Goal: Task Accomplishment & Management: Manage account settings

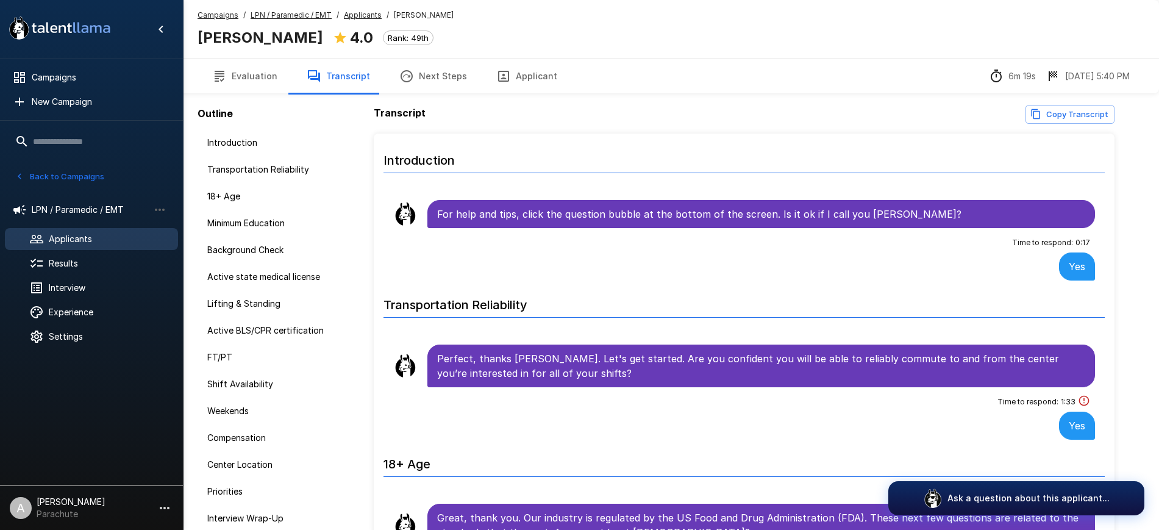
scroll to position [888, 0]
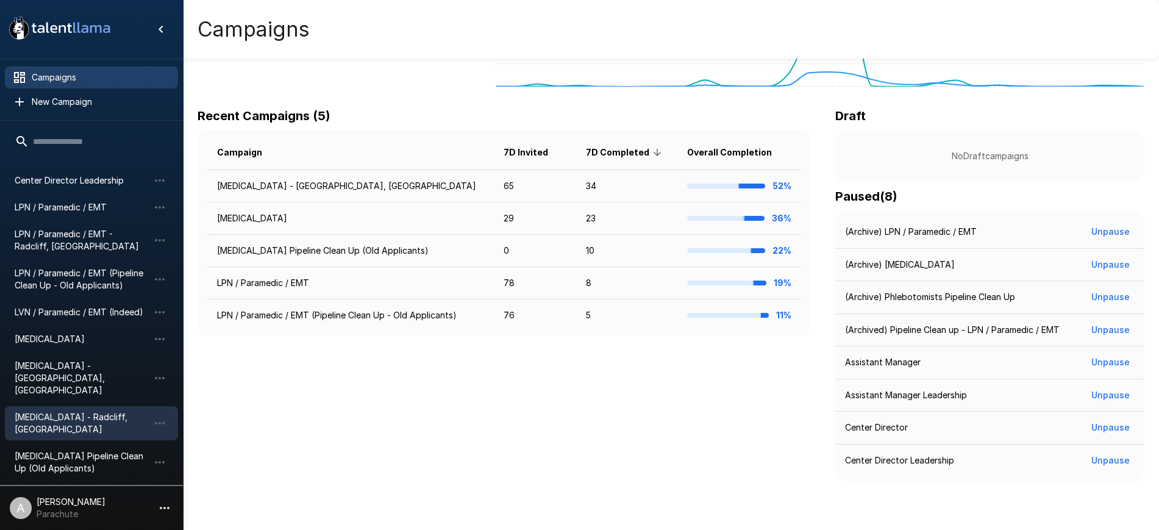
scroll to position [148, 0]
click at [159, 494] on icon "button" at bounding box center [161, 501] width 15 height 15
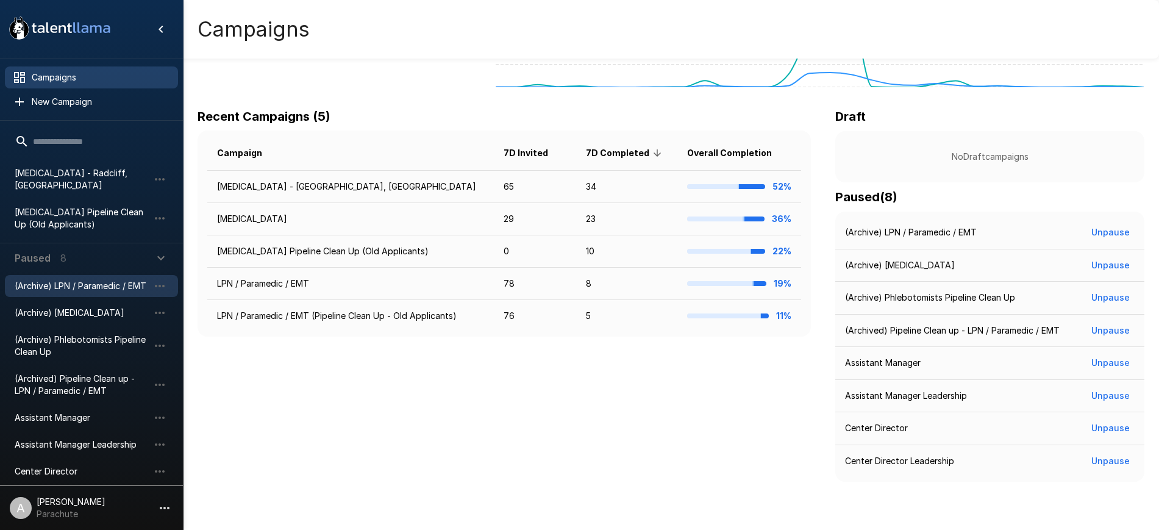
click at [84, 280] on span "(Archive) LPN / Paramedic / EMT" at bounding box center [82, 286] width 134 height 12
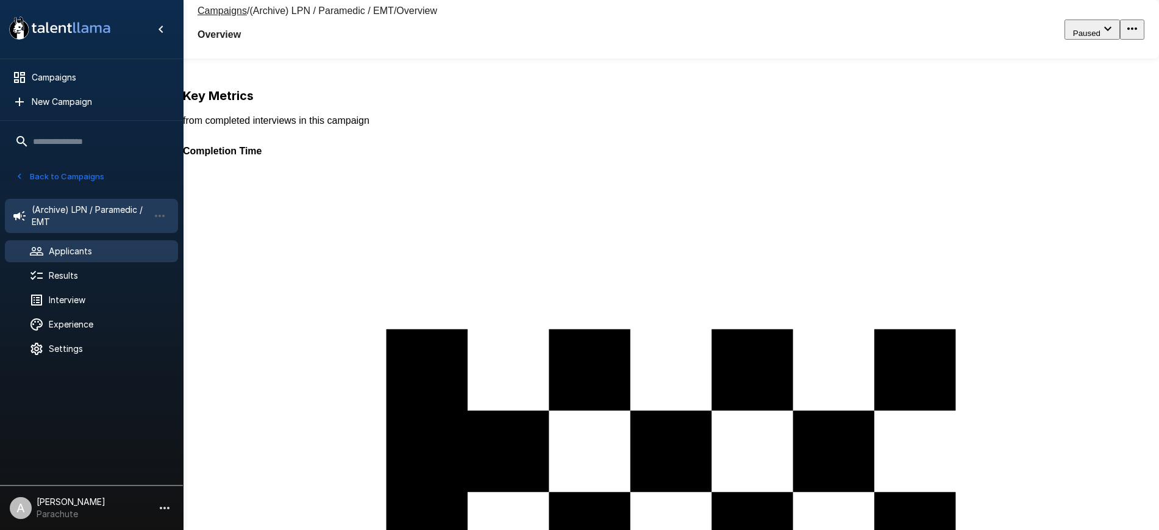
click at [83, 253] on span "Applicants" at bounding box center [108, 251] width 119 height 12
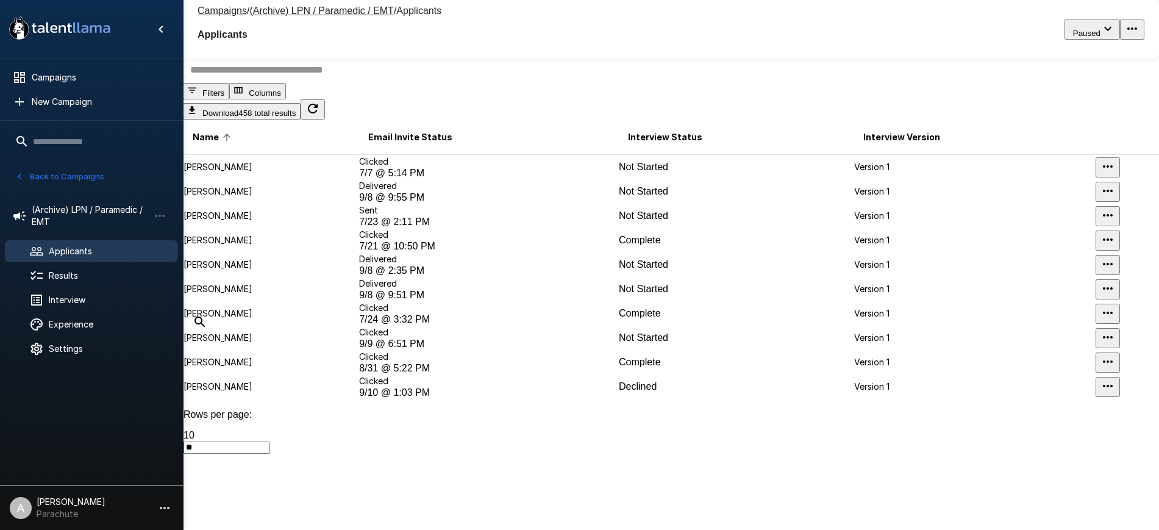
click at [286, 99] on button "Columns" at bounding box center [257, 91] width 57 height 16
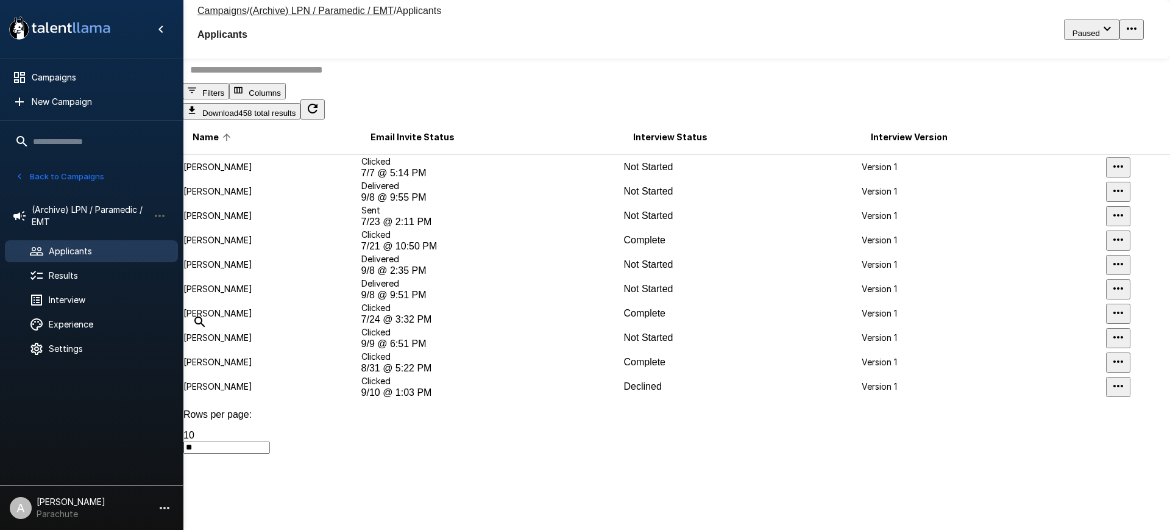
click at [729, 529] on div at bounding box center [585, 530] width 1170 height 0
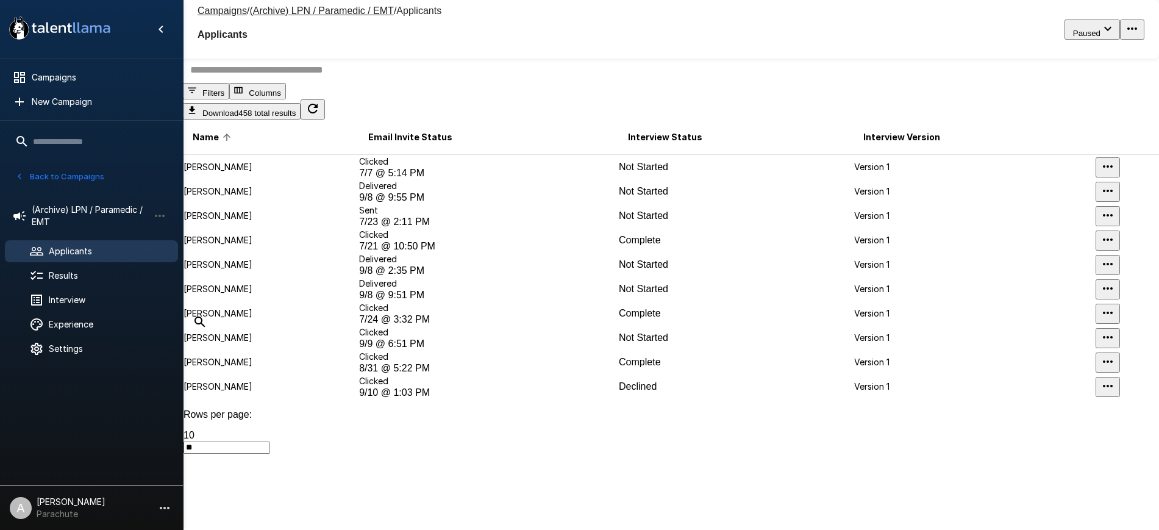
click at [286, 99] on button "Columns" at bounding box center [257, 91] width 57 height 16
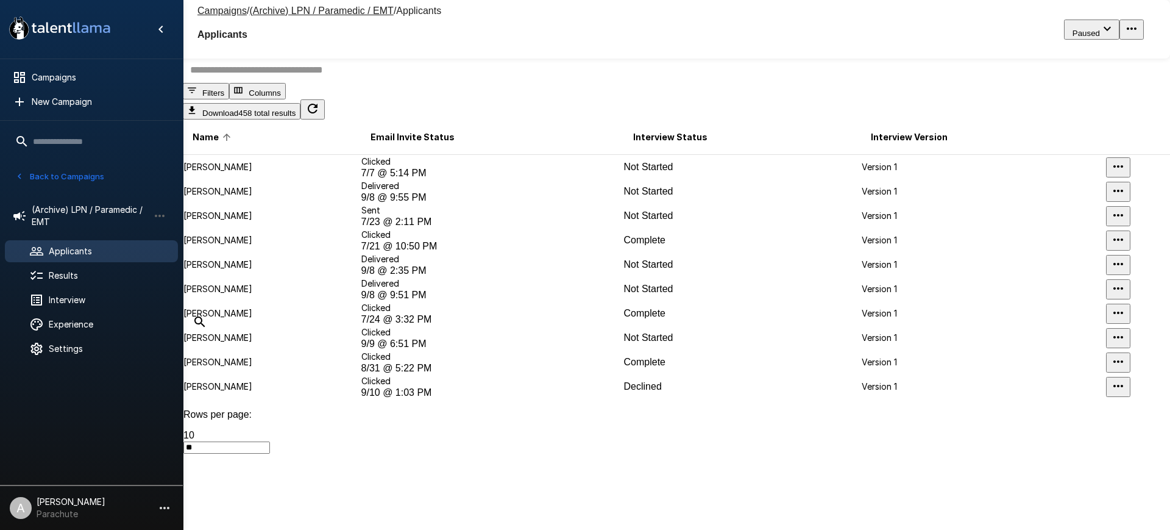
click at [717, 529] on div at bounding box center [585, 530] width 1170 height 0
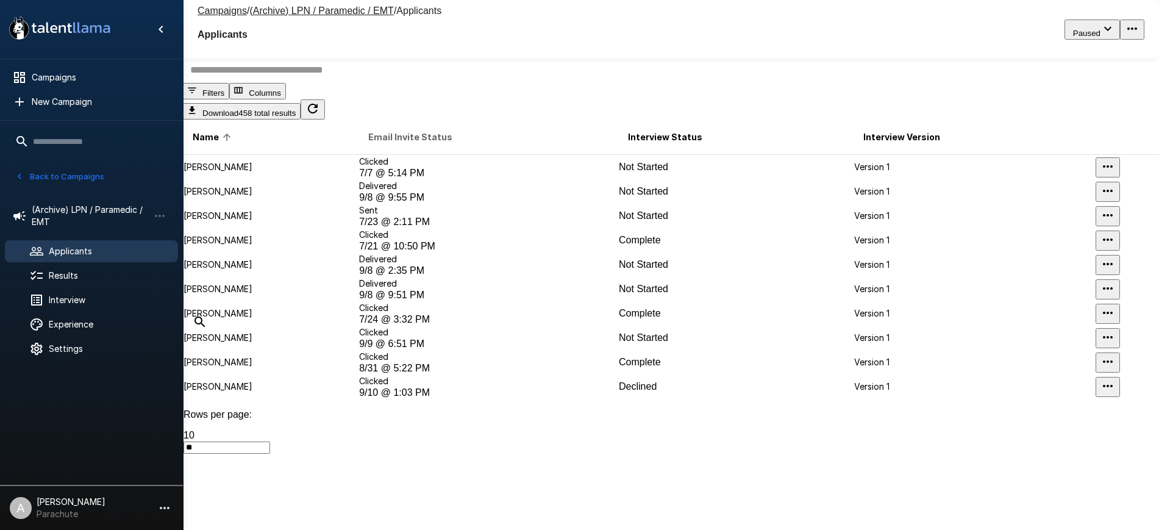
click at [422, 144] on span "Email Invite Status" at bounding box center [410, 137] width 84 height 15
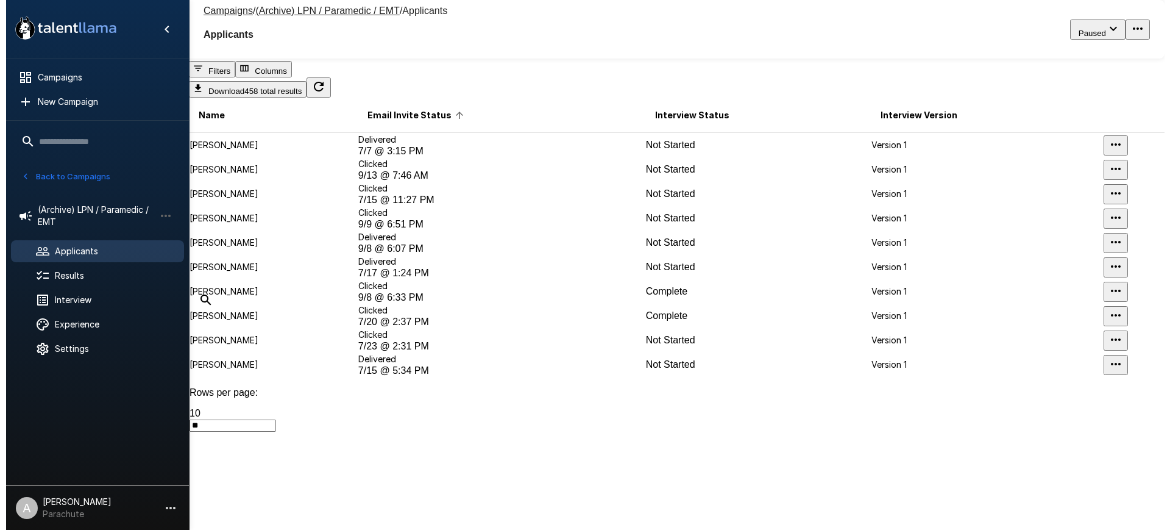
scroll to position [1, 0]
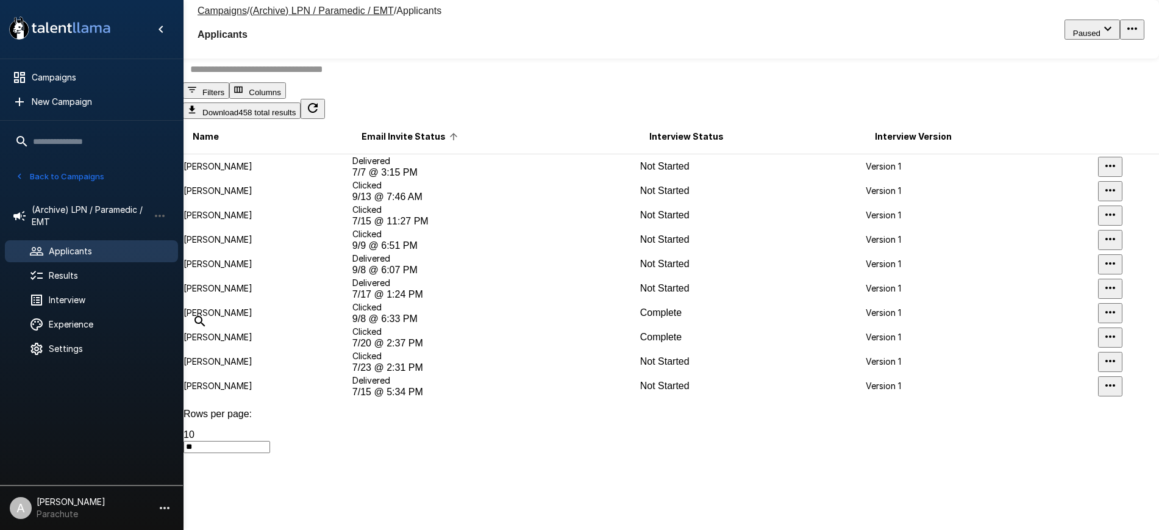
click at [229, 99] on button "Filters" at bounding box center [206, 90] width 46 height 16
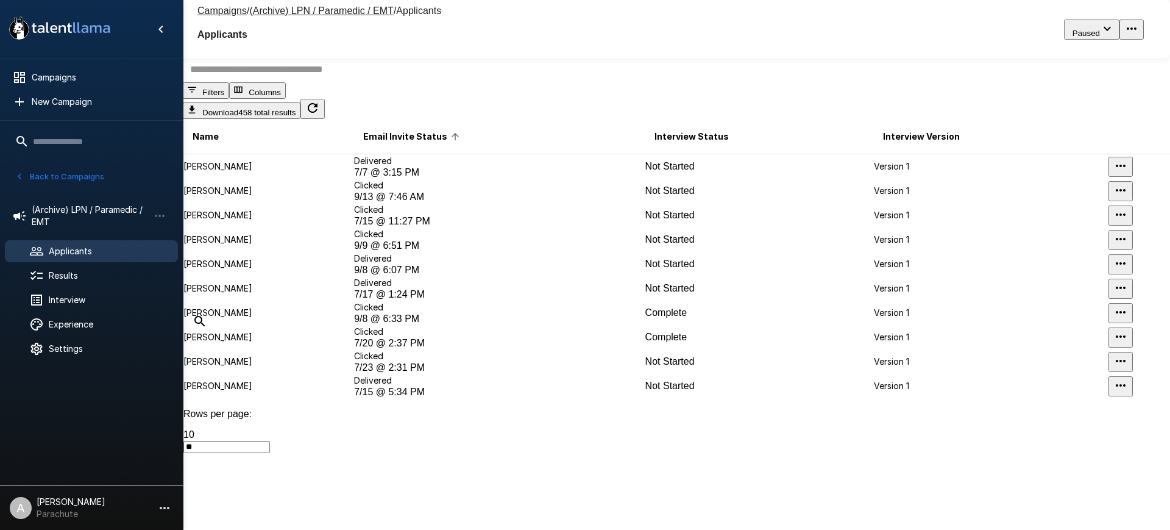
click at [961, 353] on body ".st0{fill:#FFFFFF;} .st1{fill:#76a4ed;} Campaigns New Campaign Active 14 Assist…" at bounding box center [591, 264] width 1182 height 530
type input "********"
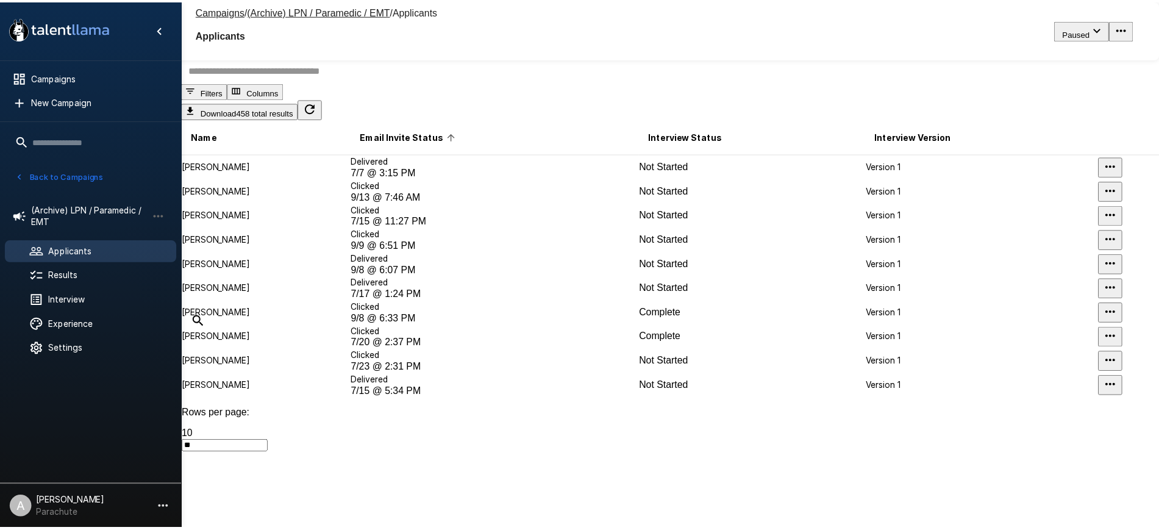
scroll to position [0, 0]
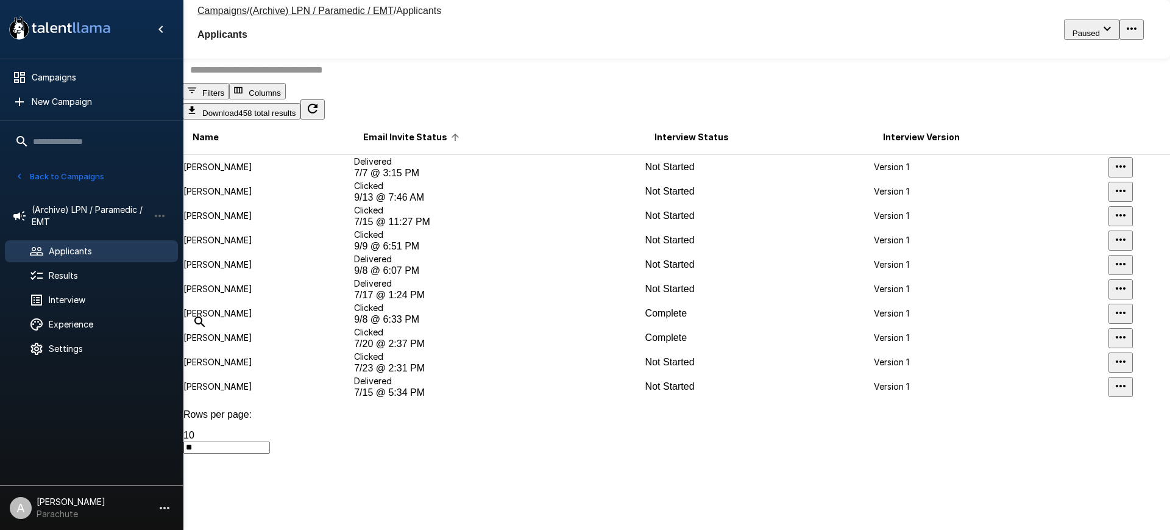
type input "********"
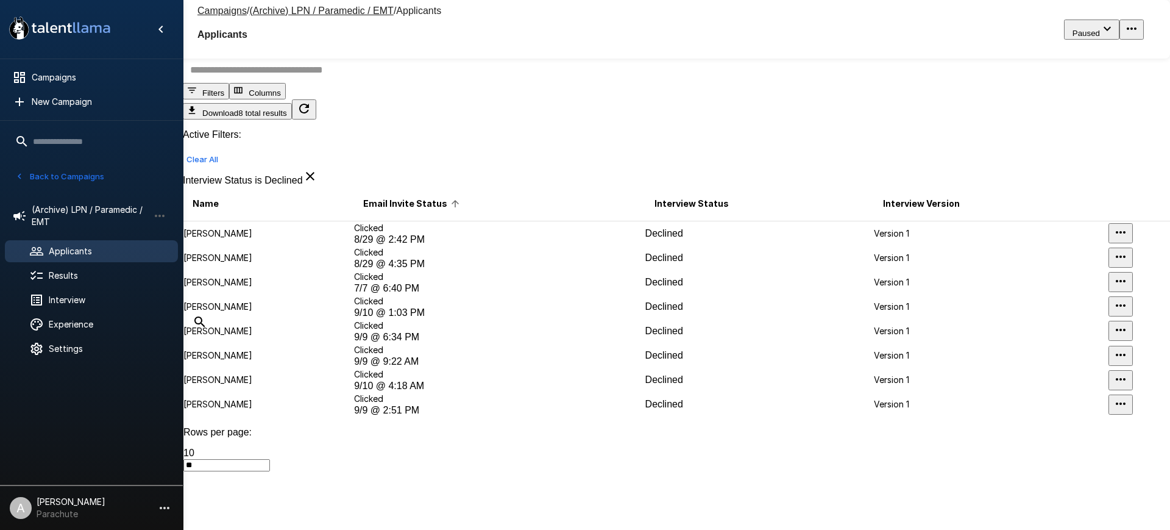
click at [751, 529] on div at bounding box center [585, 530] width 1170 height 0
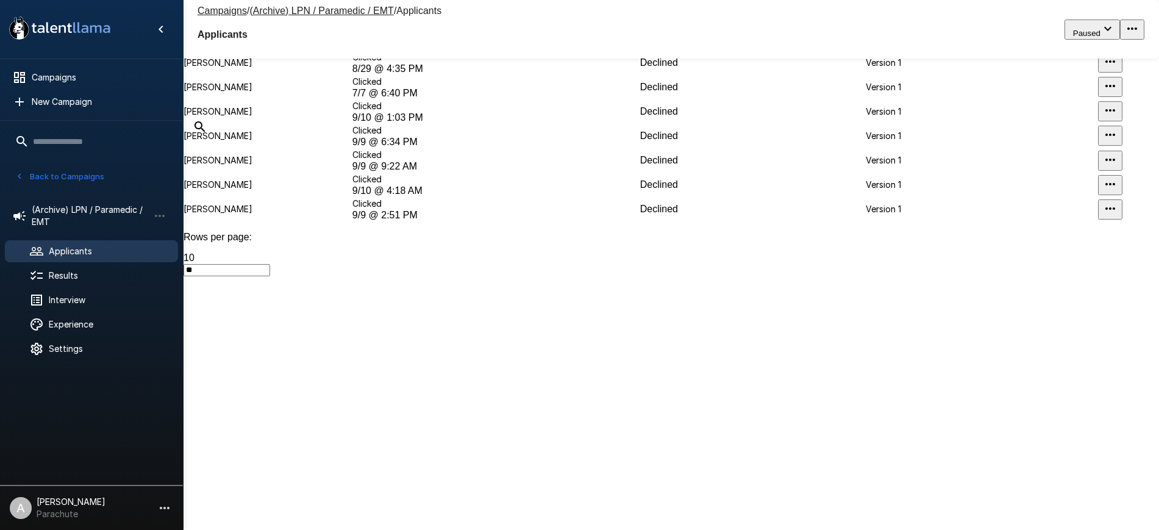
scroll to position [64, 0]
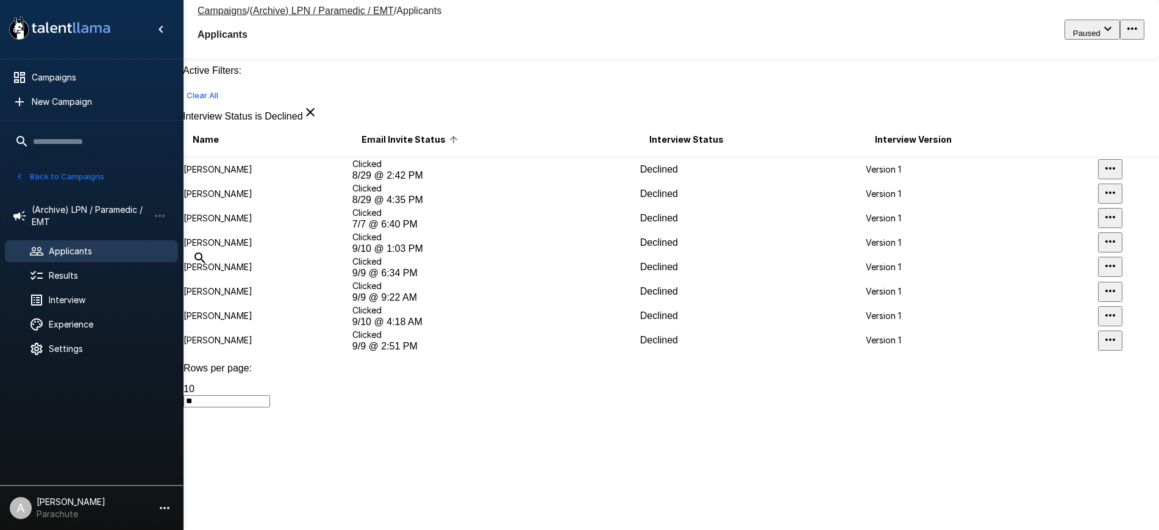
click at [277, 182] on td "Allison Busby" at bounding box center [267, 169] width 169 height 25
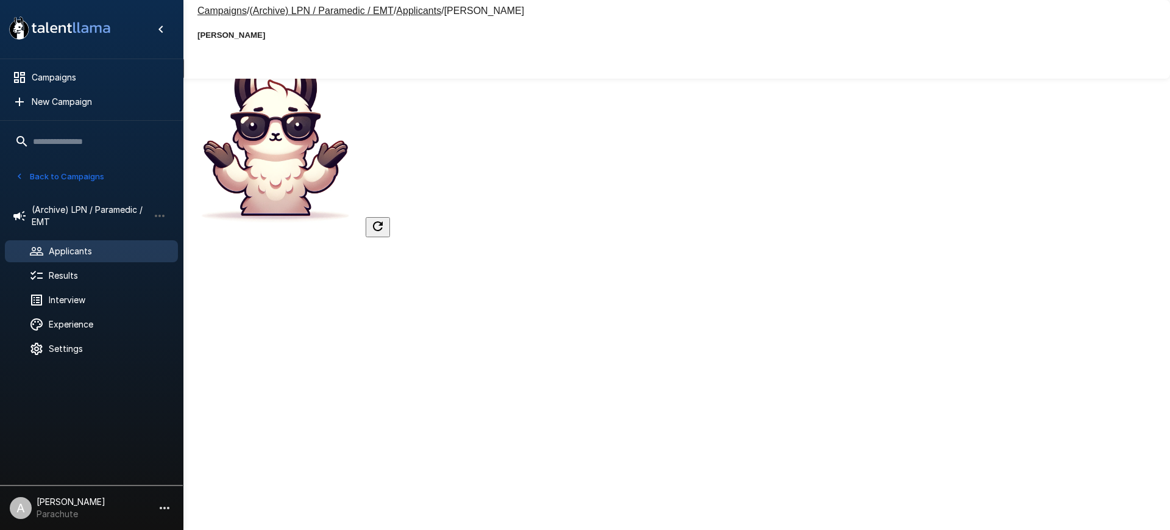
click at [184, 72] on button "Applicant" at bounding box center [155, 69] width 58 height 20
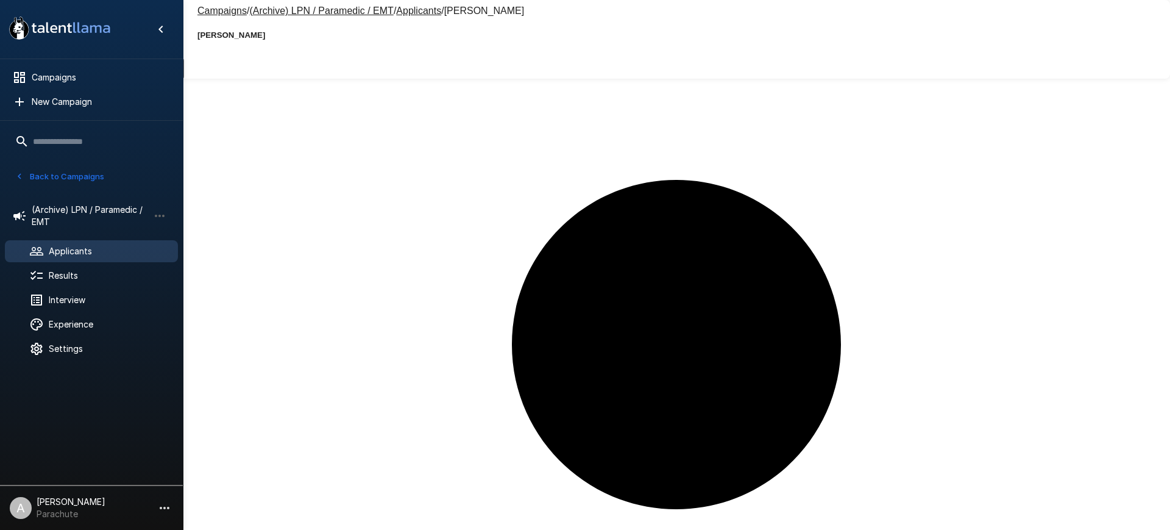
click at [68, 249] on span "Applicants" at bounding box center [108, 251] width 119 height 12
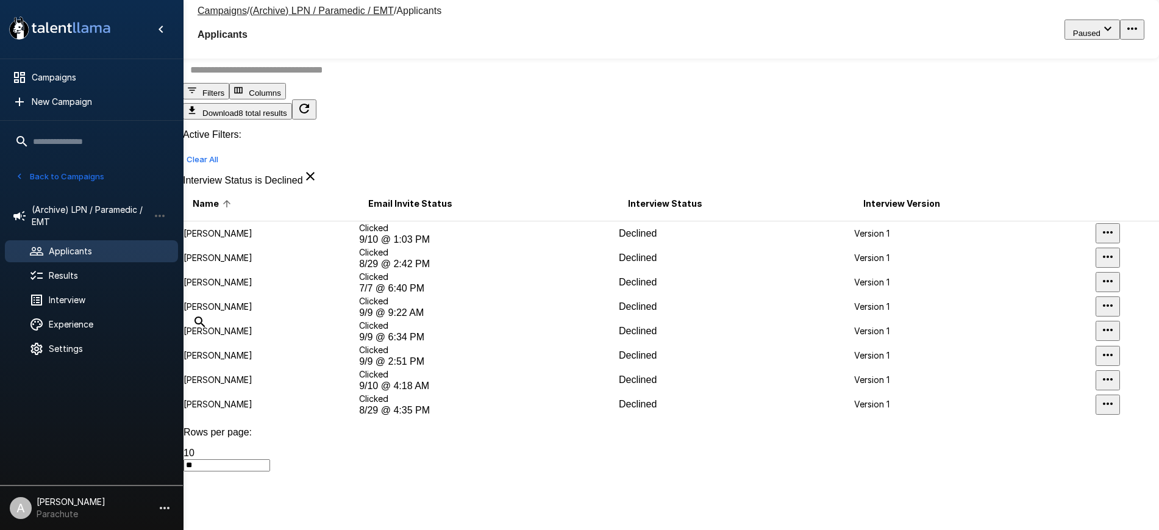
click at [243, 94] on icon "button" at bounding box center [239, 90] width 9 height 7
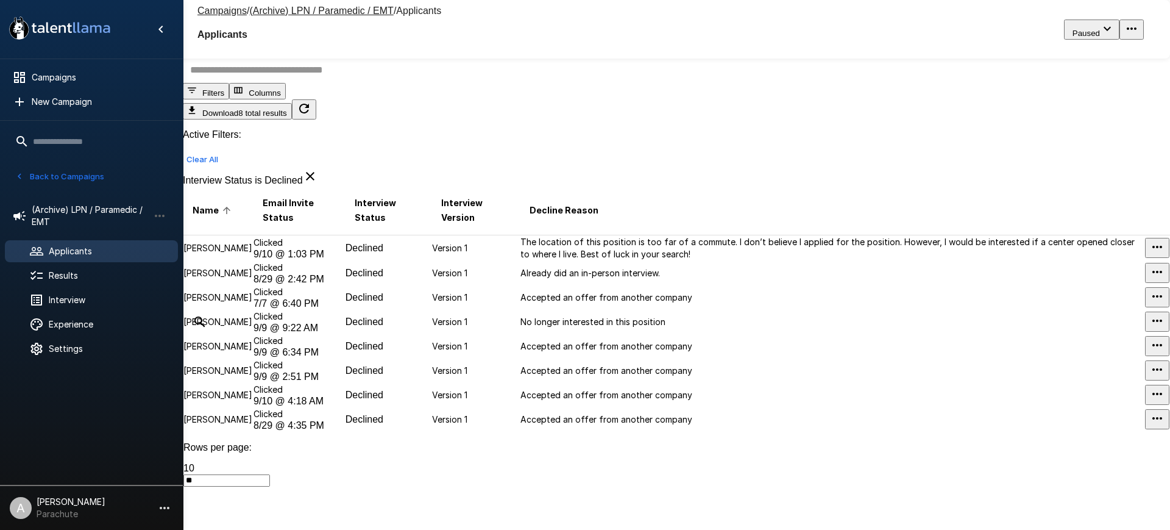
click at [745, 529] on div at bounding box center [585, 530] width 1170 height 0
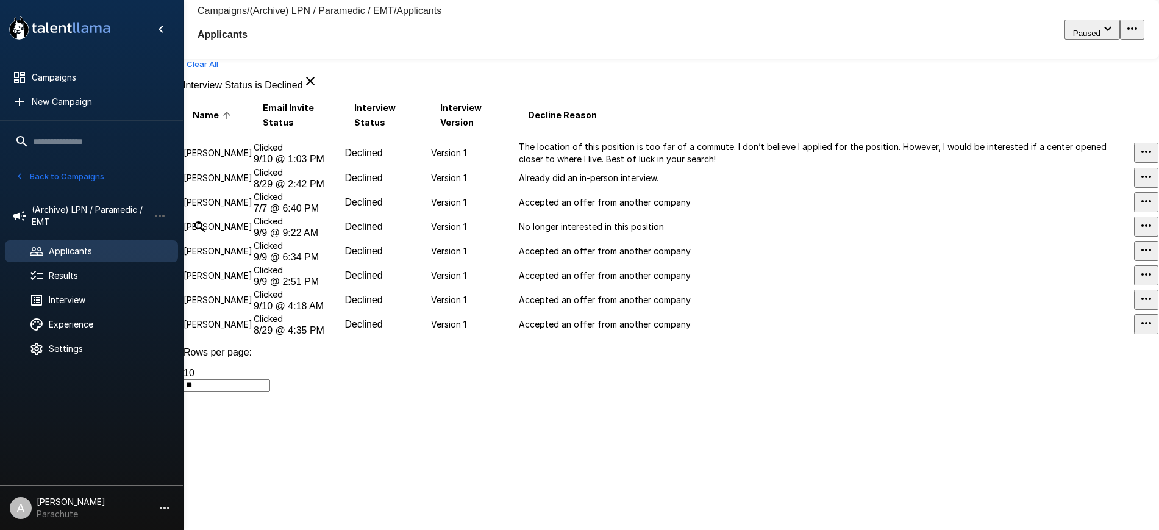
scroll to position [93, 0]
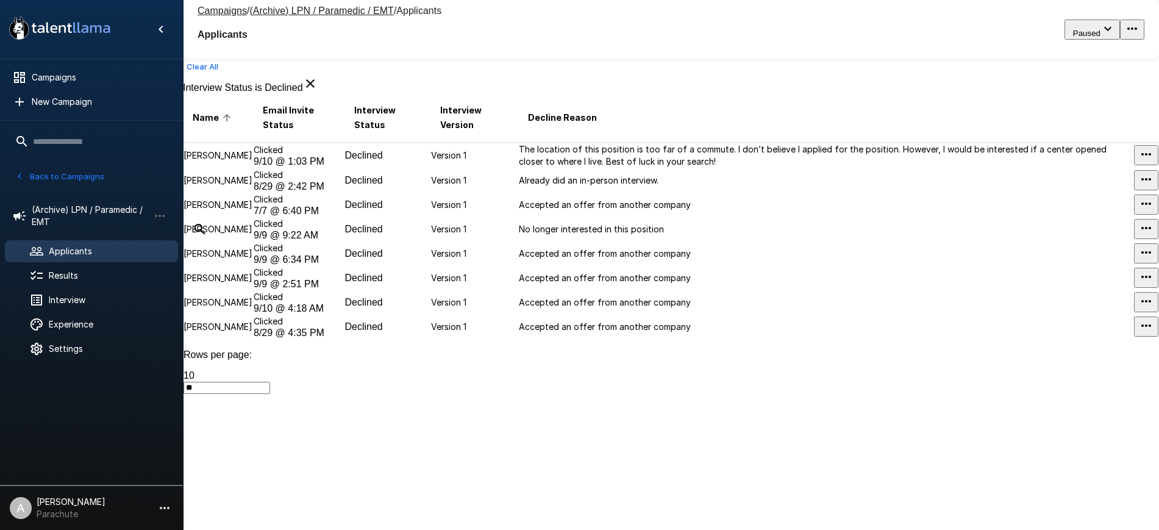
click at [251, 162] on p "Alana Orona" at bounding box center [217, 155] width 69 height 12
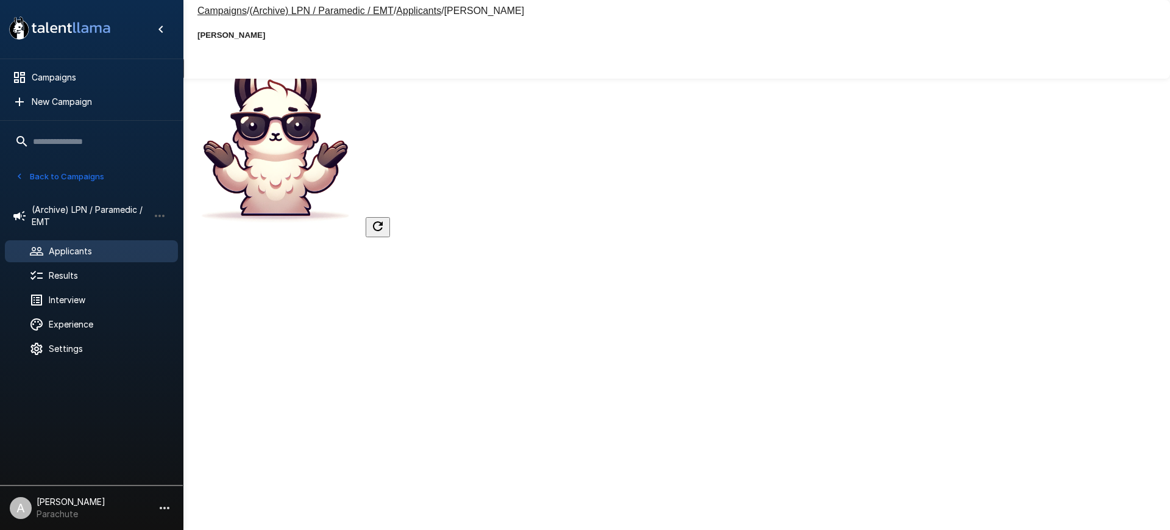
click at [184, 77] on button "Applicant" at bounding box center [155, 69] width 58 height 20
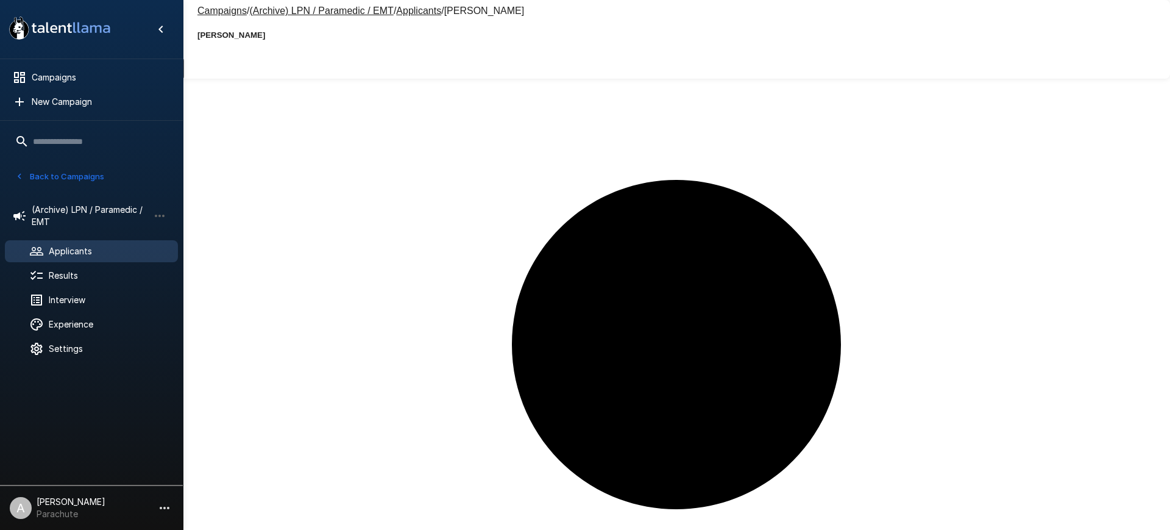
click at [62, 68] on button "Evaluation" at bounding box center [31, 69] width 62 height 20
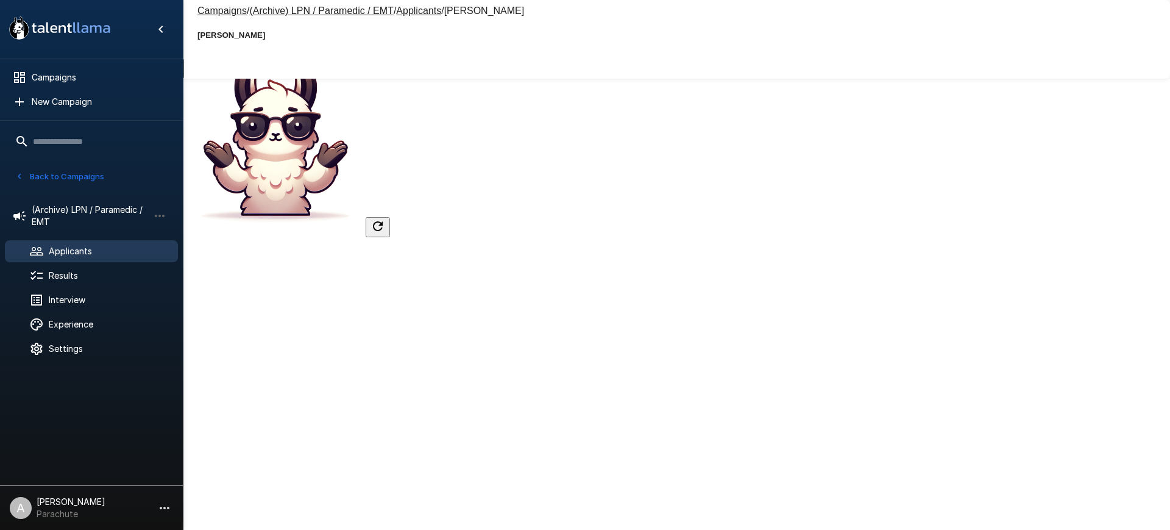
click at [126, 75] on button "Next Steps" at bounding box center [94, 69] width 64 height 20
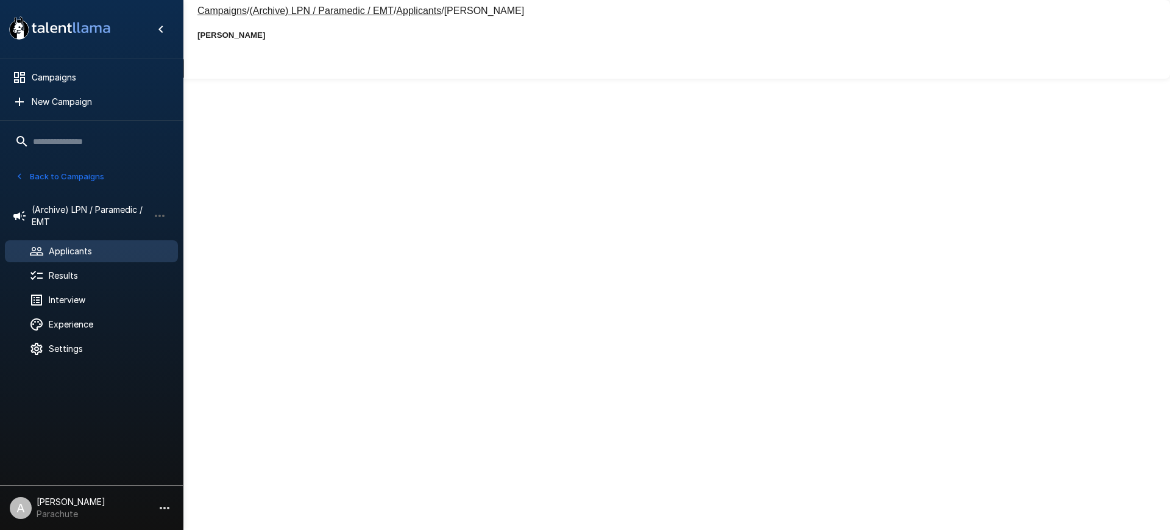
click at [62, 72] on button "Evaluation" at bounding box center [31, 69] width 62 height 20
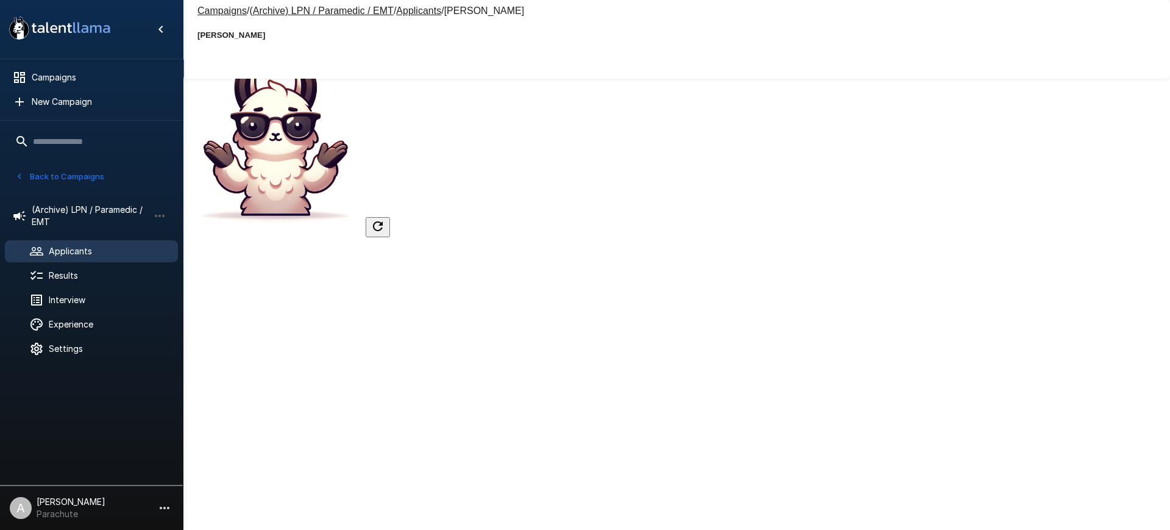
click at [87, 243] on div "Applicants" at bounding box center [91, 251] width 173 height 22
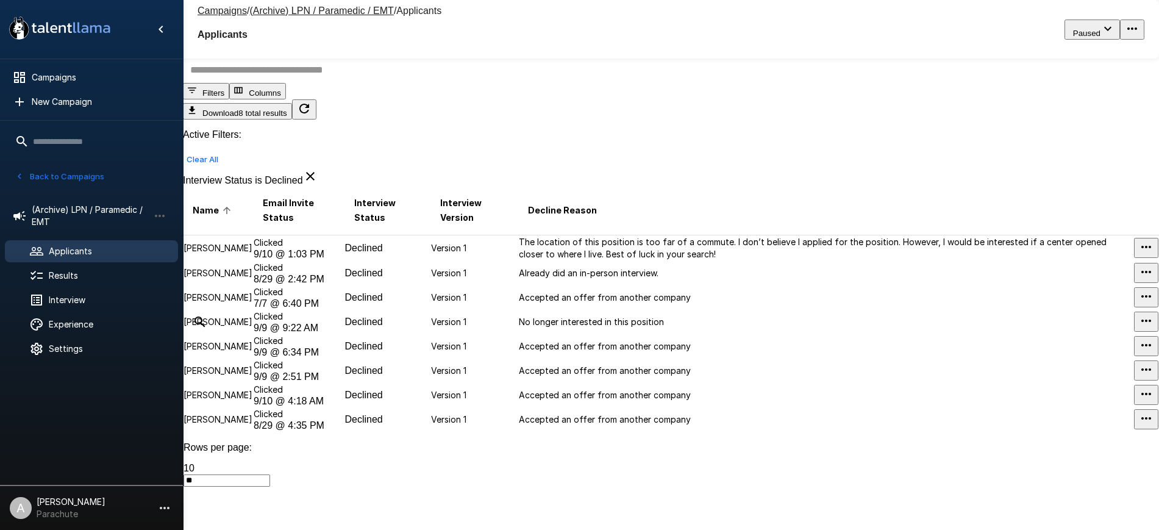
click at [240, 279] on p "Allison Busby" at bounding box center [217, 273] width 69 height 12
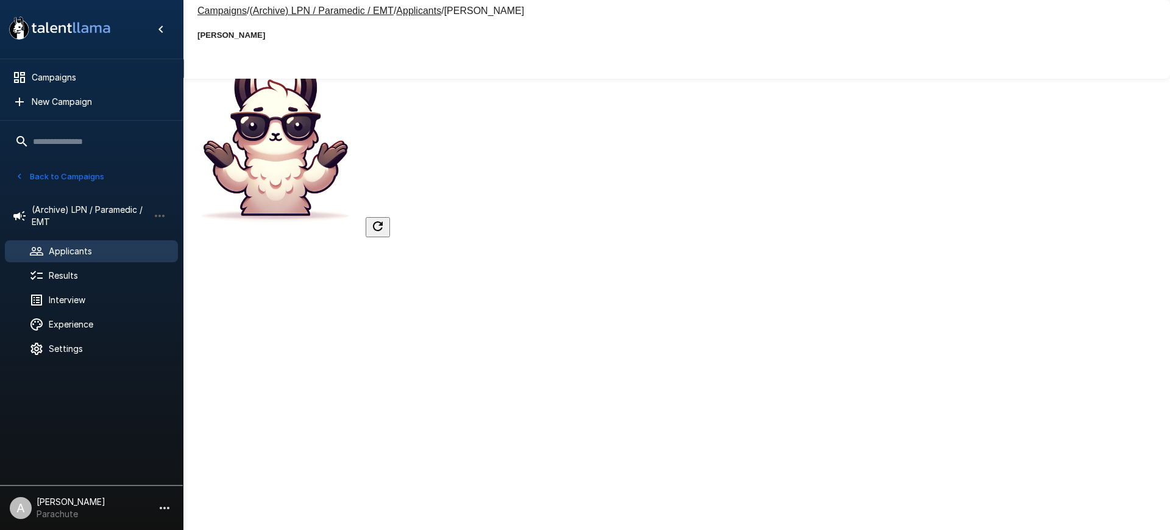
click at [184, 79] on button "Applicant" at bounding box center [155, 69] width 58 height 20
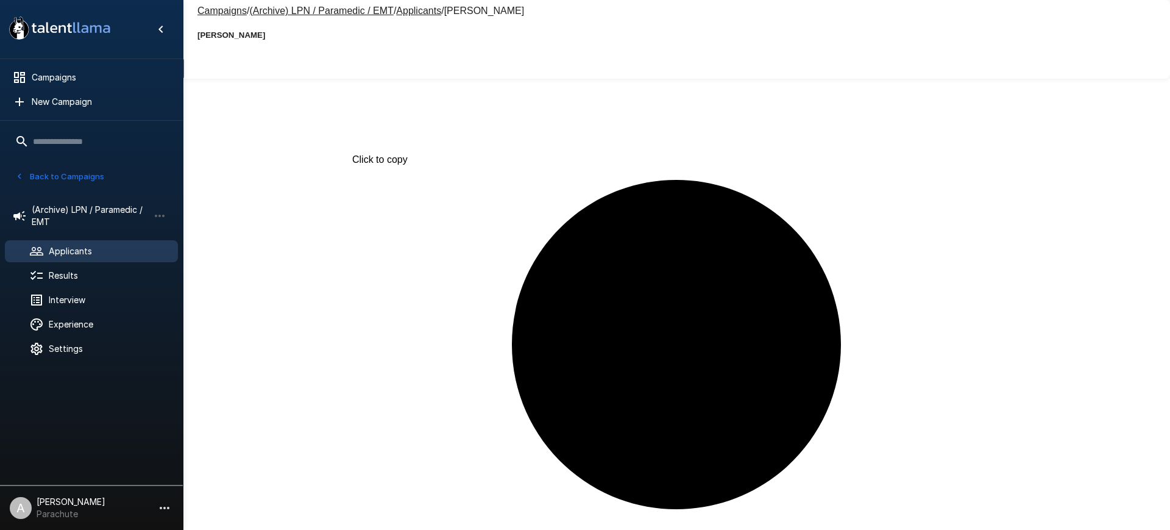
click at [402, 13] on u "Applicants" at bounding box center [418, 10] width 45 height 10
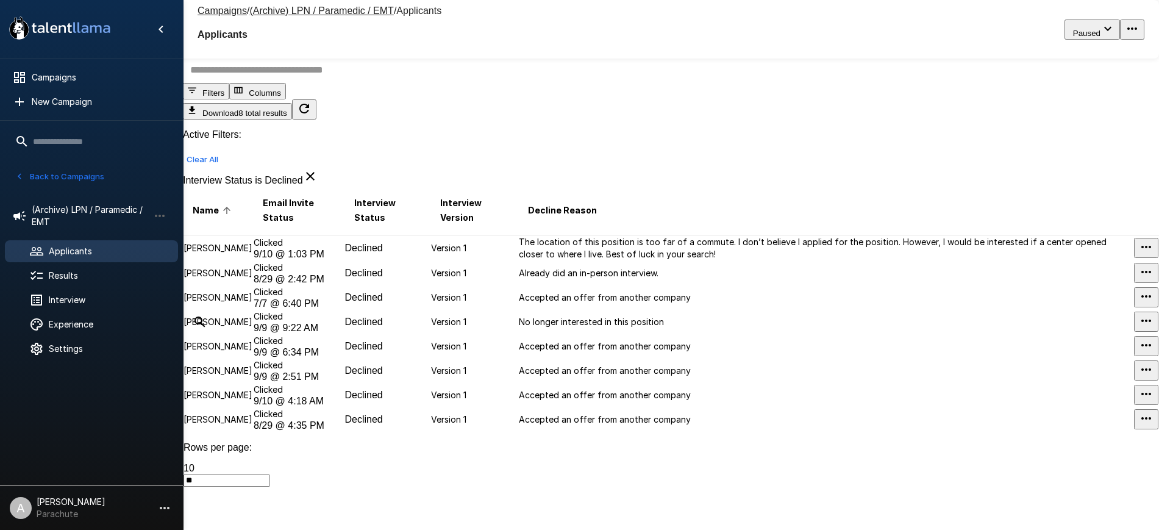
click at [236, 304] on p "Jacob Garrett" at bounding box center [217, 297] width 69 height 12
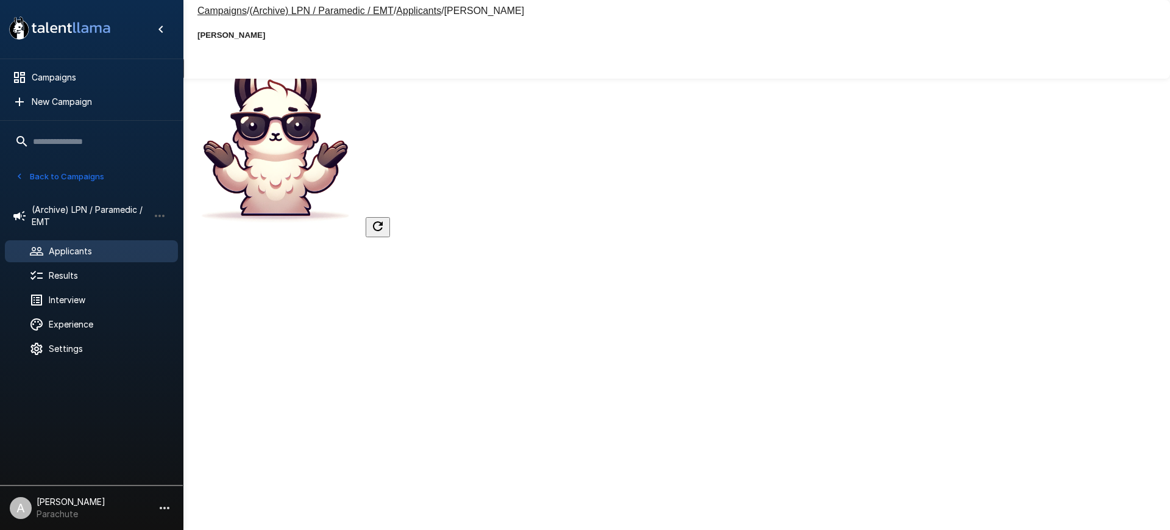
click at [184, 60] on button "Applicant" at bounding box center [155, 69] width 58 height 20
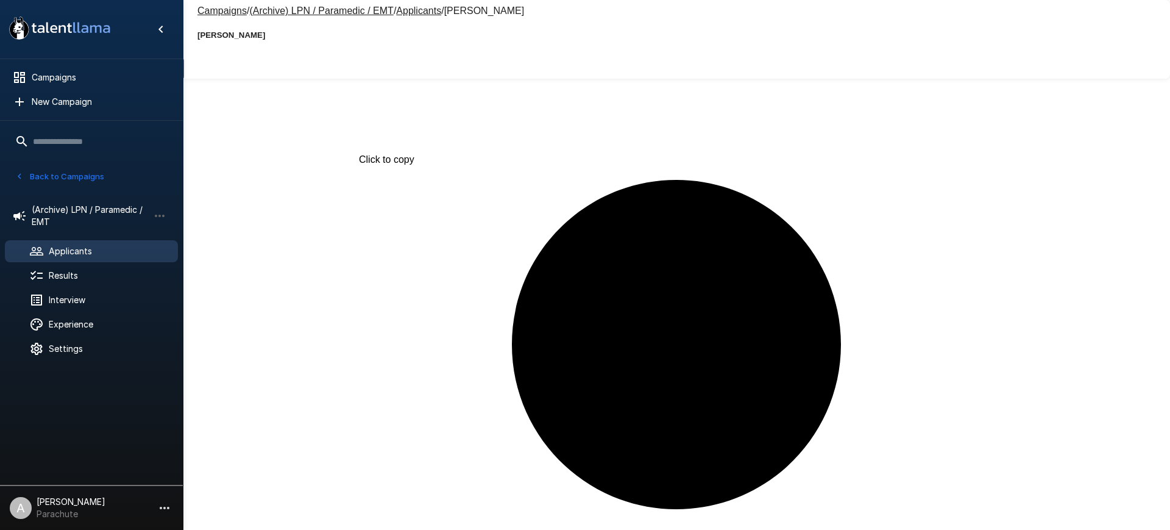
click at [400, 15] on u "Applicants" at bounding box center [418, 10] width 45 height 10
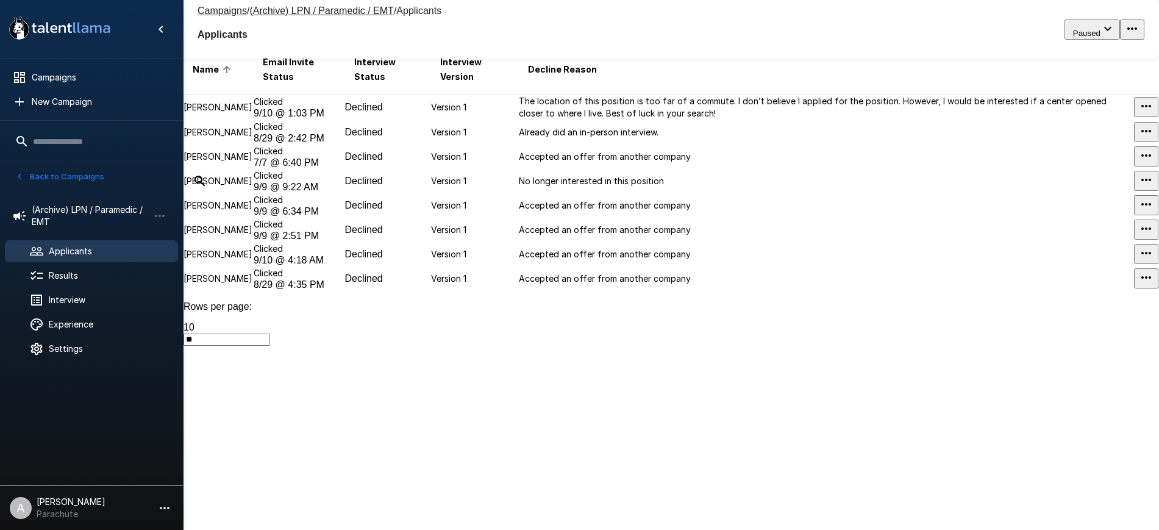
scroll to position [143, 0]
click at [245, 185] on p "Joshua Gray" at bounding box center [217, 179] width 69 height 12
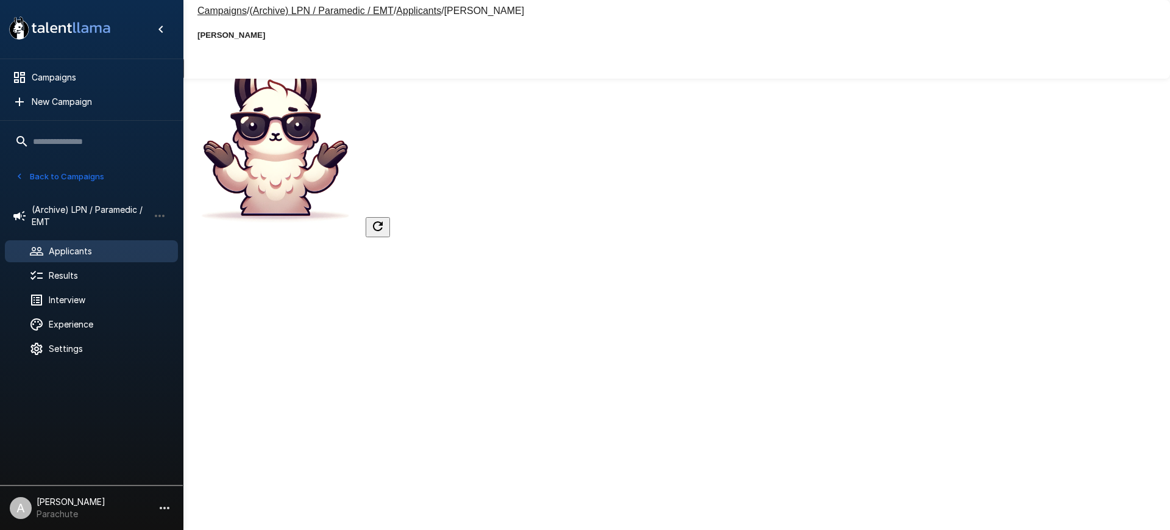
click at [184, 73] on button "Applicant" at bounding box center [155, 69] width 58 height 20
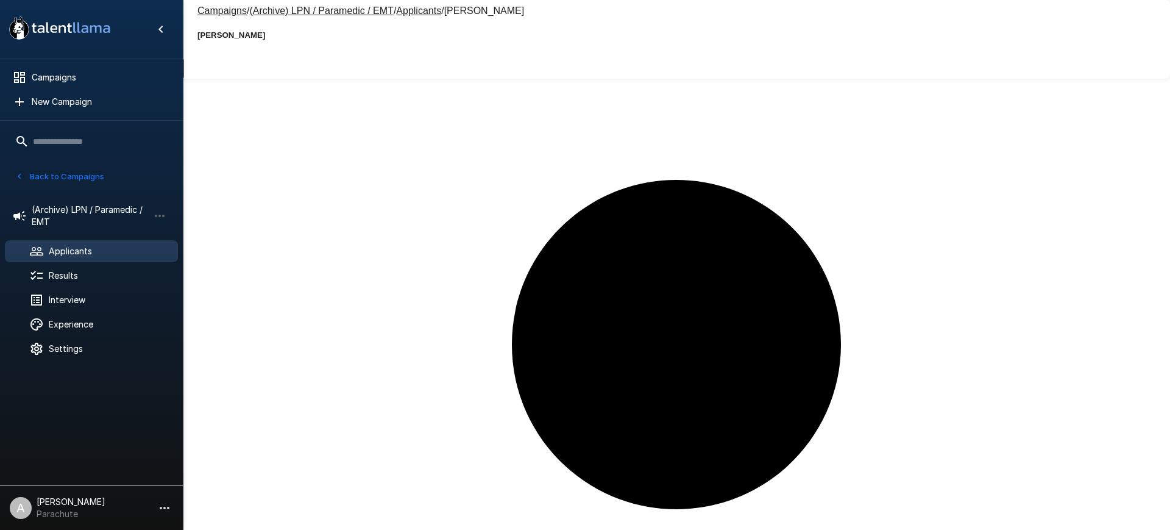
click at [386, 7] on div "Campaigns / (Archive) LPN / Paramedic / EMT / Applicants / Joshua Gray Joshua G…" at bounding box center [676, 29] width 987 height 59
click at [396, 12] on u "Applicants" at bounding box center [418, 10] width 45 height 10
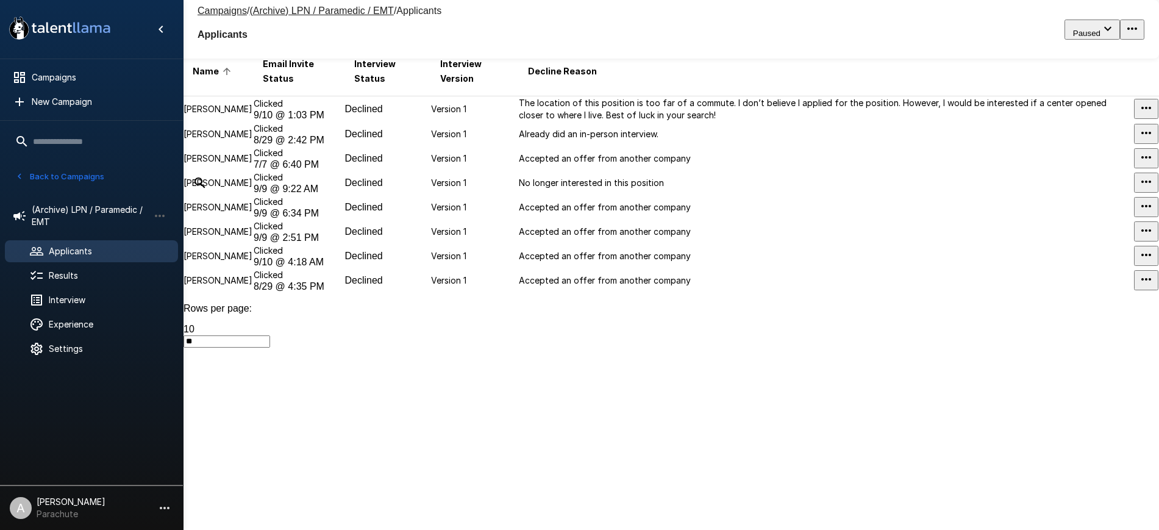
scroll to position [140, 0]
click at [253, 218] on td "Kayla Rushton" at bounding box center [218, 206] width 70 height 24
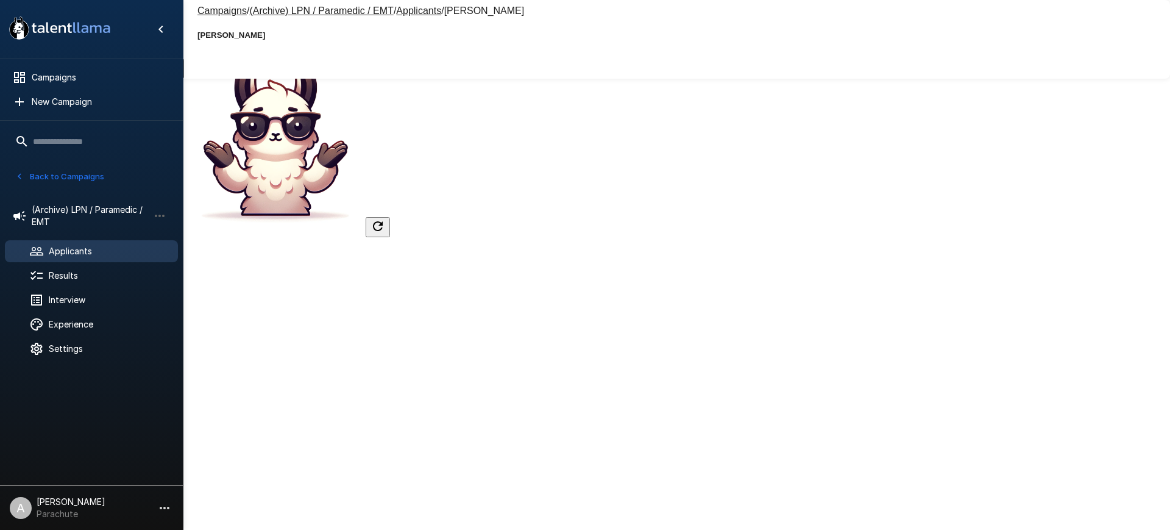
click at [184, 68] on button "Applicant" at bounding box center [155, 69] width 58 height 20
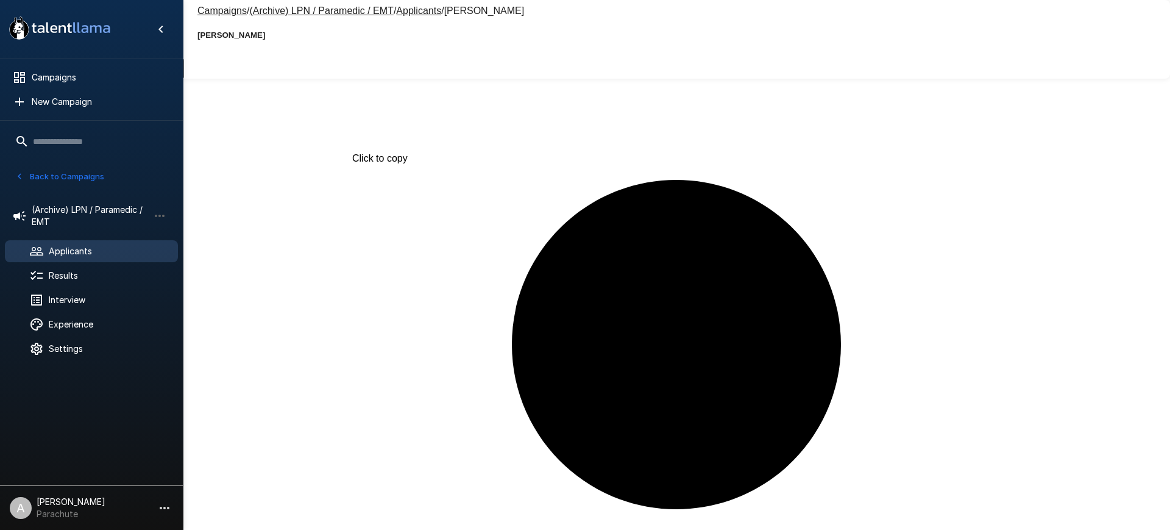
click at [400, 12] on u "Applicants" at bounding box center [418, 10] width 45 height 10
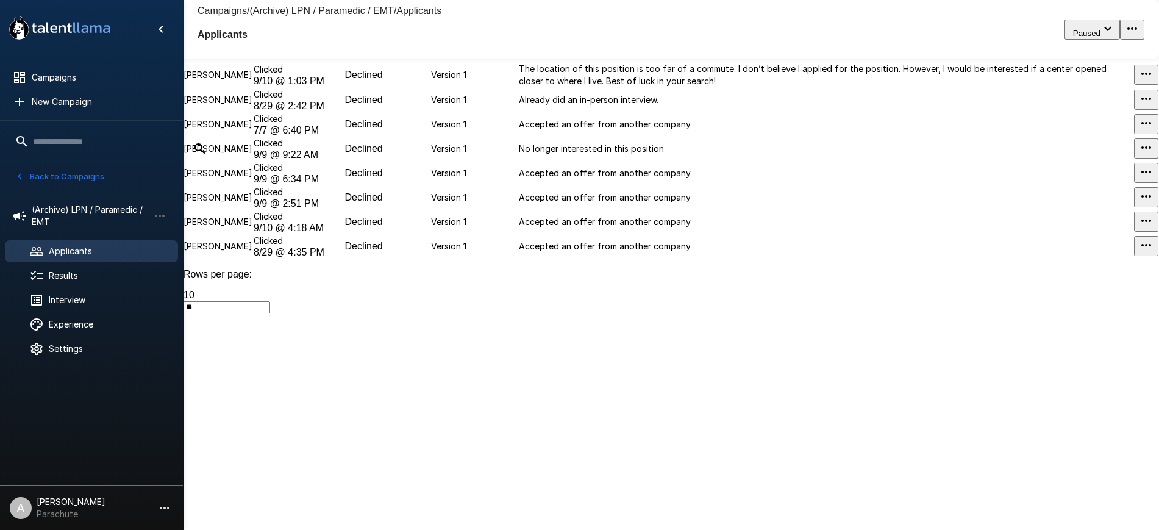
scroll to position [191, 0]
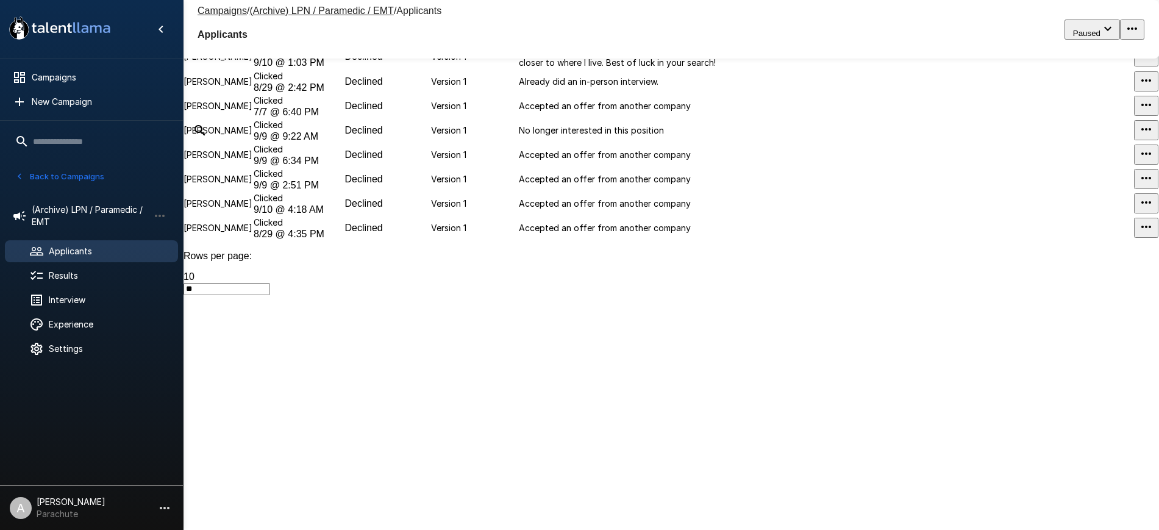
click at [244, 185] on p "Keira Lopez" at bounding box center [217, 179] width 69 height 12
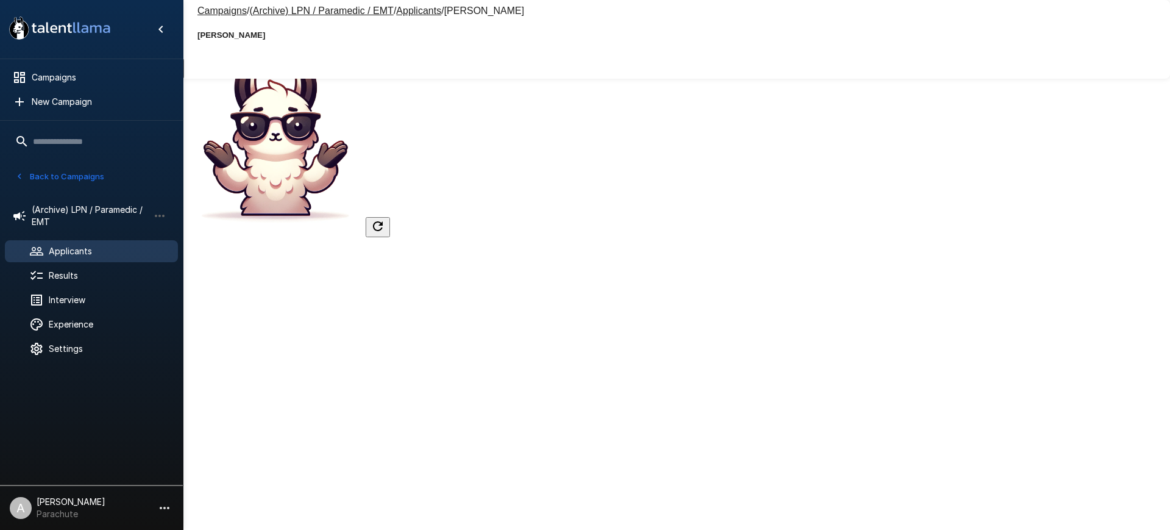
click at [184, 73] on button "Applicant" at bounding box center [155, 69] width 58 height 20
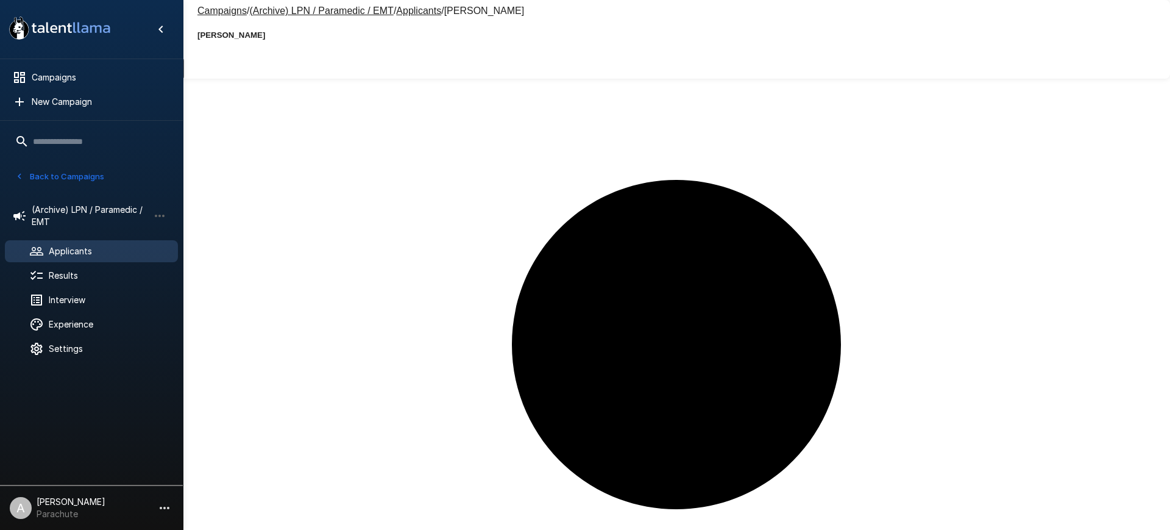
click at [396, 12] on u "Applicants" at bounding box center [418, 10] width 45 height 10
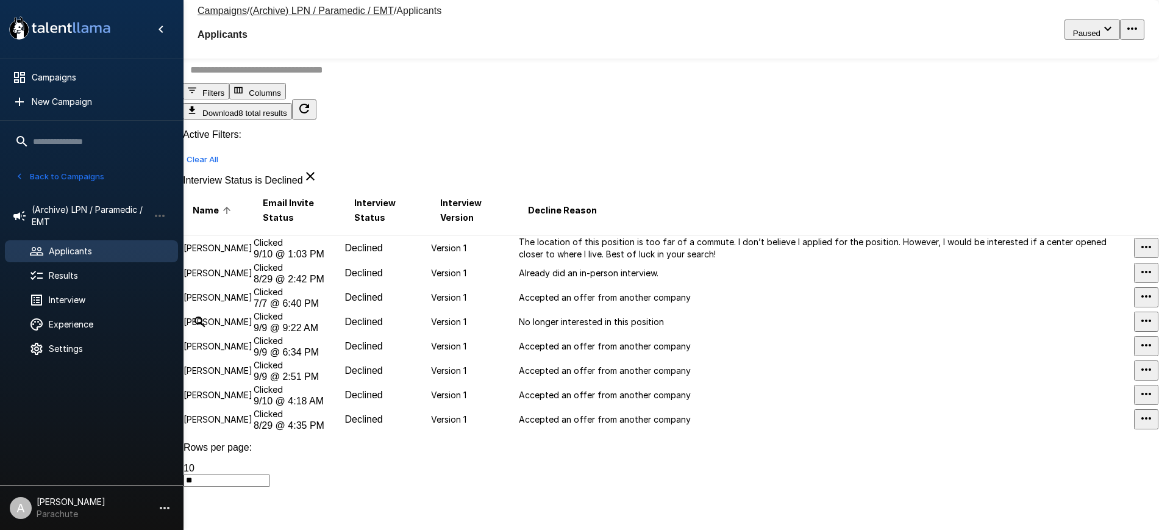
scroll to position [209, 0]
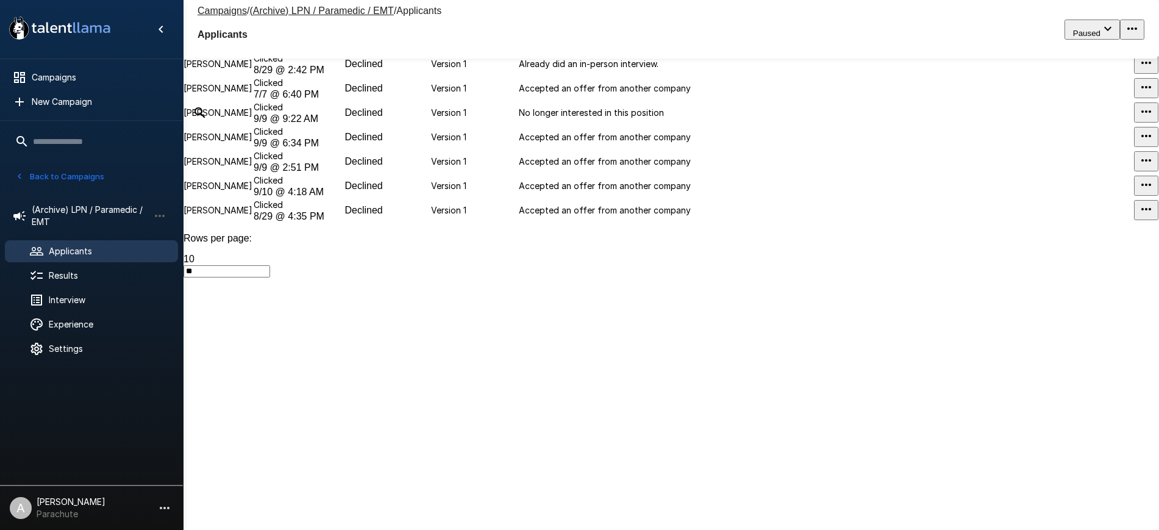
click at [252, 192] on p "Kourtney Bogan" at bounding box center [217, 186] width 69 height 12
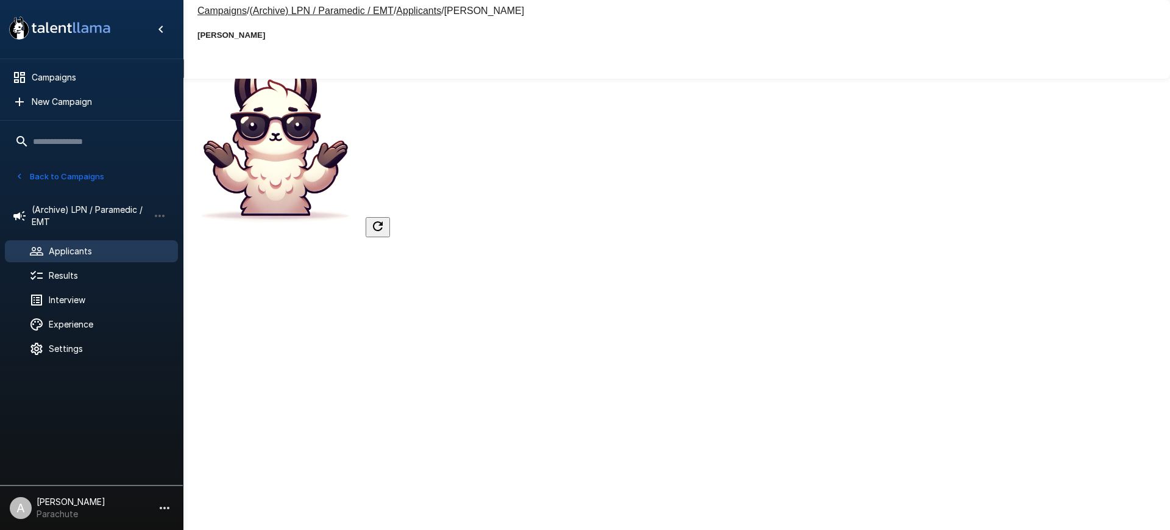
click at [184, 79] on button "Applicant" at bounding box center [155, 69] width 58 height 20
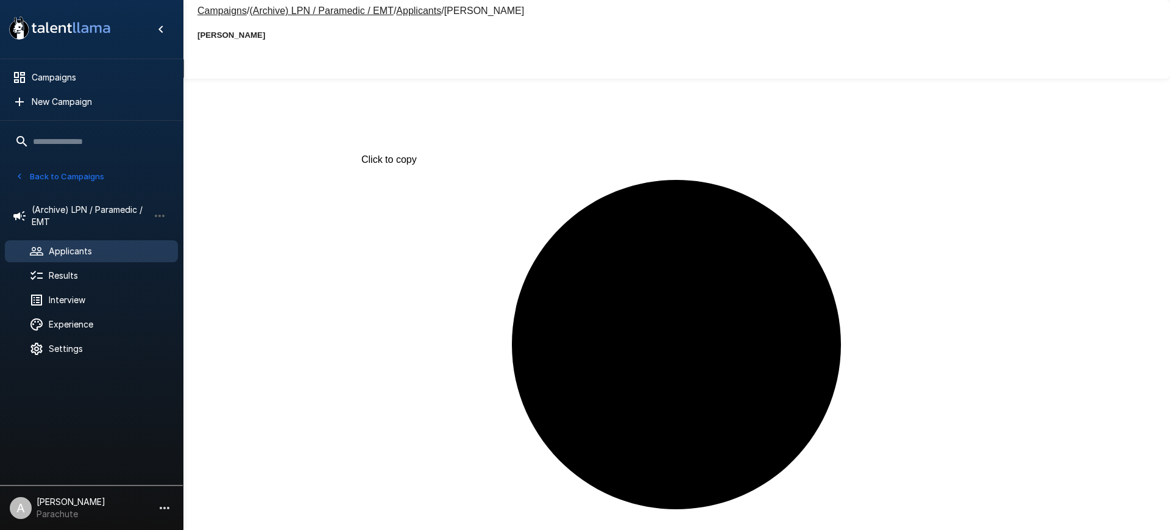
click at [402, 9] on span "Applicants" at bounding box center [418, 10] width 45 height 10
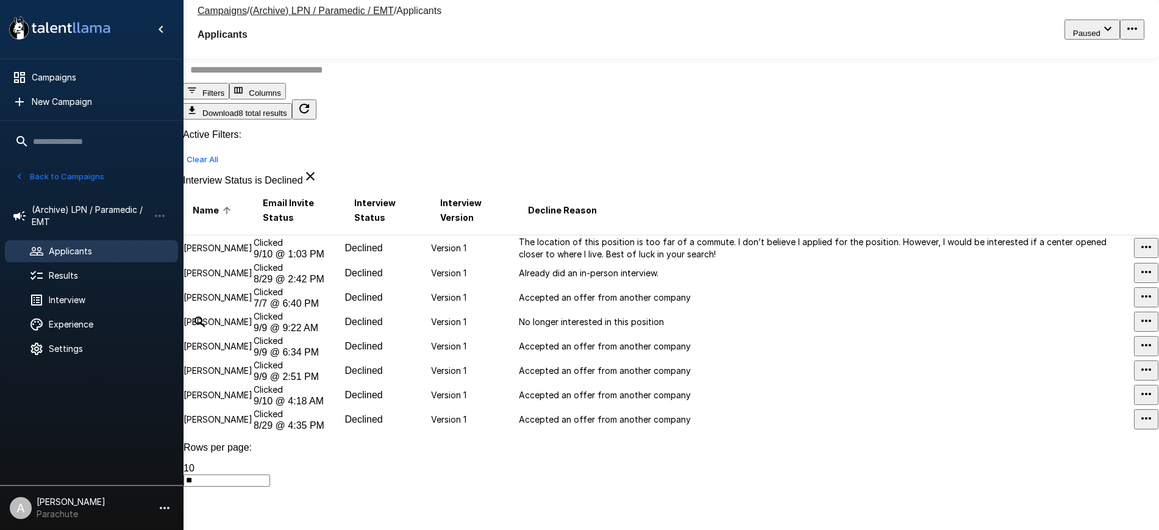
scroll to position [209, 0]
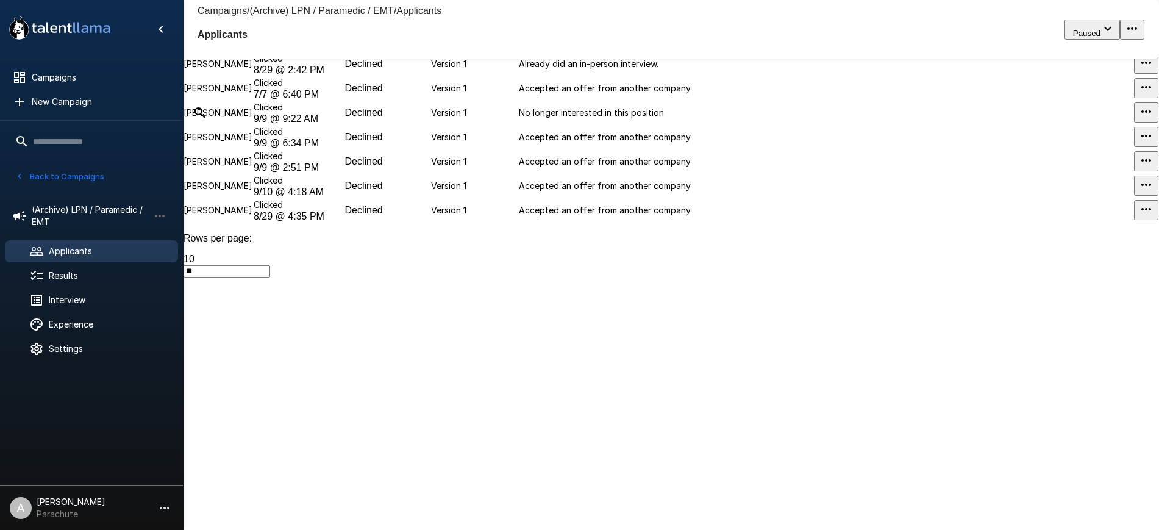
click at [246, 216] on p "Sandi Williamson" at bounding box center [217, 210] width 69 height 12
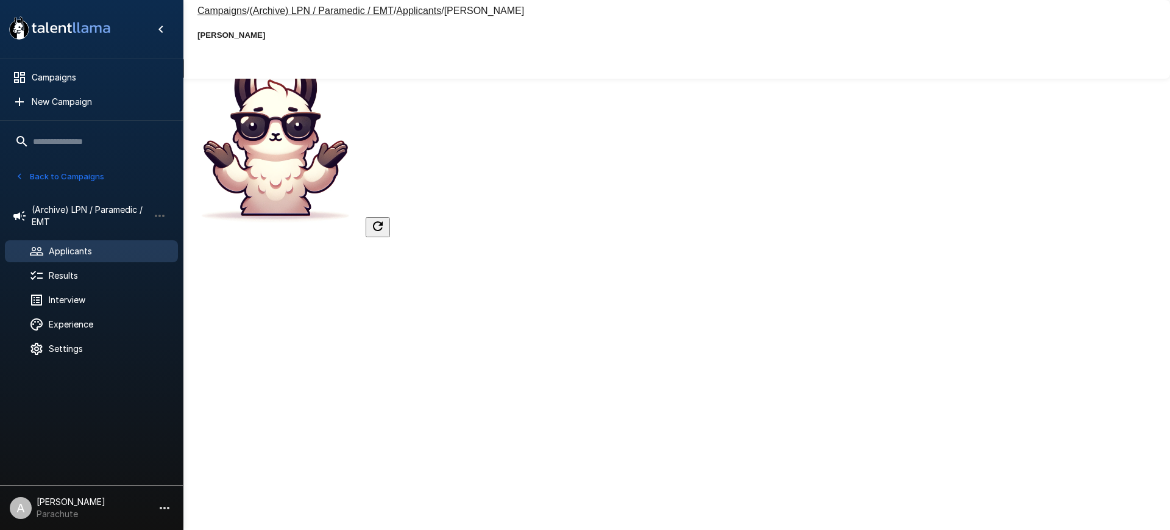
click at [184, 66] on button "Applicant" at bounding box center [155, 69] width 58 height 20
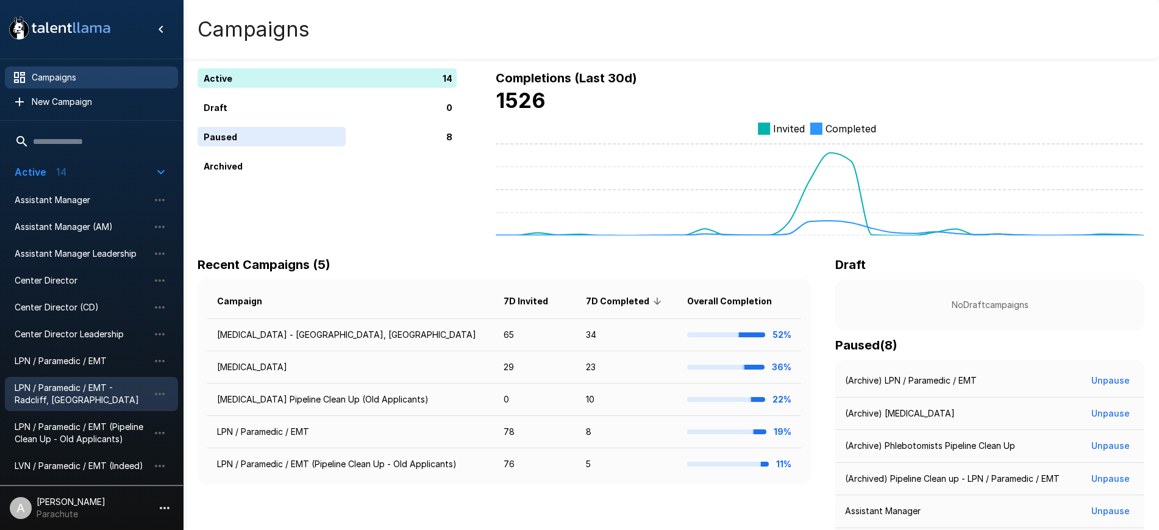
scroll to position [154, 0]
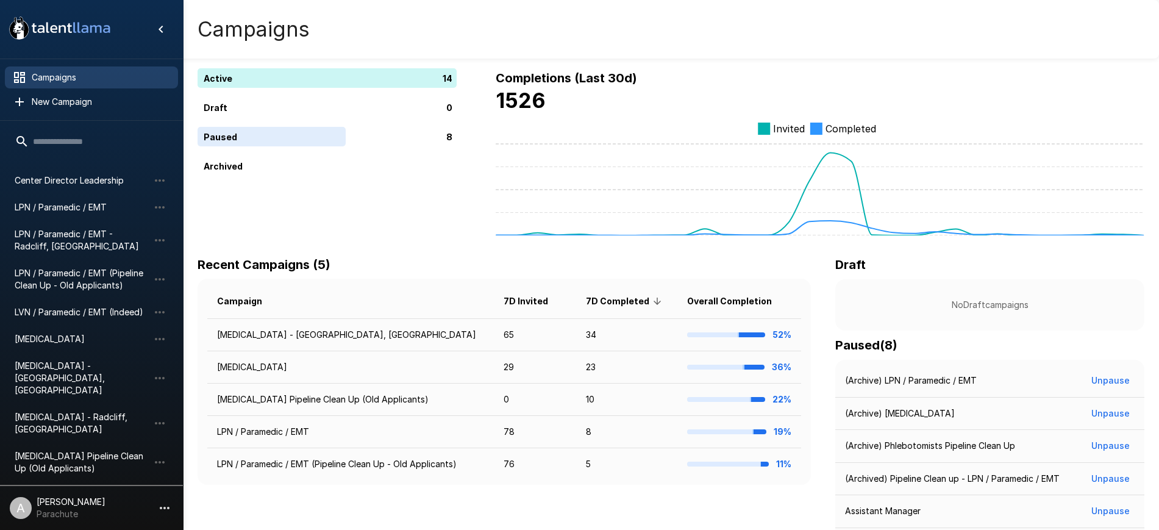
click at [155, 494] on icon "button" at bounding box center [161, 501] width 15 height 15
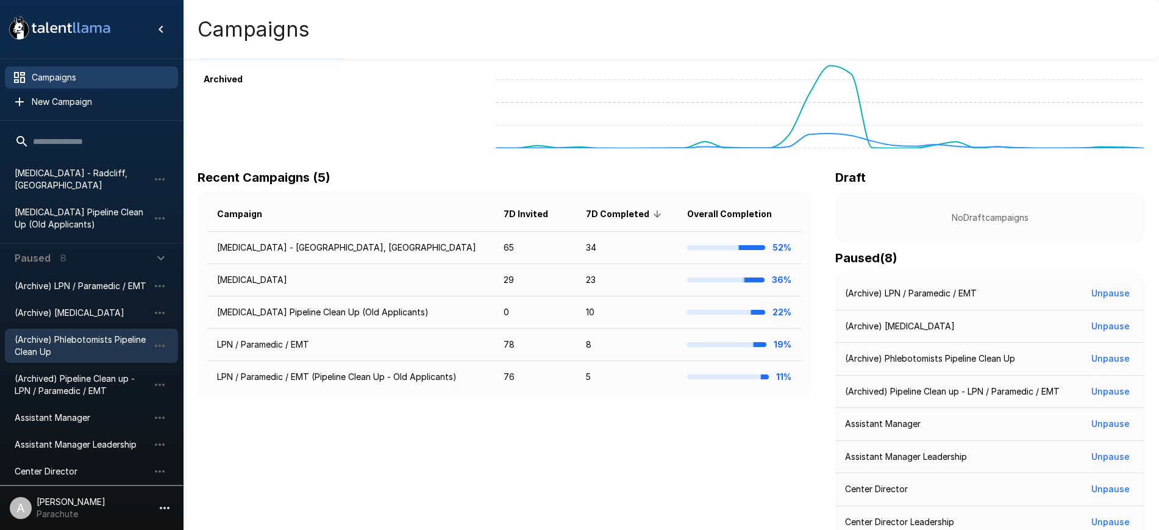
scroll to position [88, 0]
click at [71, 372] on span "(Archived) Pipeline Clean up - LPN / Paramedic / EMT" at bounding box center [82, 384] width 134 height 24
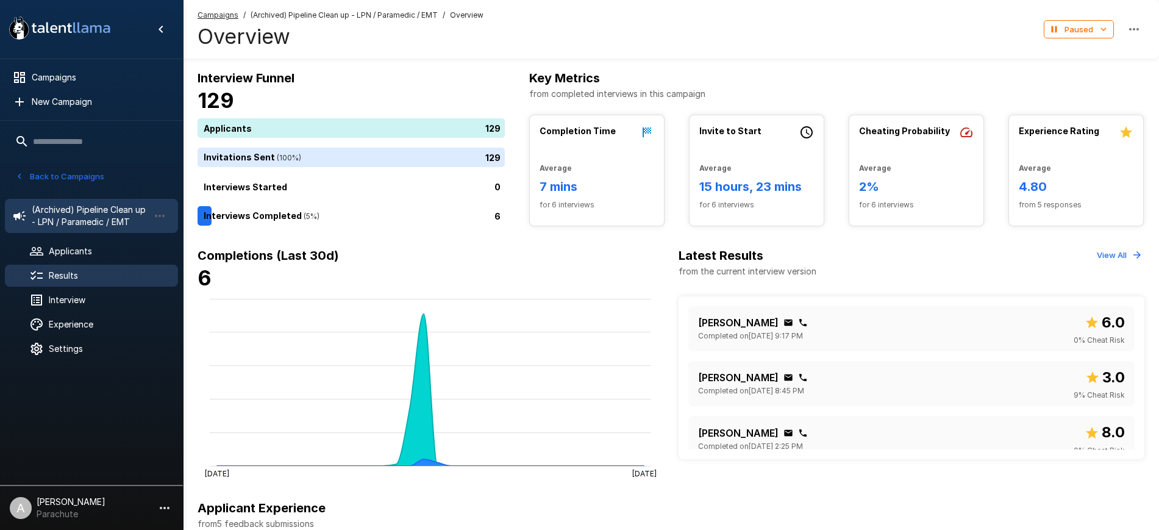
click at [103, 266] on div "Results" at bounding box center [91, 276] width 173 height 22
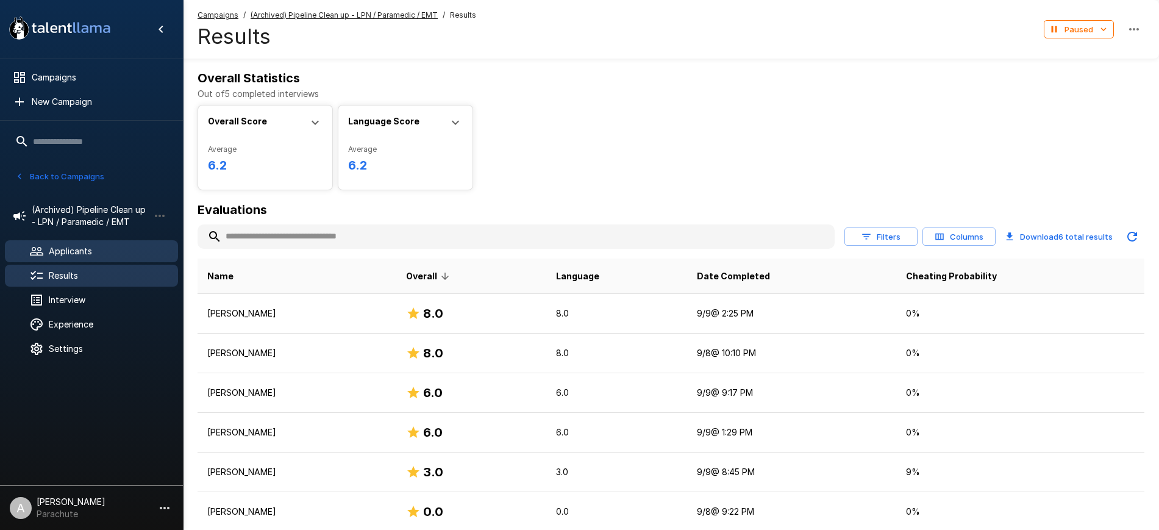
click at [96, 251] on span "Applicants" at bounding box center [108, 251] width 119 height 12
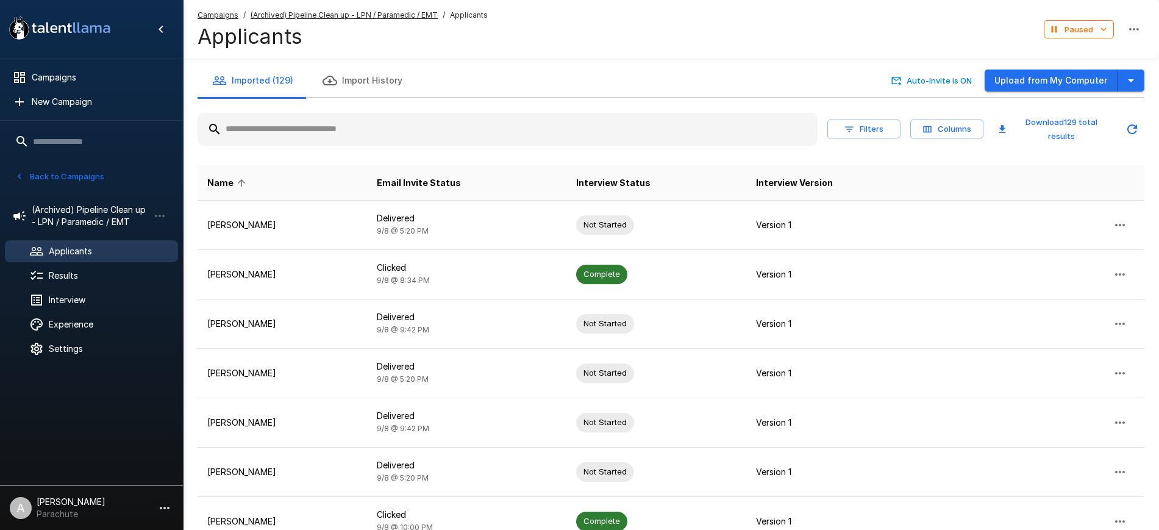
click at [953, 126] on button "Columns" at bounding box center [946, 128] width 73 height 19
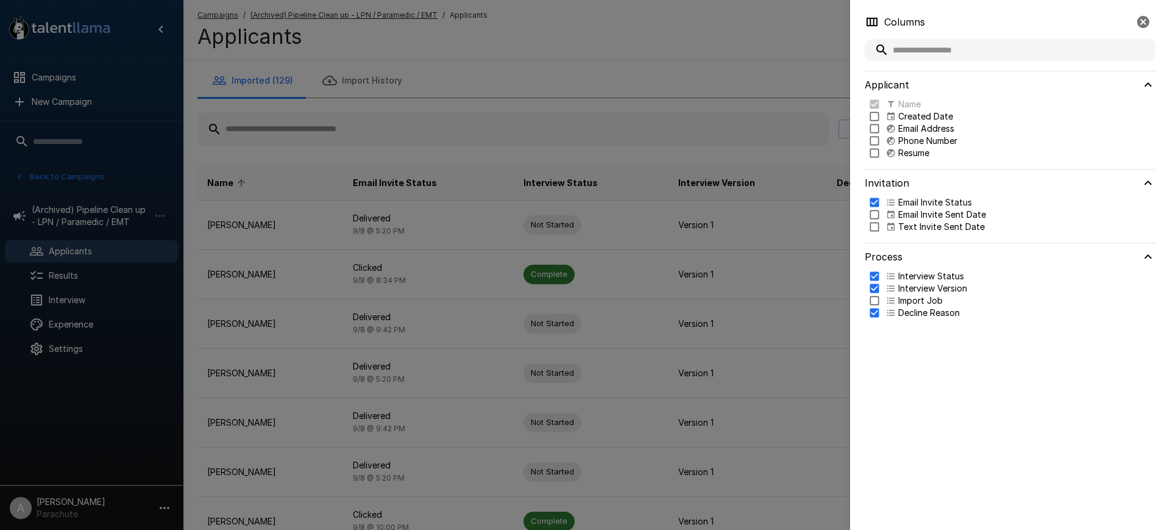
click at [792, 68] on div at bounding box center [585, 265] width 1170 height 530
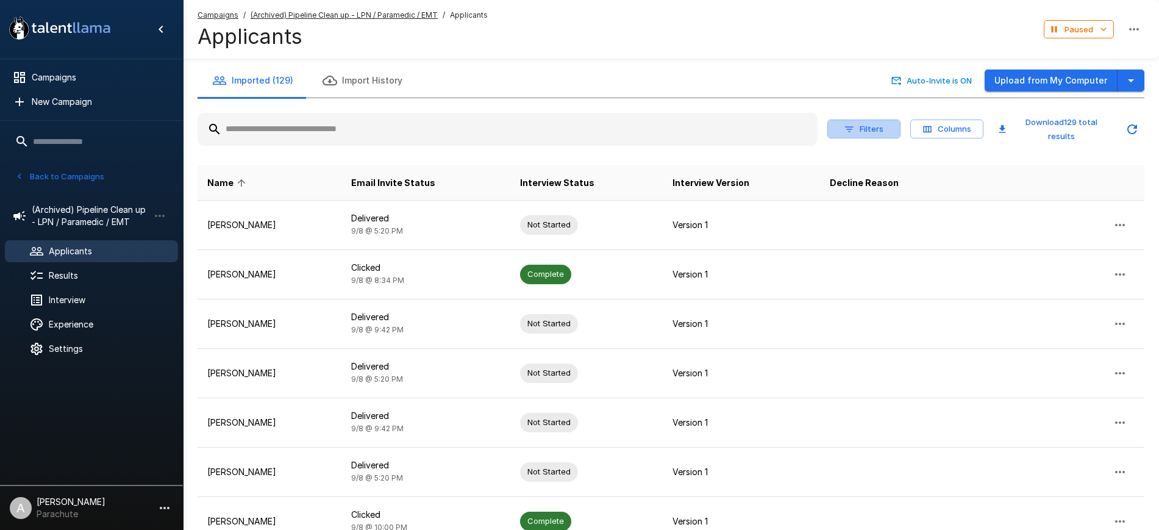
click at [867, 130] on button "Filters" at bounding box center [863, 128] width 73 height 19
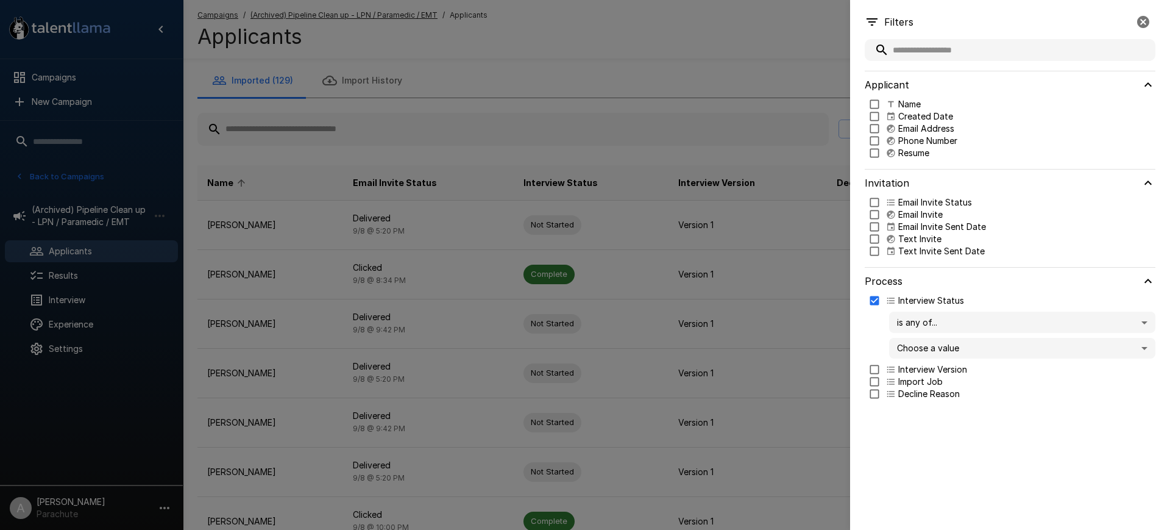
click at [930, 329] on body ".st0{fill:#FFFFFF;} .st1{fill:#76a4ed;} Campaigns New Campaign Active 14 Assist…" at bounding box center [591, 265] width 1182 height 530
click at [959, 446] on div at bounding box center [585, 265] width 1170 height 530
click at [941, 352] on body ".st0{fill:#FFFFFF;} .st1{fill:#76a4ed;} Campaigns New Campaign Active 14 Assist…" at bounding box center [591, 265] width 1182 height 530
click at [927, 408] on p "Declined" at bounding box center [1034, 412] width 224 height 12
type input "********"
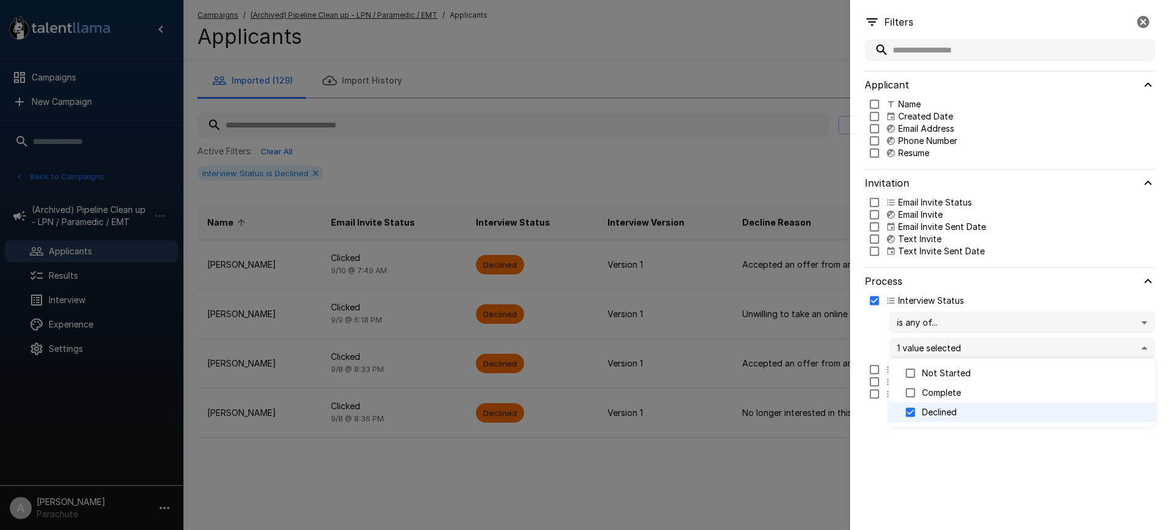
click at [769, 44] on div at bounding box center [585, 265] width 1170 height 530
click at [378, 257] on div at bounding box center [585, 265] width 1170 height 530
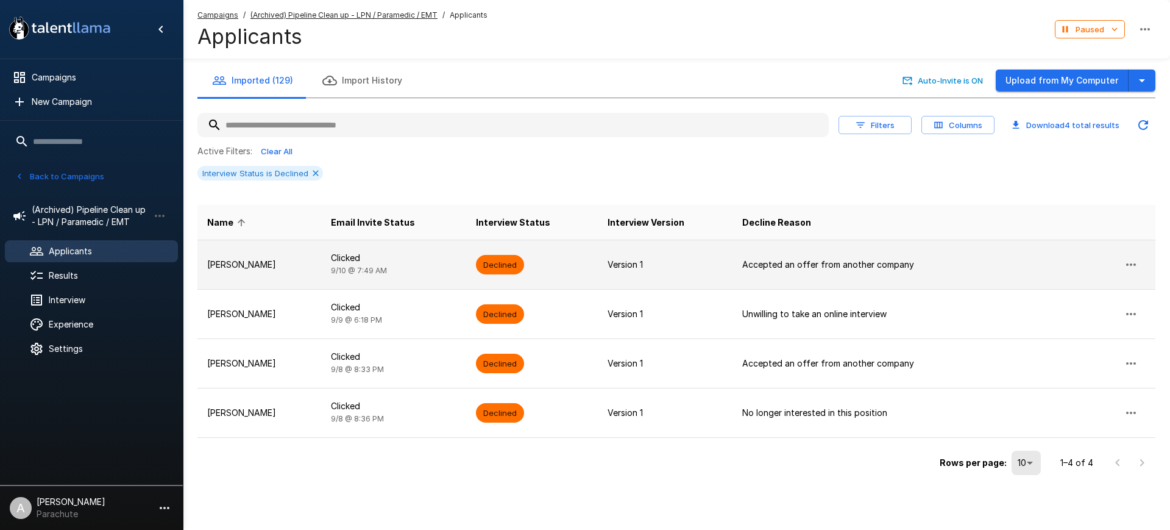
click at [258, 273] on td "Jake Mccarthy" at bounding box center [259, 264] width 124 height 49
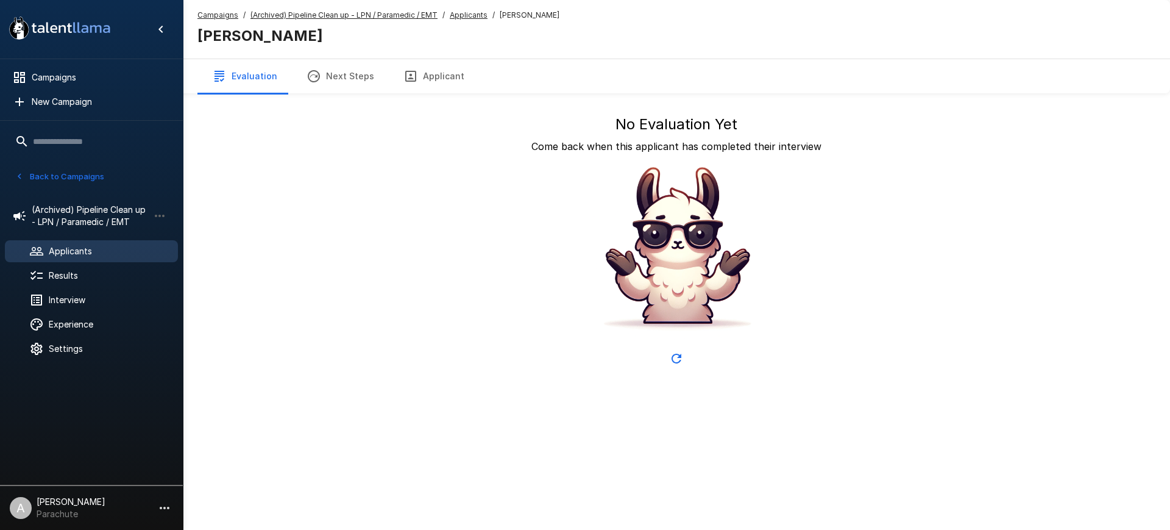
click at [424, 74] on button "Applicant" at bounding box center [434, 76] width 90 height 34
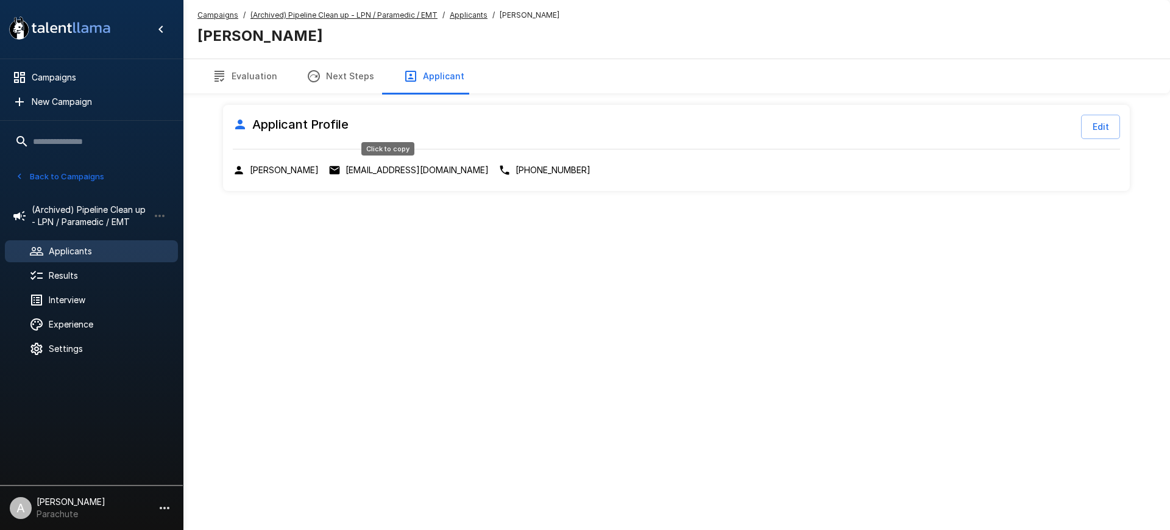
click at [402, 172] on p "jakemccarthy146@gmail.com" at bounding box center [417, 170] width 143 height 12
click at [471, 15] on u "Applicants" at bounding box center [469, 14] width 38 height 9
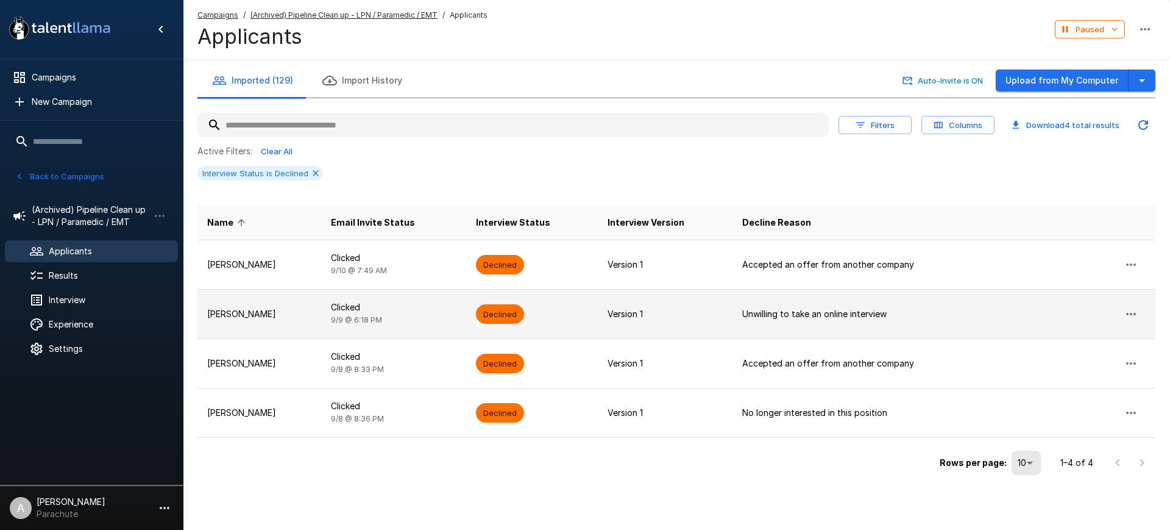
click at [271, 314] on p "Lakisha Haynie" at bounding box center [259, 314] width 104 height 12
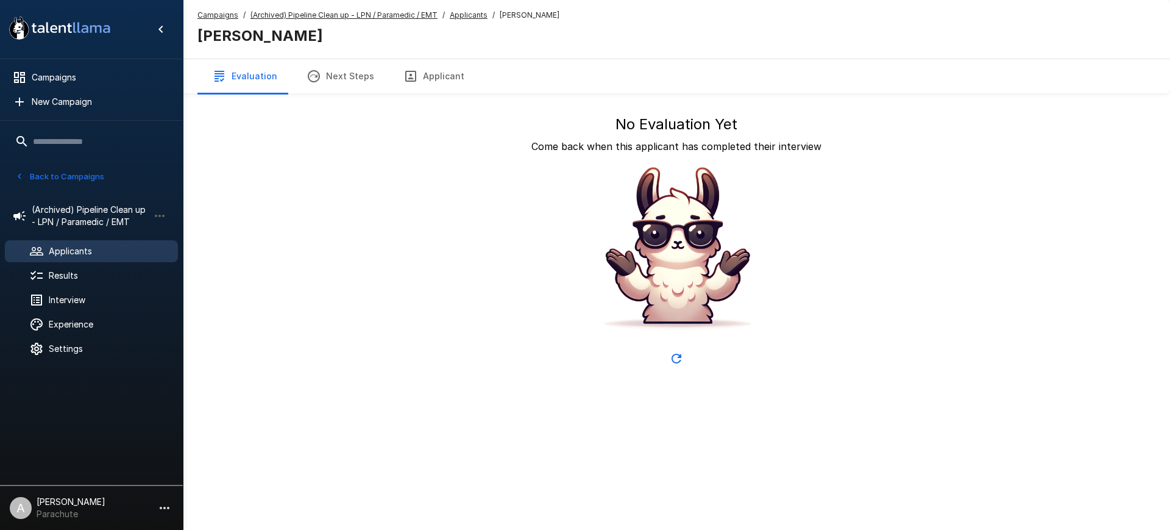
click at [426, 71] on button "Applicant" at bounding box center [434, 76] width 90 height 34
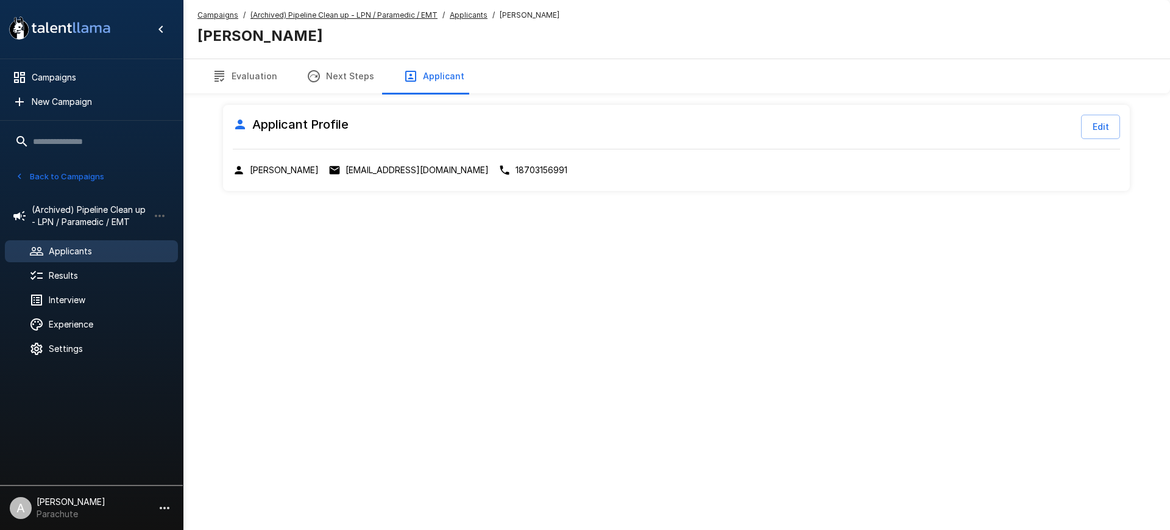
click at [382, 168] on p "lakishahay@gmail.com" at bounding box center [417, 170] width 143 height 12
click at [463, 13] on u "Applicants" at bounding box center [469, 14] width 38 height 9
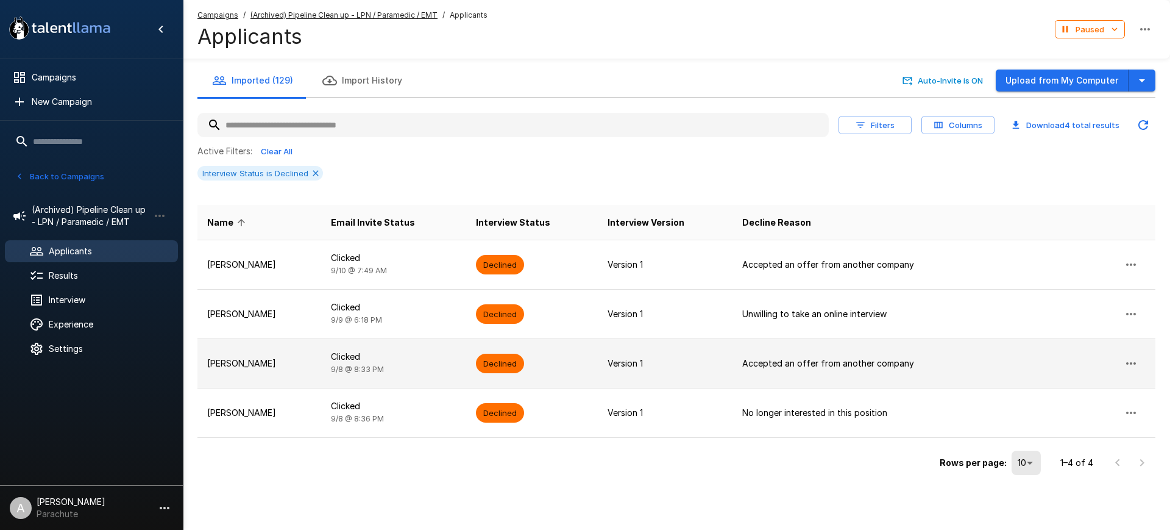
click at [243, 370] on td "Manuel Perez" at bounding box center [259, 362] width 124 height 49
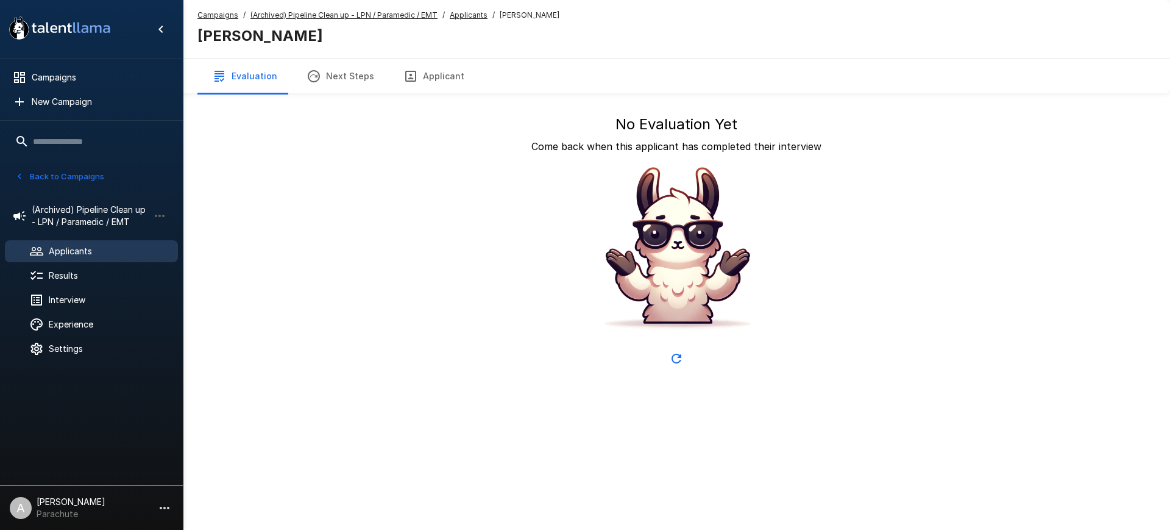
click at [425, 80] on button "Applicant" at bounding box center [434, 76] width 90 height 34
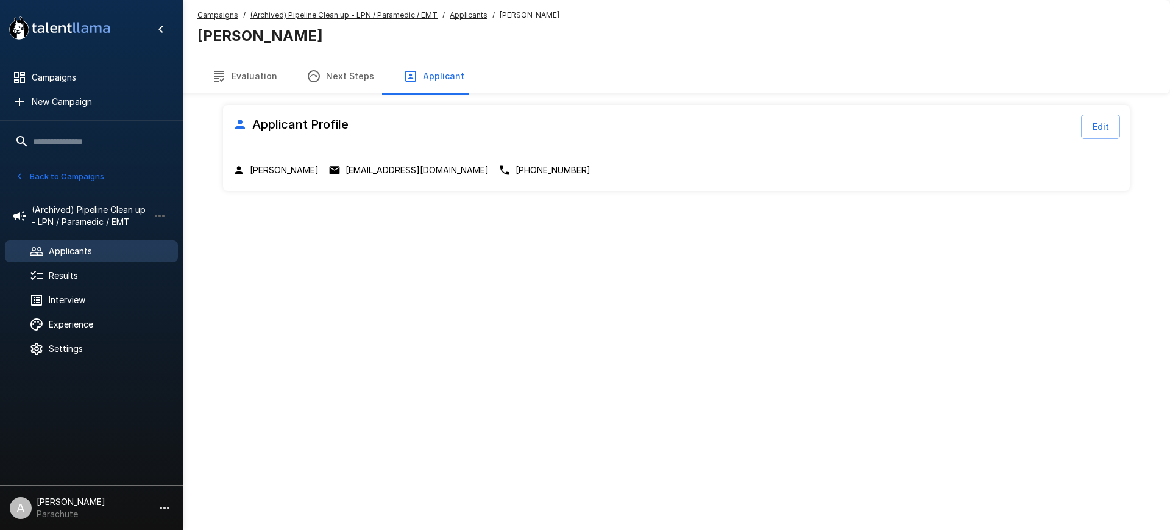
click at [362, 178] on div "Applicant Profile Edit Manuel Perez manuelpemt@gmail.com +1 (618)-803-1432" at bounding box center [676, 148] width 907 height 86
click at [352, 171] on p "manuelpemt@gmail.com" at bounding box center [417, 170] width 143 height 12
click at [352, 174] on p "manuelpemt@gmail.com" at bounding box center [417, 170] width 143 height 12
click at [470, 13] on u "Applicants" at bounding box center [469, 14] width 38 height 9
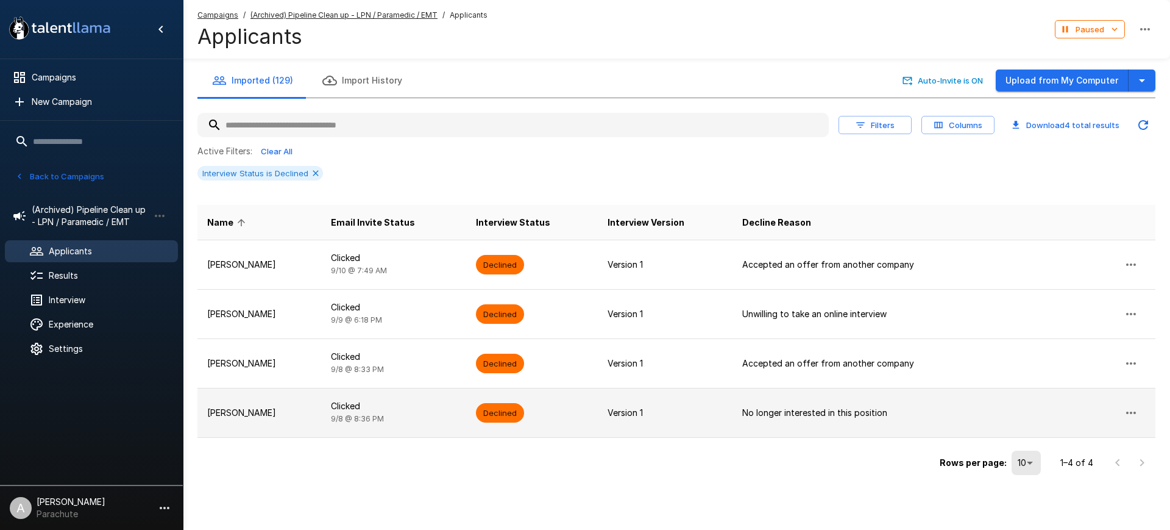
click at [302, 413] on p "Tomas Marroquin" at bounding box center [259, 413] width 104 height 12
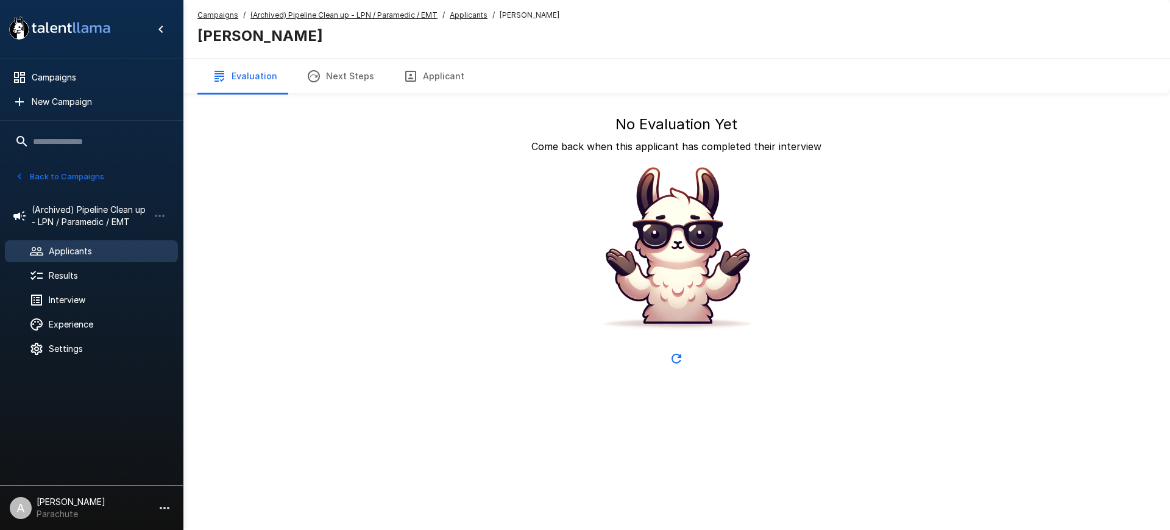
click at [432, 76] on button "Applicant" at bounding box center [434, 76] width 90 height 34
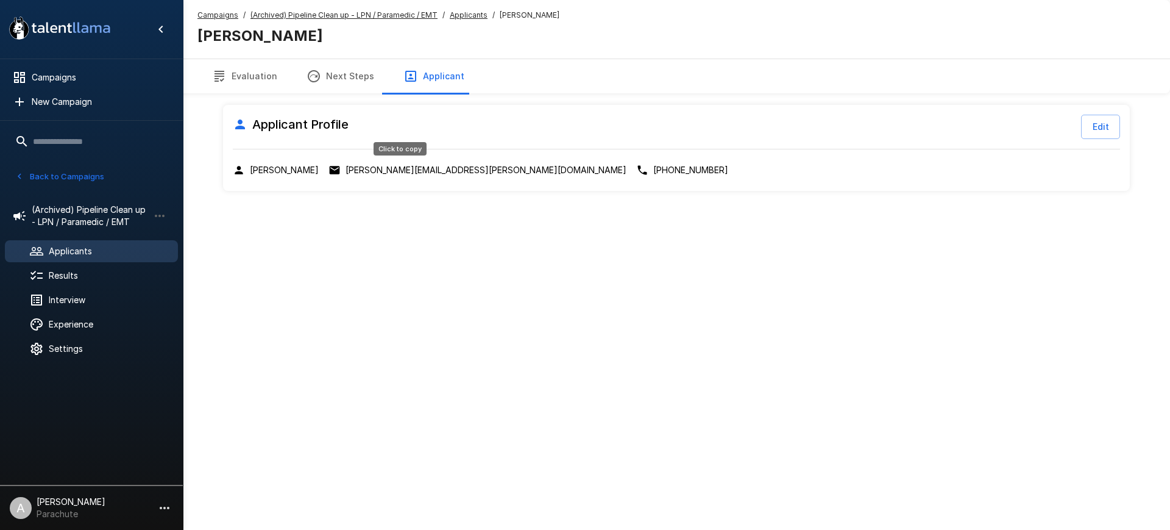
click at [428, 169] on p "tomas.marroquin@yahoo.com" at bounding box center [486, 170] width 281 height 12
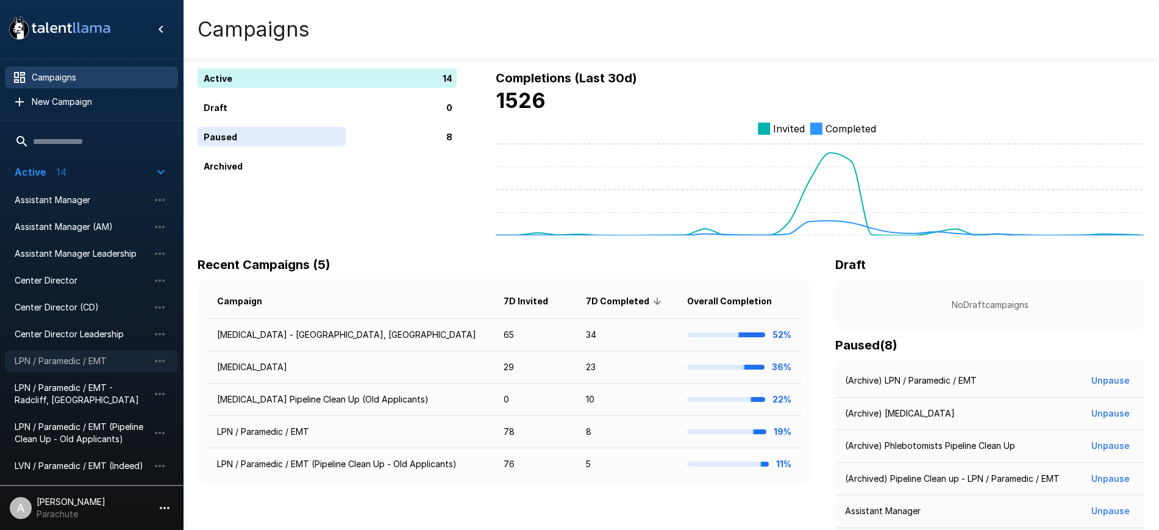
click at [96, 355] on span "LPN / Paramedic / EMT" at bounding box center [82, 361] width 134 height 12
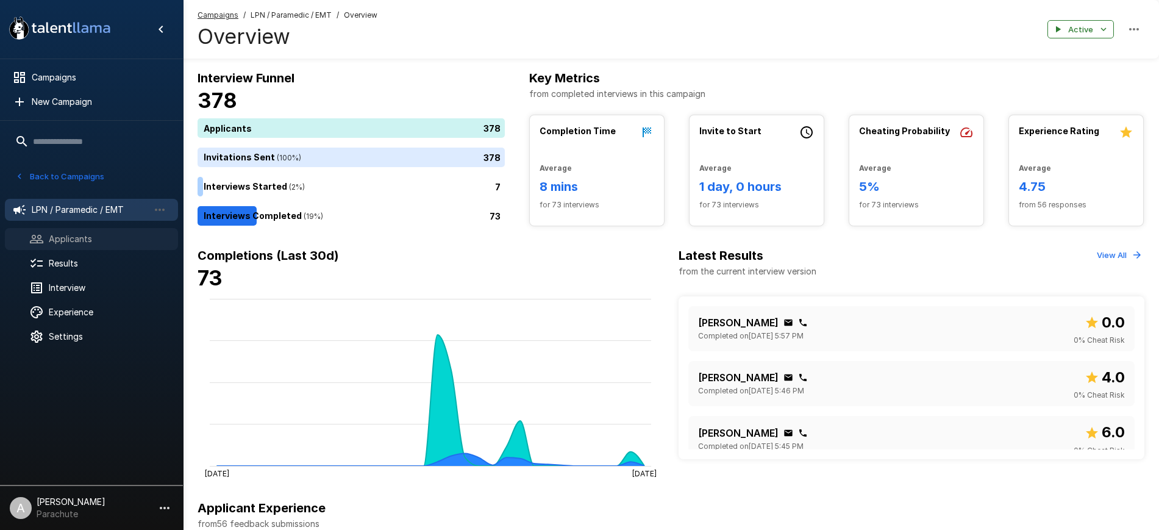
click at [76, 246] on div "Applicants" at bounding box center [91, 239] width 173 height 22
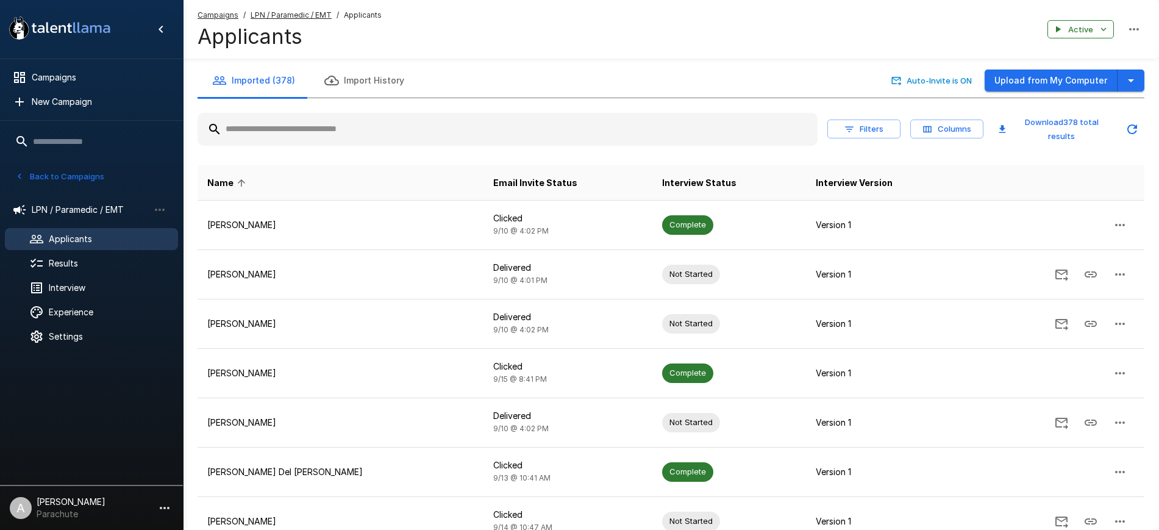
click at [941, 127] on button "Columns" at bounding box center [946, 128] width 73 height 19
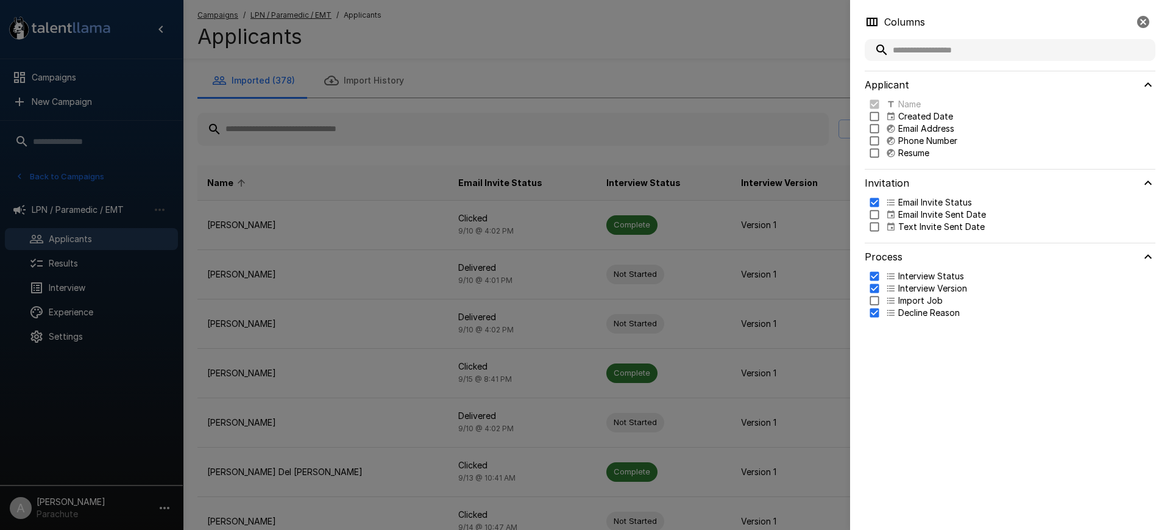
click at [792, 21] on div at bounding box center [585, 265] width 1170 height 530
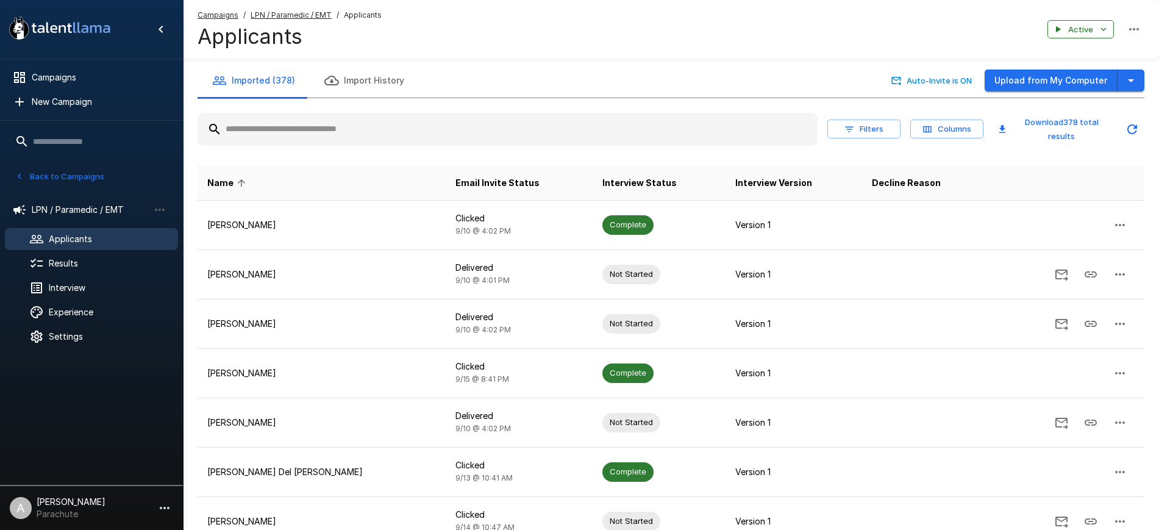
click at [852, 129] on icon "button" at bounding box center [849, 129] width 11 height 11
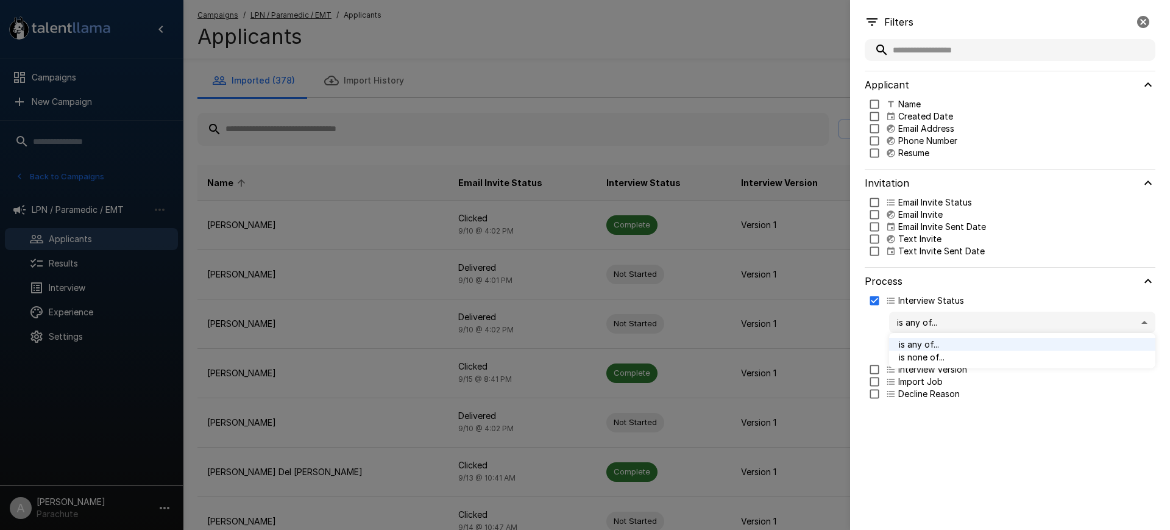
click at [961, 327] on body ".st0{fill:#FFFFFF;} .st1{fill:#76a4ed;} Campaigns New Campaign Active 14 Assist…" at bounding box center [591, 265] width 1182 height 530
click at [877, 330] on div at bounding box center [585, 265] width 1170 height 530
click at [944, 341] on body ".st0{fill:#FFFFFF;} .st1{fill:#76a4ed;} Campaigns New Campaign Active 14 Assist…" at bounding box center [591, 265] width 1182 height 530
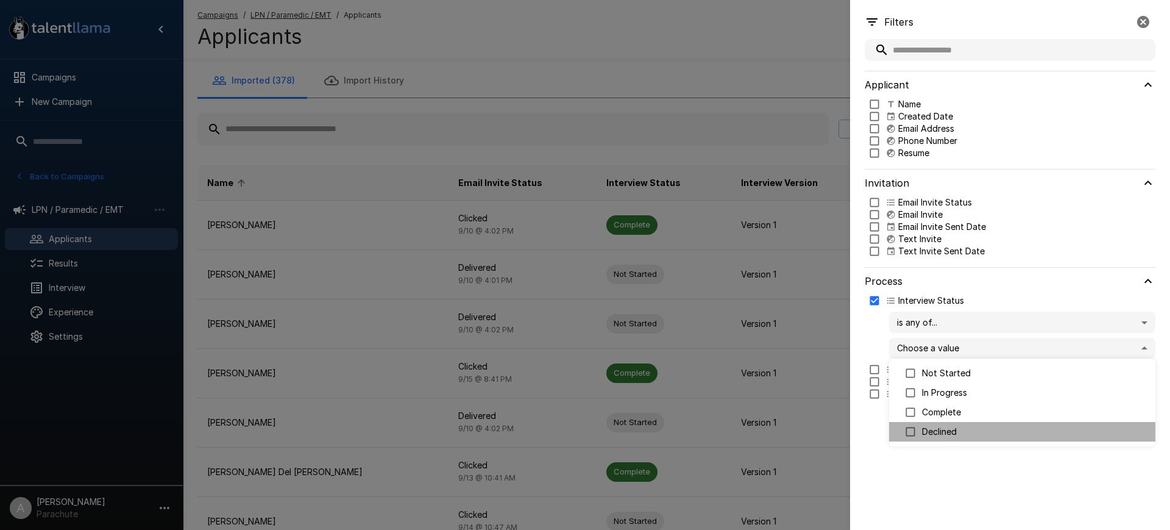
click at [947, 431] on p "Declined" at bounding box center [1034, 431] width 224 height 12
type input "********"
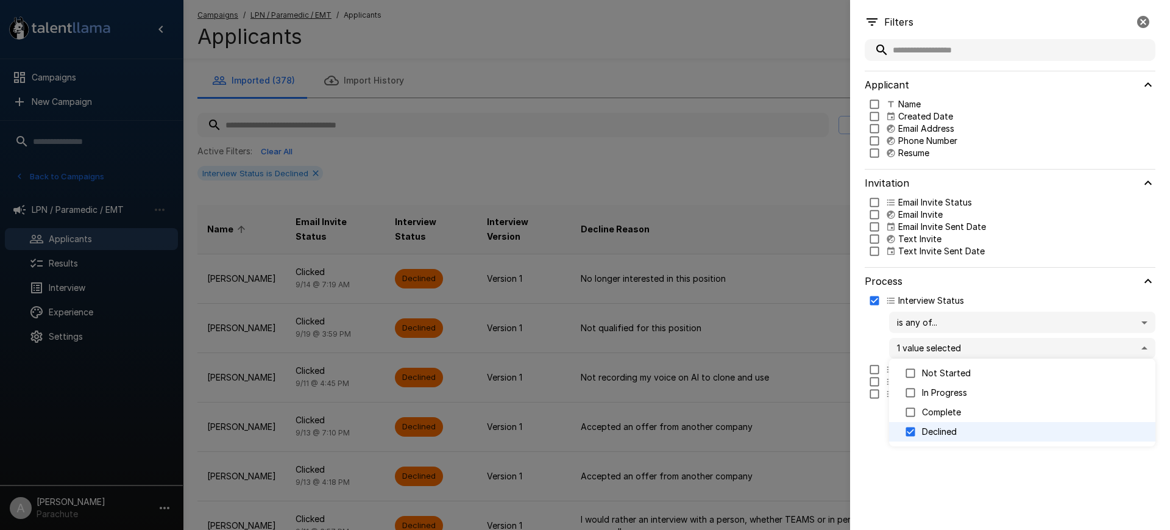
click at [721, 37] on div at bounding box center [585, 265] width 1170 height 530
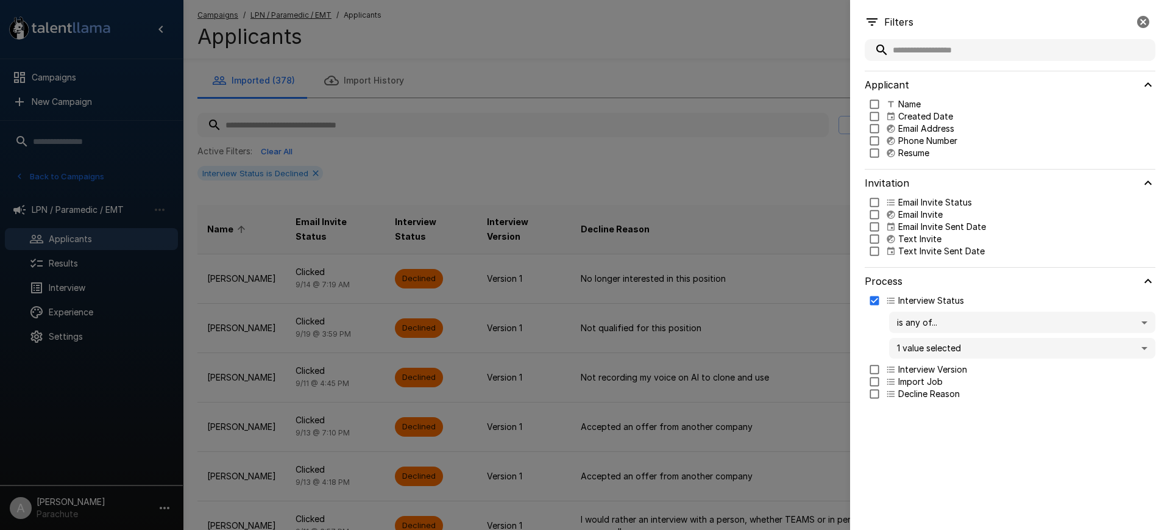
click at [721, 50] on div at bounding box center [585, 265] width 1170 height 530
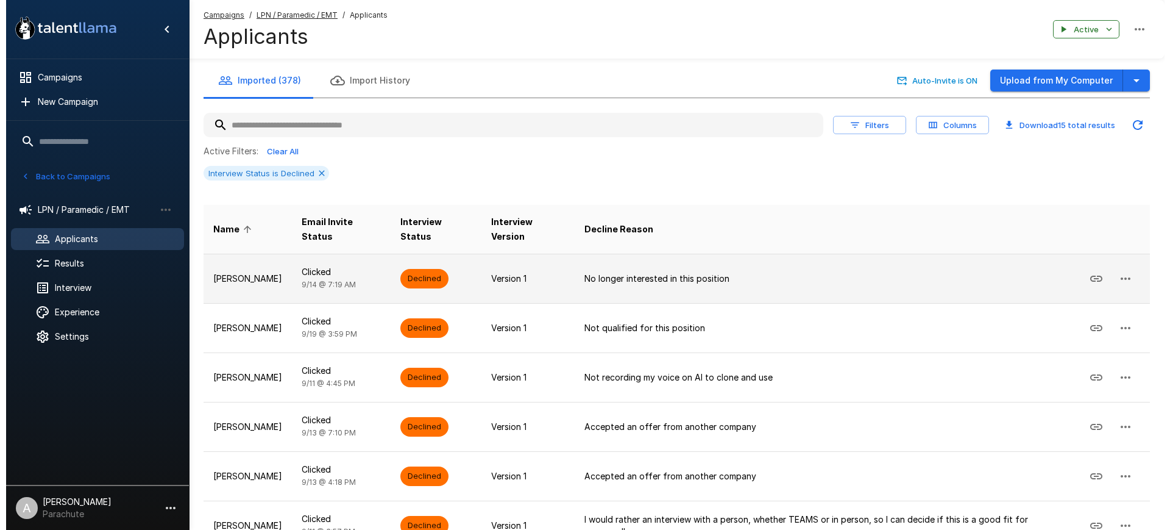
scroll to position [308, 0]
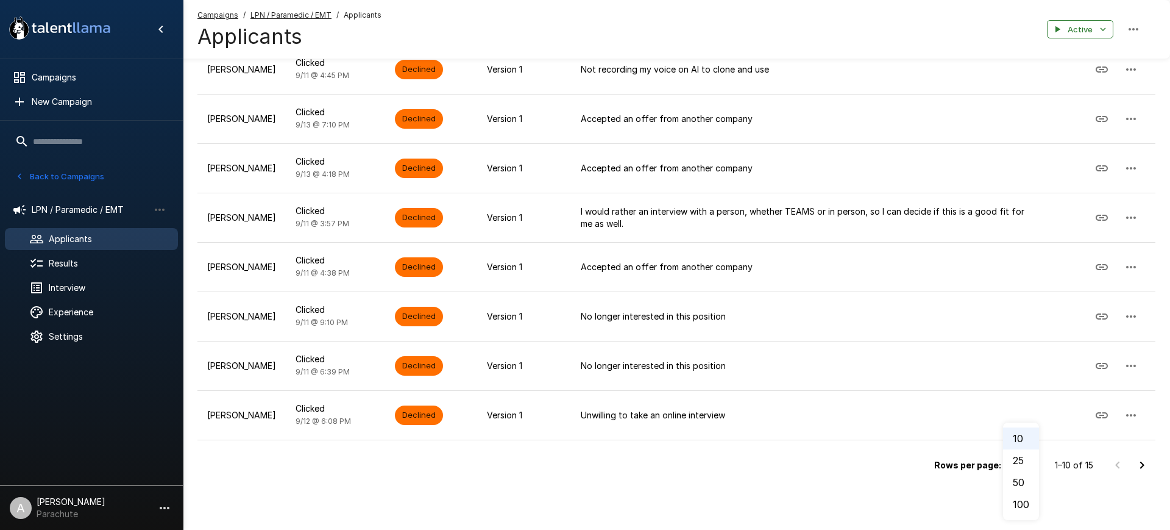
click at [1011, 464] on li "25" at bounding box center [1021, 460] width 36 height 22
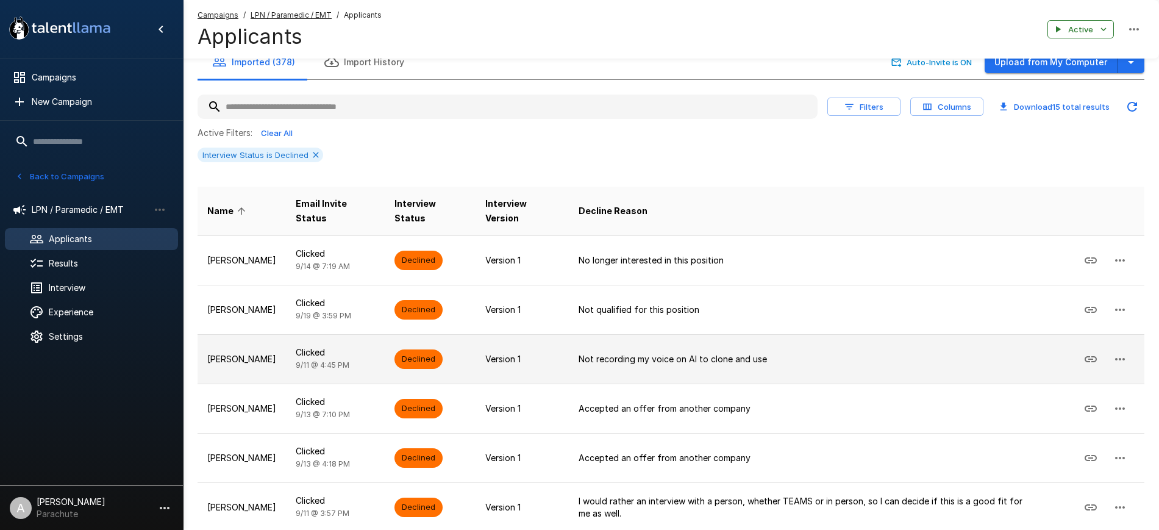
scroll to position [0, 0]
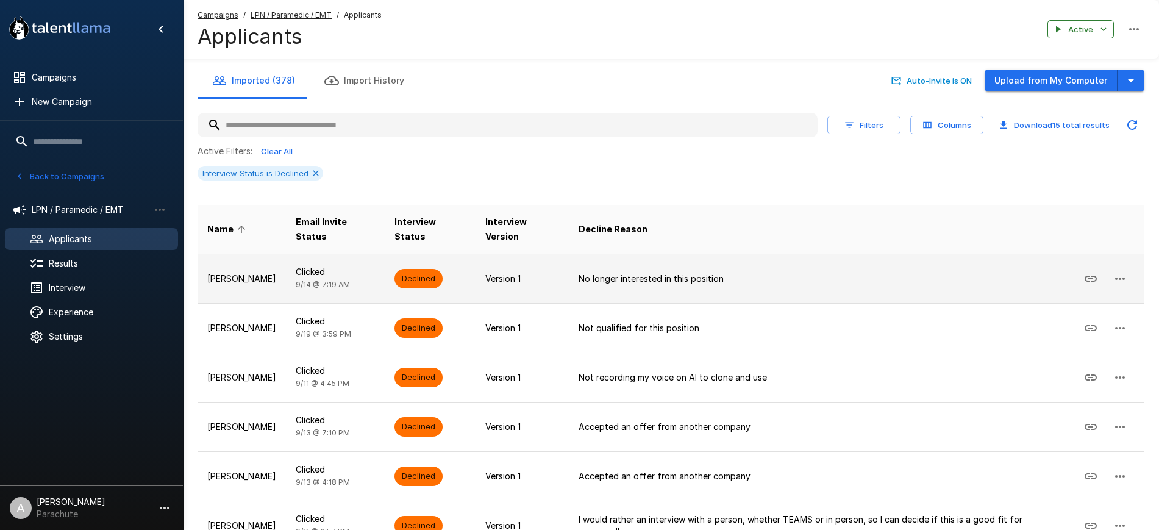
click at [553, 272] on p "Version 1" at bounding box center [521, 278] width 73 height 12
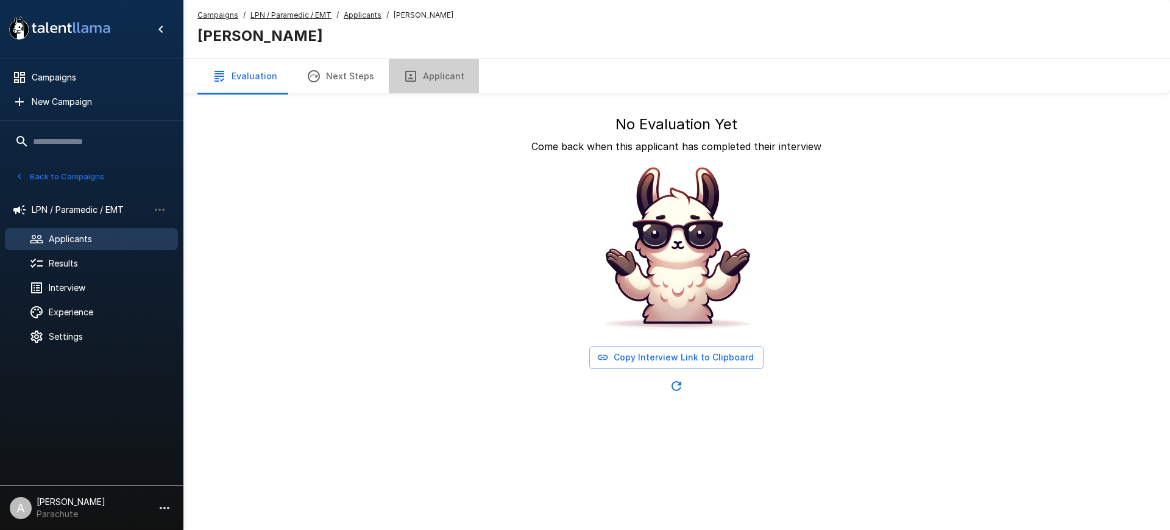
click at [435, 86] on button "Applicant" at bounding box center [434, 76] width 90 height 34
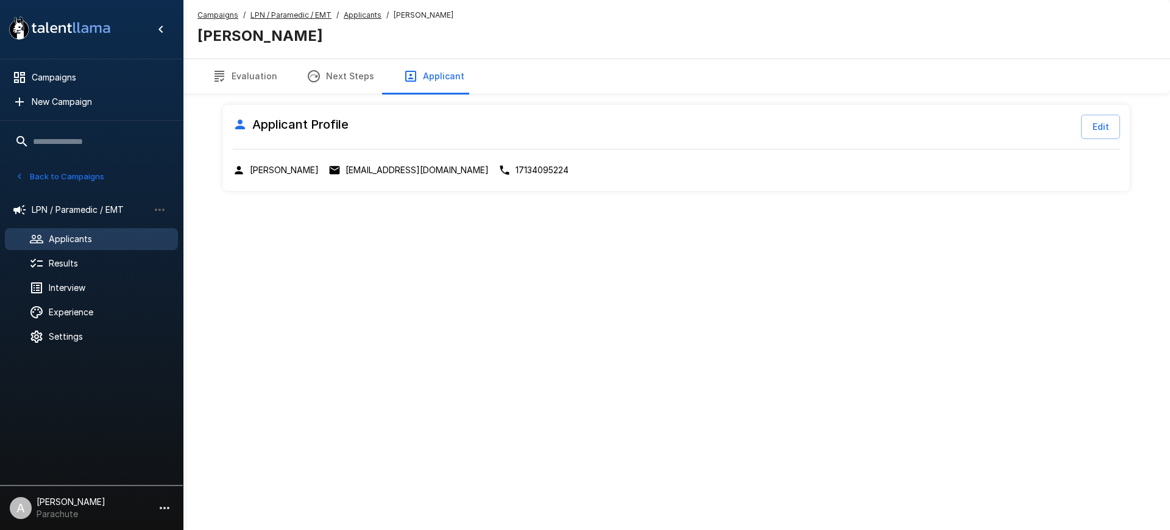
click at [386, 169] on p "ausdab0976@gmail.com" at bounding box center [417, 170] width 143 height 12
click at [105, 263] on span "Results" at bounding box center [108, 263] width 119 height 12
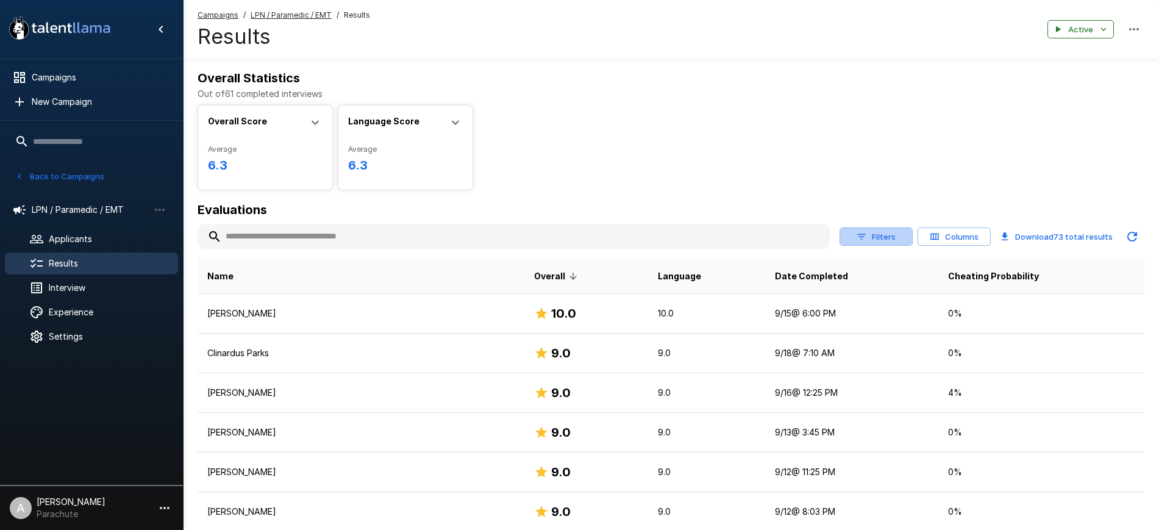
click at [864, 238] on icon "button" at bounding box center [861, 236] width 11 height 11
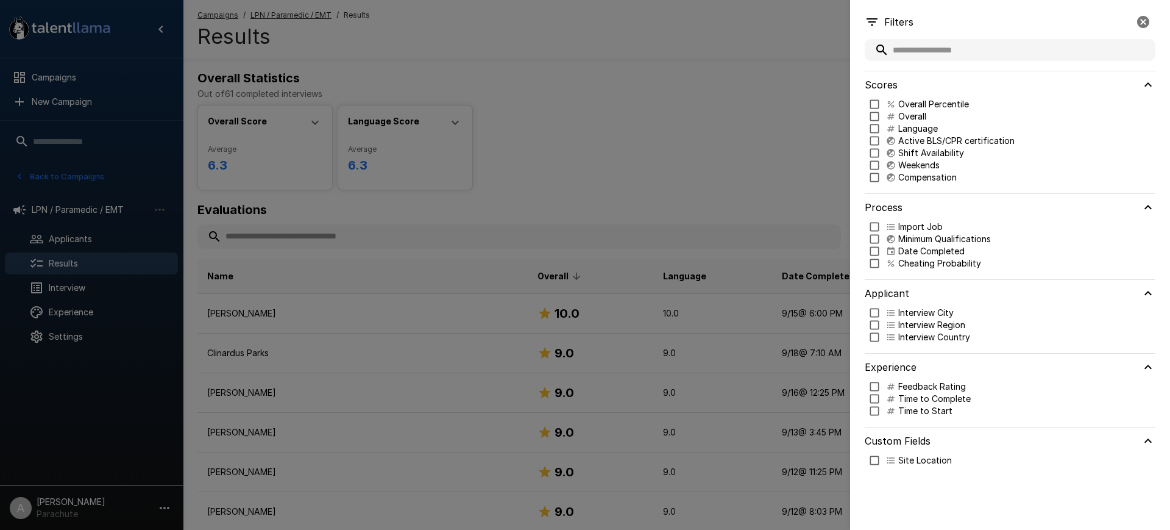
click at [678, 141] on div at bounding box center [585, 265] width 1170 height 530
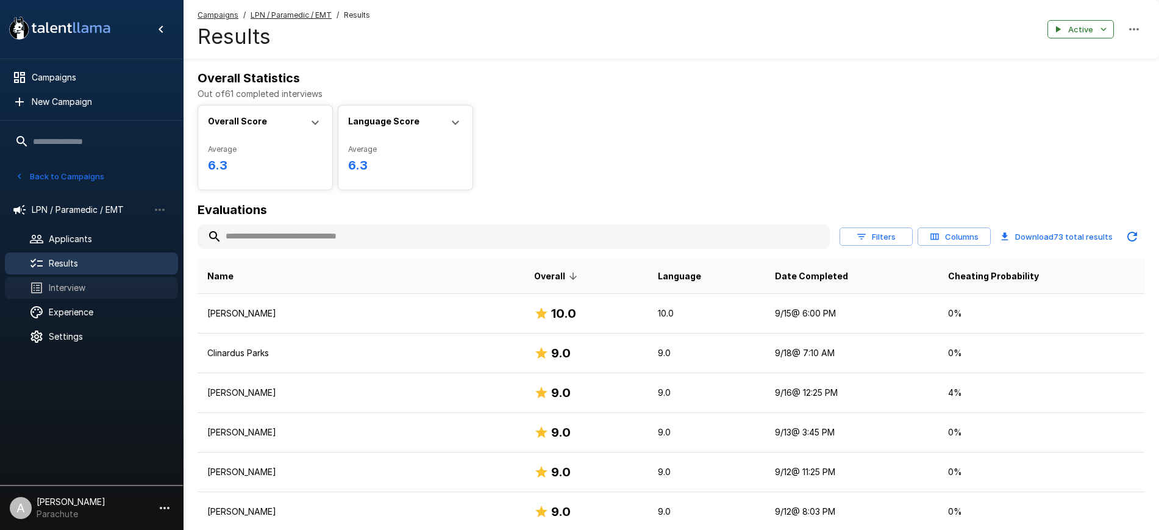
click at [75, 289] on span "Interview" at bounding box center [108, 288] width 119 height 12
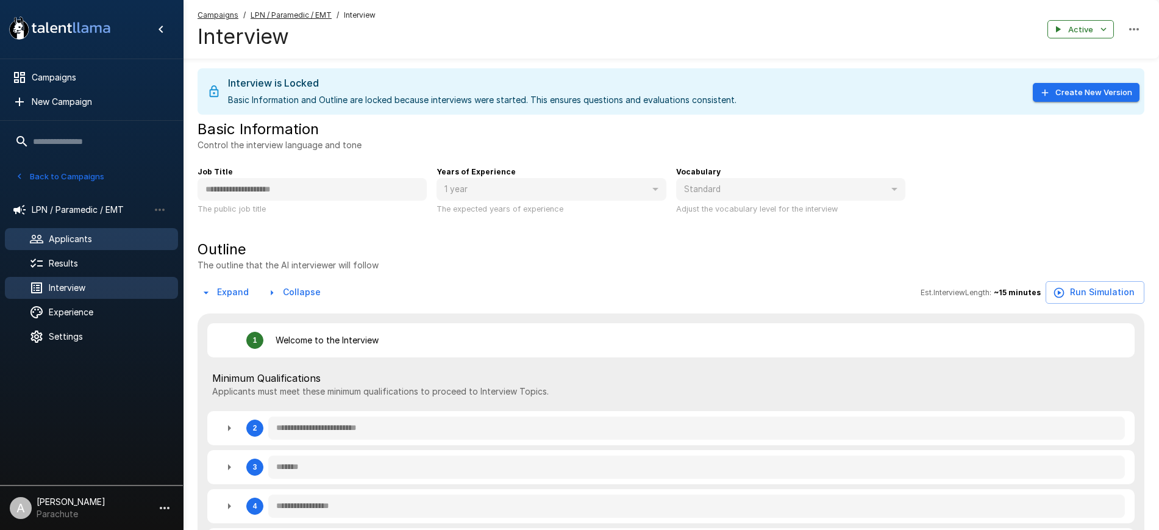
type textarea "*"
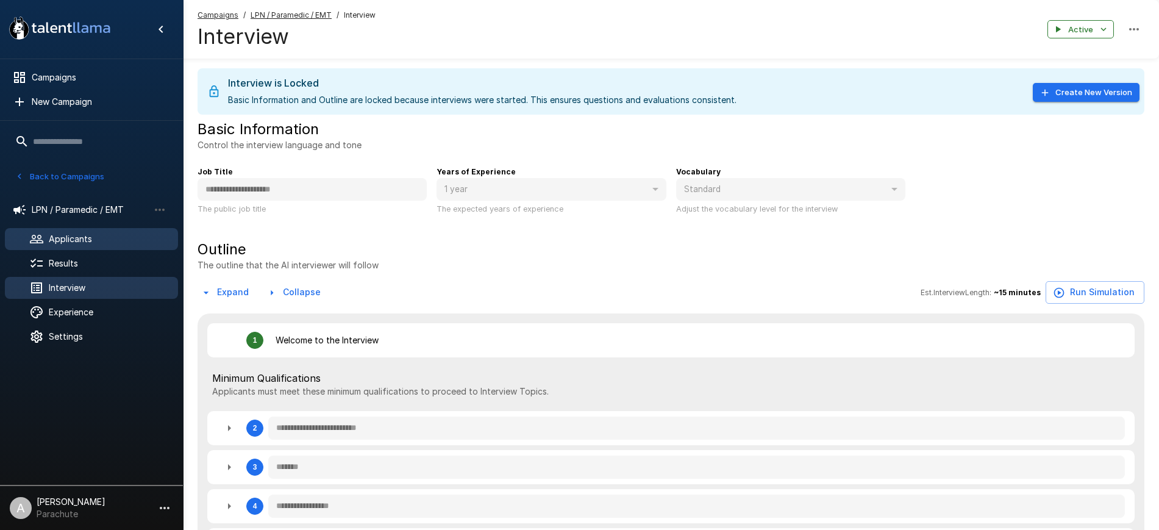
type textarea "*"
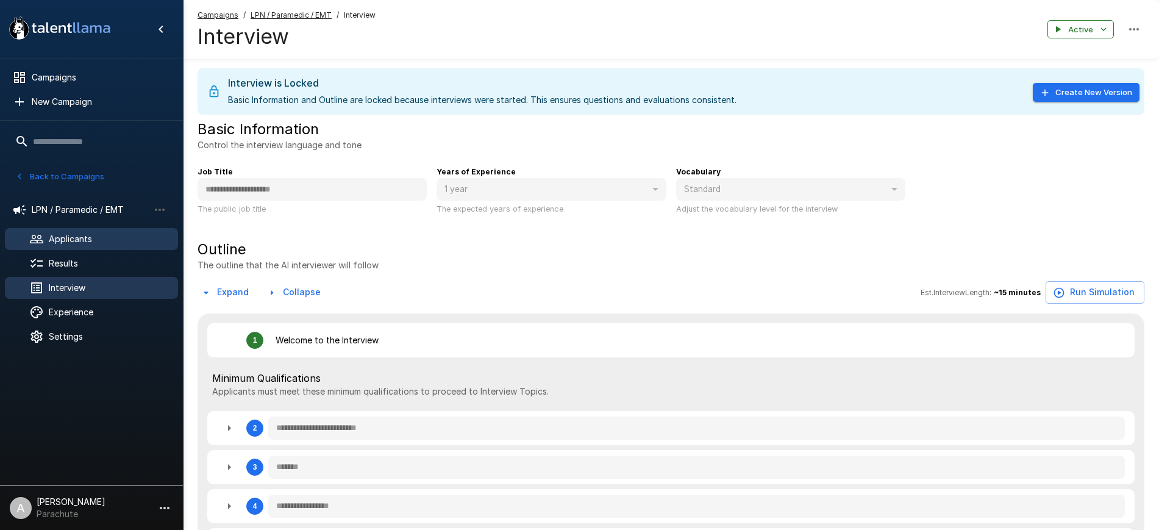
type textarea "*"
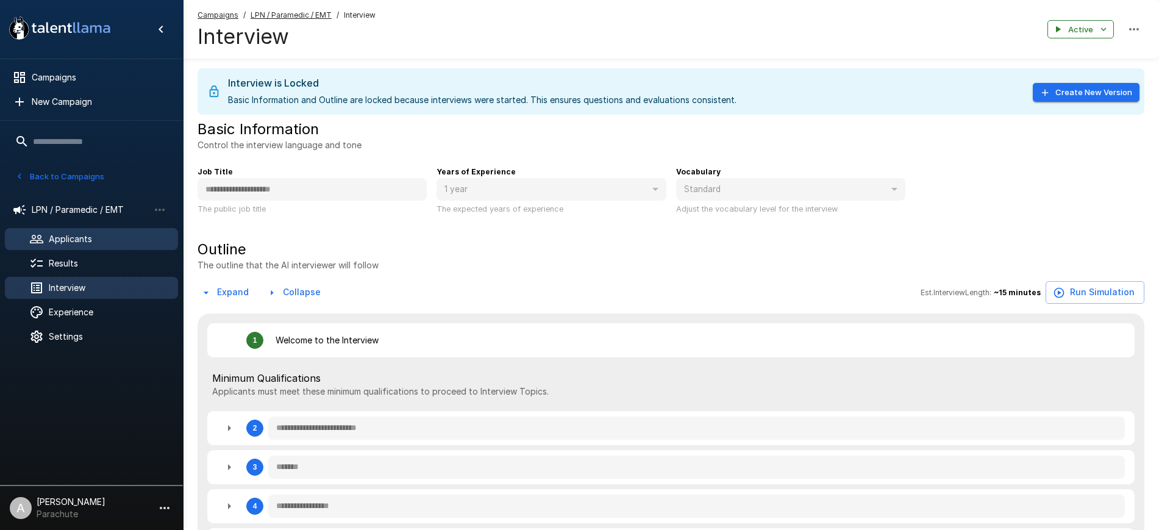
type textarea "*"
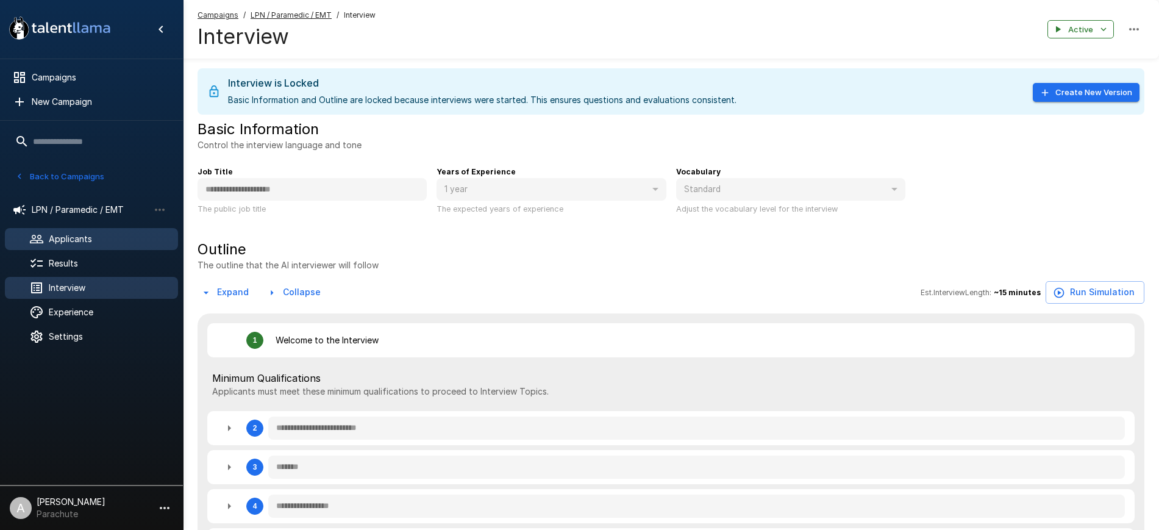
type textarea "*"
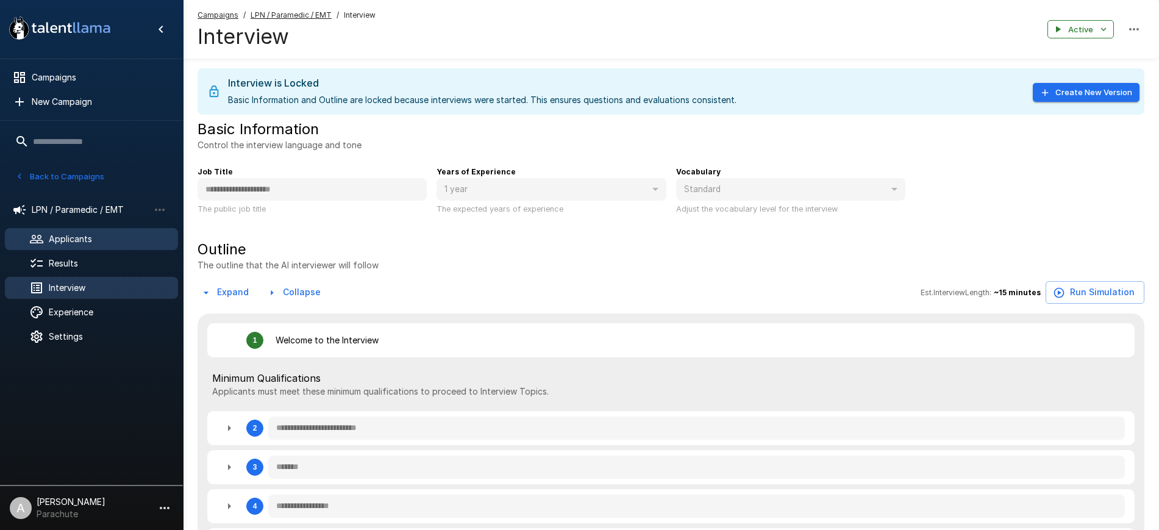
click at [79, 239] on span "Applicants" at bounding box center [108, 239] width 119 height 12
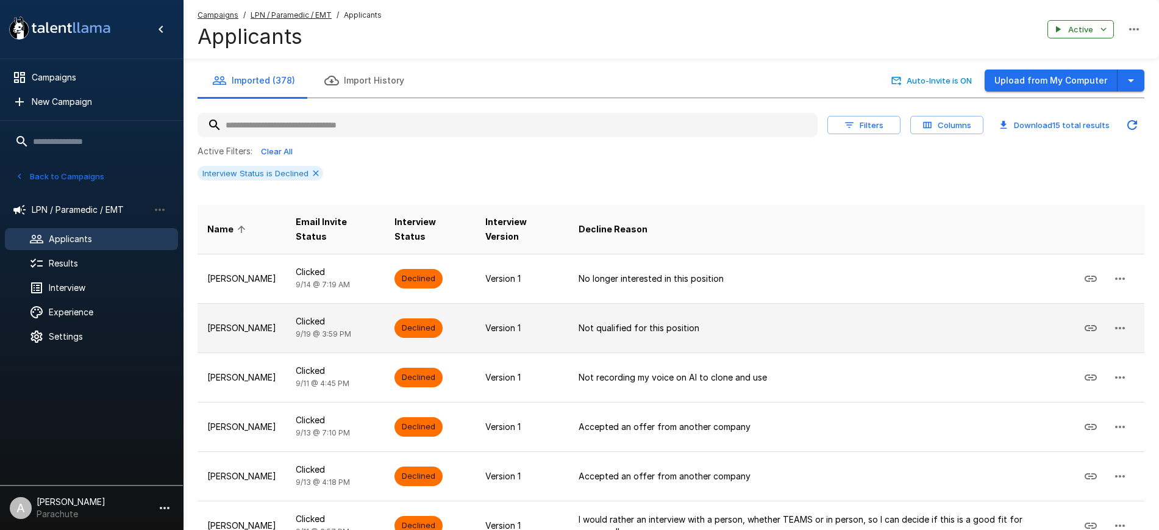
click at [271, 322] on p "Bailey Madaris" at bounding box center [241, 328] width 69 height 12
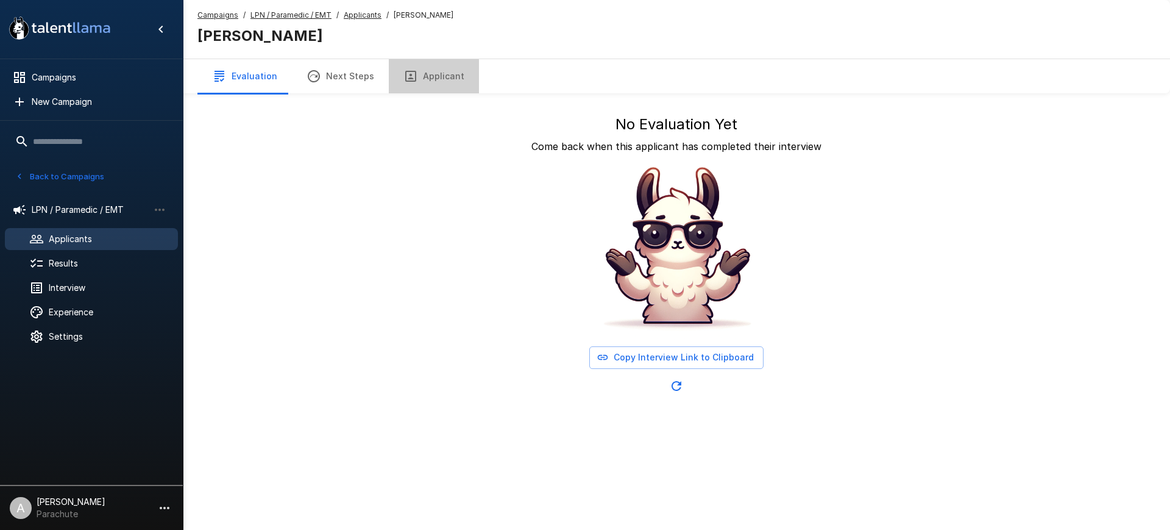
click at [437, 74] on button "Applicant" at bounding box center [434, 76] width 90 height 34
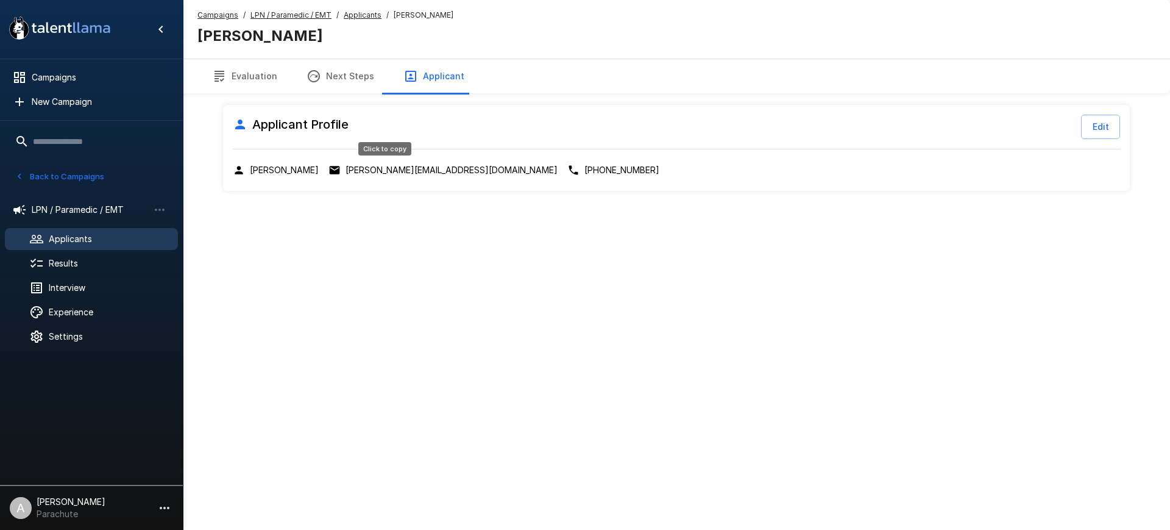
click at [398, 165] on p "bailey.madaris1@icloud.com" at bounding box center [452, 170] width 212 height 12
click at [360, 15] on u "Applicants" at bounding box center [363, 14] width 38 height 9
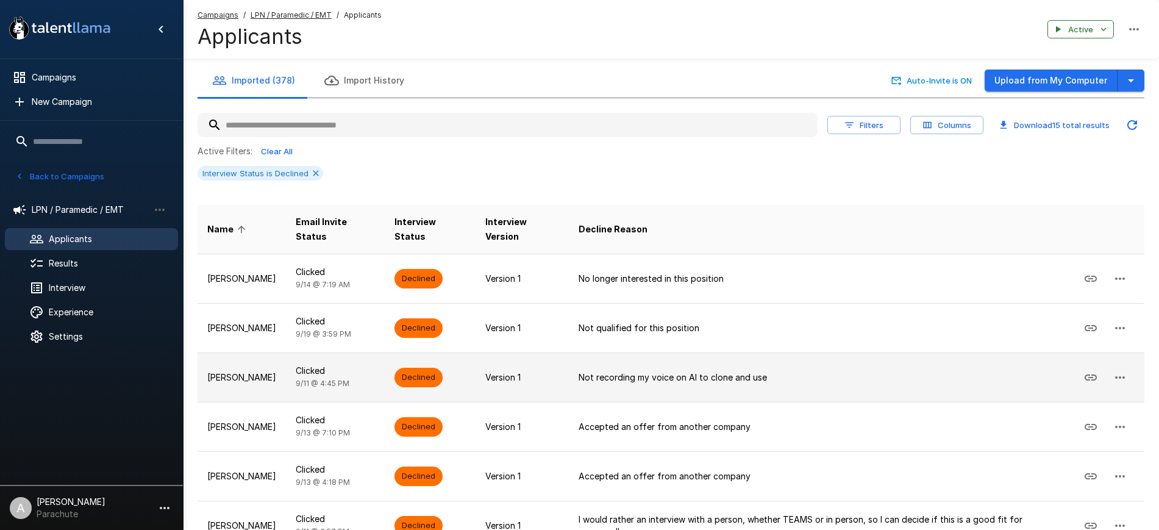
click at [226, 375] on p "Freddy Howell" at bounding box center [241, 377] width 69 height 12
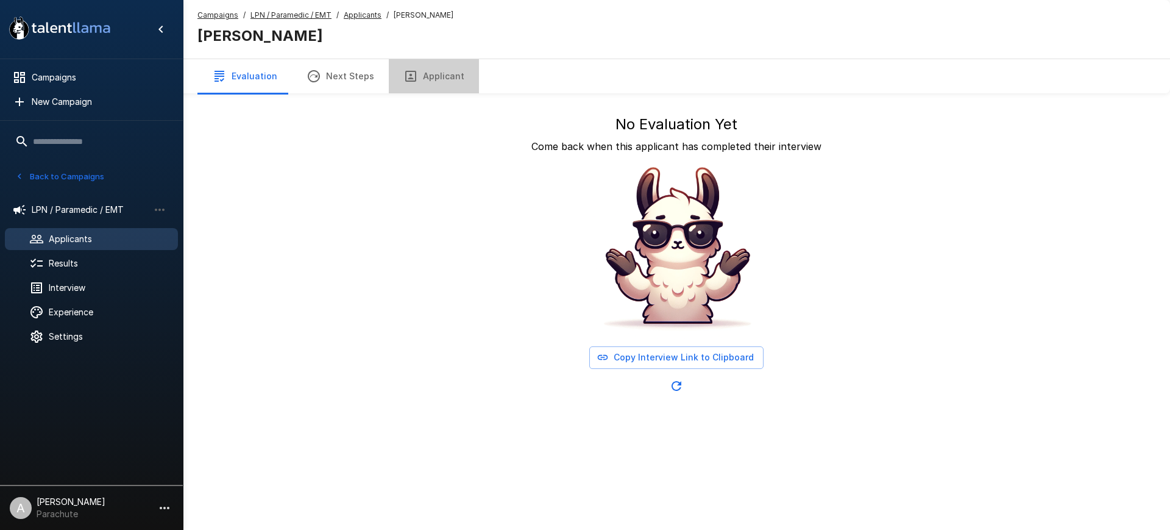
click at [458, 69] on button "Applicant" at bounding box center [434, 76] width 90 height 34
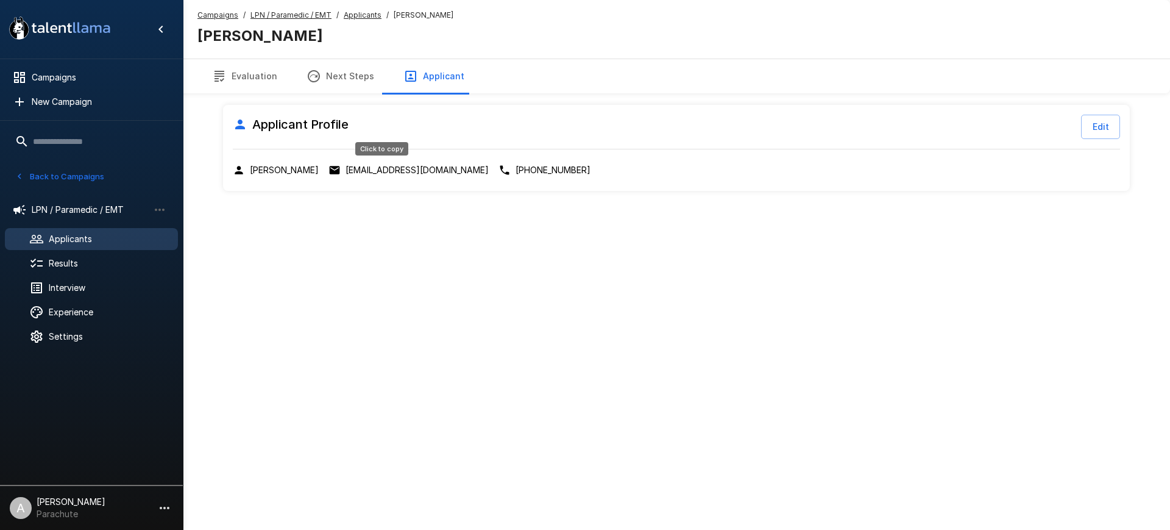
click at [409, 164] on p "freddyhowell@hotmail.com" at bounding box center [417, 170] width 143 height 12
click at [355, 12] on u "Applicants" at bounding box center [363, 14] width 38 height 9
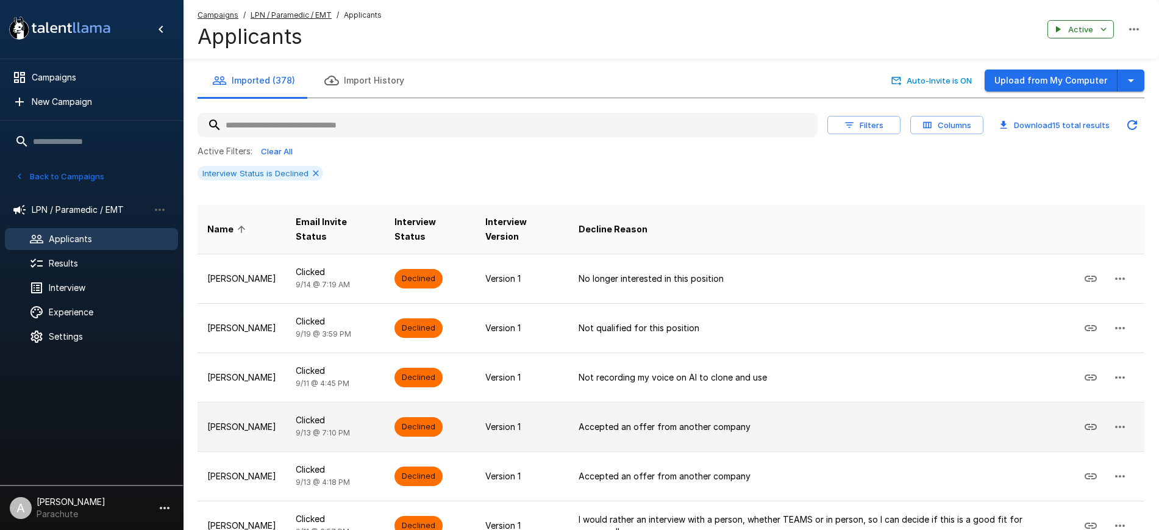
click at [252, 424] on p "Jacob Enriques" at bounding box center [241, 427] width 69 height 12
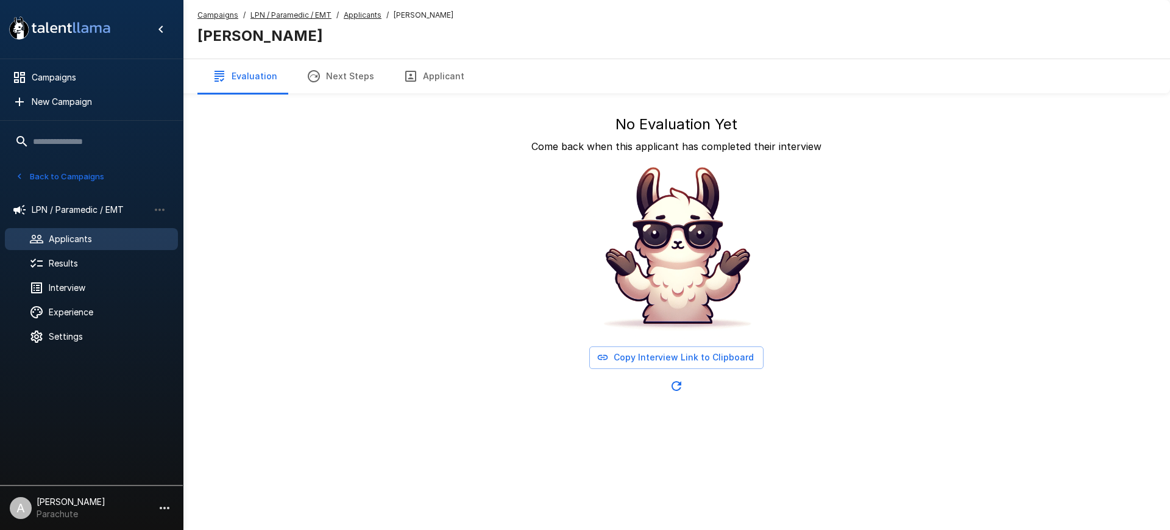
click at [406, 75] on icon "button" at bounding box center [411, 76] width 15 height 15
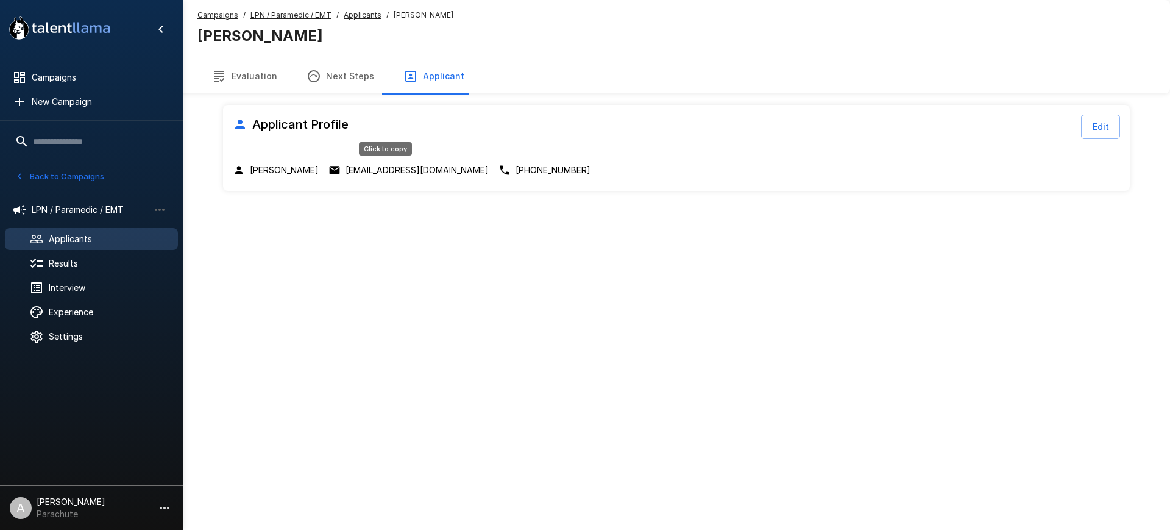
click at [371, 171] on p "mrcleanocoee@gmail.com" at bounding box center [417, 170] width 143 height 12
click at [360, 12] on u "Applicants" at bounding box center [363, 14] width 38 height 9
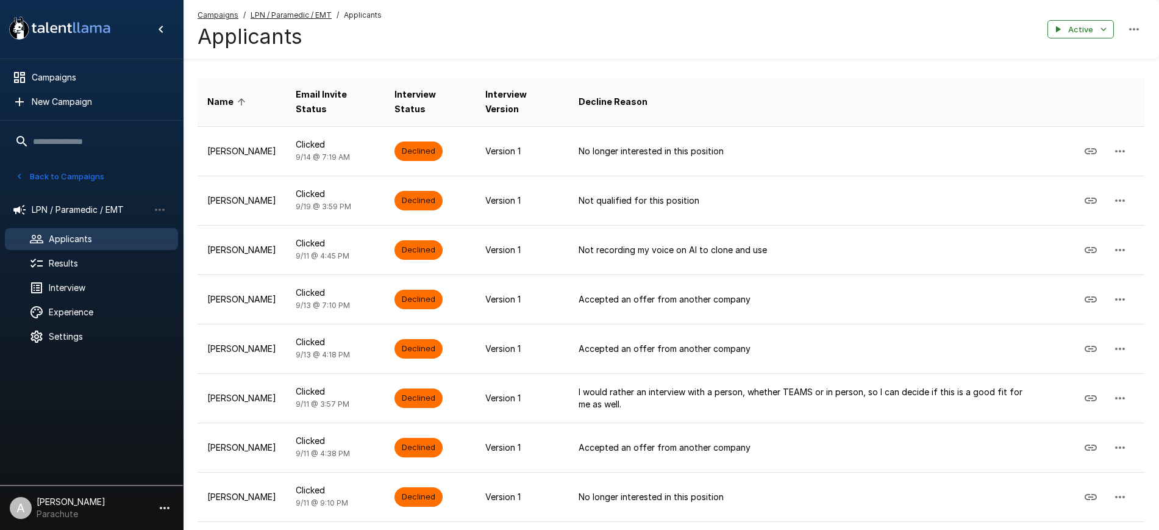
scroll to position [128, 0]
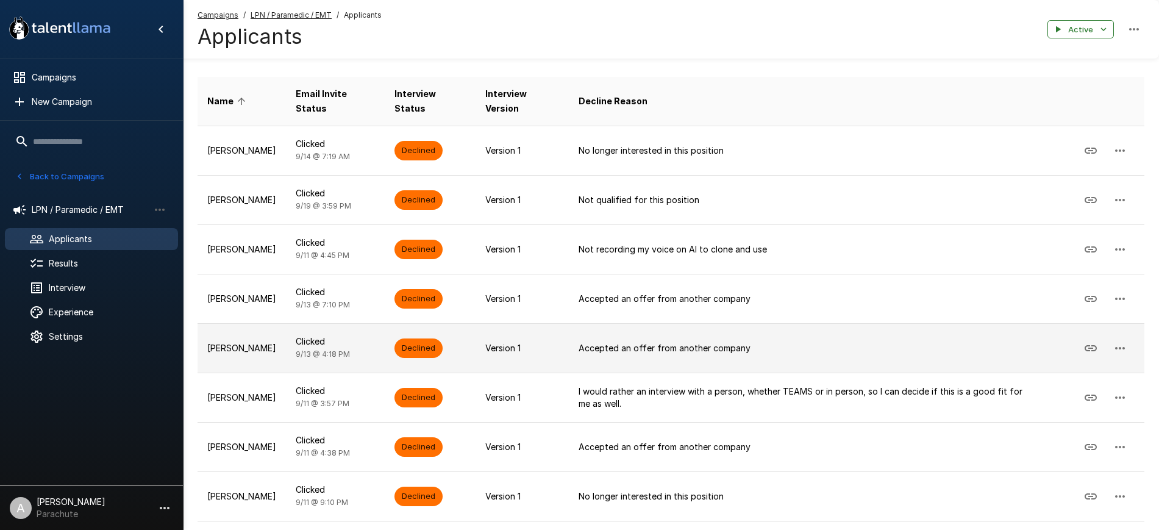
click at [276, 352] on p "Jasmyn Isbell" at bounding box center [241, 348] width 69 height 12
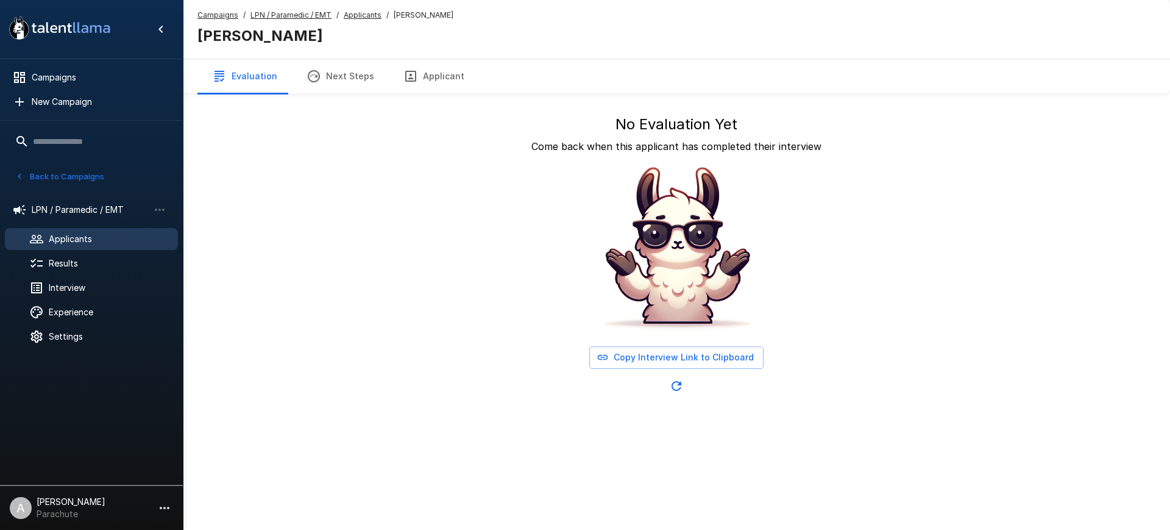
click at [439, 67] on button "Applicant" at bounding box center [434, 76] width 90 height 34
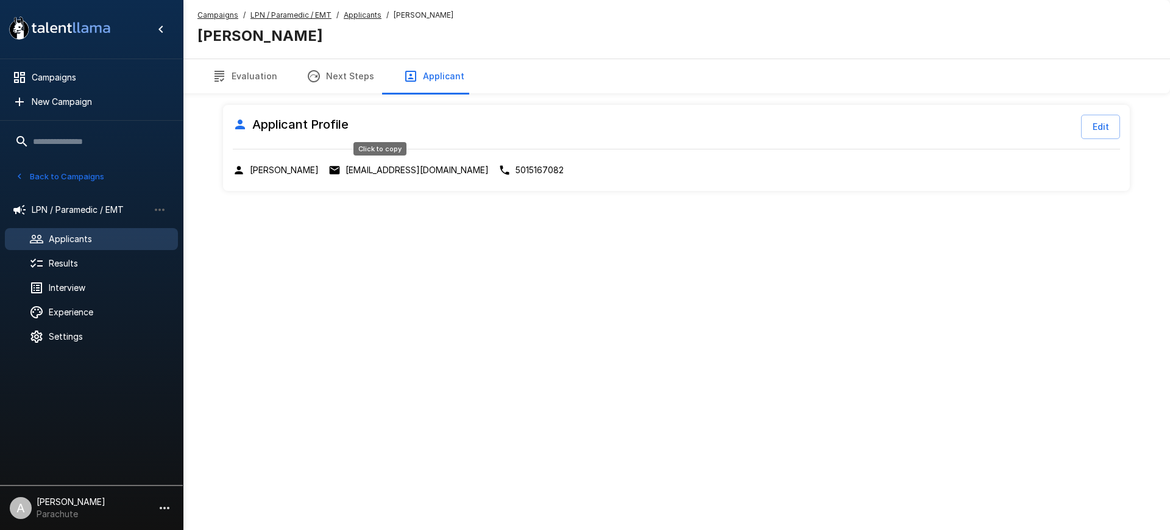
click at [373, 174] on p "mcelyeajasmyn@gmail.com" at bounding box center [417, 170] width 143 height 12
click at [354, 10] on u "Applicants" at bounding box center [363, 14] width 38 height 9
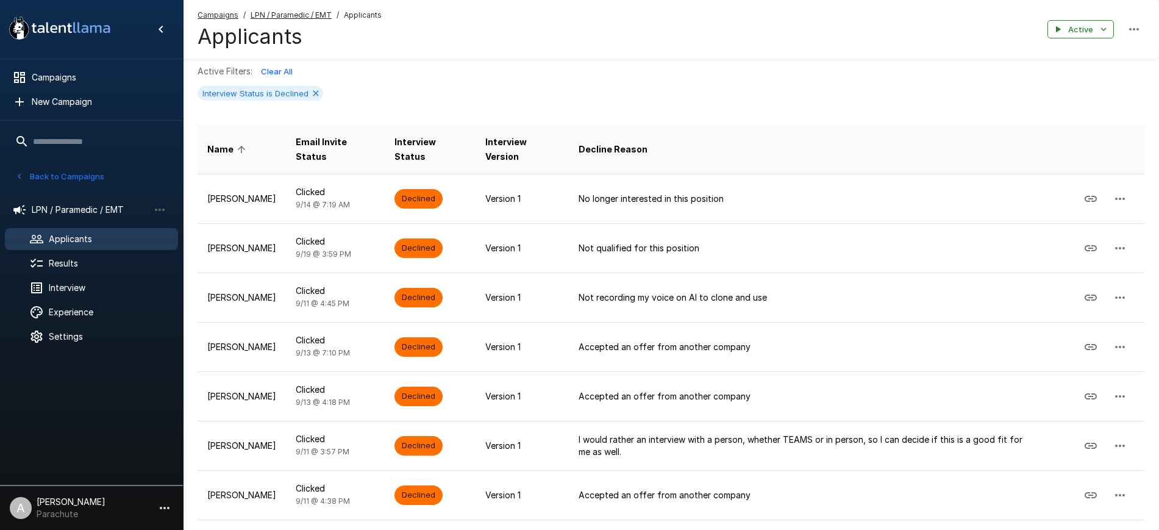
scroll to position [83, 0]
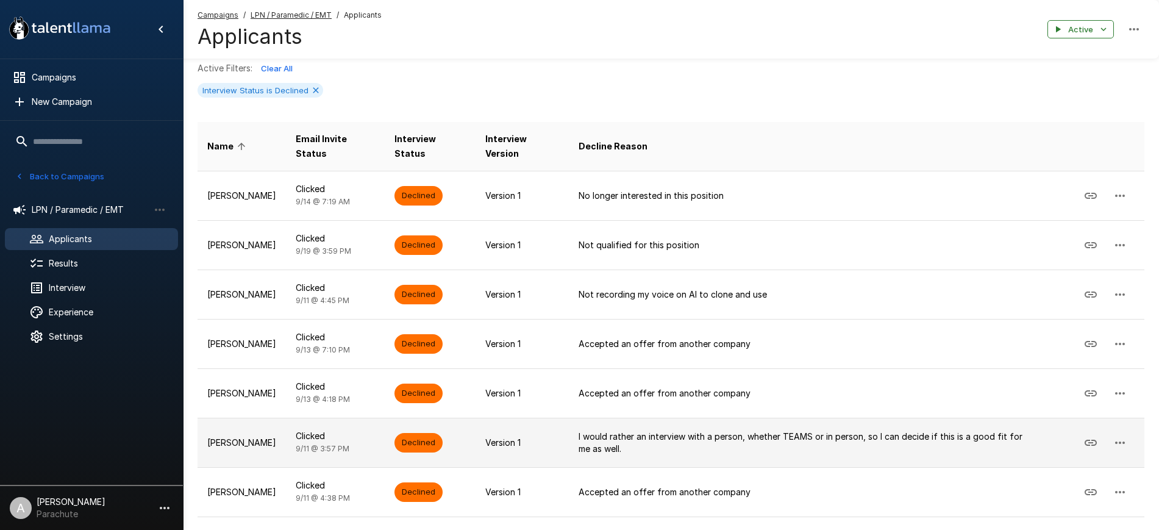
click at [263, 438] on p "Jeffrey Langford" at bounding box center [241, 442] width 69 height 12
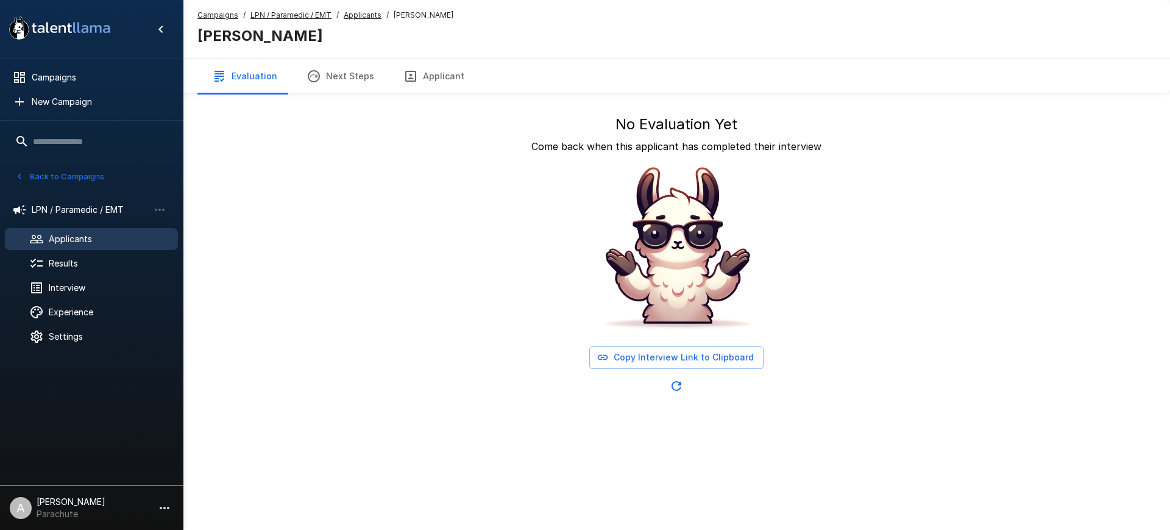
click at [443, 77] on button "Applicant" at bounding box center [434, 76] width 90 height 34
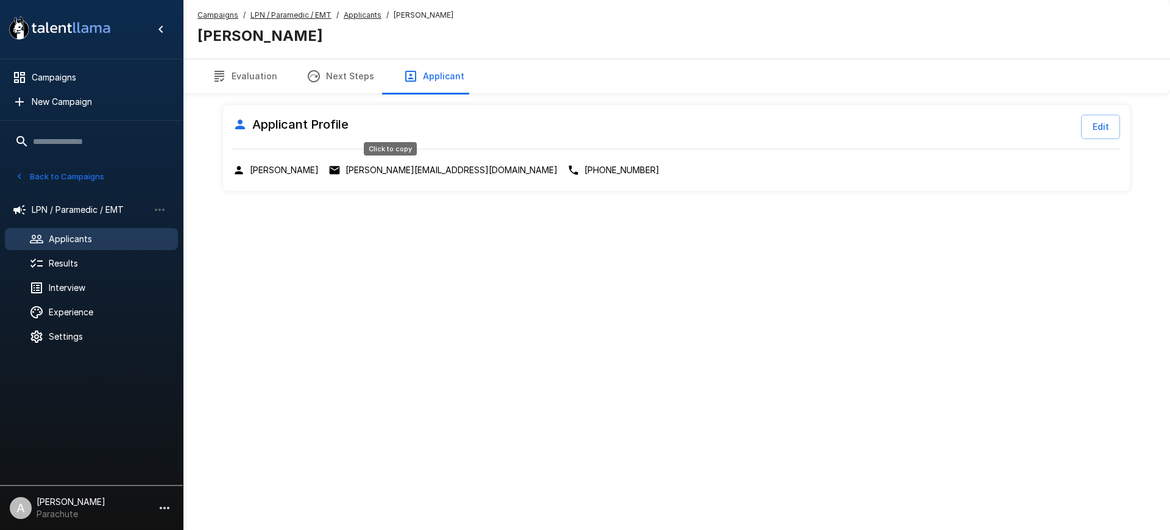
click at [385, 169] on p "jeff.langford60@gmail.com" at bounding box center [452, 170] width 212 height 12
click at [364, 14] on u "Applicants" at bounding box center [363, 14] width 38 height 9
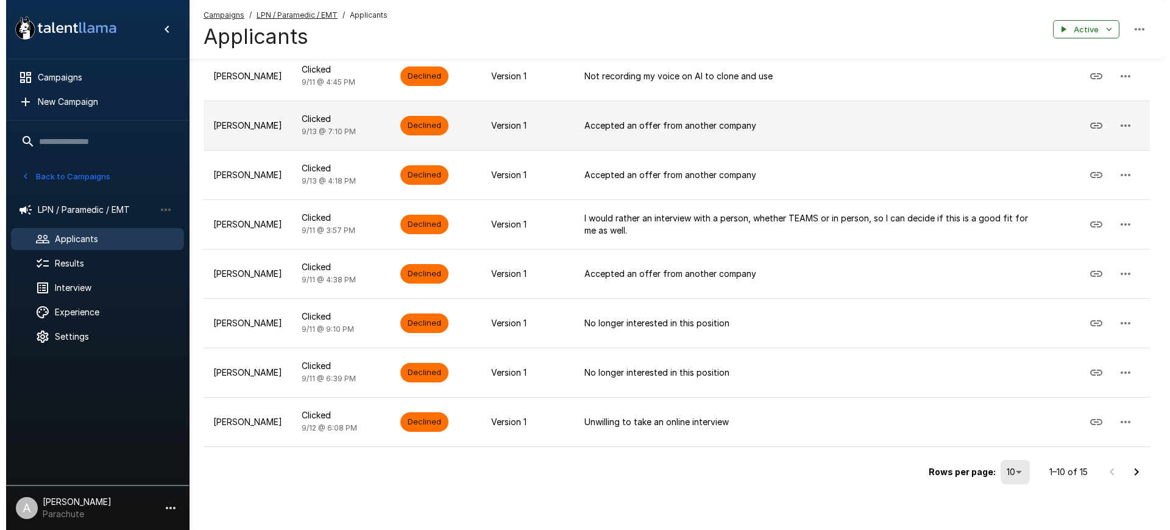
scroll to position [305, 0]
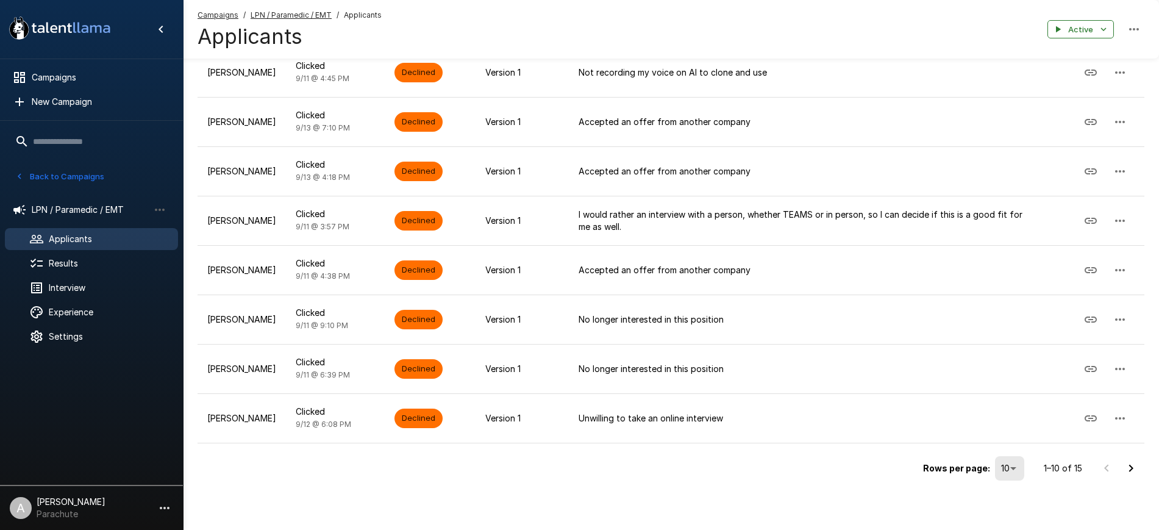
click at [1024, 481] on div "Rows per page: 10 ** 1–10 of 15" at bounding box center [670, 463] width 947 height 41
click at [1024, 479] on div "Rows per page: 10 ** 1–10 of 15" at bounding box center [670, 463] width 947 height 41
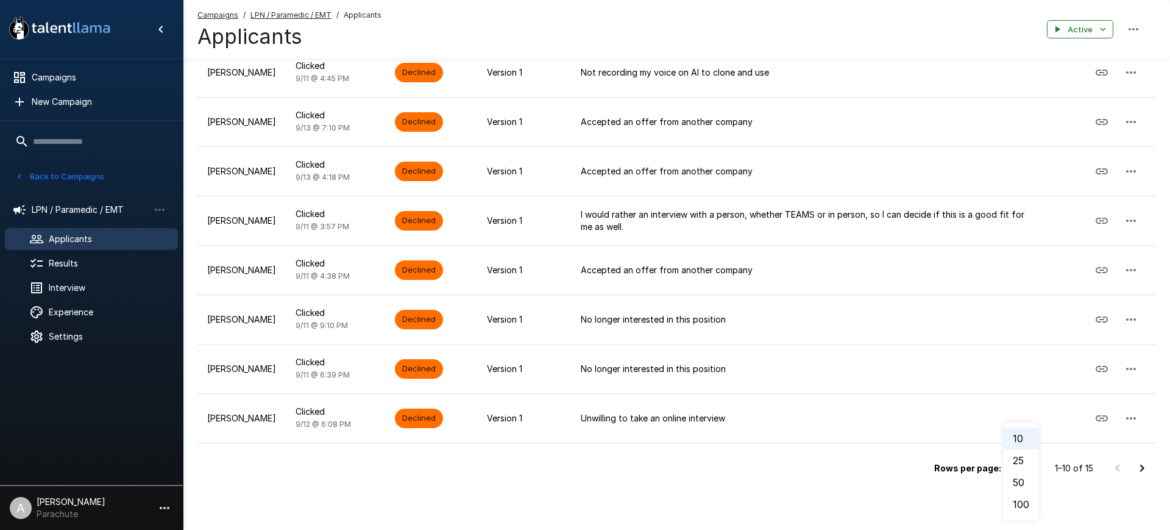
click at [1021, 495] on li "100" at bounding box center [1021, 504] width 36 height 22
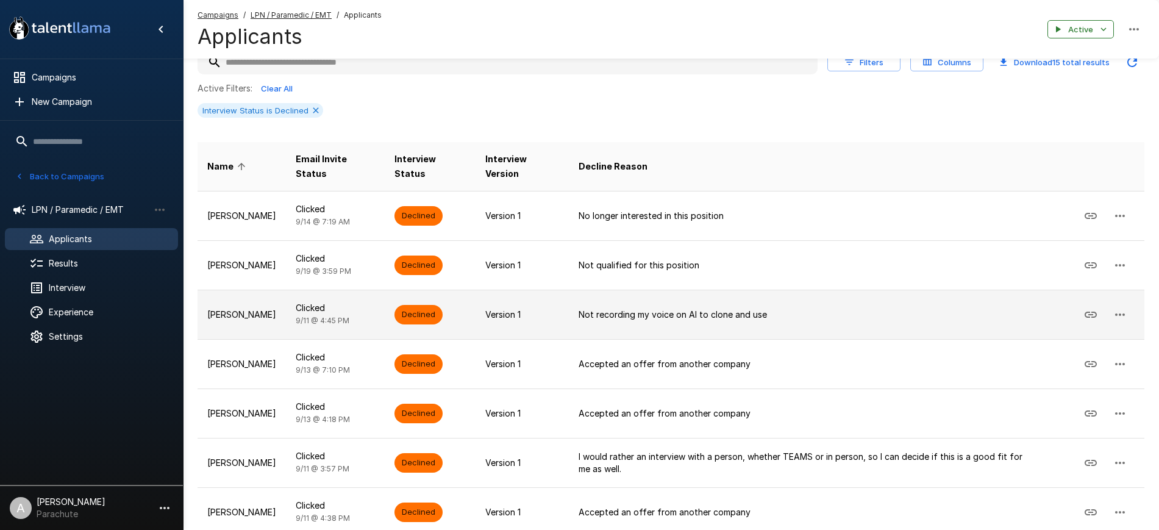
scroll to position [62, 0]
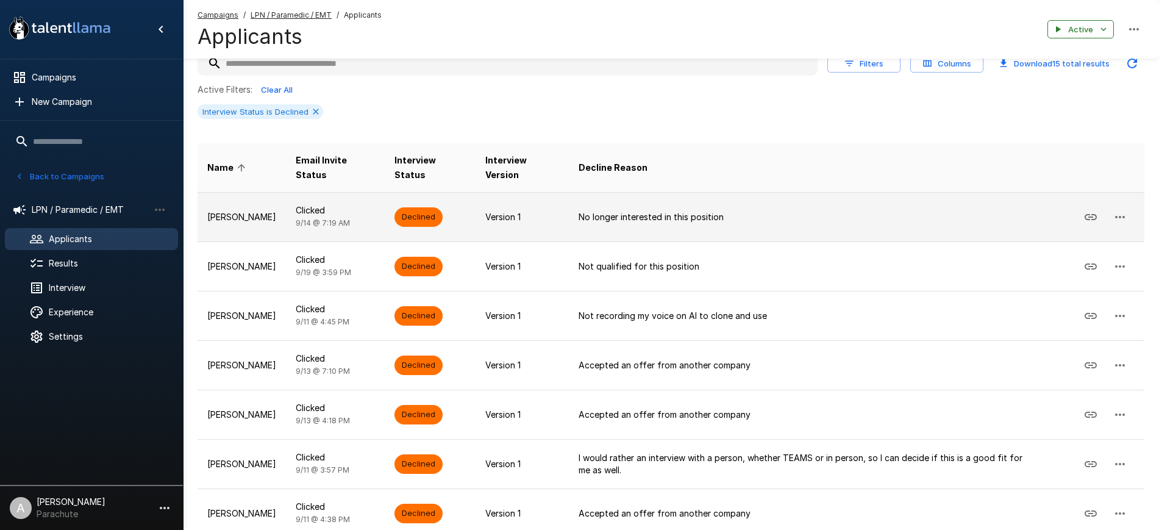
click at [247, 212] on p "Austin Dabbs" at bounding box center [241, 217] width 69 height 12
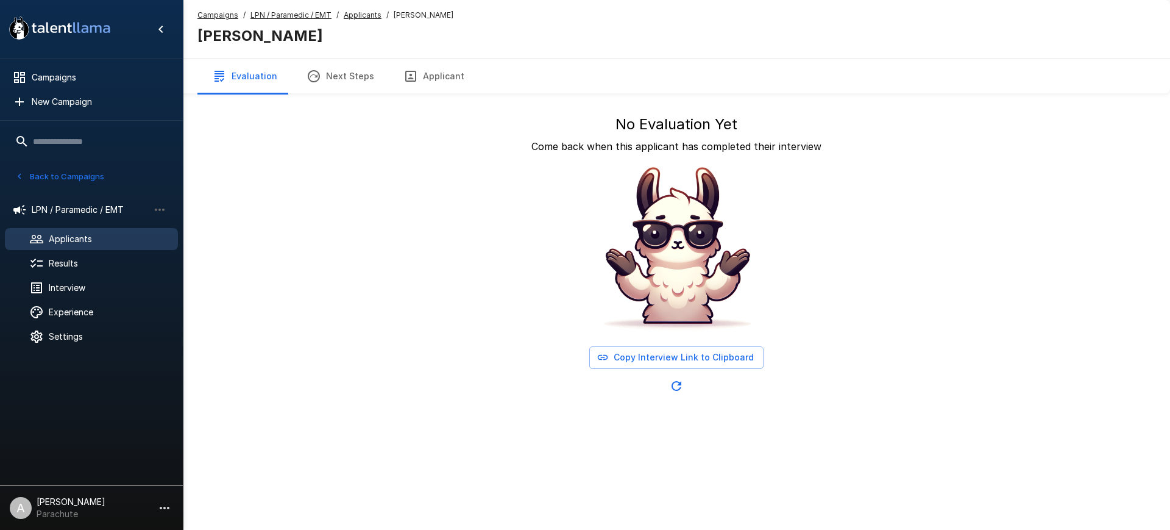
click at [415, 77] on button "Applicant" at bounding box center [434, 76] width 90 height 34
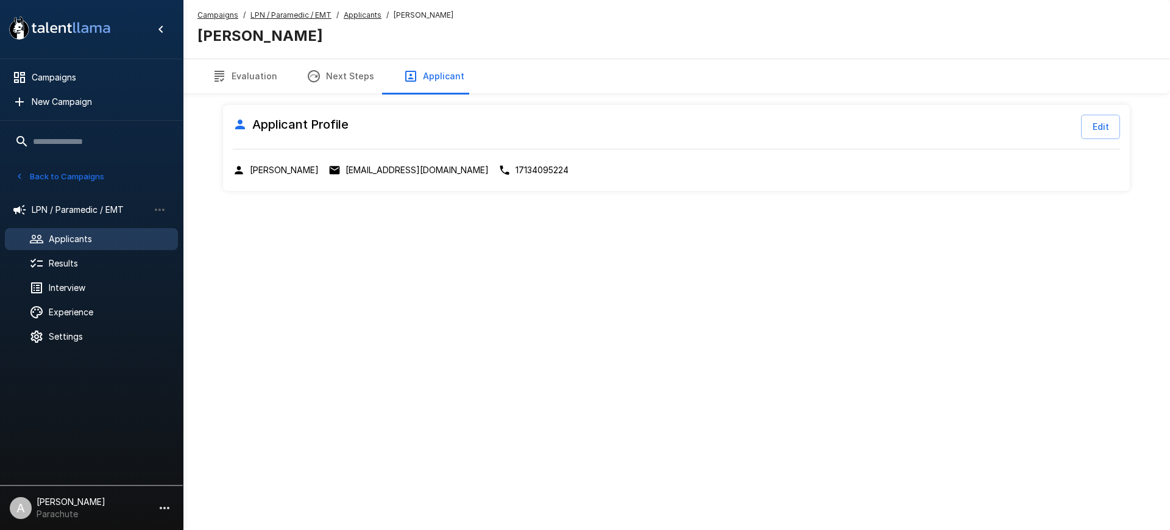
click at [388, 162] on div "Applicant Profile Edit Austin Dabbs ausdab0976@gmail.com 17134095224" at bounding box center [676, 148] width 907 height 86
click at [377, 171] on p "ausdab0976@gmail.com" at bounding box center [417, 170] width 143 height 12
click at [355, 15] on u "Applicants" at bounding box center [363, 14] width 38 height 9
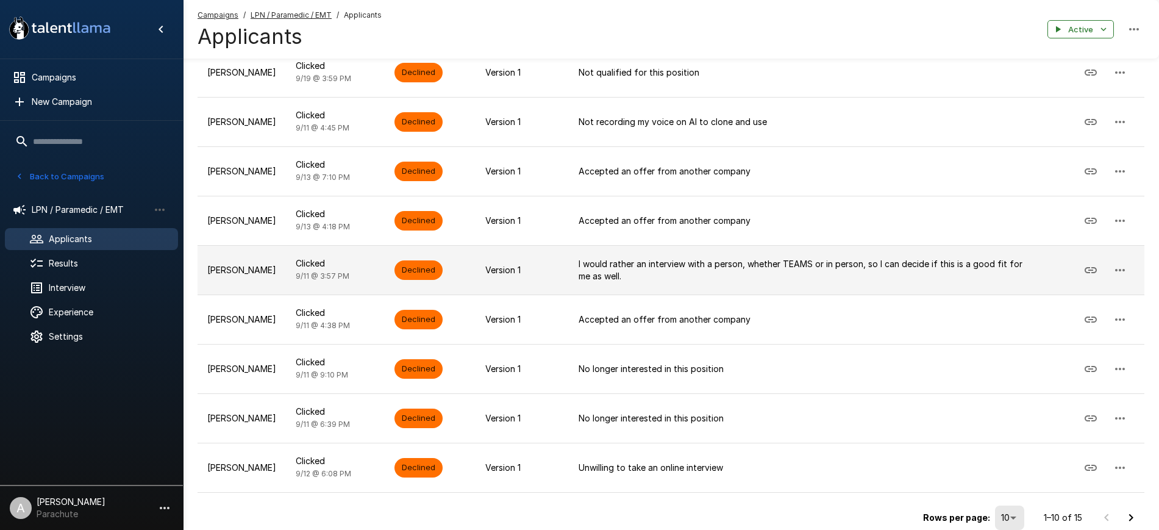
scroll to position [256, 0]
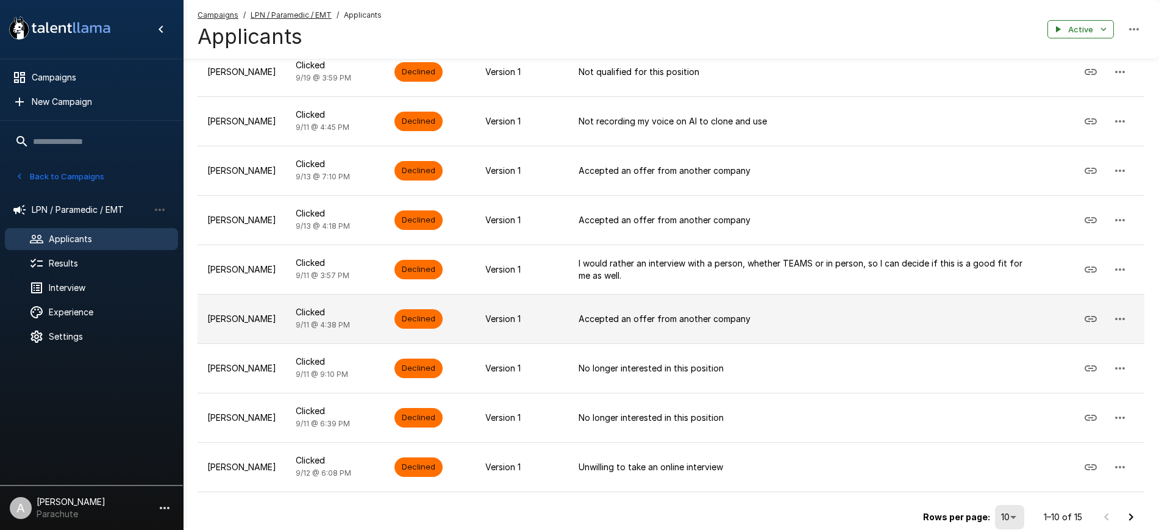
click at [233, 314] on p "Jessica Lane" at bounding box center [241, 319] width 69 height 12
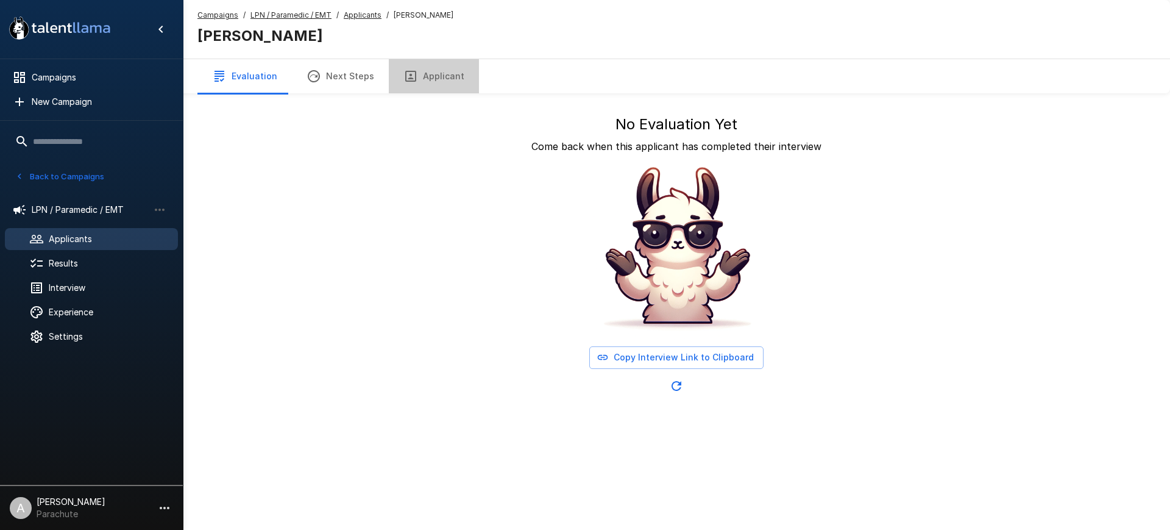
click at [429, 65] on button "Applicant" at bounding box center [434, 76] width 90 height 34
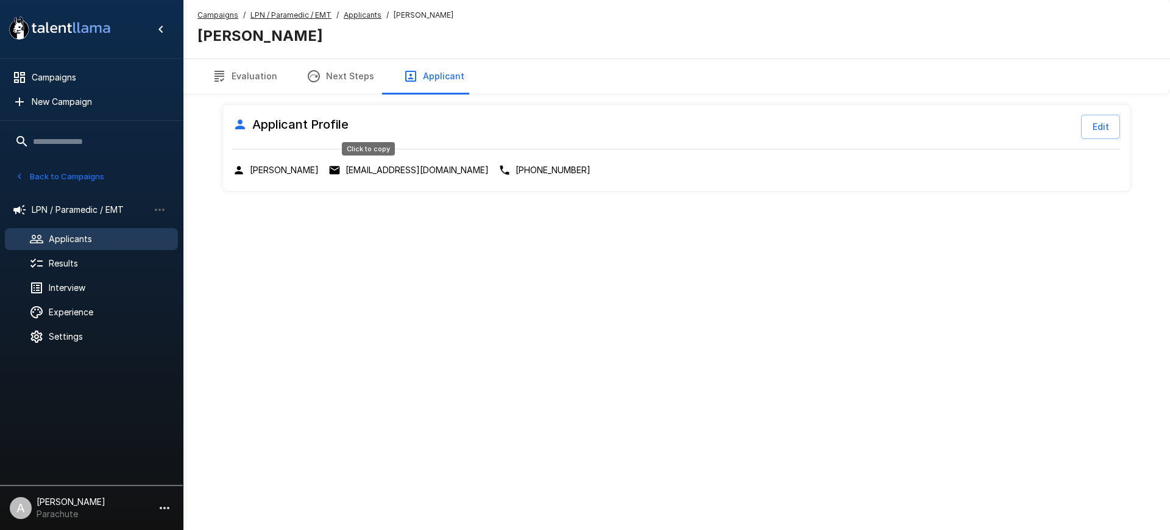
click at [381, 173] on p "lpjessica19@gmail.com" at bounding box center [417, 170] width 143 height 12
click at [516, 168] on p "479-903-9160" at bounding box center [553, 170] width 75 height 12
click at [374, 171] on p "lpjessica19@gmail.com" at bounding box center [417, 170] width 143 height 12
click at [367, 15] on u "Applicants" at bounding box center [363, 14] width 38 height 9
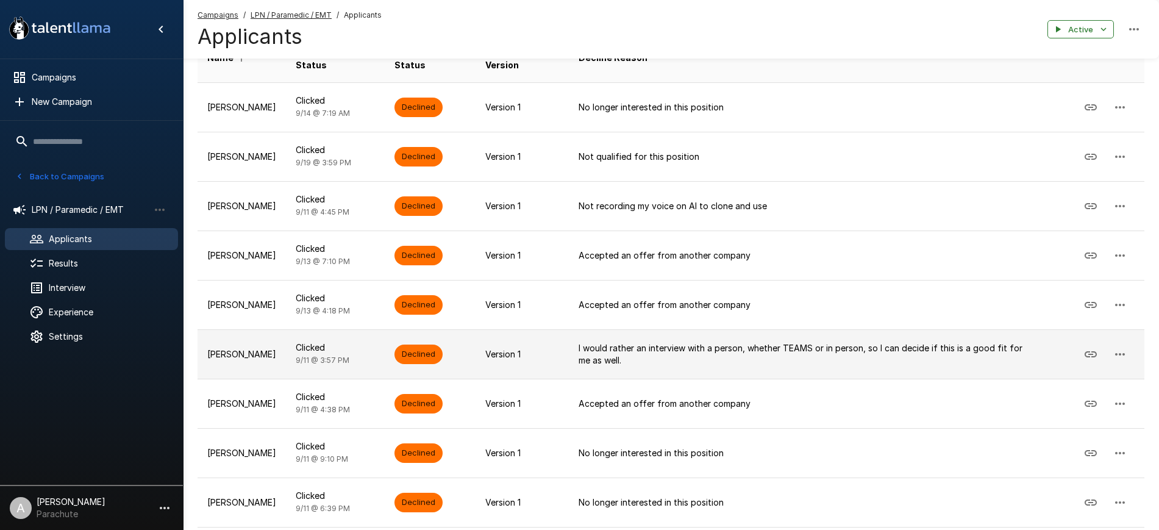
scroll to position [173, 0]
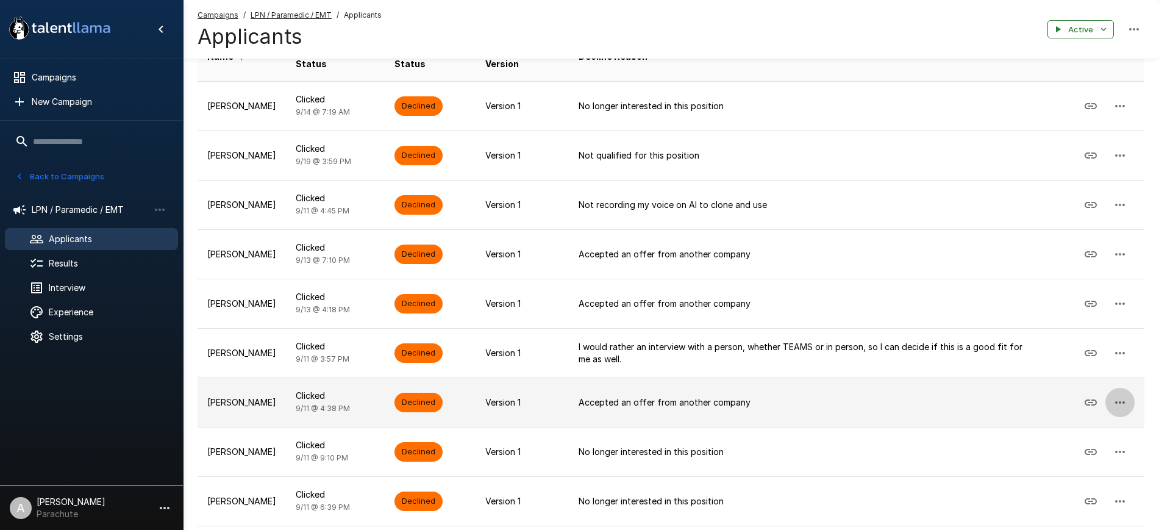
click at [1130, 406] on button "button" at bounding box center [1119, 402] width 29 height 29
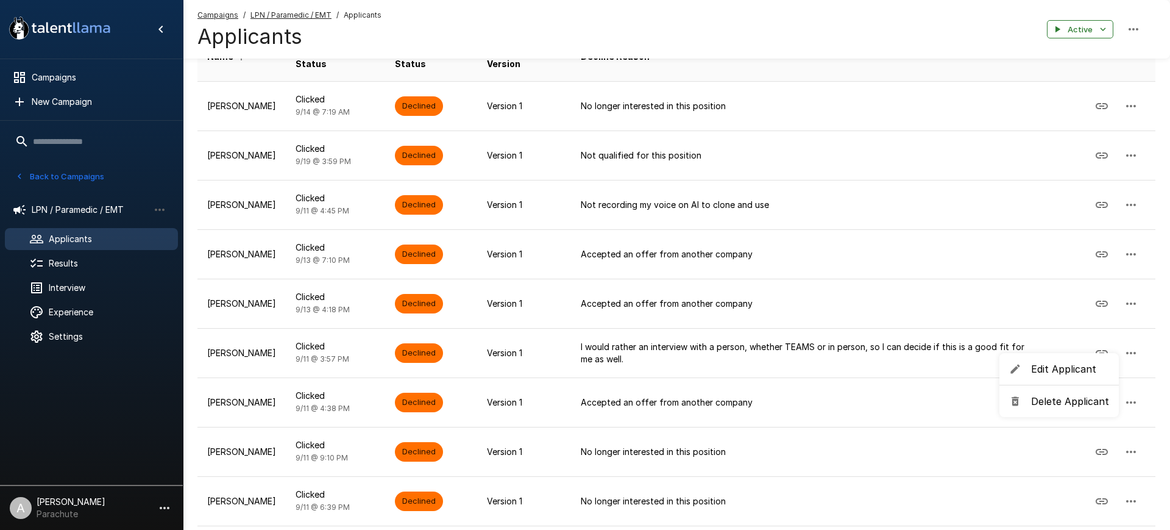
click at [1150, 369] on div at bounding box center [585, 265] width 1170 height 530
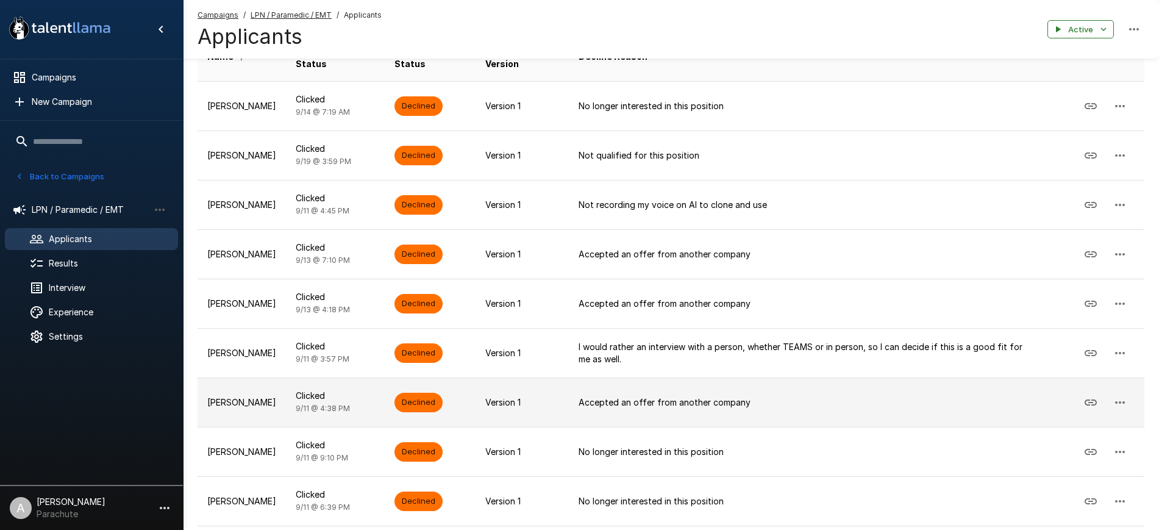
click at [247, 404] on p "Jessica Lane" at bounding box center [241, 402] width 69 height 12
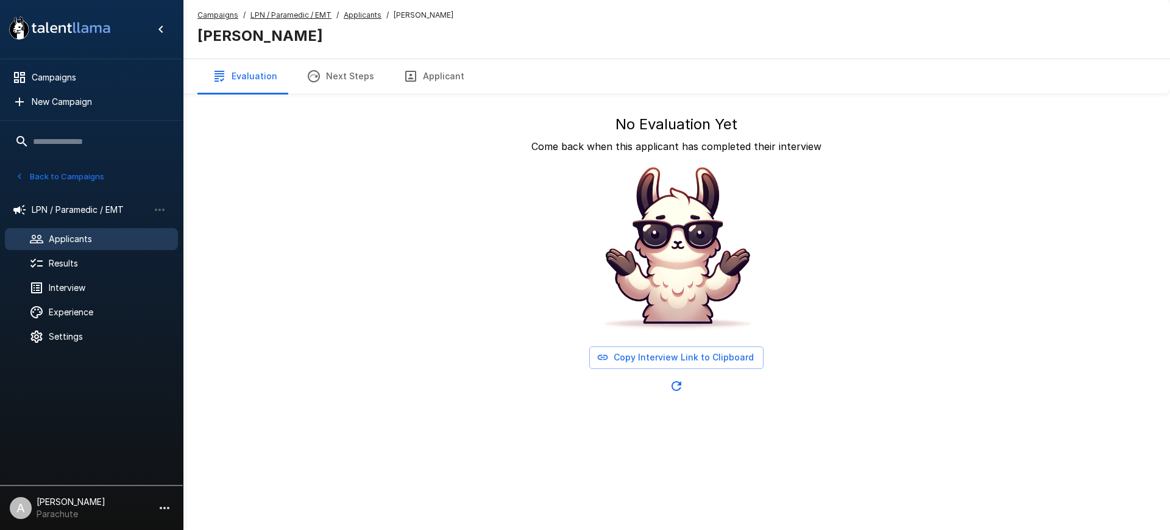
click at [429, 70] on button "Applicant" at bounding box center [434, 76] width 90 height 34
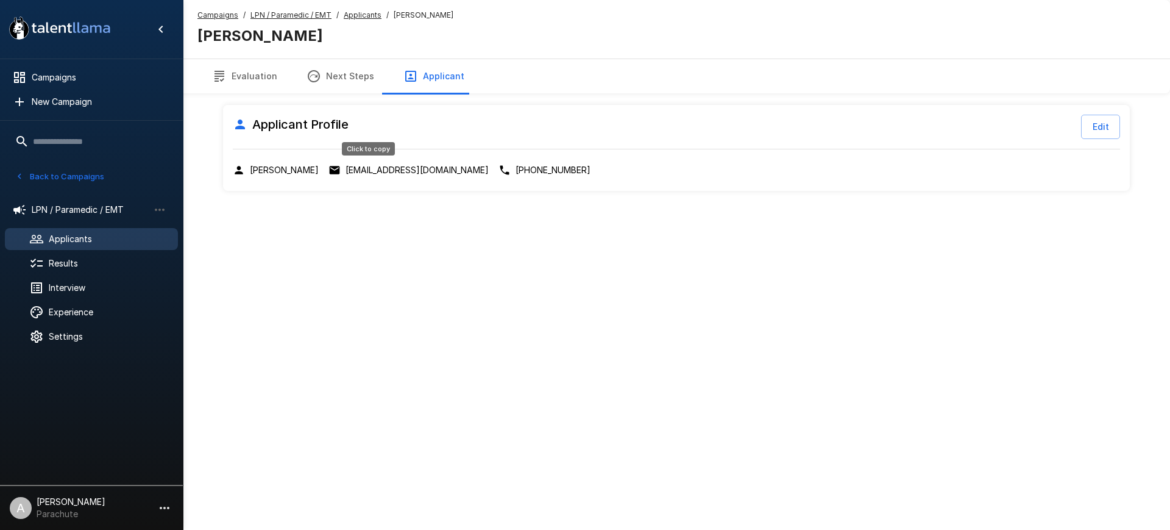
click at [396, 166] on p "lpjessica19@gmail.com" at bounding box center [417, 170] width 143 height 12
click at [354, 11] on u "Applicants" at bounding box center [363, 14] width 38 height 9
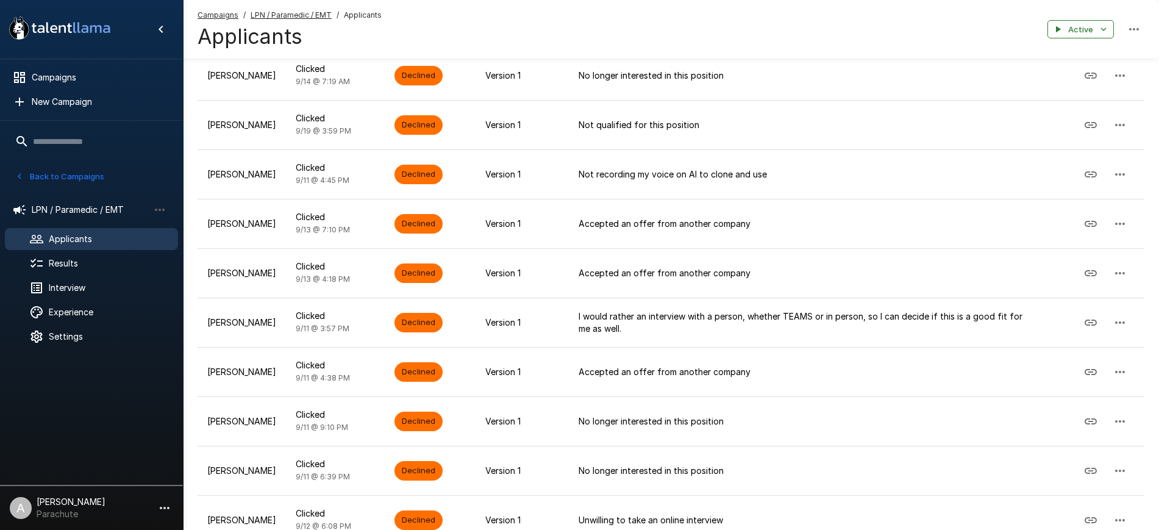
scroll to position [204, 0]
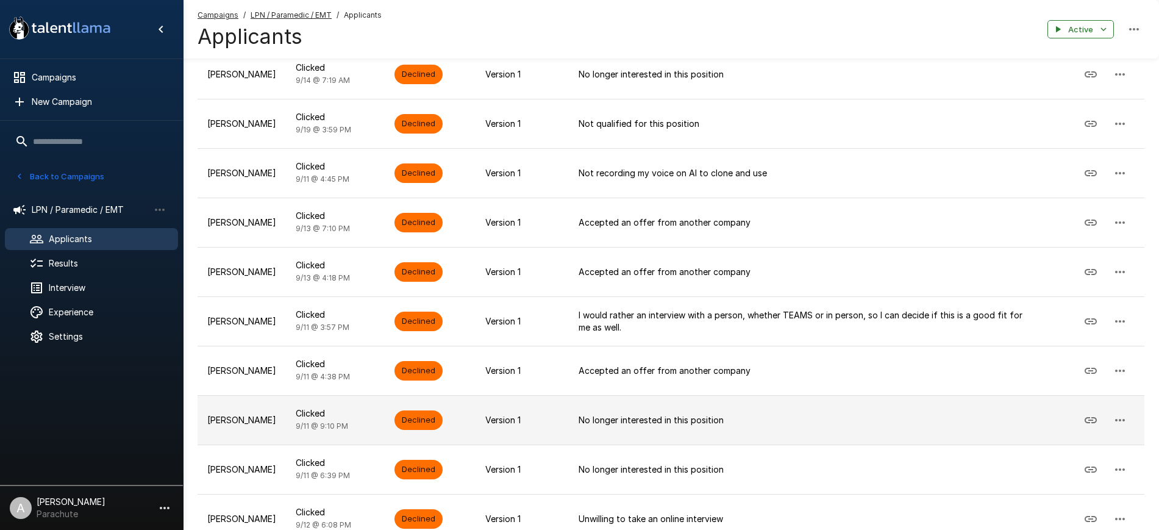
click at [249, 422] on p "Joannagrace Navarro" at bounding box center [241, 420] width 69 height 12
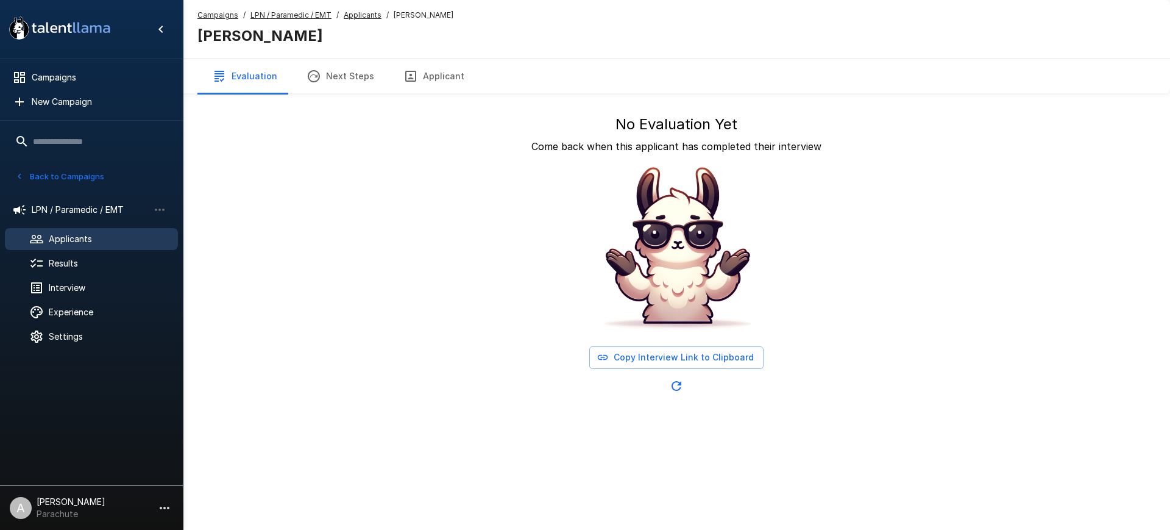
click at [351, 12] on u "Applicants" at bounding box center [363, 14] width 38 height 9
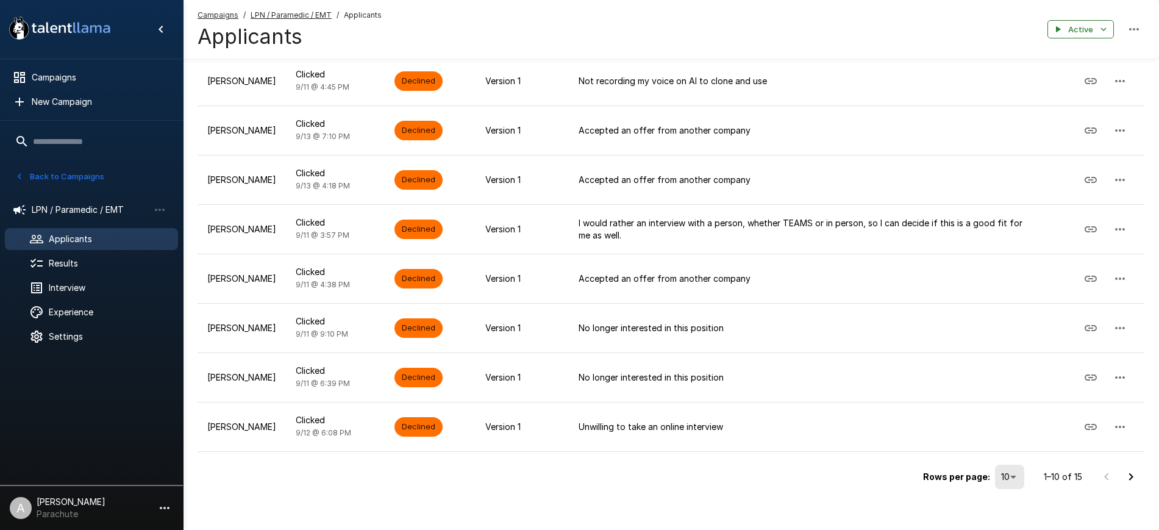
scroll to position [298, 0]
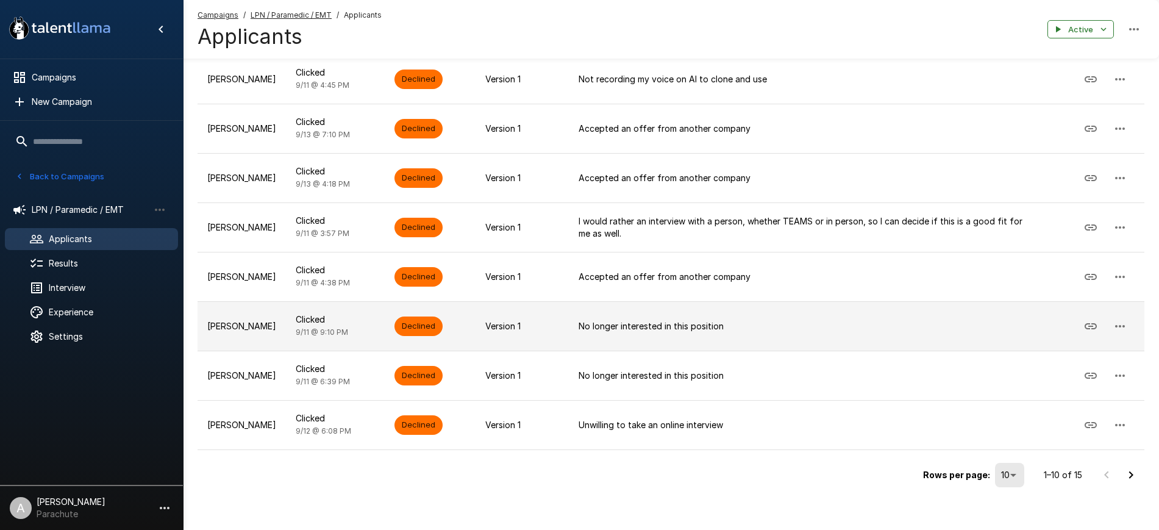
click at [239, 332] on p "Joannagrace Navarro" at bounding box center [241, 326] width 69 height 12
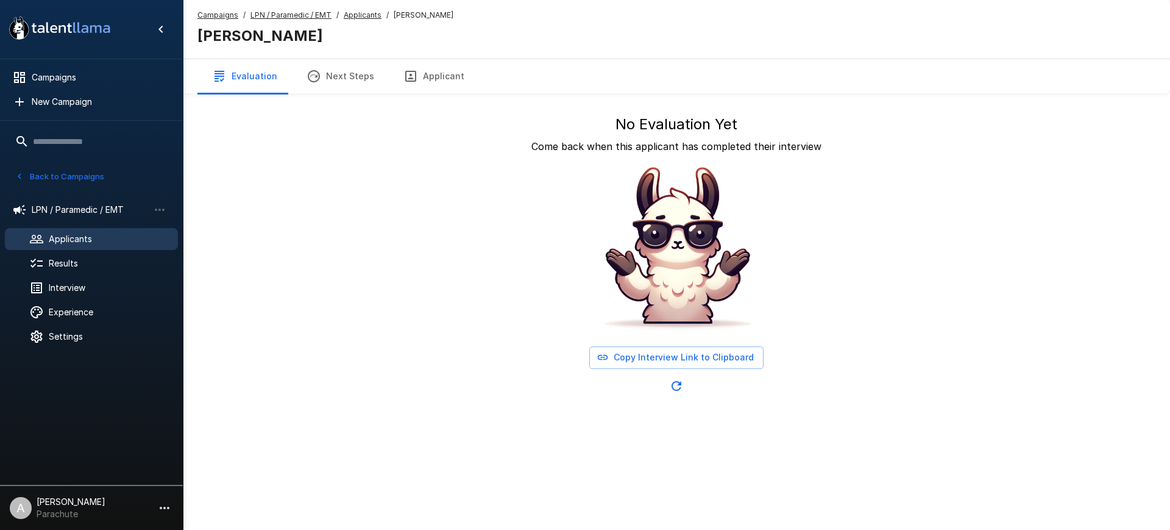
click at [441, 75] on button "Applicant" at bounding box center [434, 76] width 90 height 34
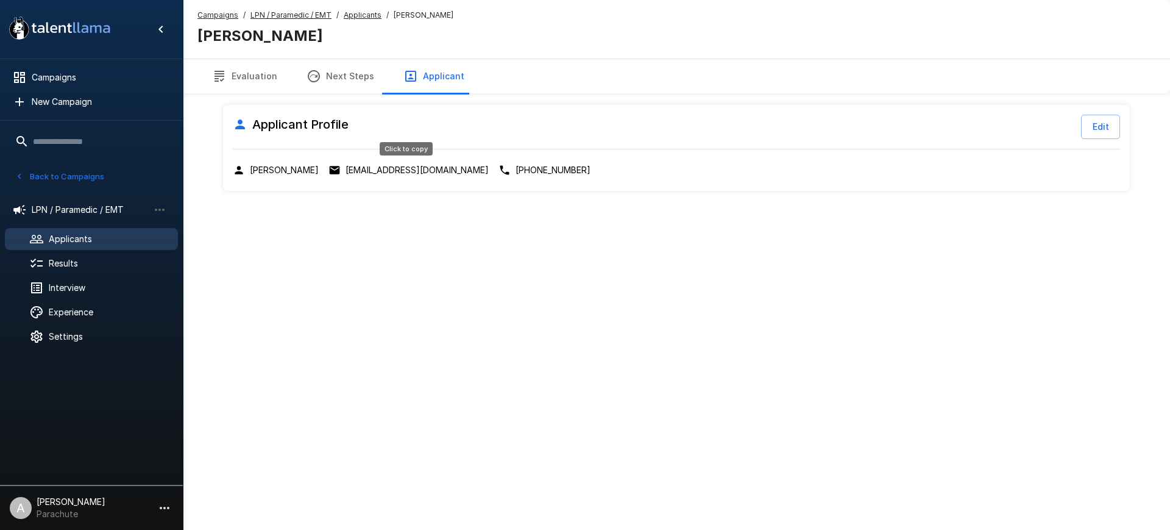
click at [416, 174] on p "jg.navarro14@gmail.com" at bounding box center [417, 170] width 143 height 12
click at [355, 17] on u "Applicants" at bounding box center [363, 14] width 38 height 9
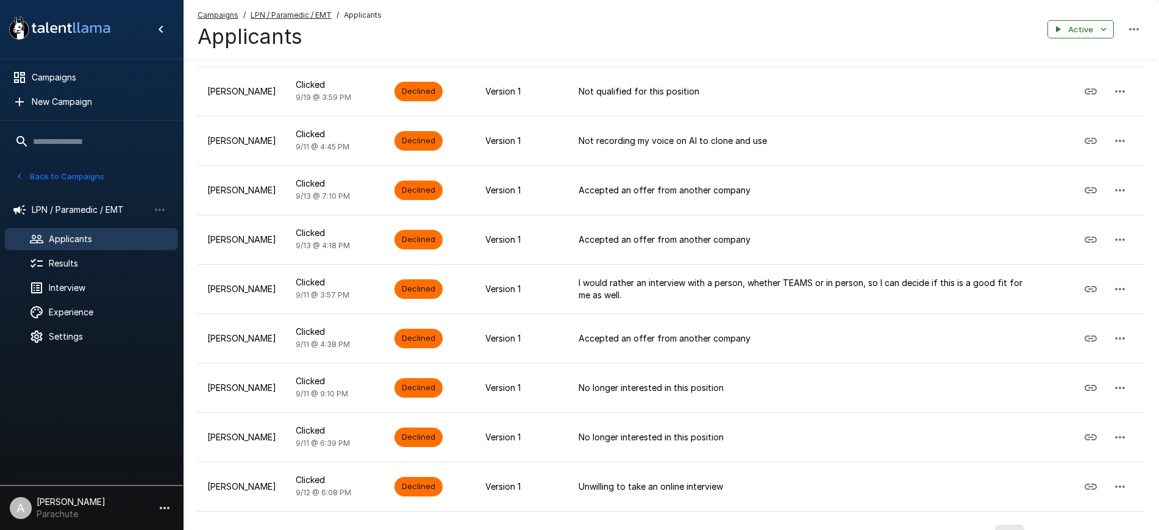
scroll to position [308, 0]
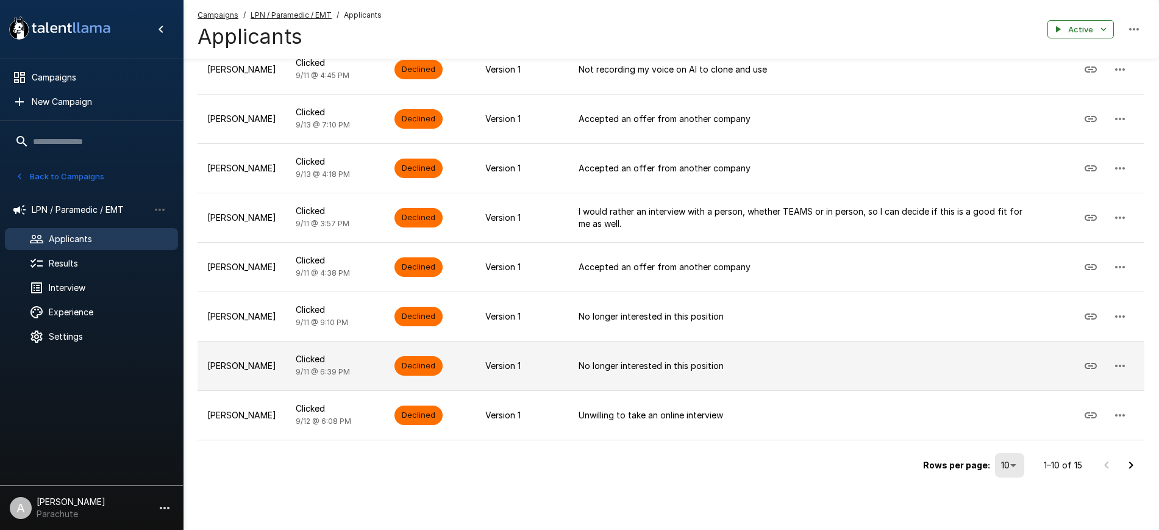
click at [256, 381] on td "Justice Lindsey" at bounding box center [241, 365] width 88 height 49
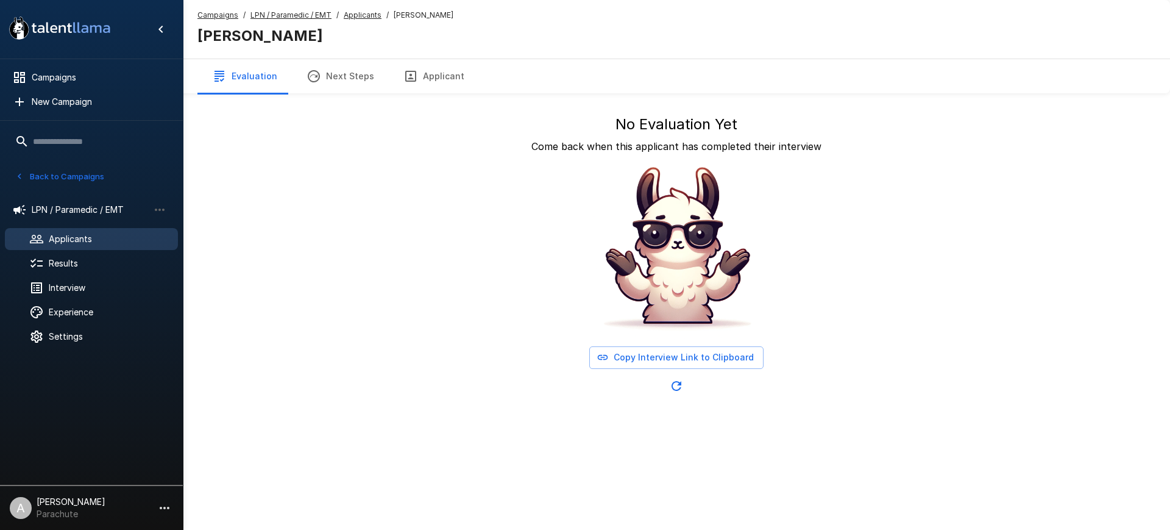
click at [435, 76] on button "Applicant" at bounding box center [434, 76] width 90 height 34
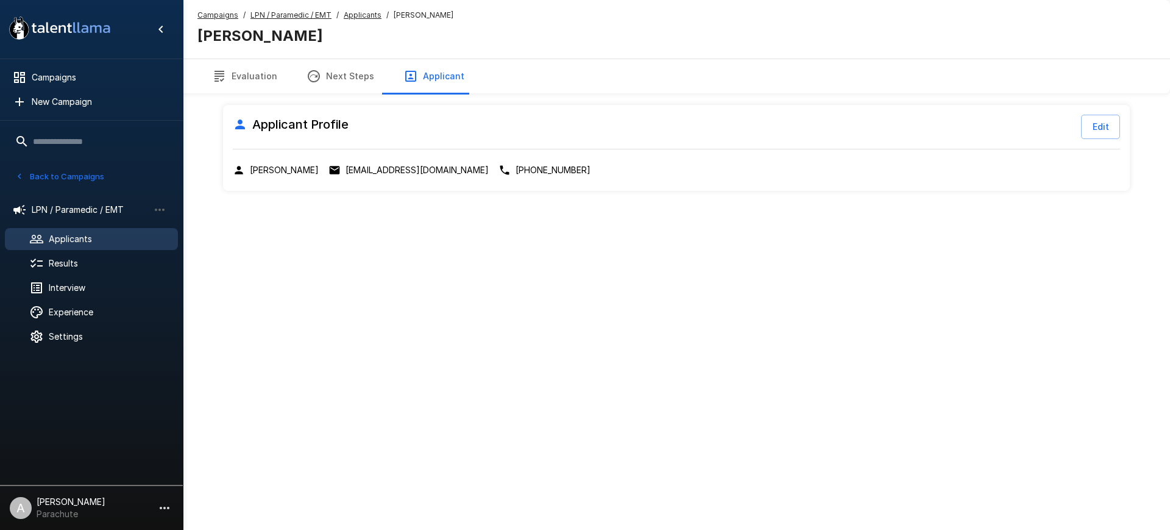
click at [402, 174] on p "justice1438@gmail.com" at bounding box center [417, 170] width 143 height 12
click at [358, 10] on u "Applicants" at bounding box center [363, 14] width 38 height 9
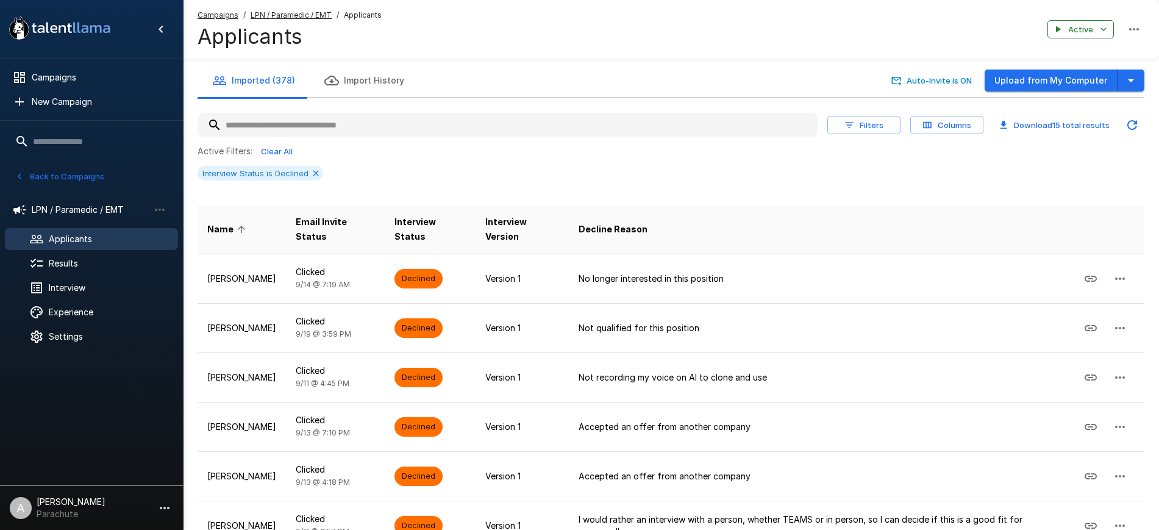
scroll to position [308, 0]
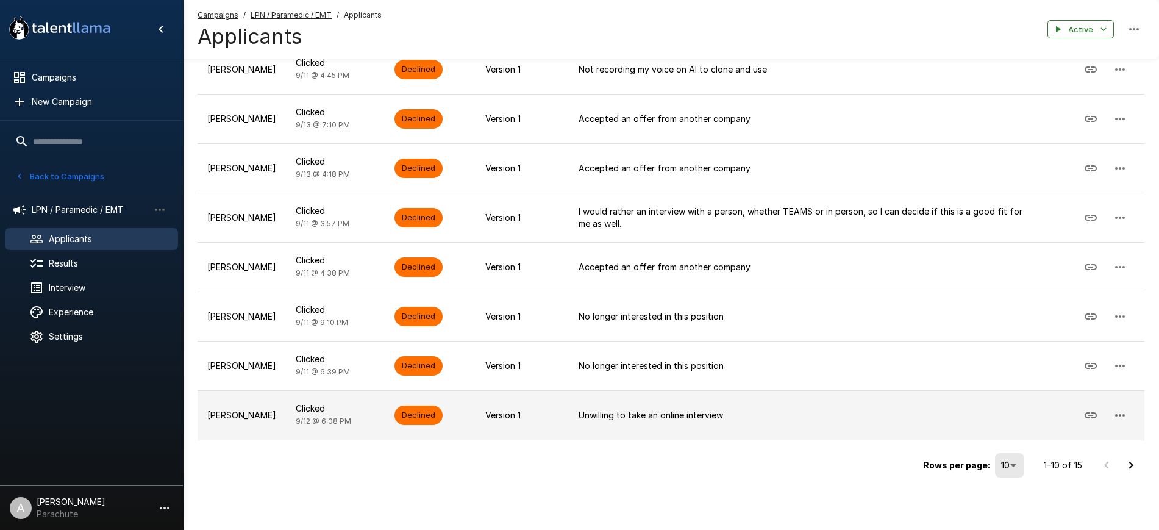
click at [260, 419] on p "Linda Hanrahan" at bounding box center [241, 415] width 69 height 12
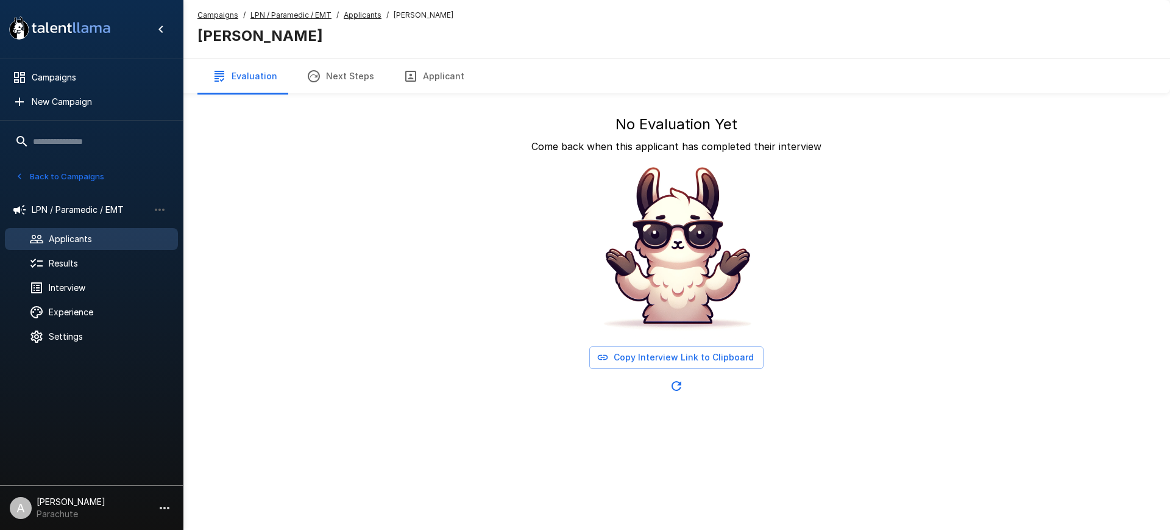
click at [412, 82] on button "Applicant" at bounding box center [434, 76] width 90 height 34
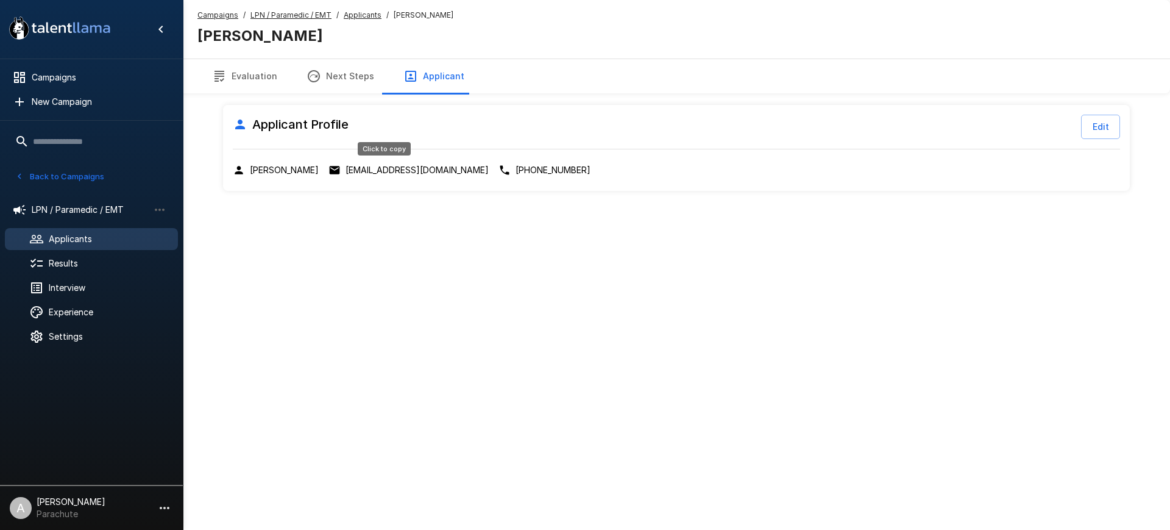
click at [377, 171] on p "lhanrahan120@gmail.com" at bounding box center [417, 170] width 143 height 12
click at [352, 10] on u "Applicants" at bounding box center [363, 14] width 38 height 9
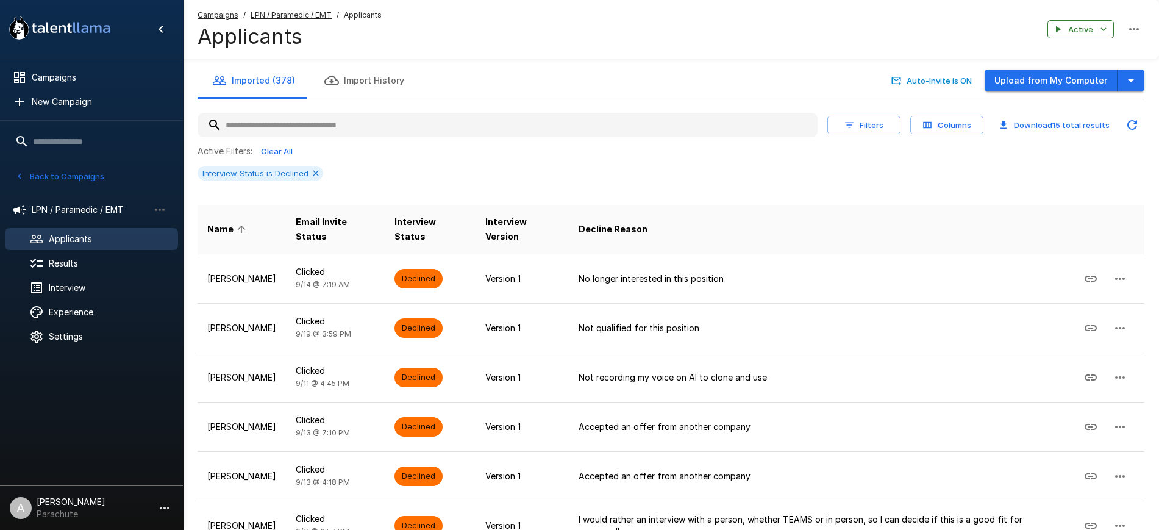
scroll to position [308, 0]
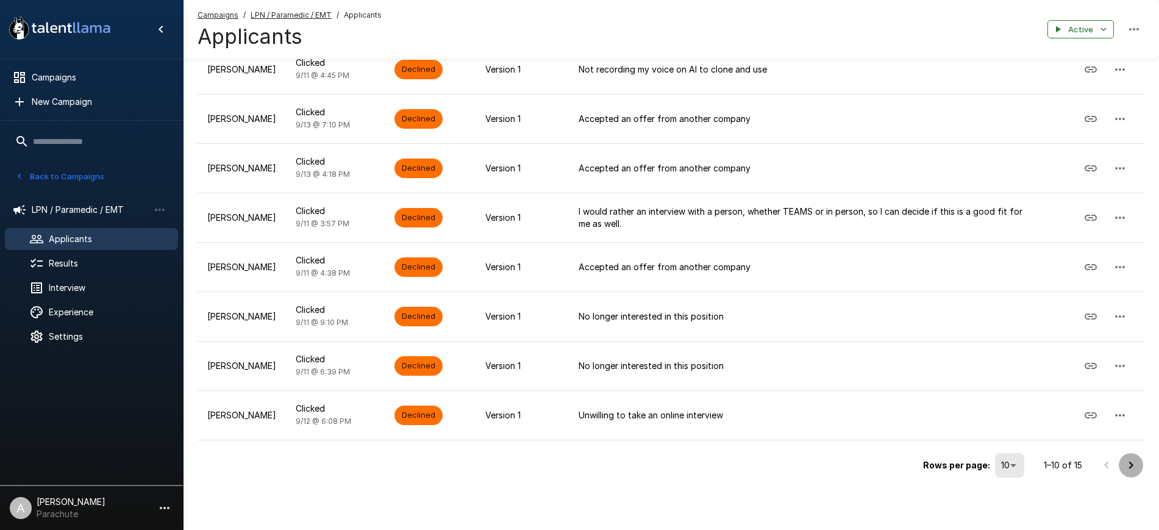
click at [1134, 465] on icon "Go to next page" at bounding box center [1130, 465] width 15 height 15
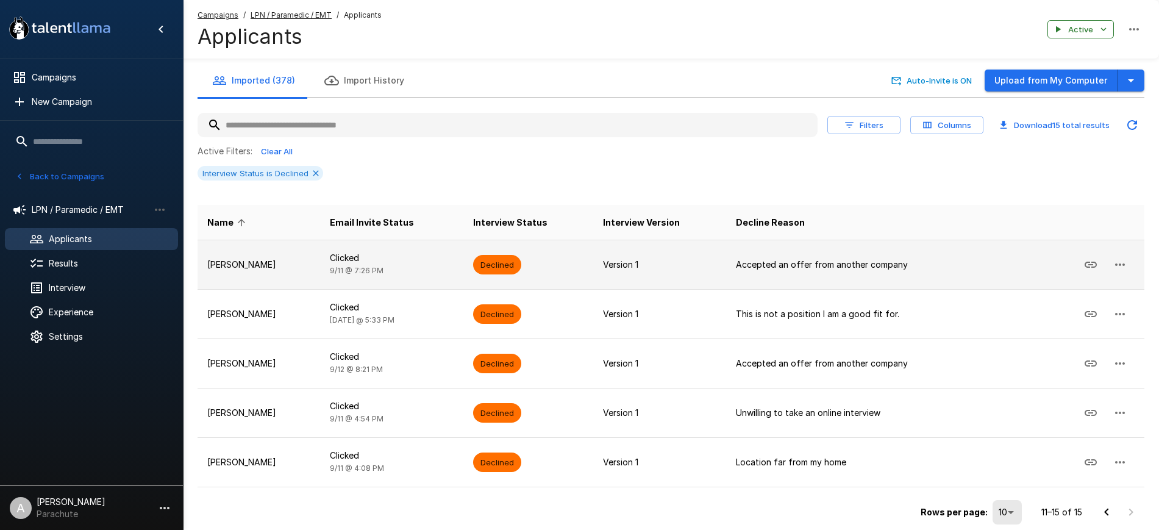
click at [289, 270] on p "Marci Hodsden" at bounding box center [258, 264] width 103 height 12
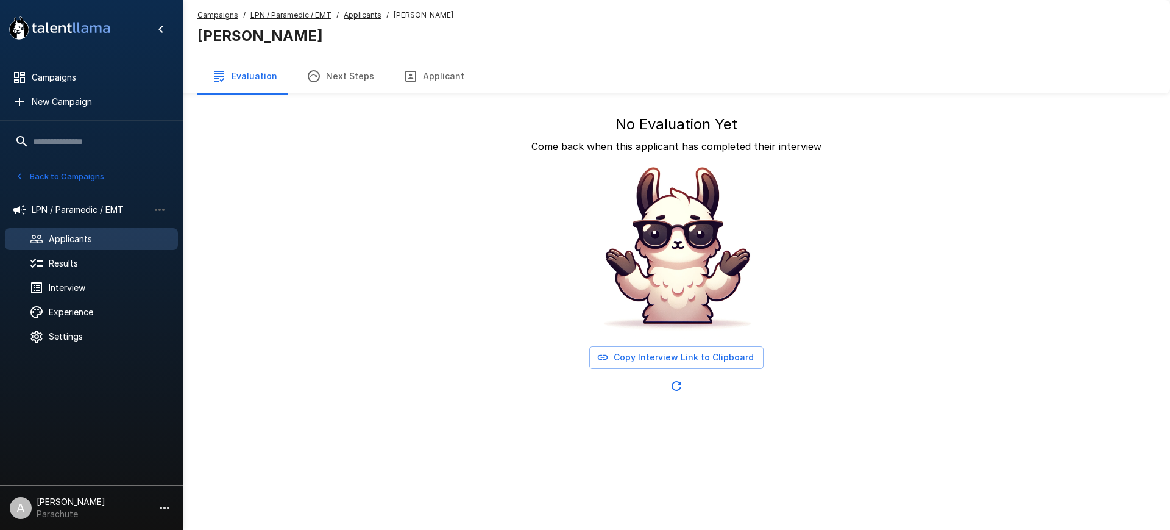
click at [430, 78] on button "Applicant" at bounding box center [434, 76] width 90 height 34
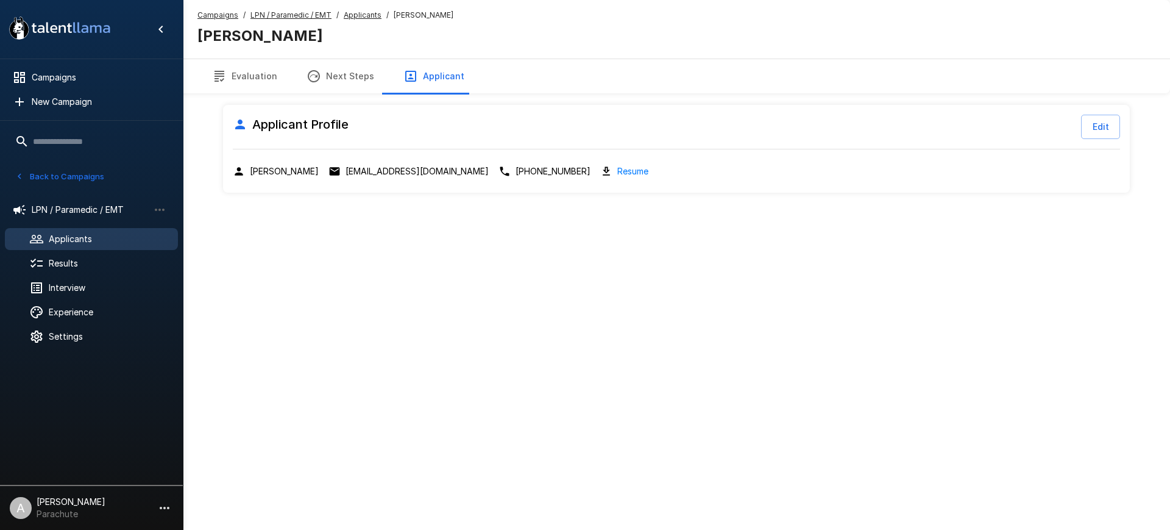
click at [386, 172] on p "marcihodsden@gmail.com" at bounding box center [417, 171] width 143 height 12
click at [354, 13] on u "Applicants" at bounding box center [363, 14] width 38 height 9
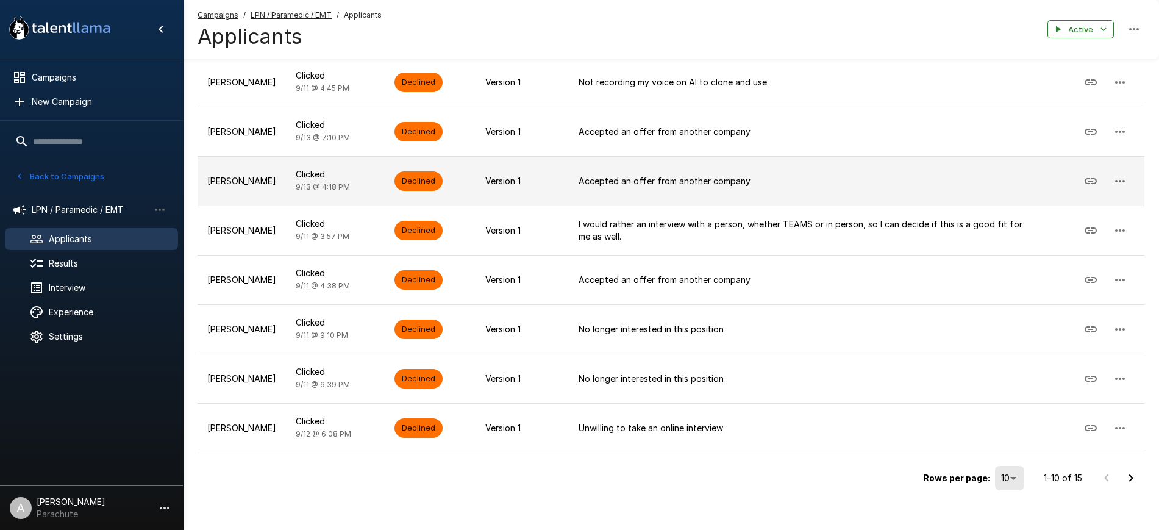
scroll to position [308, 0]
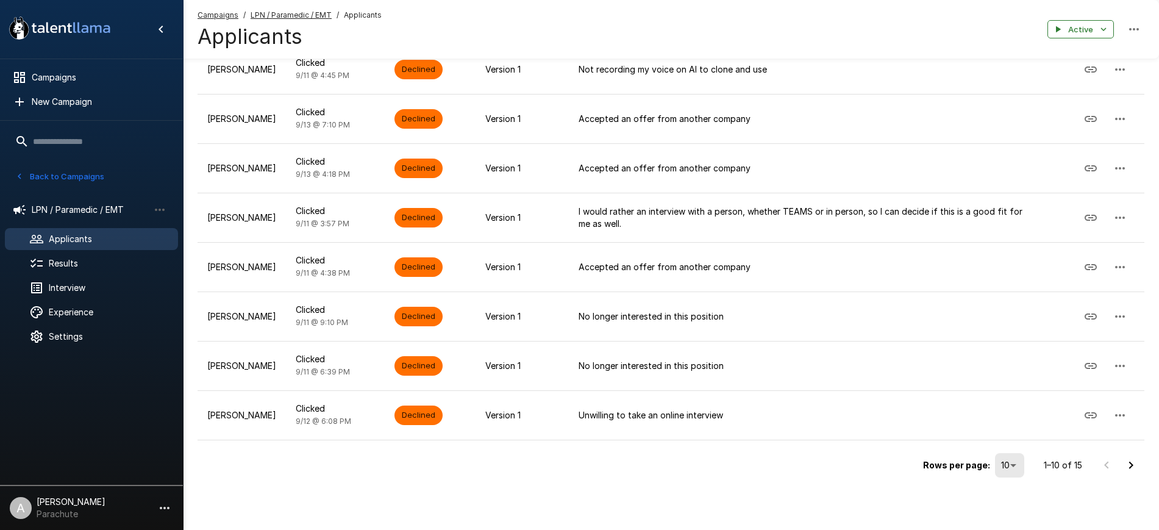
click at [1132, 464] on icon "Go to next page" at bounding box center [1131, 464] width 4 height 7
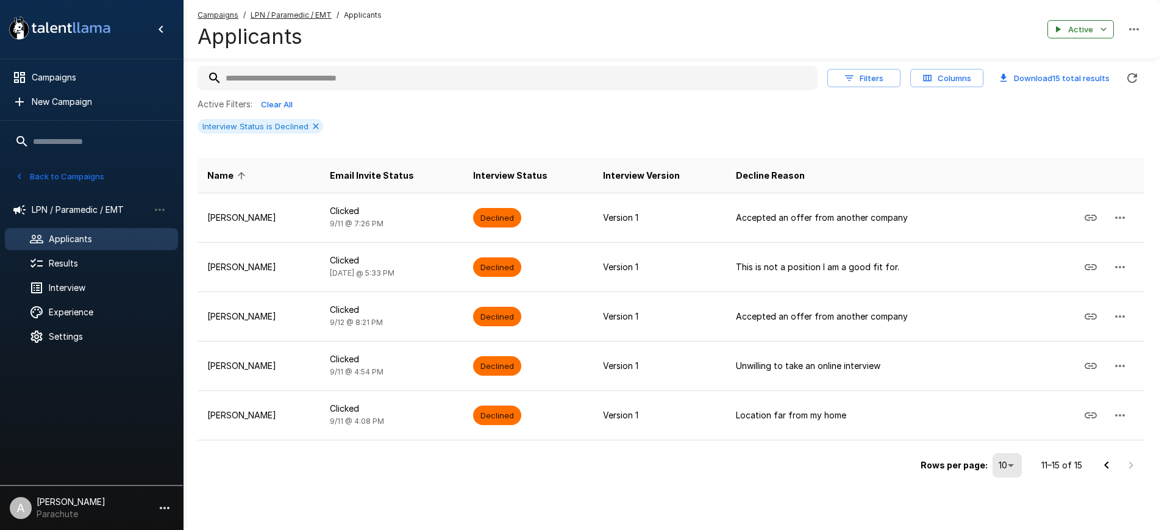
scroll to position [47, 0]
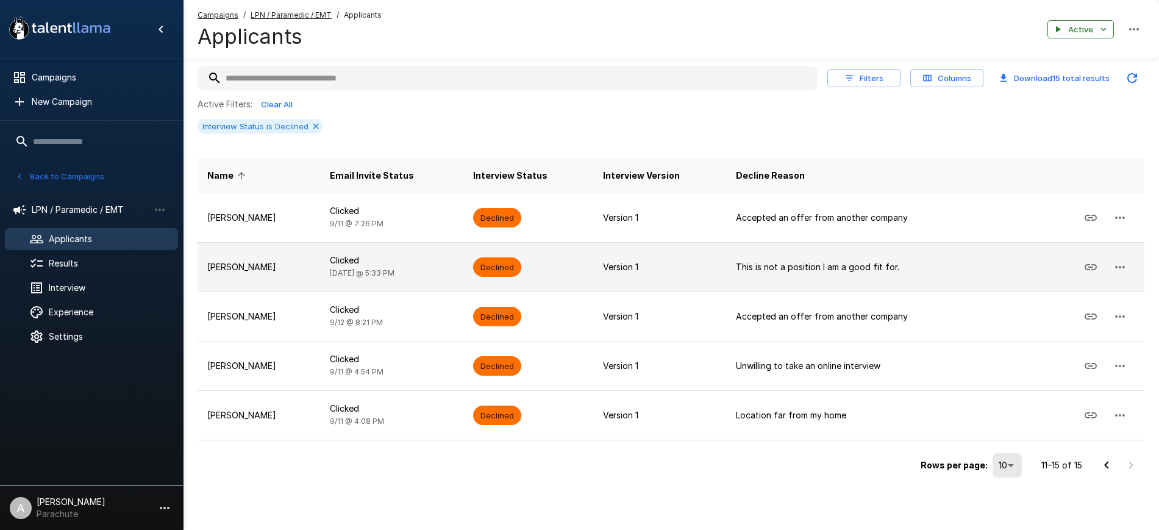
click at [249, 271] on p "Michael Gatzke" at bounding box center [258, 267] width 103 height 12
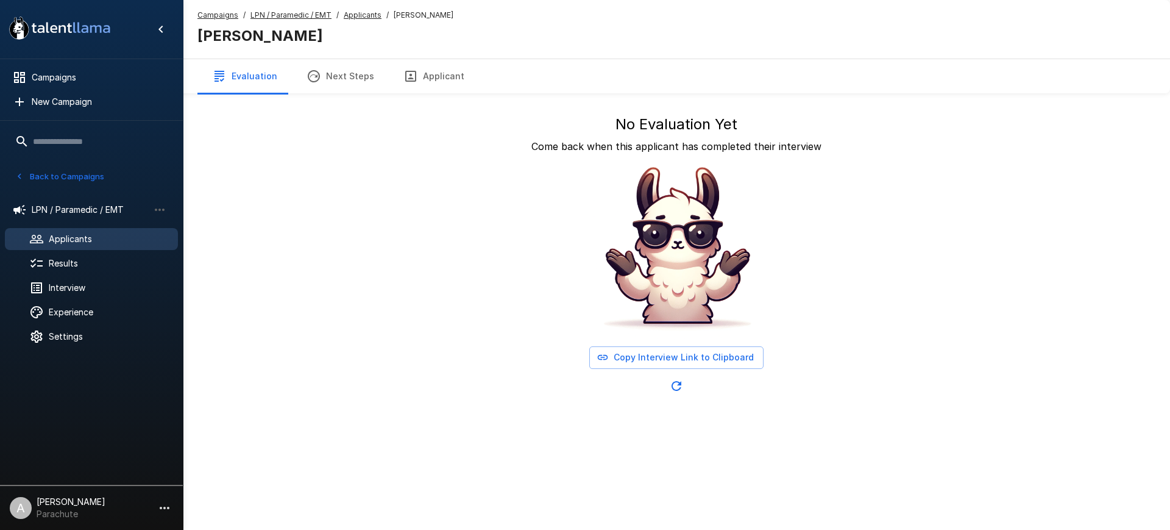
click at [438, 59] on button "Applicant" at bounding box center [434, 76] width 90 height 34
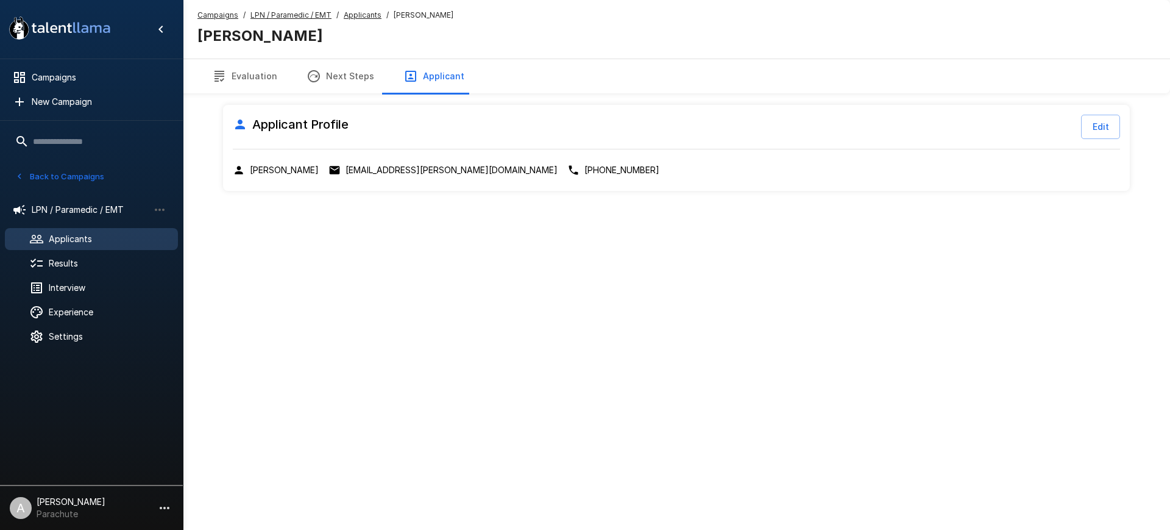
click at [378, 173] on p "mb.gatzke@gmail.com" at bounding box center [452, 170] width 212 height 12
click at [361, 16] on u "Applicants" at bounding box center [363, 14] width 38 height 9
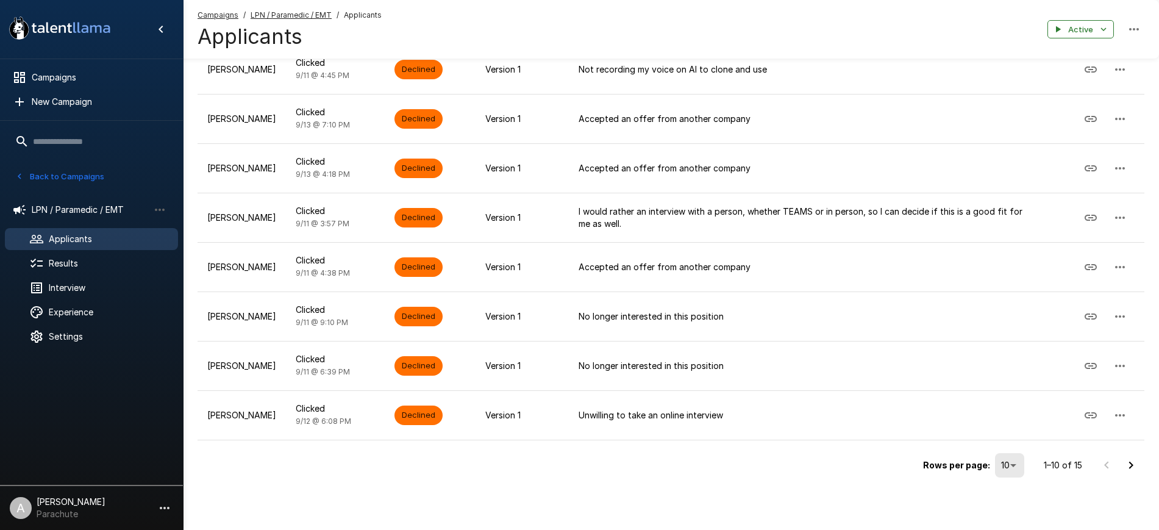
scroll to position [307, 0]
click at [1131, 465] on icon "Go to next page" at bounding box center [1131, 465] width 4 height 7
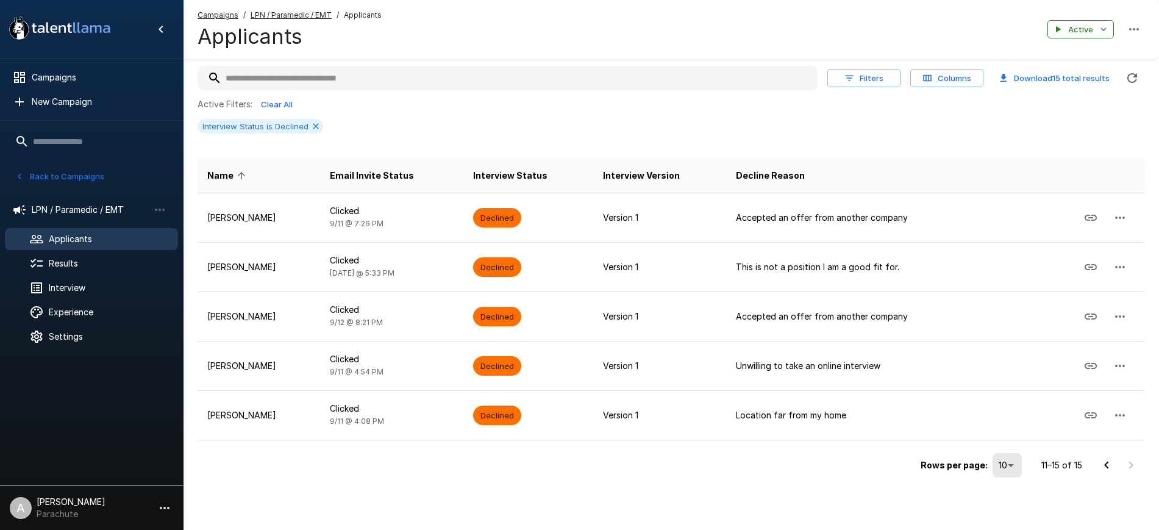
scroll to position [46, 0]
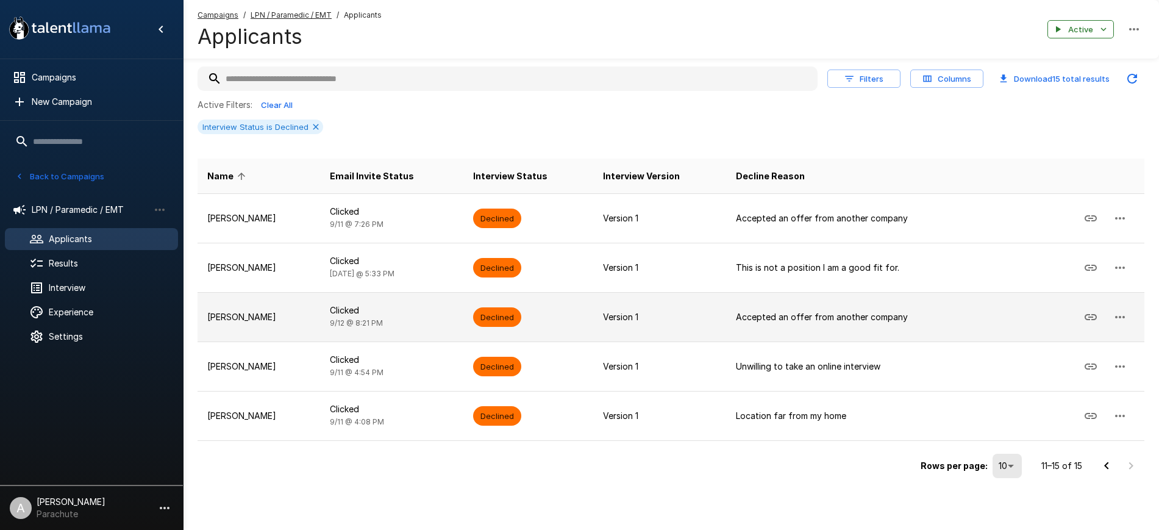
click at [269, 324] on td "Shelley Martin" at bounding box center [258, 316] width 123 height 49
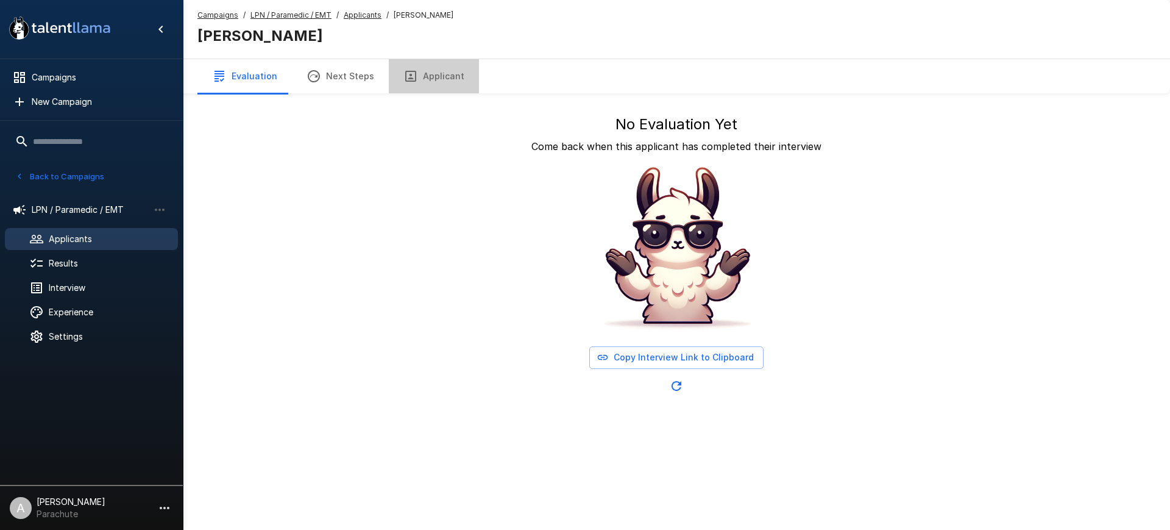
click at [429, 72] on button "Applicant" at bounding box center [434, 76] width 90 height 34
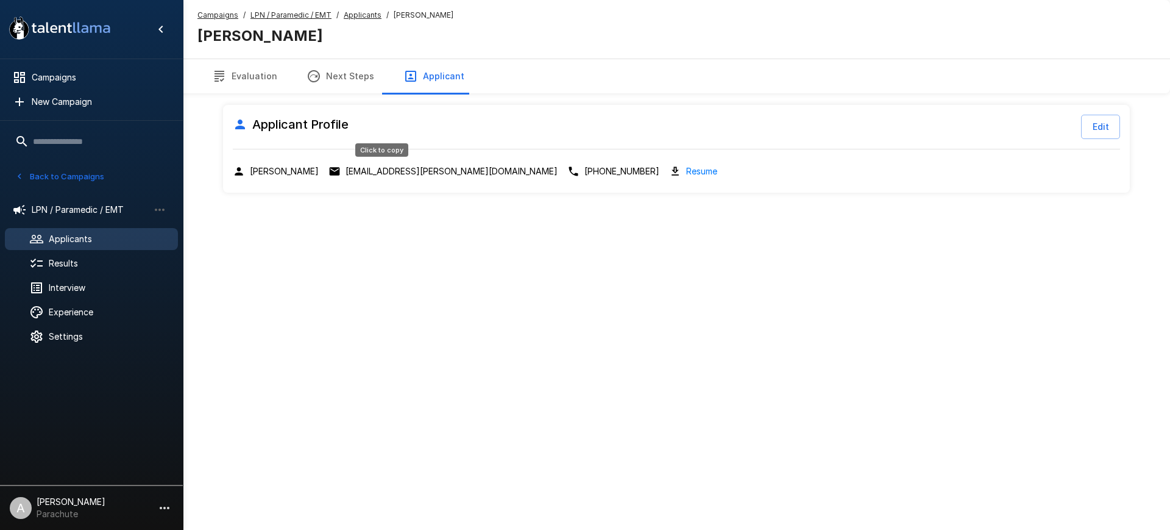
click at [413, 165] on p "shellbell.martin@gmail.com" at bounding box center [452, 171] width 212 height 12
click at [364, 17] on u "Applicants" at bounding box center [363, 14] width 38 height 9
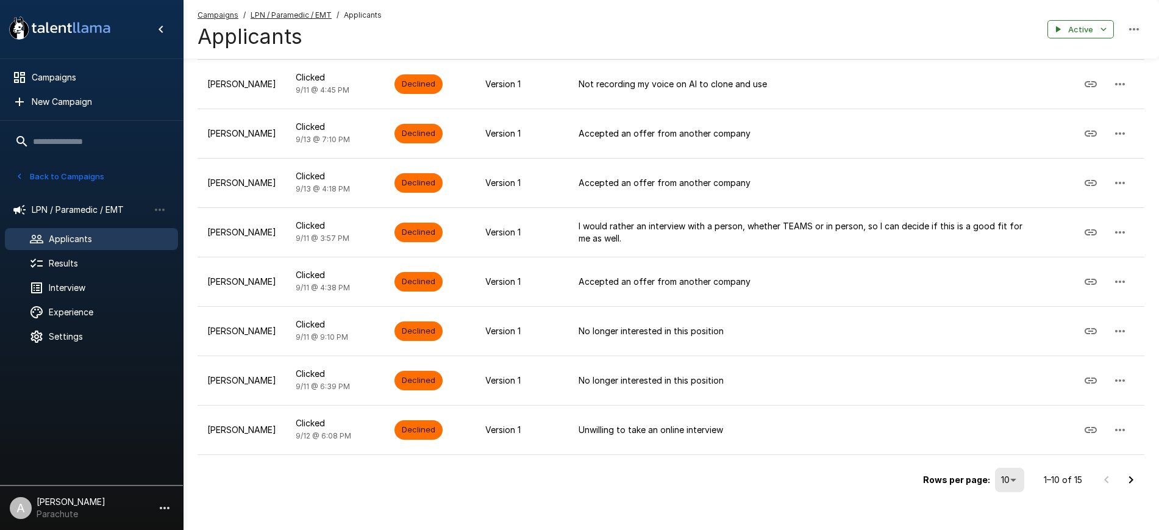
scroll to position [308, 0]
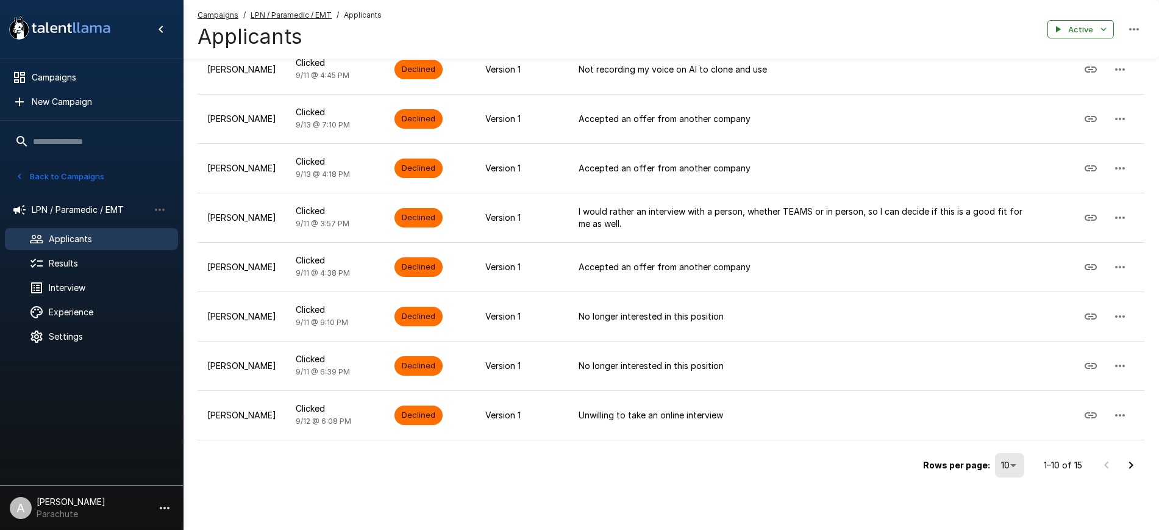
click at [1130, 462] on icon "Go to next page" at bounding box center [1131, 464] width 4 height 7
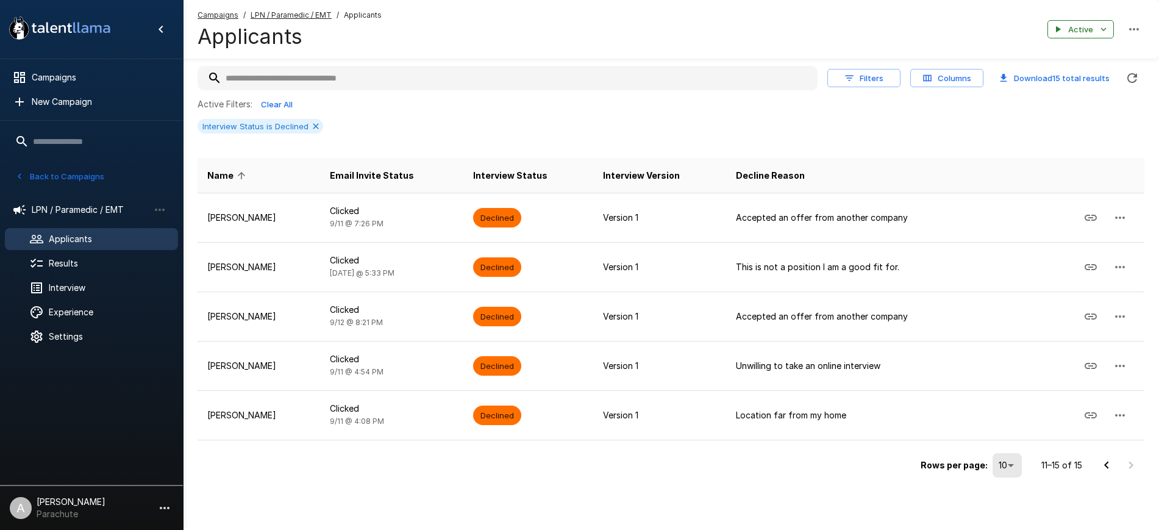
scroll to position [47, 0]
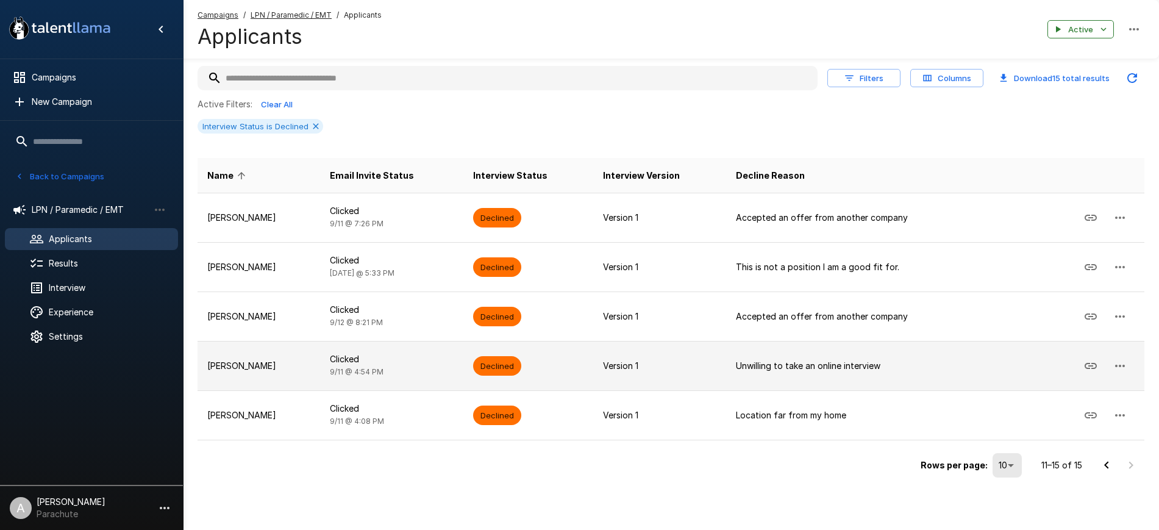
click at [279, 360] on p "William Dohr" at bounding box center [258, 366] width 103 height 12
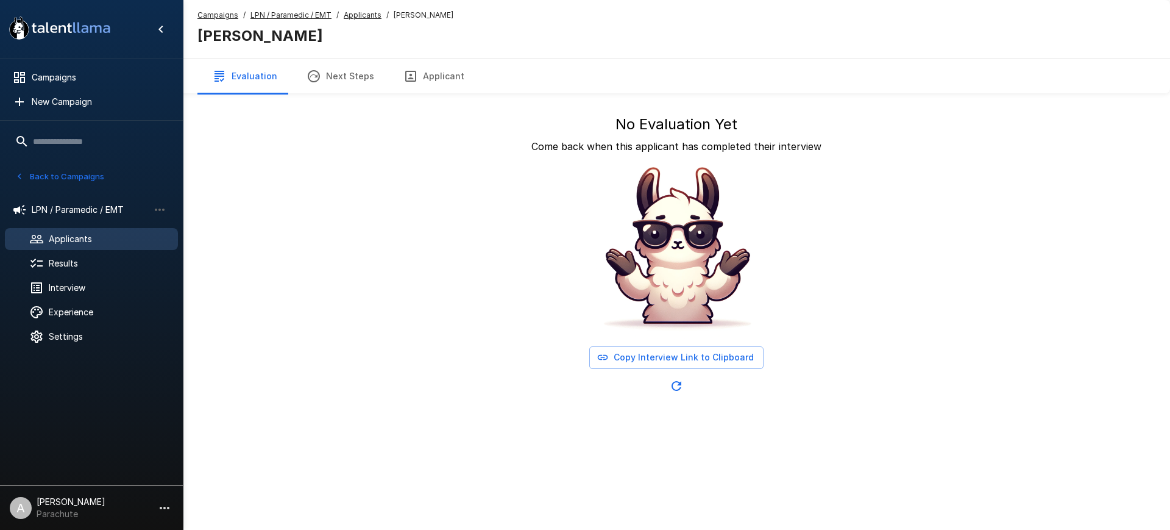
click at [441, 68] on button "Applicant" at bounding box center [434, 76] width 90 height 34
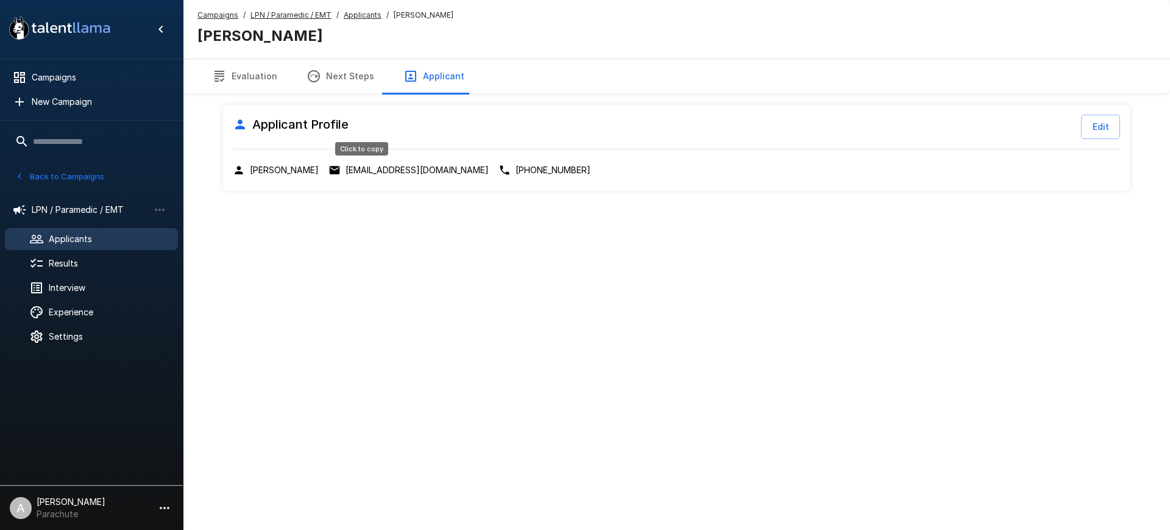
click at [354, 174] on p "wa1emt@yahoo.com" at bounding box center [417, 170] width 143 height 12
click at [351, 10] on u "Applicants" at bounding box center [363, 14] width 38 height 9
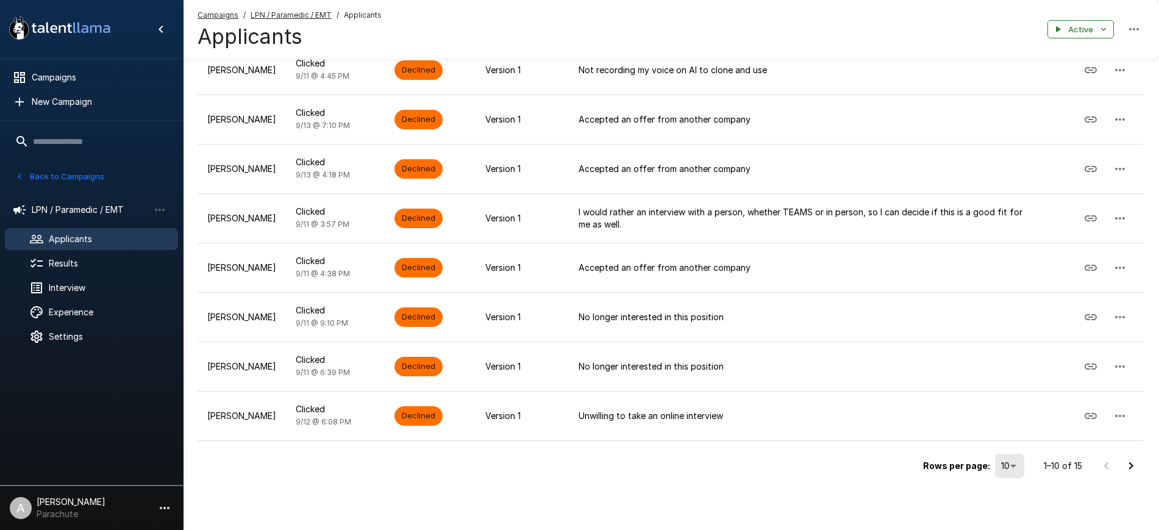
click at [1125, 467] on icon "Go to next page" at bounding box center [1130, 465] width 15 height 15
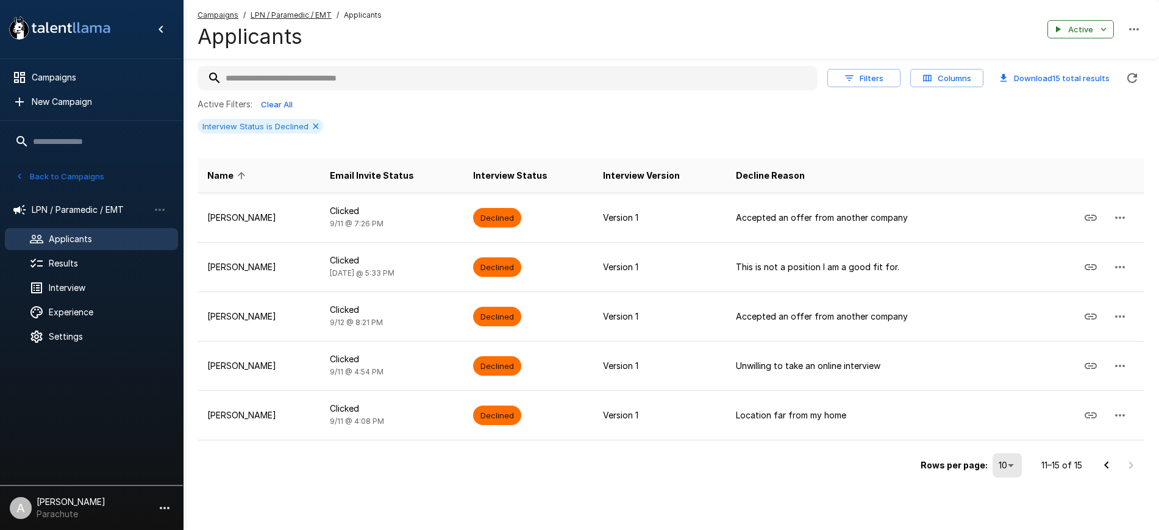
scroll to position [46, 0]
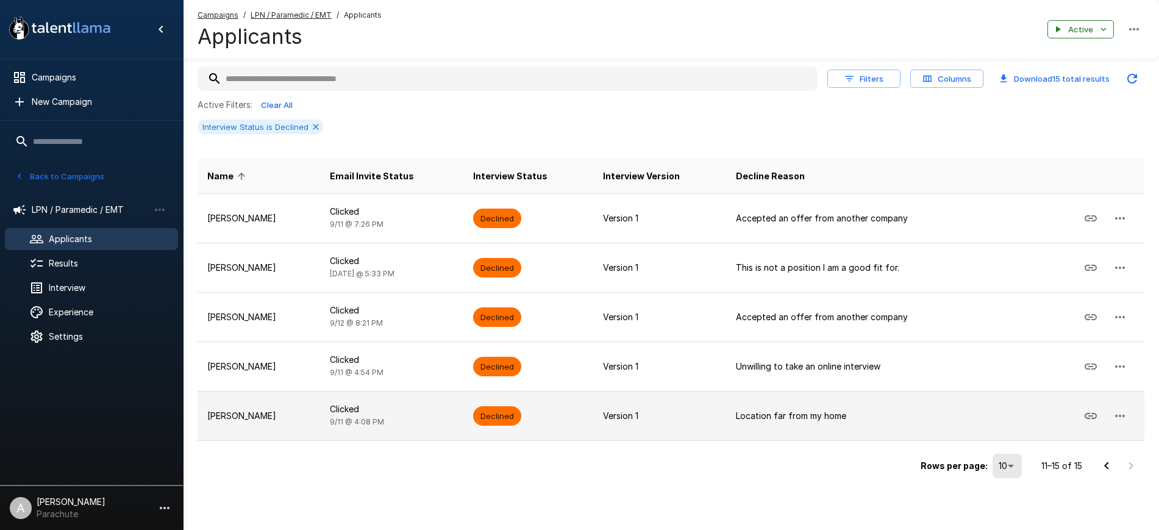
click at [287, 424] on td "Yvette Gonzalez" at bounding box center [258, 415] width 123 height 49
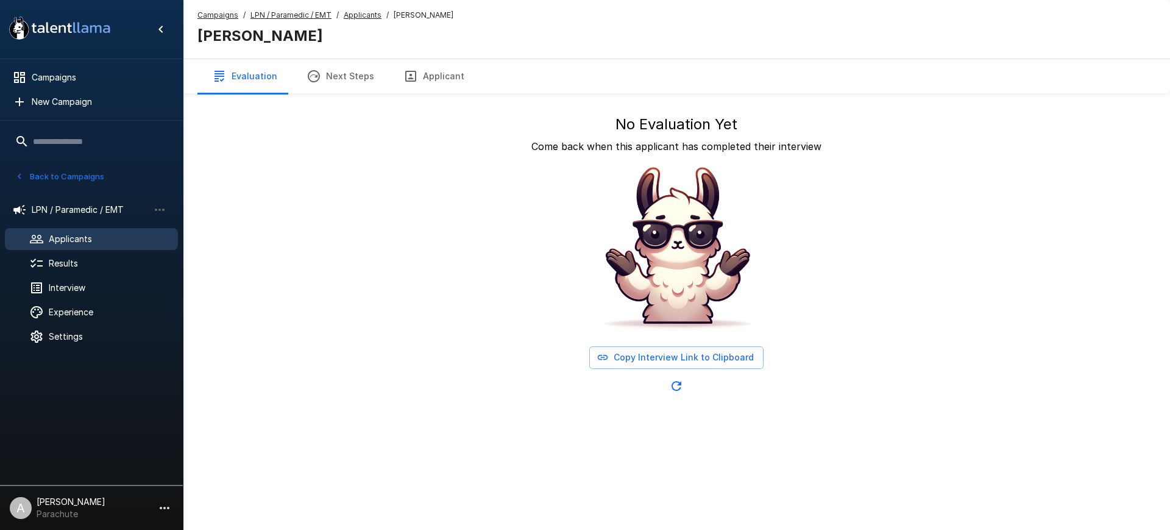
click at [429, 74] on button "Applicant" at bounding box center [434, 76] width 90 height 34
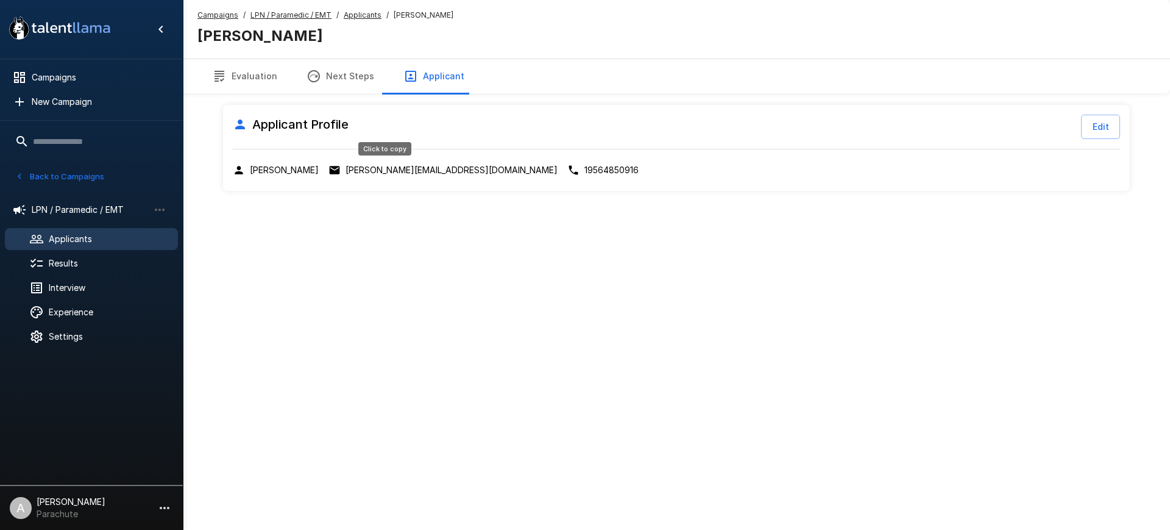
click at [384, 169] on p "yvette.0916@yahoo.com" at bounding box center [452, 170] width 212 height 12
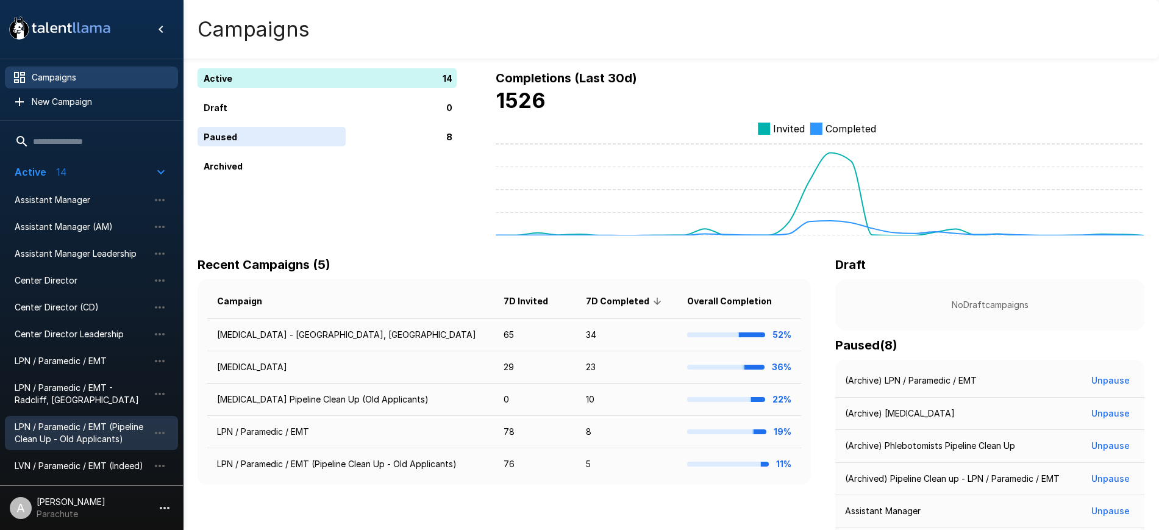
click at [96, 421] on span "LPN / Paramedic / EMT (Pipeline Clean Up - Old Applicants)" at bounding box center [82, 433] width 134 height 24
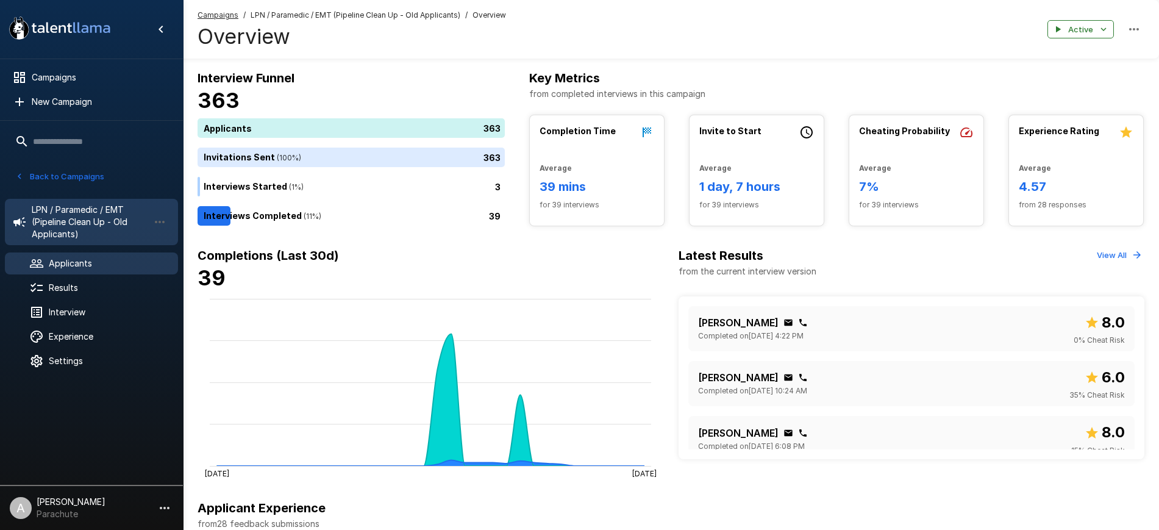
click at [80, 260] on span "Applicants" at bounding box center [108, 263] width 119 height 12
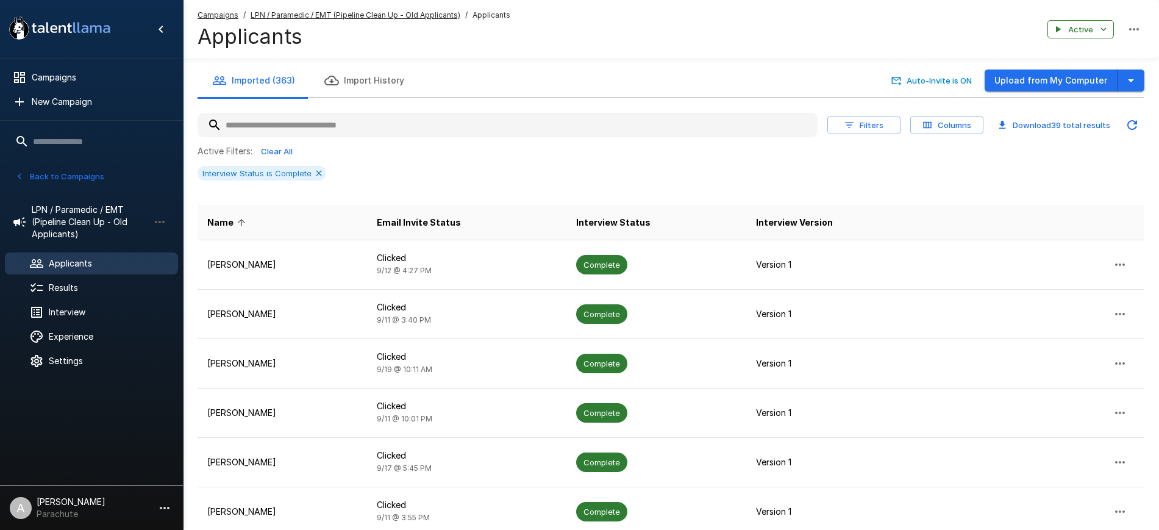
click at [981, 133] on button "Columns" at bounding box center [946, 125] width 73 height 19
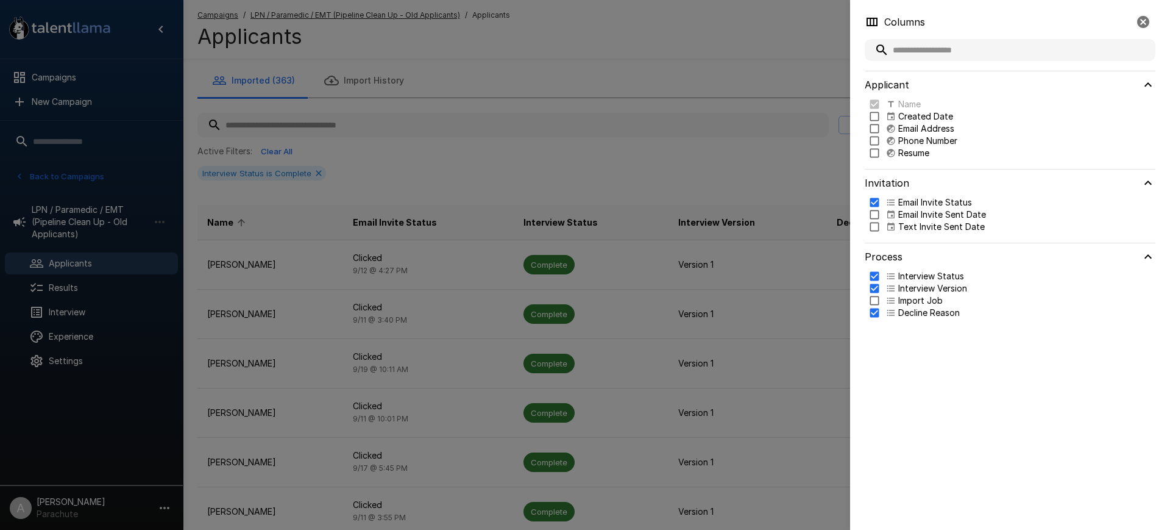
click at [772, 22] on div at bounding box center [585, 265] width 1170 height 530
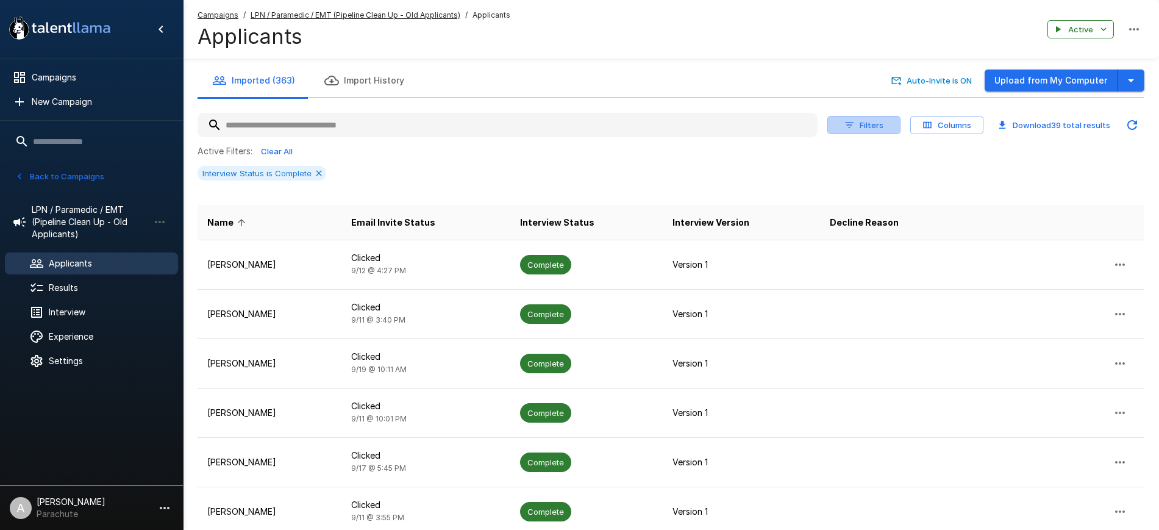
click at [879, 125] on button "Filters" at bounding box center [863, 125] width 73 height 19
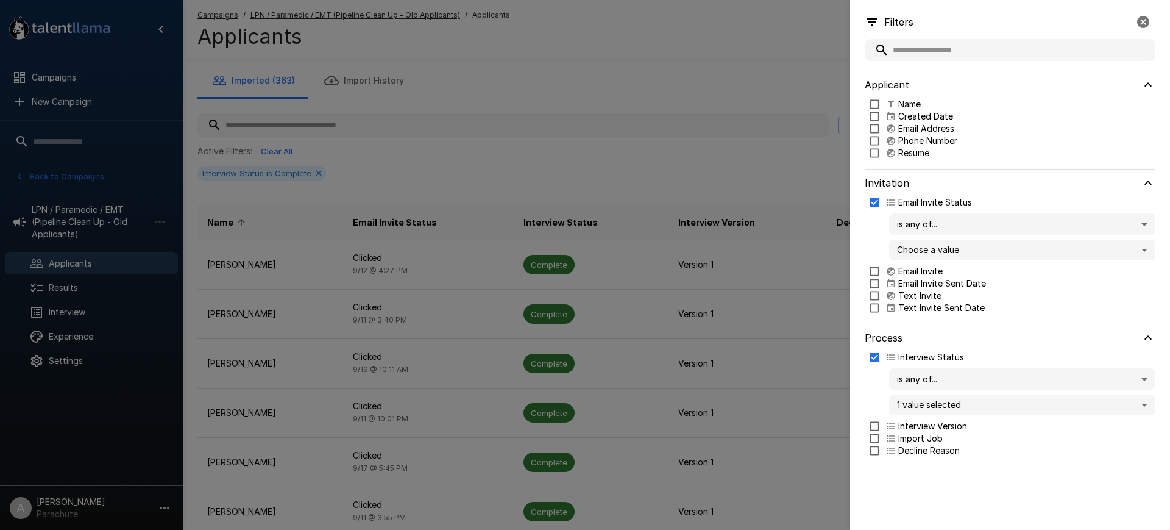
click at [925, 408] on body ".st0{fill:#FFFFFF;} .st1{fill:#76a4ed;} Campaigns New Campaign Active 14 Assist…" at bounding box center [591, 265] width 1182 height 530
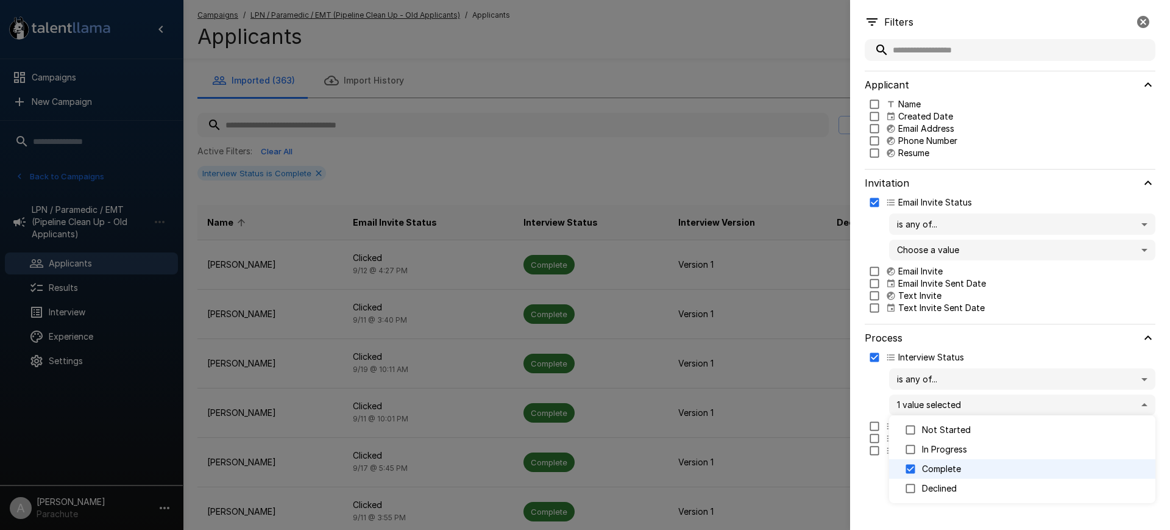
click at [925, 467] on p "Complete" at bounding box center [1034, 469] width 224 height 12
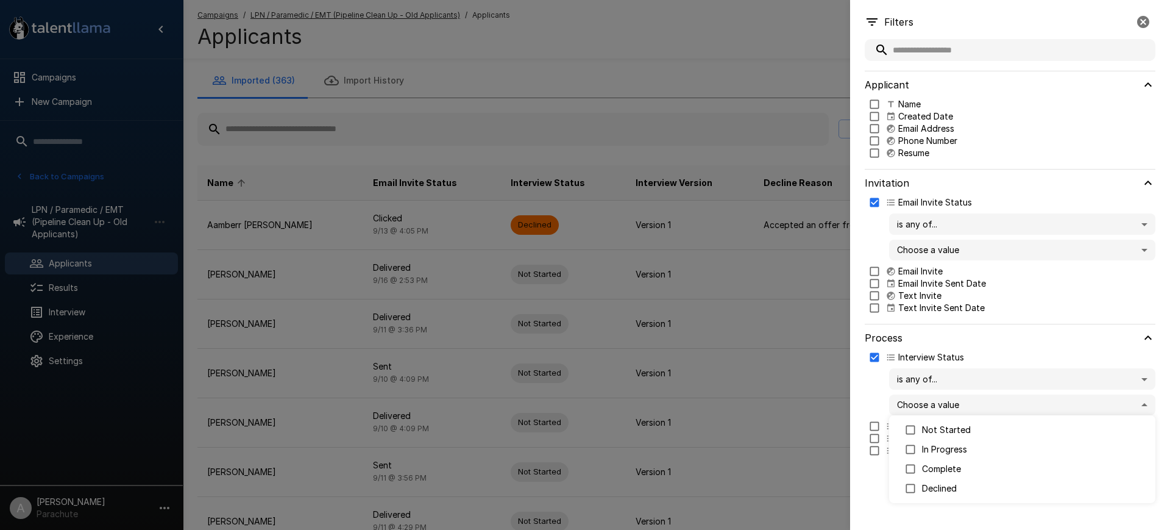
click at [927, 494] on li "Declined" at bounding box center [1022, 489] width 266 height 20
type input "********"
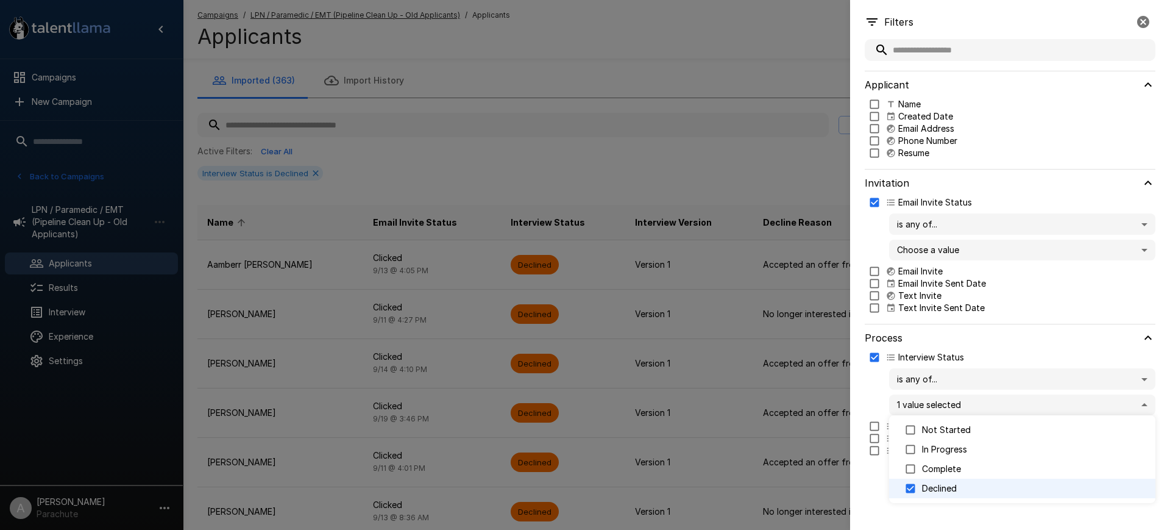
click at [889, 524] on div at bounding box center [585, 265] width 1170 height 530
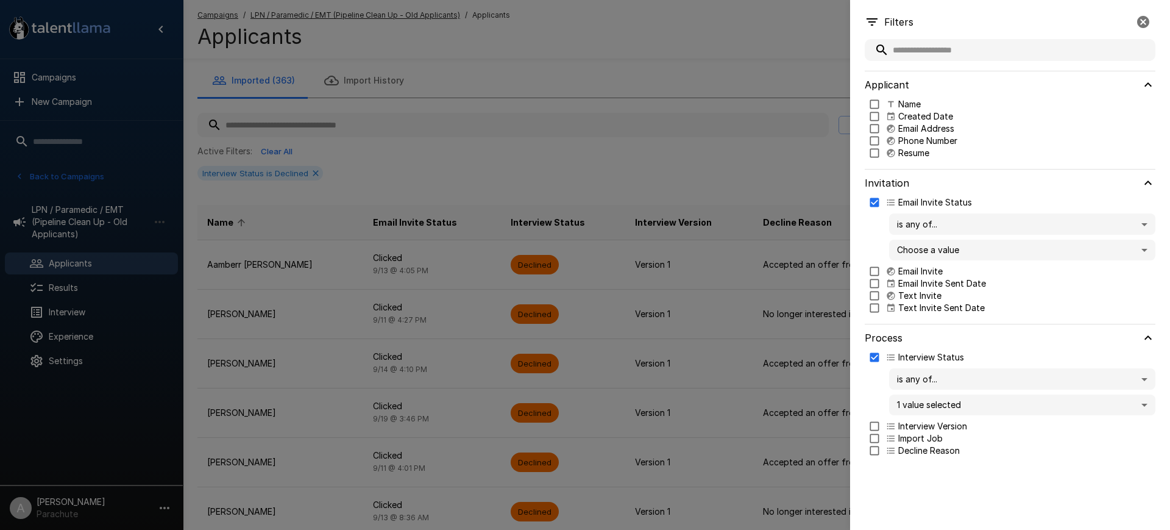
click at [839, 110] on div at bounding box center [585, 265] width 1170 height 530
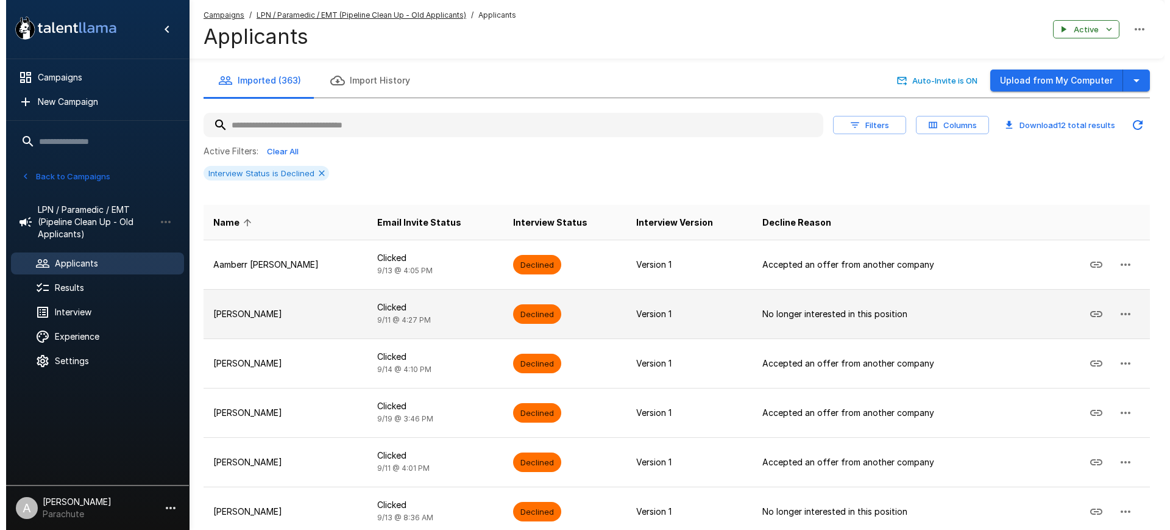
scroll to position [294, 0]
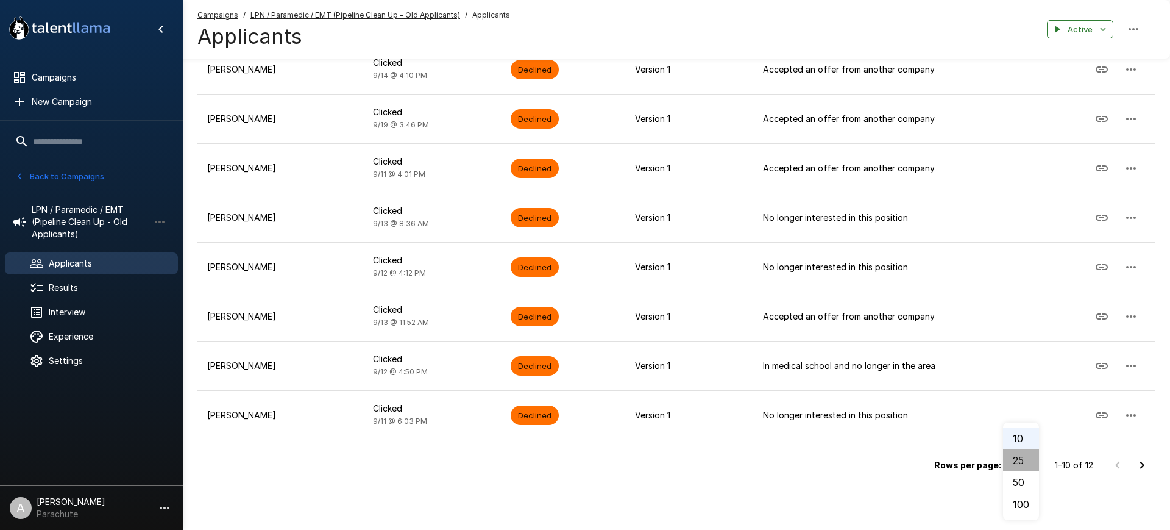
click at [1027, 457] on li "25" at bounding box center [1021, 460] width 36 height 22
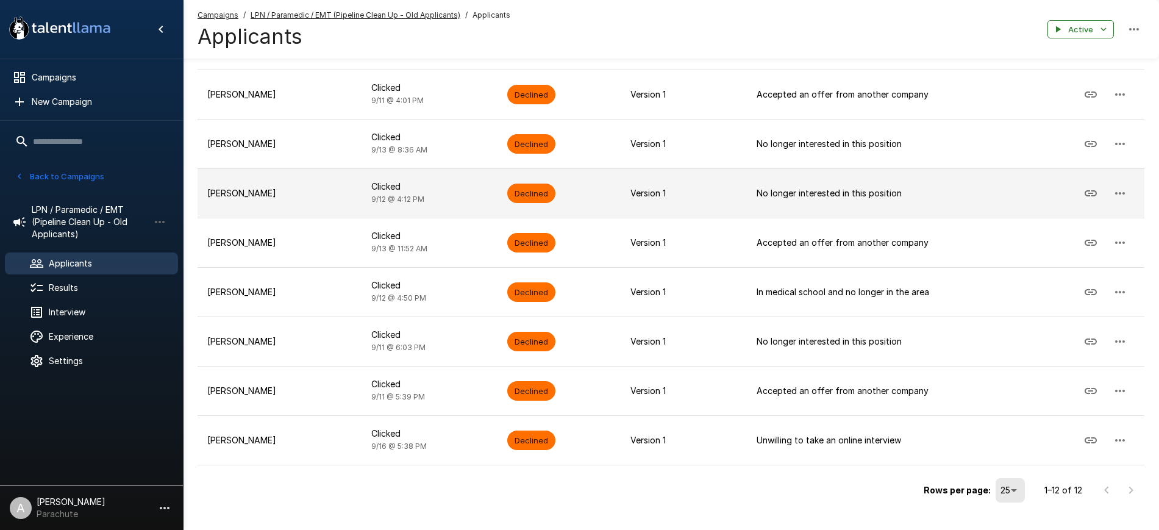
scroll to position [393, 0]
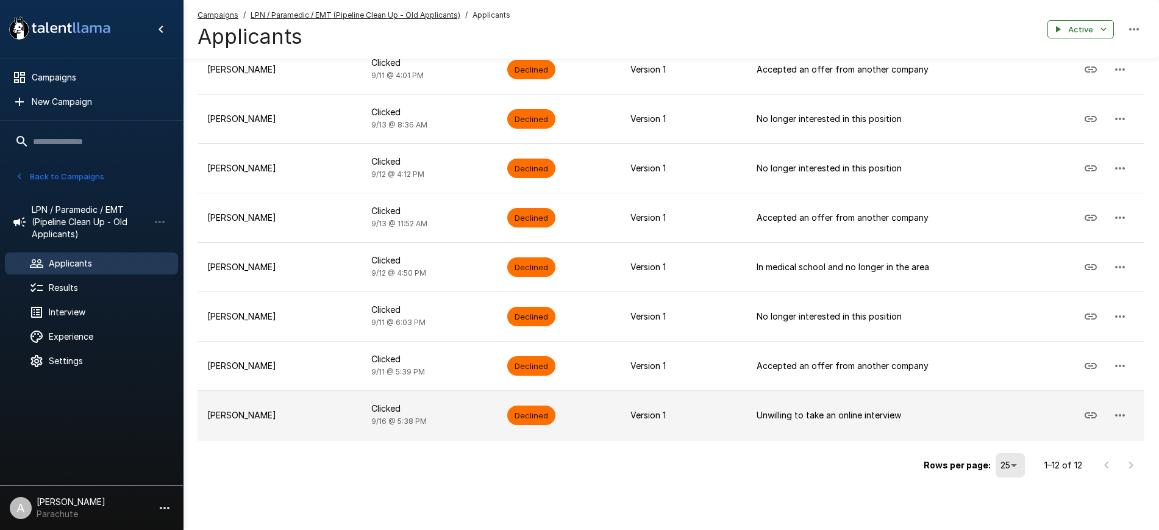
click at [422, 415] on td "Clicked 9/16 @ 5:38 PM" at bounding box center [429, 414] width 136 height 49
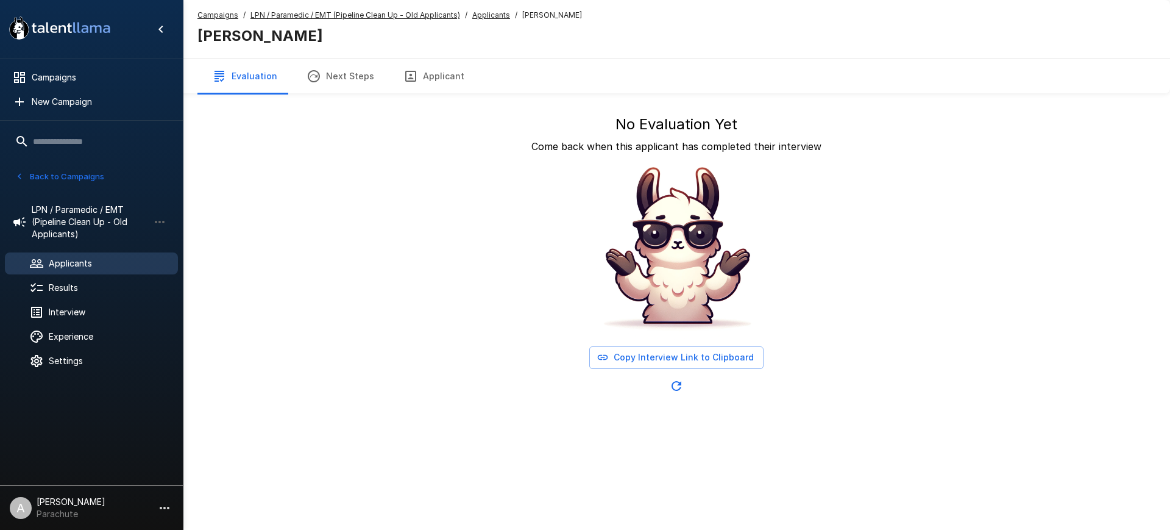
click at [487, 16] on u "Applicants" at bounding box center [491, 14] width 38 height 9
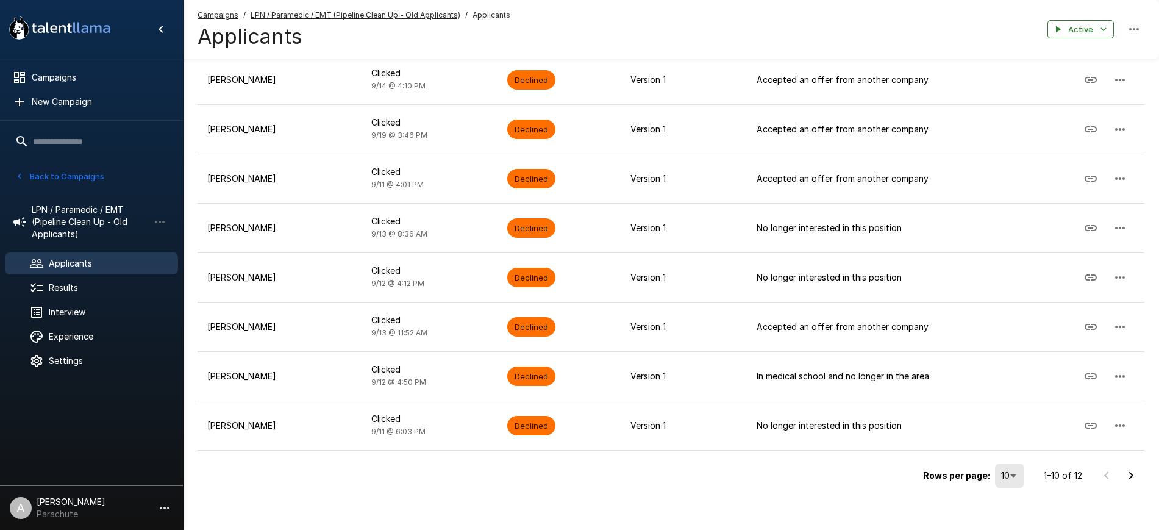
scroll to position [294, 0]
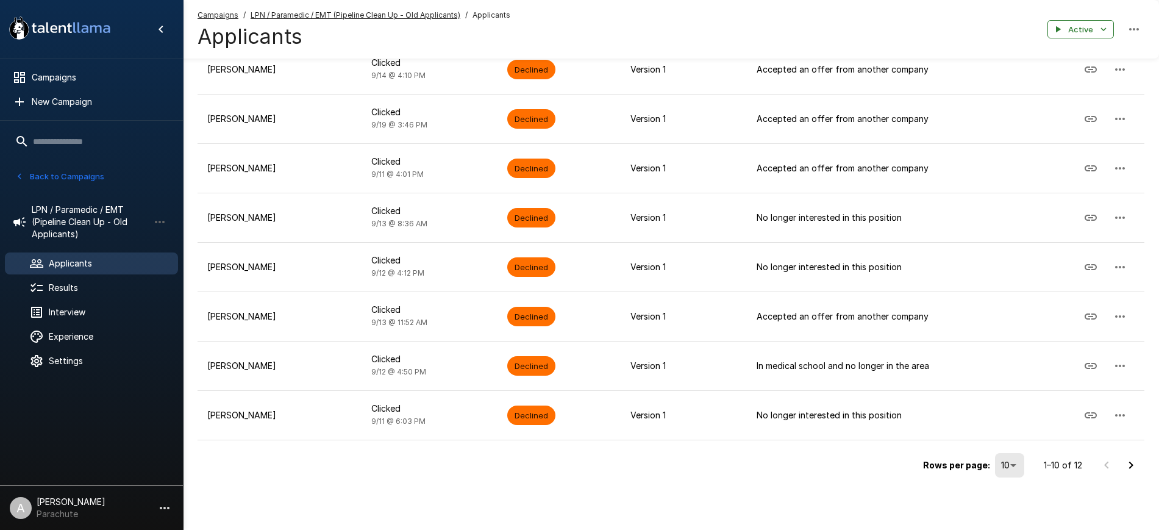
click at [1131, 468] on icon "Go to next page" at bounding box center [1130, 465] width 15 height 15
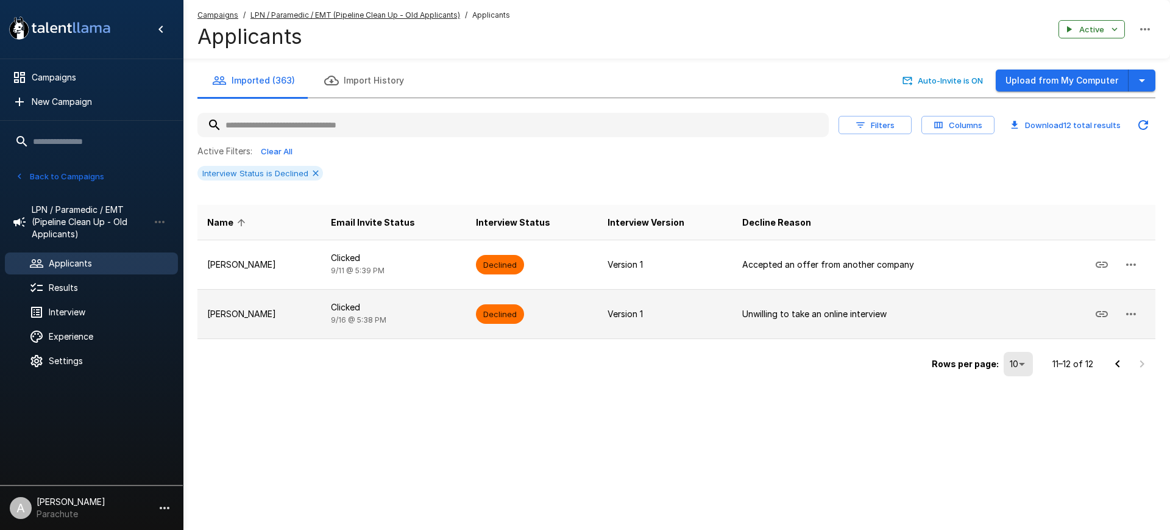
click at [575, 312] on td "Declined" at bounding box center [532, 313] width 132 height 49
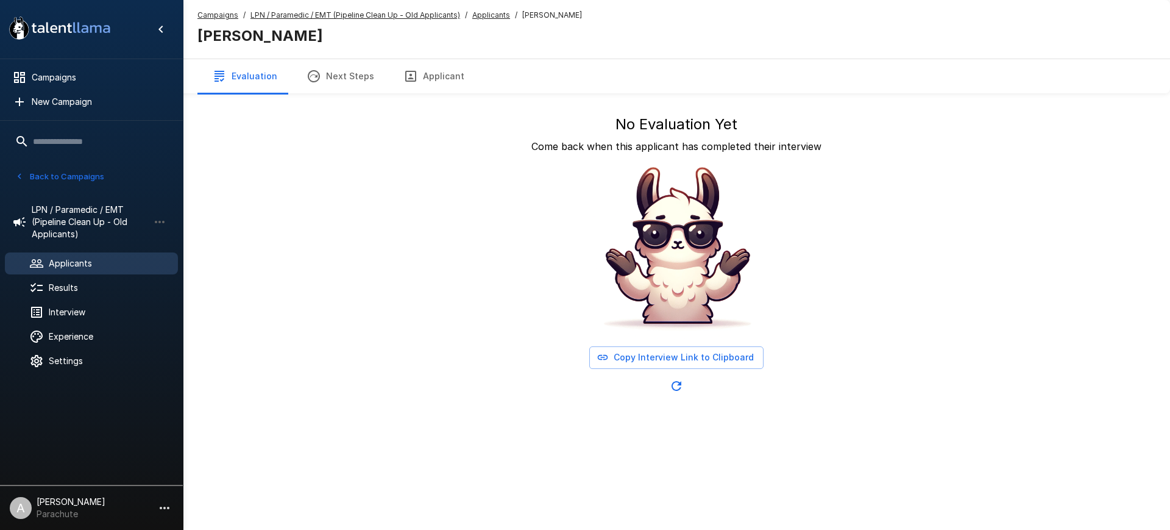
click at [432, 70] on button "Applicant" at bounding box center [434, 76] width 90 height 34
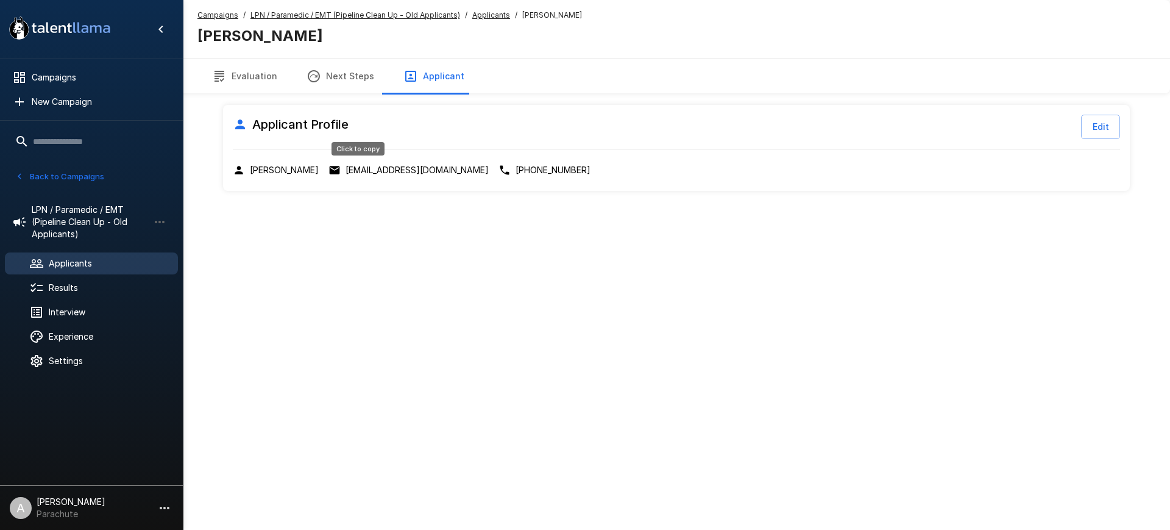
click at [360, 168] on p "wrefird@gmail.com" at bounding box center [417, 170] width 143 height 12
click at [480, 13] on u "Applicants" at bounding box center [491, 14] width 38 height 9
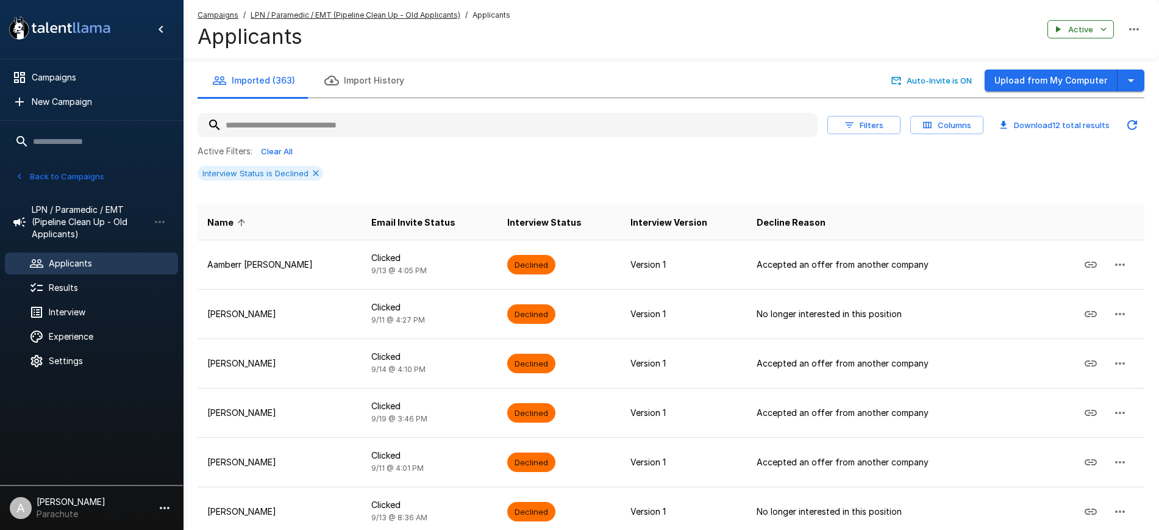
scroll to position [294, 0]
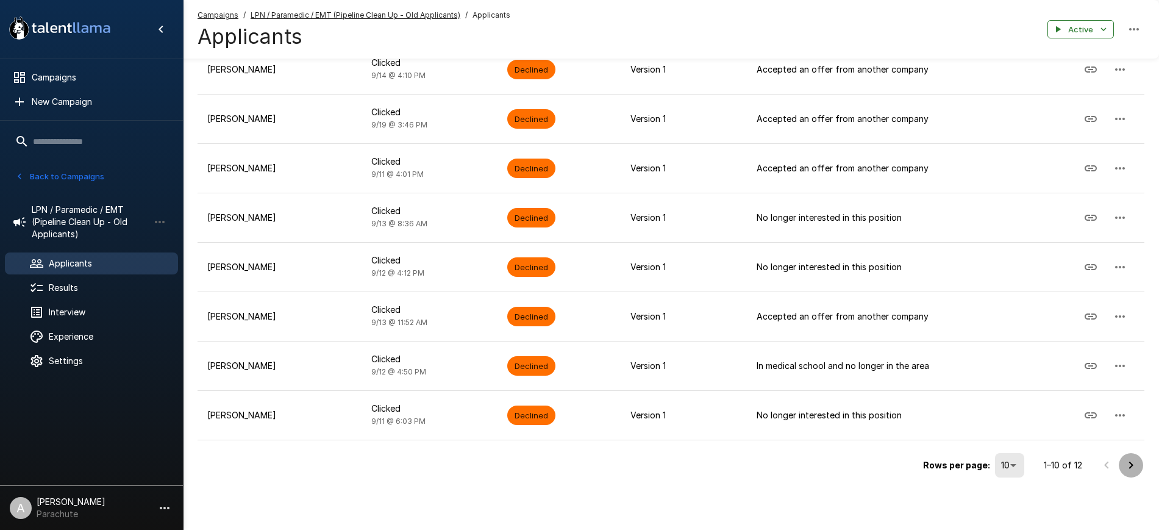
click at [1131, 469] on icon "Go to next page" at bounding box center [1130, 465] width 15 height 15
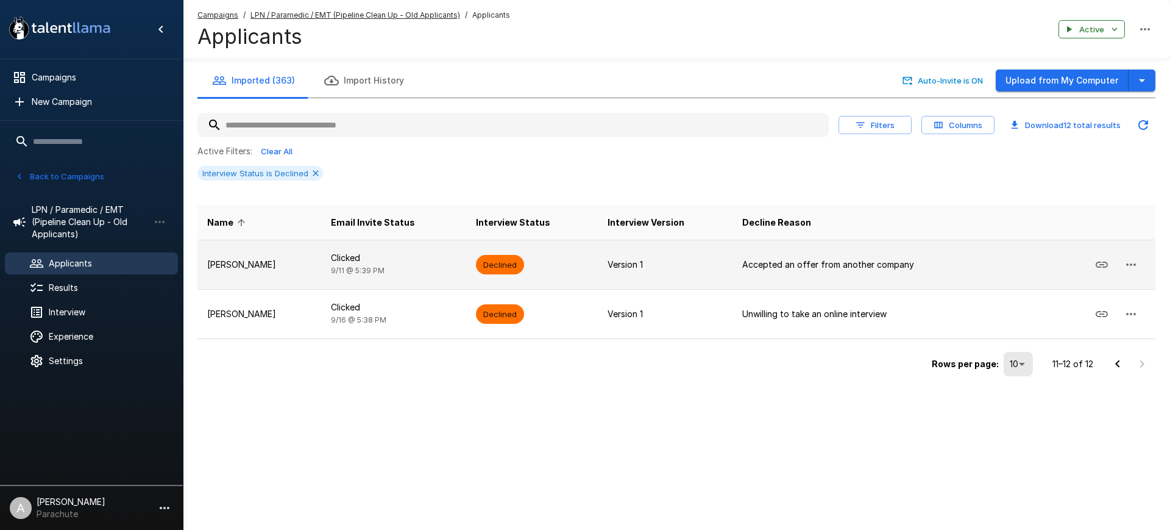
click at [260, 261] on p "Tiffin Thompson" at bounding box center [259, 264] width 104 height 12
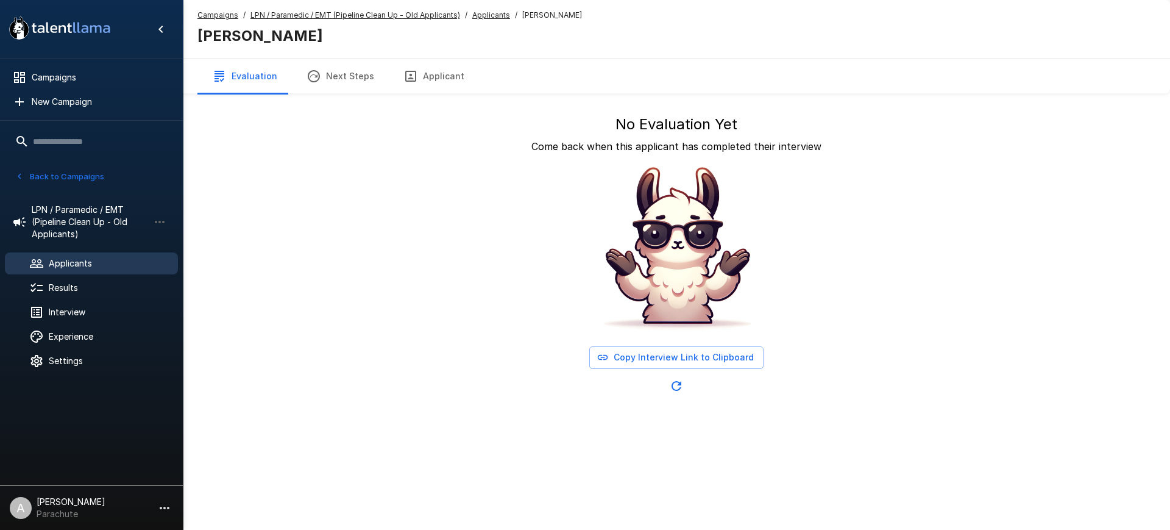
click at [455, 76] on button "Applicant" at bounding box center [434, 76] width 90 height 34
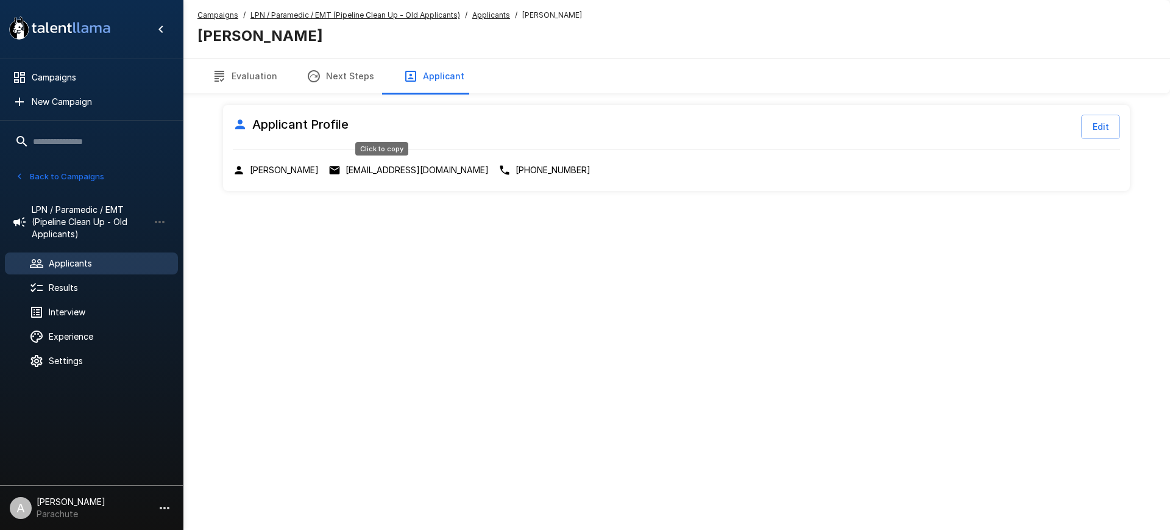
click at [385, 171] on p "tdthomp35@gmail.com" at bounding box center [417, 170] width 143 height 12
click at [491, 9] on span "Applicants" at bounding box center [491, 15] width 38 height 12
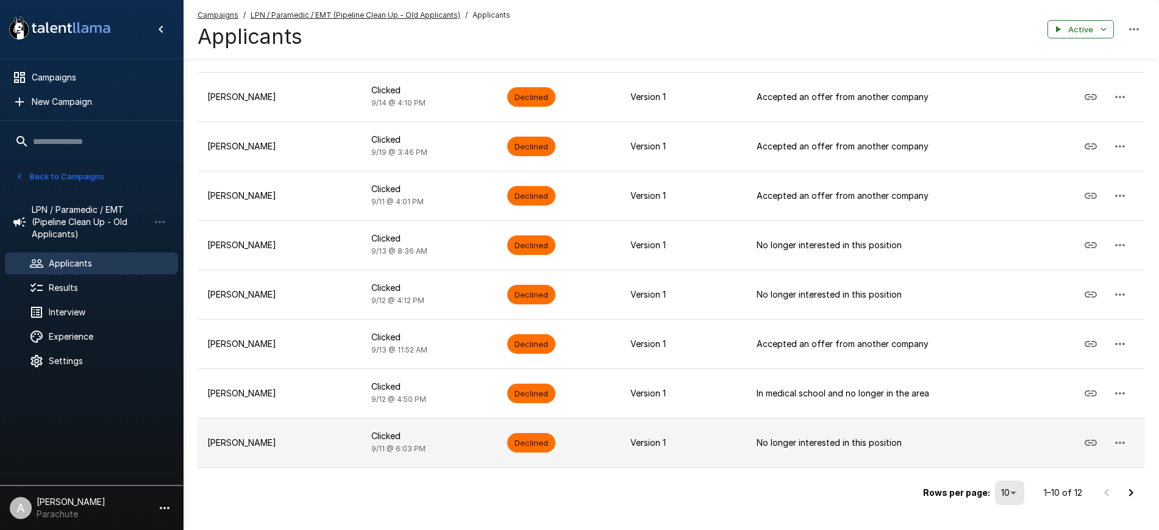
scroll to position [294, 0]
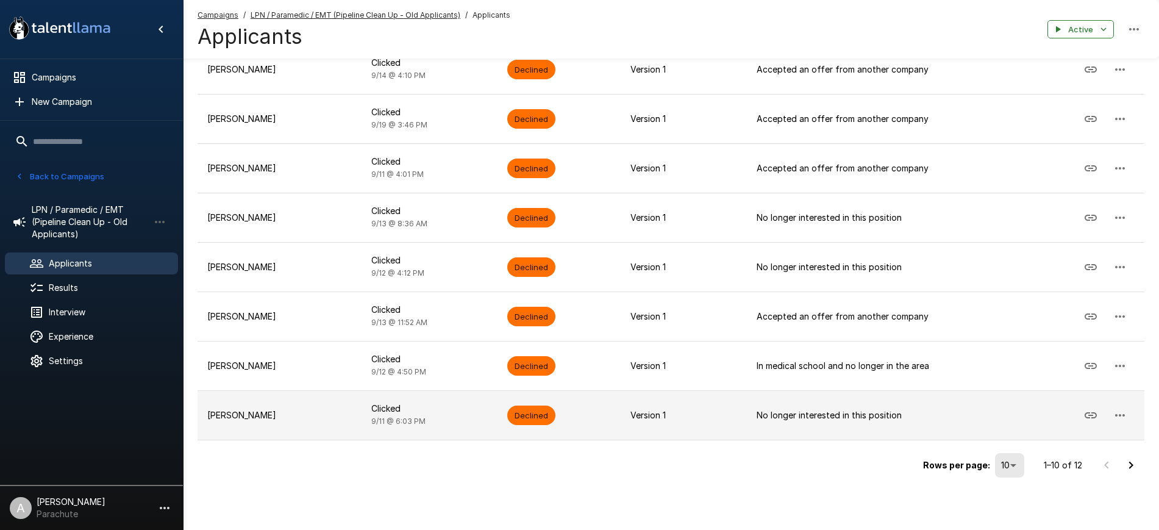
click at [307, 438] on td "Thomas Fry" at bounding box center [279, 414] width 164 height 49
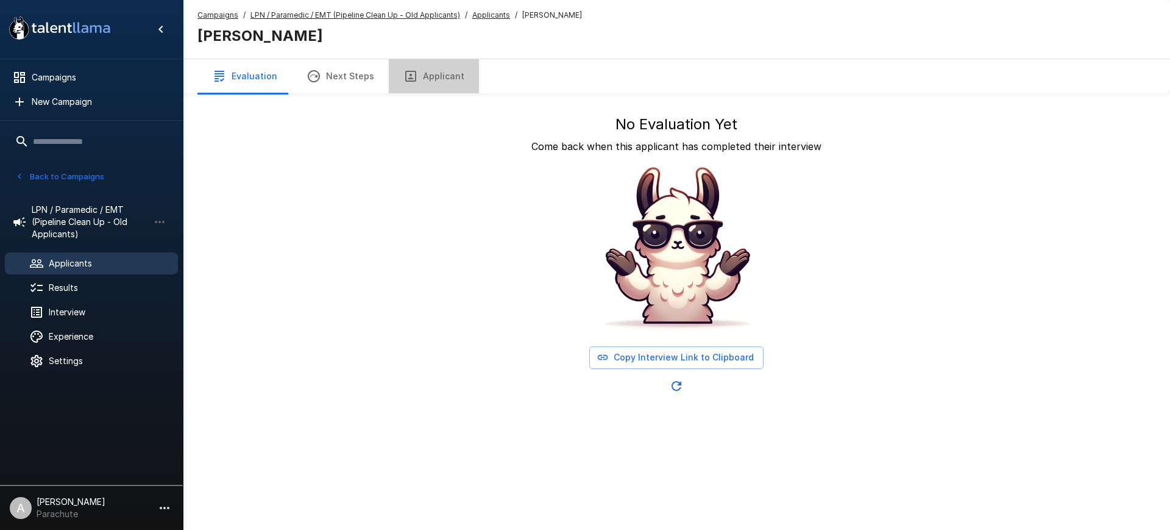
click at [434, 92] on button "Applicant" at bounding box center [434, 76] width 90 height 34
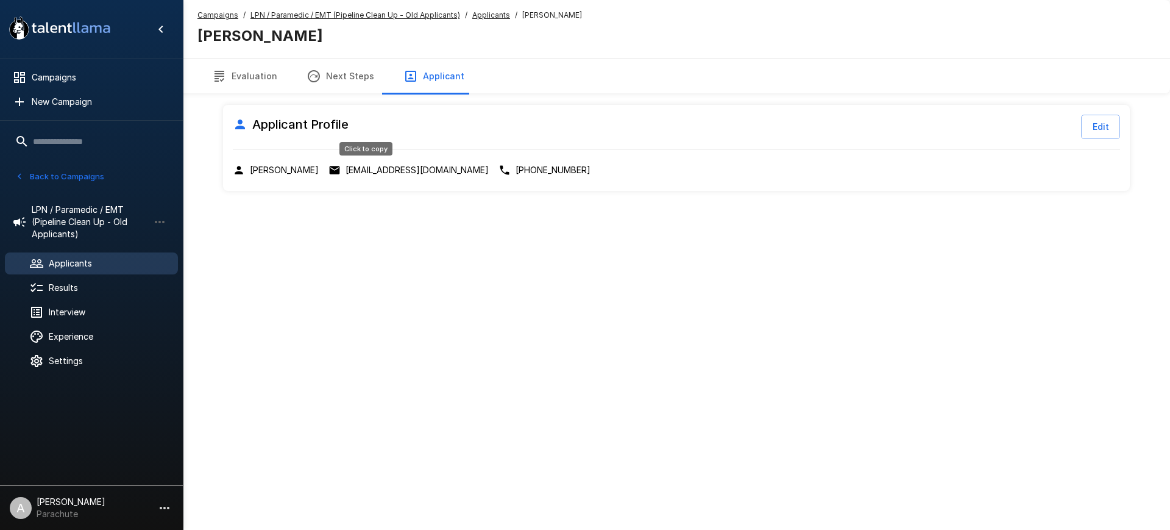
click at [378, 166] on p "thomaswfry@gmail.com" at bounding box center [417, 170] width 143 height 12
click at [490, 12] on u "Applicants" at bounding box center [491, 14] width 38 height 9
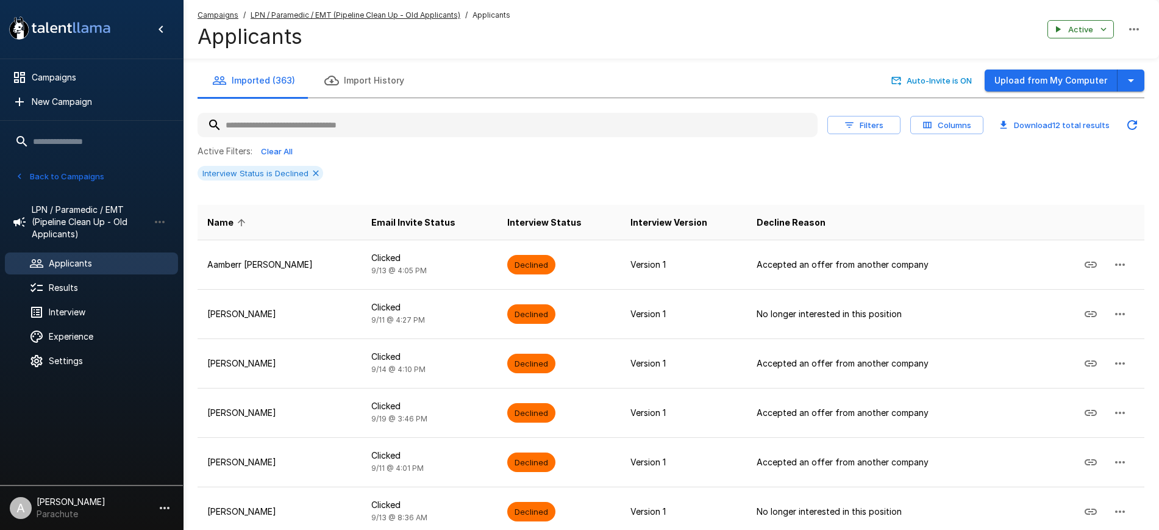
scroll to position [294, 0]
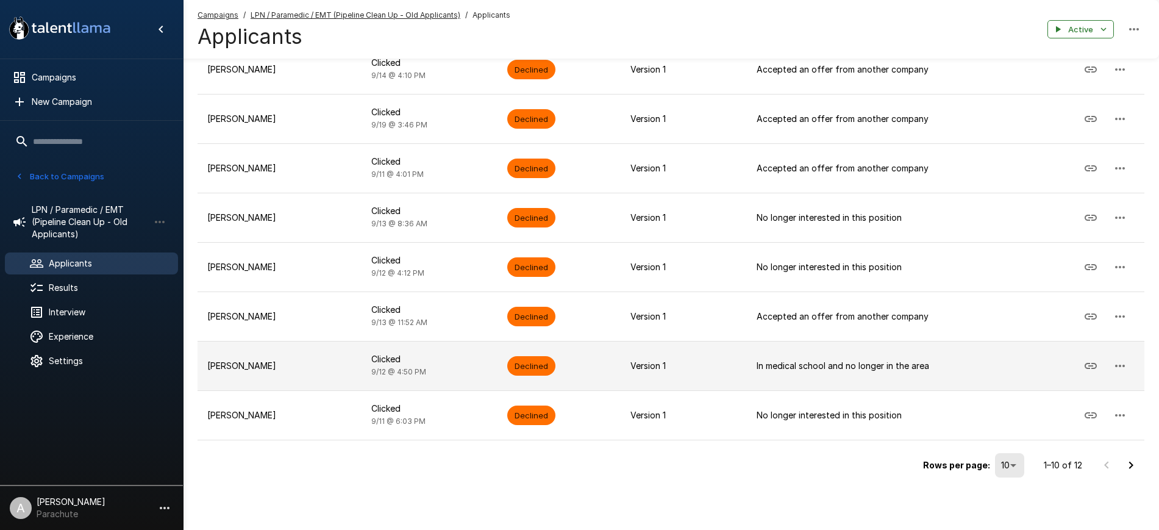
click at [447, 368] on td "Clicked 9/12 @ 4:50 PM" at bounding box center [429, 365] width 136 height 49
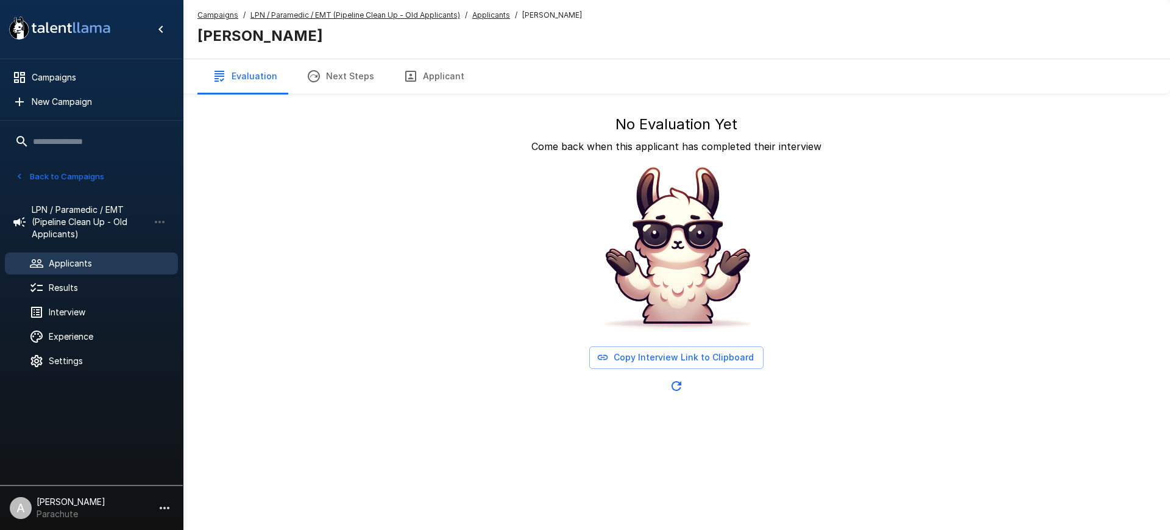
click at [491, 9] on span "Applicants" at bounding box center [491, 15] width 38 height 12
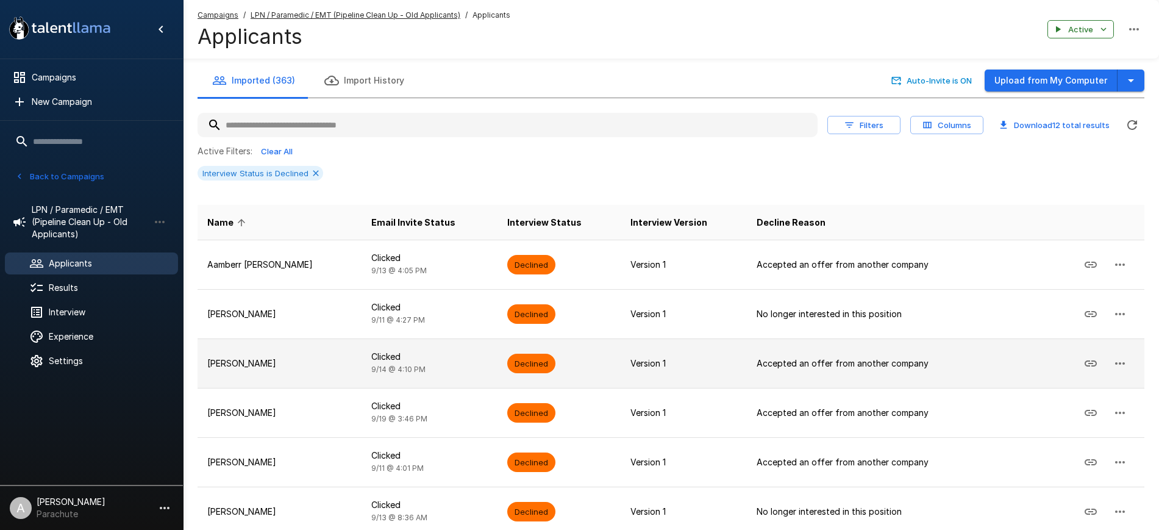
scroll to position [294, 0]
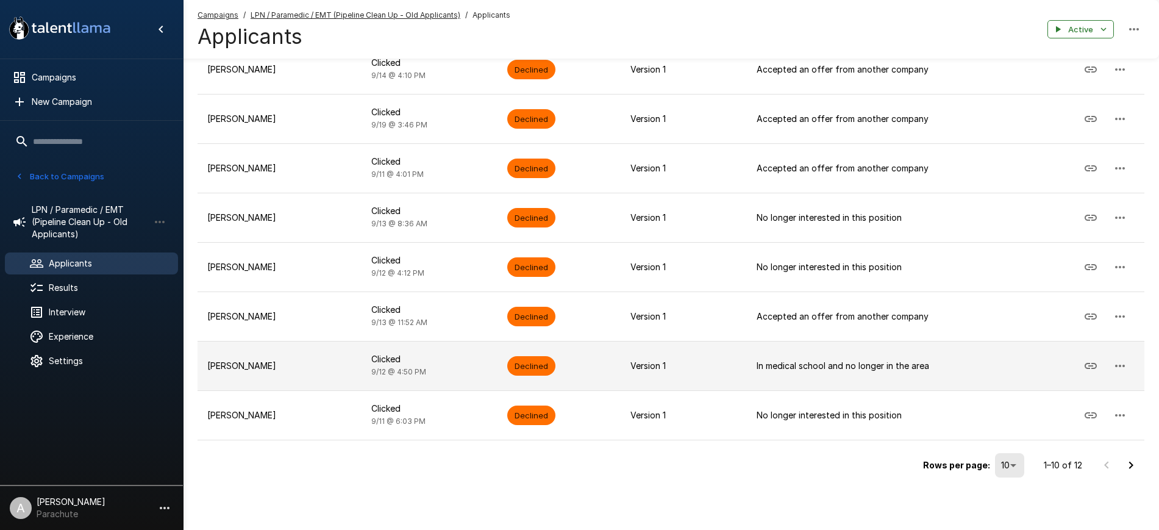
click at [445, 376] on td "Clicked 9/12 @ 4:50 PM" at bounding box center [429, 365] width 136 height 49
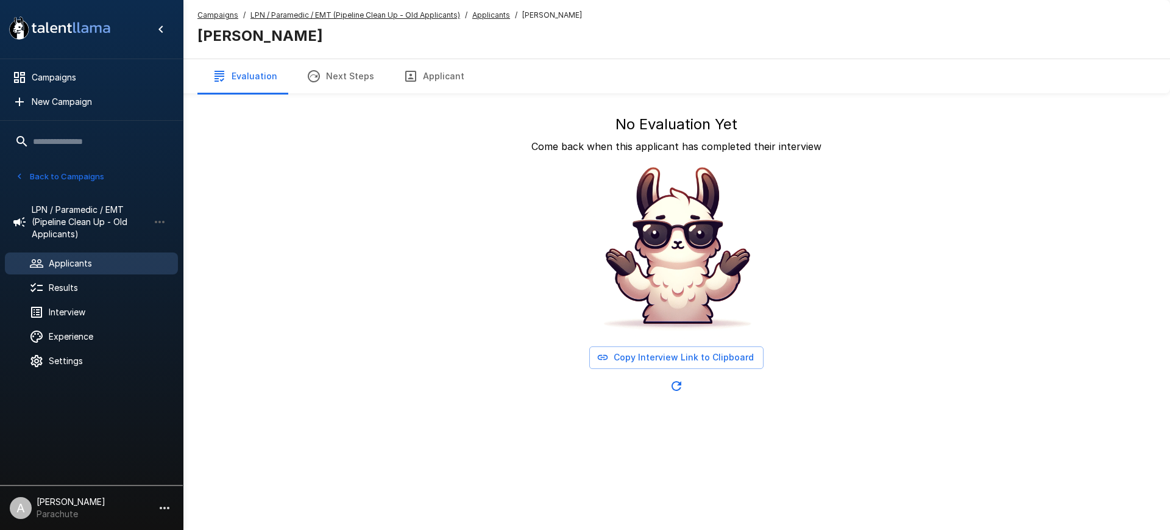
click at [427, 79] on button "Applicant" at bounding box center [434, 76] width 90 height 34
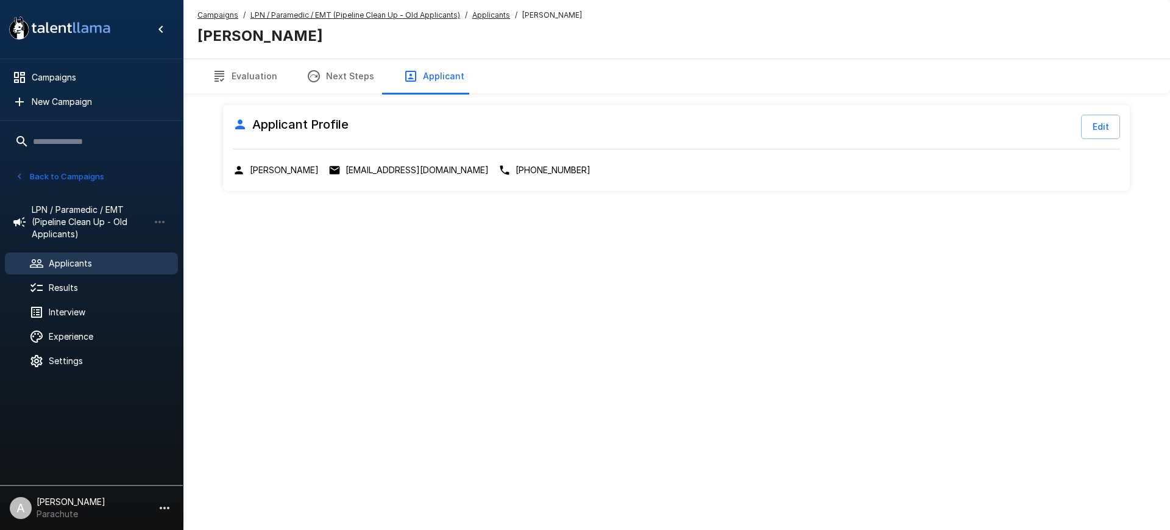
click at [388, 158] on div "Applicant Profile Edit Sheela Jimenez sgjimenez58@gmail.com +1 (910)-587-5871" at bounding box center [676, 148] width 907 height 86
click at [387, 168] on p "sgjimenez58@gmail.com" at bounding box center [417, 170] width 143 height 12
click at [491, 13] on u "Applicants" at bounding box center [491, 14] width 38 height 9
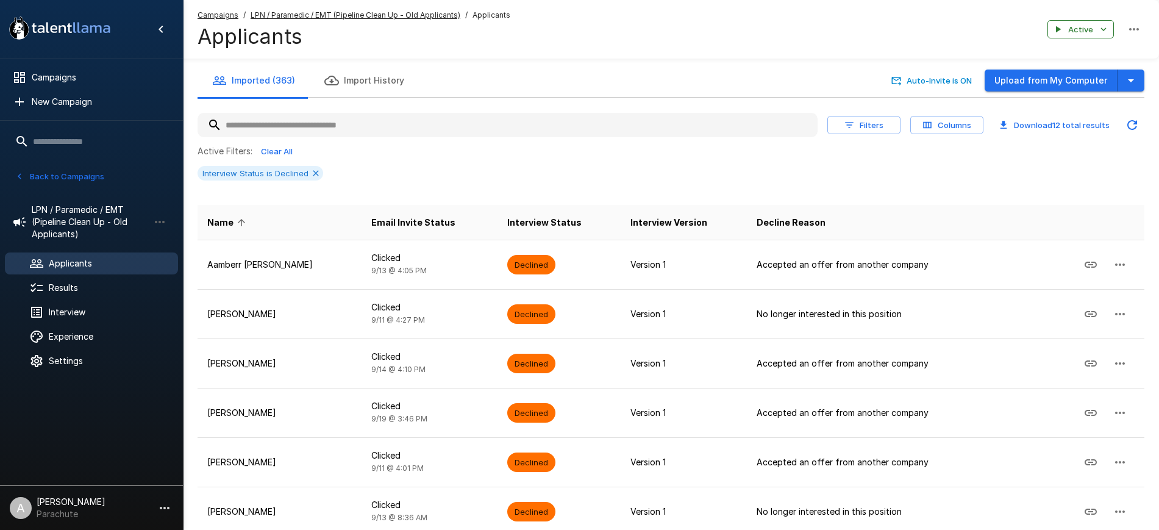
scroll to position [294, 0]
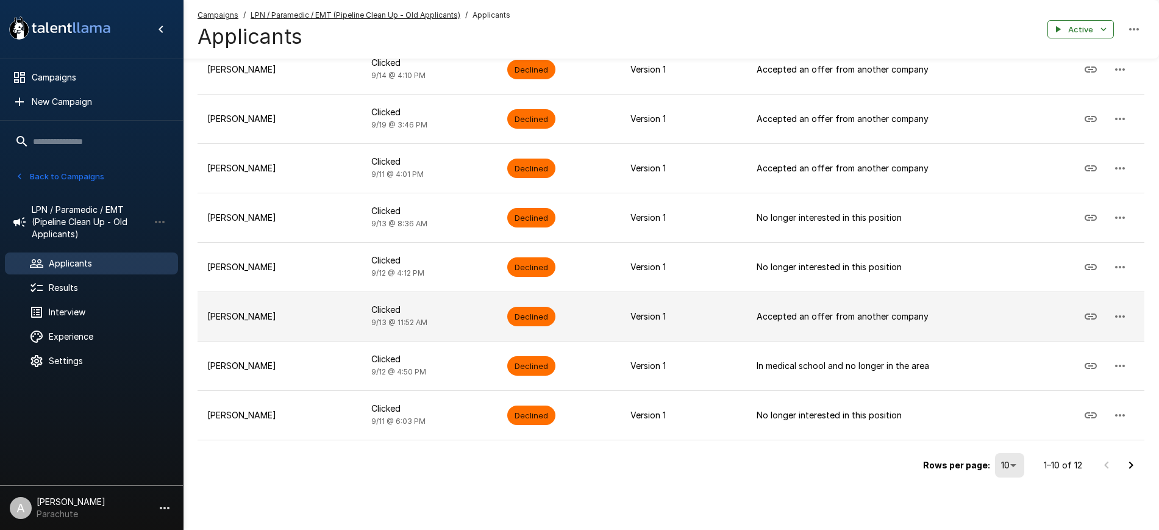
click at [250, 322] on p "Shane Lowe" at bounding box center [279, 316] width 144 height 12
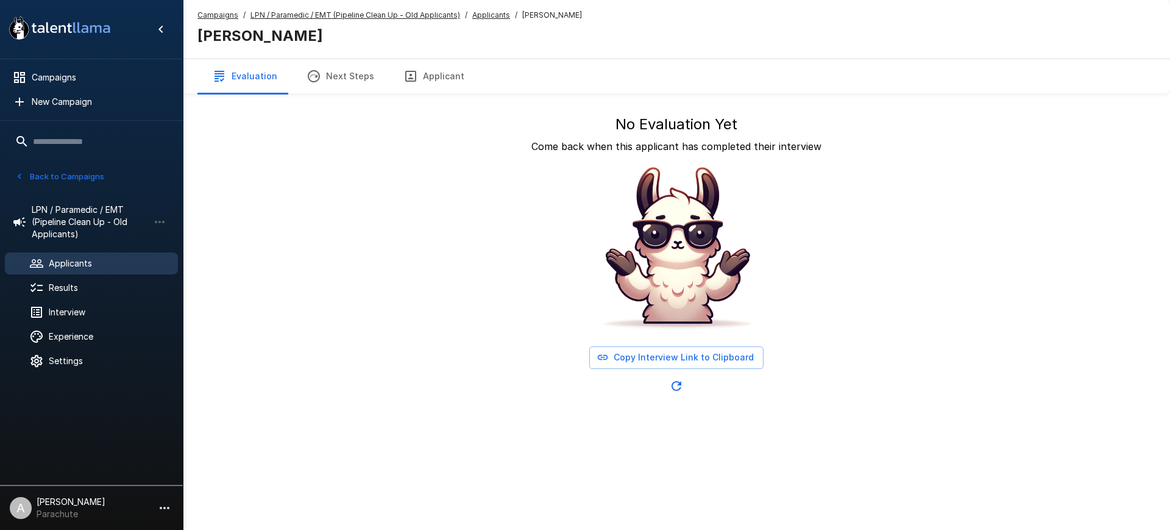
click at [419, 70] on button "Applicant" at bounding box center [434, 76] width 90 height 34
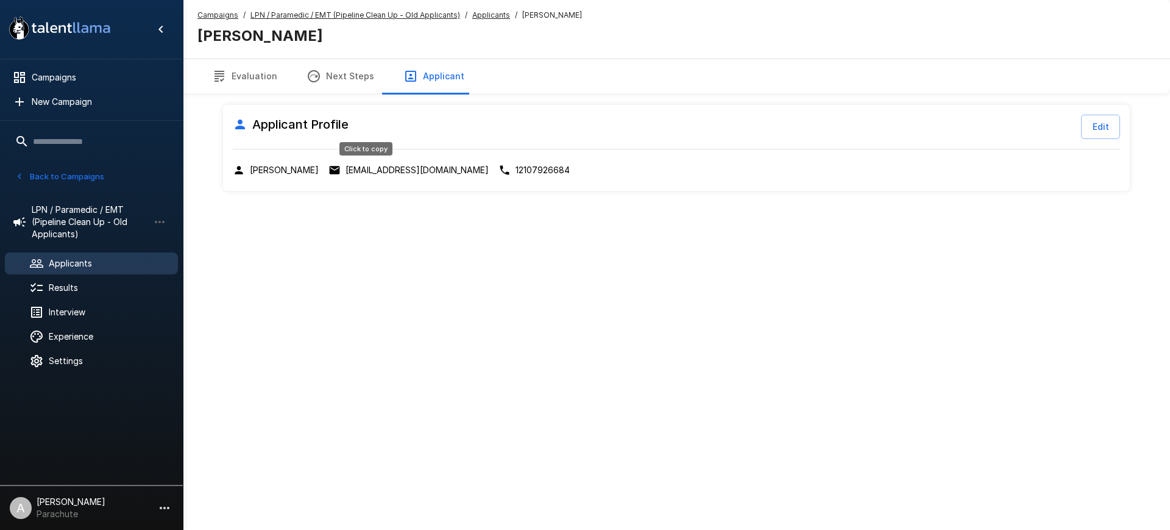
click at [367, 174] on p "slowe32117@gmail.com" at bounding box center [417, 170] width 143 height 12
click at [482, 11] on u "Applicants" at bounding box center [491, 14] width 38 height 9
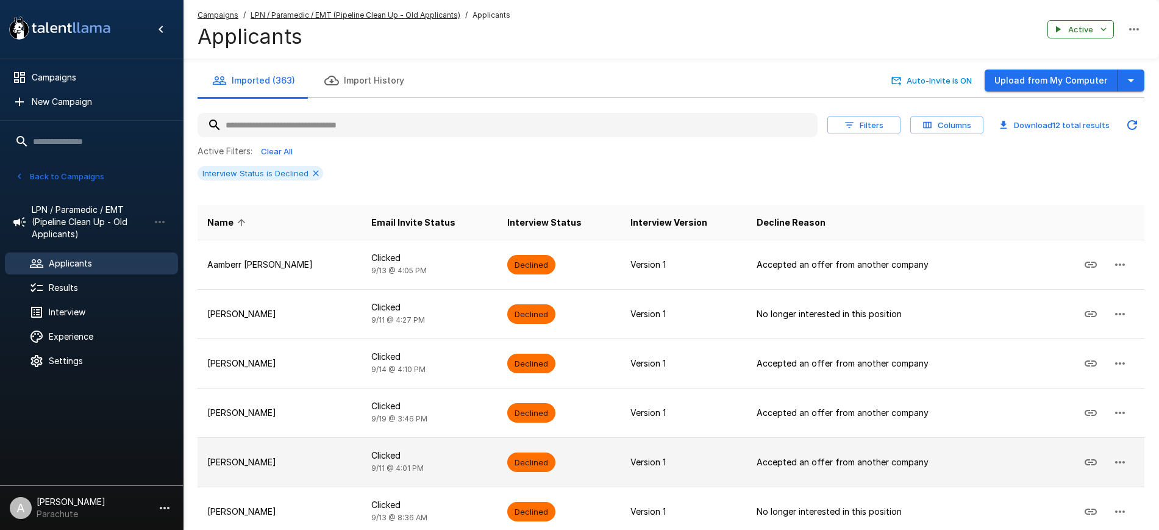
scroll to position [294, 0]
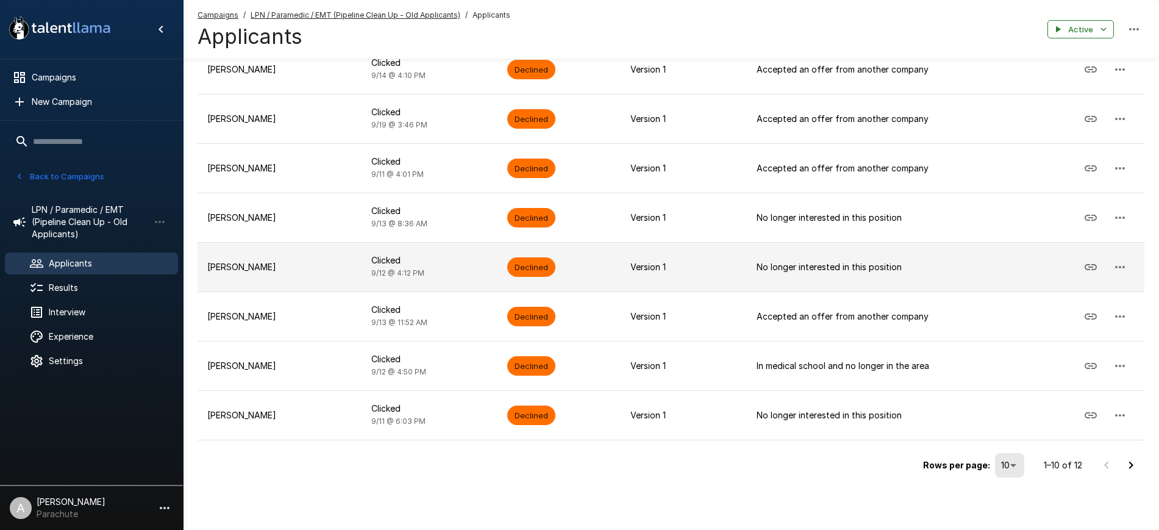
click at [279, 268] on p "Missy Hubert" at bounding box center [279, 267] width 144 height 12
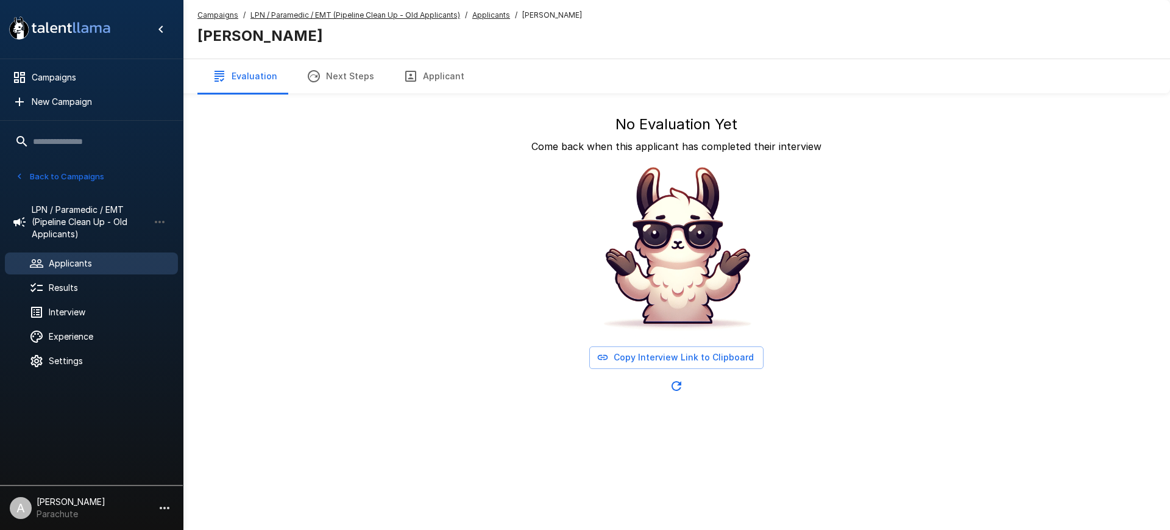
click at [417, 70] on button "Applicant" at bounding box center [434, 76] width 90 height 34
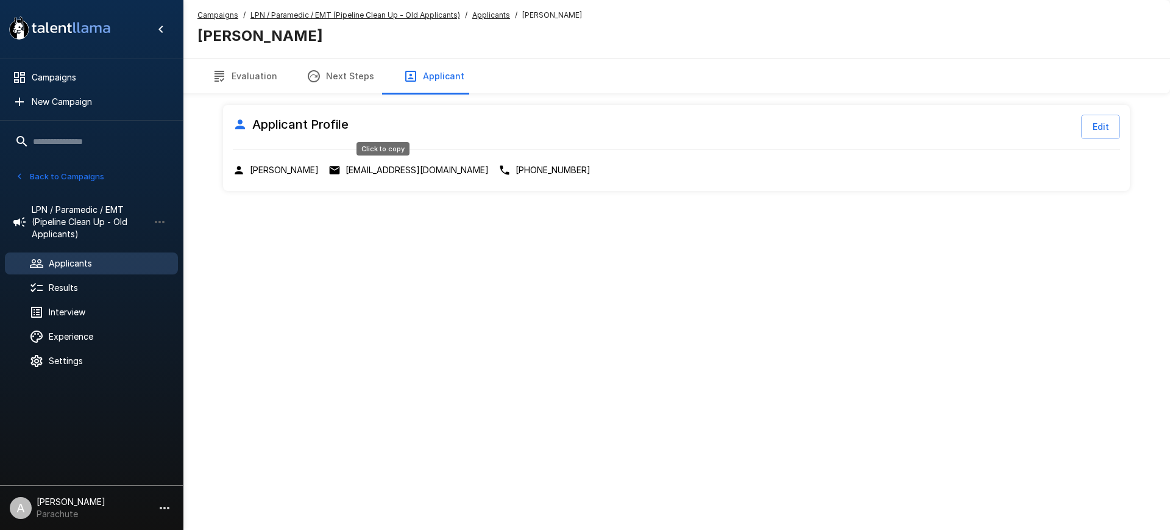
click at [418, 170] on p "missymonograms@gmail.com" at bounding box center [417, 170] width 143 height 12
click at [360, 167] on p "missymonograms@gmail.com" at bounding box center [417, 170] width 143 height 12
click at [480, 16] on u "Applicants" at bounding box center [491, 14] width 38 height 9
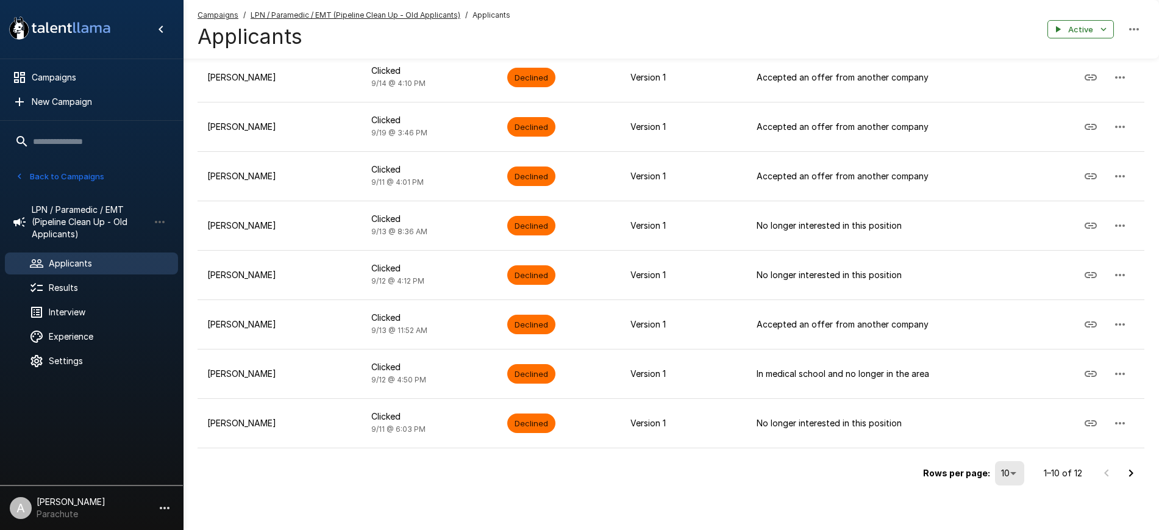
scroll to position [286, 0]
click at [408, 13] on u "LPN / Paramedic / EMT (Pipeline Clean Up - Old Applicants)" at bounding box center [356, 14] width 210 height 9
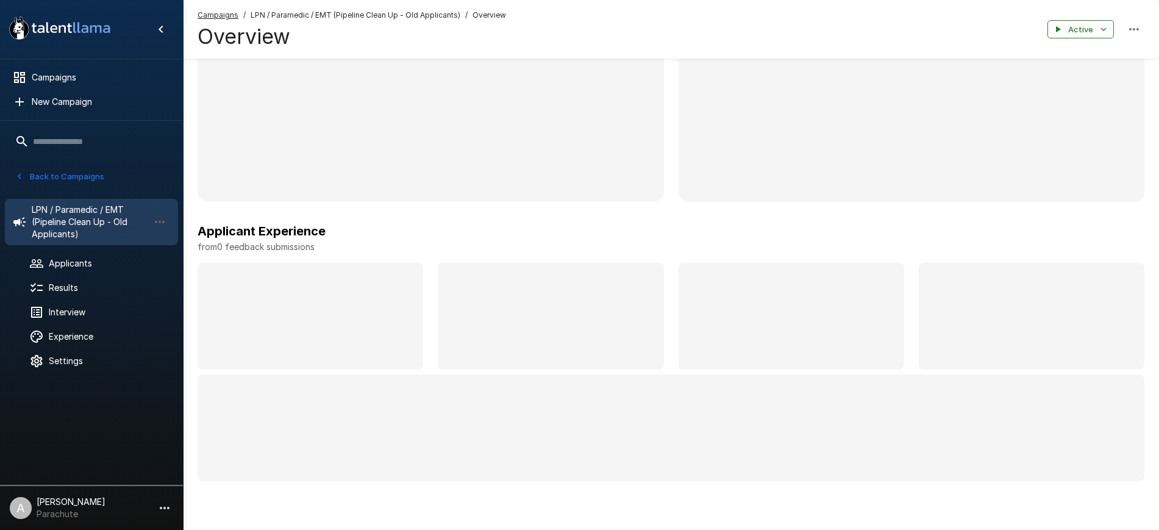
scroll to position [279, 0]
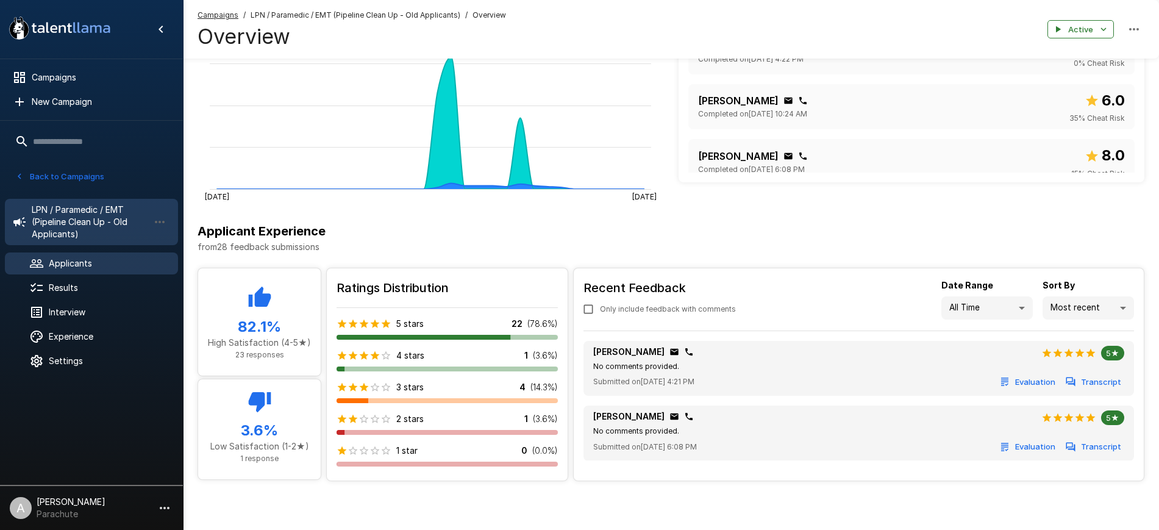
click at [86, 265] on span "Applicants" at bounding box center [108, 263] width 119 height 12
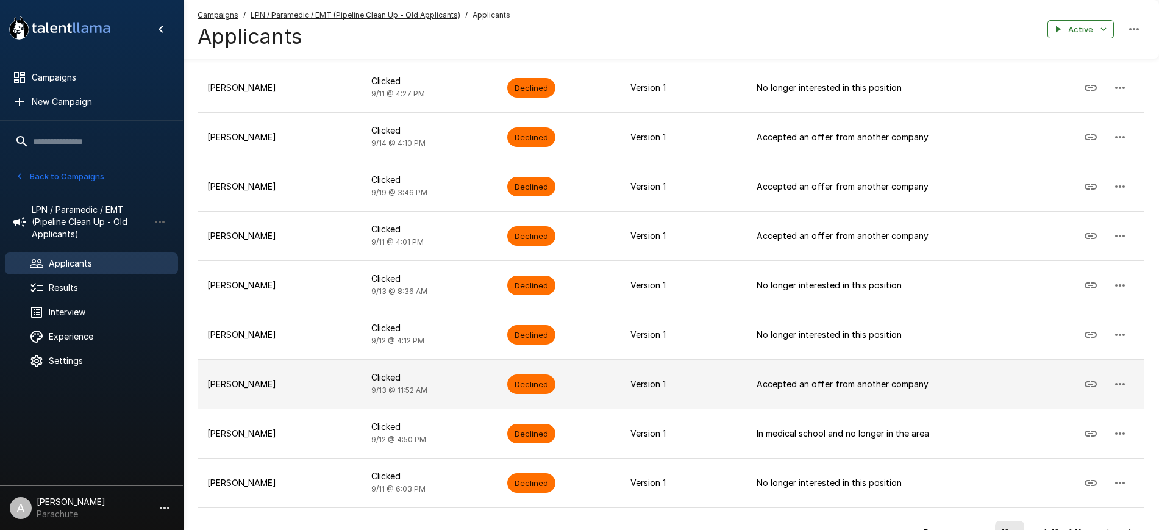
scroll to position [221, 0]
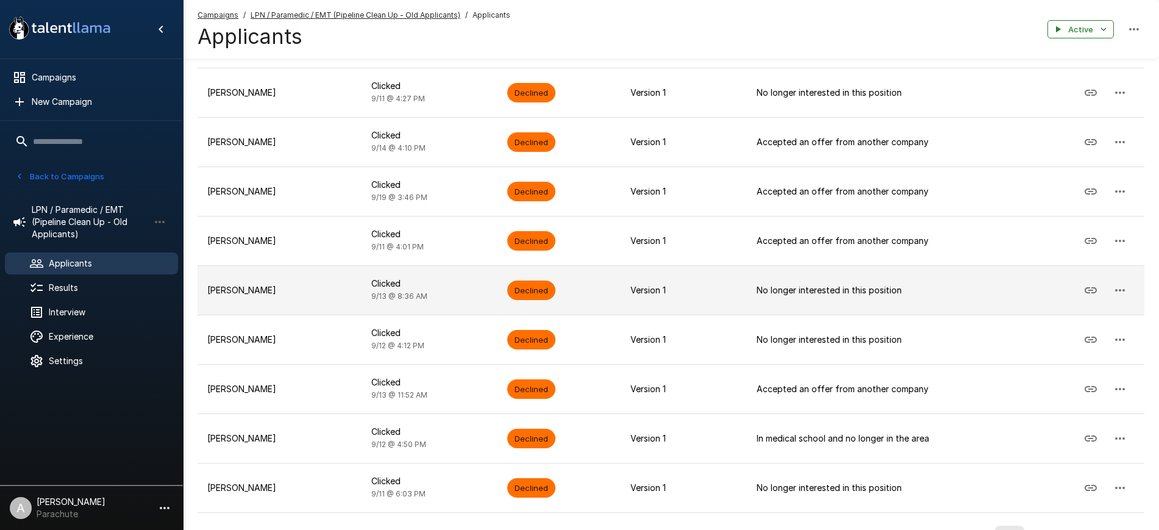
click at [263, 288] on p "Levi Snider" at bounding box center [279, 290] width 144 height 12
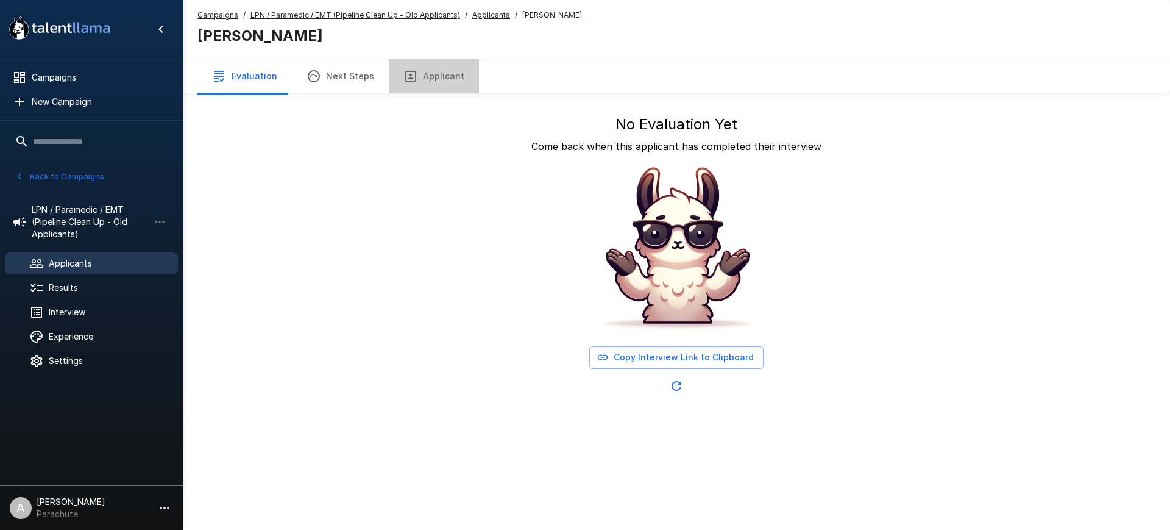
click at [443, 75] on button "Applicant" at bounding box center [434, 76] width 90 height 34
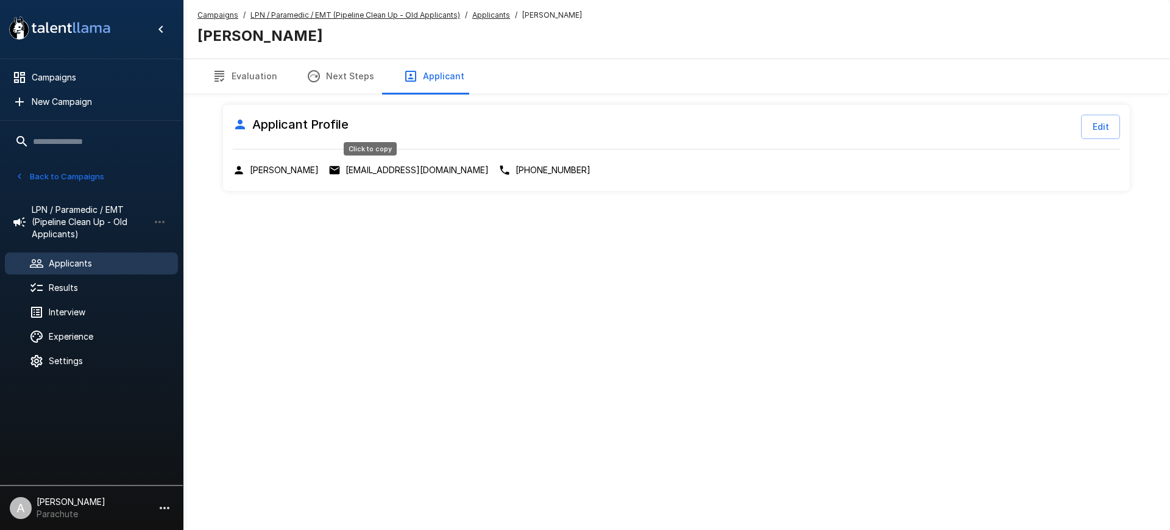
click at [389, 176] on p "levichance1994@gmail.com" at bounding box center [417, 170] width 143 height 12
click at [376, 166] on p "levichance1994@gmail.com" at bounding box center [417, 170] width 143 height 12
click at [494, 10] on u "Applicants" at bounding box center [491, 14] width 38 height 9
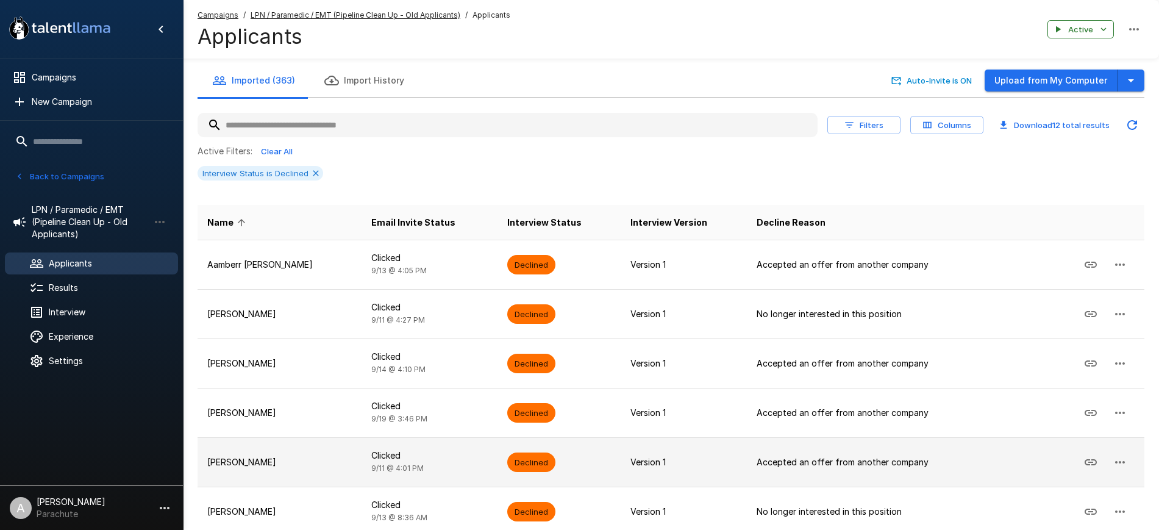
click at [281, 459] on p "Erica Littlefield" at bounding box center [279, 462] width 144 height 12
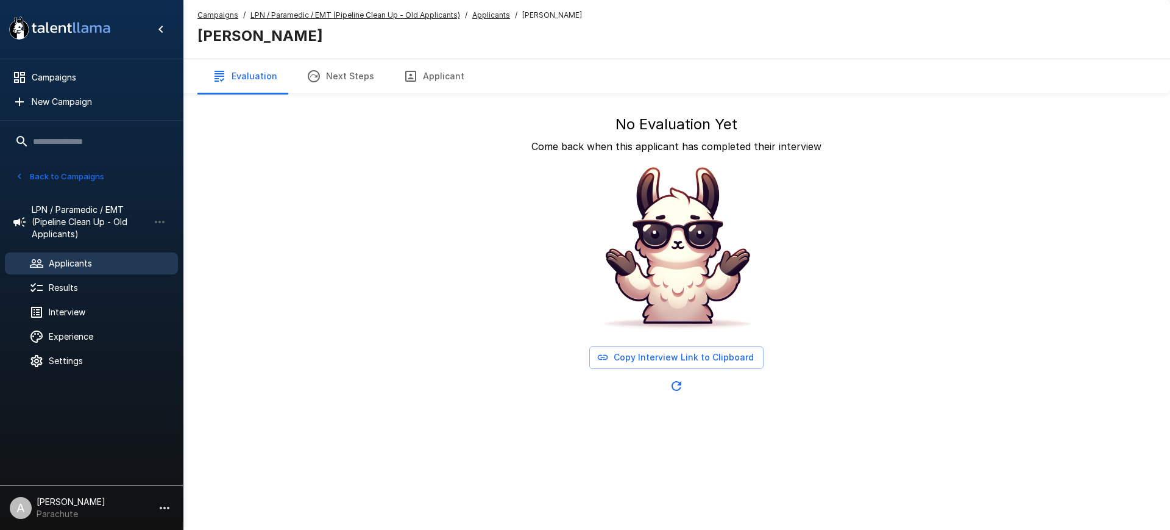
click at [426, 81] on button "Applicant" at bounding box center [434, 76] width 90 height 34
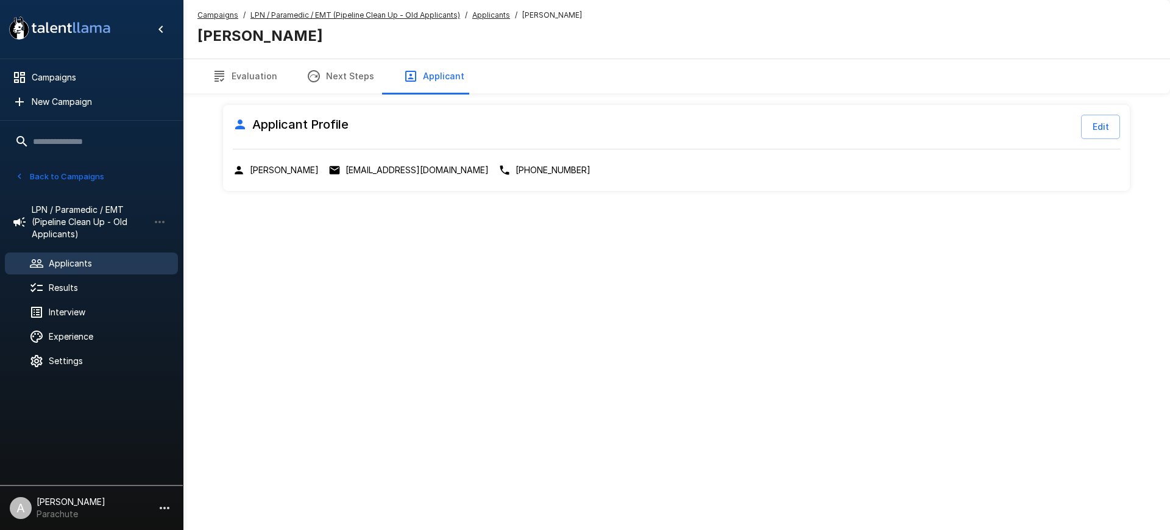
click at [402, 175] on p "elittlefield87@outlook.com" at bounding box center [417, 170] width 143 height 12
click at [488, 5] on div "Campaigns / LPN / Paramedic / EMT (Pipeline Clean Up - Old Applicants) / Applic…" at bounding box center [676, 29] width 987 height 59
click at [488, 10] on u "Applicants" at bounding box center [491, 14] width 38 height 9
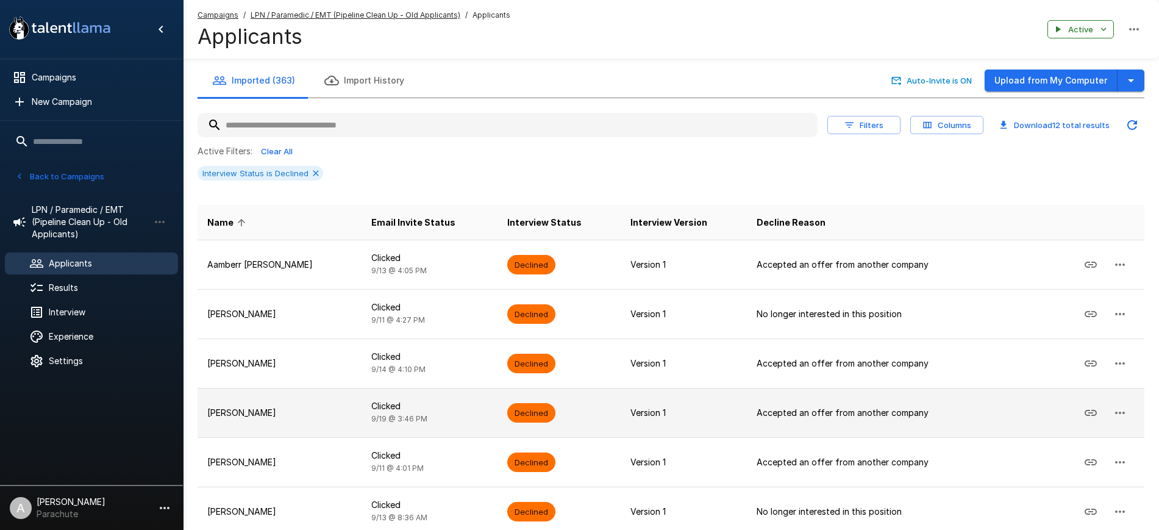
click at [248, 421] on td "Elizabeth Kissman" at bounding box center [279, 412] width 164 height 49
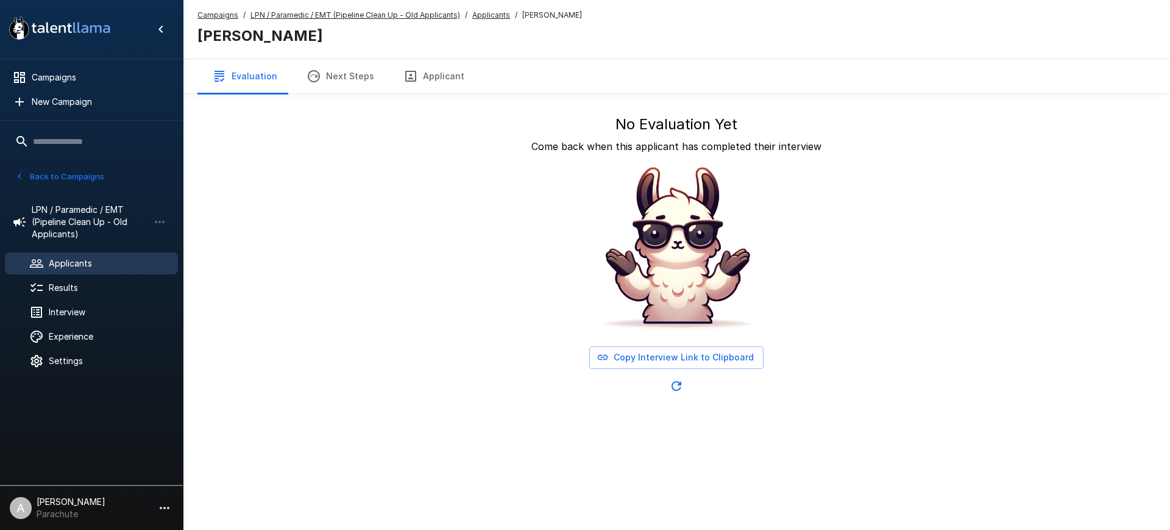
click at [425, 79] on button "Applicant" at bounding box center [434, 76] width 90 height 34
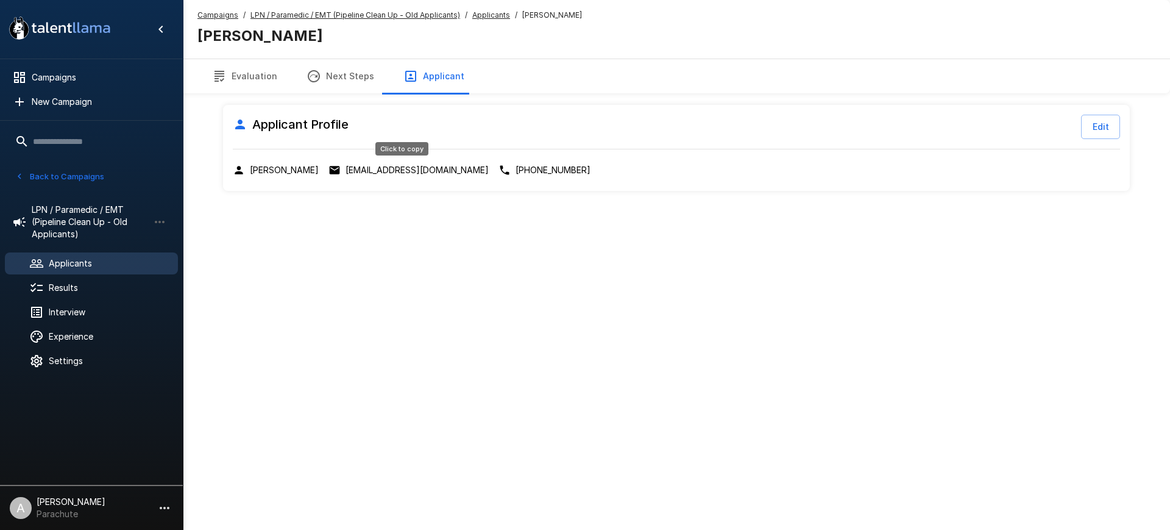
click at [405, 168] on p "elizabethkissman@gmail.com" at bounding box center [417, 170] width 143 height 12
click at [488, 16] on u "Applicants" at bounding box center [491, 14] width 38 height 9
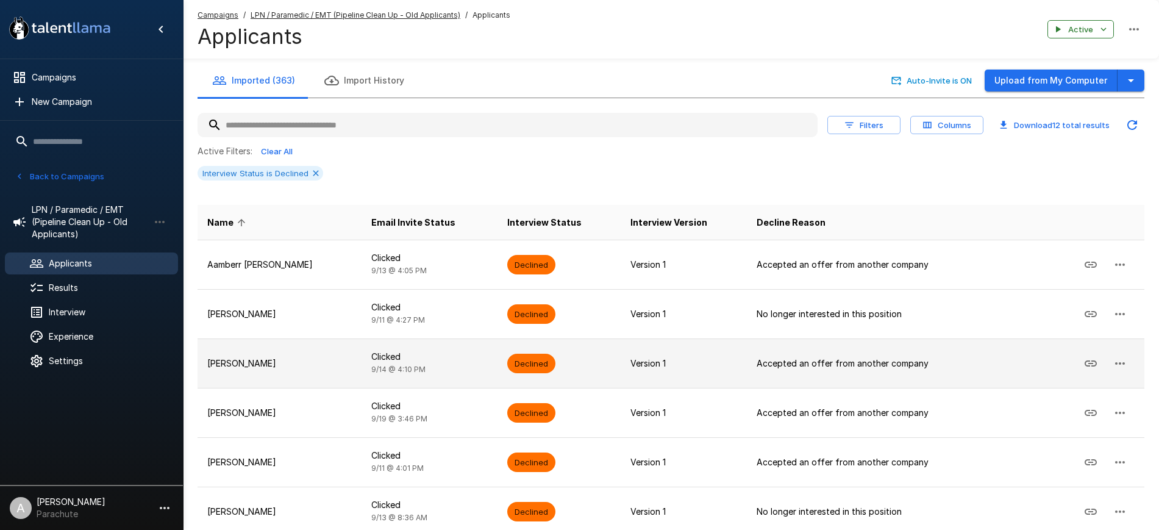
click at [281, 376] on td "Belle King" at bounding box center [279, 362] width 164 height 49
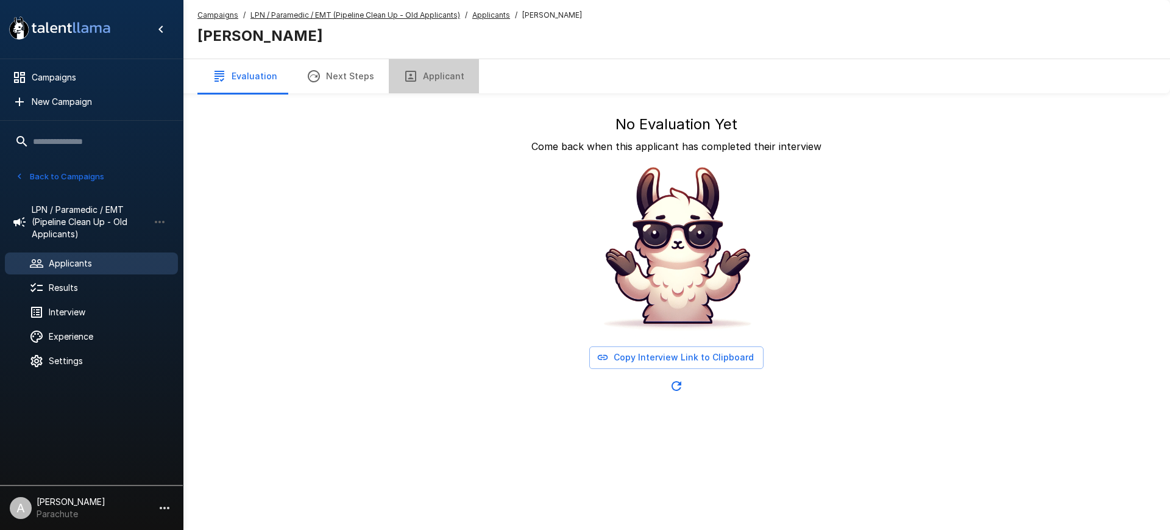
click at [446, 85] on button "Applicant" at bounding box center [434, 76] width 90 height 34
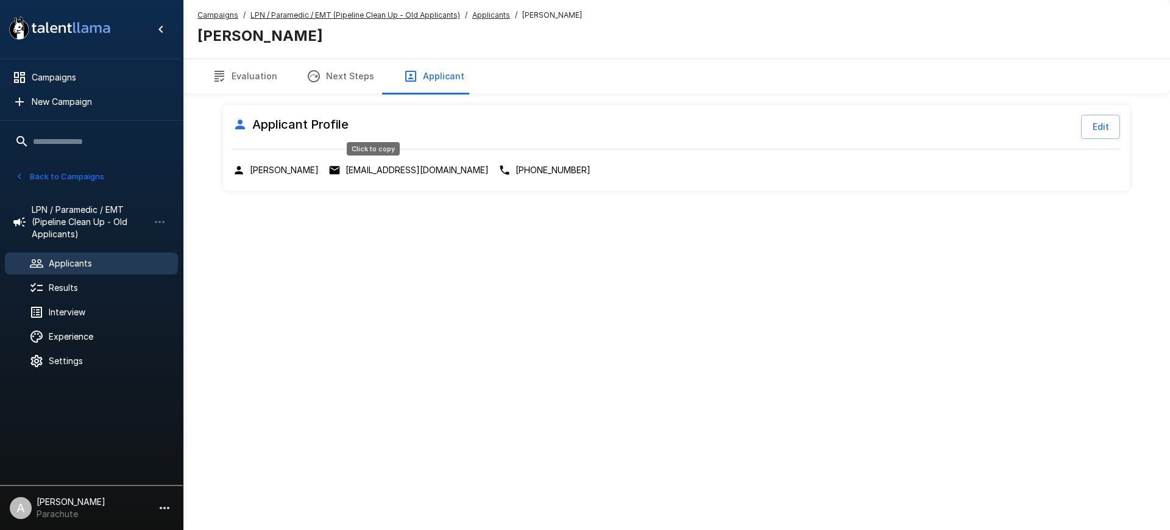
click at [408, 166] on p "camscamerajpeg@outlook.com" at bounding box center [417, 170] width 143 height 12
click at [486, 16] on u "Applicants" at bounding box center [491, 14] width 38 height 9
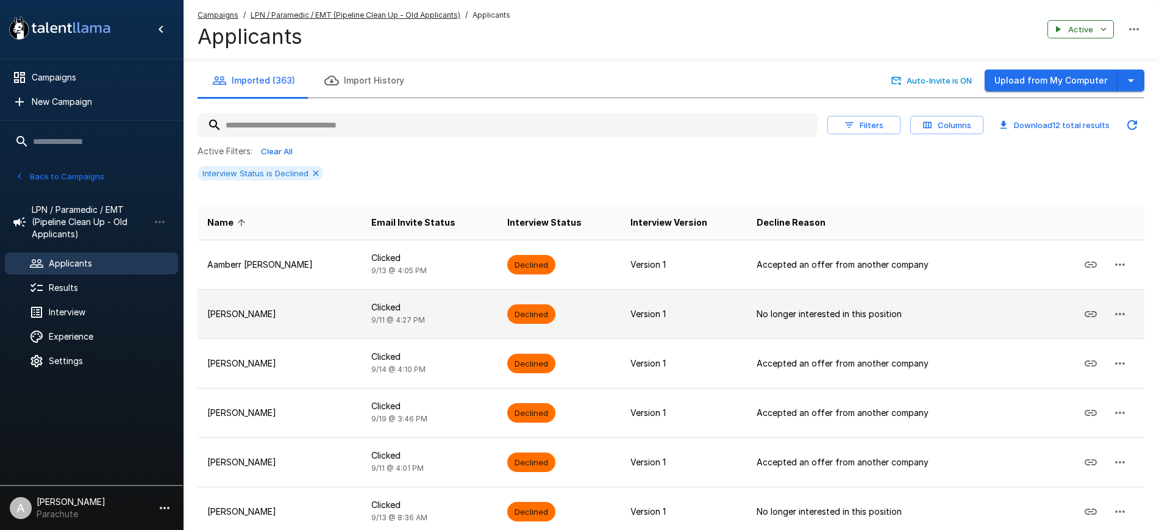
click at [258, 315] on p "[PERSON_NAME]" at bounding box center [279, 314] width 144 height 12
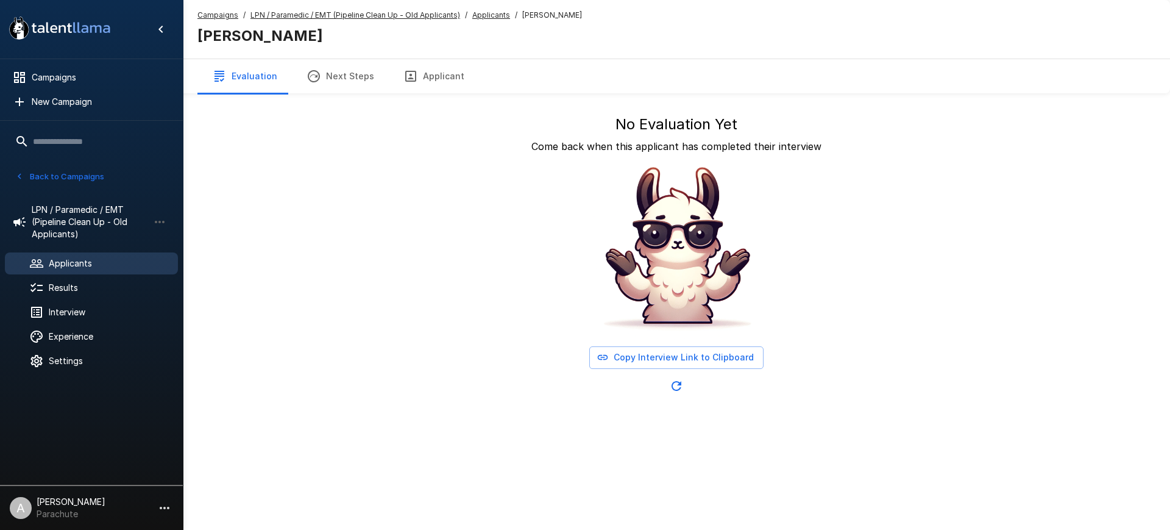
click at [420, 62] on button "Applicant" at bounding box center [434, 76] width 90 height 34
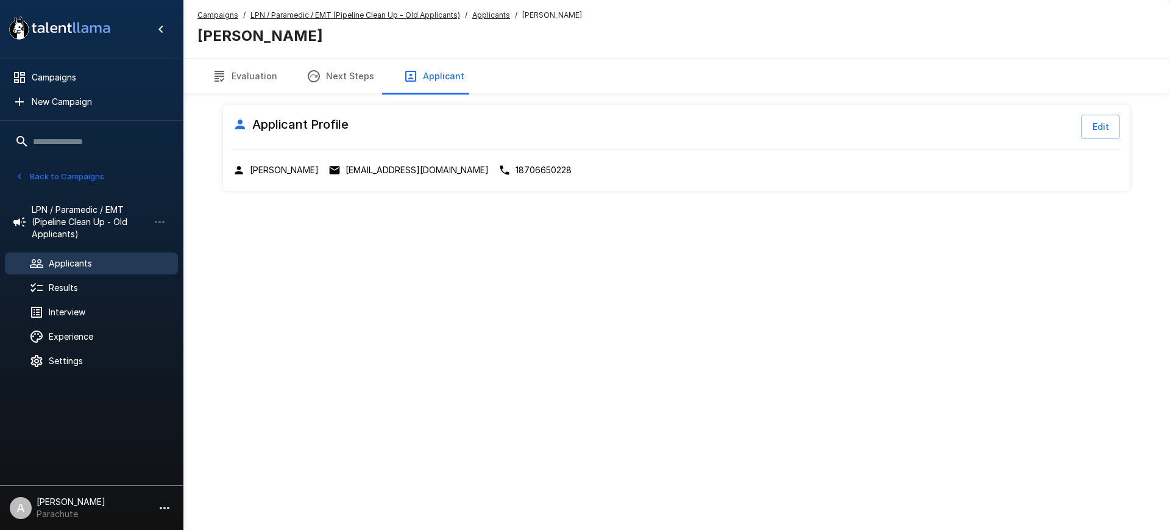
click at [371, 172] on p "armania0314@gmail.com" at bounding box center [417, 170] width 143 height 12
click at [480, 16] on u "Applicants" at bounding box center [491, 14] width 38 height 9
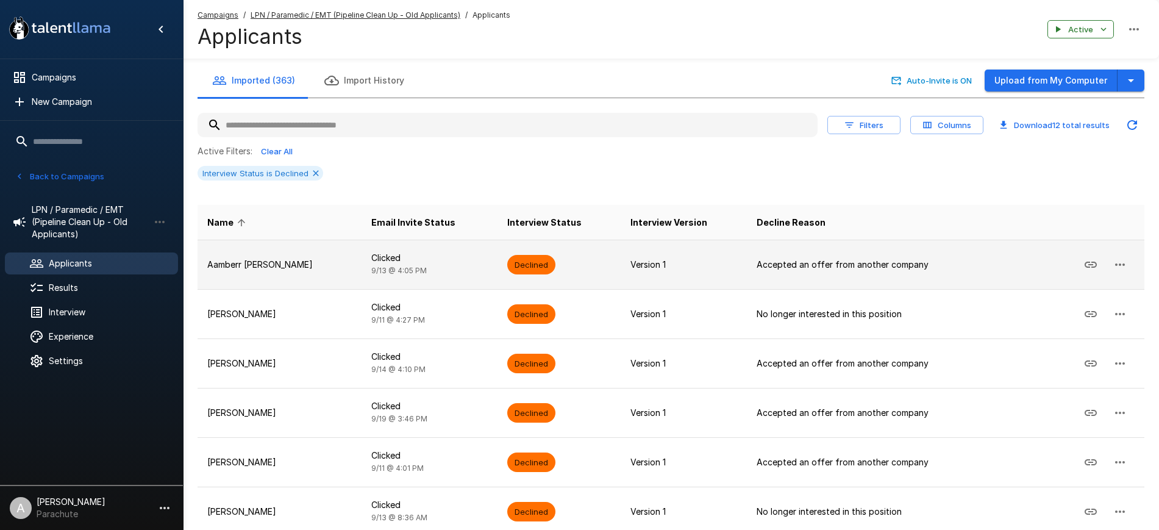
click at [276, 269] on p "Aamberr Hunt" at bounding box center [279, 264] width 144 height 12
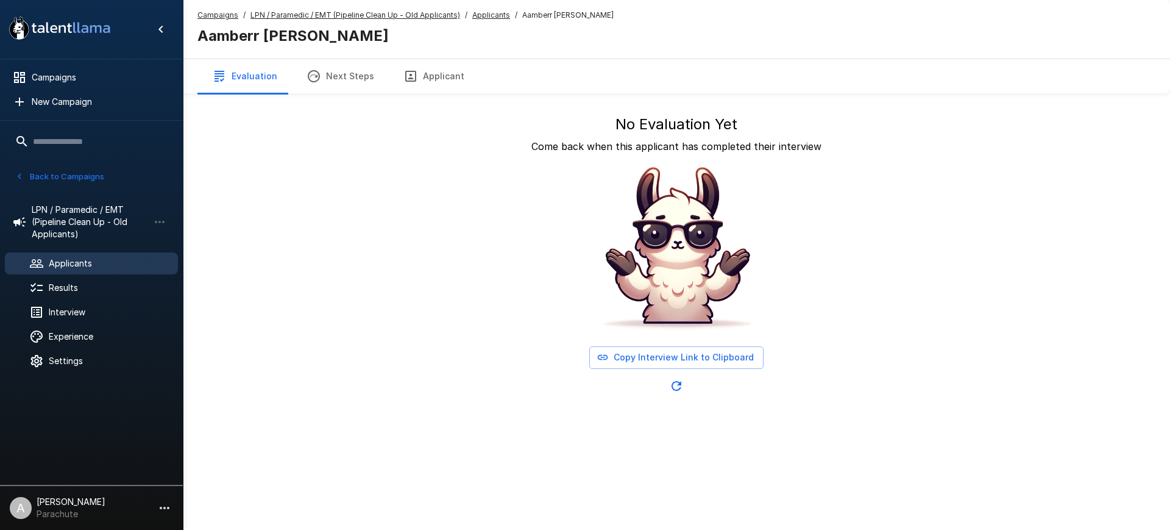
click at [453, 79] on button "Applicant" at bounding box center [434, 76] width 90 height 34
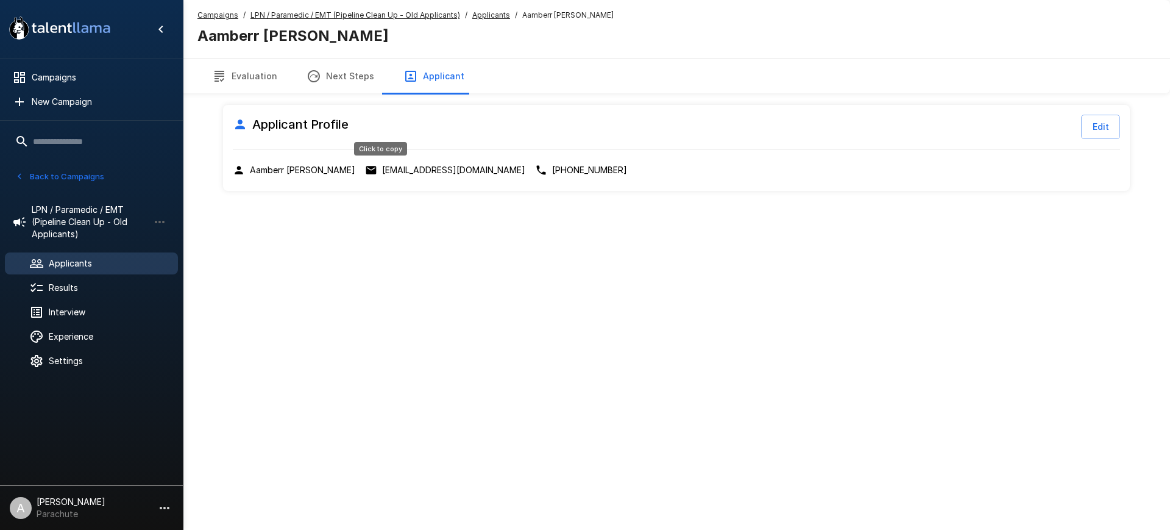
click at [403, 172] on p "aamberrhunt14@gmail.com" at bounding box center [453, 170] width 143 height 12
click at [500, 16] on u "Applicants" at bounding box center [491, 14] width 38 height 9
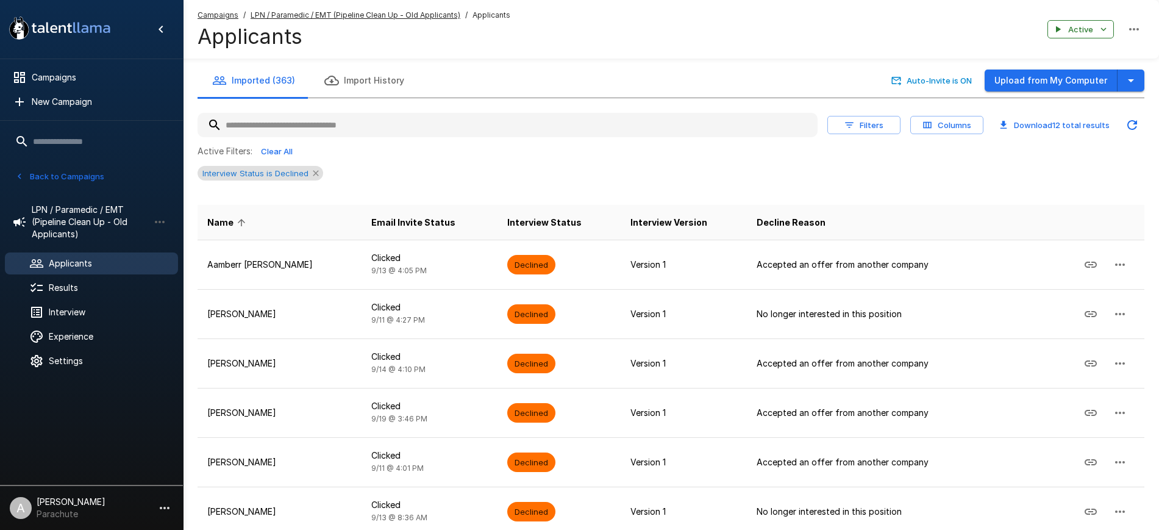
click at [313, 171] on icon at bounding box center [315, 172] width 5 height 5
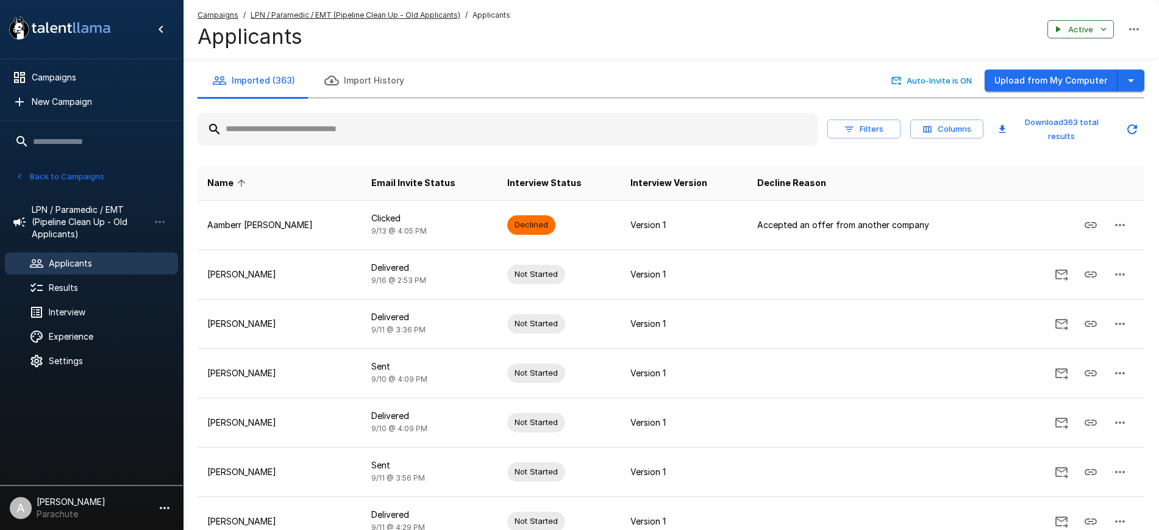
click at [451, 118] on input "text" at bounding box center [507, 129] width 620 height 22
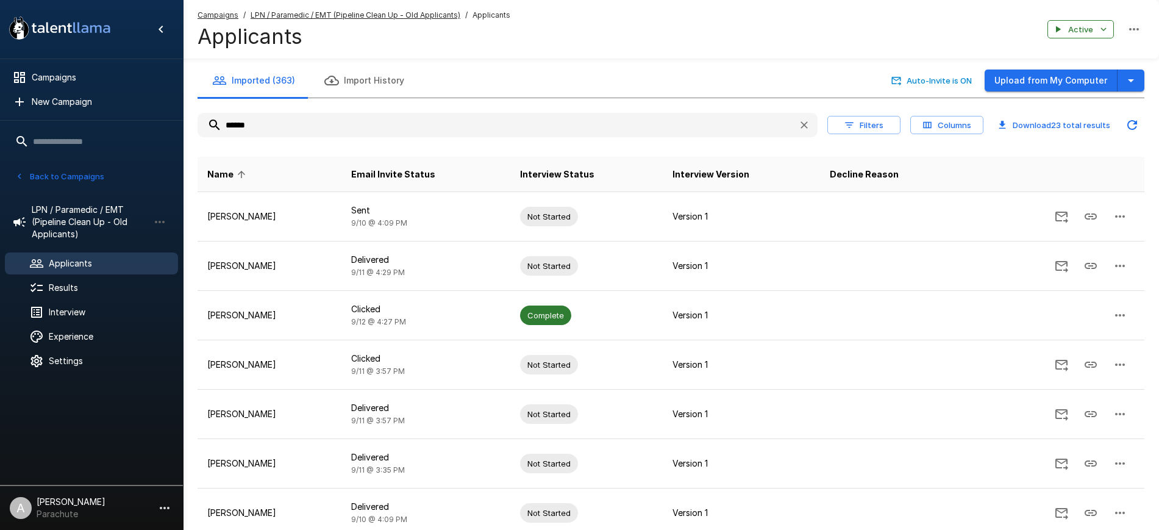
type input "*******"
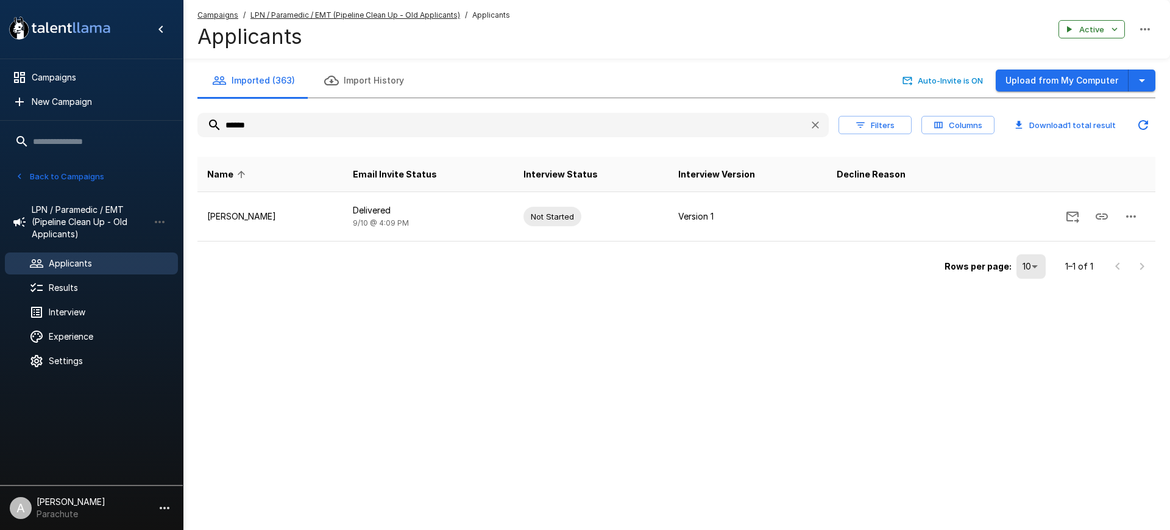
type input "*"
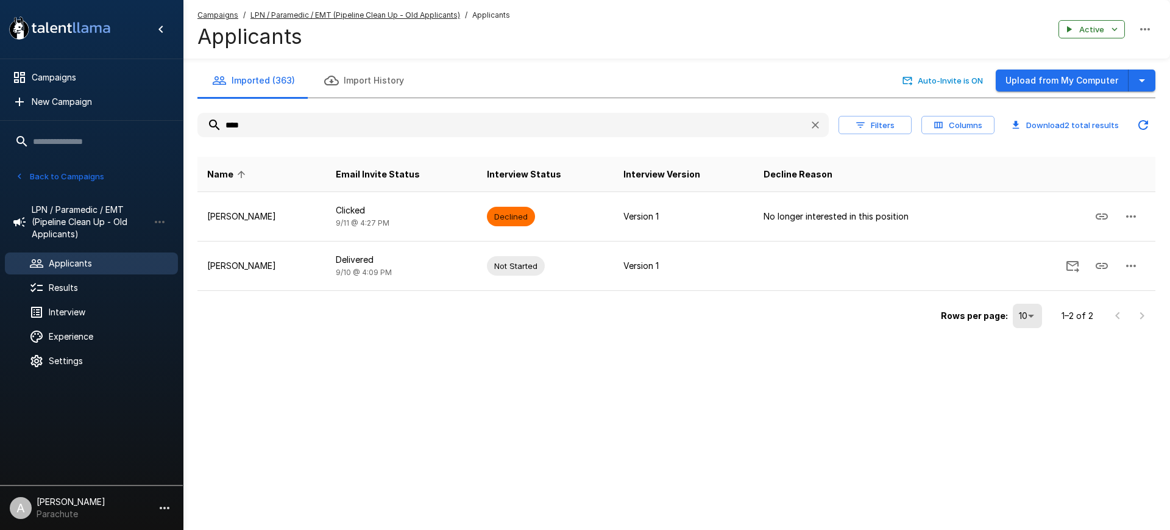
type input "****"
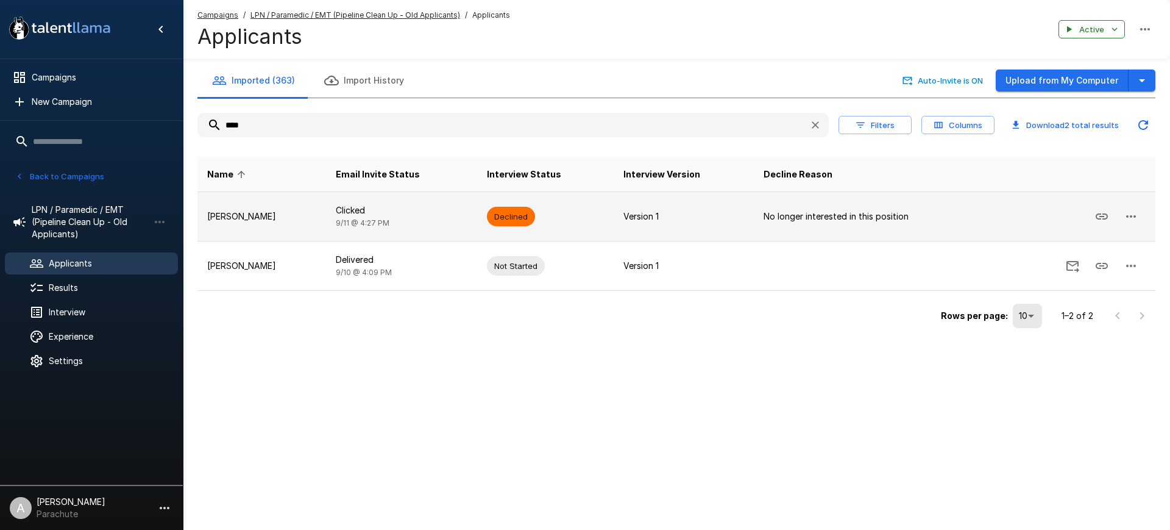
click at [395, 219] on td "Clicked 9/11 @ 4:27 PM" at bounding box center [401, 216] width 151 height 49
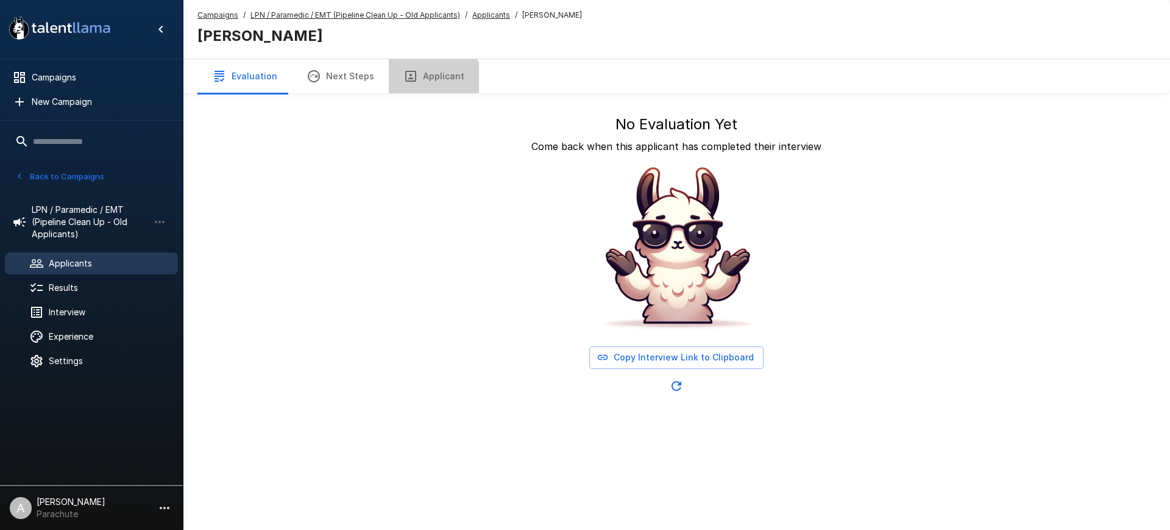
click at [408, 91] on button "Applicant" at bounding box center [434, 76] width 90 height 34
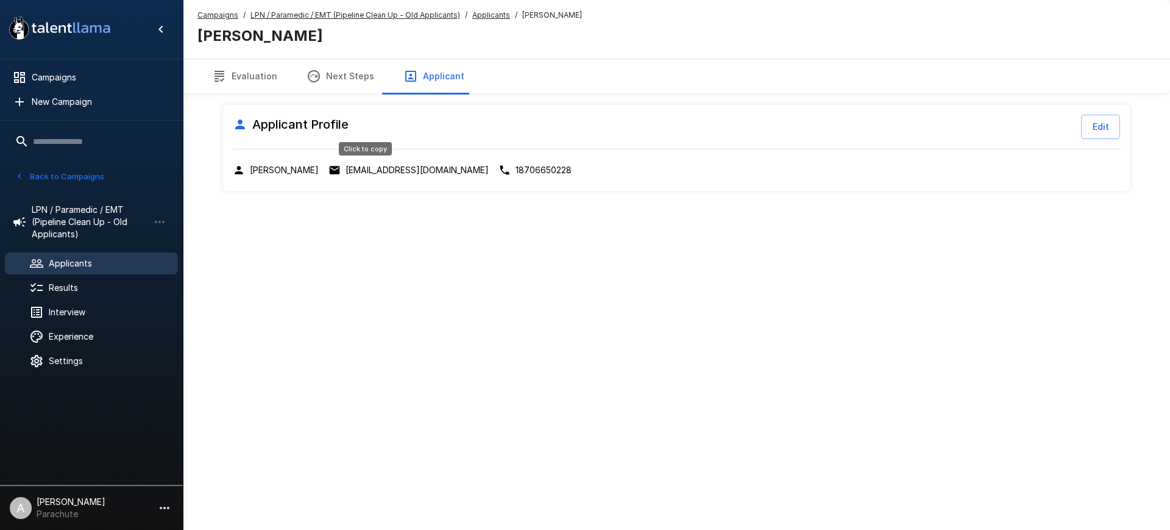
click at [388, 174] on p "armania0314@gmail.com" at bounding box center [417, 170] width 143 height 12
click at [482, 14] on u "Applicants" at bounding box center [491, 14] width 38 height 9
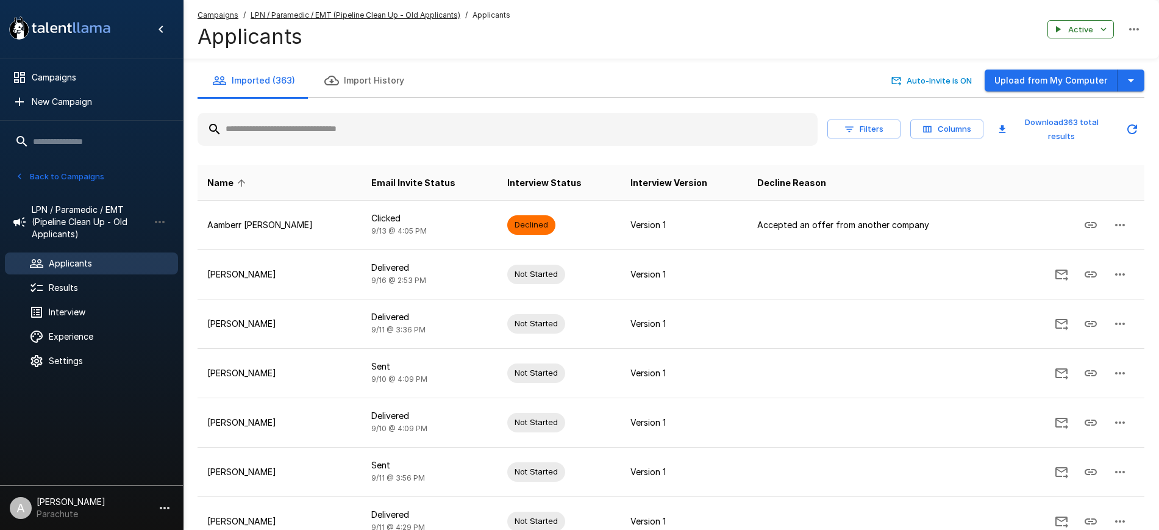
click at [338, 137] on input "text" at bounding box center [507, 129] width 620 height 22
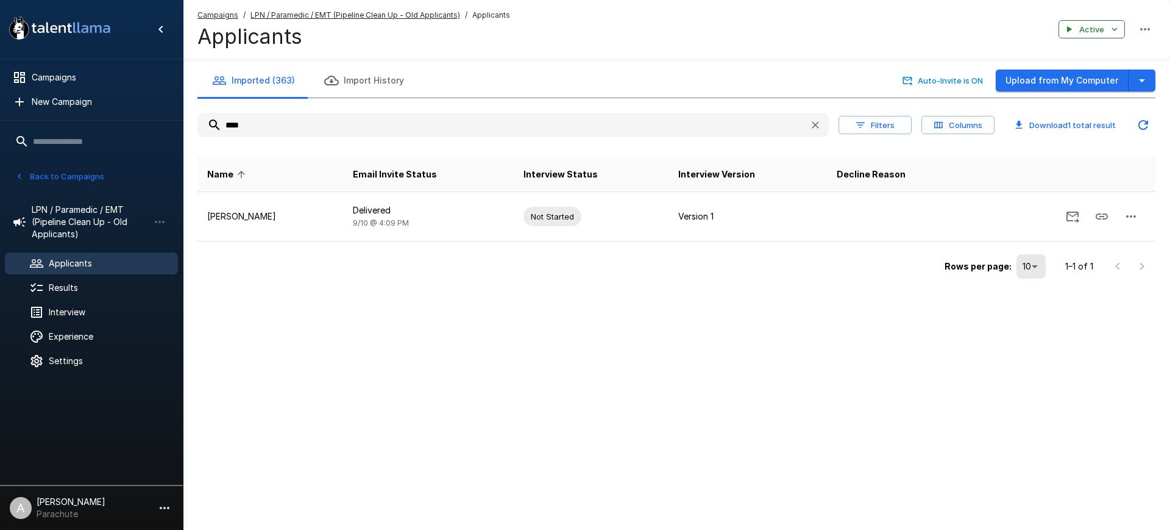
type input "*"
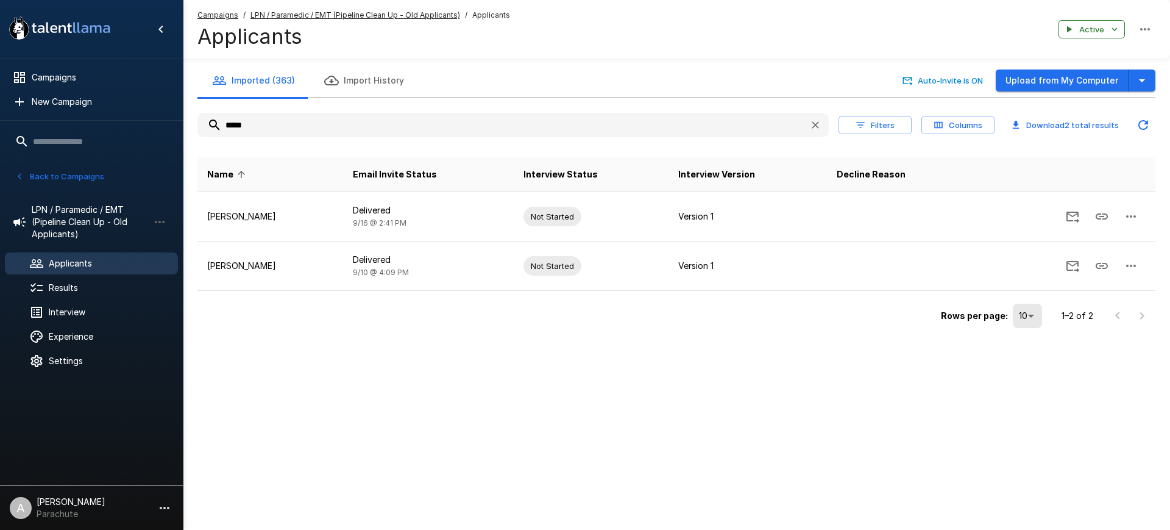
type input "*****"
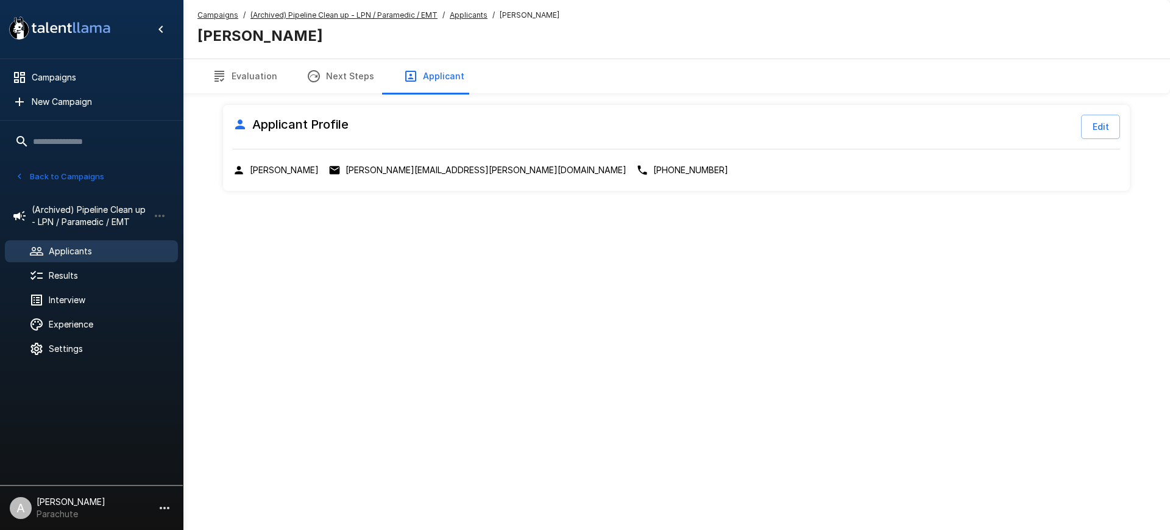
click at [469, 17] on u "Applicants" at bounding box center [469, 14] width 38 height 9
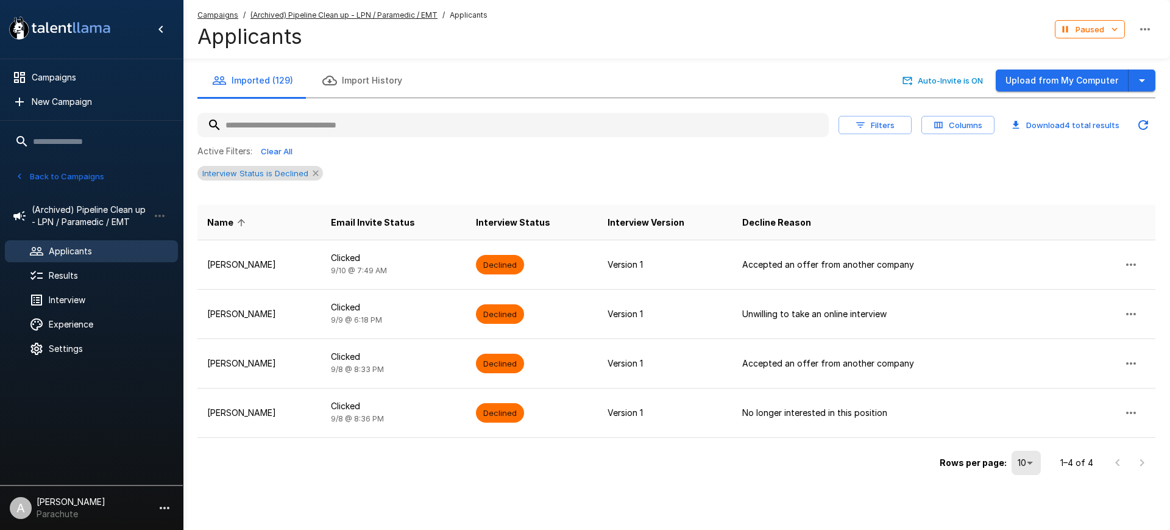
click at [318, 170] on icon at bounding box center [316, 173] width 10 height 10
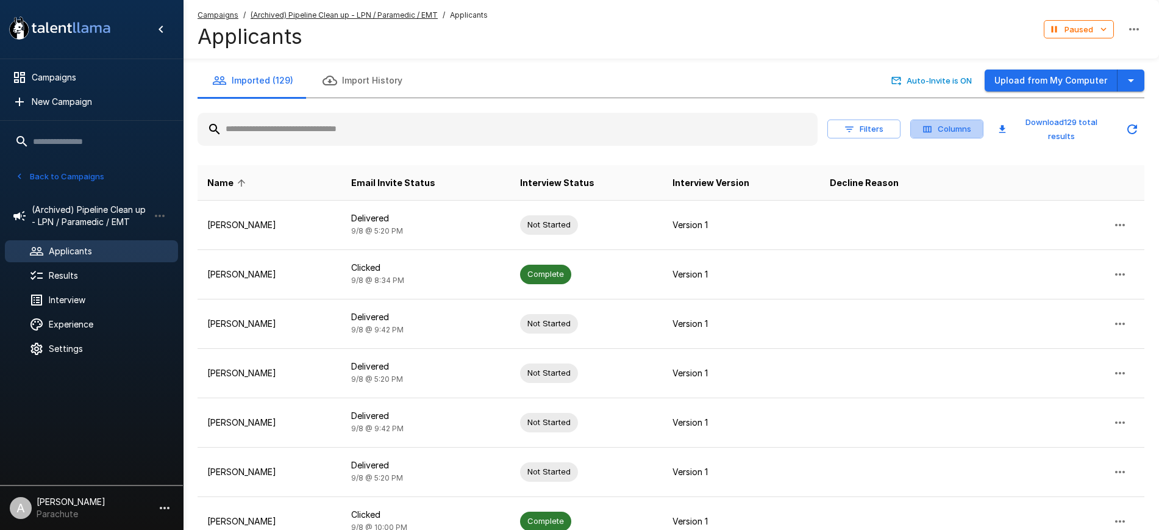
click at [945, 121] on button "Columns" at bounding box center [946, 128] width 73 height 19
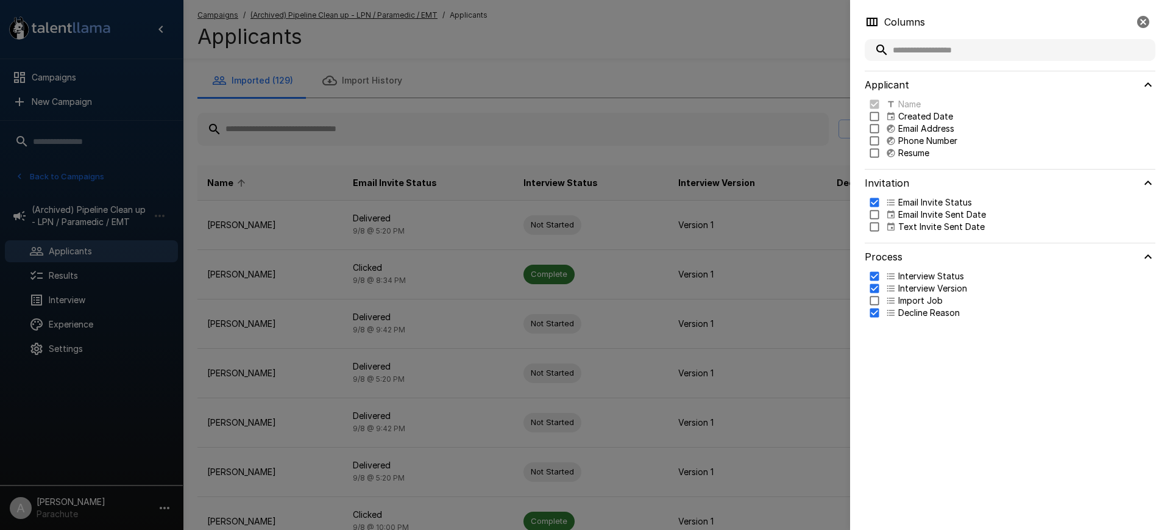
click at [788, 85] on div at bounding box center [585, 265] width 1170 height 530
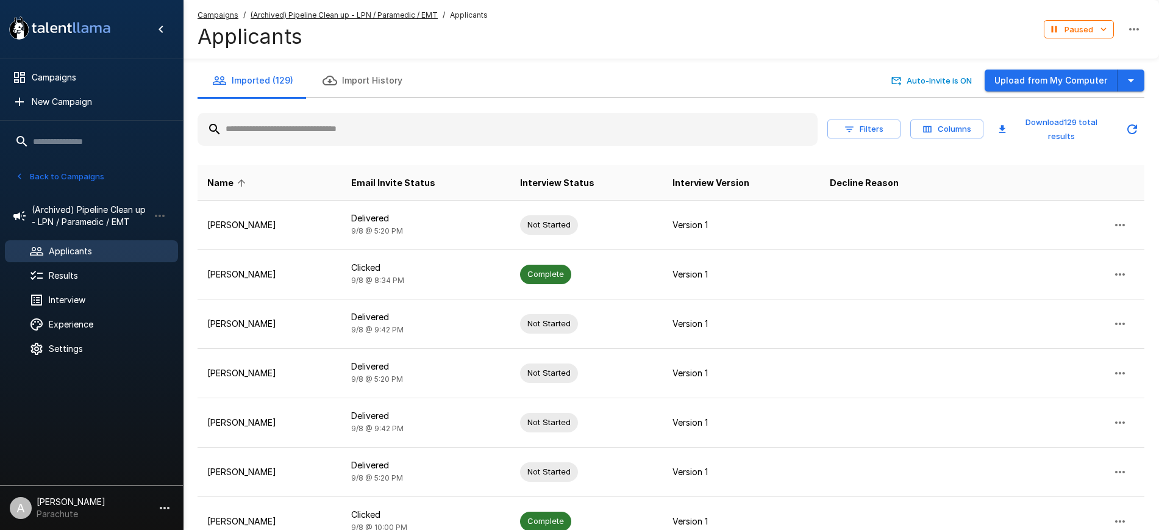
click at [857, 124] on button "Filters" at bounding box center [863, 128] width 73 height 19
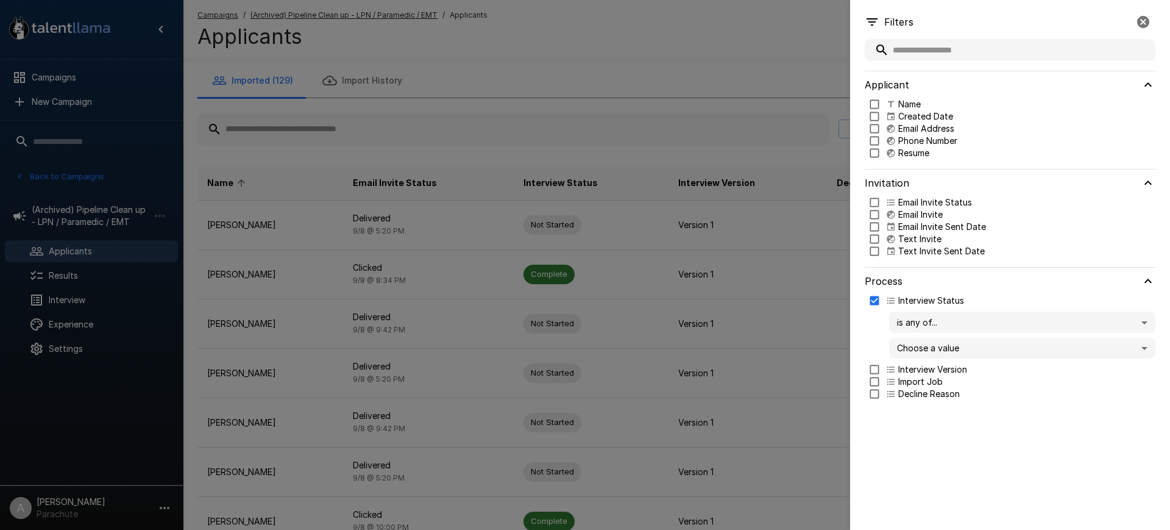
click at [939, 355] on body ".st0{fill:#FFFFFF;} .st1{fill:#76a4ed;} Campaigns New Campaign Active 14 Assist…" at bounding box center [591, 265] width 1182 height 530
click at [933, 379] on p "Not Started" at bounding box center [1034, 373] width 224 height 12
type input "**********"
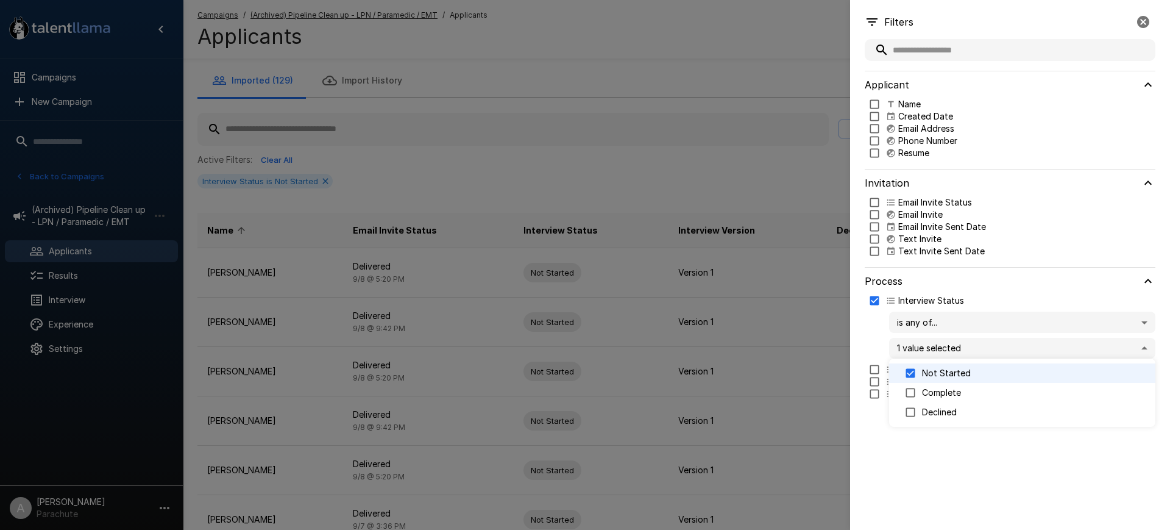
click at [660, 37] on div at bounding box center [585, 265] width 1170 height 530
click at [692, 163] on div at bounding box center [585, 265] width 1170 height 530
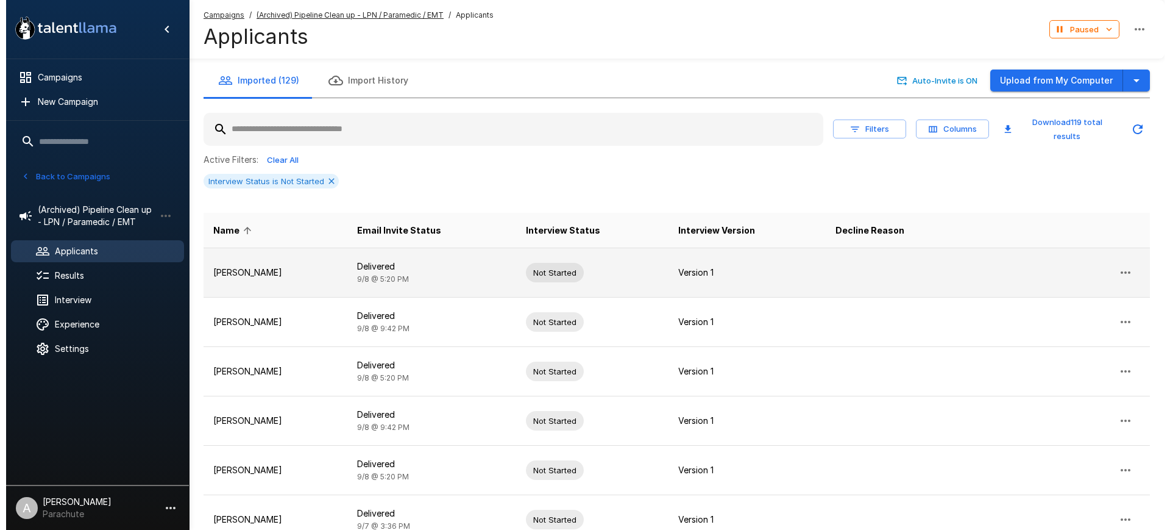
scroll to position [302, 0]
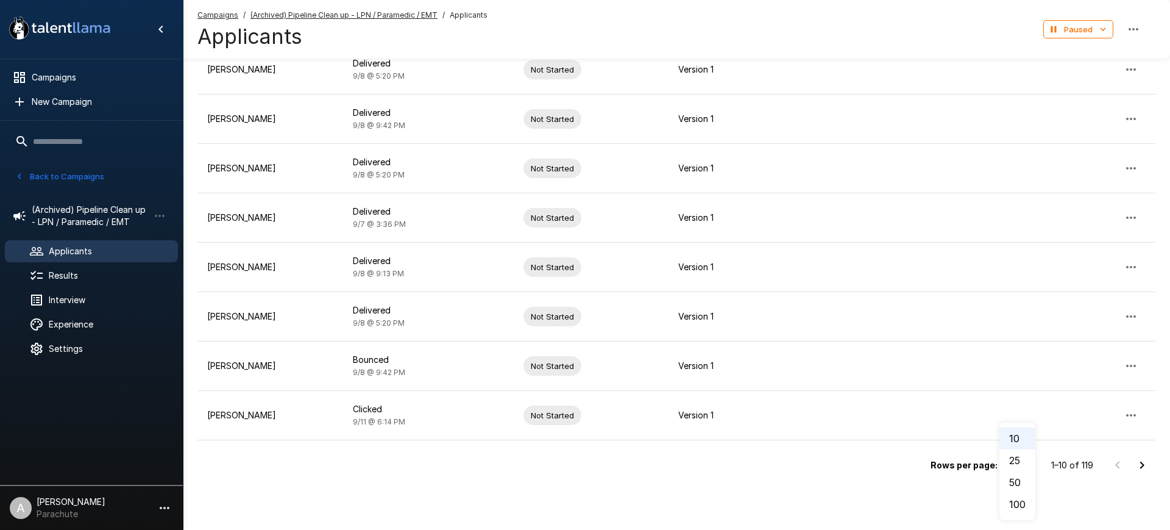
click at [1025, 506] on li "100" at bounding box center [1018, 504] width 36 height 22
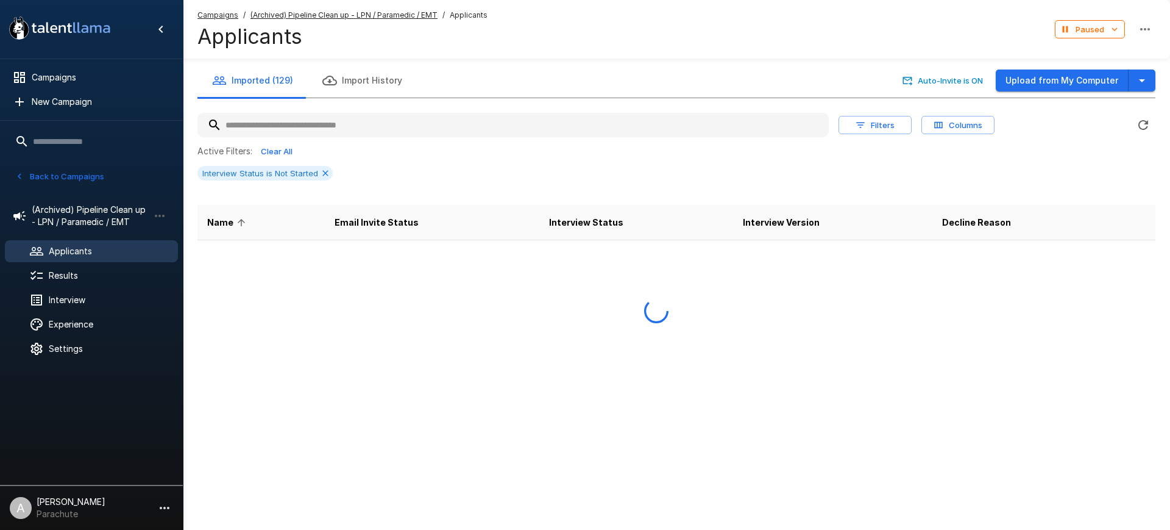
scroll to position [0, 0]
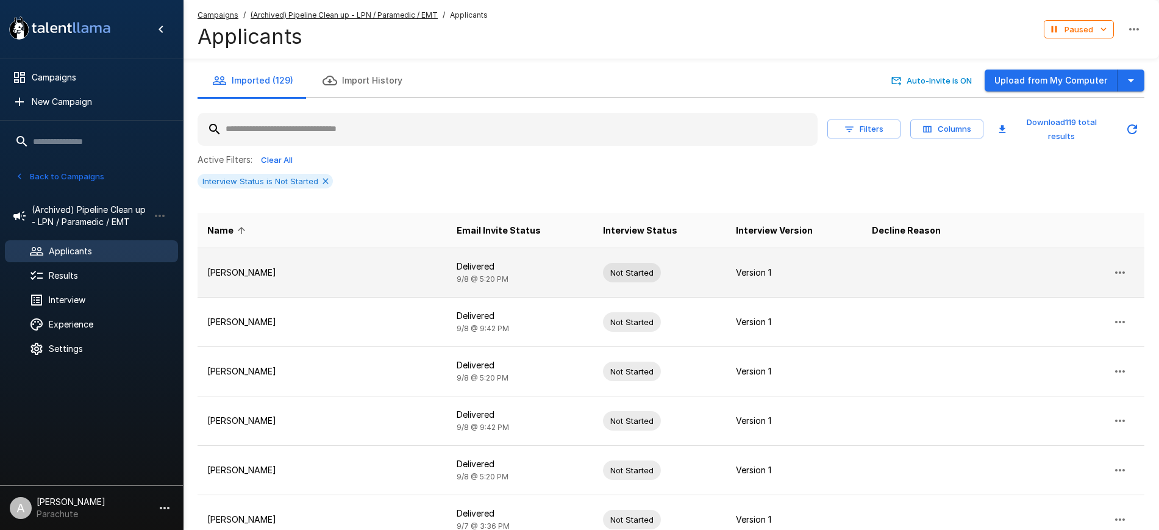
click at [1118, 269] on icon "button" at bounding box center [1119, 272] width 15 height 15
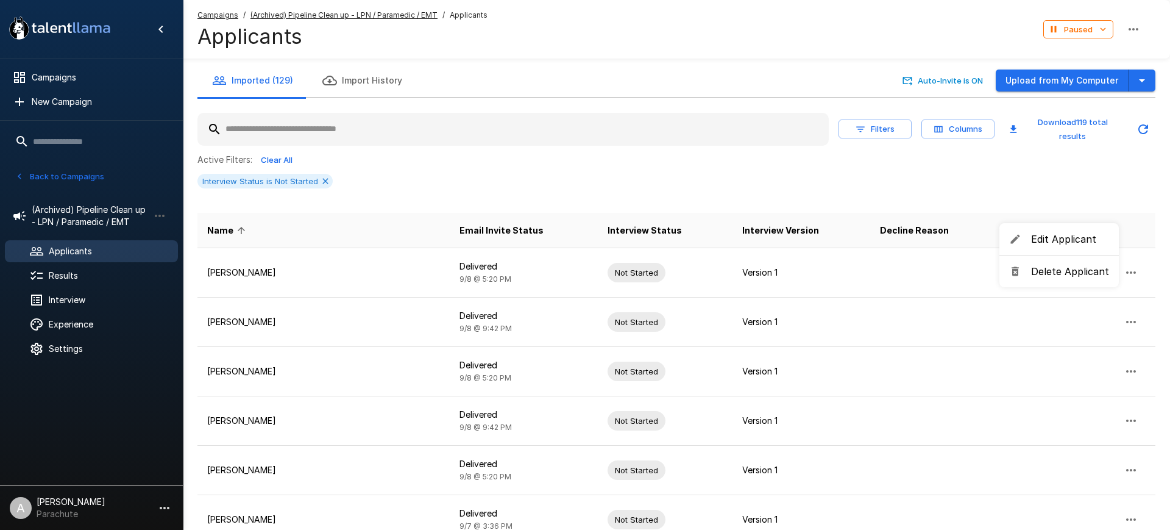
click at [1069, 269] on span "Delete Applicant" at bounding box center [1070, 271] width 78 height 15
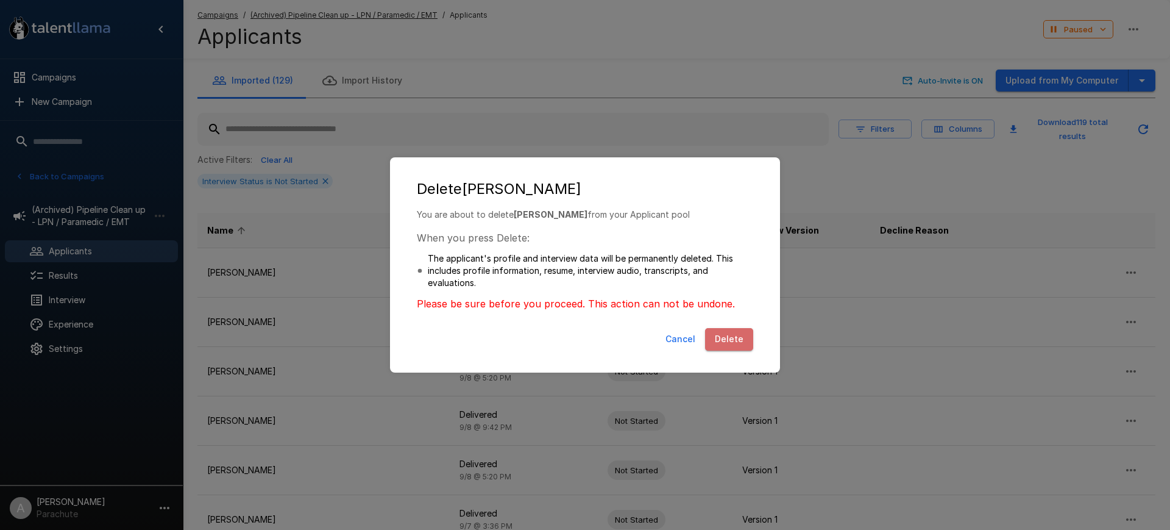
click at [733, 338] on button "Delete" at bounding box center [729, 339] width 48 height 23
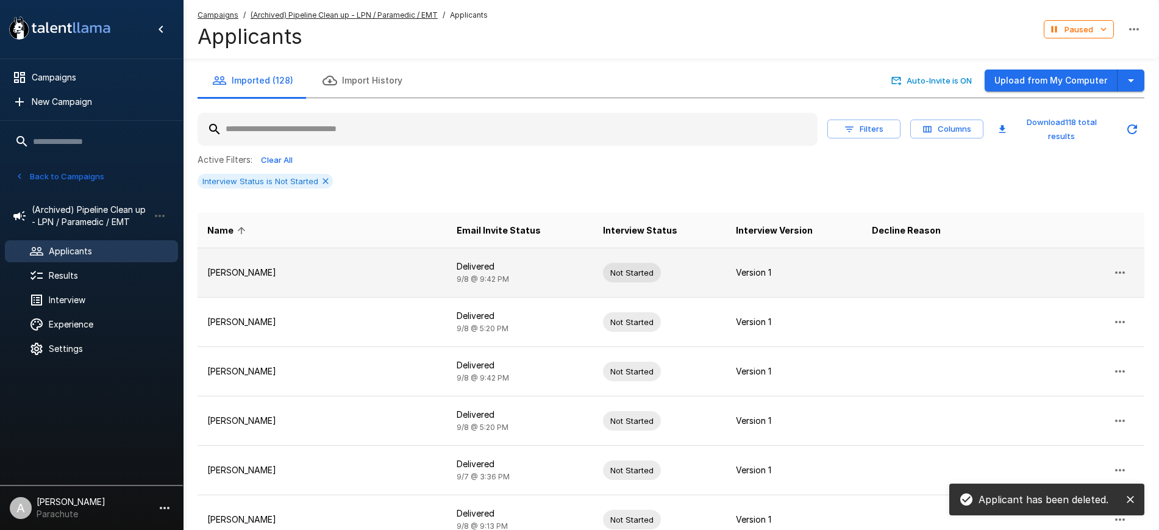
click at [1124, 270] on icon "button" at bounding box center [1119, 272] width 15 height 15
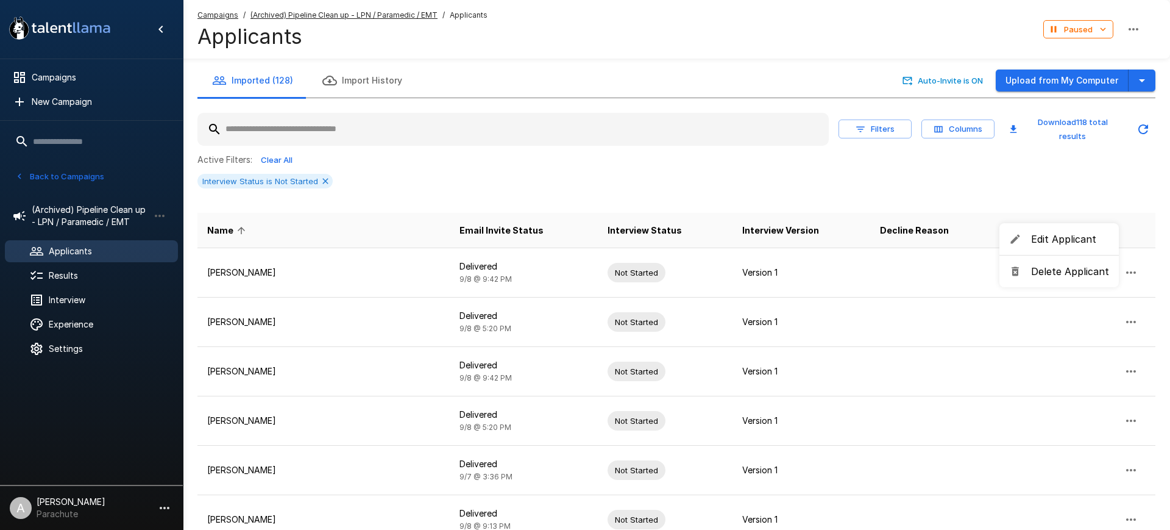
click at [1069, 268] on span "Delete Applicant" at bounding box center [1070, 271] width 78 height 15
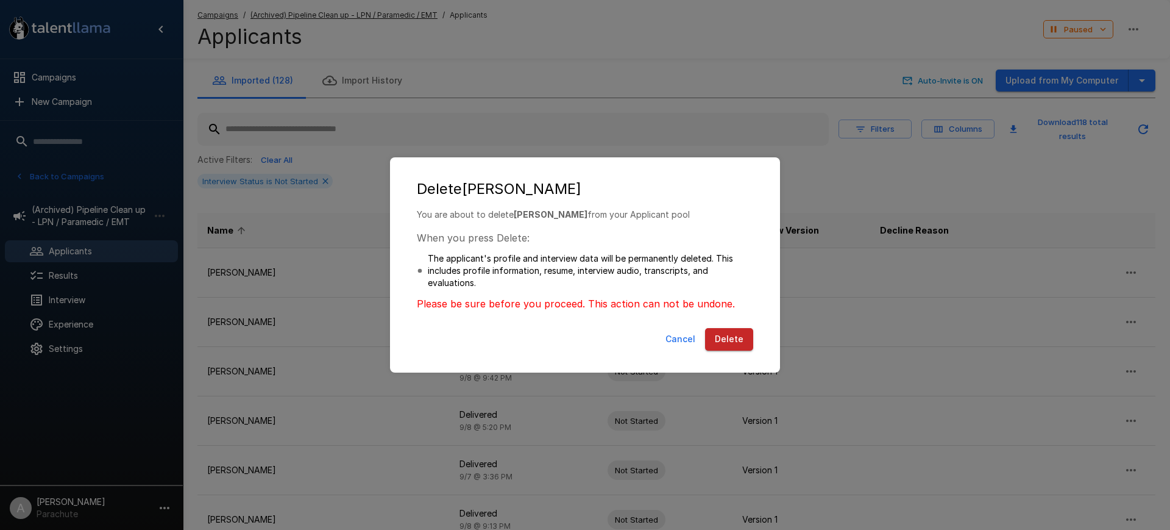
click at [735, 336] on button "Delete" at bounding box center [729, 339] width 48 height 23
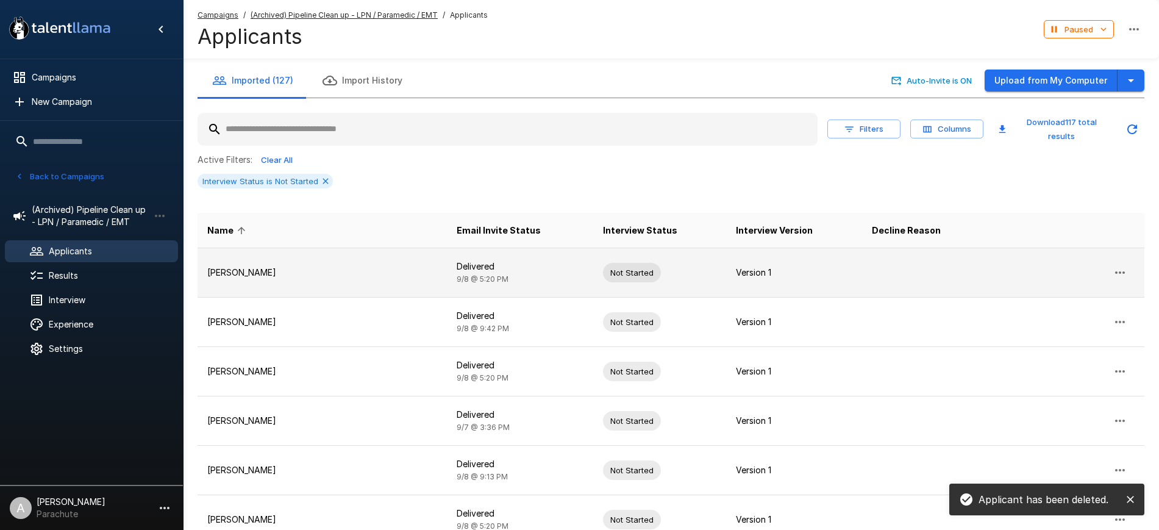
click at [1125, 269] on icon "button" at bounding box center [1119, 272] width 15 height 15
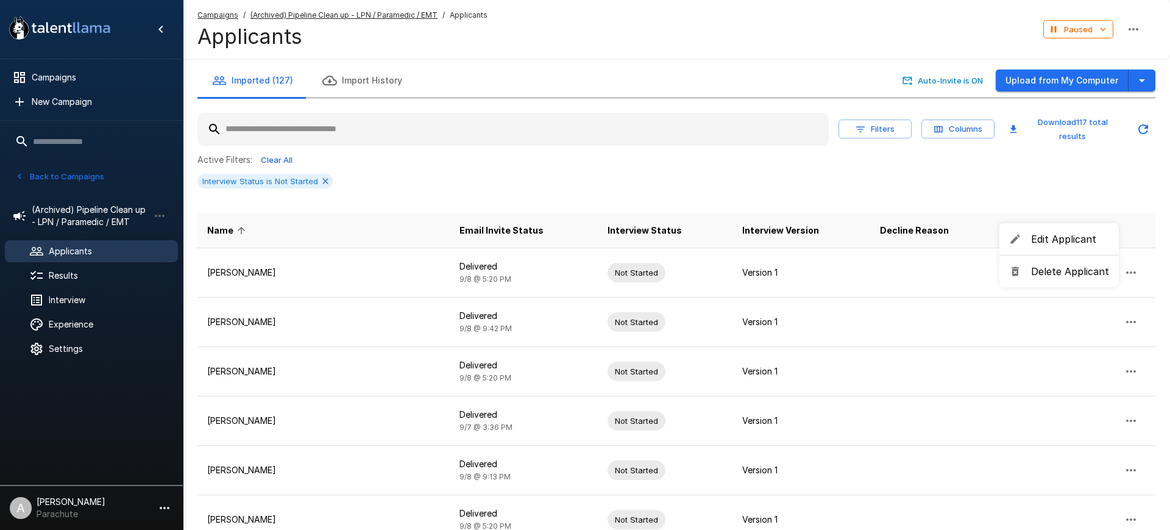
click at [1020, 263] on li "Delete Applicant" at bounding box center [1059, 271] width 119 height 22
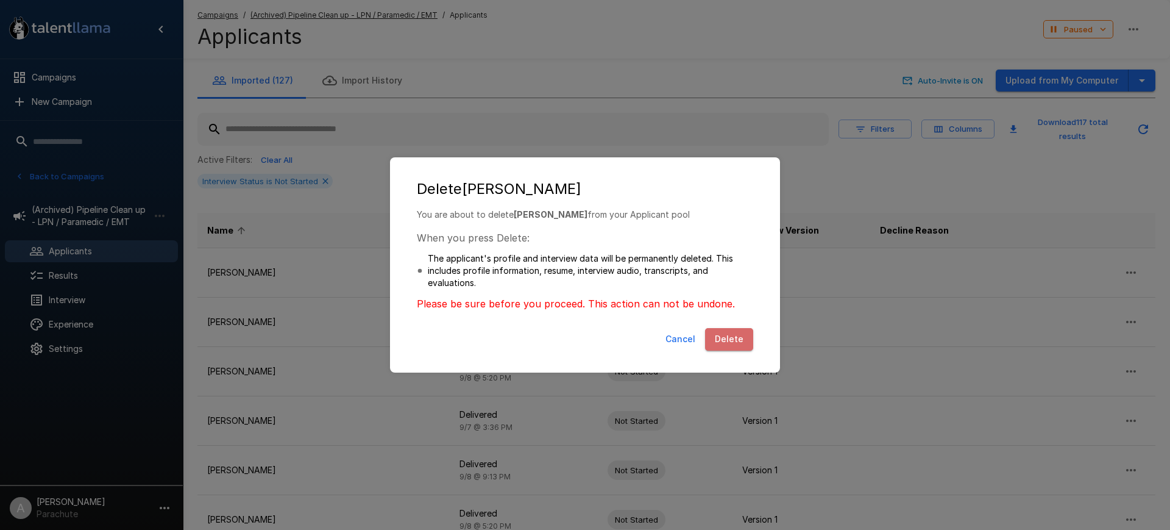
click at [733, 328] on button "Delete" at bounding box center [729, 339] width 48 height 23
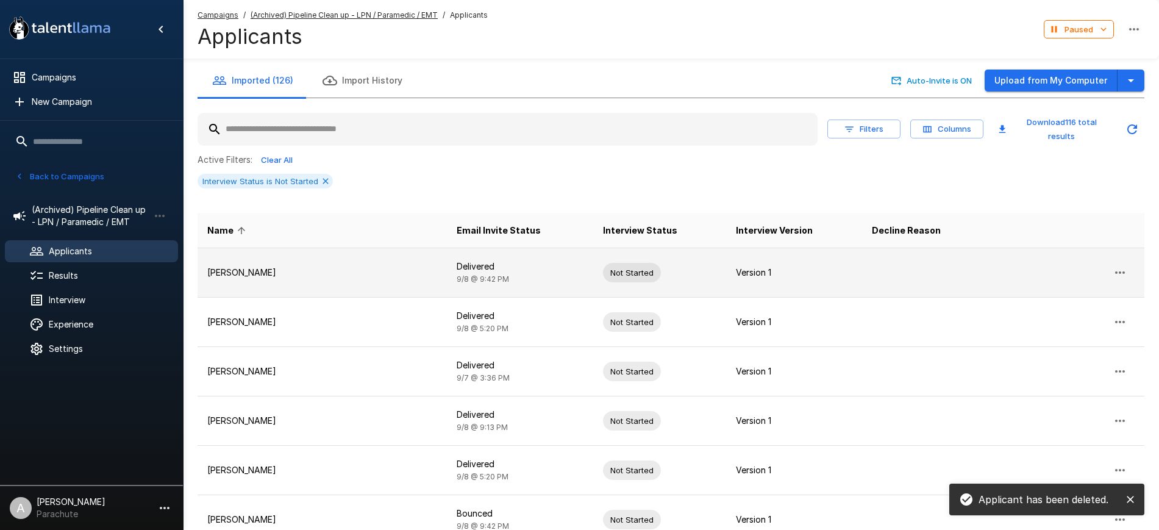
click at [1117, 271] on icon "button" at bounding box center [1119, 272] width 15 height 15
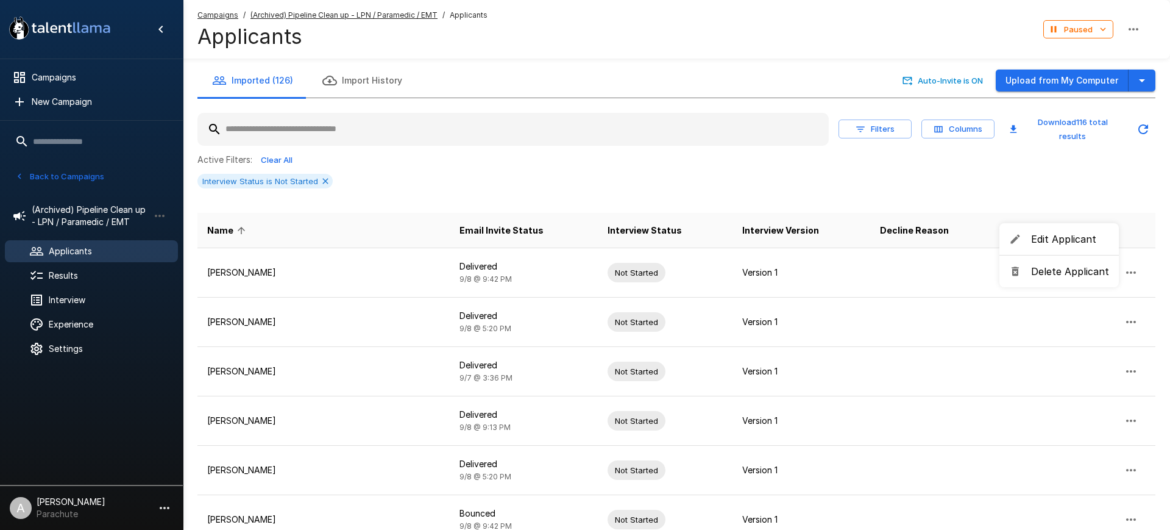
click at [1051, 274] on span "Delete Applicant" at bounding box center [1070, 271] width 78 height 15
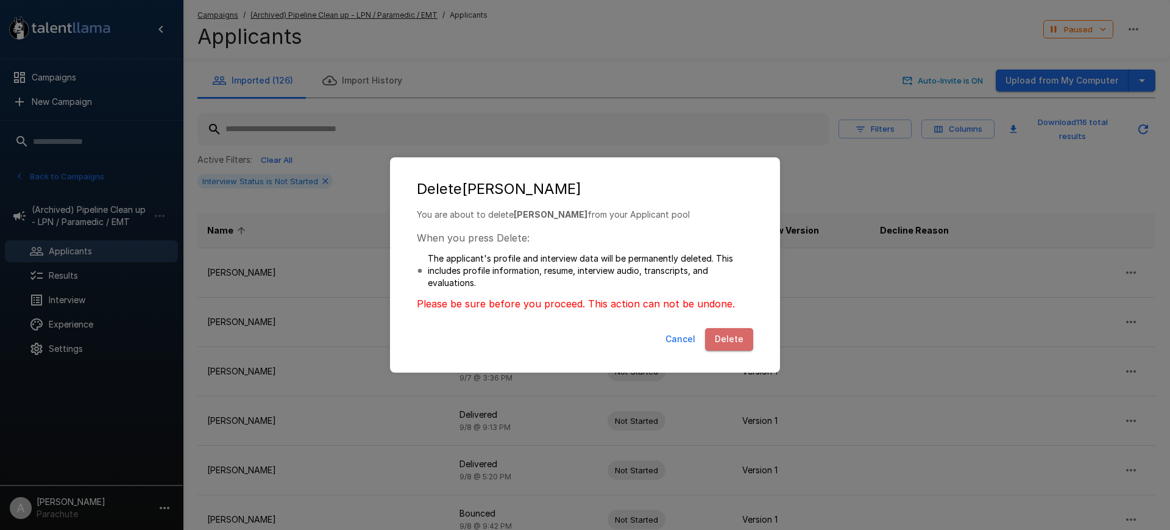
click at [727, 334] on button "Delete" at bounding box center [729, 339] width 48 height 23
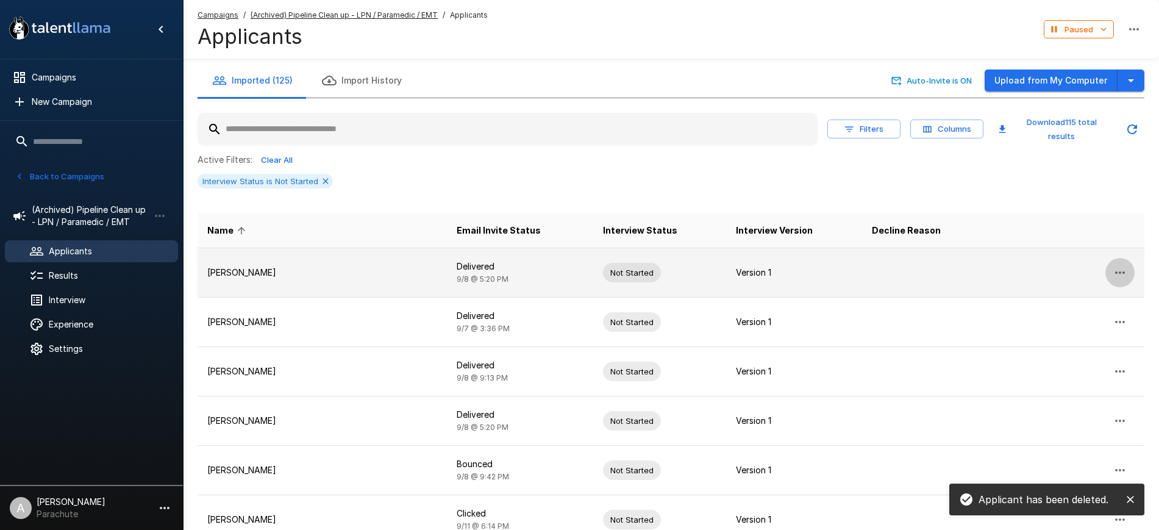
click at [1114, 271] on icon "button" at bounding box center [1119, 272] width 15 height 15
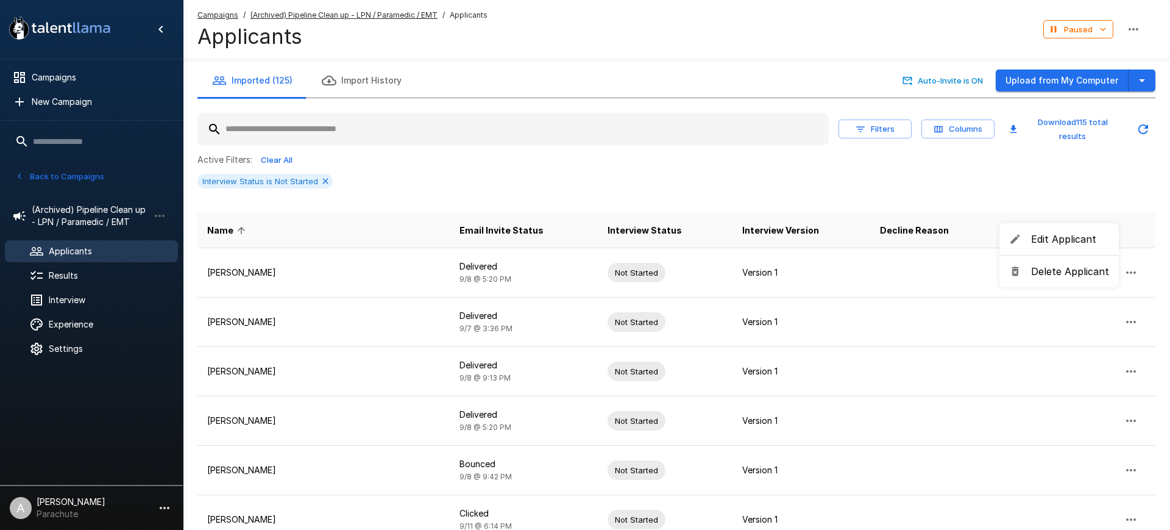
click at [1061, 272] on span "Delete Applicant" at bounding box center [1070, 271] width 78 height 15
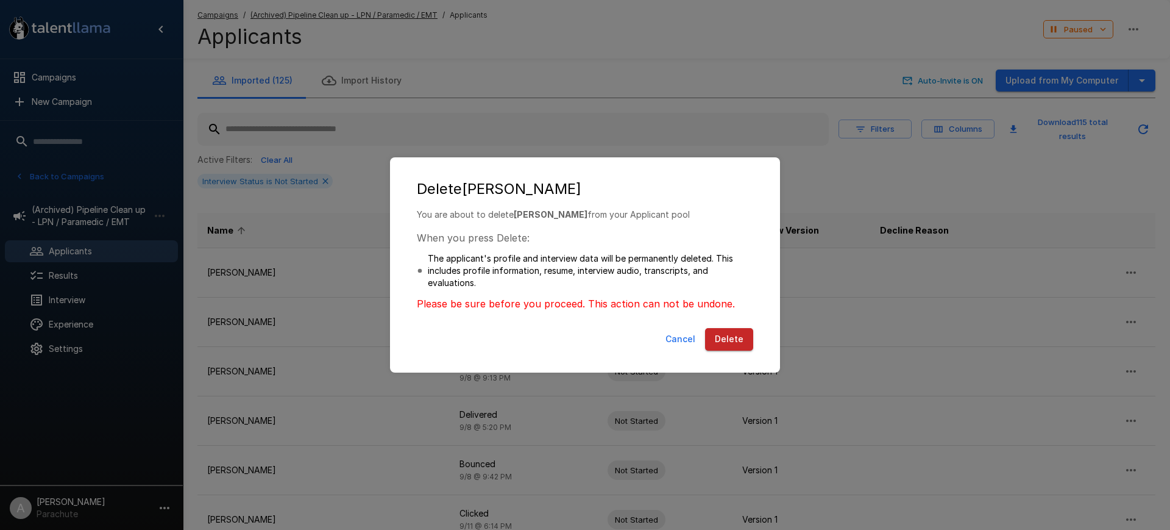
click at [732, 333] on button "Delete" at bounding box center [729, 339] width 48 height 23
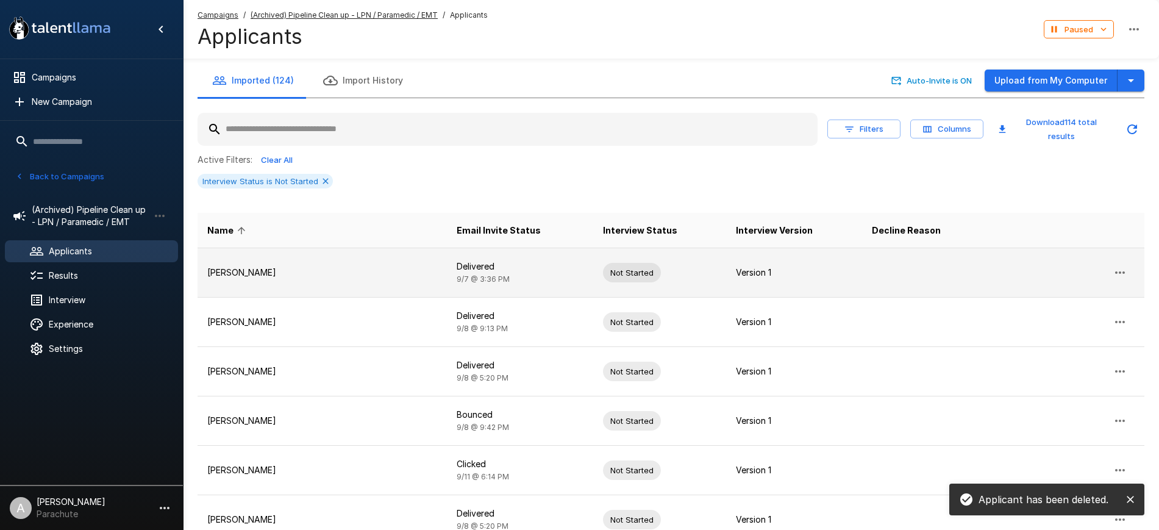
click at [1113, 274] on icon "button" at bounding box center [1119, 272] width 15 height 15
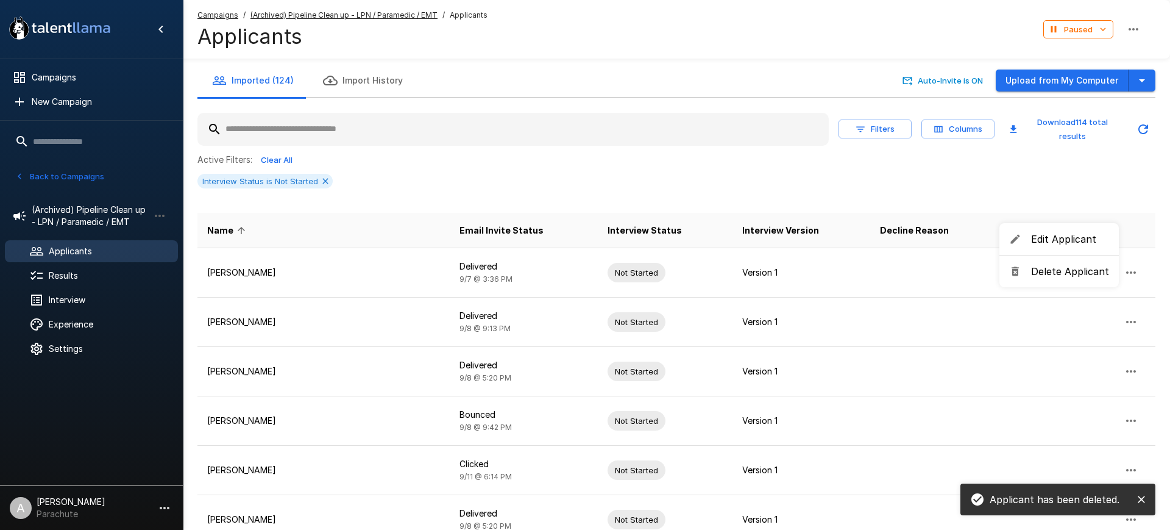
click at [1064, 266] on span "Delete Applicant" at bounding box center [1070, 271] width 78 height 15
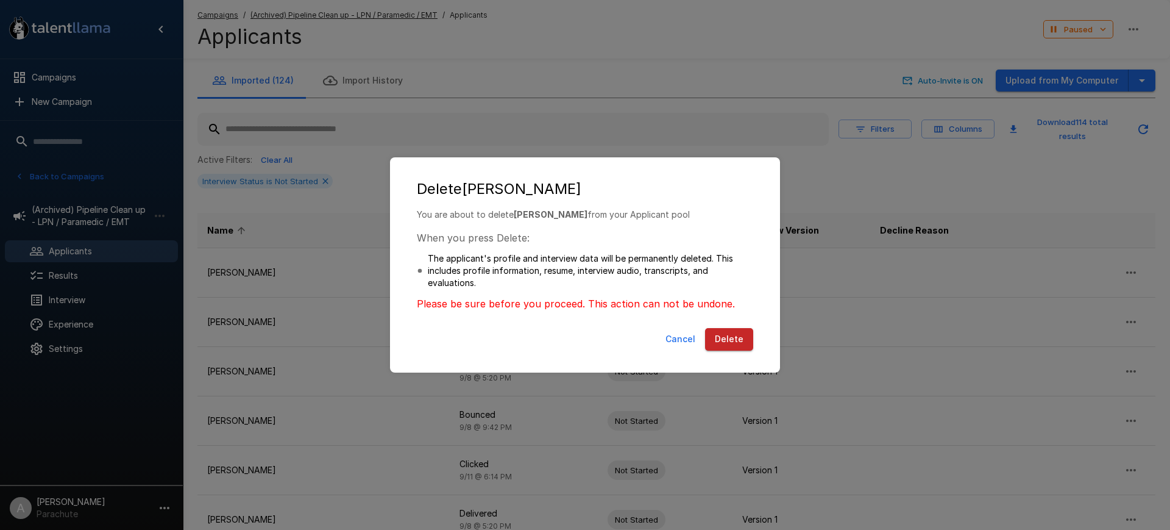
click at [728, 336] on button "Delete" at bounding box center [729, 339] width 48 height 23
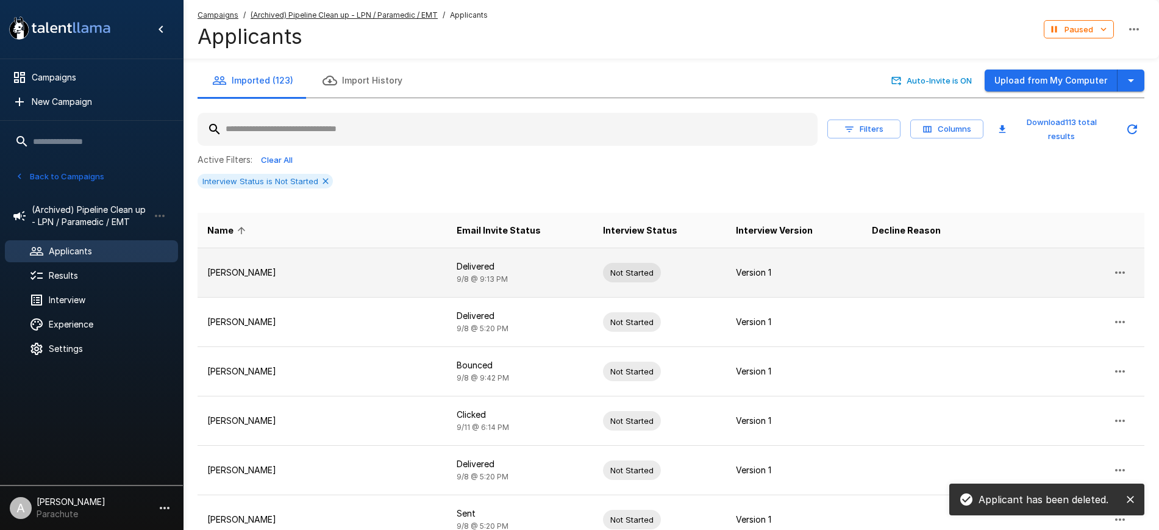
click at [1116, 271] on icon "button" at bounding box center [1119, 272] width 15 height 15
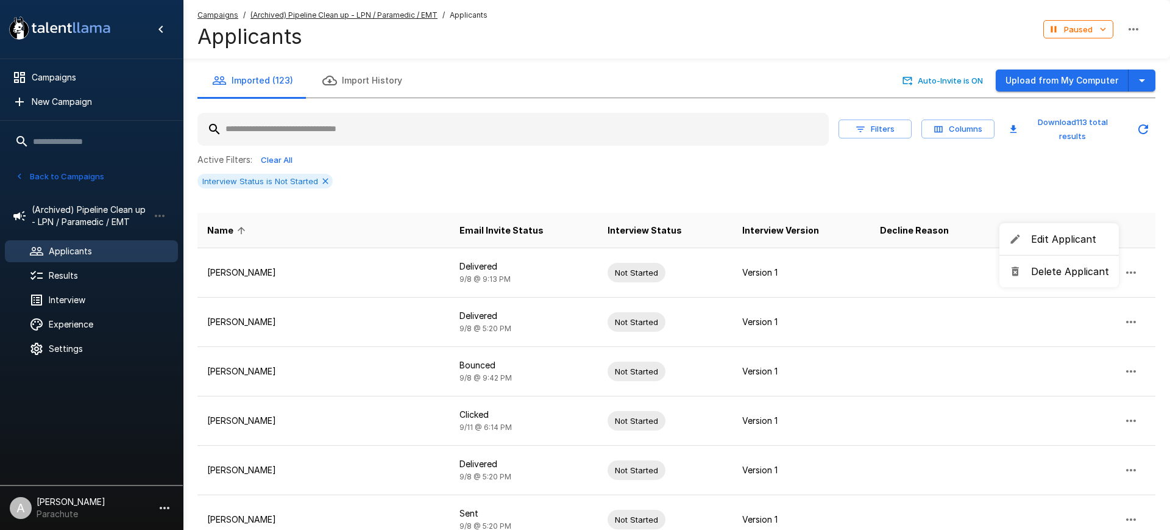
click at [1051, 272] on span "Delete Applicant" at bounding box center [1070, 271] width 78 height 15
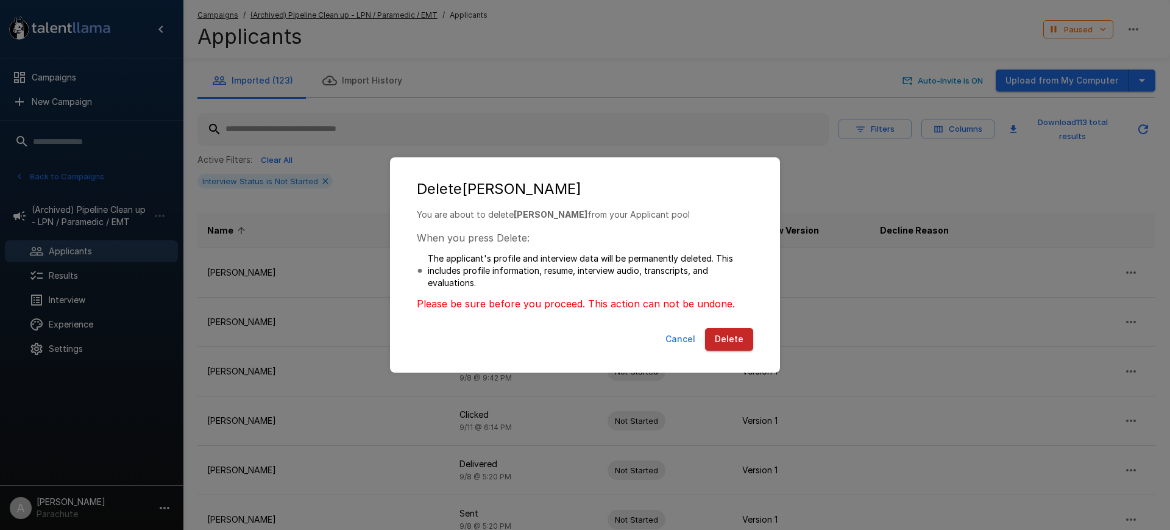
click at [727, 329] on button "Delete" at bounding box center [729, 339] width 48 height 23
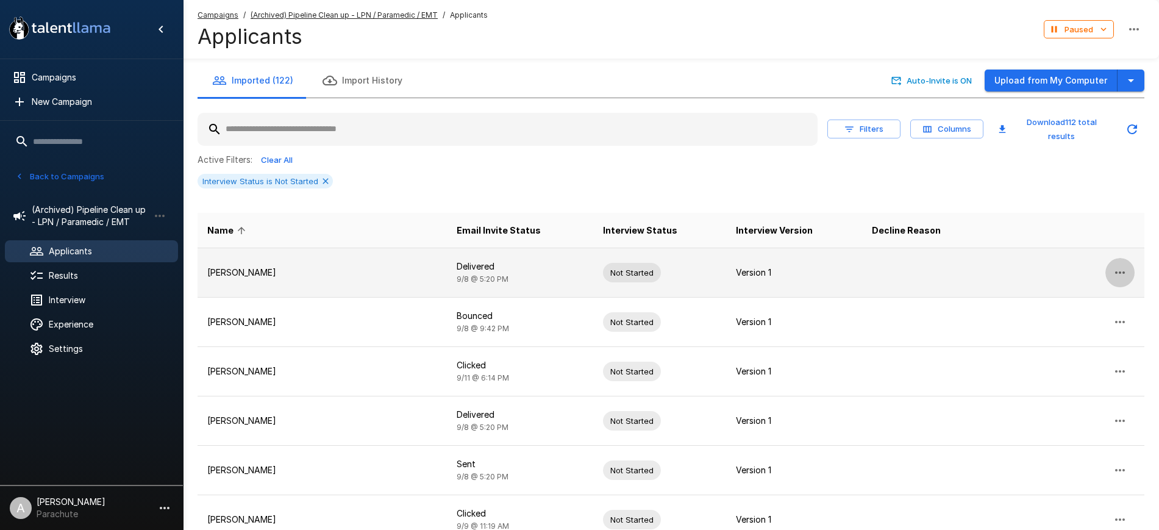
click at [1117, 265] on icon "button" at bounding box center [1119, 272] width 15 height 15
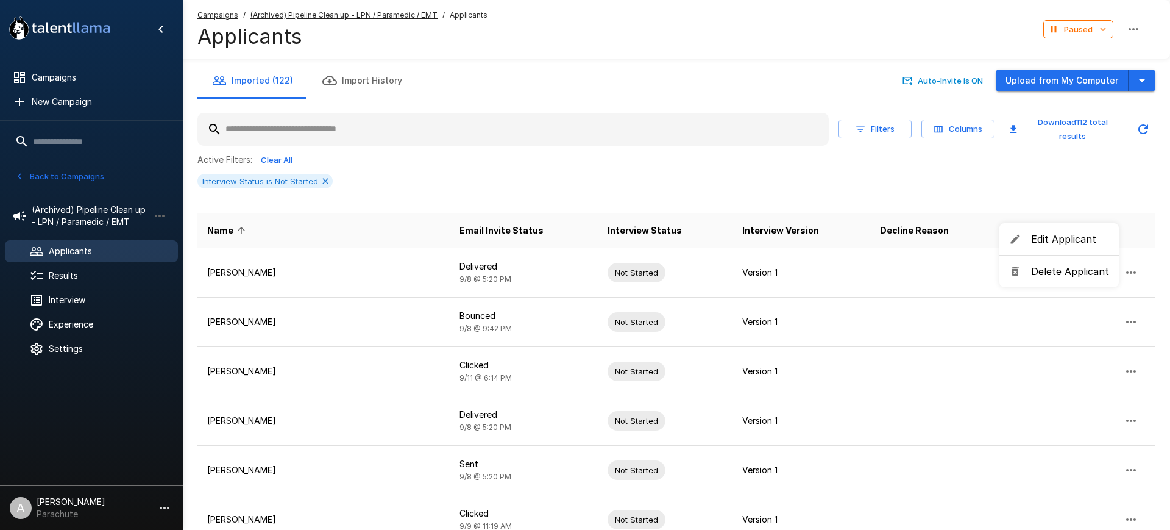
click at [1048, 271] on span "Delete Applicant" at bounding box center [1070, 271] width 78 height 15
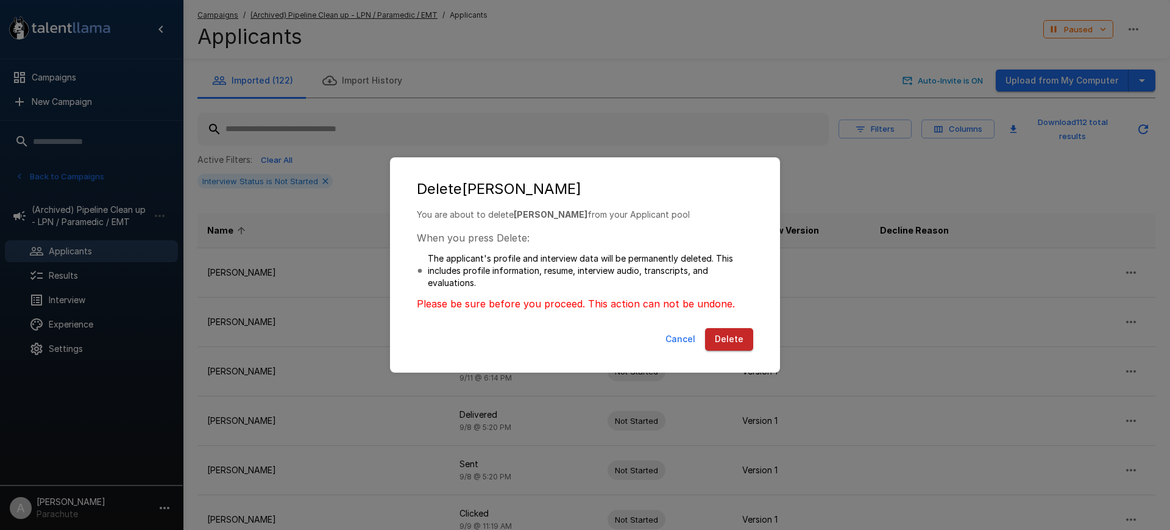
click at [736, 335] on button "Delete" at bounding box center [729, 339] width 48 height 23
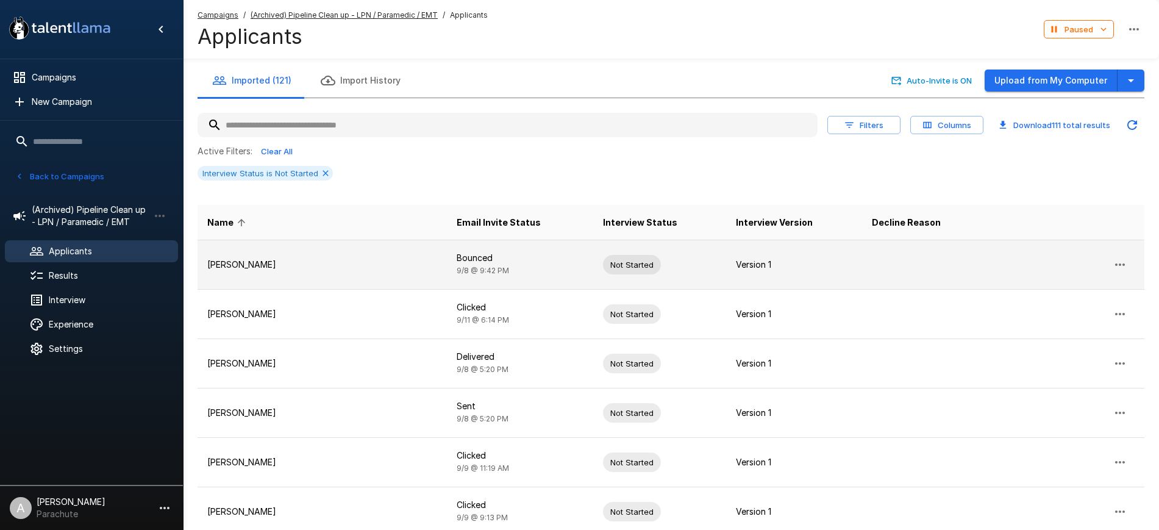
click at [291, 254] on td "[PERSON_NAME]" at bounding box center [321, 264] width 249 height 49
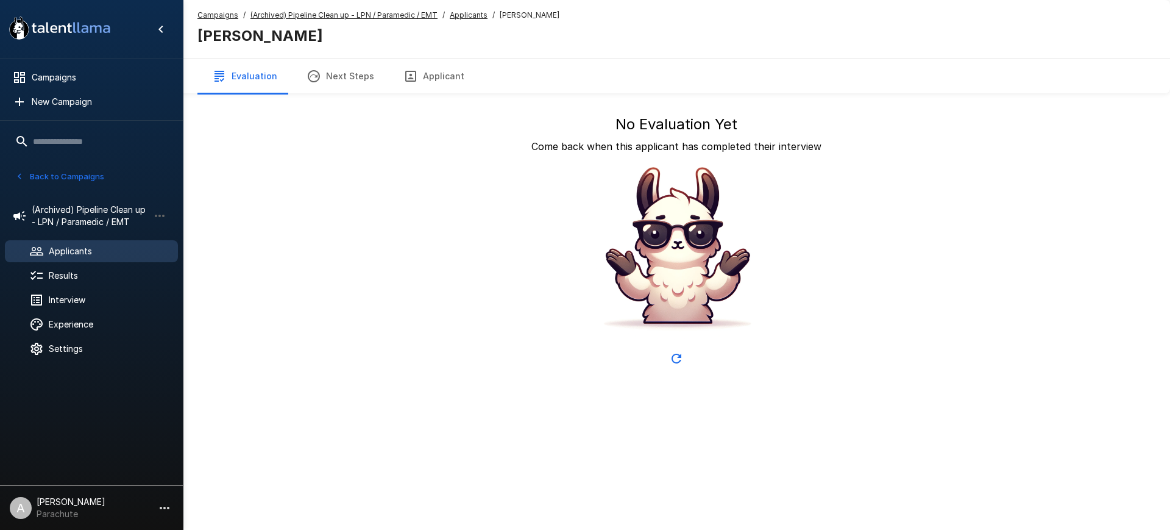
click at [441, 72] on button "Applicant" at bounding box center [434, 76] width 90 height 34
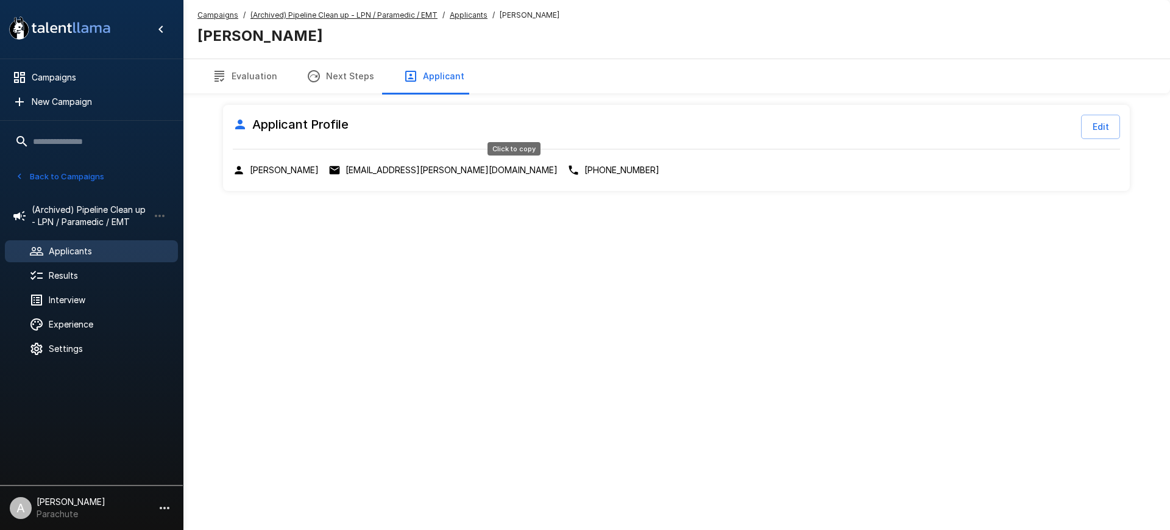
click at [585, 169] on p "+1 (910)-785-2232" at bounding box center [622, 170] width 75 height 12
click at [249, 41] on b "Aylana Allen" at bounding box center [260, 36] width 126 height 18
copy header "Aylana Allen Evaluation Next Steps Applicant"
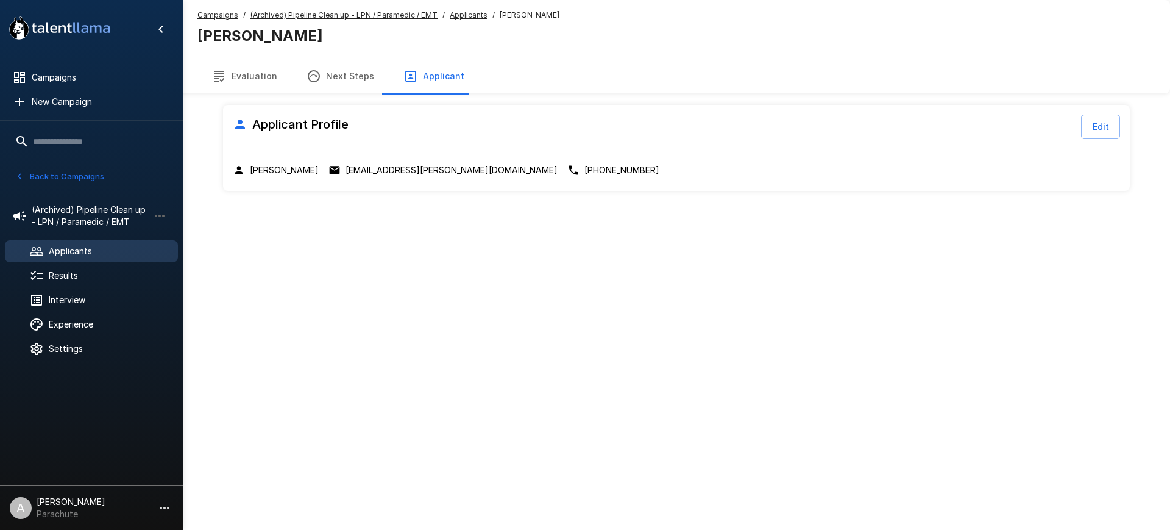
click at [466, 18] on u "Applicants" at bounding box center [469, 14] width 38 height 9
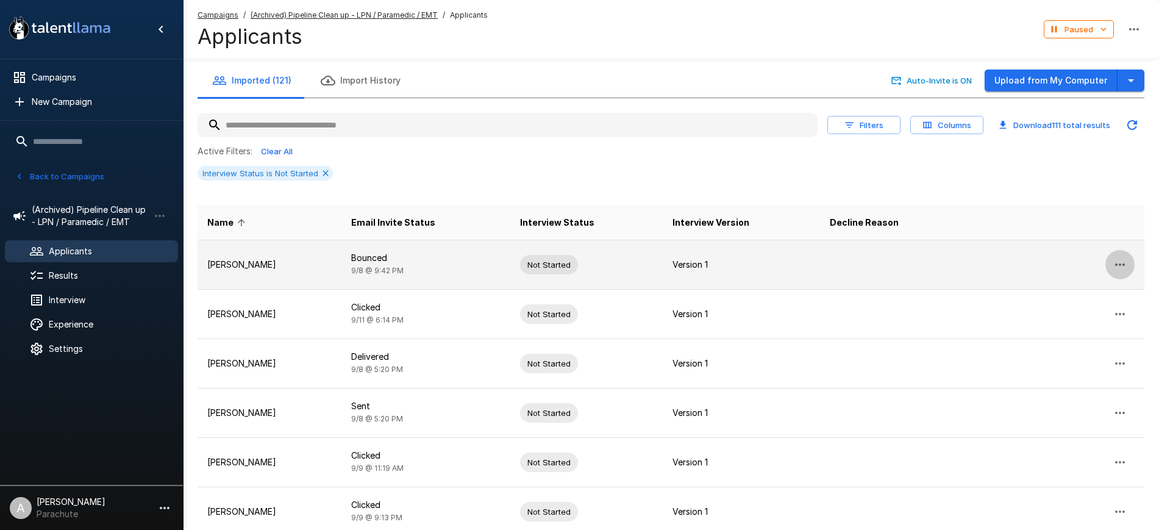
click at [1116, 255] on button "button" at bounding box center [1119, 264] width 29 height 29
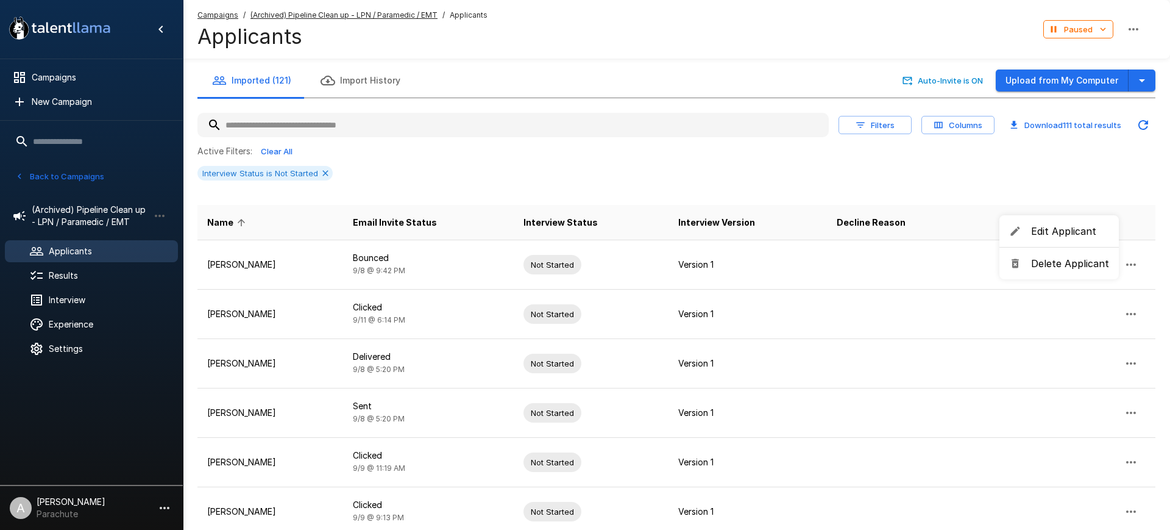
click at [1059, 262] on span "Delete Applicant" at bounding box center [1070, 263] width 78 height 15
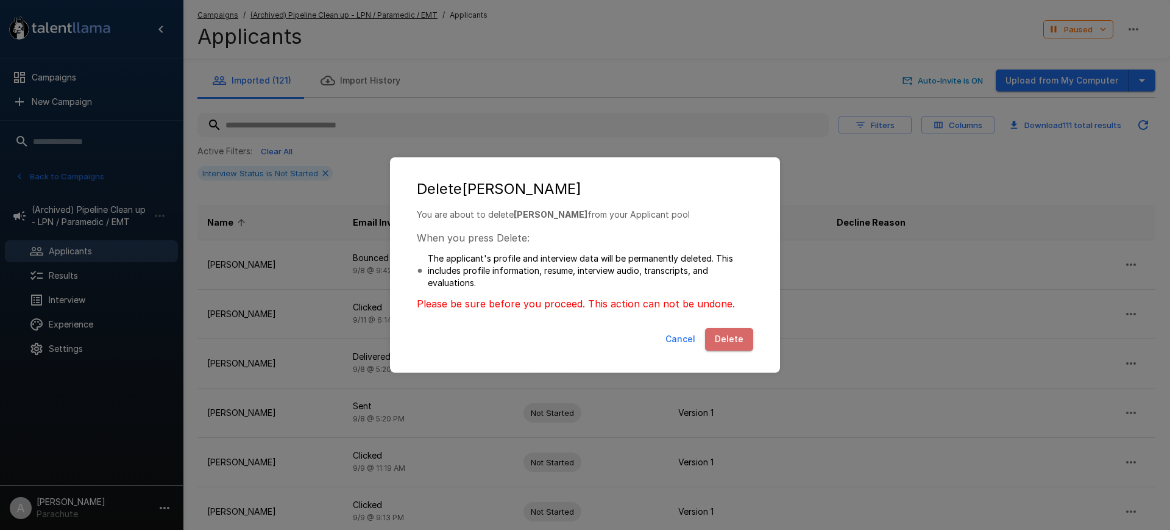
click at [740, 338] on button "Delete" at bounding box center [729, 339] width 48 height 23
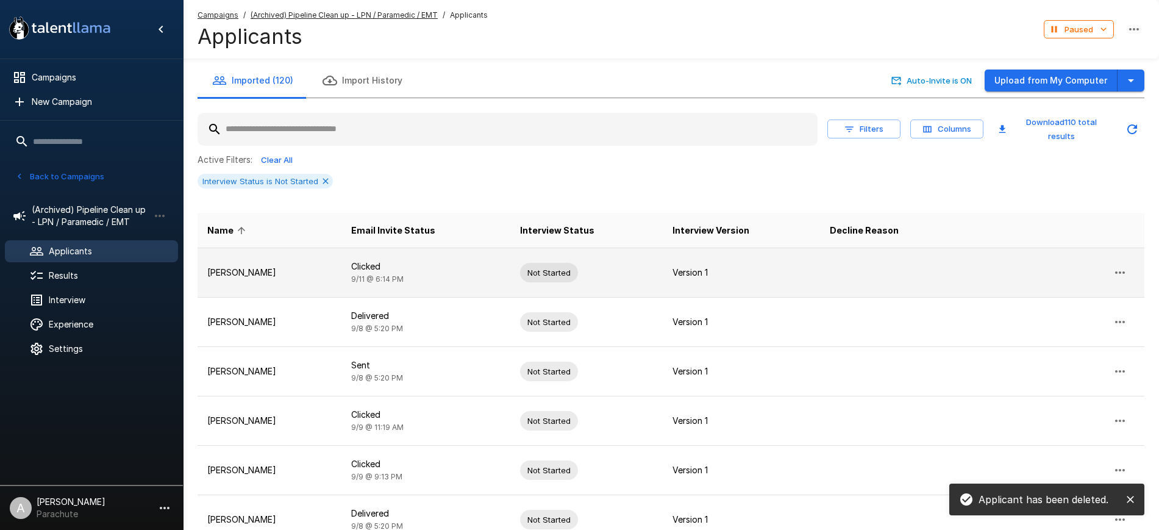
click at [1124, 268] on icon "button" at bounding box center [1119, 272] width 15 height 15
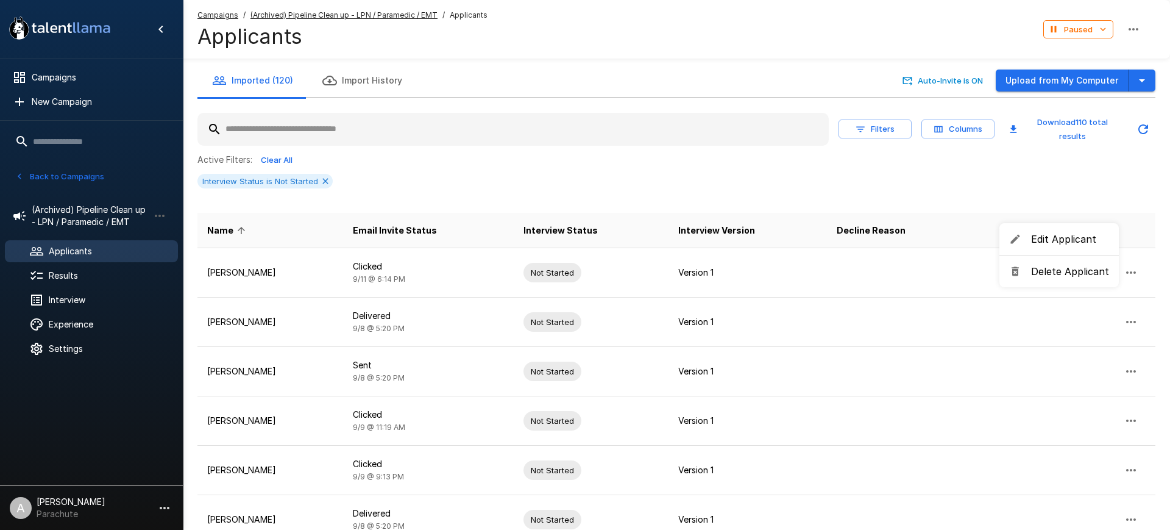
click at [1050, 274] on span "Delete Applicant" at bounding box center [1070, 271] width 78 height 15
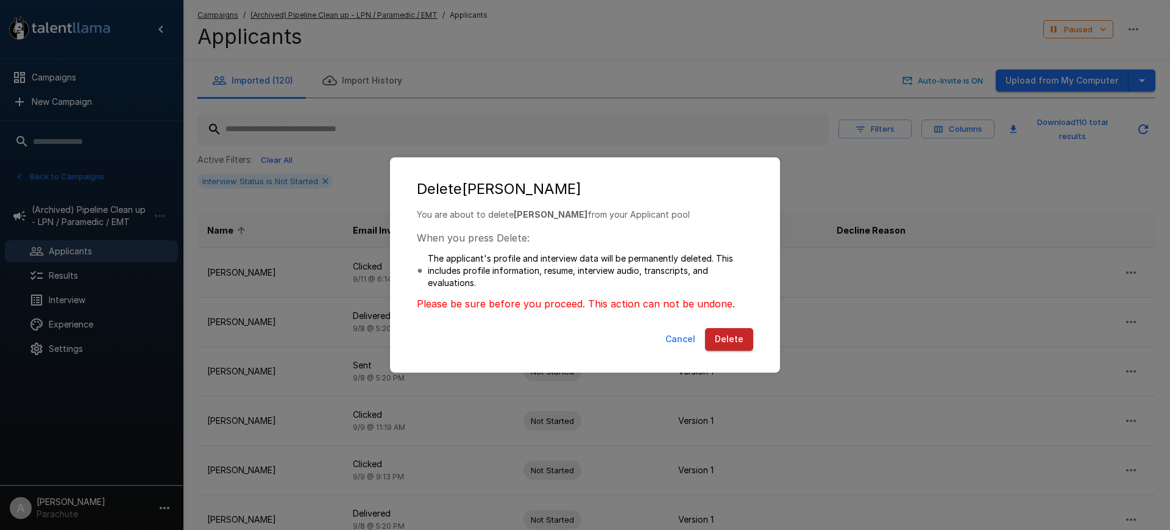
click at [724, 336] on button "Delete" at bounding box center [729, 339] width 48 height 23
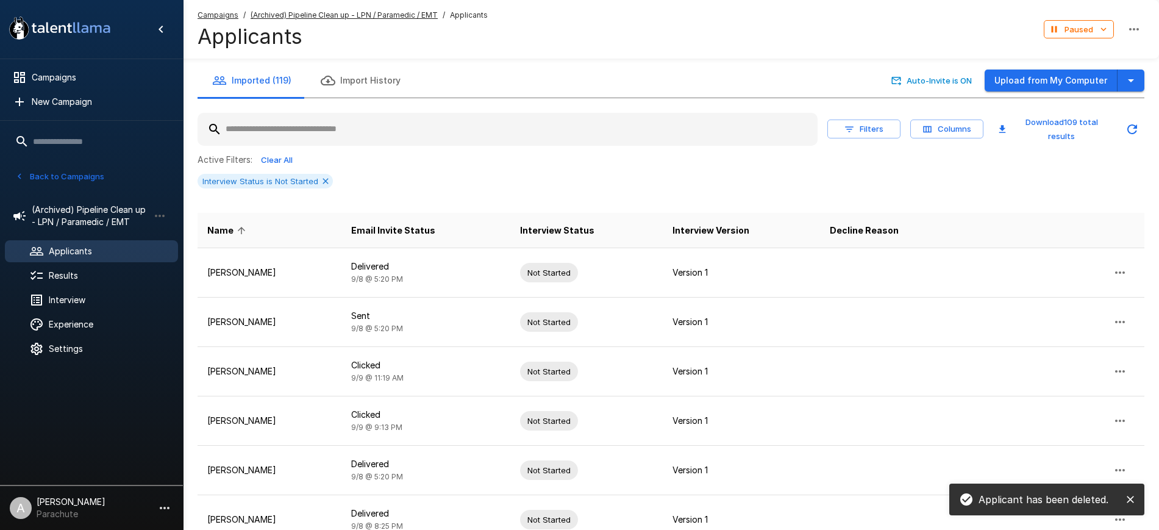
click at [458, 124] on input "text" at bounding box center [507, 129] width 620 height 22
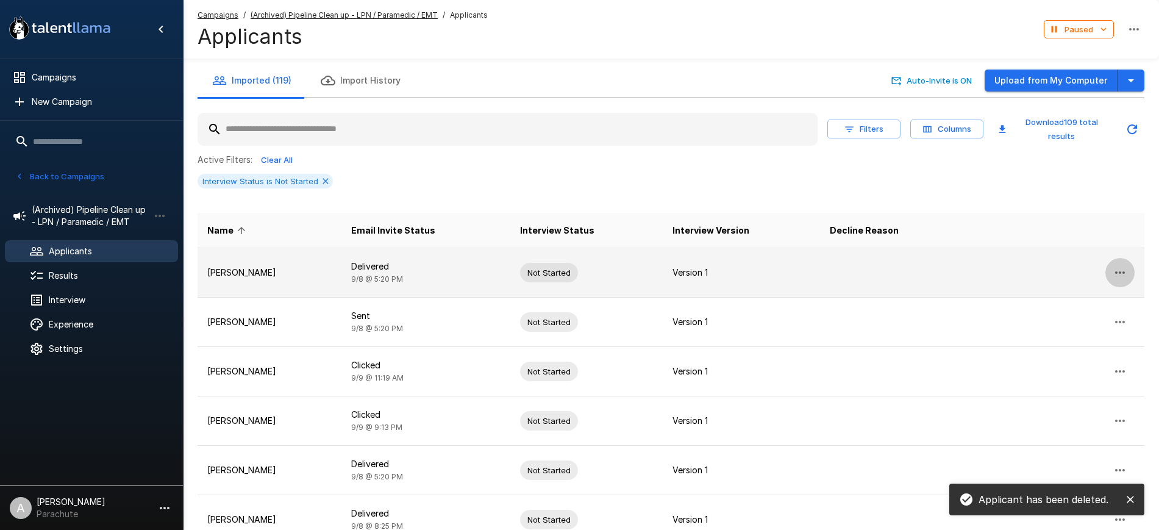
click at [1114, 264] on button "button" at bounding box center [1119, 272] width 29 height 29
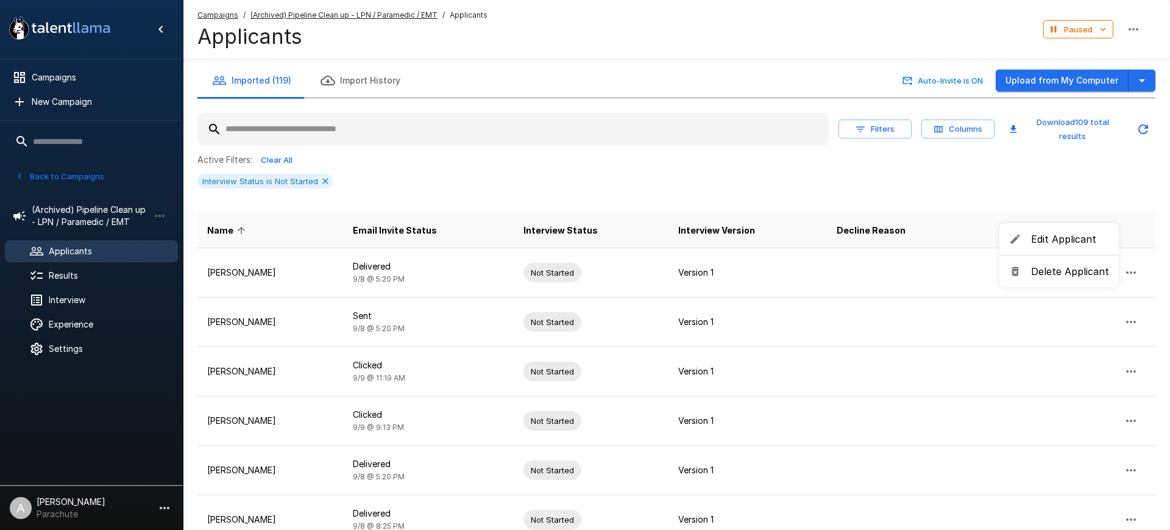
click at [1078, 268] on span "Delete Applicant" at bounding box center [1070, 271] width 78 height 15
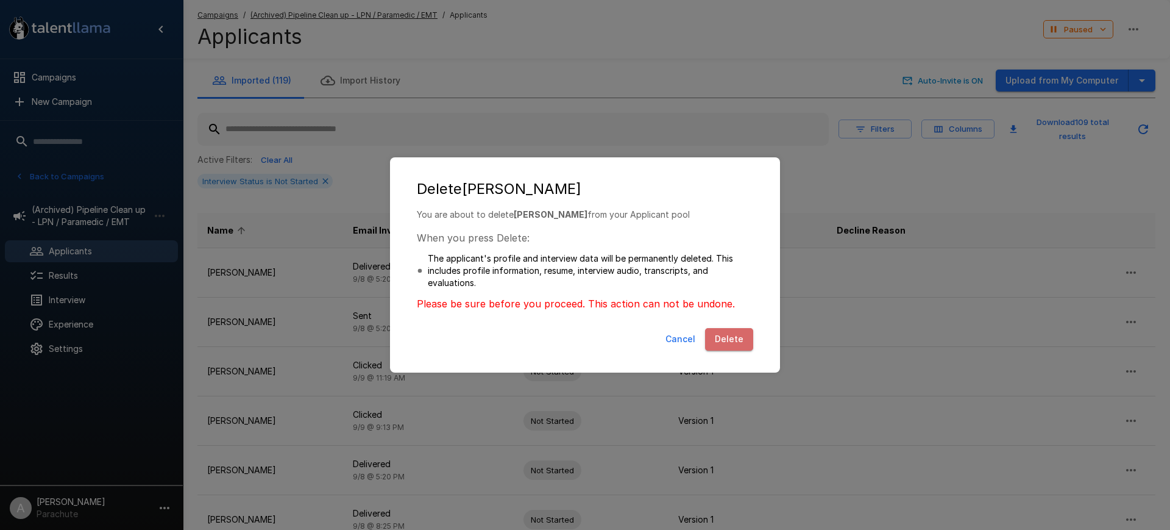
click at [733, 336] on button "Delete" at bounding box center [729, 339] width 48 height 23
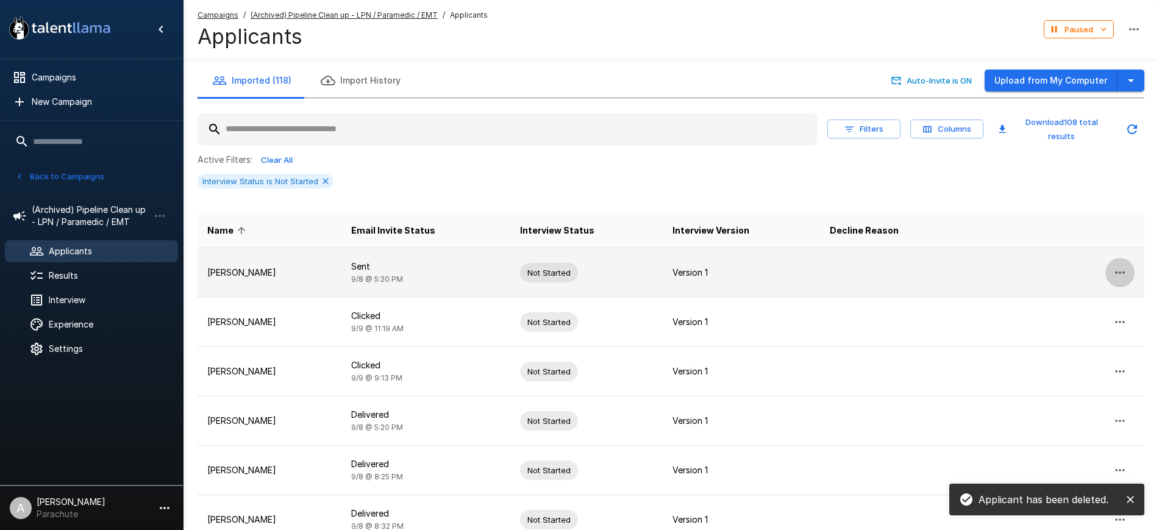
click at [1114, 265] on icon "button" at bounding box center [1119, 272] width 15 height 15
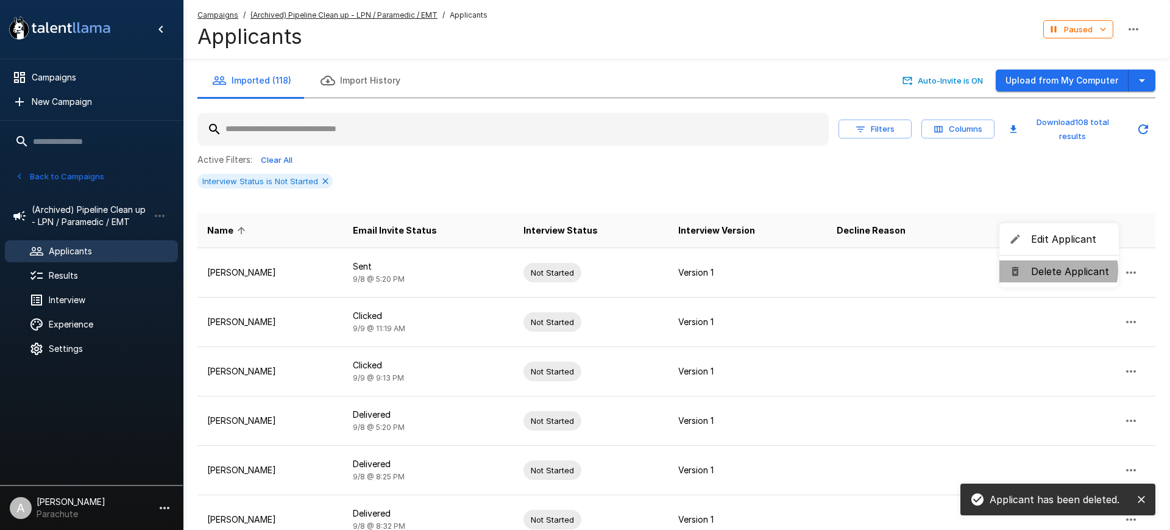
click at [1051, 270] on span "Delete Applicant" at bounding box center [1070, 271] width 78 height 15
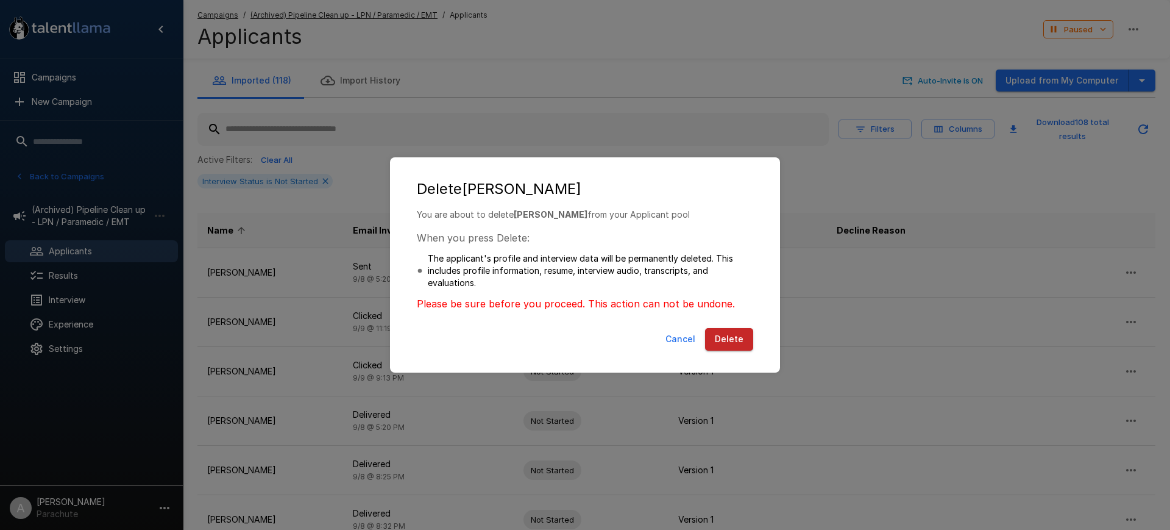
click at [735, 338] on button "Delete" at bounding box center [729, 339] width 48 height 23
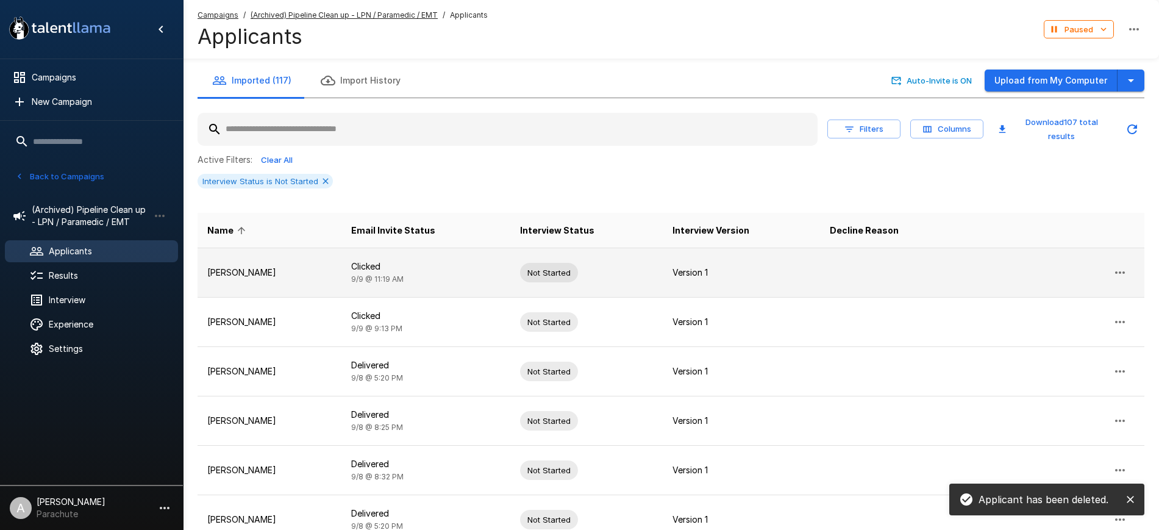
click at [1123, 273] on icon "button" at bounding box center [1120, 272] width 10 height 2
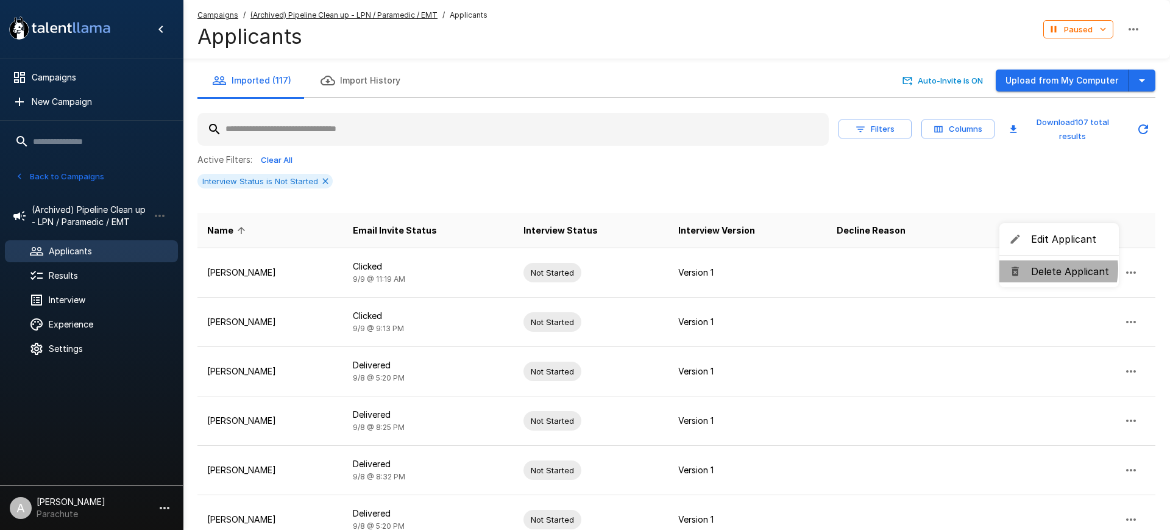
click at [1049, 269] on span "Delete Applicant" at bounding box center [1070, 271] width 78 height 15
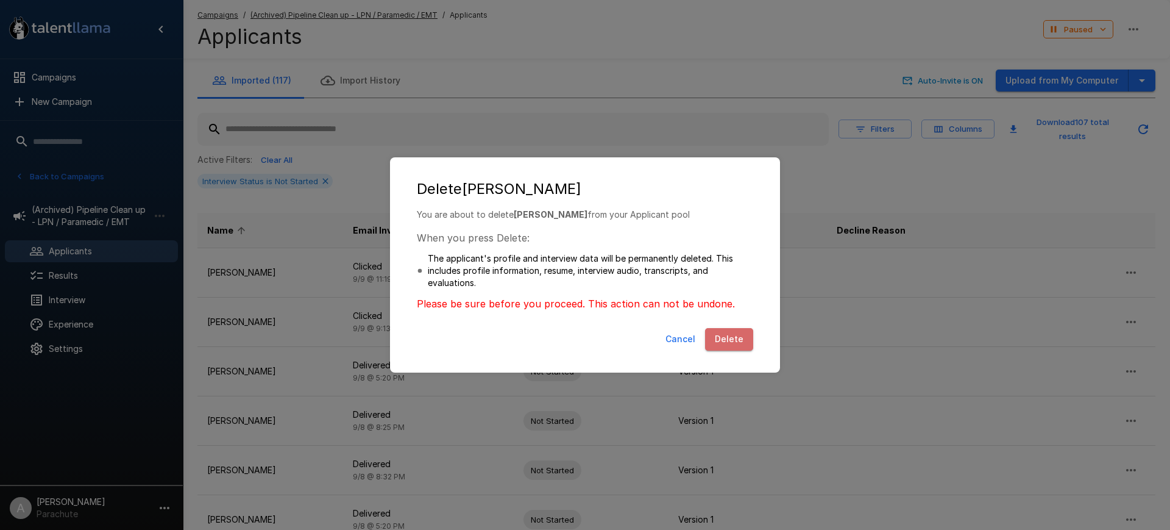
click at [739, 340] on button "Delete" at bounding box center [729, 339] width 48 height 23
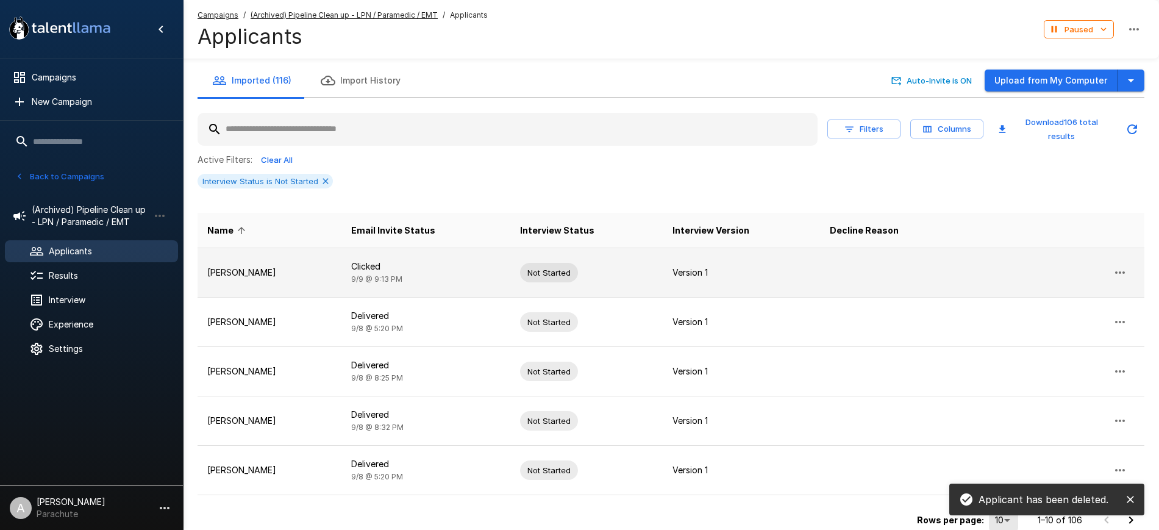
click at [1124, 263] on button "button" at bounding box center [1119, 272] width 29 height 29
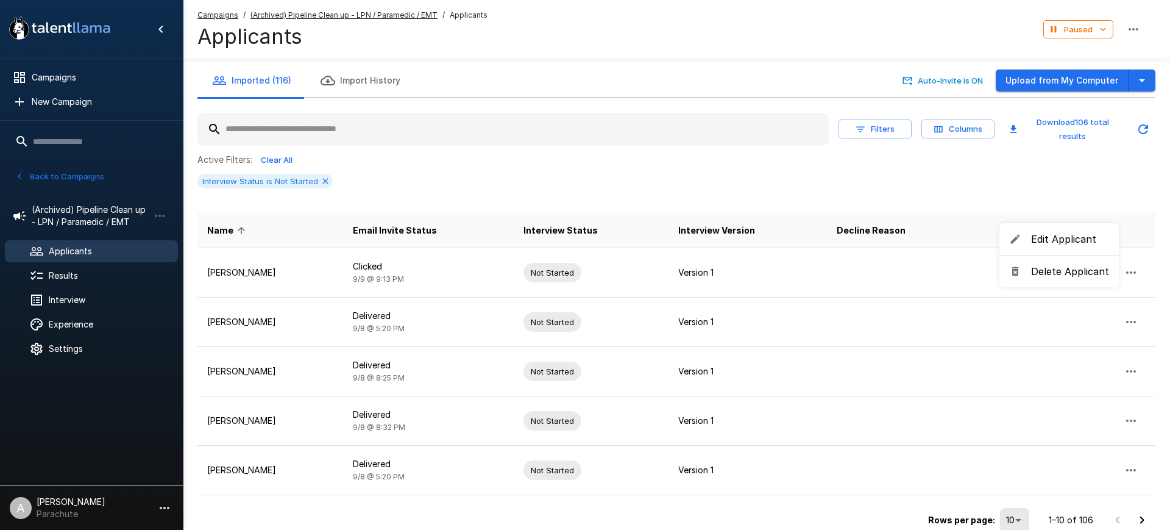
click at [1041, 272] on span "Delete Applicant" at bounding box center [1070, 271] width 78 height 15
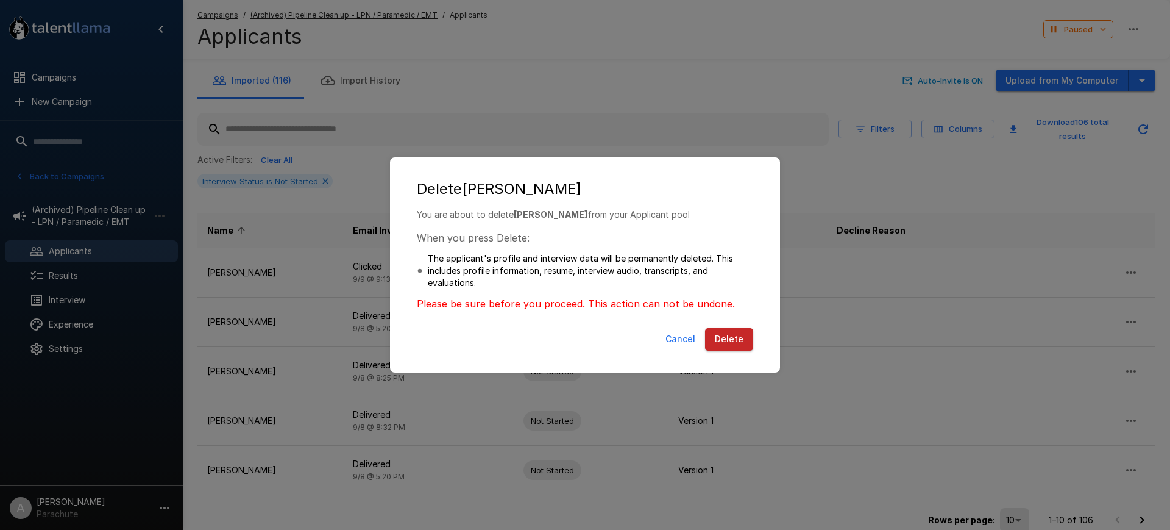
click at [738, 341] on button "Delete" at bounding box center [729, 339] width 48 height 23
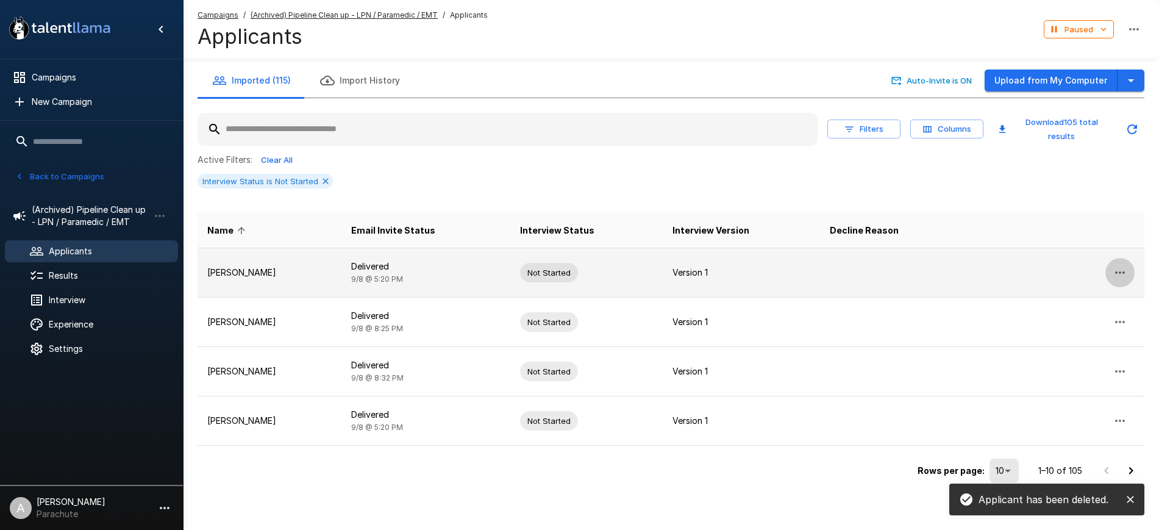
click at [1118, 272] on icon "button" at bounding box center [1119, 272] width 15 height 15
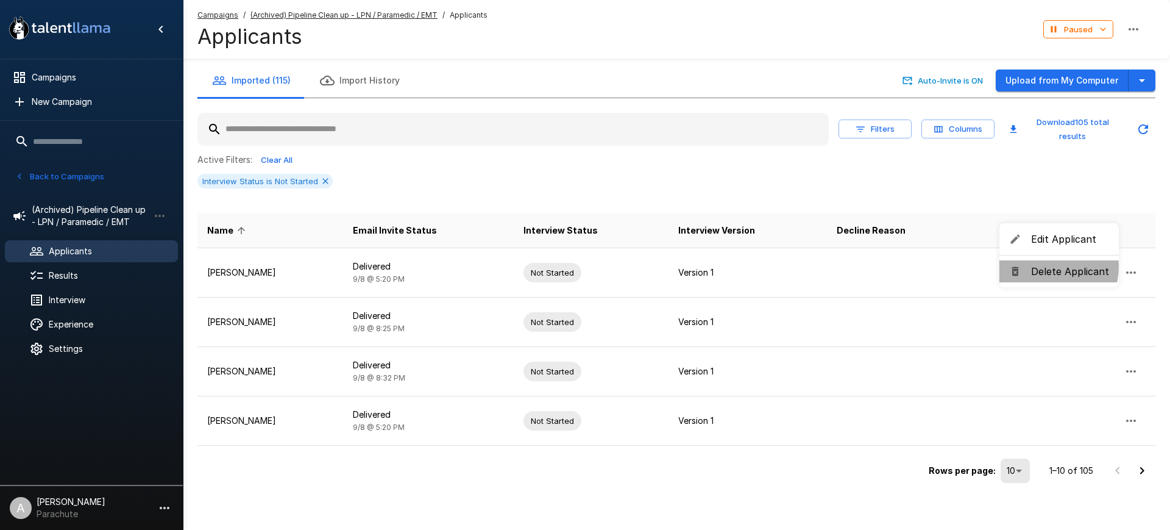
click at [1050, 267] on span "Delete Applicant" at bounding box center [1070, 271] width 78 height 15
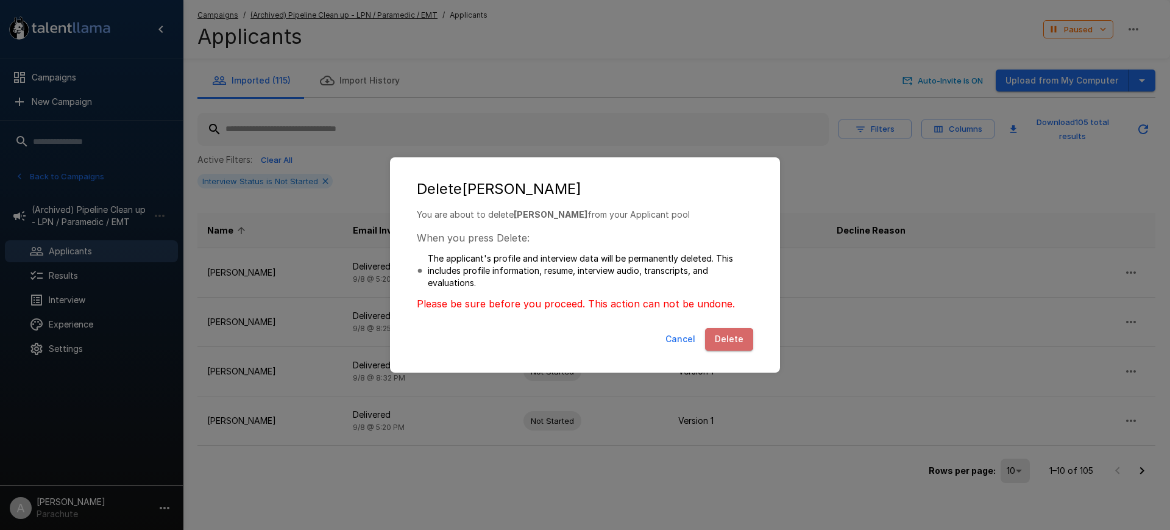
click at [730, 340] on button "Delete" at bounding box center [729, 339] width 48 height 23
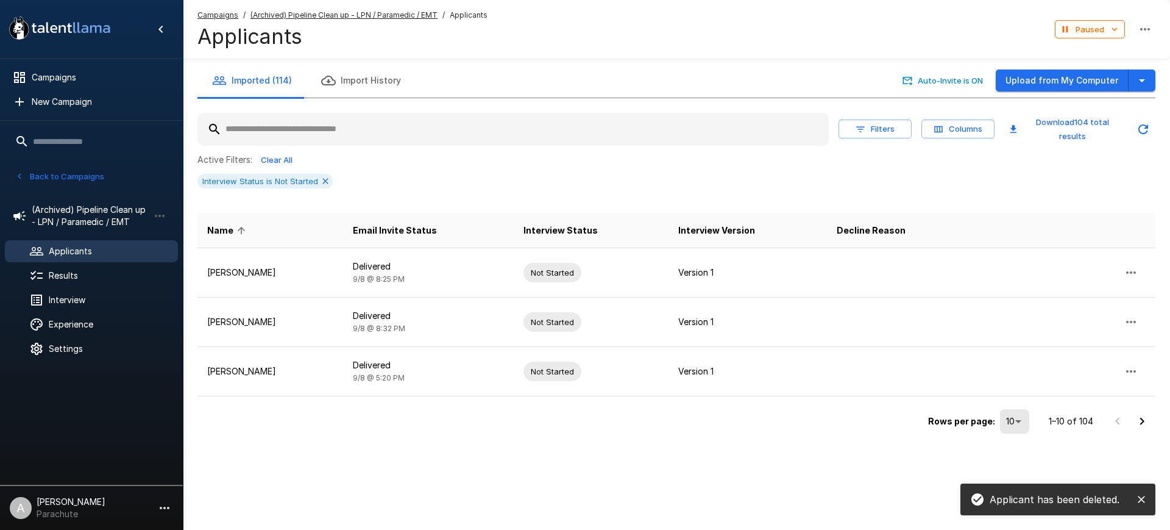
click at [1008, 419] on body ".st0{fill:#FFFFFF;} .st1{fill:#76a4ed;} Campaigns New Campaign Active 14 Assist…" at bounding box center [585, 265] width 1170 height 530
click at [1145, 502] on icon "close" at bounding box center [1142, 499] width 12 height 12
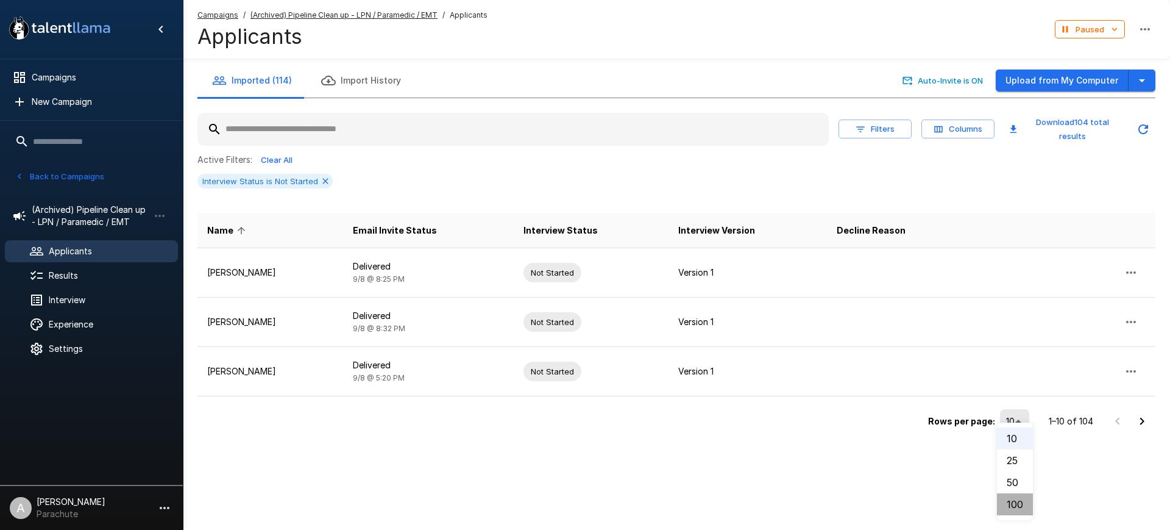
click at [1010, 505] on li "100" at bounding box center [1015, 504] width 36 height 22
type input "***"
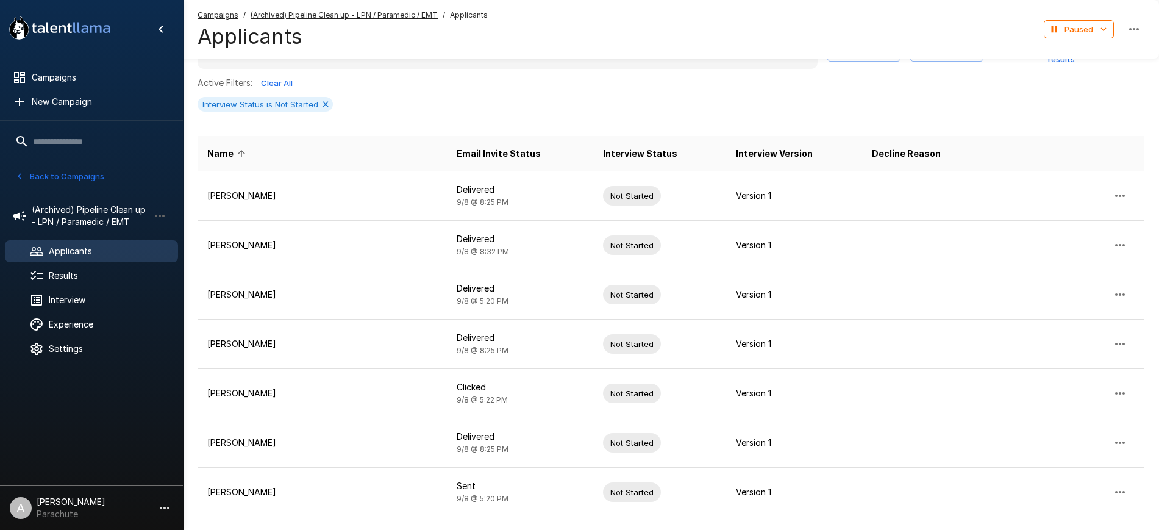
scroll to position [78, 0]
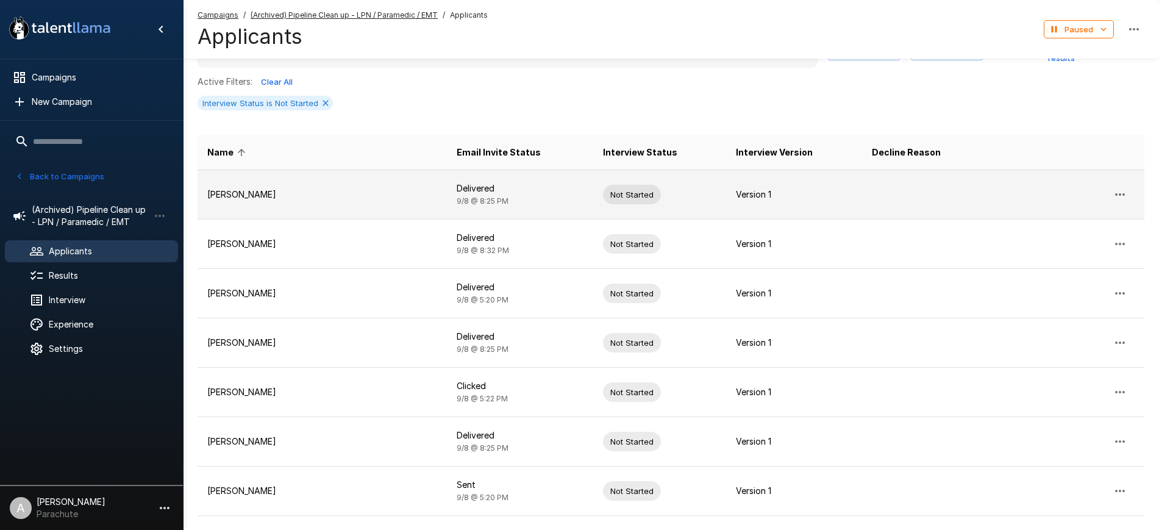
click at [1117, 190] on icon "button" at bounding box center [1119, 194] width 15 height 15
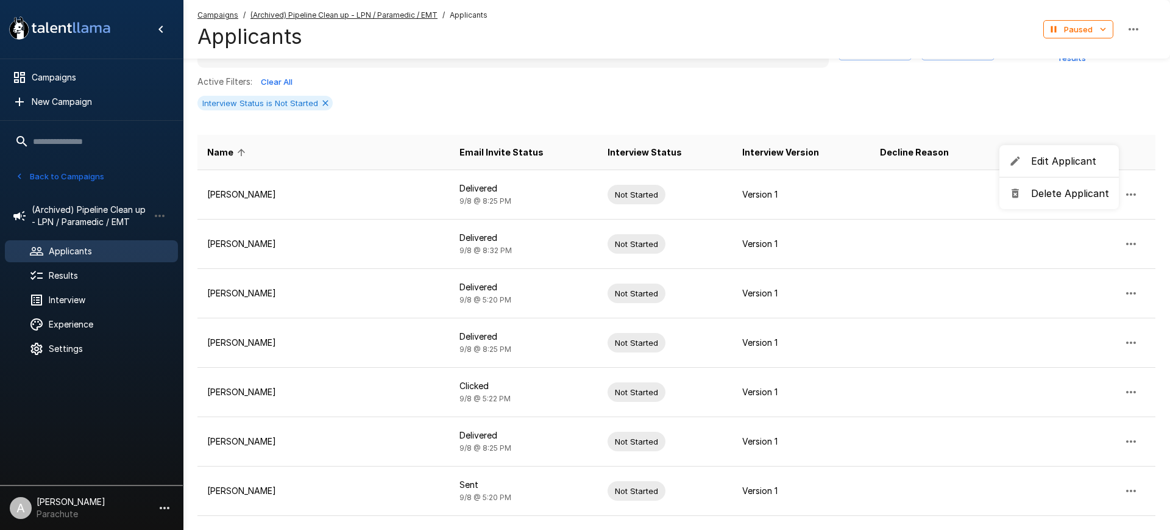
click at [1055, 191] on span "Delete Applicant" at bounding box center [1070, 193] width 78 height 15
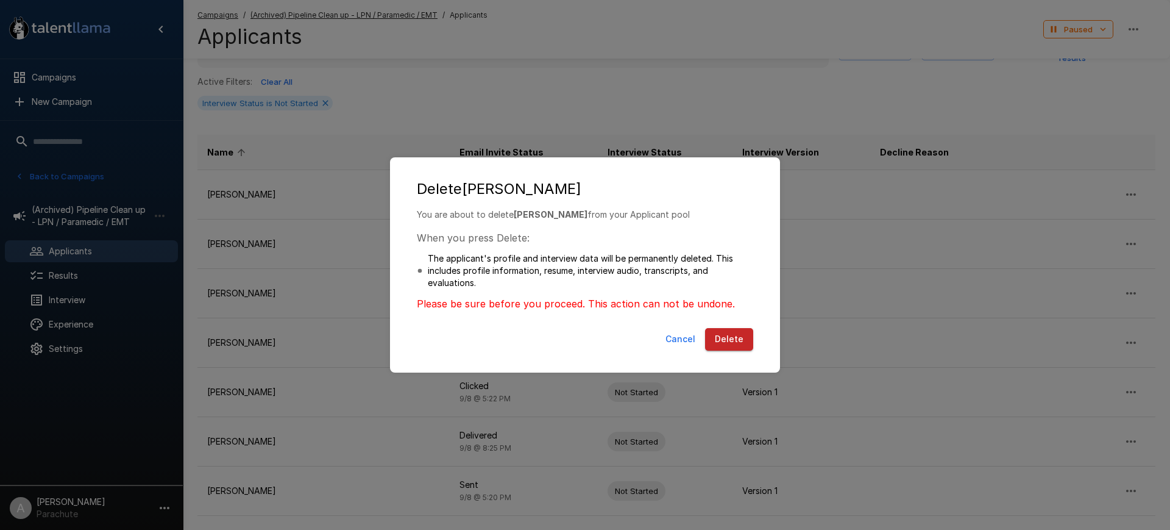
click at [738, 338] on button "Delete" at bounding box center [729, 339] width 48 height 23
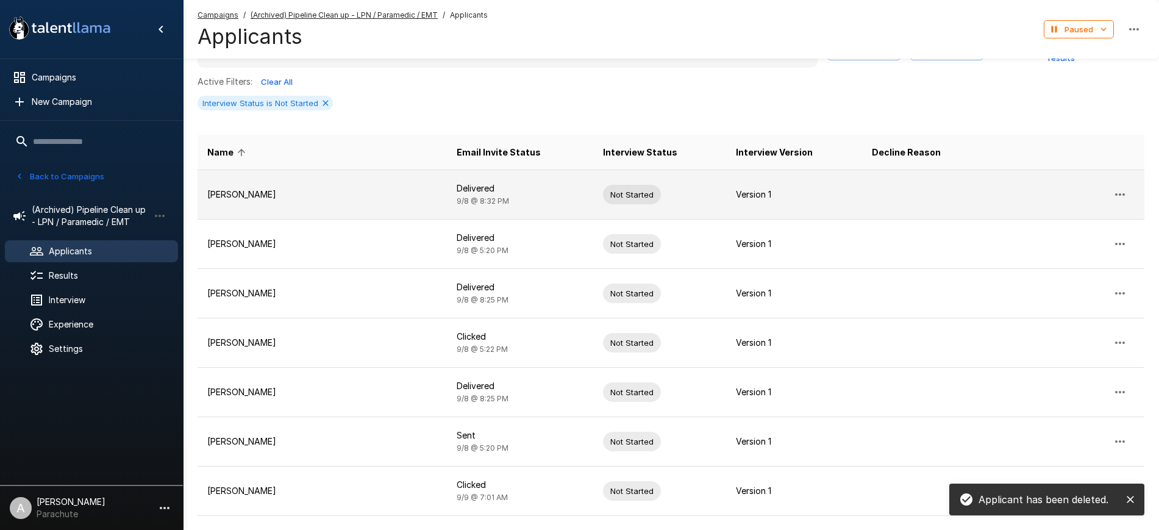
click at [1112, 189] on icon "button" at bounding box center [1119, 194] width 15 height 15
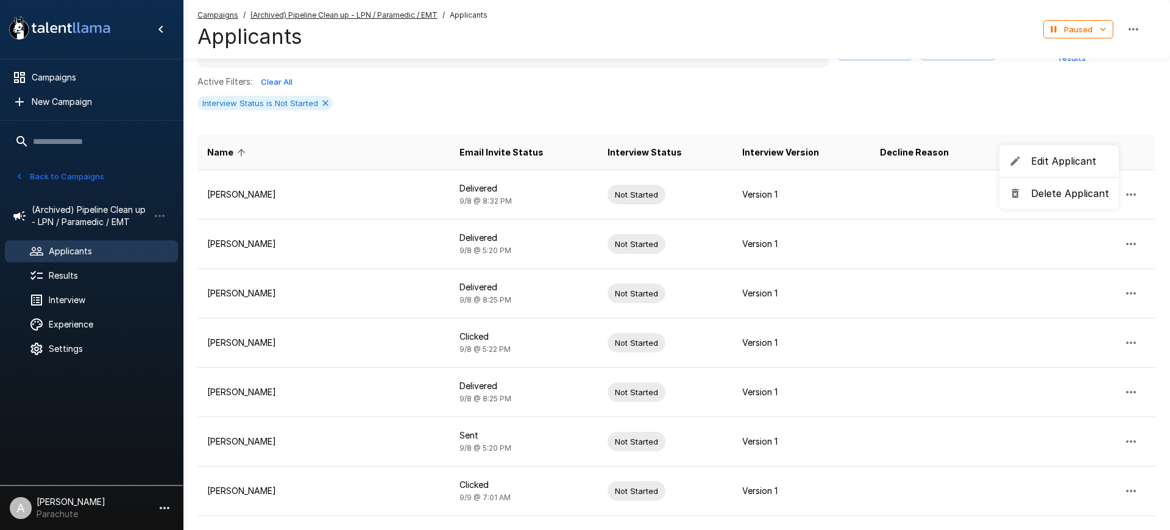
click at [1036, 194] on span "Delete Applicant" at bounding box center [1070, 193] width 78 height 15
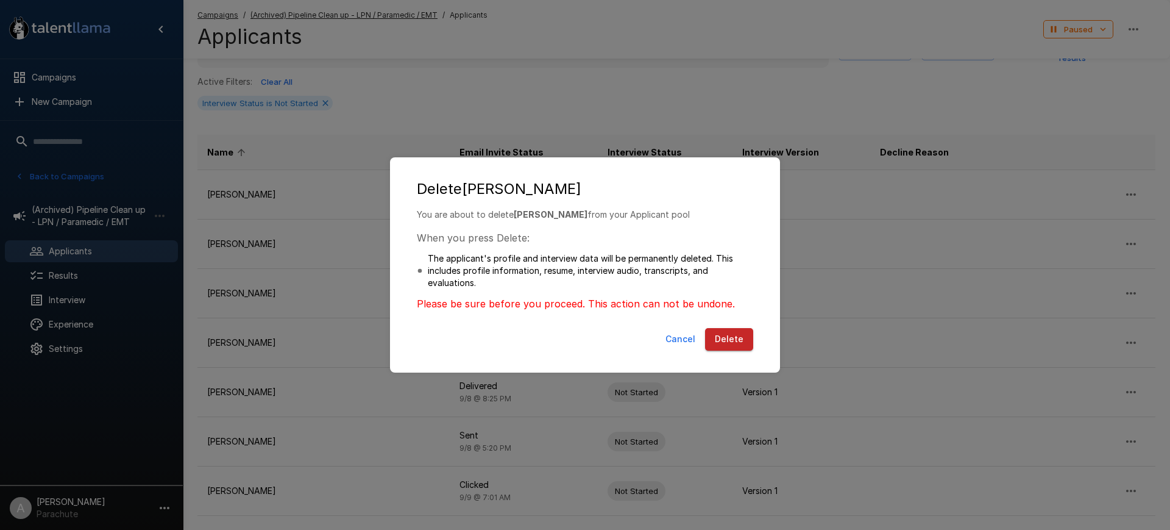
click at [728, 343] on button "Delete" at bounding box center [729, 339] width 48 height 23
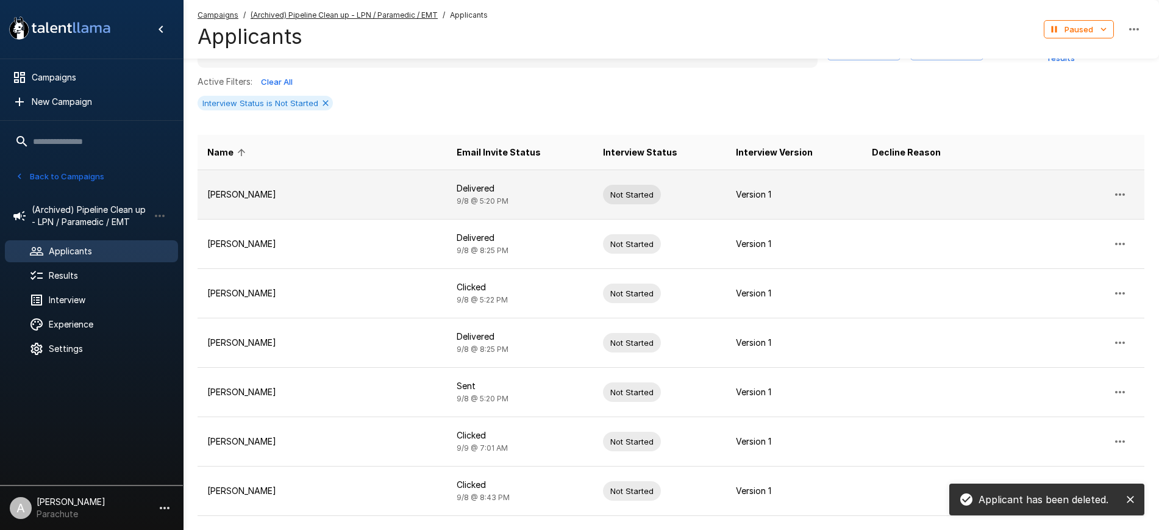
click at [1120, 188] on icon "button" at bounding box center [1119, 194] width 15 height 15
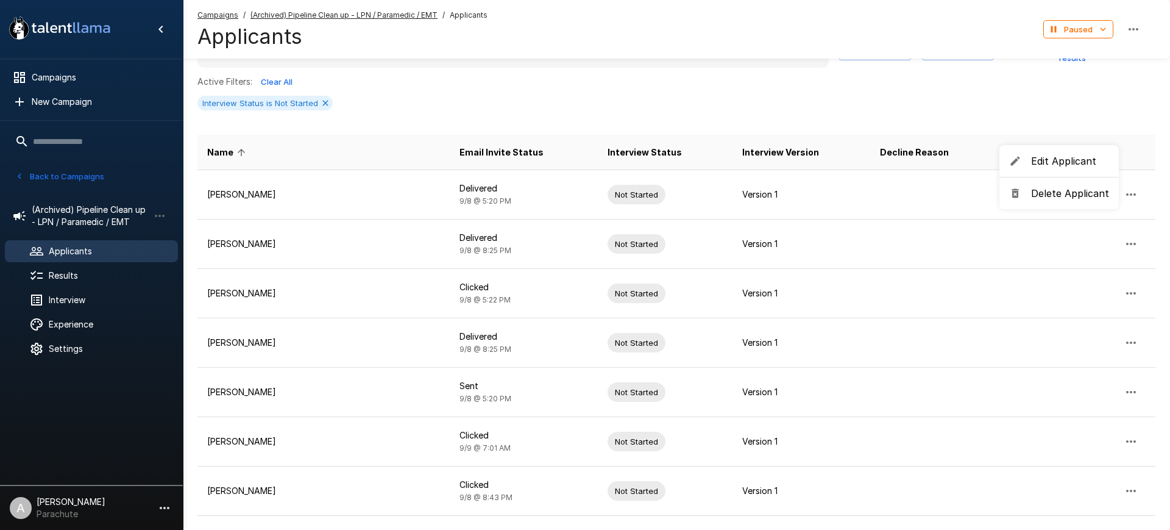
click at [1041, 193] on span "Delete Applicant" at bounding box center [1070, 193] width 78 height 15
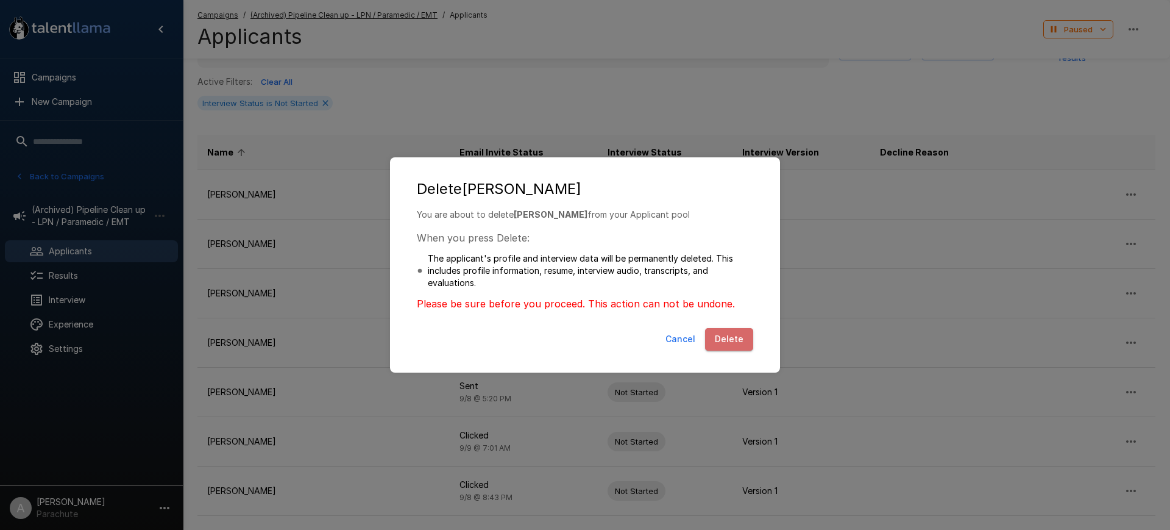
click at [733, 333] on button "Delete" at bounding box center [729, 339] width 48 height 23
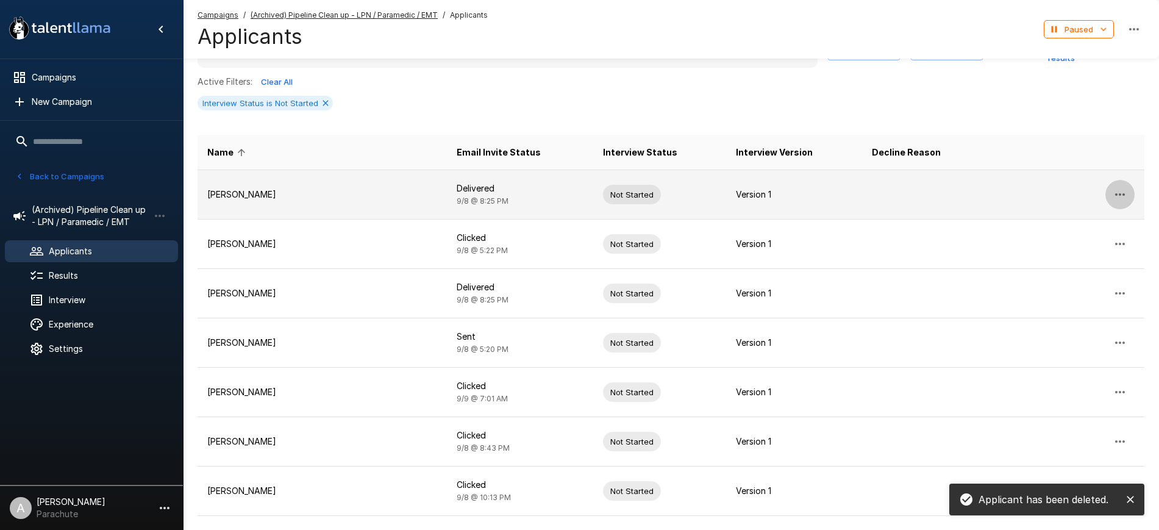
click at [1114, 185] on button "button" at bounding box center [1119, 194] width 29 height 29
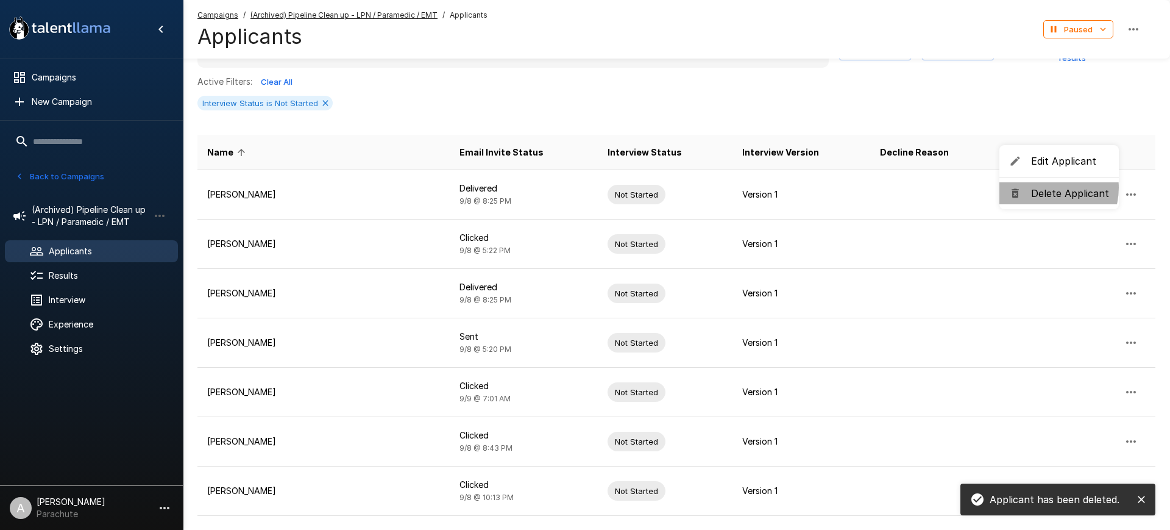
click at [1047, 188] on span "Delete Applicant" at bounding box center [1070, 193] width 78 height 15
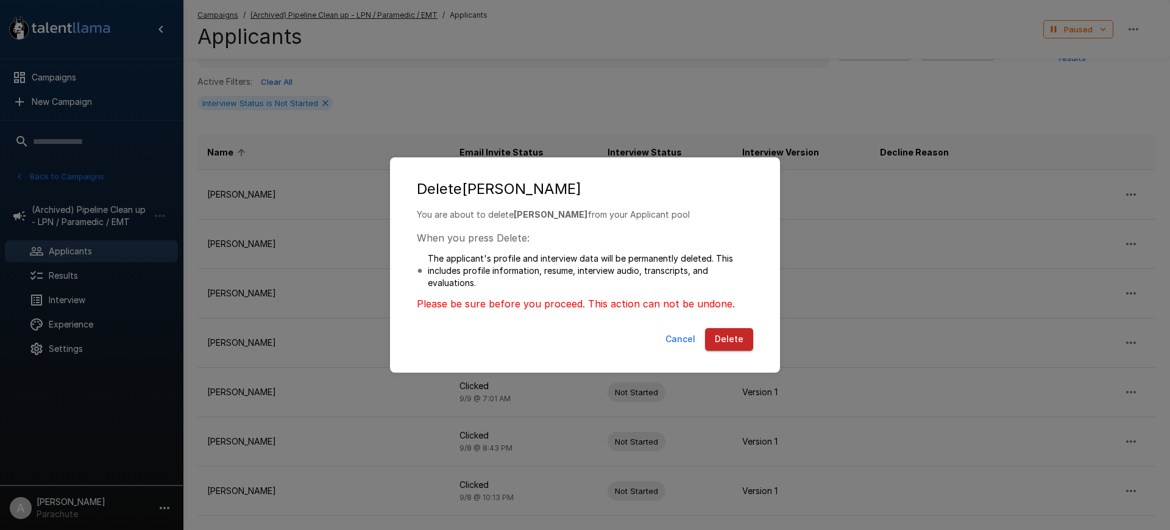
click at [716, 333] on button "Delete" at bounding box center [729, 339] width 48 height 23
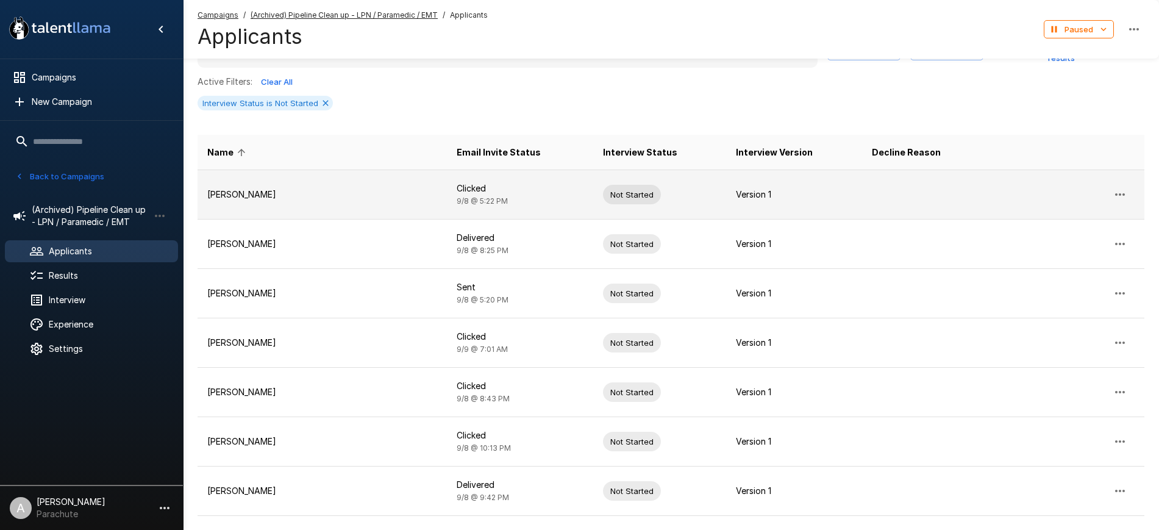
click at [1121, 192] on icon "button" at bounding box center [1119, 194] width 15 height 15
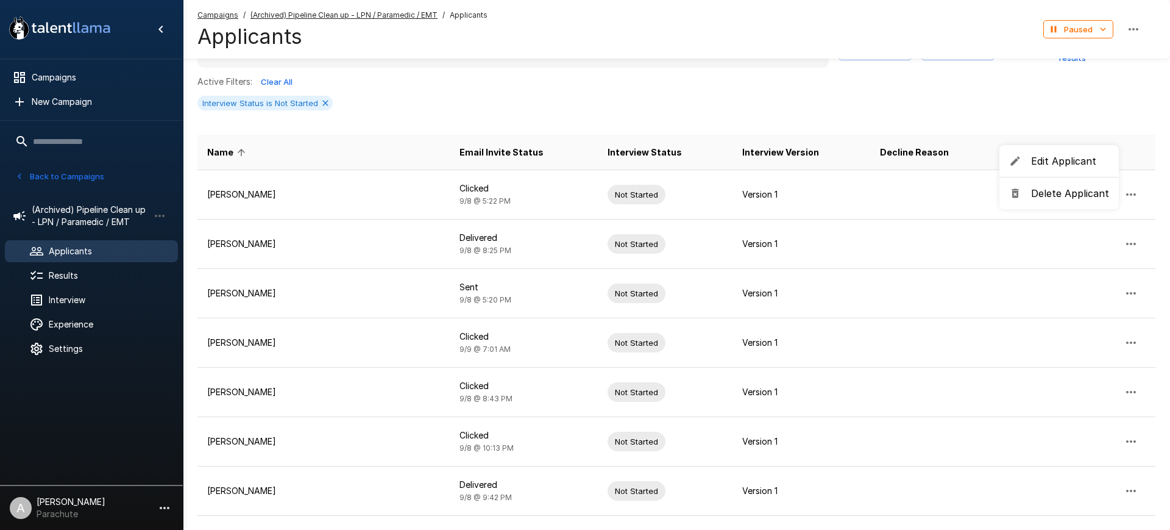
click at [1034, 196] on span "Delete Applicant" at bounding box center [1070, 193] width 78 height 15
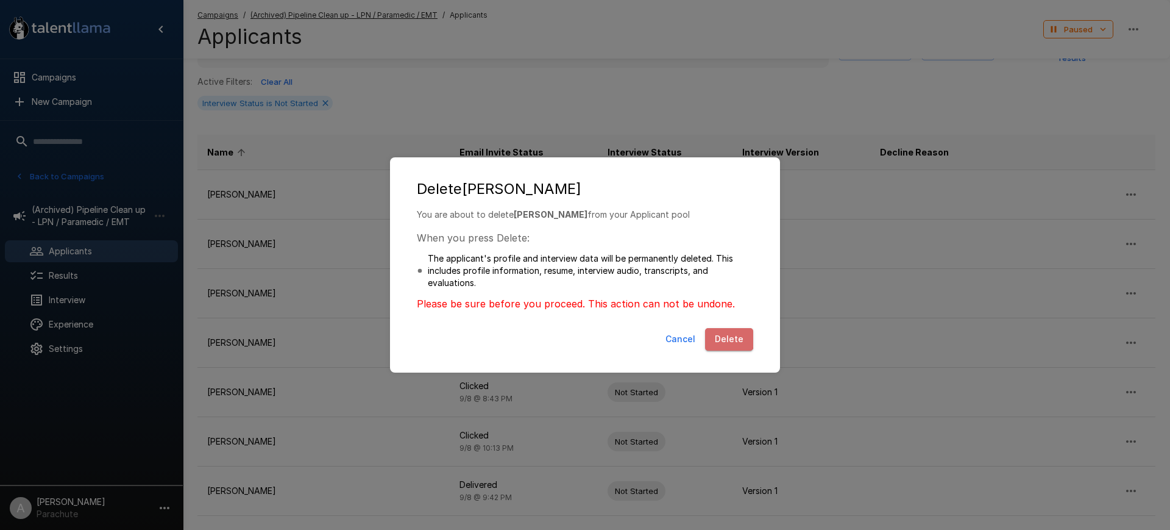
click at [720, 335] on button "Delete" at bounding box center [729, 339] width 48 height 23
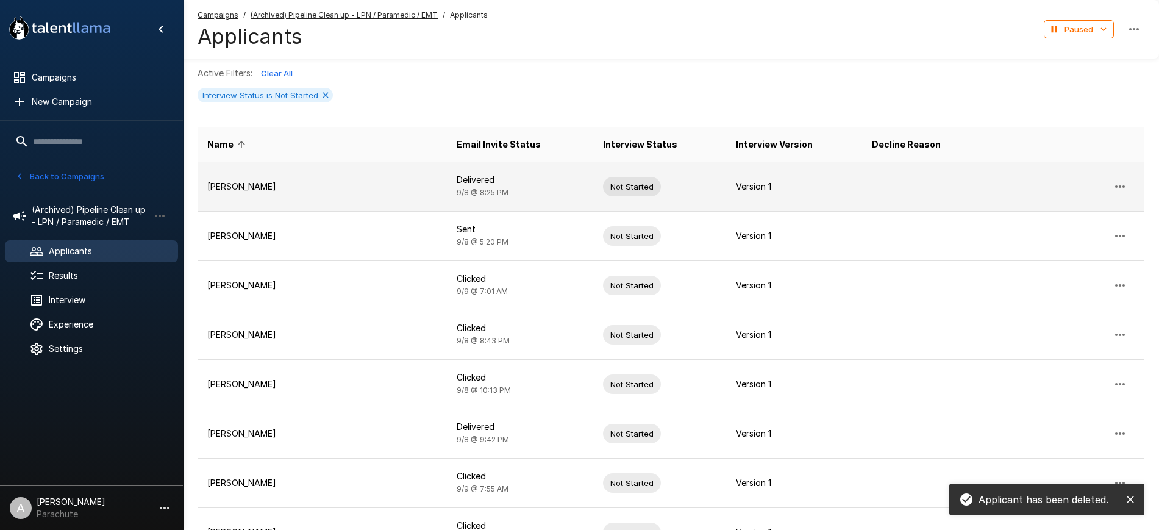
click at [1123, 188] on icon "button" at bounding box center [1119, 186] width 15 height 15
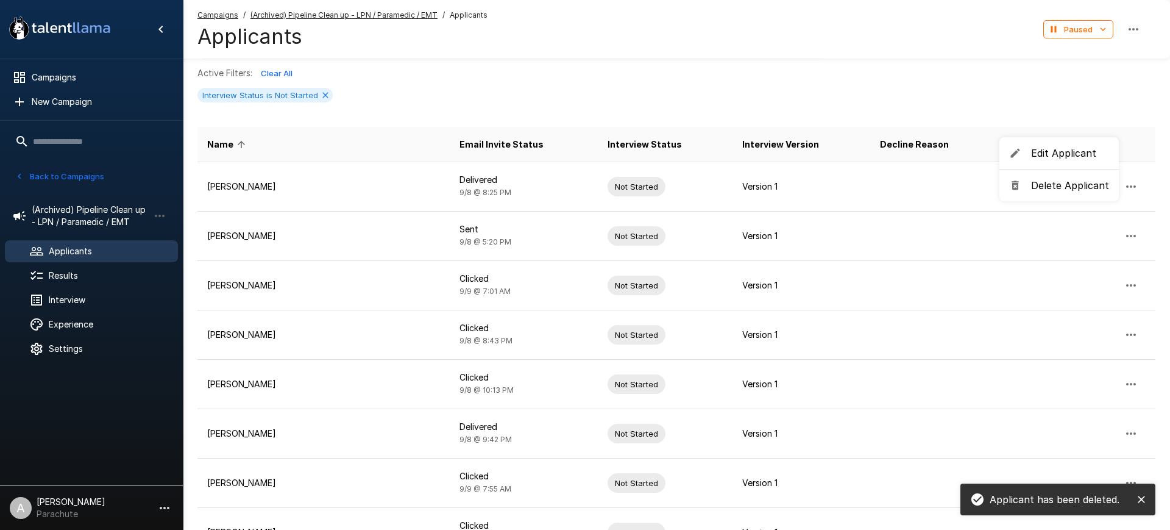
click at [1054, 187] on span "Delete Applicant" at bounding box center [1070, 185] width 78 height 15
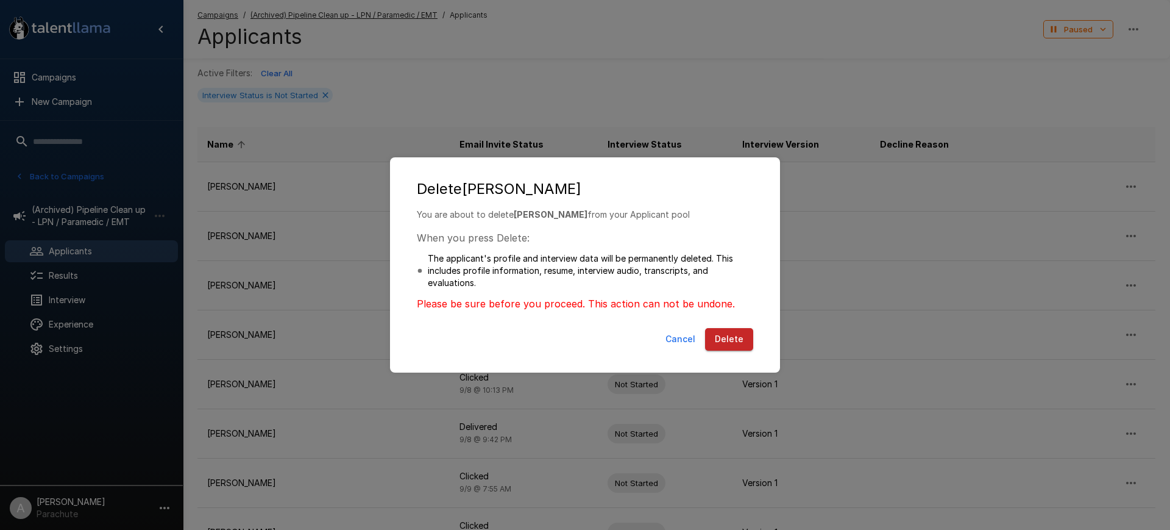
click at [723, 342] on button "Delete" at bounding box center [729, 339] width 48 height 23
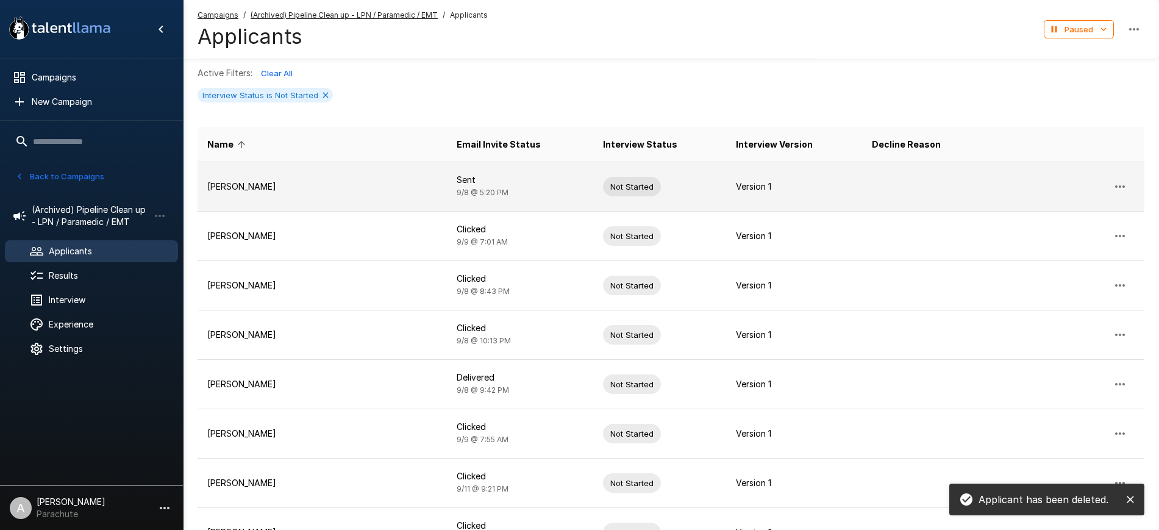
click at [1122, 180] on icon "button" at bounding box center [1119, 186] width 15 height 15
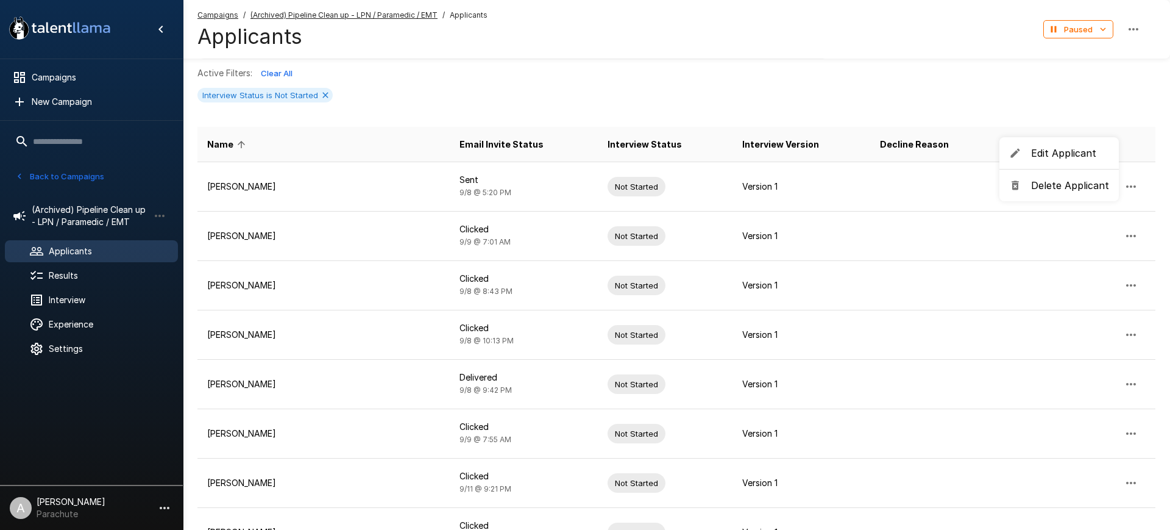
click at [1057, 188] on span "Delete Applicant" at bounding box center [1070, 185] width 78 height 15
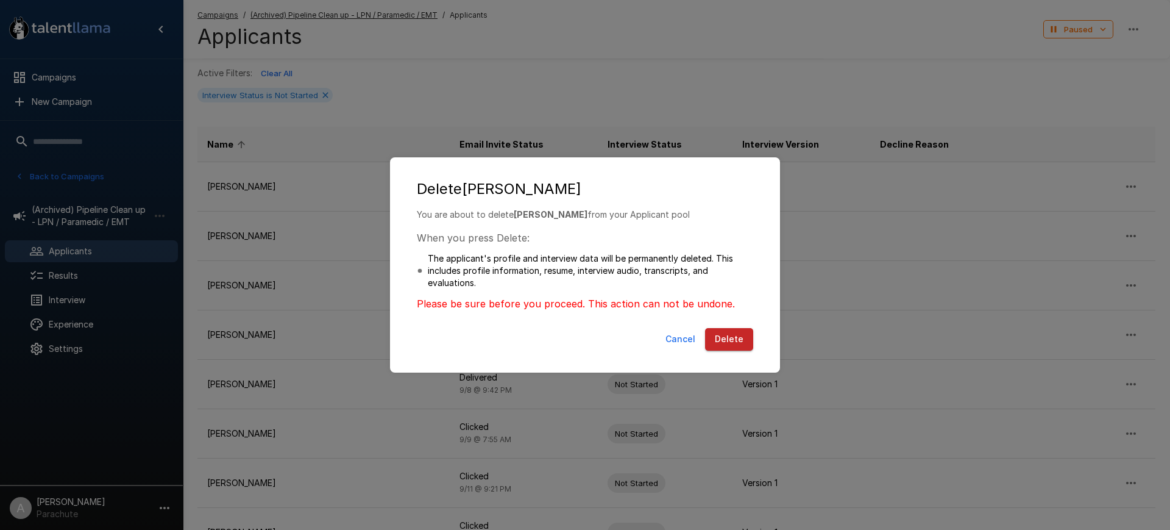
click at [724, 336] on button "Delete" at bounding box center [729, 339] width 48 height 23
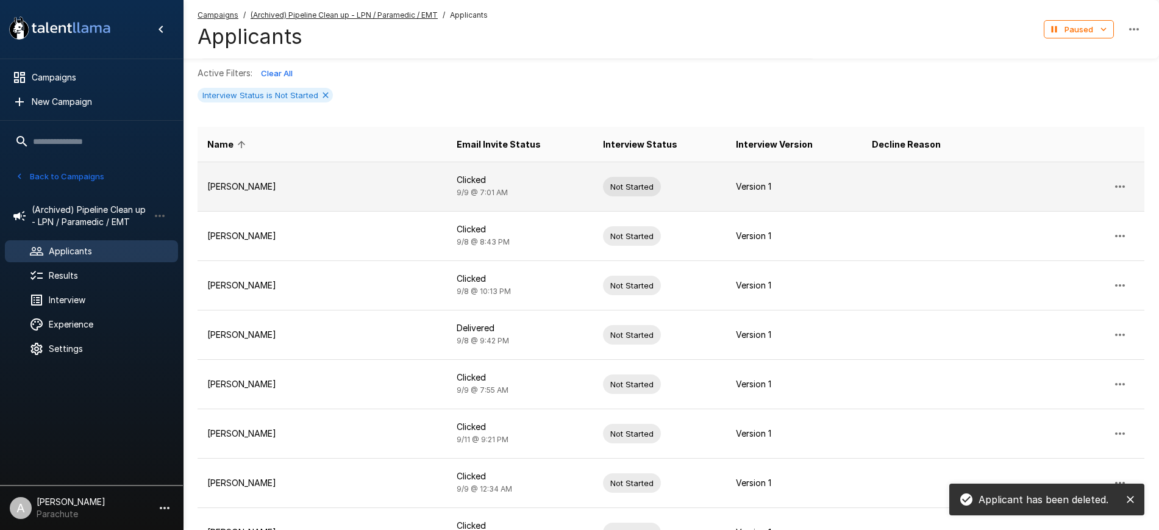
click at [1117, 190] on icon "button" at bounding box center [1119, 186] width 15 height 15
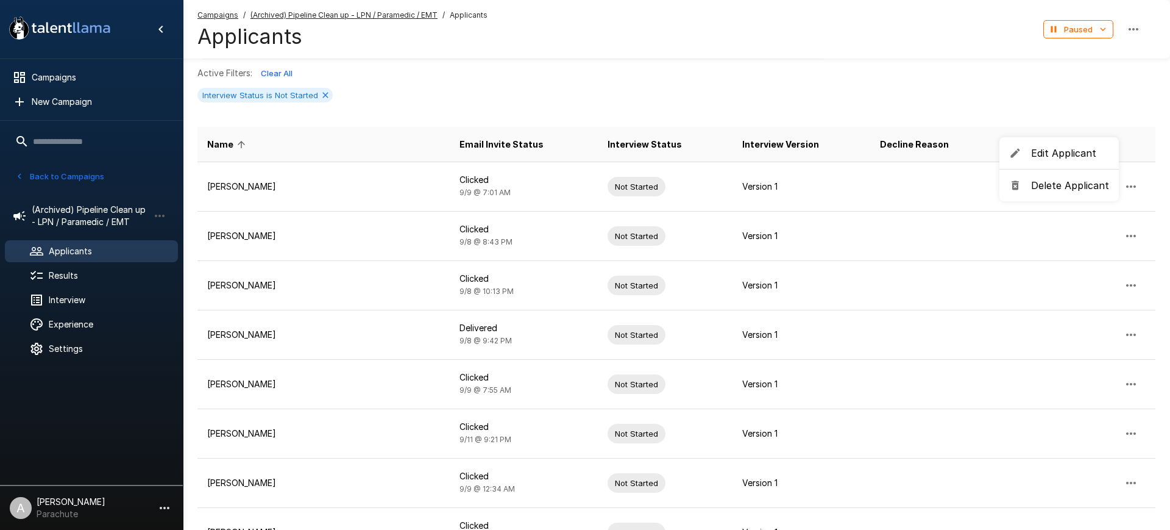
click at [1074, 185] on span "Delete Applicant" at bounding box center [1070, 185] width 78 height 15
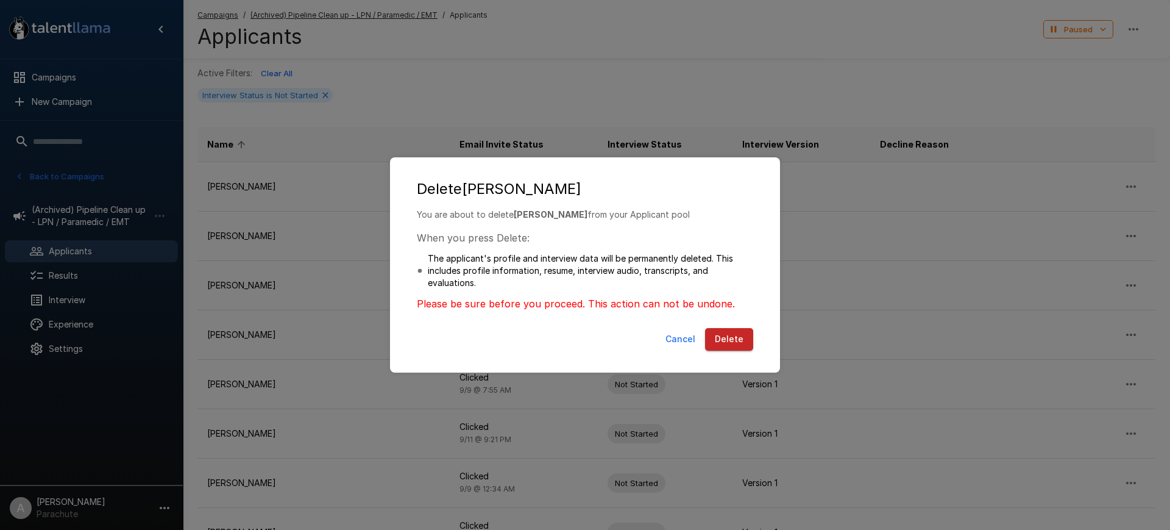
click at [742, 335] on button "Delete" at bounding box center [729, 339] width 48 height 23
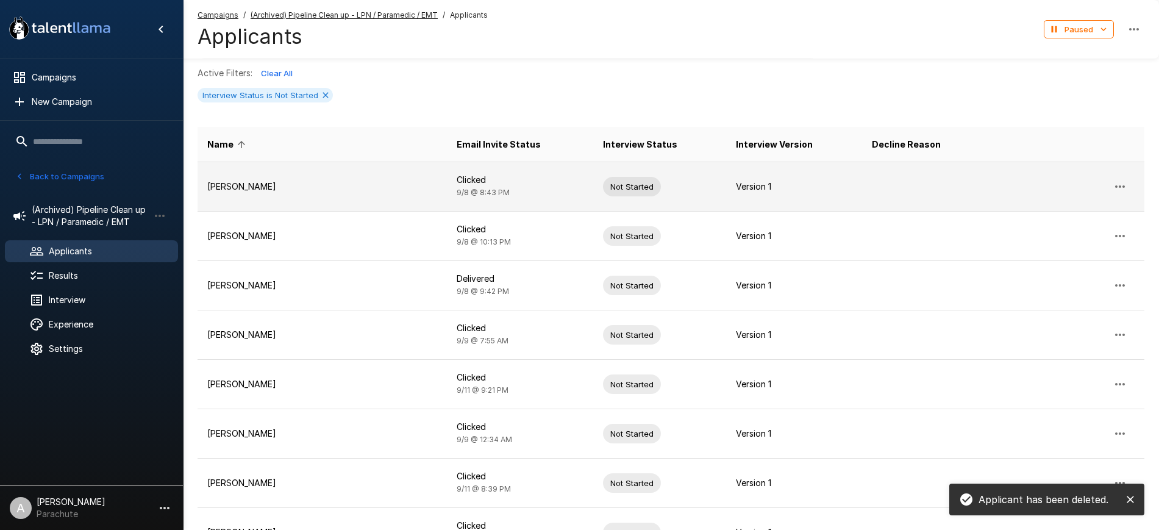
click at [1112, 180] on icon "button" at bounding box center [1119, 186] width 15 height 15
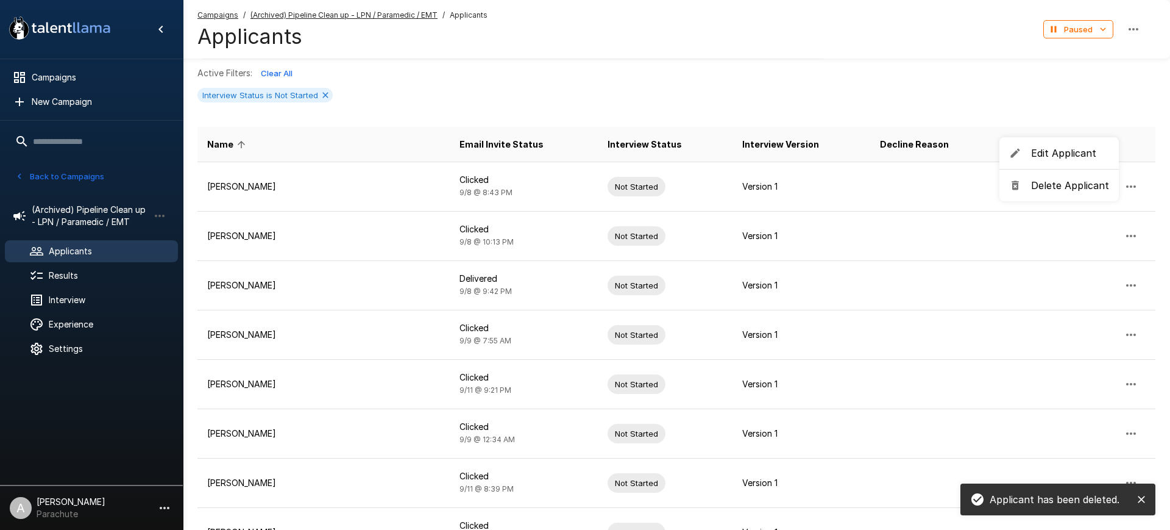
click at [1067, 183] on span "Delete Applicant" at bounding box center [1070, 185] width 78 height 15
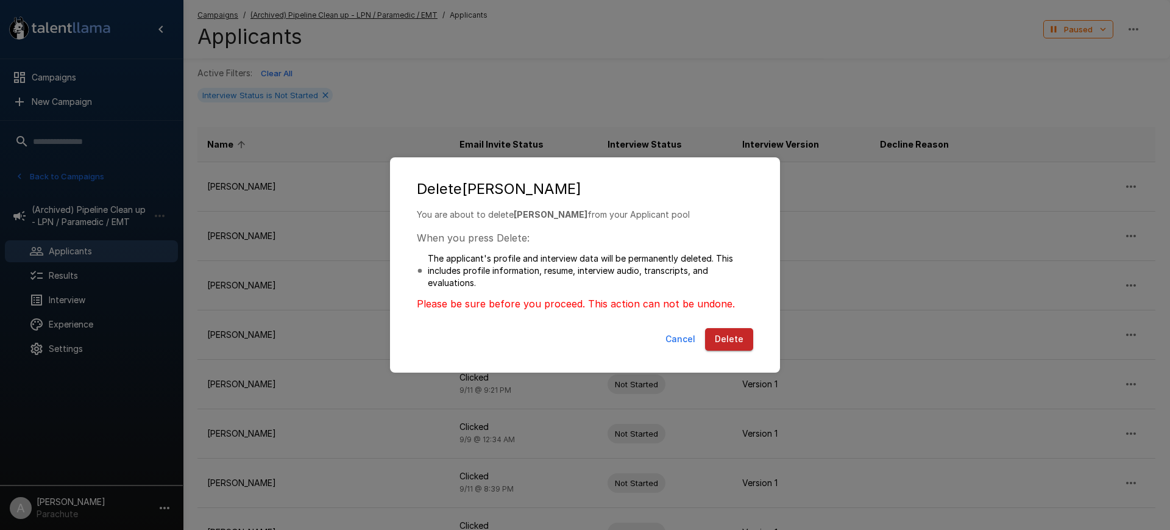
click at [727, 330] on button "Delete" at bounding box center [729, 339] width 48 height 23
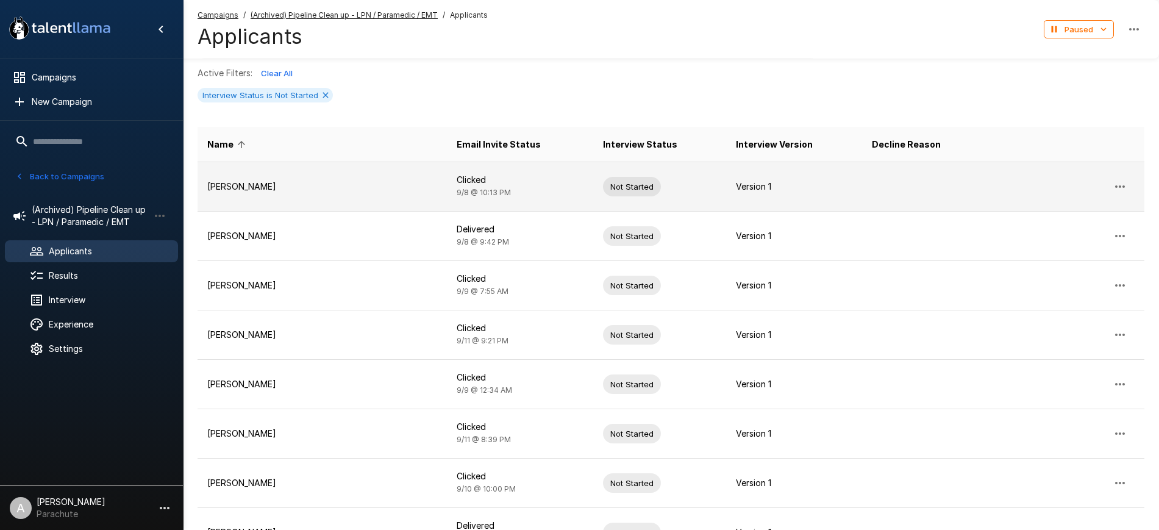
click at [1124, 180] on icon "button" at bounding box center [1119, 186] width 15 height 15
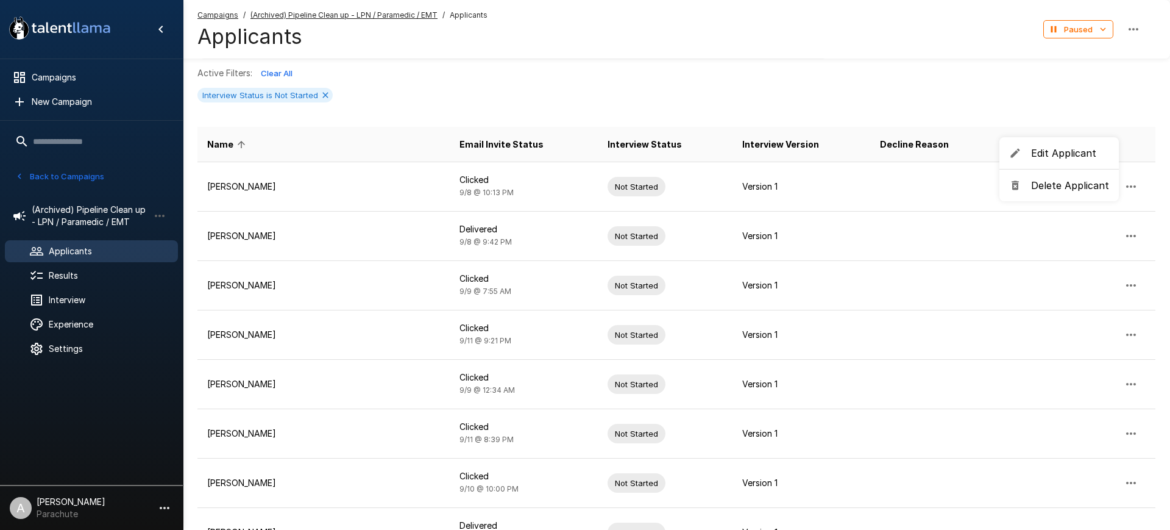
click at [1068, 183] on span "Delete Applicant" at bounding box center [1070, 185] width 78 height 15
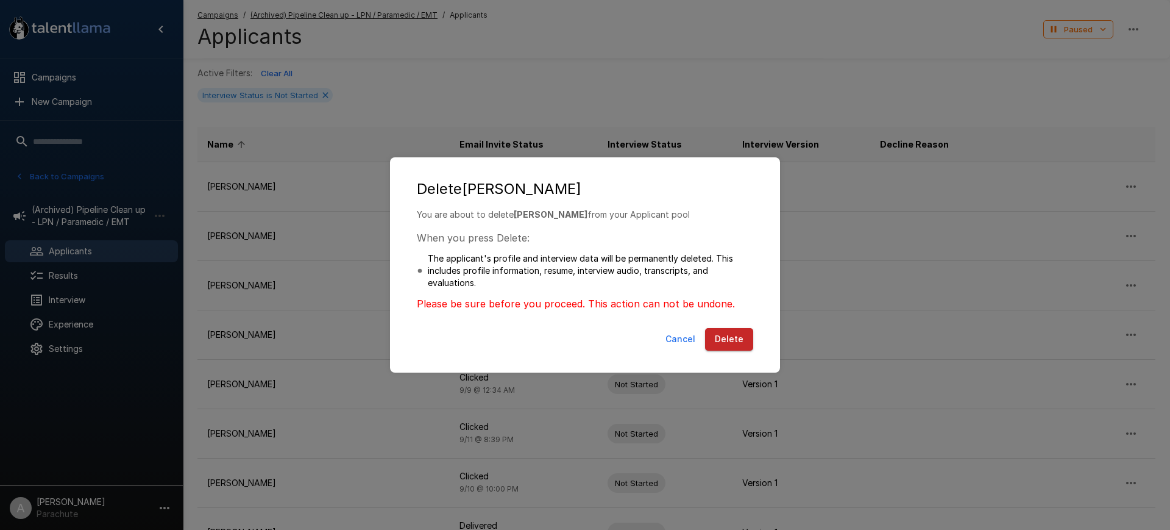
click at [724, 332] on button "Delete" at bounding box center [729, 339] width 48 height 23
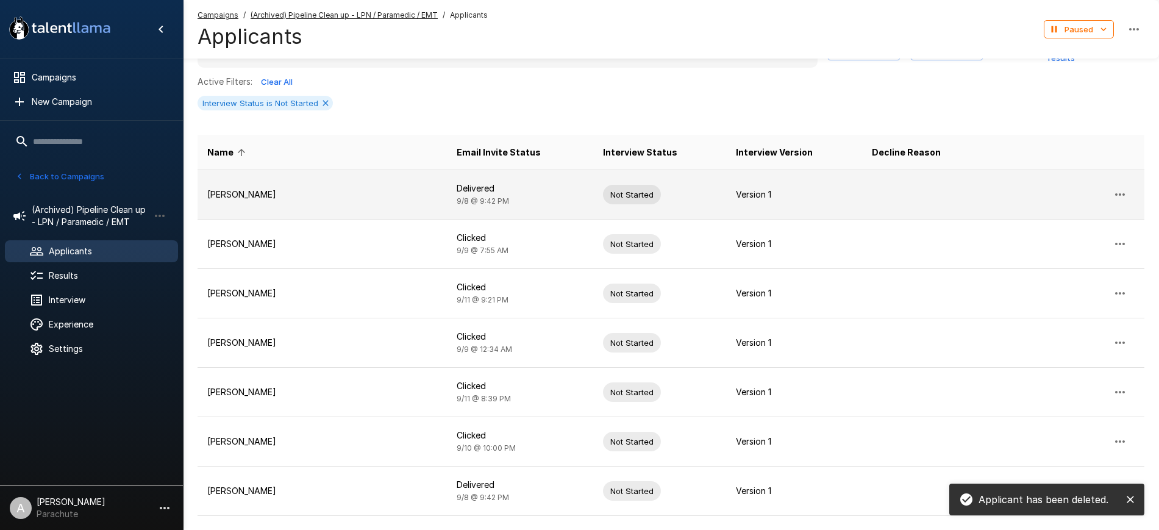
click at [1120, 187] on icon "button" at bounding box center [1119, 194] width 15 height 15
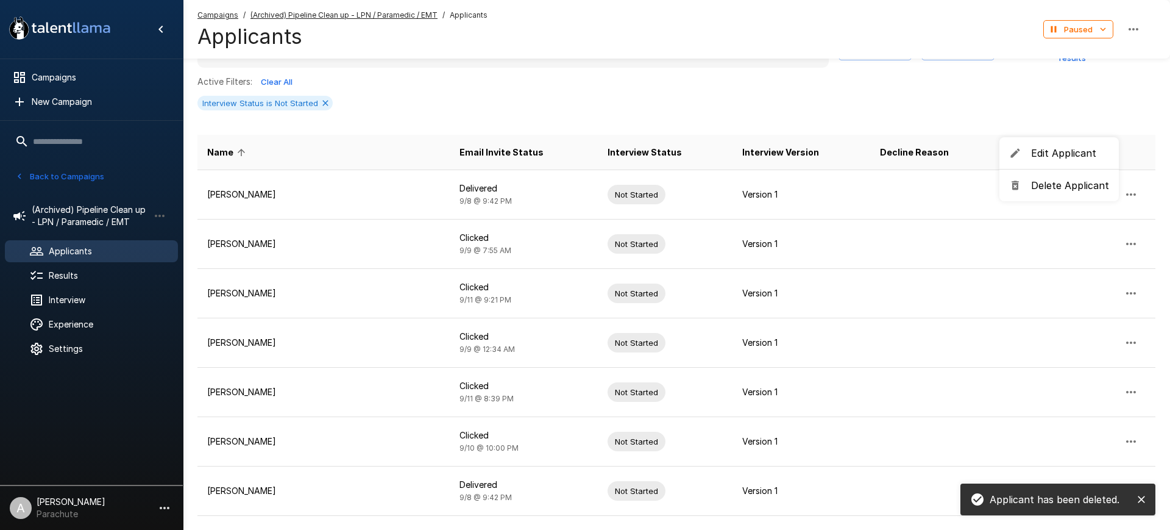
click at [1051, 189] on span "Delete Applicant" at bounding box center [1070, 185] width 78 height 15
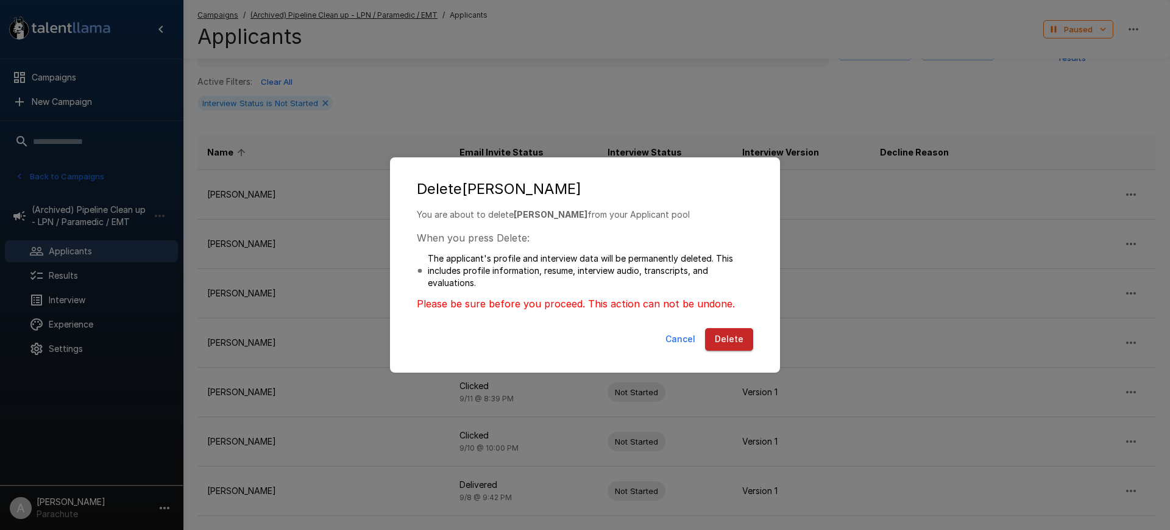
click at [735, 337] on button "Delete" at bounding box center [729, 339] width 48 height 23
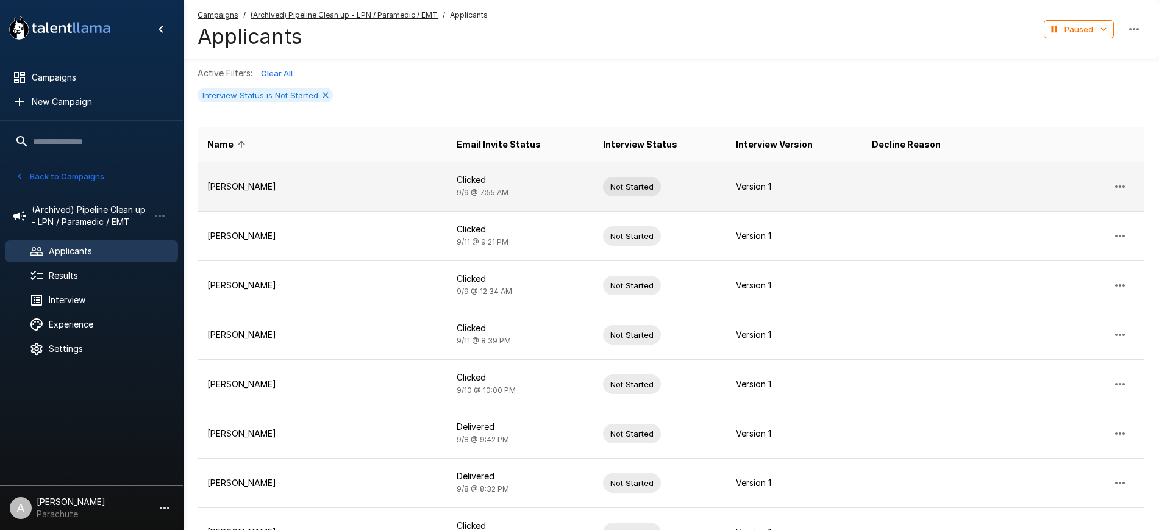
click at [1121, 182] on icon "button" at bounding box center [1119, 186] width 15 height 15
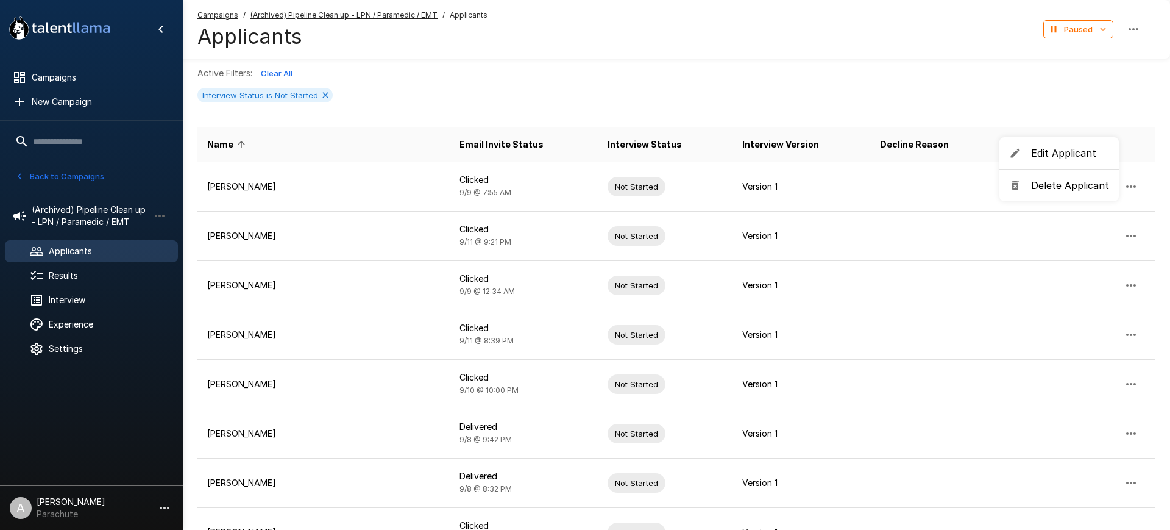
click at [1067, 191] on span "Delete Applicant" at bounding box center [1070, 185] width 78 height 15
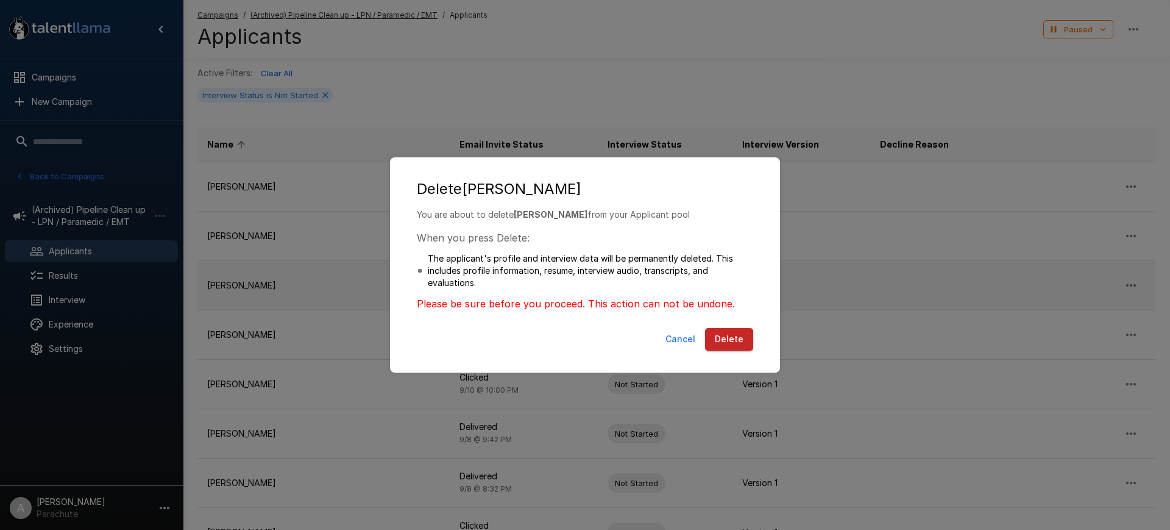
click at [749, 335] on button "Delete" at bounding box center [729, 339] width 48 height 23
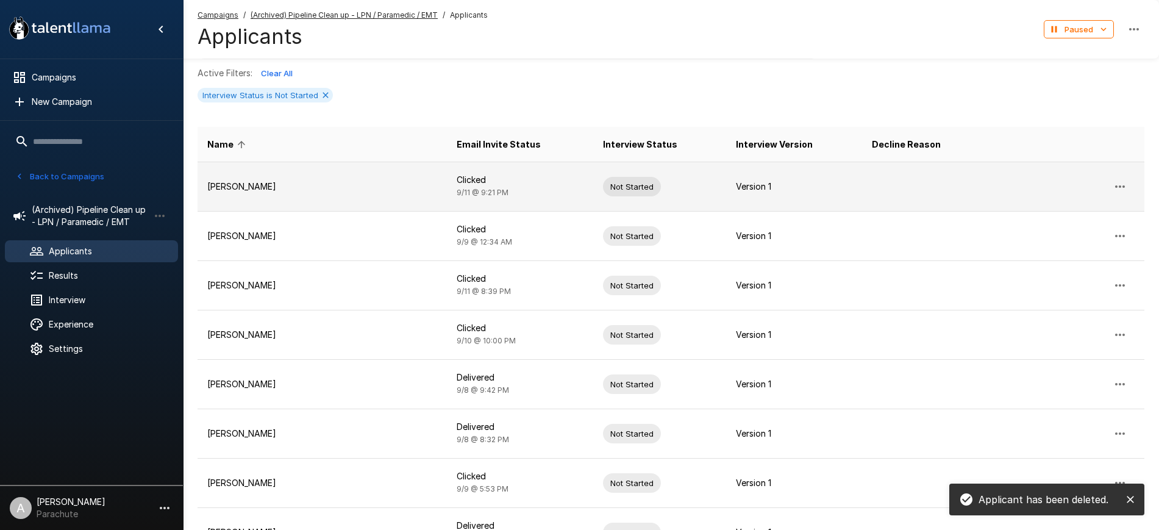
click at [1121, 183] on icon "button" at bounding box center [1119, 186] width 15 height 15
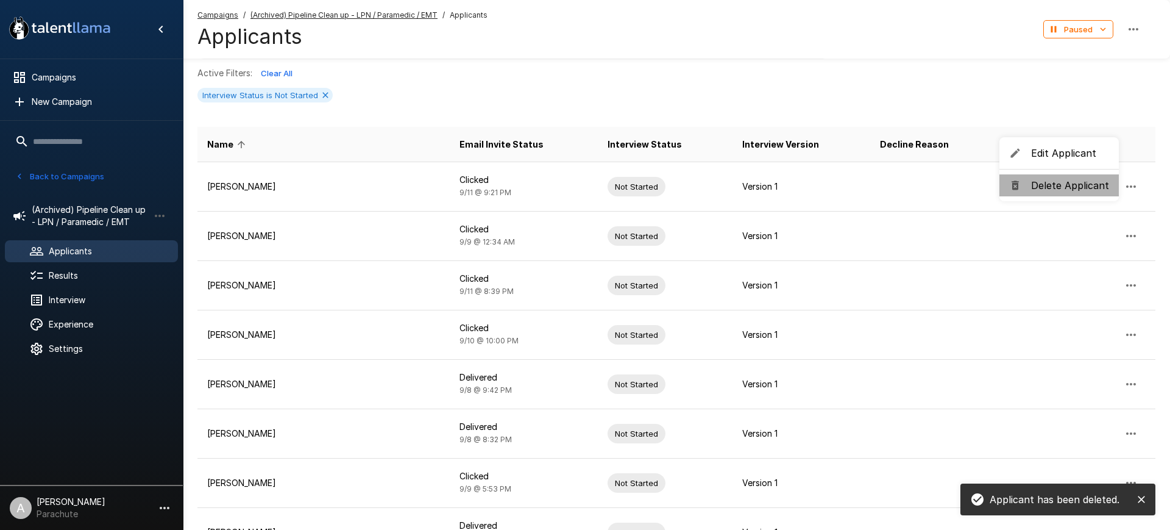
click at [1062, 188] on span "Delete Applicant" at bounding box center [1070, 185] width 78 height 15
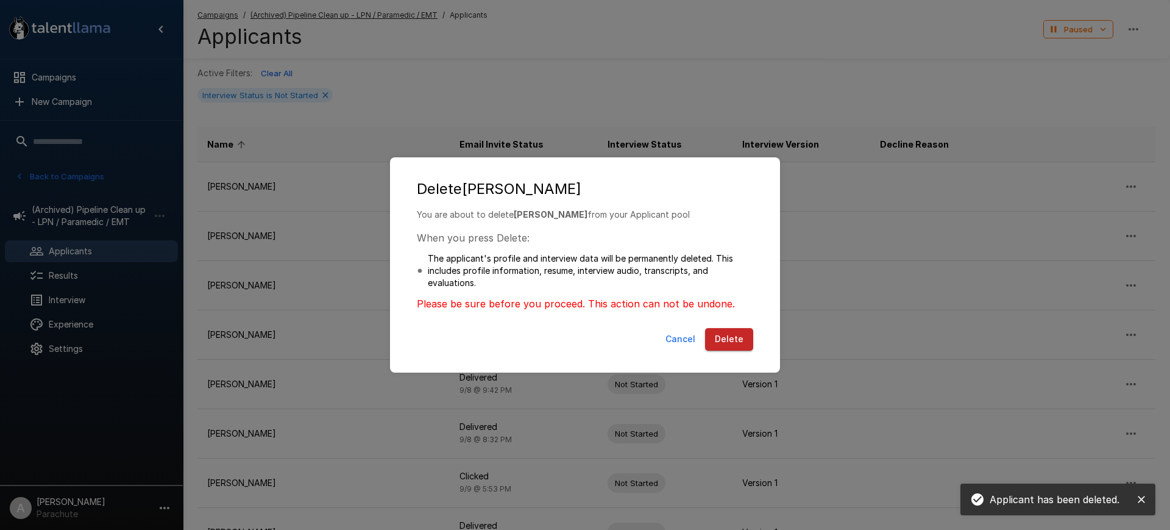
click at [731, 338] on button "Delete" at bounding box center [729, 339] width 48 height 23
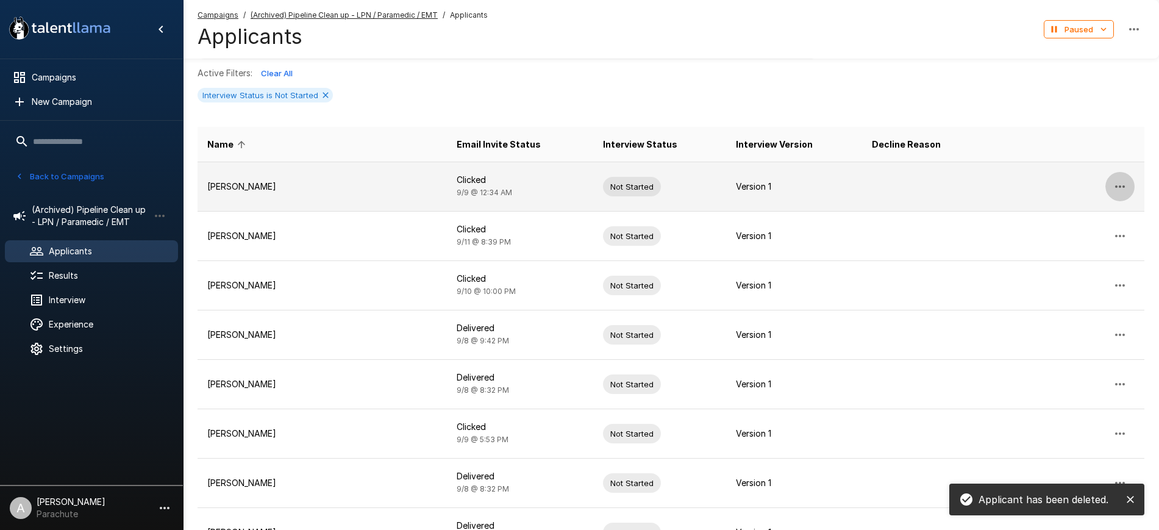
click at [1119, 179] on icon "button" at bounding box center [1119, 186] width 15 height 15
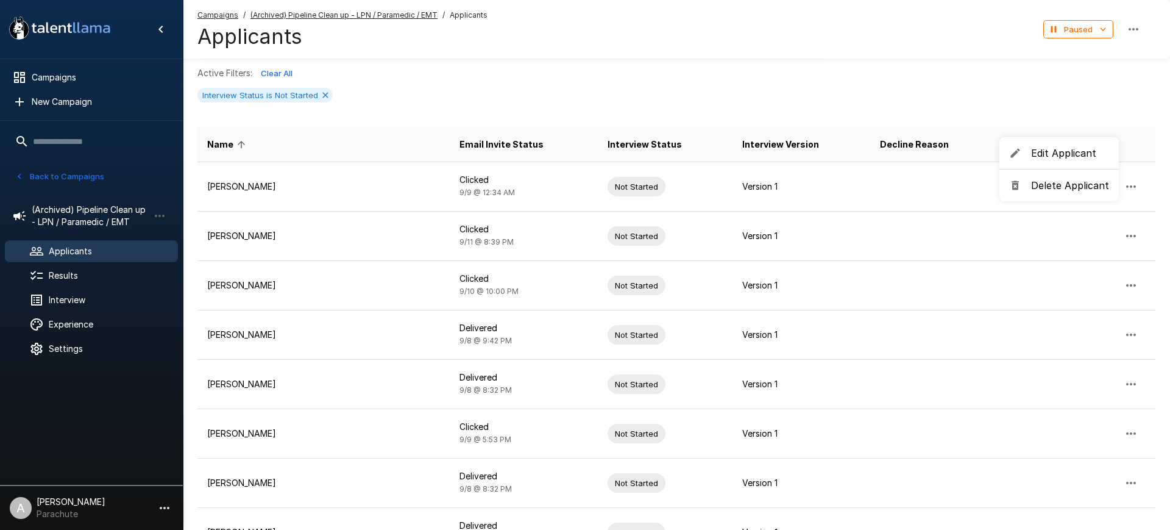
click at [1067, 185] on span "Delete Applicant" at bounding box center [1070, 185] width 78 height 15
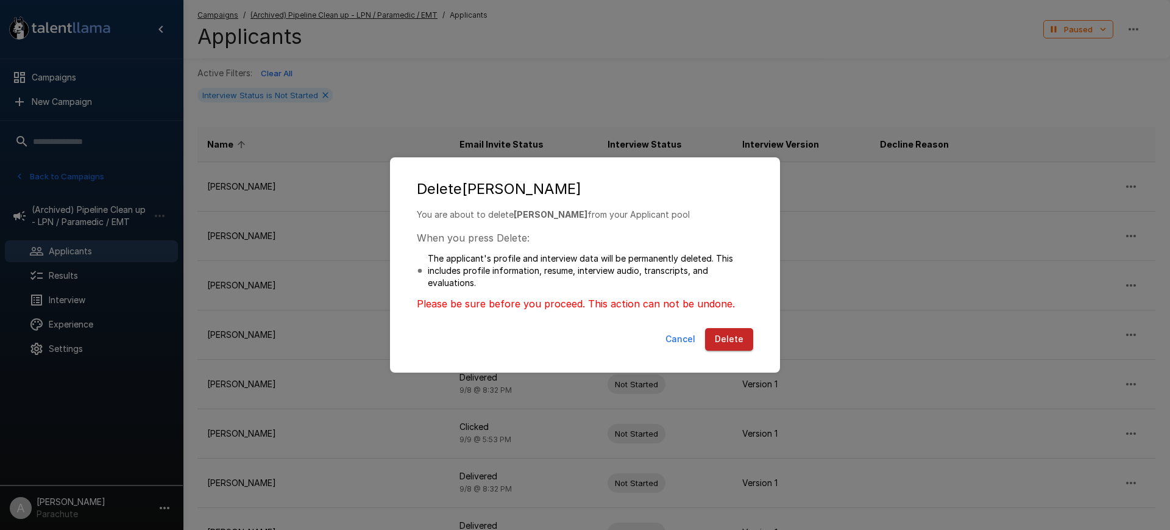
click at [722, 333] on button "Delete" at bounding box center [729, 339] width 48 height 23
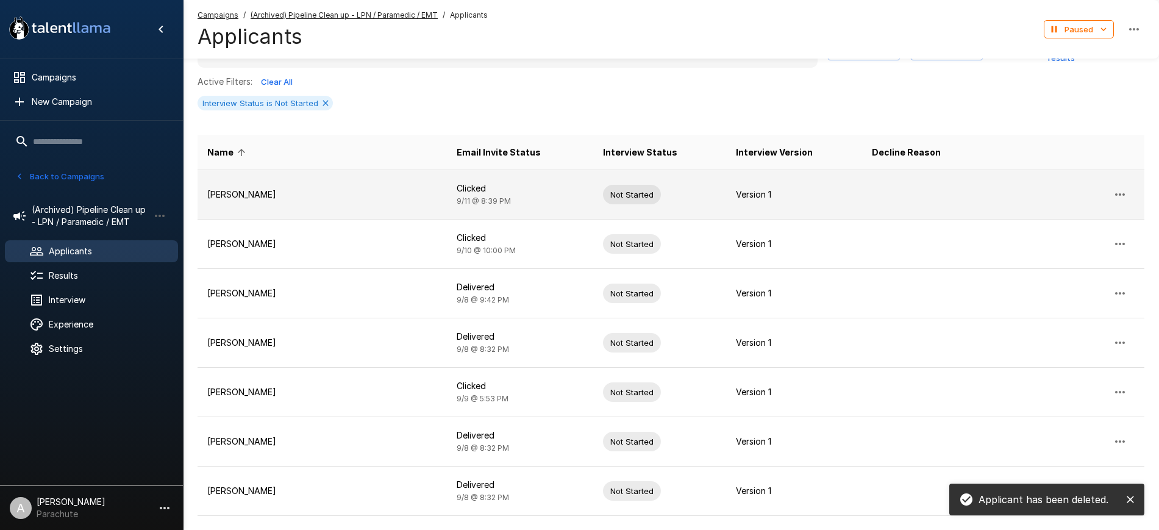
click at [1118, 190] on icon "button" at bounding box center [1119, 194] width 15 height 15
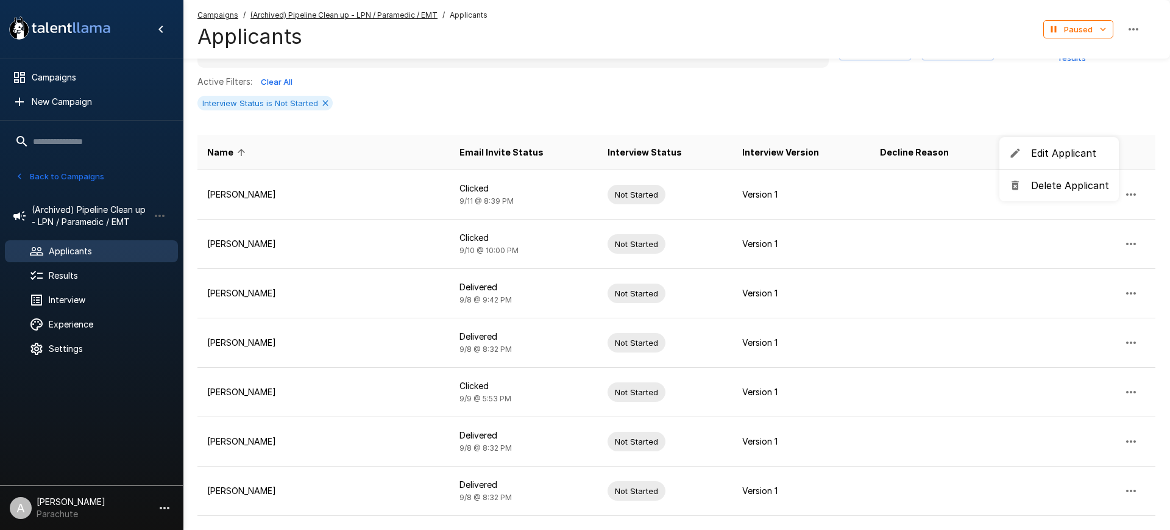
click at [1056, 190] on span "Delete Applicant" at bounding box center [1070, 185] width 78 height 15
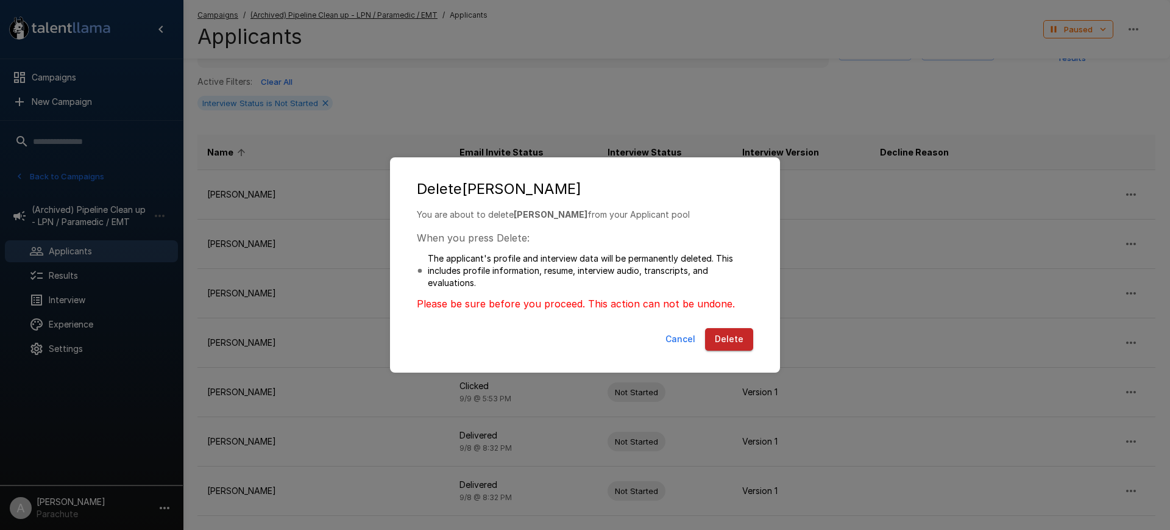
click at [742, 337] on button "Delete" at bounding box center [729, 339] width 48 height 23
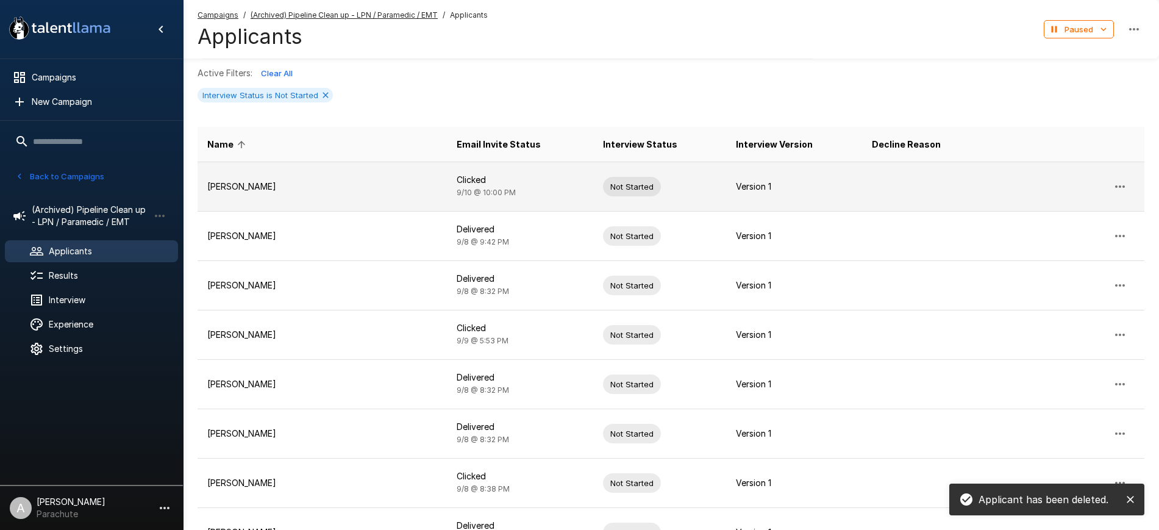
click at [1119, 185] on icon "button" at bounding box center [1119, 186] width 15 height 15
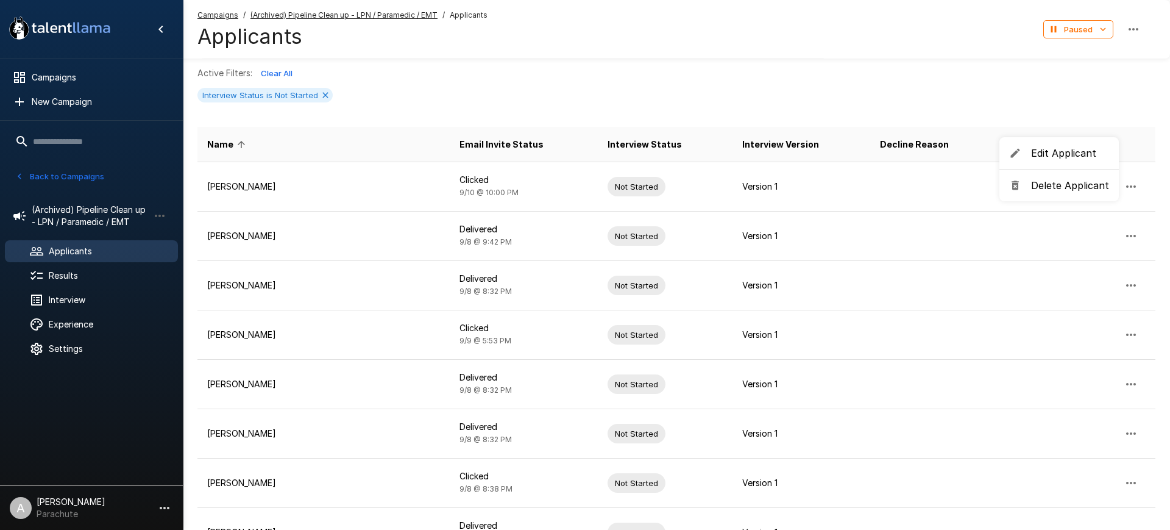
click at [1050, 190] on span "Delete Applicant" at bounding box center [1070, 185] width 78 height 15
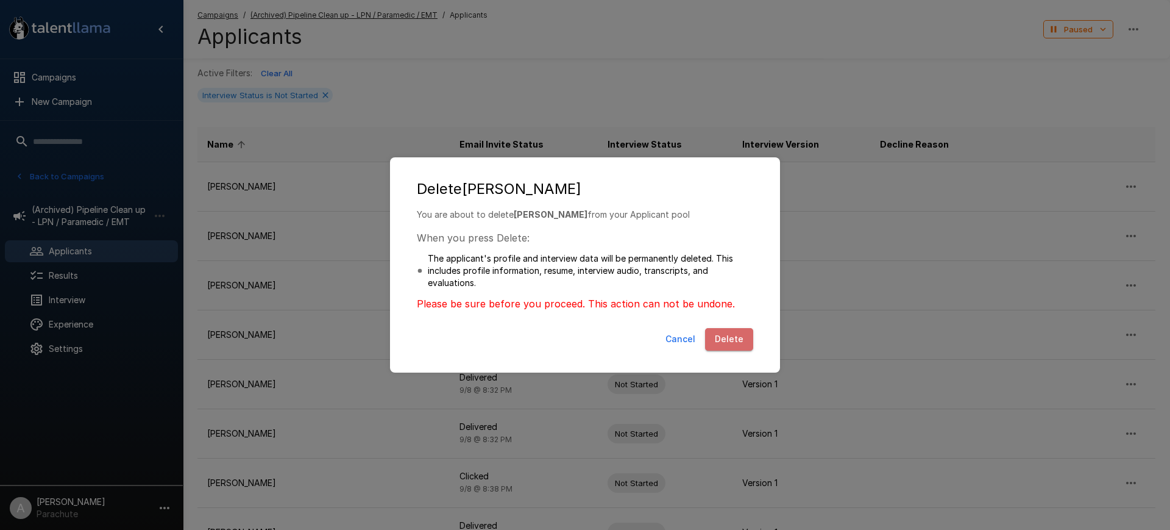
click at [745, 335] on button "Delete" at bounding box center [729, 339] width 48 height 23
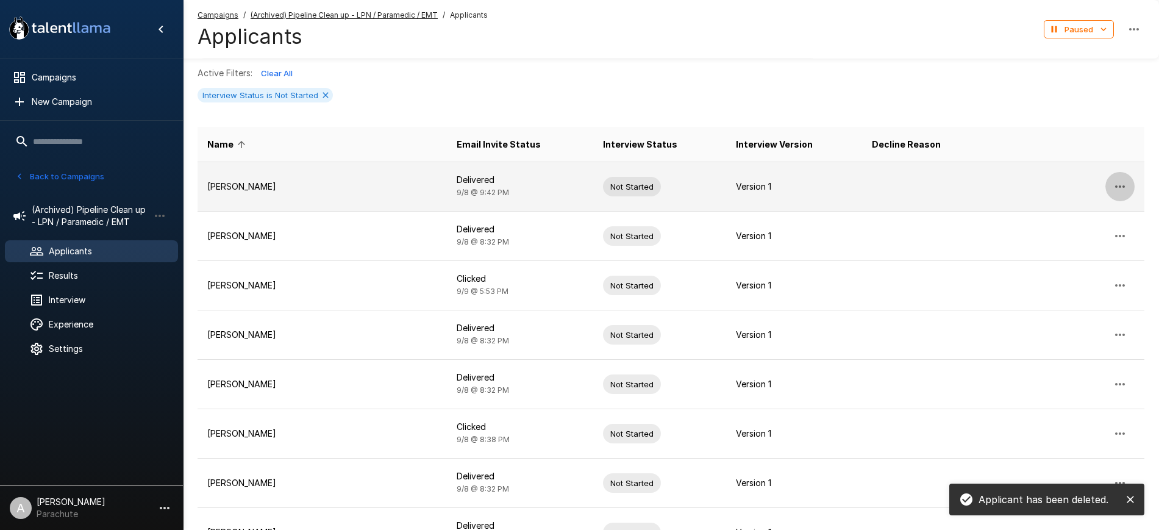
click at [1118, 179] on icon "button" at bounding box center [1119, 186] width 15 height 15
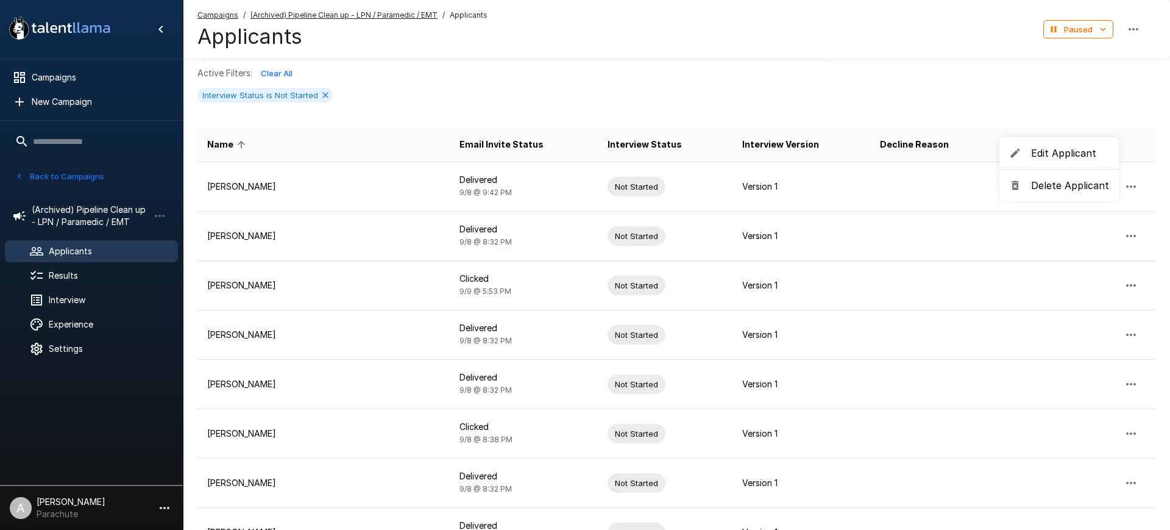
click at [1045, 186] on span "Delete Applicant" at bounding box center [1070, 185] width 78 height 15
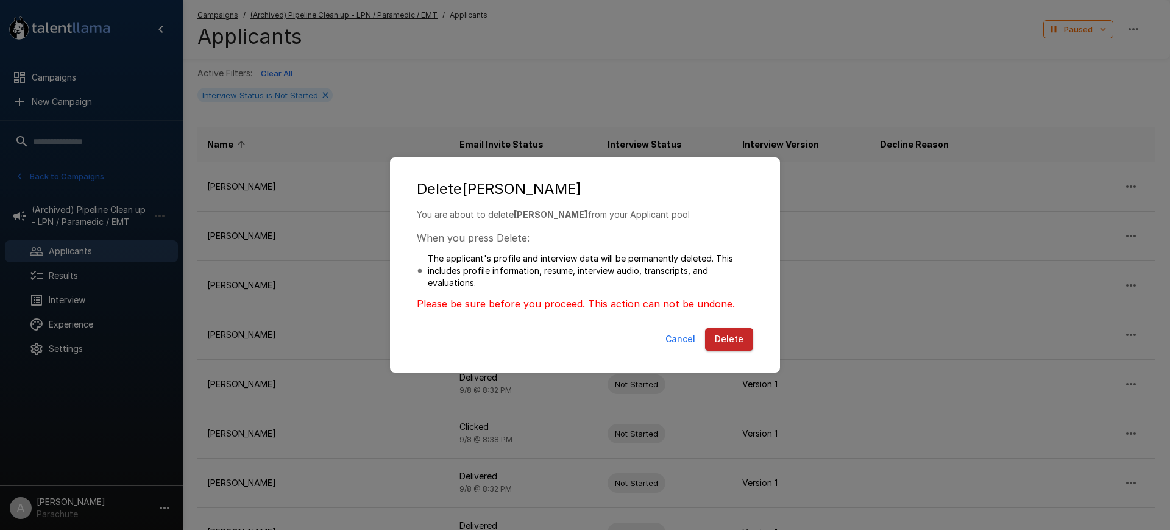
click at [745, 332] on button "Delete" at bounding box center [729, 339] width 48 height 23
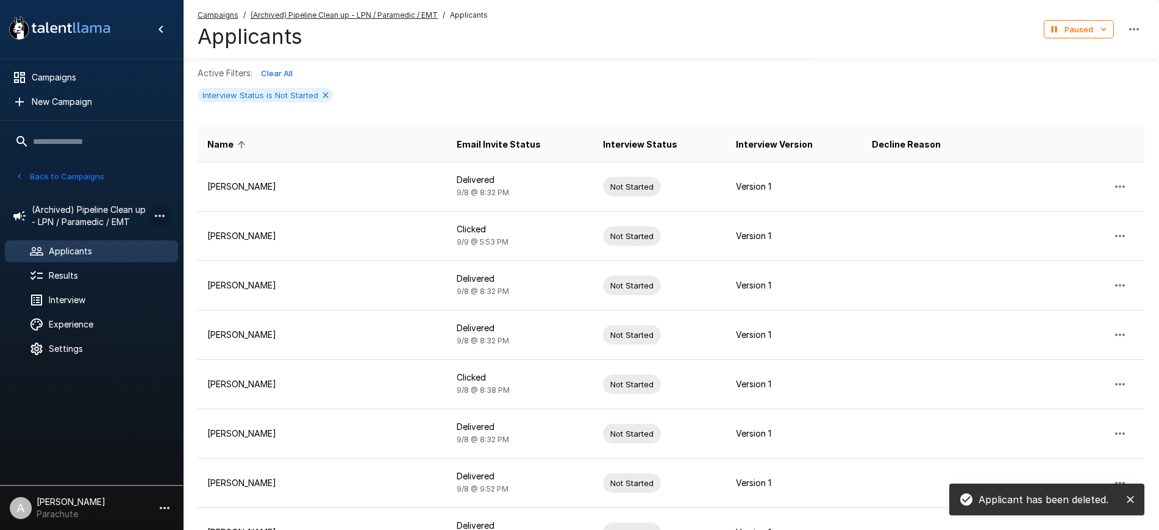
click at [158, 205] on button "button" at bounding box center [159, 215] width 21 height 21
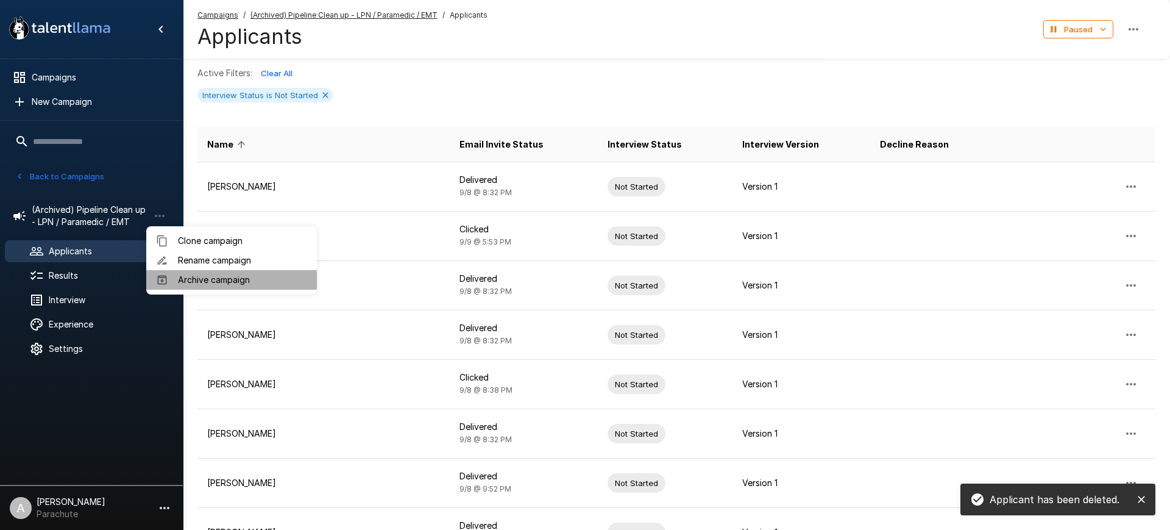
click at [220, 274] on span "Archive campaign" at bounding box center [242, 280] width 129 height 12
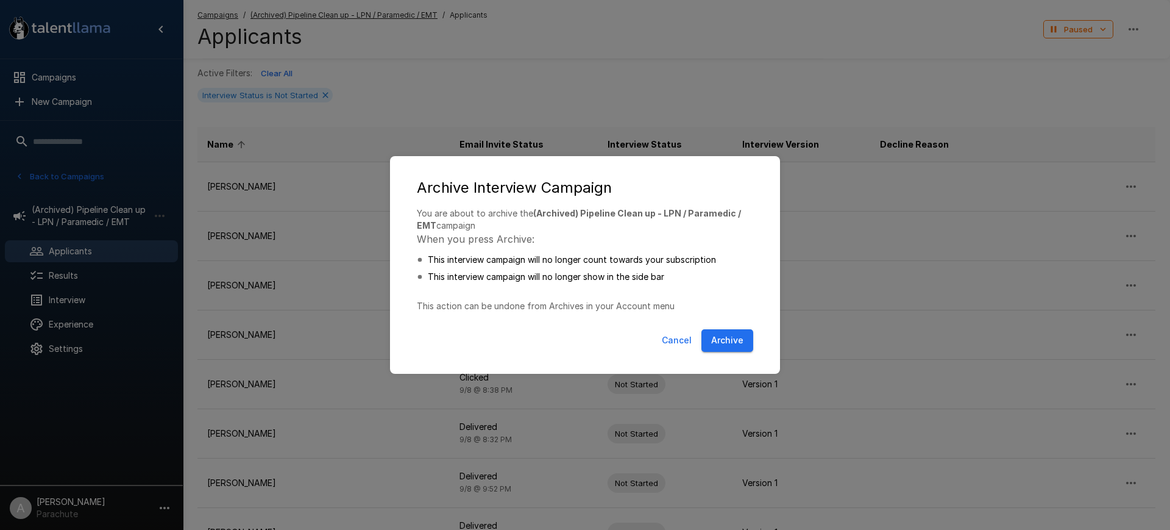
click at [677, 346] on button "Cancel" at bounding box center [677, 340] width 40 height 23
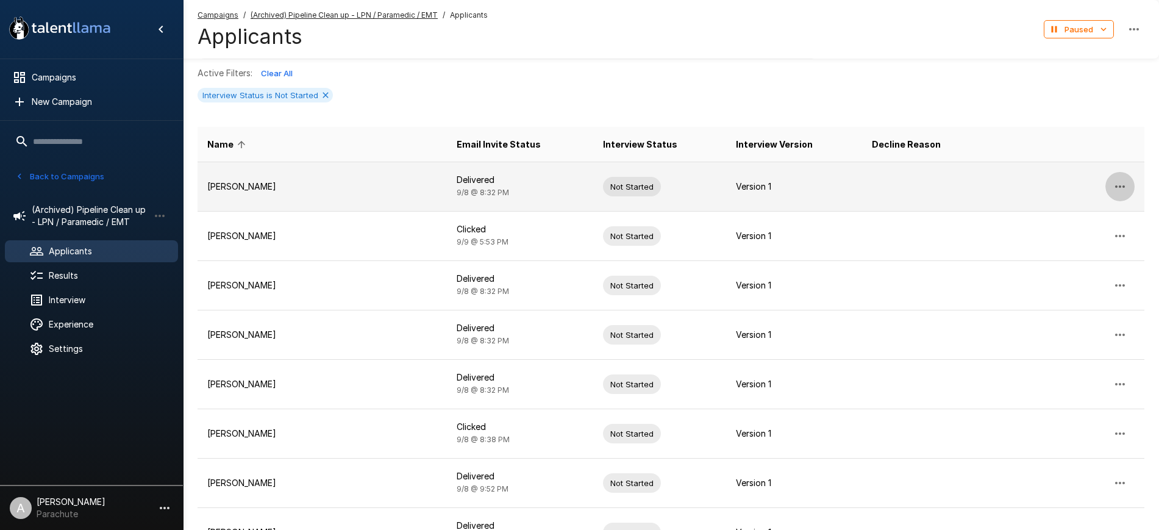
click at [1114, 183] on icon "button" at bounding box center [1119, 186] width 15 height 15
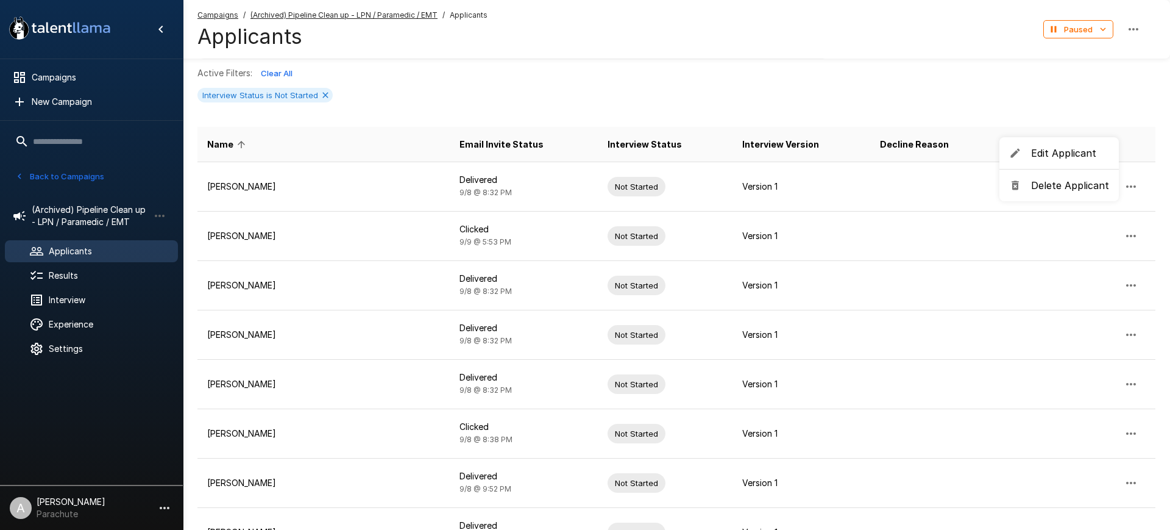
click at [1057, 183] on span "Delete Applicant" at bounding box center [1070, 185] width 78 height 15
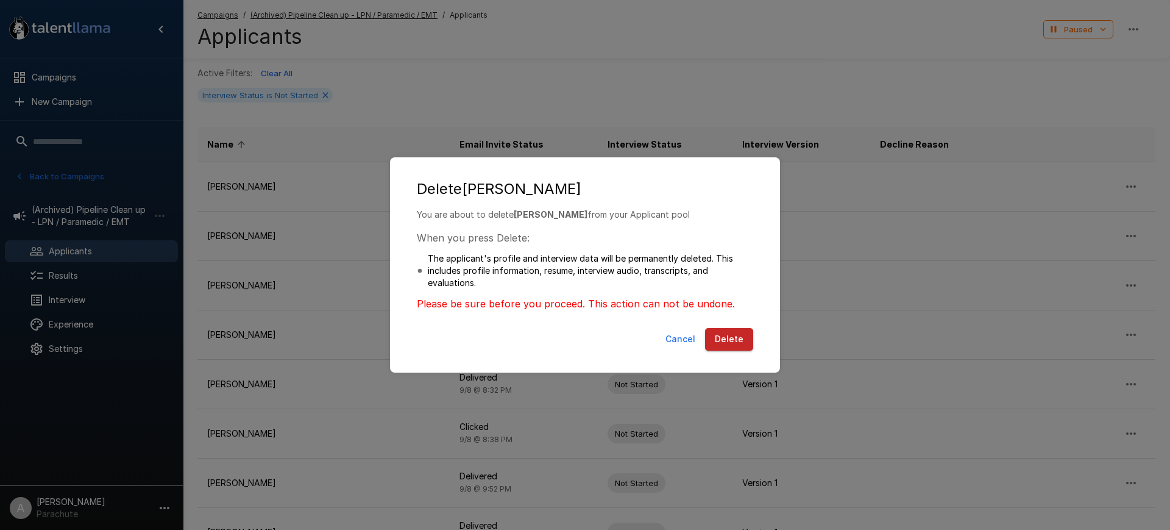
click at [739, 337] on button "Delete" at bounding box center [729, 339] width 48 height 23
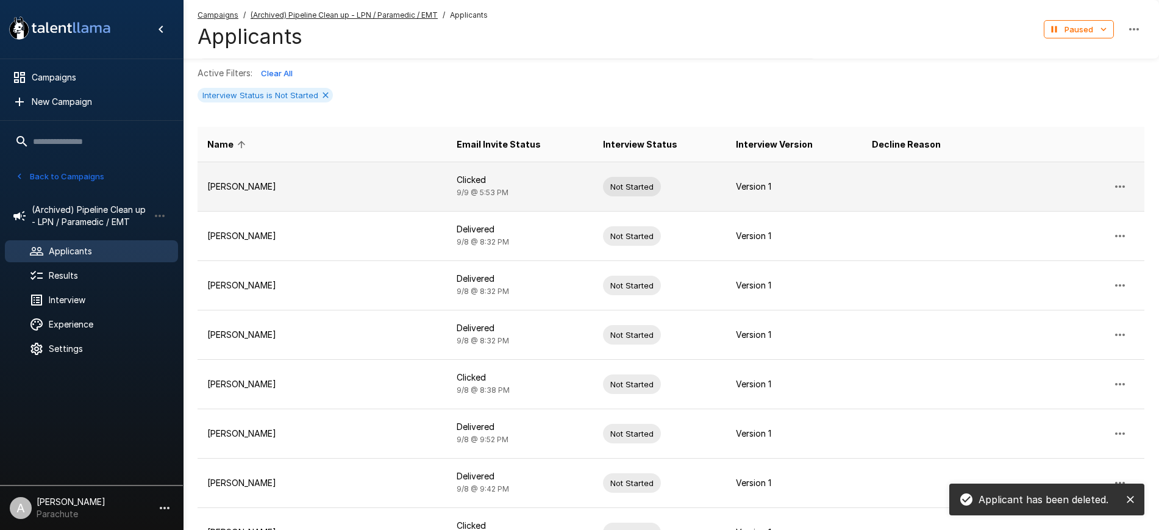
click at [1115, 174] on button "button" at bounding box center [1119, 186] width 29 height 29
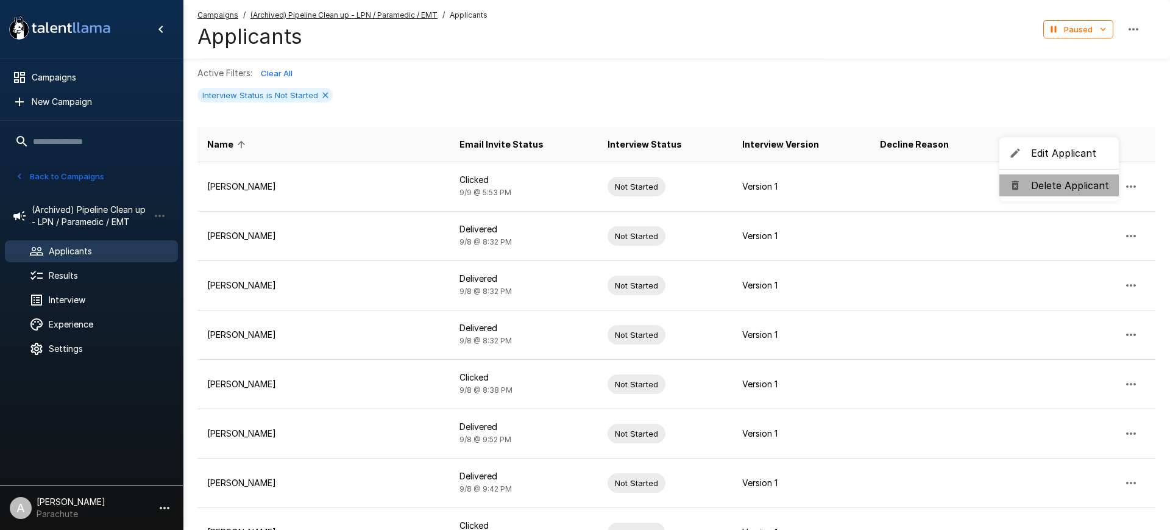
click at [1071, 178] on span "Delete Applicant" at bounding box center [1070, 185] width 78 height 15
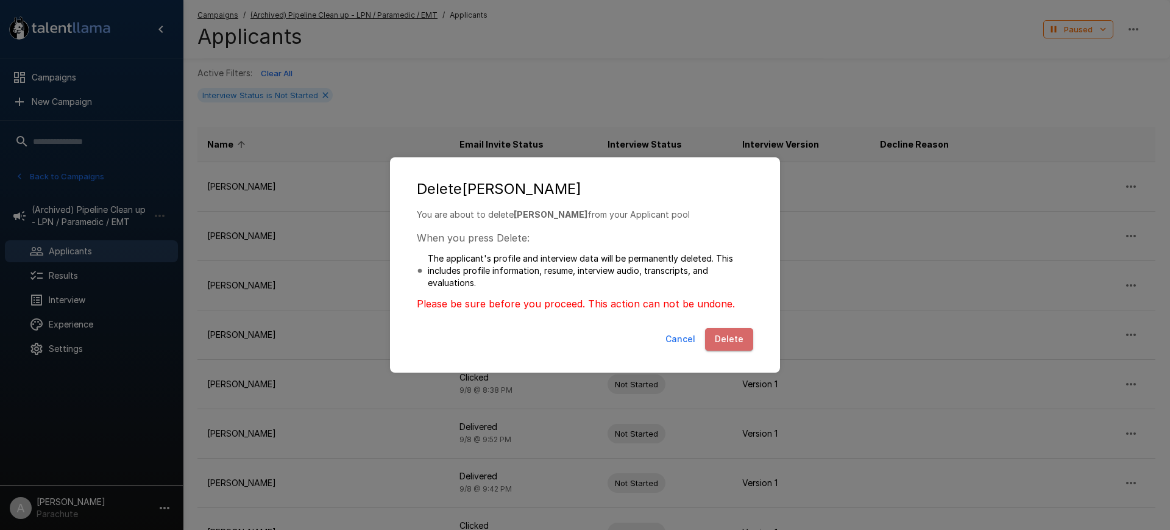
click at [735, 340] on button "Delete" at bounding box center [729, 339] width 48 height 23
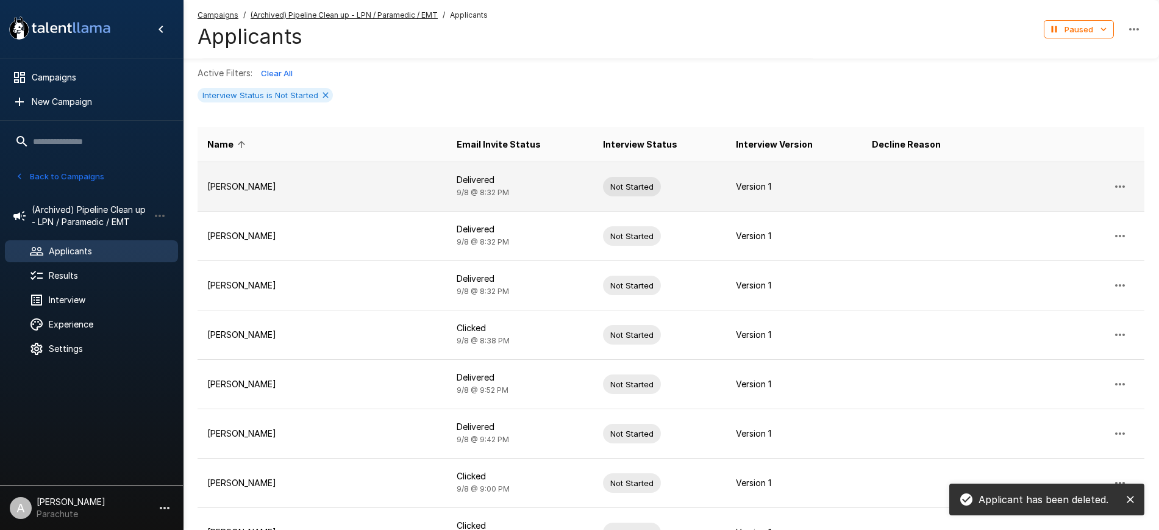
click at [1118, 179] on icon "button" at bounding box center [1119, 186] width 15 height 15
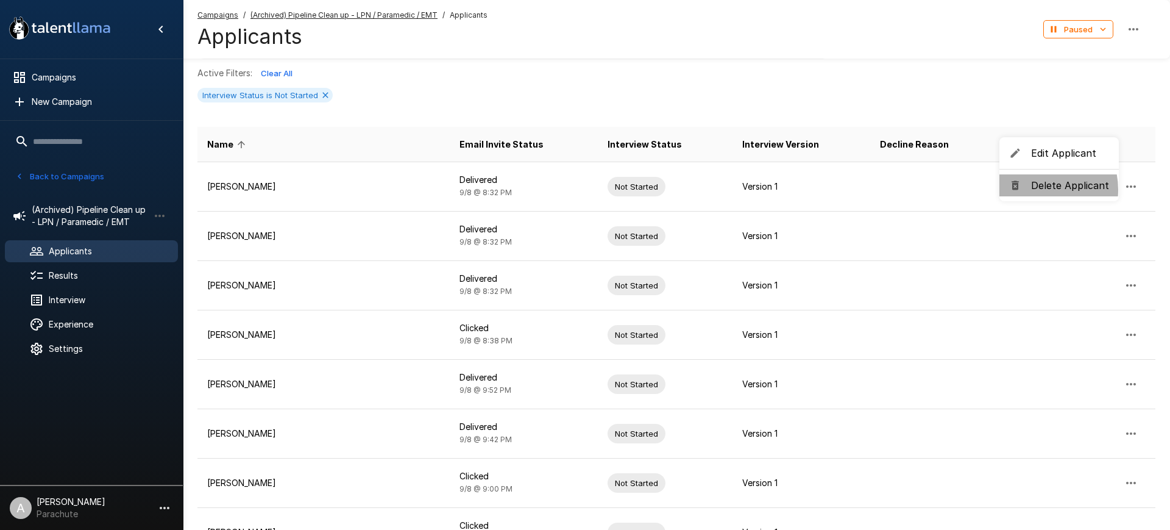
click at [1035, 190] on span "Delete Applicant" at bounding box center [1070, 185] width 78 height 15
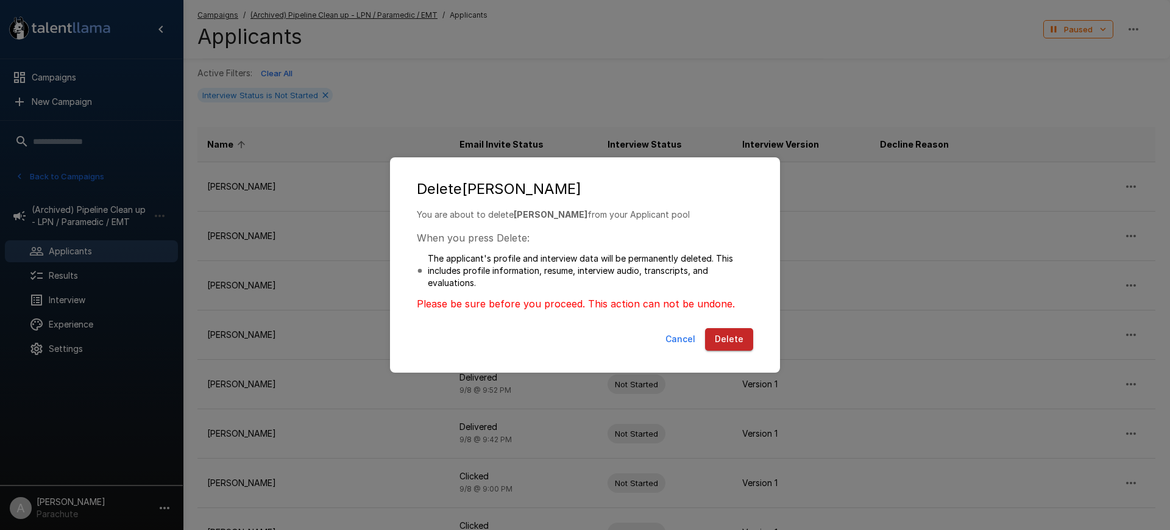
click at [730, 337] on button "Delete" at bounding box center [729, 339] width 48 height 23
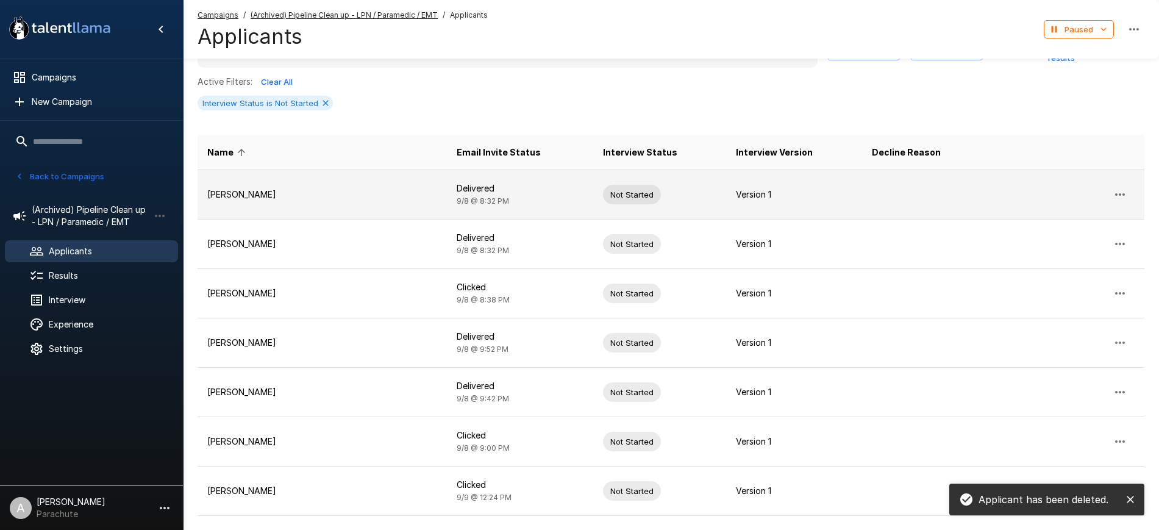
click at [1120, 180] on button "button" at bounding box center [1119, 194] width 29 height 29
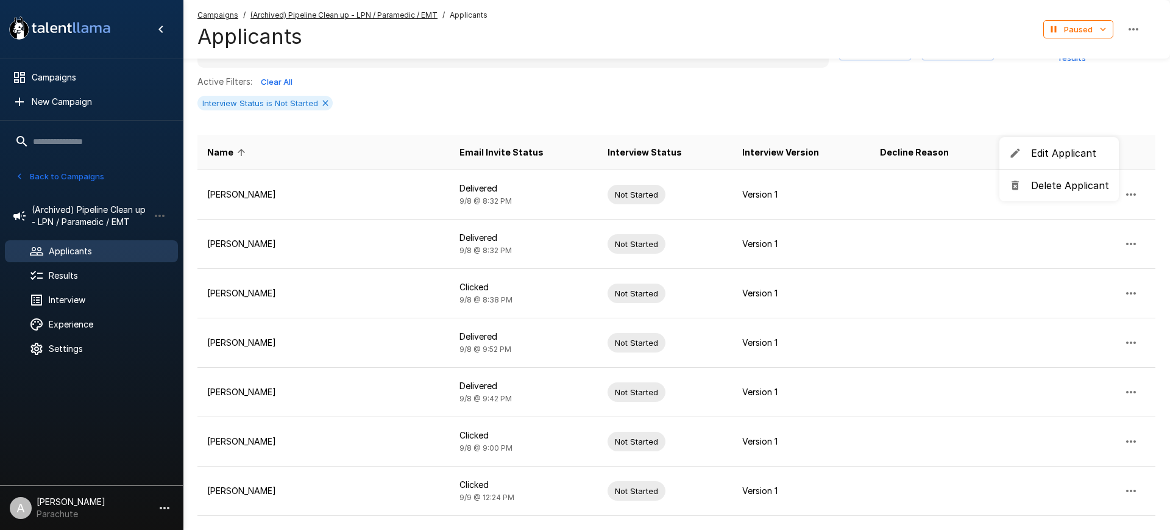
click at [1057, 190] on span "Delete Applicant" at bounding box center [1070, 185] width 78 height 15
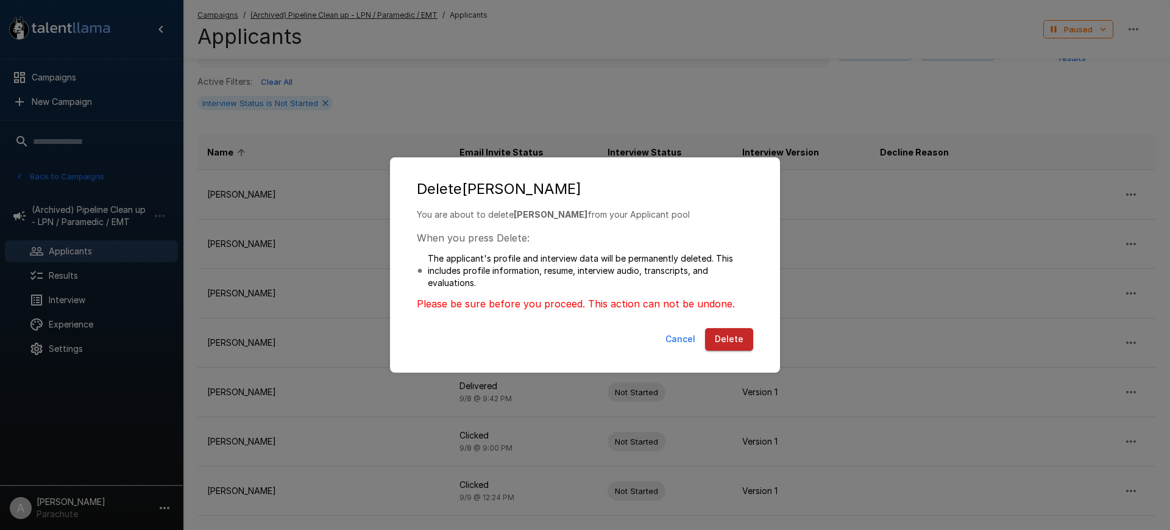
click at [744, 338] on button "Delete" at bounding box center [729, 339] width 48 height 23
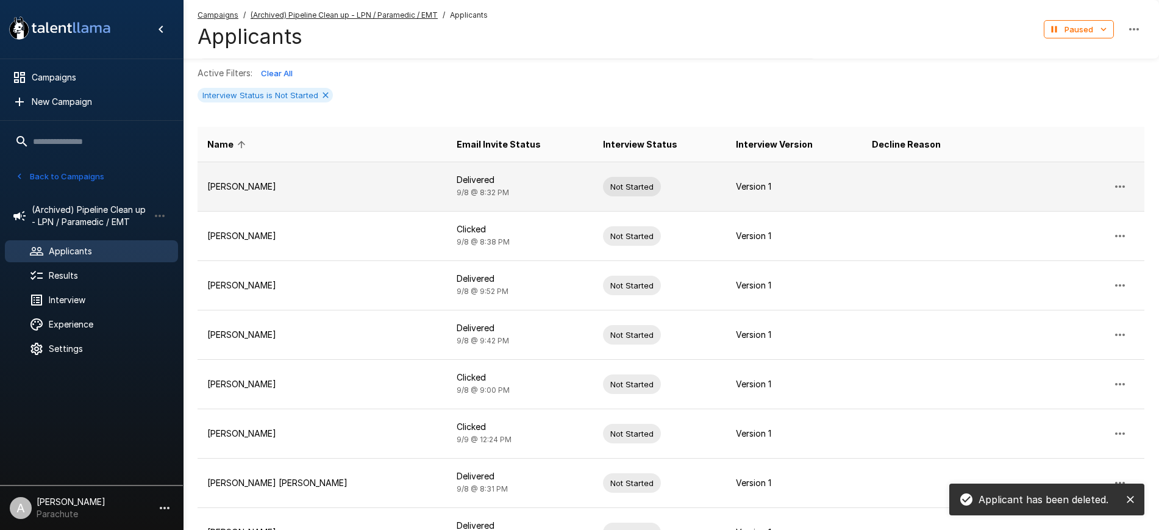
click at [1114, 183] on icon "button" at bounding box center [1119, 186] width 15 height 15
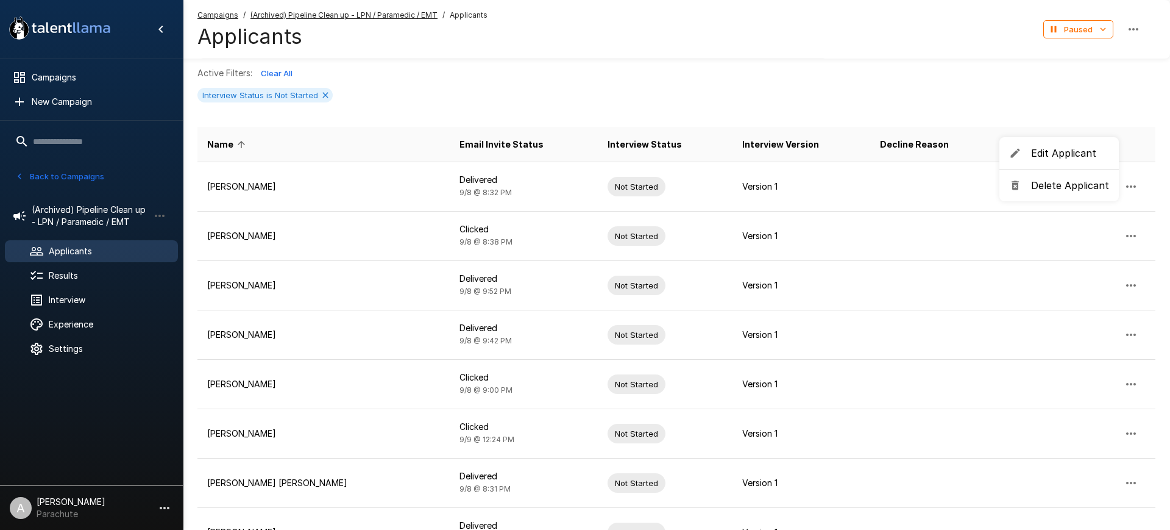
click at [1050, 189] on span "Delete Applicant" at bounding box center [1070, 185] width 78 height 15
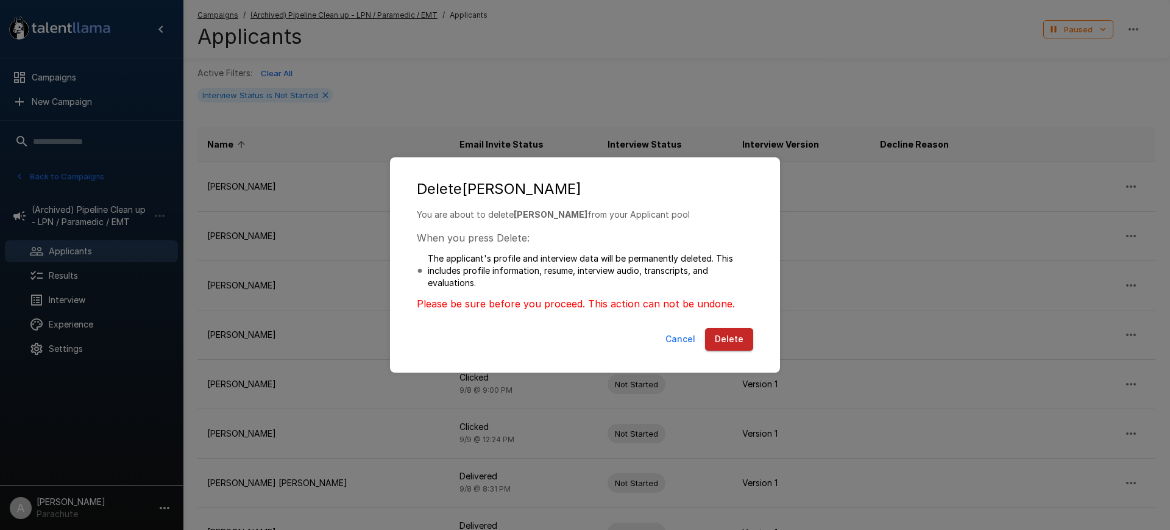
click at [731, 329] on button "Delete" at bounding box center [729, 339] width 48 height 23
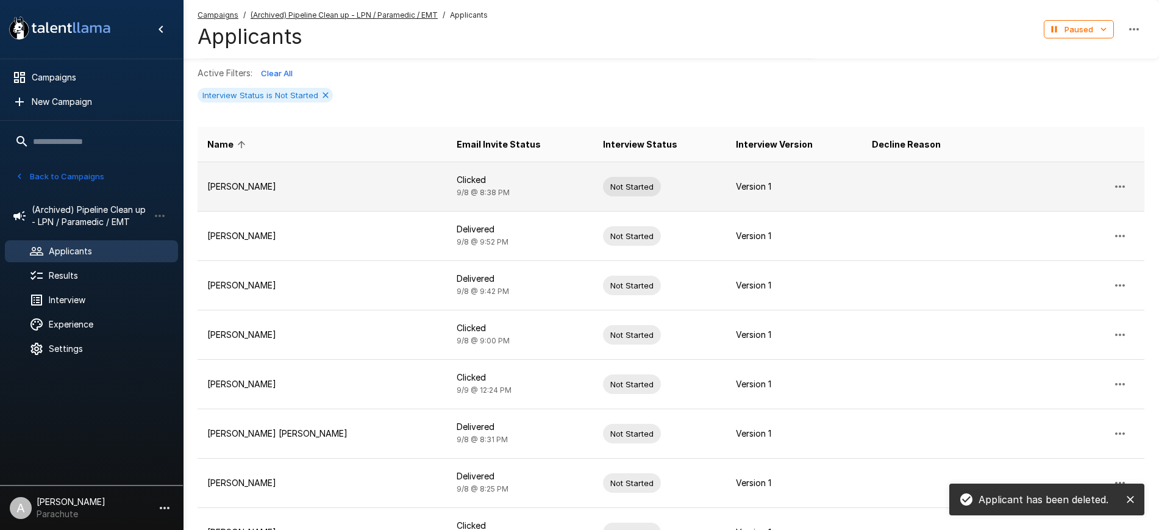
click at [1115, 177] on button "button" at bounding box center [1119, 186] width 29 height 29
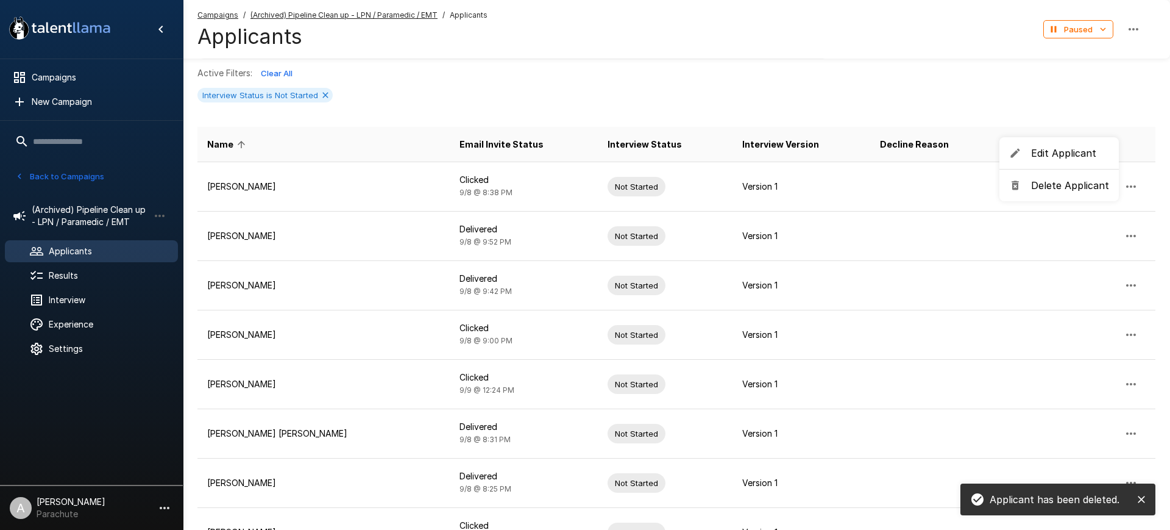
click at [1067, 188] on span "Delete Applicant" at bounding box center [1070, 185] width 78 height 15
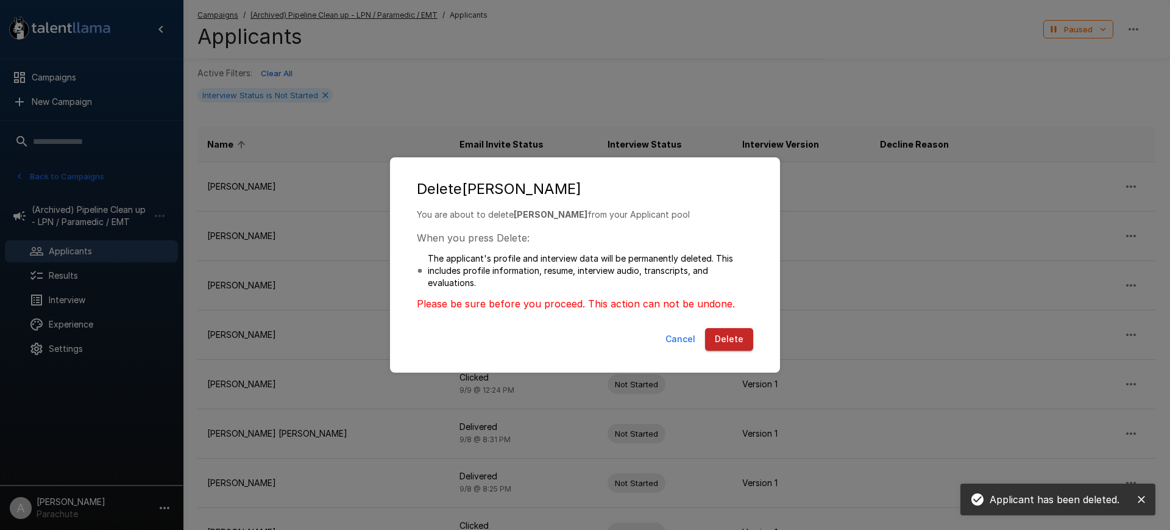
click at [735, 330] on button "Delete" at bounding box center [729, 339] width 48 height 23
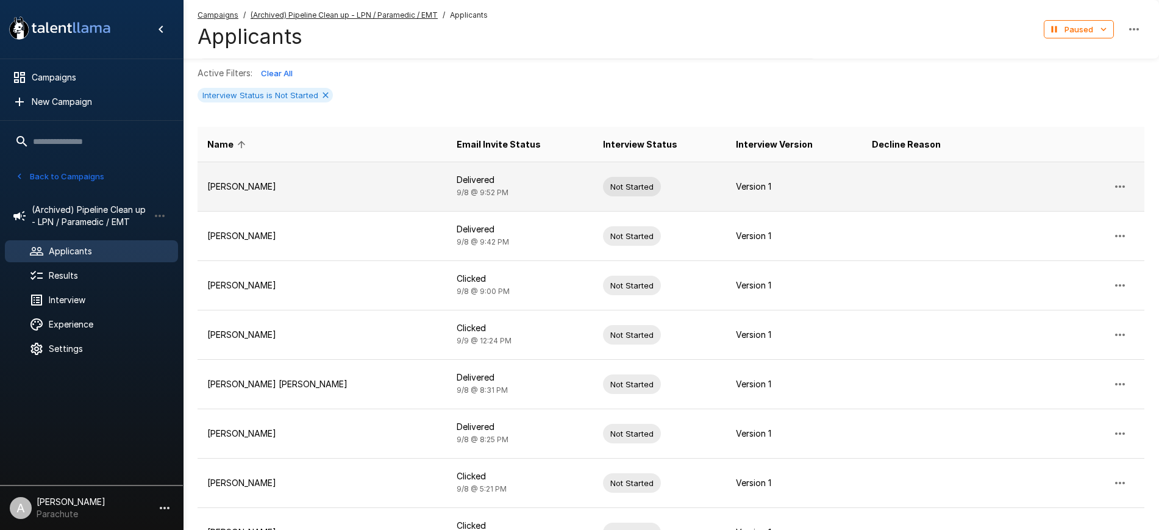
click at [1125, 188] on icon "button" at bounding box center [1119, 186] width 15 height 15
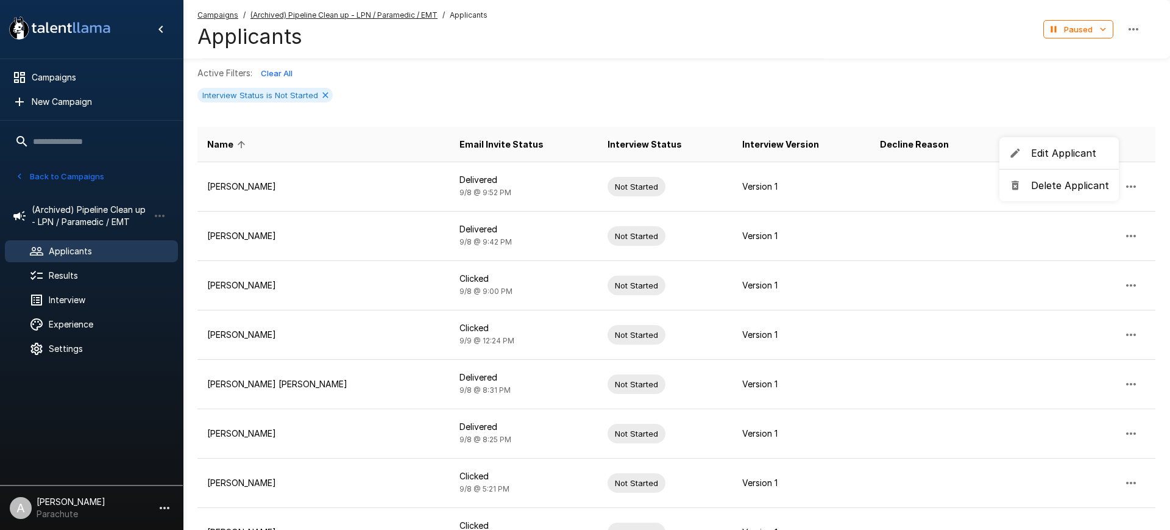
click at [1037, 188] on span "Delete Applicant" at bounding box center [1070, 185] width 78 height 15
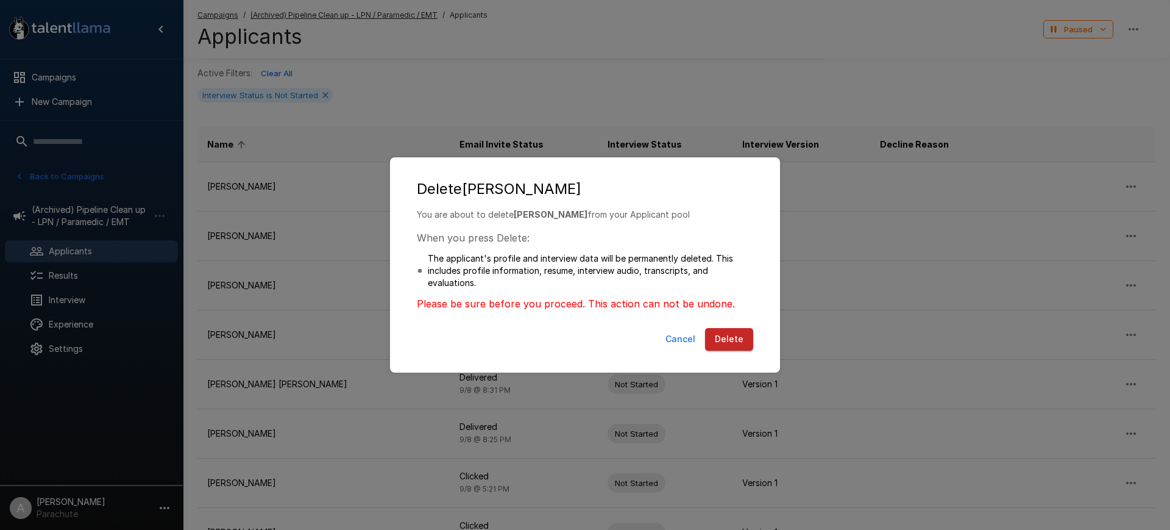
click at [750, 340] on button "Delete" at bounding box center [729, 339] width 48 height 23
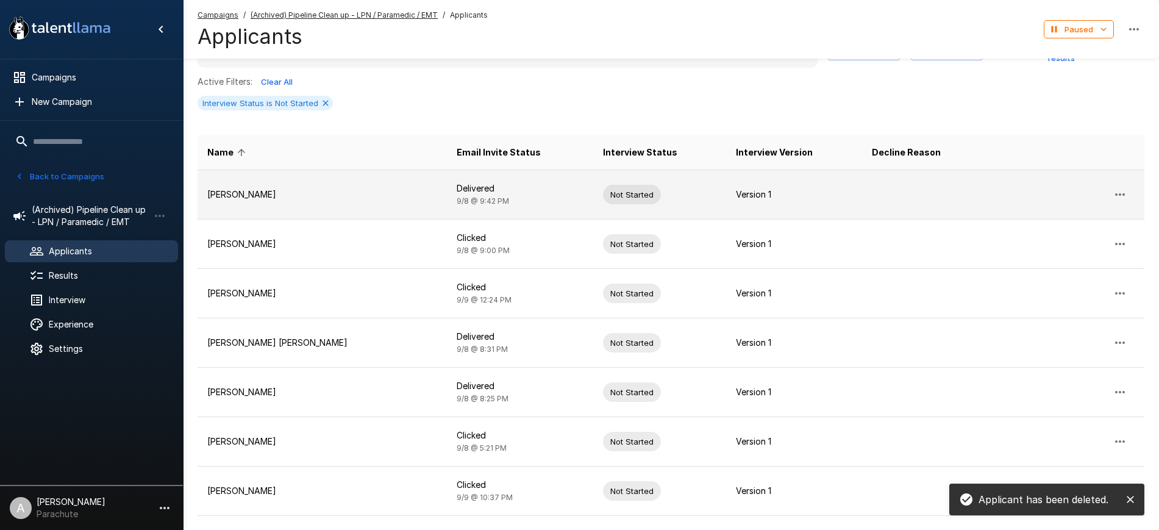
click at [1120, 187] on icon "button" at bounding box center [1119, 194] width 15 height 15
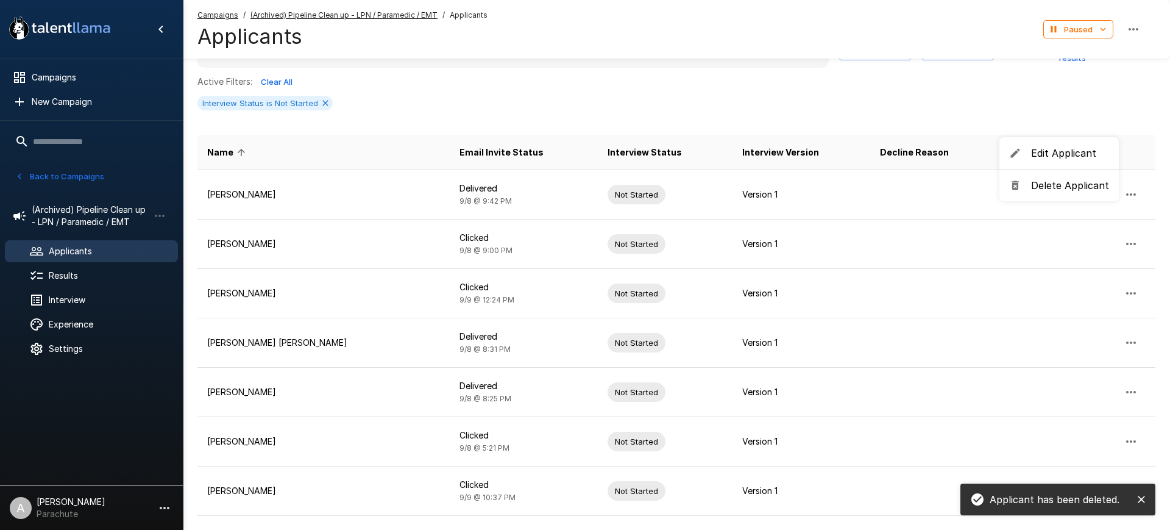
click at [1066, 184] on span "Delete Applicant" at bounding box center [1070, 185] width 78 height 15
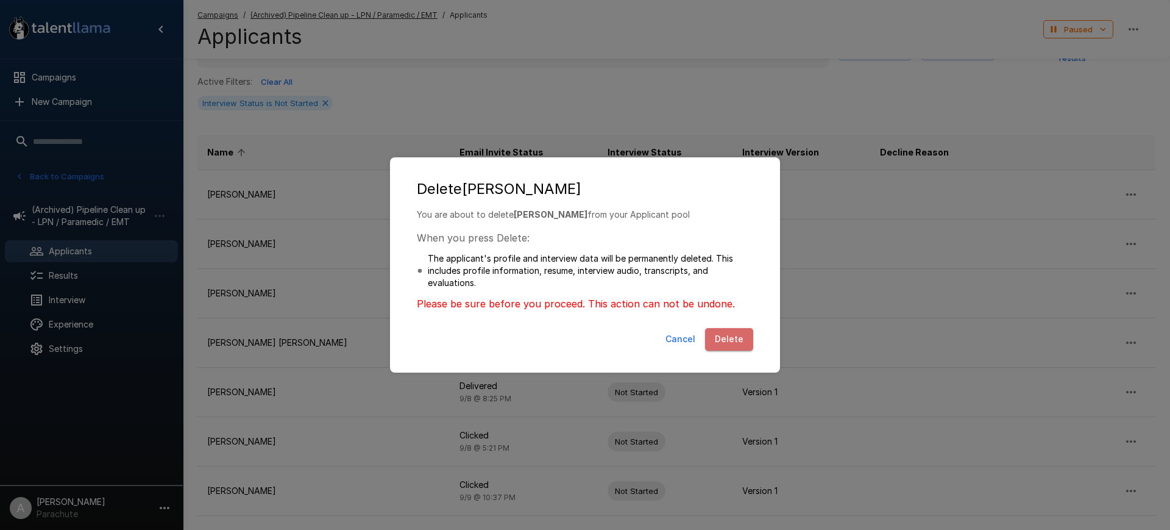
click at [731, 330] on button "Delete" at bounding box center [729, 339] width 48 height 23
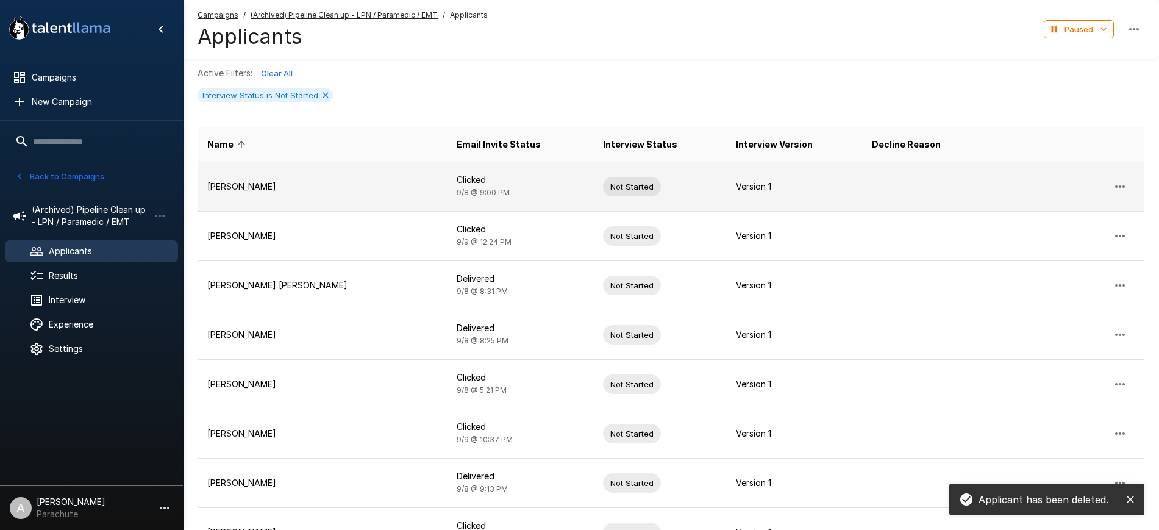
click at [1119, 185] on icon "button" at bounding box center [1119, 186] width 15 height 15
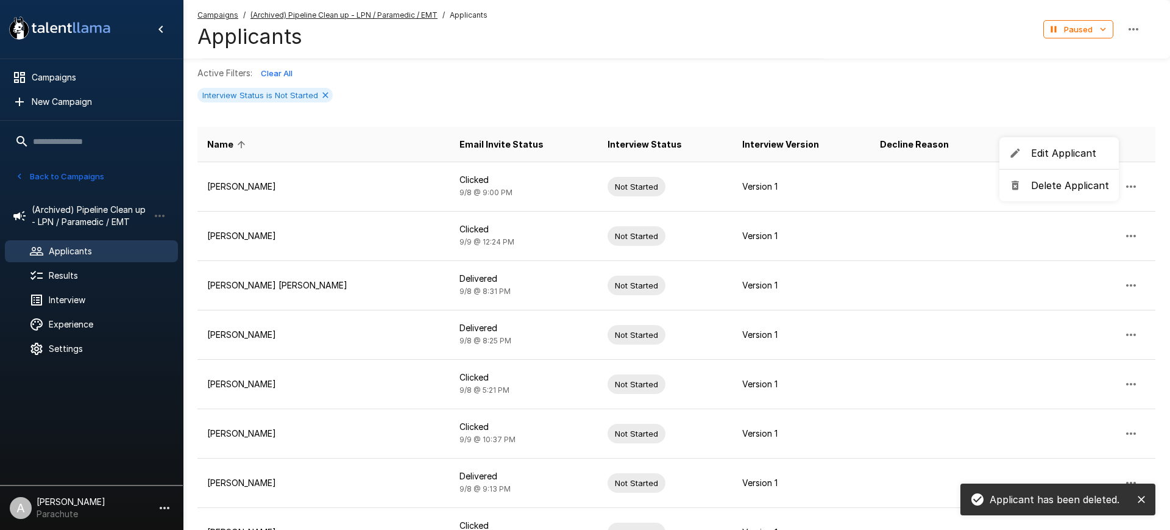
click at [1044, 186] on span "Delete Applicant" at bounding box center [1070, 185] width 78 height 15
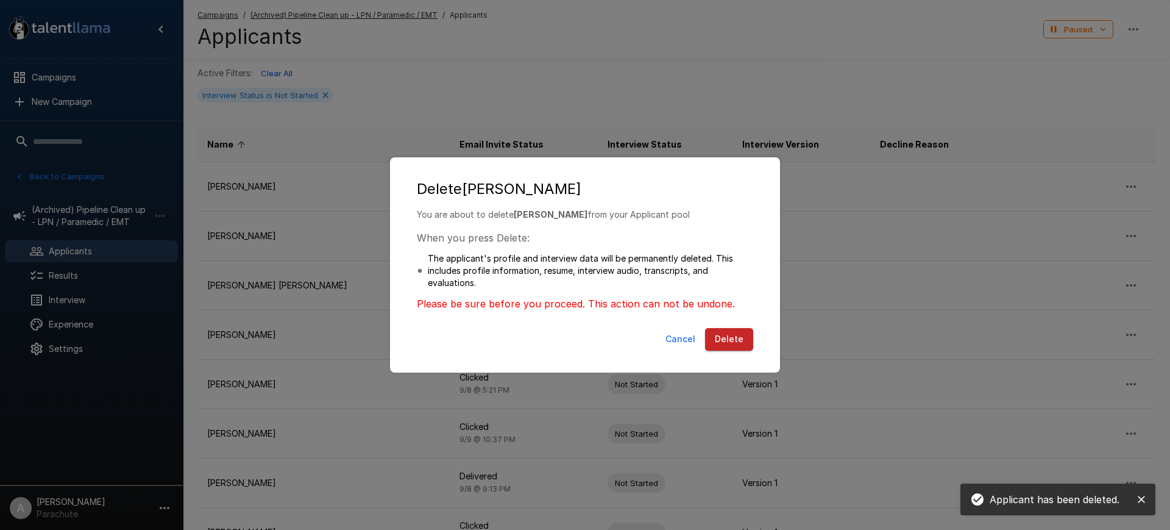
click at [725, 336] on button "Delete" at bounding box center [729, 339] width 48 height 23
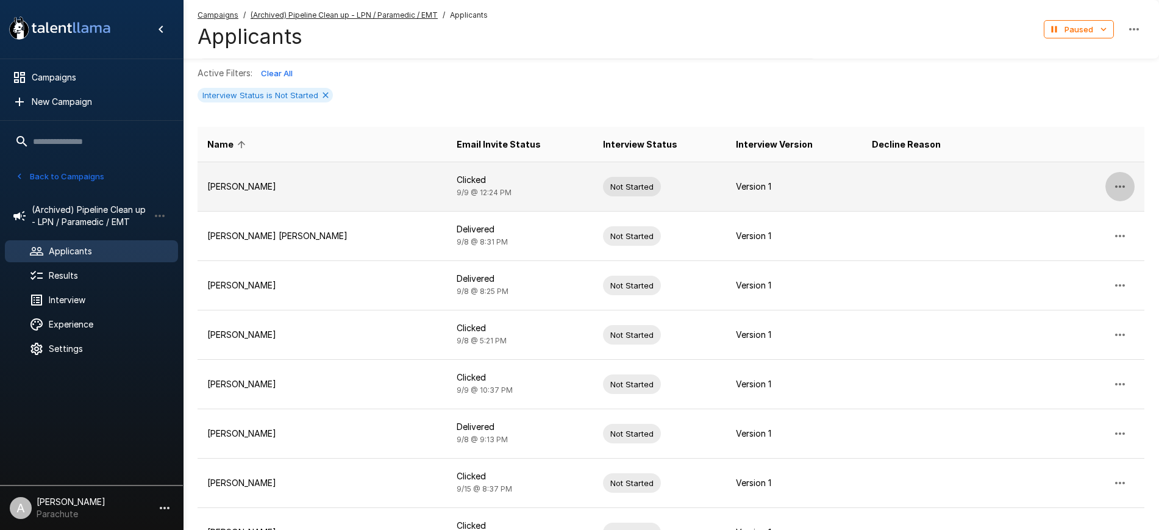
click at [1120, 186] on icon "button" at bounding box center [1120, 186] width 10 height 2
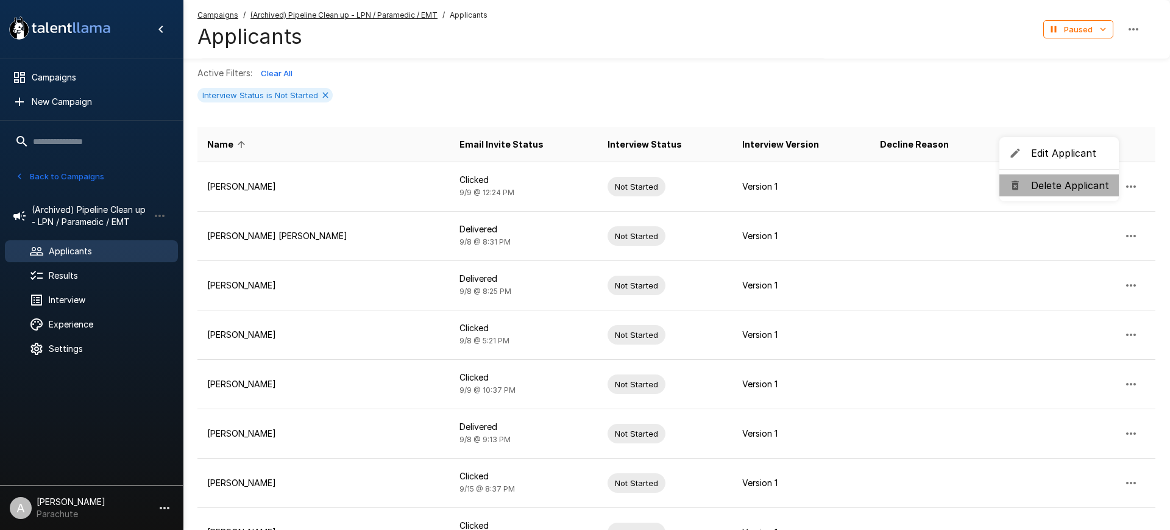
click at [1064, 183] on span "Delete Applicant" at bounding box center [1070, 185] width 78 height 15
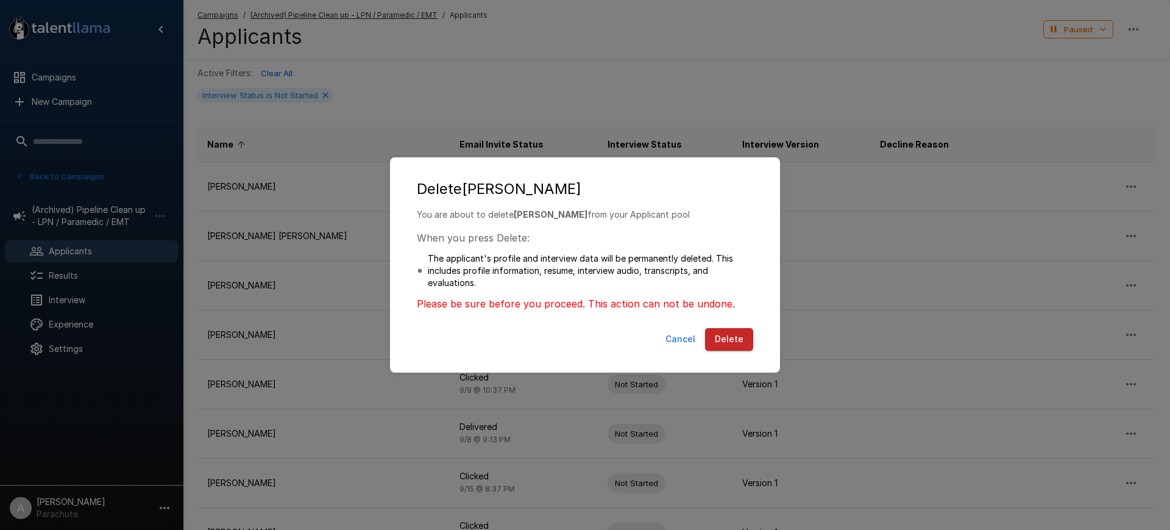
click at [713, 338] on button "Delete" at bounding box center [729, 339] width 48 height 23
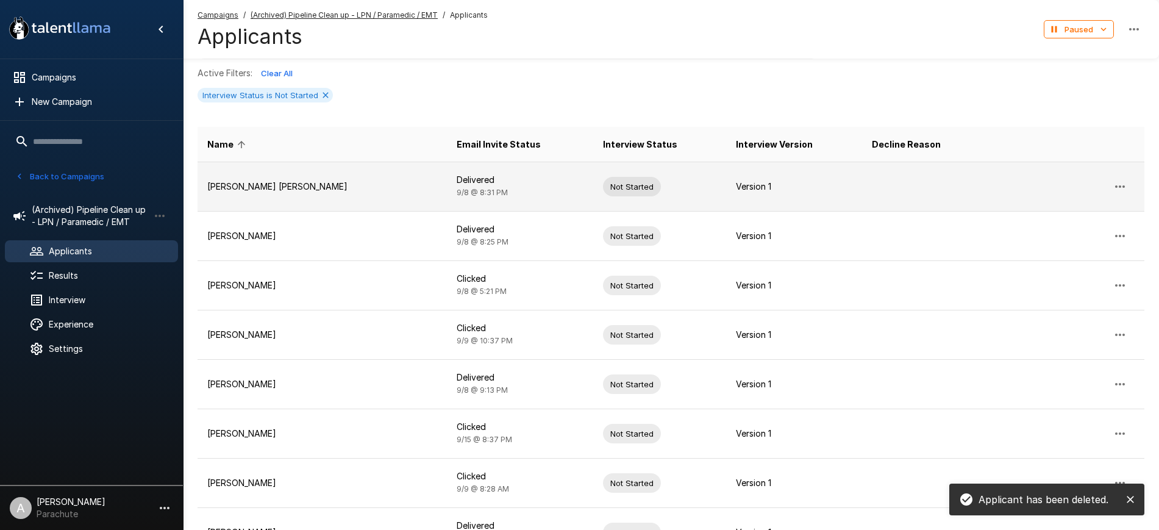
click at [1117, 182] on icon "button" at bounding box center [1119, 186] width 15 height 15
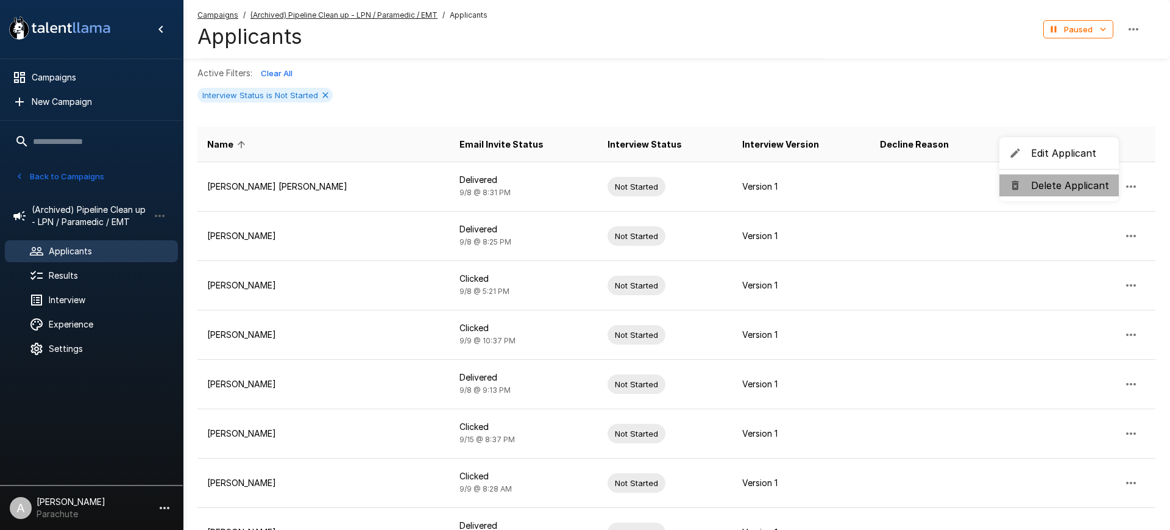
click at [1063, 188] on span "Delete Applicant" at bounding box center [1070, 185] width 78 height 15
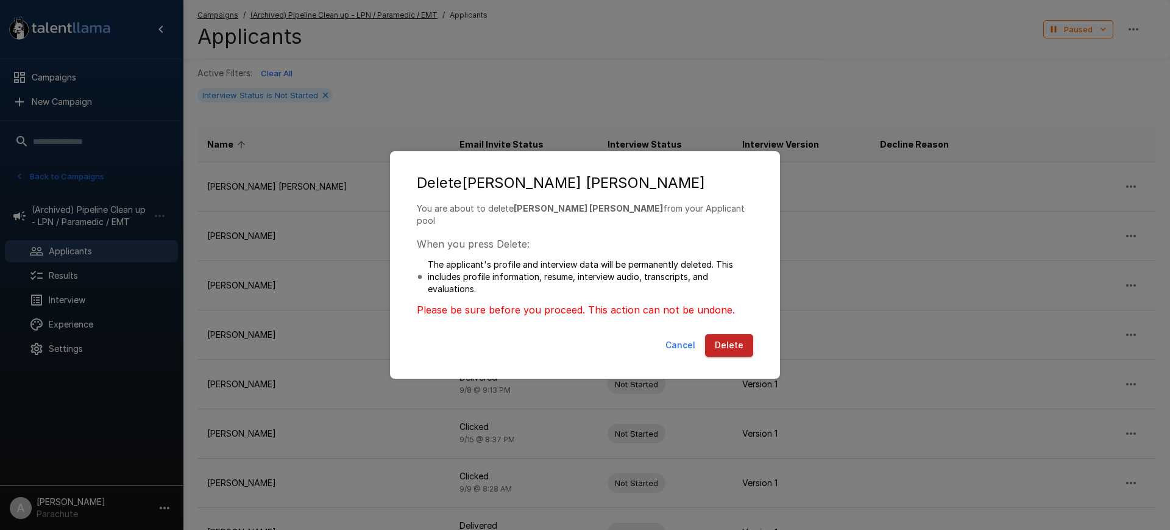
click at [743, 343] on button "Delete" at bounding box center [729, 345] width 48 height 23
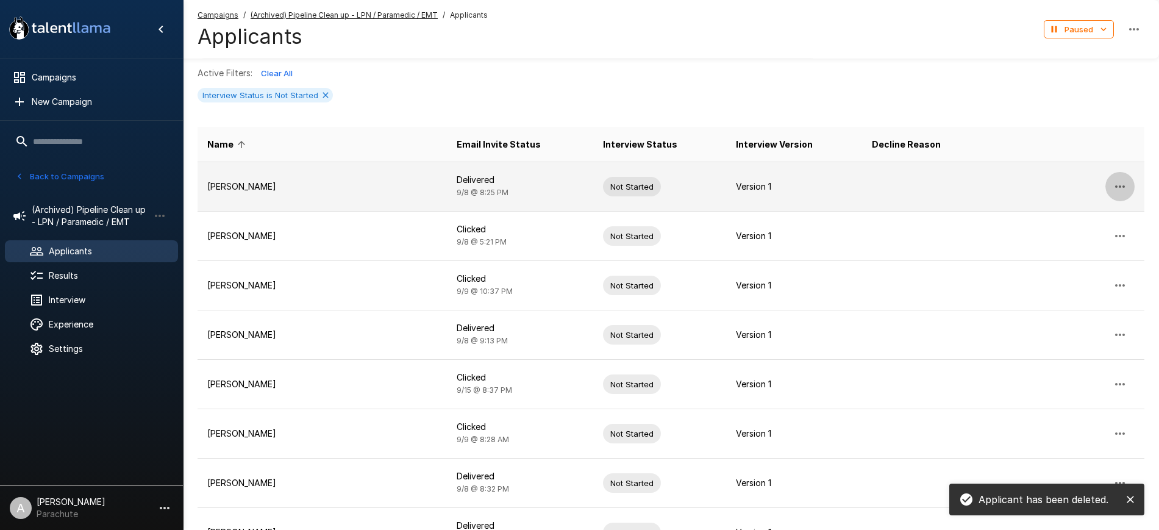
click at [1129, 188] on button "button" at bounding box center [1119, 186] width 29 height 29
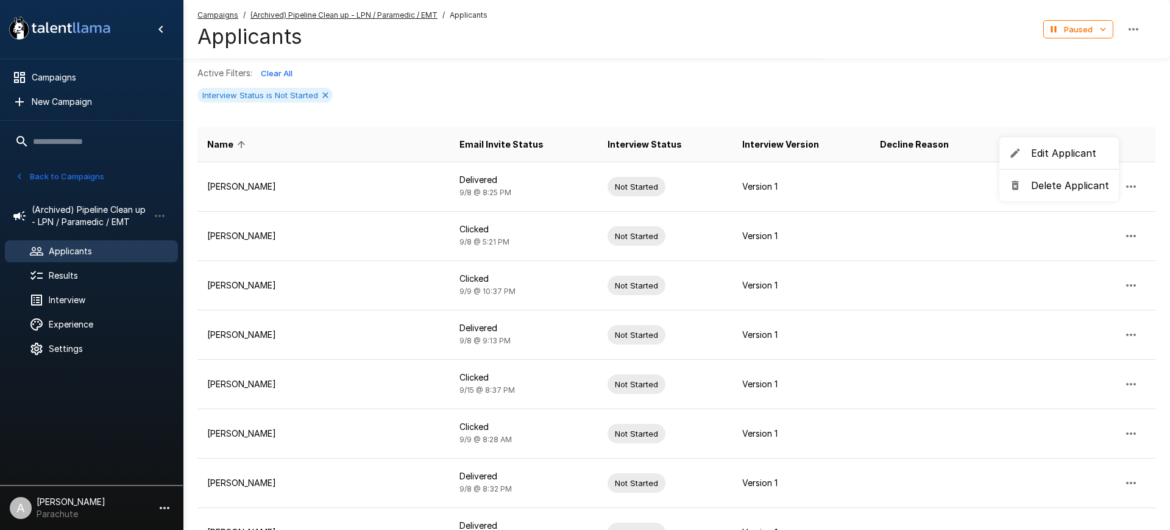
click at [1072, 191] on span "Delete Applicant" at bounding box center [1070, 185] width 78 height 15
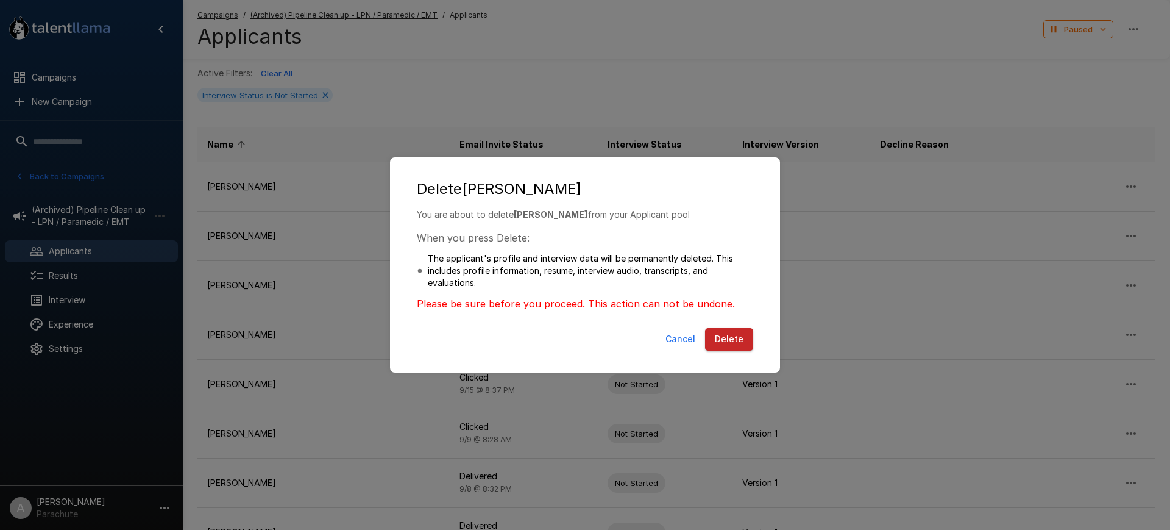
click at [728, 340] on button "Delete" at bounding box center [729, 339] width 48 height 23
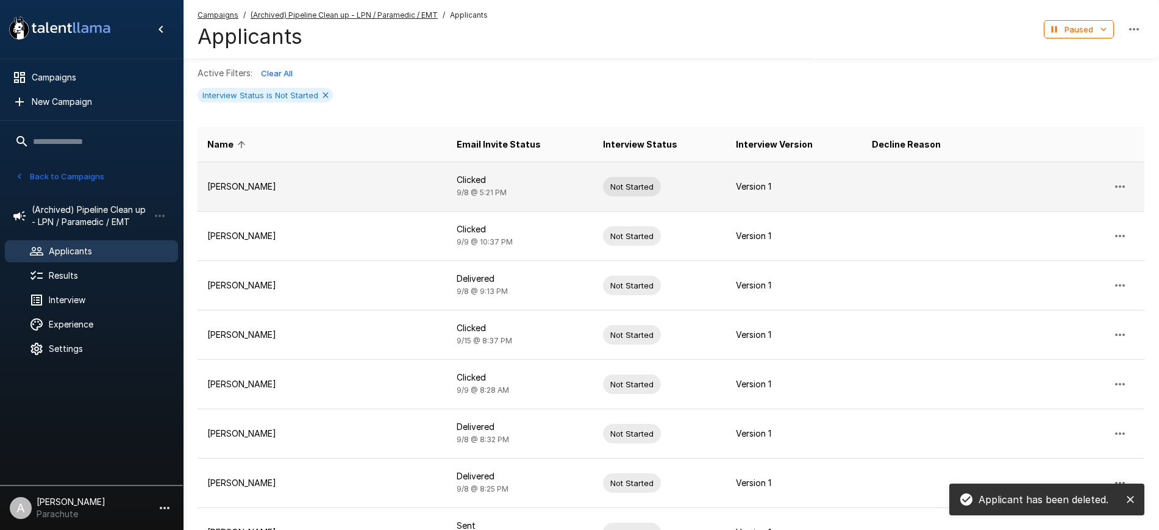
click at [1120, 182] on icon "button" at bounding box center [1119, 186] width 15 height 15
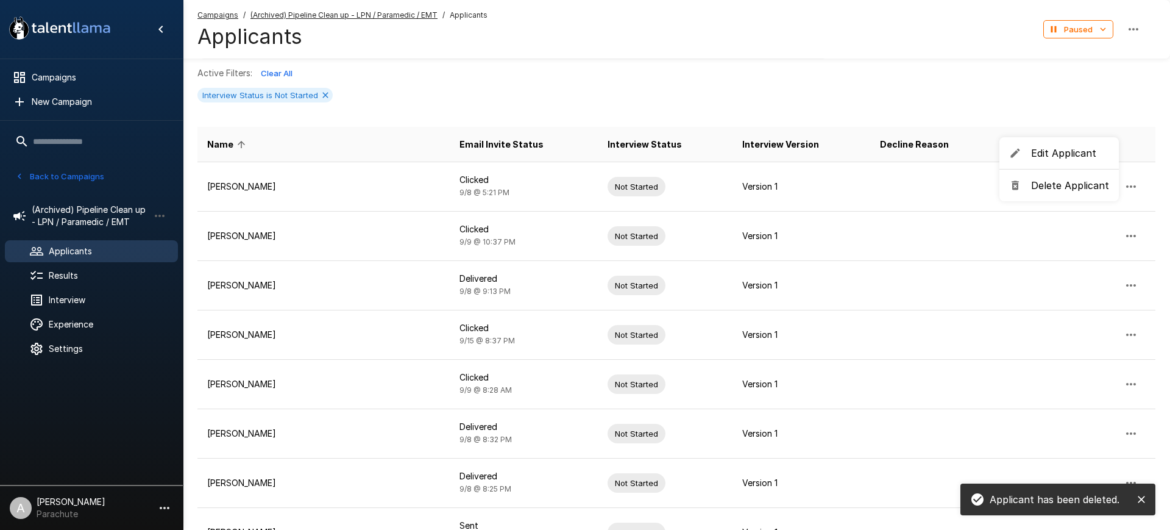
click at [1053, 189] on span "Delete Applicant" at bounding box center [1070, 185] width 78 height 15
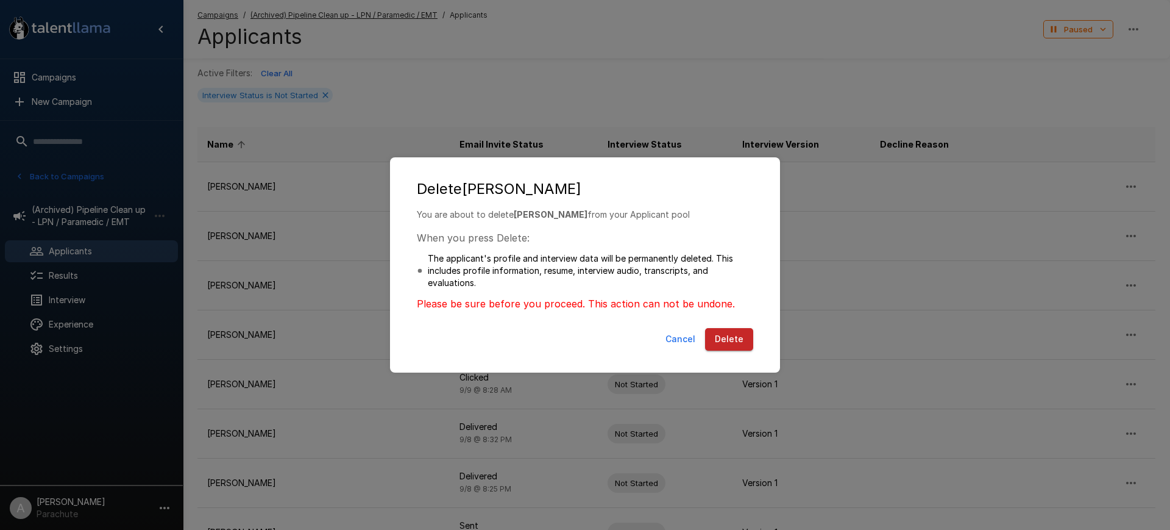
click at [724, 335] on button "Delete" at bounding box center [729, 339] width 48 height 23
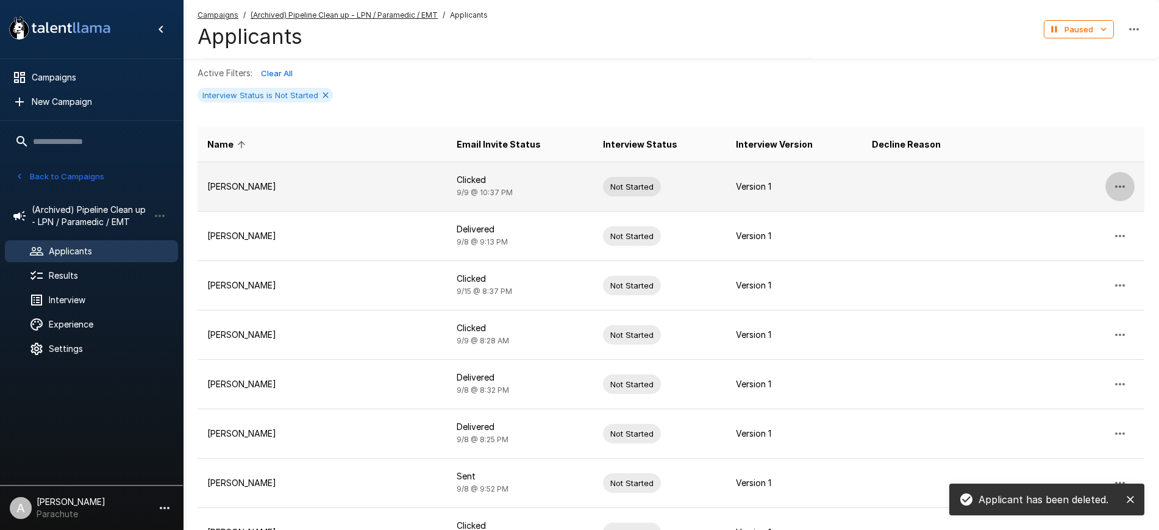
click at [1122, 176] on button "button" at bounding box center [1119, 186] width 29 height 29
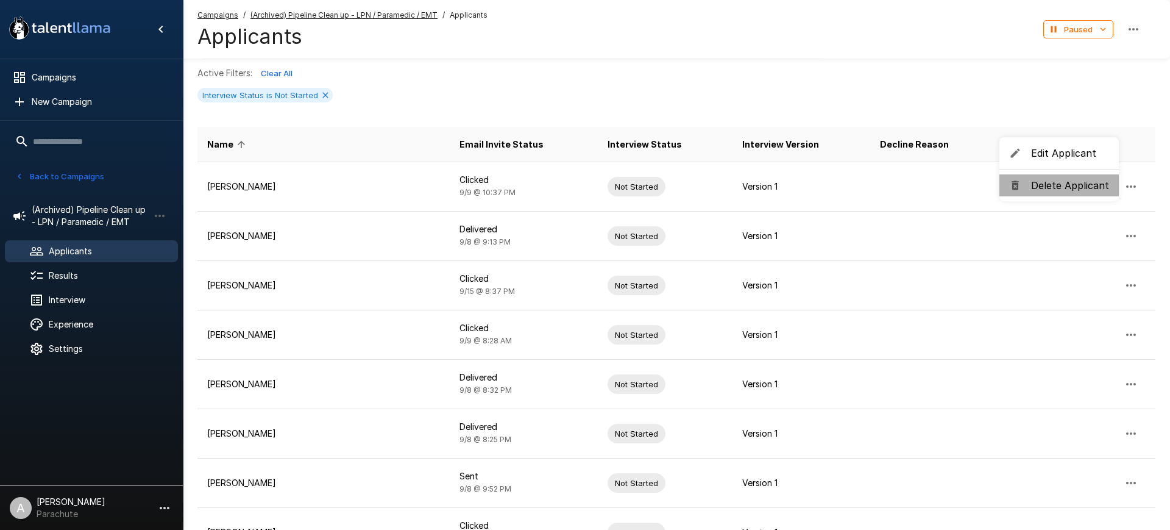
click at [1063, 180] on span "Delete Applicant" at bounding box center [1070, 185] width 78 height 15
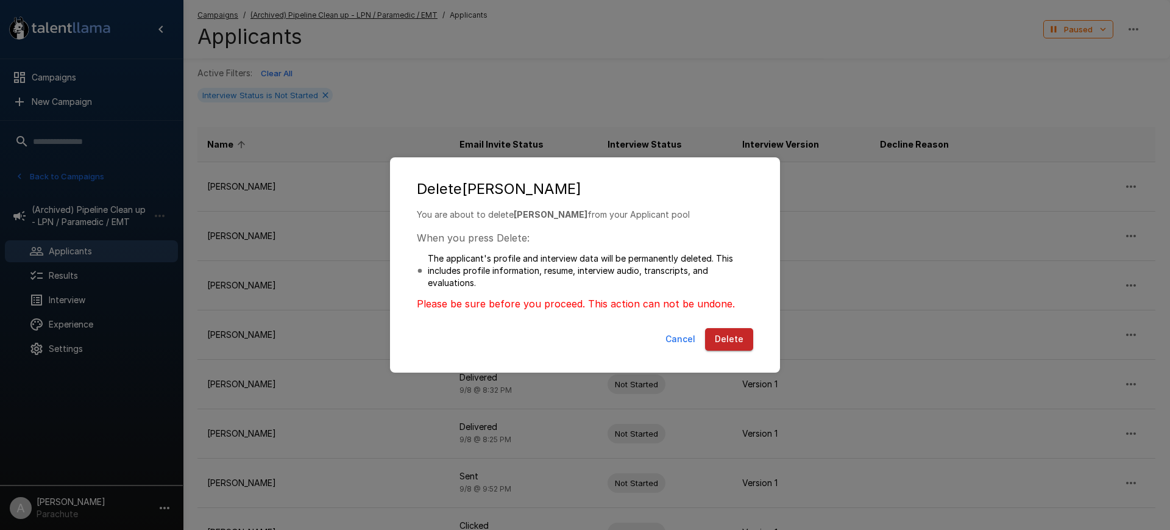
click at [717, 343] on button "Delete" at bounding box center [729, 339] width 48 height 23
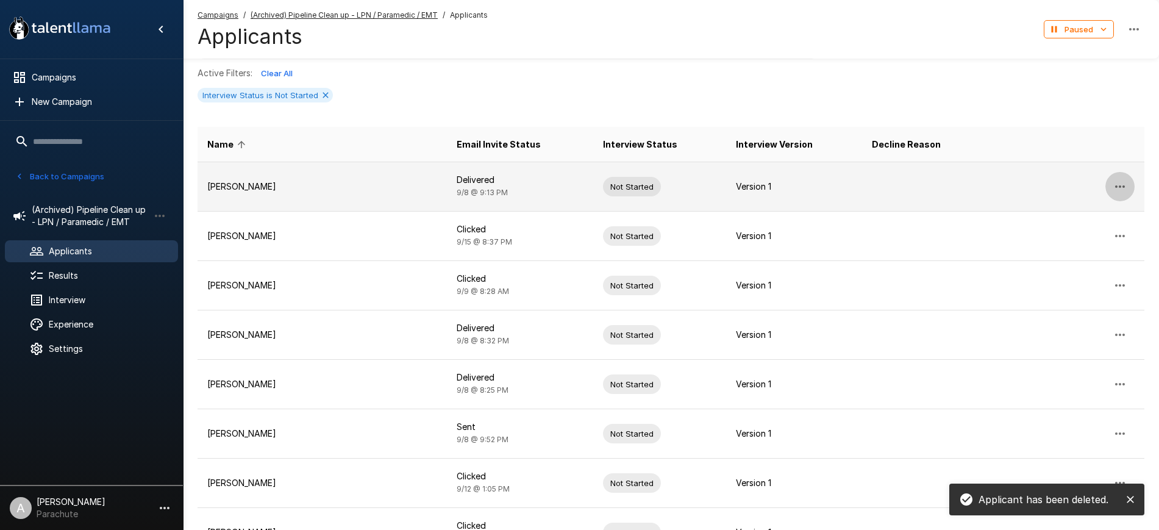
click at [1123, 182] on icon "button" at bounding box center [1119, 186] width 15 height 15
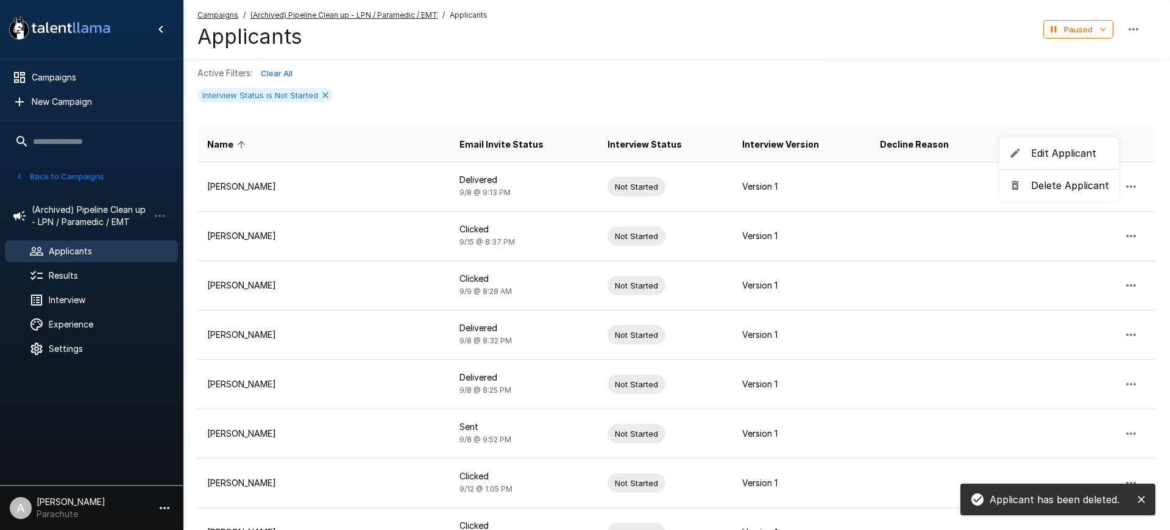
click at [1072, 179] on span "Delete Applicant" at bounding box center [1070, 185] width 78 height 15
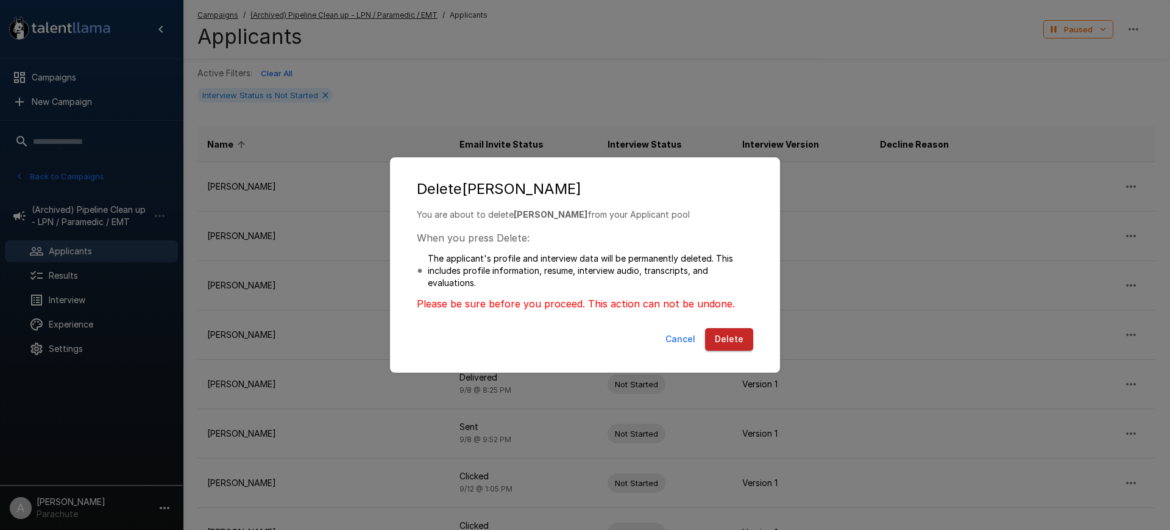
click at [727, 344] on button "Delete" at bounding box center [729, 339] width 48 height 23
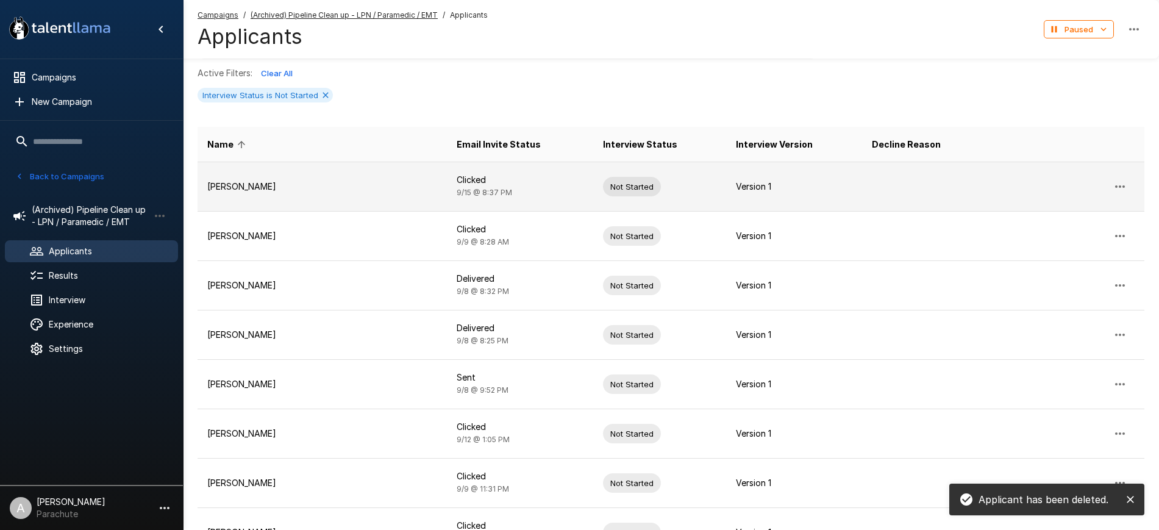
click at [1114, 182] on icon "button" at bounding box center [1119, 186] width 15 height 15
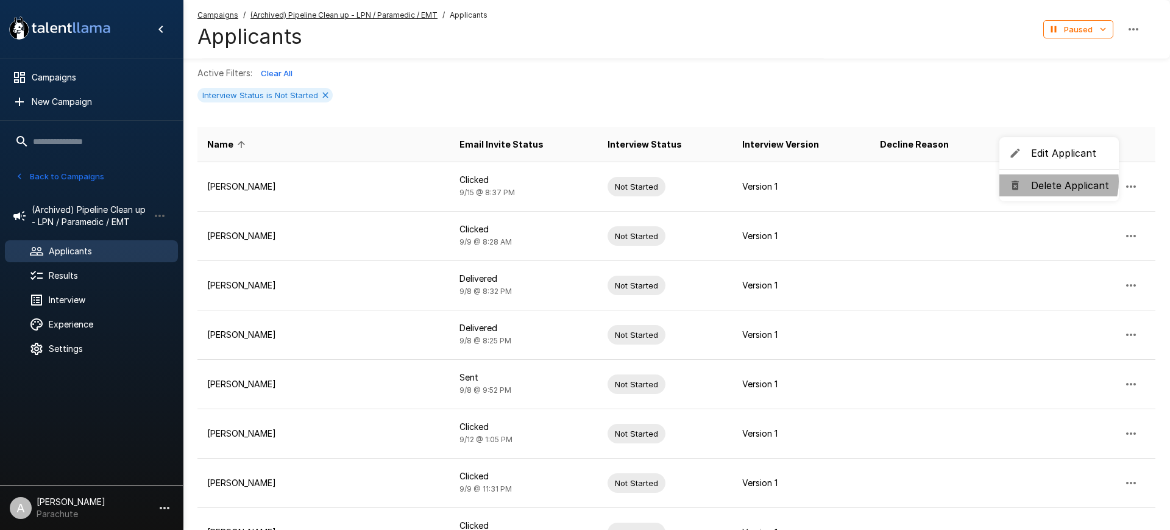
click at [1056, 182] on span "Delete Applicant" at bounding box center [1070, 185] width 78 height 15
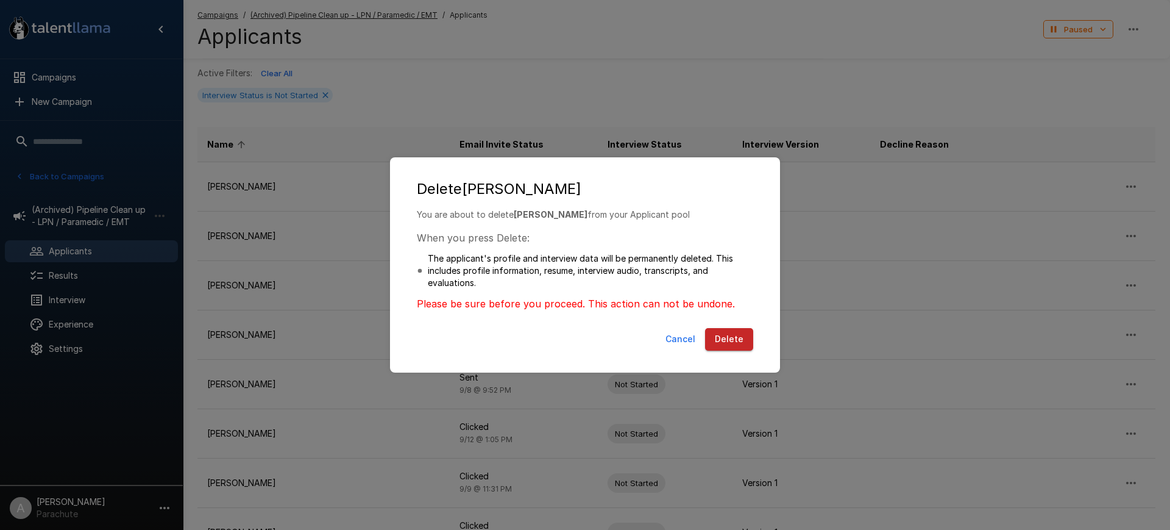
click at [741, 330] on button "Delete" at bounding box center [729, 339] width 48 height 23
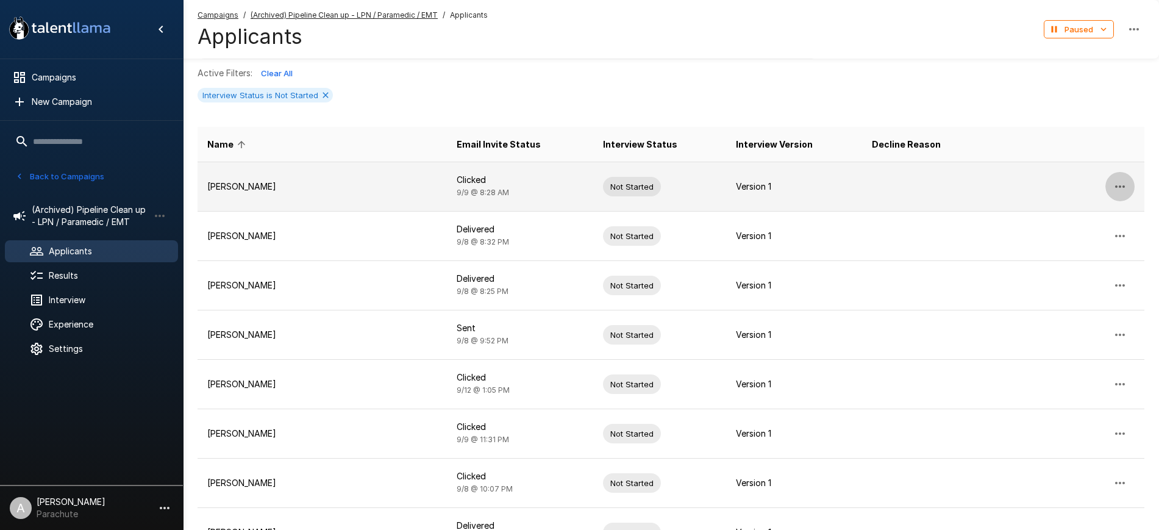
click at [1116, 180] on icon "button" at bounding box center [1119, 186] width 15 height 15
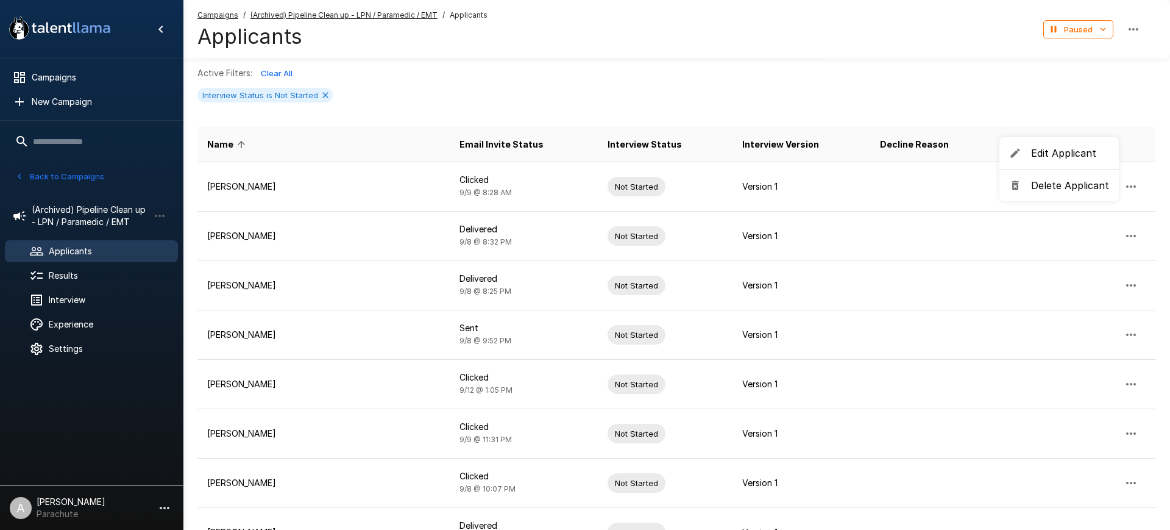
click at [1078, 183] on span "Delete Applicant" at bounding box center [1070, 185] width 78 height 15
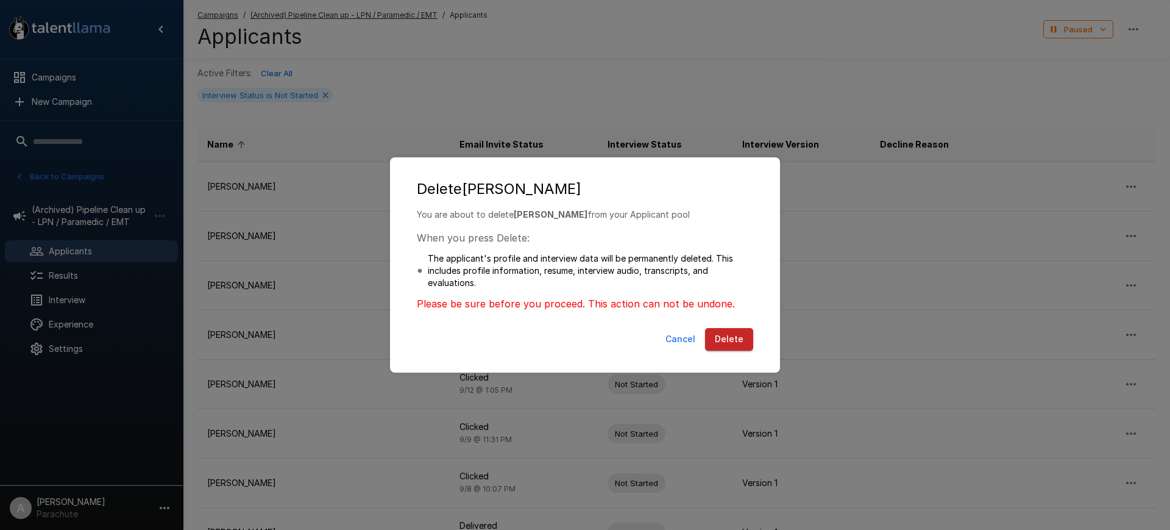
click at [736, 333] on button "Delete" at bounding box center [729, 339] width 48 height 23
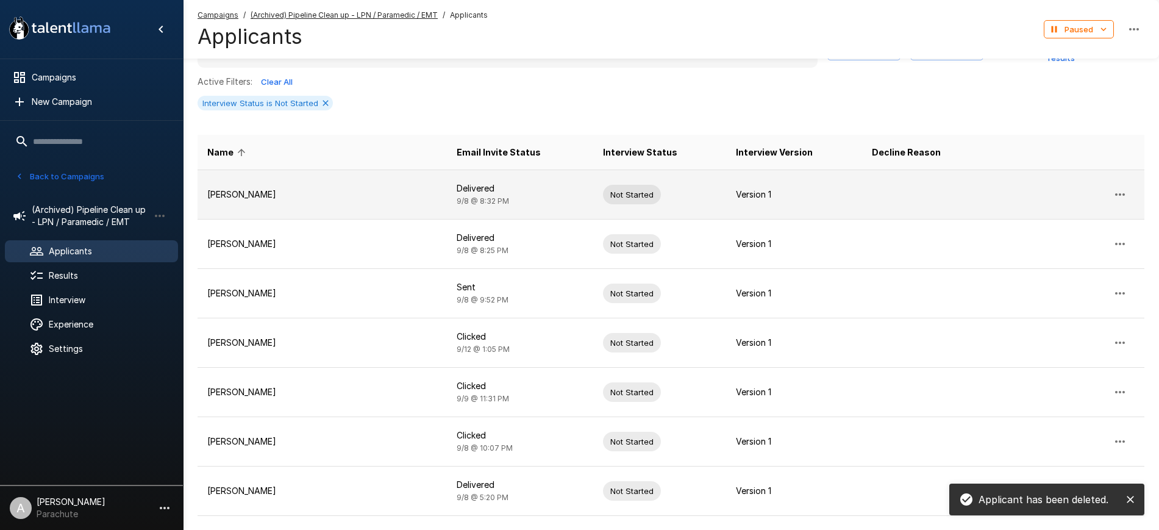
click at [1119, 187] on icon "button" at bounding box center [1119, 194] width 15 height 15
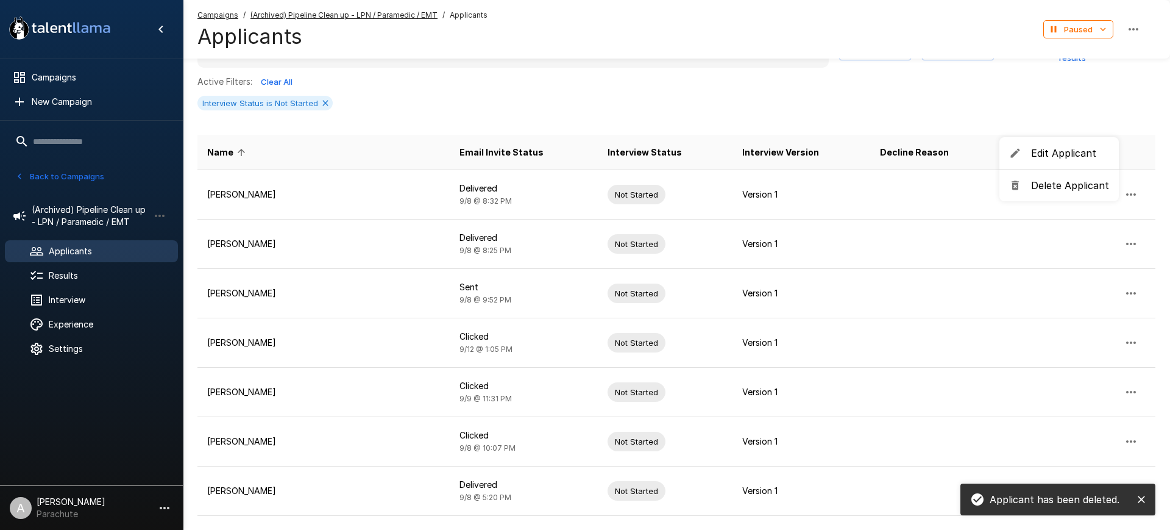
click at [1044, 186] on span "Delete Applicant" at bounding box center [1070, 185] width 78 height 15
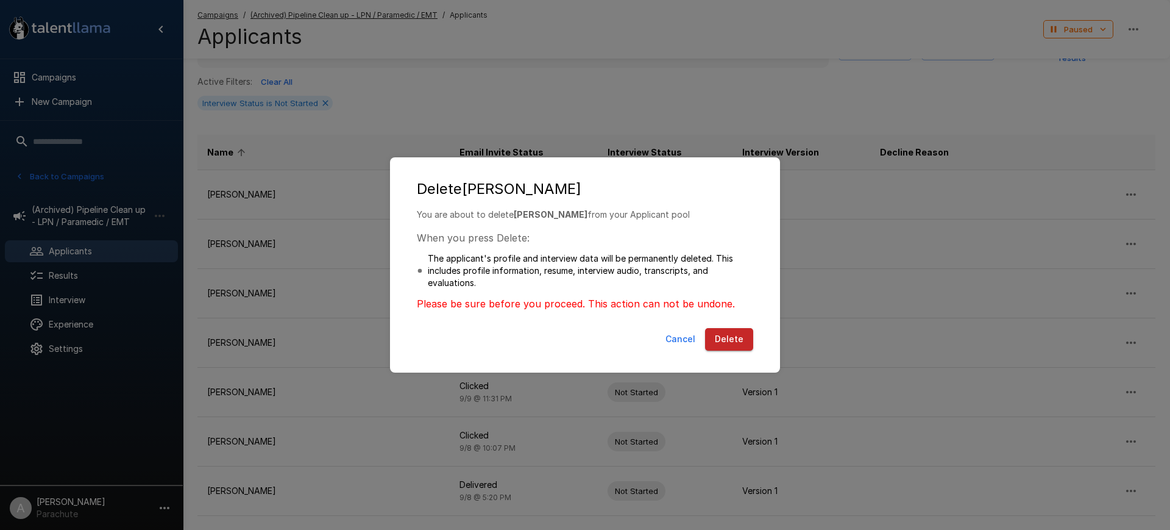
click at [741, 329] on button "Delete" at bounding box center [729, 339] width 48 height 23
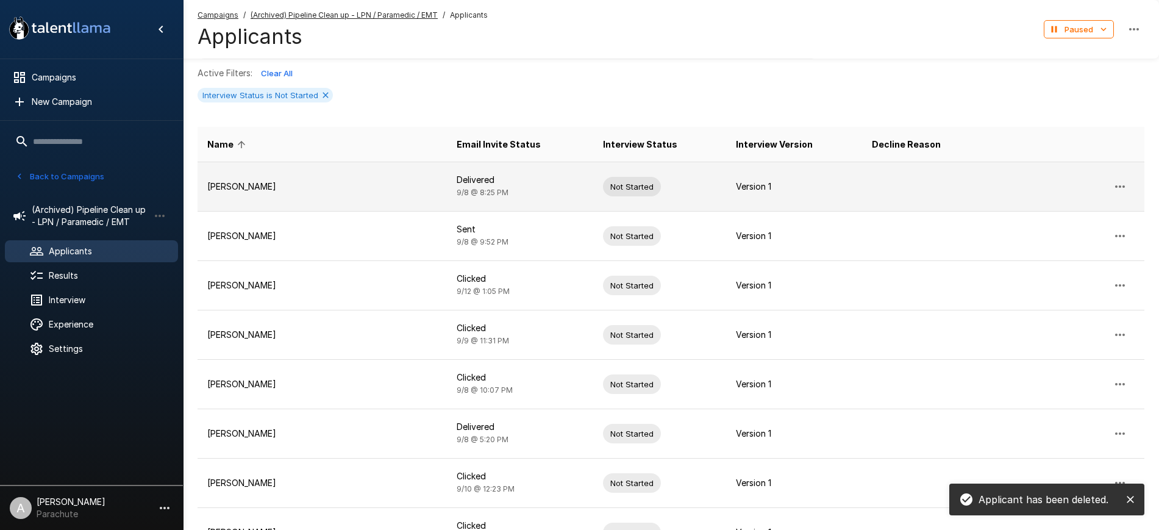
click at [1120, 182] on icon "button" at bounding box center [1119, 186] width 15 height 15
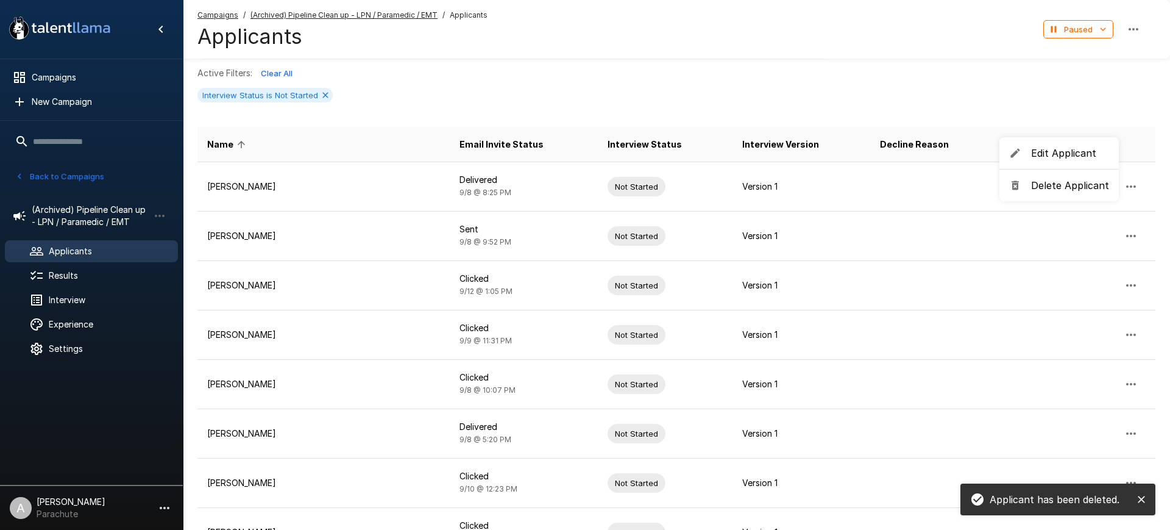
click at [1053, 189] on span "Delete Applicant" at bounding box center [1070, 185] width 78 height 15
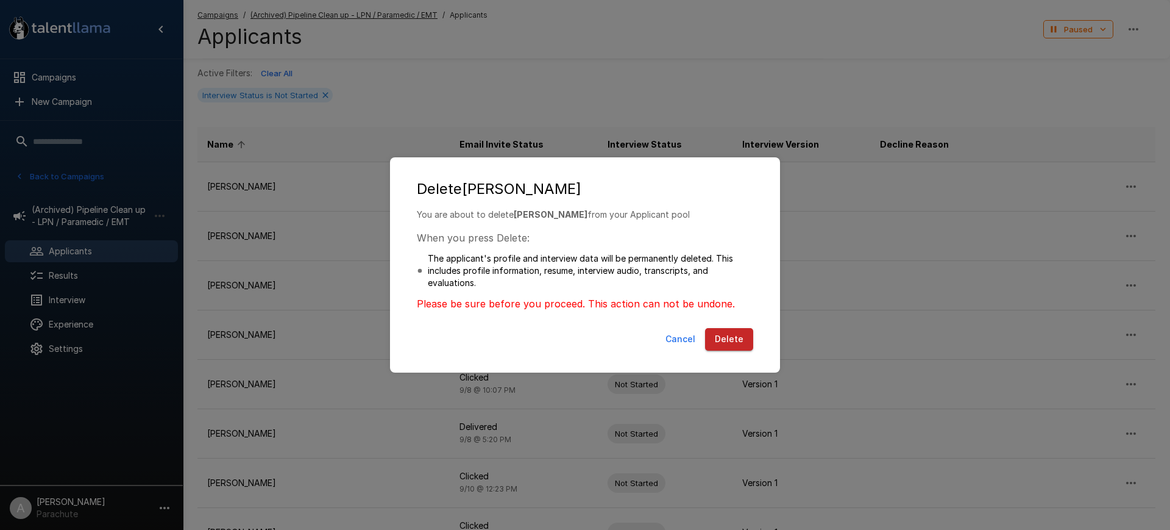
click at [729, 339] on button "Delete" at bounding box center [729, 339] width 48 height 23
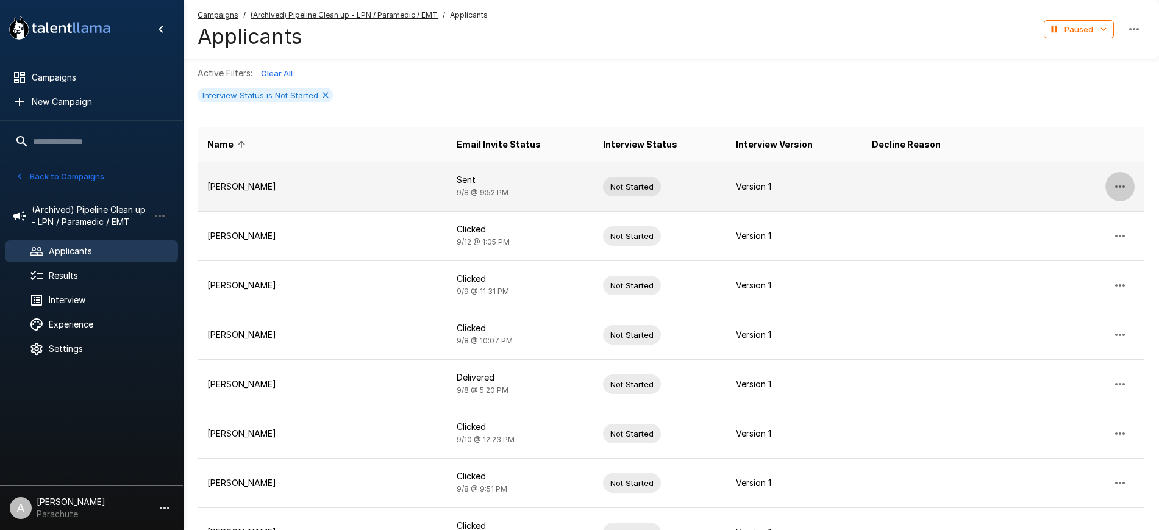
click at [1132, 182] on button "button" at bounding box center [1119, 186] width 29 height 29
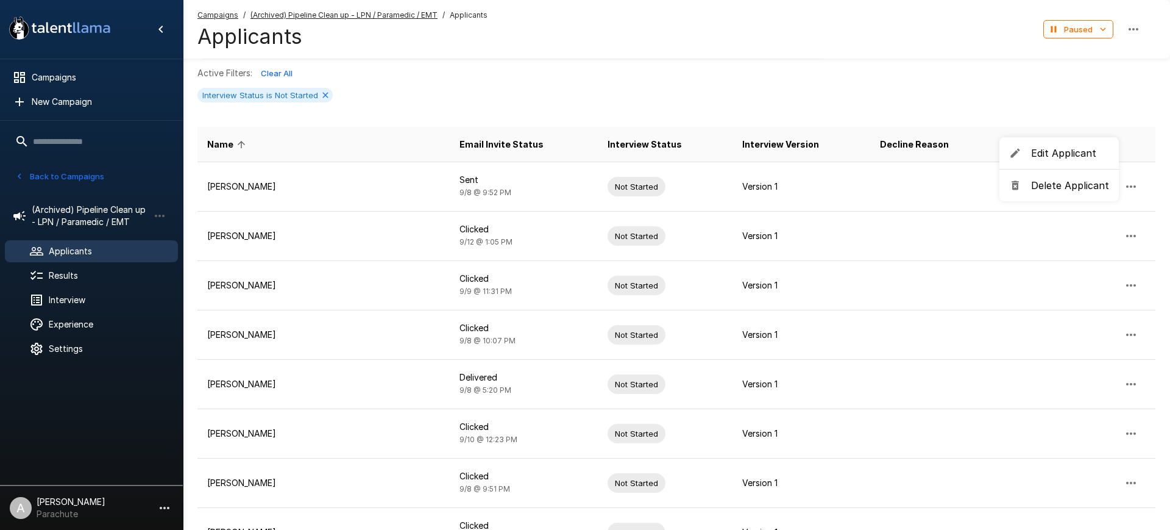
click at [1072, 180] on span "Delete Applicant" at bounding box center [1070, 185] width 78 height 15
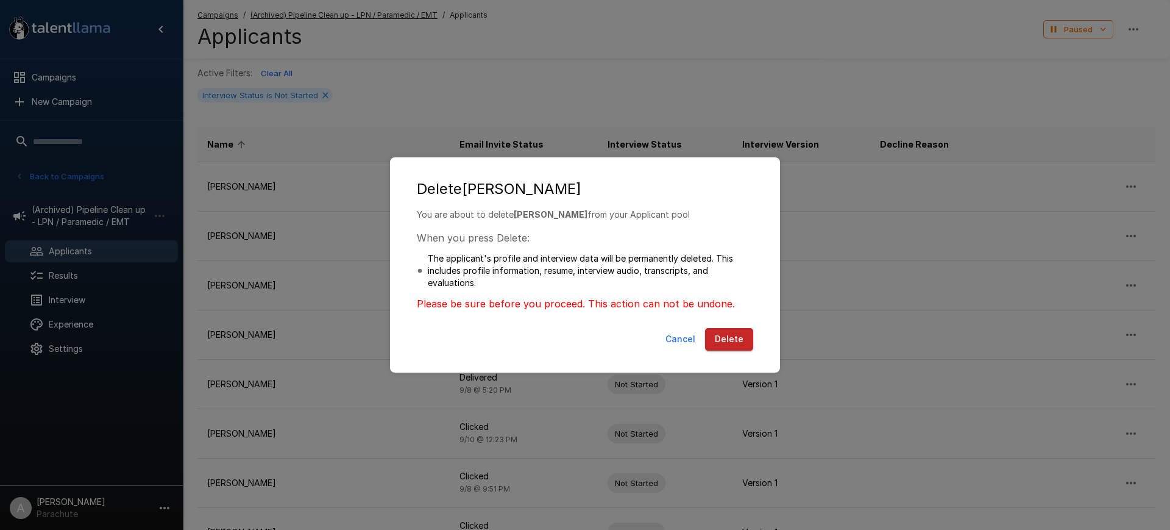
click at [721, 330] on button "Delete" at bounding box center [729, 339] width 48 height 23
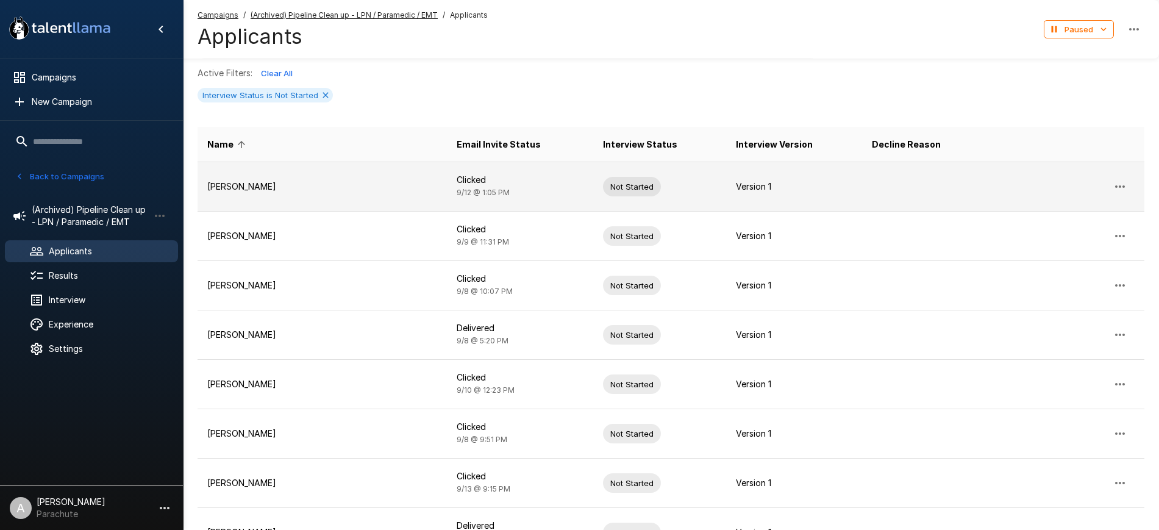
click at [1119, 179] on icon "button" at bounding box center [1119, 186] width 15 height 15
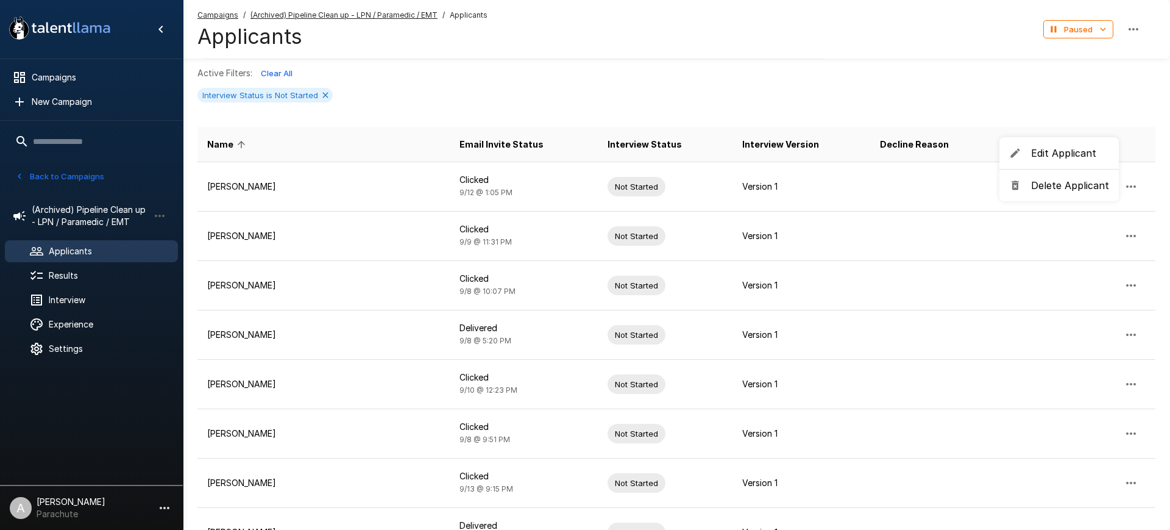
click at [1057, 187] on span "Delete Applicant" at bounding box center [1070, 185] width 78 height 15
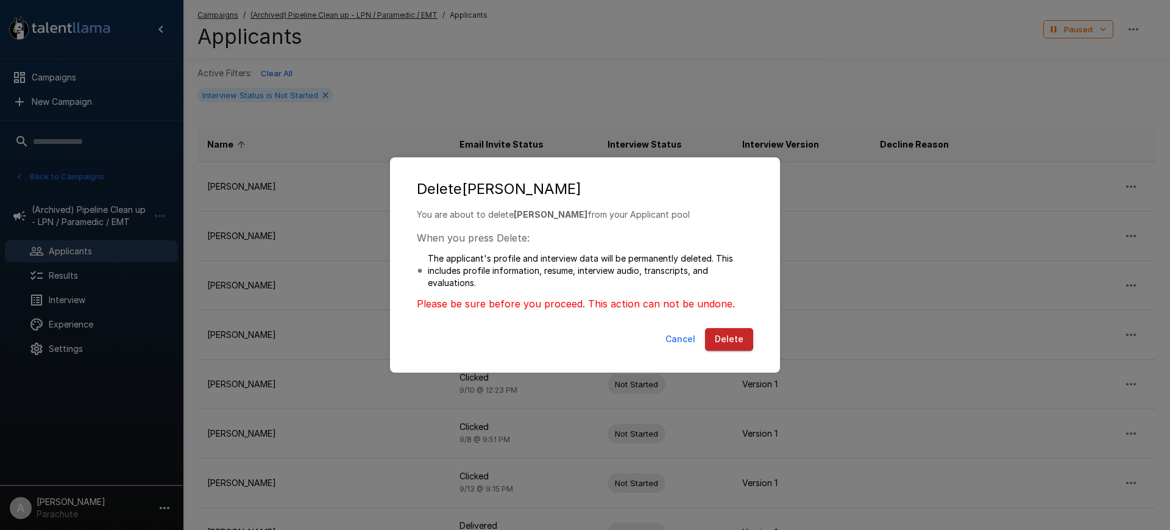
click at [730, 342] on button "Delete" at bounding box center [729, 339] width 48 height 23
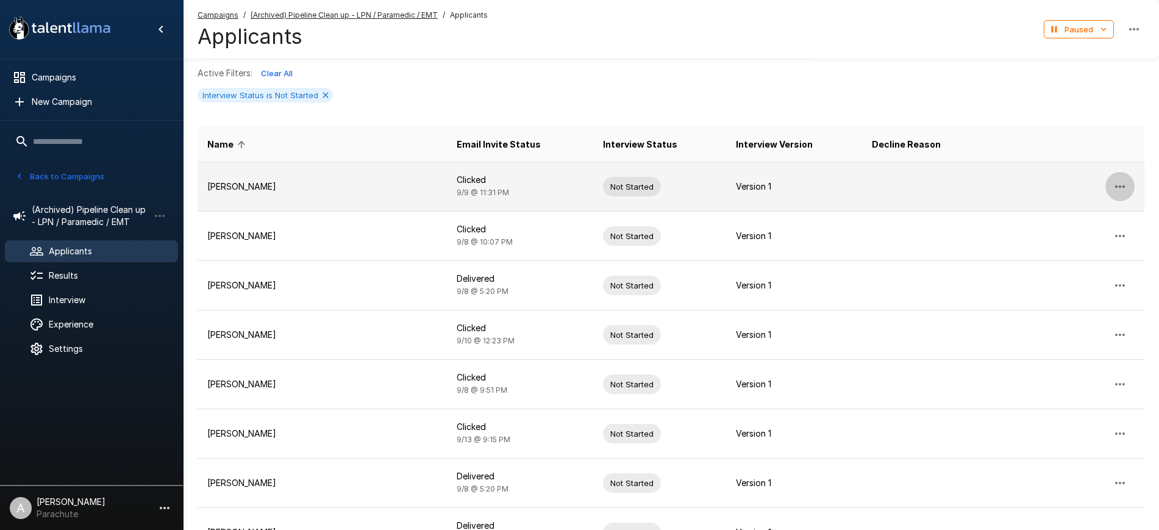
click at [1126, 183] on icon "button" at bounding box center [1119, 186] width 15 height 15
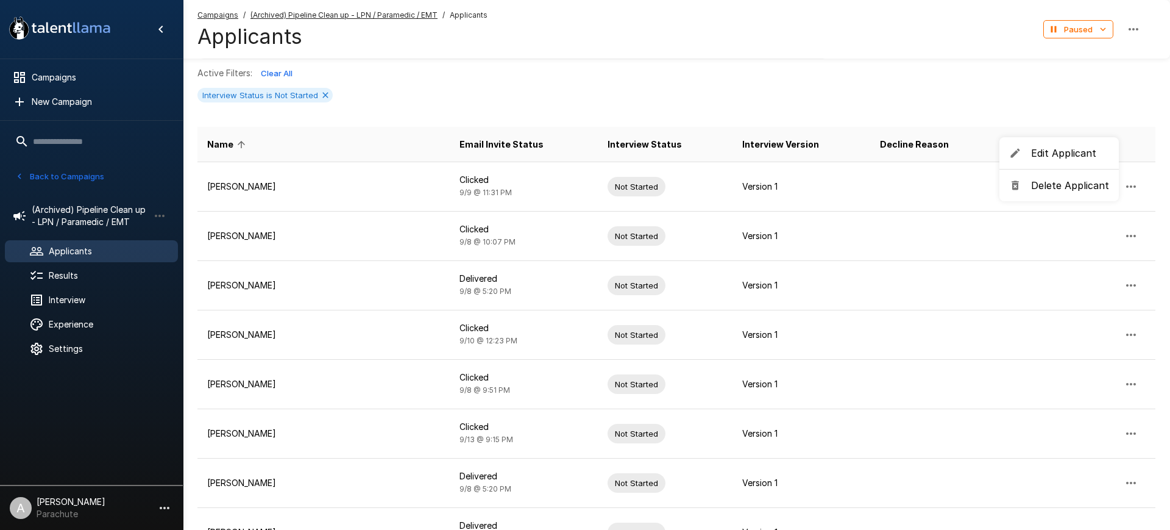
click at [1030, 191] on li "Delete Applicant" at bounding box center [1059, 185] width 119 height 22
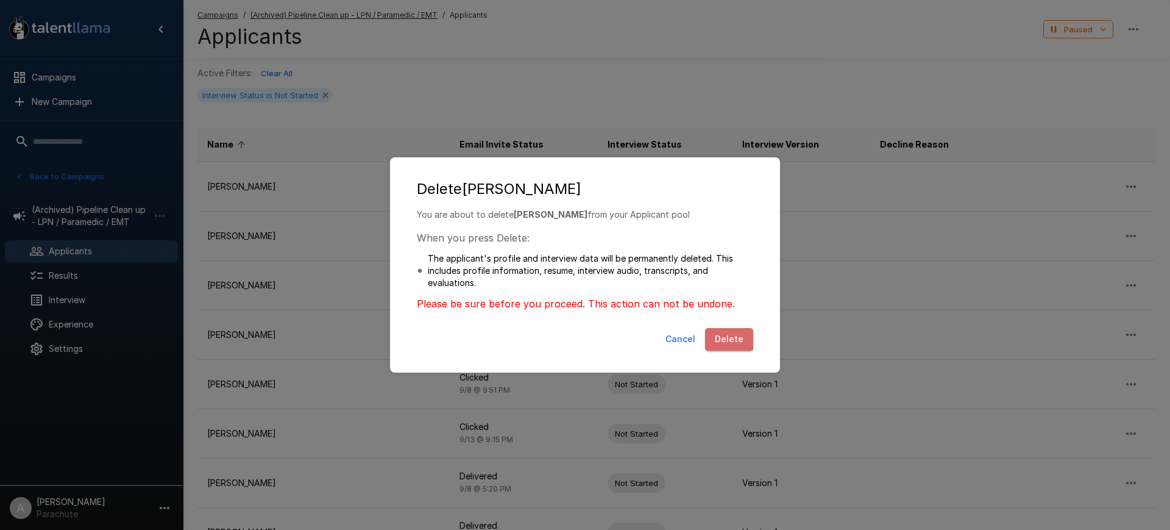
click at [727, 338] on button "Delete" at bounding box center [729, 339] width 48 height 23
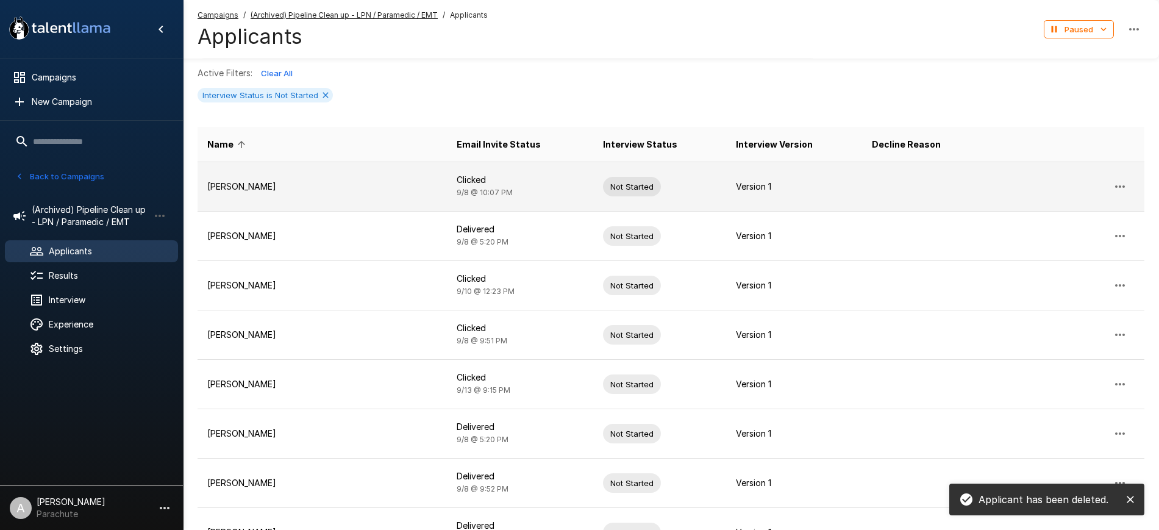
click at [1120, 183] on icon "button" at bounding box center [1119, 186] width 15 height 15
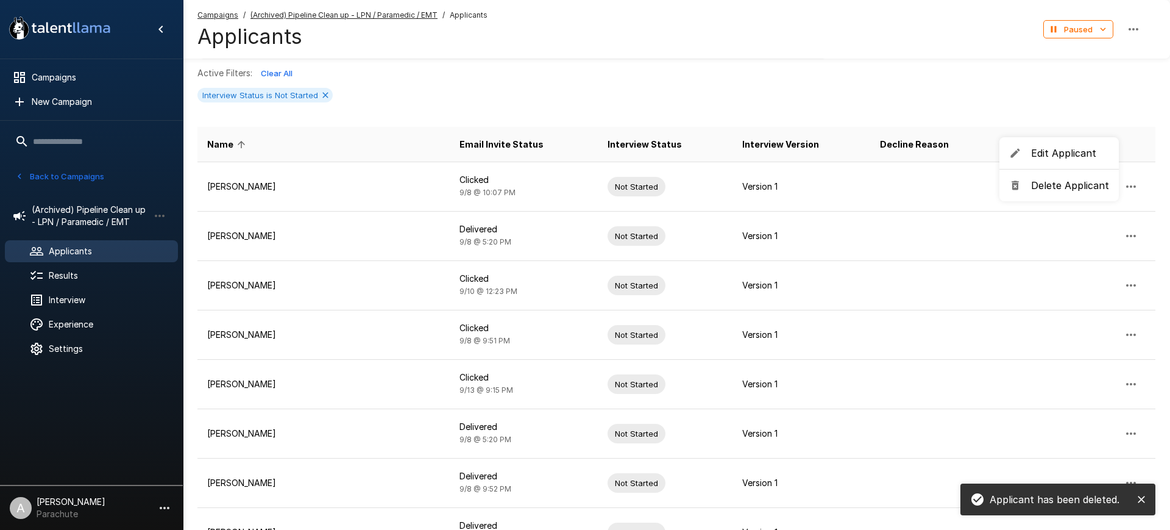
click at [1030, 187] on div at bounding box center [1020, 185] width 22 height 12
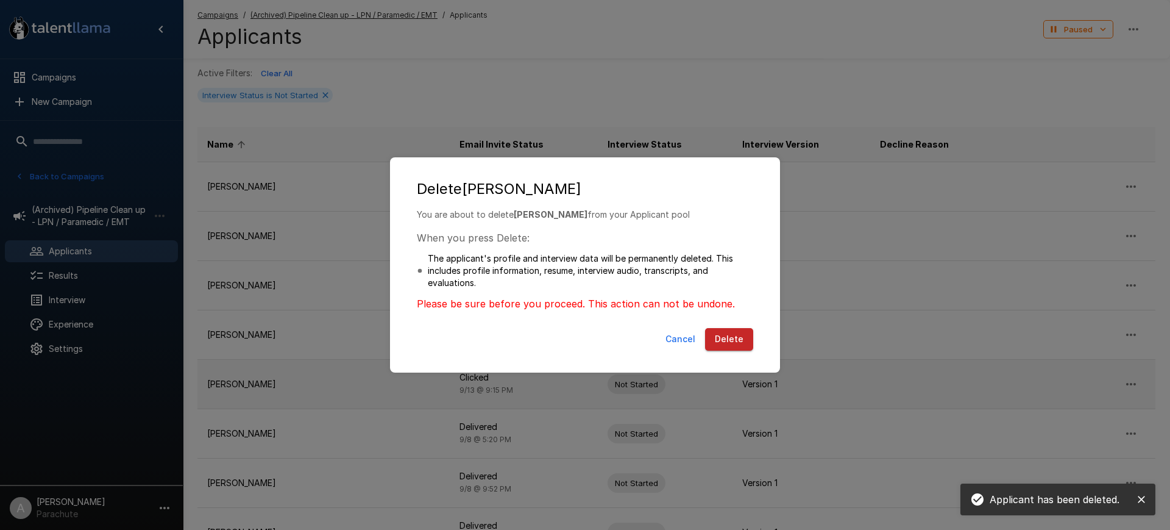
click at [735, 332] on button "Delete" at bounding box center [729, 339] width 48 height 23
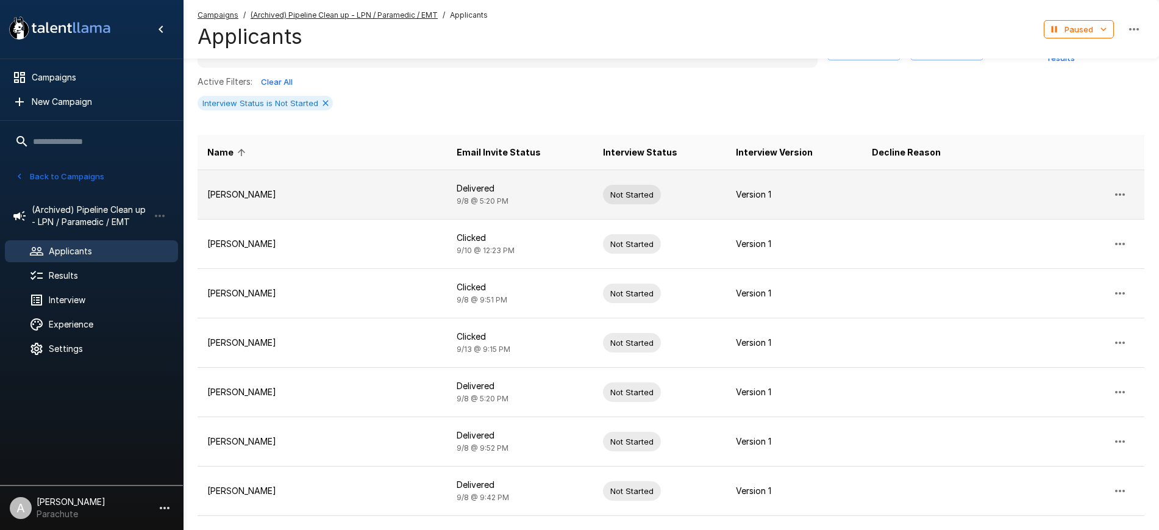
click at [1123, 188] on icon "button" at bounding box center [1119, 194] width 15 height 15
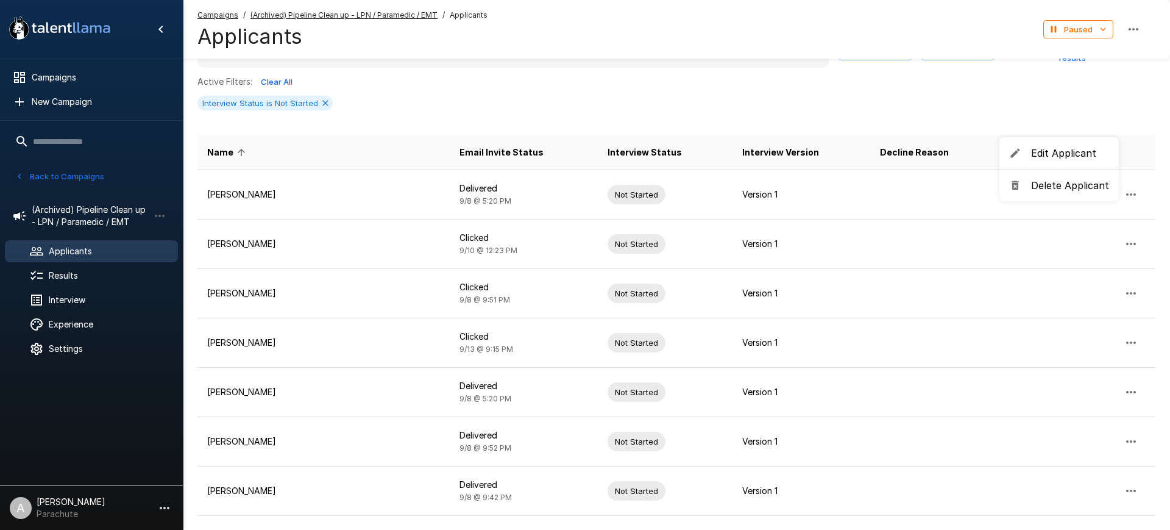
click at [1072, 180] on span "Delete Applicant" at bounding box center [1070, 185] width 78 height 15
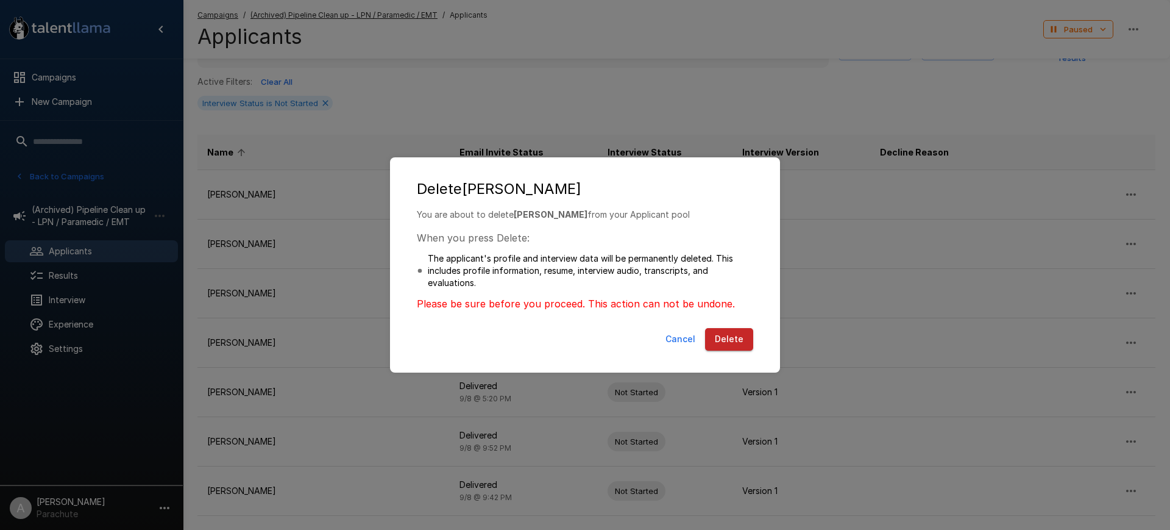
click at [742, 330] on button "Delete" at bounding box center [729, 339] width 48 height 23
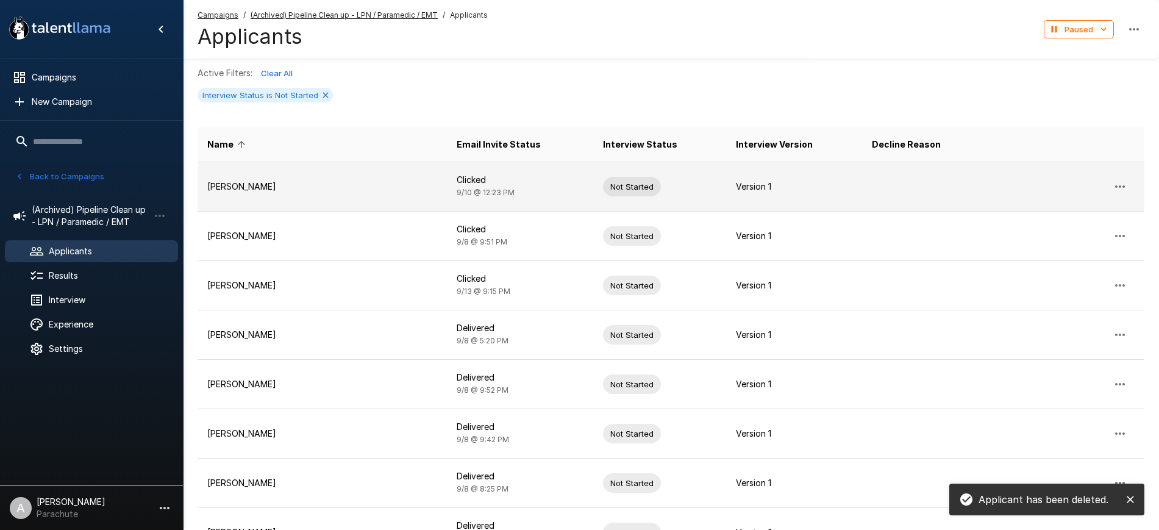
click at [1118, 182] on icon "button" at bounding box center [1119, 186] width 15 height 15
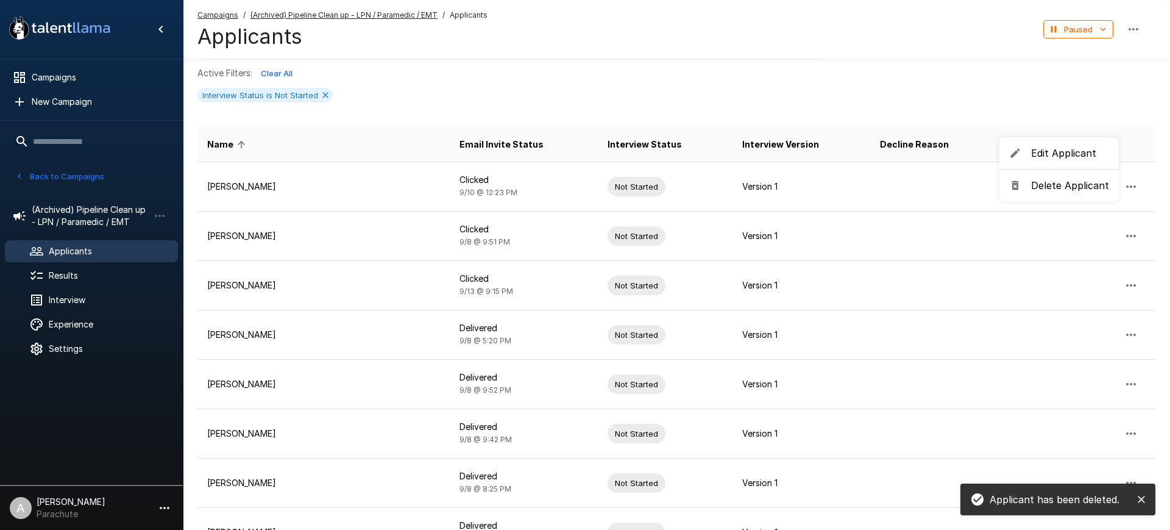
click at [1075, 185] on span "Delete Applicant" at bounding box center [1070, 185] width 78 height 15
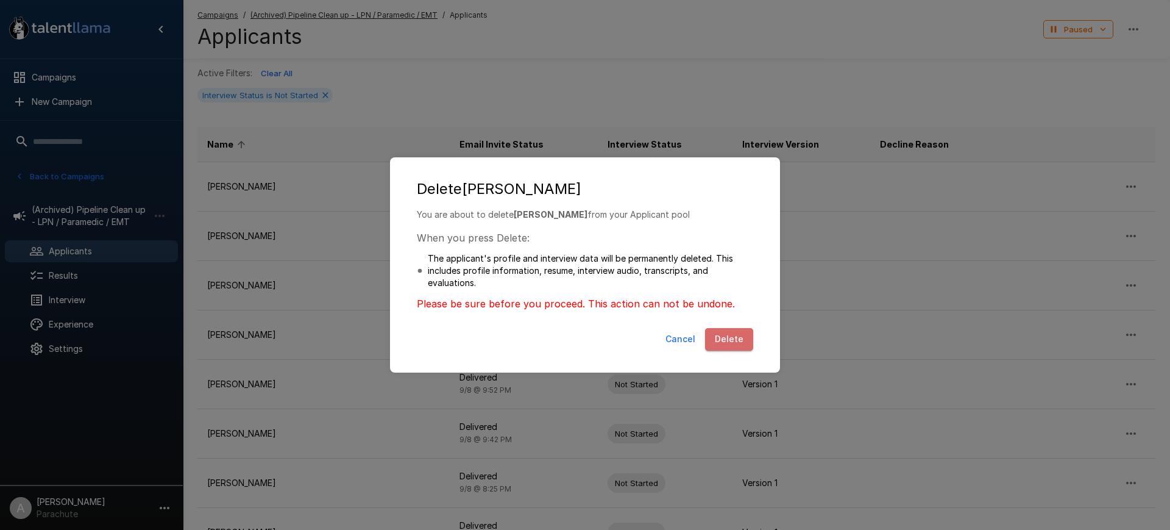
click at [736, 335] on button "Delete" at bounding box center [729, 339] width 48 height 23
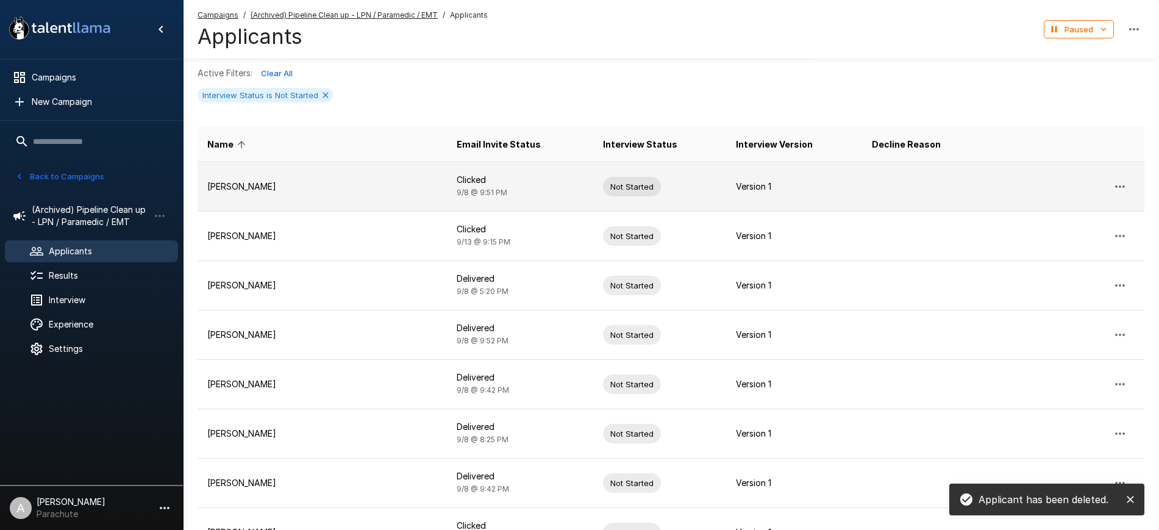
click at [1119, 182] on icon "button" at bounding box center [1119, 186] width 15 height 15
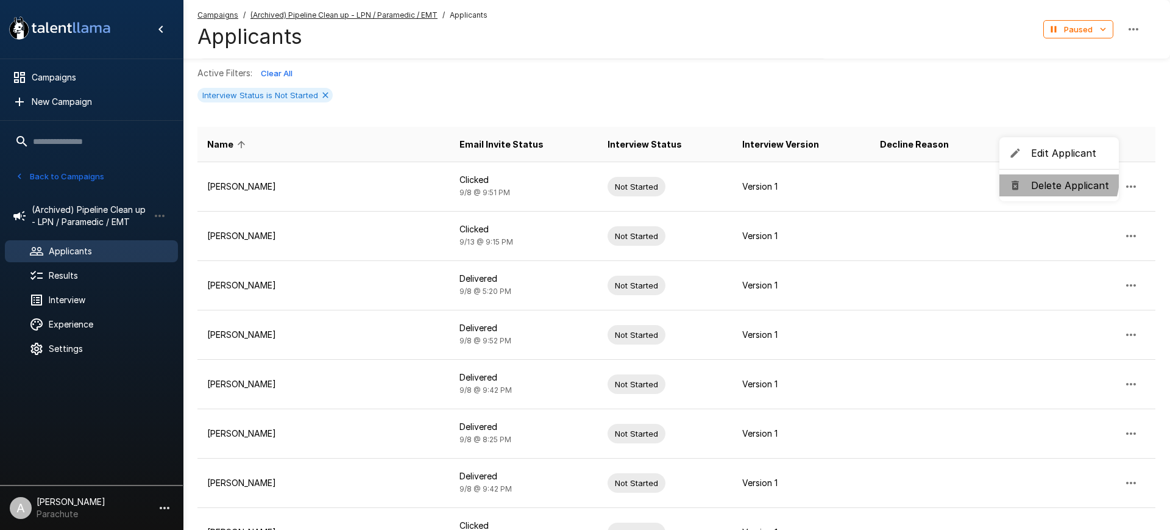
click at [1051, 178] on span "Delete Applicant" at bounding box center [1070, 185] width 78 height 15
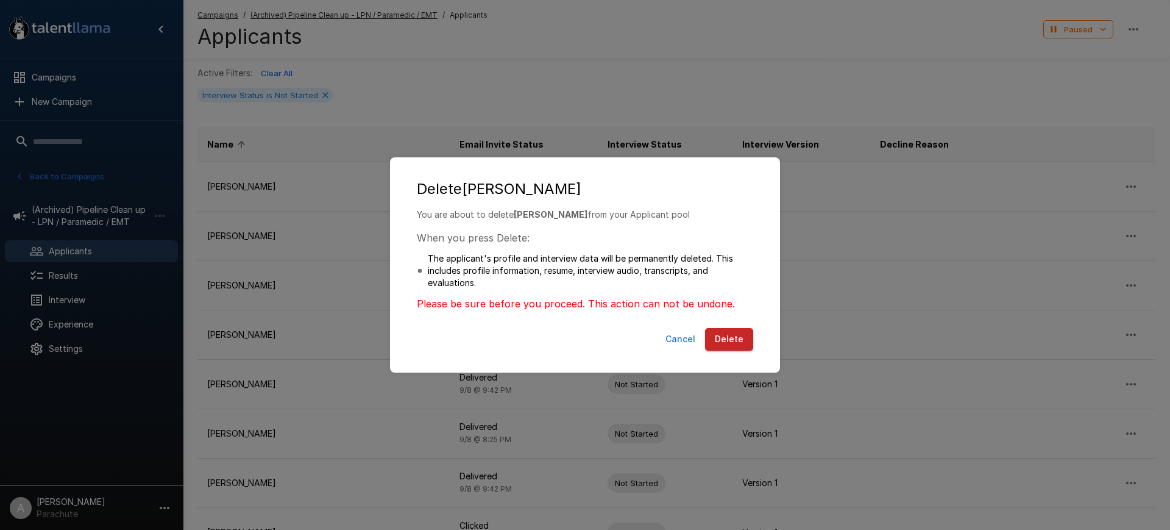
click at [731, 333] on button "Delete" at bounding box center [729, 339] width 48 height 23
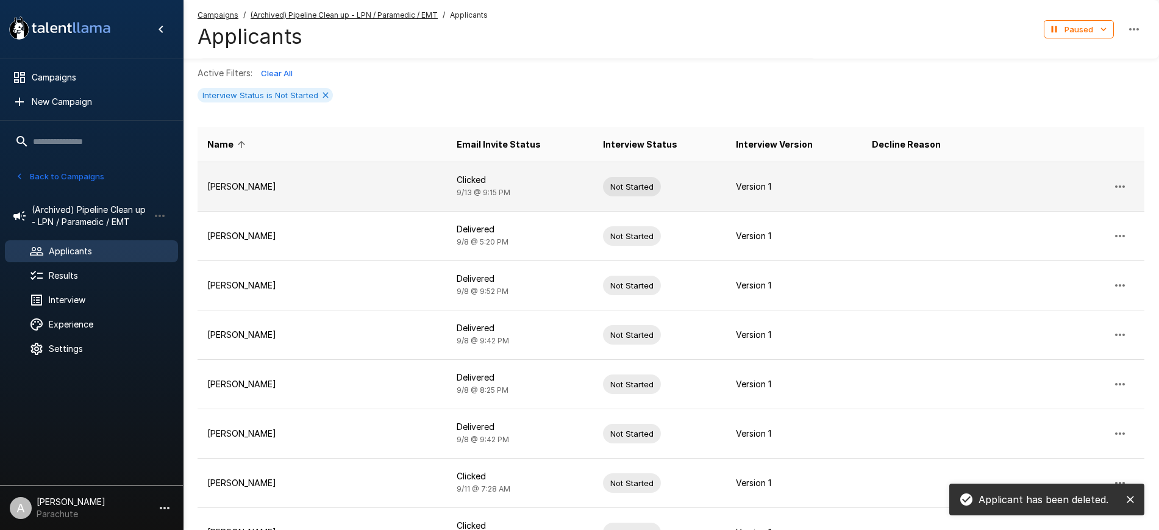
click at [1126, 187] on icon "button" at bounding box center [1119, 186] width 15 height 15
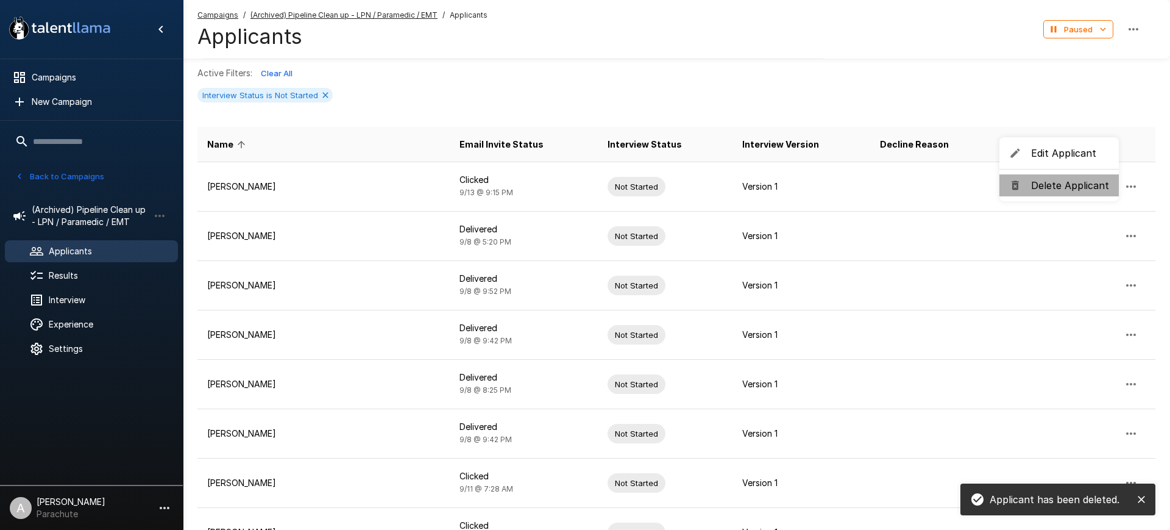
click at [1059, 180] on span "Delete Applicant" at bounding box center [1070, 185] width 78 height 15
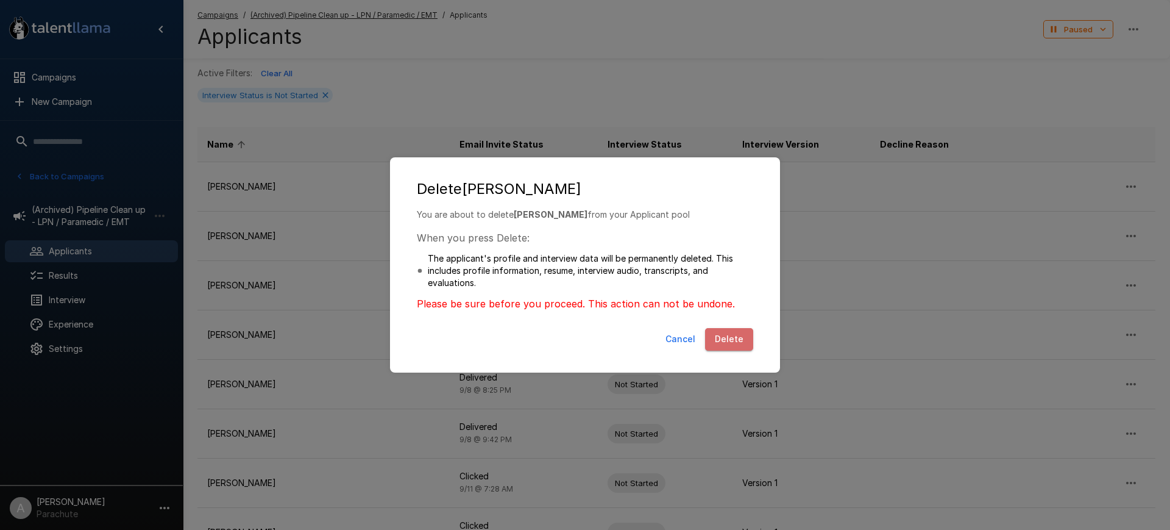
click at [742, 338] on button "Delete" at bounding box center [729, 339] width 48 height 23
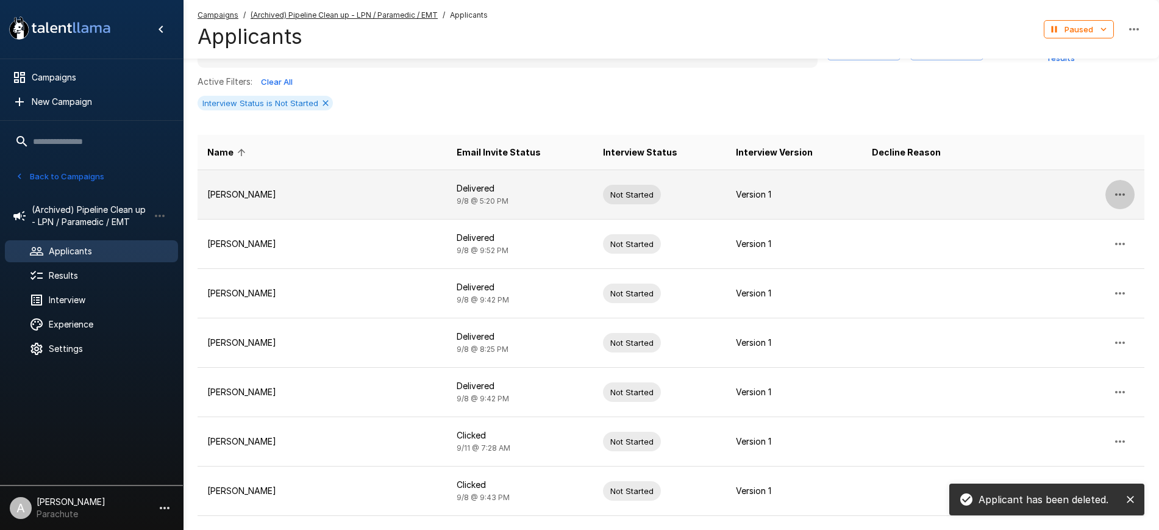
click at [1120, 180] on button "button" at bounding box center [1119, 194] width 29 height 29
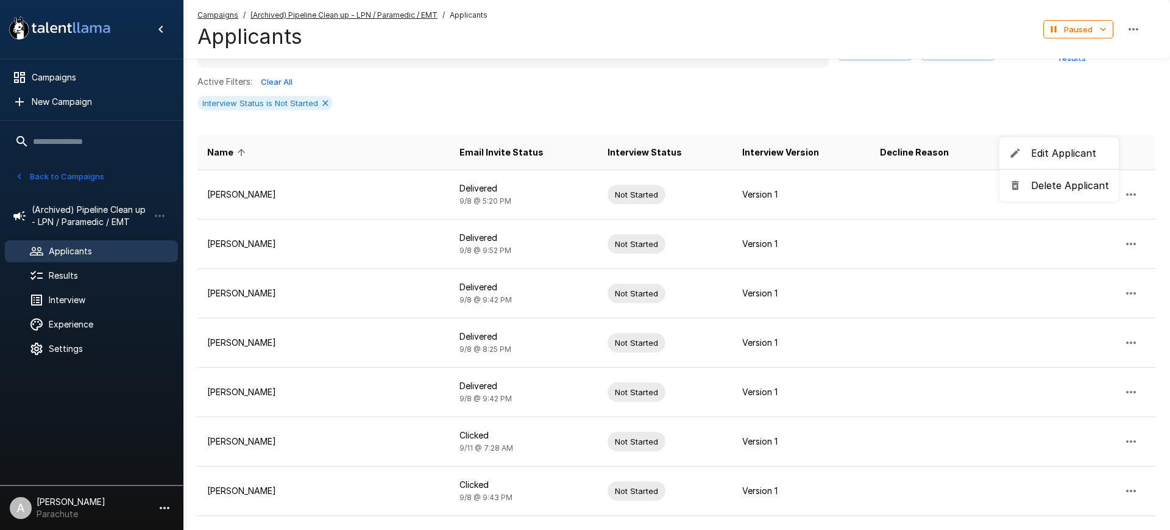
click at [1050, 190] on span "Delete Applicant" at bounding box center [1070, 185] width 78 height 15
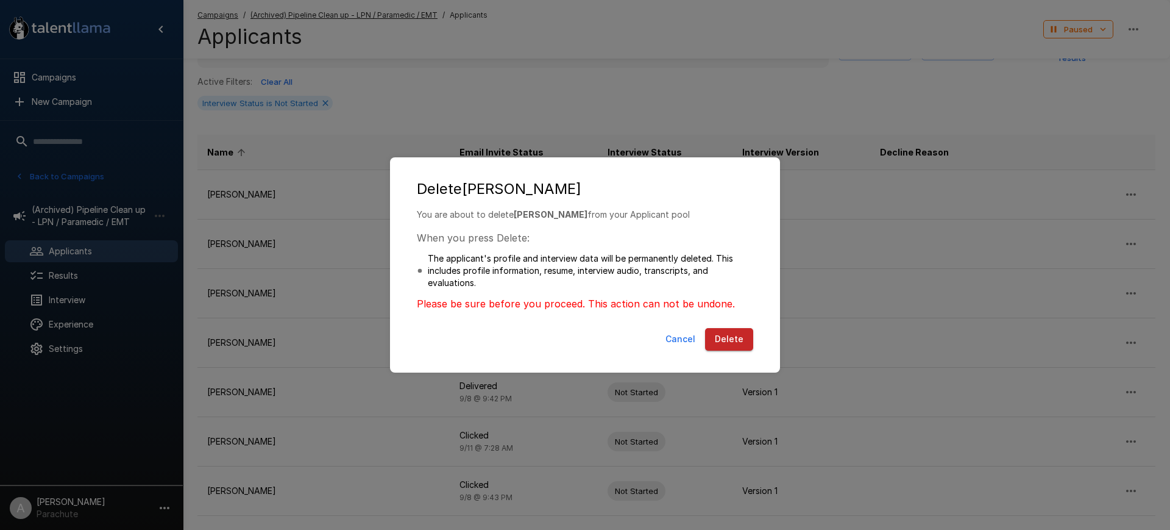
click at [721, 338] on button "Delete" at bounding box center [729, 339] width 48 height 23
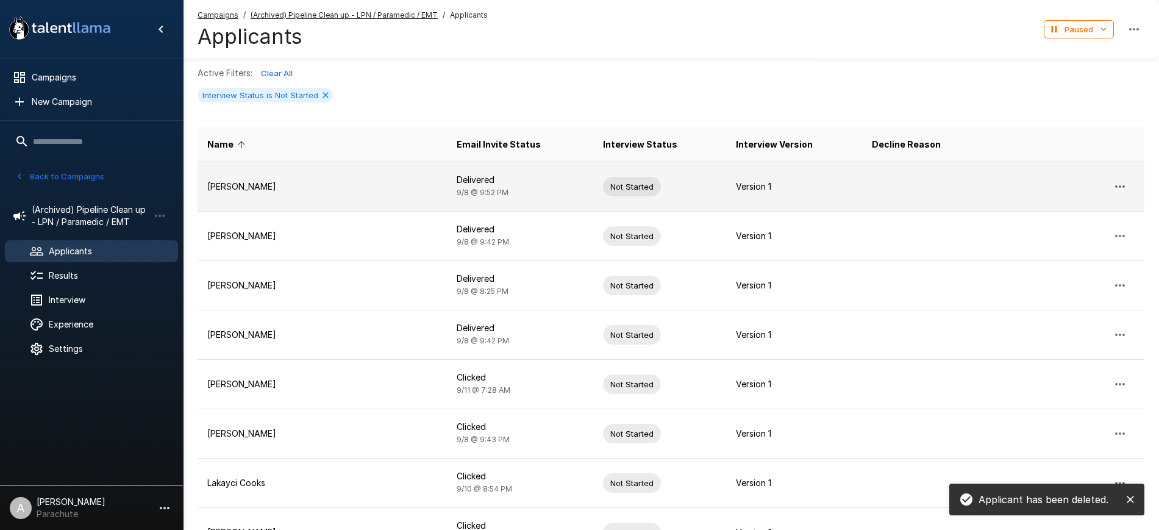
click at [1117, 188] on icon "button" at bounding box center [1119, 186] width 15 height 15
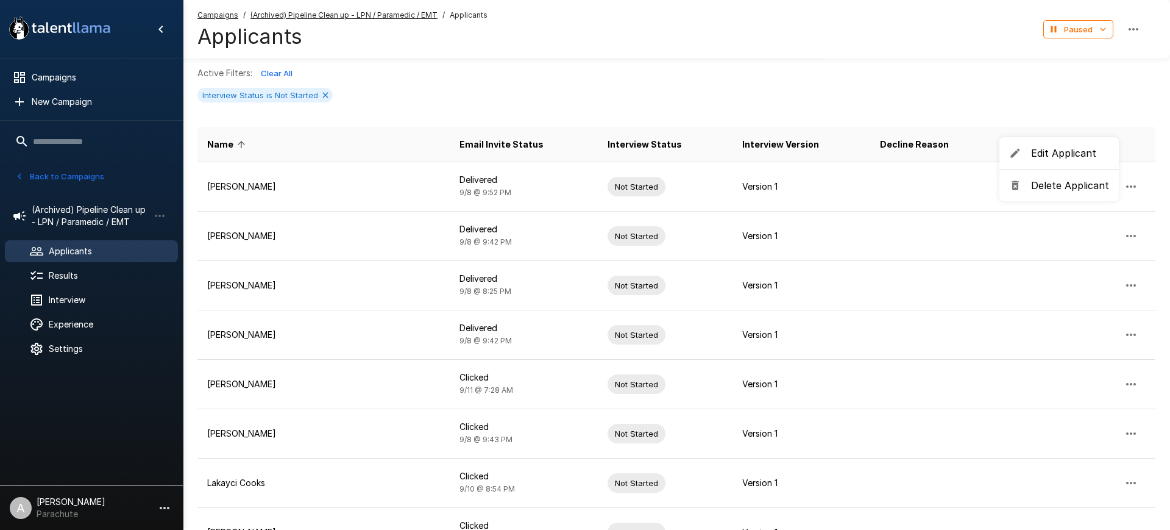
click at [1051, 184] on span "Delete Applicant" at bounding box center [1070, 185] width 78 height 15
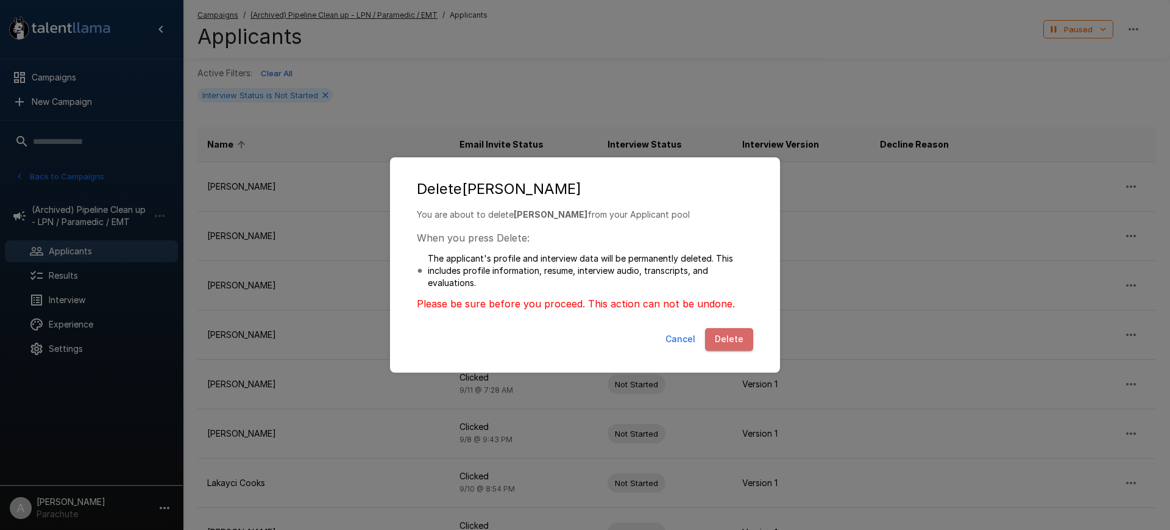
click at [728, 330] on button "Delete" at bounding box center [729, 339] width 48 height 23
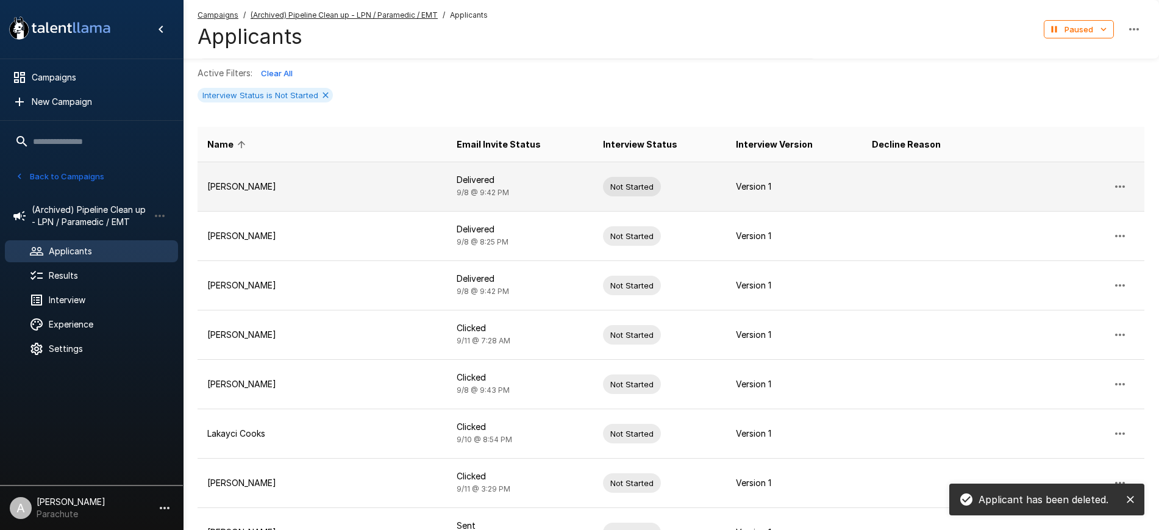
click at [1122, 178] on button "button" at bounding box center [1119, 186] width 29 height 29
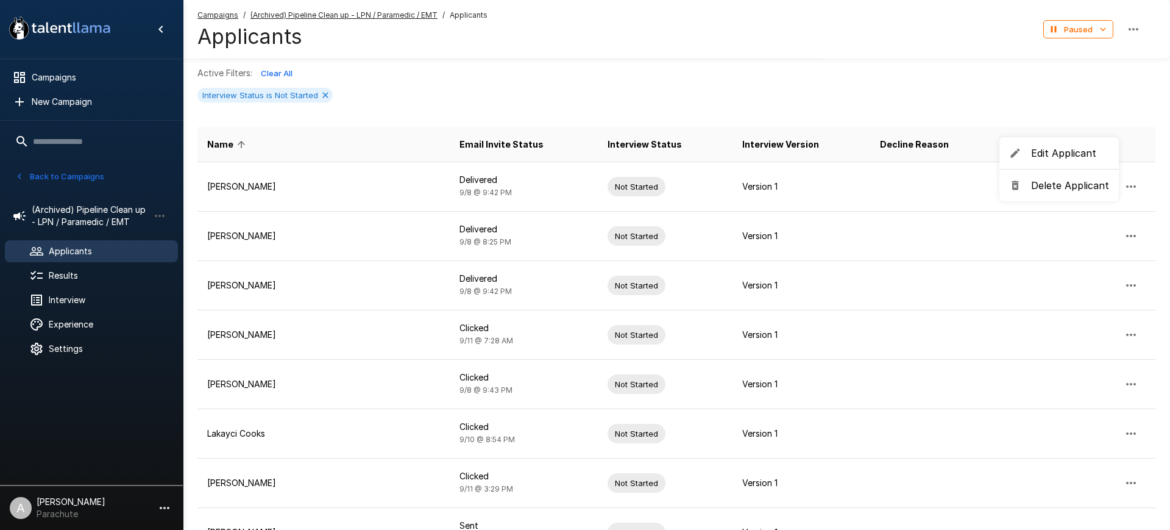
click at [1072, 188] on span "Delete Applicant" at bounding box center [1070, 185] width 78 height 15
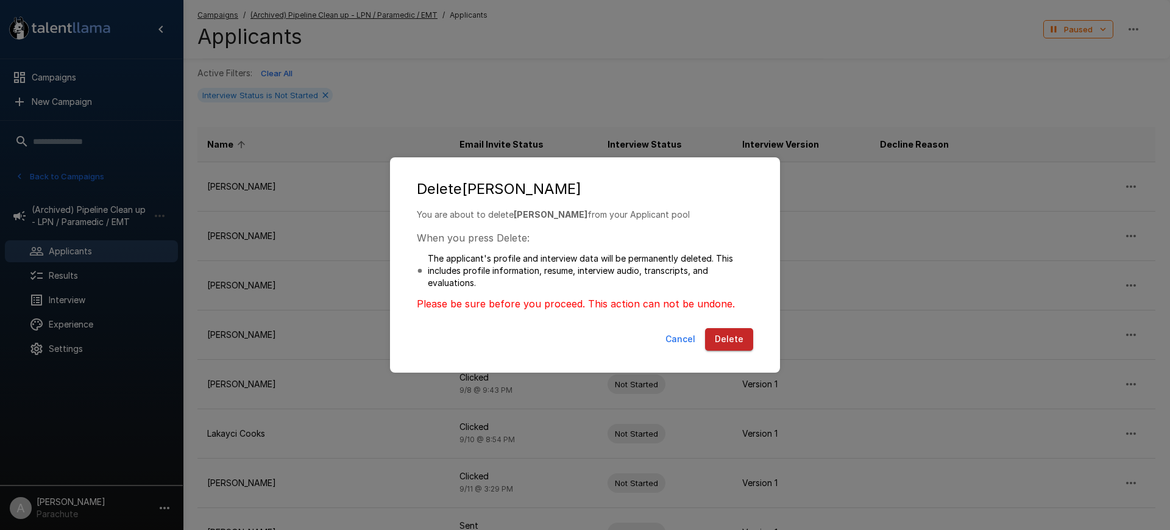
click at [742, 330] on button "Delete" at bounding box center [729, 339] width 48 height 23
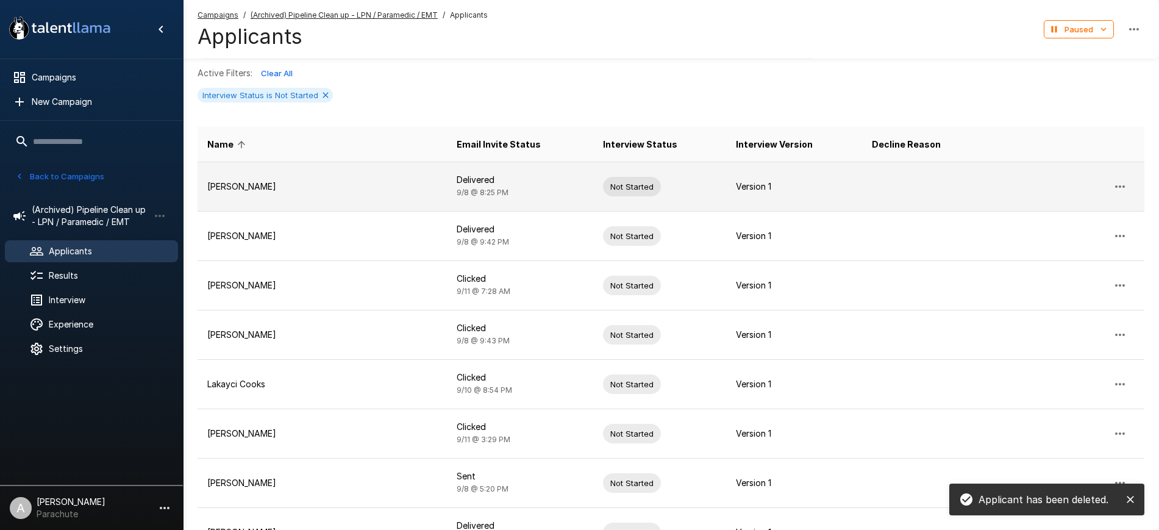
click at [1121, 183] on icon "button" at bounding box center [1119, 186] width 15 height 15
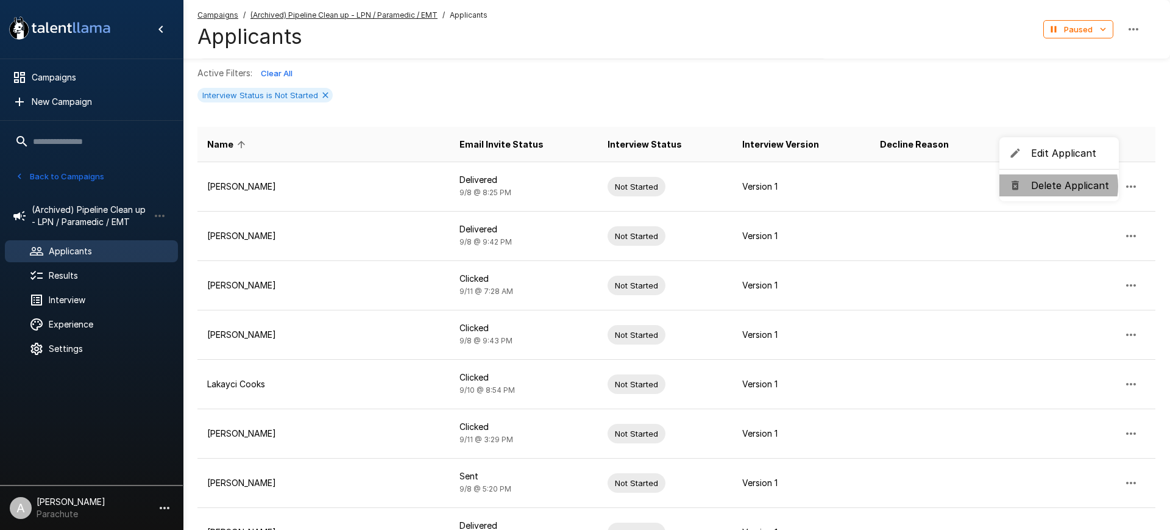
click at [1057, 186] on span "Delete Applicant" at bounding box center [1070, 185] width 78 height 15
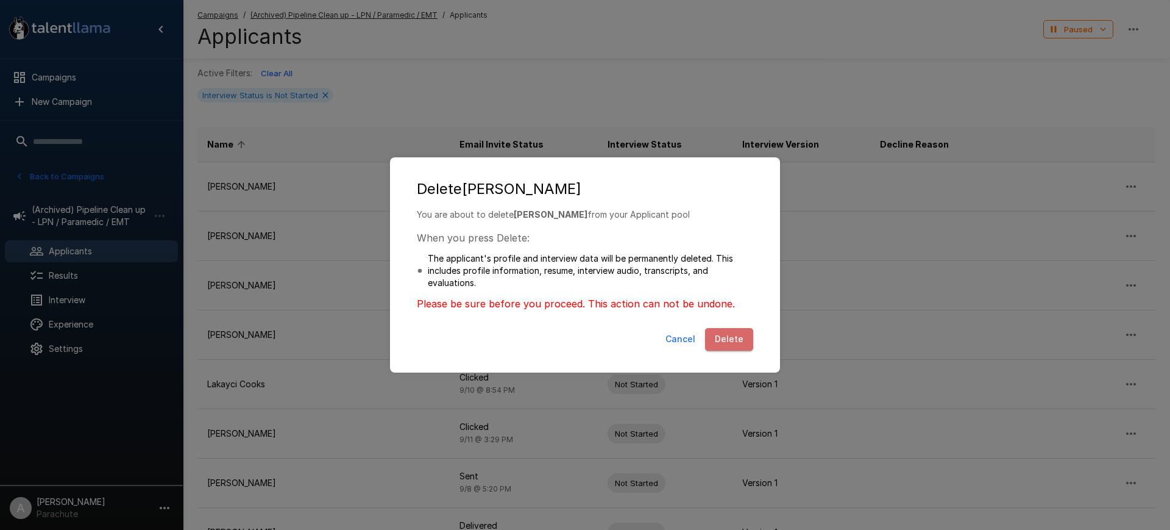
click at [735, 339] on button "Delete" at bounding box center [729, 339] width 48 height 23
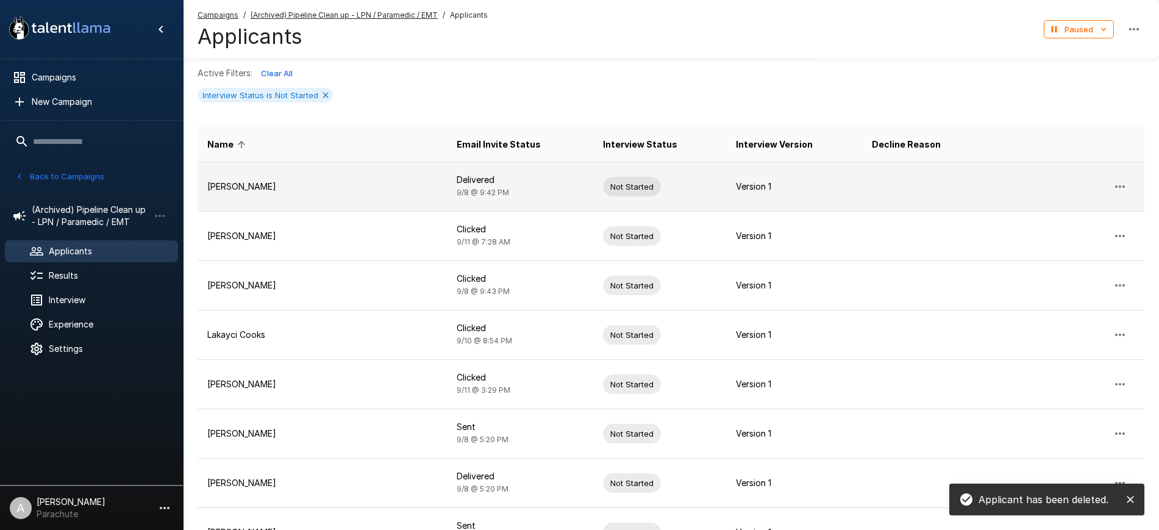
click at [1122, 183] on icon "button" at bounding box center [1119, 186] width 15 height 15
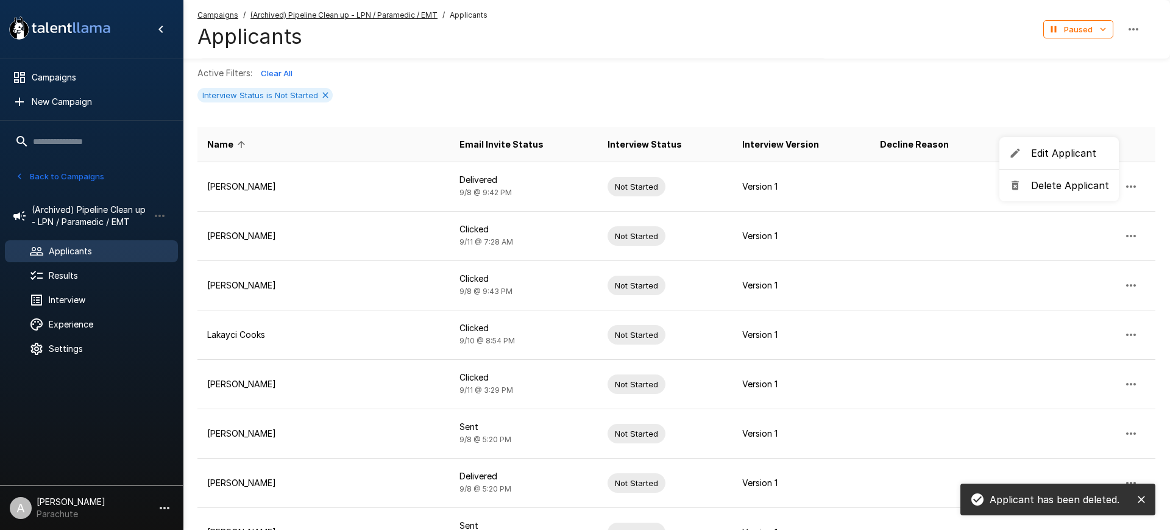
click at [1069, 181] on span "Delete Applicant" at bounding box center [1070, 185] width 78 height 15
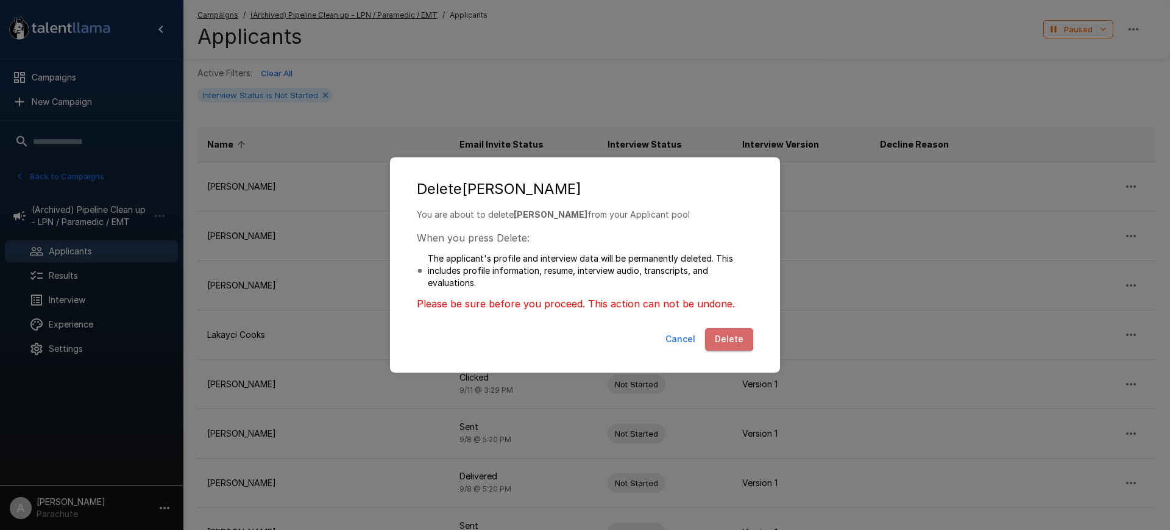
click at [724, 337] on button "Delete" at bounding box center [729, 339] width 48 height 23
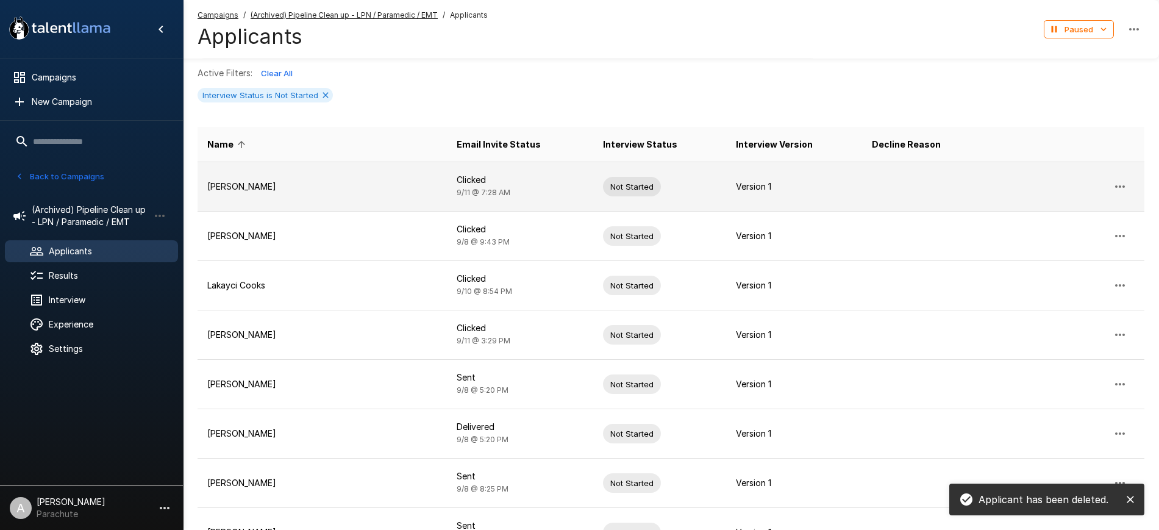
click at [1113, 188] on icon "button" at bounding box center [1119, 186] width 15 height 15
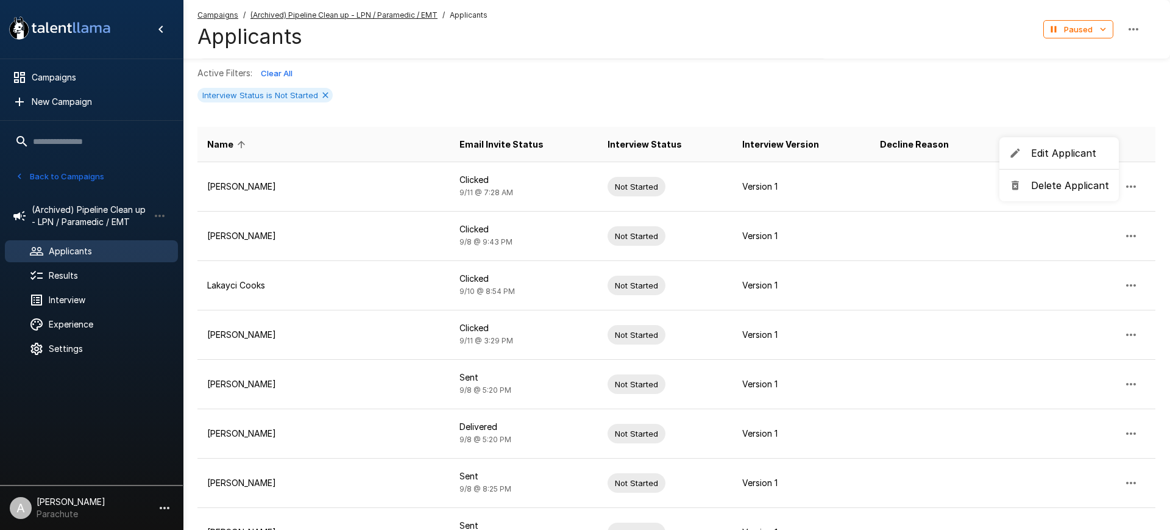
click at [1050, 187] on span "Delete Applicant" at bounding box center [1070, 185] width 78 height 15
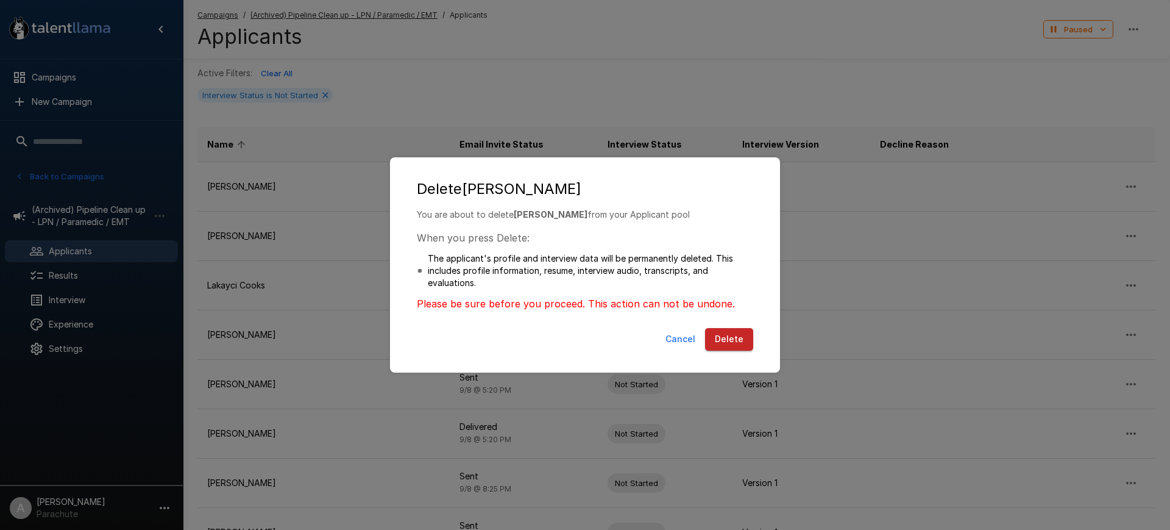
click at [730, 339] on button "Delete" at bounding box center [729, 339] width 48 height 23
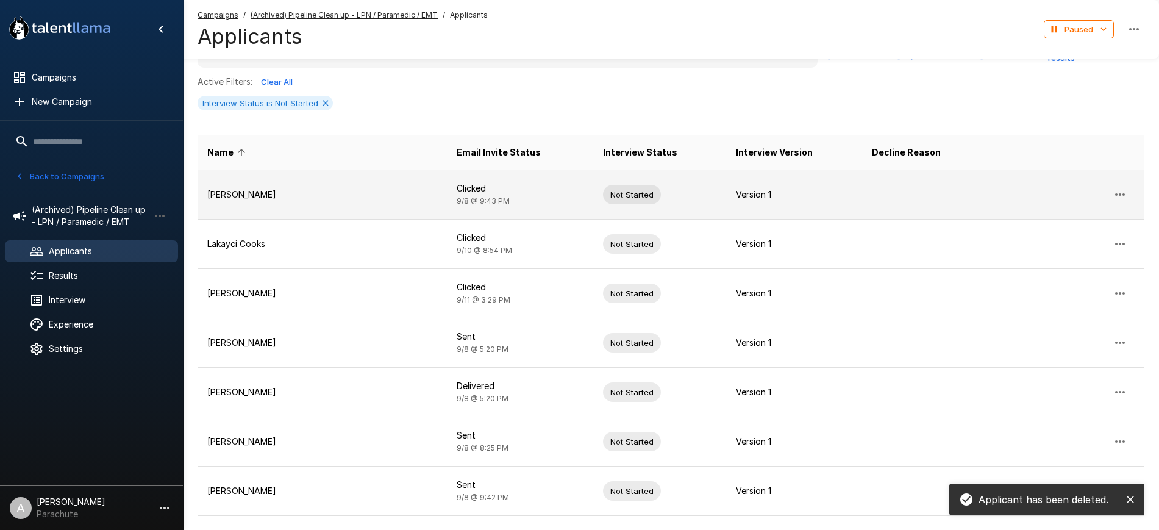
click at [1118, 187] on icon "button" at bounding box center [1119, 194] width 15 height 15
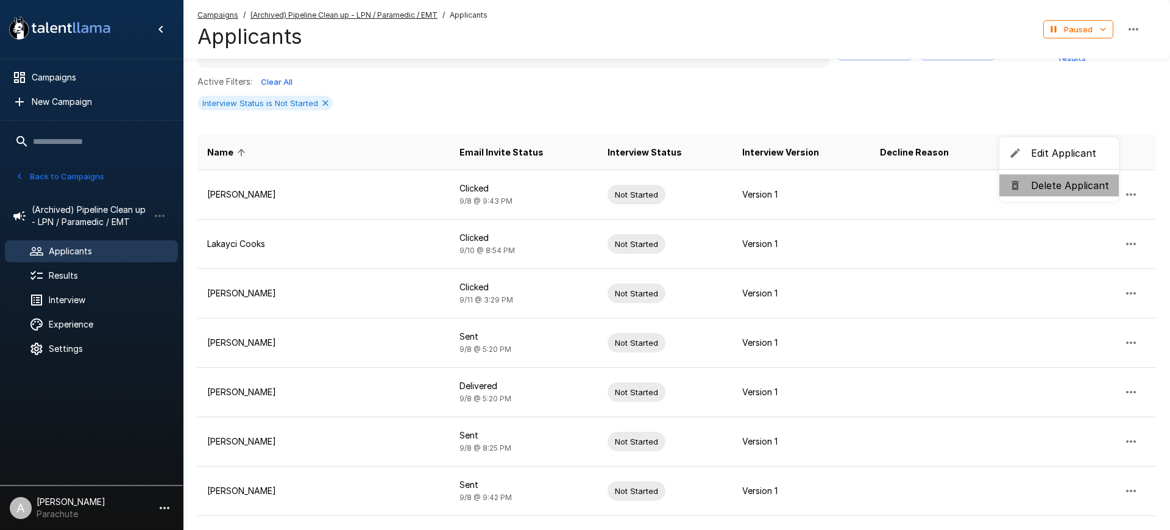
click at [1076, 182] on span "Delete Applicant" at bounding box center [1070, 185] width 78 height 15
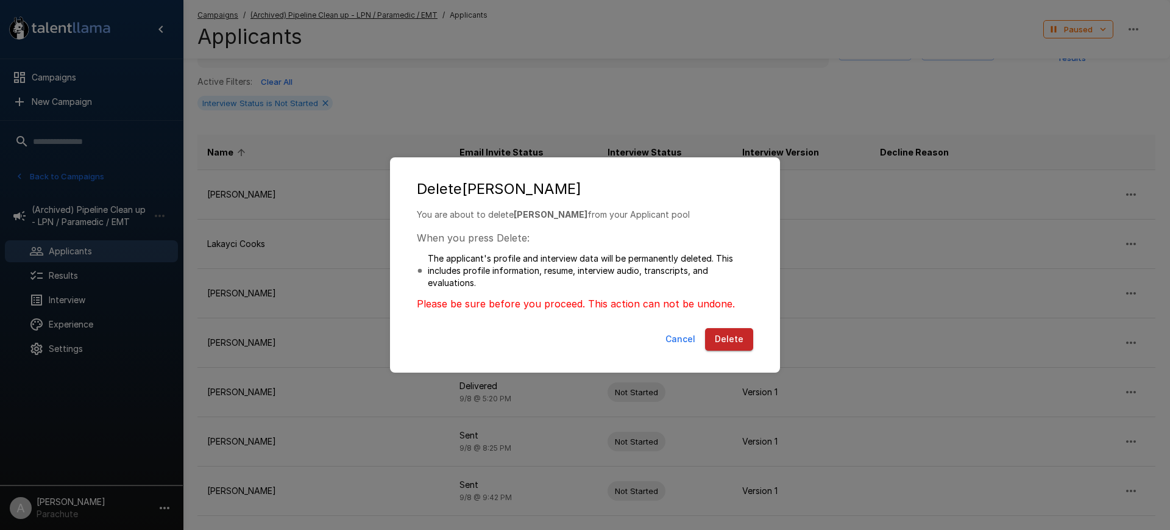
click at [738, 327] on div "Cancel Delete" at bounding box center [585, 341] width 366 height 37
click at [731, 335] on button "Delete" at bounding box center [729, 339] width 48 height 23
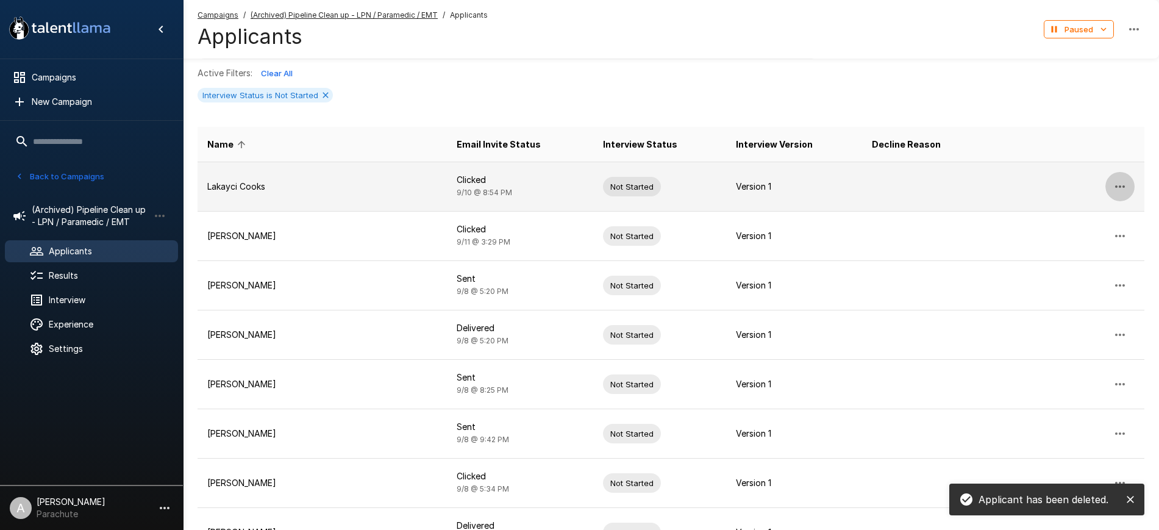
click at [1111, 185] on button "button" at bounding box center [1119, 186] width 29 height 29
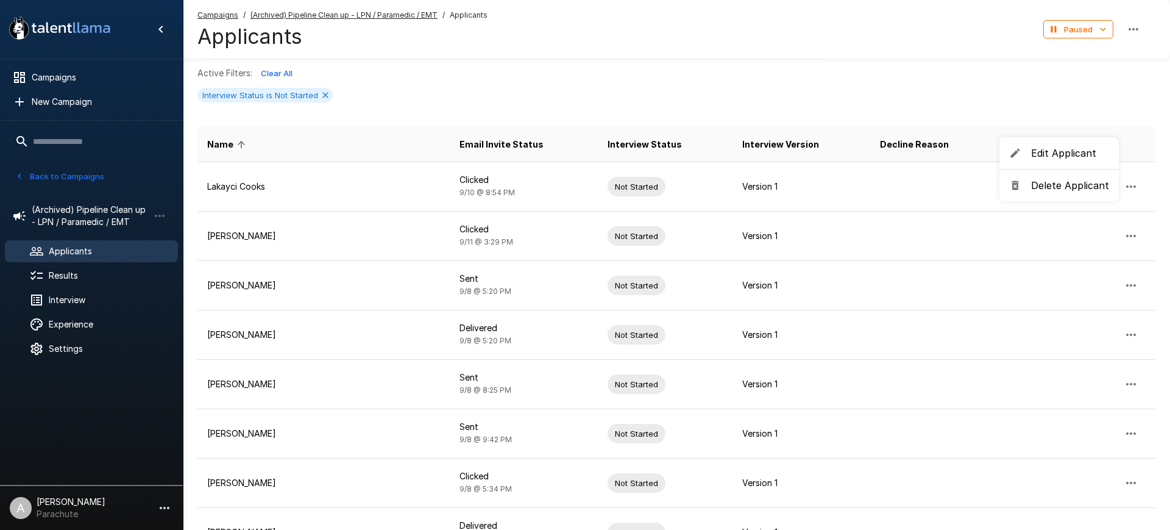
click at [1069, 182] on span "Delete Applicant" at bounding box center [1070, 185] width 78 height 15
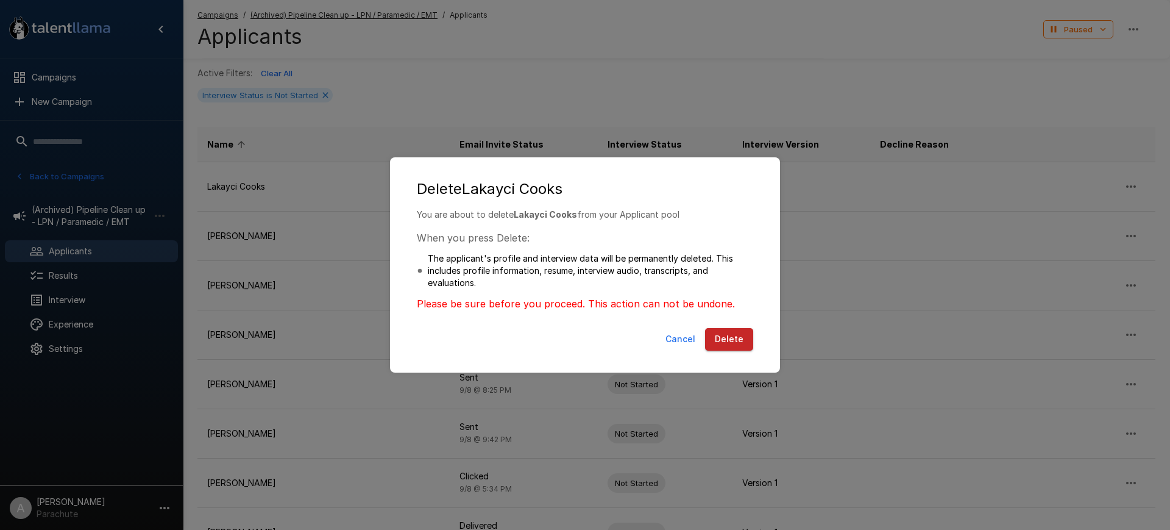
click at [746, 338] on button "Delete" at bounding box center [729, 339] width 48 height 23
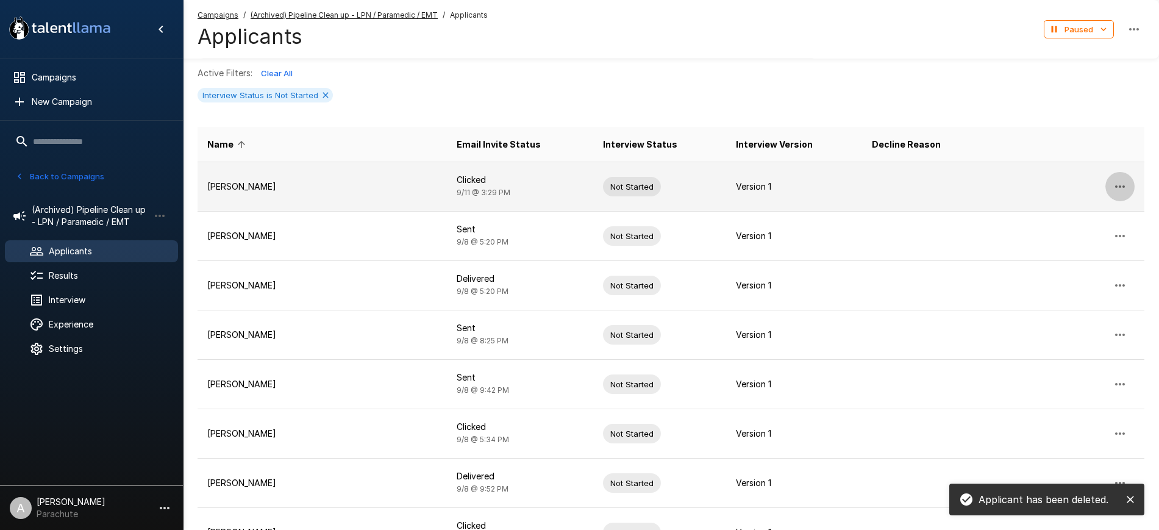
click at [1118, 184] on icon "button" at bounding box center [1119, 186] width 15 height 15
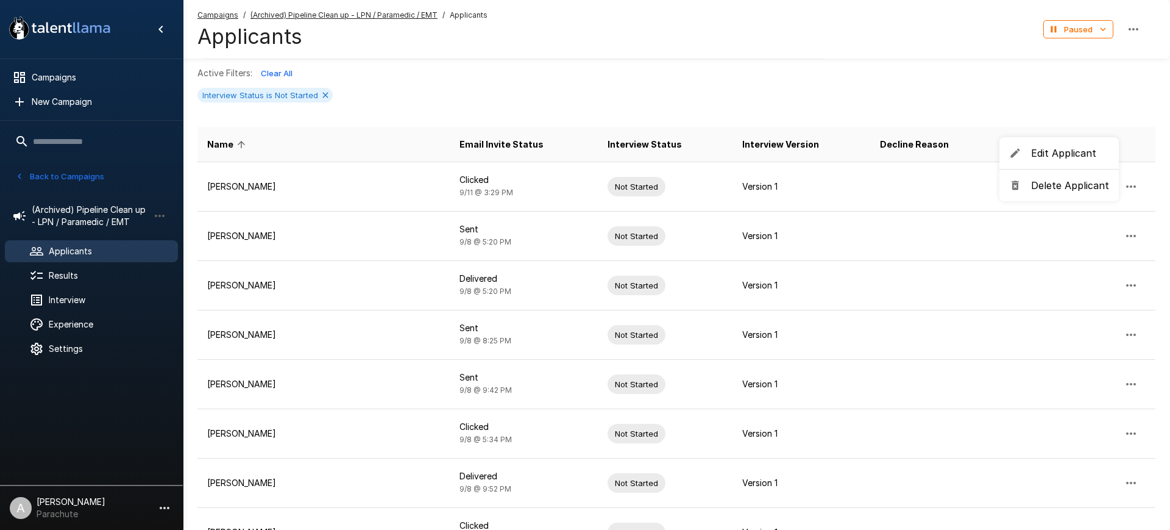
click at [1064, 186] on span "Delete Applicant" at bounding box center [1070, 185] width 78 height 15
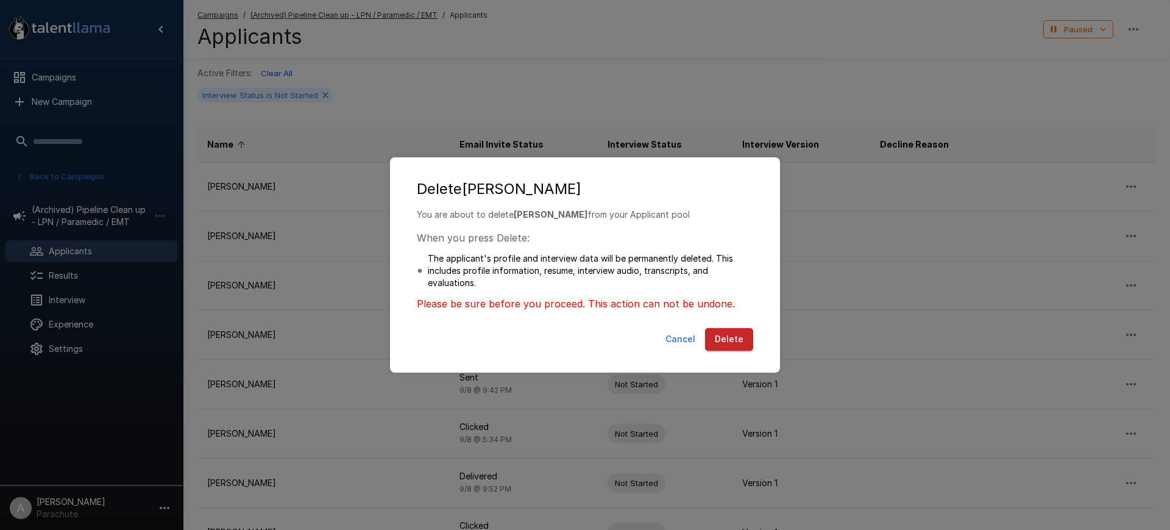
click at [728, 334] on button "Delete" at bounding box center [729, 339] width 48 height 23
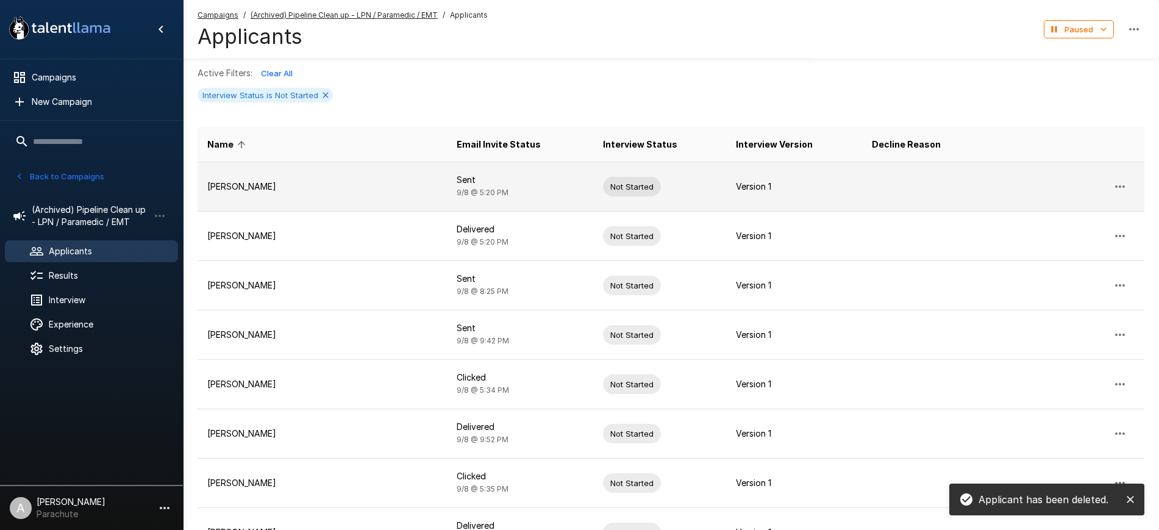
click at [1119, 181] on icon "button" at bounding box center [1119, 186] width 15 height 15
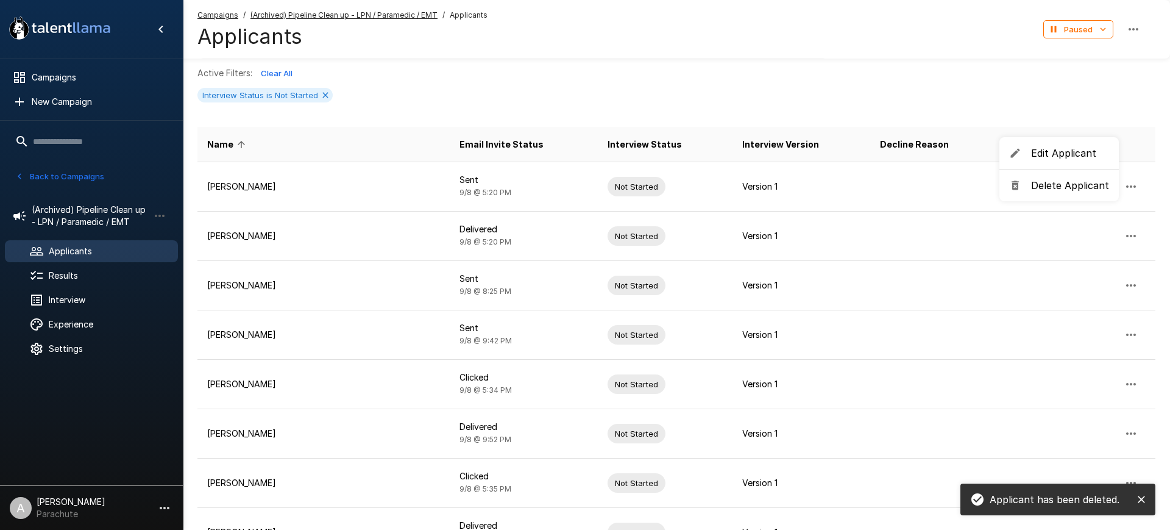
click at [1063, 190] on span "Delete Applicant" at bounding box center [1070, 185] width 78 height 15
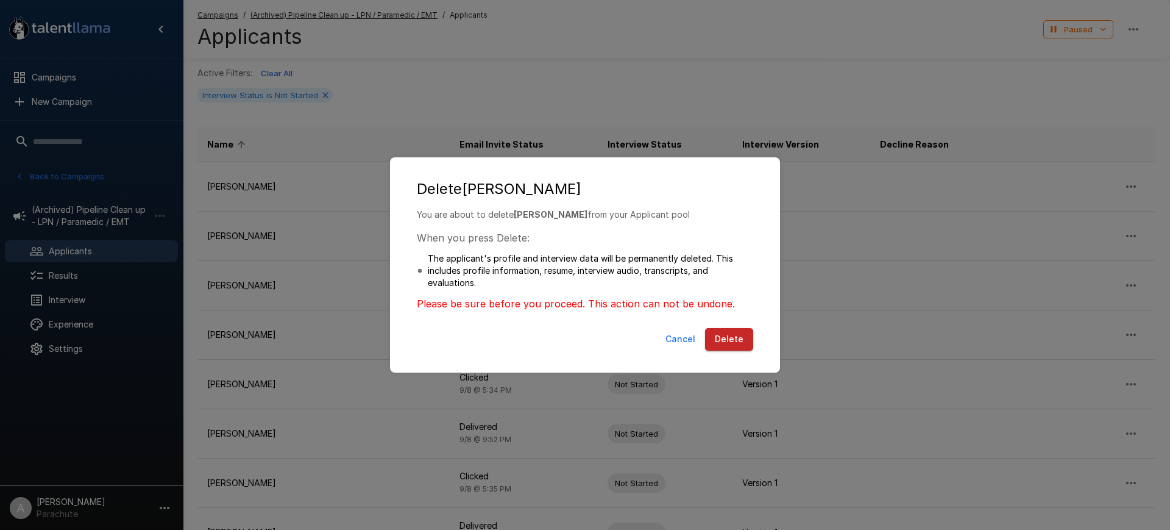
click at [728, 330] on button "Delete" at bounding box center [729, 339] width 48 height 23
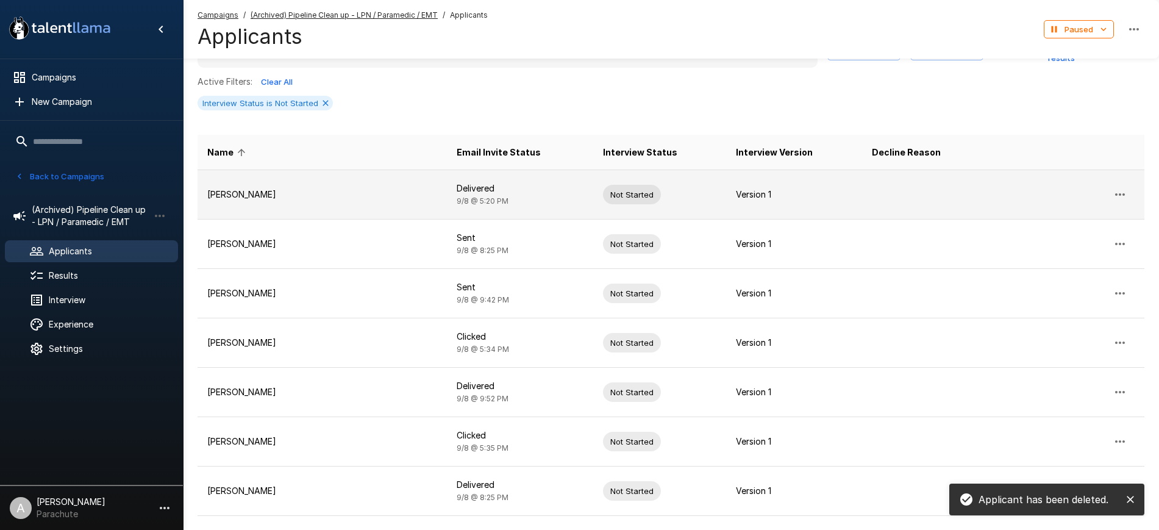
click at [1119, 187] on icon "button" at bounding box center [1119, 194] width 15 height 15
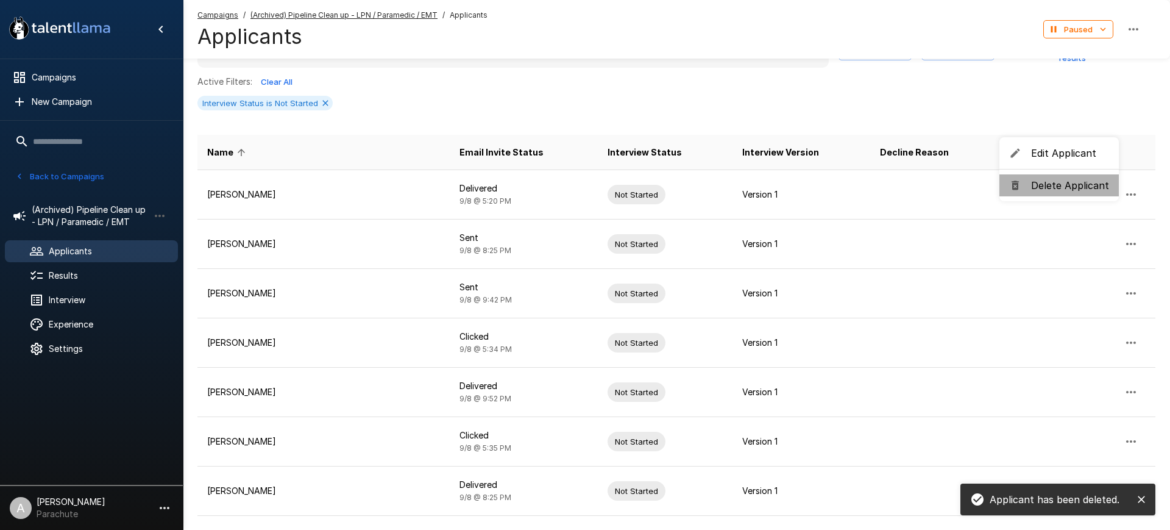
click at [1064, 182] on span "Delete Applicant" at bounding box center [1070, 185] width 78 height 15
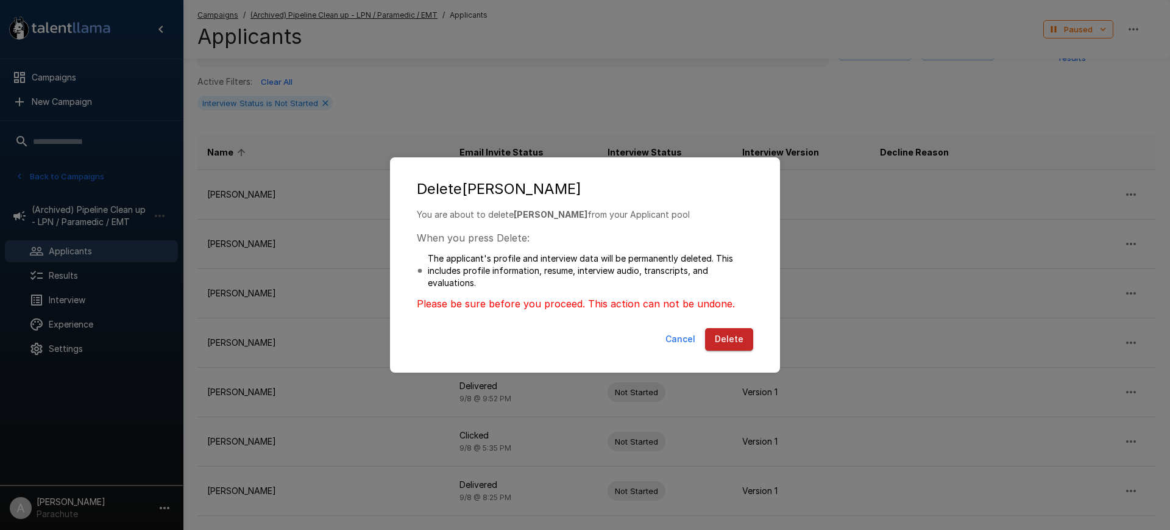
click at [745, 332] on button "Delete" at bounding box center [729, 339] width 48 height 23
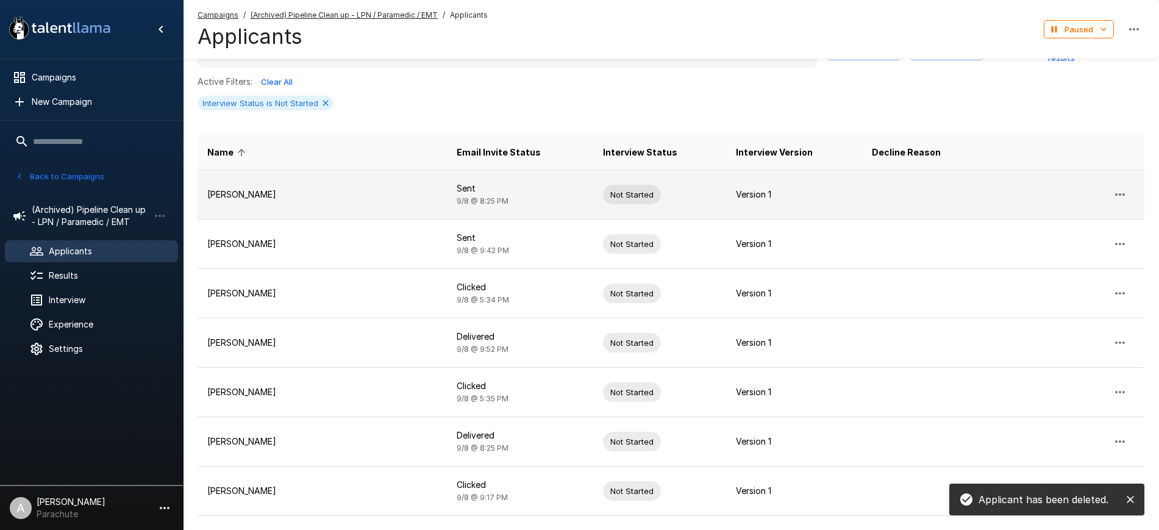
click at [1117, 180] on button "button" at bounding box center [1119, 194] width 29 height 29
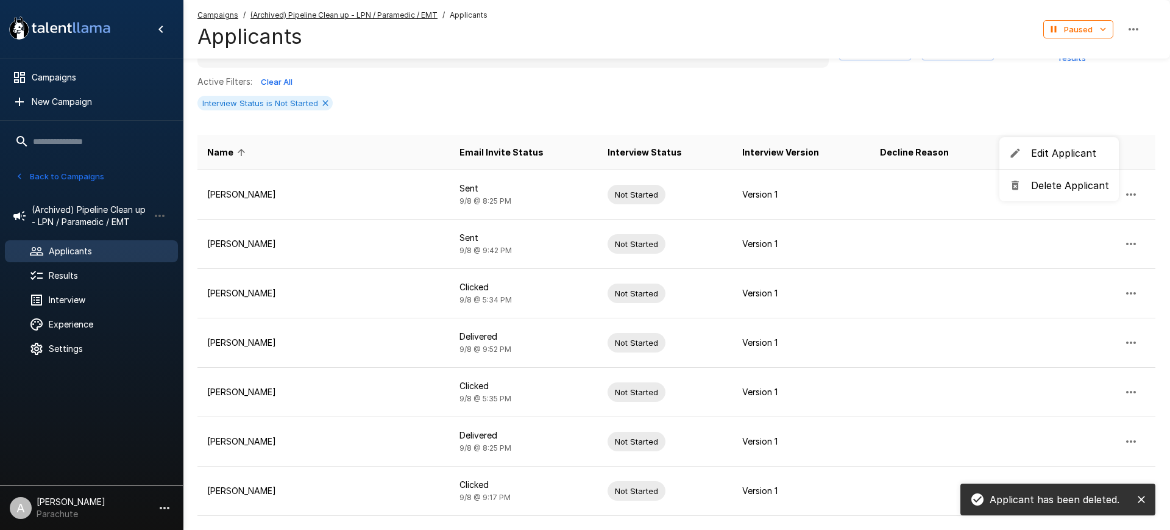
click at [1064, 172] on ul "Edit Applicant Delete Applicant" at bounding box center [1059, 169] width 119 height 64
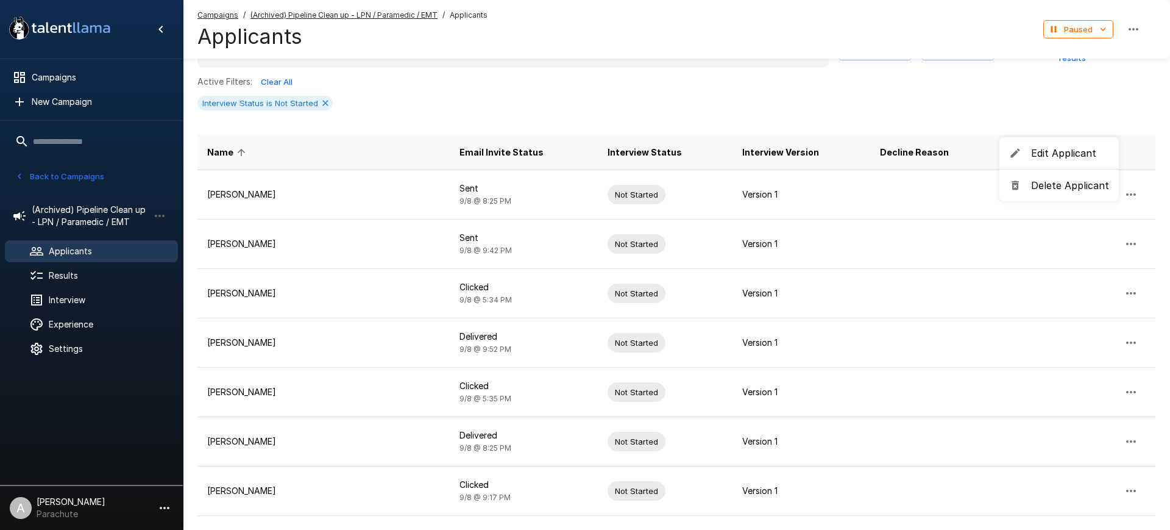
click at [1055, 175] on li "Delete Applicant" at bounding box center [1059, 185] width 119 height 22
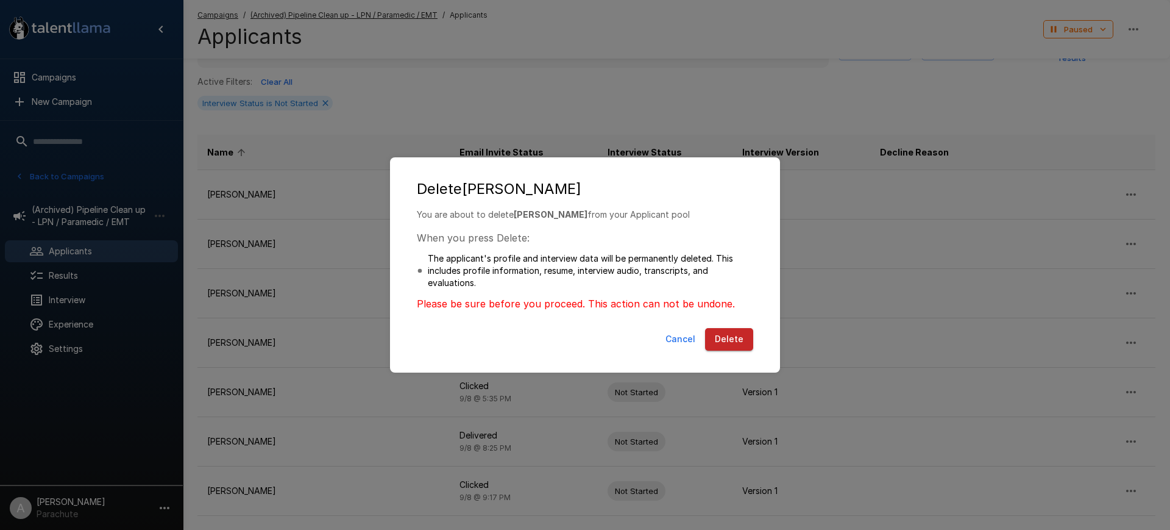
click at [728, 334] on button "Delete" at bounding box center [729, 339] width 48 height 23
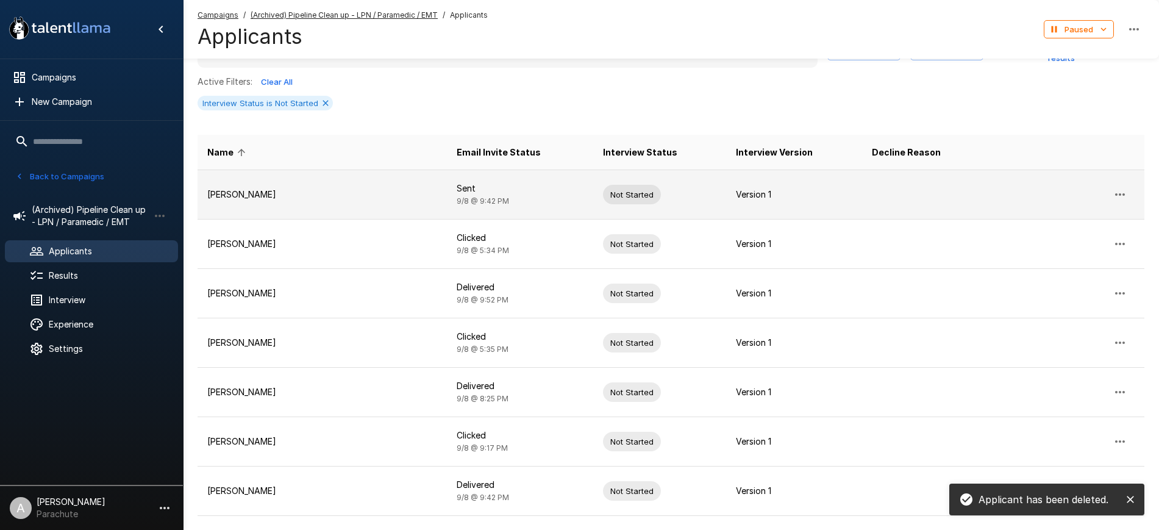
click at [1125, 187] on icon "button" at bounding box center [1119, 194] width 15 height 15
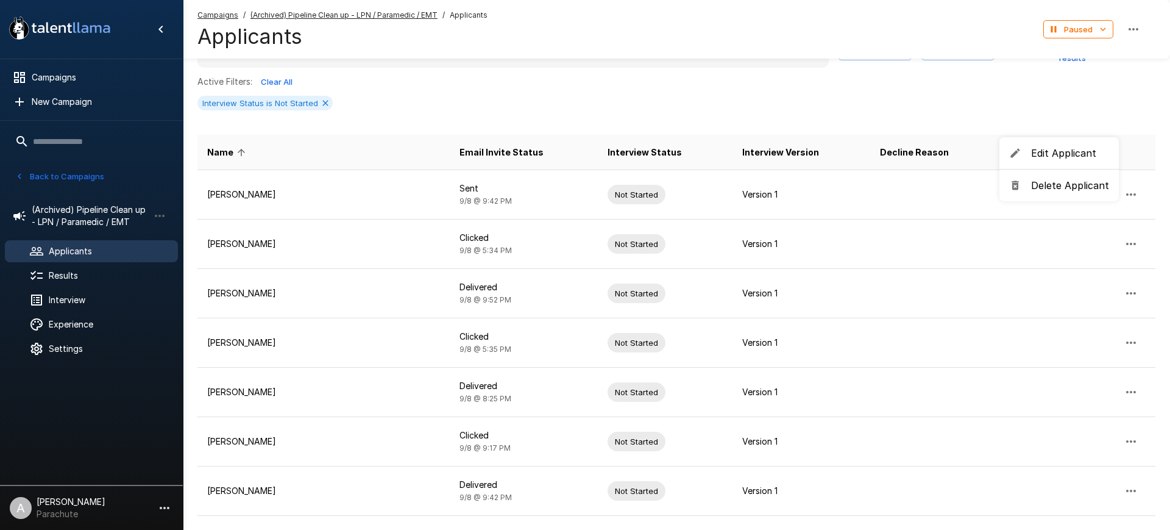
click at [1044, 185] on span "Delete Applicant" at bounding box center [1070, 185] width 78 height 15
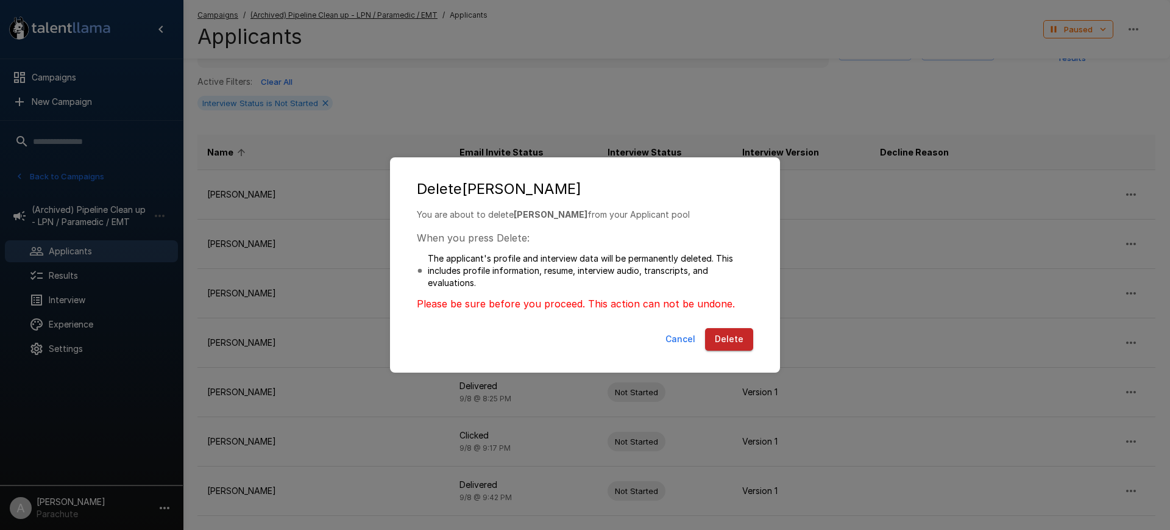
click at [722, 330] on button "Delete" at bounding box center [729, 339] width 48 height 23
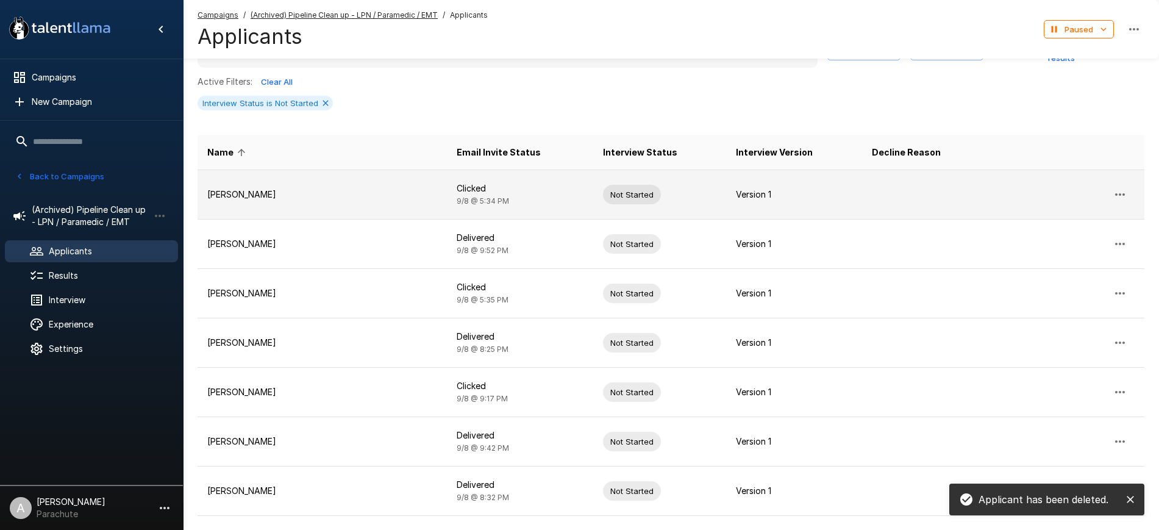
click at [1119, 187] on icon "button" at bounding box center [1119, 194] width 15 height 15
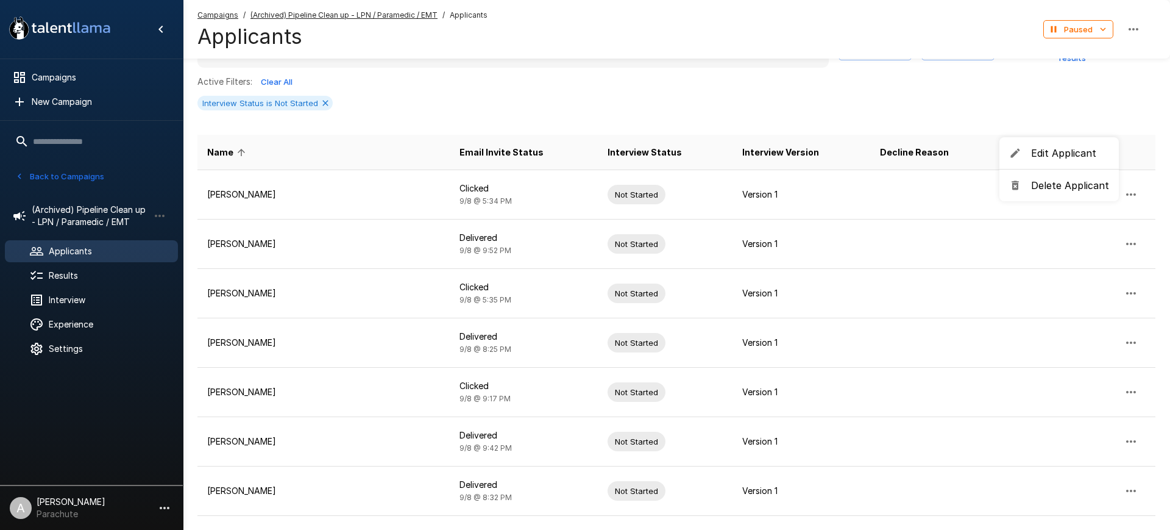
click at [1064, 188] on span "Delete Applicant" at bounding box center [1070, 185] width 78 height 15
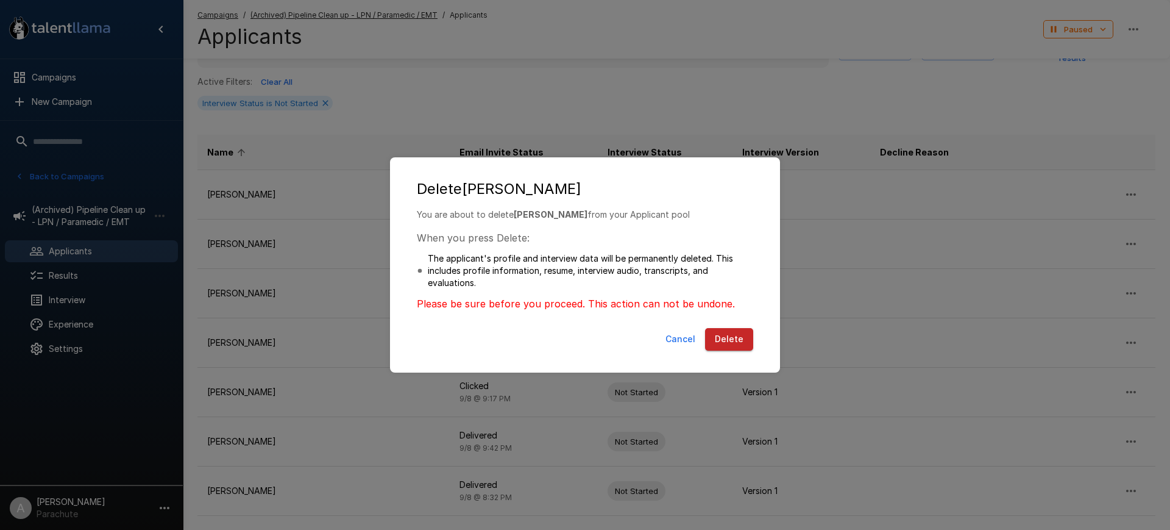
click at [735, 332] on button "Delete" at bounding box center [729, 339] width 48 height 23
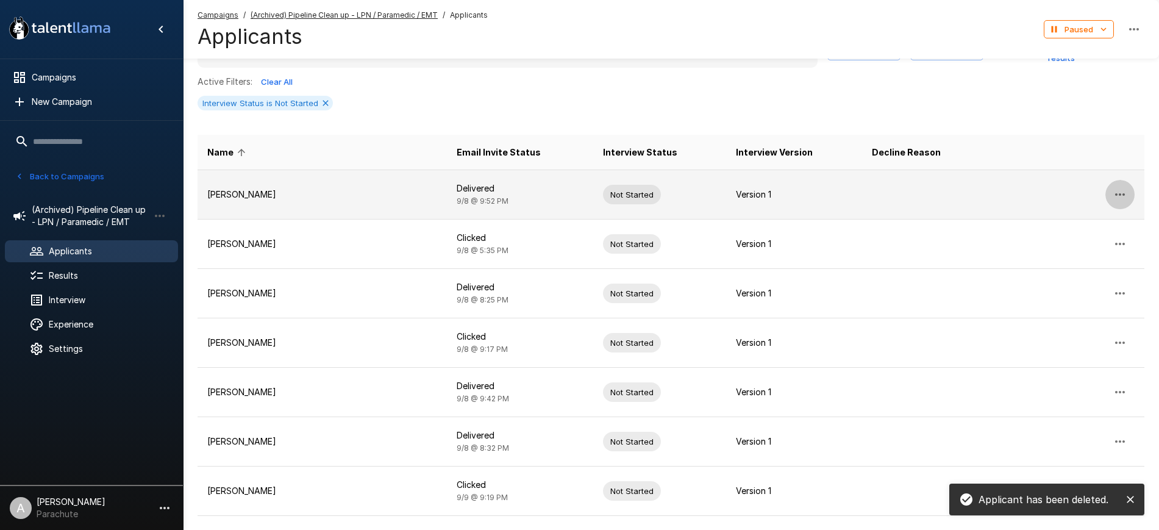
click at [1123, 187] on icon "button" at bounding box center [1119, 194] width 15 height 15
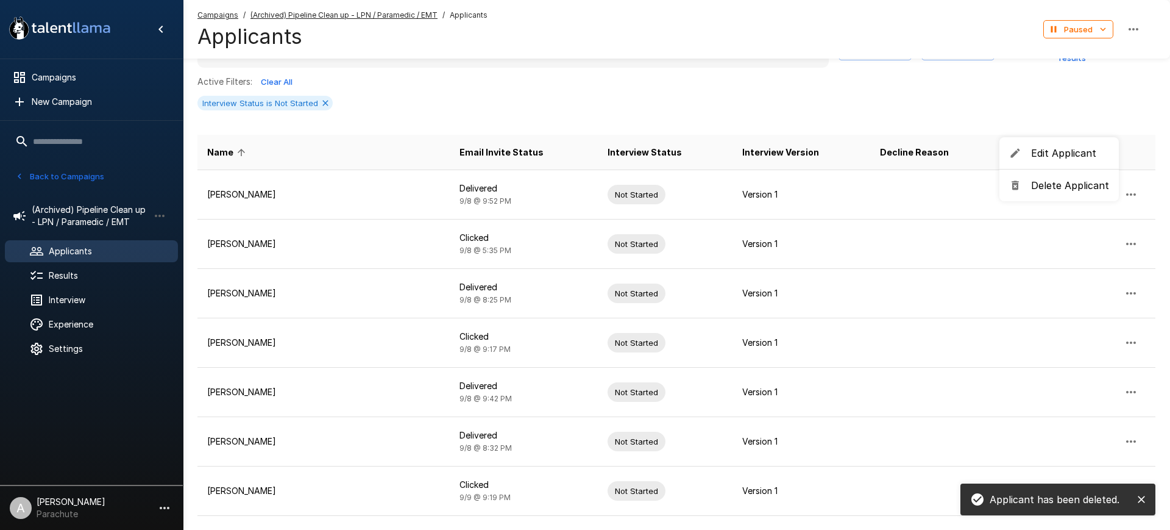
click at [1062, 177] on li "Delete Applicant" at bounding box center [1059, 185] width 119 height 22
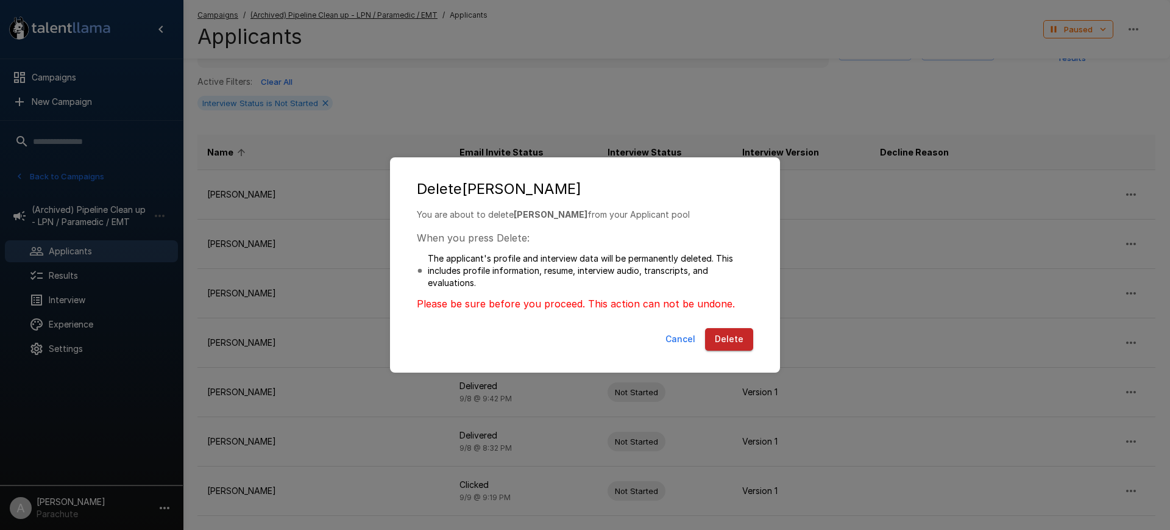
click at [746, 334] on button "Delete" at bounding box center [729, 339] width 48 height 23
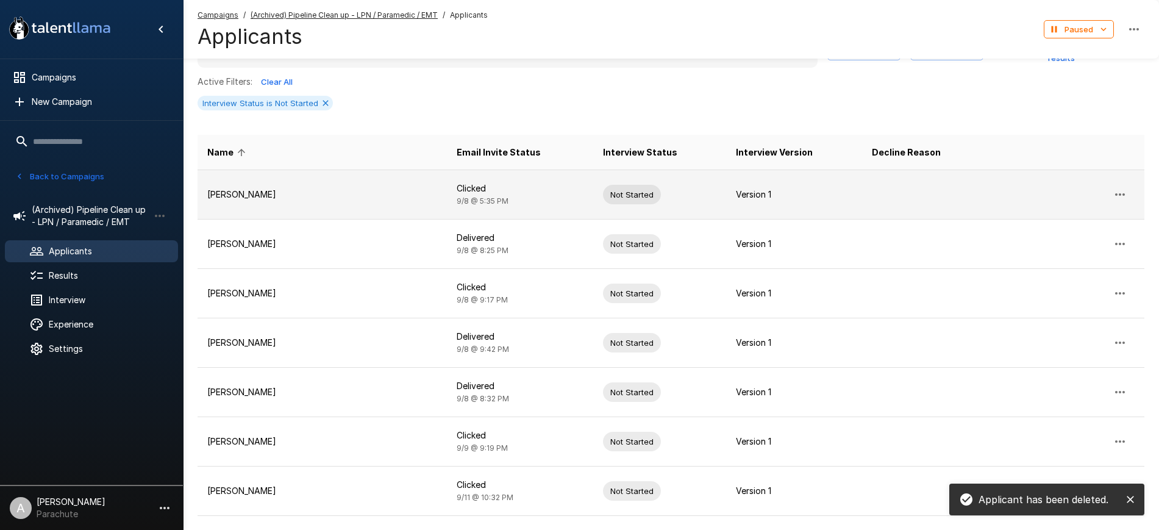
click at [1124, 187] on icon "button" at bounding box center [1119, 194] width 15 height 15
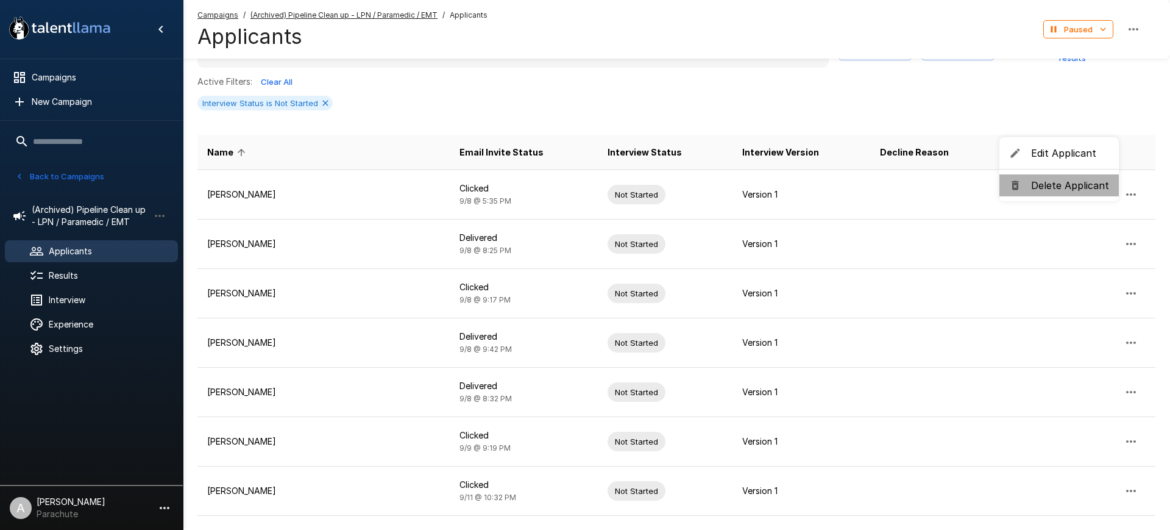
click at [1059, 183] on span "Delete Applicant" at bounding box center [1070, 185] width 78 height 15
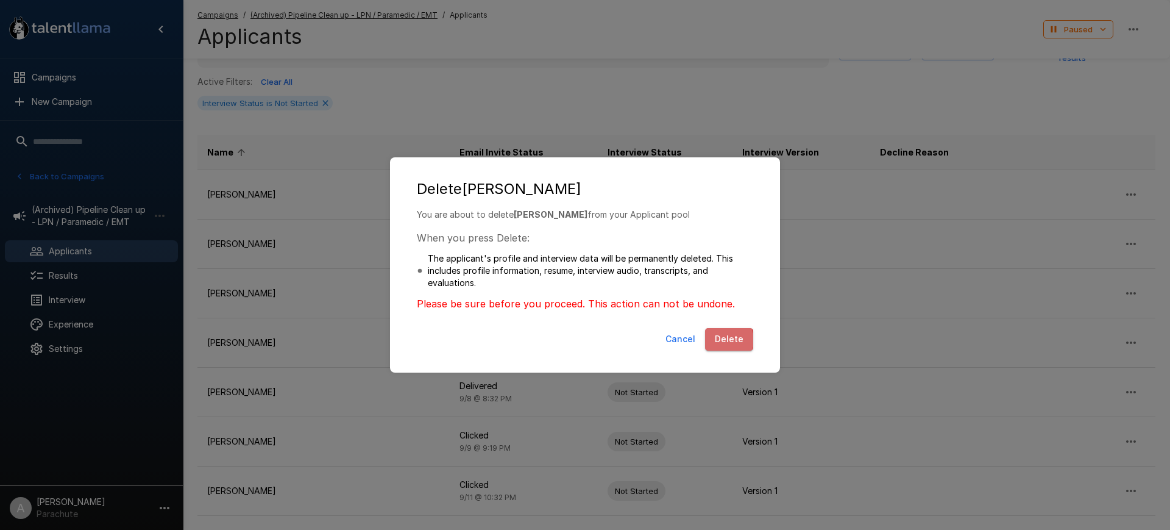
click at [727, 340] on button "Delete" at bounding box center [729, 339] width 48 height 23
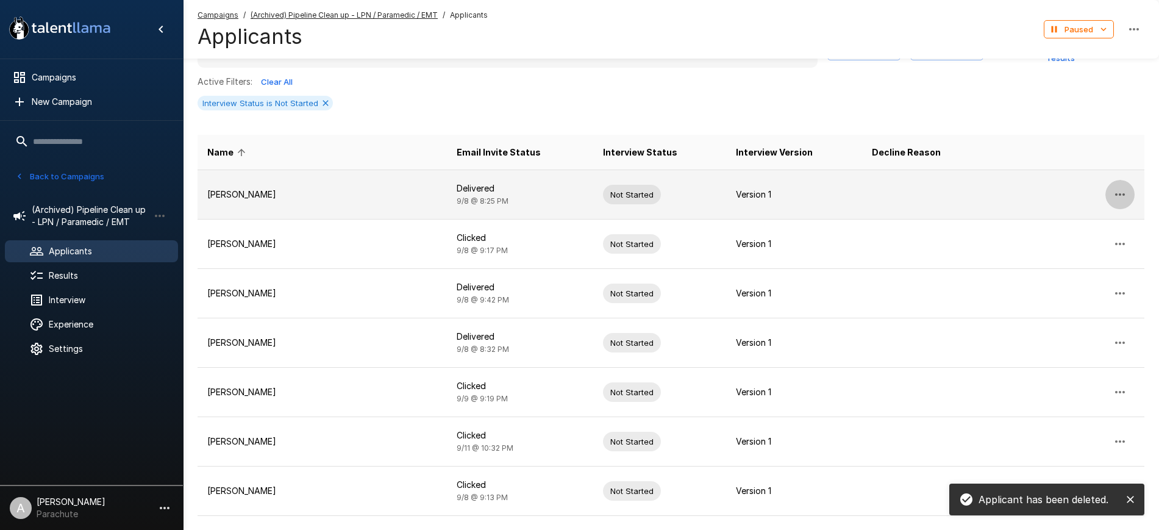
click at [1117, 180] on button "button" at bounding box center [1119, 194] width 29 height 29
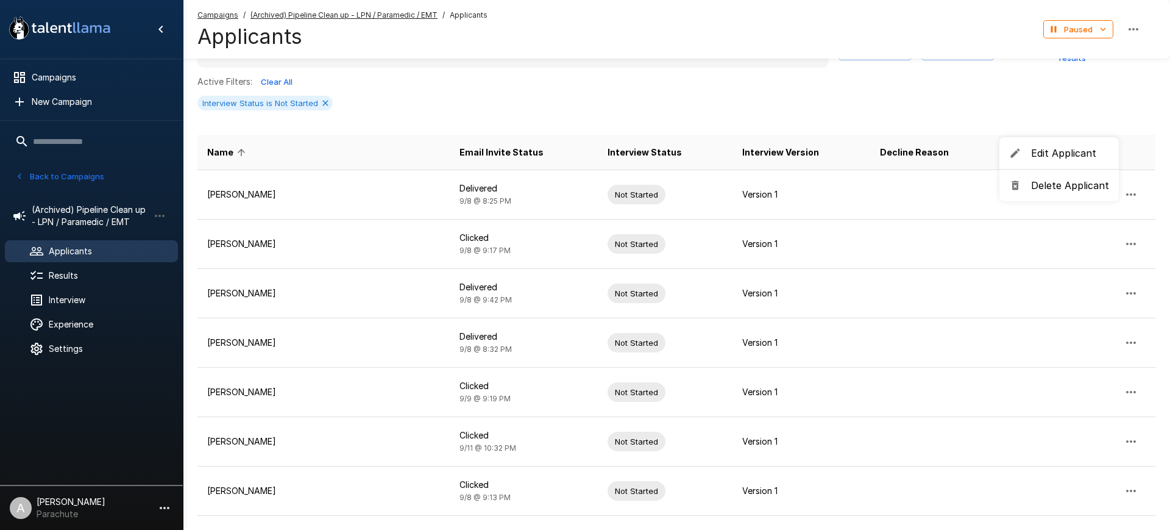
click at [1064, 188] on span "Delete Applicant" at bounding box center [1070, 185] width 78 height 15
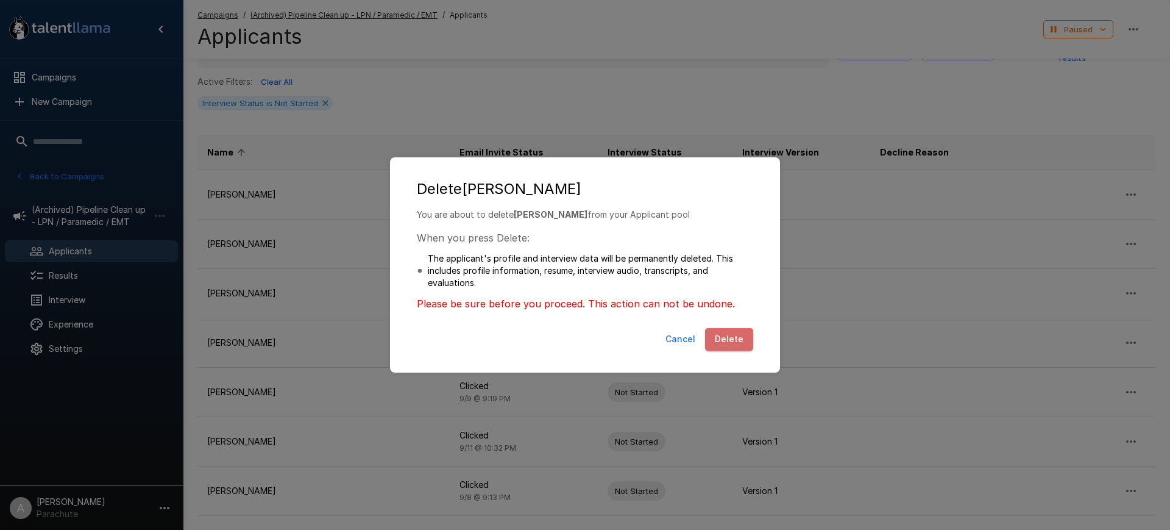
click at [725, 346] on button "Delete" at bounding box center [729, 339] width 48 height 23
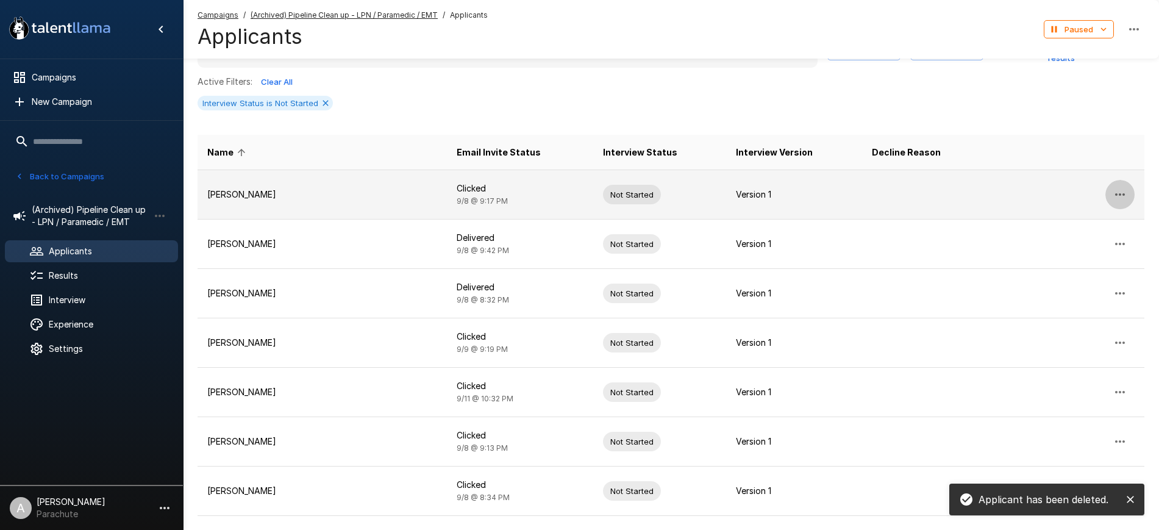
click at [1132, 187] on button "button" at bounding box center [1119, 194] width 29 height 29
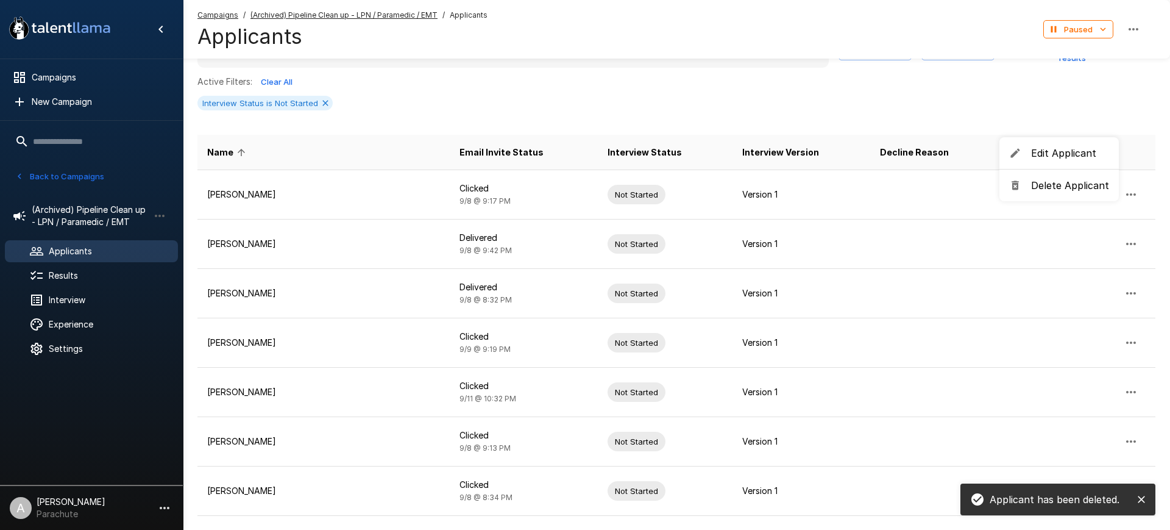
click at [1077, 189] on span "Delete Applicant" at bounding box center [1070, 185] width 78 height 15
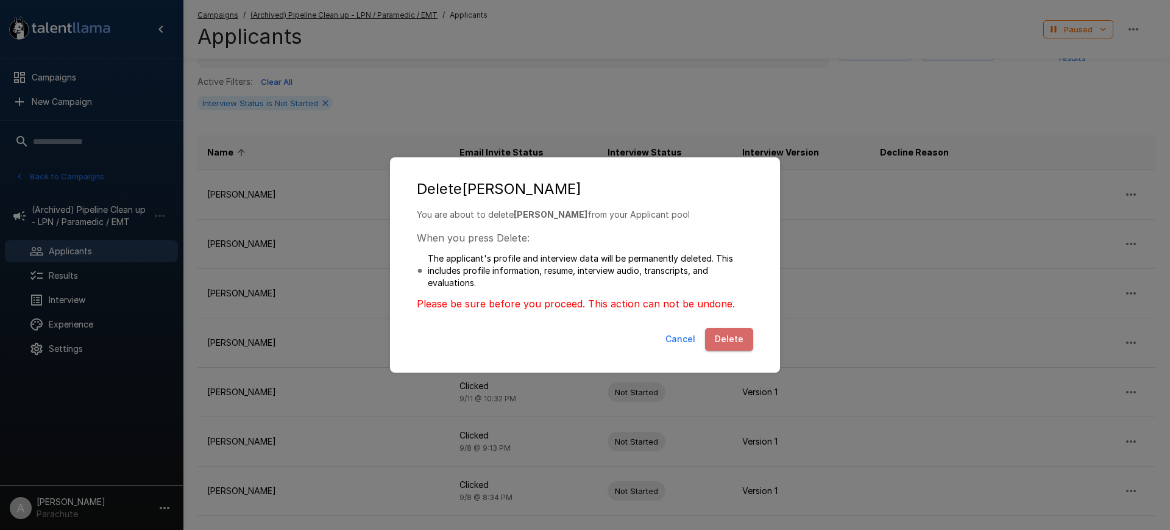
click at [753, 338] on button "Delete" at bounding box center [729, 339] width 48 height 23
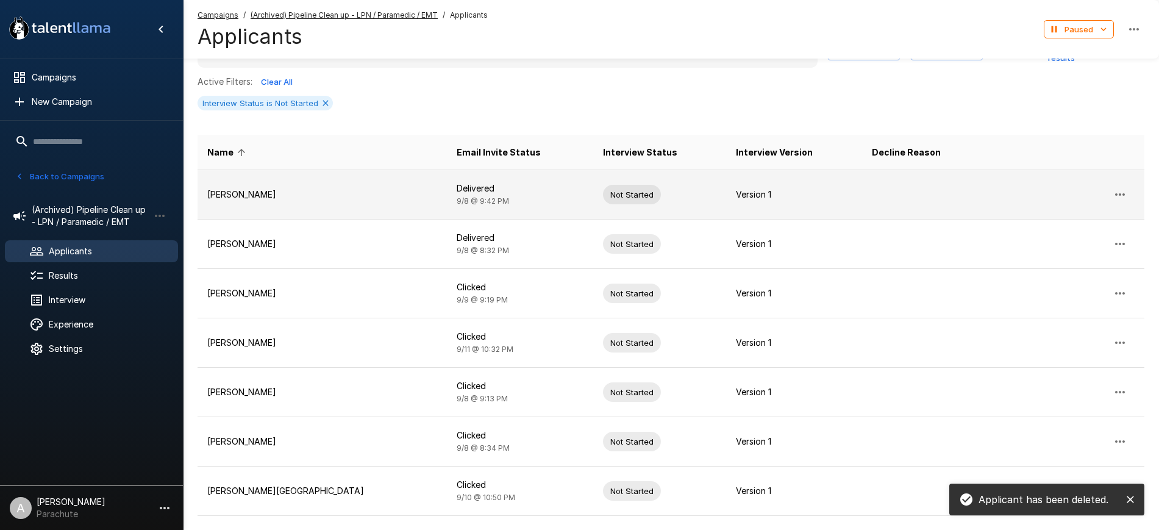
click at [1122, 195] on button "button" at bounding box center [1119, 194] width 29 height 29
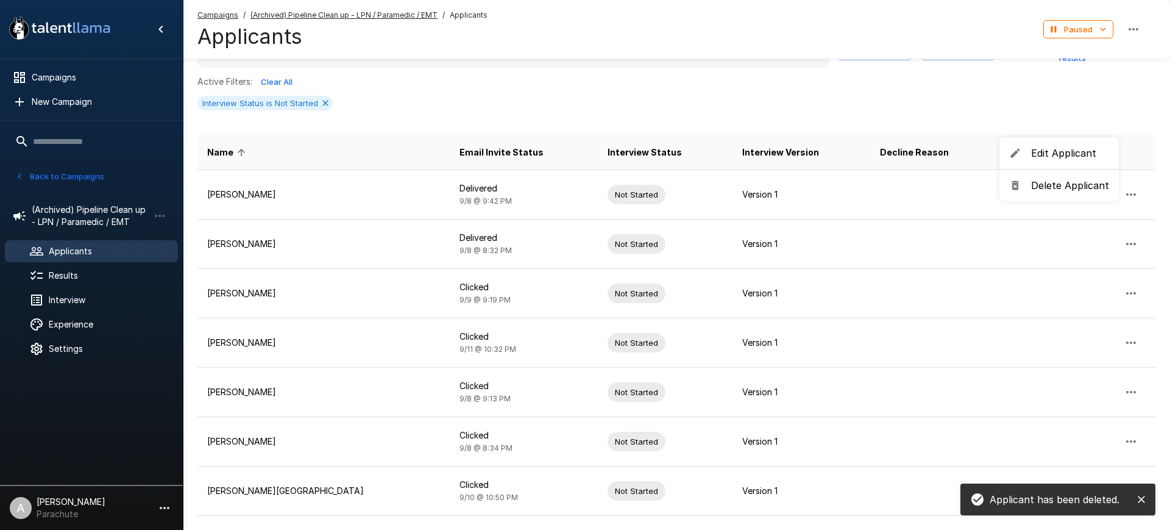
click at [1045, 183] on span "Delete Applicant" at bounding box center [1070, 185] width 78 height 15
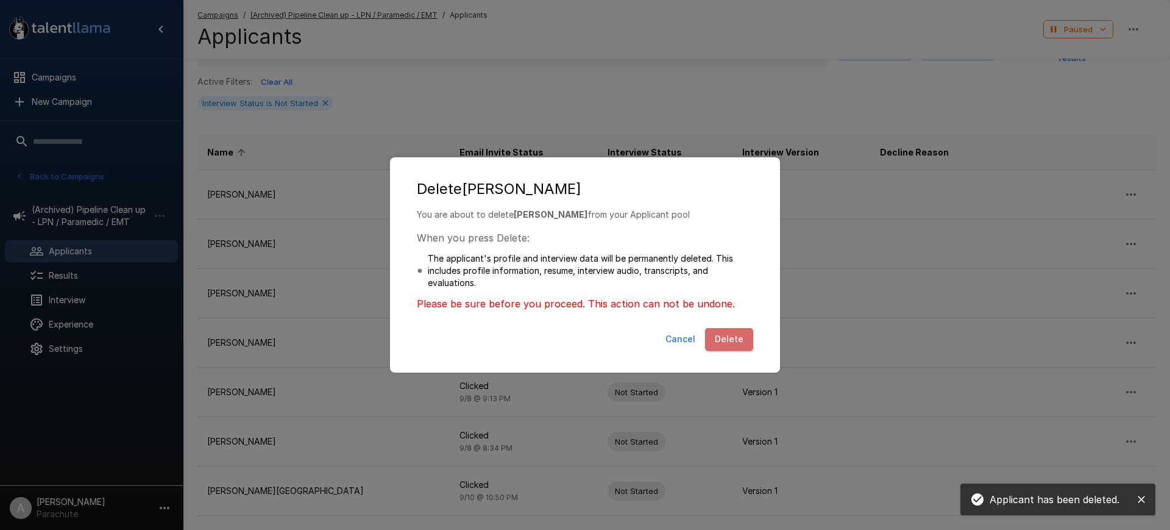
click at [731, 332] on button "Delete" at bounding box center [729, 339] width 48 height 23
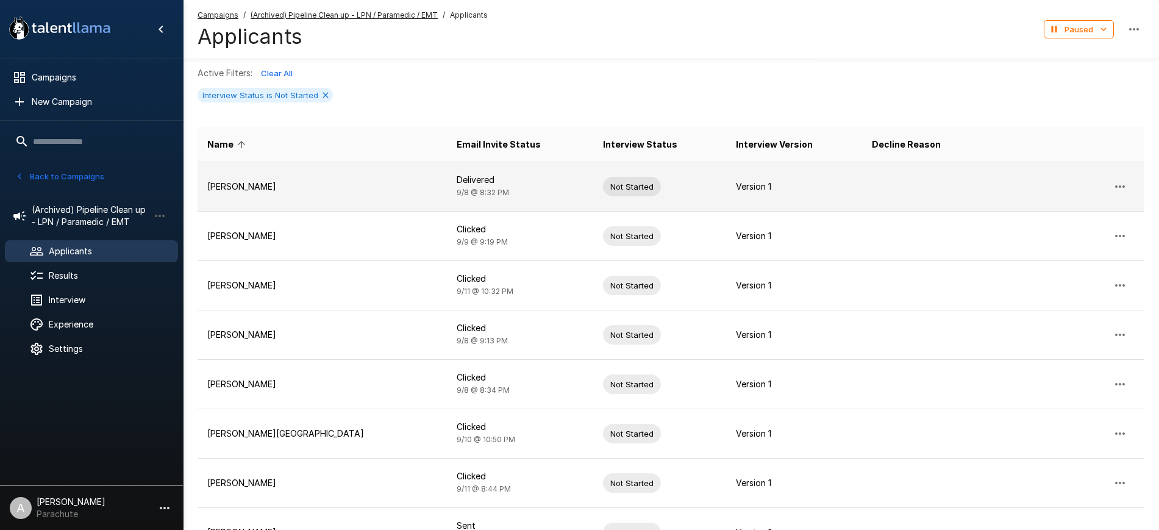
click at [1116, 185] on icon "button" at bounding box center [1120, 186] width 10 height 2
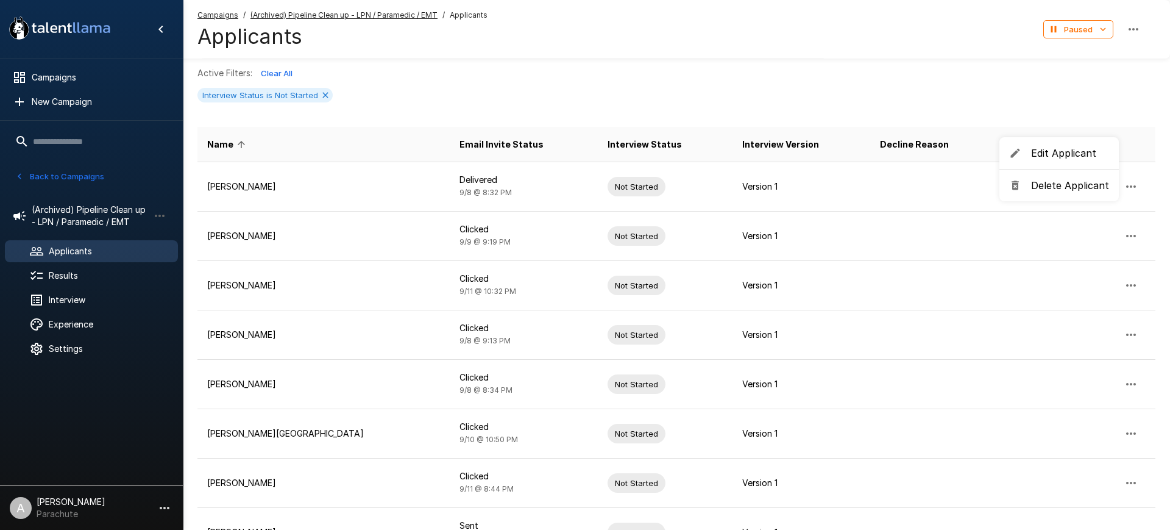
click at [1068, 180] on span "Delete Applicant" at bounding box center [1070, 185] width 78 height 15
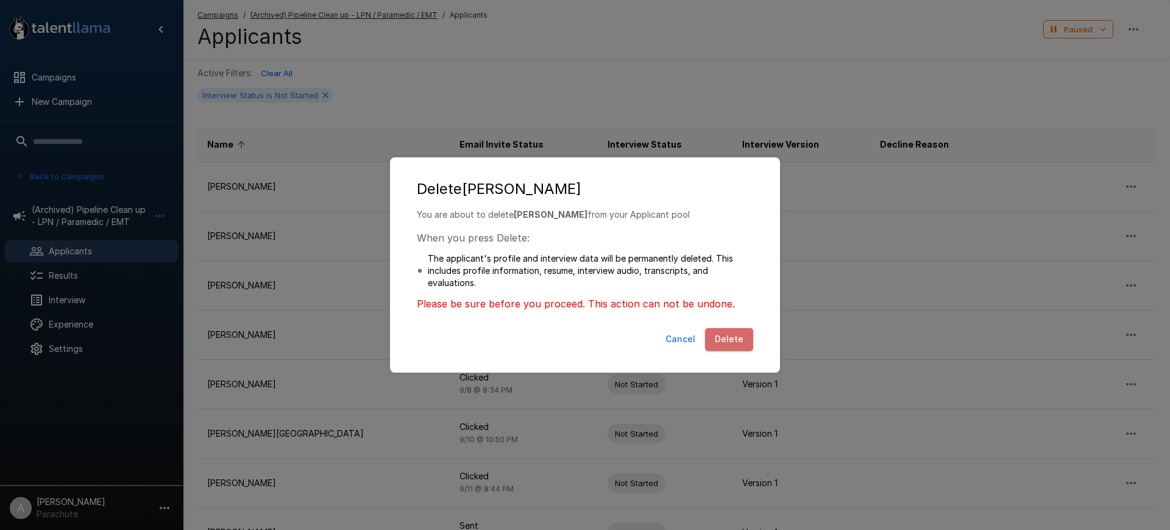
click at [737, 343] on button "Delete" at bounding box center [729, 339] width 48 height 23
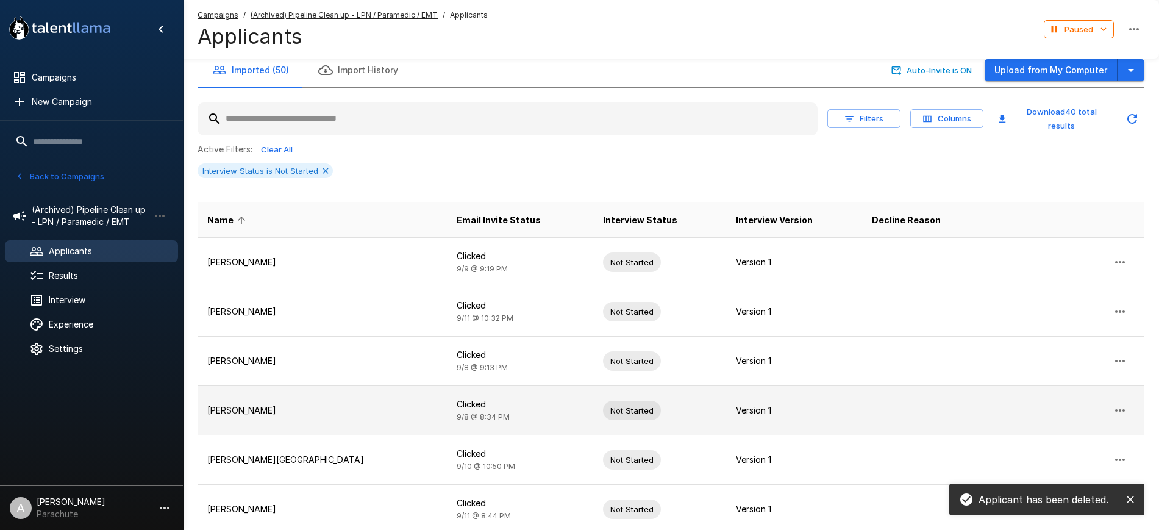
scroll to position [0, 0]
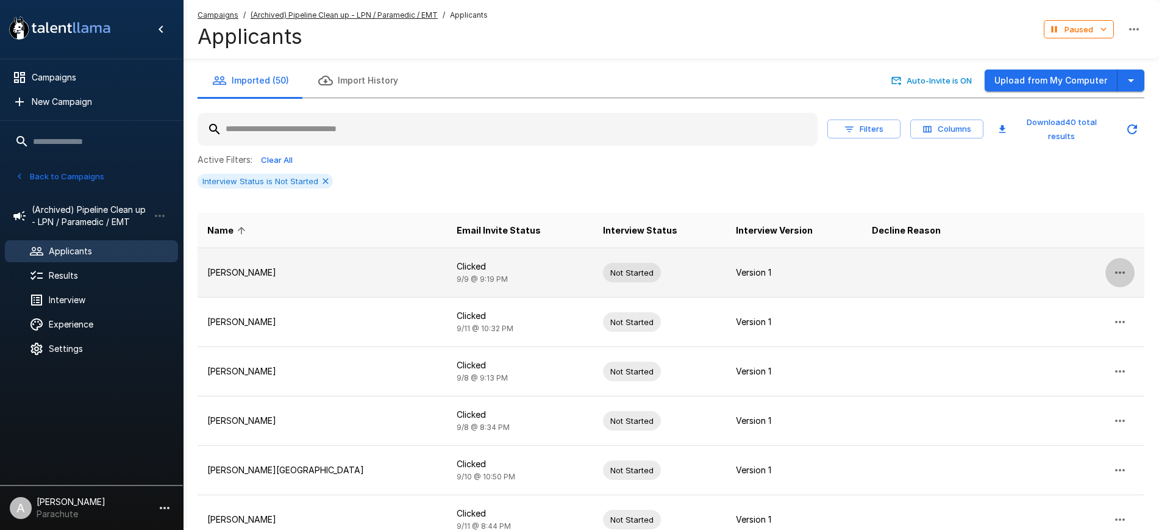
click at [1130, 265] on button "button" at bounding box center [1119, 272] width 29 height 29
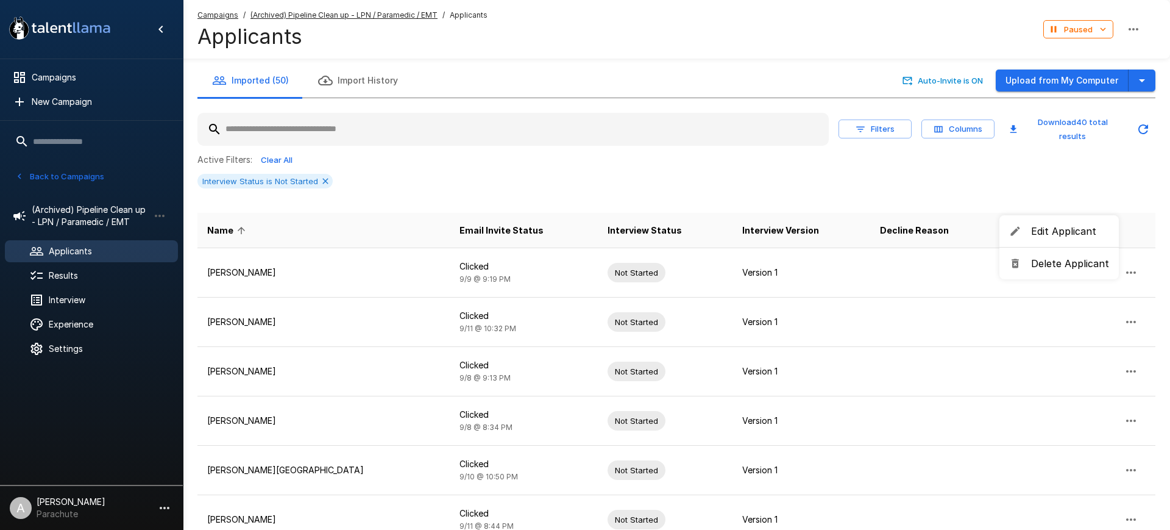
click at [1045, 258] on span "Delete Applicant" at bounding box center [1070, 263] width 78 height 15
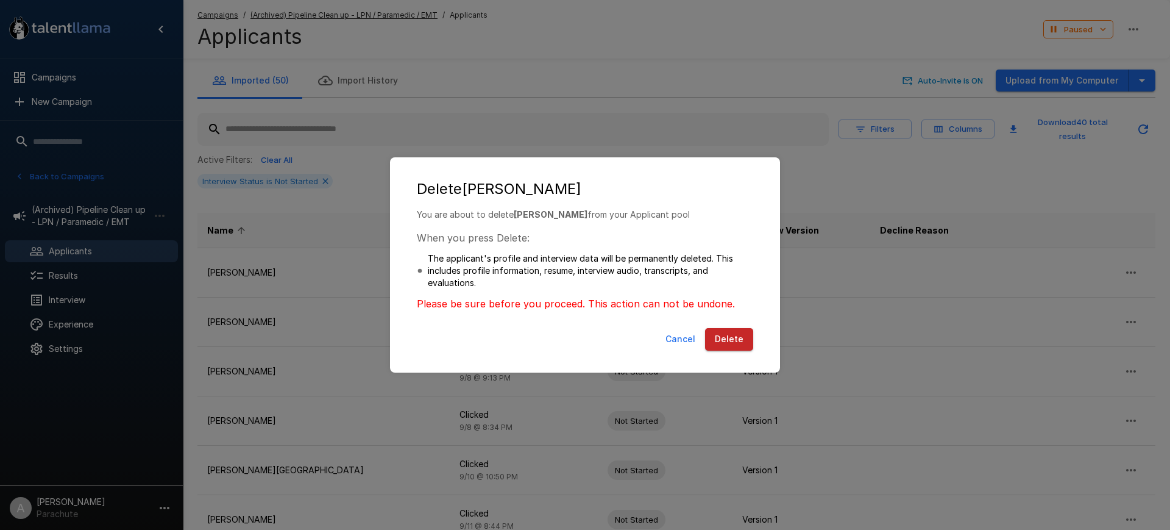
click at [736, 334] on button "Delete" at bounding box center [729, 339] width 48 height 23
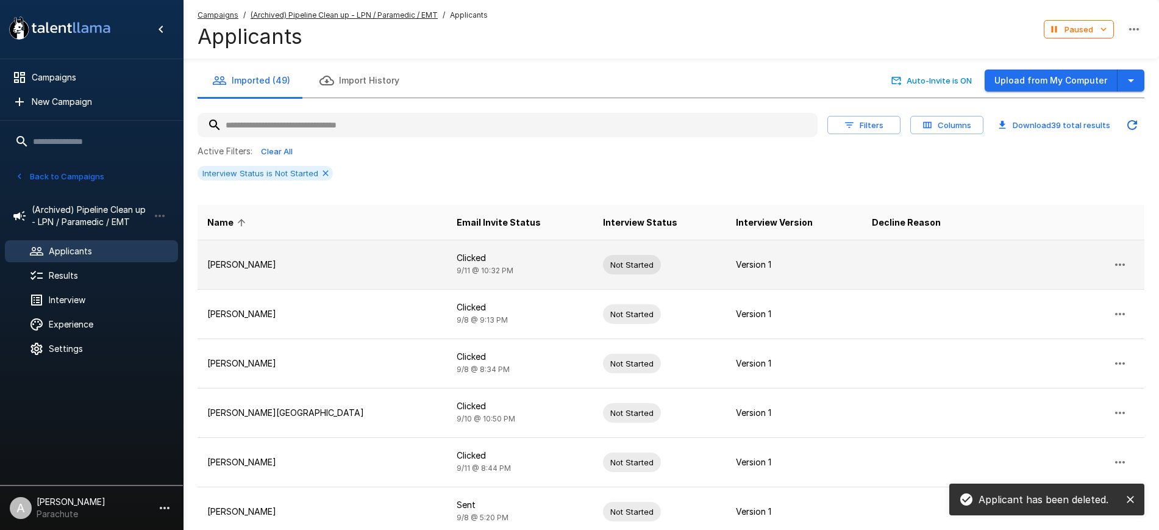
click at [1120, 269] on icon "button" at bounding box center [1119, 264] width 15 height 15
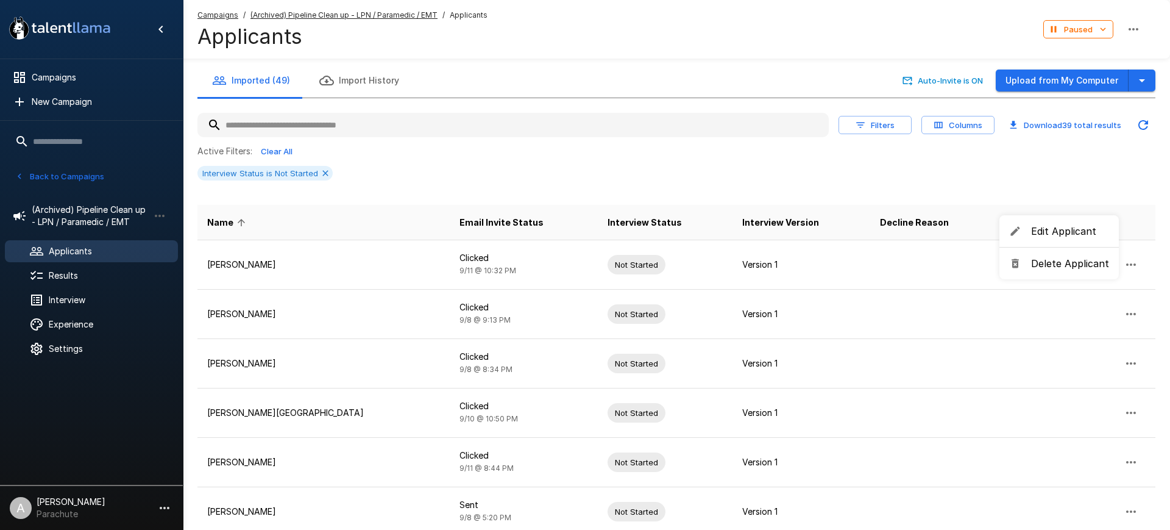
click at [1062, 265] on span "Delete Applicant" at bounding box center [1070, 263] width 78 height 15
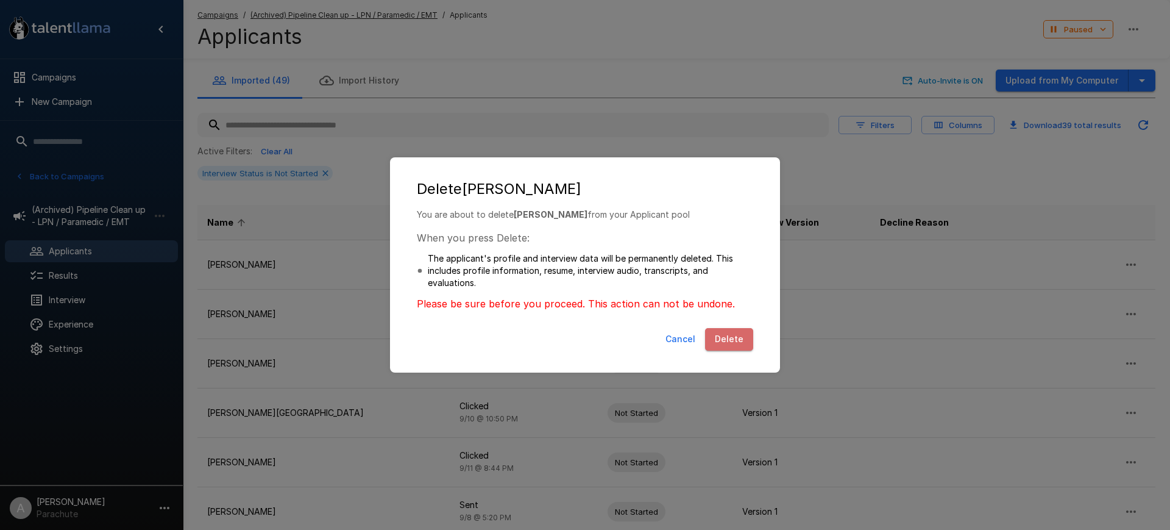
click at [738, 330] on button "Delete" at bounding box center [729, 339] width 48 height 23
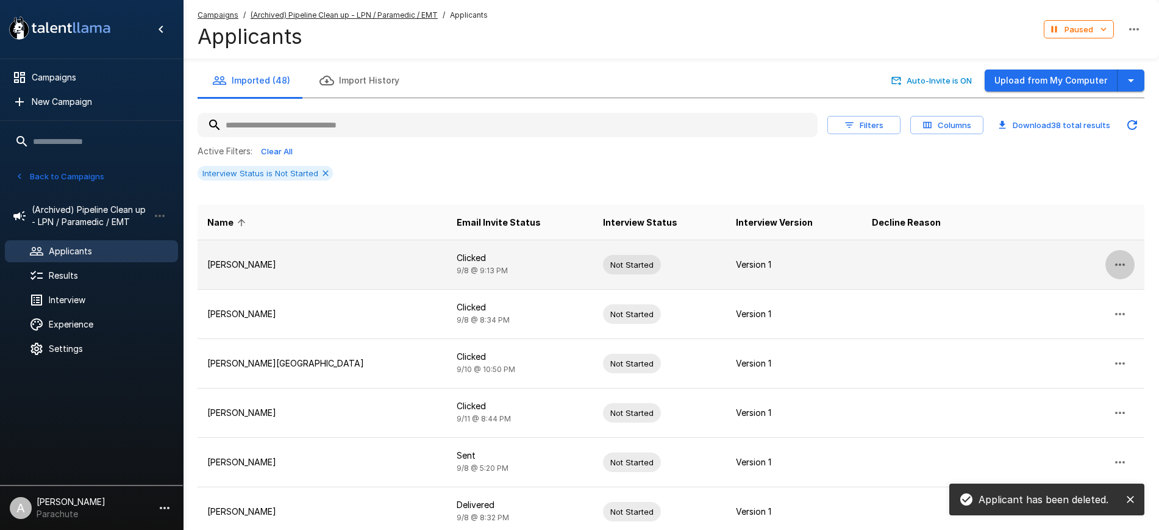
click at [1117, 262] on icon "button" at bounding box center [1119, 264] width 15 height 15
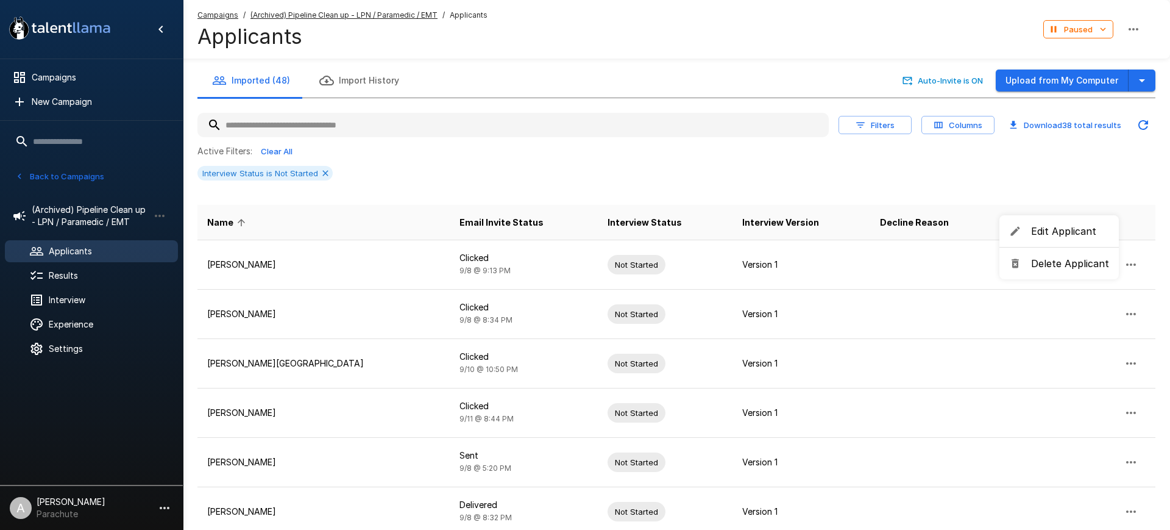
click at [1073, 262] on span "Delete Applicant" at bounding box center [1070, 263] width 78 height 15
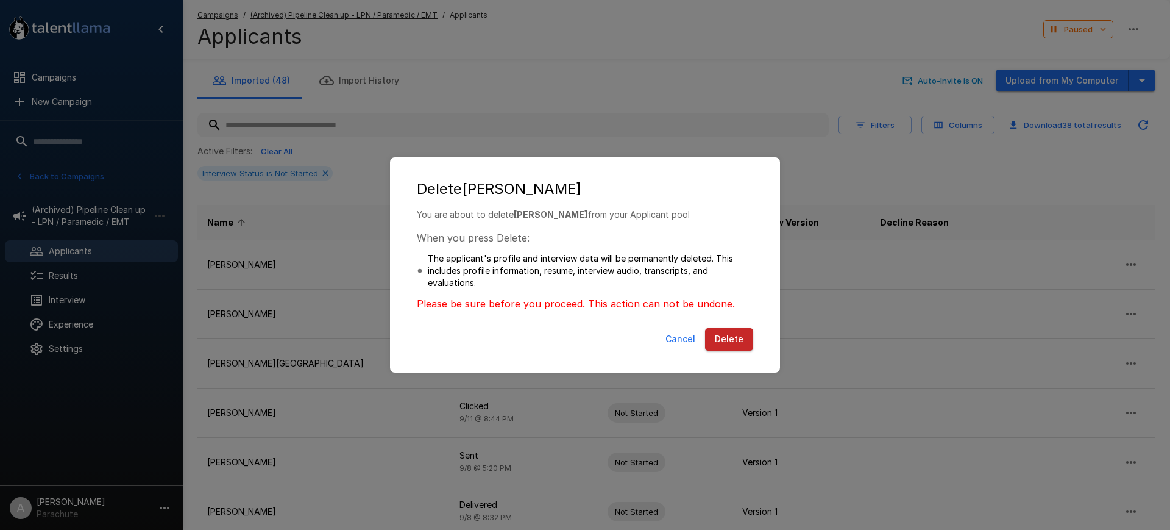
click at [744, 340] on button "Delete" at bounding box center [729, 339] width 48 height 23
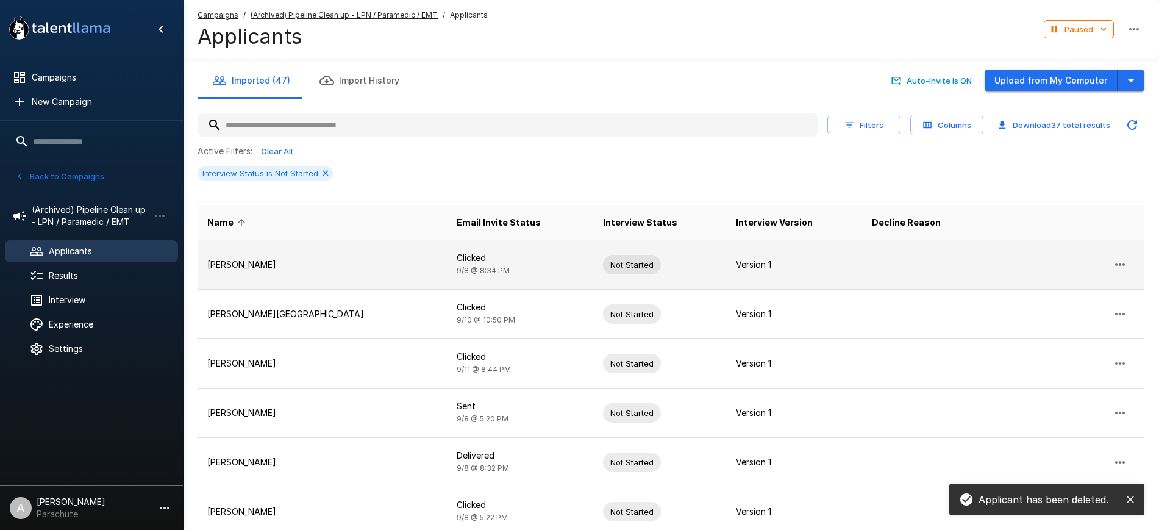
click at [1122, 260] on icon "button" at bounding box center [1119, 264] width 15 height 15
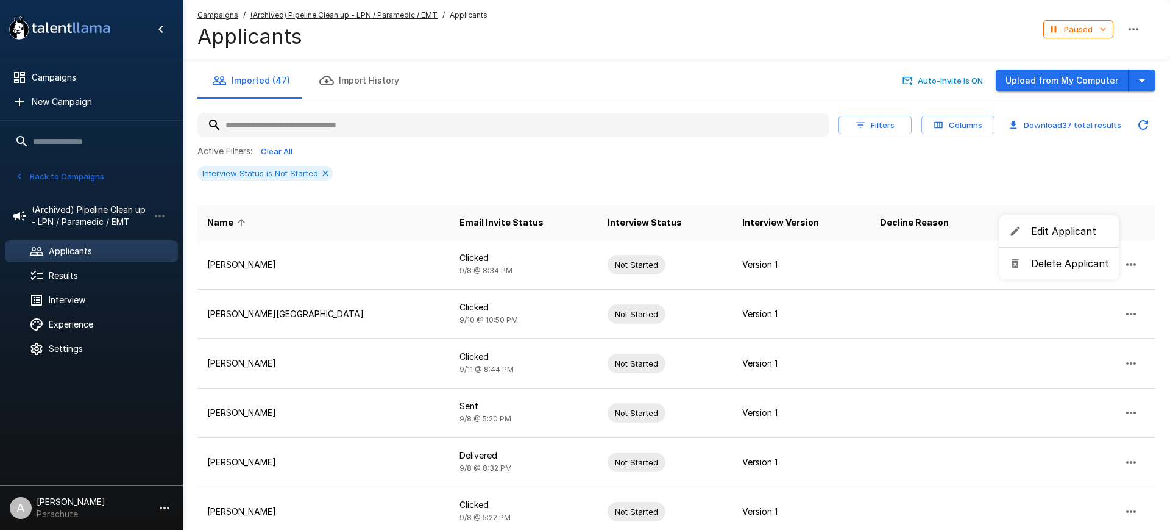
click at [1064, 261] on span "Delete Applicant" at bounding box center [1070, 263] width 78 height 15
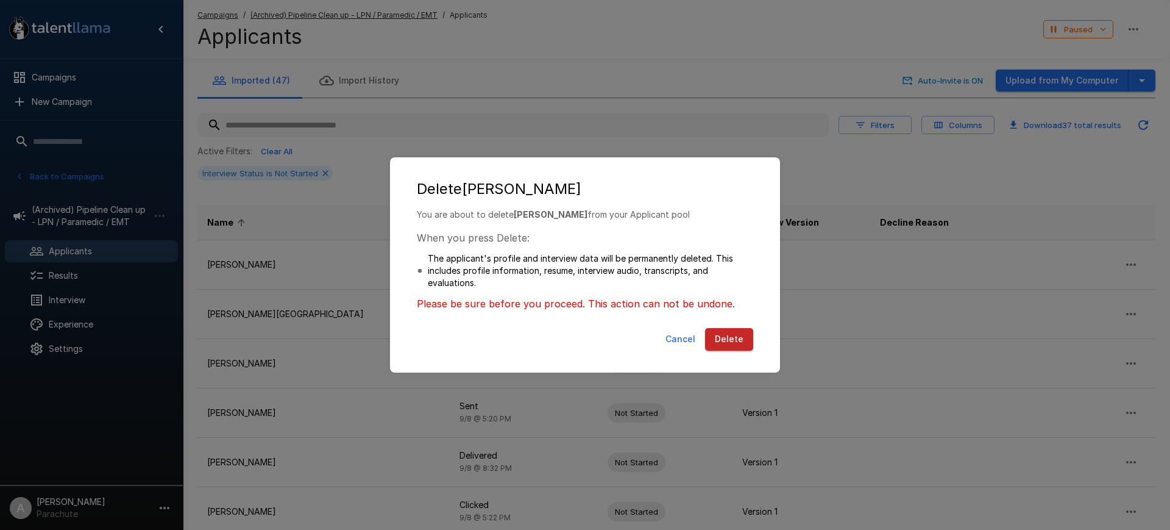
click at [731, 334] on button "Delete" at bounding box center [729, 339] width 48 height 23
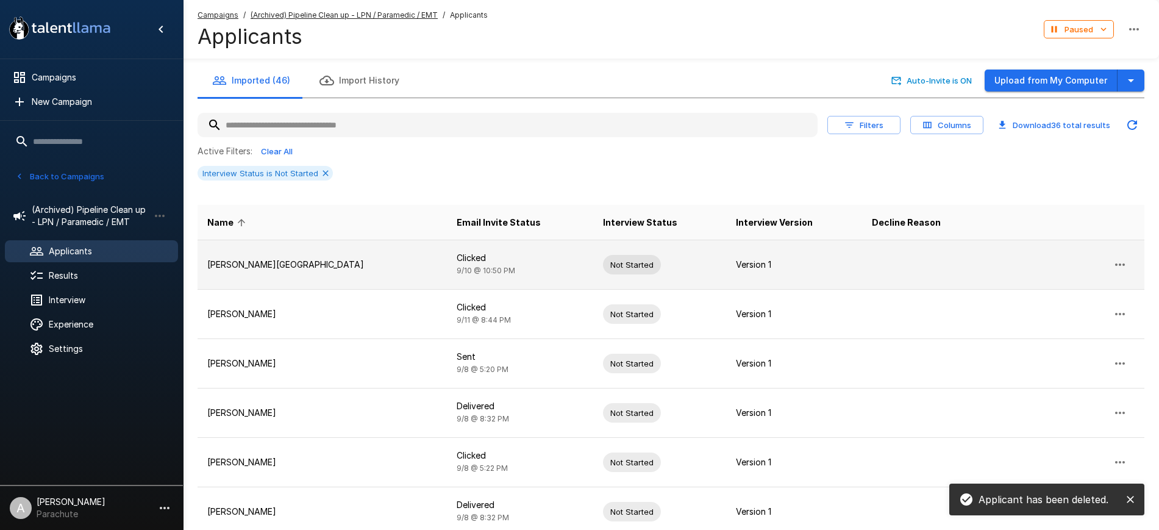
click at [1123, 263] on icon "button" at bounding box center [1119, 264] width 15 height 15
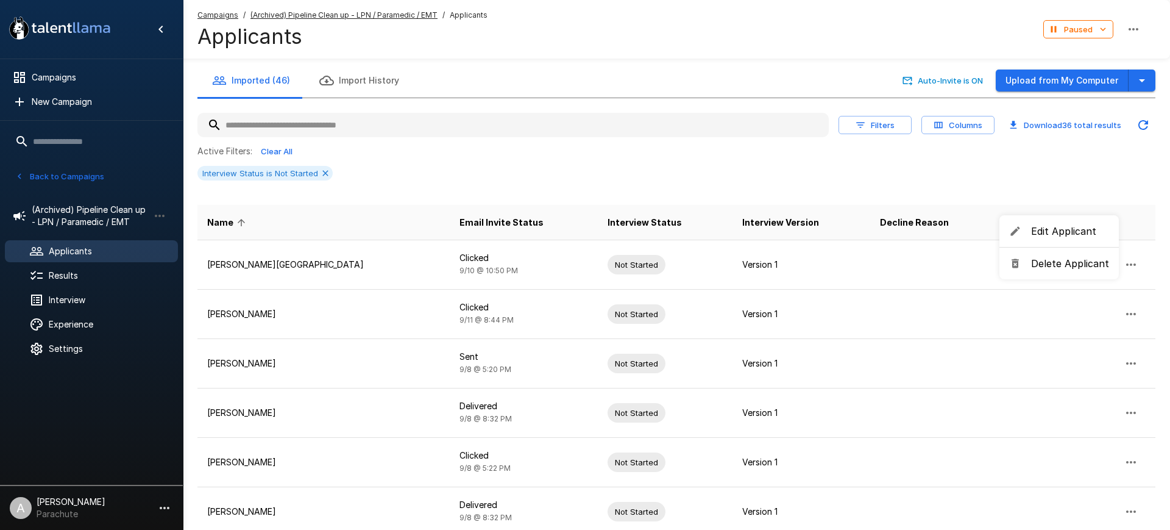
click at [1055, 261] on span "Delete Applicant" at bounding box center [1070, 263] width 78 height 15
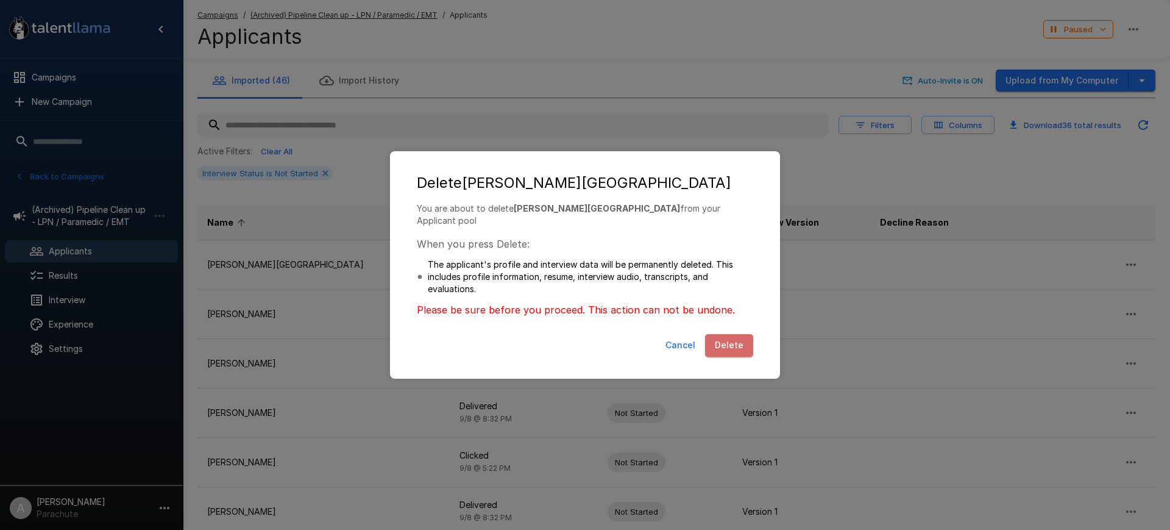
click at [724, 334] on button "Delete" at bounding box center [729, 345] width 48 height 23
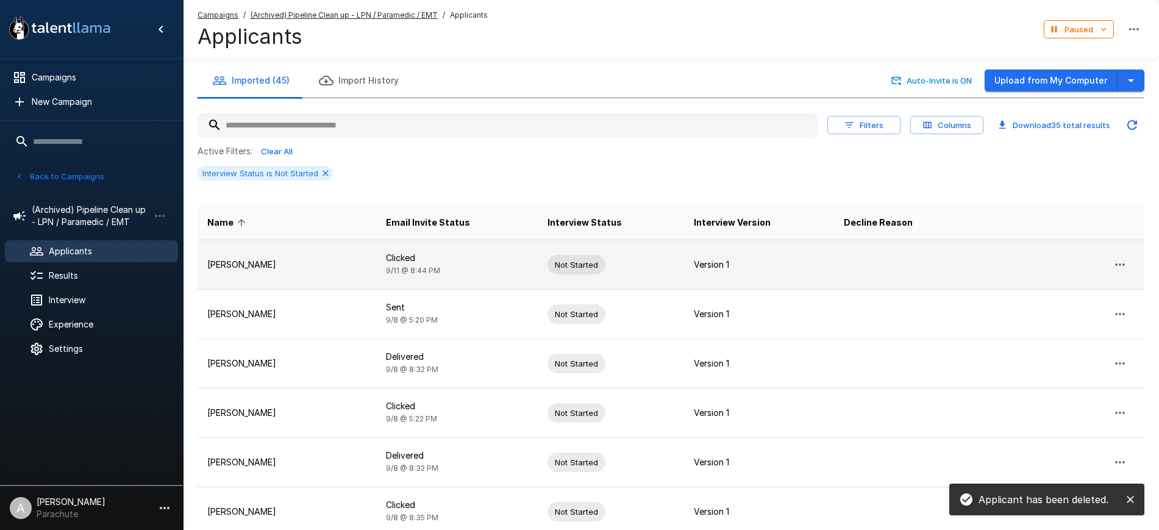
click at [1116, 262] on icon "button" at bounding box center [1119, 264] width 15 height 15
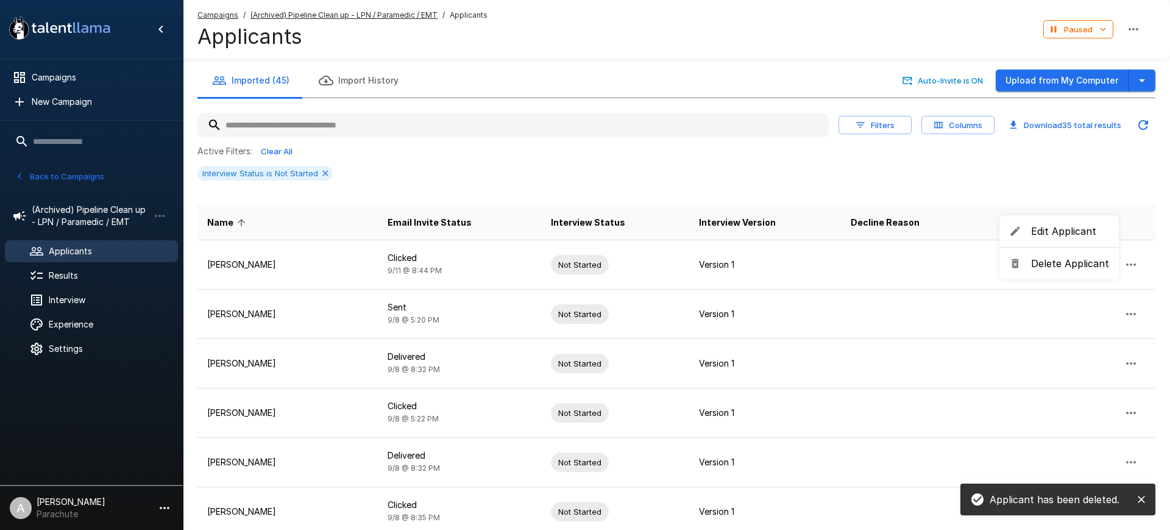
click at [1078, 261] on span "Delete Applicant" at bounding box center [1070, 263] width 78 height 15
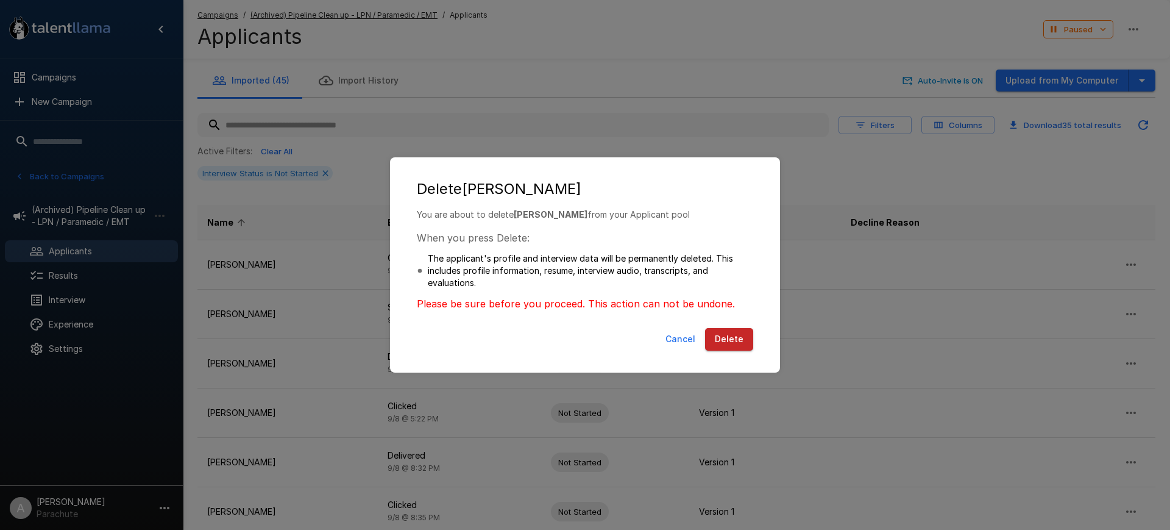
click at [729, 331] on button "Delete" at bounding box center [729, 339] width 48 height 23
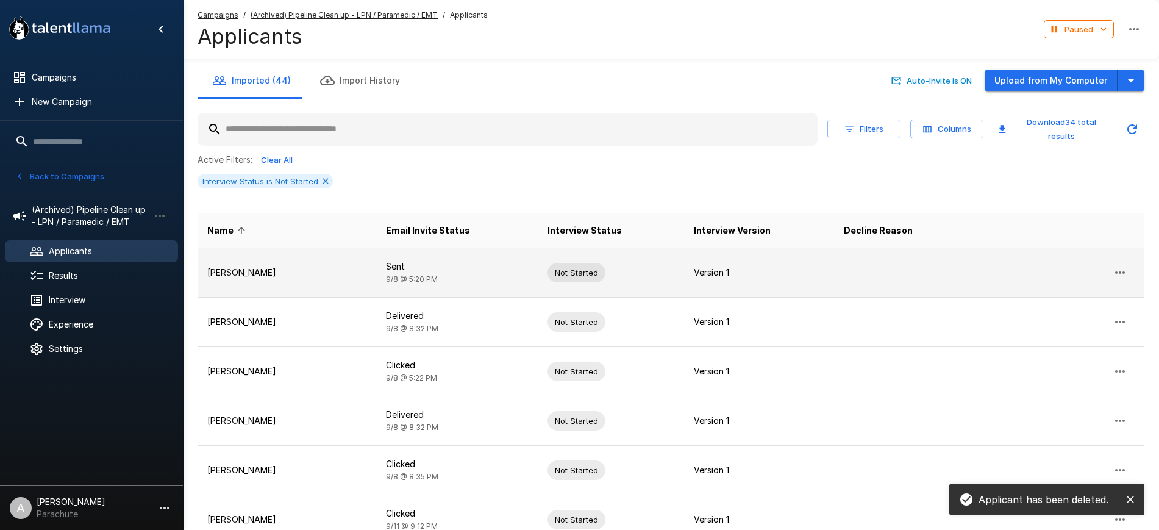
click at [1122, 266] on icon "button" at bounding box center [1119, 272] width 15 height 15
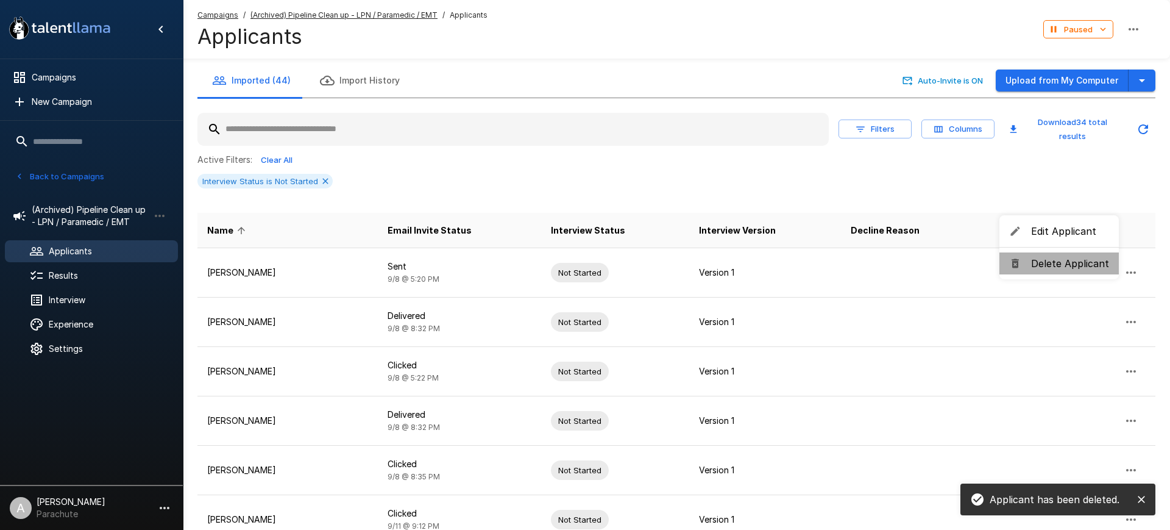
click at [1072, 260] on span "Delete Applicant" at bounding box center [1070, 263] width 78 height 15
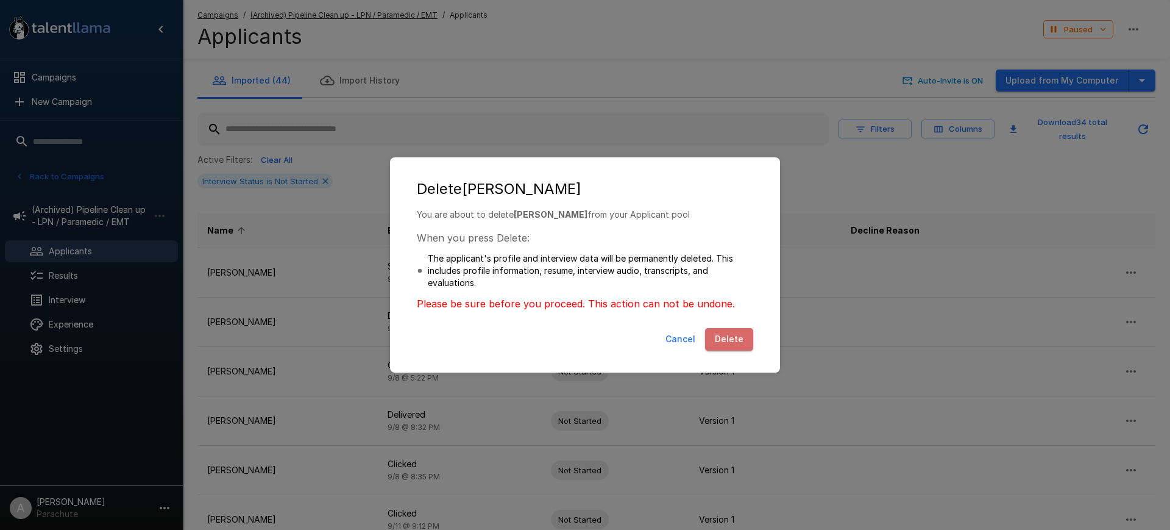
click at [730, 335] on button "Delete" at bounding box center [729, 339] width 48 height 23
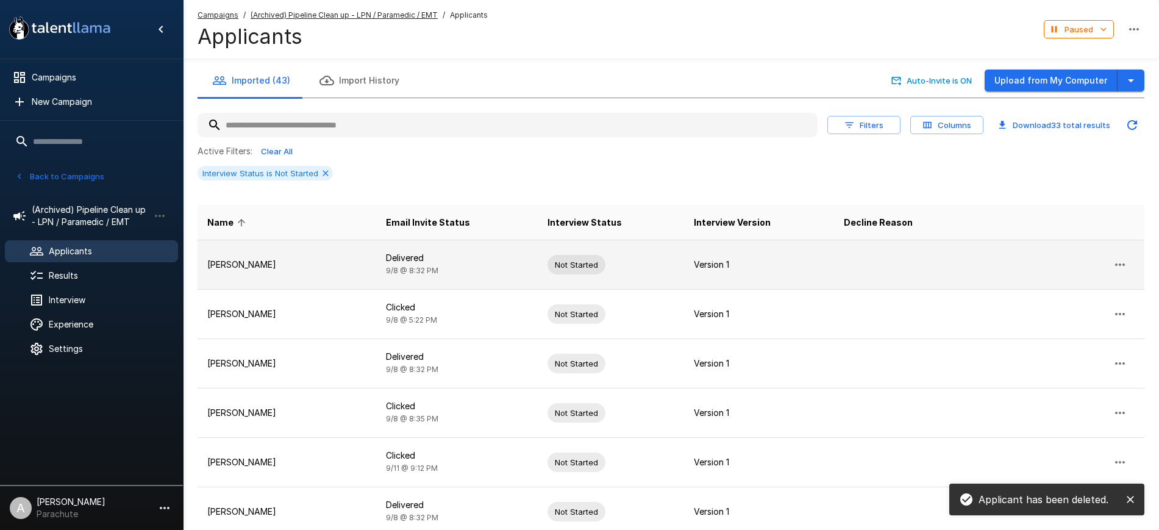
click at [1119, 262] on icon "button" at bounding box center [1119, 264] width 15 height 15
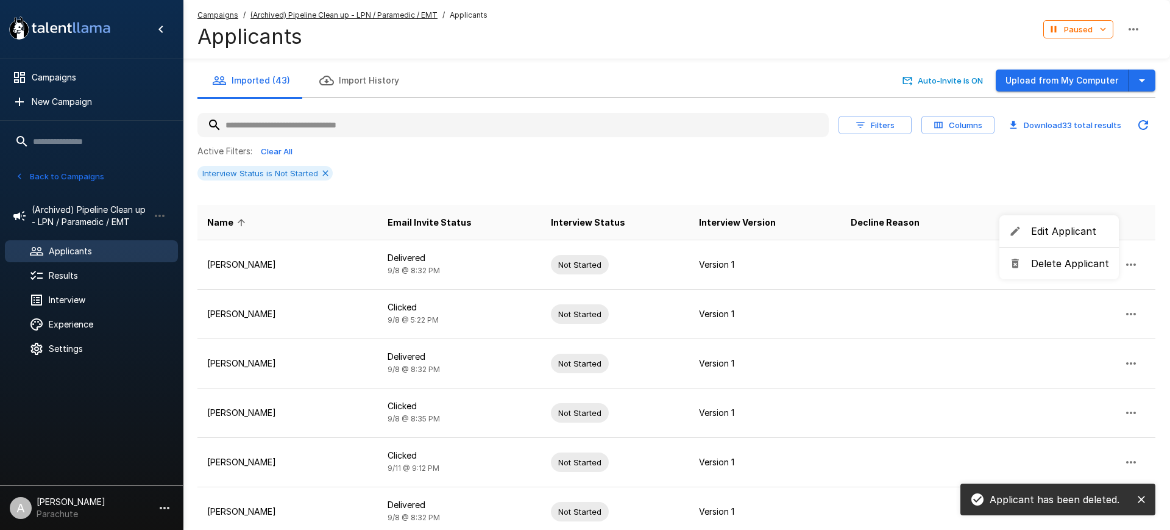
click at [1070, 262] on span "Delete Applicant" at bounding box center [1070, 263] width 78 height 15
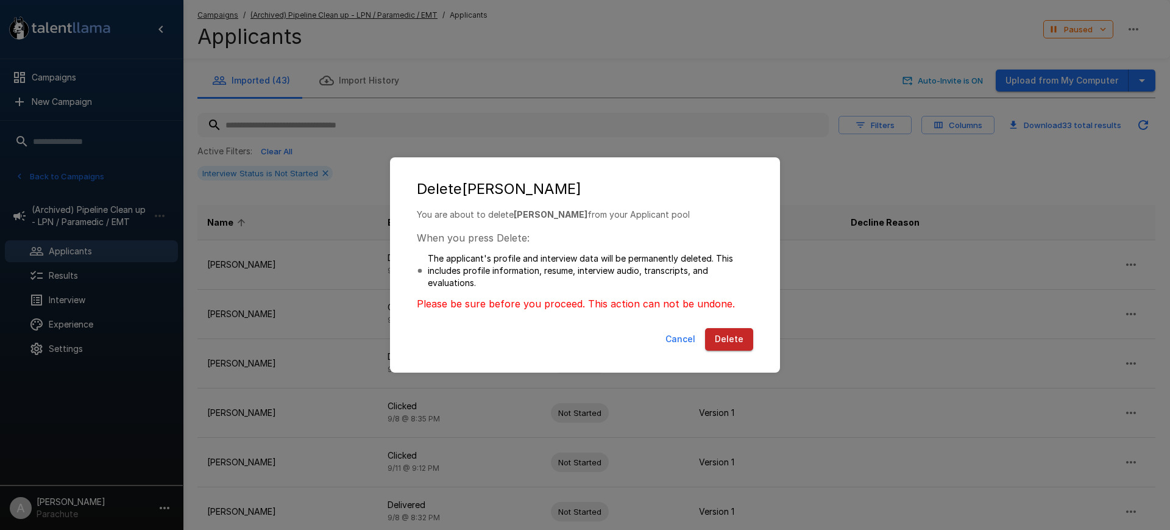
click at [738, 343] on button "Delete" at bounding box center [729, 339] width 48 height 23
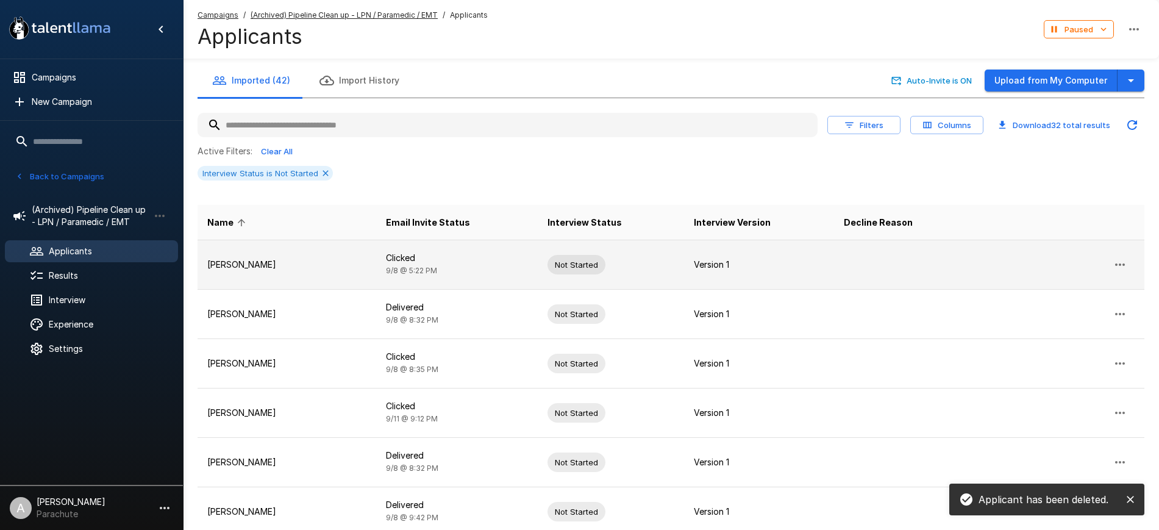
click at [1114, 260] on icon "button" at bounding box center [1119, 264] width 15 height 15
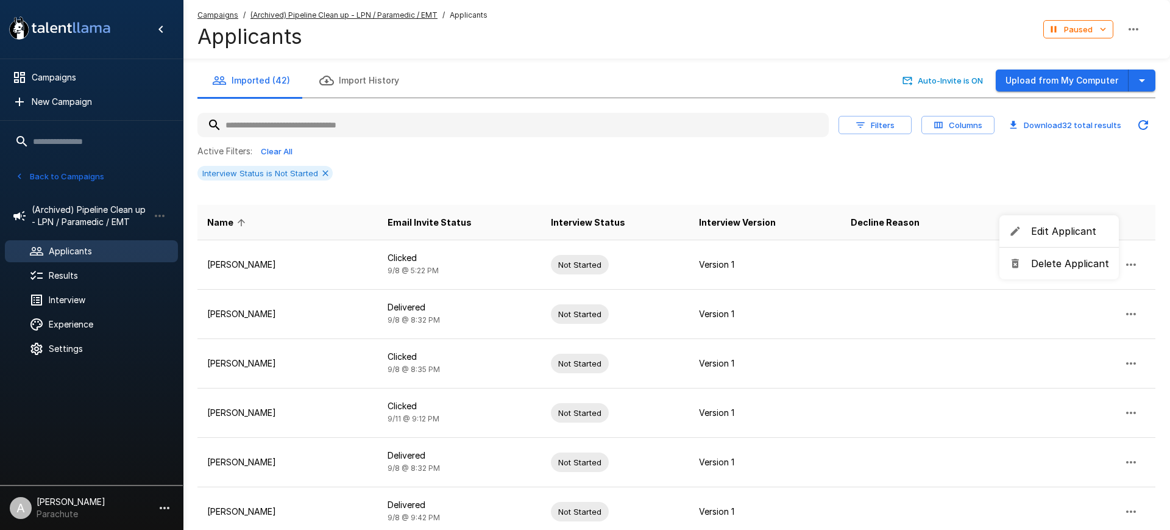
click at [1054, 250] on ul "Edit Applicant Delete Applicant" at bounding box center [1059, 247] width 119 height 64
click at [1041, 265] on span "Delete Applicant" at bounding box center [1070, 263] width 78 height 15
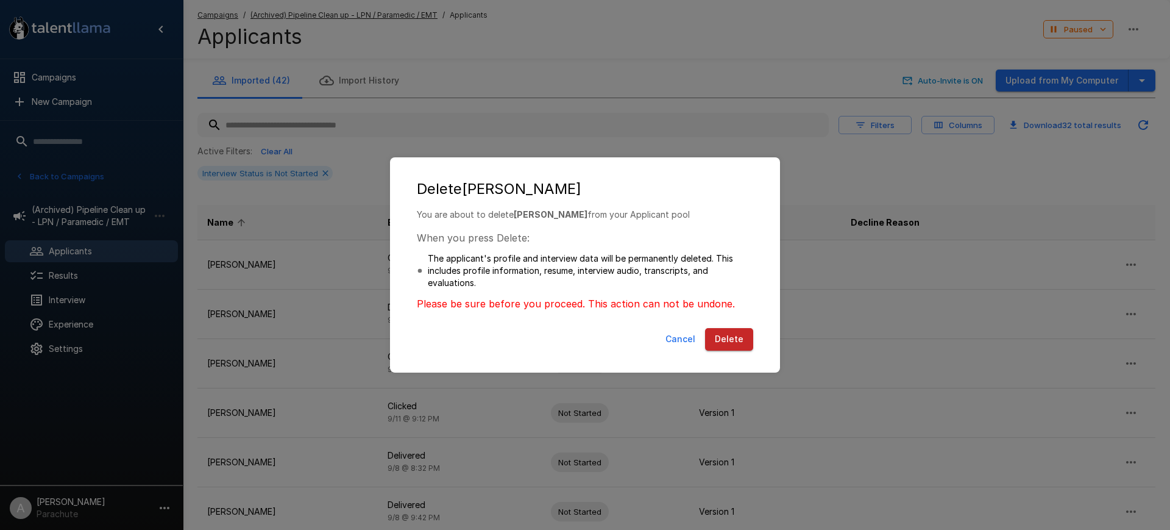
click at [727, 333] on button "Delete" at bounding box center [729, 339] width 48 height 23
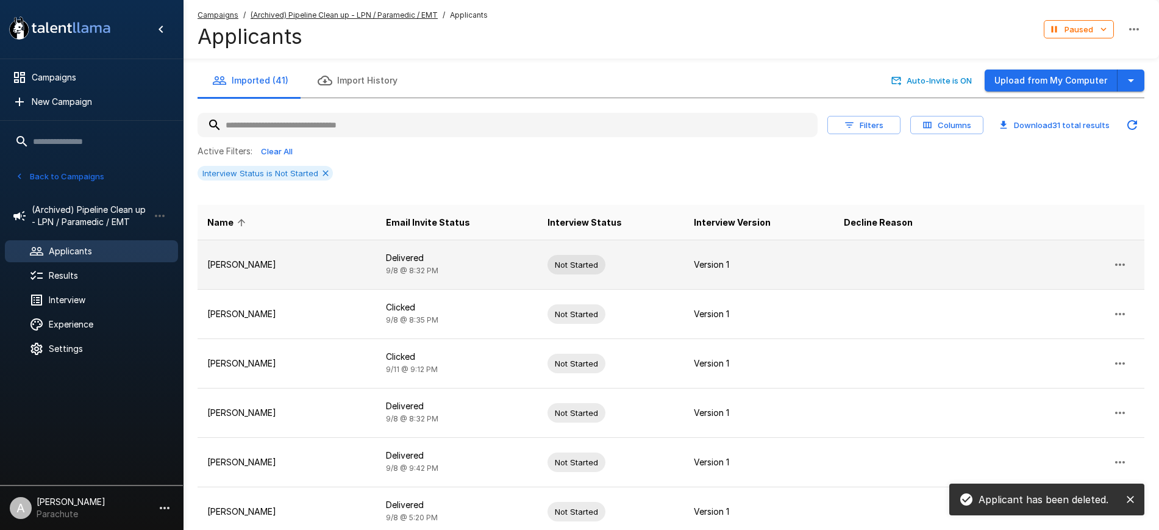
click at [1126, 262] on icon "button" at bounding box center [1119, 264] width 15 height 15
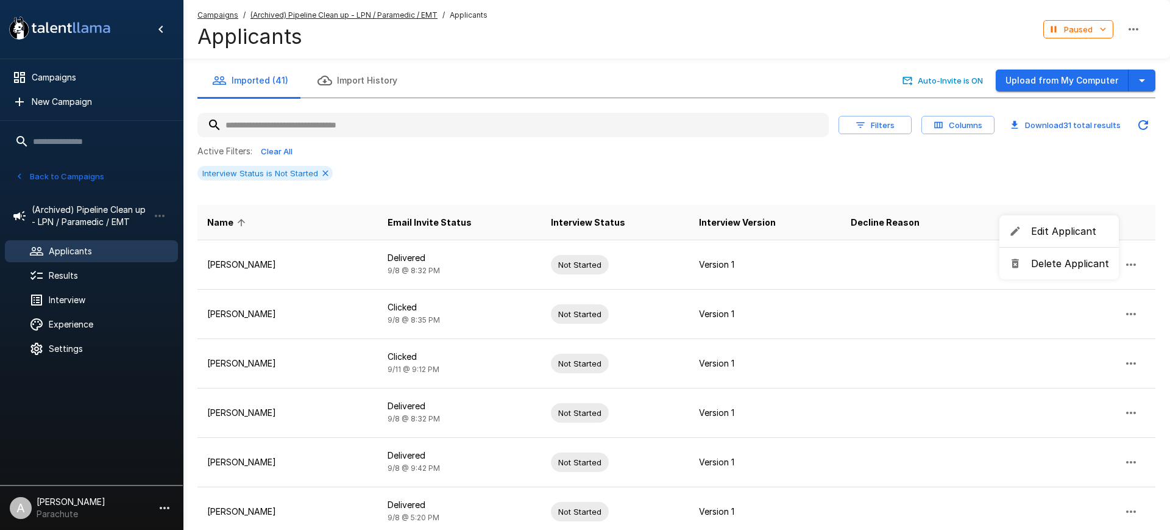
click at [1065, 261] on span "Delete Applicant" at bounding box center [1070, 263] width 78 height 15
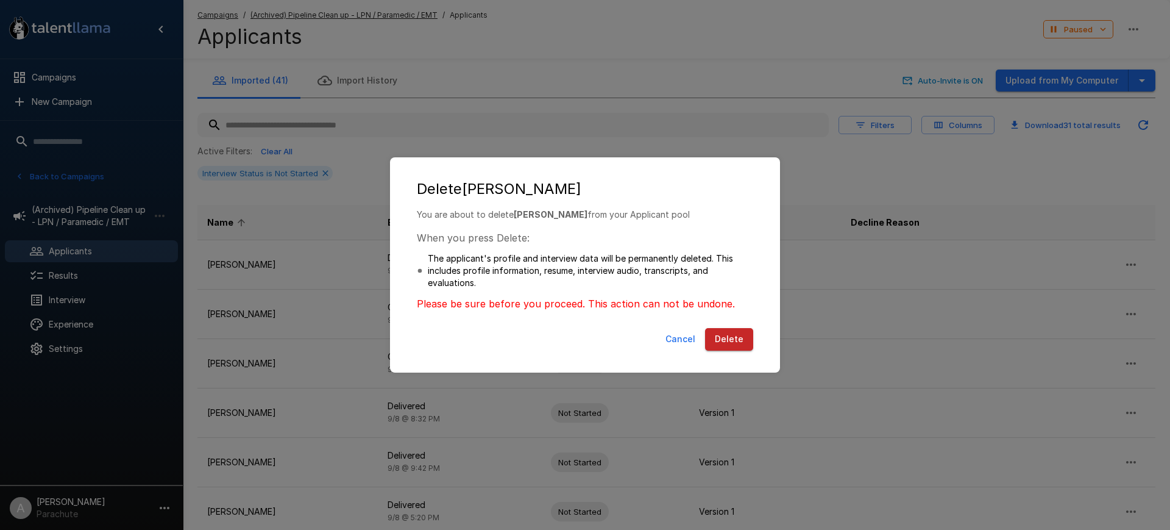
click at [728, 332] on button "Delete" at bounding box center [729, 339] width 48 height 23
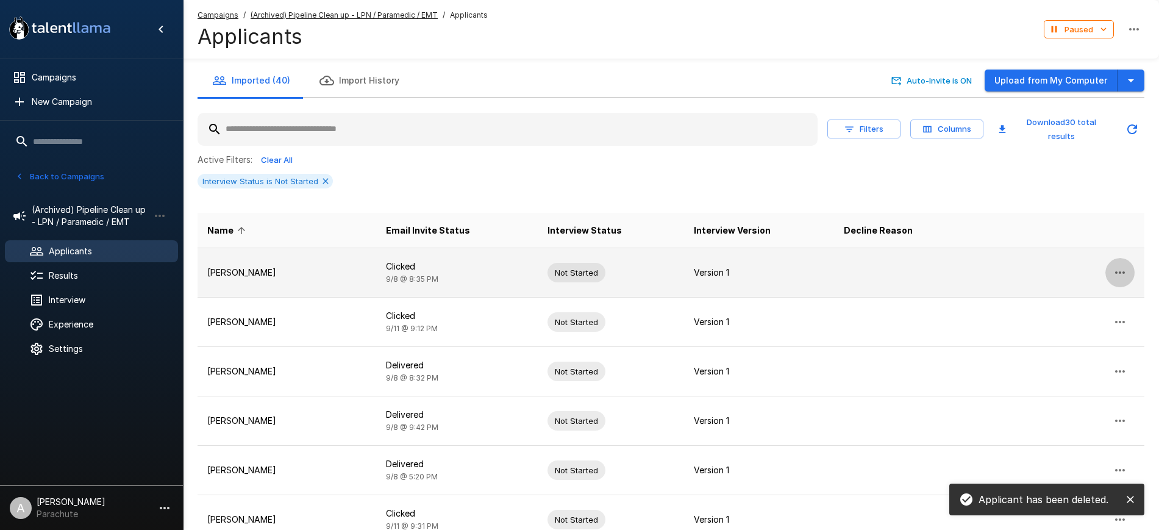
click at [1119, 265] on icon "button" at bounding box center [1119, 272] width 15 height 15
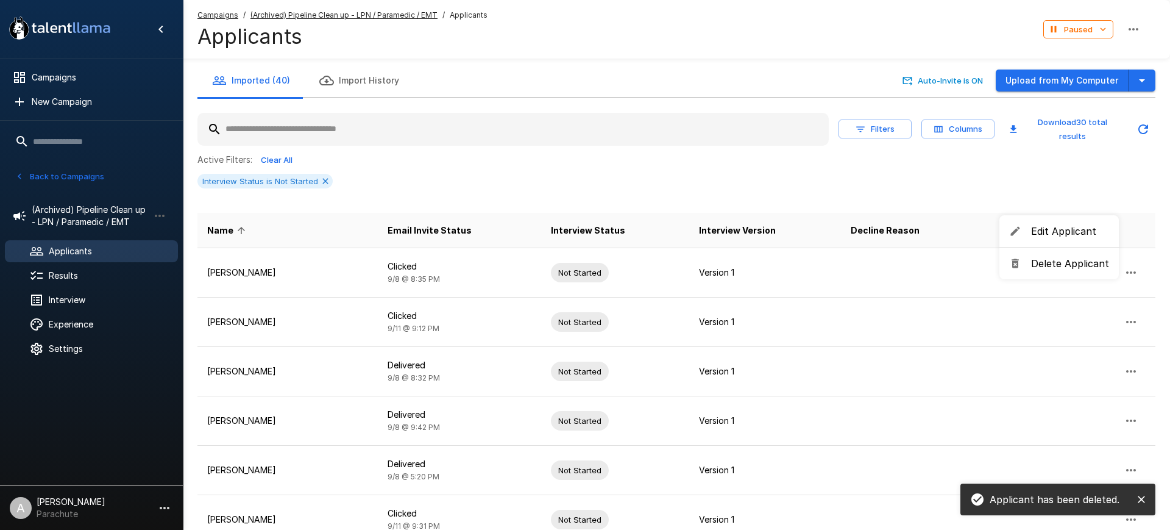
click at [1067, 260] on span "Delete Applicant" at bounding box center [1070, 263] width 78 height 15
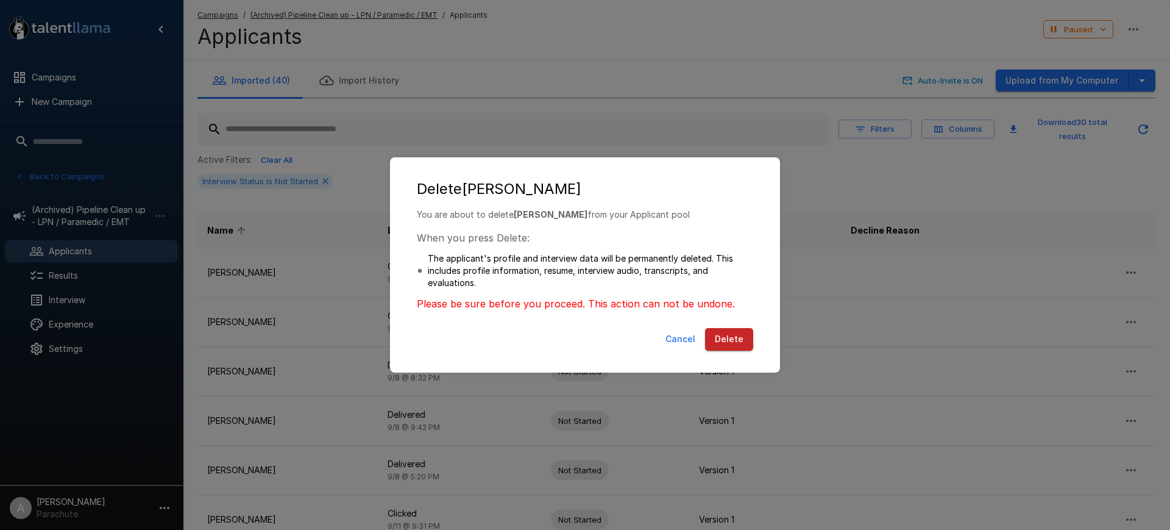
click at [725, 333] on button "Delete" at bounding box center [729, 339] width 48 height 23
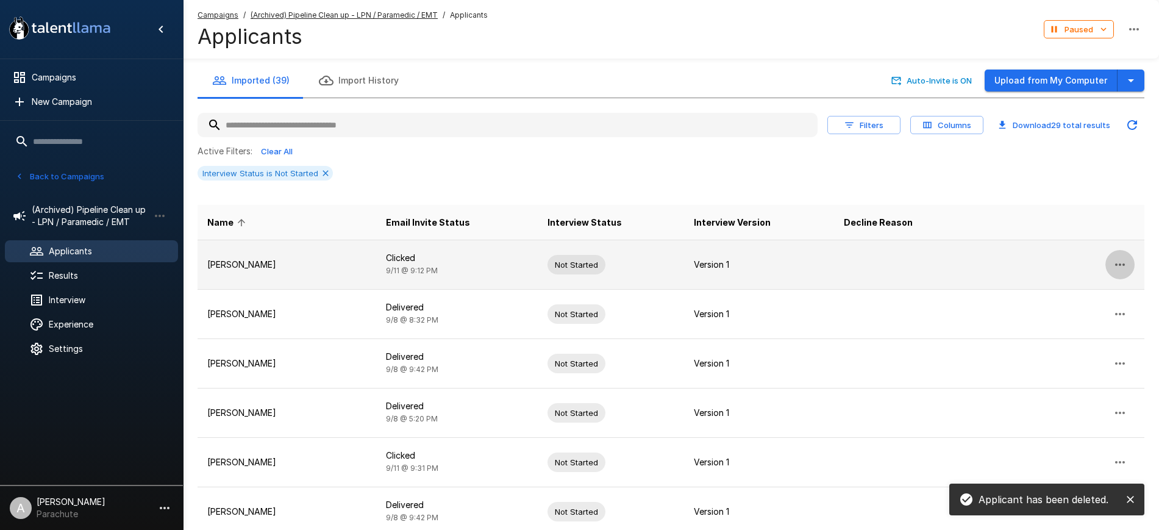
click at [1117, 261] on icon "button" at bounding box center [1119, 264] width 15 height 15
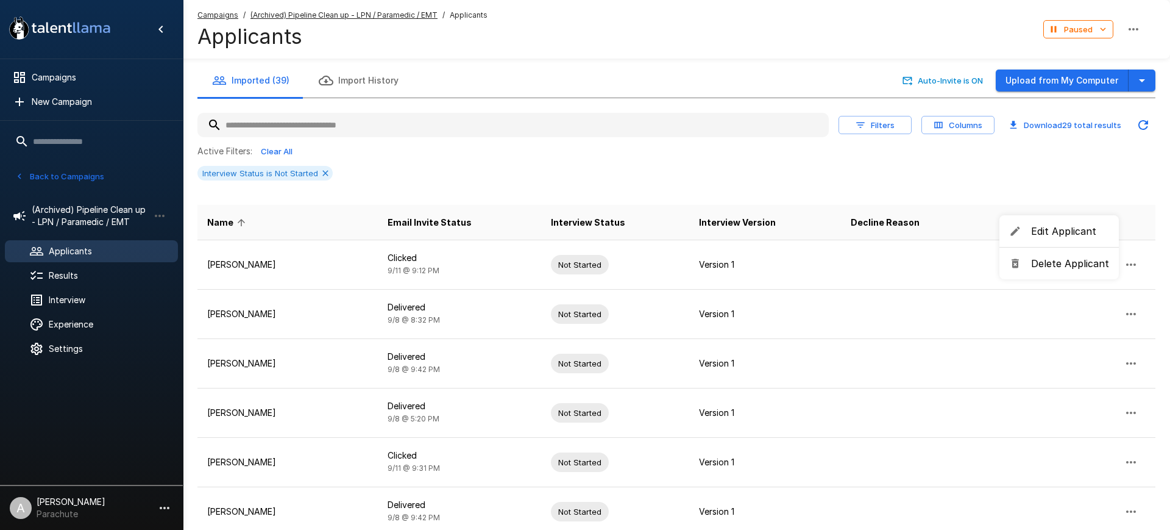
click at [1066, 261] on span "Delete Applicant" at bounding box center [1070, 263] width 78 height 15
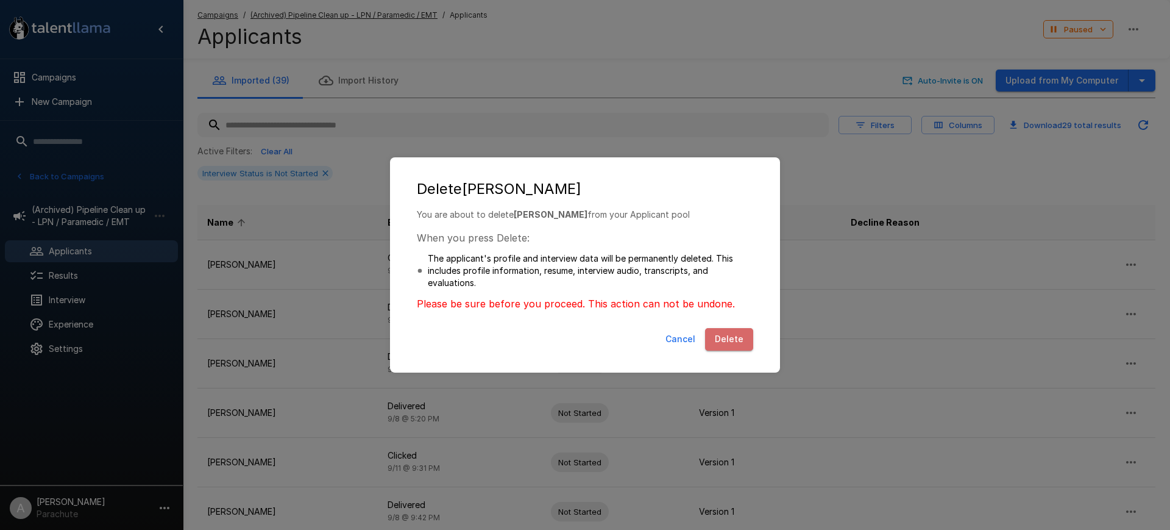
click at [735, 332] on button "Delete" at bounding box center [729, 339] width 48 height 23
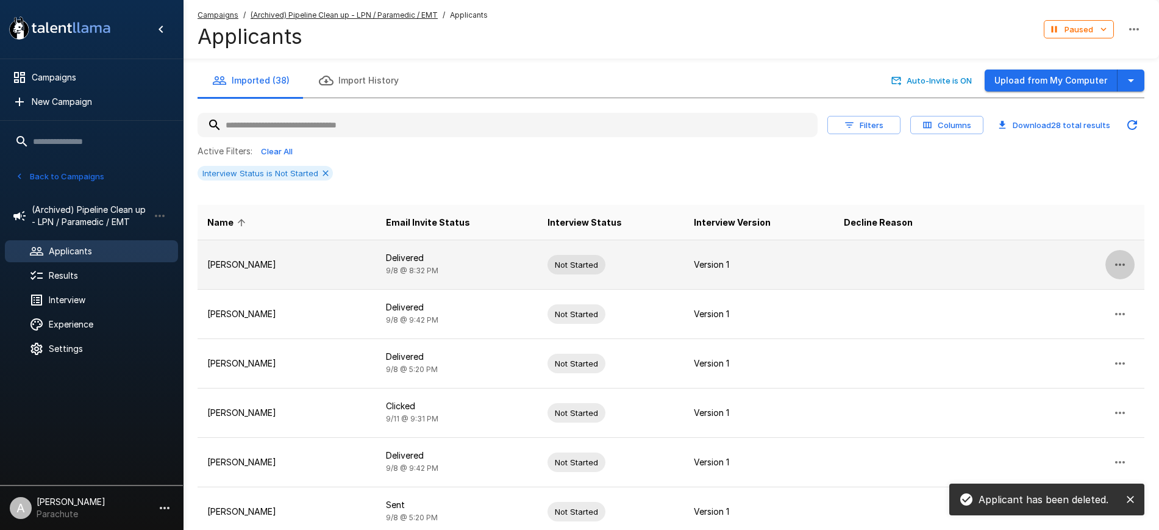
click at [1109, 260] on button "button" at bounding box center [1119, 264] width 29 height 29
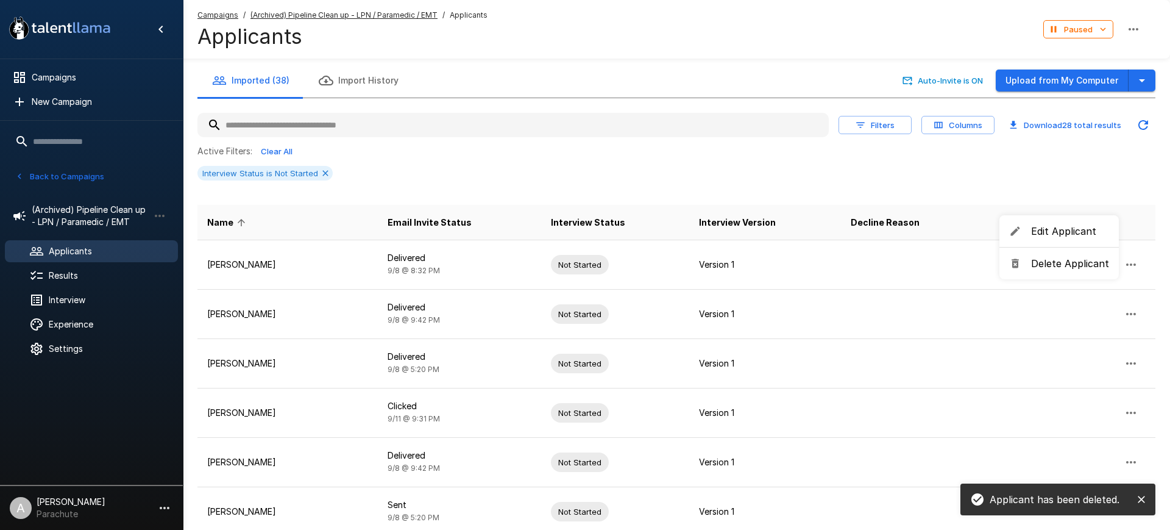
click at [1059, 258] on span "Delete Applicant" at bounding box center [1070, 263] width 78 height 15
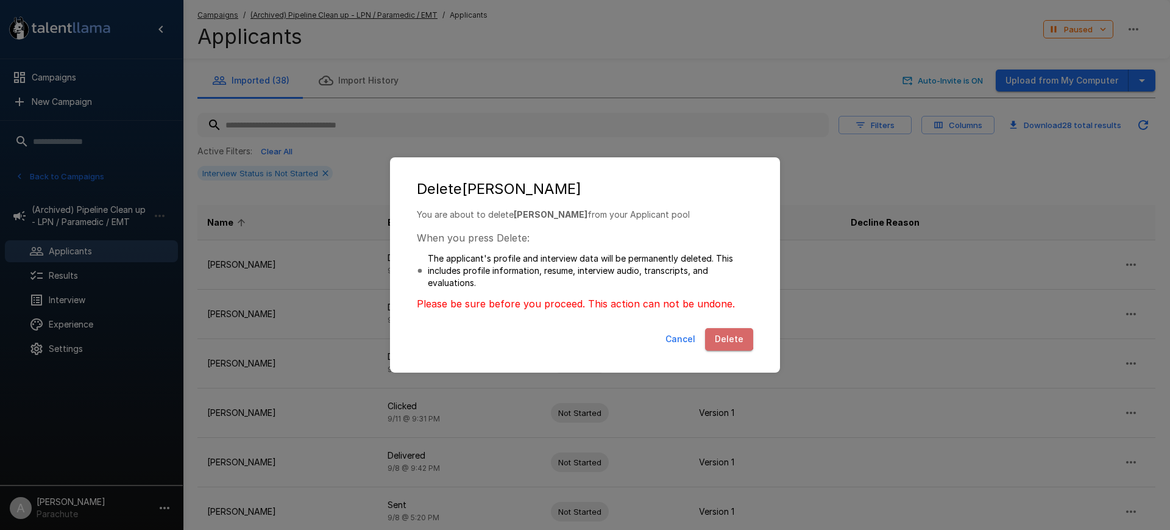
click at [721, 332] on button "Delete" at bounding box center [729, 339] width 48 height 23
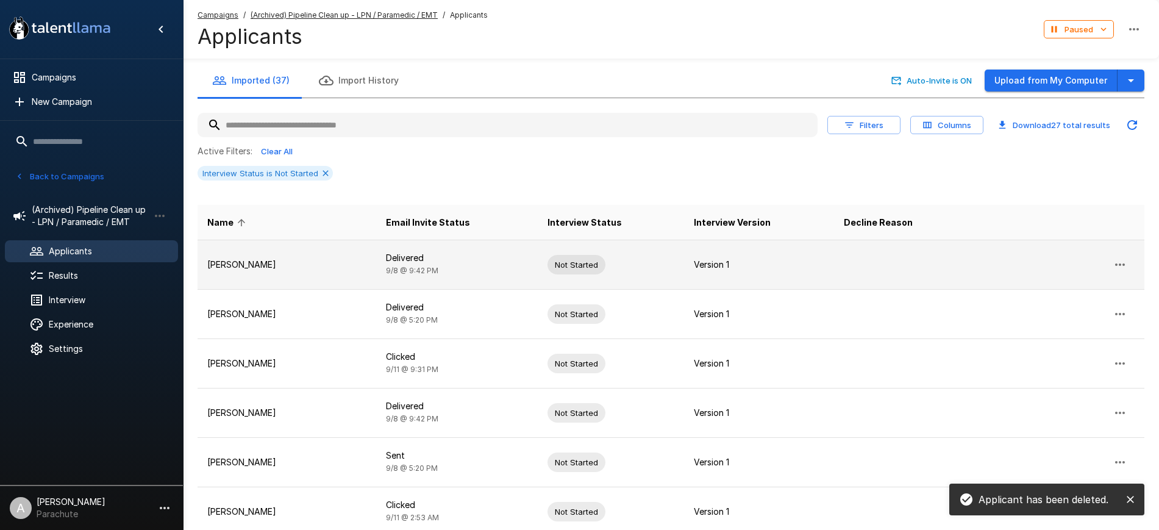
click at [1120, 262] on icon "button" at bounding box center [1119, 264] width 15 height 15
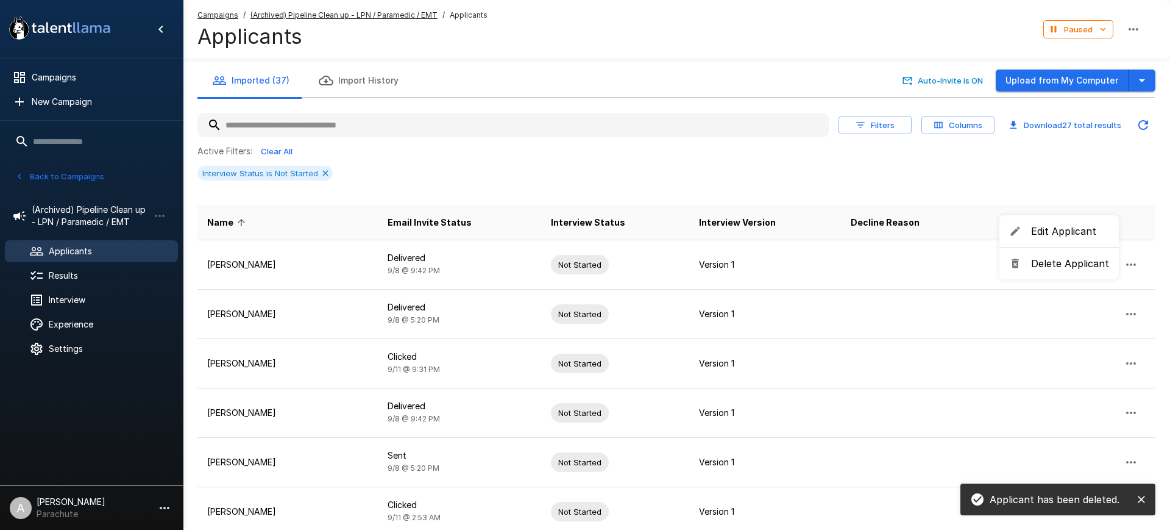
click at [1080, 259] on span "Delete Applicant" at bounding box center [1070, 263] width 78 height 15
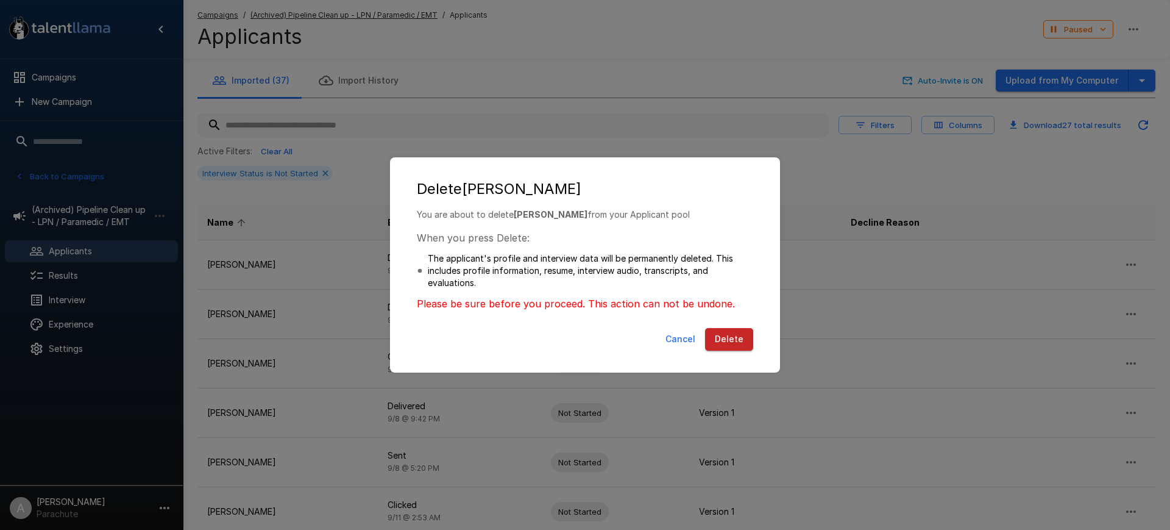
click at [740, 339] on button "Delete" at bounding box center [729, 339] width 48 height 23
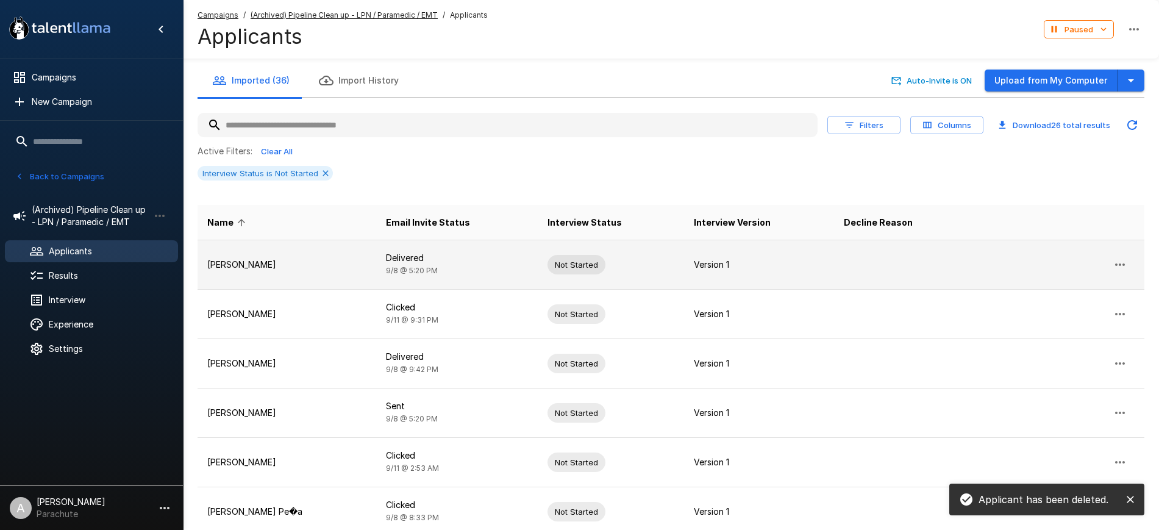
click at [1115, 258] on icon "button" at bounding box center [1119, 264] width 15 height 15
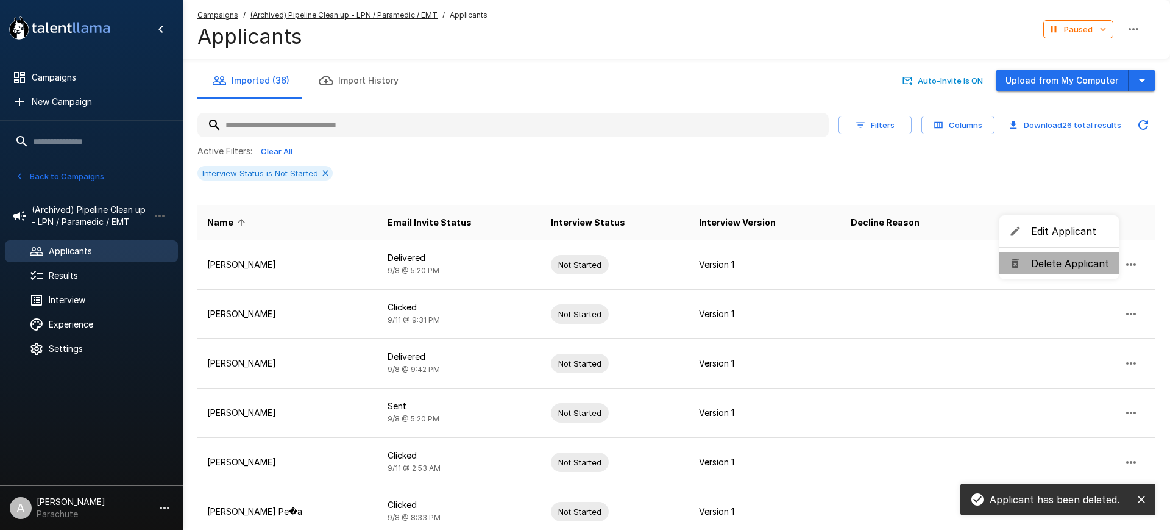
click at [1059, 262] on span "Delete Applicant" at bounding box center [1070, 263] width 78 height 15
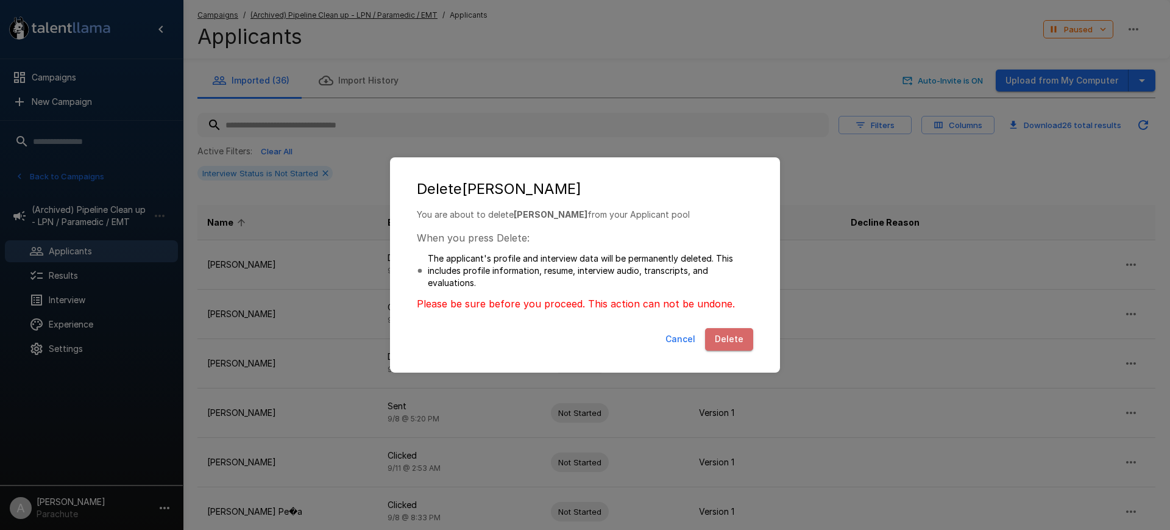
click at [735, 334] on button "Delete" at bounding box center [729, 339] width 48 height 23
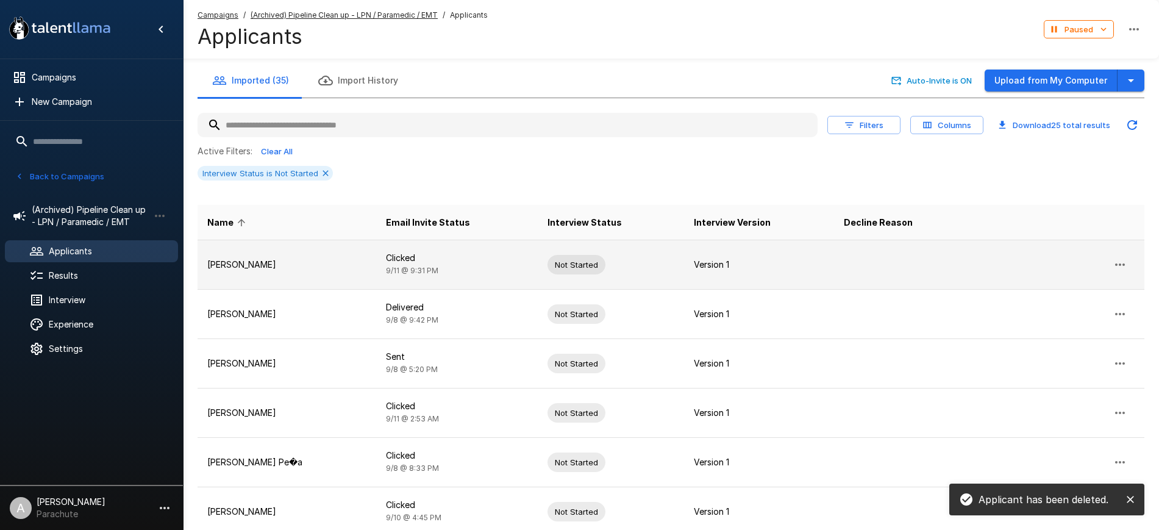
click at [1123, 267] on icon "button" at bounding box center [1119, 264] width 15 height 15
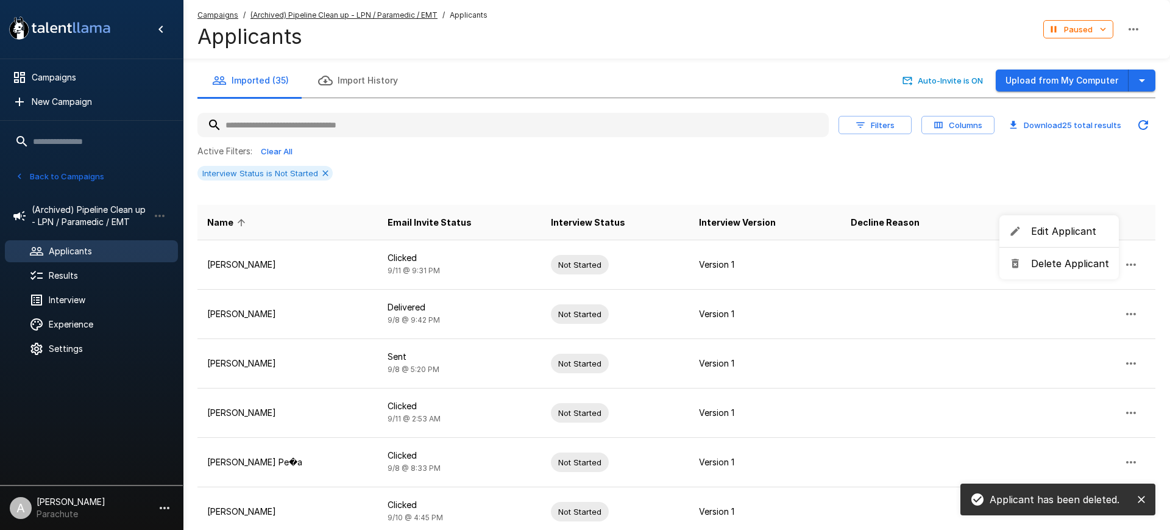
click at [1072, 263] on span "Delete Applicant" at bounding box center [1070, 263] width 78 height 15
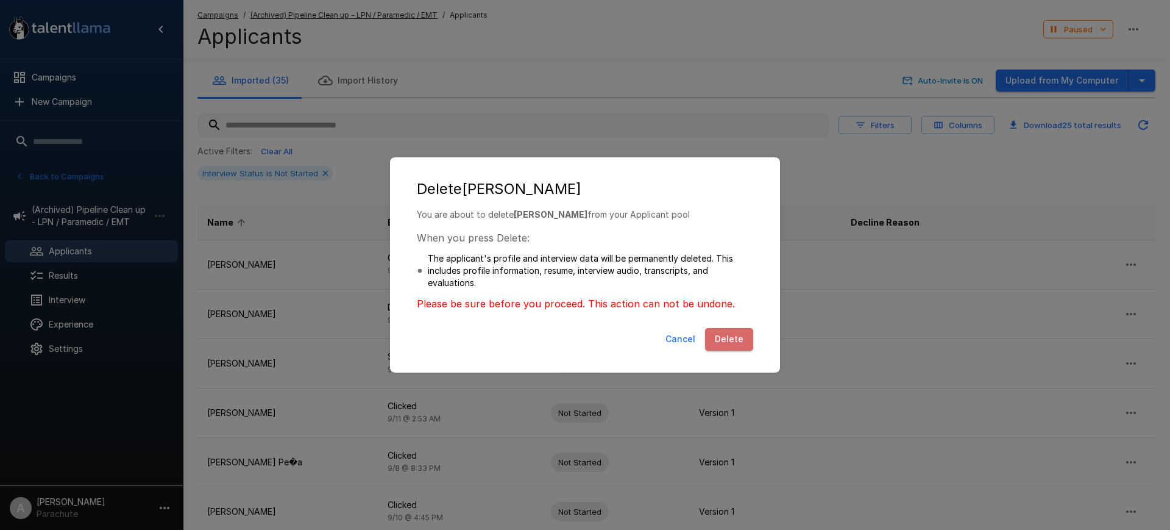
click at [737, 344] on button "Delete" at bounding box center [729, 339] width 48 height 23
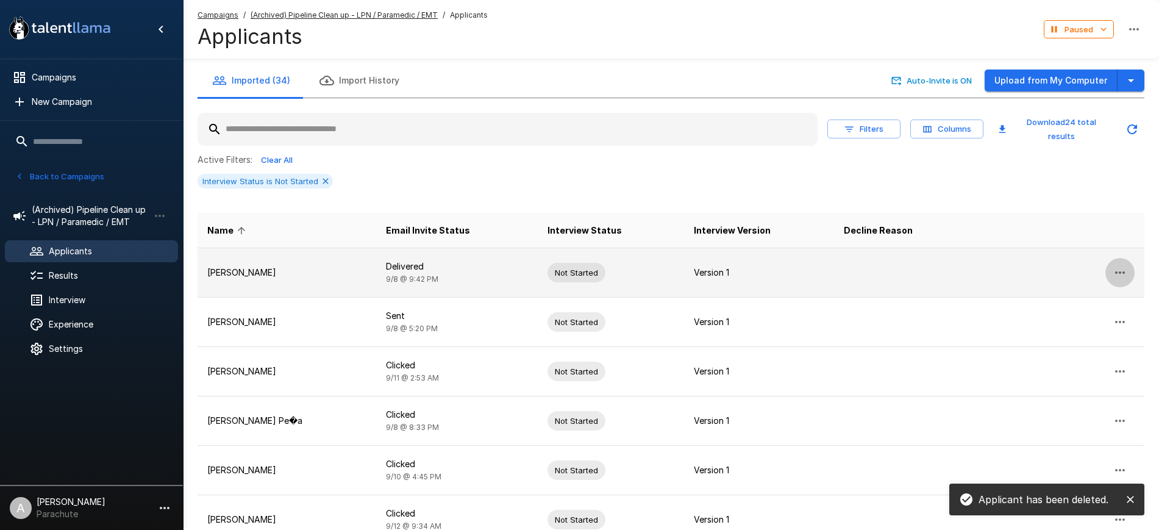
click at [1122, 265] on icon "button" at bounding box center [1119, 272] width 15 height 15
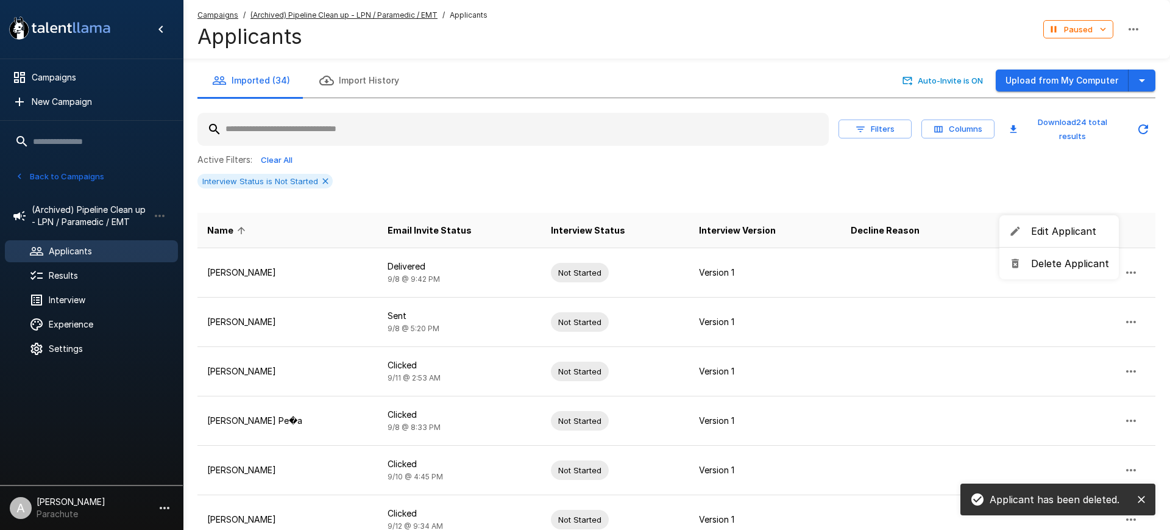
click at [1060, 253] on li "Delete Applicant" at bounding box center [1059, 263] width 119 height 22
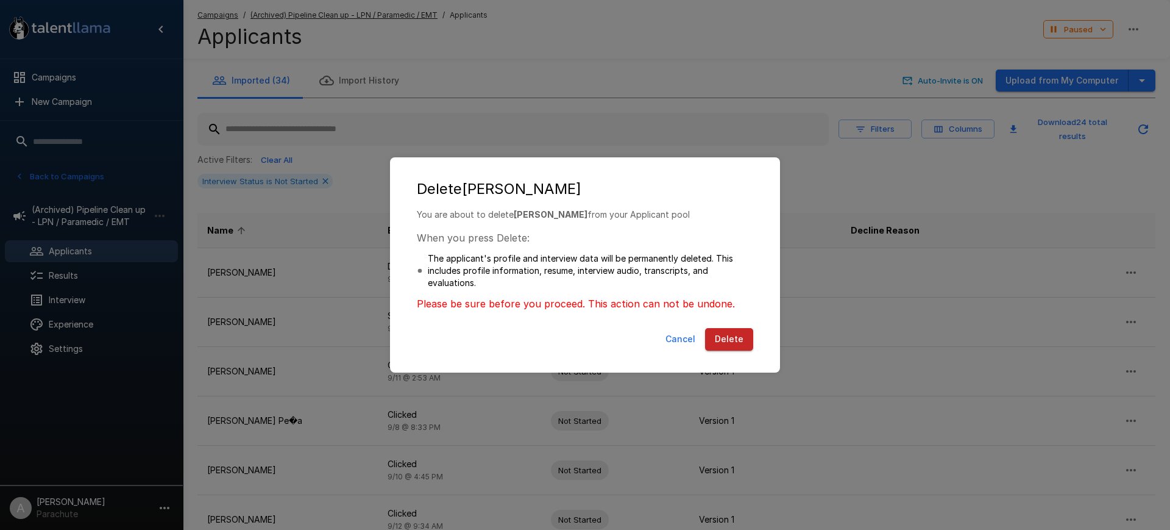
click at [725, 349] on button "Delete" at bounding box center [729, 339] width 48 height 23
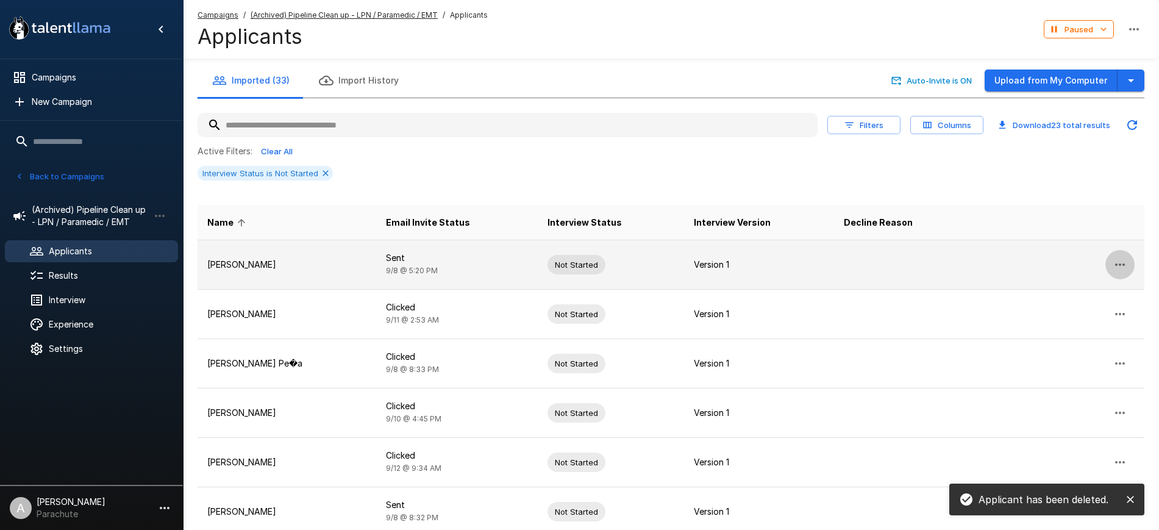
click at [1121, 263] on icon "button" at bounding box center [1119, 264] width 15 height 15
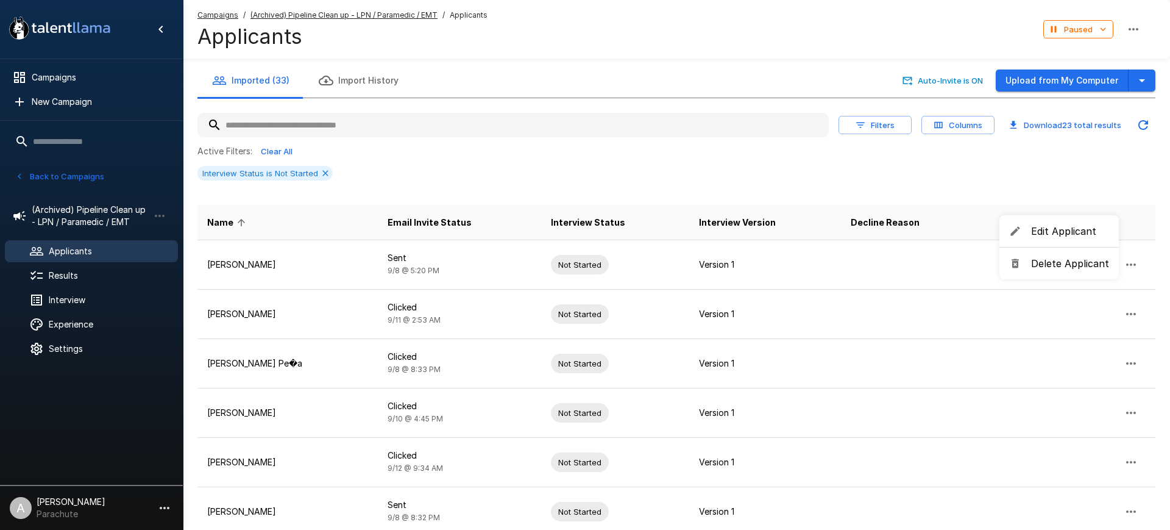
click at [1068, 264] on span "Delete Applicant" at bounding box center [1070, 263] width 78 height 15
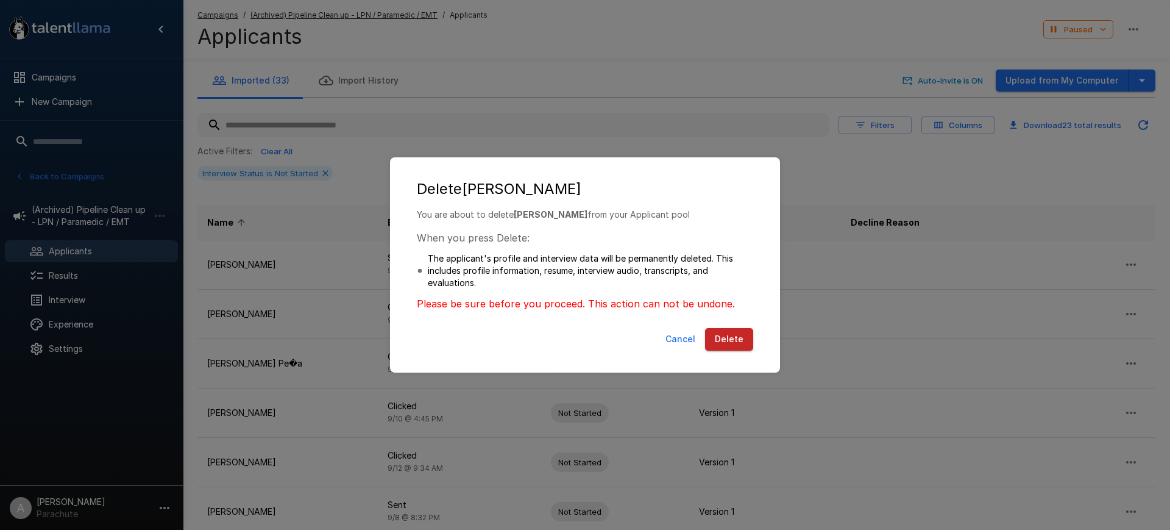
click at [739, 333] on button "Delete" at bounding box center [729, 339] width 48 height 23
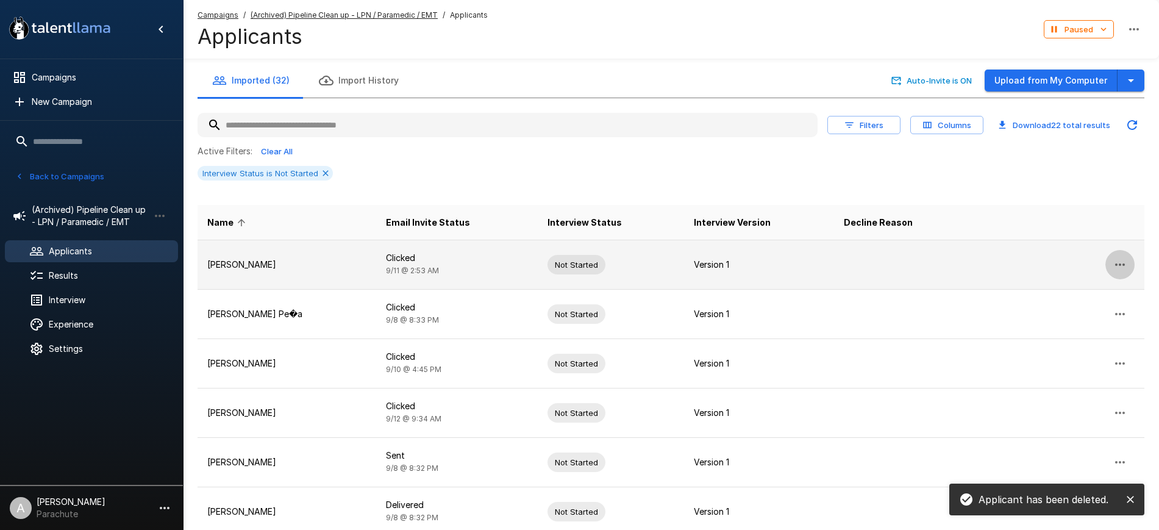
click at [1124, 264] on icon "button" at bounding box center [1120, 264] width 10 height 2
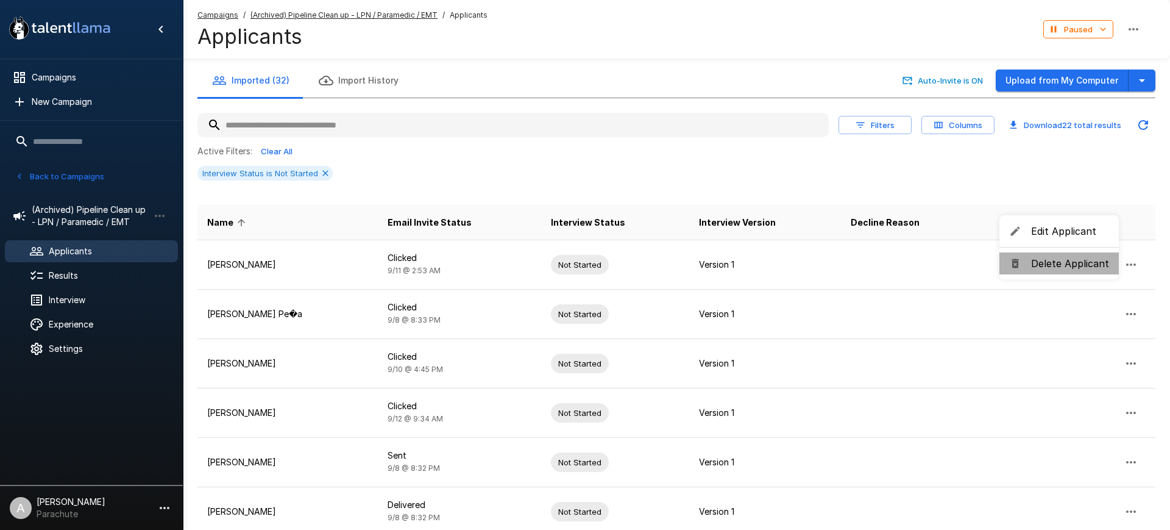
click at [1062, 259] on span "Delete Applicant" at bounding box center [1070, 263] width 78 height 15
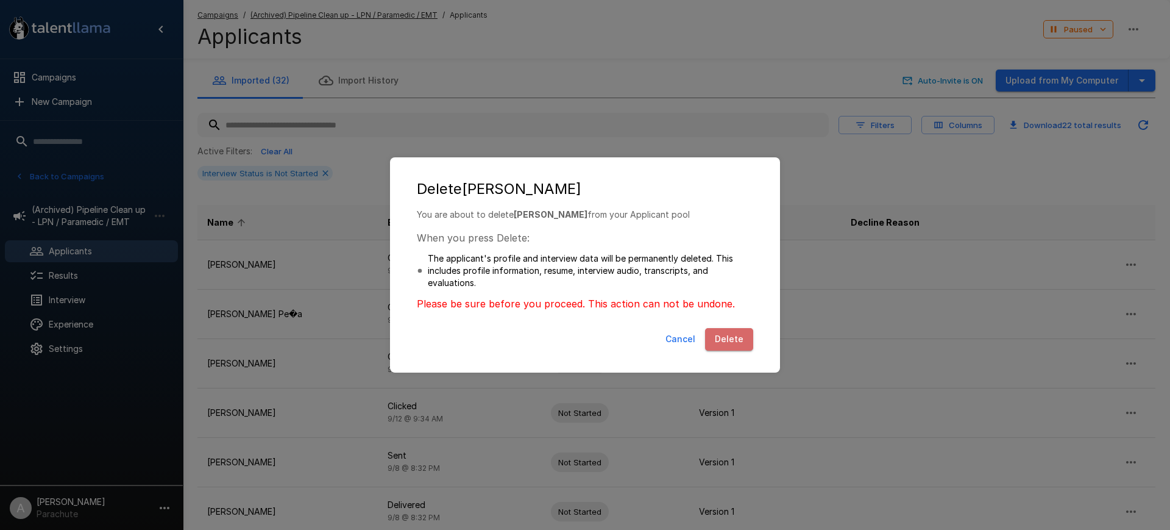
click at [739, 343] on button "Delete" at bounding box center [729, 339] width 48 height 23
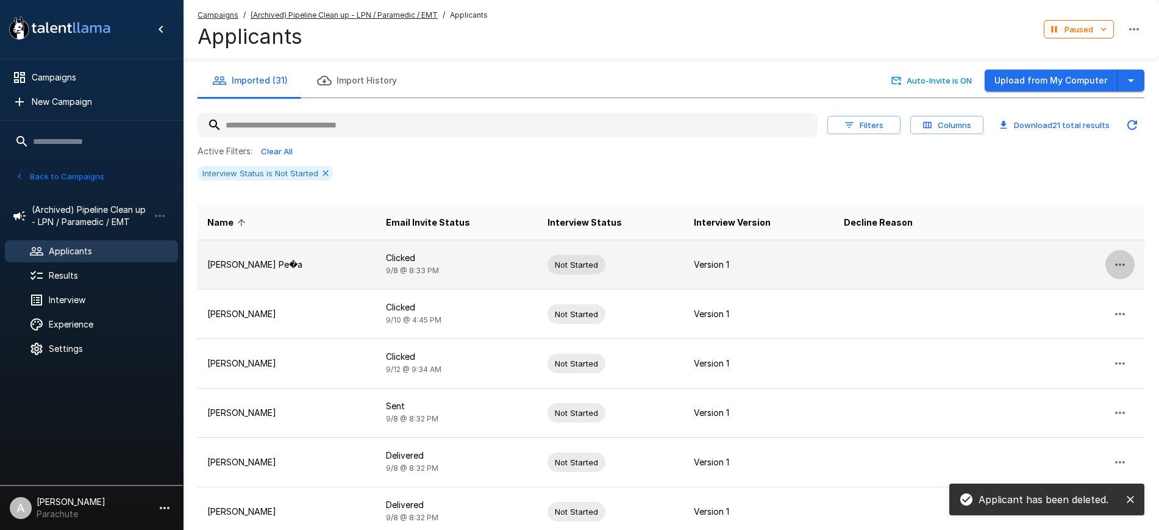
click at [1114, 261] on icon "button" at bounding box center [1119, 264] width 15 height 15
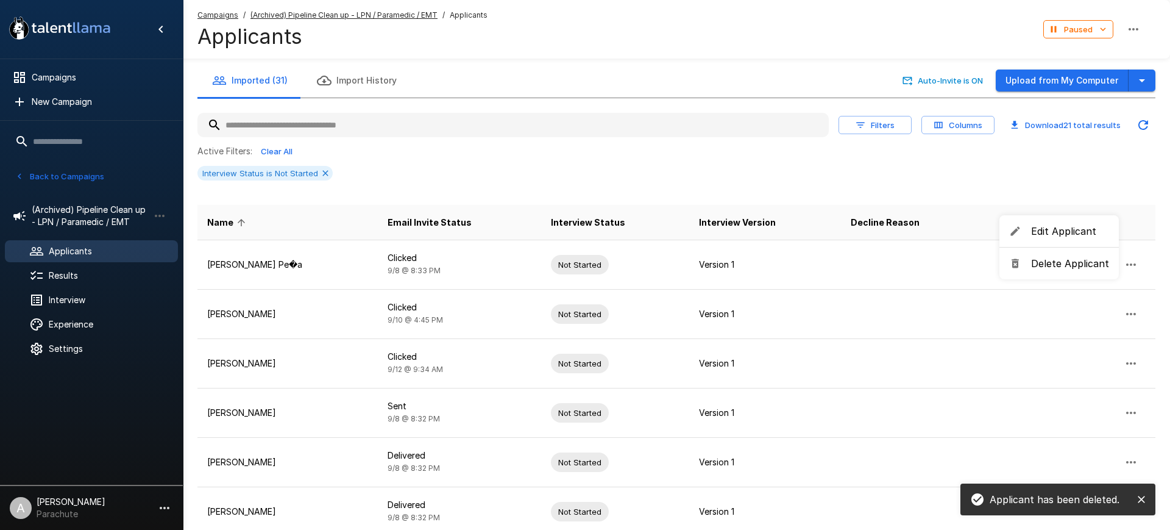
click at [1069, 255] on li "Delete Applicant" at bounding box center [1059, 263] width 119 height 22
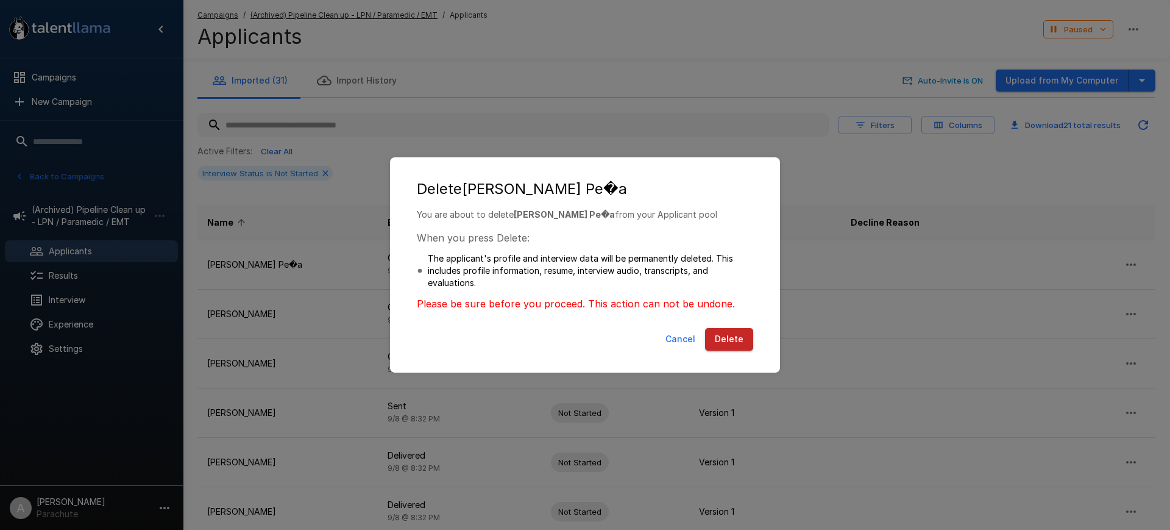
click at [723, 341] on button "Delete" at bounding box center [729, 339] width 48 height 23
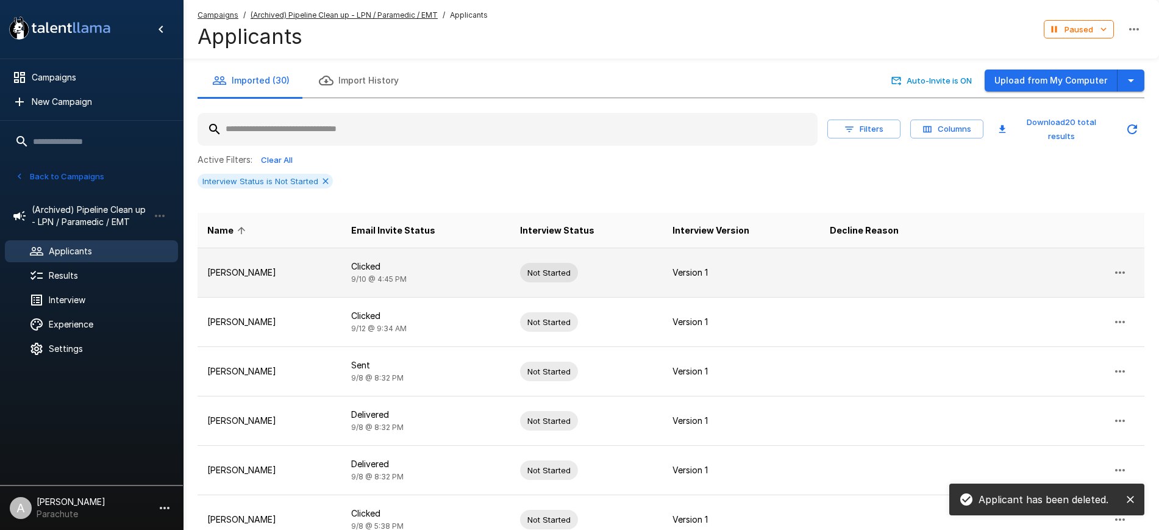
click at [1116, 265] on icon "button" at bounding box center [1119, 272] width 15 height 15
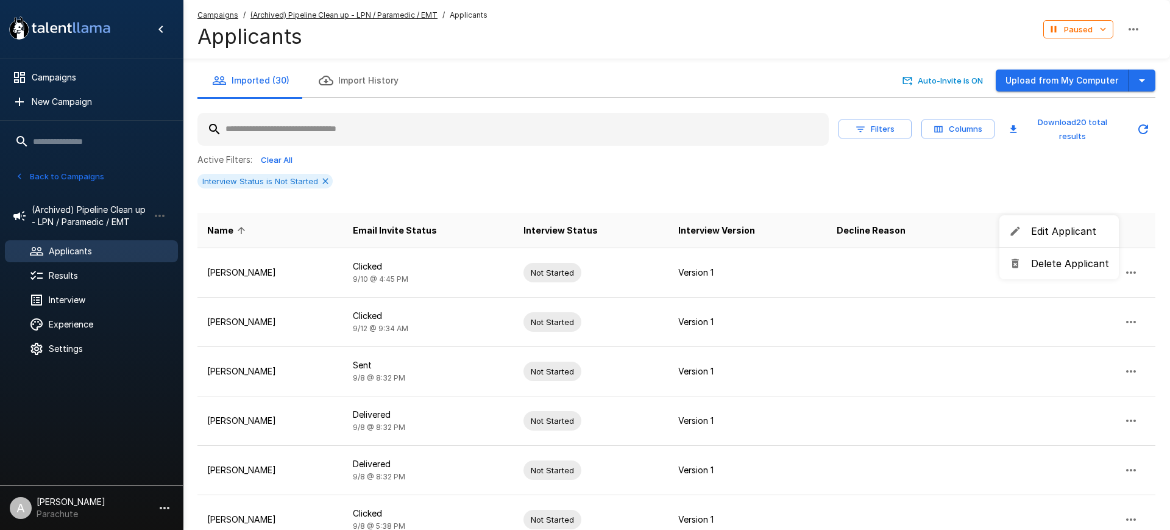
click at [1065, 264] on span "Delete Applicant" at bounding box center [1070, 263] width 78 height 15
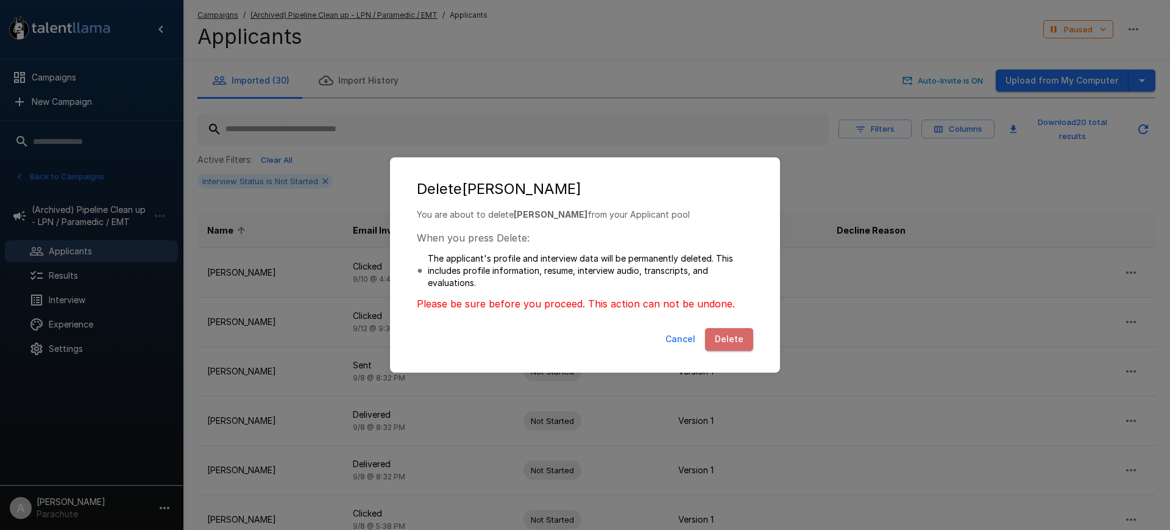
click at [733, 330] on button "Delete" at bounding box center [729, 339] width 48 height 23
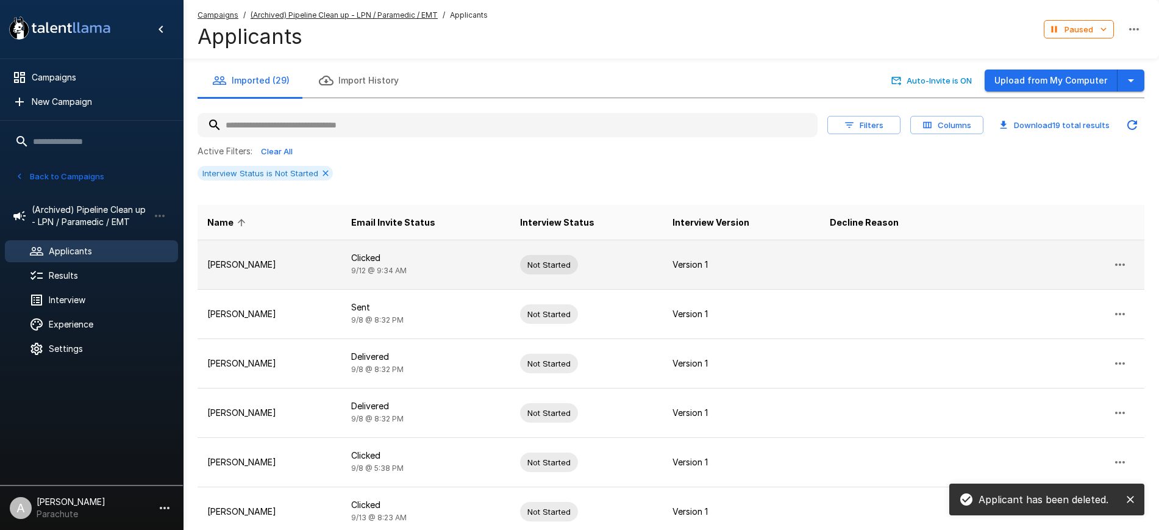
click at [1116, 265] on icon "button" at bounding box center [1119, 264] width 15 height 15
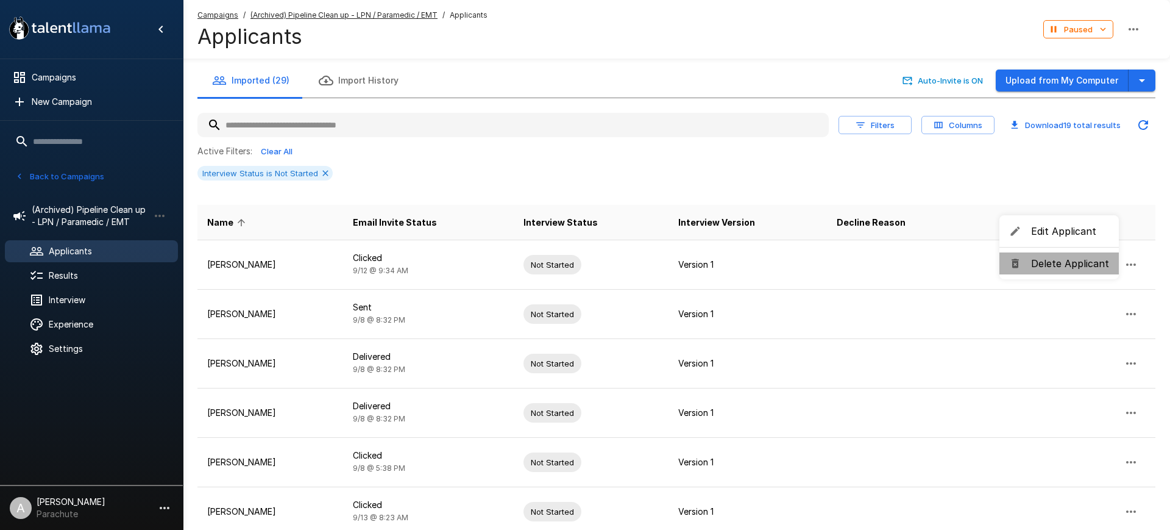
click at [1061, 260] on span "Delete Applicant" at bounding box center [1070, 263] width 78 height 15
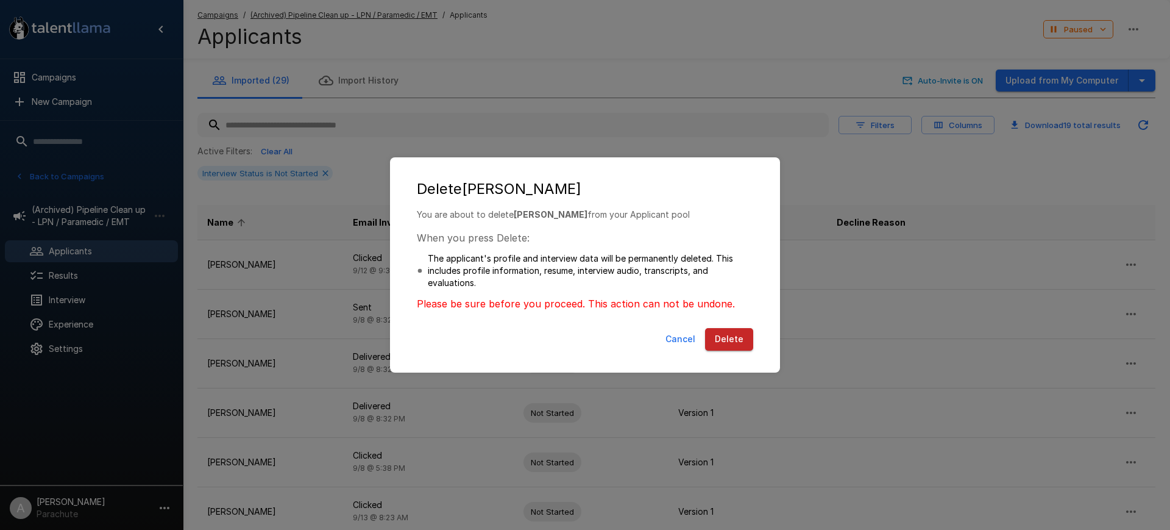
click at [739, 330] on button "Delete" at bounding box center [729, 339] width 48 height 23
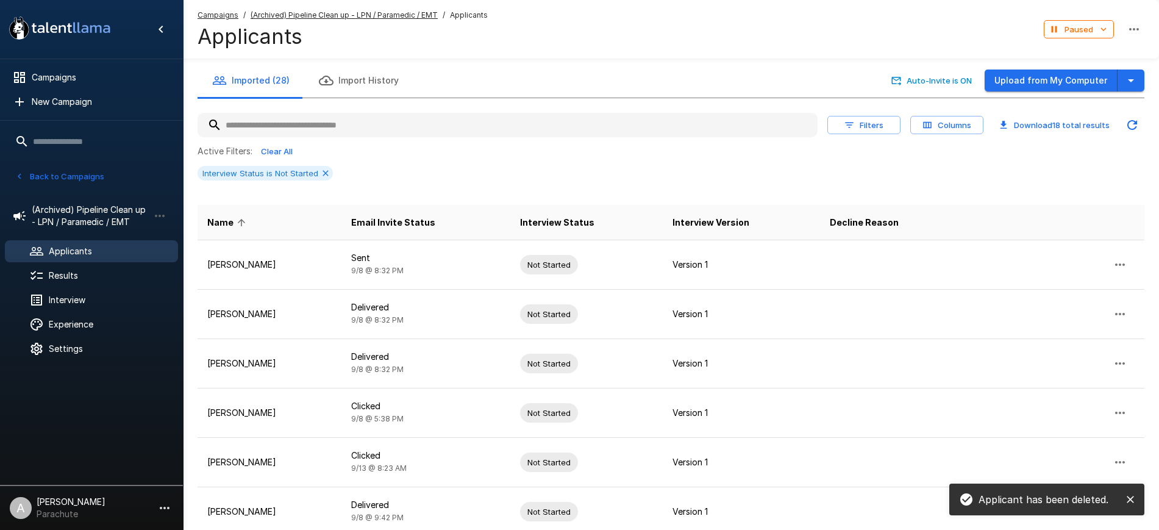
click at [370, 121] on input "text" at bounding box center [507, 125] width 620 height 22
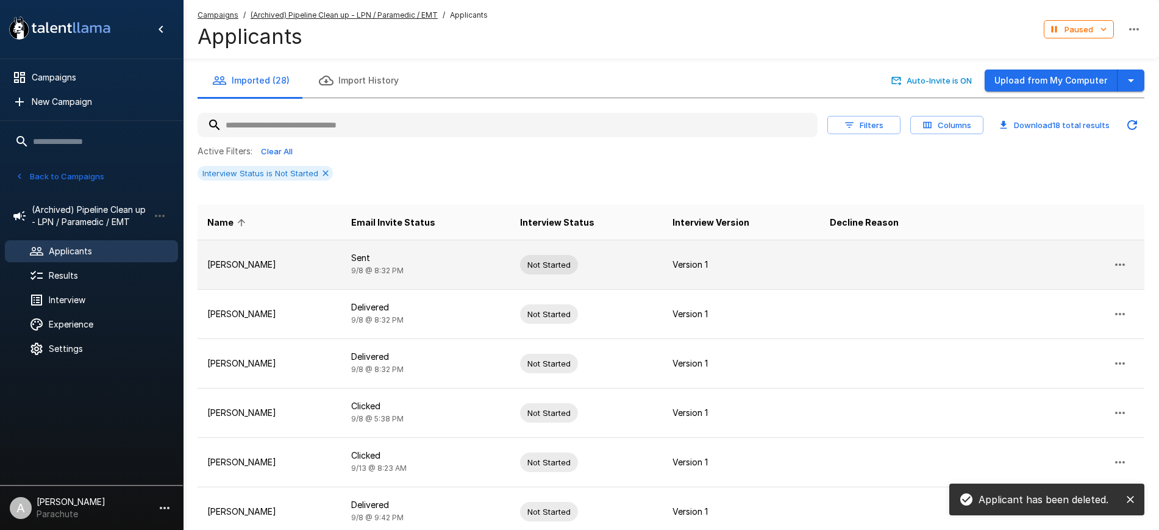
click at [1129, 263] on button "button" at bounding box center [1119, 264] width 29 height 29
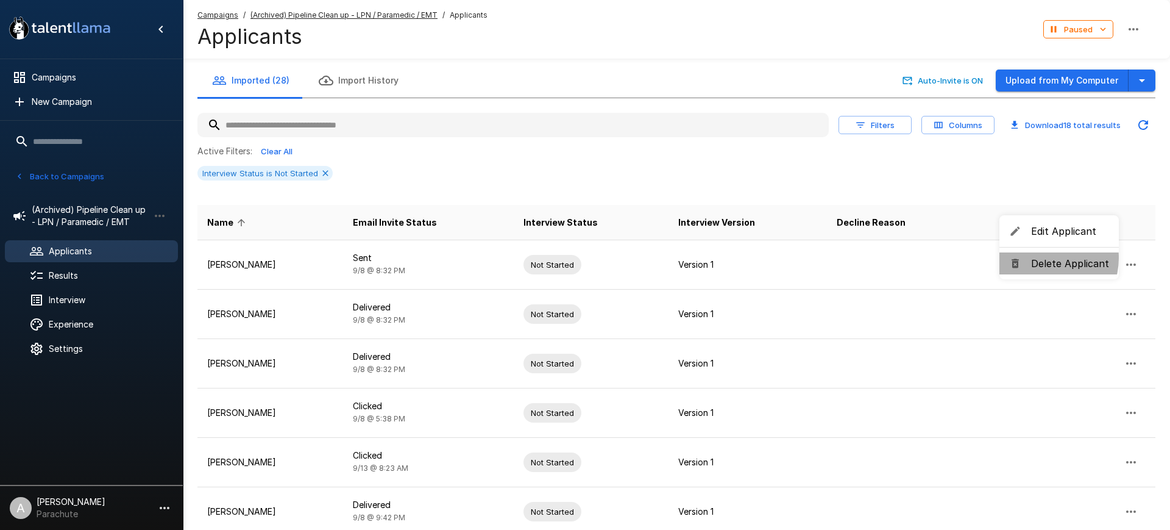
click at [1044, 258] on span "Delete Applicant" at bounding box center [1070, 263] width 78 height 15
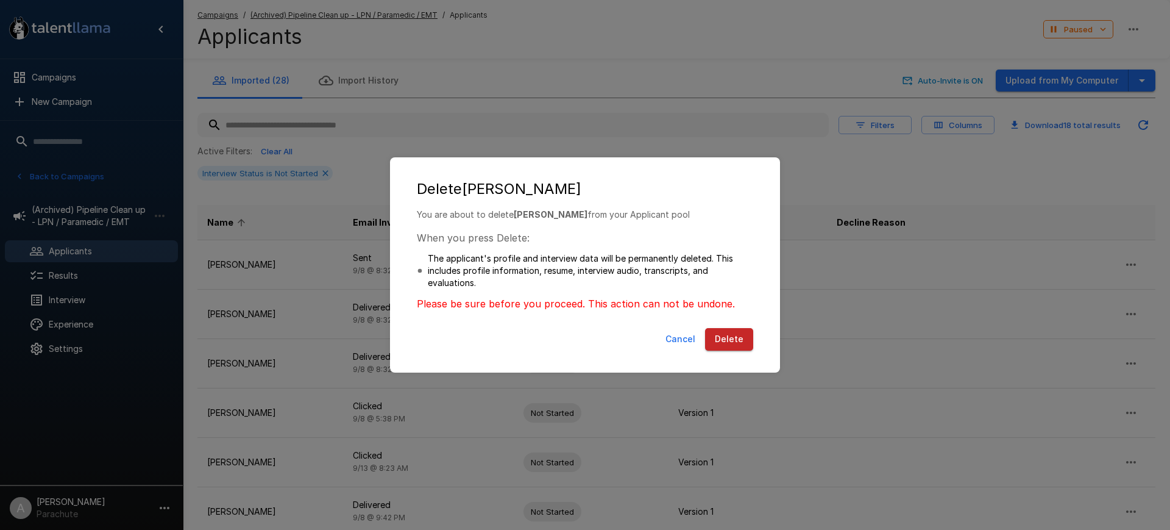
click at [733, 337] on button "Delete" at bounding box center [729, 339] width 48 height 23
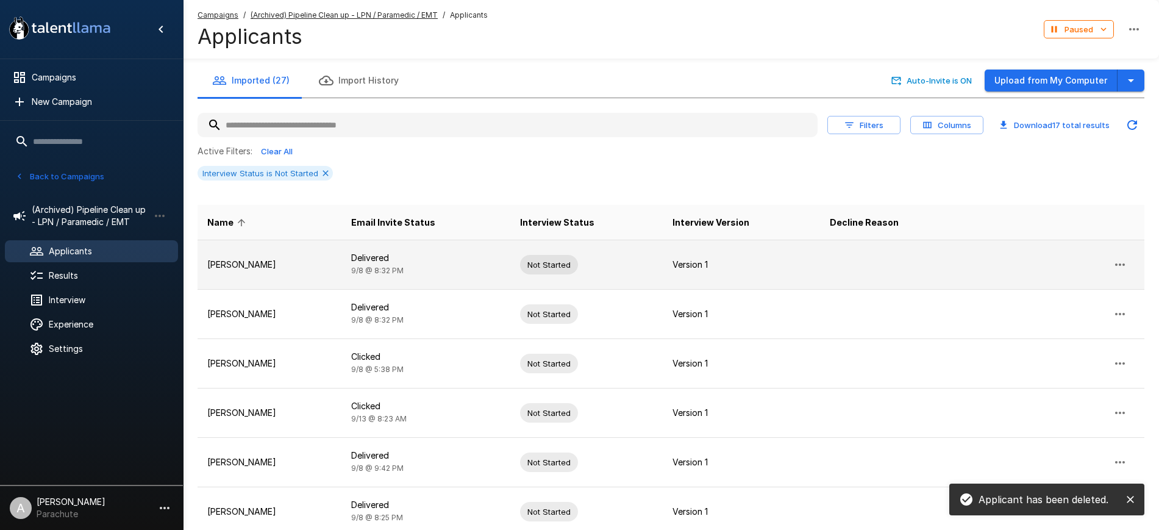
click at [1125, 267] on icon "button" at bounding box center [1119, 264] width 15 height 15
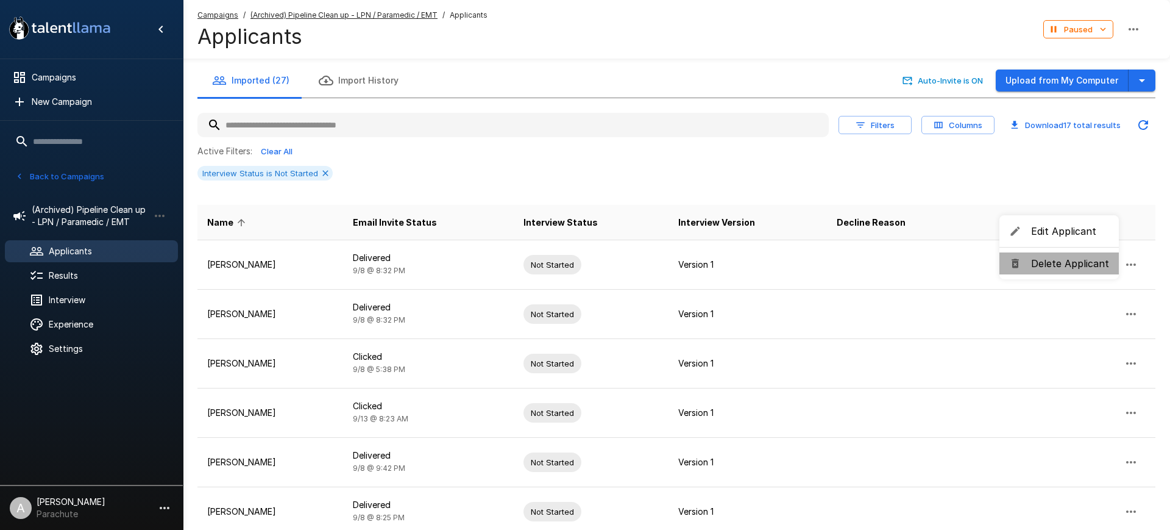
click at [1080, 259] on span "Delete Applicant" at bounding box center [1070, 263] width 78 height 15
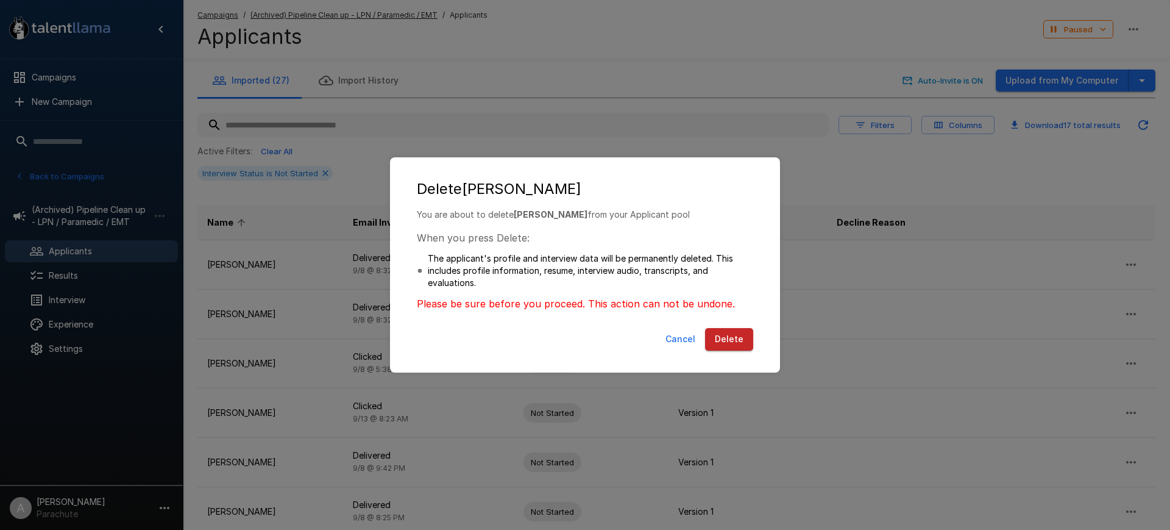
click at [713, 332] on button "Delete" at bounding box center [729, 339] width 48 height 23
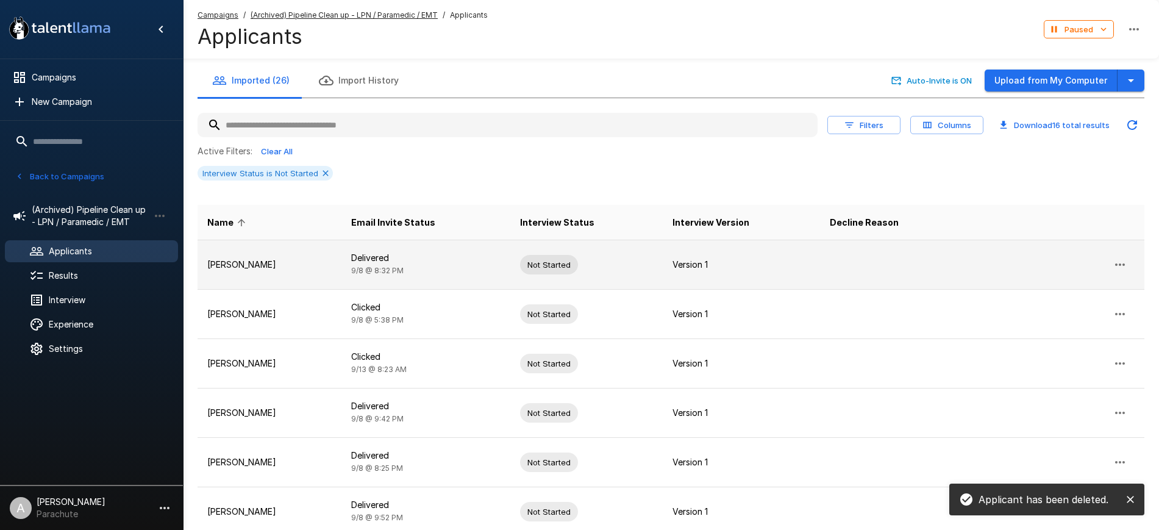
click at [1117, 260] on icon "button" at bounding box center [1119, 264] width 15 height 15
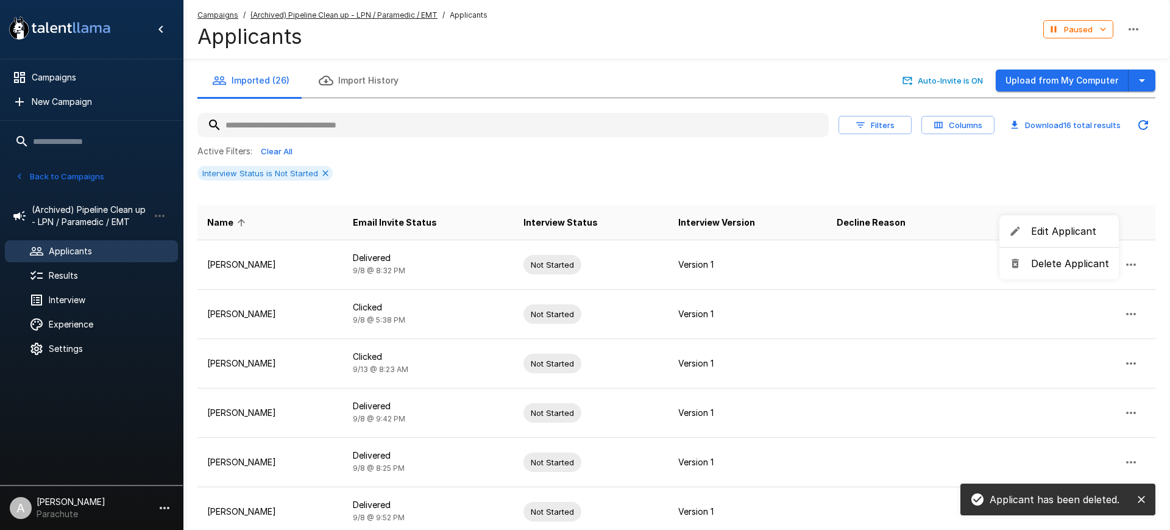
click at [1057, 262] on span "Delete Applicant" at bounding box center [1070, 263] width 78 height 15
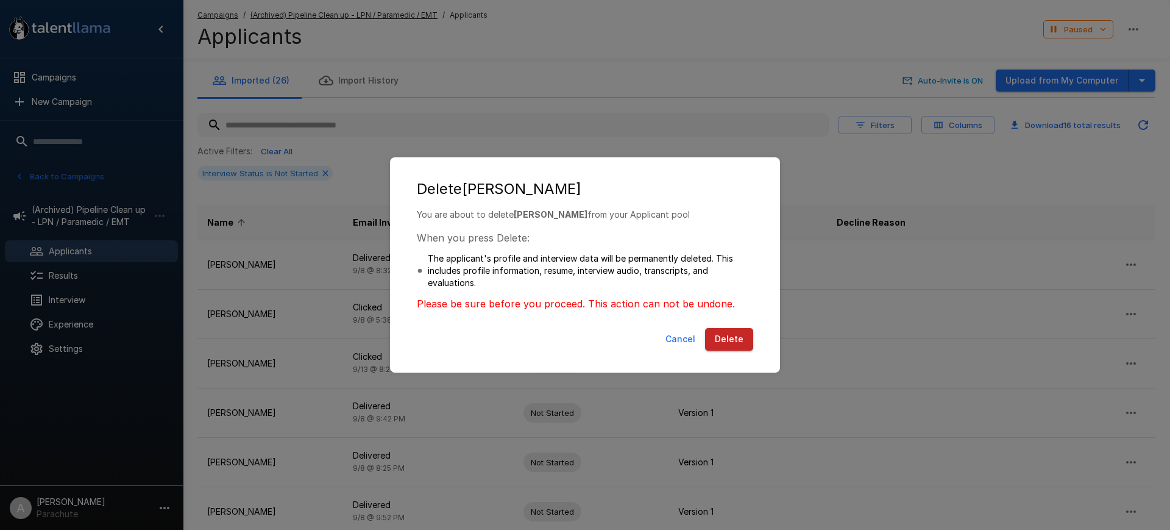
click at [732, 335] on button "Delete" at bounding box center [729, 339] width 48 height 23
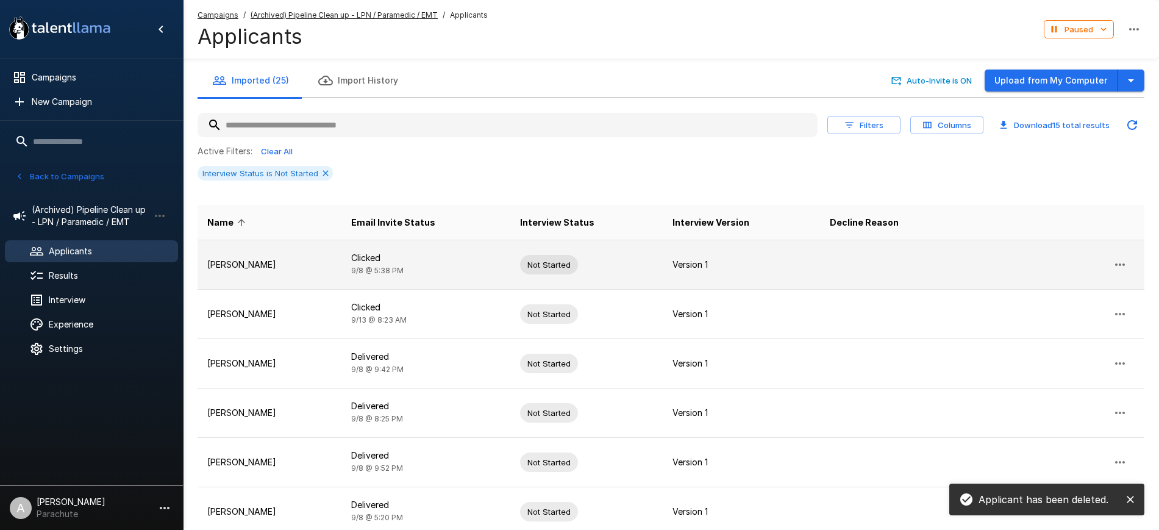
click at [1126, 266] on icon "button" at bounding box center [1119, 264] width 15 height 15
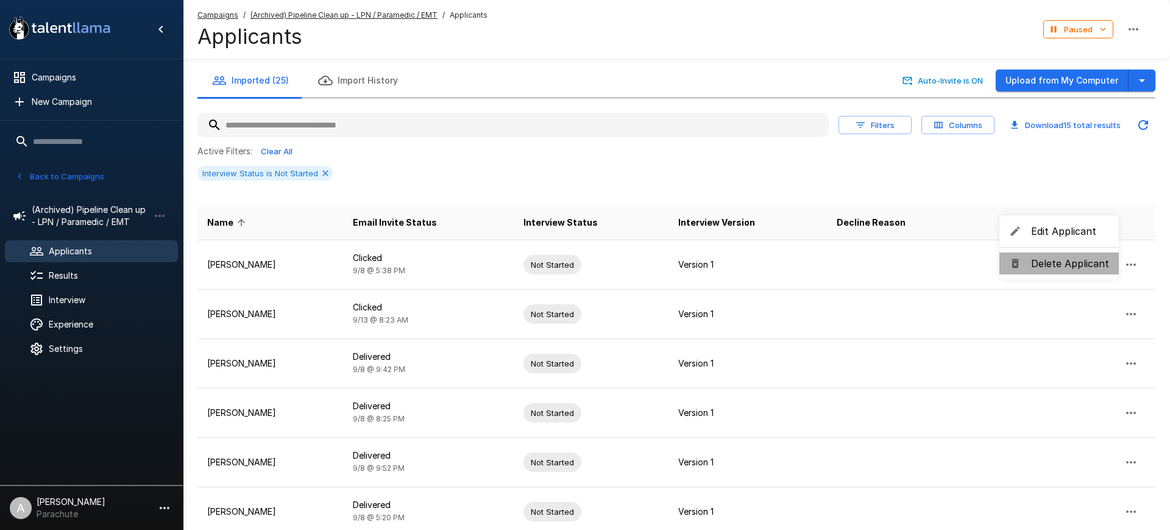
click at [1069, 265] on span "Delete Applicant" at bounding box center [1070, 263] width 78 height 15
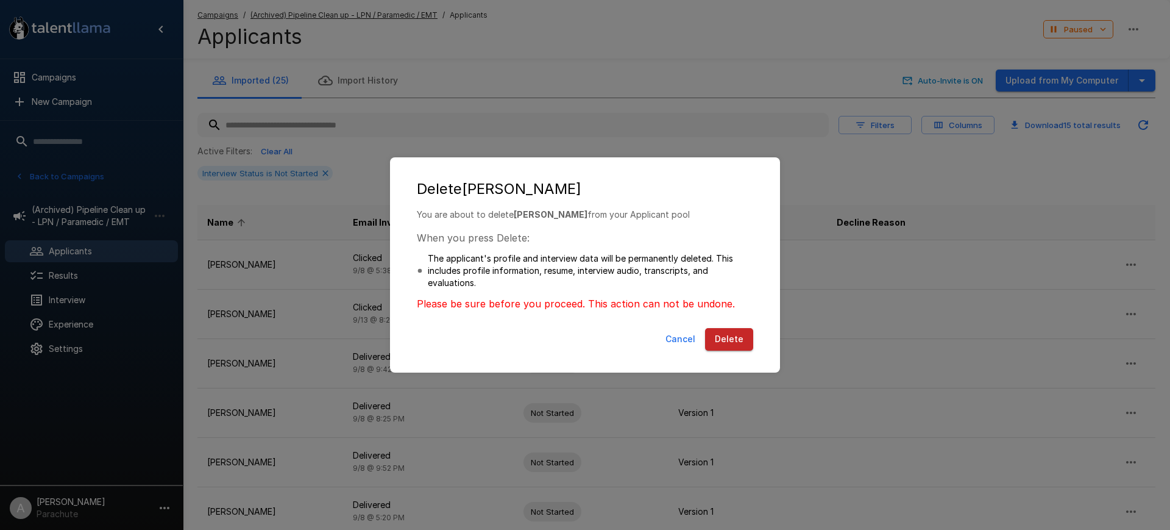
click at [735, 330] on button "Delete" at bounding box center [729, 339] width 48 height 23
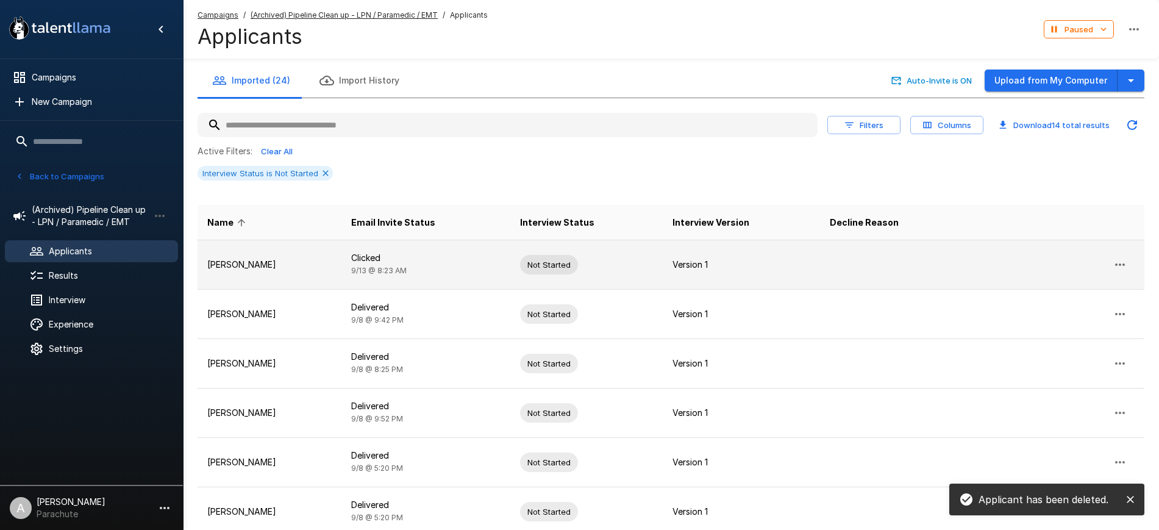
click at [1122, 265] on icon "button" at bounding box center [1119, 264] width 15 height 15
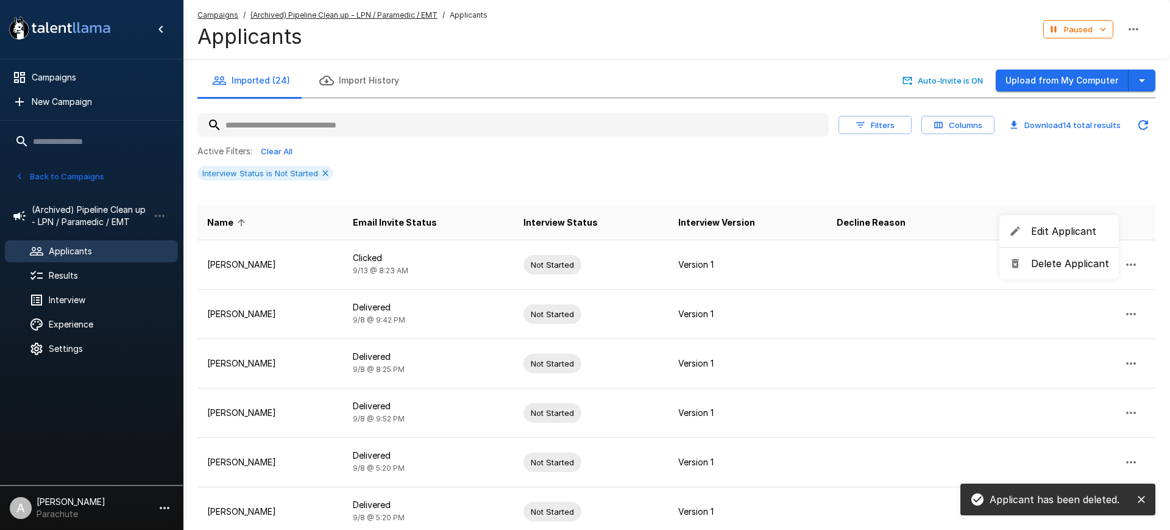
click at [1053, 260] on span "Delete Applicant" at bounding box center [1070, 263] width 78 height 15
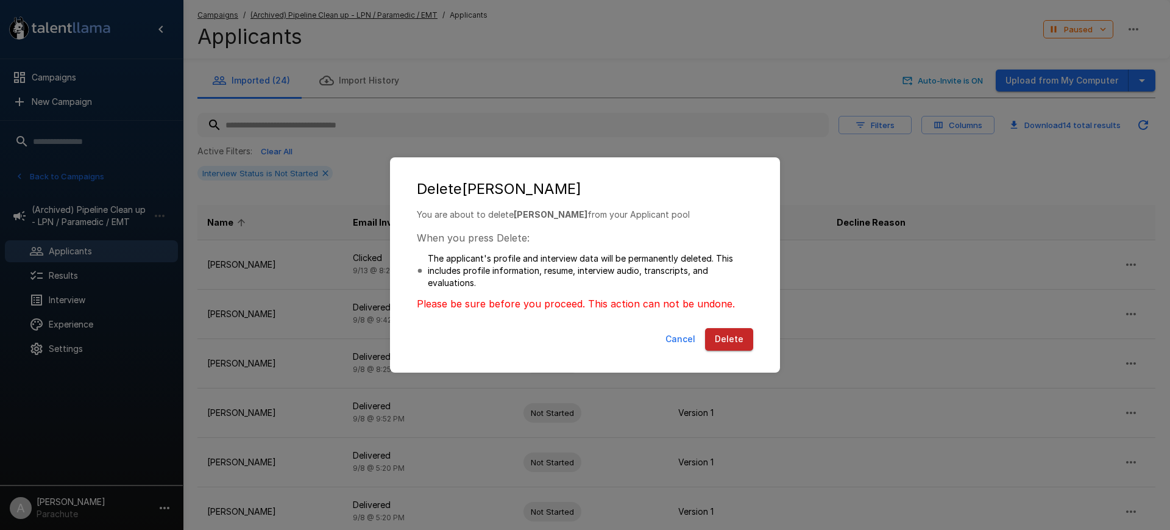
click at [735, 330] on button "Delete" at bounding box center [729, 339] width 48 height 23
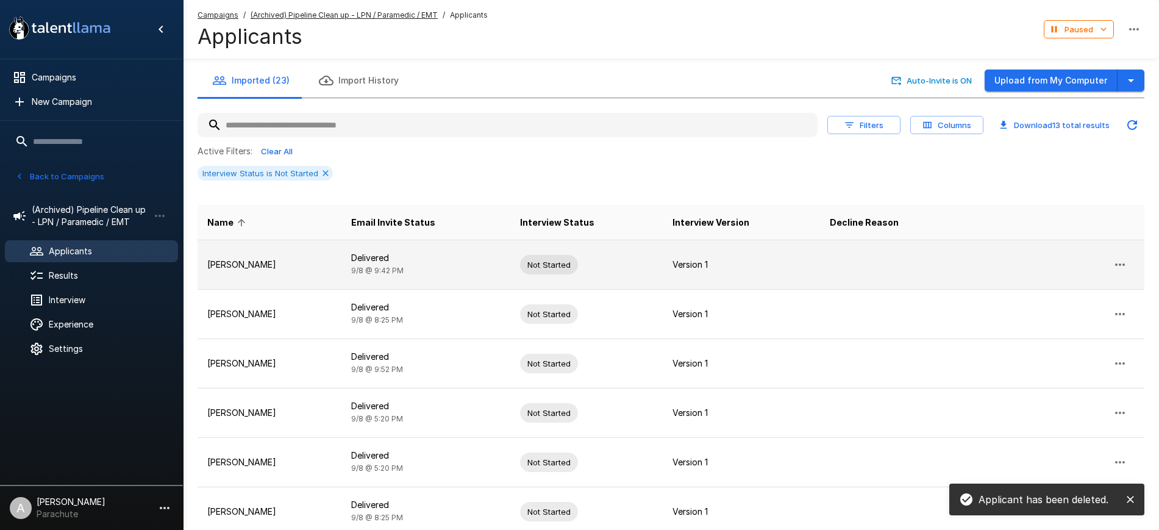
click at [1125, 265] on icon "button" at bounding box center [1119, 264] width 15 height 15
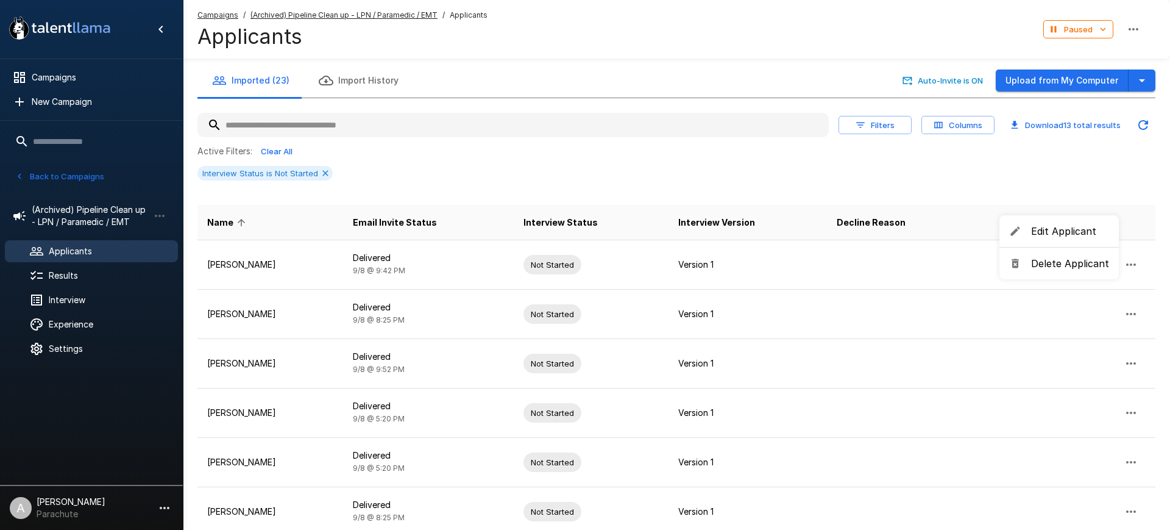
click at [1042, 260] on span "Delete Applicant" at bounding box center [1070, 263] width 78 height 15
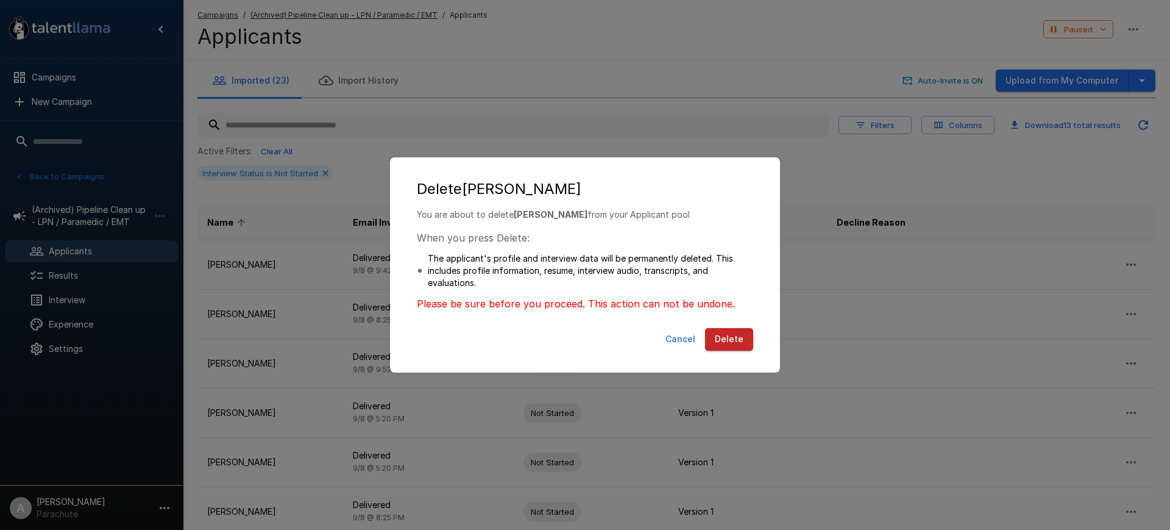
click at [745, 333] on button "Delete" at bounding box center [729, 339] width 48 height 23
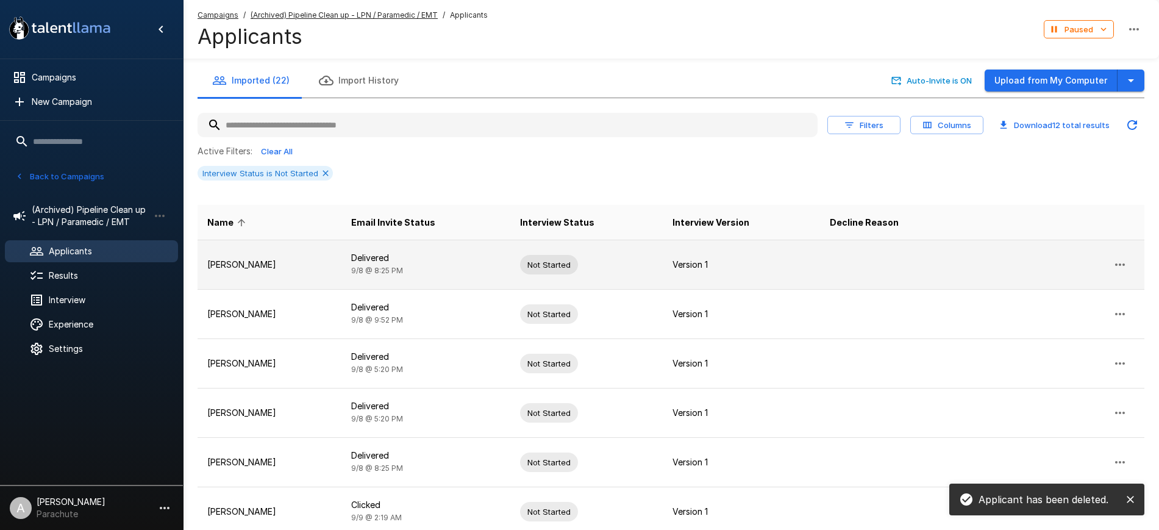
click at [1117, 260] on icon "button" at bounding box center [1119, 264] width 15 height 15
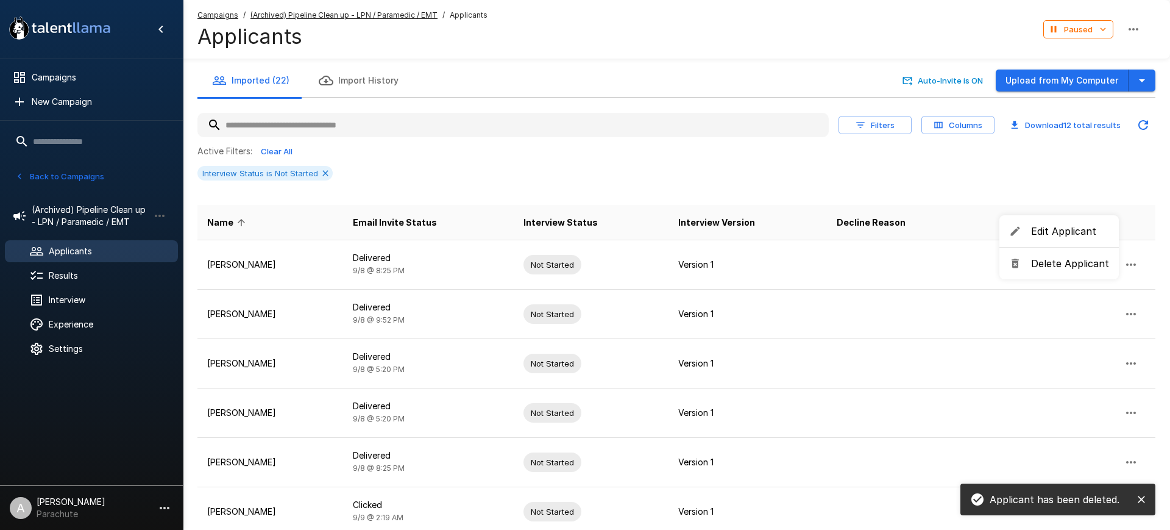
click at [1037, 264] on span "Delete Applicant" at bounding box center [1070, 263] width 78 height 15
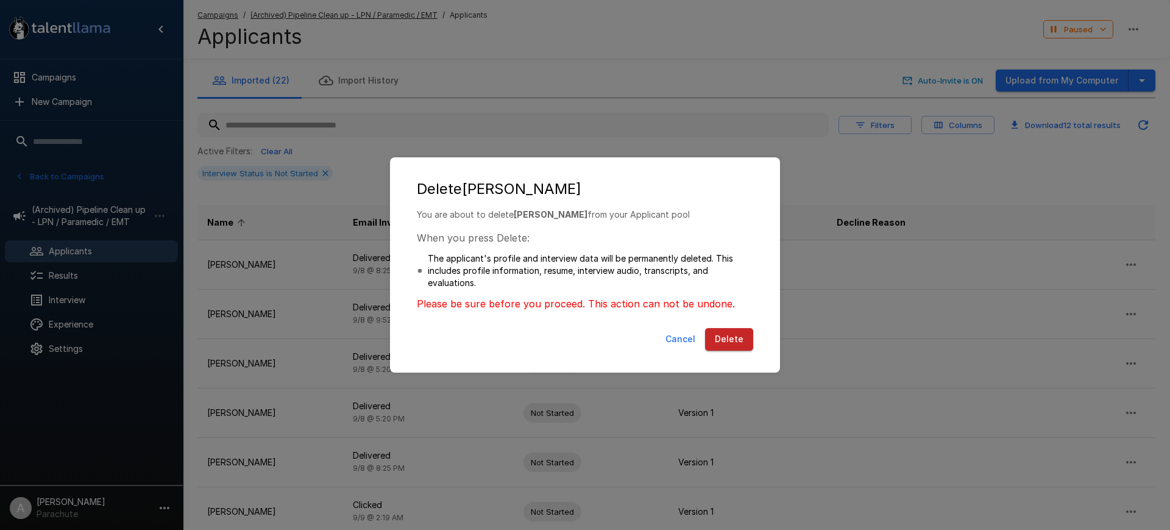
click at [742, 336] on button "Delete" at bounding box center [729, 339] width 48 height 23
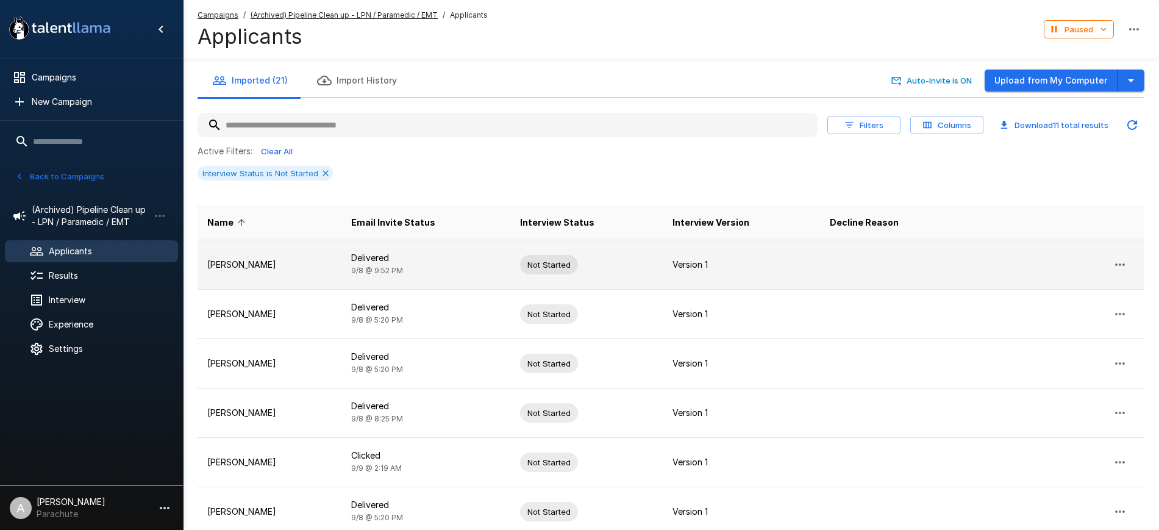
click at [1113, 265] on icon "button" at bounding box center [1119, 264] width 15 height 15
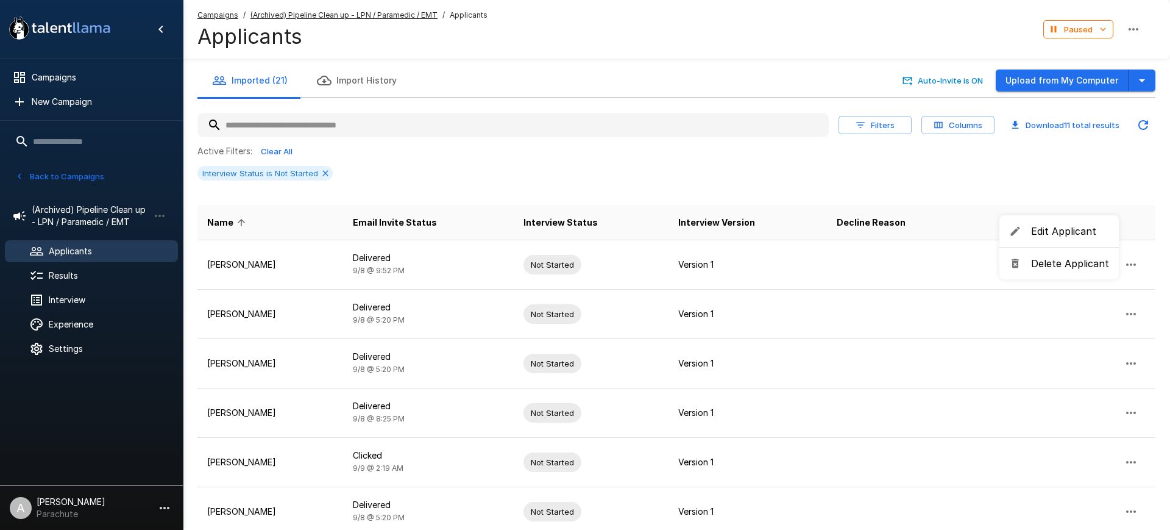
click at [1059, 247] on hr at bounding box center [1059, 247] width 119 height 1
click at [1055, 258] on span "Delete Applicant" at bounding box center [1070, 263] width 78 height 15
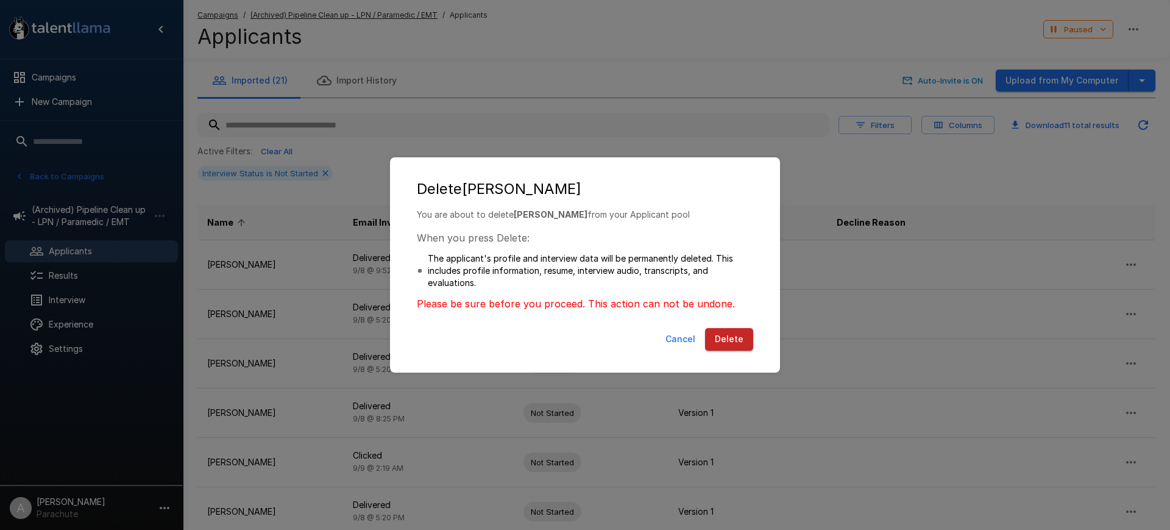
click at [730, 338] on button "Delete" at bounding box center [729, 339] width 48 height 23
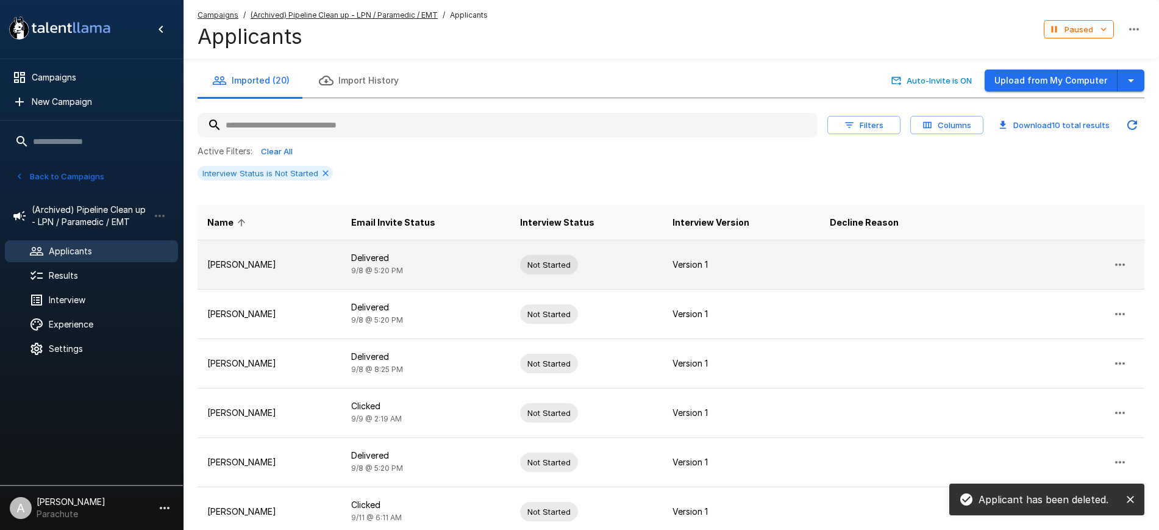
click at [282, 266] on p "[PERSON_NAME]" at bounding box center [269, 264] width 124 height 12
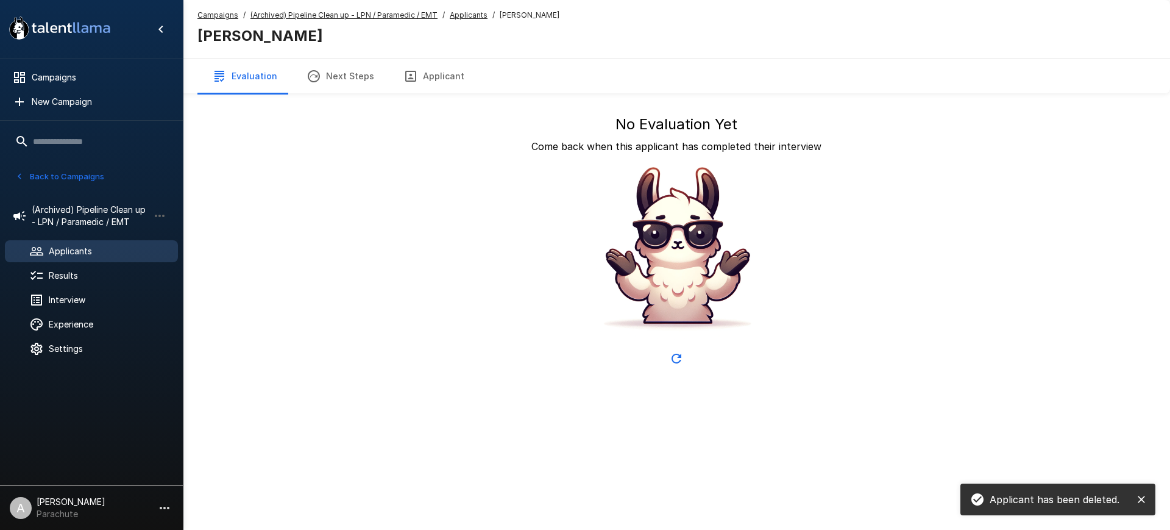
click at [427, 81] on button "Applicant" at bounding box center [434, 76] width 90 height 34
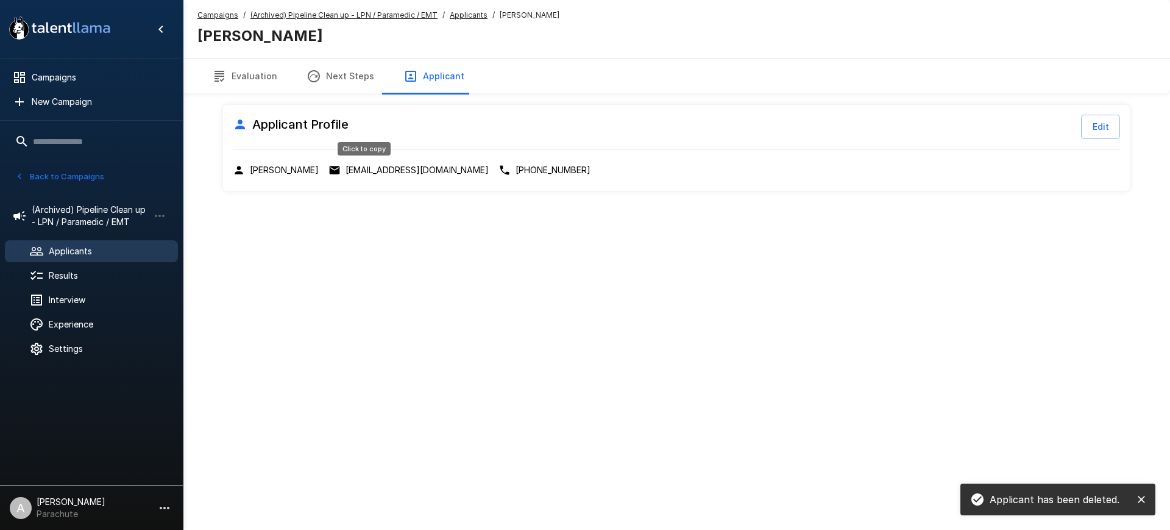
click at [371, 166] on p "tasiaw.chhs@gmail.com" at bounding box center [417, 170] width 143 height 12
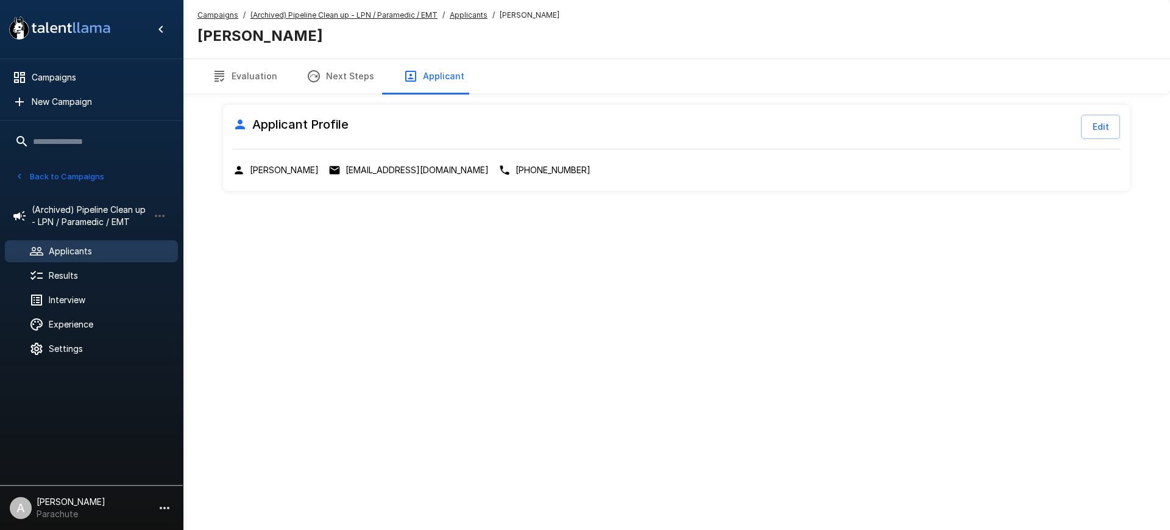
click at [465, 15] on u "Applicants" at bounding box center [469, 14] width 38 height 9
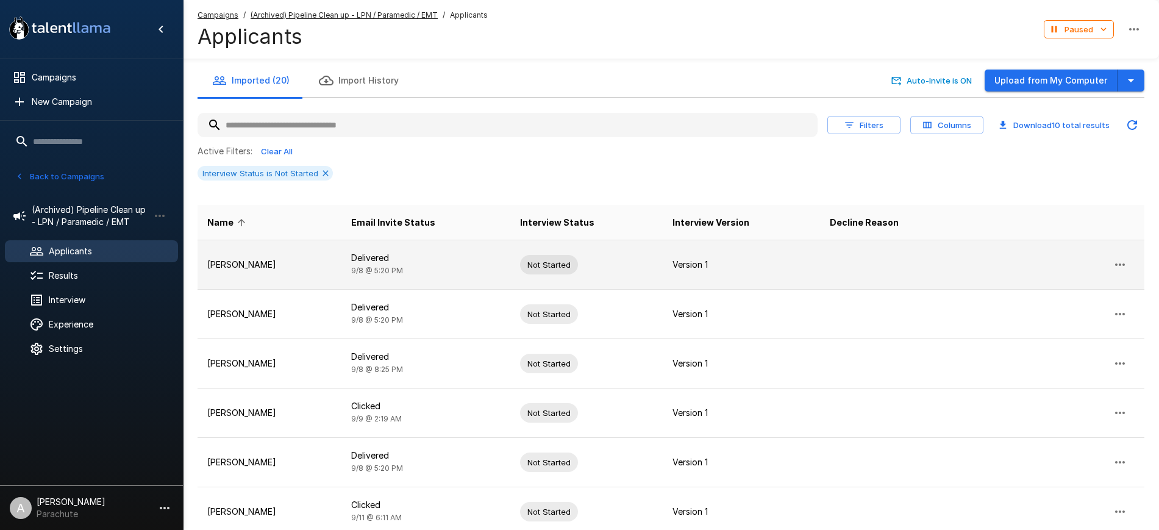
click at [1121, 253] on button "button" at bounding box center [1119, 264] width 29 height 29
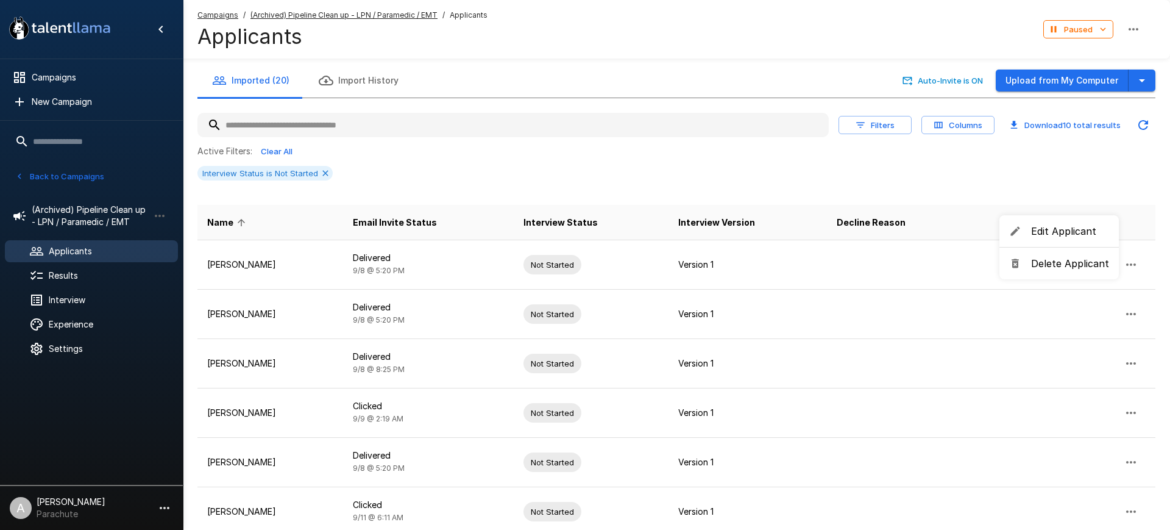
click at [1066, 259] on span "Delete Applicant" at bounding box center [1070, 263] width 78 height 15
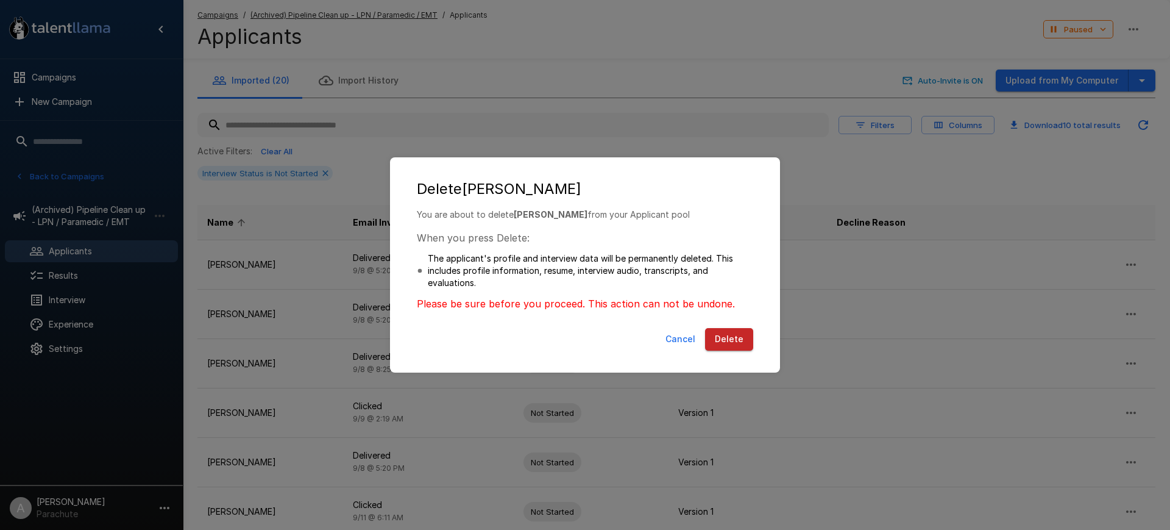
click at [731, 340] on button "Delete" at bounding box center [729, 339] width 48 height 23
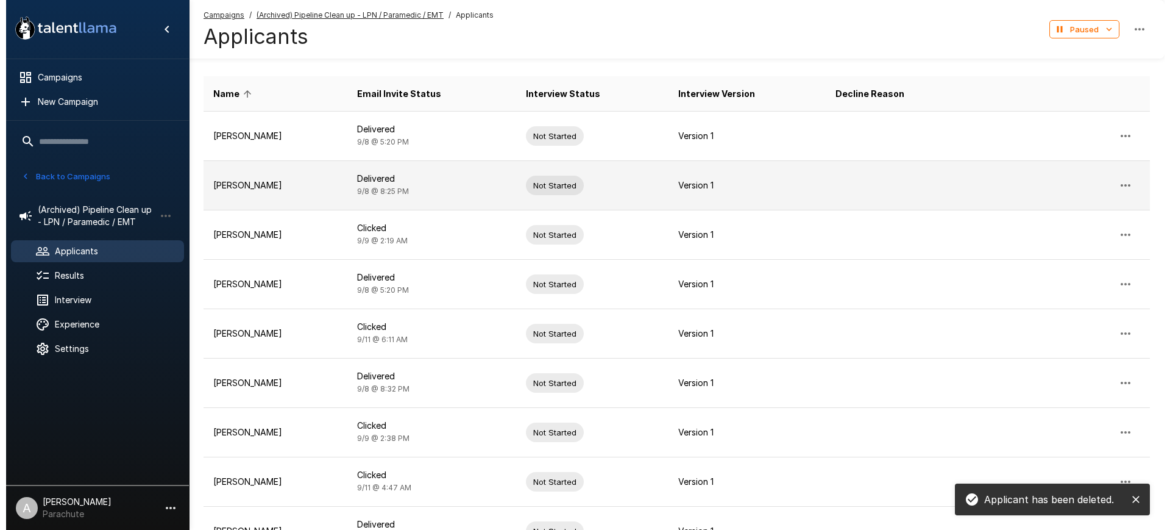
scroll to position [124, 0]
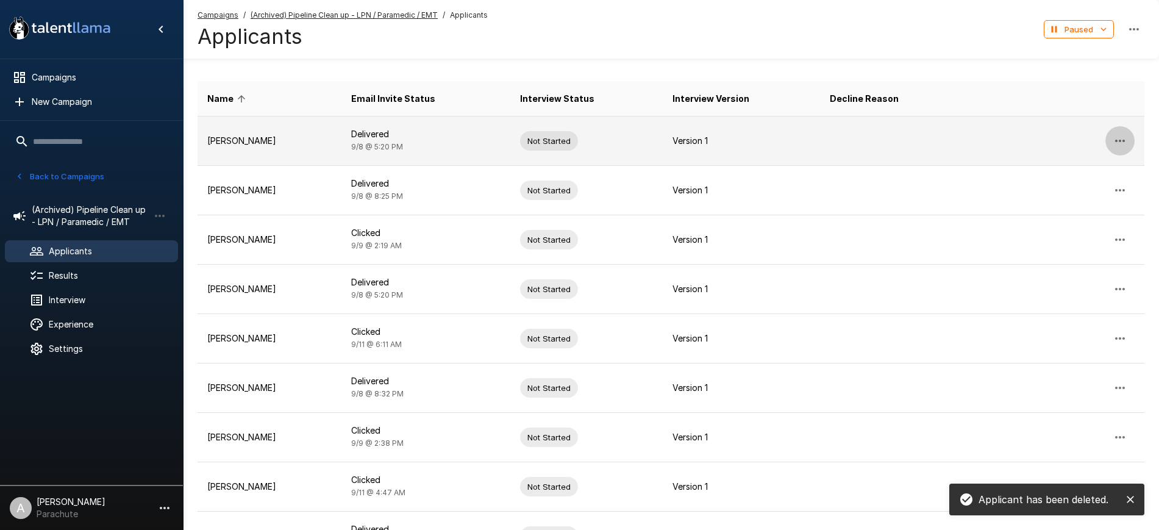
click at [1122, 133] on icon "button" at bounding box center [1119, 140] width 15 height 15
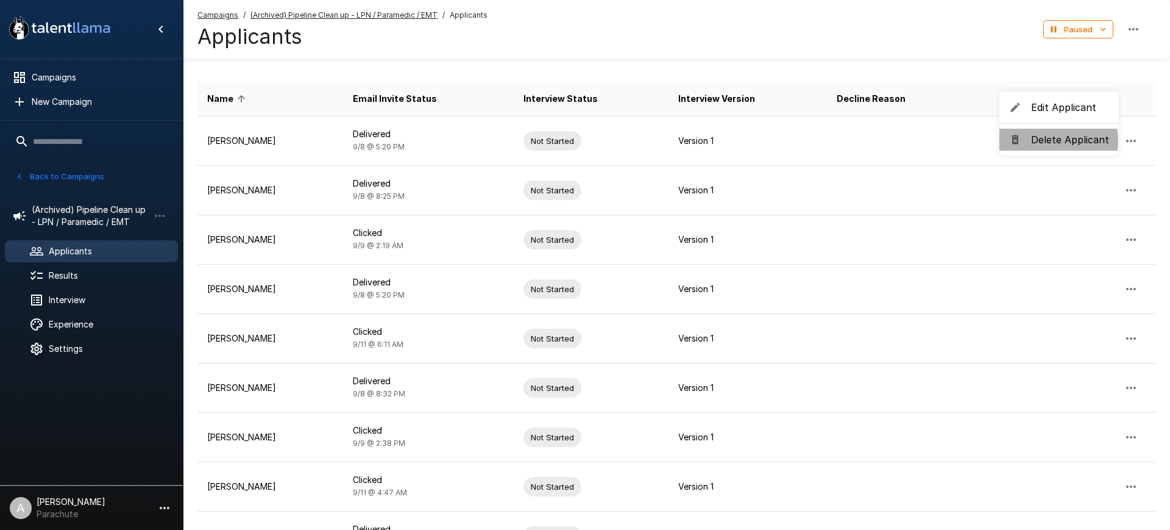
click at [1051, 141] on span "Delete Applicant" at bounding box center [1070, 139] width 78 height 15
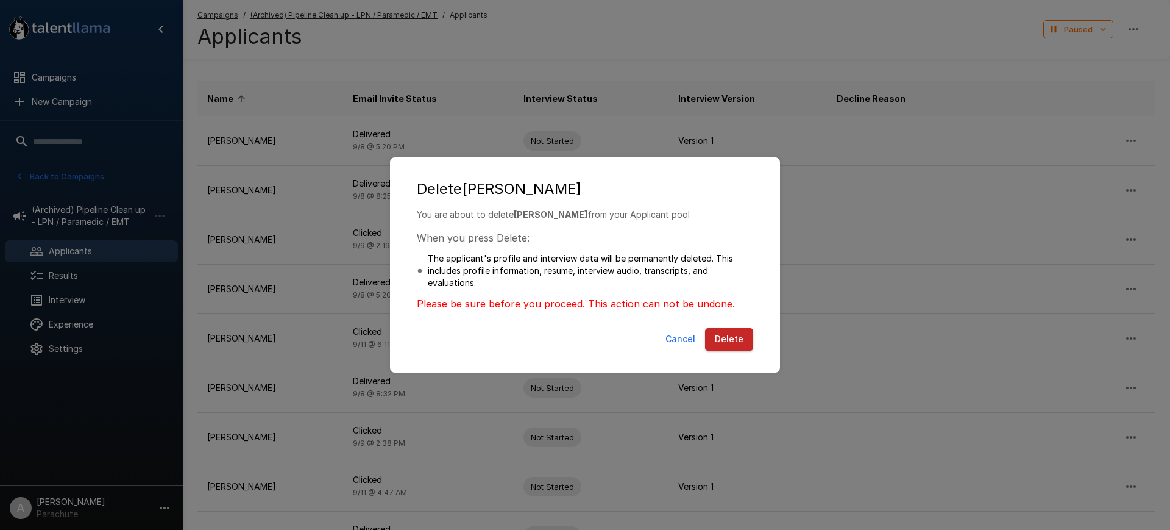
click at [707, 337] on div "Cancel Delete" at bounding box center [585, 341] width 366 height 37
click at [743, 333] on button "Delete" at bounding box center [729, 339] width 48 height 23
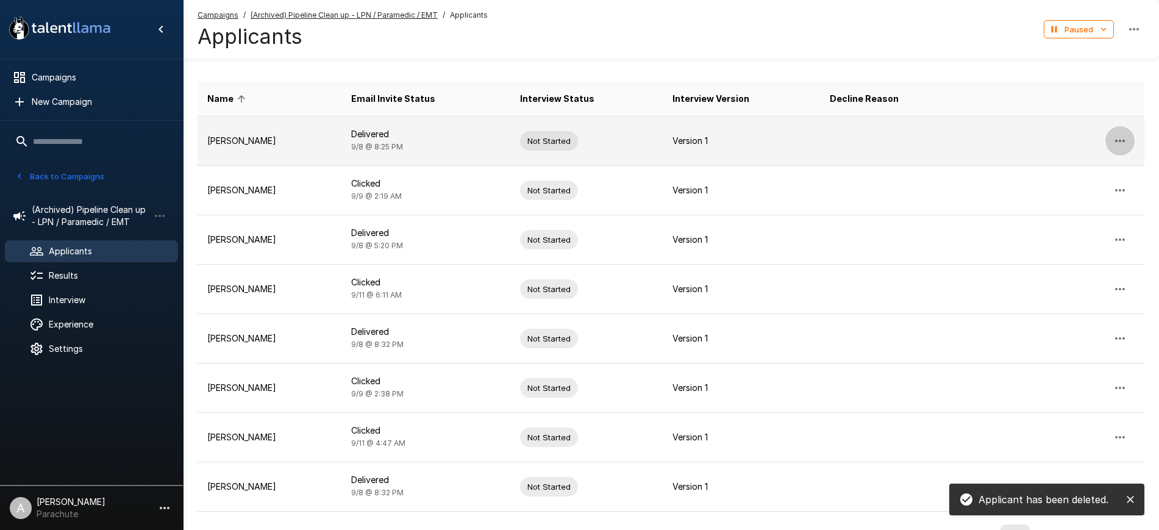
click at [1117, 138] on icon "button" at bounding box center [1119, 140] width 15 height 15
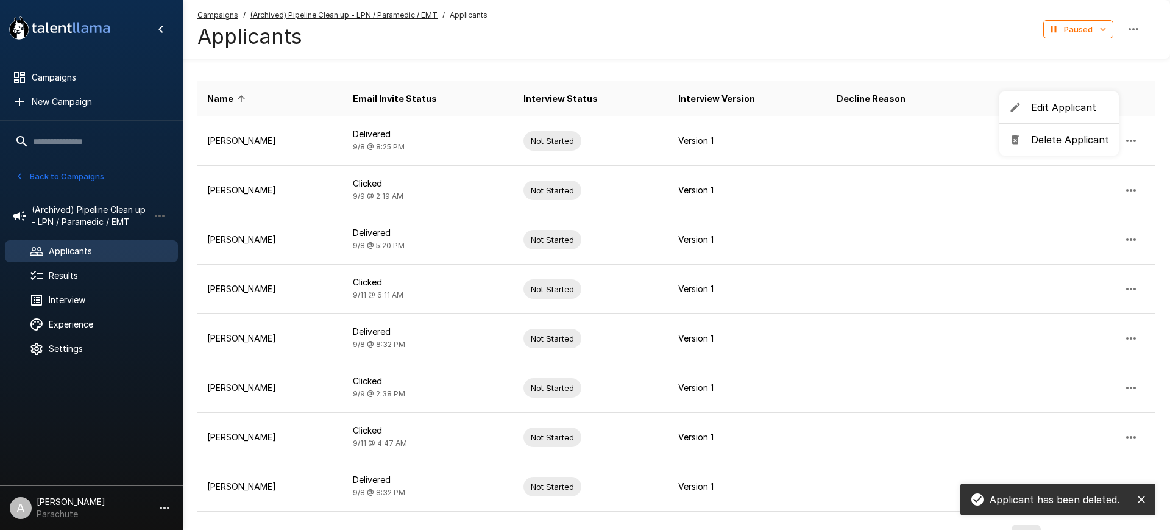
click at [1050, 147] on li "Delete Applicant" at bounding box center [1059, 140] width 119 height 22
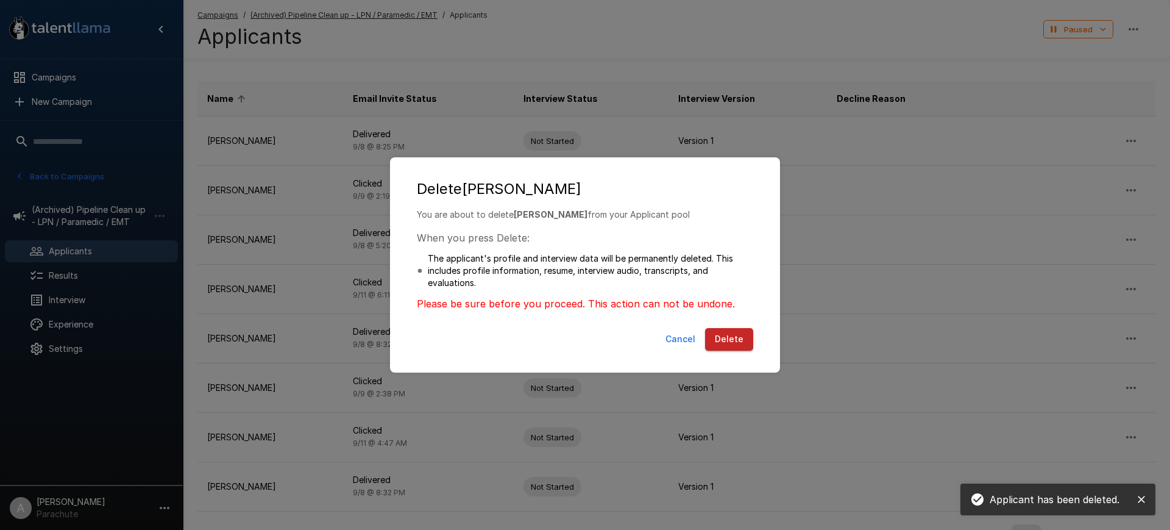
click at [728, 340] on button "Delete" at bounding box center [729, 339] width 48 height 23
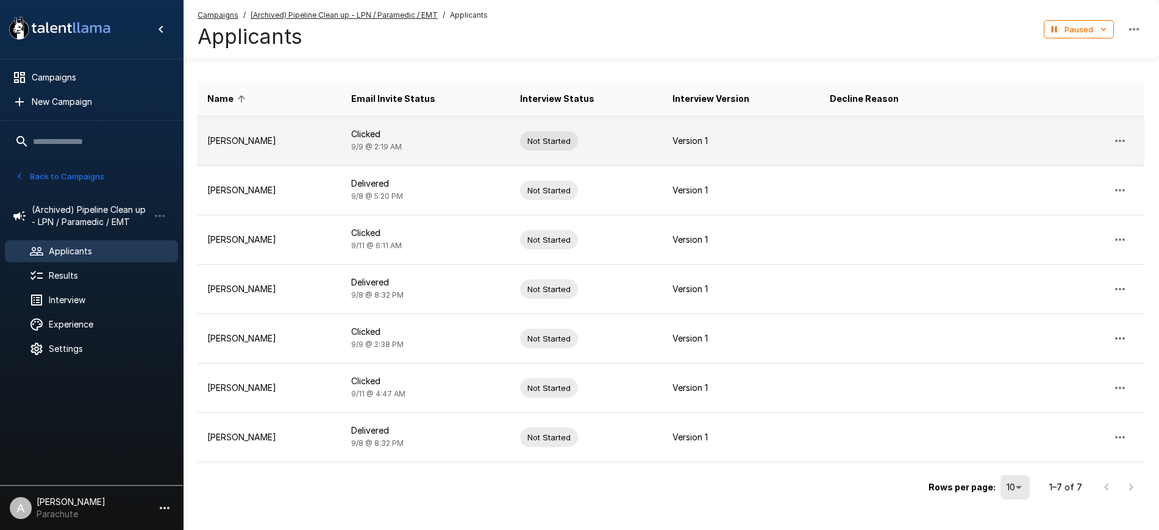
click at [1121, 138] on icon "button" at bounding box center [1119, 140] width 15 height 15
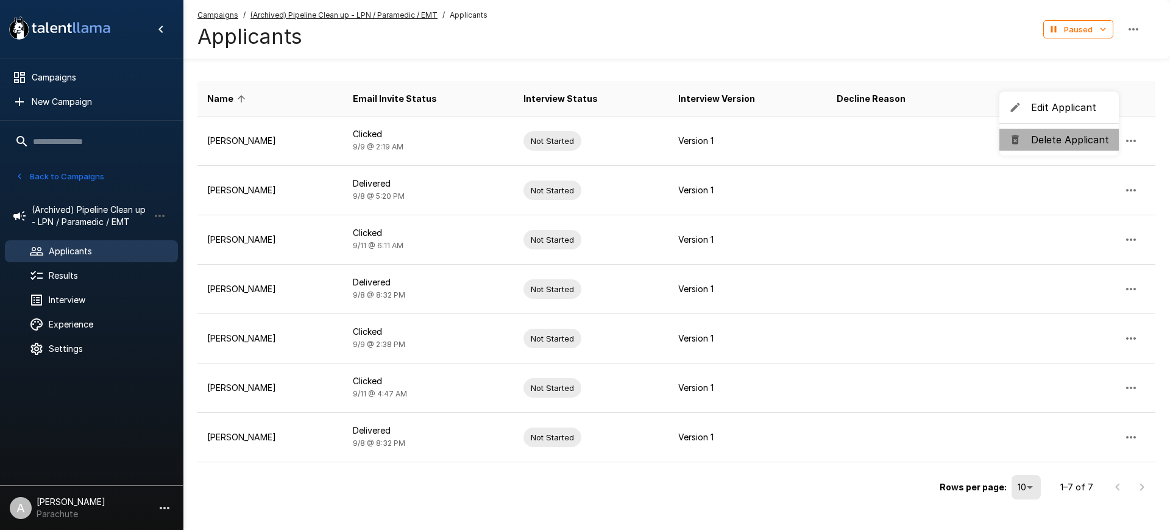
click at [1066, 141] on span "Delete Applicant" at bounding box center [1070, 139] width 78 height 15
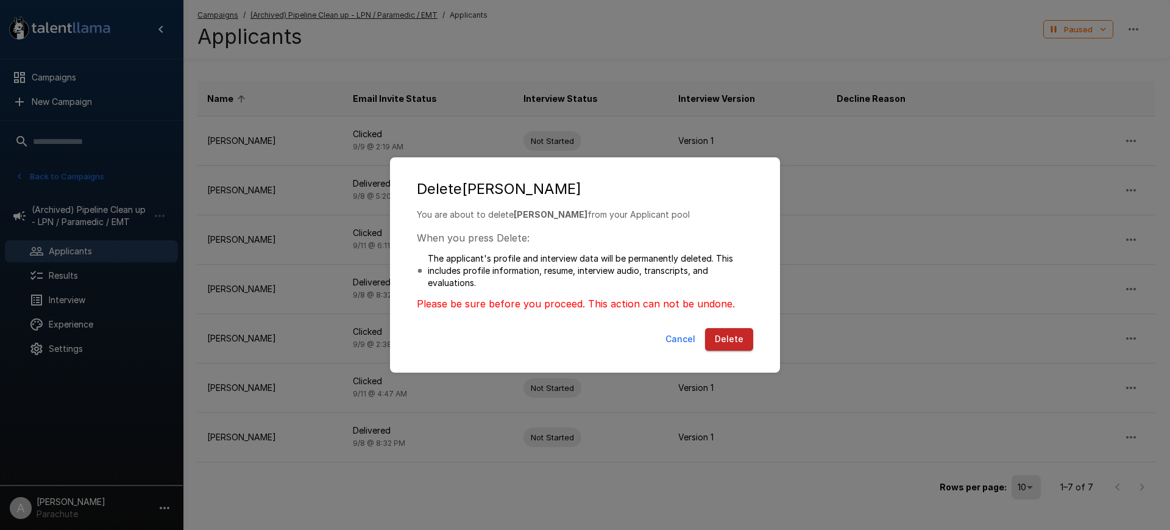
click at [719, 341] on button "Delete" at bounding box center [729, 339] width 48 height 23
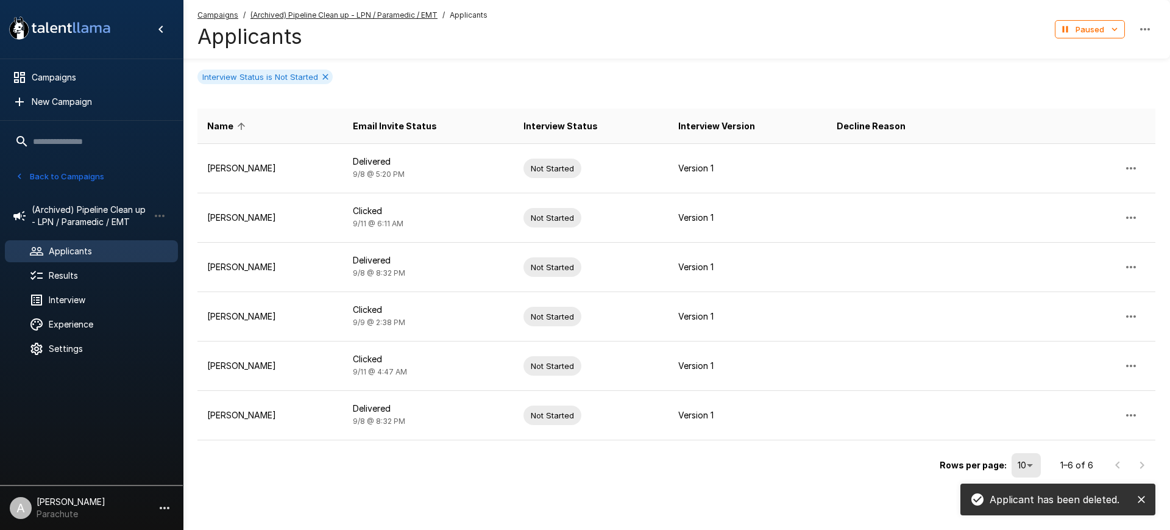
scroll to position [96, 0]
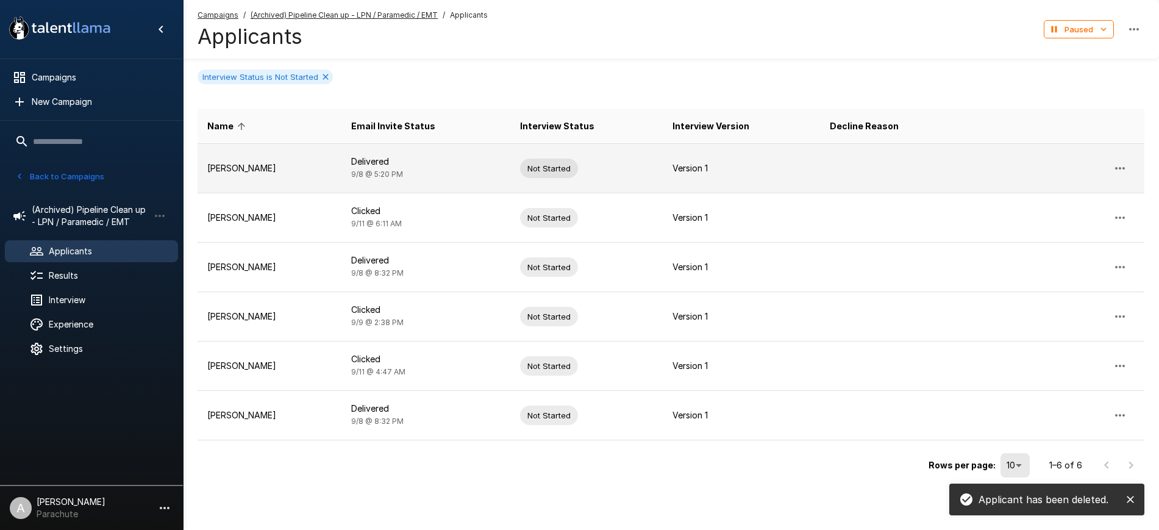
click at [1123, 173] on icon "button" at bounding box center [1119, 168] width 15 height 15
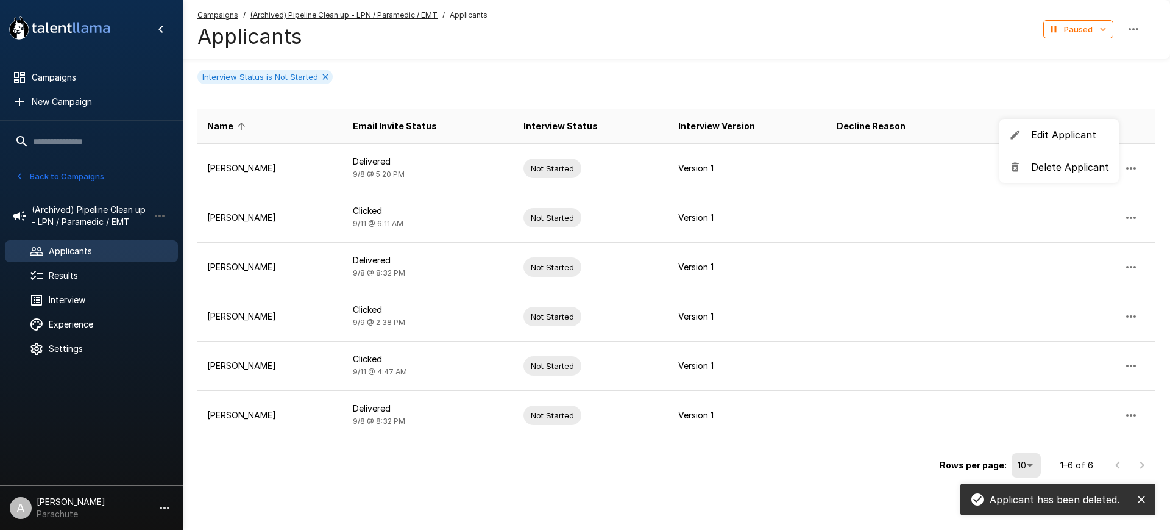
click at [1062, 172] on span "Delete Applicant" at bounding box center [1070, 167] width 78 height 15
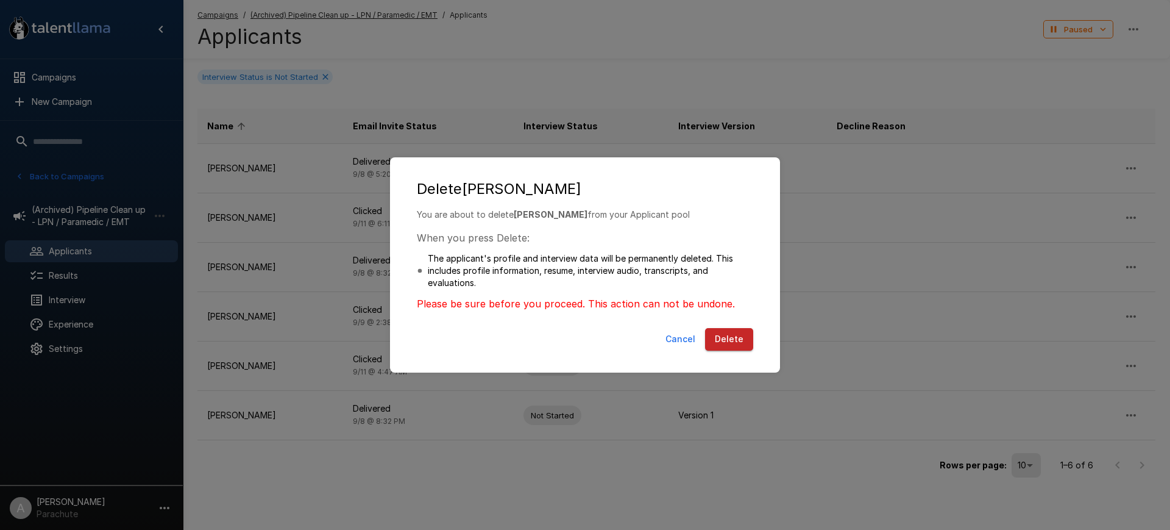
click at [719, 341] on button "Delete" at bounding box center [729, 339] width 48 height 23
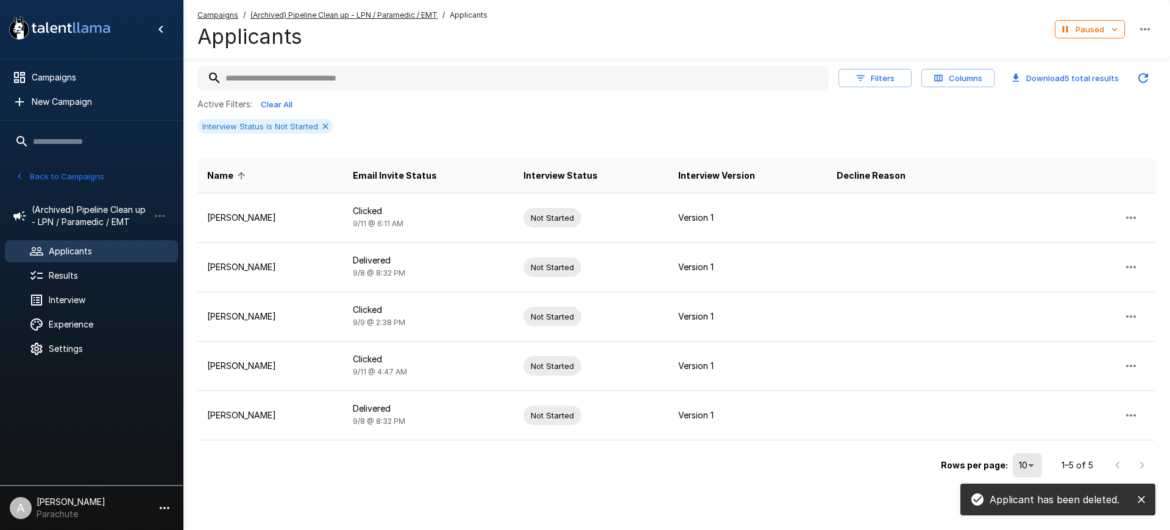
scroll to position [47, 0]
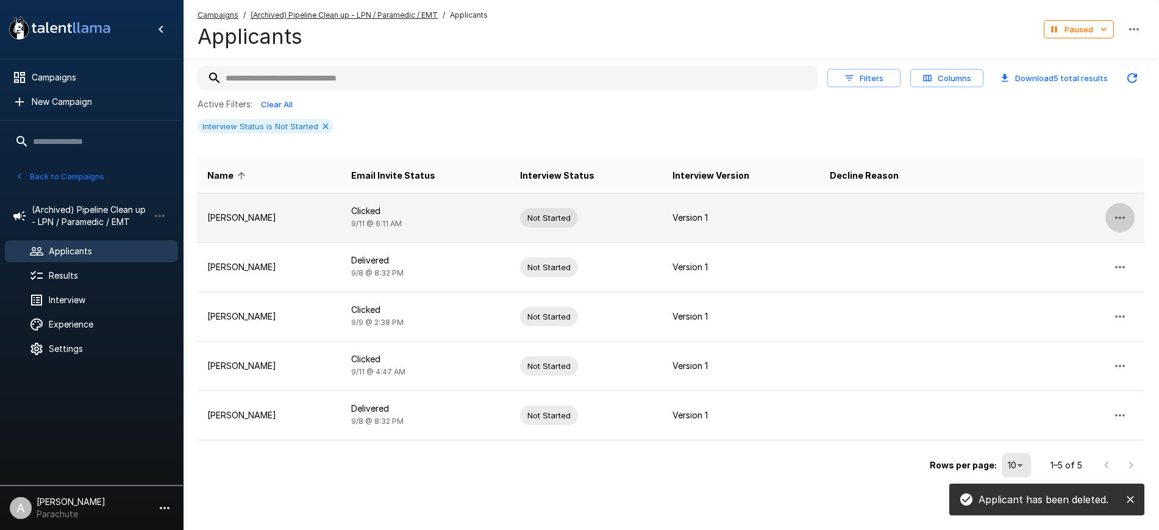
click at [1121, 216] on icon "button" at bounding box center [1119, 217] width 15 height 15
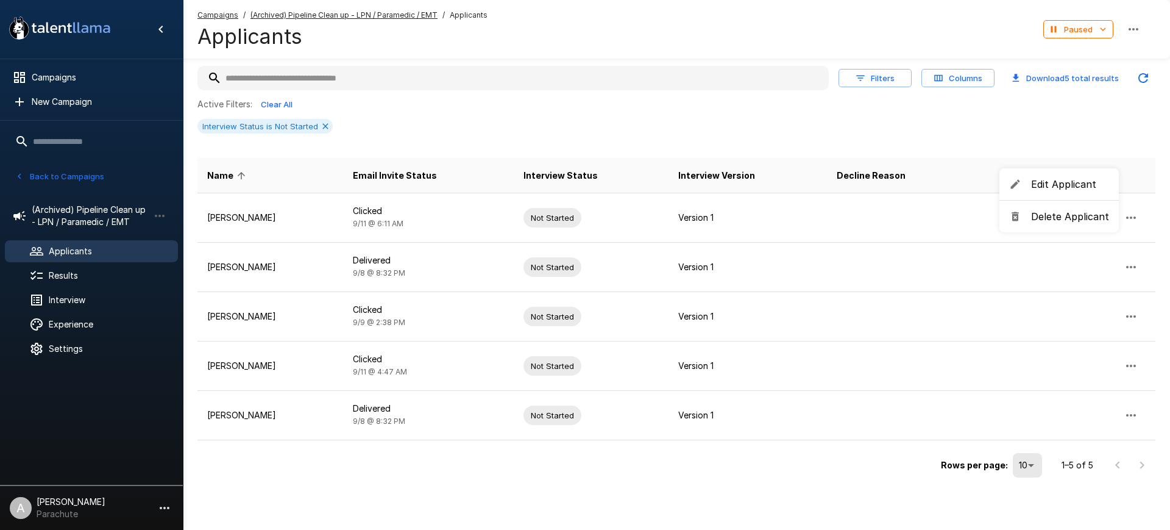
click at [1042, 219] on span "Delete Applicant" at bounding box center [1070, 216] width 78 height 15
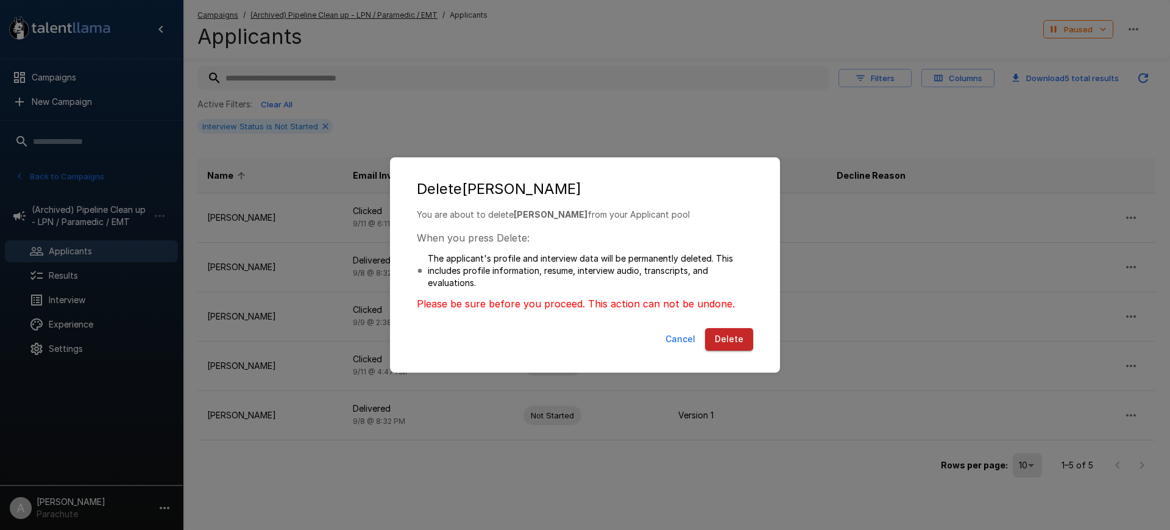
click at [733, 332] on button "Delete" at bounding box center [729, 339] width 48 height 23
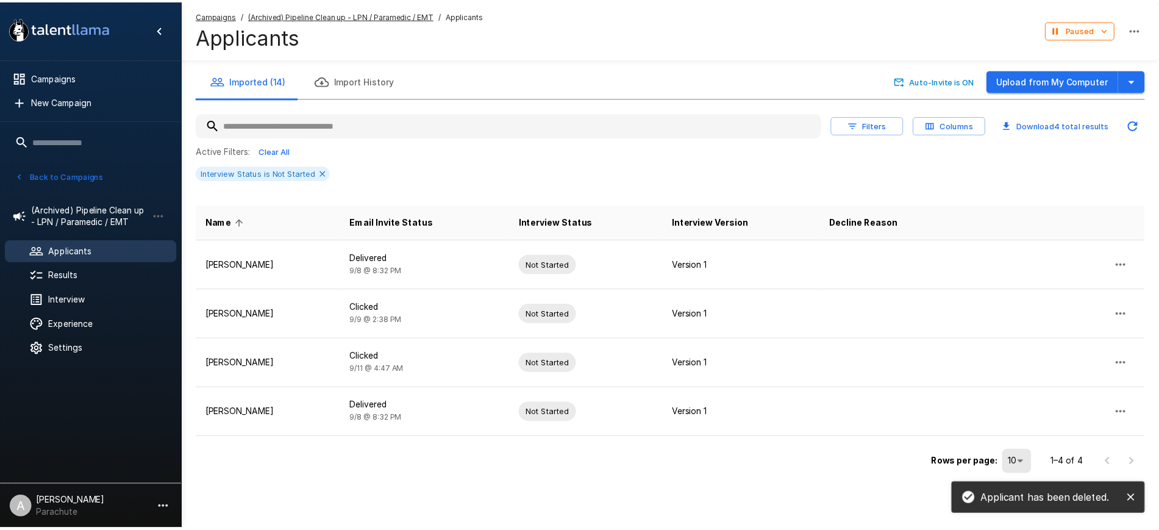
scroll to position [0, 0]
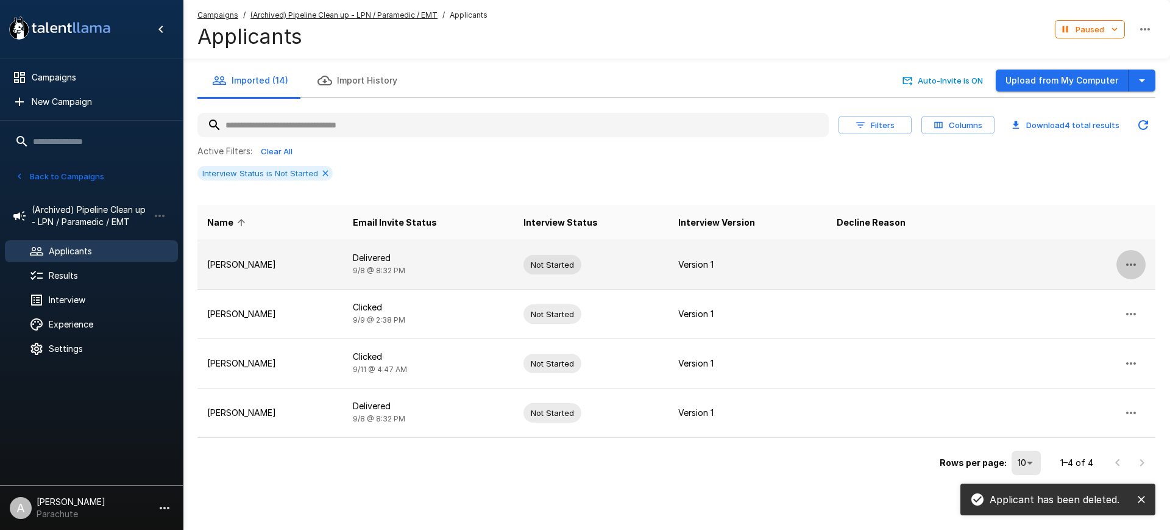
click at [1140, 255] on button "button" at bounding box center [1131, 264] width 29 height 29
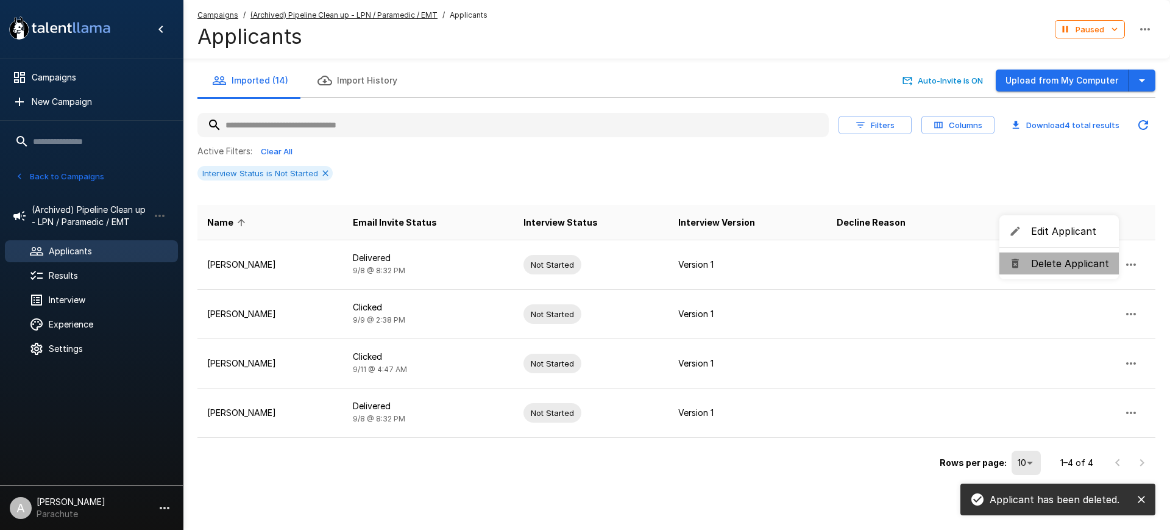
click at [1098, 254] on li "Delete Applicant" at bounding box center [1059, 263] width 119 height 22
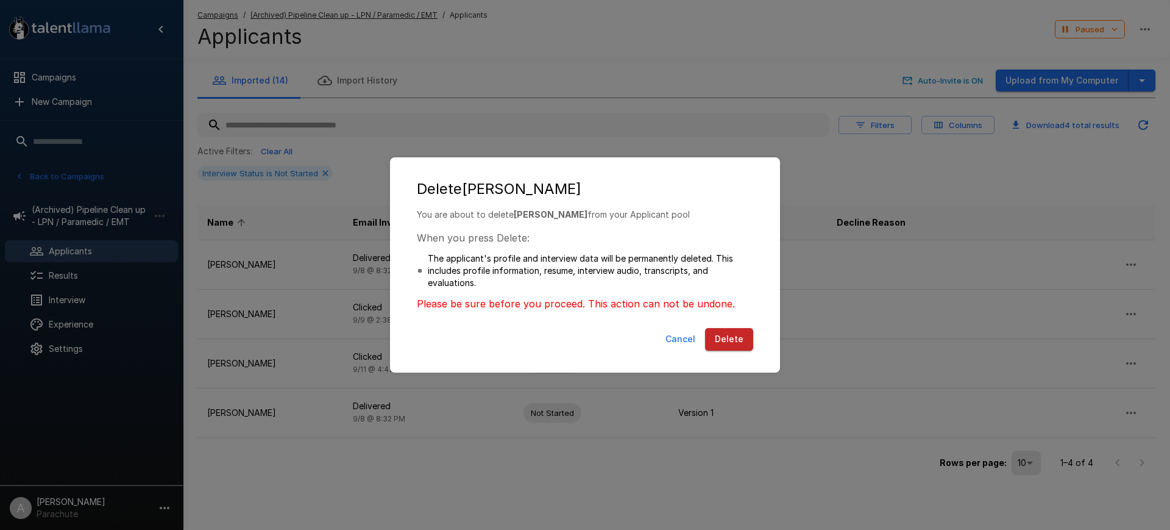
click at [729, 330] on button "Delete" at bounding box center [729, 339] width 48 height 23
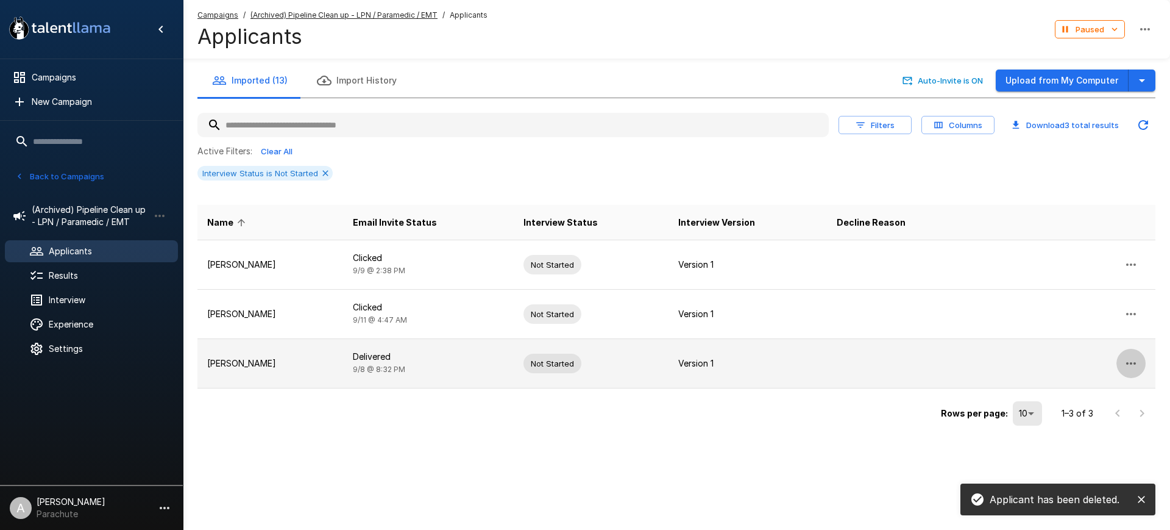
click at [1138, 358] on icon "button" at bounding box center [1131, 363] width 15 height 15
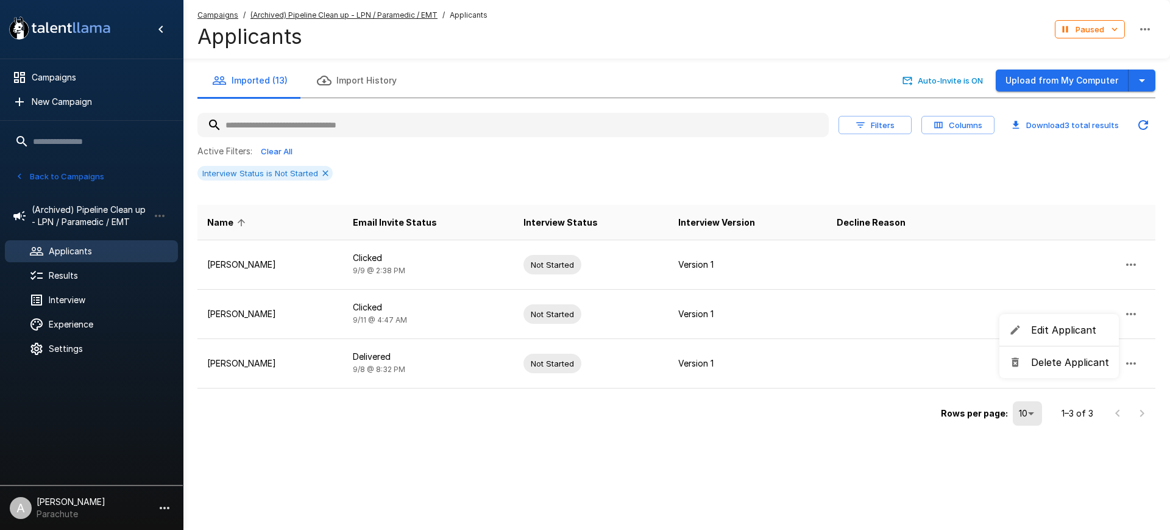
click at [1034, 351] on li "Delete Applicant" at bounding box center [1059, 362] width 119 height 22
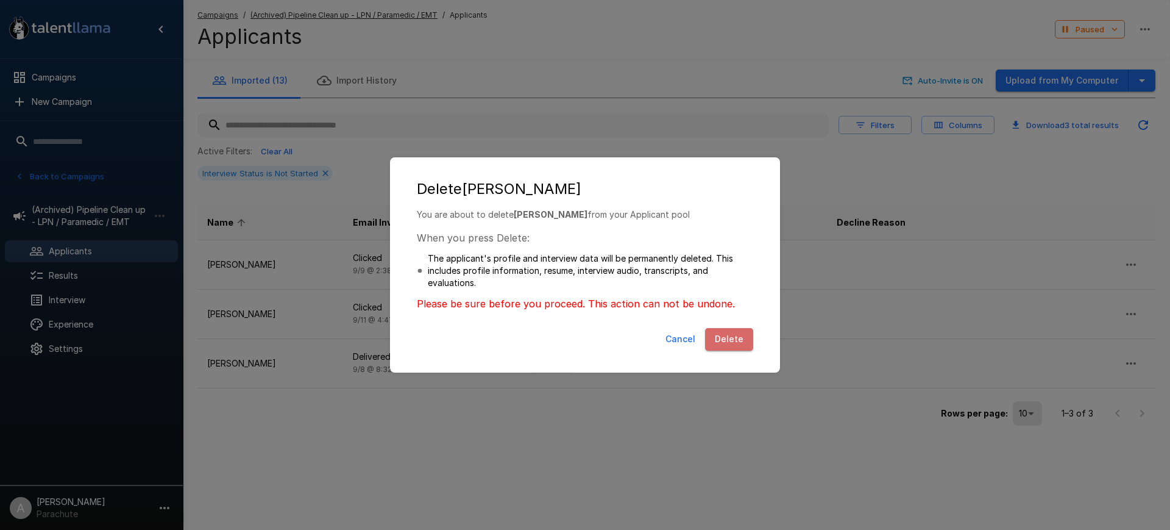
click at [738, 333] on button "Delete" at bounding box center [729, 339] width 48 height 23
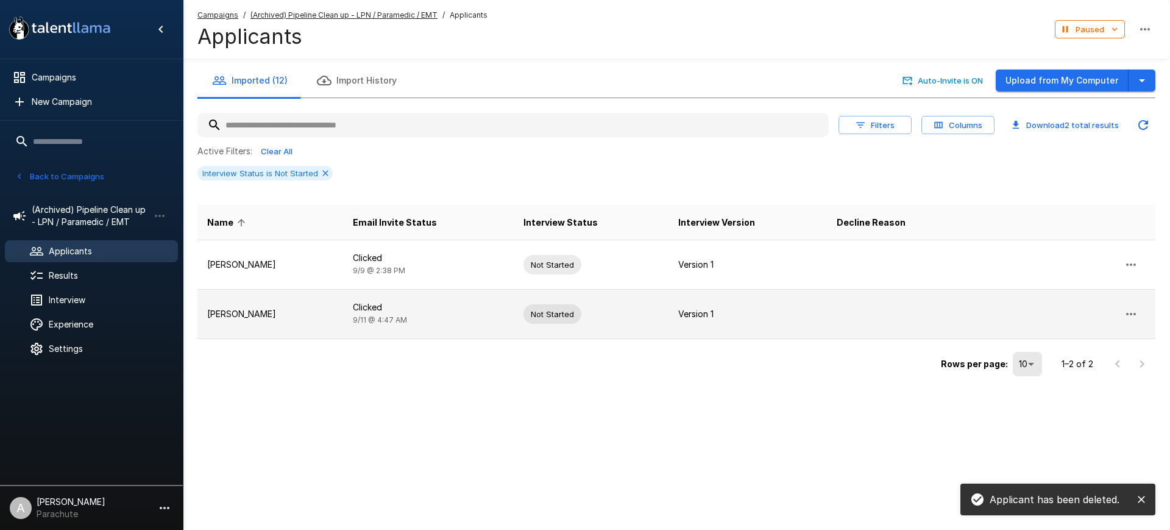
click at [1126, 305] on button "button" at bounding box center [1131, 313] width 29 height 29
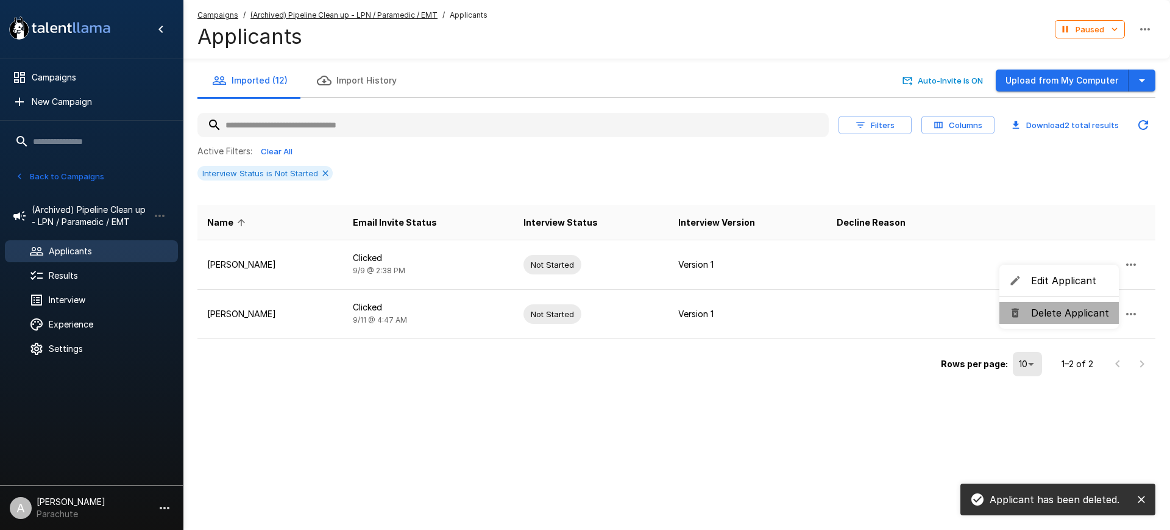
click at [1078, 307] on span "Delete Applicant" at bounding box center [1070, 312] width 78 height 15
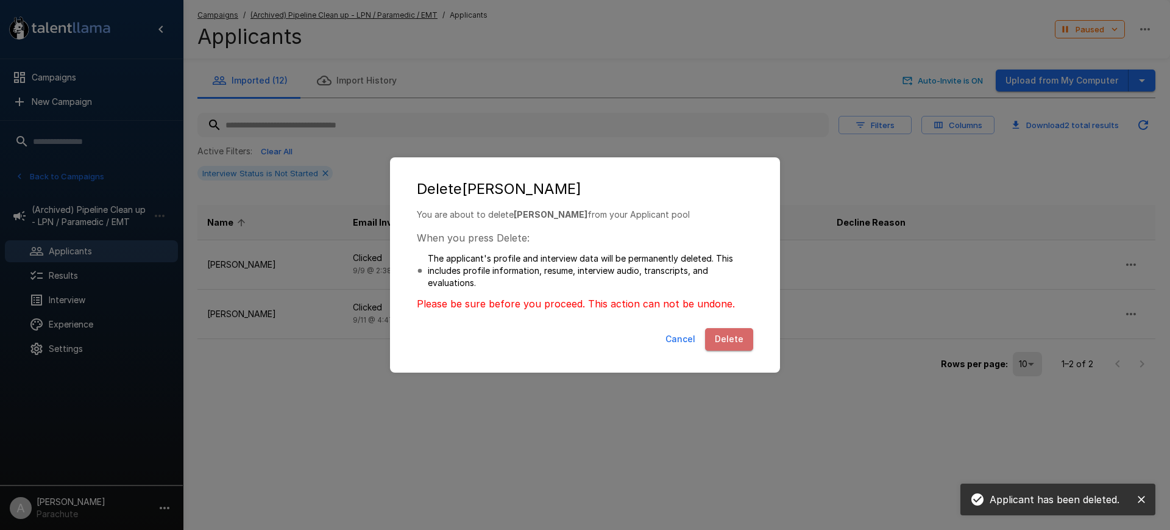
click at [741, 336] on button "Delete" at bounding box center [729, 339] width 48 height 23
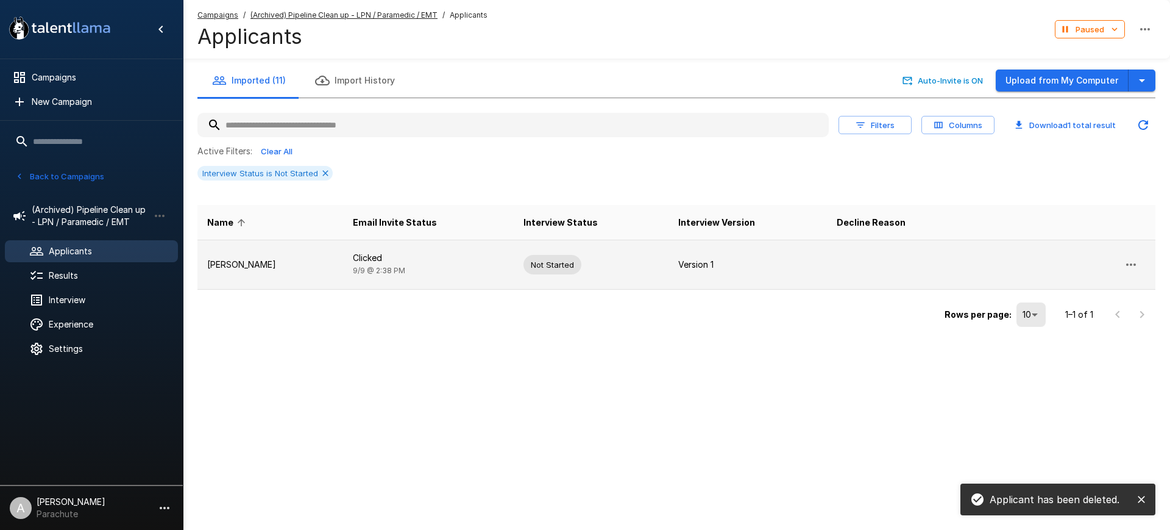
click at [1142, 257] on button "button" at bounding box center [1131, 264] width 29 height 29
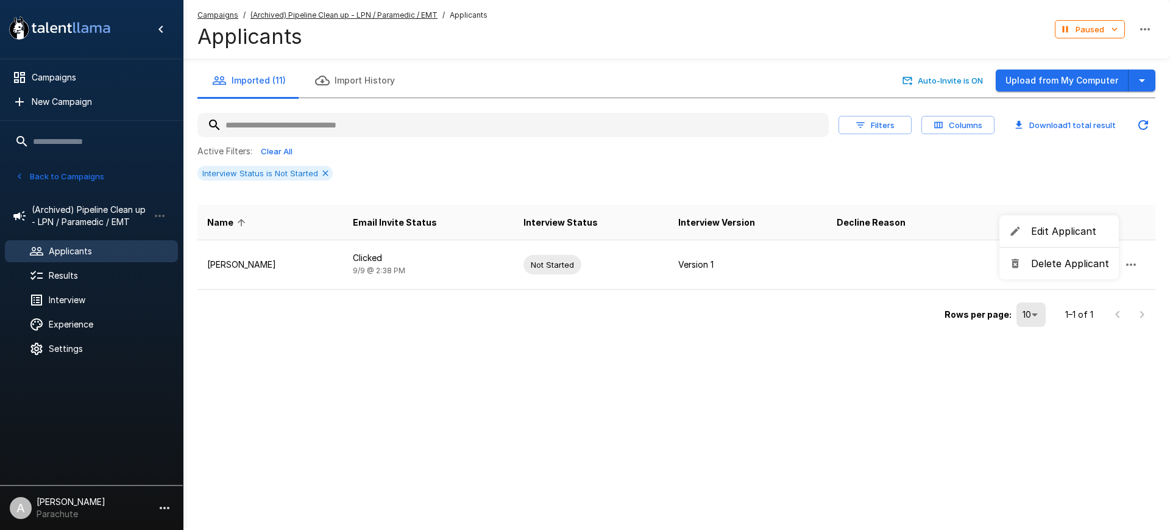
click at [1053, 252] on li "Delete Applicant" at bounding box center [1059, 263] width 119 height 22
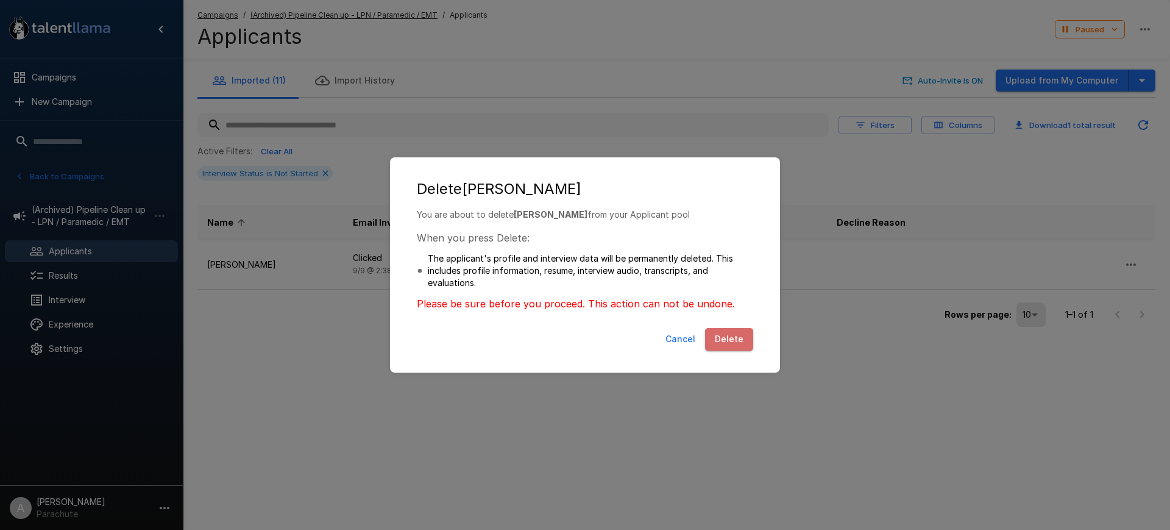
click at [736, 342] on button "Delete" at bounding box center [729, 339] width 48 height 23
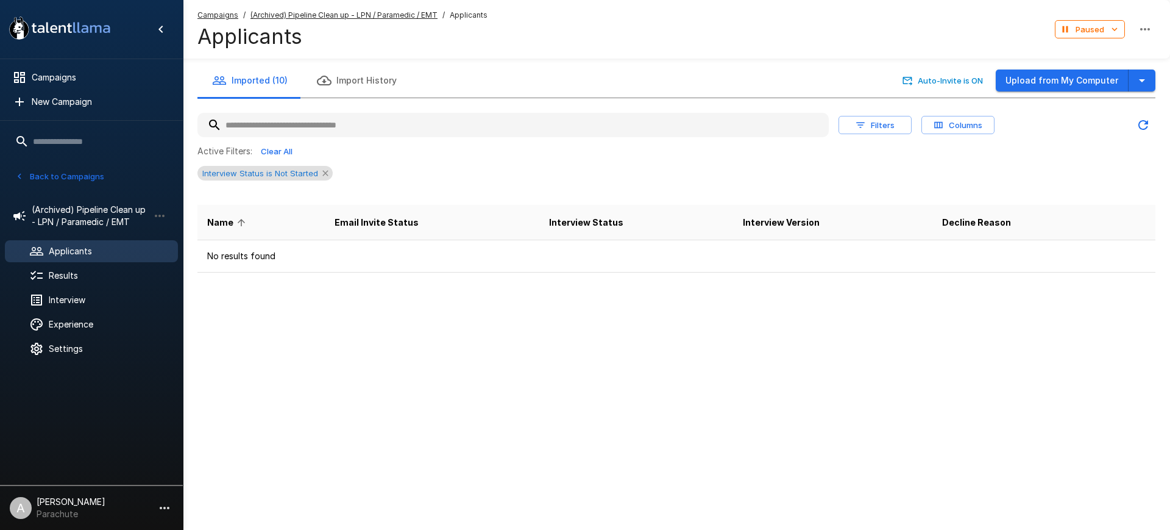
click at [322, 174] on icon at bounding box center [324, 172] width 5 height 5
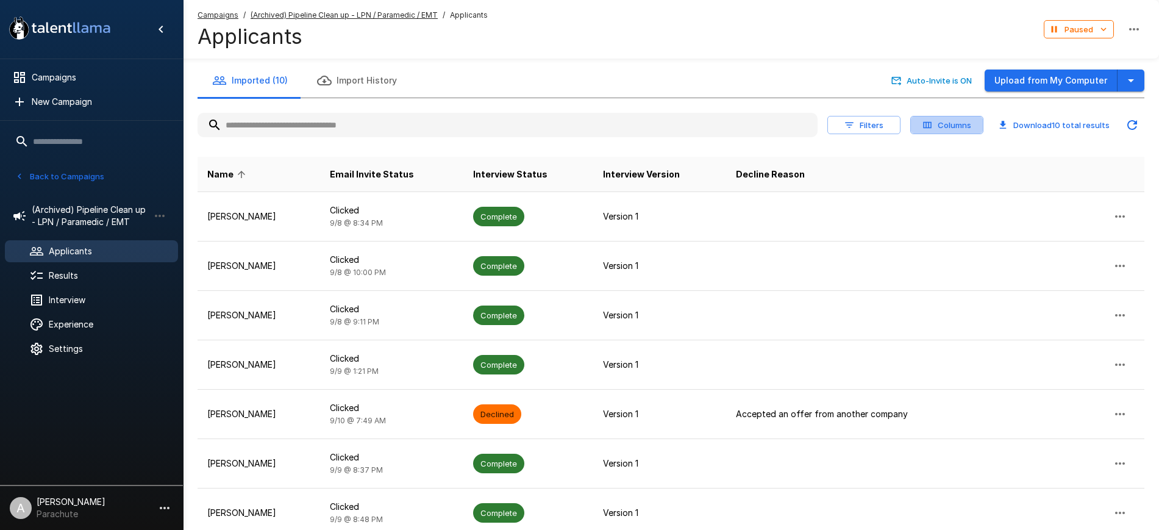
click at [960, 125] on button "Columns" at bounding box center [946, 125] width 73 height 19
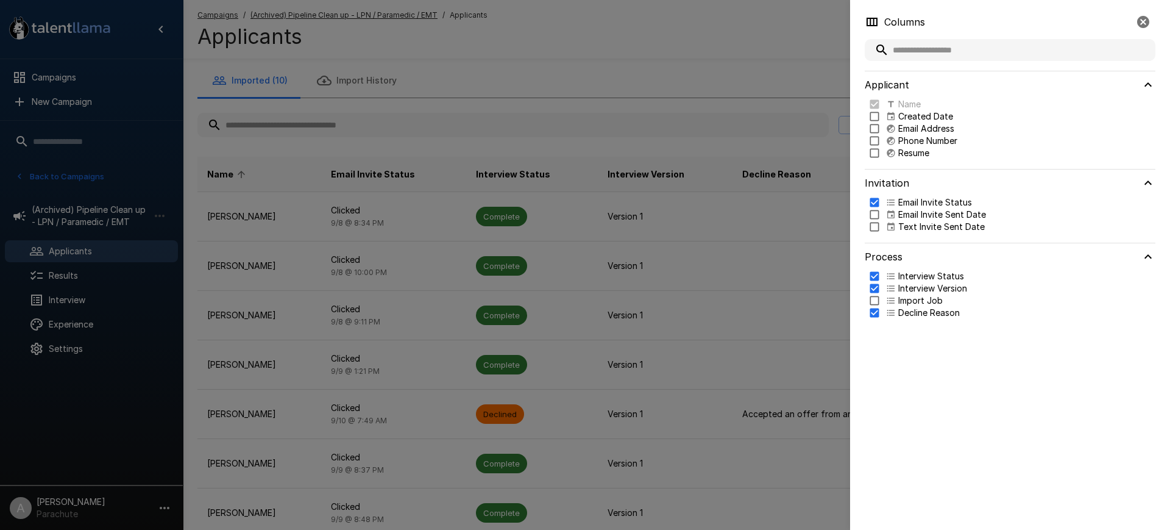
click at [763, 74] on div at bounding box center [585, 265] width 1170 height 530
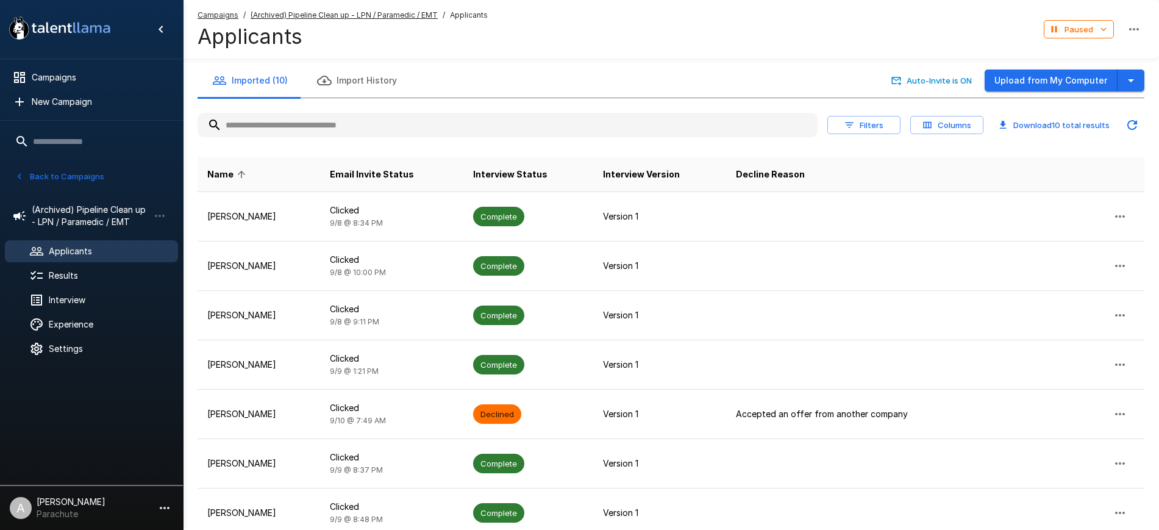
click at [857, 119] on button "Filters" at bounding box center [863, 125] width 73 height 19
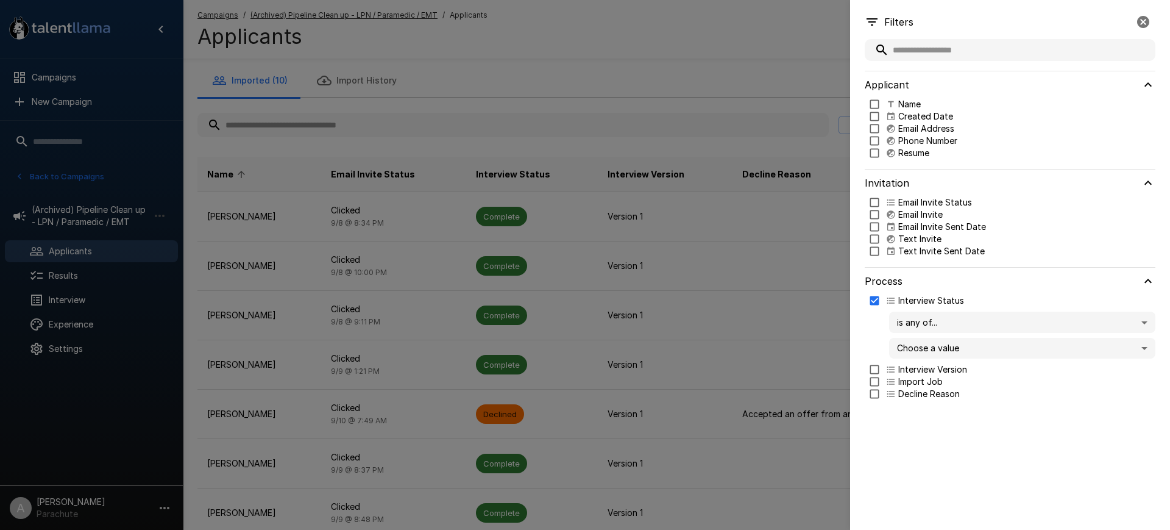
click at [964, 349] on body ".st0{fill:#FFFFFF;} .st1{fill:#76a4ed;} Campaigns New Campaign Active 14 Assist…" at bounding box center [591, 265] width 1182 height 530
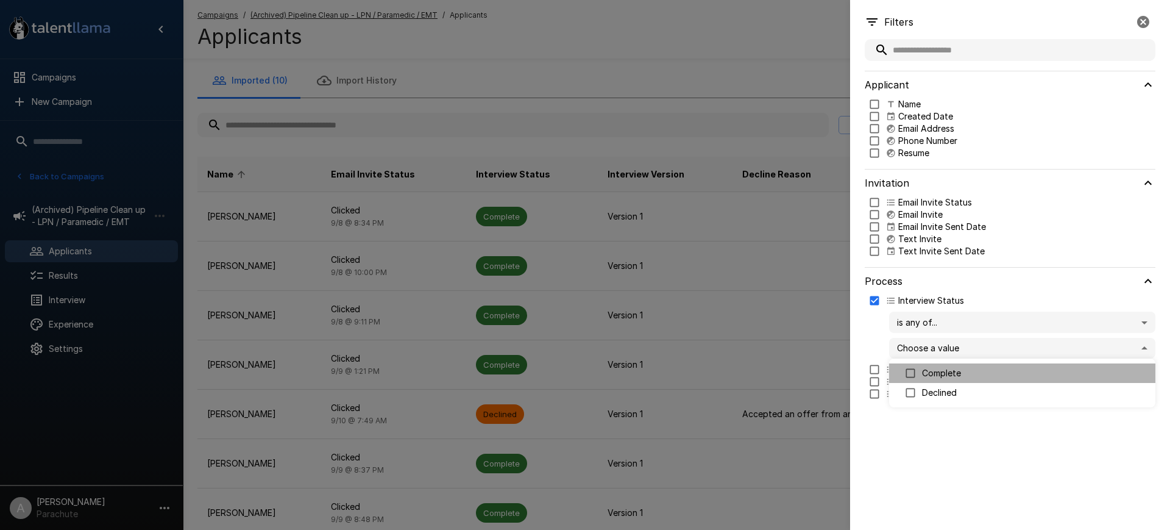
click at [945, 367] on p "Complete" at bounding box center [1034, 373] width 224 height 12
type input "********"
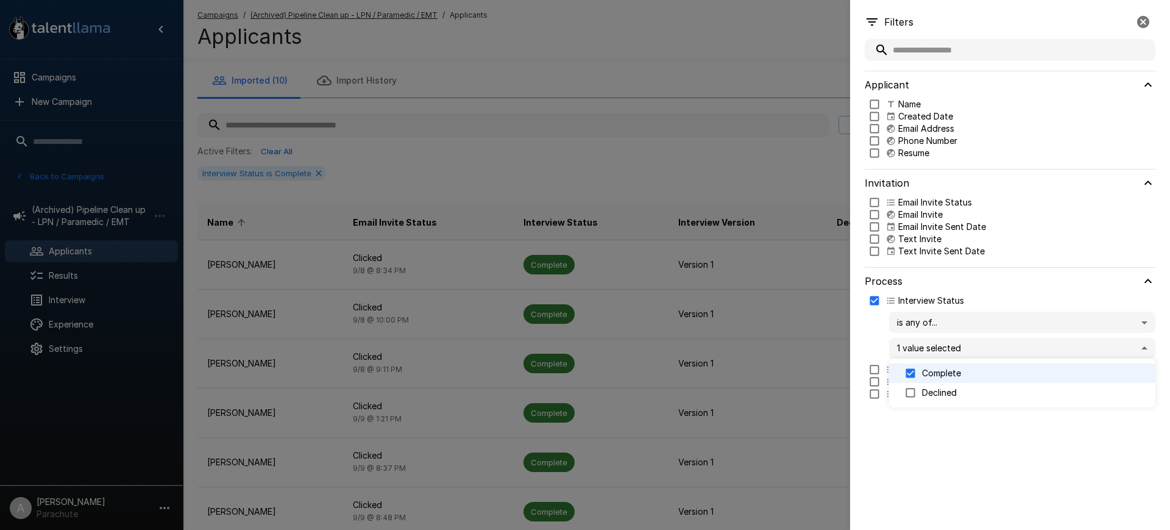
click at [764, 65] on div at bounding box center [585, 265] width 1170 height 530
click at [421, 278] on div at bounding box center [585, 265] width 1170 height 530
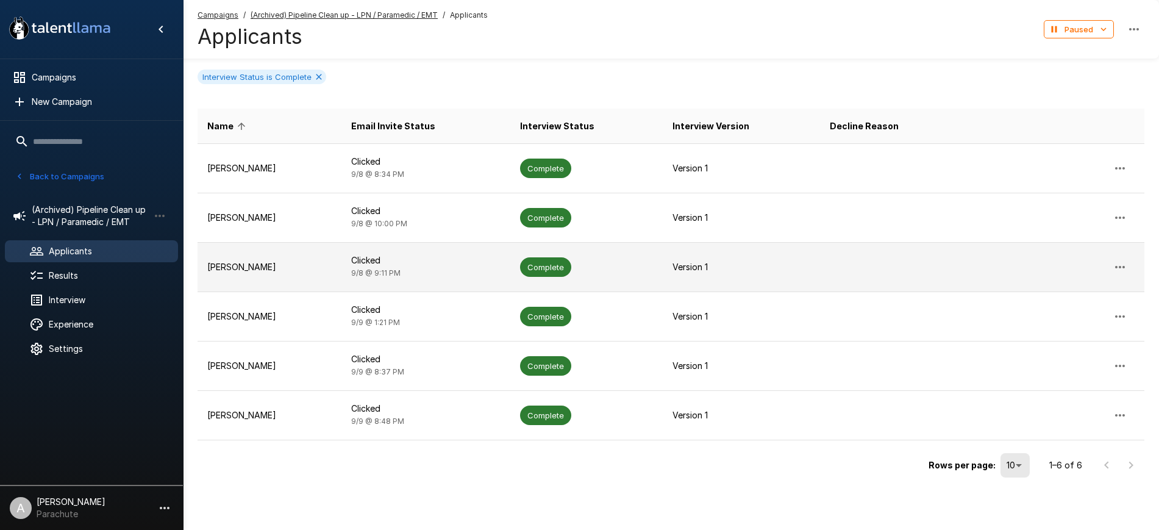
scroll to position [96, 0]
click at [288, 256] on td "Charity Jenkins" at bounding box center [269, 267] width 144 height 49
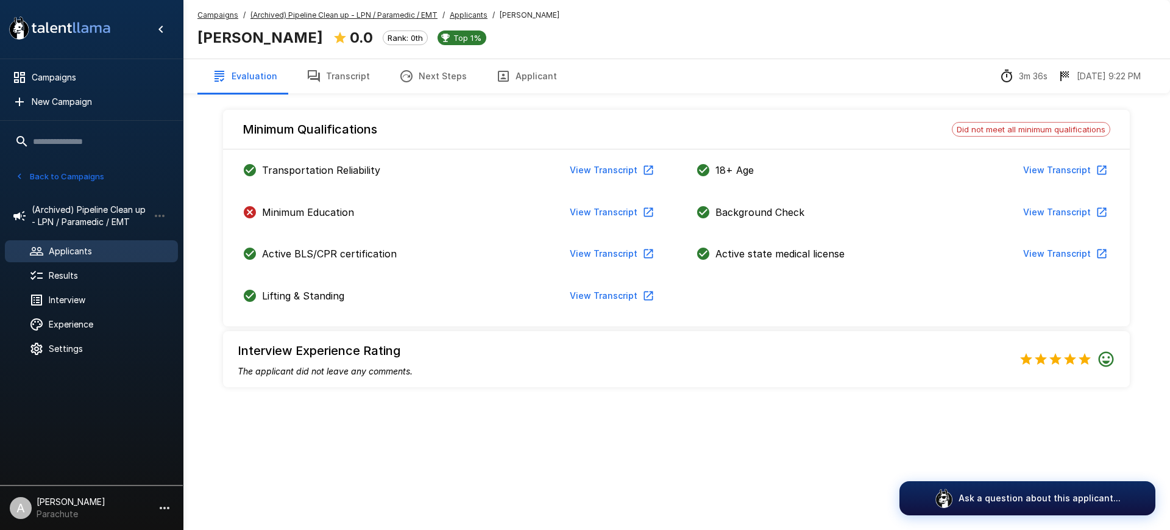
click at [129, 249] on span "Applicants" at bounding box center [108, 251] width 119 height 12
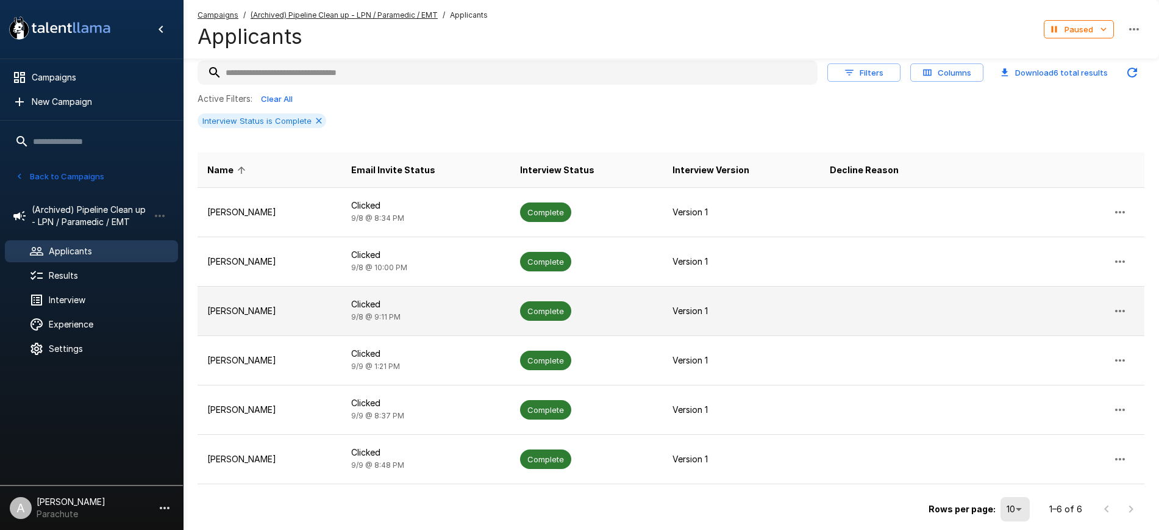
scroll to position [96, 0]
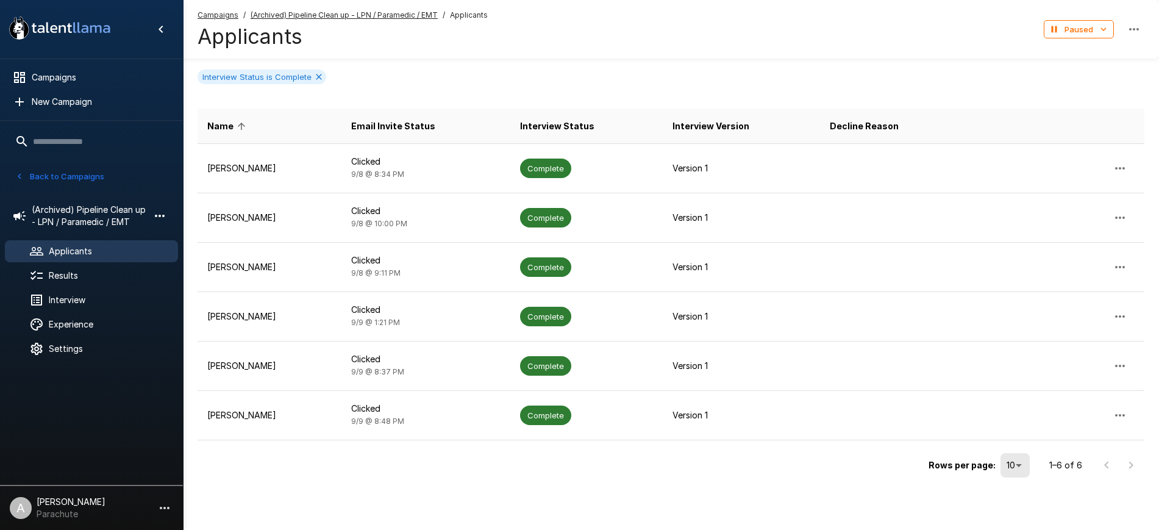
click at [158, 212] on icon "button" at bounding box center [159, 215] width 15 height 15
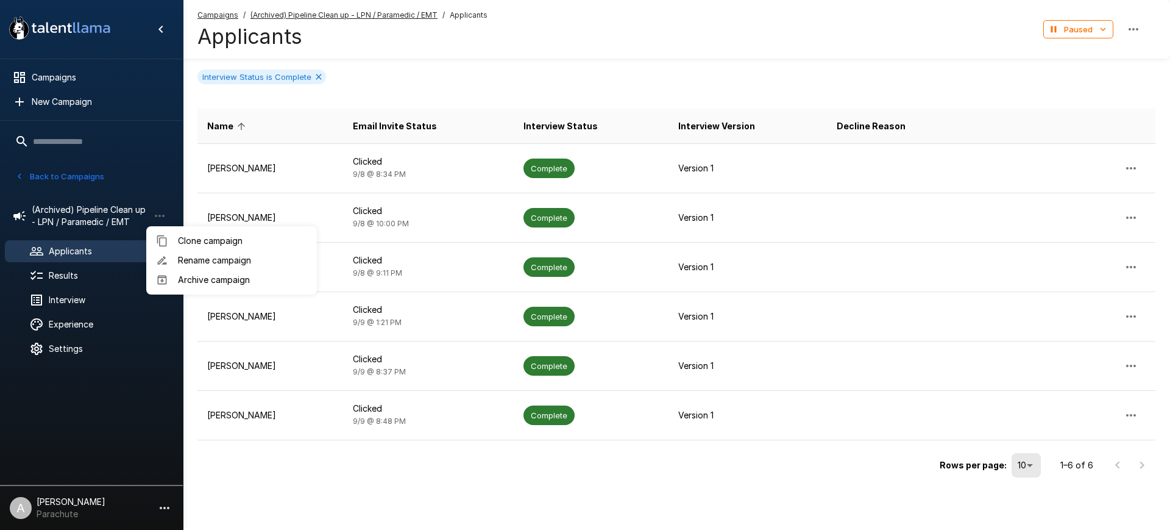
click at [213, 279] on span "Archive campaign" at bounding box center [242, 280] width 129 height 12
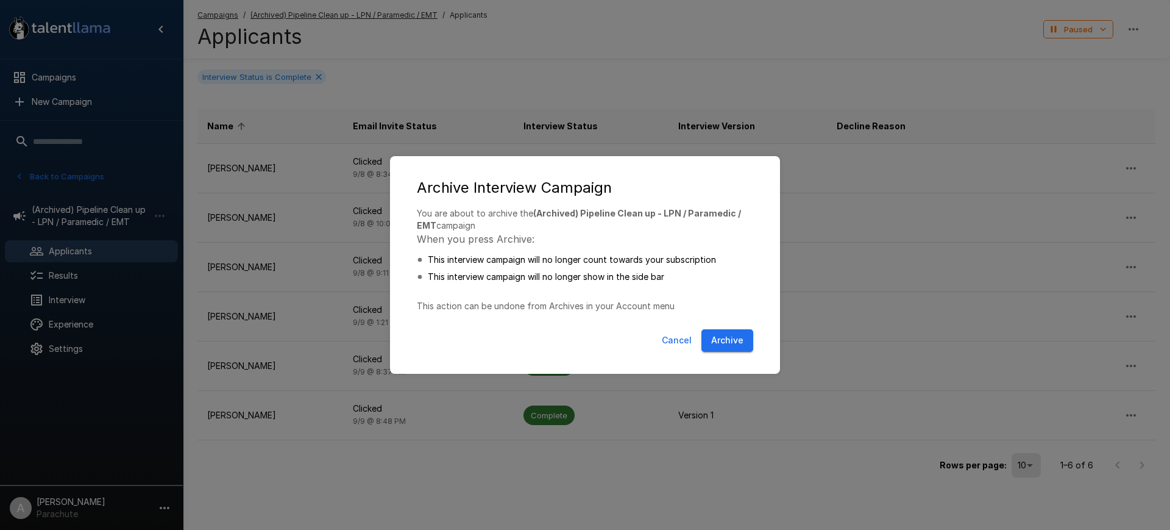
click at [729, 343] on button "Archive" at bounding box center [728, 340] width 52 height 23
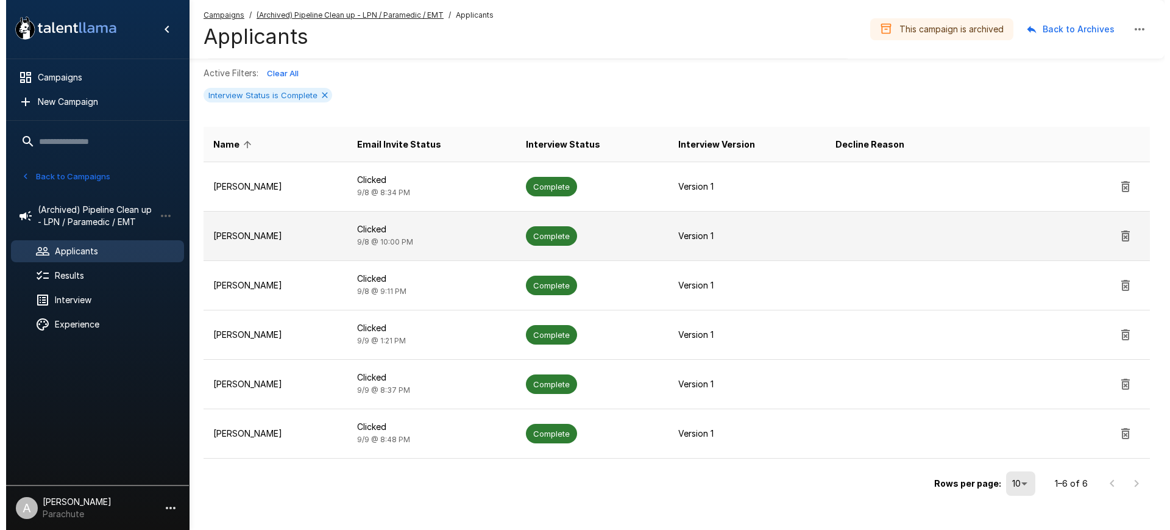
scroll to position [0, 0]
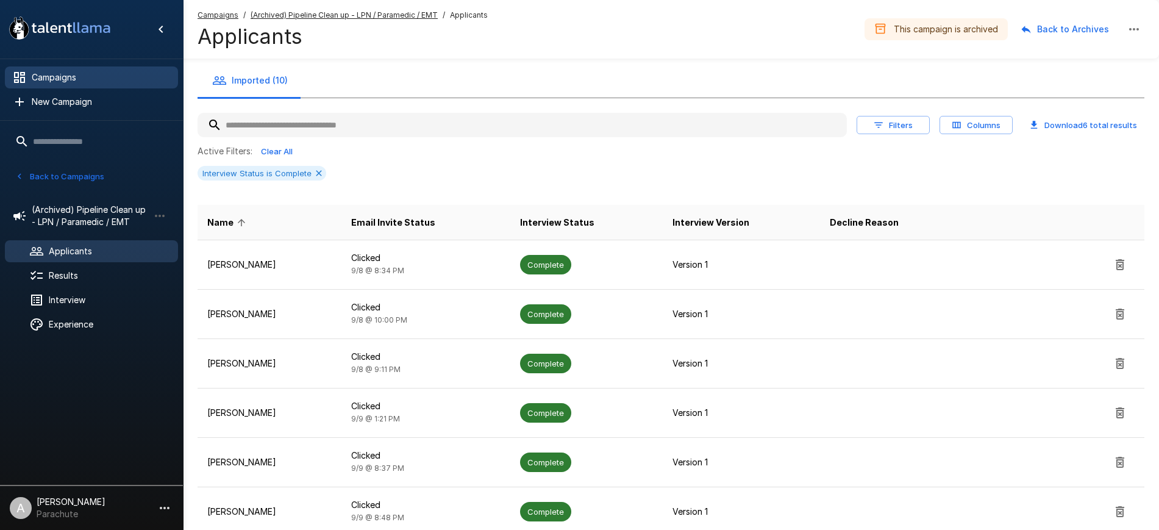
click at [110, 72] on span "Campaigns" at bounding box center [100, 77] width 137 height 12
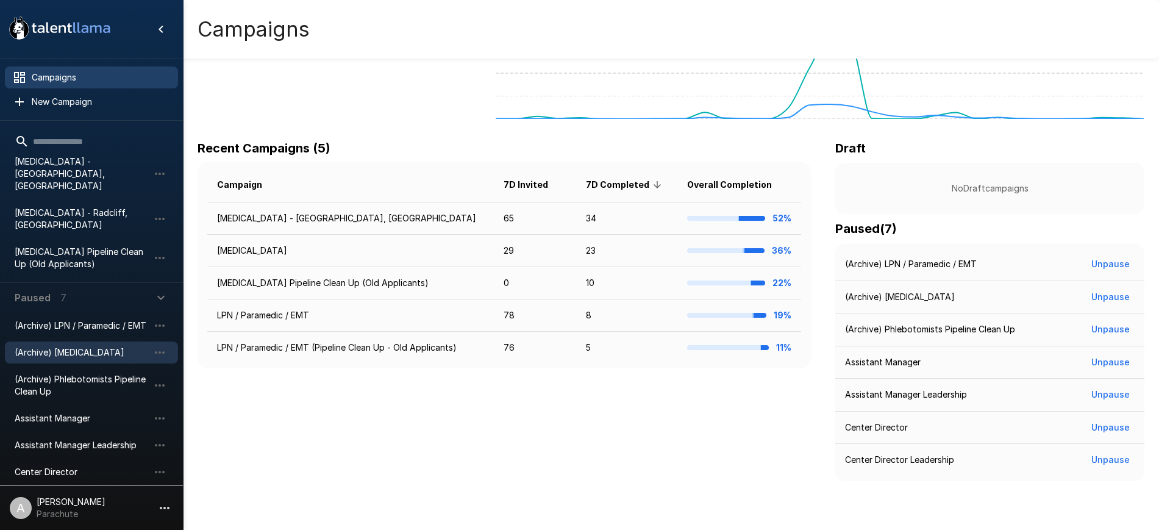
scroll to position [358, 0]
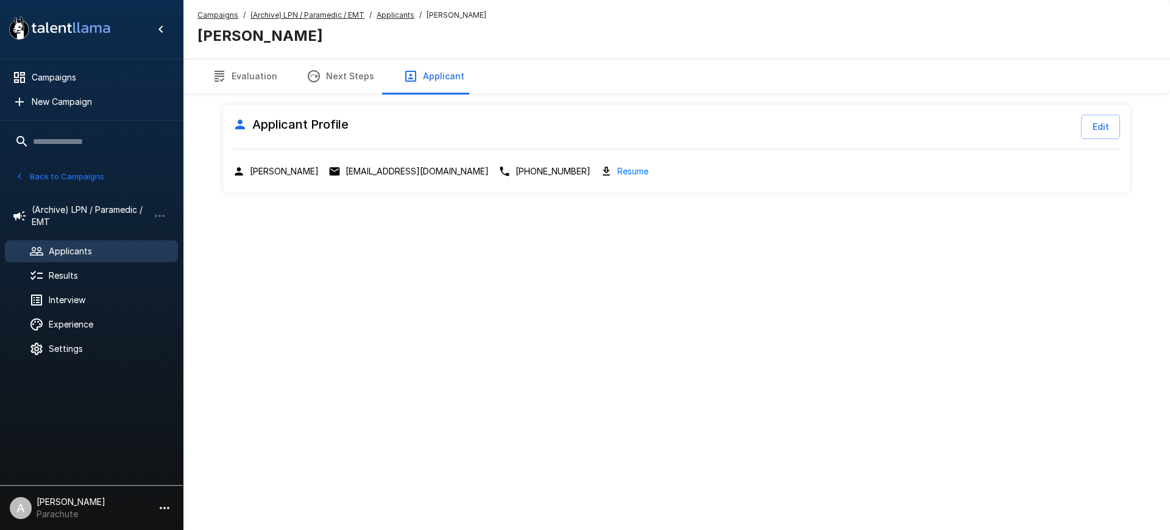
click at [85, 251] on span "Applicants" at bounding box center [108, 251] width 119 height 12
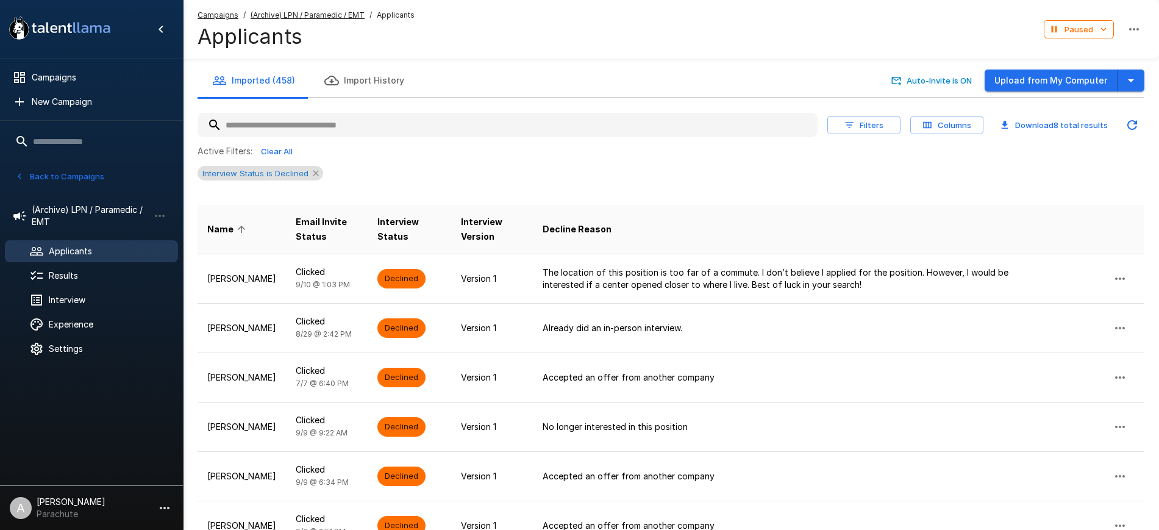
click at [311, 171] on icon at bounding box center [316, 173] width 10 height 10
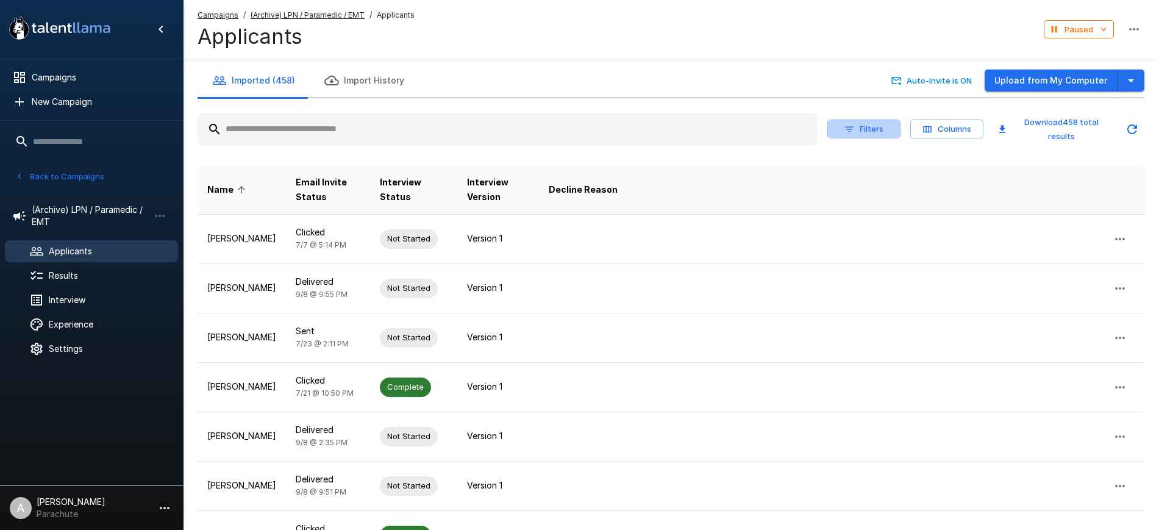
click at [860, 124] on button "Filters" at bounding box center [863, 128] width 73 height 19
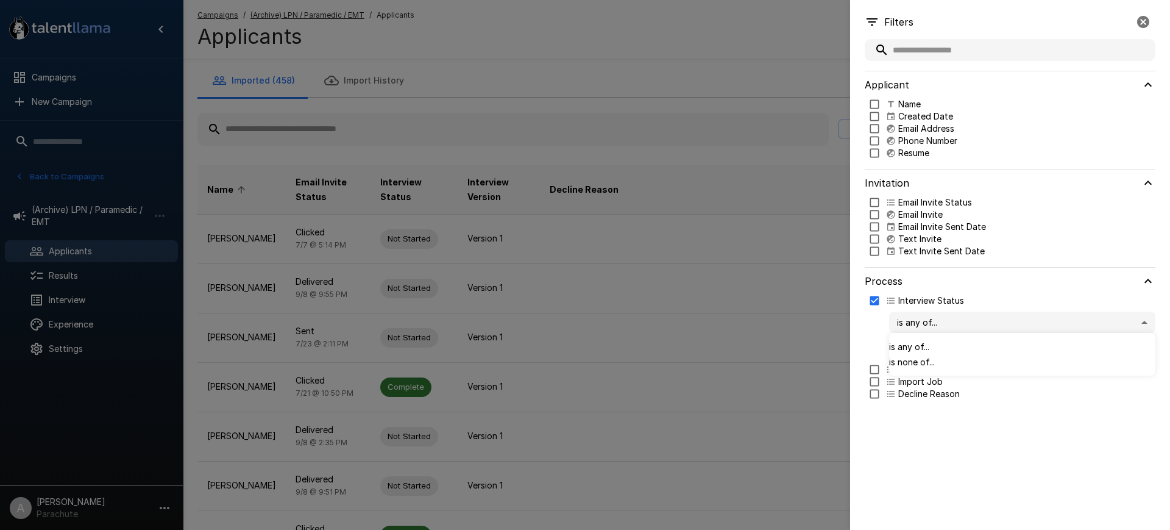
click at [919, 326] on body ".st0{fill:#FFFFFF;} .st1{fill:#76a4ed;} Campaigns New Campaign Active 14 Assist…" at bounding box center [591, 265] width 1182 height 530
click at [850, 330] on div at bounding box center [585, 265] width 1170 height 530
click at [923, 354] on body ".st0{fill:#FFFFFF;} .st1{fill:#76a4ed;} Campaigns New Campaign Active 14 Assist…" at bounding box center [591, 265] width 1182 height 530
click at [935, 387] on p "Complete" at bounding box center [1034, 392] width 224 height 12
type input "********"
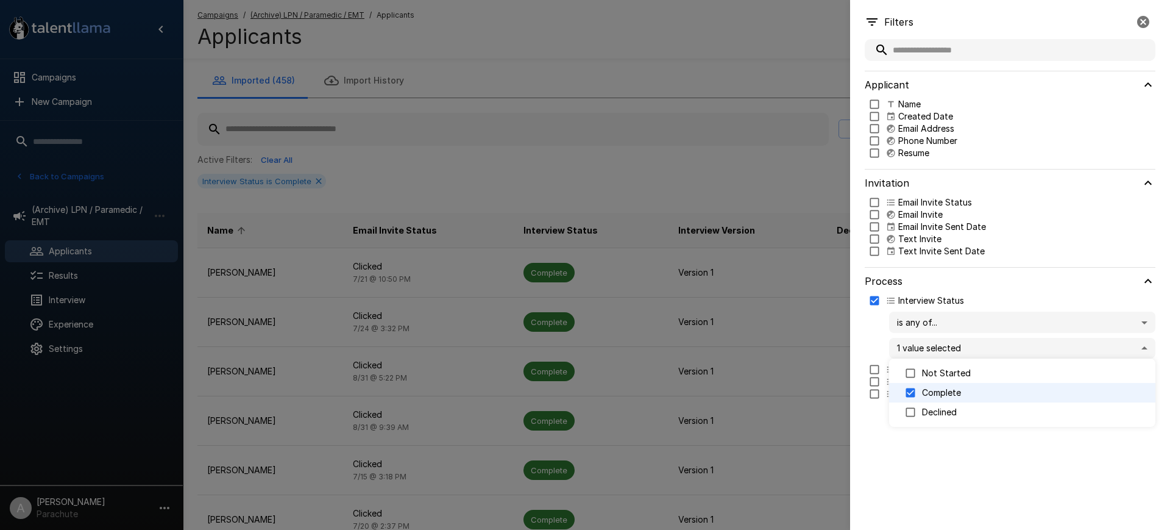
click at [919, 462] on div at bounding box center [585, 265] width 1170 height 530
click at [660, 195] on div at bounding box center [585, 265] width 1170 height 530
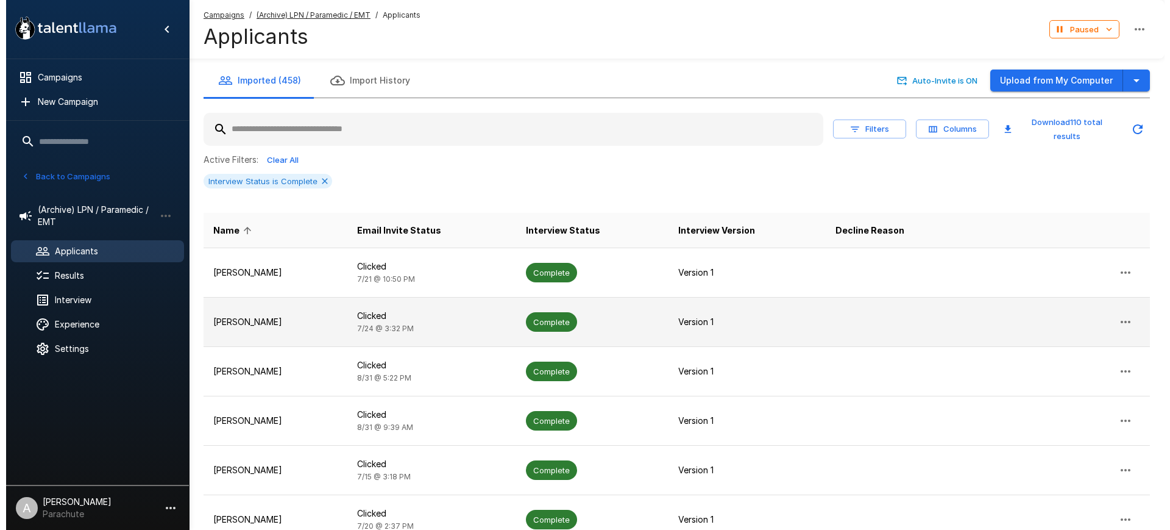
scroll to position [302, 0]
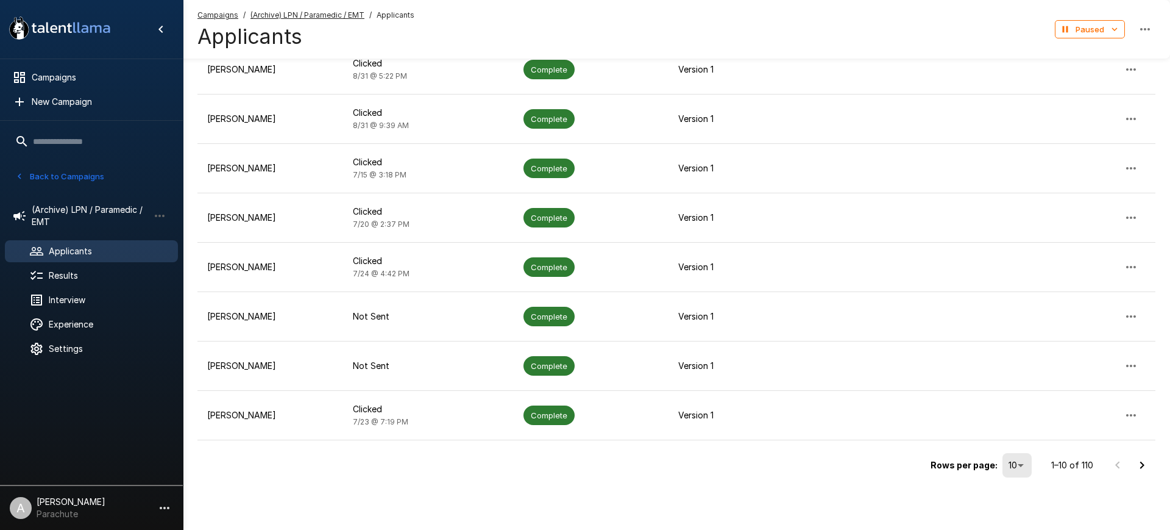
click at [1029, 471] on li "100" at bounding box center [1014, 465] width 29 height 11
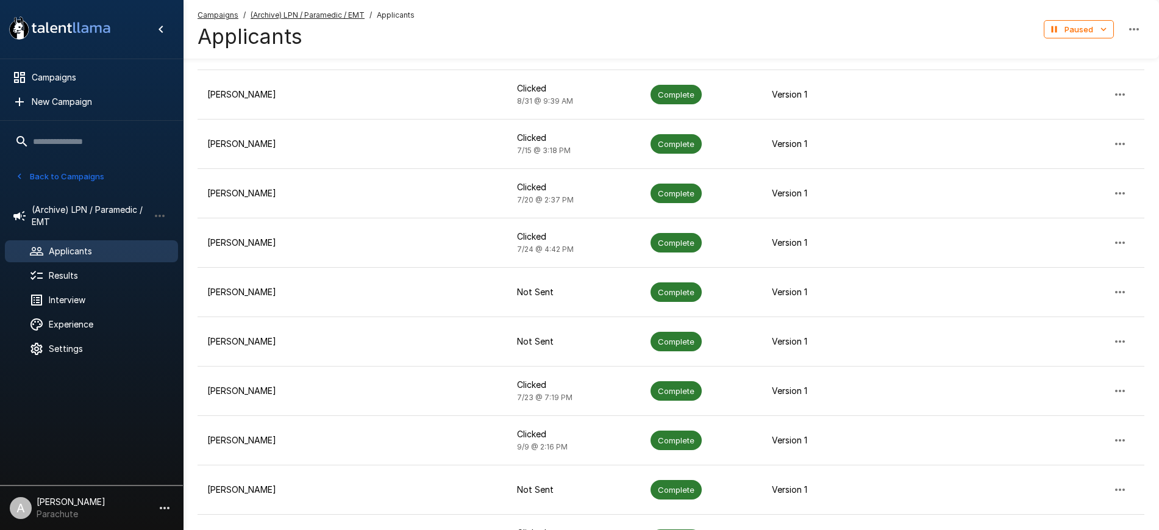
scroll to position [0, 0]
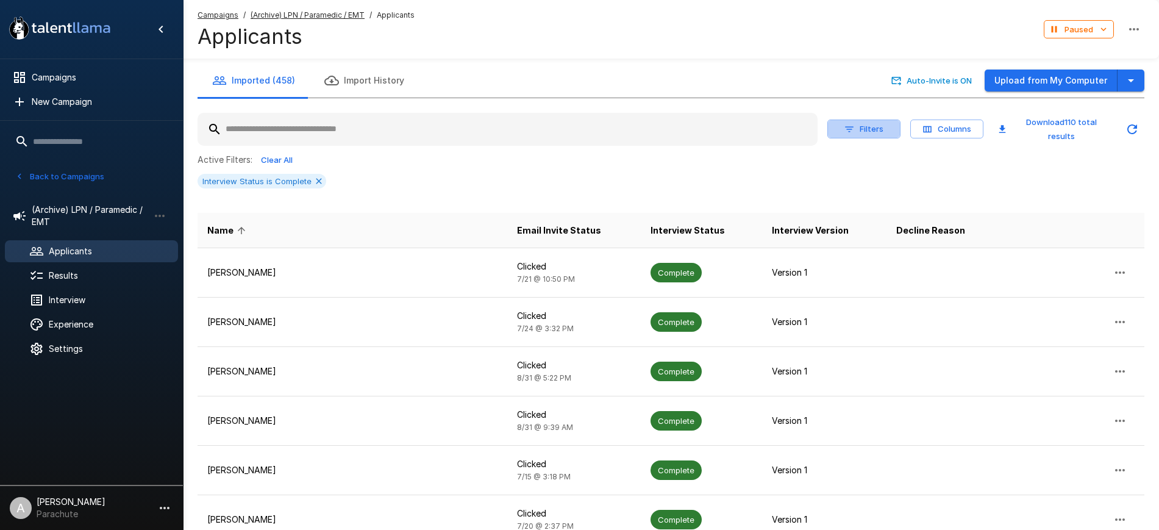
click at [859, 127] on button "Filters" at bounding box center [863, 128] width 73 height 19
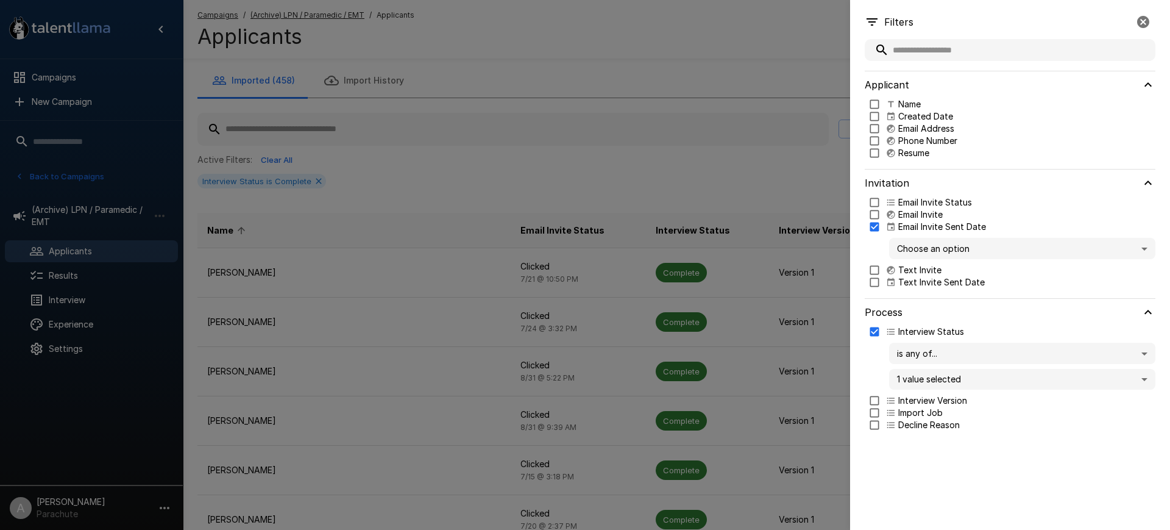
click at [949, 250] on body ".st0{fill:#FFFFFF;} .st1{fill:#76a4ed;} Campaigns New Campaign Active 14 Assist…" at bounding box center [591, 265] width 1182 height 530
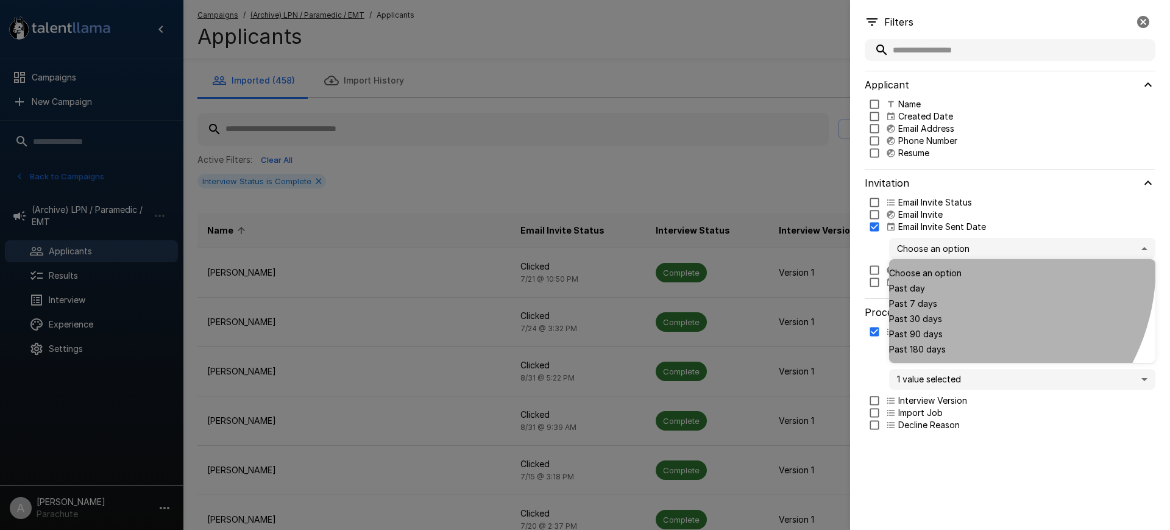
click at [945, 312] on span "Past 30 days" at bounding box center [1022, 318] width 266 height 13
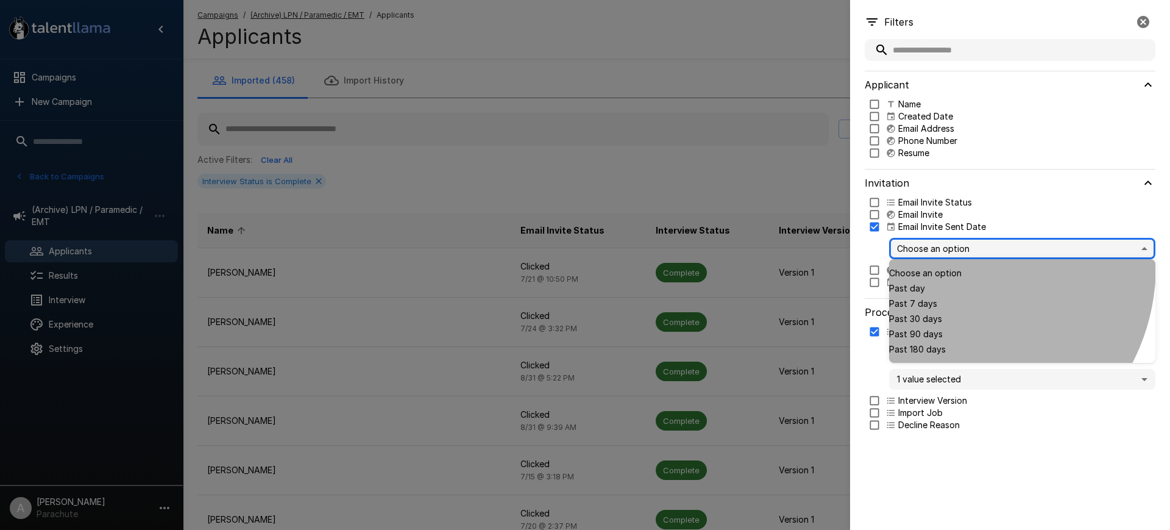
type input "**"
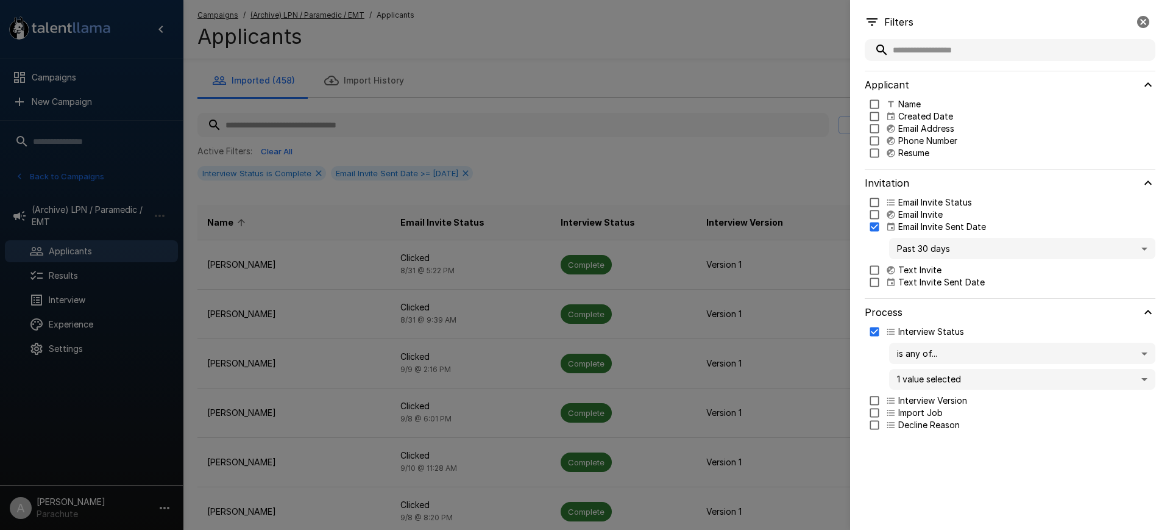
click at [744, 158] on div at bounding box center [585, 265] width 1170 height 530
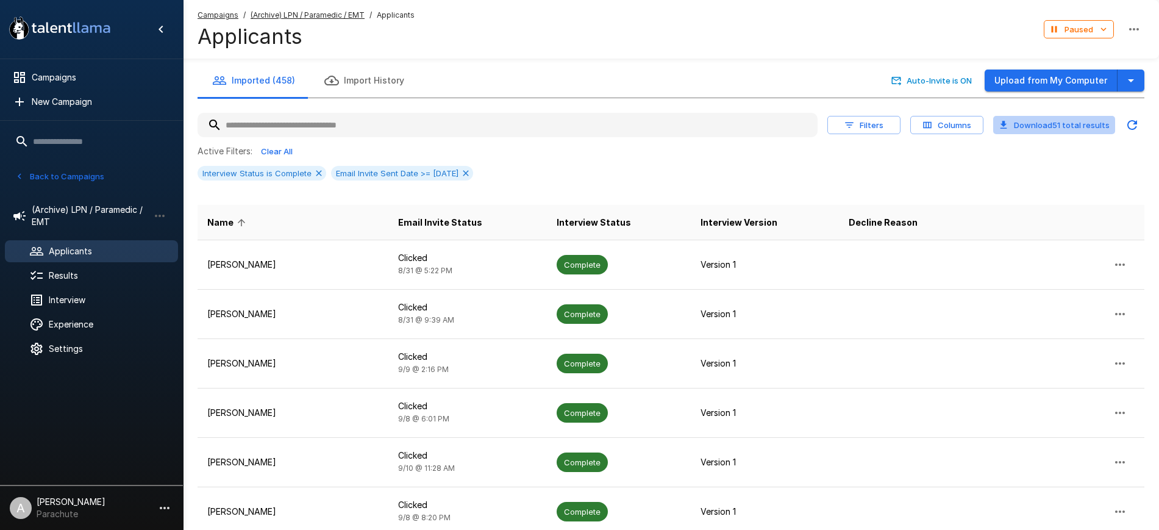
click at [1053, 124] on button "Download 51 total results" at bounding box center [1054, 125] width 122 height 19
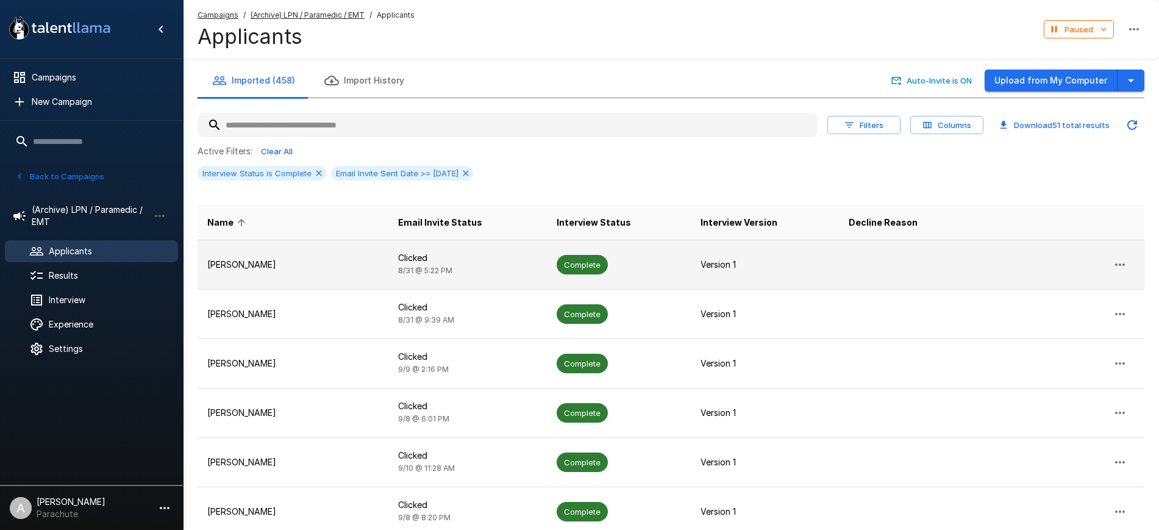
click at [268, 264] on p "[PERSON_NAME]" at bounding box center [292, 264] width 171 height 12
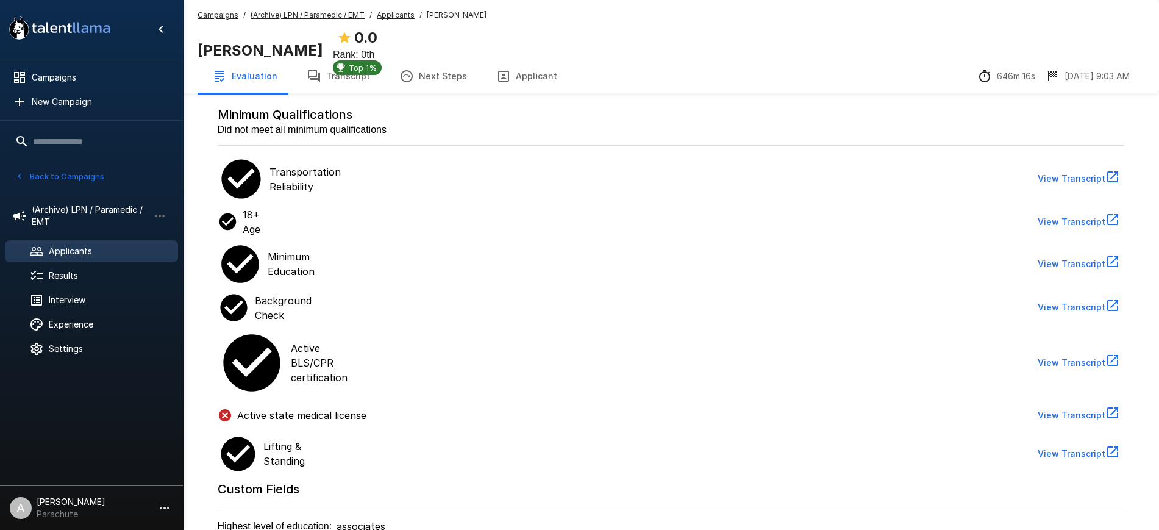
click at [516, 74] on button "Applicant" at bounding box center [527, 76] width 90 height 34
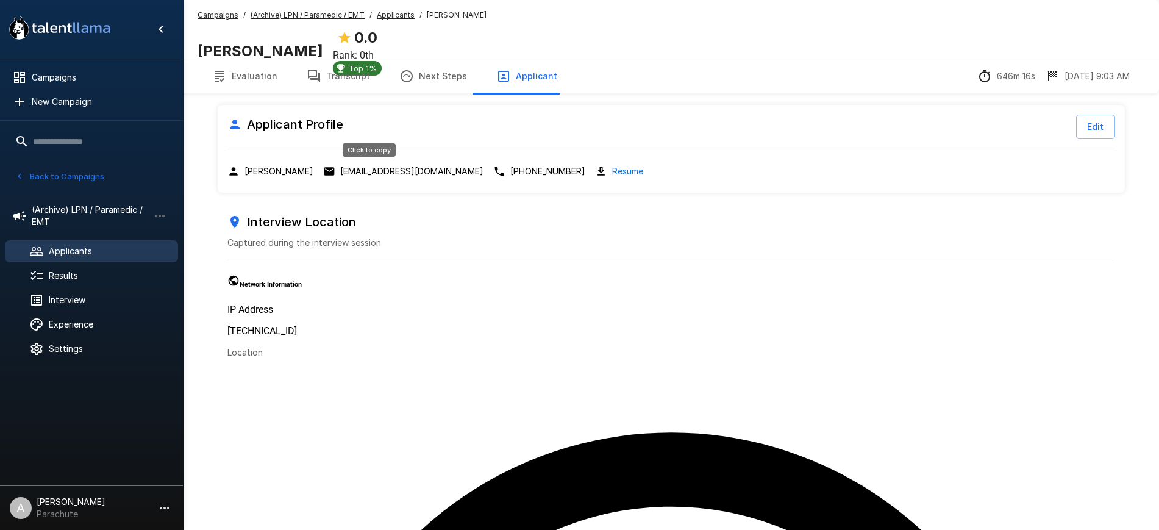
click at [383, 174] on p "[EMAIL_ADDRESS][DOMAIN_NAME]" at bounding box center [411, 171] width 143 height 12
click at [397, 14] on u "Applicants" at bounding box center [396, 14] width 38 height 9
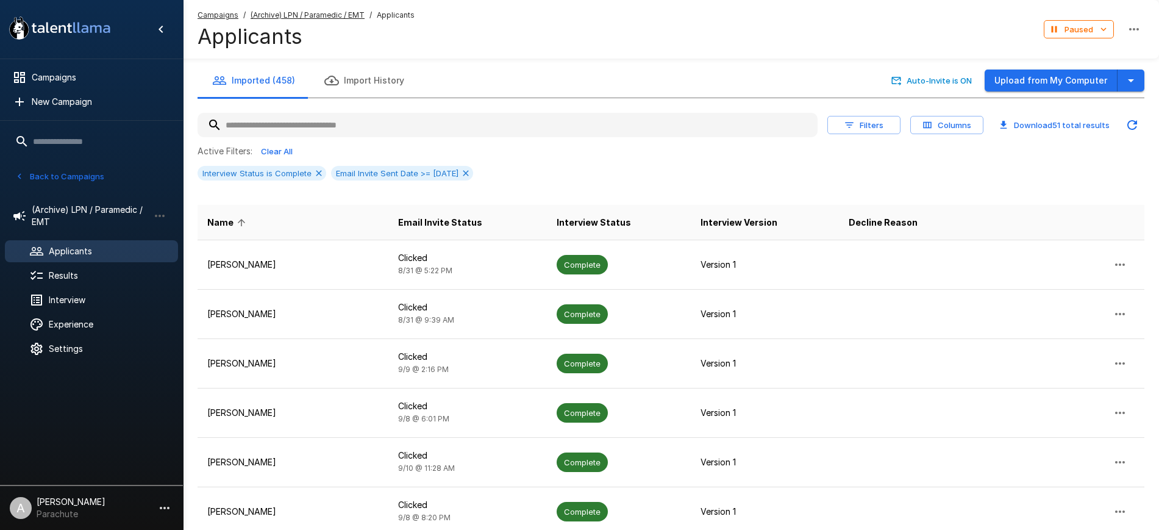
click at [630, 45] on div "Campaigns / (Archive) LPN / Paramedic / EMT / Applicants Applicants Paused" at bounding box center [671, 29] width 976 height 59
click at [315, 169] on icon at bounding box center [319, 173] width 10 height 10
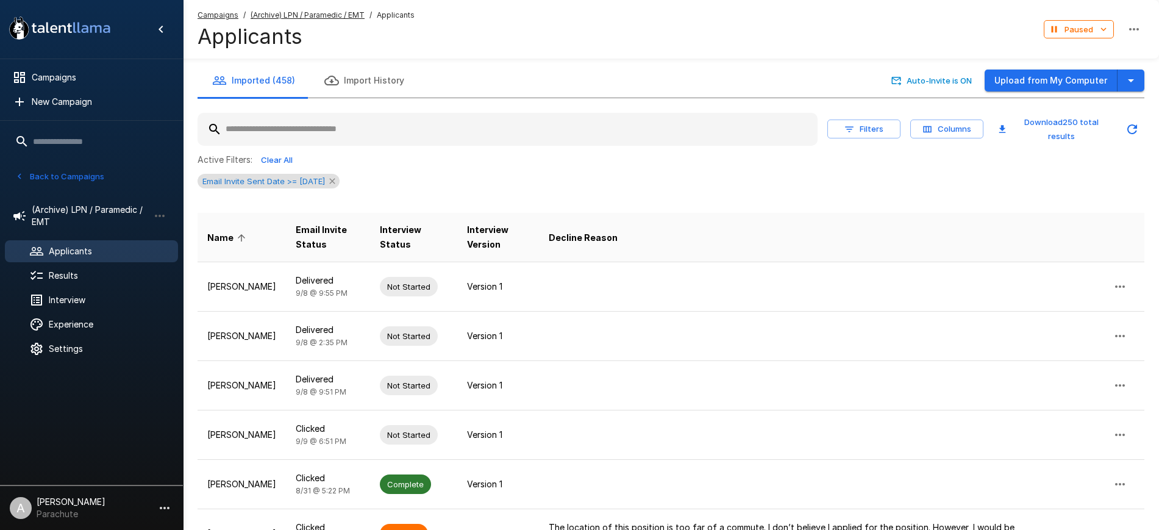
click at [337, 182] on icon at bounding box center [332, 181] width 10 height 10
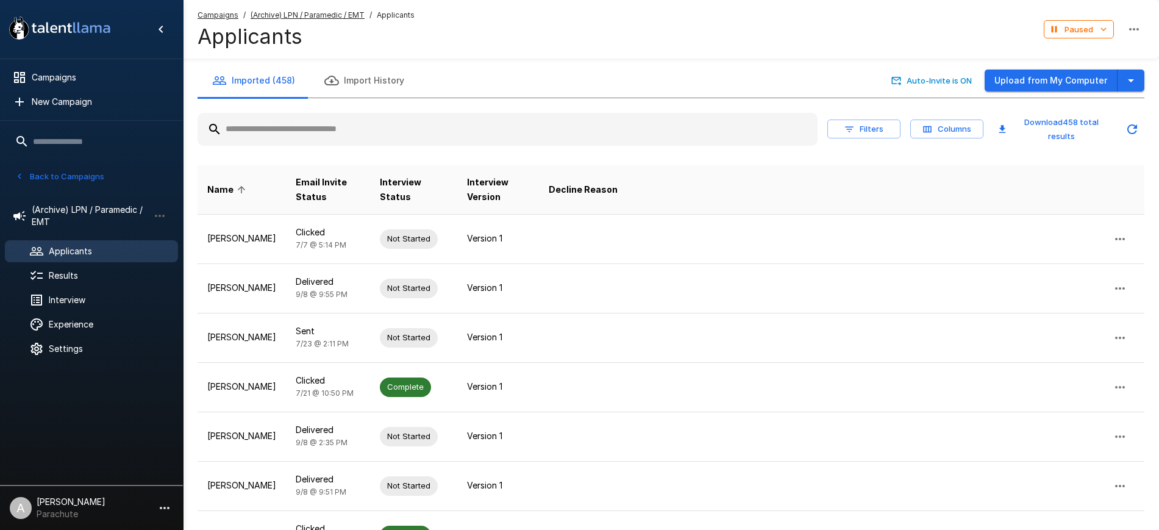
click at [867, 132] on button "Filters" at bounding box center [863, 128] width 73 height 19
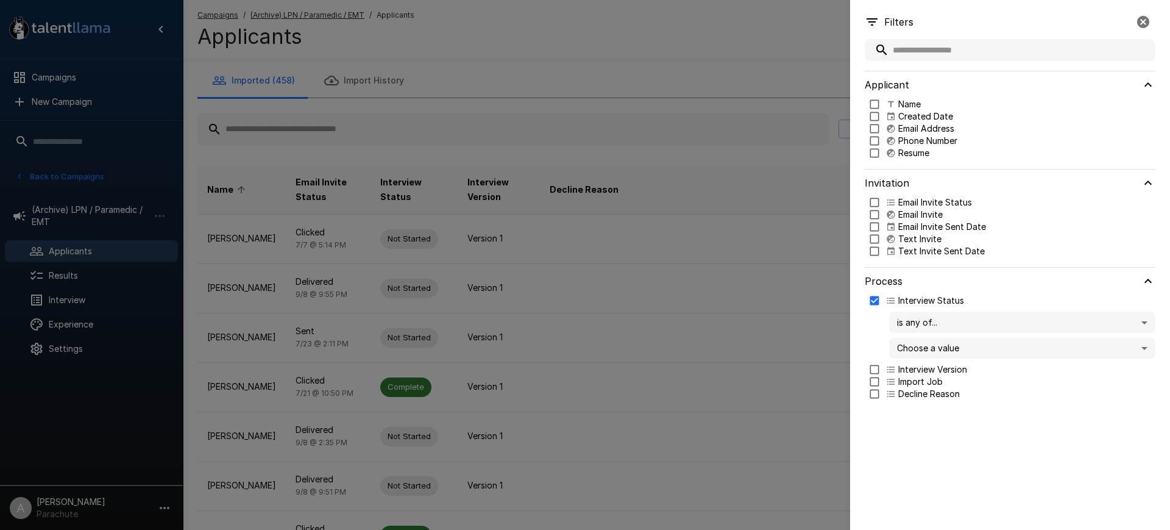
click at [942, 360] on div "is any of... ** Choose a value" at bounding box center [1013, 335] width 286 height 57
click at [936, 347] on body ".st0{fill:#FFFFFF;} .st1{fill:#76a4ed;} Campaigns New Campaign Active 14 Assist…" at bounding box center [591, 265] width 1182 height 530
click at [956, 379] on li "Not Started" at bounding box center [1022, 373] width 266 height 20
type input "**********"
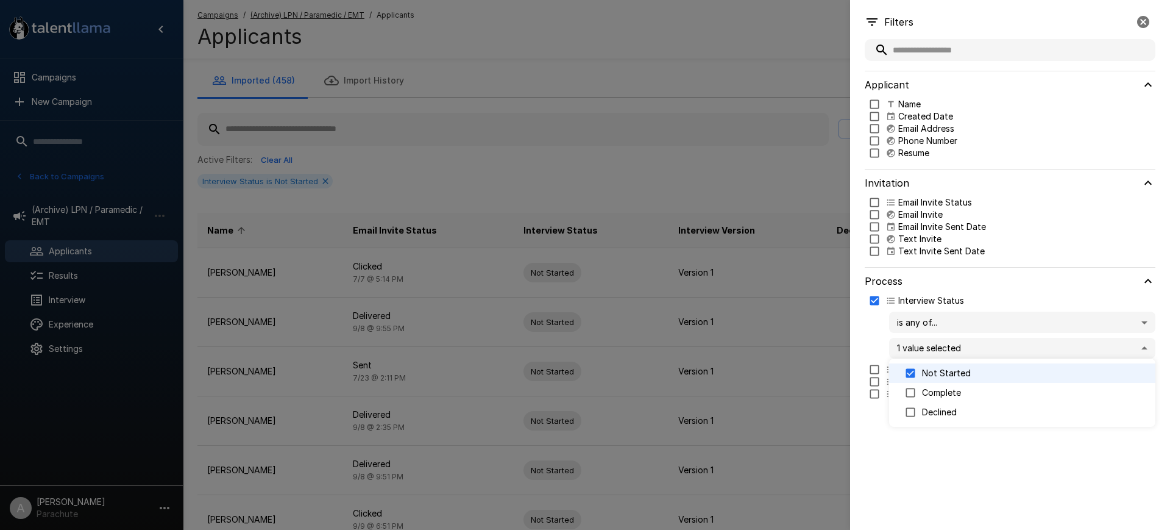
click at [938, 85] on div at bounding box center [585, 265] width 1170 height 530
click at [700, 152] on div at bounding box center [585, 265] width 1170 height 530
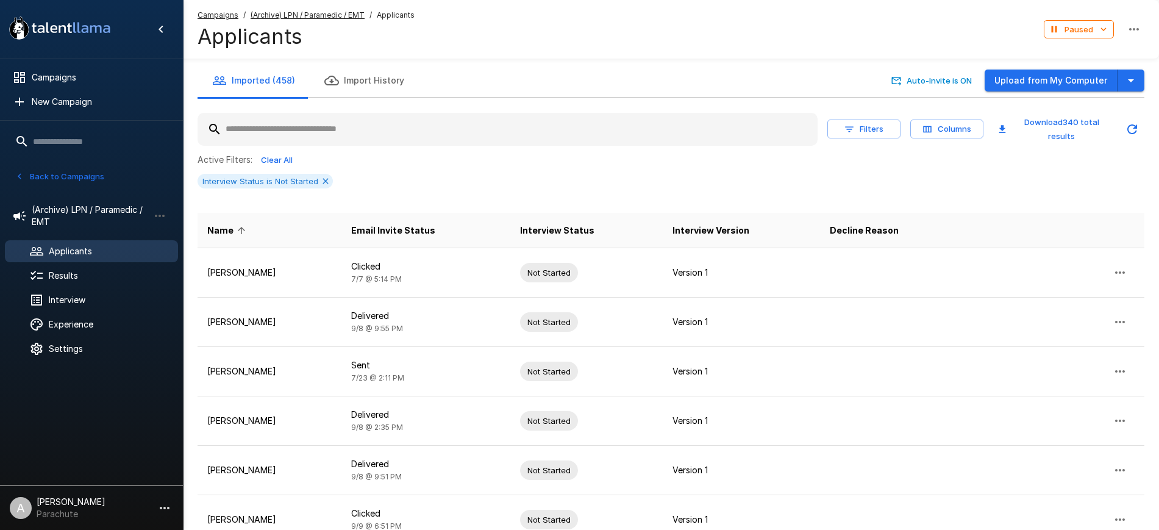
click at [868, 131] on button "Filters" at bounding box center [863, 128] width 73 height 19
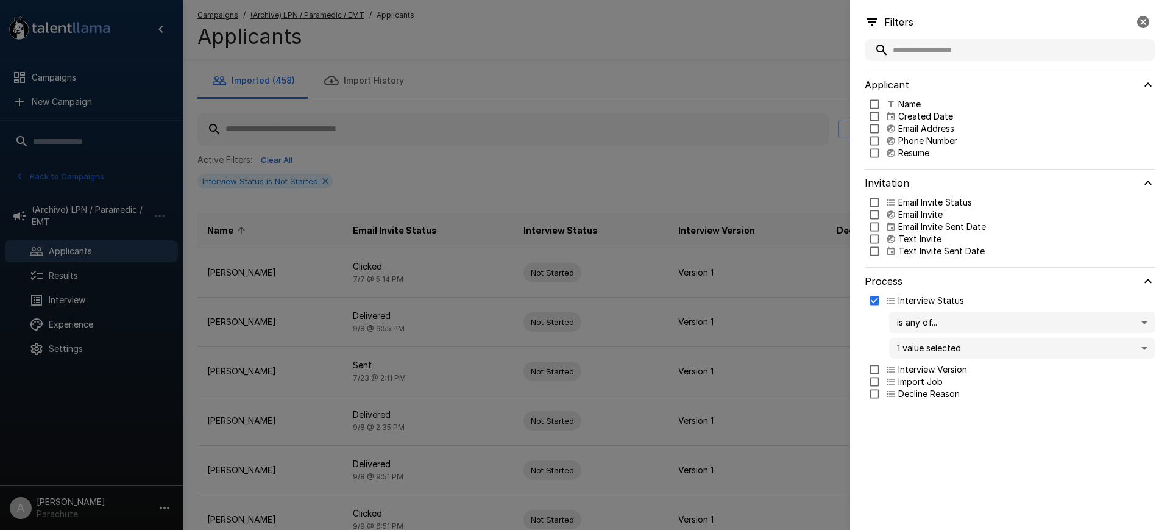
click at [688, 177] on div at bounding box center [585, 265] width 1170 height 530
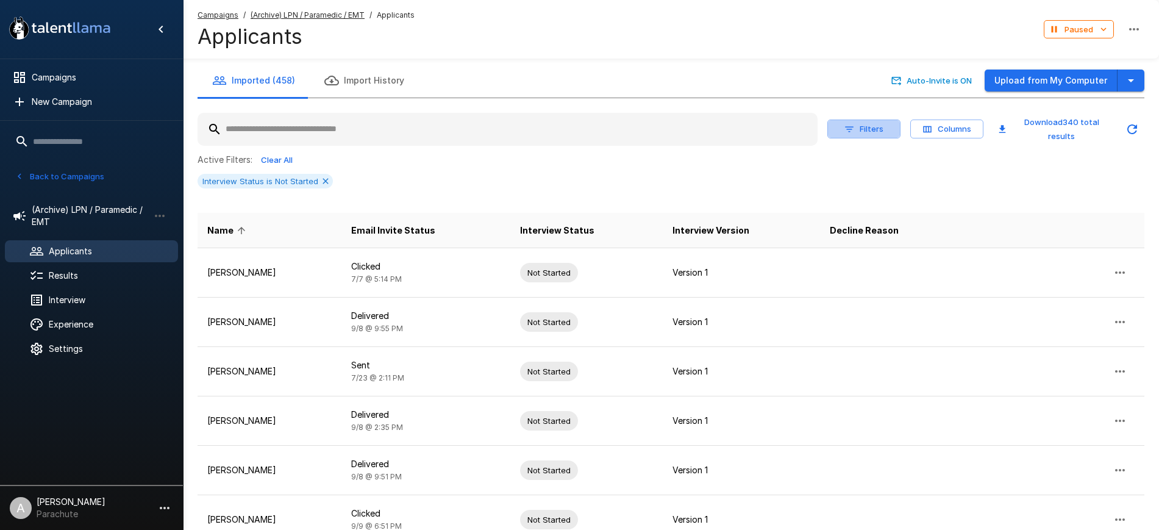
click at [869, 135] on button "Filters" at bounding box center [863, 128] width 73 height 19
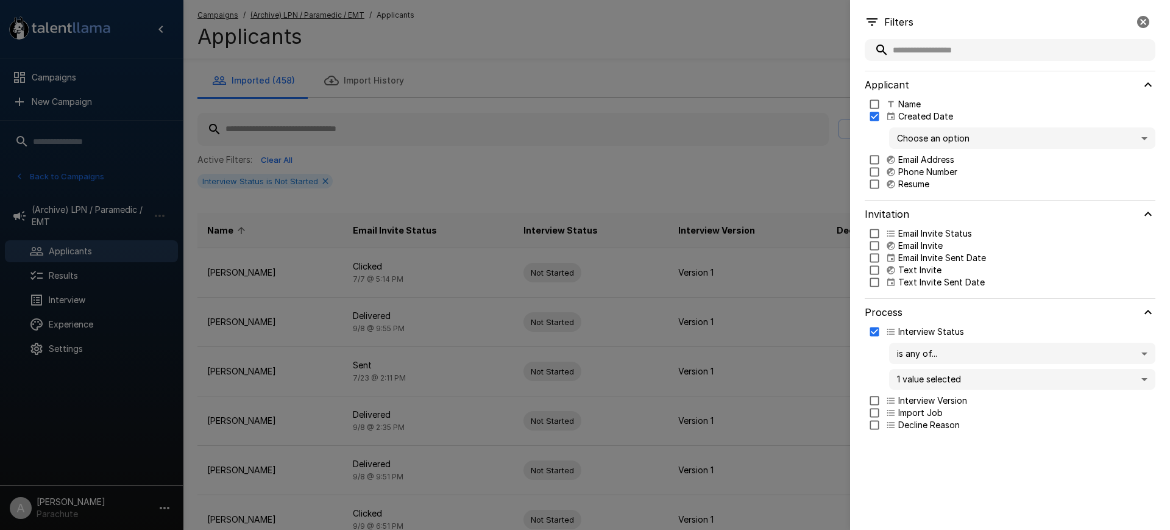
click at [958, 143] on body ".st0{fill:#FFFFFF;} .st1{fill:#76a4ed;} Campaigns New Campaign Active 14 Assist…" at bounding box center [591, 265] width 1182 height 530
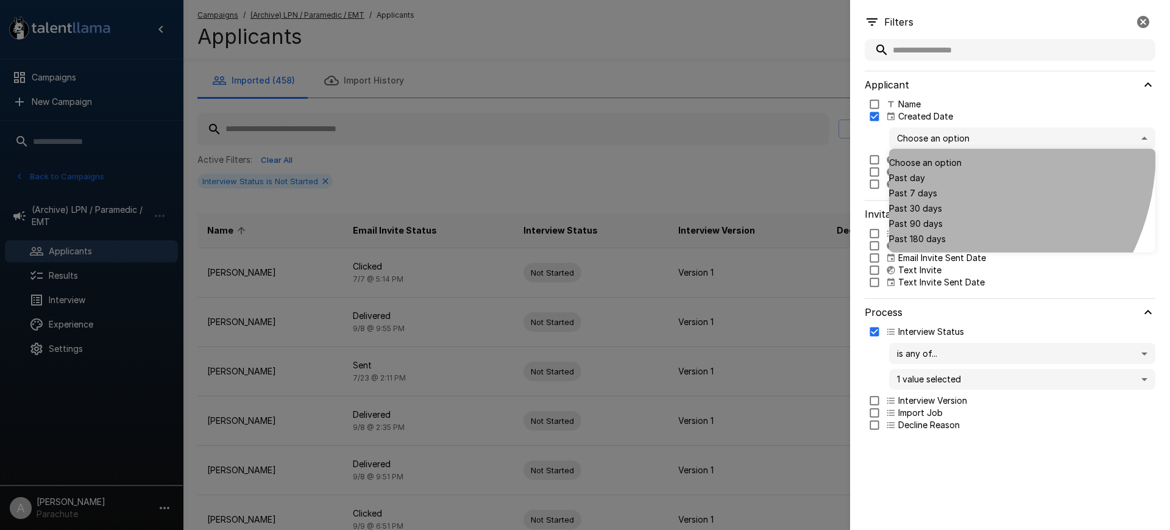
click at [922, 202] on span "Past 30 days" at bounding box center [1022, 208] width 266 height 13
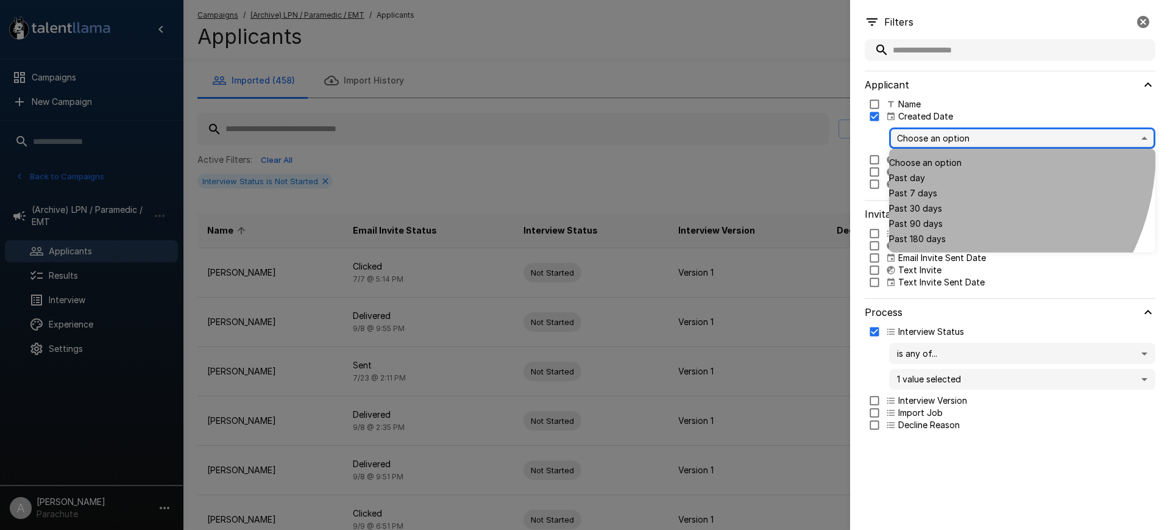
type input "**"
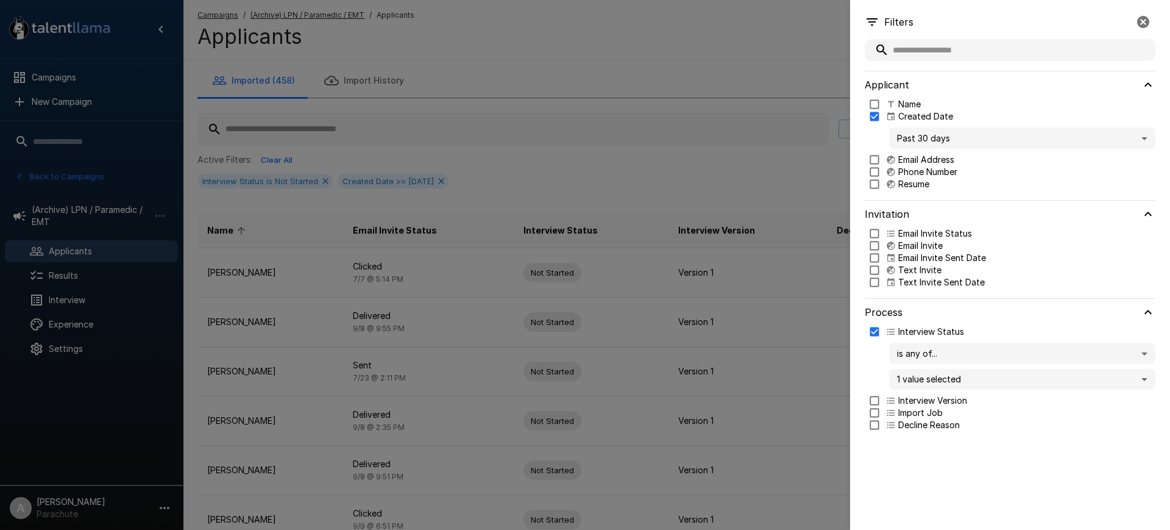
click at [710, 190] on div at bounding box center [585, 265] width 1170 height 530
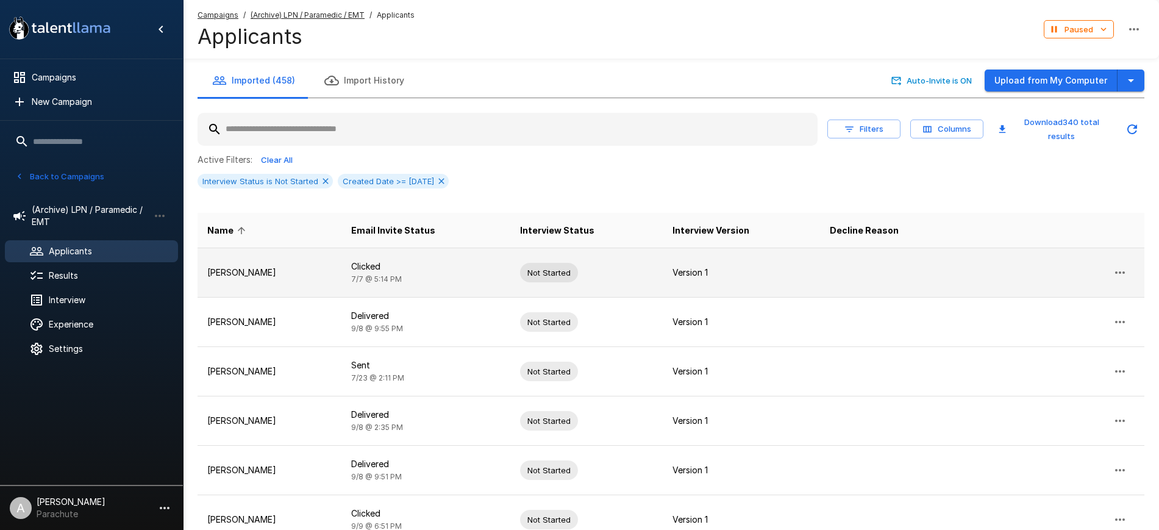
click at [270, 279] on td "[PERSON_NAME]" at bounding box center [269, 272] width 144 height 49
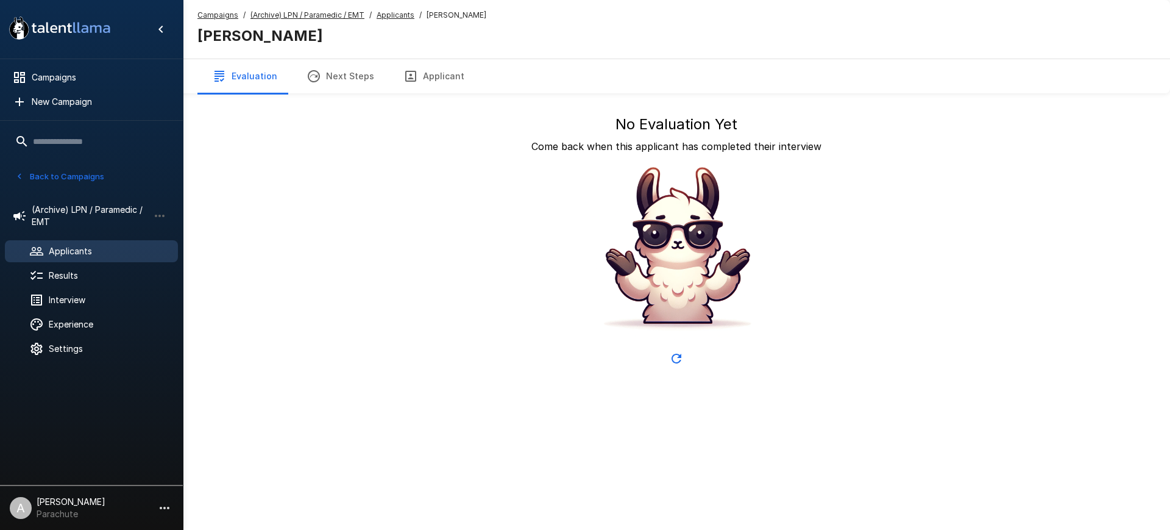
click at [424, 80] on button "Applicant" at bounding box center [434, 76] width 90 height 34
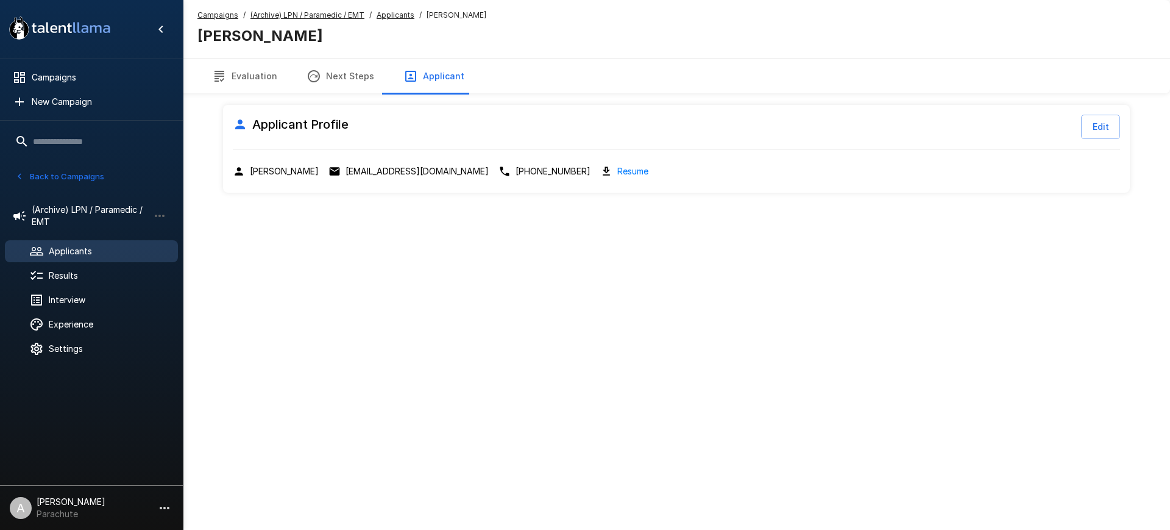
click at [388, 174] on p "[EMAIL_ADDRESS][DOMAIN_NAME]" at bounding box center [417, 171] width 143 height 12
click at [383, 15] on u "Applicants" at bounding box center [396, 14] width 38 height 9
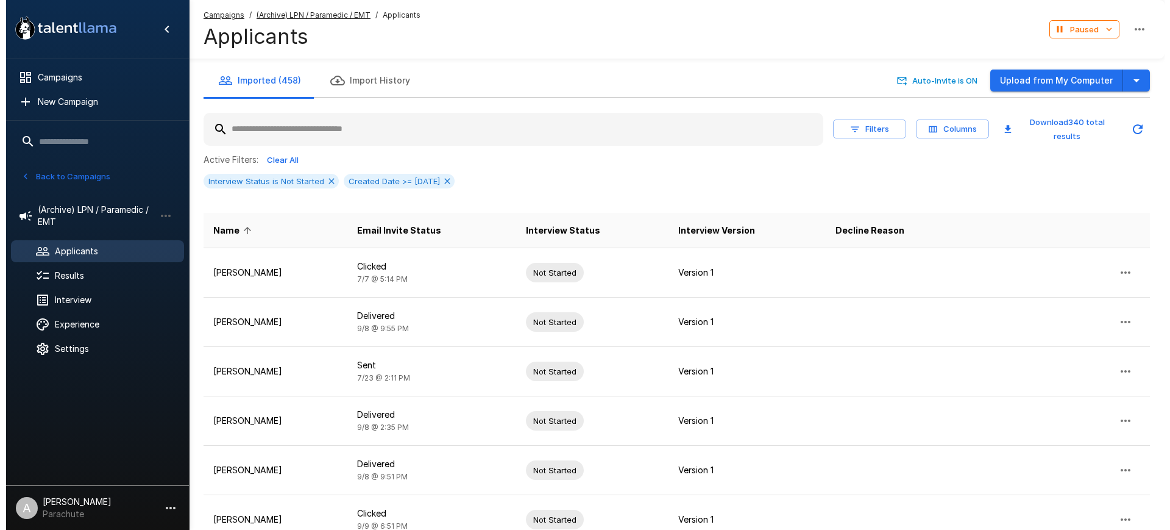
scroll to position [302, 0]
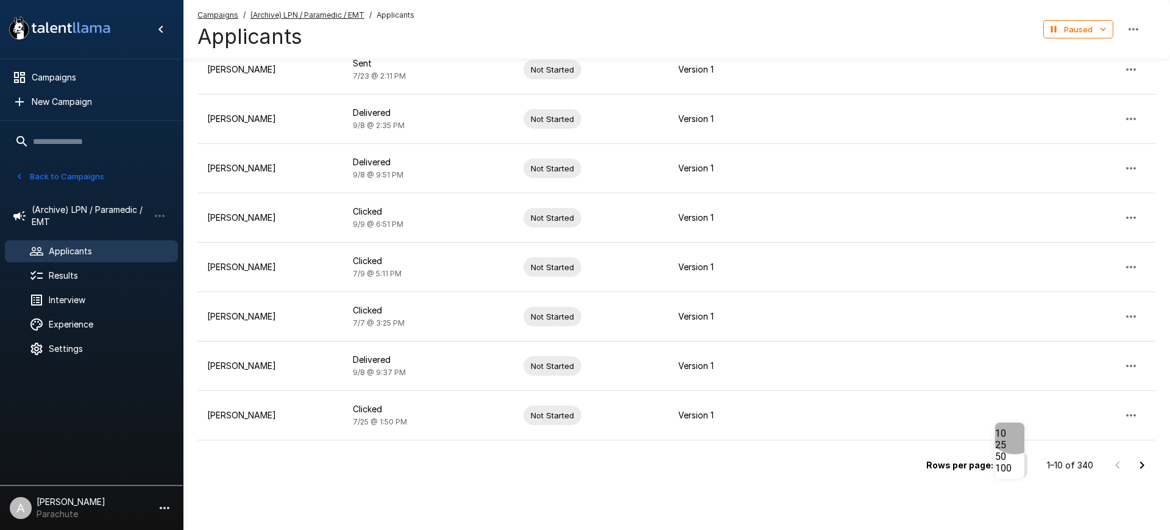
click at [1015, 474] on li "100" at bounding box center [1009, 468] width 29 height 12
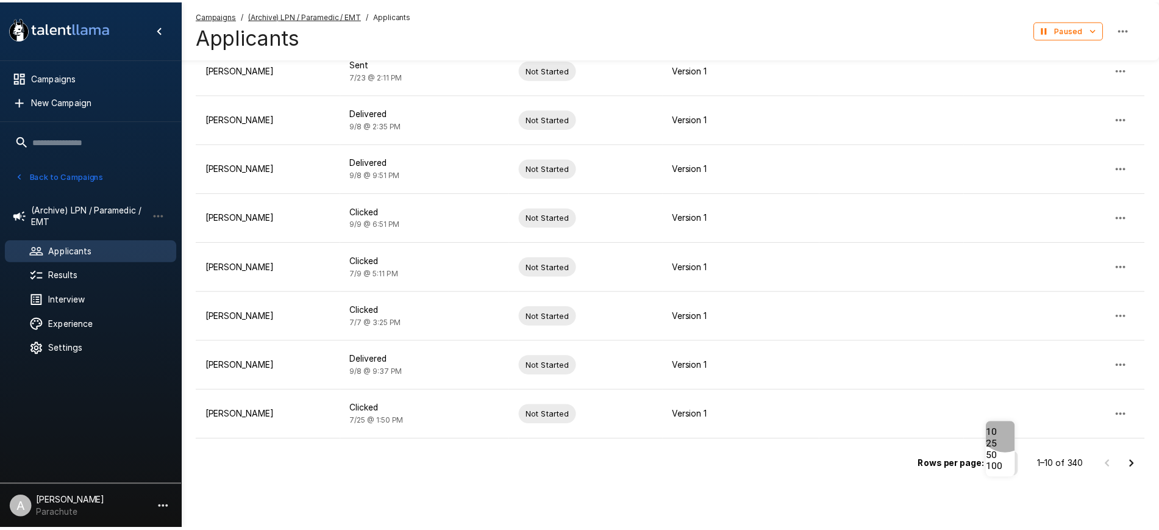
scroll to position [0, 0]
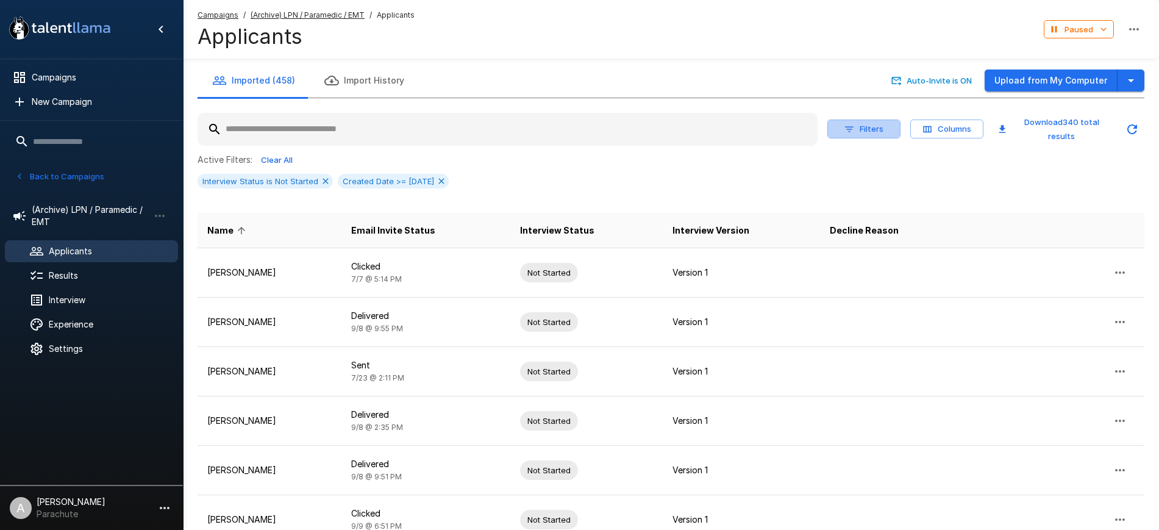
click at [876, 132] on button "Filters" at bounding box center [863, 128] width 73 height 19
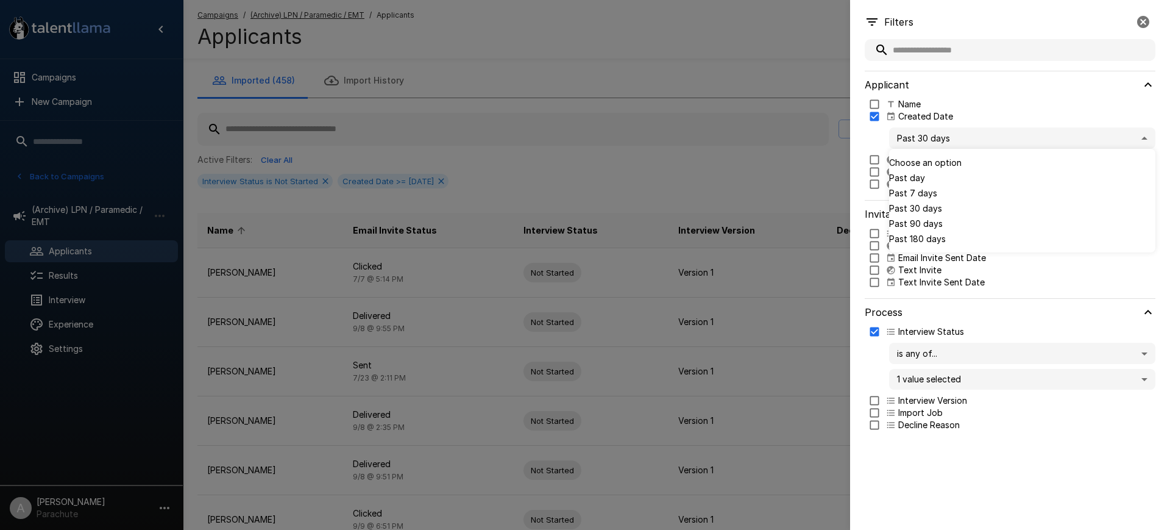
click at [975, 145] on body ".st0{fill:#FFFFFF;} .st1{fill:#76a4ed;} Campaigns New Campaign Active 14 Assist…" at bounding box center [591, 265] width 1182 height 530
click at [947, 165] on span "Choose an option" at bounding box center [1022, 162] width 266 height 13
click at [964, 134] on body ".st0{fill:#FFFFFF;} .st1{fill:#76a4ed;} Campaigns New Campaign Active 14 Assist…" at bounding box center [591, 265] width 1182 height 530
click at [947, 202] on span "Past 30 days" at bounding box center [1022, 208] width 266 height 13
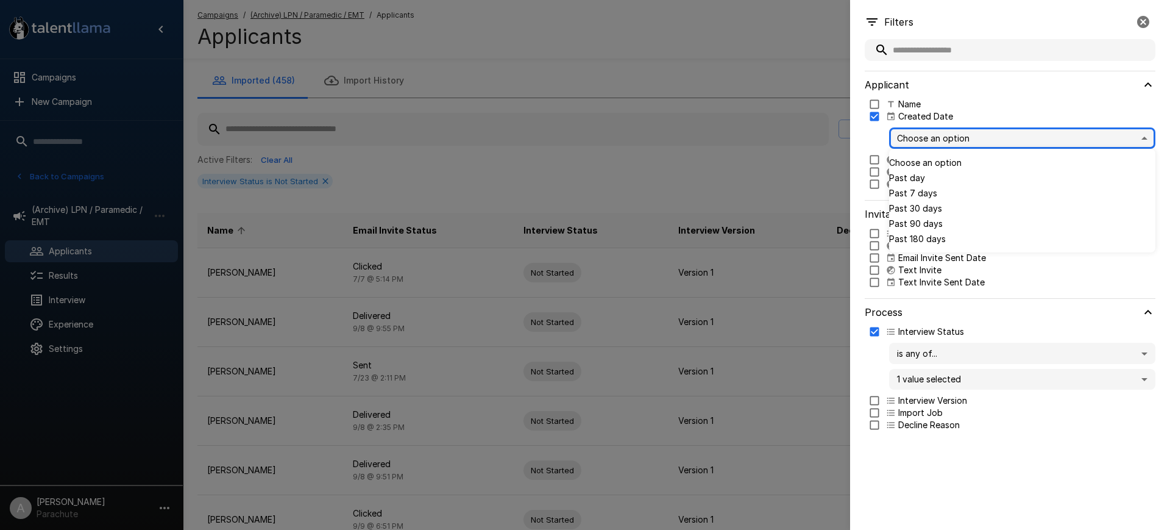
type input "**"
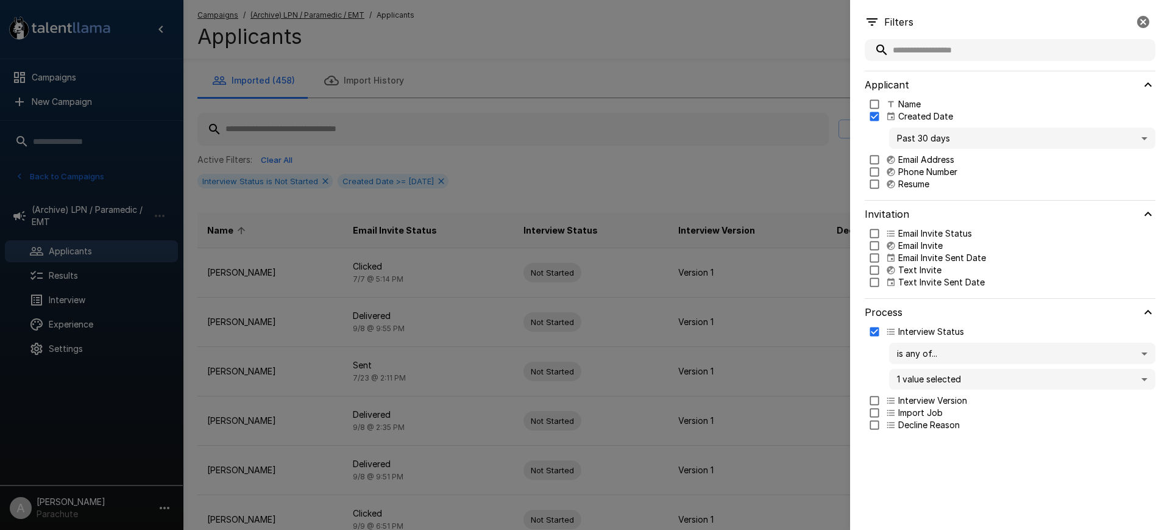
click at [725, 169] on div at bounding box center [585, 265] width 1170 height 530
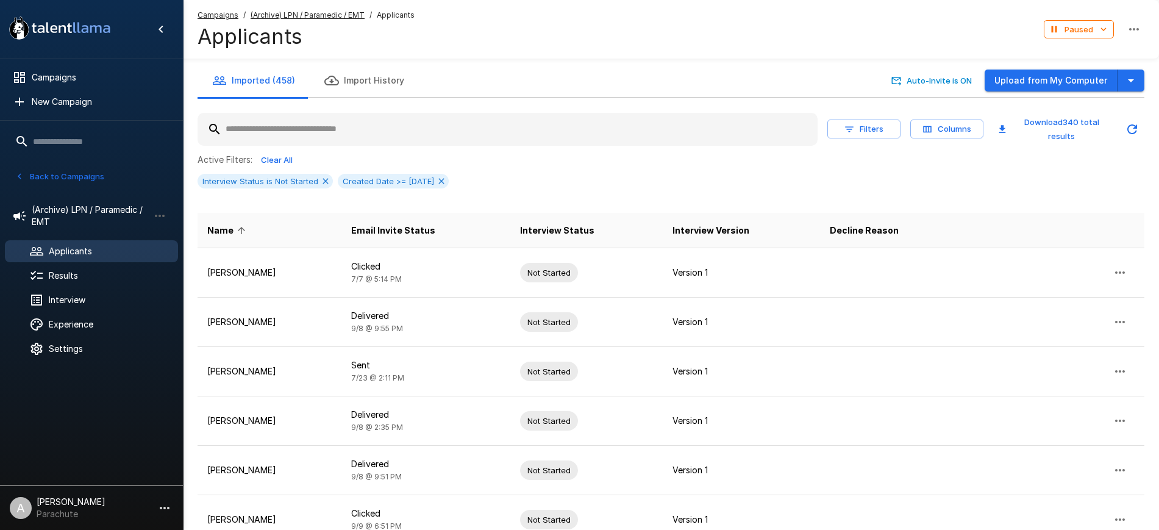
click at [845, 121] on button "Filters" at bounding box center [863, 128] width 73 height 19
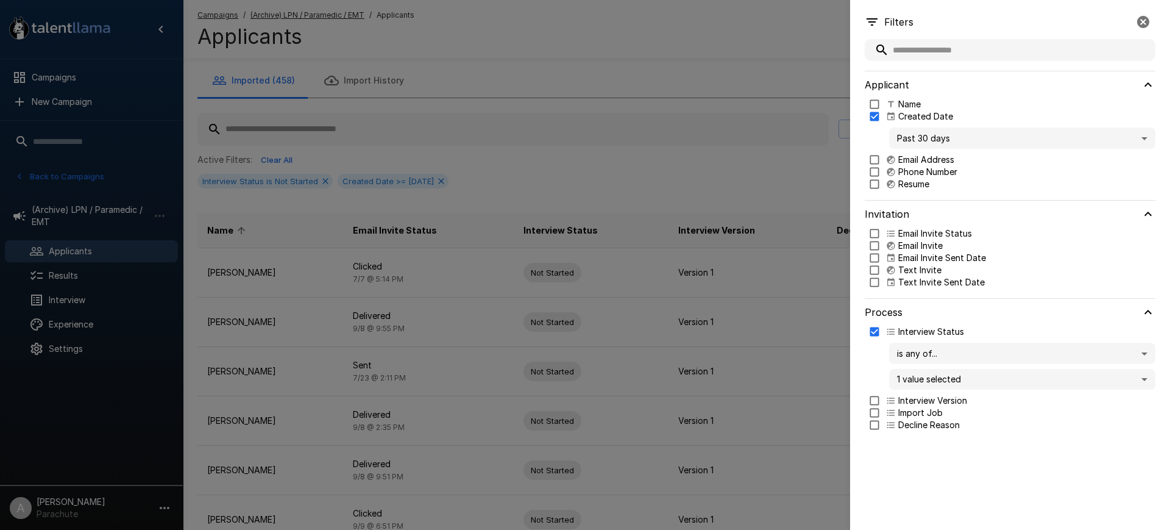
click at [960, 140] on body ".st0{fill:#FFFFFF;} .st1{fill:#76a4ed;} Campaigns New Campaign Active 14 Assist…" at bounding box center [591, 265] width 1182 height 530
click at [934, 187] on span "Past 7 days" at bounding box center [1022, 193] width 266 height 13
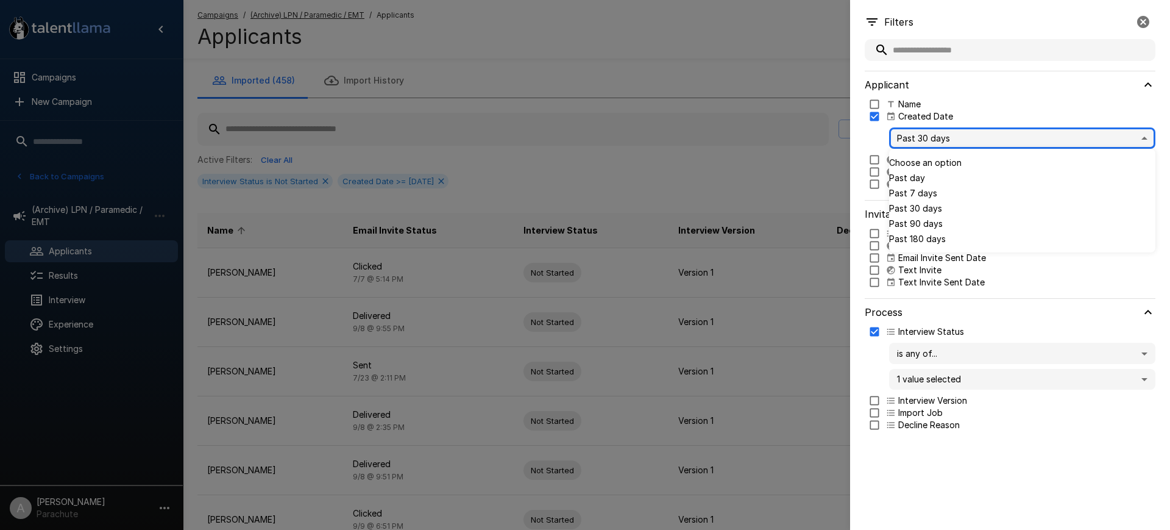
type input "*"
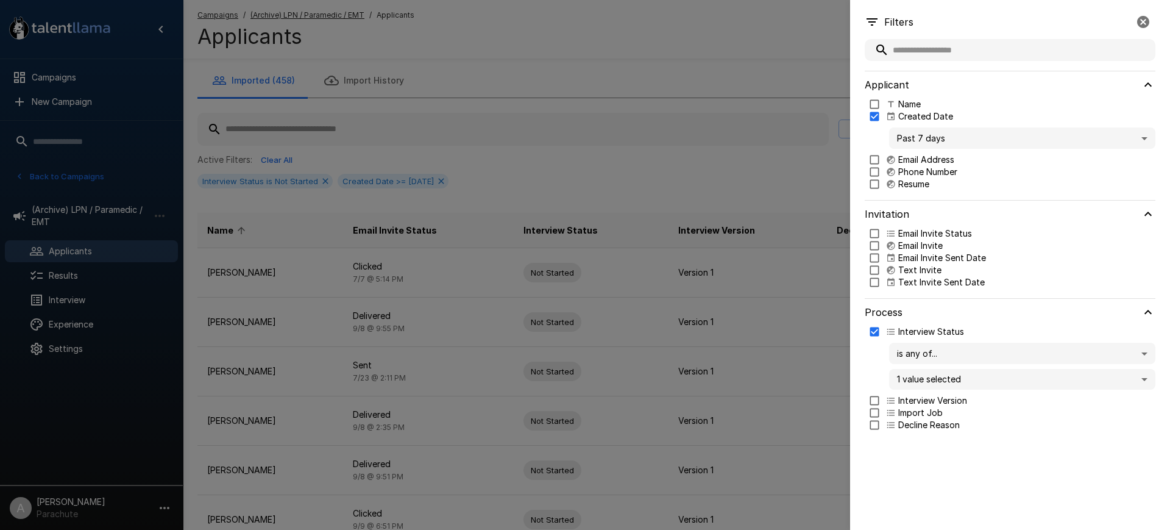
click at [713, 174] on div at bounding box center [585, 265] width 1170 height 530
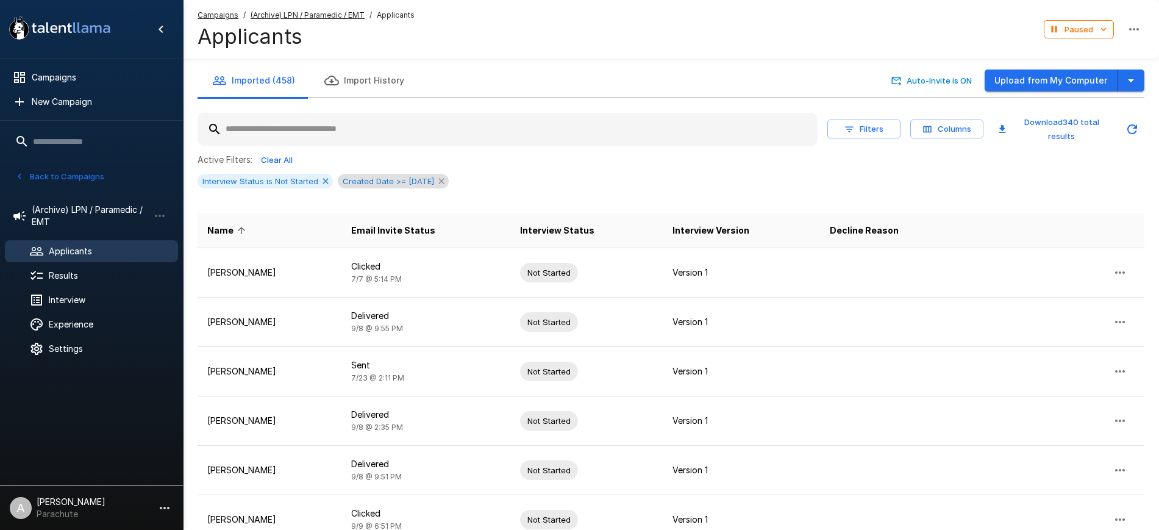
click at [444, 179] on icon at bounding box center [440, 181] width 5 height 5
click at [1051, 132] on button "Download 340 total results" at bounding box center [1054, 129] width 122 height 33
click at [435, 234] on span "Email Invite Status" at bounding box center [393, 230] width 84 height 15
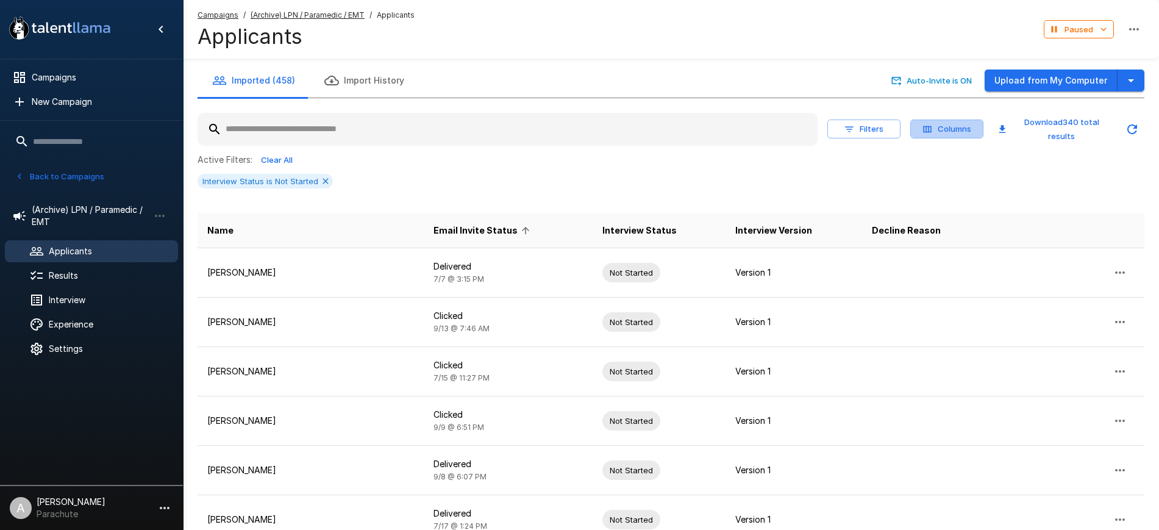
click at [945, 133] on button "Columns" at bounding box center [946, 128] width 73 height 19
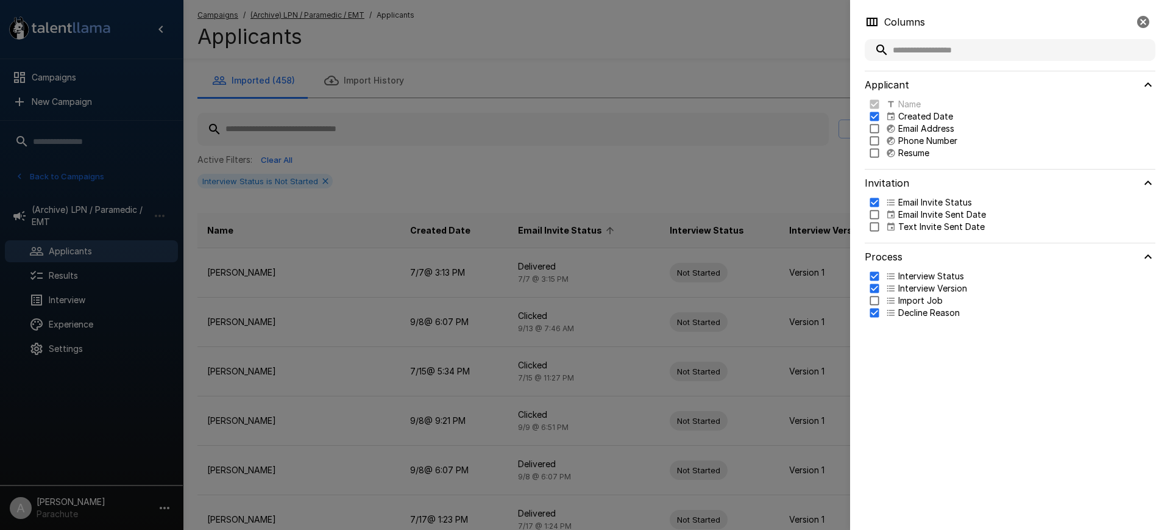
click at [719, 178] on div at bounding box center [585, 265] width 1170 height 530
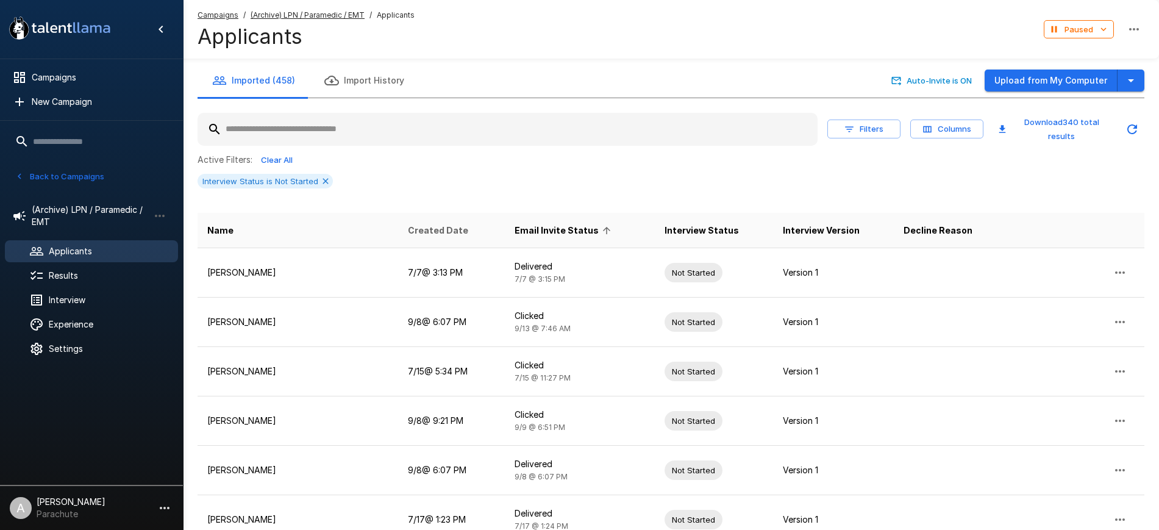
click at [441, 231] on span "Created Date" at bounding box center [438, 230] width 60 height 15
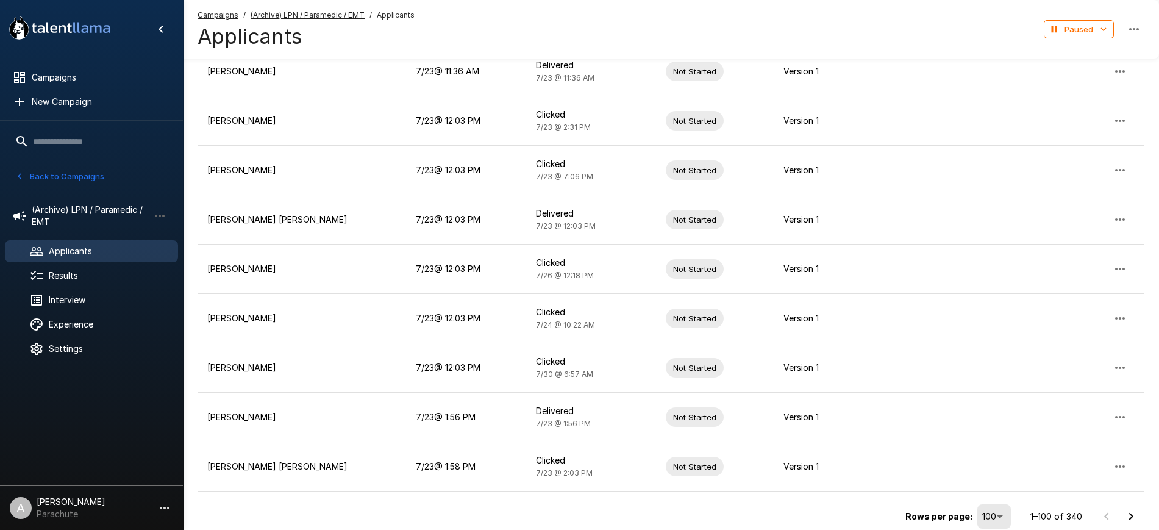
scroll to position [4745, 0]
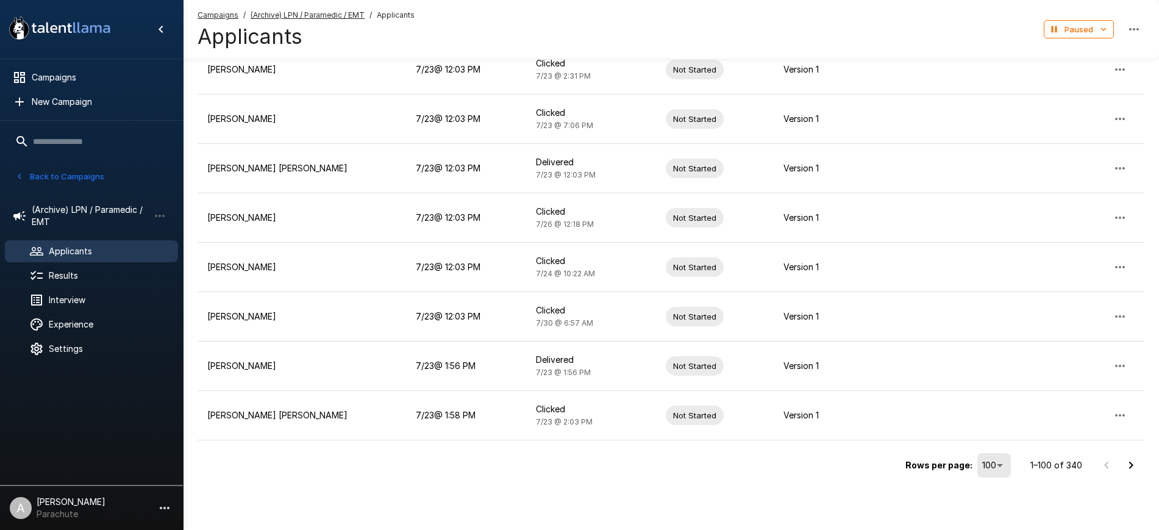
click at [1130, 462] on icon "Go to next page" at bounding box center [1131, 464] width 4 height 7
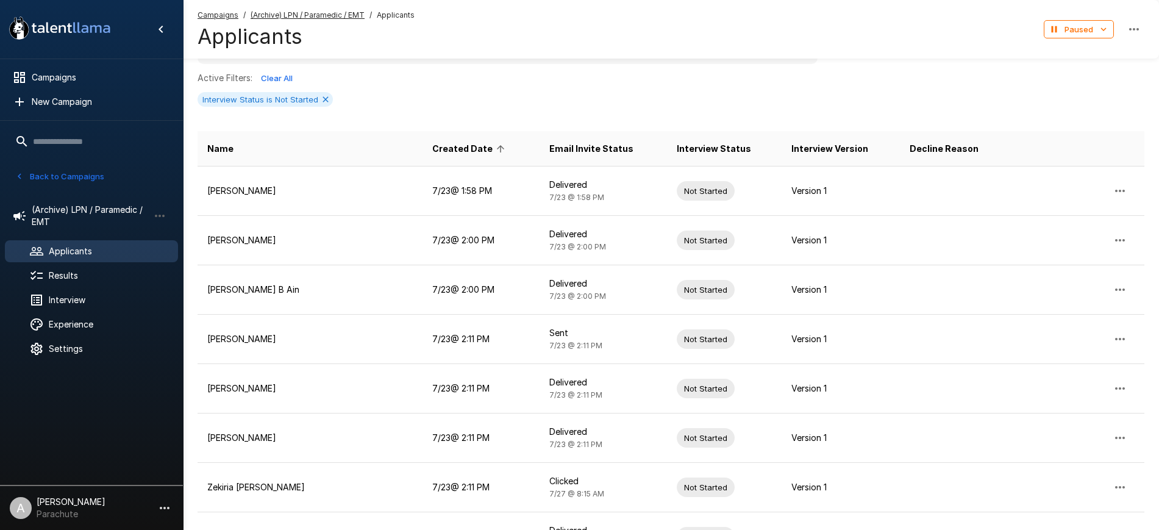
scroll to position [0, 0]
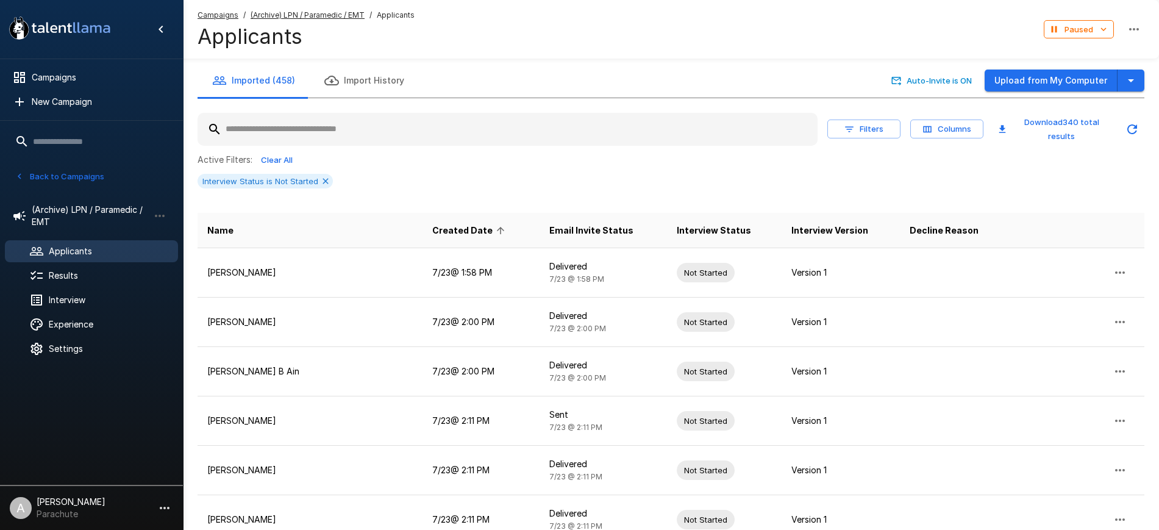
click at [468, 230] on th "Created Date" at bounding box center [480, 230] width 117 height 35
click at [495, 227] on icon at bounding box center [500, 230] width 11 height 11
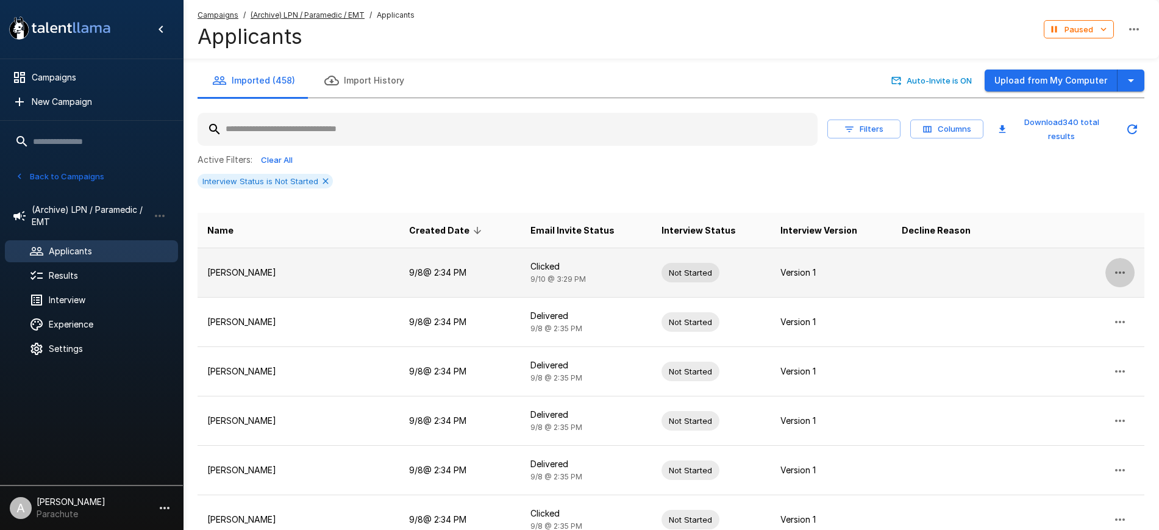
click at [1125, 266] on icon "button" at bounding box center [1119, 272] width 15 height 15
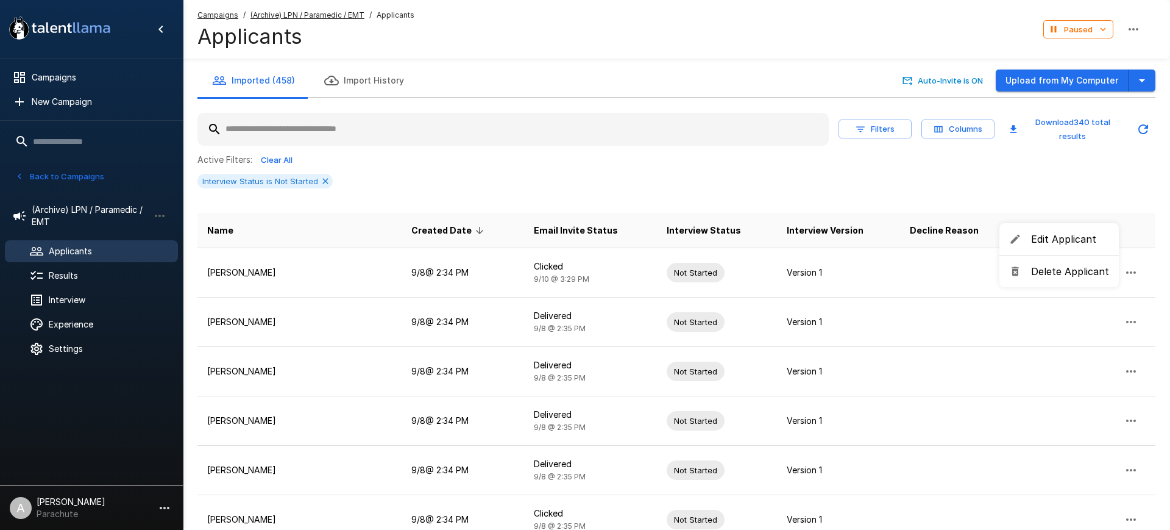
click at [1081, 266] on span "Delete Applicant" at bounding box center [1070, 271] width 78 height 15
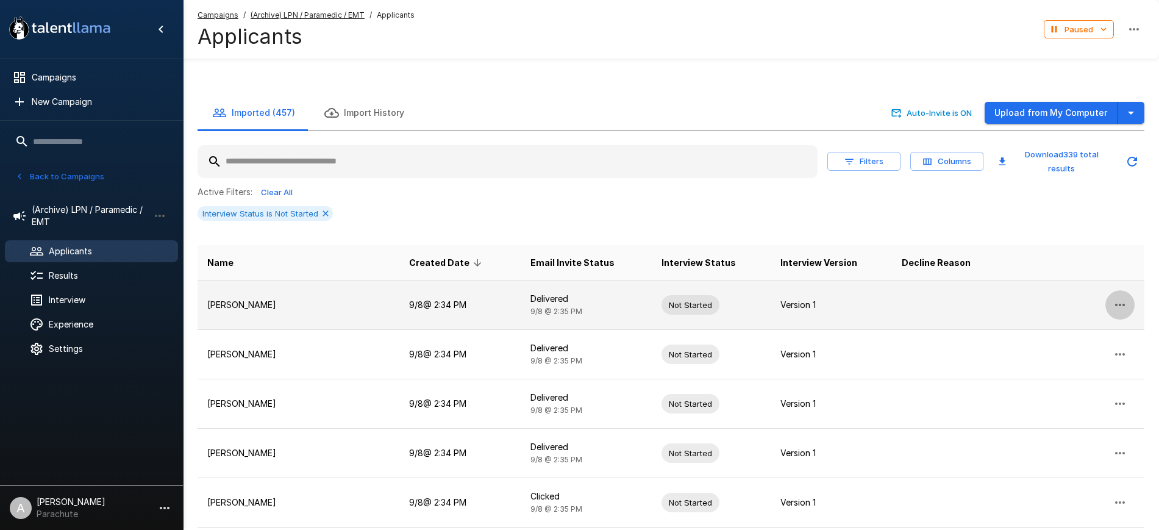
click at [1120, 297] on icon "button" at bounding box center [1119, 304] width 15 height 15
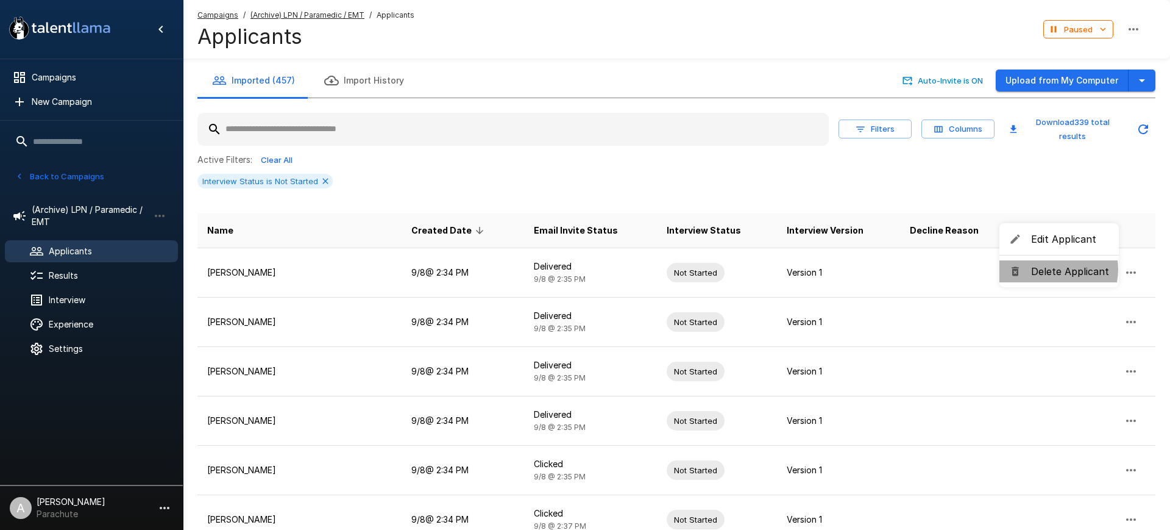
click at [1055, 269] on span "Delete Applicant" at bounding box center [1070, 271] width 78 height 15
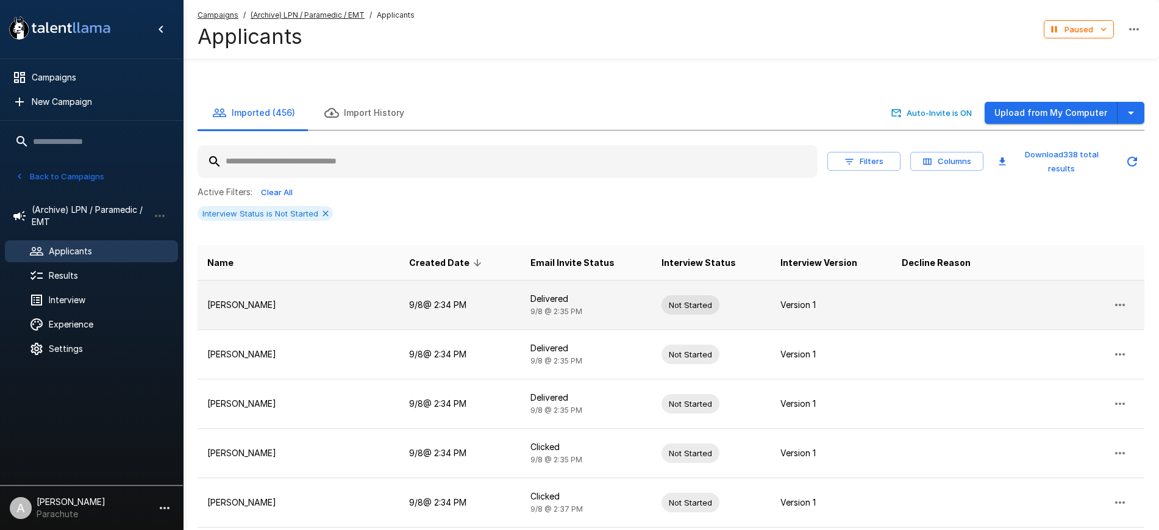
click at [1124, 304] on icon "button" at bounding box center [1120, 305] width 10 height 2
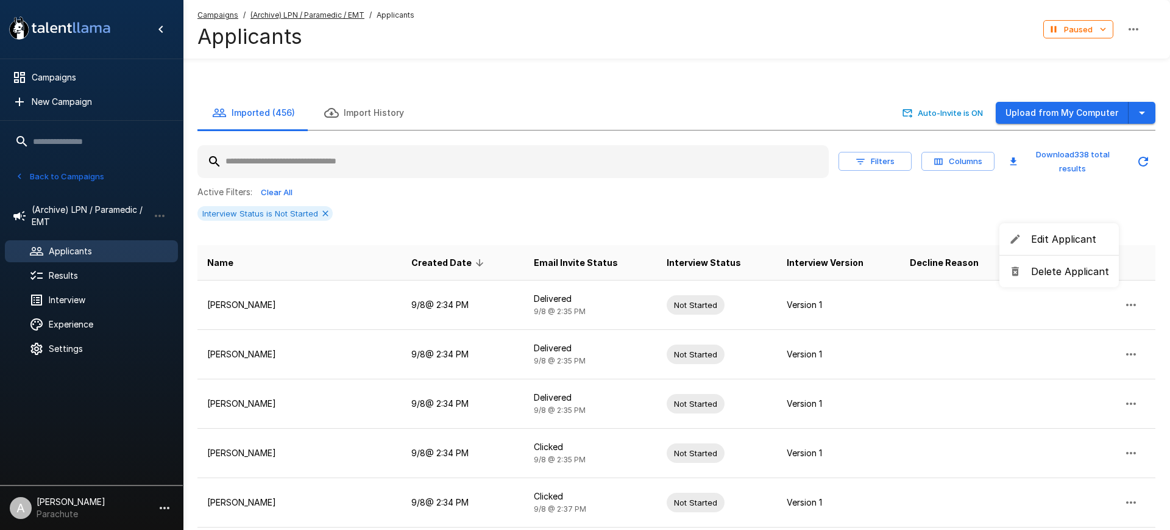
click at [1051, 270] on span "Delete Applicant" at bounding box center [1070, 271] width 78 height 15
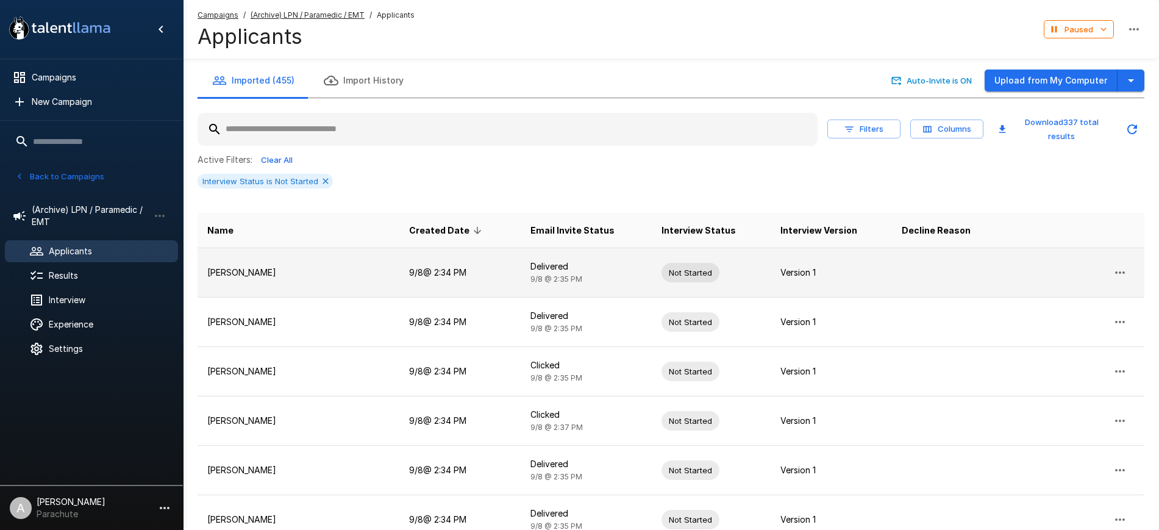
click at [1120, 266] on icon "button" at bounding box center [1119, 272] width 15 height 15
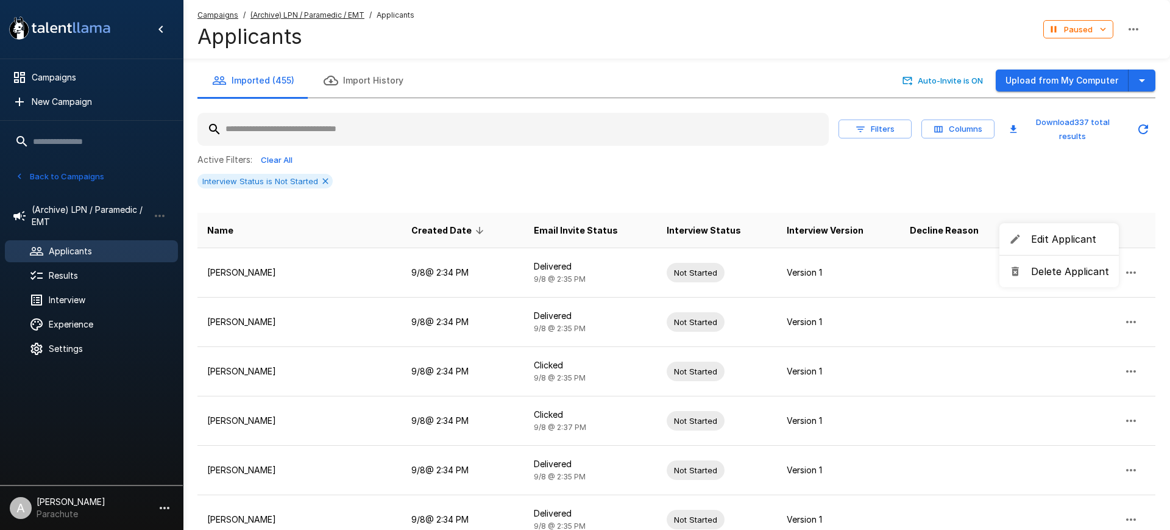
click at [1070, 272] on span "Delete Applicant" at bounding box center [1070, 271] width 78 height 15
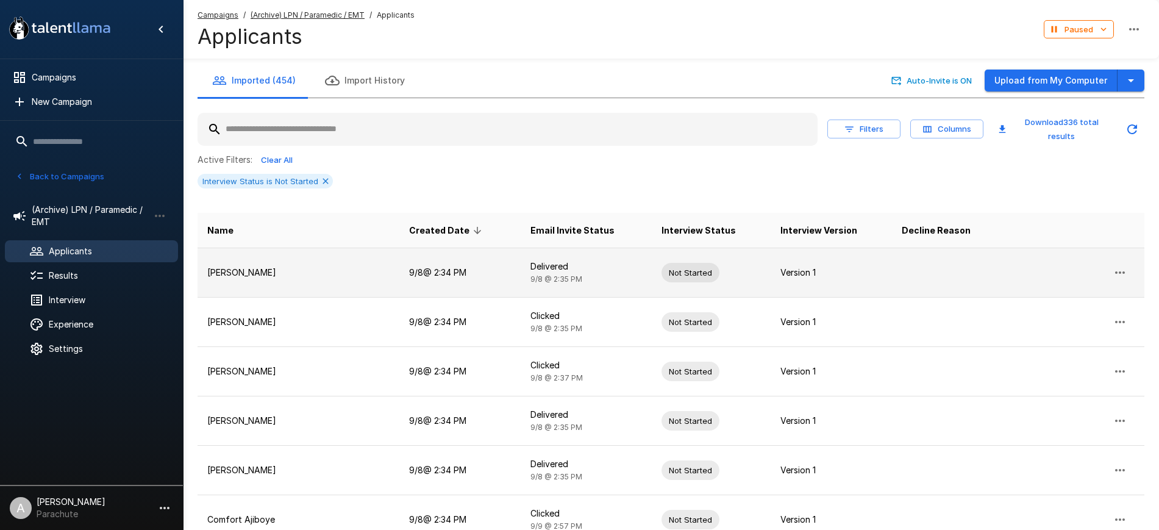
click at [244, 284] on td "Maribel Gomez" at bounding box center [298, 272] width 202 height 49
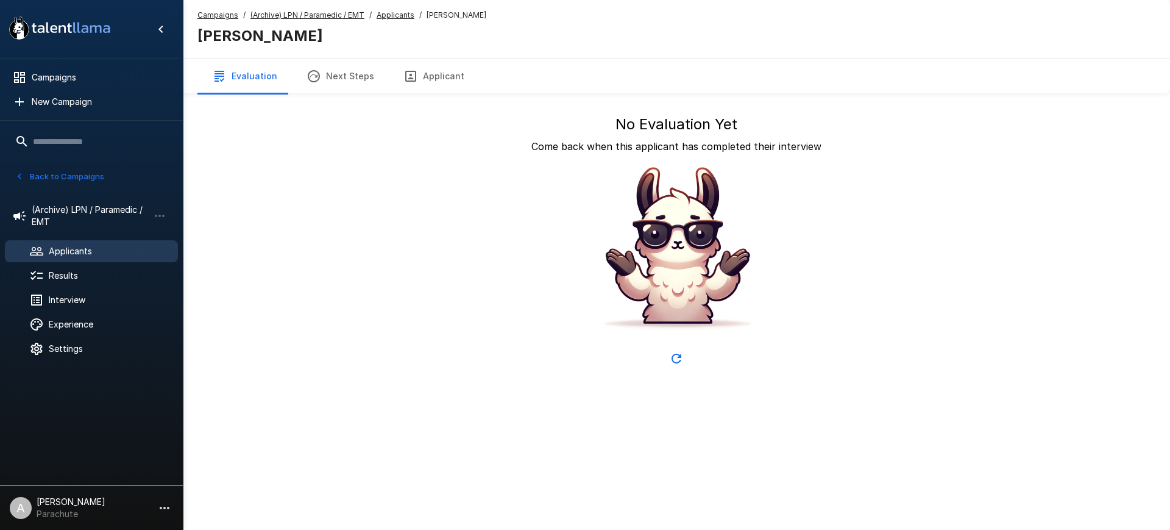
click at [420, 82] on button "Applicant" at bounding box center [434, 76] width 90 height 34
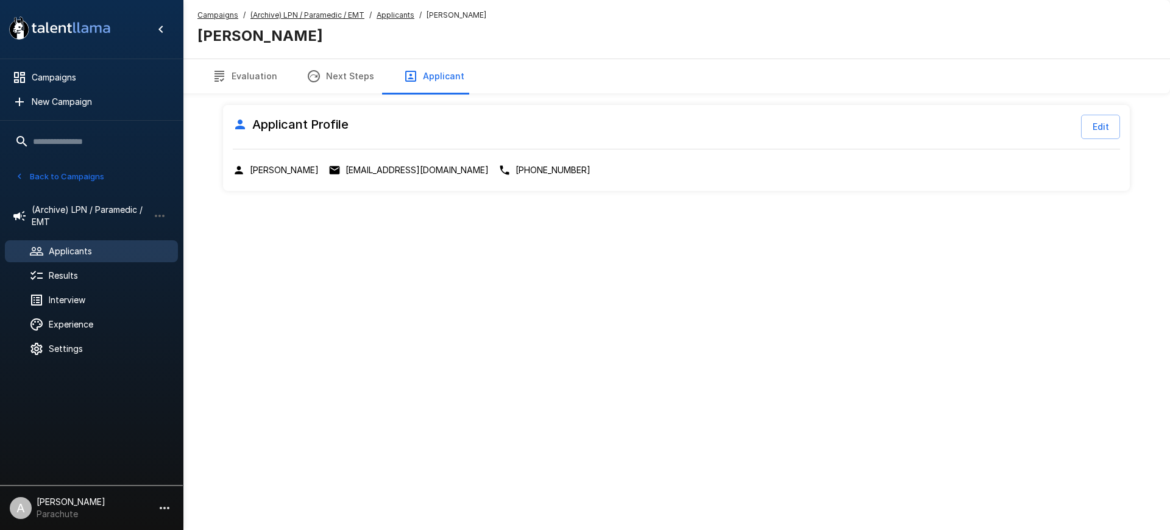
click at [383, 171] on p "maribelgomez553@yahoo.com" at bounding box center [417, 170] width 143 height 12
click at [396, 16] on u "Applicants" at bounding box center [396, 14] width 38 height 9
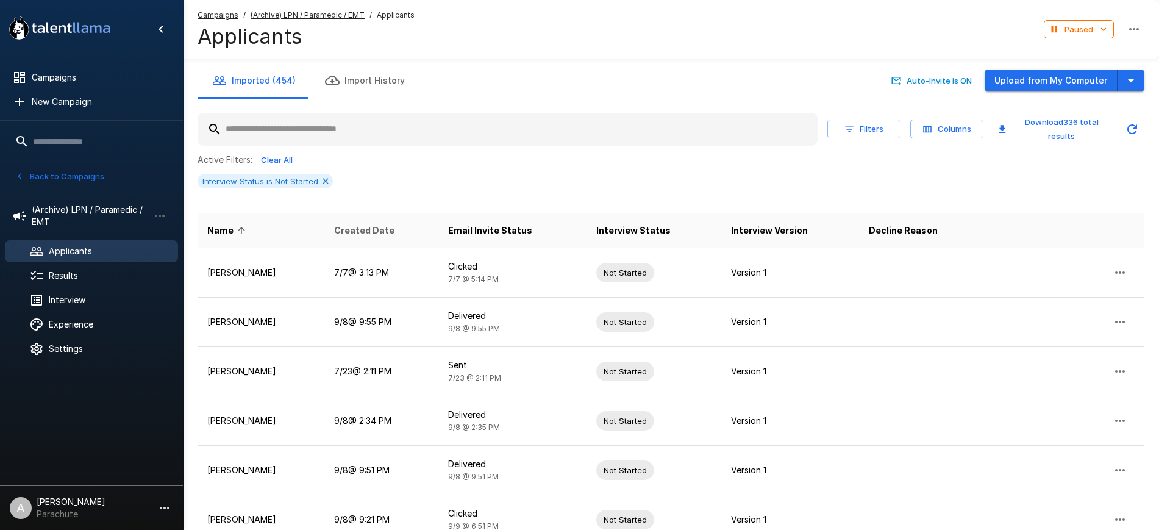
click at [385, 223] on span "Created Date" at bounding box center [364, 230] width 60 height 15
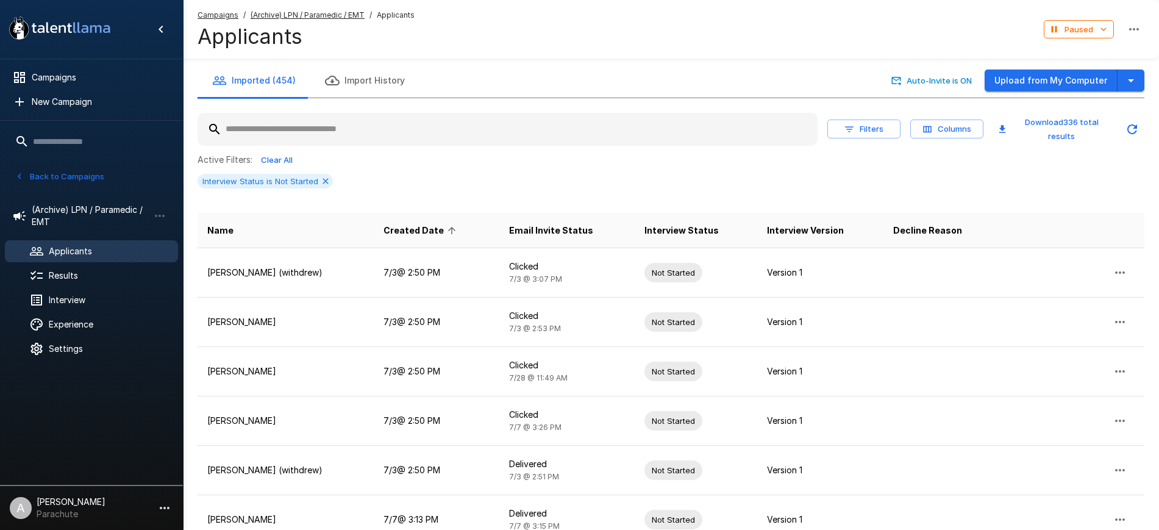
click at [446, 226] on span "Created Date" at bounding box center [421, 230] width 76 height 15
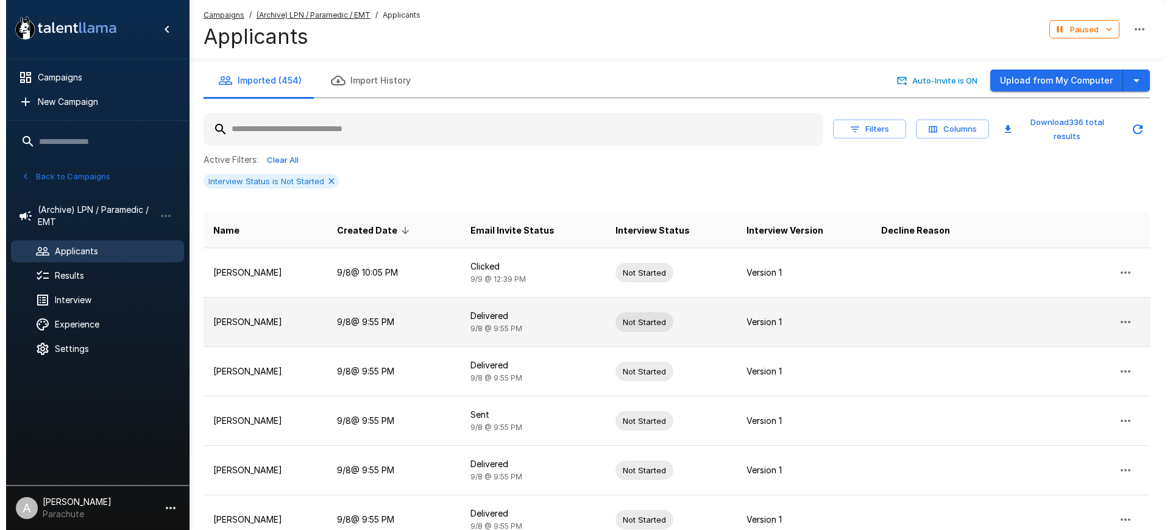
scroll to position [302, 0]
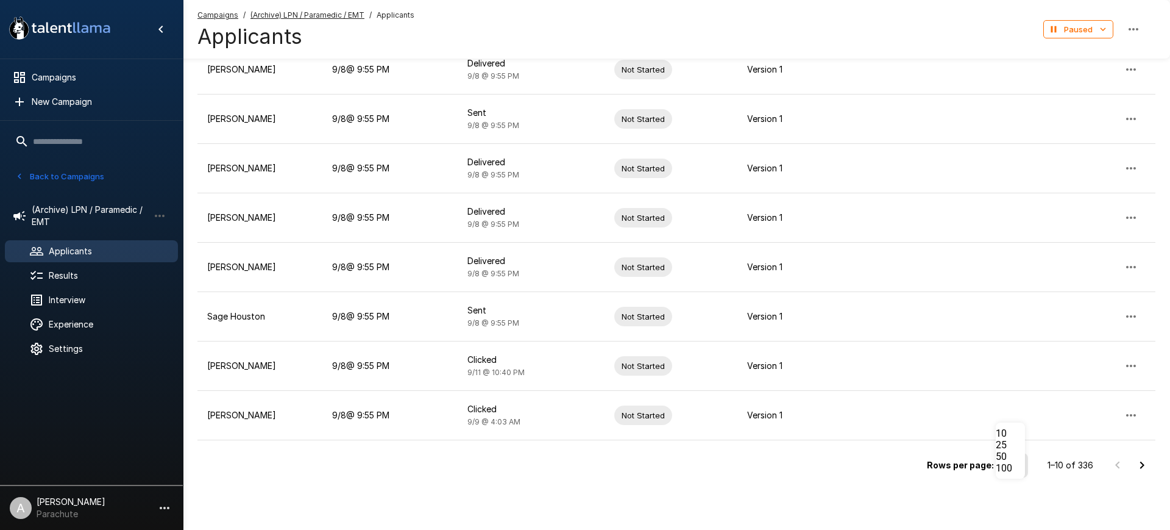
click at [1019, 474] on li "100" at bounding box center [1010, 468] width 29 height 12
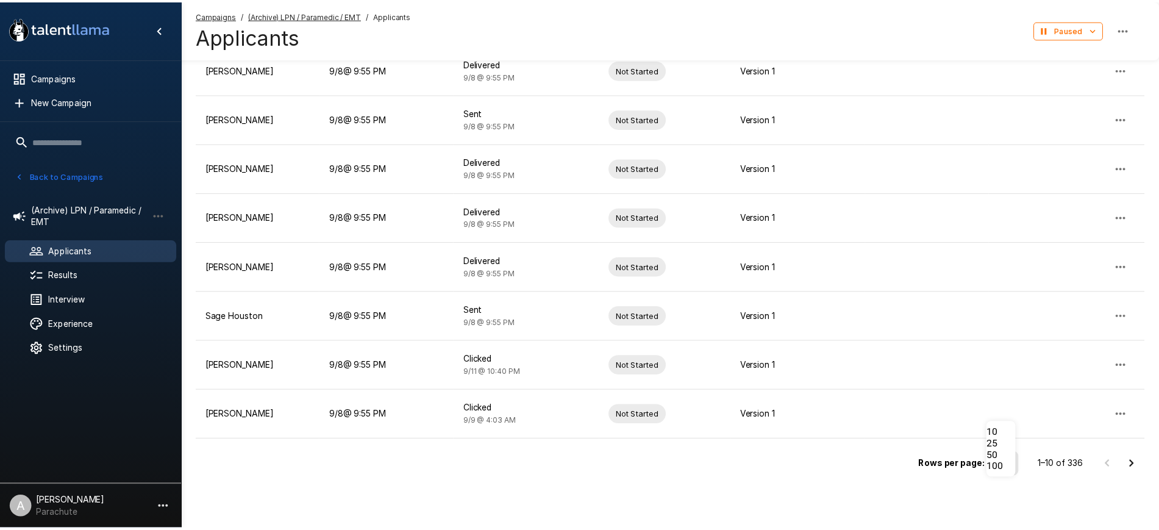
scroll to position [0, 0]
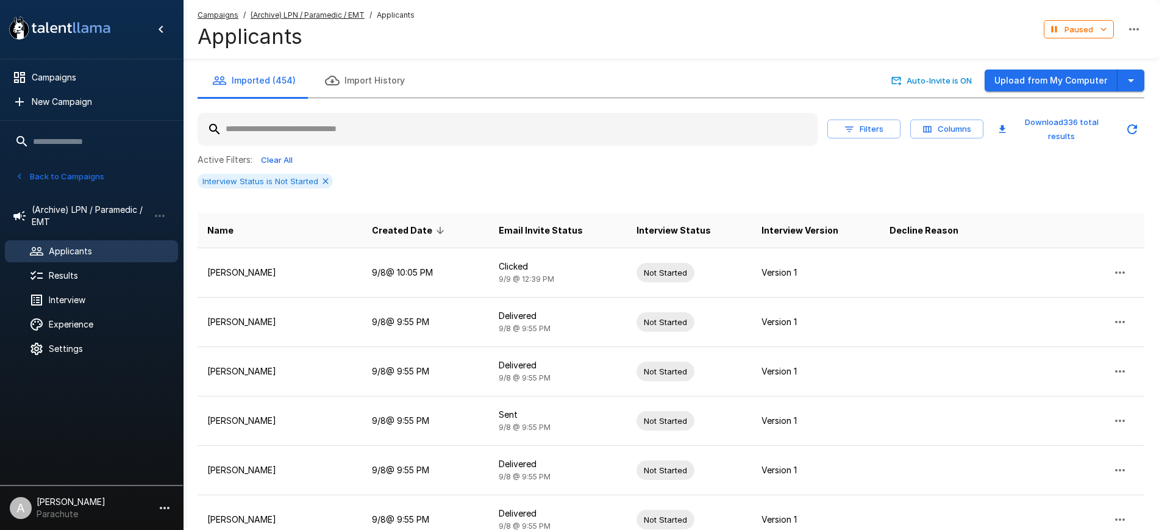
click at [427, 229] on span "Created Date" at bounding box center [410, 230] width 76 height 15
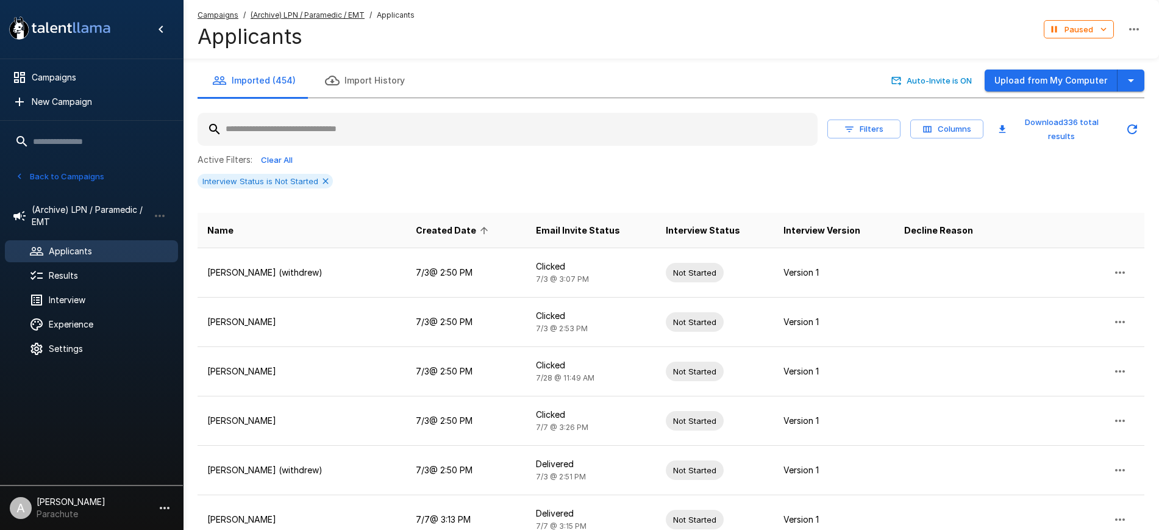
click at [427, 229] on span "Created Date" at bounding box center [454, 230] width 76 height 15
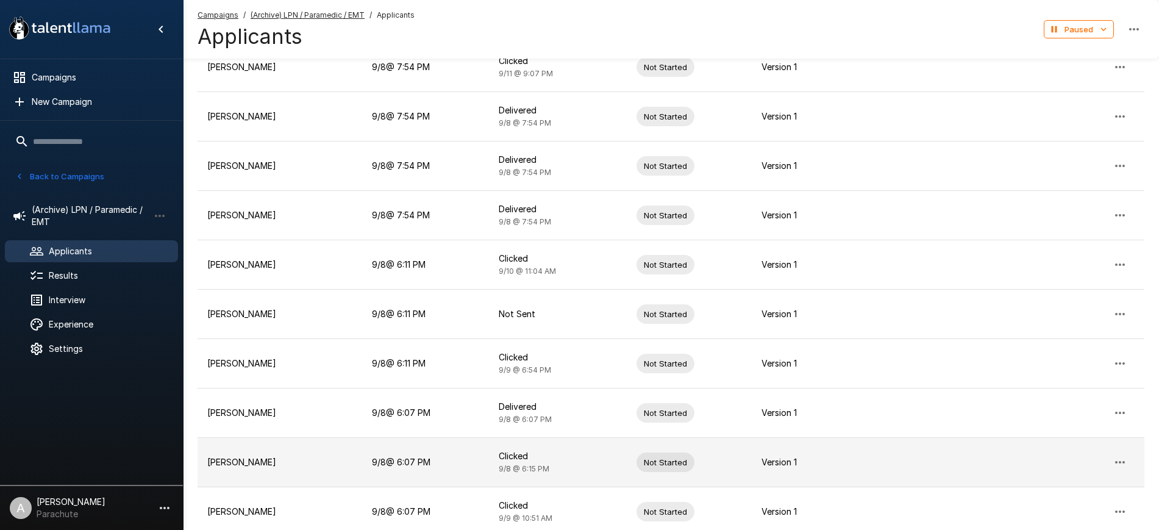
scroll to position [4745, 0]
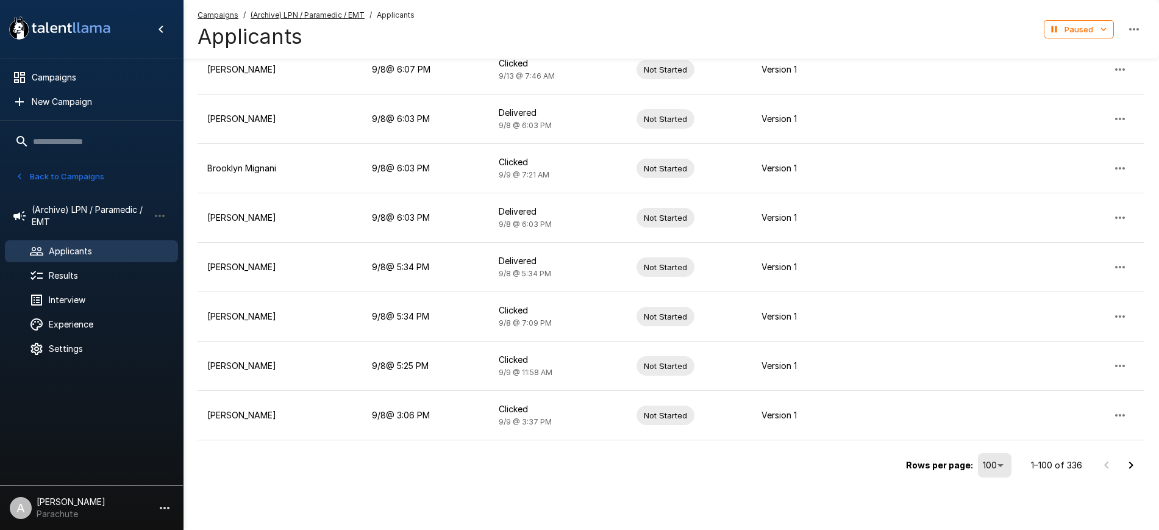
click at [1133, 465] on icon "Go to next page" at bounding box center [1131, 464] width 4 height 7
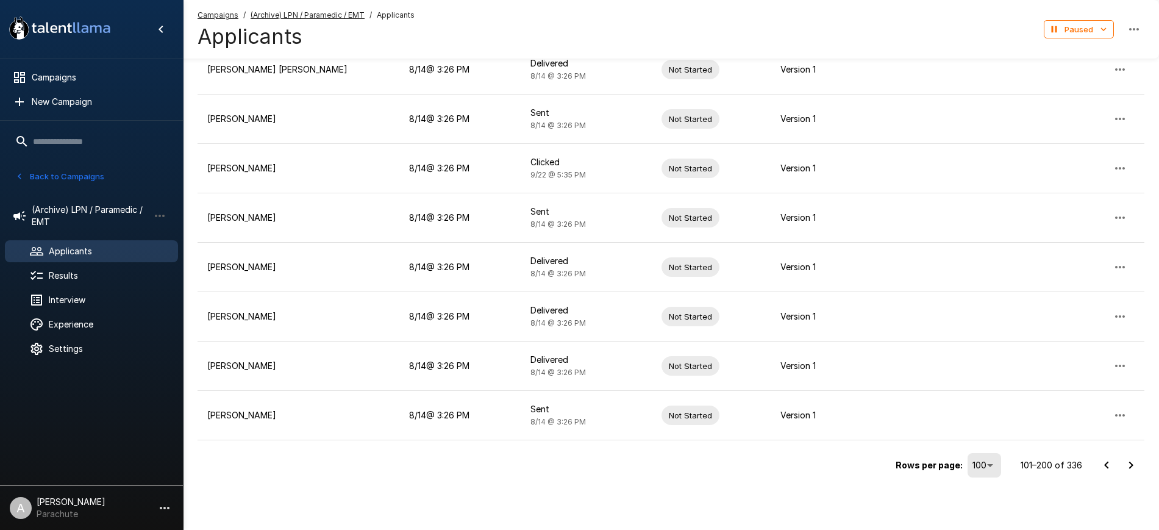
scroll to position [8, 0]
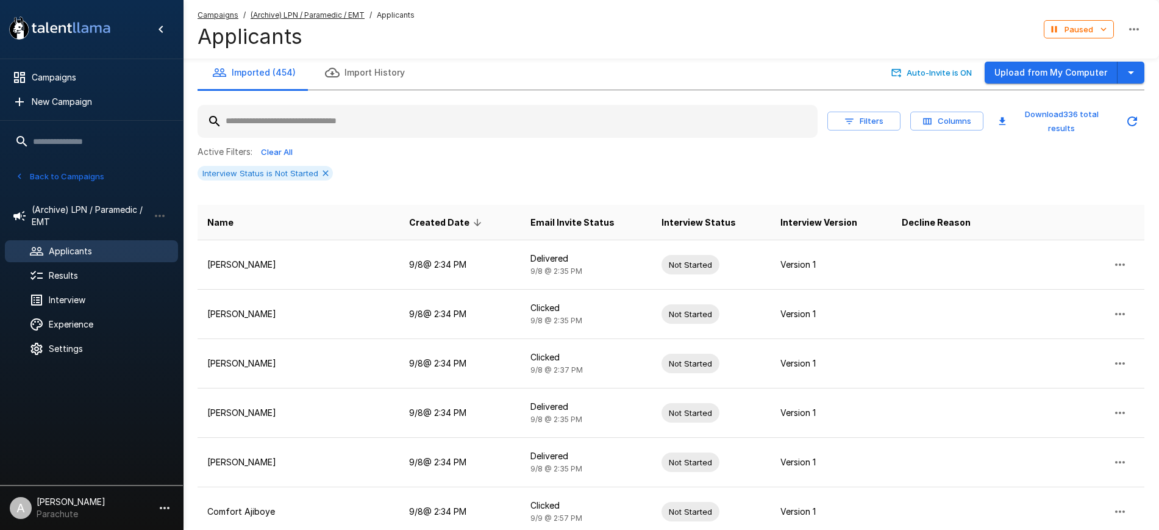
click at [789, 170] on div "Interview Status is Not Started" at bounding box center [670, 173] width 947 height 15
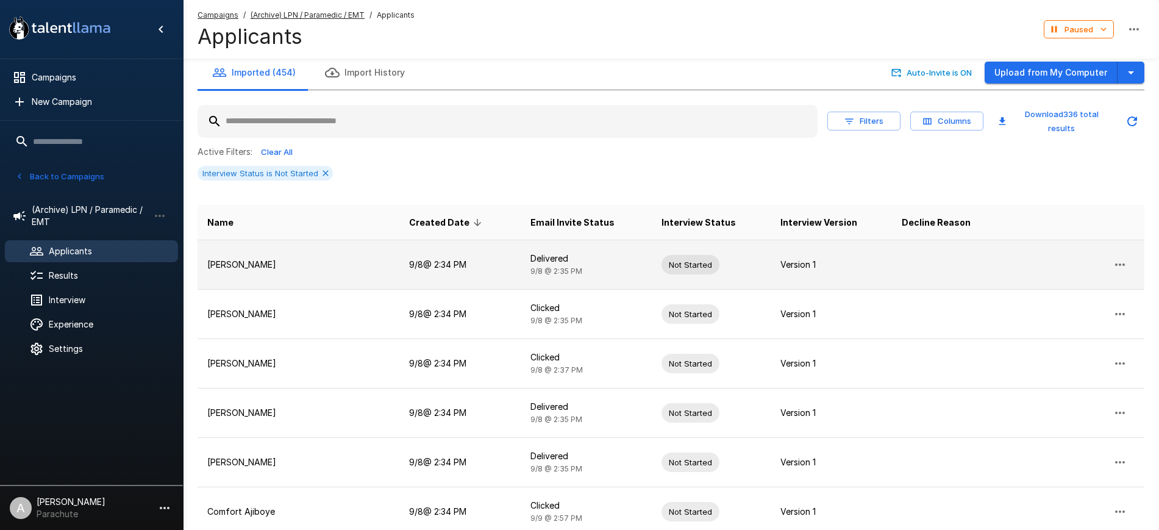
click at [1117, 265] on icon "button" at bounding box center [1119, 264] width 15 height 15
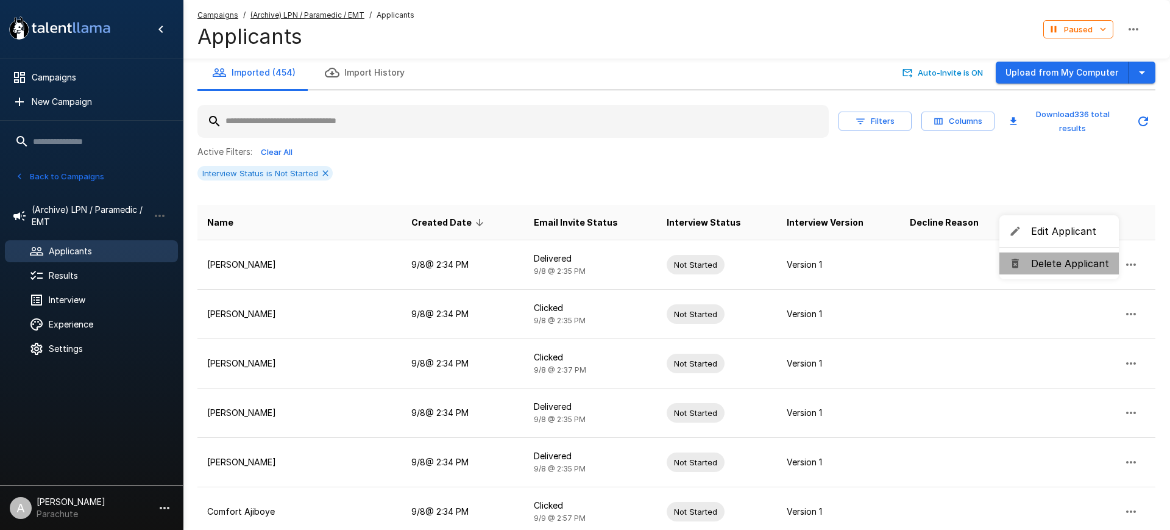
click at [1071, 267] on span "Delete Applicant" at bounding box center [1070, 263] width 78 height 15
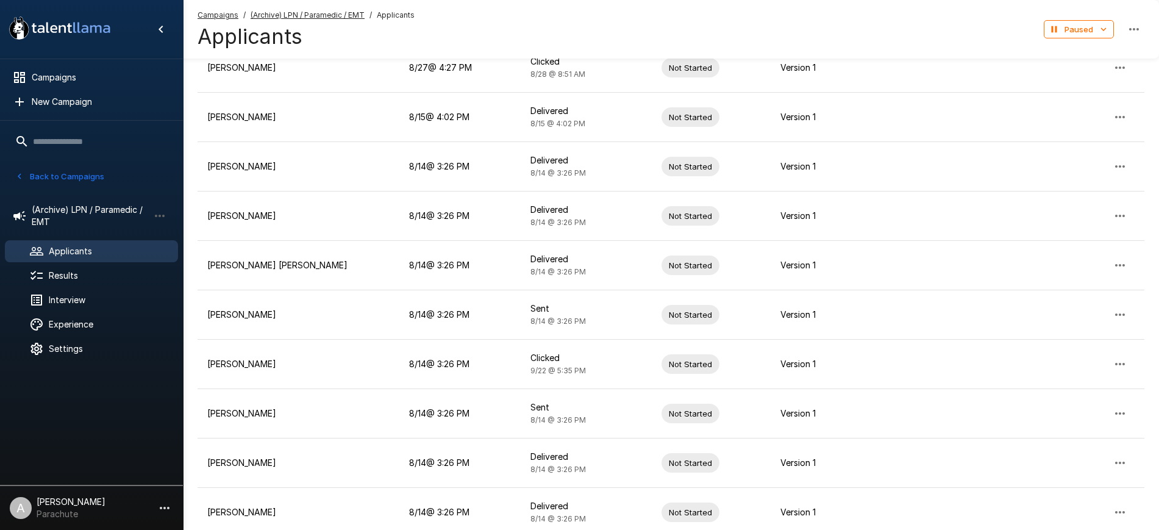
scroll to position [4696, 0]
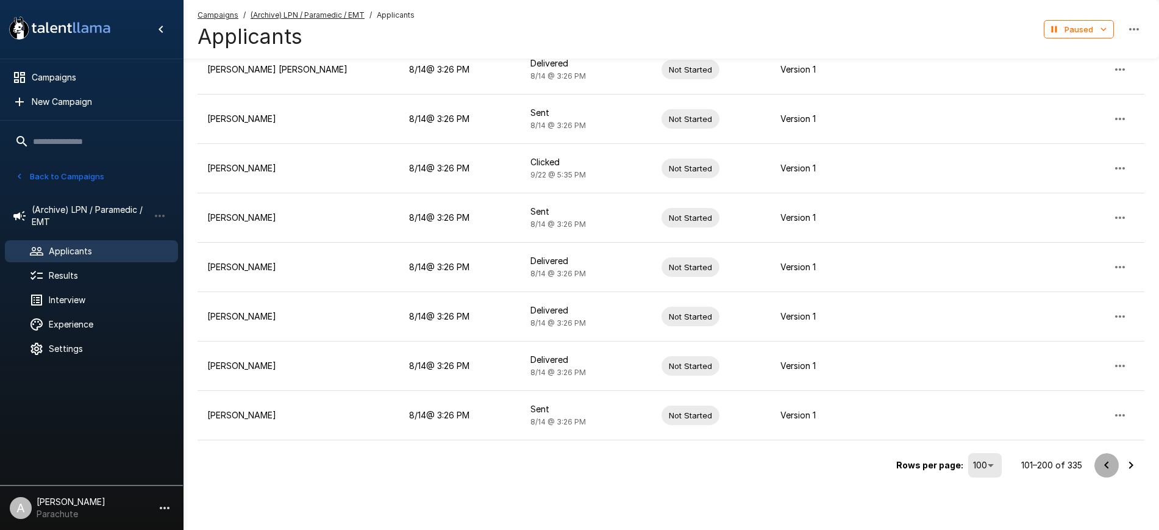
click at [1103, 467] on icon "Go to previous page" at bounding box center [1106, 465] width 15 height 15
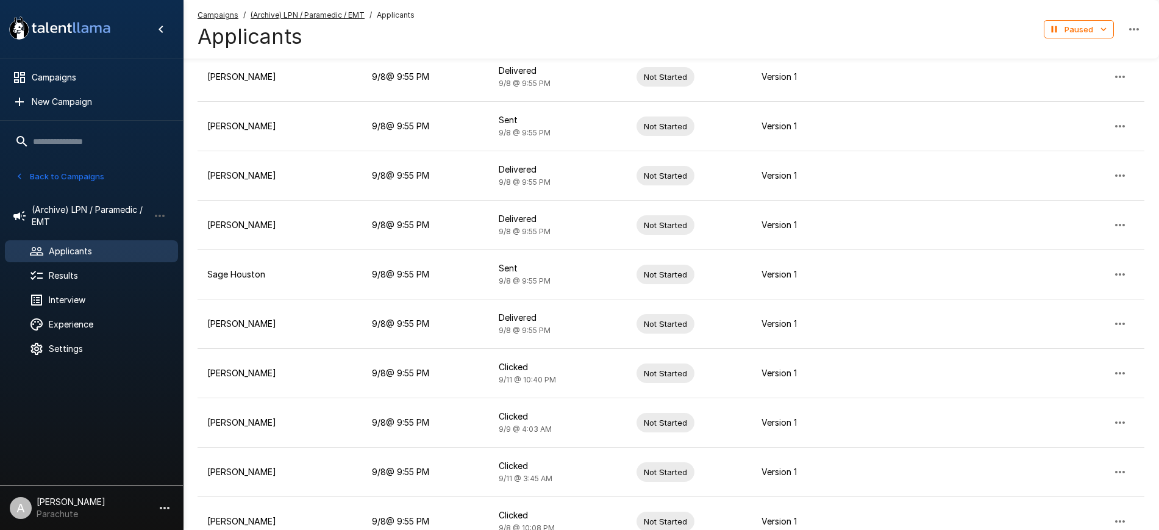
scroll to position [0, 0]
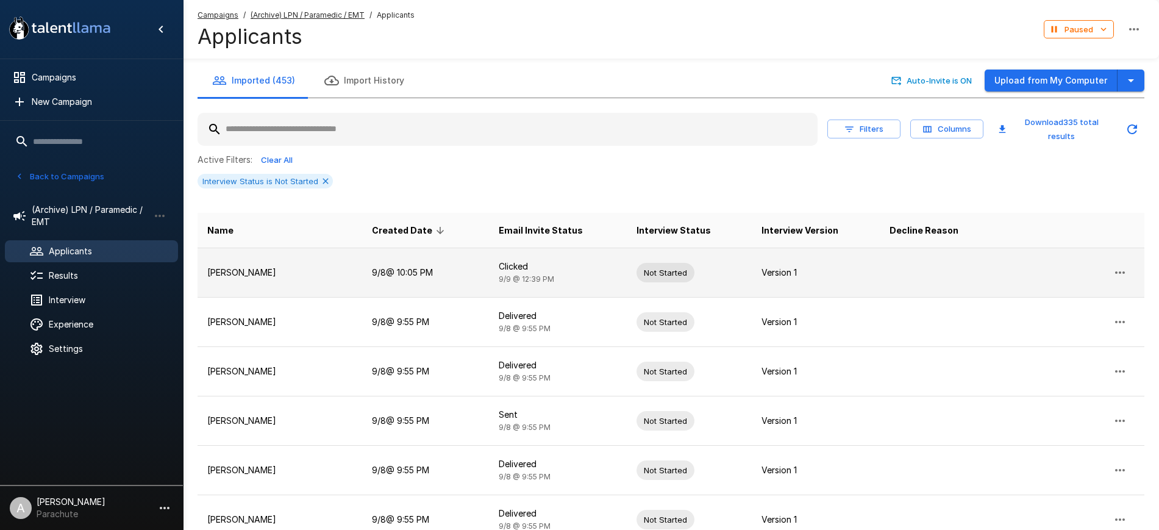
click at [1121, 270] on icon "button" at bounding box center [1119, 272] width 15 height 15
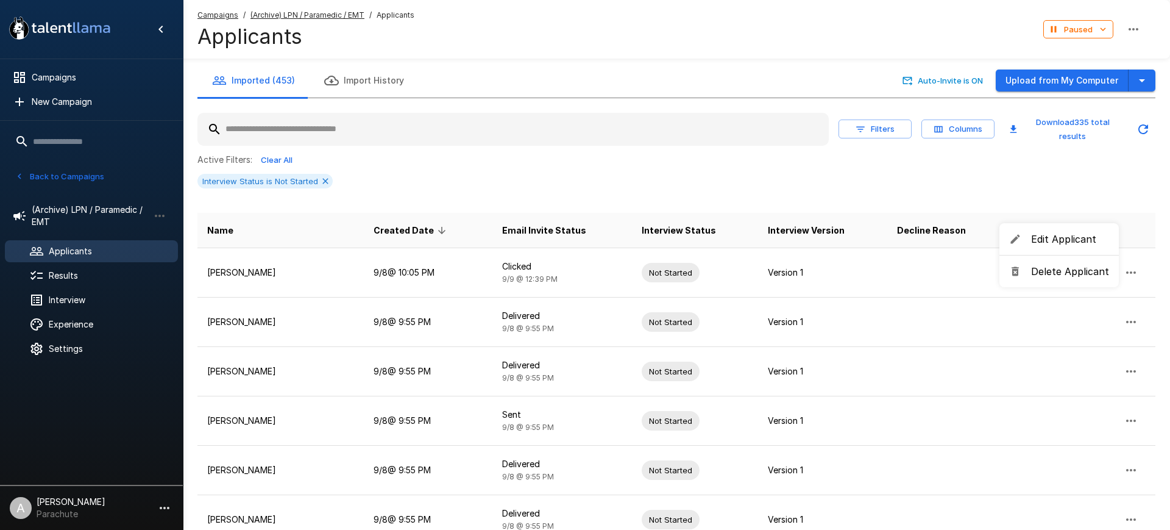
click at [1064, 279] on li "Delete Applicant" at bounding box center [1059, 271] width 119 height 22
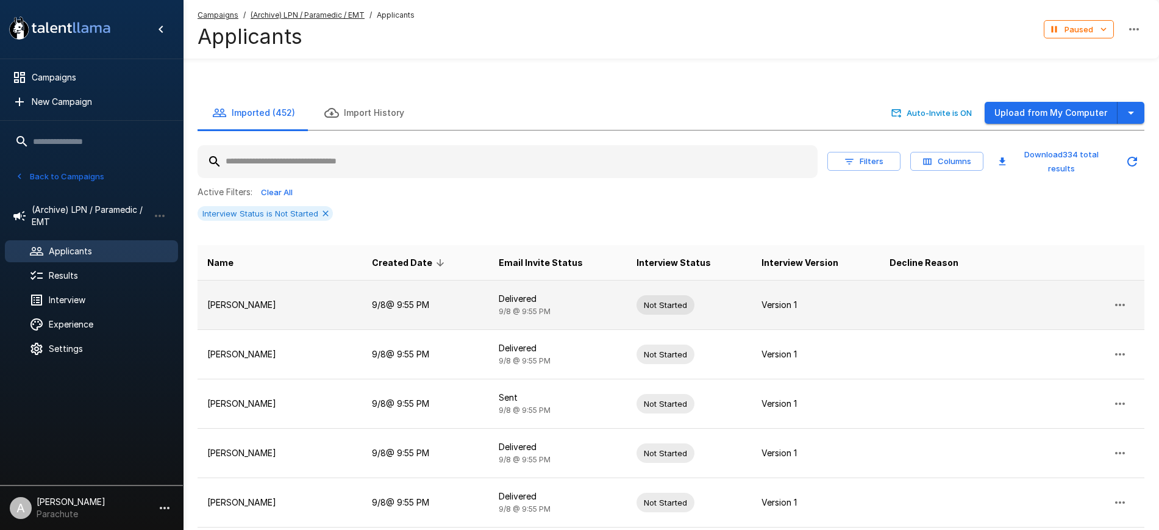
click at [1122, 297] on icon "button" at bounding box center [1119, 304] width 15 height 15
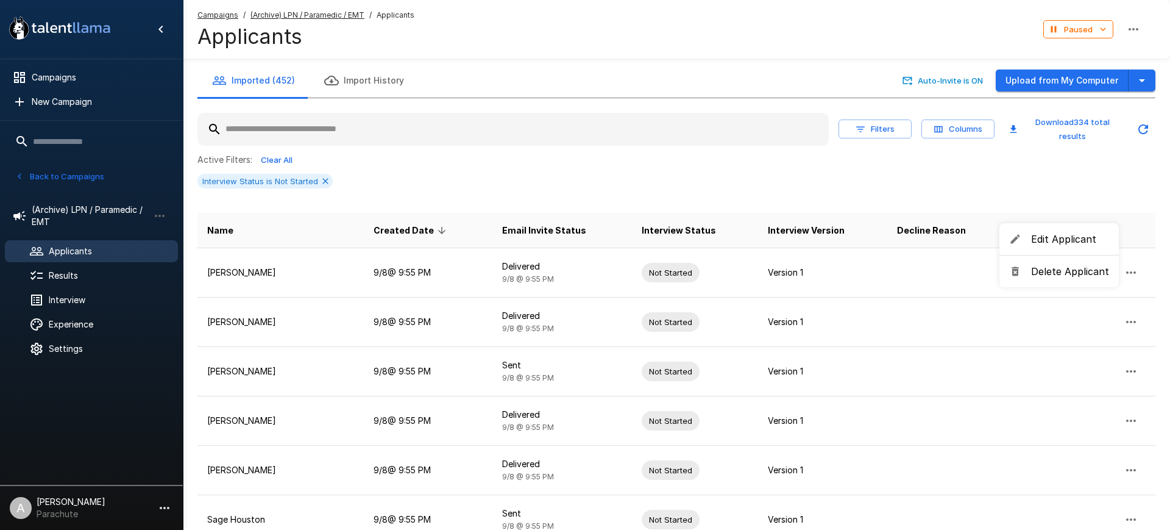
click at [1066, 272] on span "Delete Applicant" at bounding box center [1070, 271] width 78 height 15
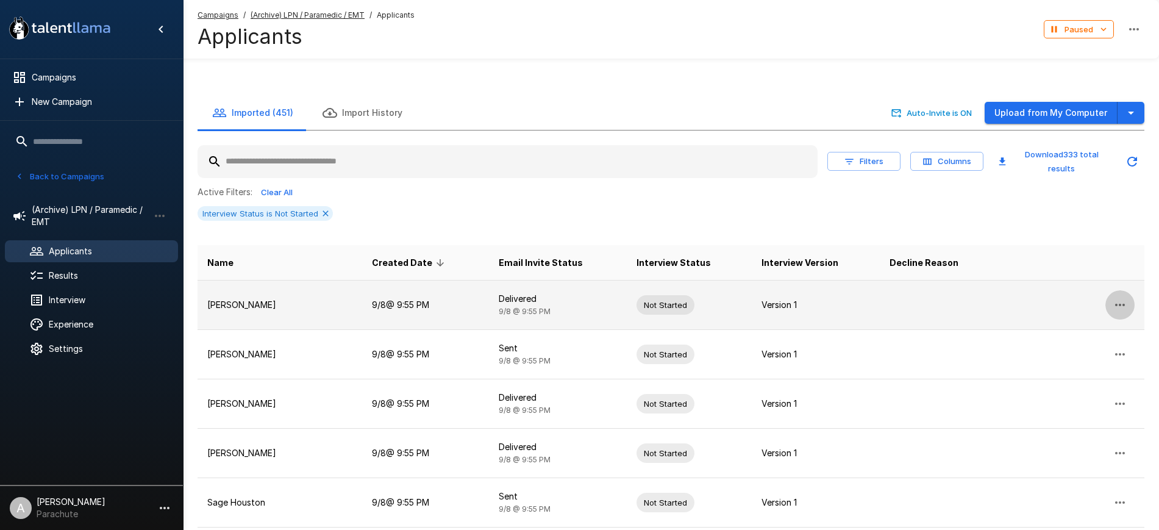
click at [1122, 290] on button "button" at bounding box center [1119, 304] width 29 height 29
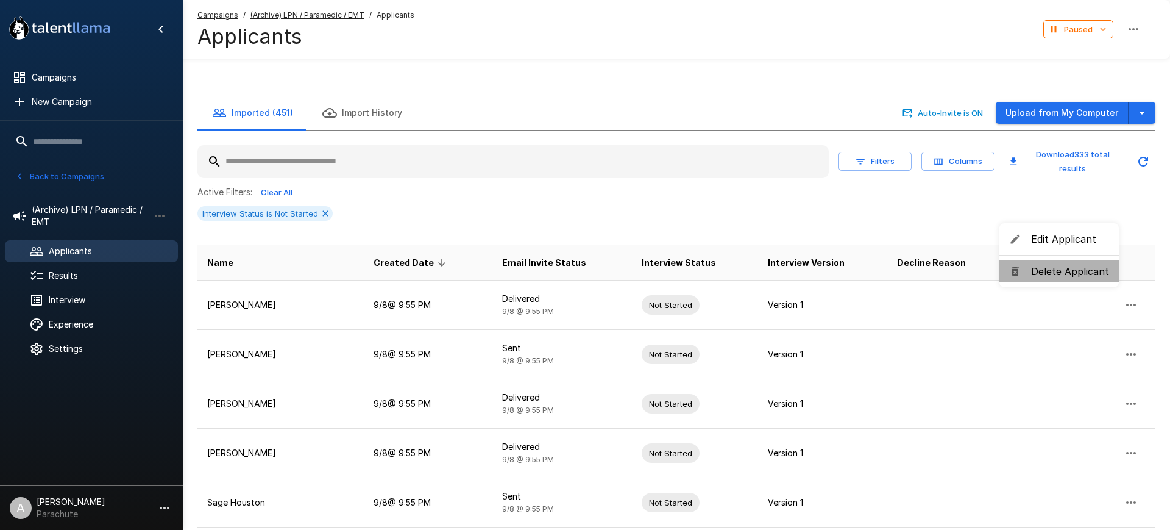
click at [1076, 273] on span "Delete Applicant" at bounding box center [1070, 271] width 78 height 15
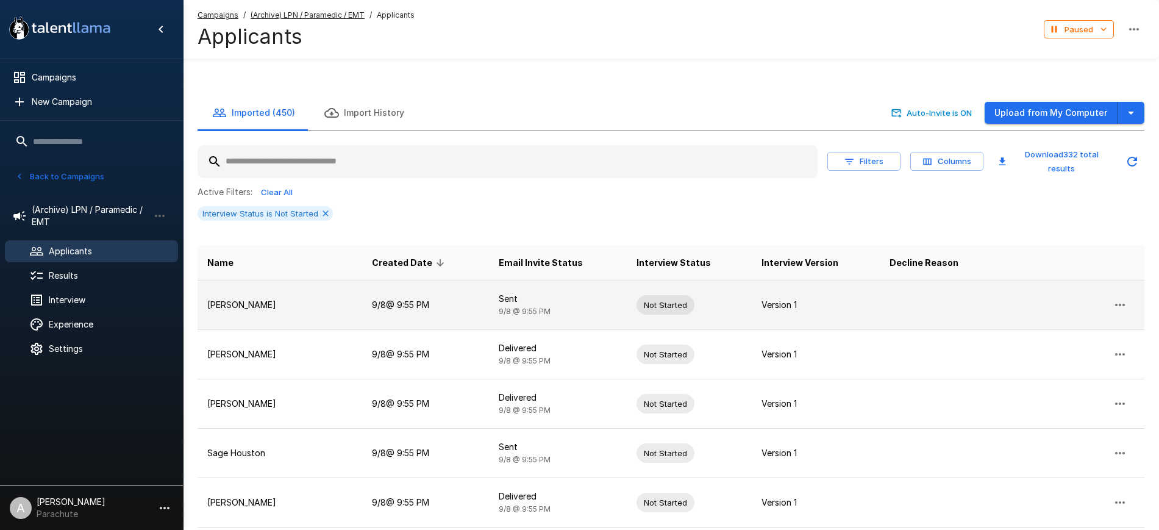
click at [1126, 297] on icon "button" at bounding box center [1119, 304] width 15 height 15
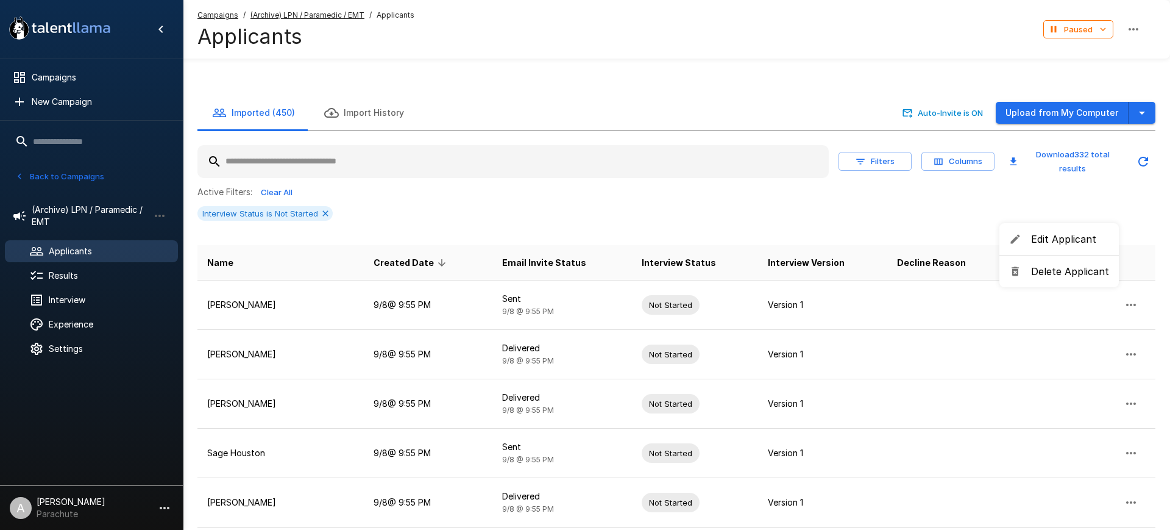
click at [1066, 274] on span "Delete Applicant" at bounding box center [1070, 271] width 78 height 15
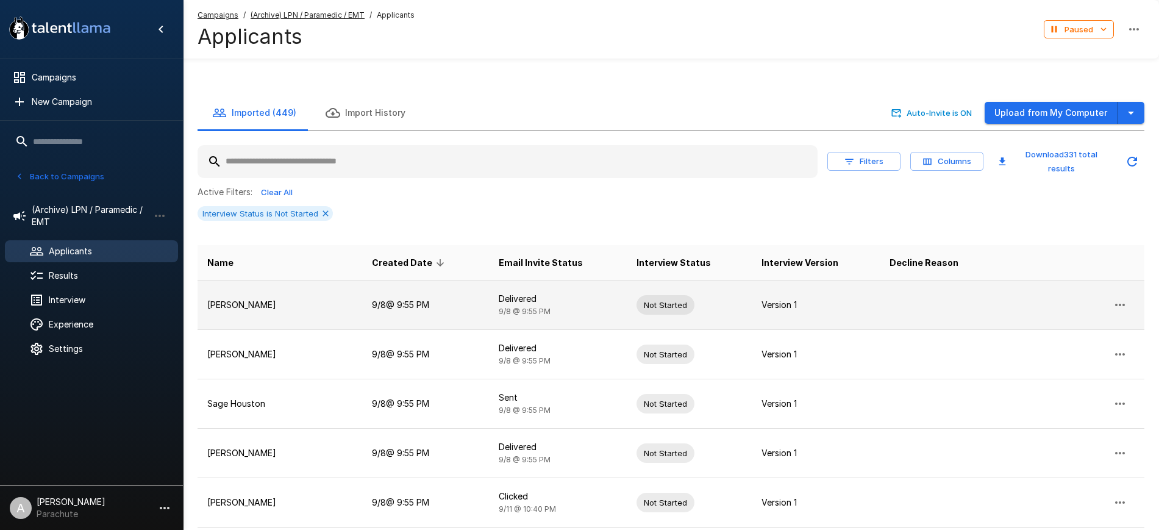
click at [1119, 297] on icon "button" at bounding box center [1119, 304] width 15 height 15
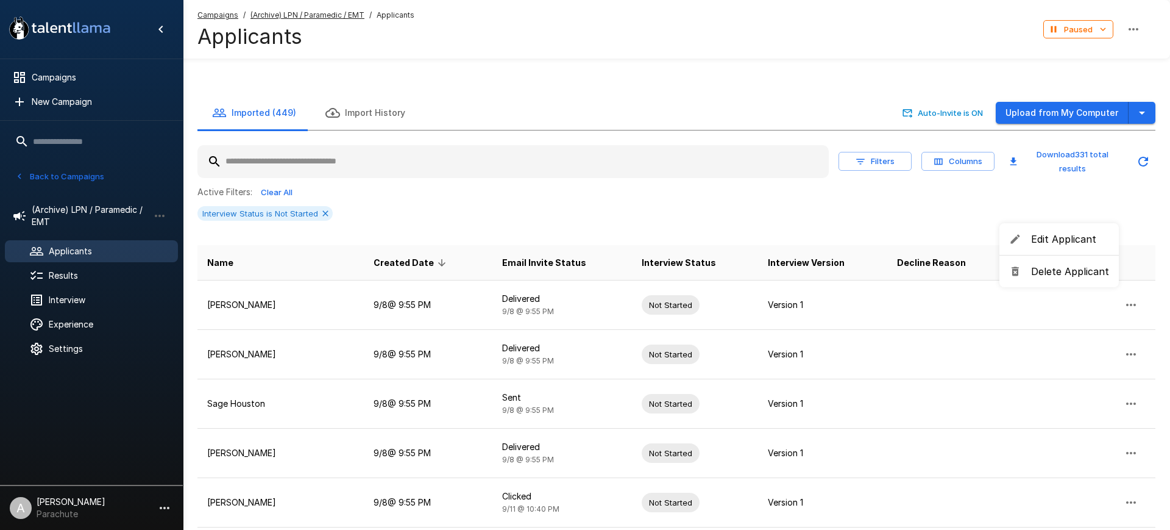
click at [1069, 266] on span "Delete Applicant" at bounding box center [1070, 271] width 78 height 15
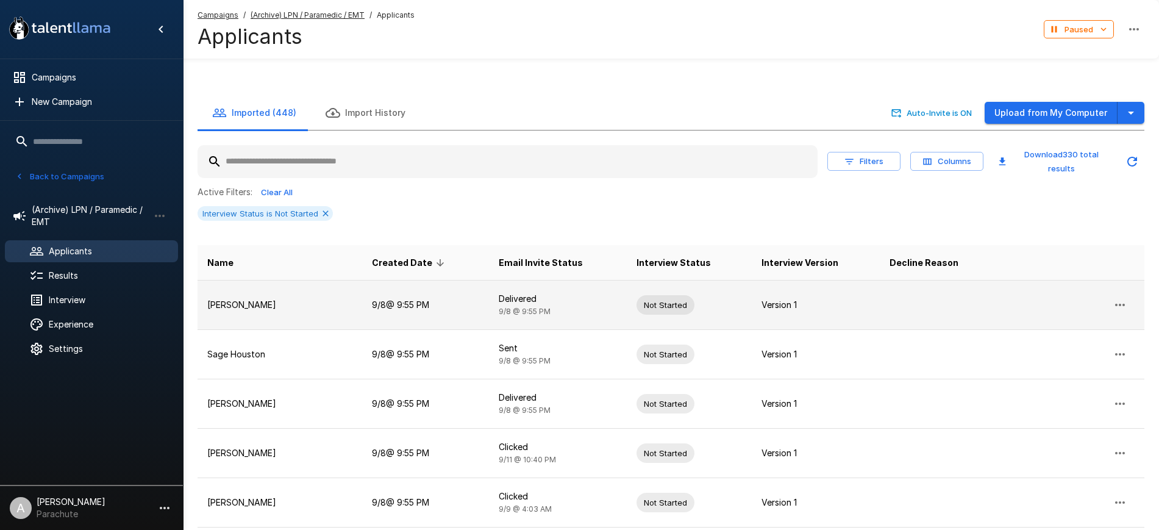
click at [1126, 297] on icon "button" at bounding box center [1119, 304] width 15 height 15
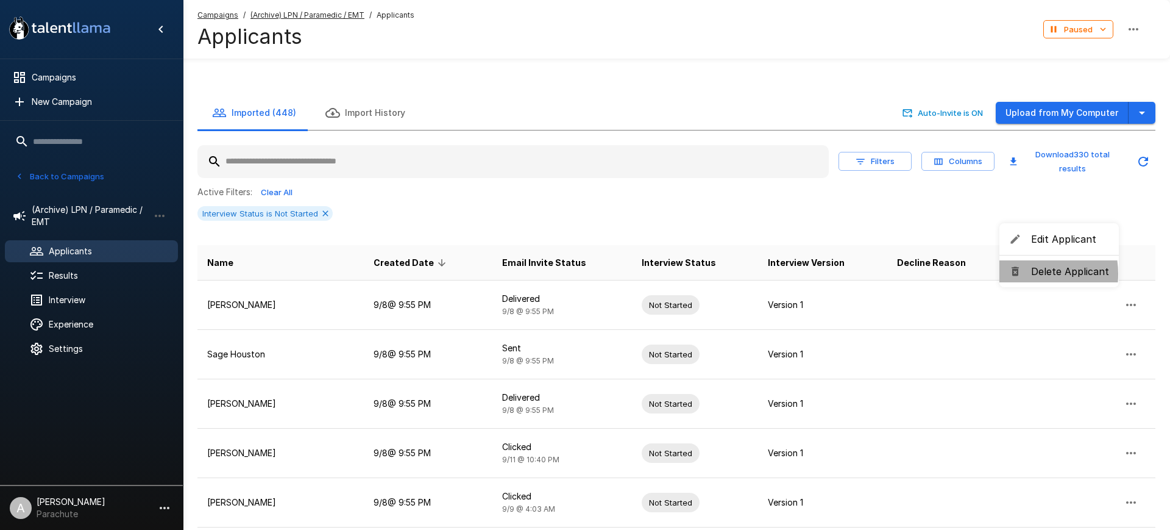
click at [1024, 274] on div at bounding box center [1020, 271] width 22 height 12
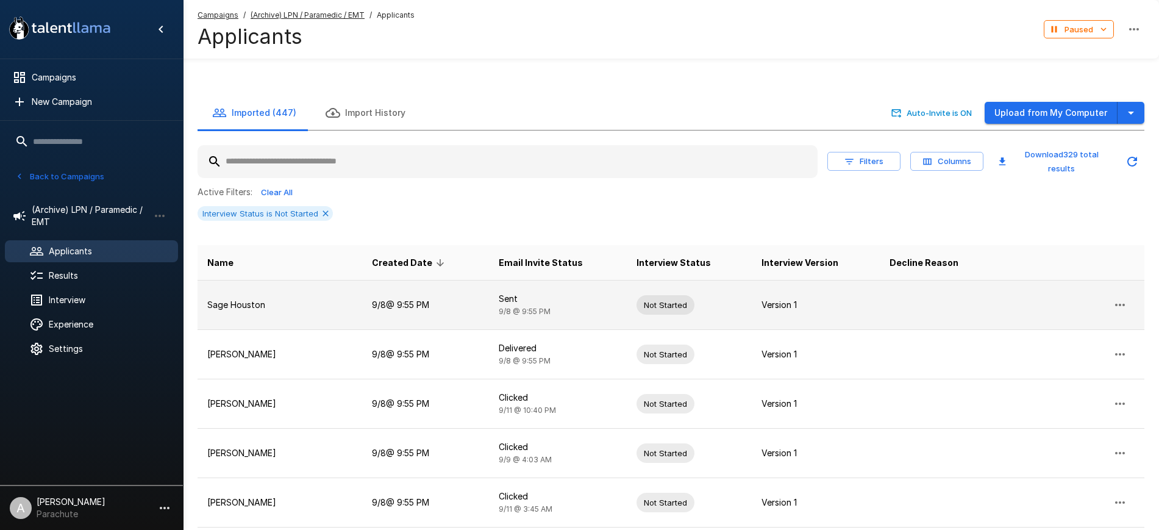
click at [1116, 304] on icon "button" at bounding box center [1120, 305] width 10 height 2
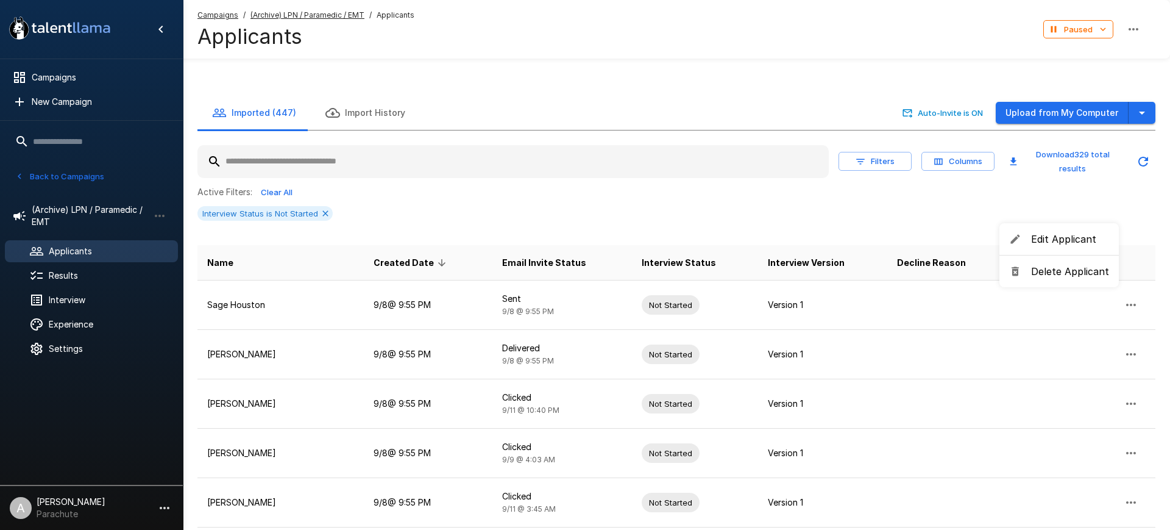
click at [1079, 270] on span "Delete Applicant" at bounding box center [1070, 271] width 78 height 15
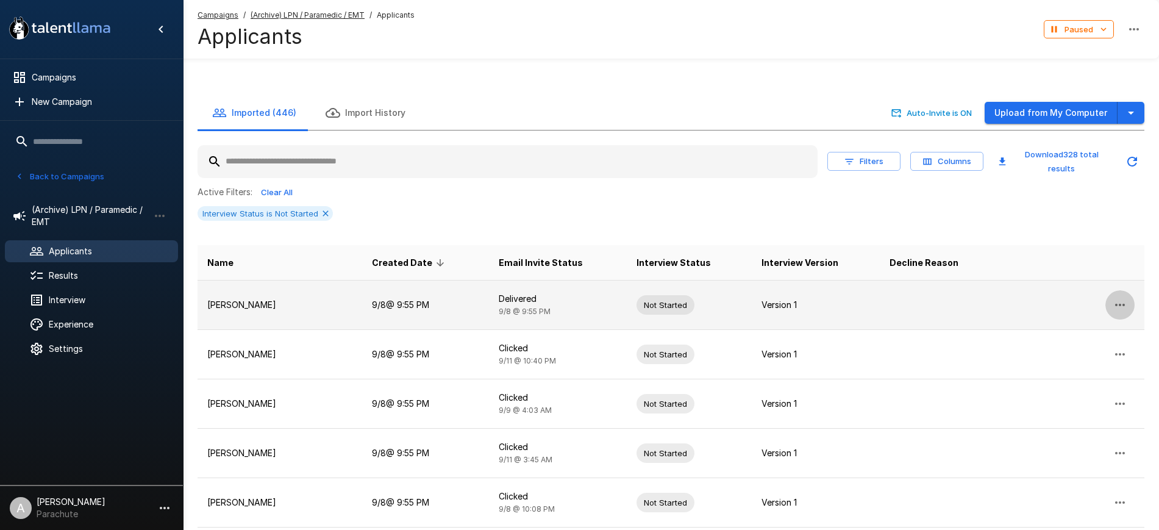
click at [1120, 304] on icon "button" at bounding box center [1120, 305] width 10 height 2
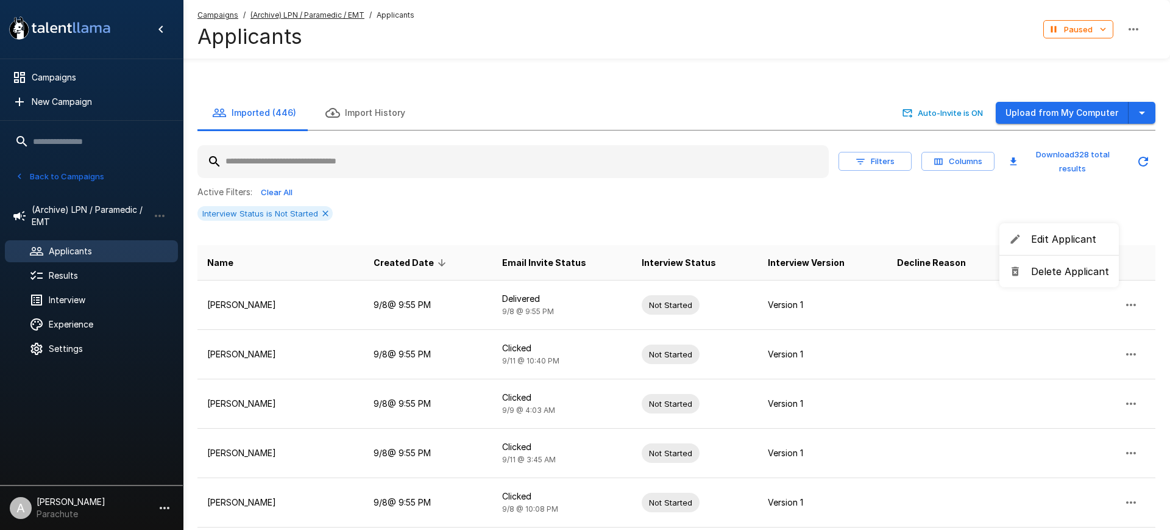
click at [1072, 272] on span "Delete Applicant" at bounding box center [1070, 271] width 78 height 15
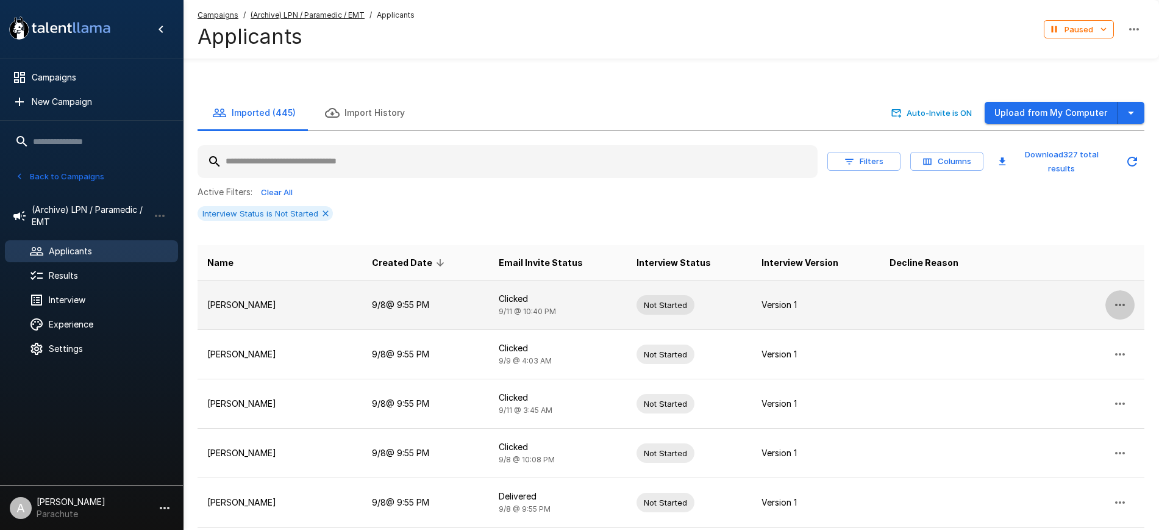
click at [1116, 297] on icon "button" at bounding box center [1119, 304] width 15 height 15
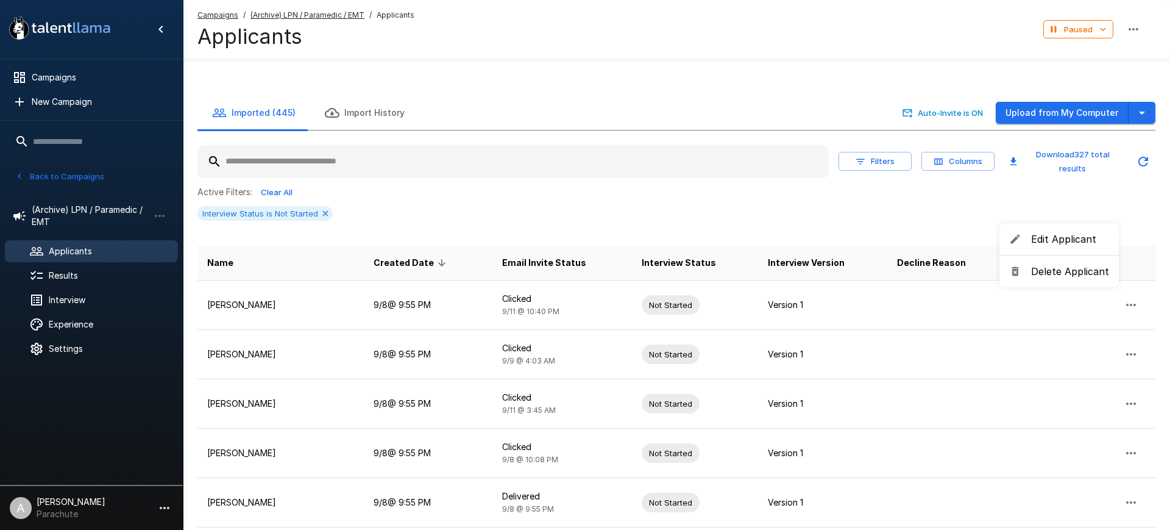
click at [1048, 276] on span "Delete Applicant" at bounding box center [1070, 271] width 78 height 15
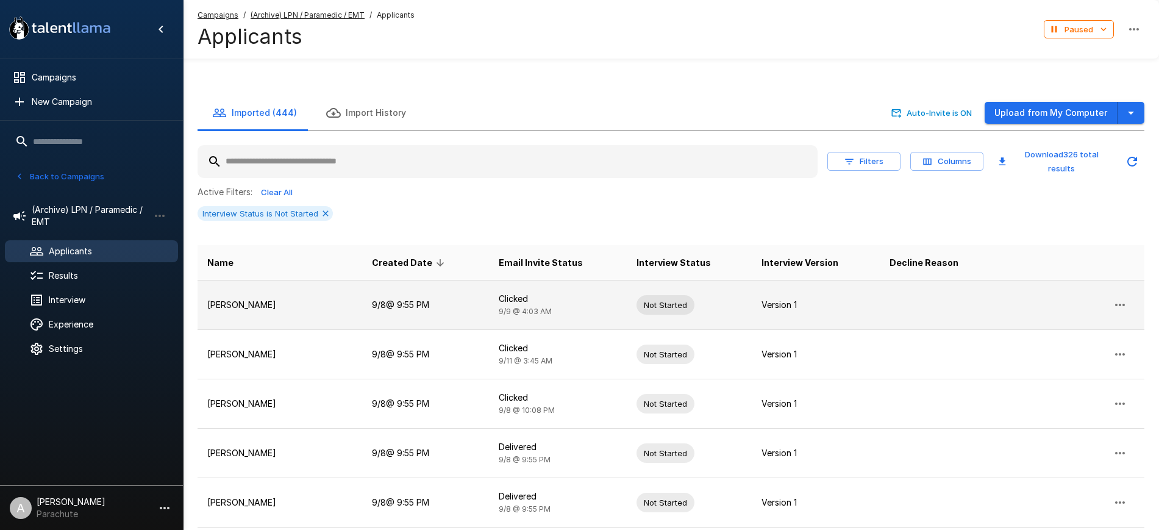
click at [1112, 297] on icon "button" at bounding box center [1119, 304] width 15 height 15
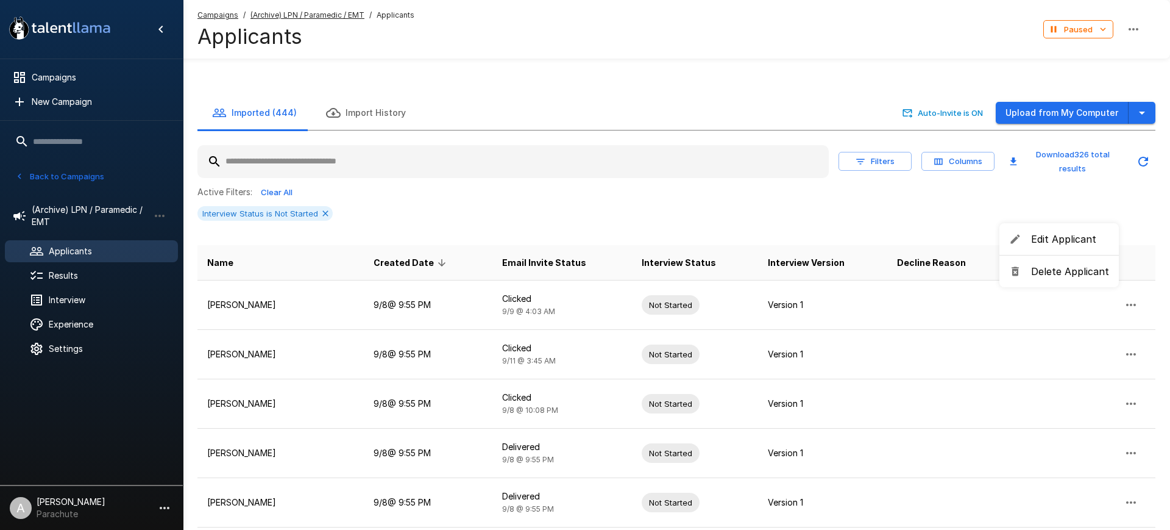
click at [1075, 267] on span "Delete Applicant" at bounding box center [1070, 271] width 78 height 15
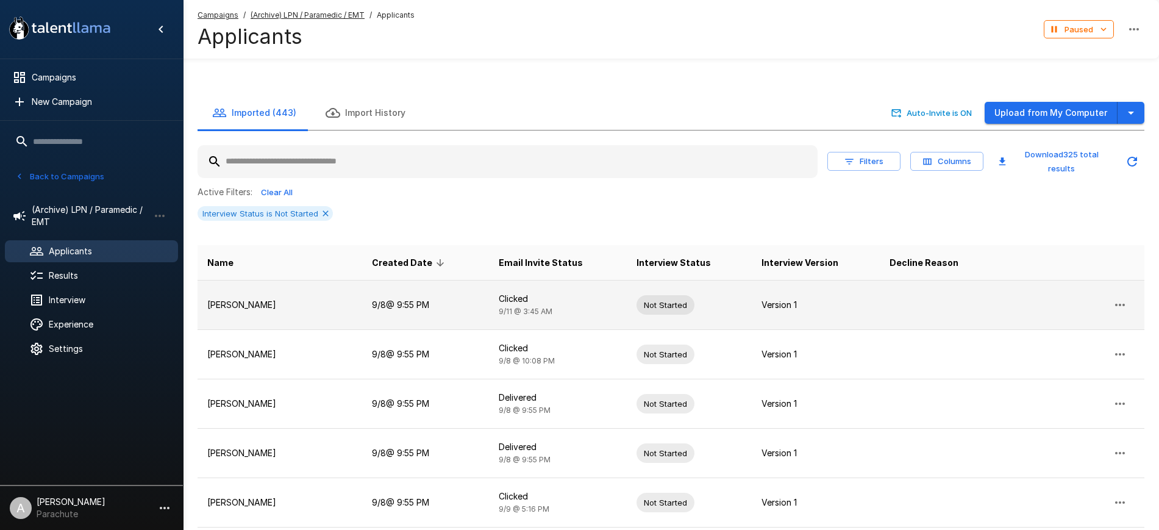
click at [1115, 297] on icon "button" at bounding box center [1119, 304] width 15 height 15
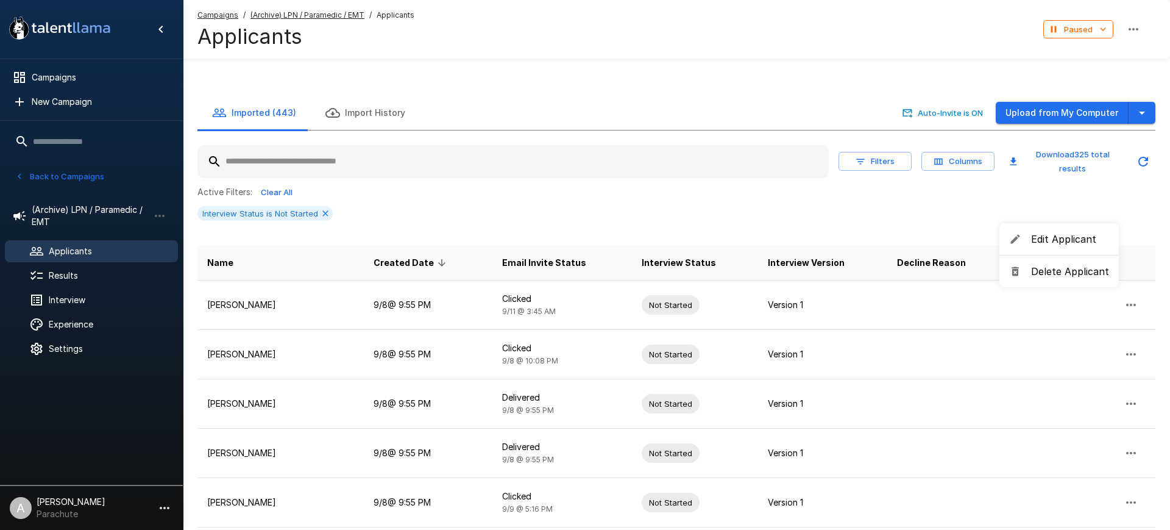
click at [1083, 264] on span "Delete Applicant" at bounding box center [1070, 271] width 78 height 15
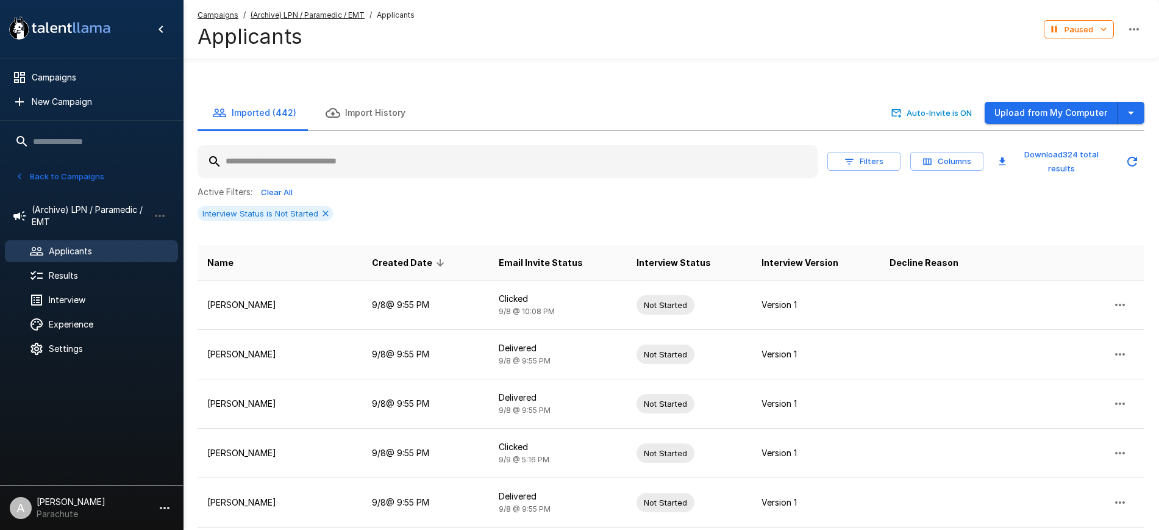
click at [491, 151] on input "text" at bounding box center [507, 162] width 620 height 22
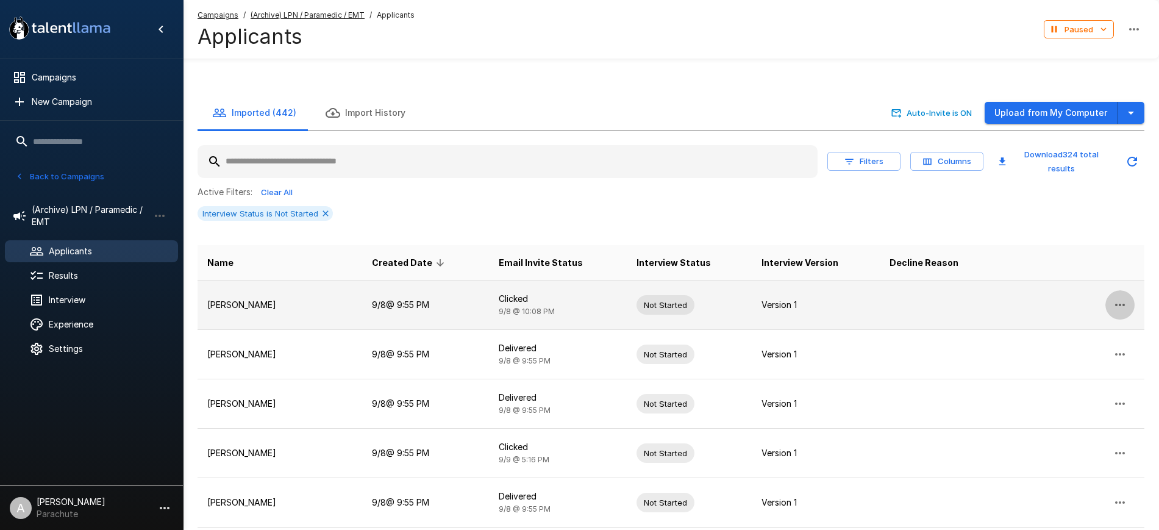
click at [1125, 297] on icon "button" at bounding box center [1119, 304] width 15 height 15
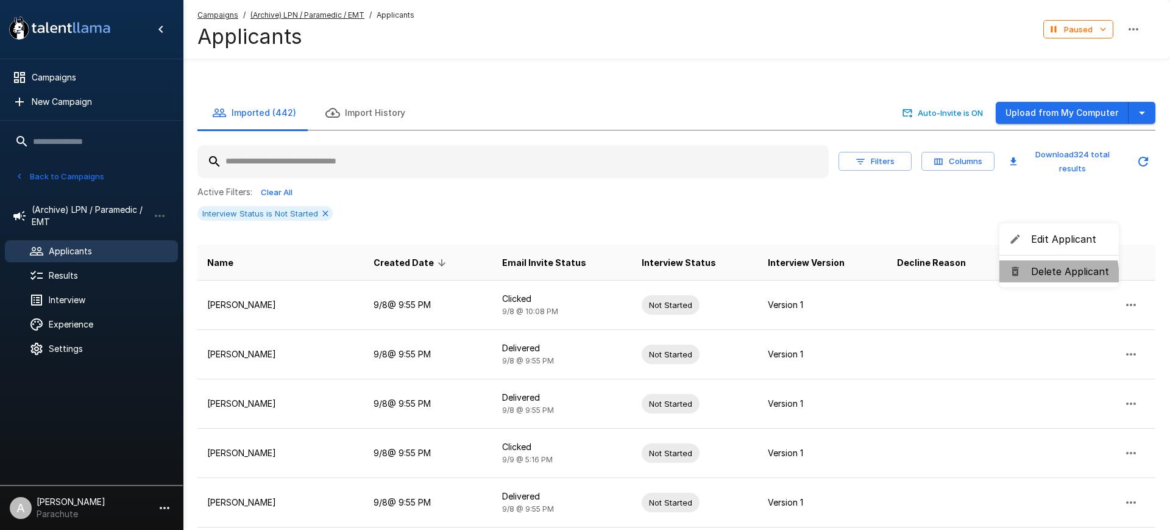
click at [1041, 278] on span "Delete Applicant" at bounding box center [1070, 271] width 78 height 15
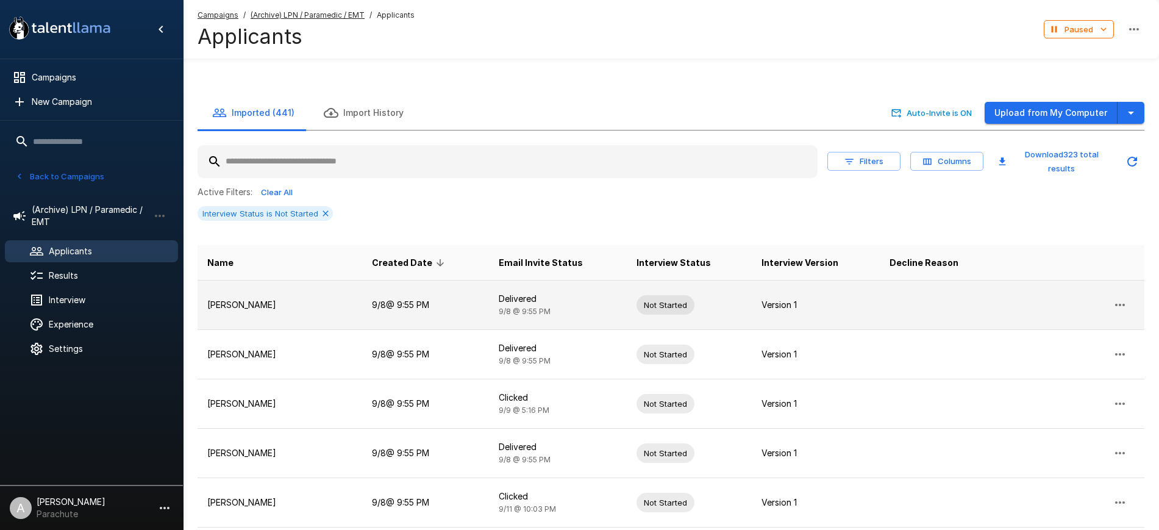
click at [1112, 290] on button "button" at bounding box center [1119, 304] width 29 height 29
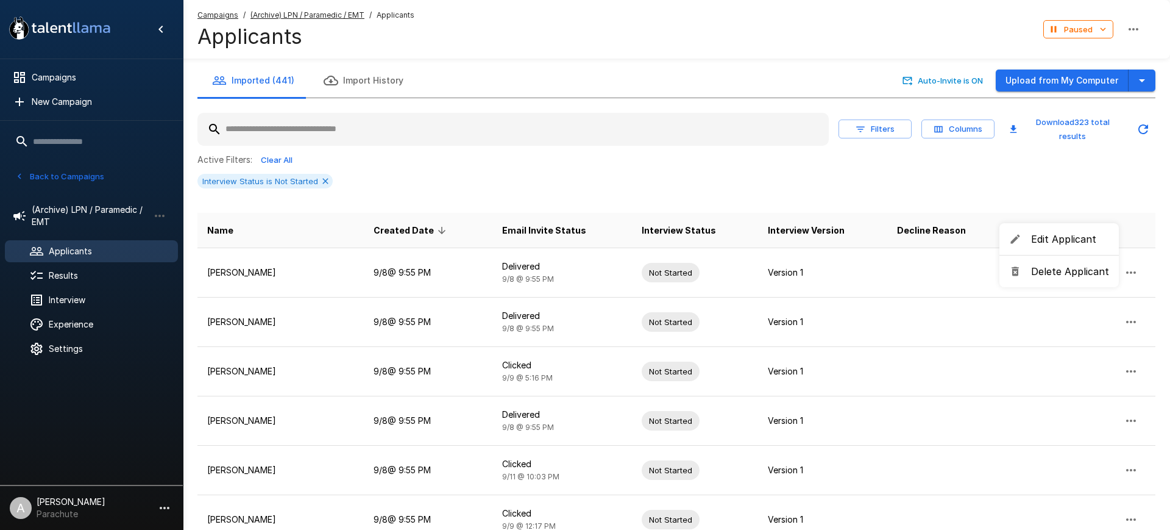
click at [1047, 273] on span "Delete Applicant" at bounding box center [1070, 271] width 78 height 15
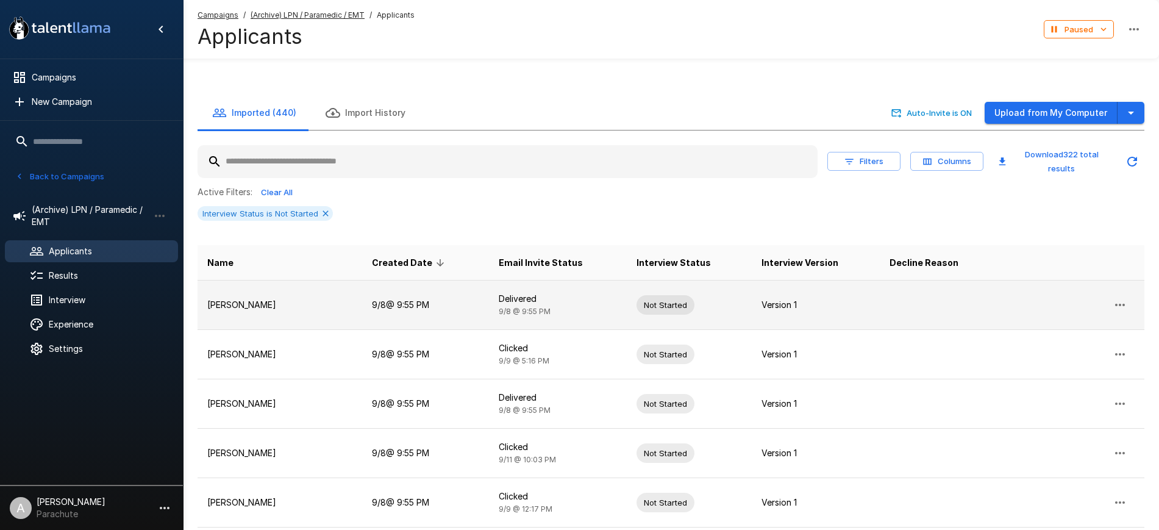
click at [1126, 297] on icon "button" at bounding box center [1119, 304] width 15 height 15
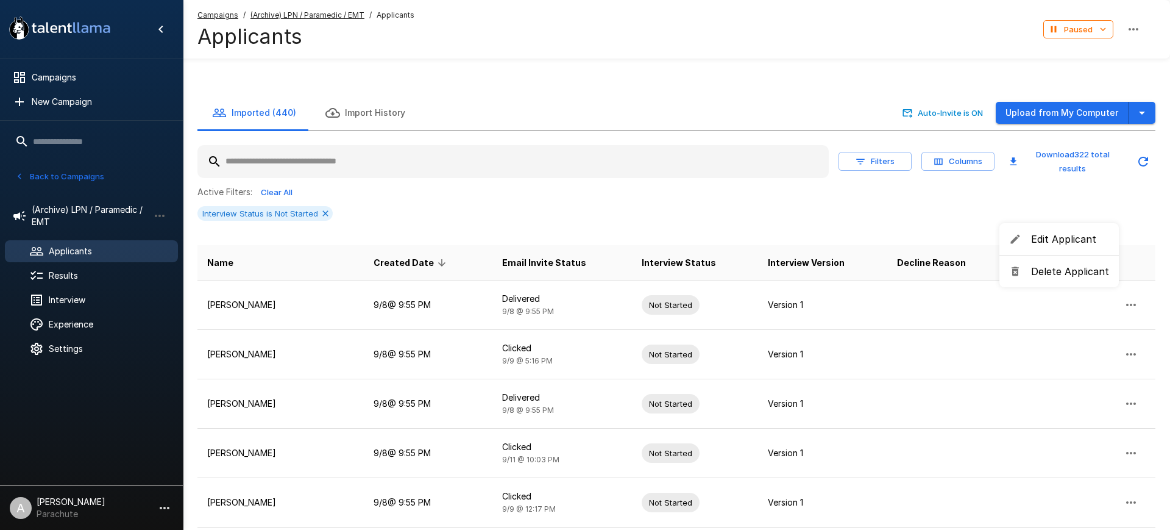
click at [1047, 274] on span "Delete Applicant" at bounding box center [1070, 271] width 78 height 15
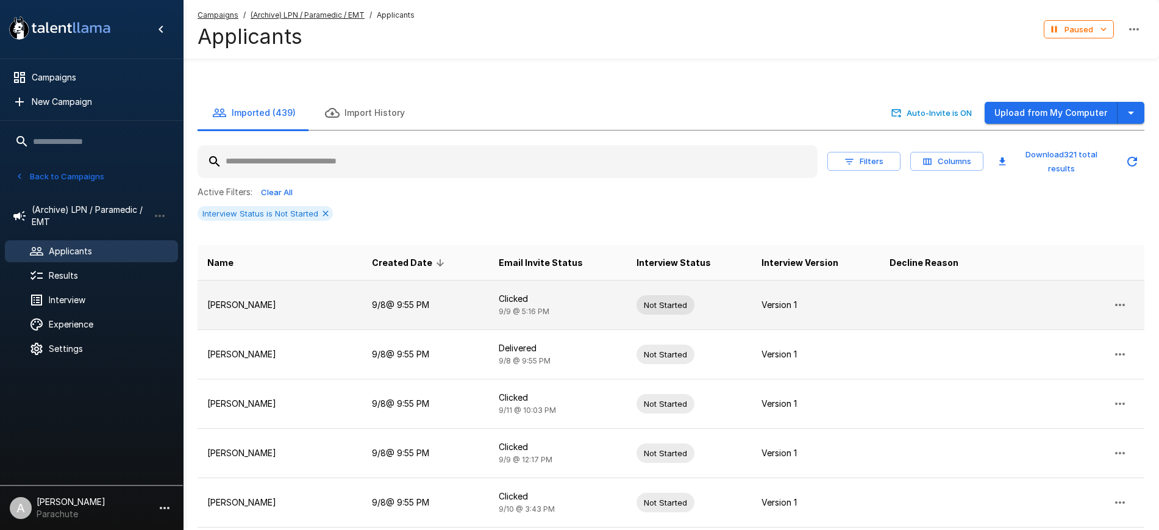
click at [1120, 297] on icon "button" at bounding box center [1119, 304] width 15 height 15
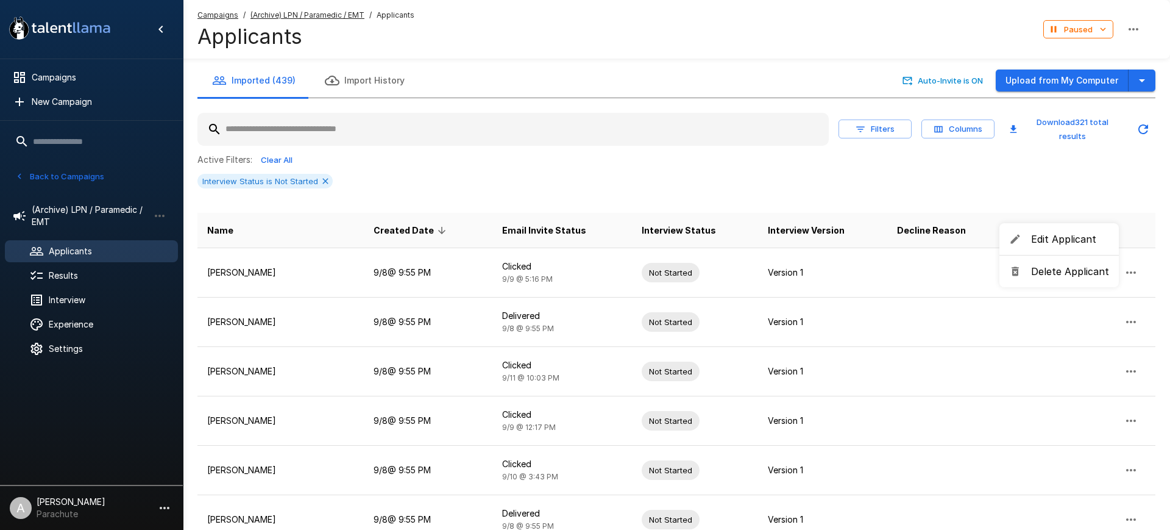
click at [1064, 279] on li "Delete Applicant" at bounding box center [1059, 271] width 119 height 22
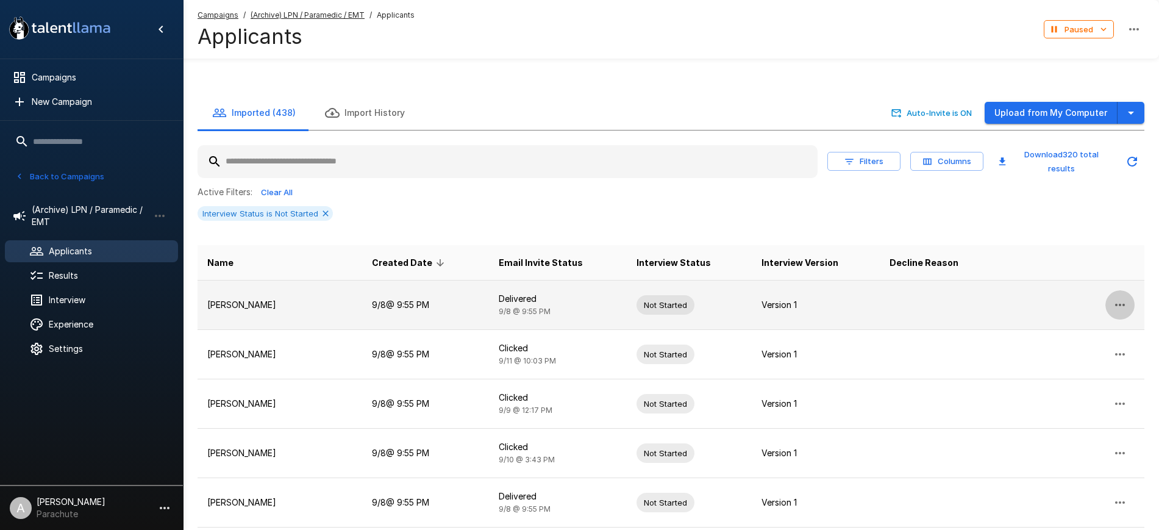
click at [1111, 290] on button "button" at bounding box center [1119, 304] width 29 height 29
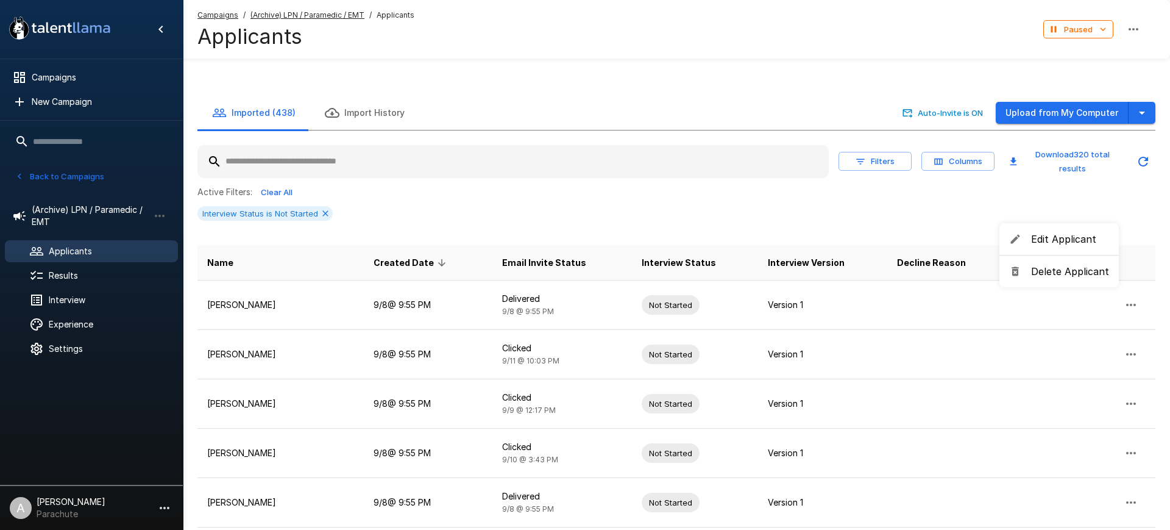
click at [1053, 268] on span "Delete Applicant" at bounding box center [1070, 271] width 78 height 15
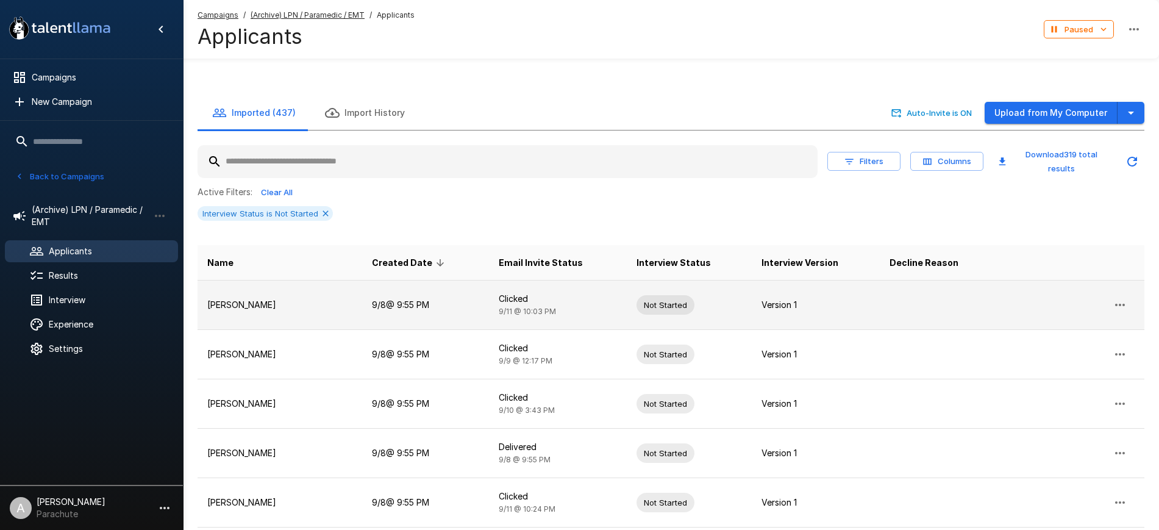
click at [1120, 297] on icon "button" at bounding box center [1119, 304] width 15 height 15
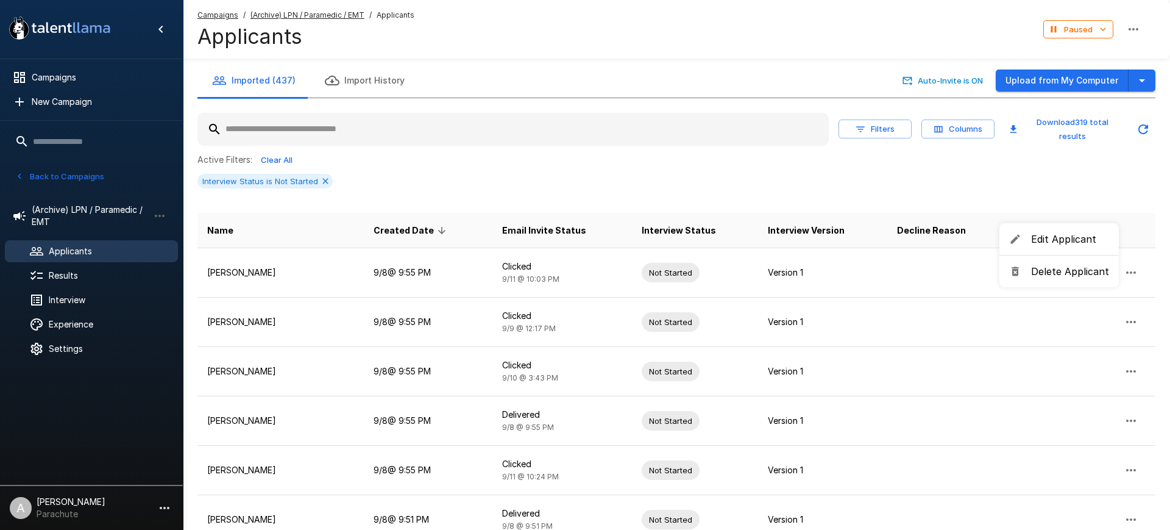
click at [1066, 270] on span "Delete Applicant" at bounding box center [1070, 271] width 78 height 15
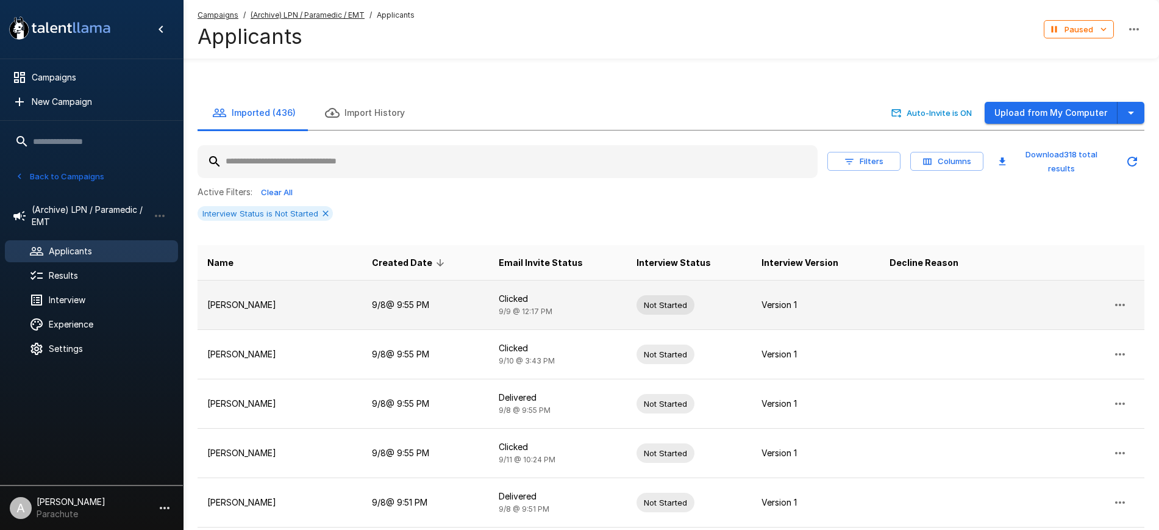
click at [1127, 290] on button "button" at bounding box center [1119, 304] width 29 height 29
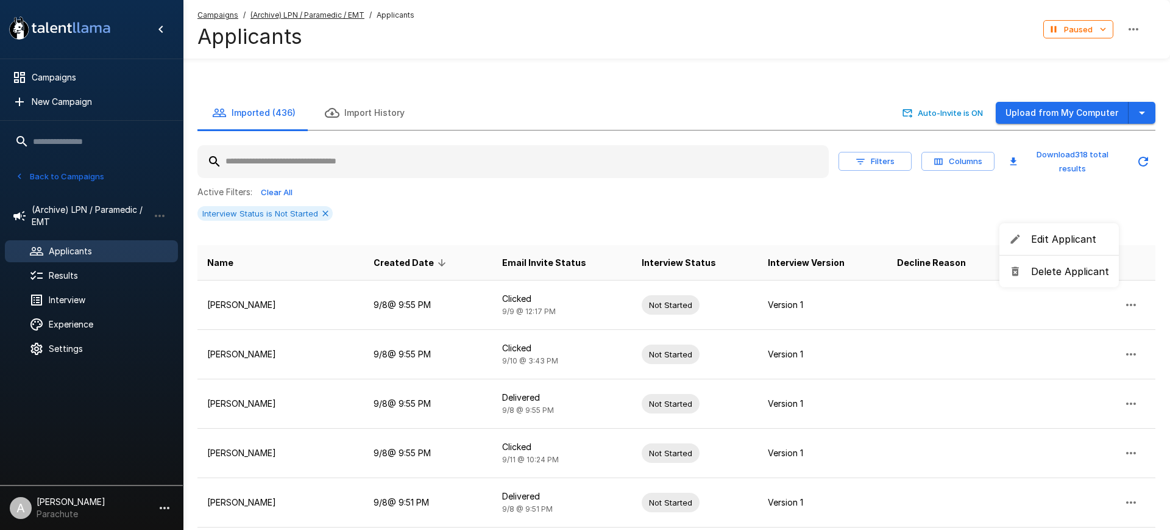
click at [1042, 273] on span "Delete Applicant" at bounding box center [1070, 271] width 78 height 15
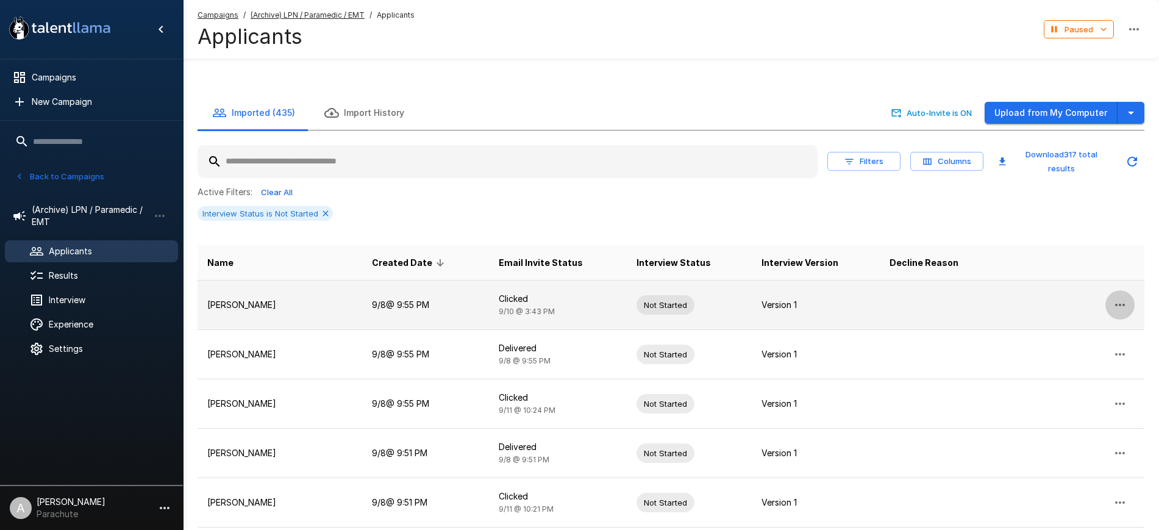
click at [1119, 297] on icon "button" at bounding box center [1119, 304] width 15 height 15
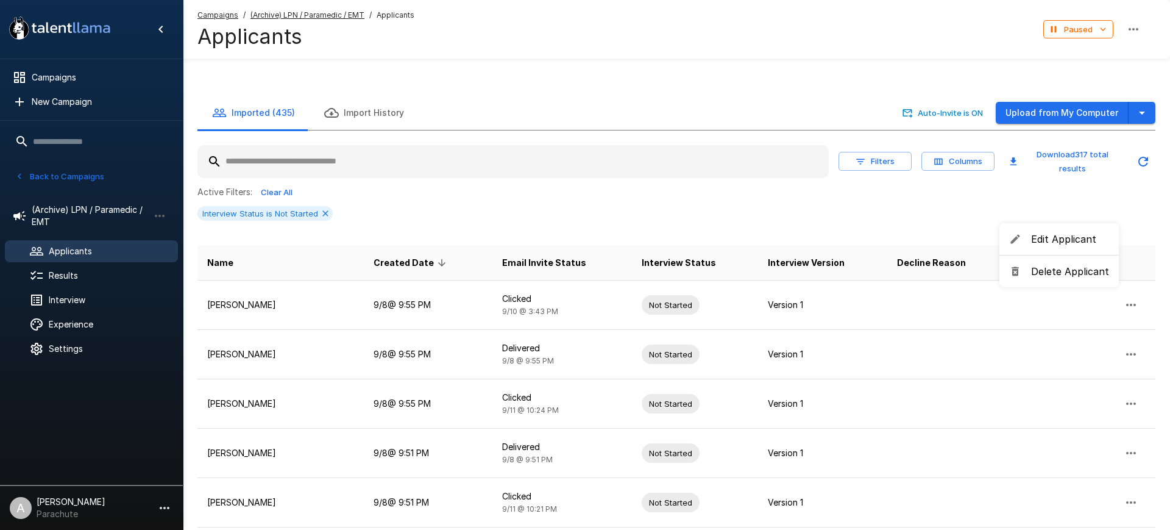
click at [1064, 279] on li "Delete Applicant" at bounding box center [1059, 271] width 119 height 22
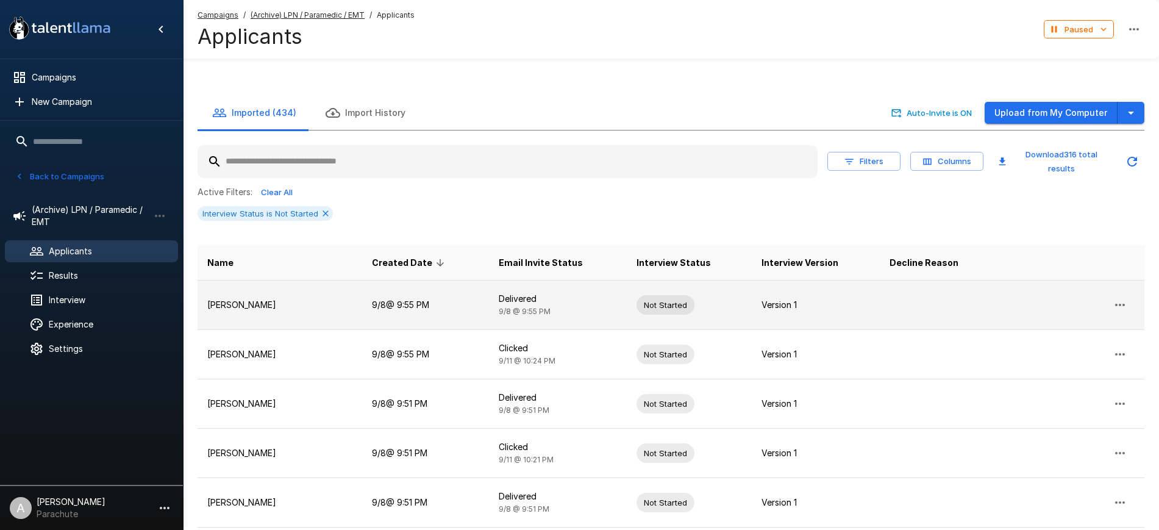
click at [1129, 290] on button "button" at bounding box center [1119, 304] width 29 height 29
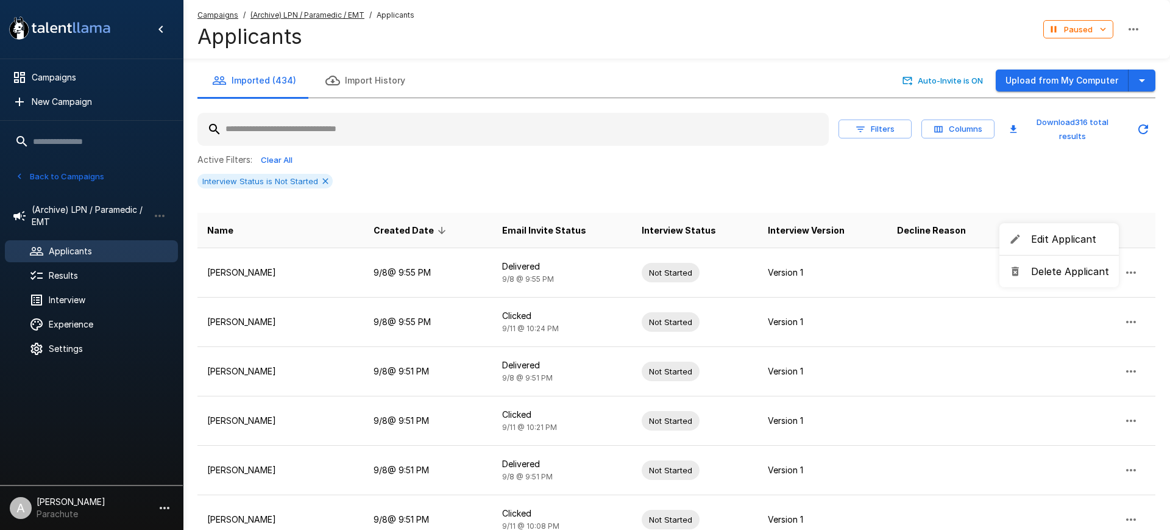
click at [1090, 271] on span "Delete Applicant" at bounding box center [1070, 271] width 78 height 15
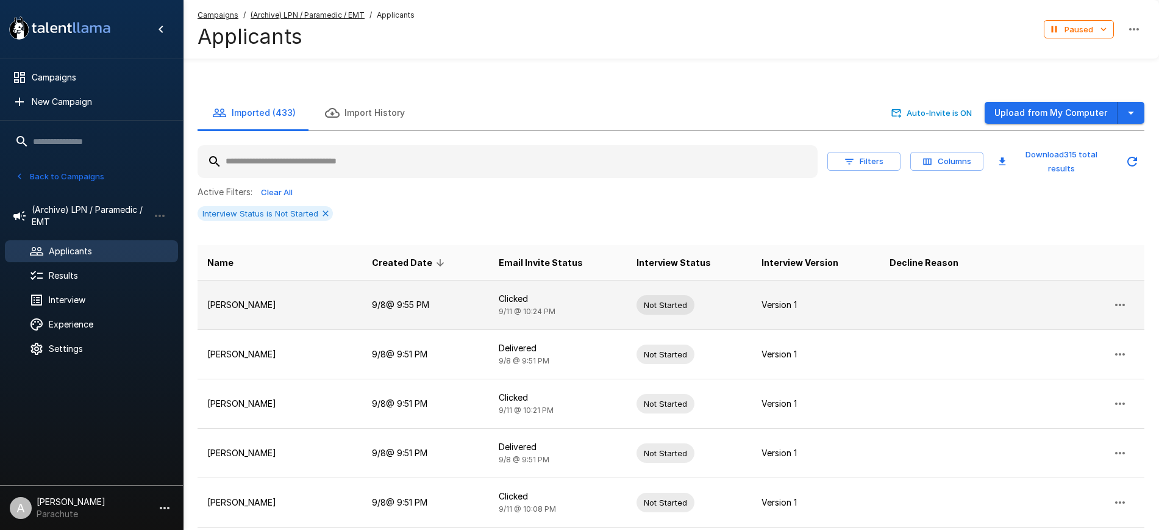
click at [1114, 297] on icon "button" at bounding box center [1119, 304] width 15 height 15
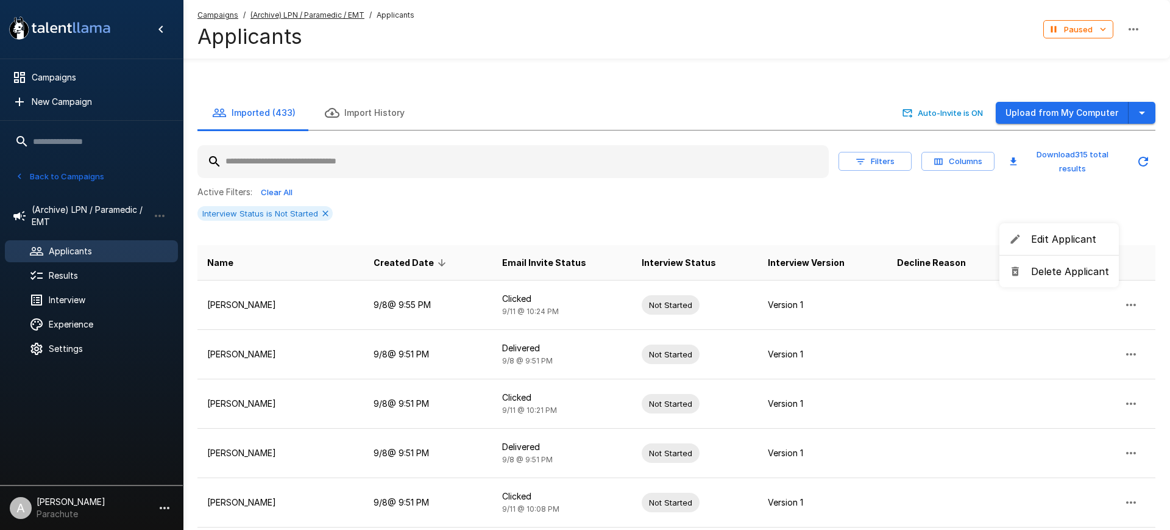
click at [1075, 268] on span "Delete Applicant" at bounding box center [1070, 271] width 78 height 15
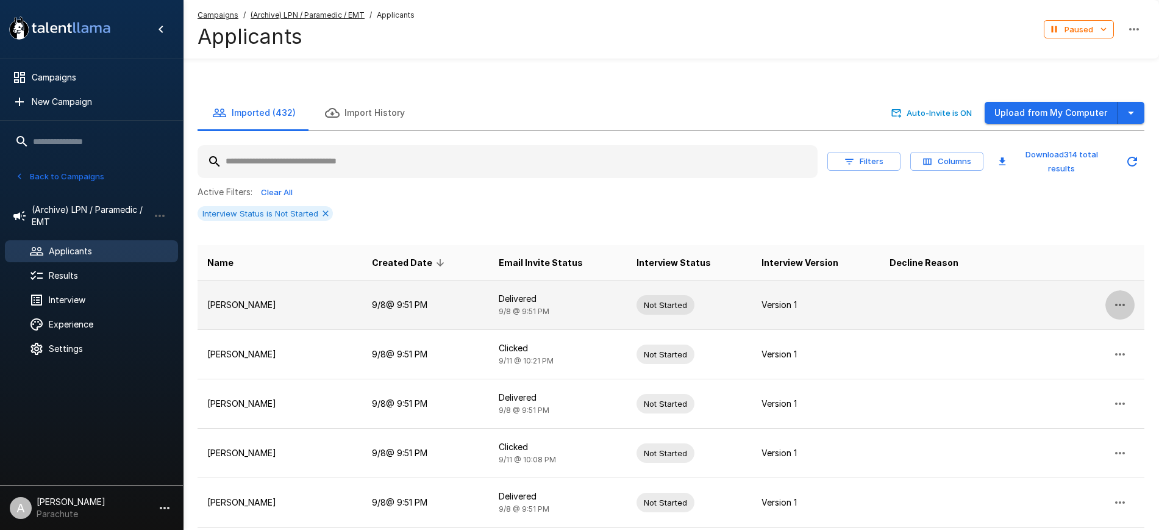
click at [1125, 297] on icon "button" at bounding box center [1119, 304] width 15 height 15
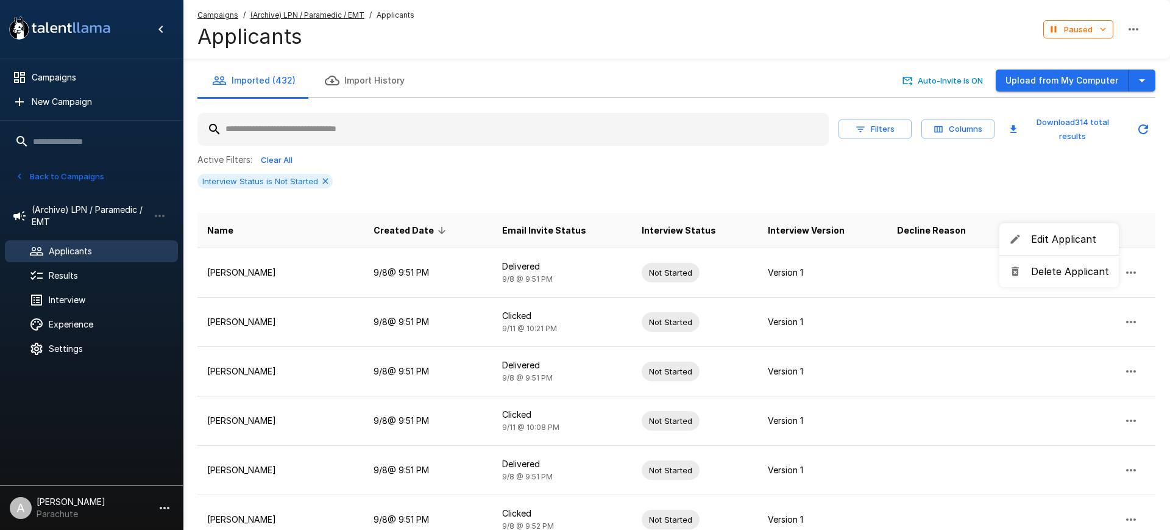
click at [1082, 276] on span "Delete Applicant" at bounding box center [1070, 271] width 78 height 15
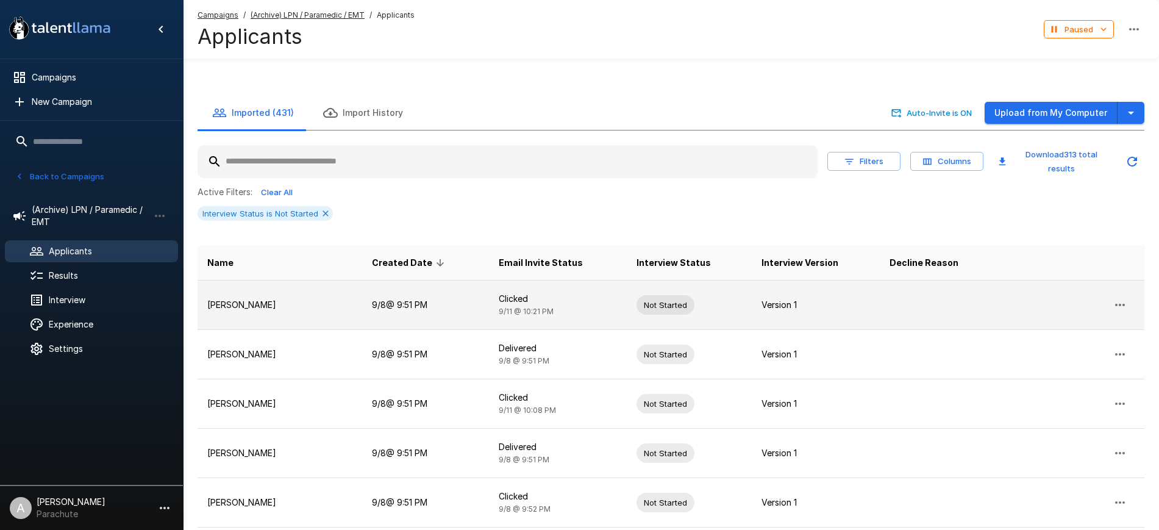
click at [1121, 297] on icon "button" at bounding box center [1119, 304] width 15 height 15
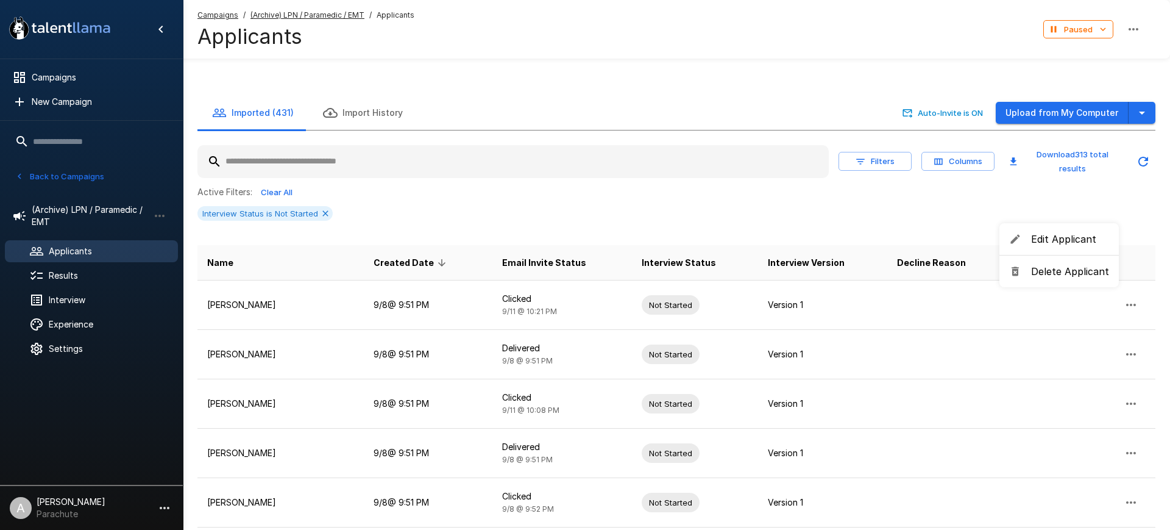
click at [1076, 271] on span "Delete Applicant" at bounding box center [1070, 271] width 78 height 15
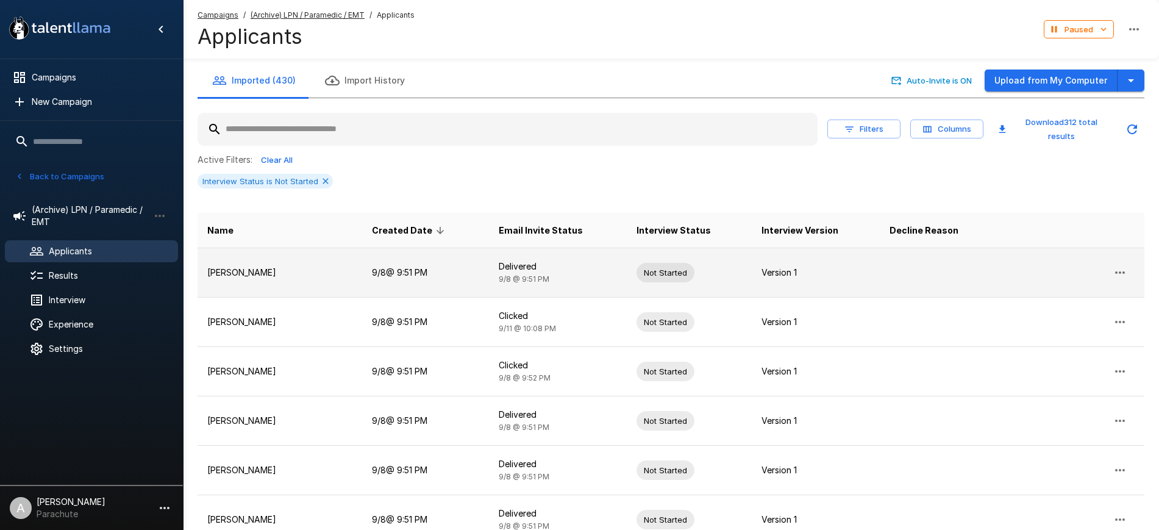
click at [1112, 269] on icon "button" at bounding box center [1119, 272] width 15 height 15
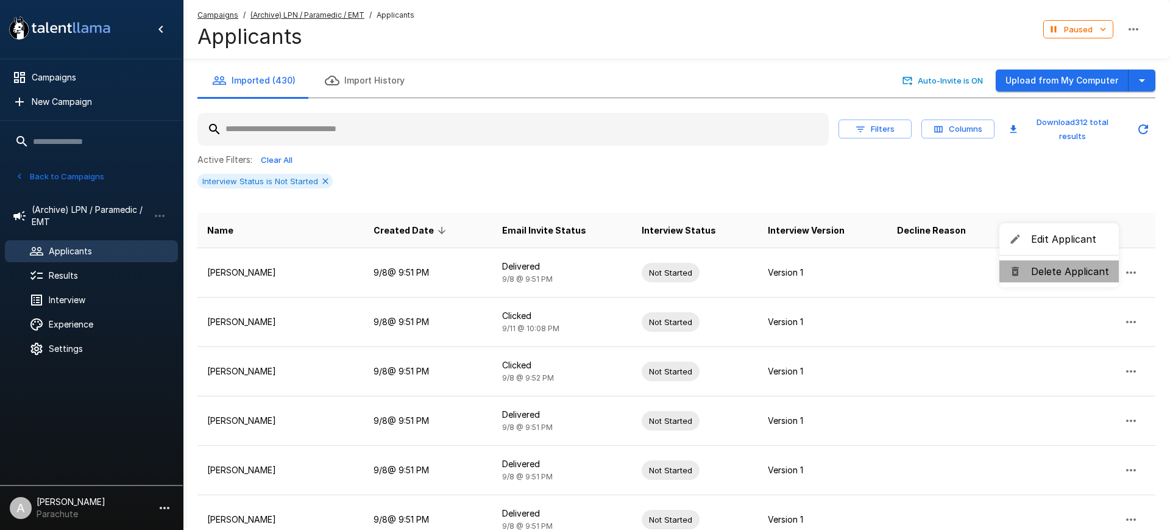
click at [1066, 271] on span "Delete Applicant" at bounding box center [1070, 271] width 78 height 15
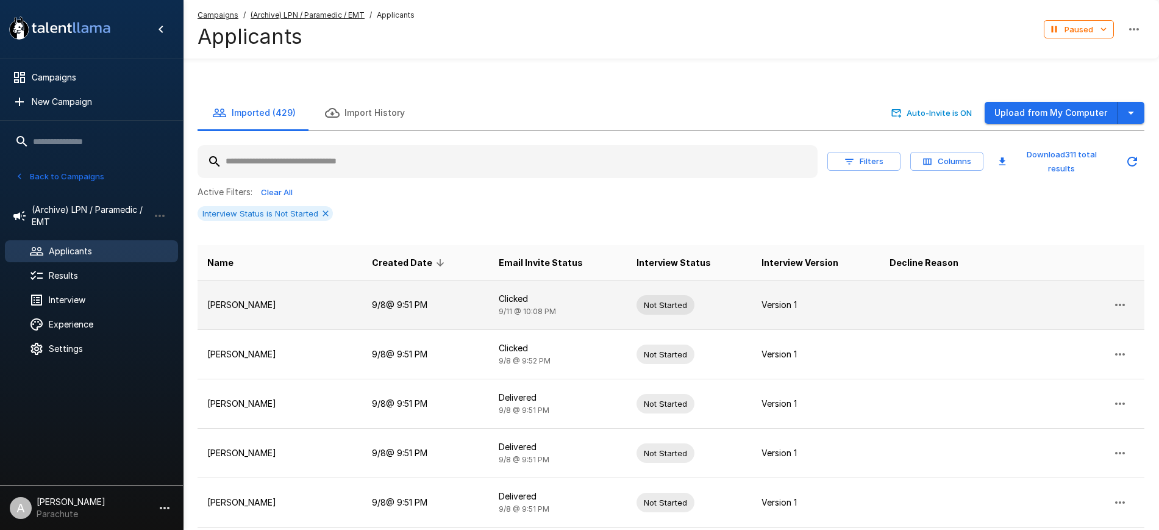
click at [1117, 297] on icon "button" at bounding box center [1119, 304] width 15 height 15
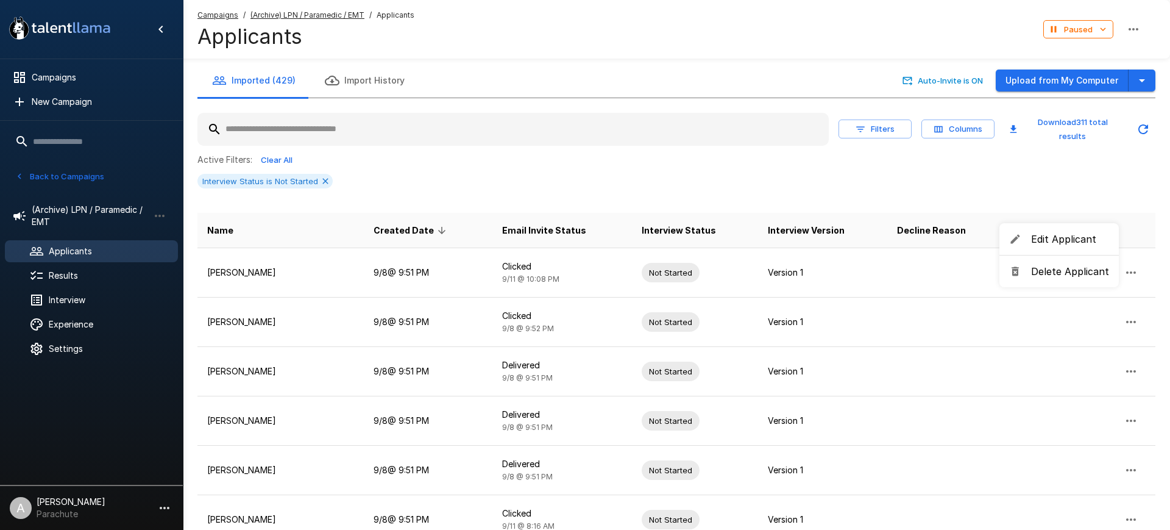
click at [1060, 274] on span "Delete Applicant" at bounding box center [1070, 271] width 78 height 15
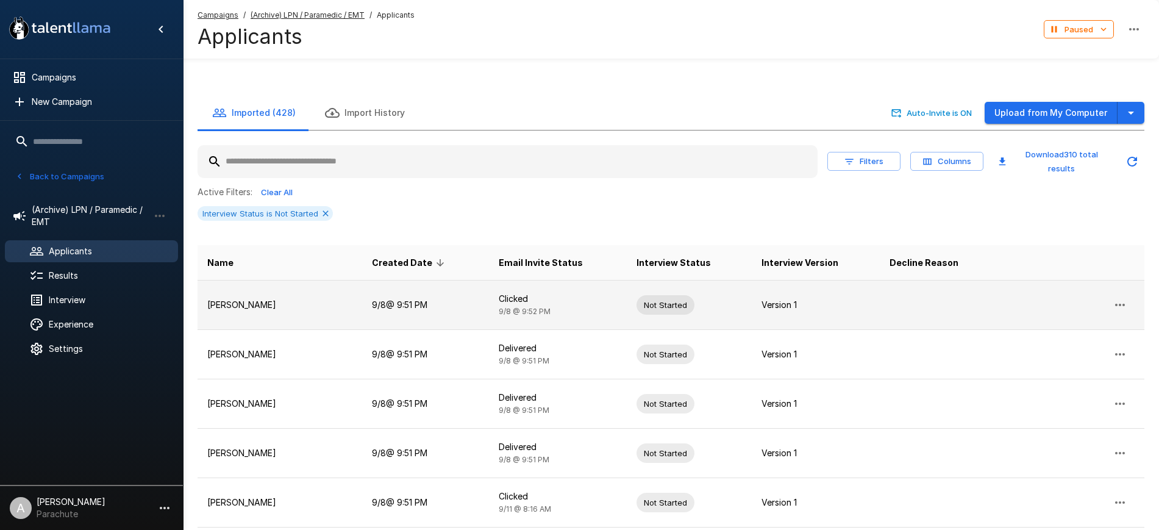
click at [1114, 290] on button "button" at bounding box center [1119, 304] width 29 height 29
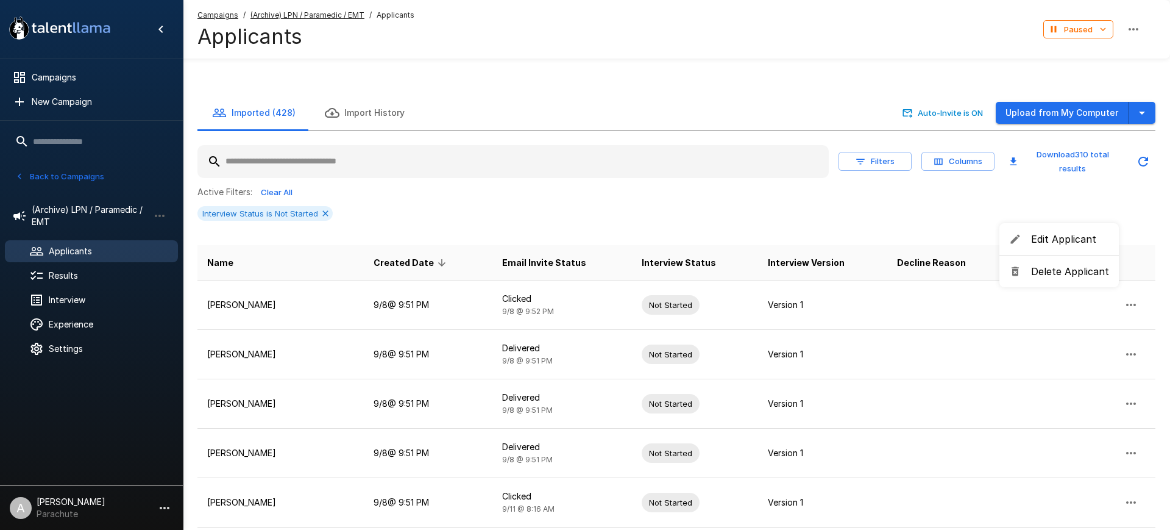
click at [1066, 265] on span "Delete Applicant" at bounding box center [1070, 271] width 78 height 15
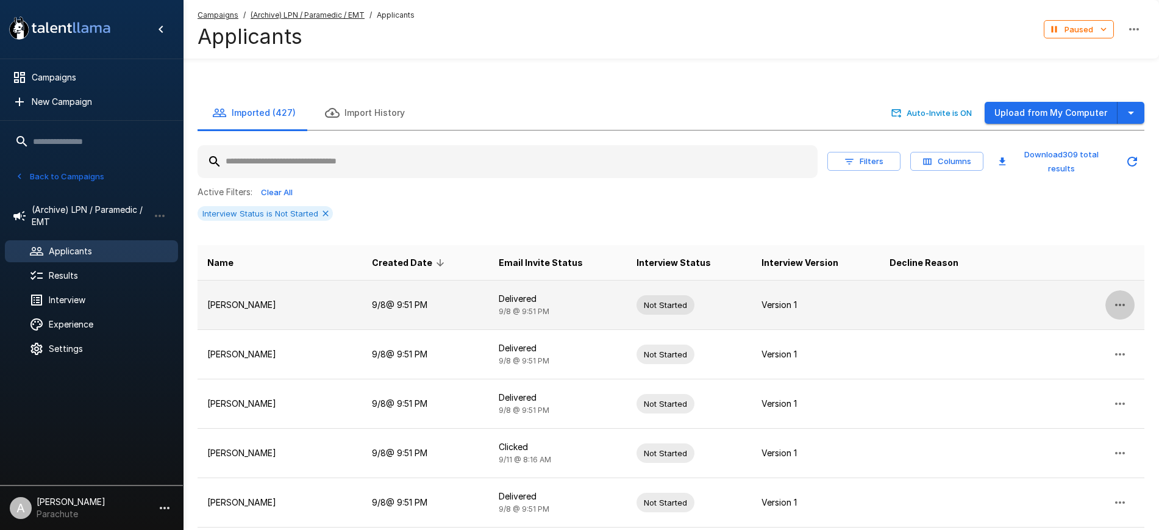
click at [1114, 297] on icon "button" at bounding box center [1119, 304] width 15 height 15
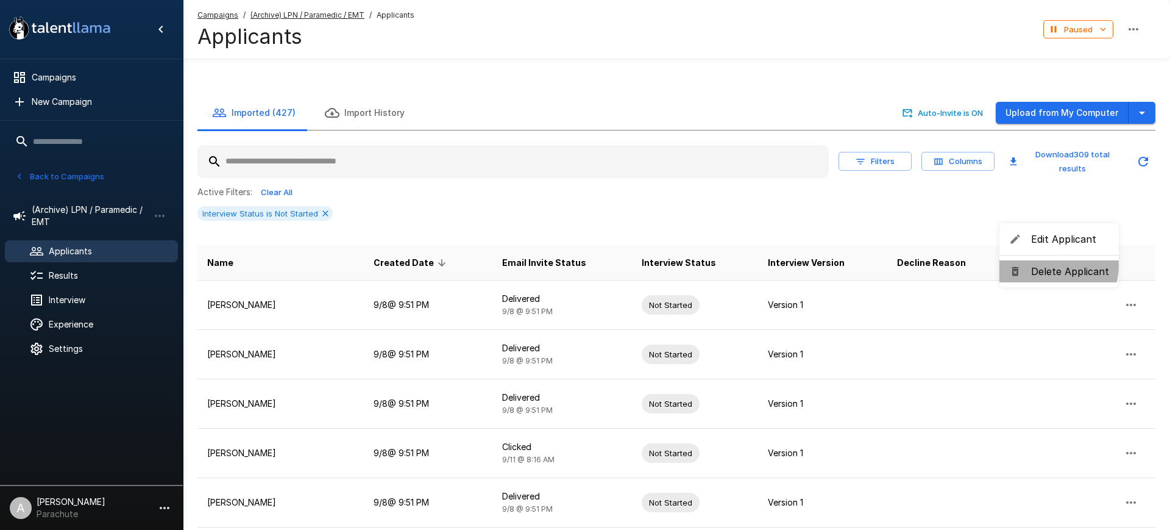
click at [1050, 266] on span "Delete Applicant" at bounding box center [1070, 271] width 78 height 15
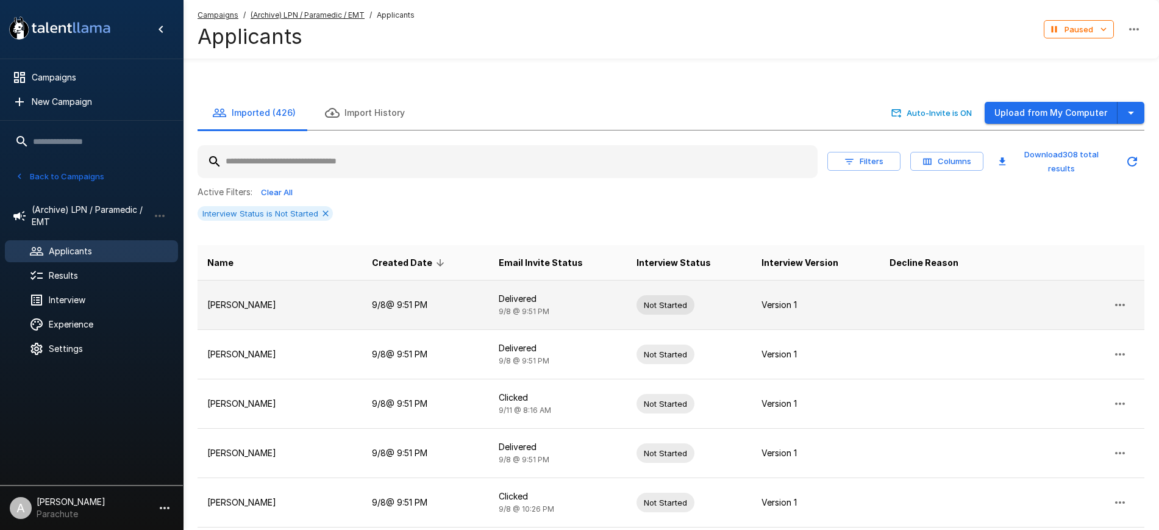
click at [1121, 297] on icon "button" at bounding box center [1119, 304] width 15 height 15
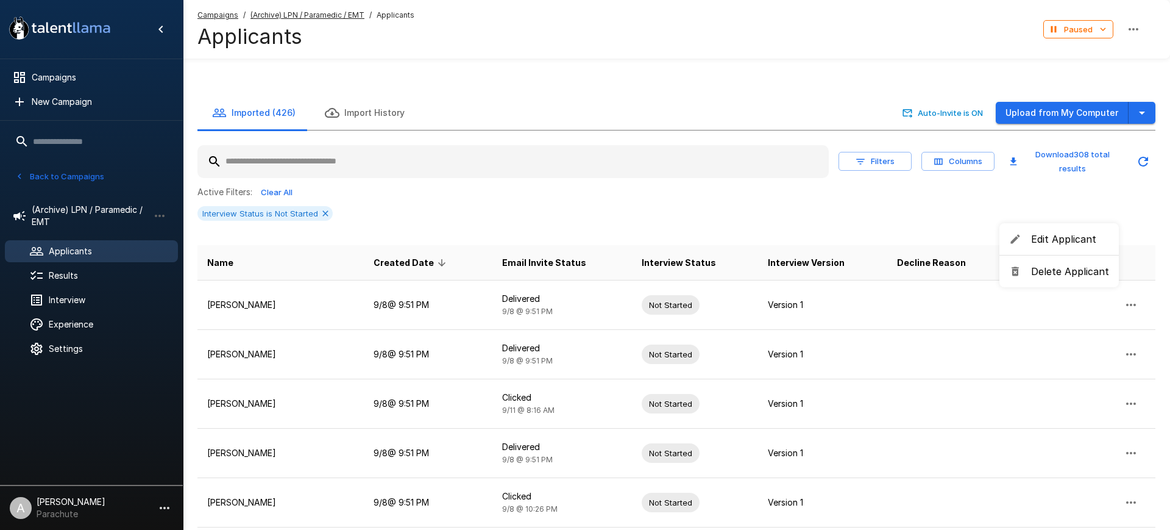
click at [1045, 269] on span "Delete Applicant" at bounding box center [1070, 271] width 78 height 15
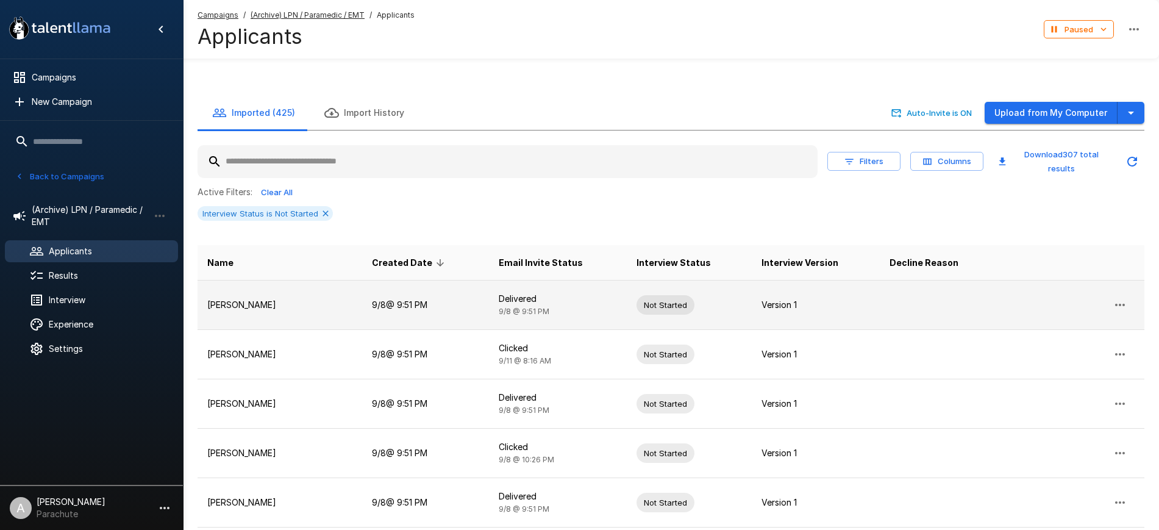
click at [1122, 297] on icon "button" at bounding box center [1119, 304] width 15 height 15
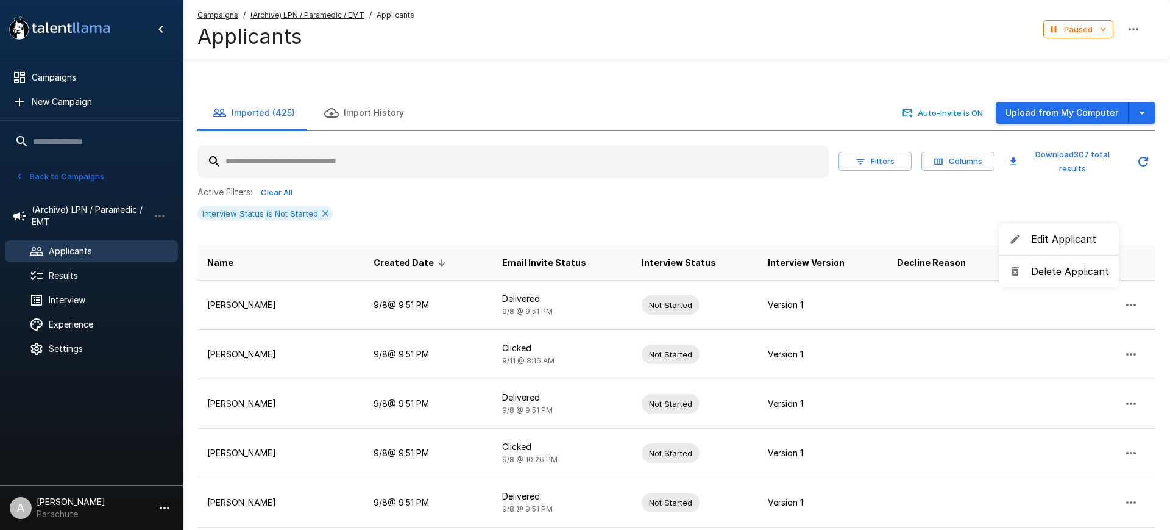
click at [1062, 269] on span "Delete Applicant" at bounding box center [1070, 271] width 78 height 15
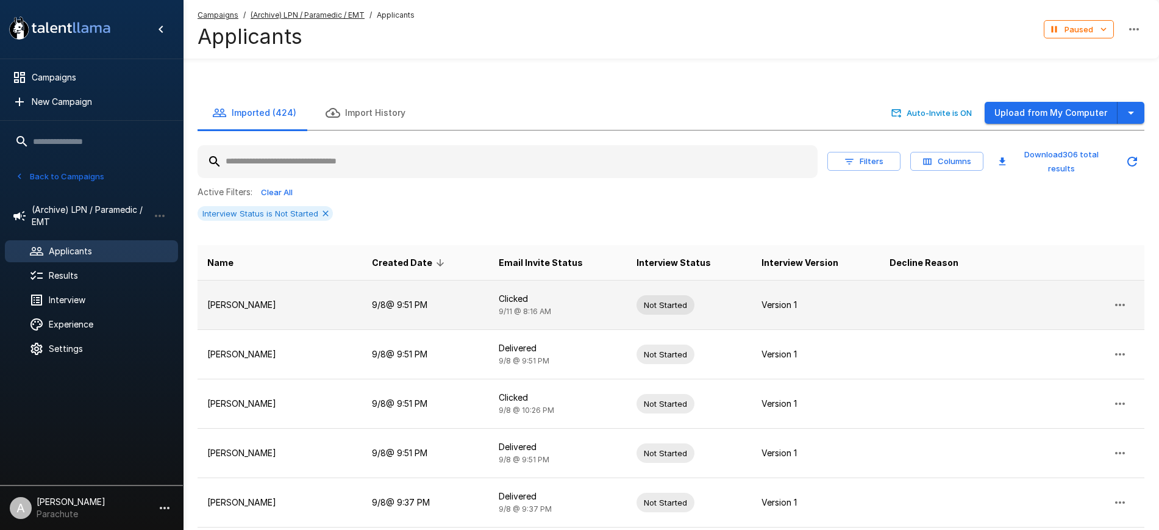
click at [1117, 297] on icon "button" at bounding box center [1119, 304] width 15 height 15
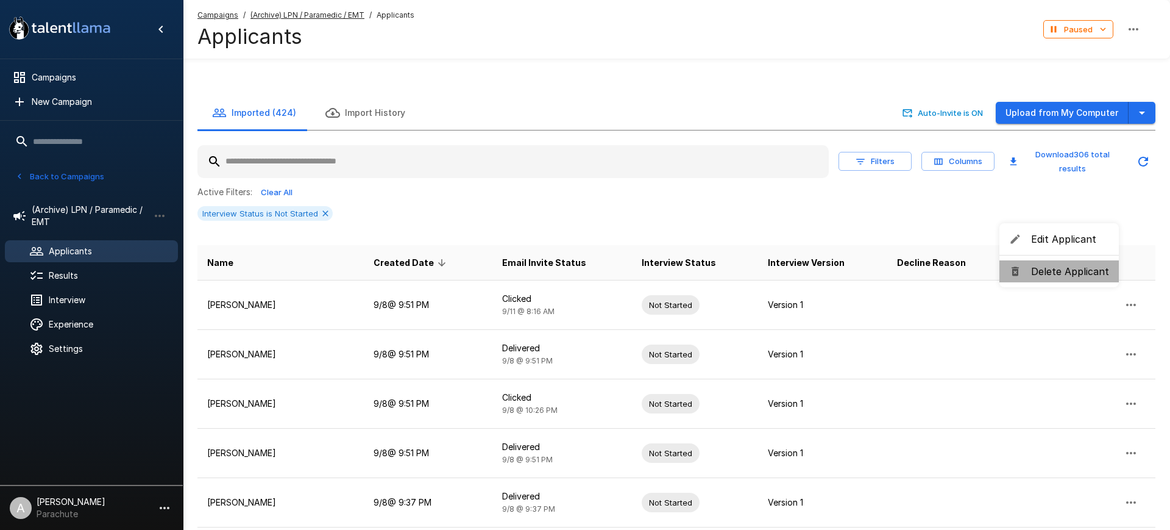
click at [1068, 276] on span "Delete Applicant" at bounding box center [1070, 271] width 78 height 15
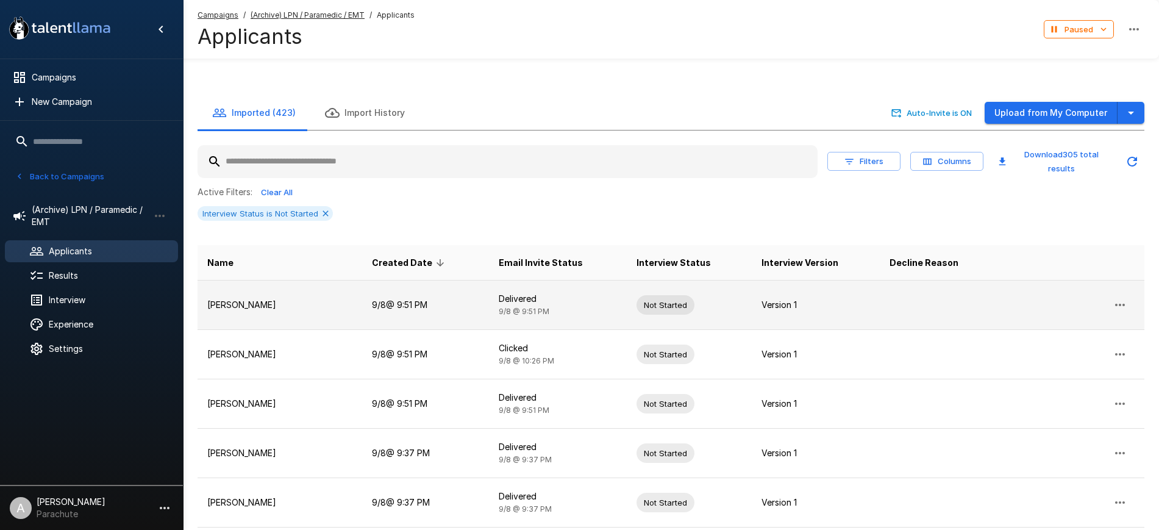
click at [1120, 297] on icon "button" at bounding box center [1119, 304] width 15 height 15
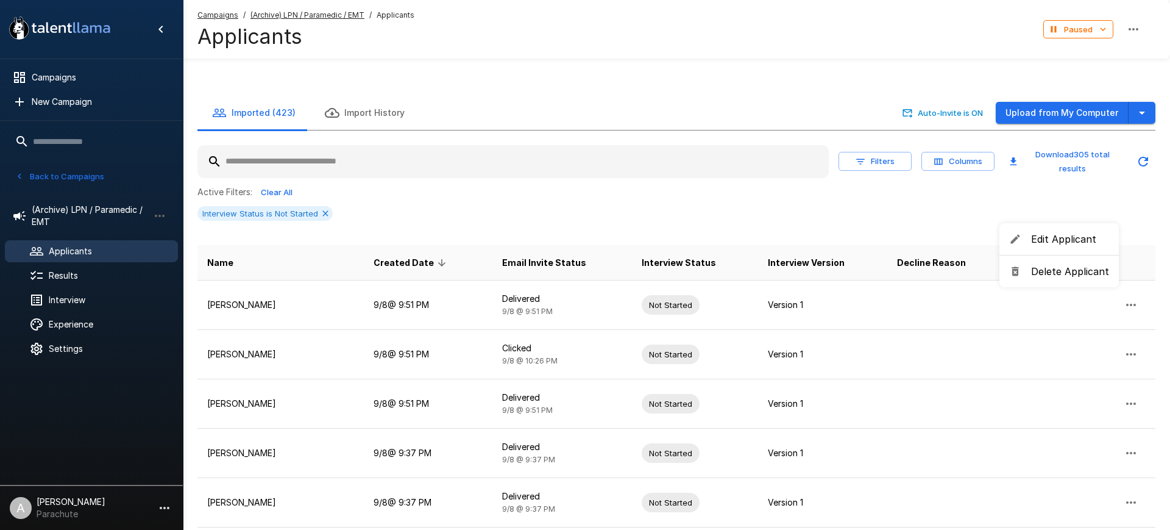
click at [1073, 271] on span "Delete Applicant" at bounding box center [1070, 271] width 78 height 15
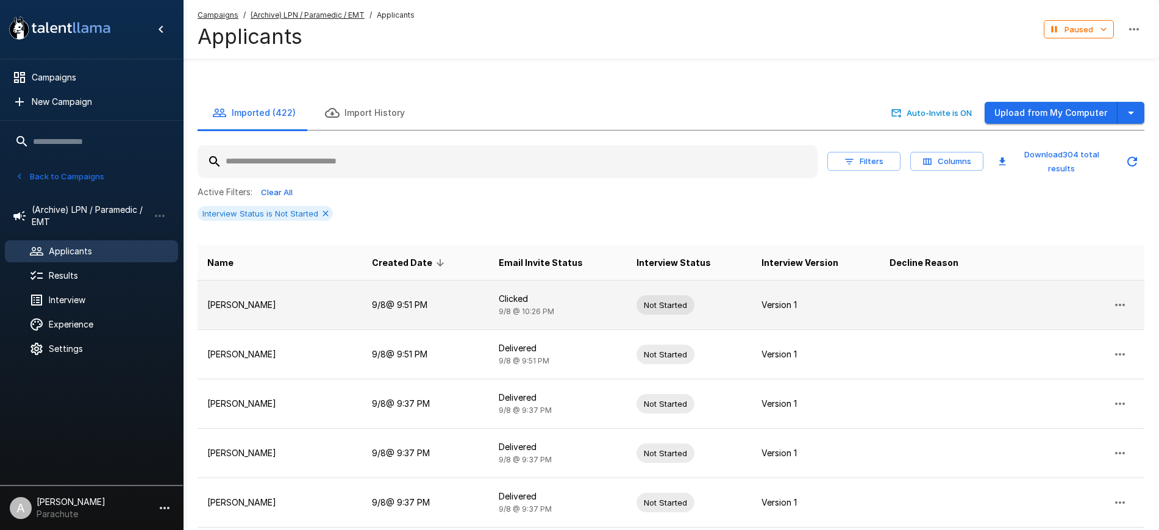
click at [1117, 297] on icon "button" at bounding box center [1119, 304] width 15 height 15
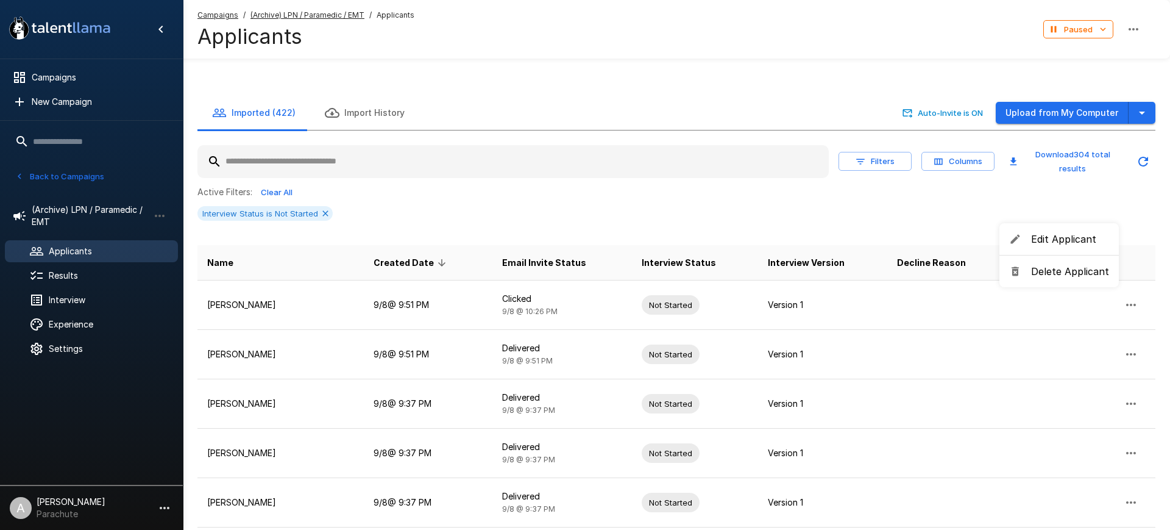
click at [1048, 264] on span "Delete Applicant" at bounding box center [1070, 271] width 78 height 15
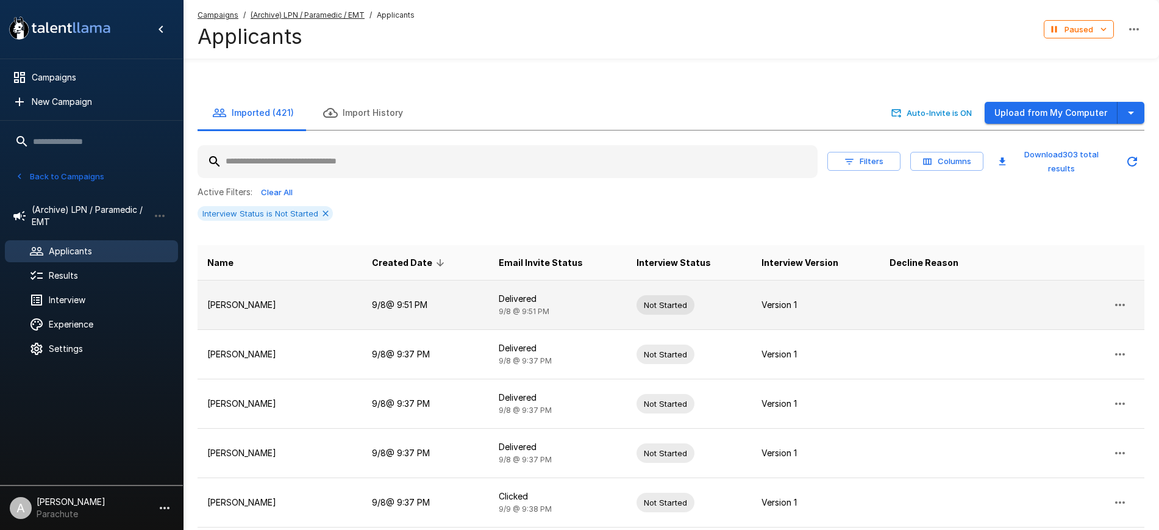
click at [1123, 297] on icon "button" at bounding box center [1119, 304] width 15 height 15
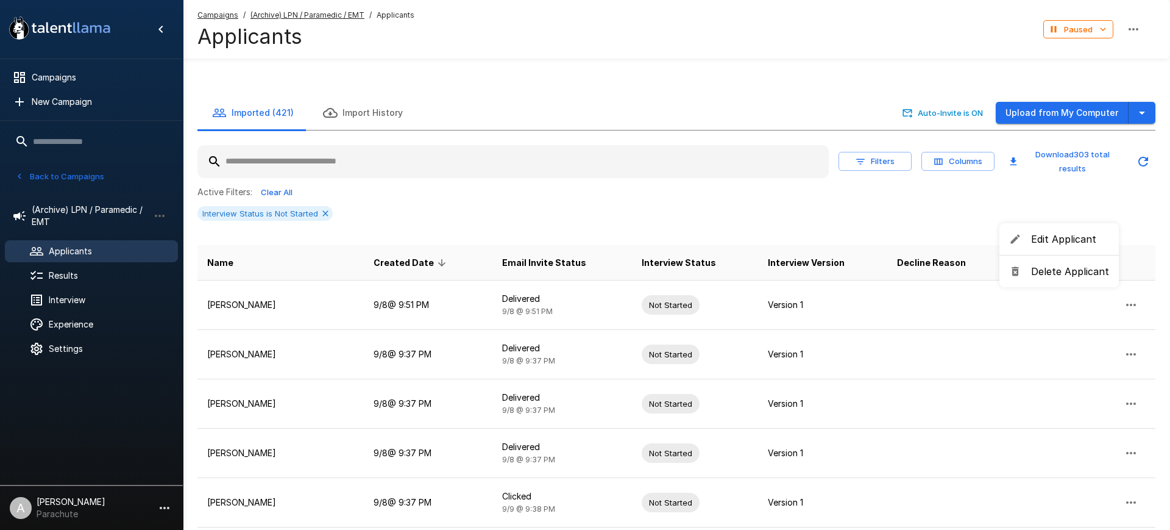
click at [1070, 269] on span "Delete Applicant" at bounding box center [1070, 271] width 78 height 15
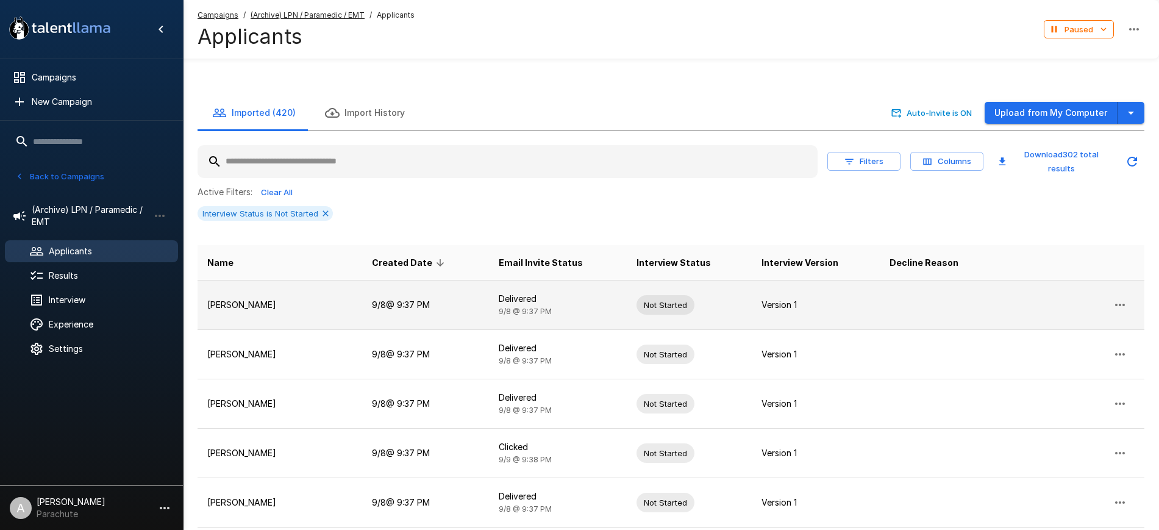
click at [1117, 297] on icon "button" at bounding box center [1119, 304] width 15 height 15
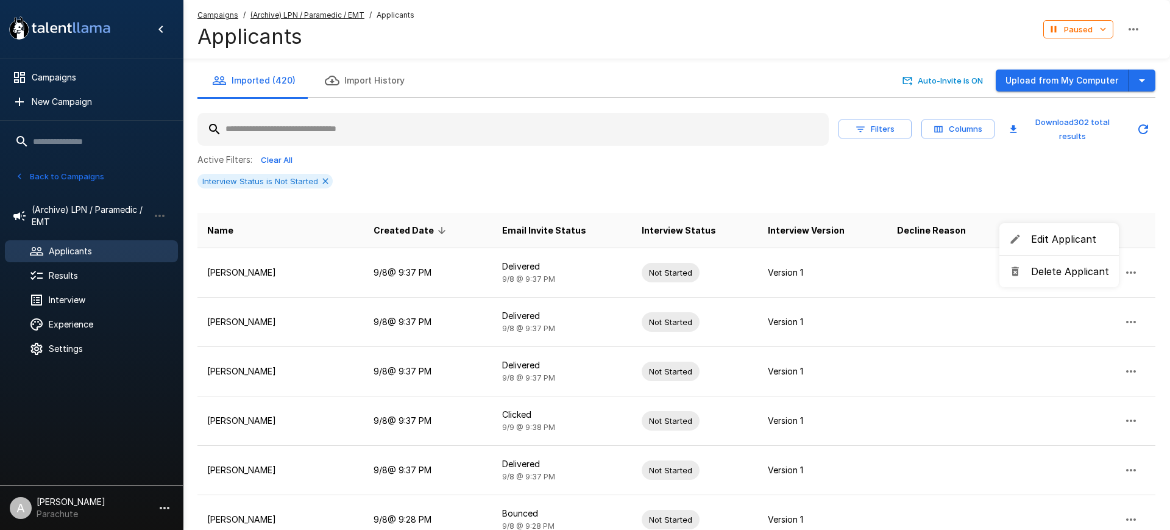
click at [1036, 272] on span "Delete Applicant" at bounding box center [1070, 271] width 78 height 15
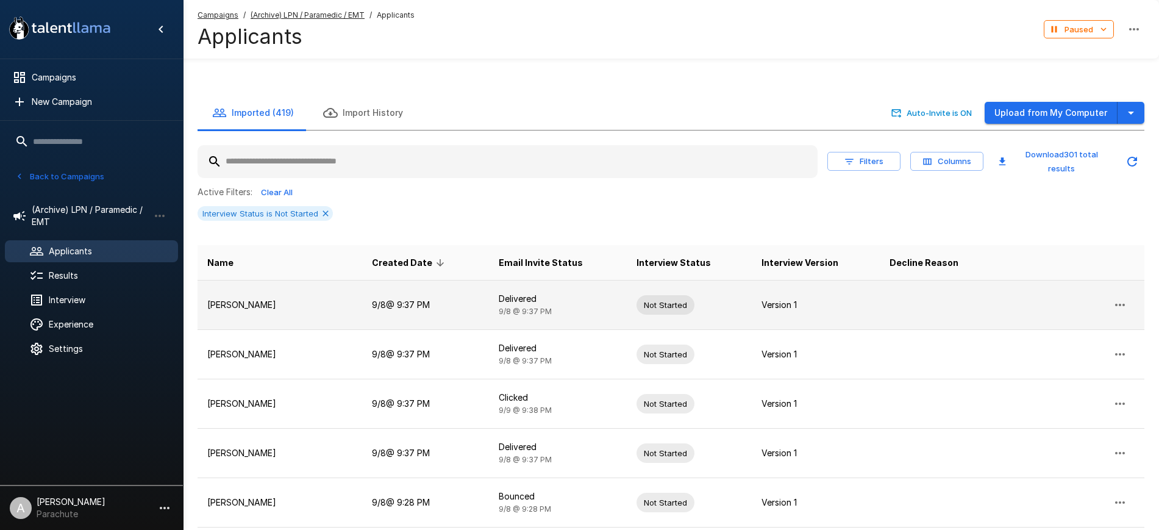
click at [1123, 297] on icon "button" at bounding box center [1119, 304] width 15 height 15
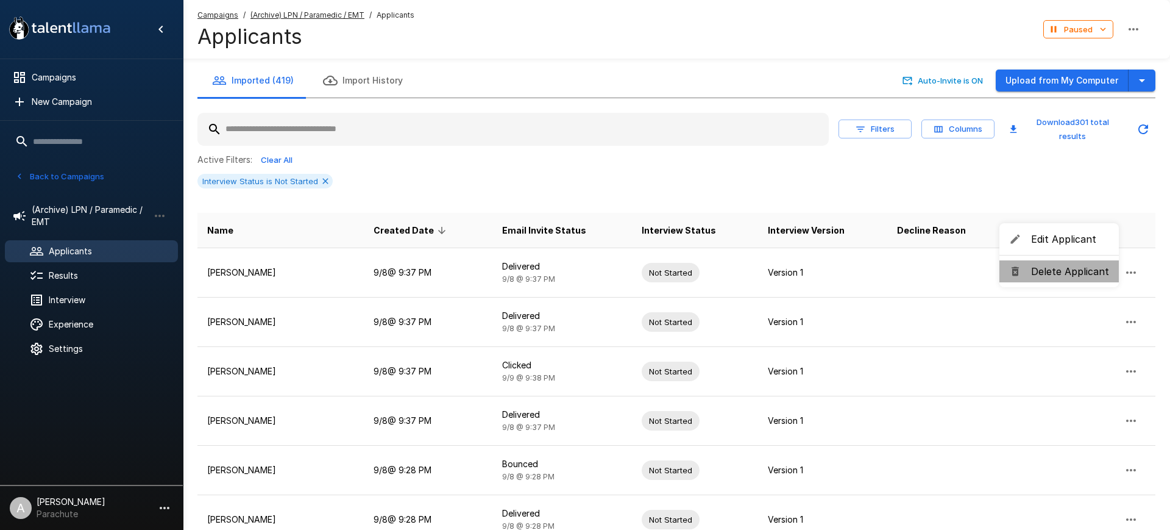
click at [1060, 274] on span "Delete Applicant" at bounding box center [1070, 271] width 78 height 15
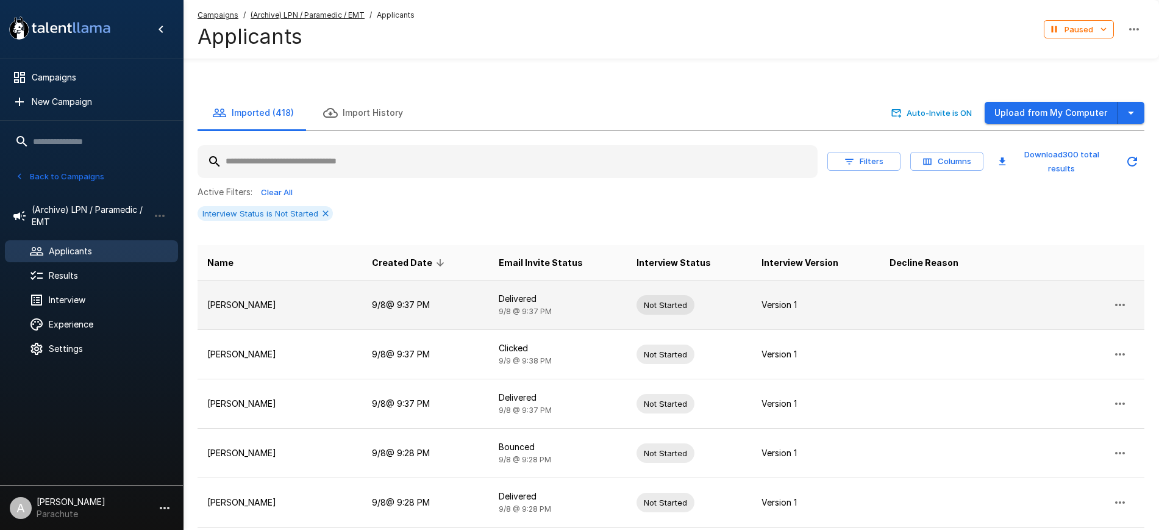
click at [1119, 297] on icon "button" at bounding box center [1119, 304] width 15 height 15
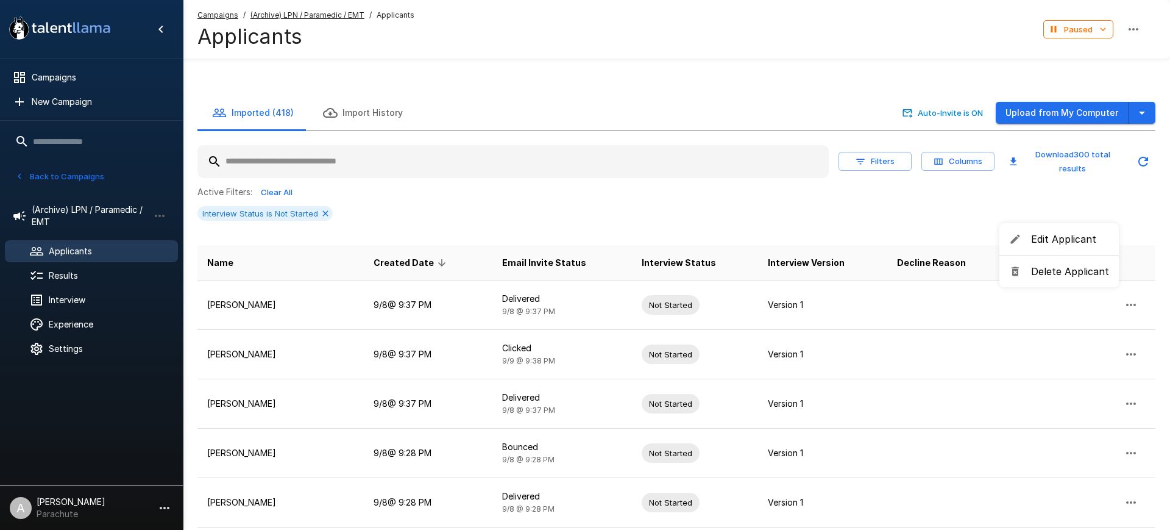
click at [1051, 264] on span "Delete Applicant" at bounding box center [1070, 271] width 78 height 15
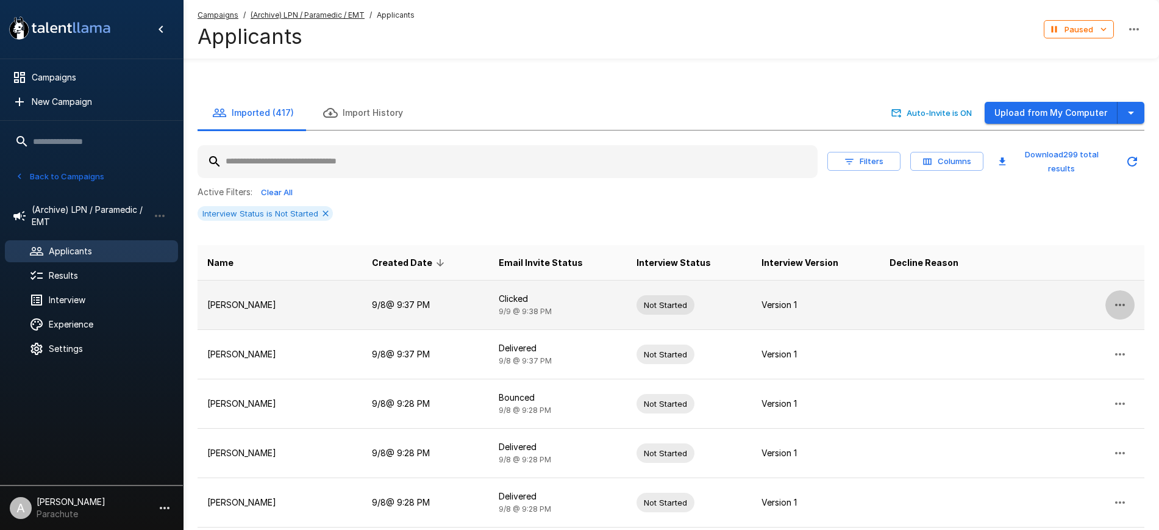
click at [1120, 304] on icon "button" at bounding box center [1120, 305] width 10 height 2
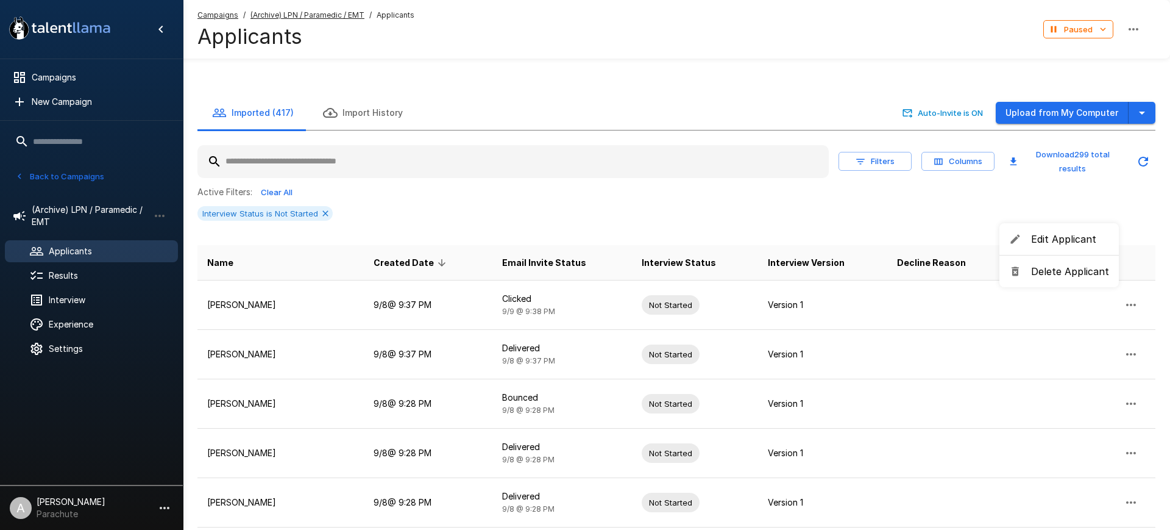
click at [1048, 272] on span "Delete Applicant" at bounding box center [1070, 271] width 78 height 15
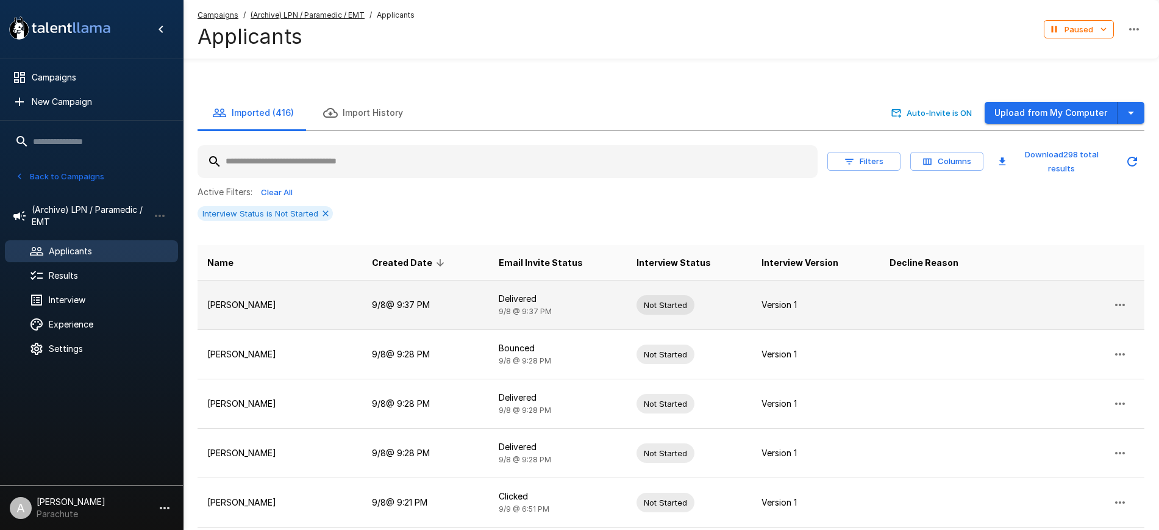
click at [1124, 297] on icon "button" at bounding box center [1119, 304] width 15 height 15
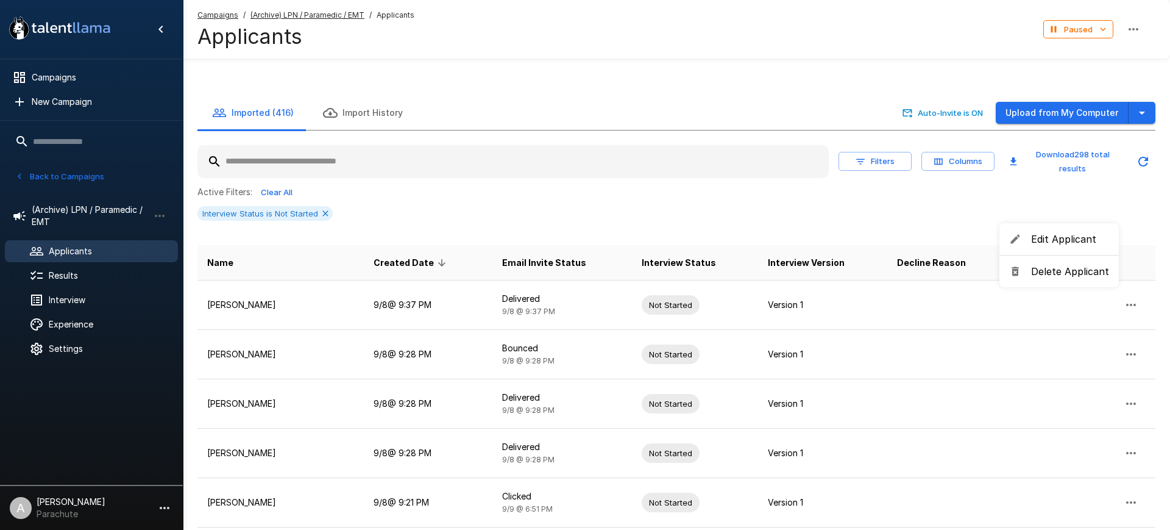
click at [1060, 272] on span "Delete Applicant" at bounding box center [1070, 271] width 78 height 15
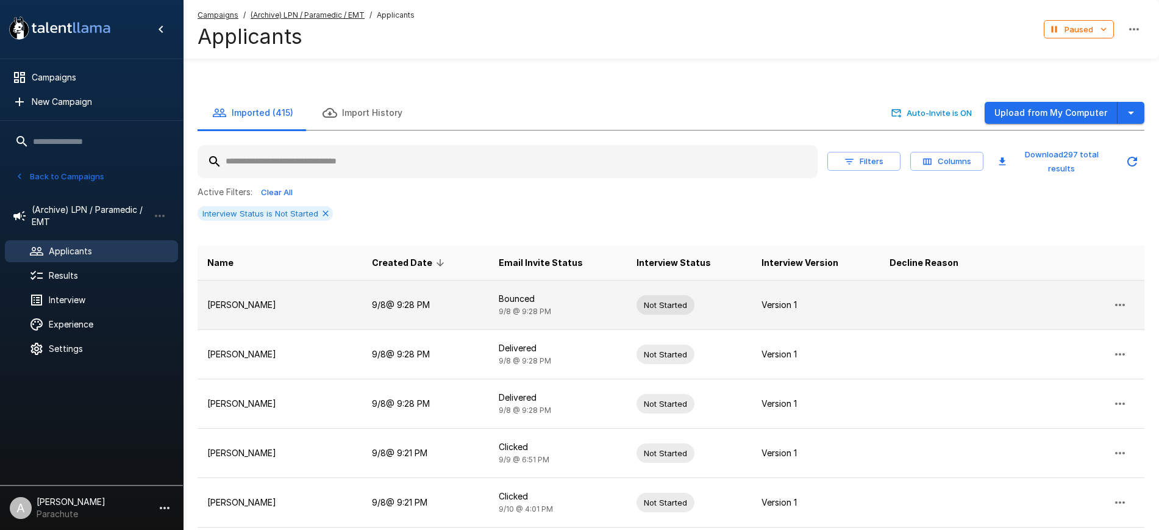
click at [1117, 297] on icon "button" at bounding box center [1119, 304] width 15 height 15
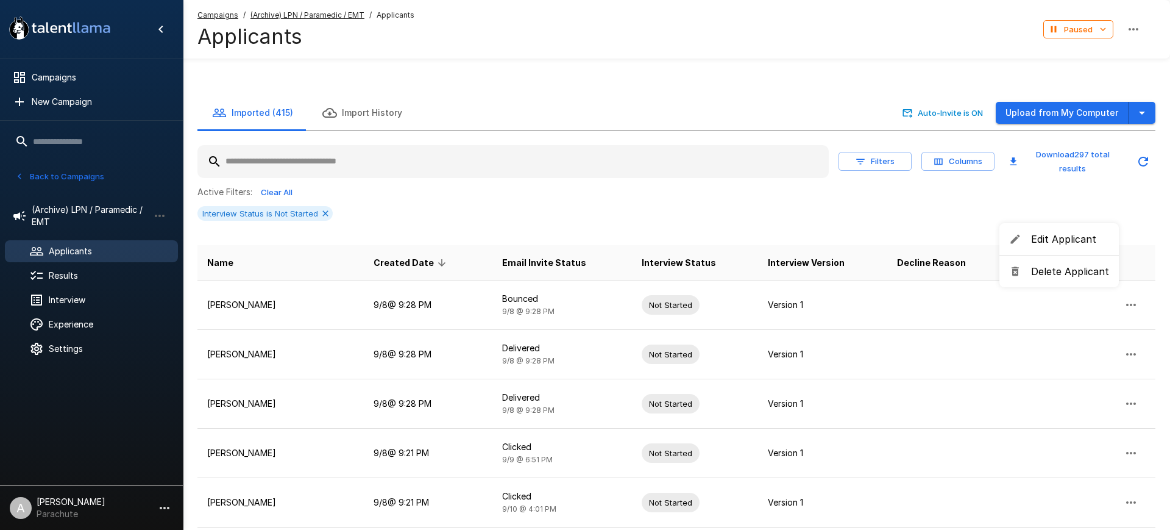
click at [1035, 269] on span "Delete Applicant" at bounding box center [1070, 271] width 78 height 15
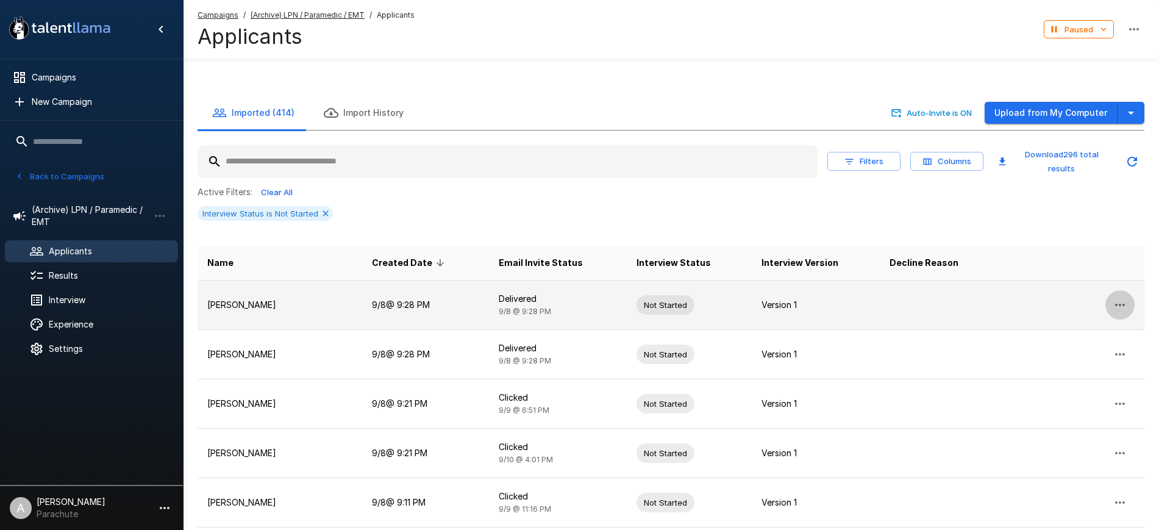
click at [1116, 297] on icon "button" at bounding box center [1119, 304] width 15 height 15
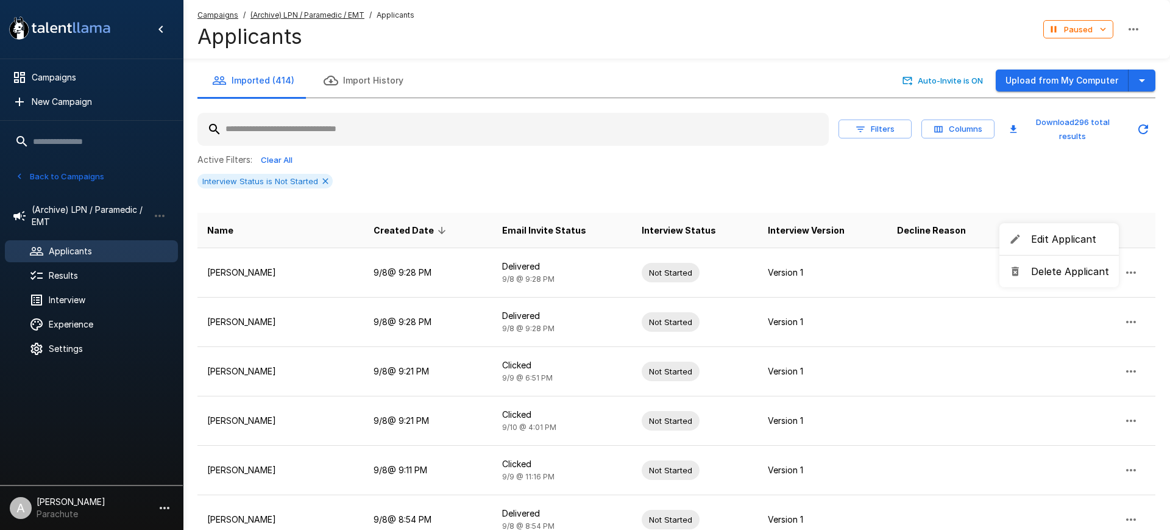
click at [1056, 271] on span "Delete Applicant" at bounding box center [1070, 271] width 78 height 15
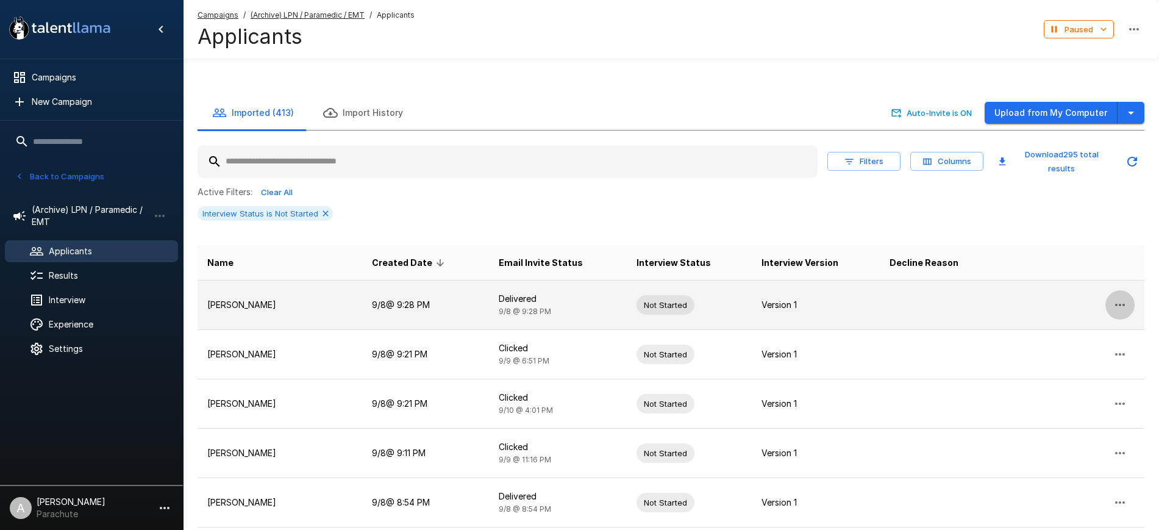
click at [1118, 297] on icon "button" at bounding box center [1119, 304] width 15 height 15
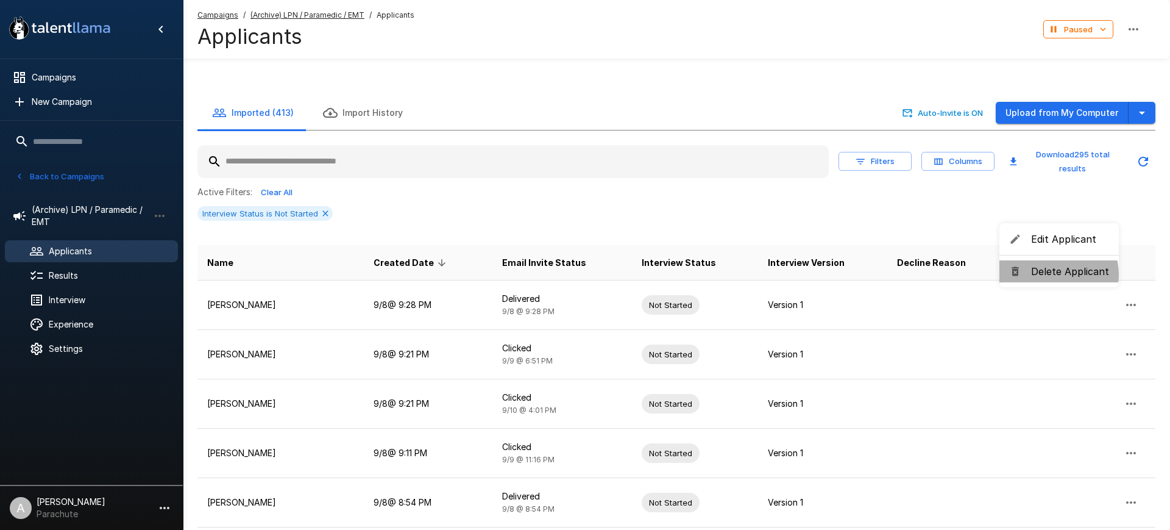
click at [1055, 274] on span "Delete Applicant" at bounding box center [1070, 271] width 78 height 15
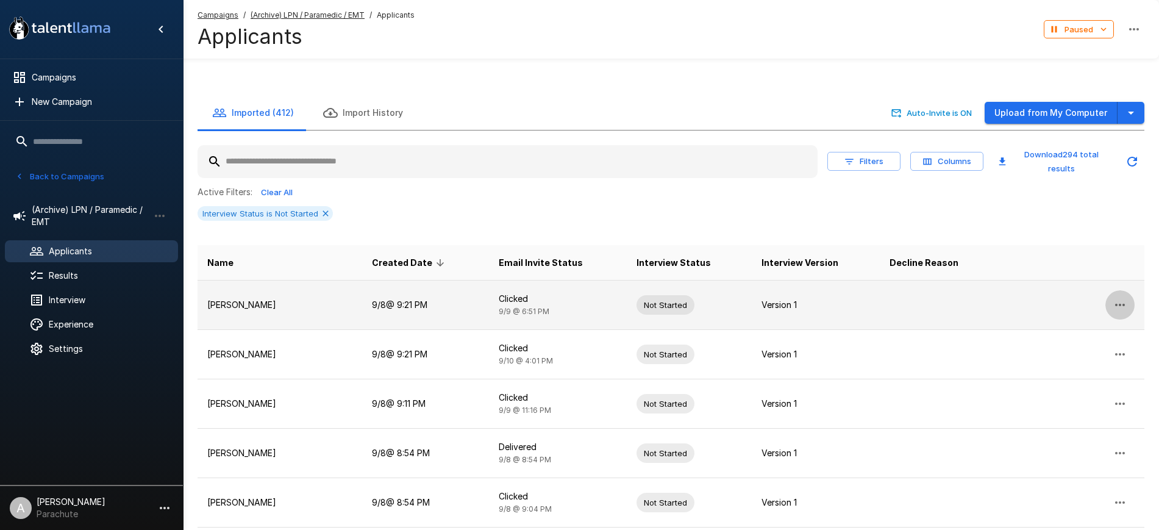
click at [1125, 290] on button "button" at bounding box center [1119, 304] width 29 height 29
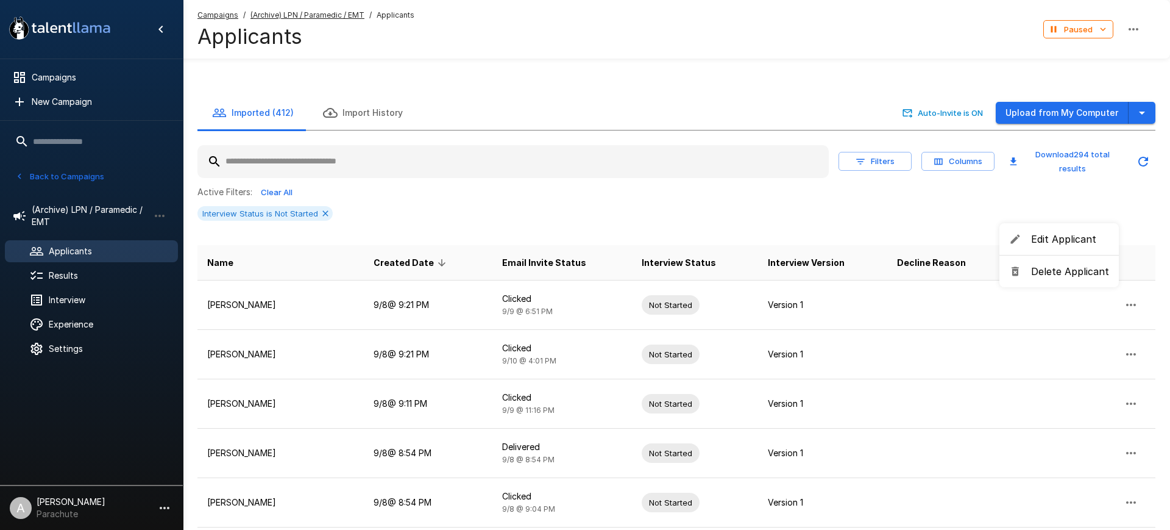
click at [1067, 266] on span "Delete Applicant" at bounding box center [1070, 271] width 78 height 15
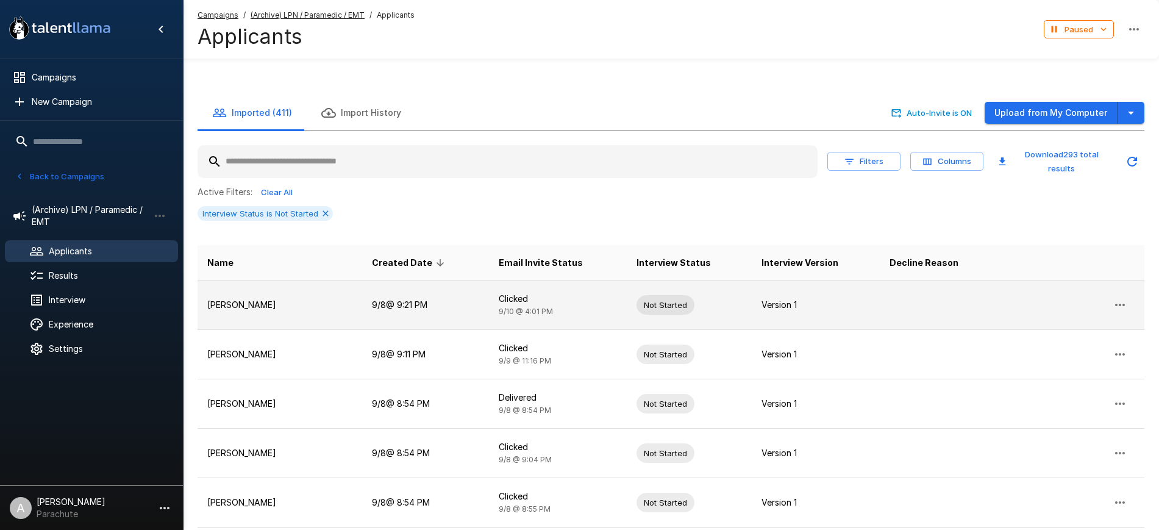
click at [1123, 297] on icon "button" at bounding box center [1119, 304] width 15 height 15
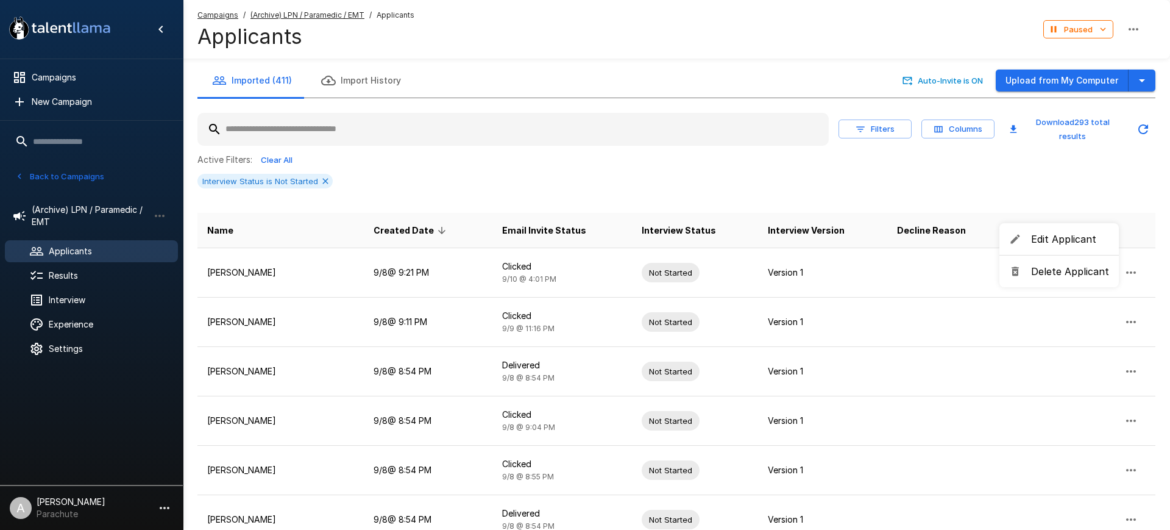
click at [1045, 271] on span "Delete Applicant" at bounding box center [1070, 271] width 78 height 15
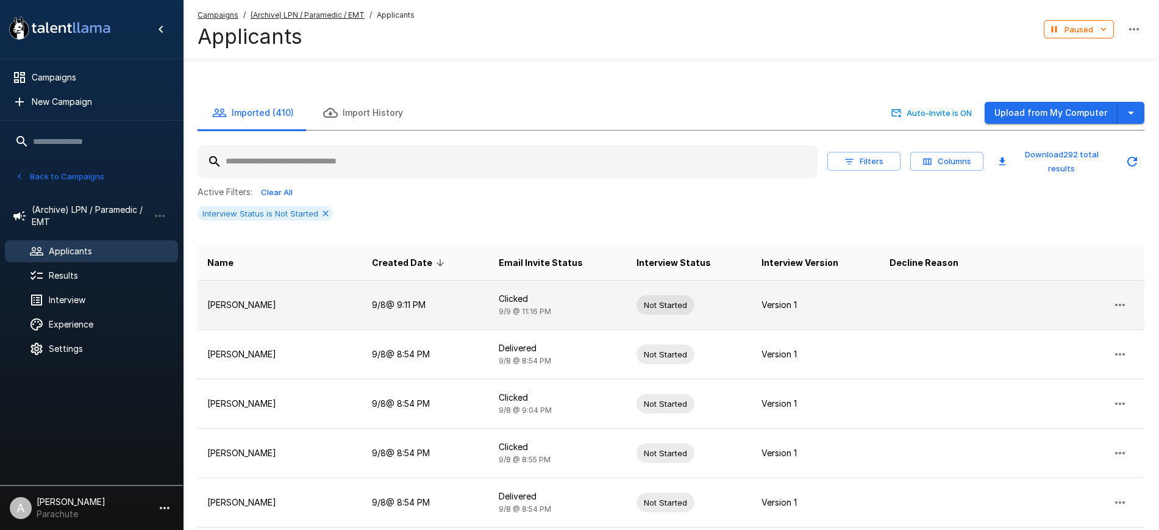
click at [1113, 297] on icon "button" at bounding box center [1119, 304] width 15 height 15
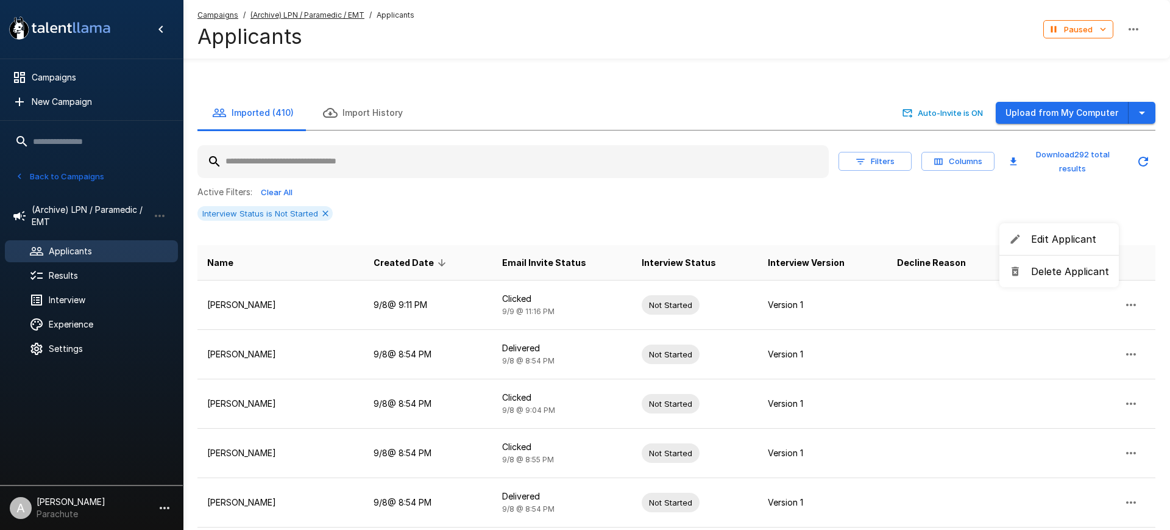
click at [1073, 273] on span "Delete Applicant" at bounding box center [1070, 271] width 78 height 15
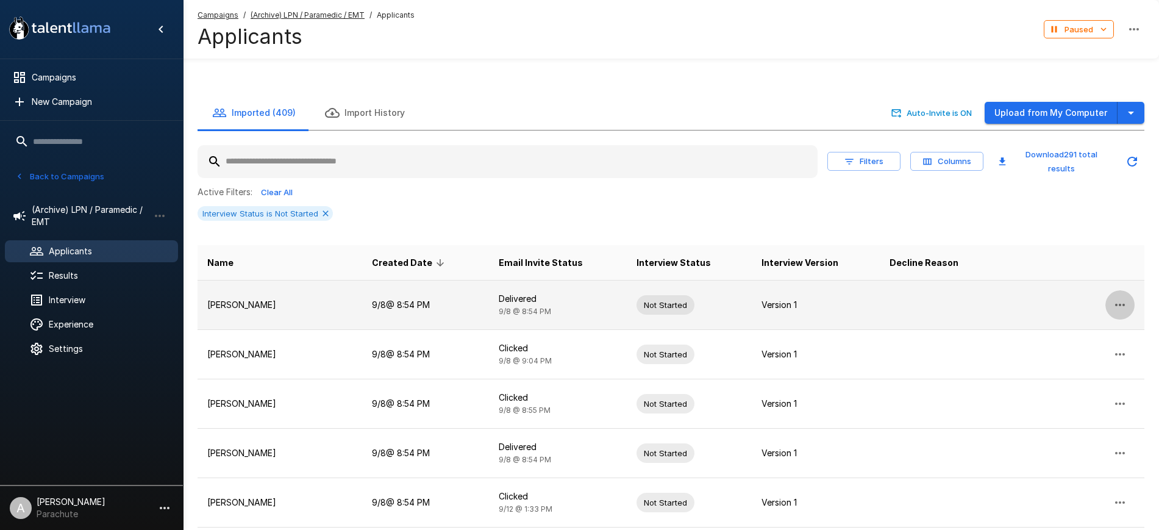
click at [1118, 297] on icon "button" at bounding box center [1119, 304] width 15 height 15
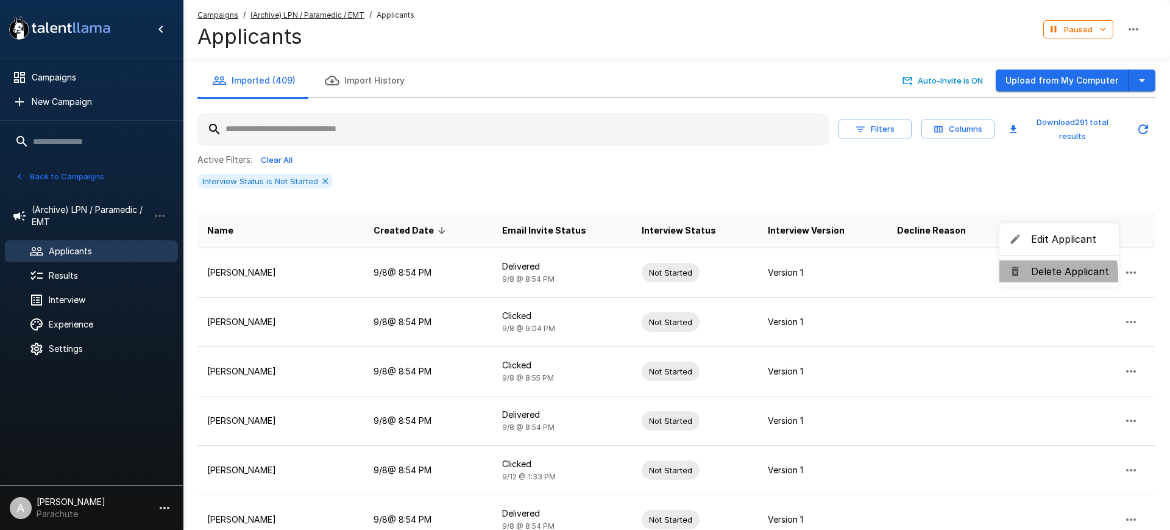
click at [1021, 276] on icon at bounding box center [1015, 271] width 12 height 12
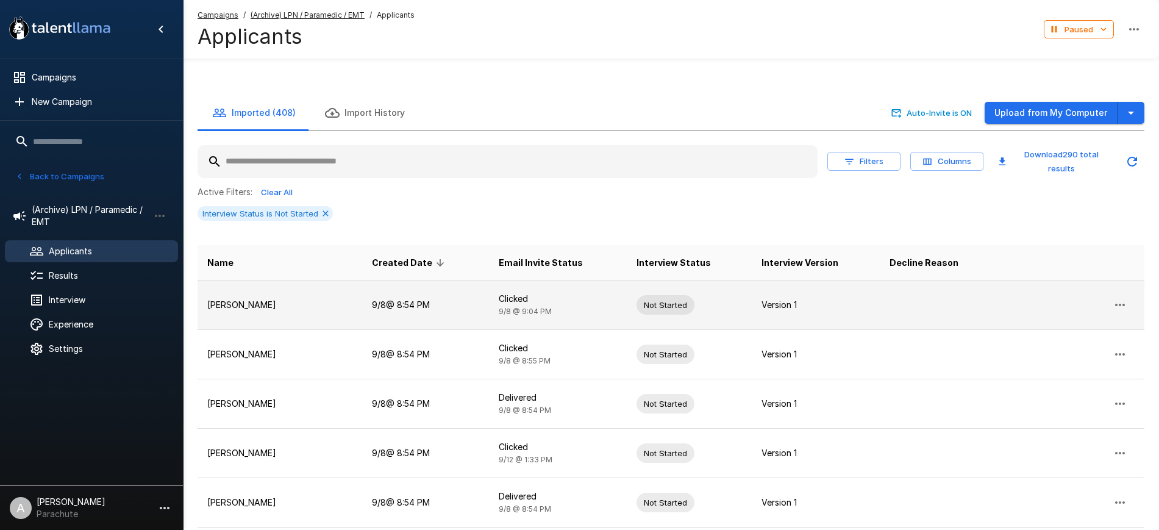
click at [1120, 290] on button "button" at bounding box center [1119, 304] width 29 height 29
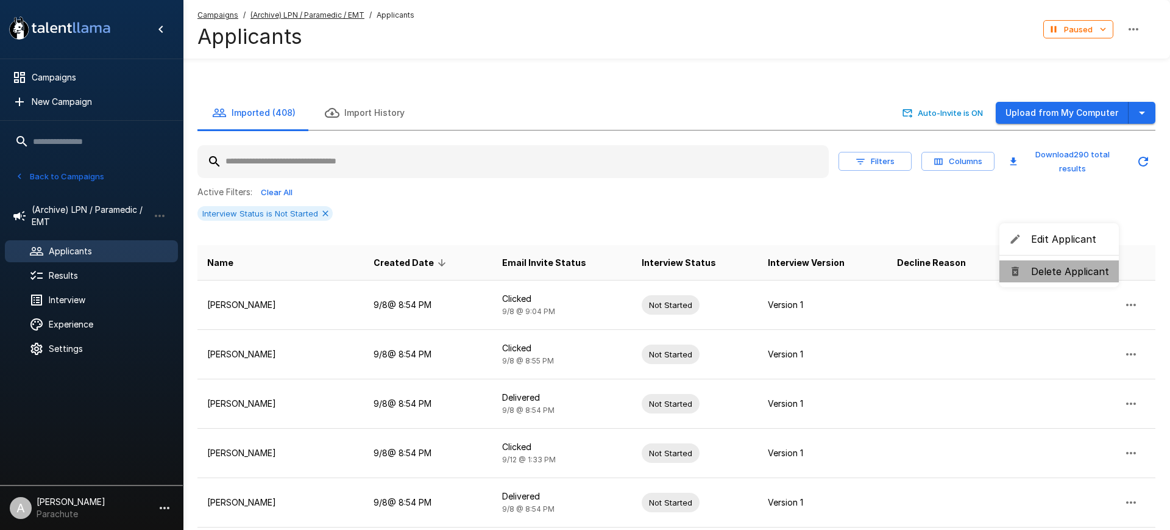
click at [1083, 262] on li "Delete Applicant" at bounding box center [1059, 271] width 119 height 22
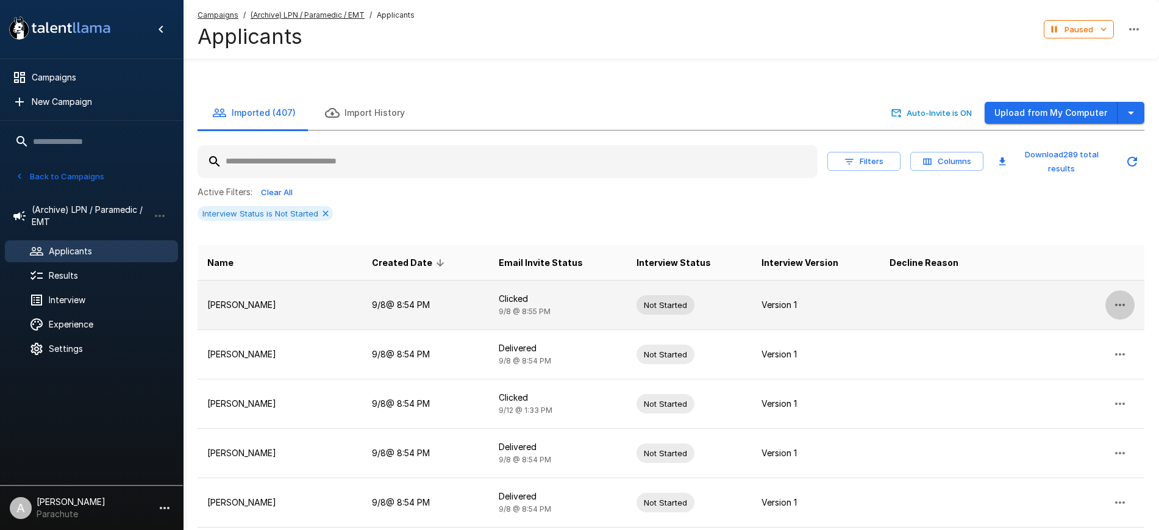
click at [1126, 290] on button "button" at bounding box center [1119, 304] width 29 height 29
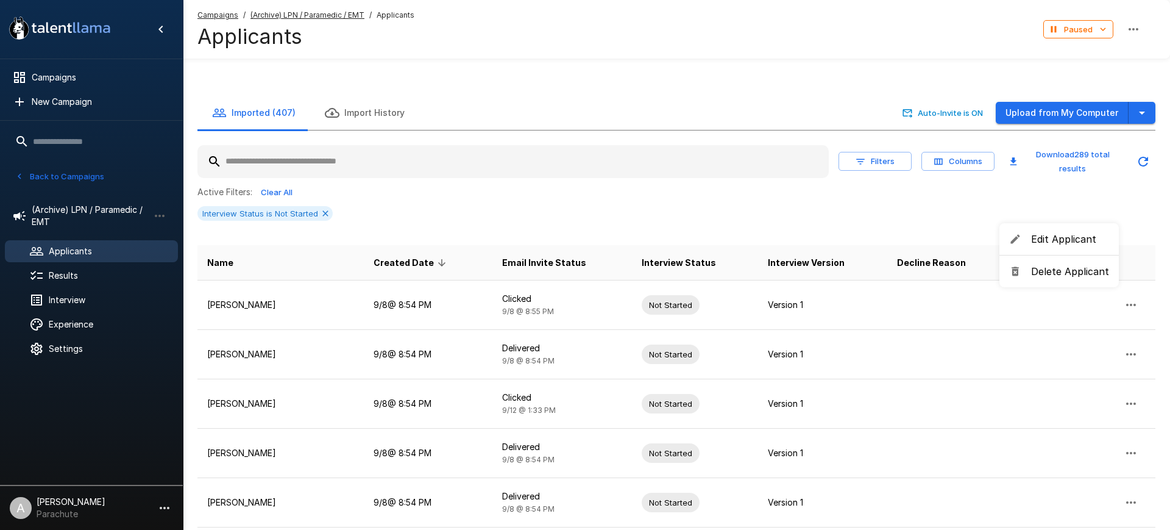
click at [1082, 273] on span "Delete Applicant" at bounding box center [1070, 271] width 78 height 15
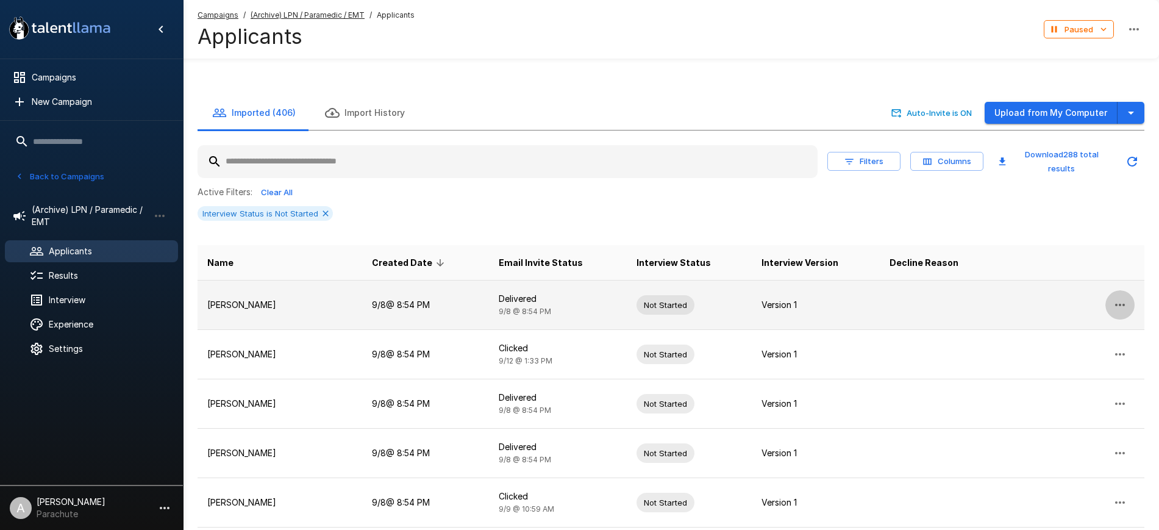
click at [1120, 297] on icon "button" at bounding box center [1119, 304] width 15 height 15
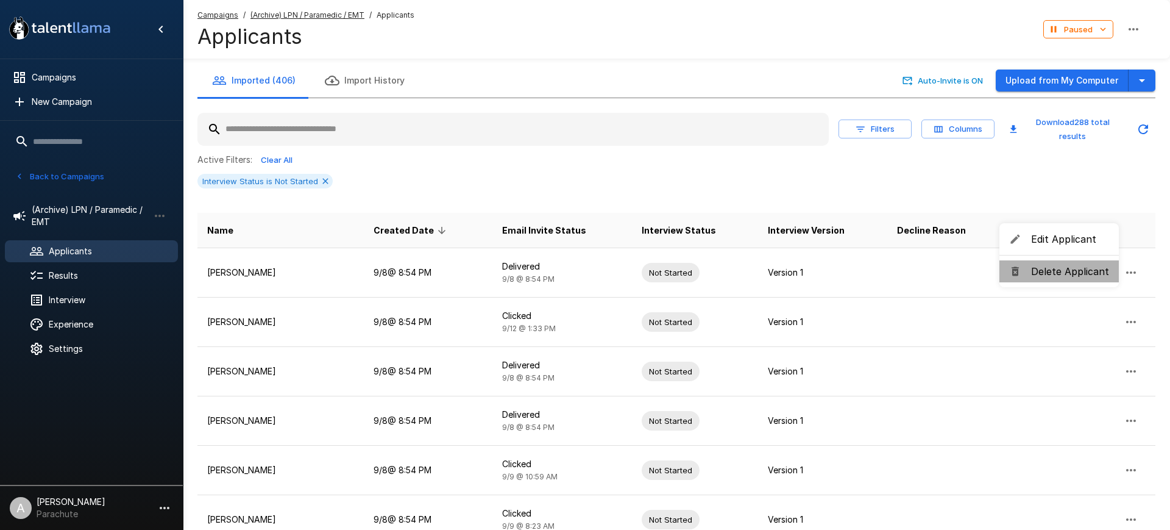
click at [1081, 271] on span "Delete Applicant" at bounding box center [1070, 271] width 78 height 15
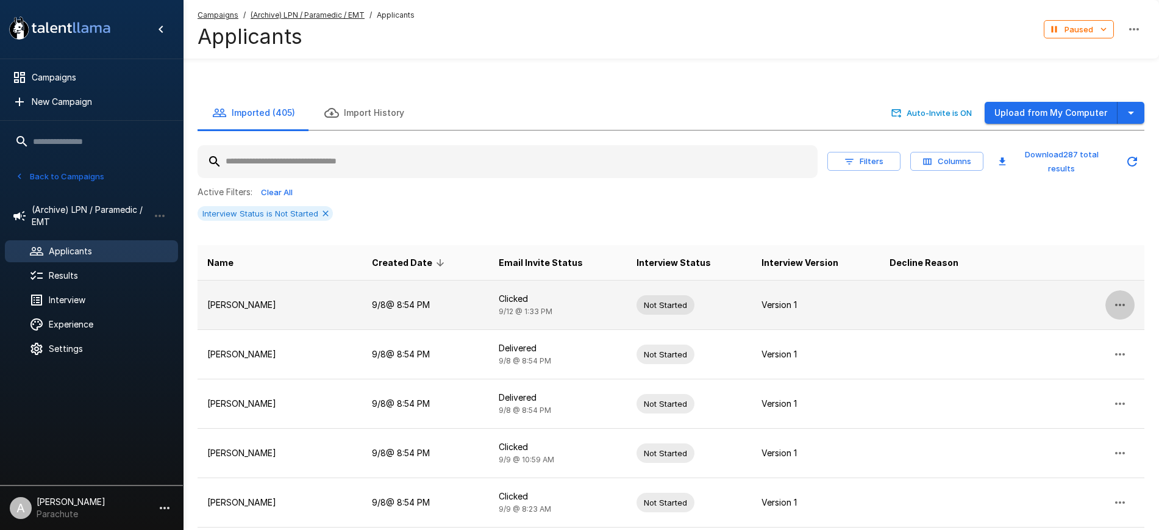
click at [1125, 297] on icon "button" at bounding box center [1119, 304] width 15 height 15
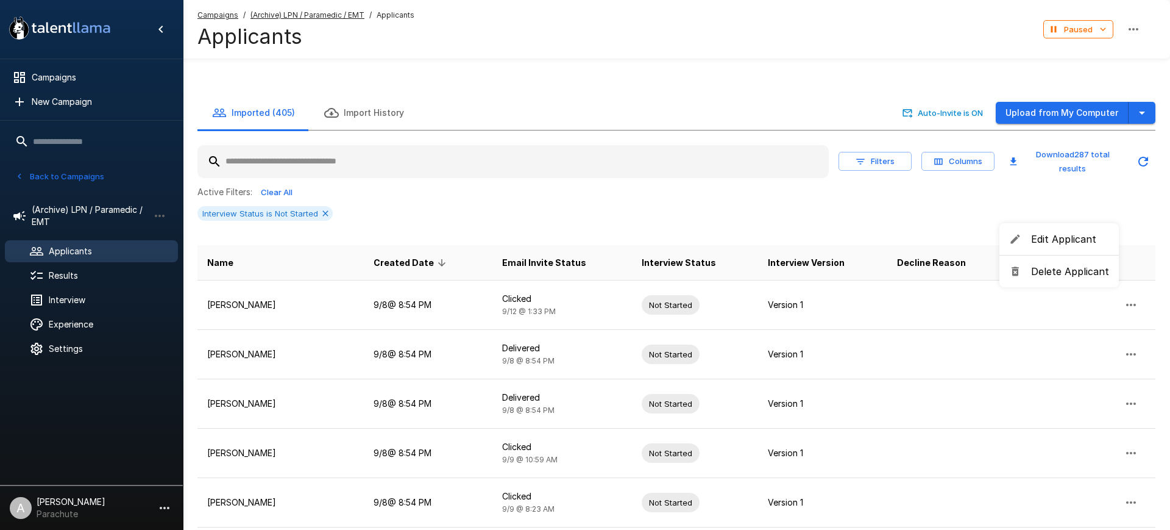
click at [1074, 269] on span "Delete Applicant" at bounding box center [1070, 271] width 78 height 15
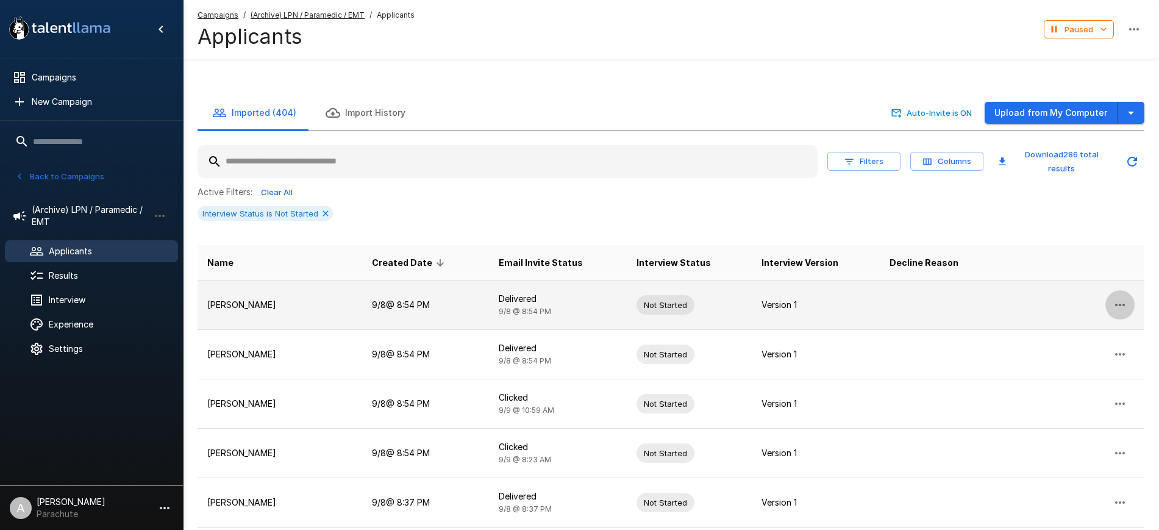
click at [1118, 297] on icon "button" at bounding box center [1119, 304] width 15 height 15
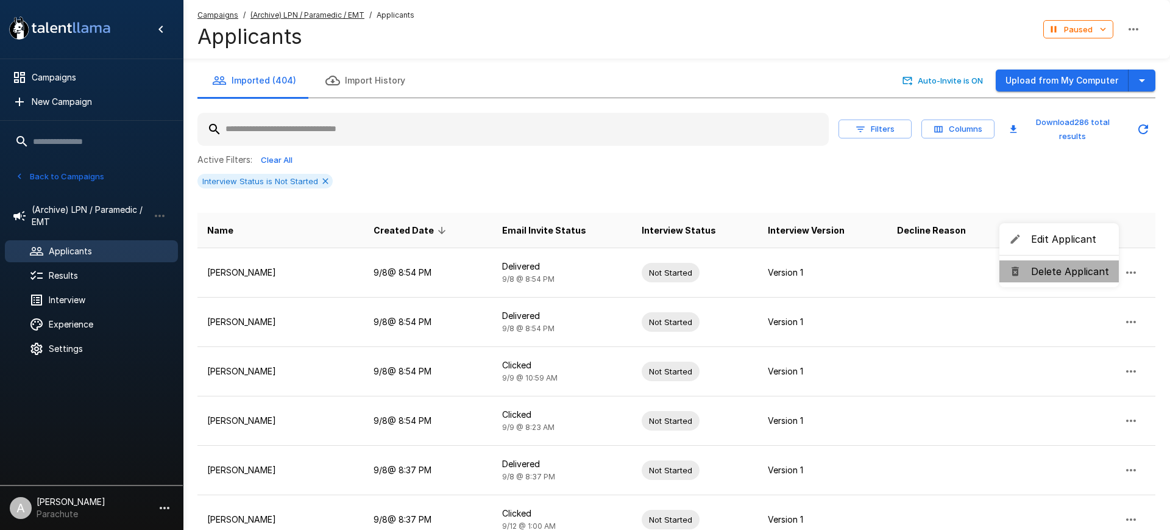
click at [1083, 269] on span "Delete Applicant" at bounding box center [1070, 271] width 78 height 15
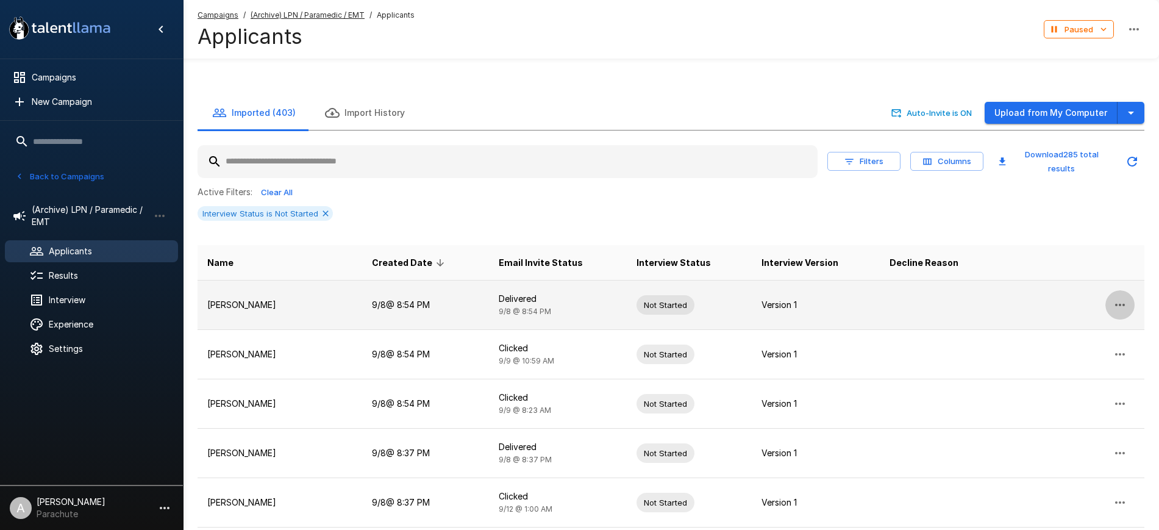
click at [1122, 297] on icon "button" at bounding box center [1119, 304] width 15 height 15
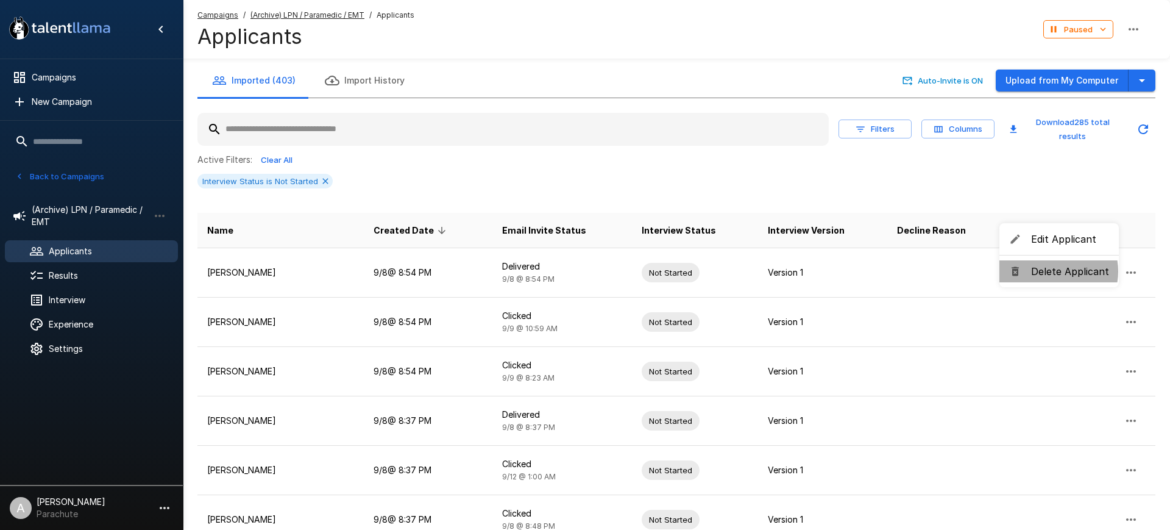
click at [1053, 271] on span "Delete Applicant" at bounding box center [1070, 271] width 78 height 15
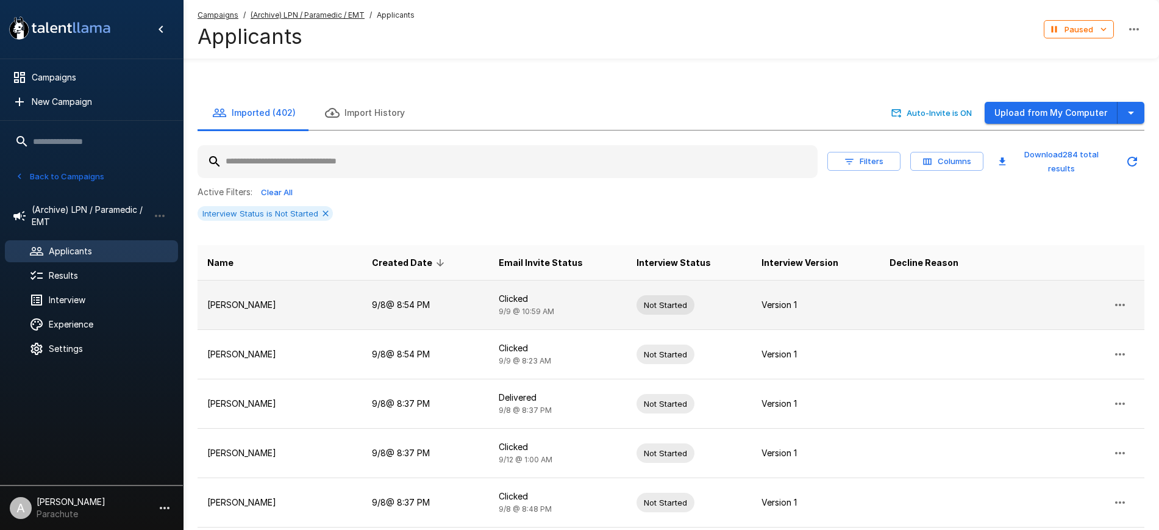
click at [1116, 297] on icon "button" at bounding box center [1119, 304] width 15 height 15
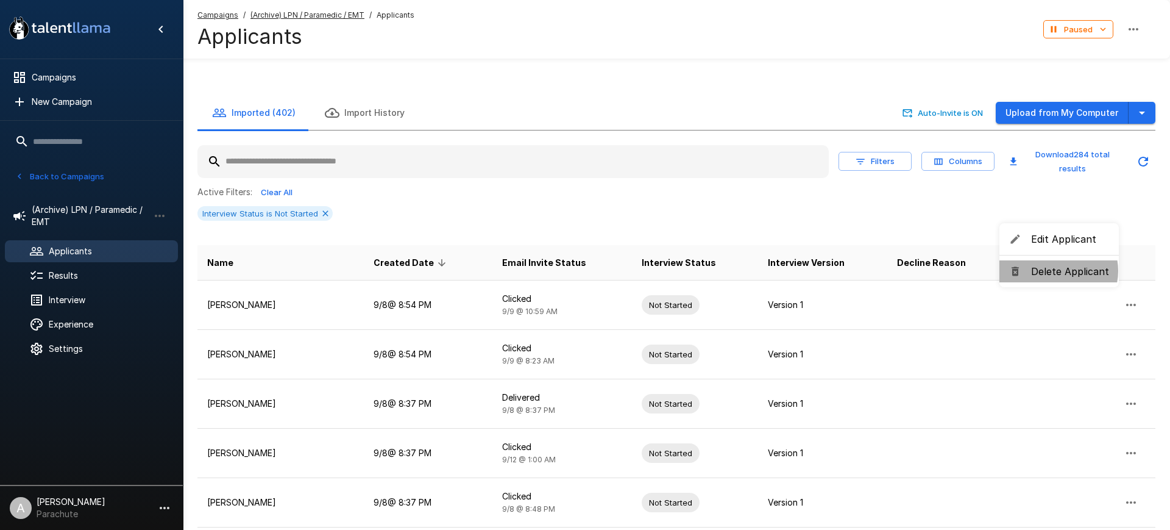
click at [1057, 271] on span "Delete Applicant" at bounding box center [1070, 271] width 78 height 15
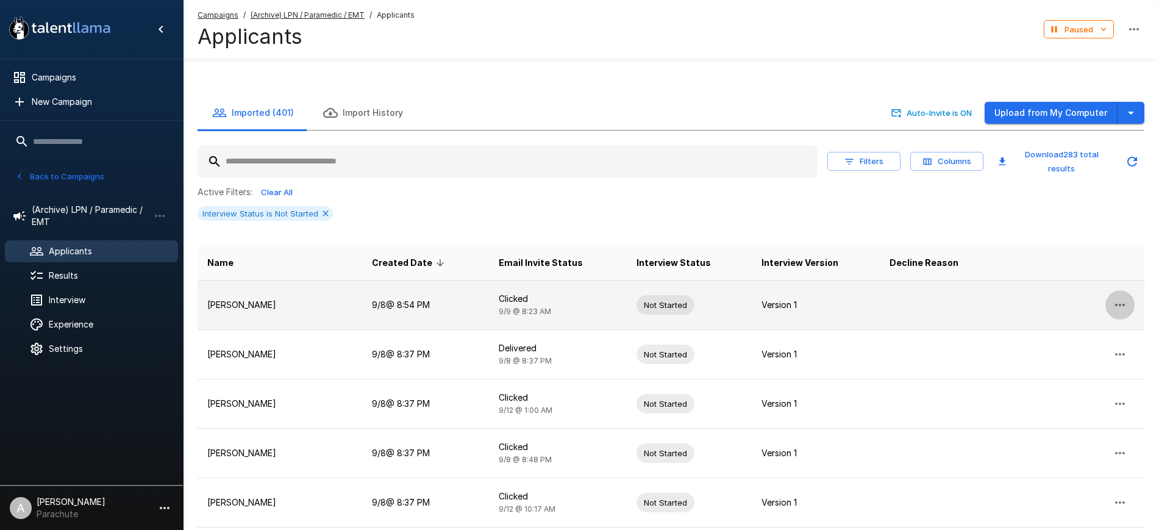
click at [1117, 304] on icon "button" at bounding box center [1120, 305] width 10 height 2
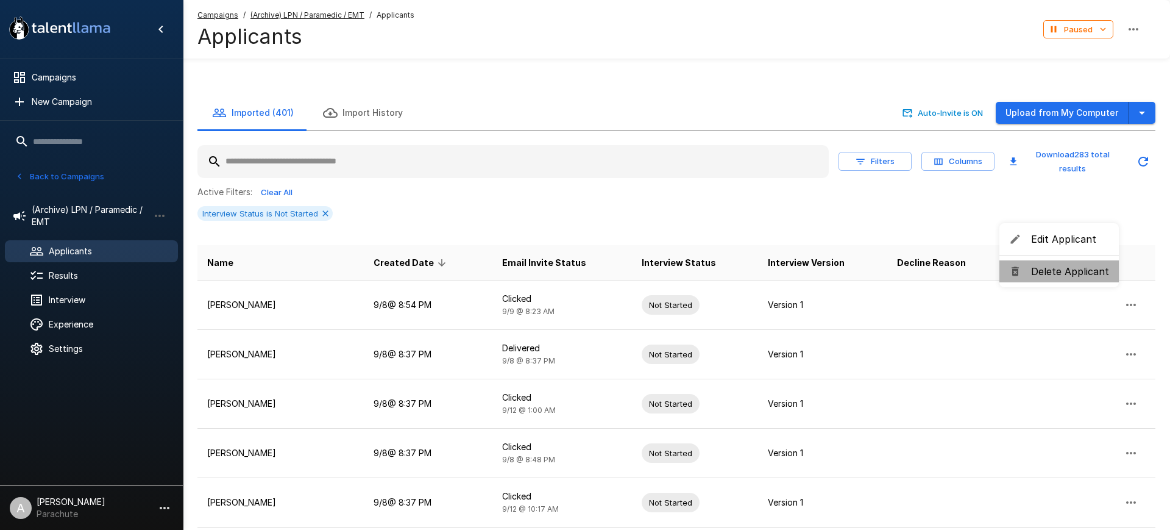
click at [1062, 271] on span "Delete Applicant" at bounding box center [1070, 271] width 78 height 15
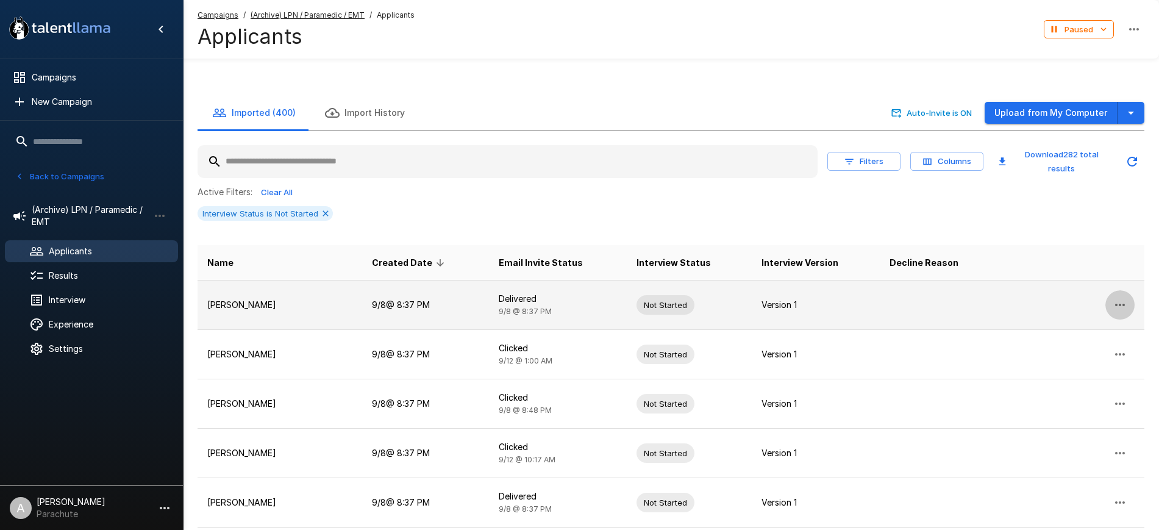
click at [1116, 297] on icon "button" at bounding box center [1119, 304] width 15 height 15
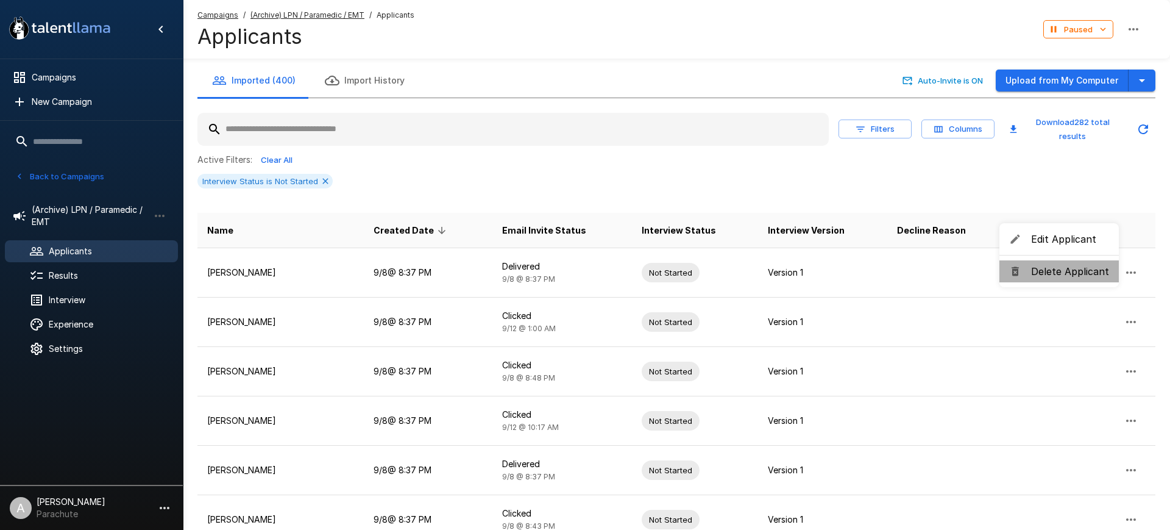
click at [1059, 269] on span "Delete Applicant" at bounding box center [1070, 271] width 78 height 15
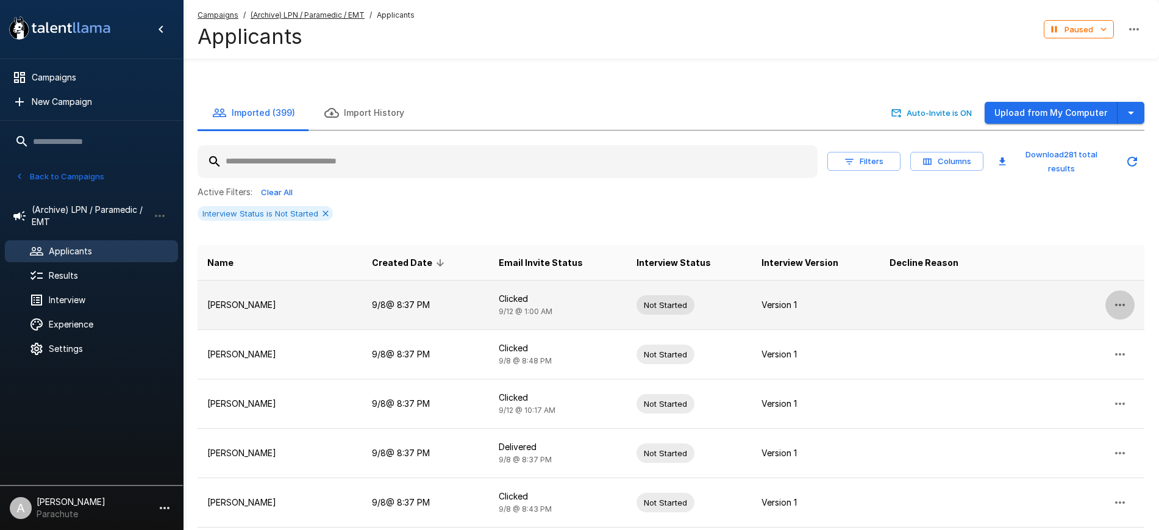
click at [1122, 297] on icon "button" at bounding box center [1119, 304] width 15 height 15
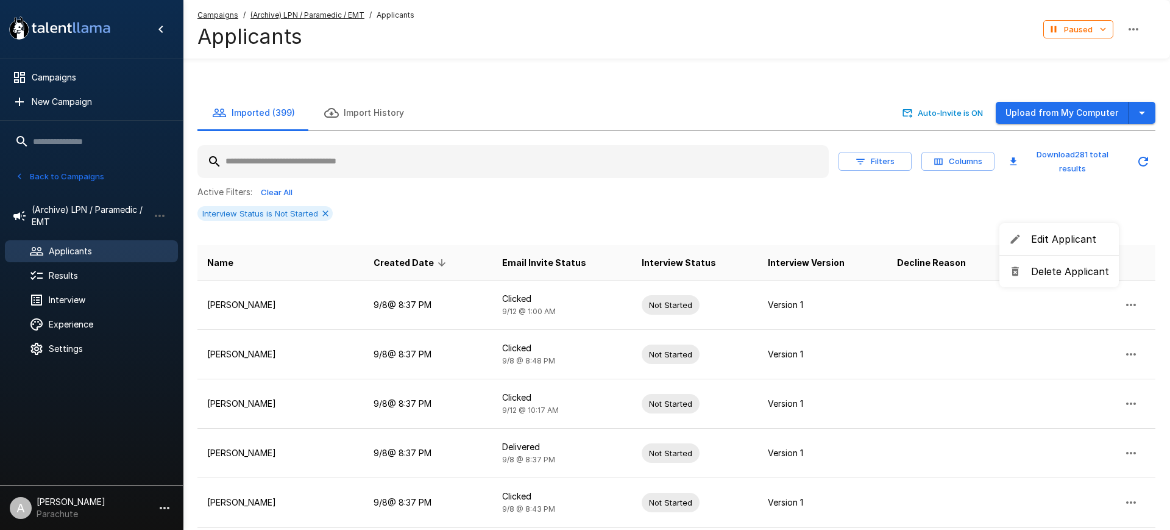
click at [1078, 268] on span "Delete Applicant" at bounding box center [1070, 271] width 78 height 15
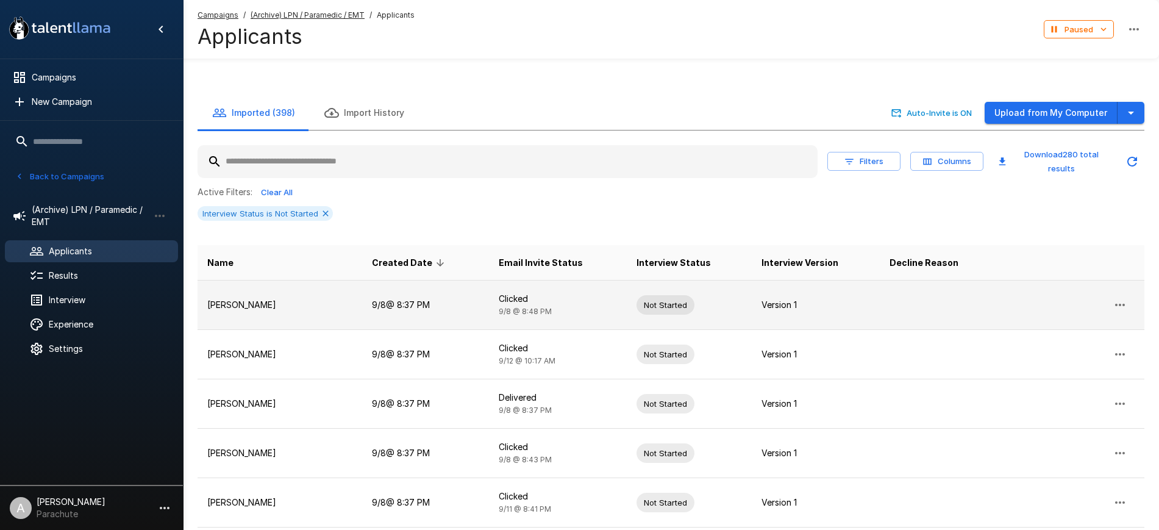
click at [1122, 290] on button "button" at bounding box center [1119, 304] width 29 height 29
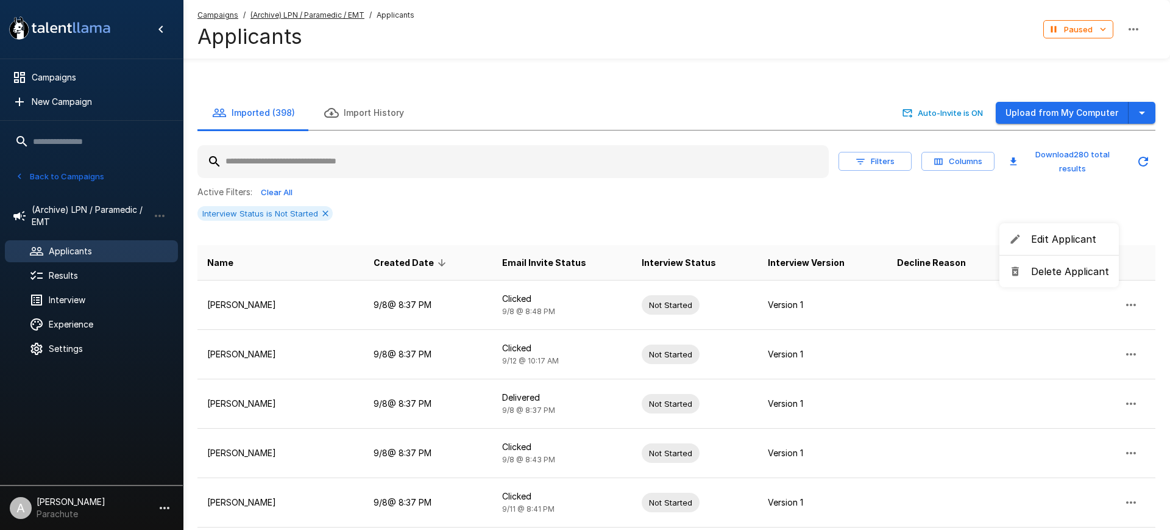
click at [1076, 263] on li "Delete Applicant" at bounding box center [1059, 271] width 119 height 22
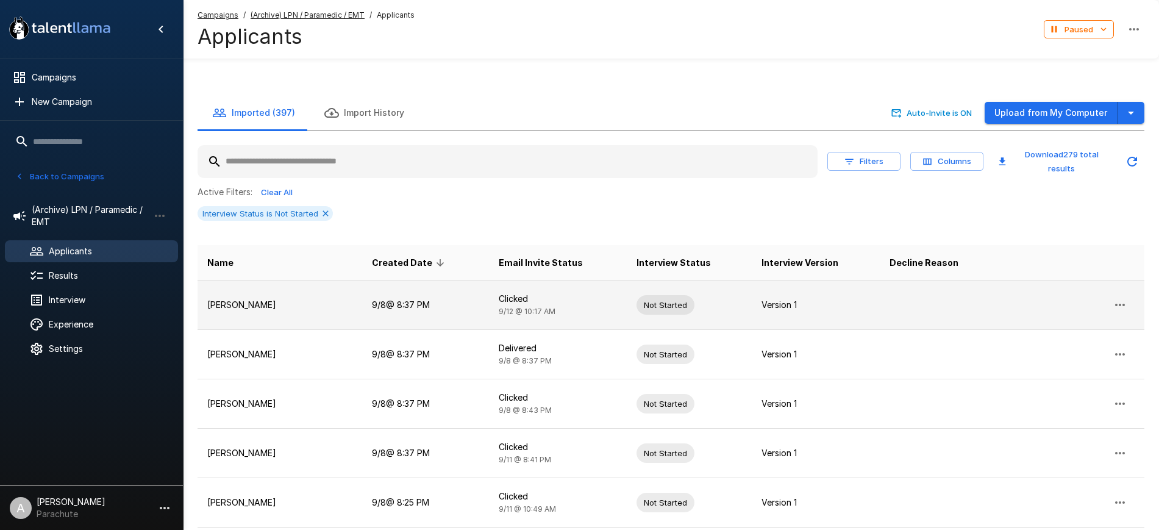
click at [1117, 297] on icon "button" at bounding box center [1119, 304] width 15 height 15
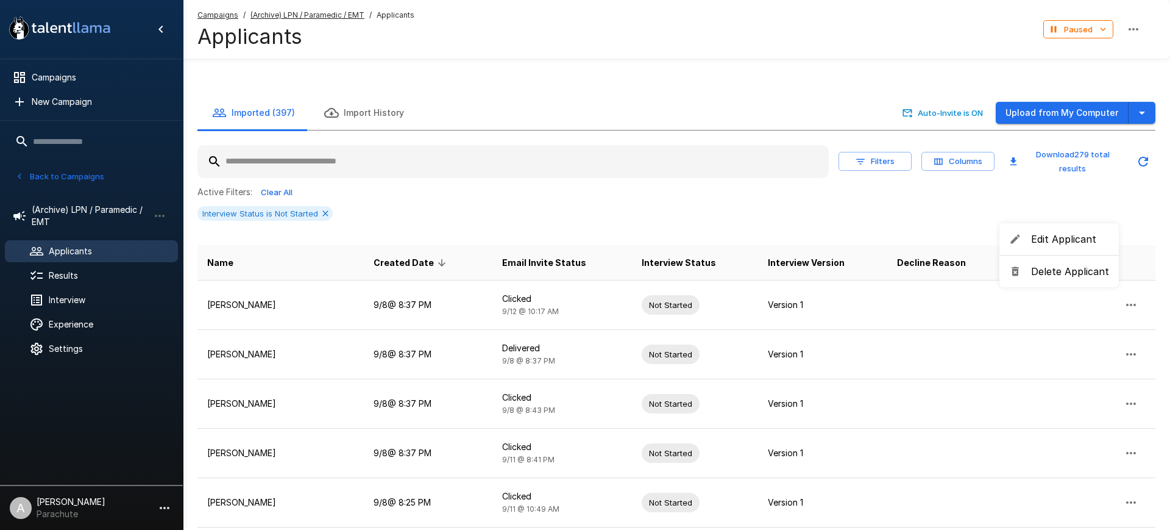
click at [1075, 274] on span "Delete Applicant" at bounding box center [1070, 271] width 78 height 15
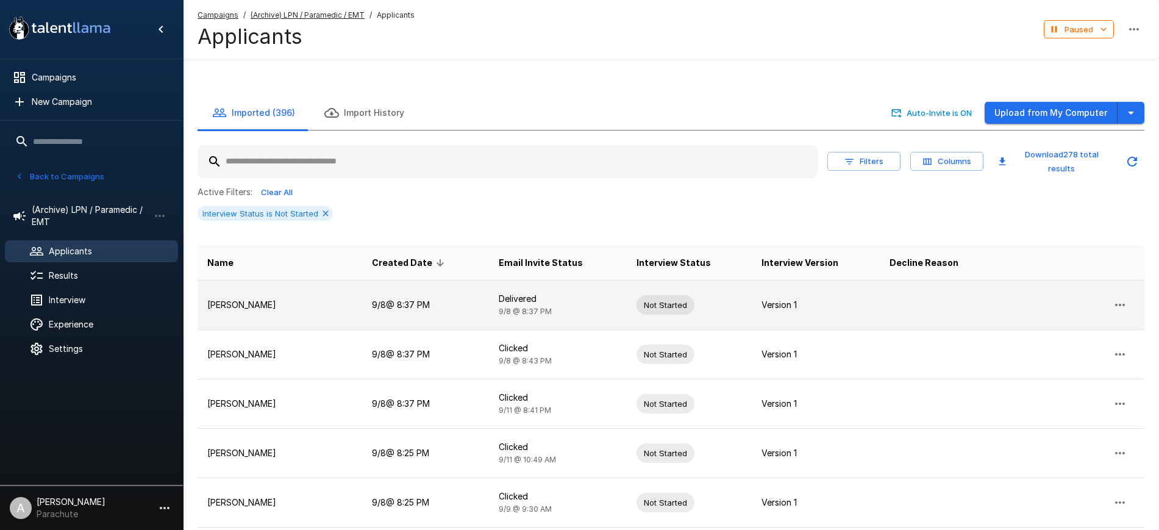
click at [1123, 290] on button "button" at bounding box center [1119, 304] width 29 height 29
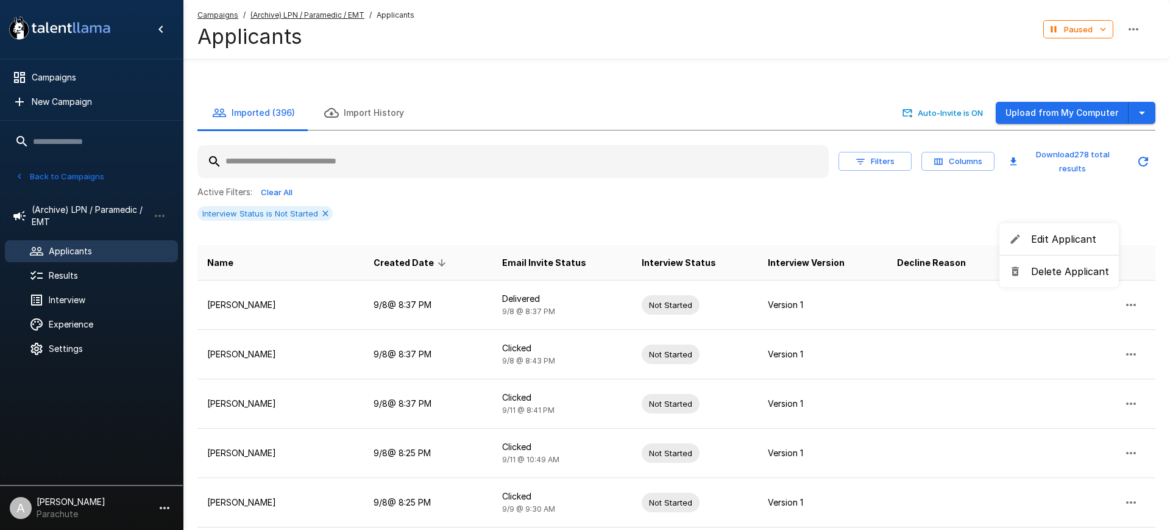
click at [1069, 271] on span "Delete Applicant" at bounding box center [1070, 271] width 78 height 15
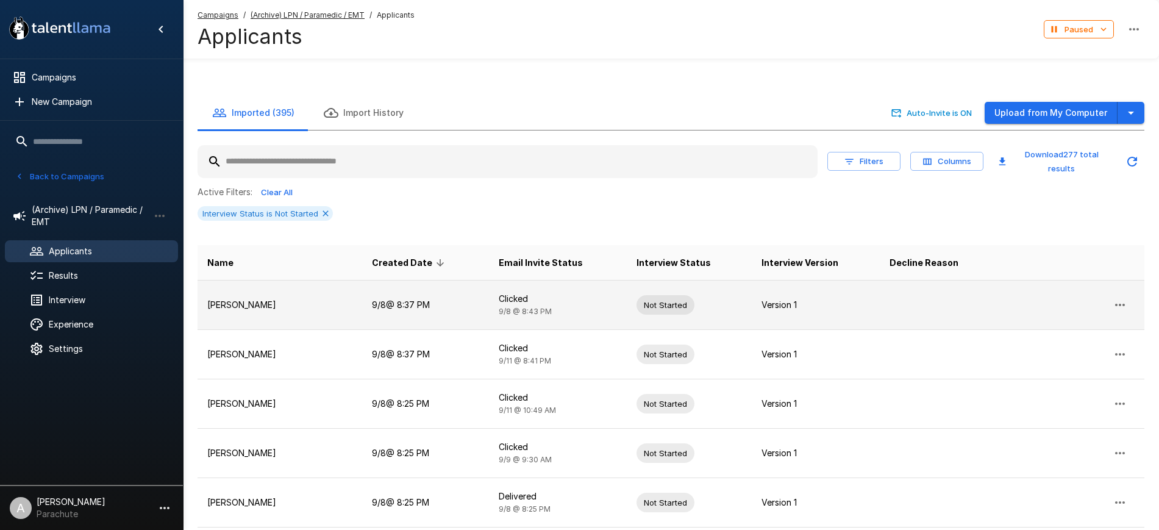
click at [1117, 297] on icon "button" at bounding box center [1119, 304] width 15 height 15
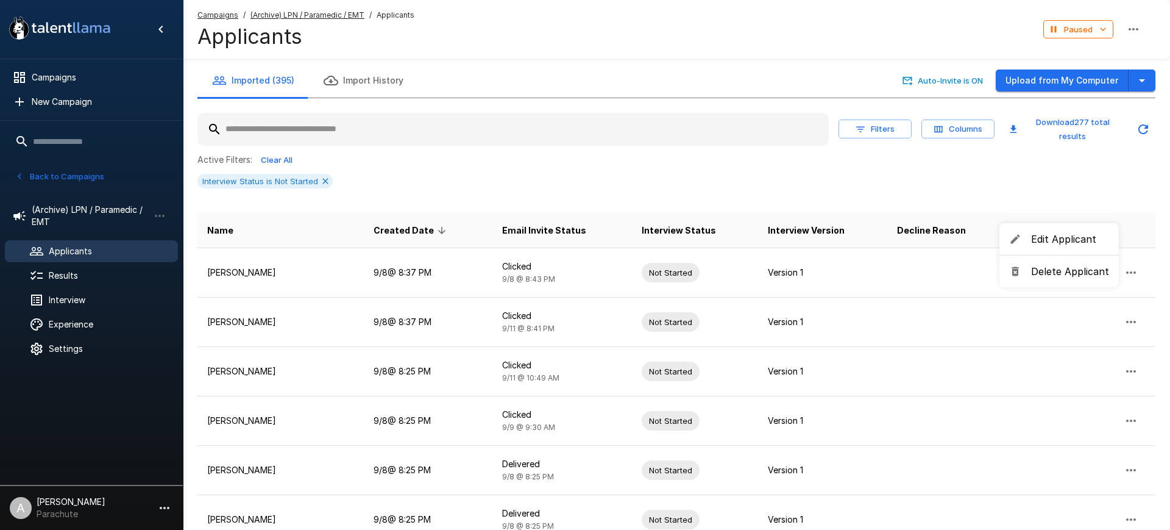
click at [1055, 269] on span "Delete Applicant" at bounding box center [1070, 271] width 78 height 15
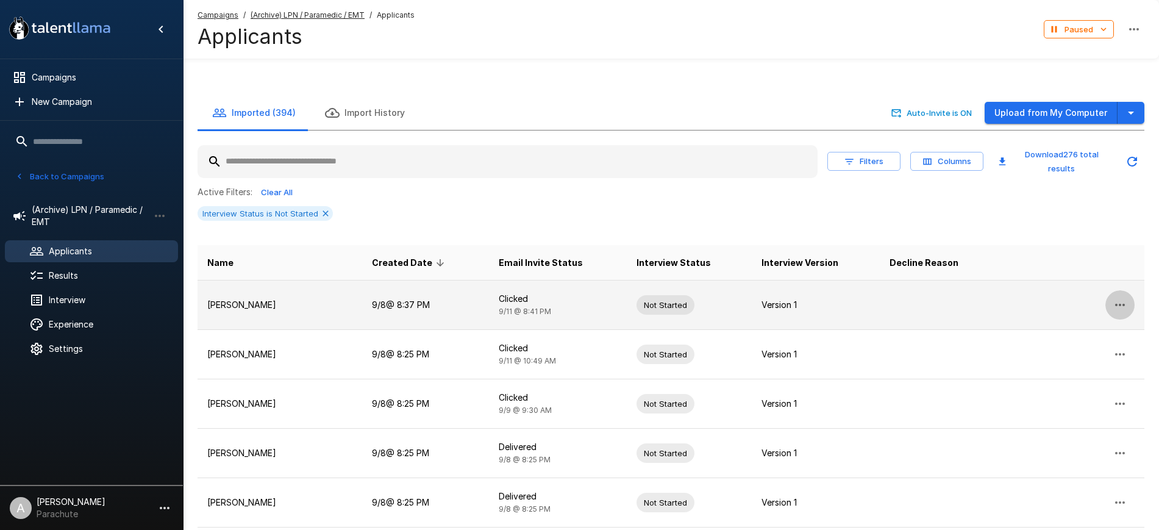
click at [1121, 290] on button "button" at bounding box center [1119, 304] width 29 height 29
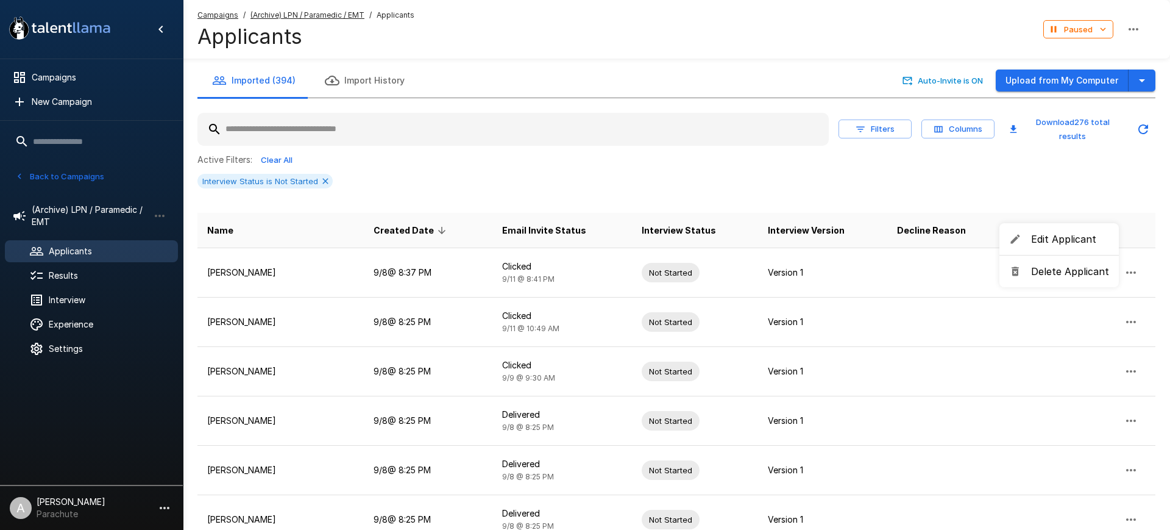
click at [1053, 264] on span "Delete Applicant" at bounding box center [1070, 271] width 78 height 15
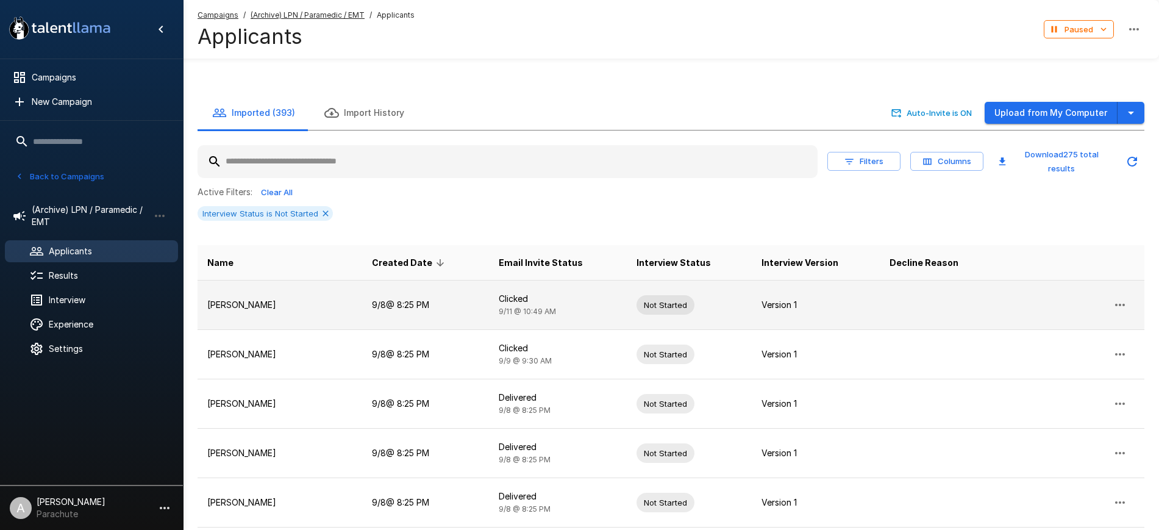
click at [1119, 290] on button "button" at bounding box center [1119, 304] width 29 height 29
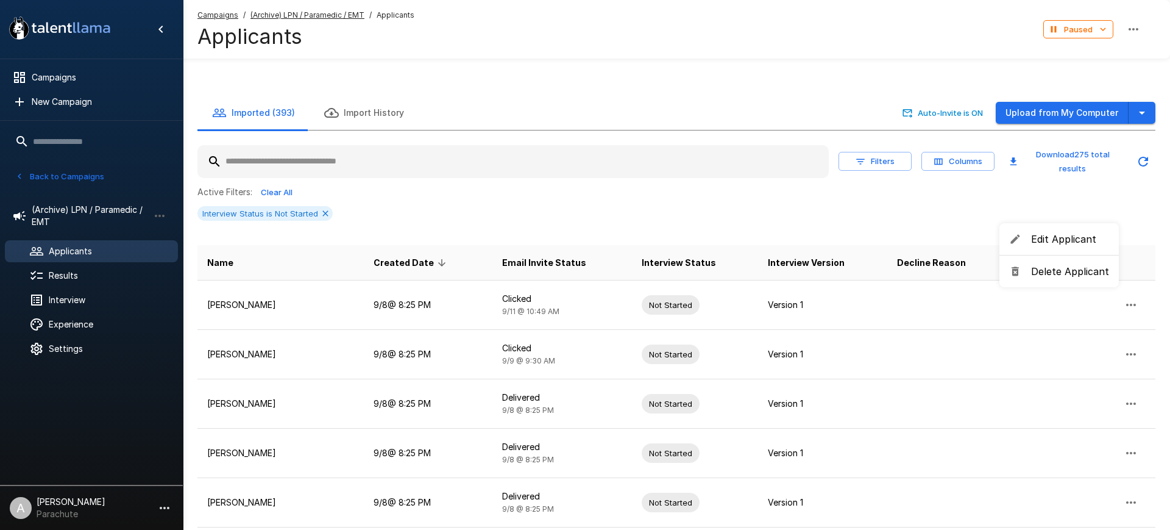
click at [1076, 266] on span "Delete Applicant" at bounding box center [1070, 271] width 78 height 15
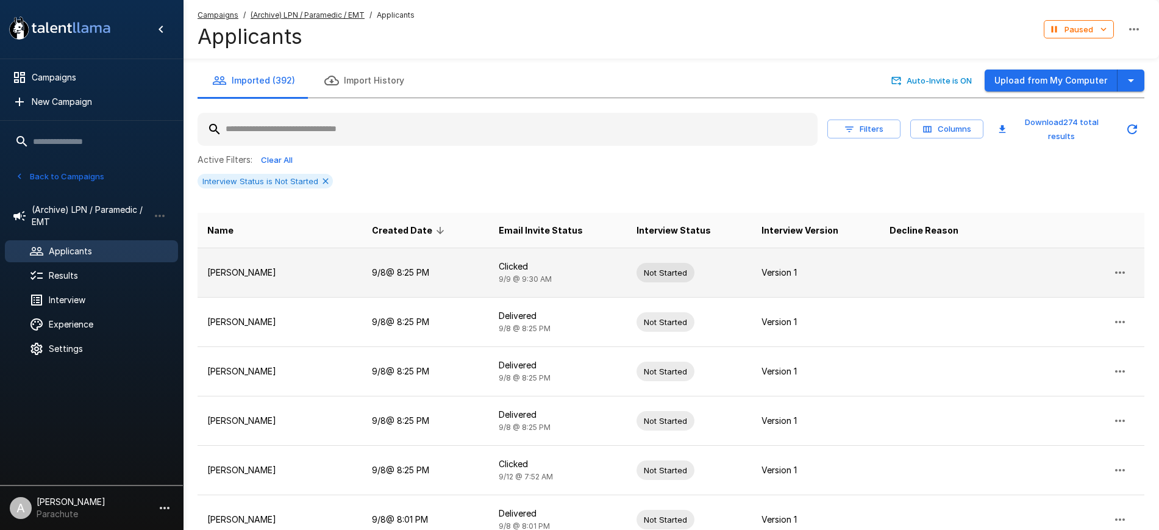
click at [319, 260] on td "Jessica Lane" at bounding box center [279, 272] width 165 height 49
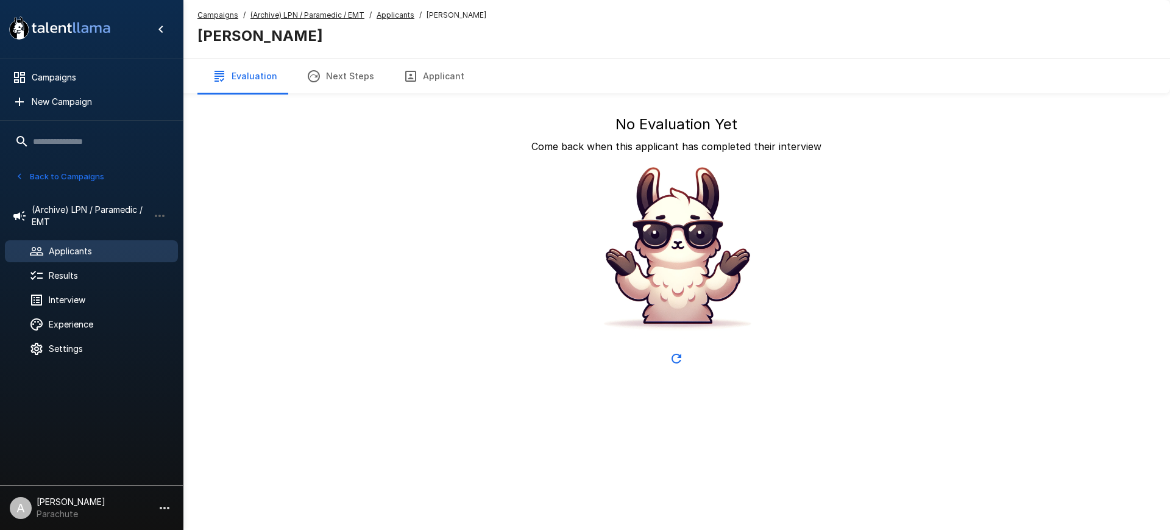
click at [424, 80] on button "Applicant" at bounding box center [434, 76] width 90 height 34
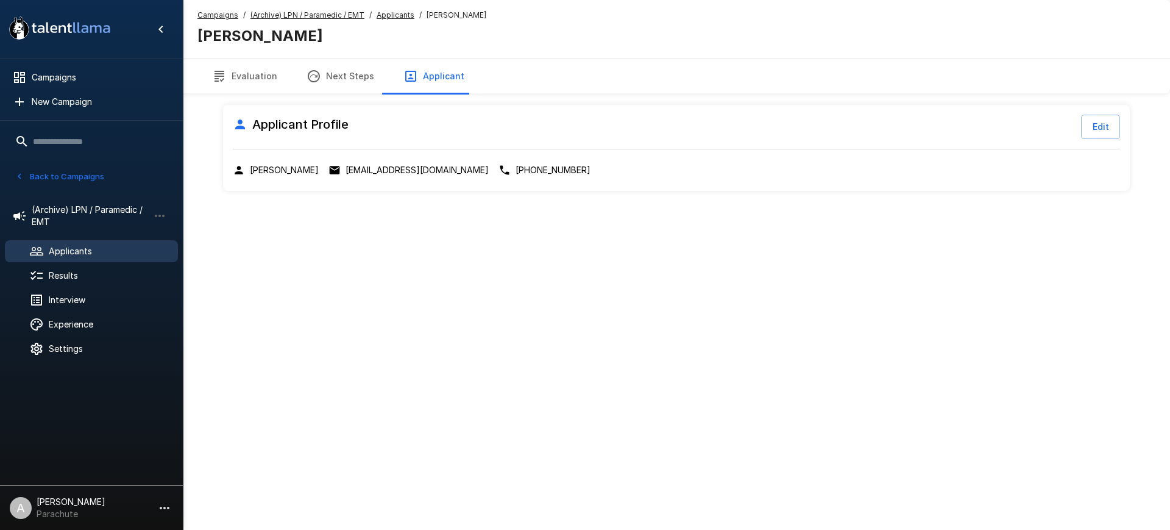
click at [399, 12] on u "Applicants" at bounding box center [396, 14] width 38 height 9
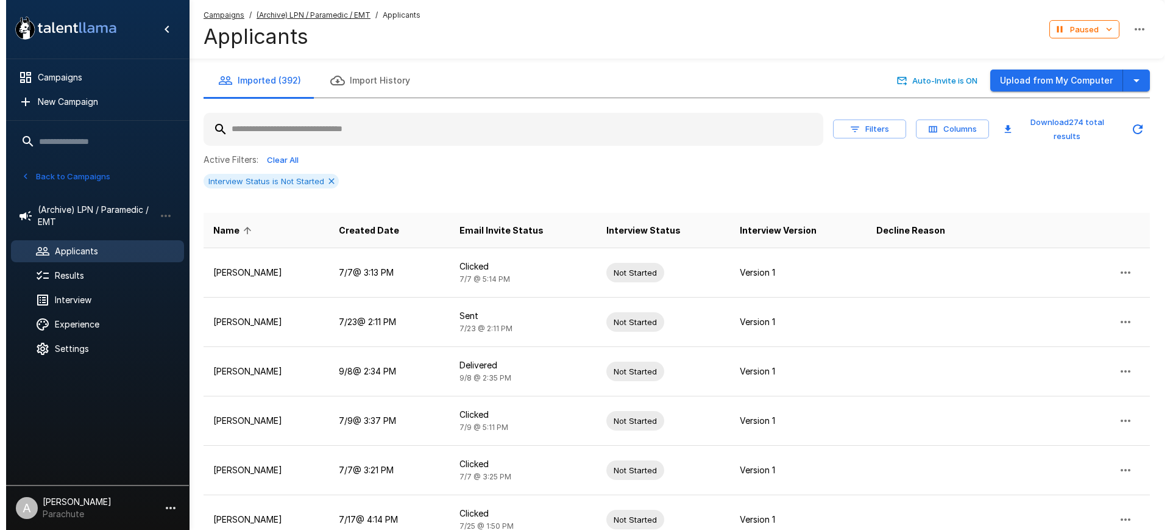
scroll to position [302, 0]
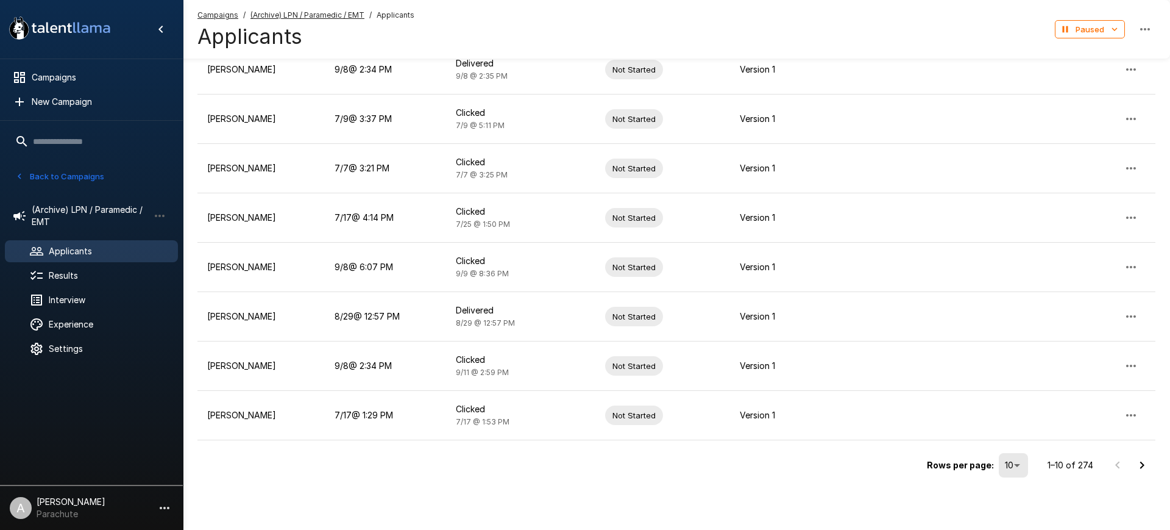
click at [1019, 474] on li "100" at bounding box center [1011, 468] width 29 height 12
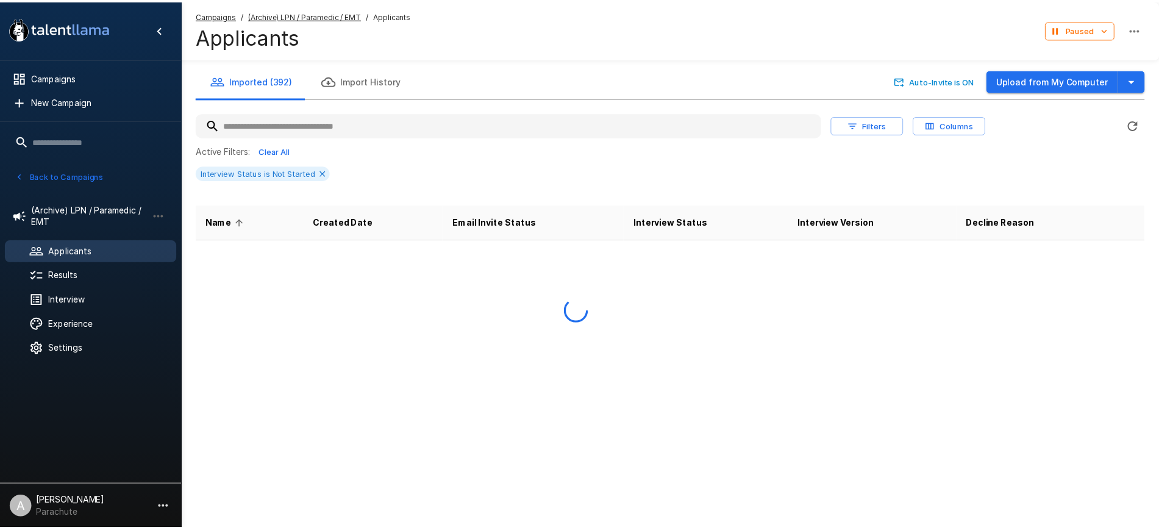
scroll to position [0, 0]
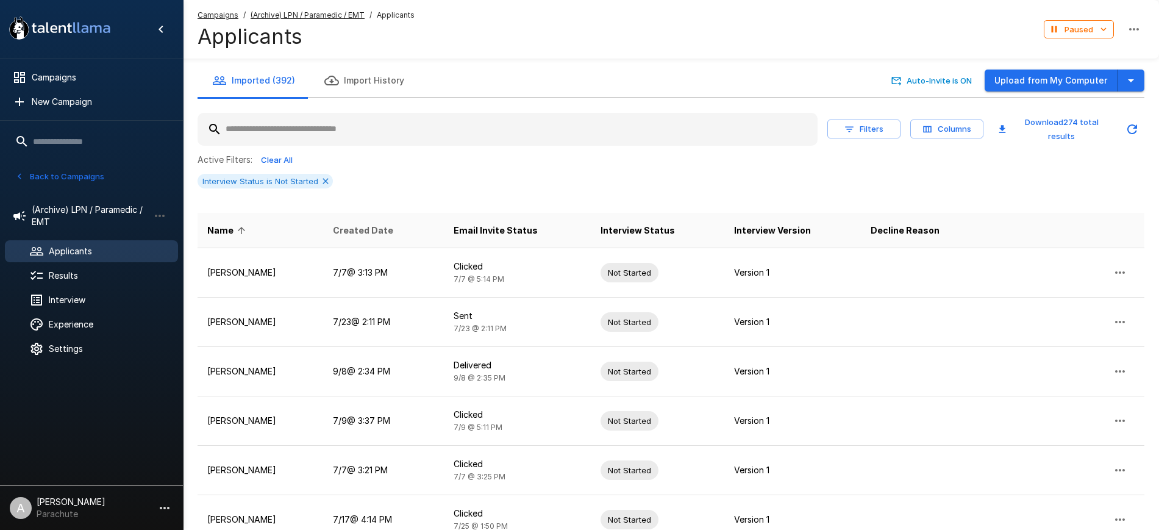
click at [393, 232] on span "Created Date" at bounding box center [363, 230] width 60 height 15
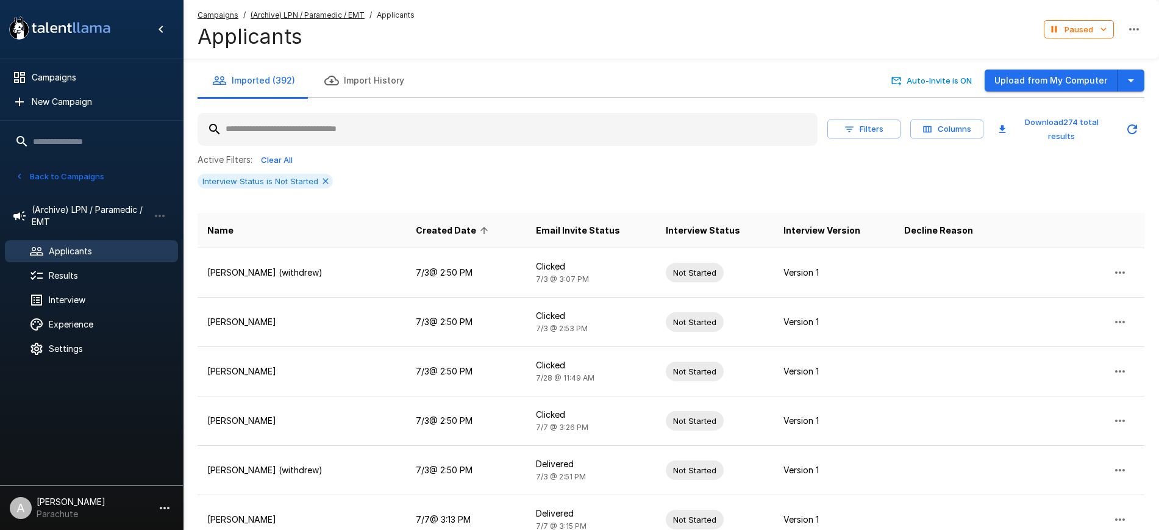
click at [416, 232] on span "Created Date" at bounding box center [454, 230] width 76 height 15
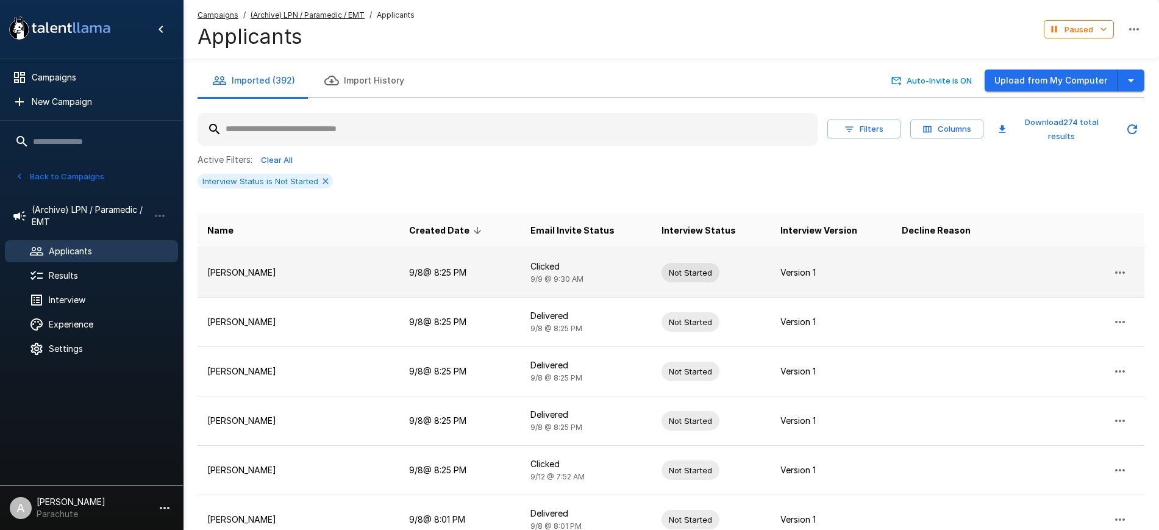
click at [266, 258] on td "Jessica Lane" at bounding box center [298, 272] width 202 height 49
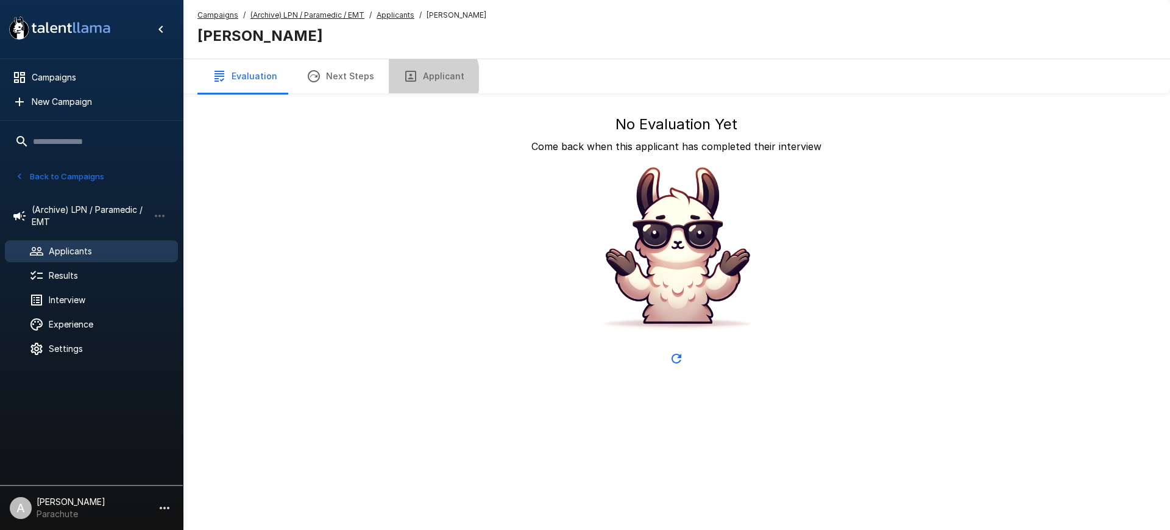
click at [415, 78] on button "Applicant" at bounding box center [434, 76] width 90 height 34
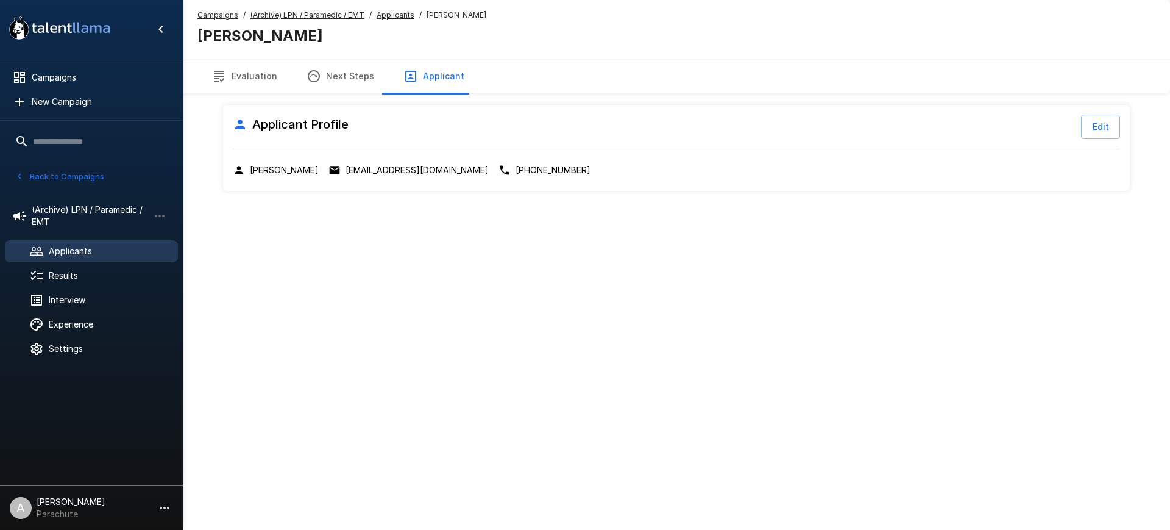
click at [386, 15] on u "Applicants" at bounding box center [396, 14] width 38 height 9
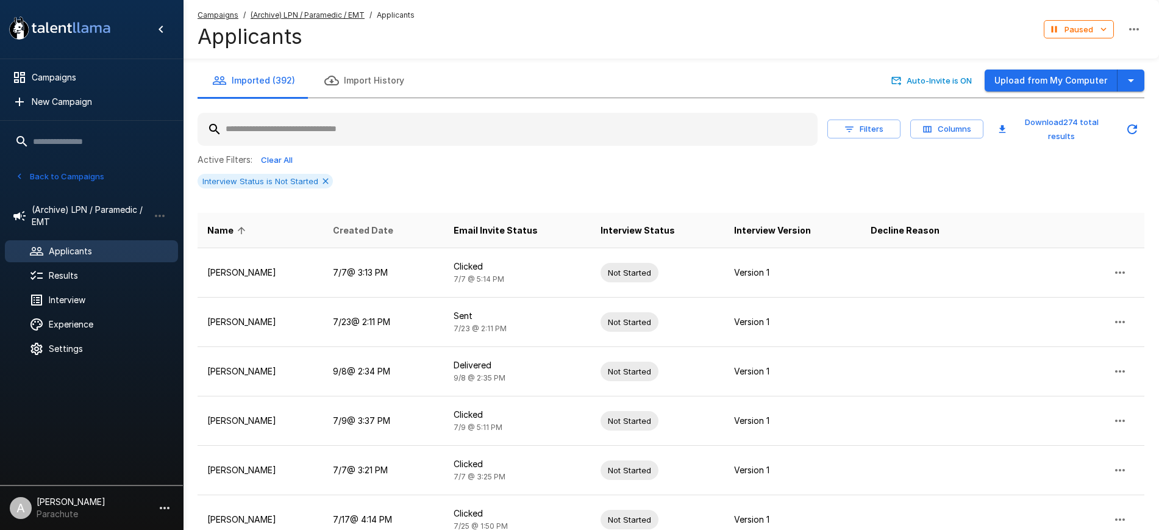
click at [369, 230] on span "Created Date" at bounding box center [363, 230] width 60 height 15
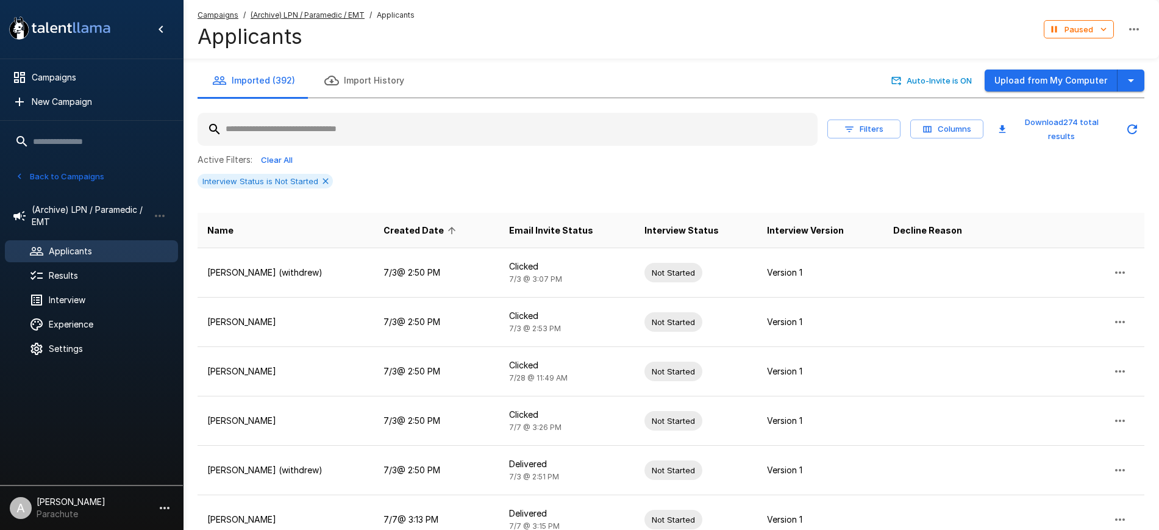
click at [452, 230] on span "Created Date" at bounding box center [421, 230] width 76 height 15
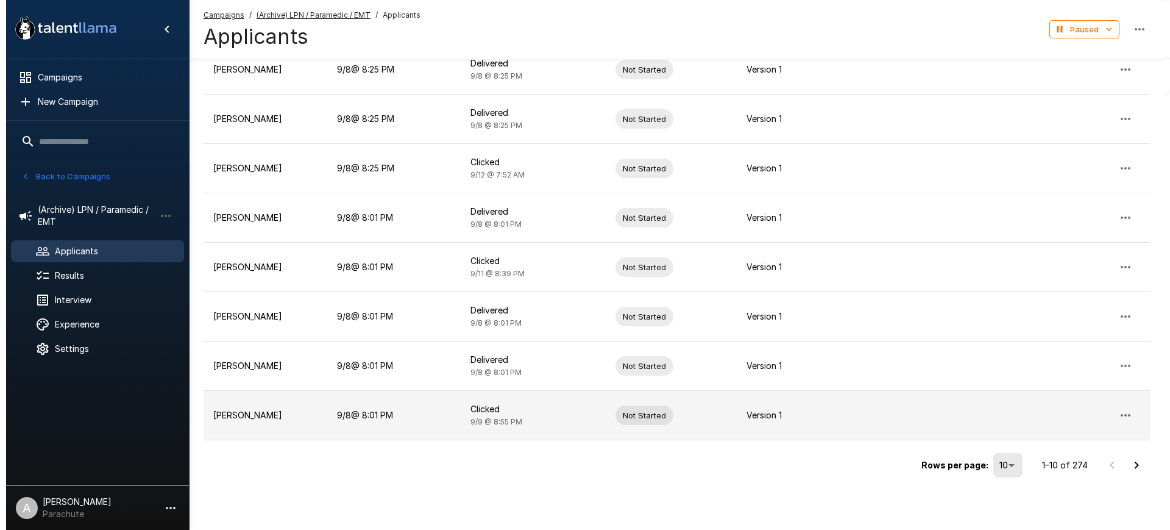
scroll to position [301, 0]
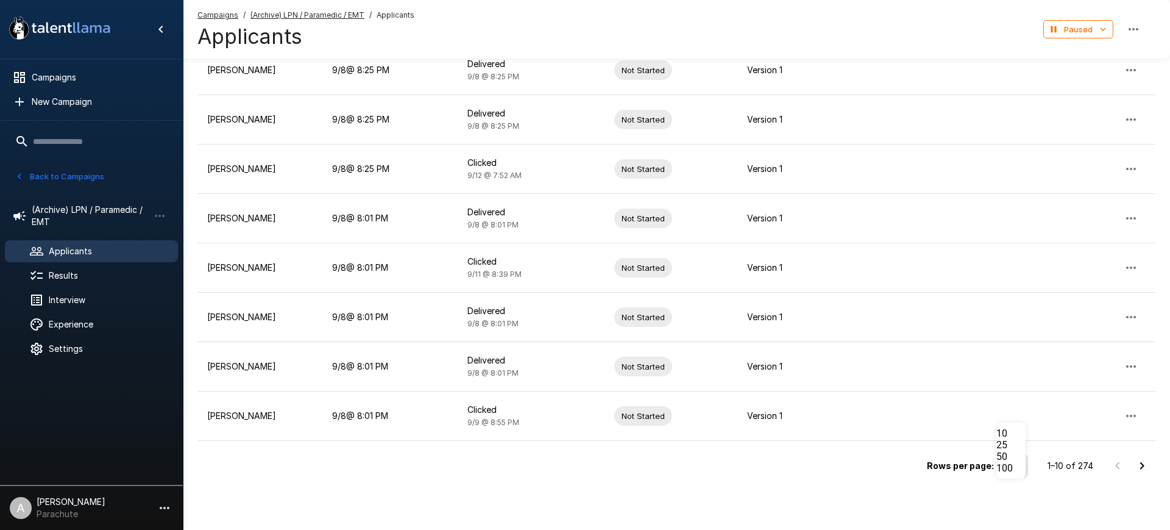
click at [1018, 474] on li "100" at bounding box center [1011, 468] width 29 height 12
type input "***"
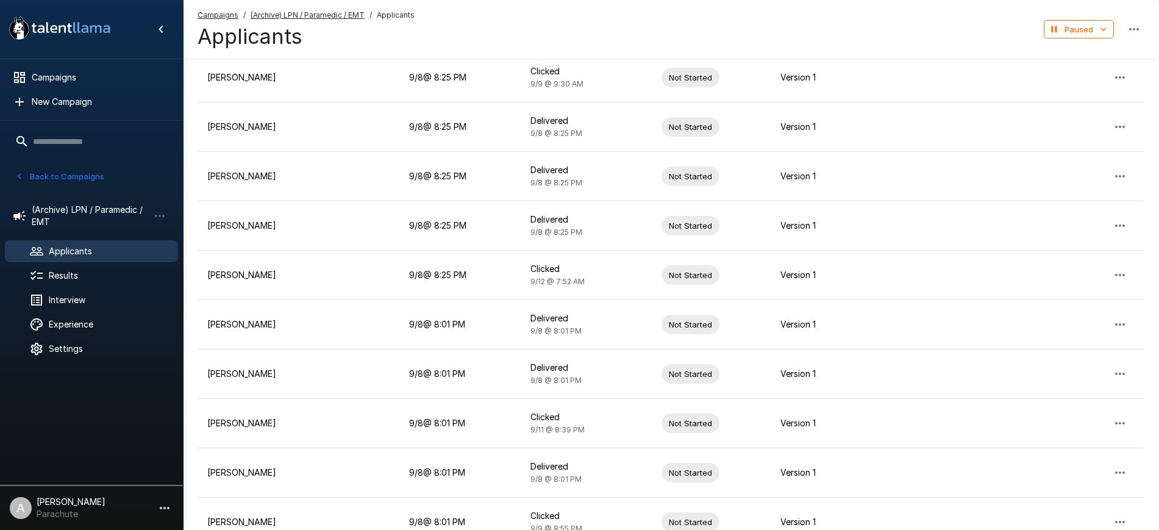
scroll to position [0, 0]
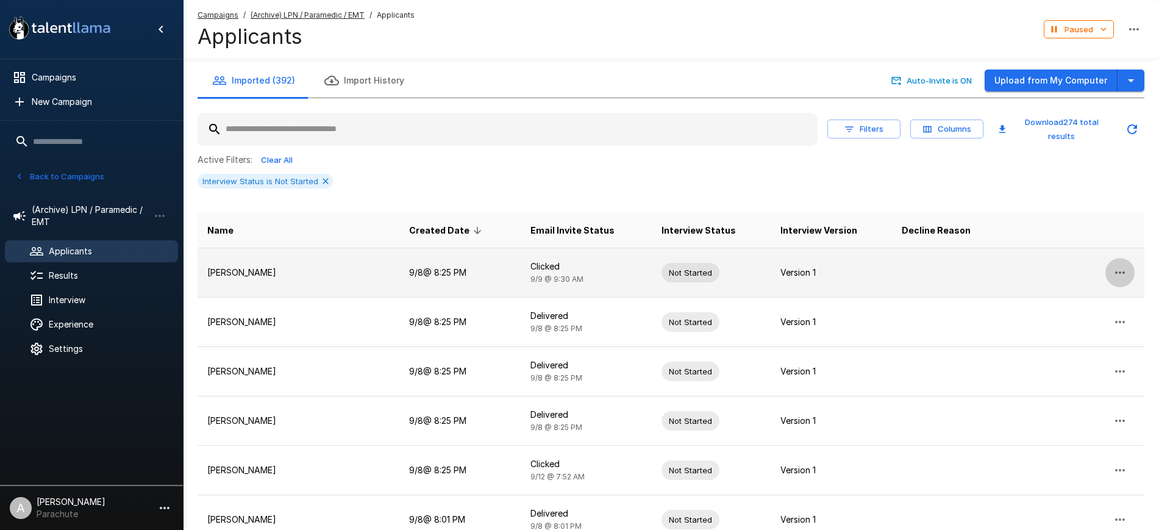
click at [1126, 269] on icon "button" at bounding box center [1119, 272] width 15 height 15
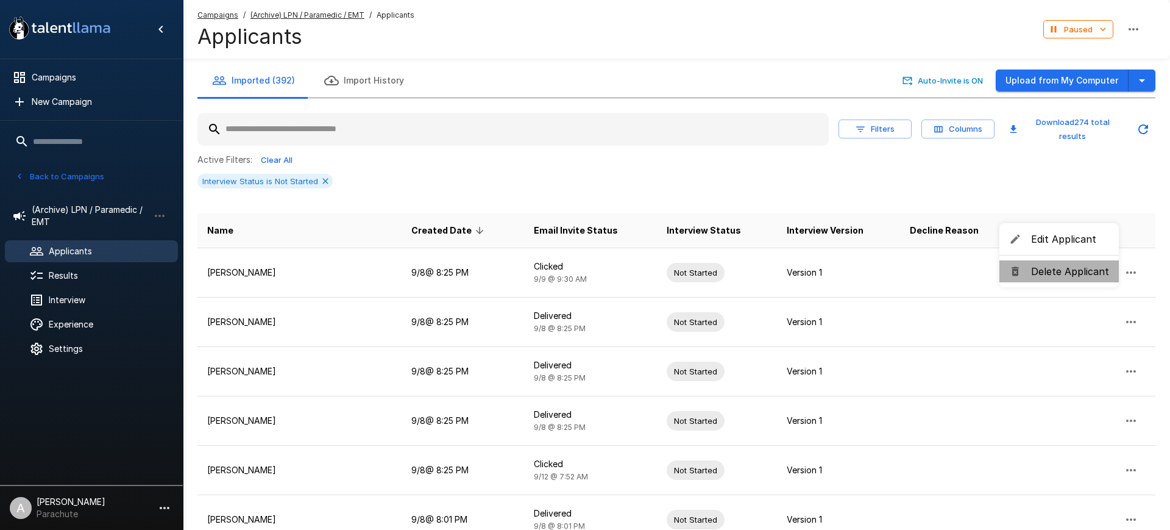
click at [1089, 270] on span "Delete Applicant" at bounding box center [1070, 271] width 78 height 15
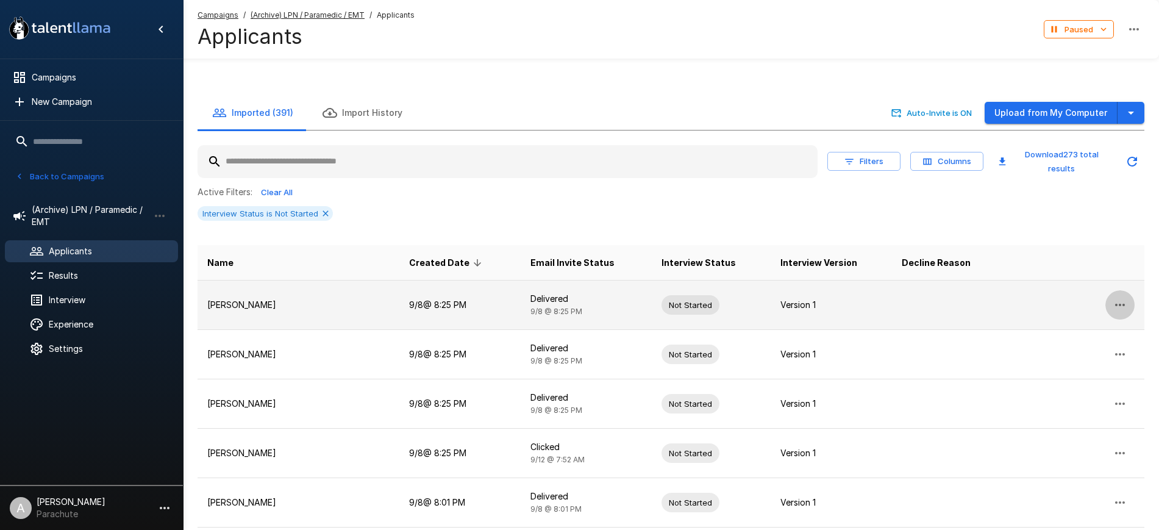
click at [1117, 290] on button "button" at bounding box center [1119, 304] width 29 height 29
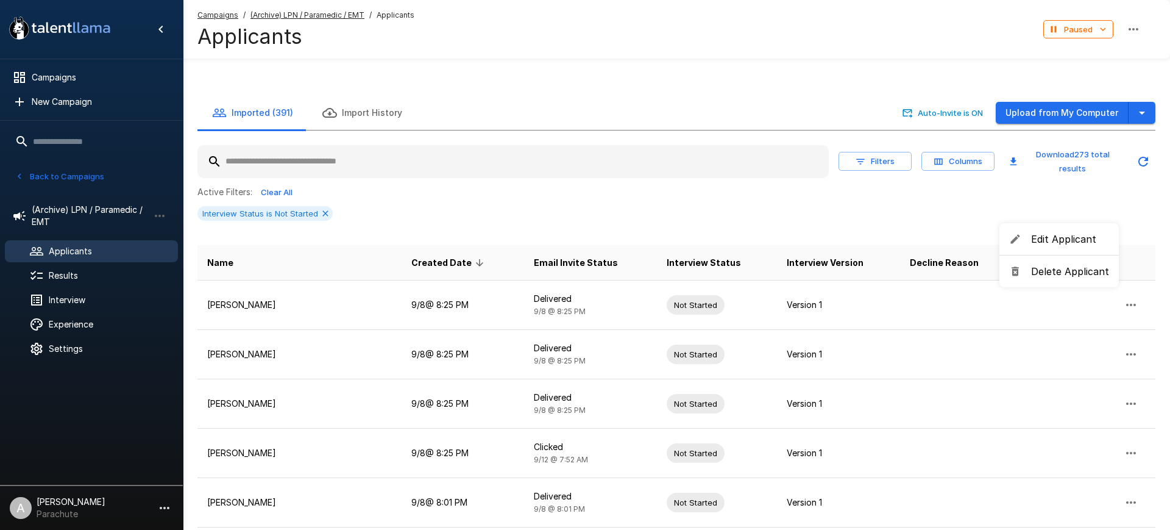
click at [1071, 264] on span "Delete Applicant" at bounding box center [1070, 271] width 78 height 15
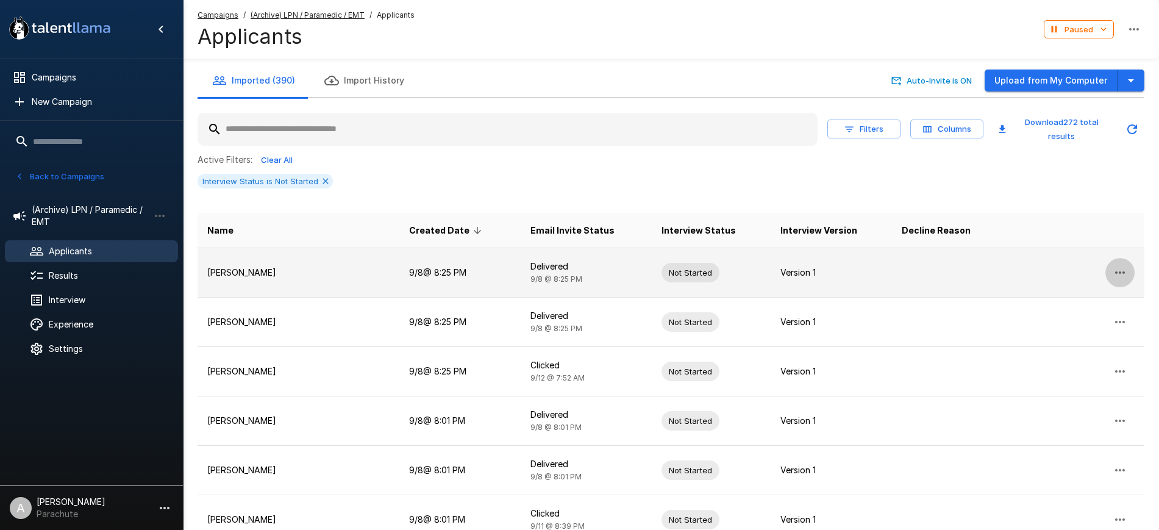
click at [1125, 274] on icon "button" at bounding box center [1119, 272] width 15 height 15
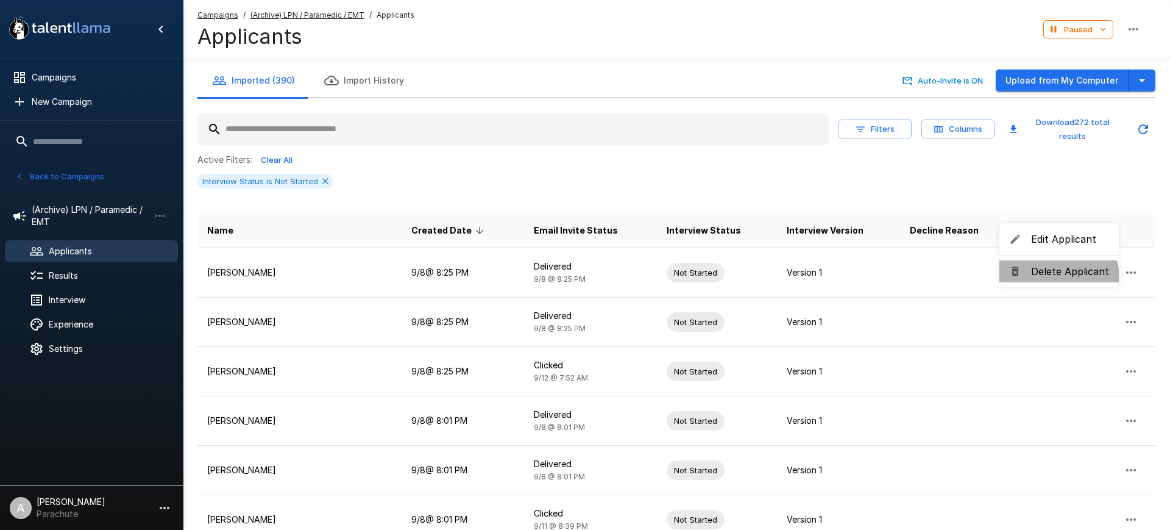
click at [1055, 278] on span "Delete Applicant" at bounding box center [1070, 271] width 78 height 15
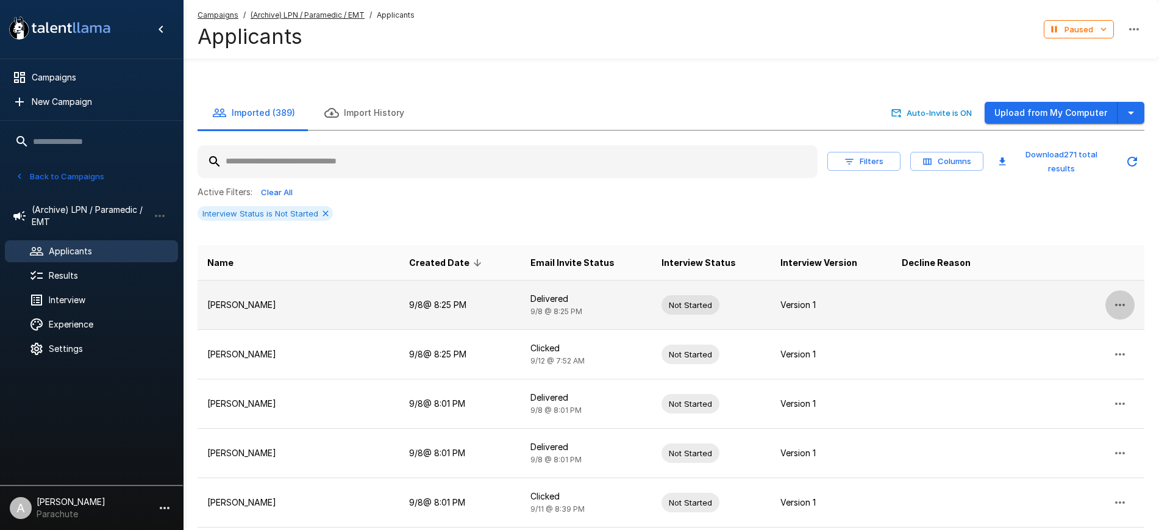
click at [1120, 304] on icon "button" at bounding box center [1120, 305] width 10 height 2
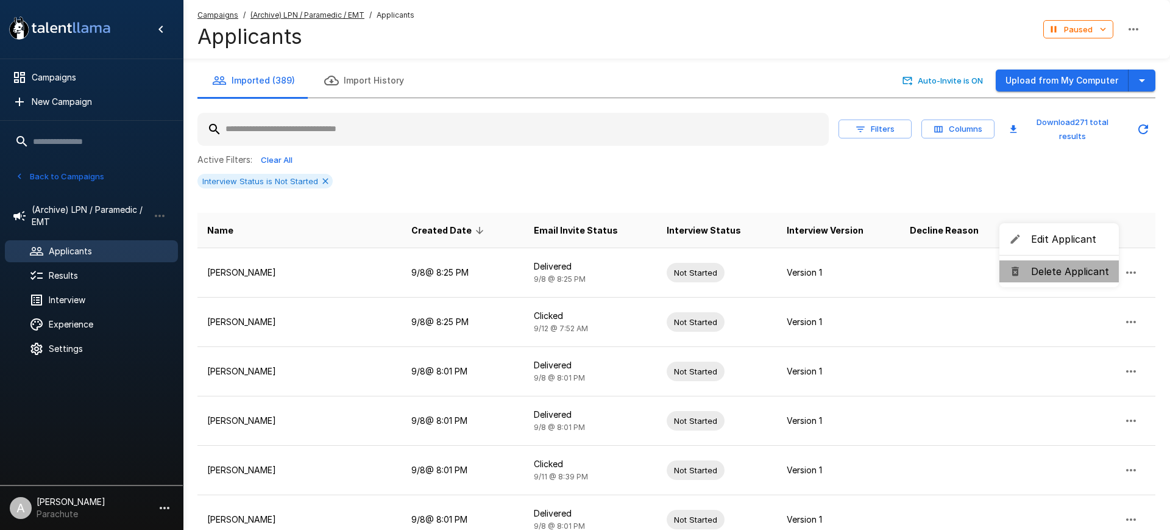
click at [1062, 274] on span "Delete Applicant" at bounding box center [1070, 271] width 78 height 15
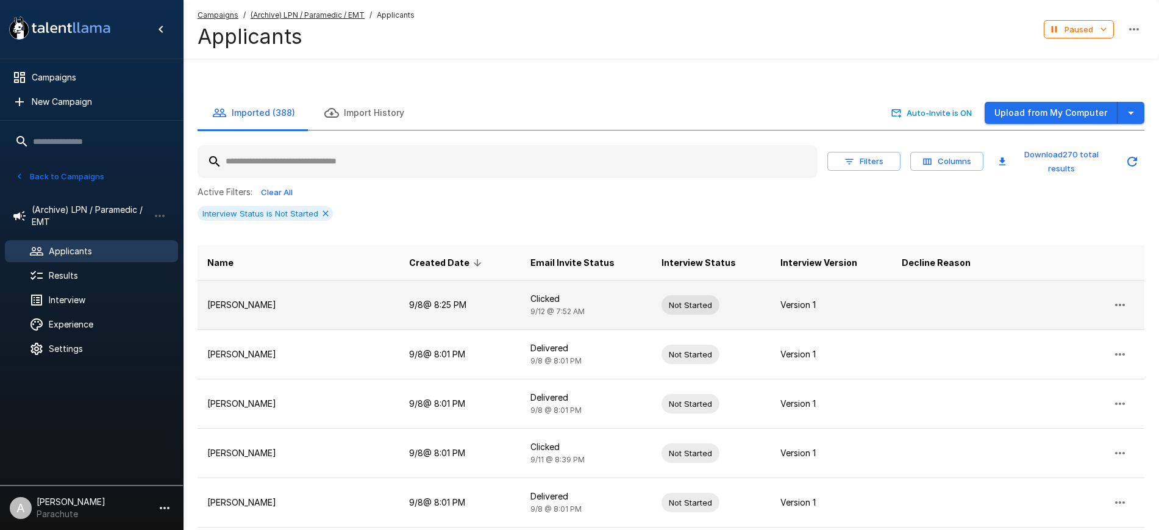
click at [1114, 297] on icon "button" at bounding box center [1119, 304] width 15 height 15
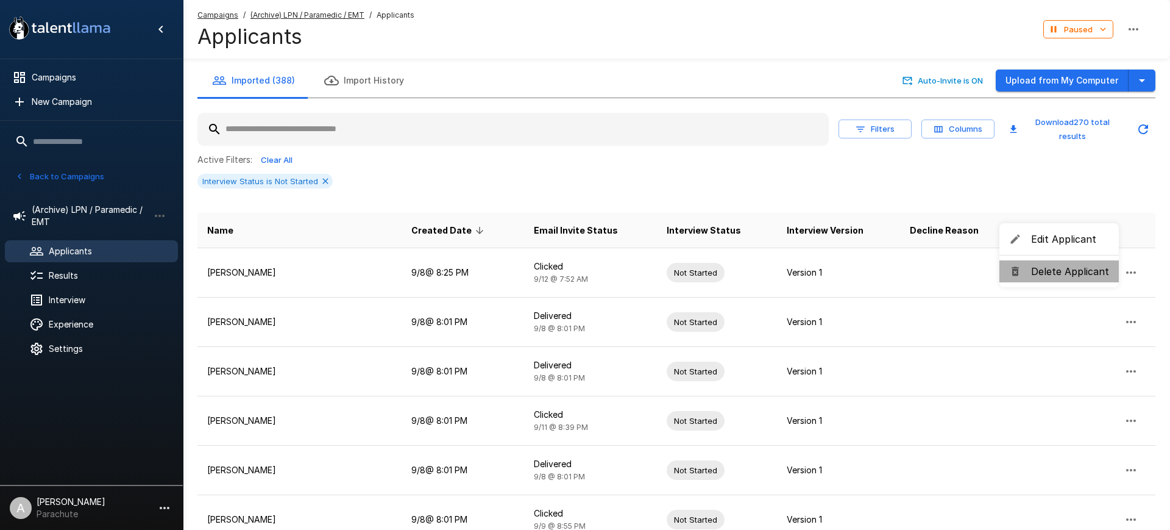
click at [1076, 271] on span "Delete Applicant" at bounding box center [1070, 271] width 78 height 15
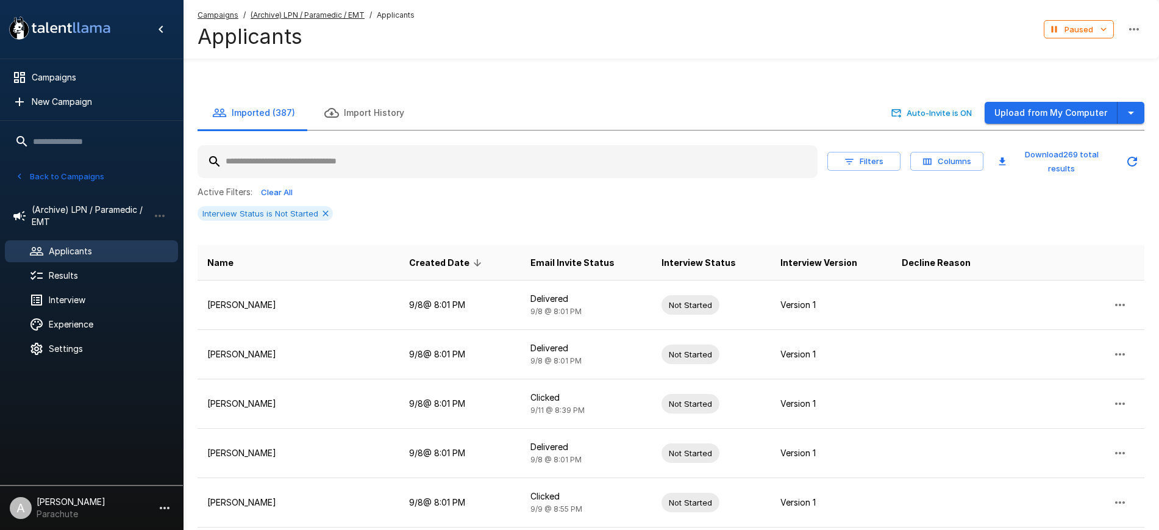
click at [613, 151] on input "text" at bounding box center [507, 162] width 620 height 22
type input "*"
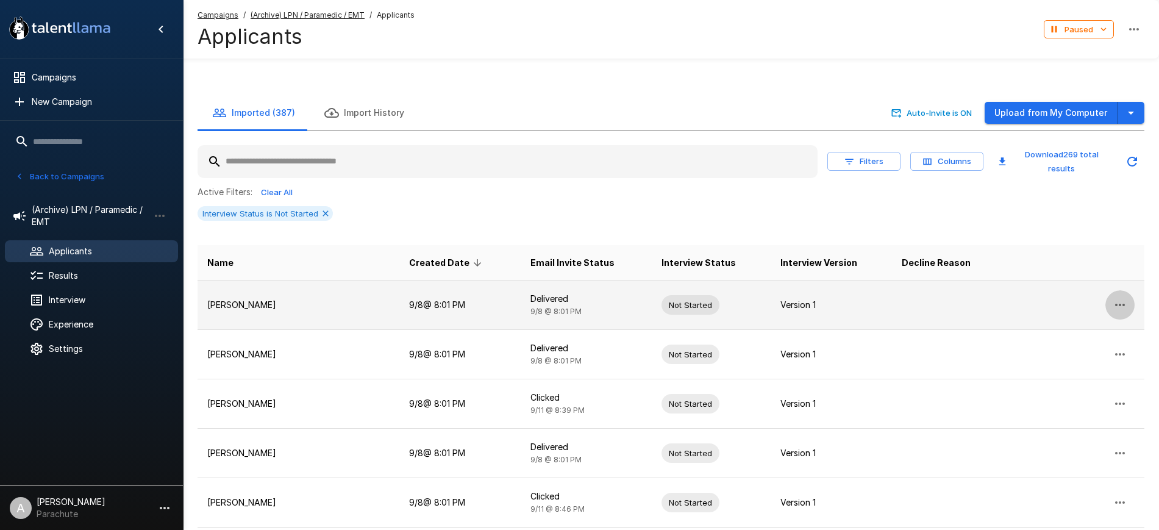
click at [1122, 297] on icon "button" at bounding box center [1119, 304] width 15 height 15
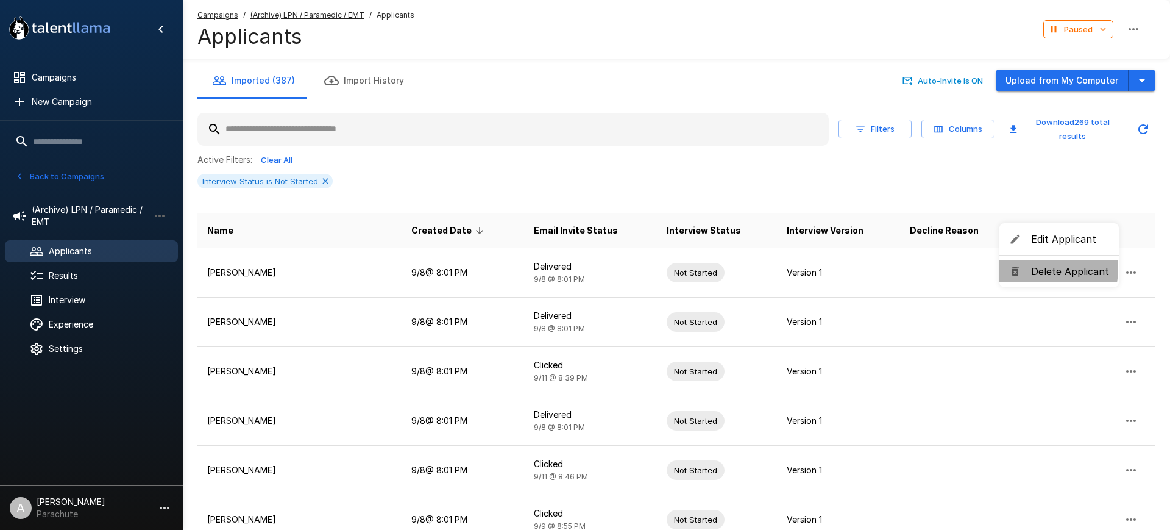
click at [1048, 269] on span "Delete Applicant" at bounding box center [1070, 271] width 78 height 15
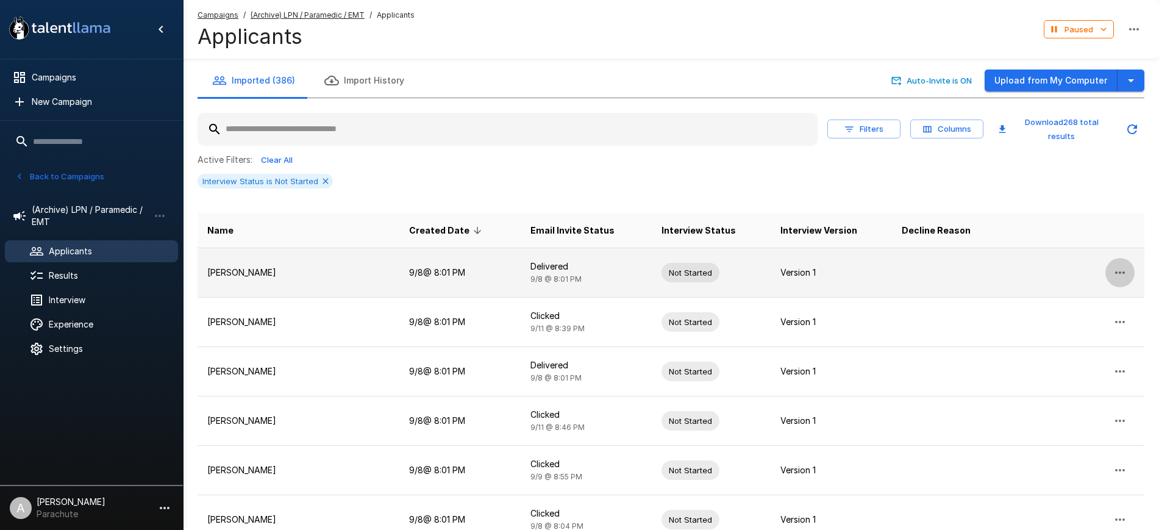
click at [1129, 269] on button "button" at bounding box center [1119, 272] width 29 height 29
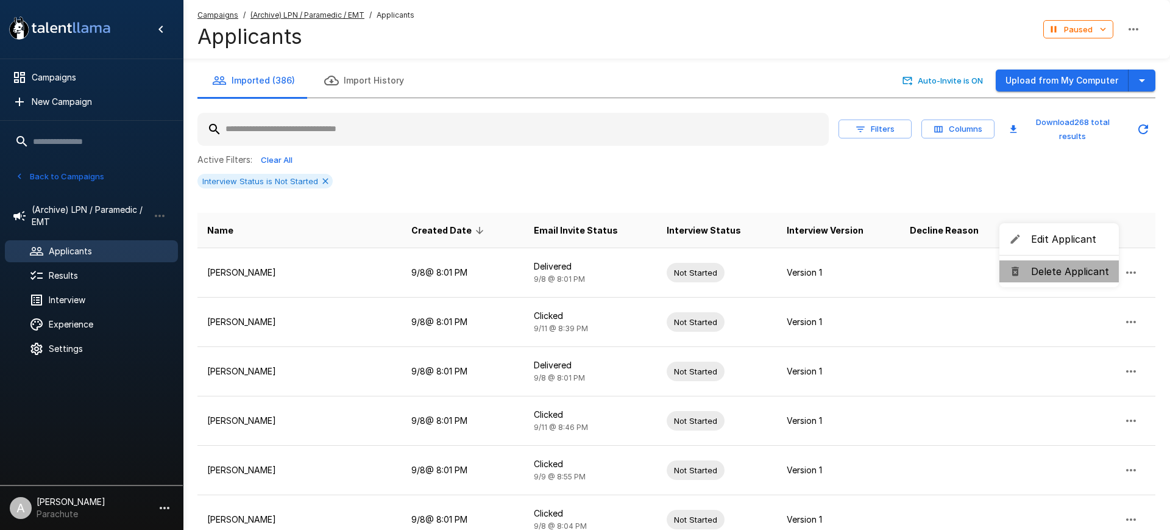
click at [1062, 274] on span "Delete Applicant" at bounding box center [1070, 271] width 78 height 15
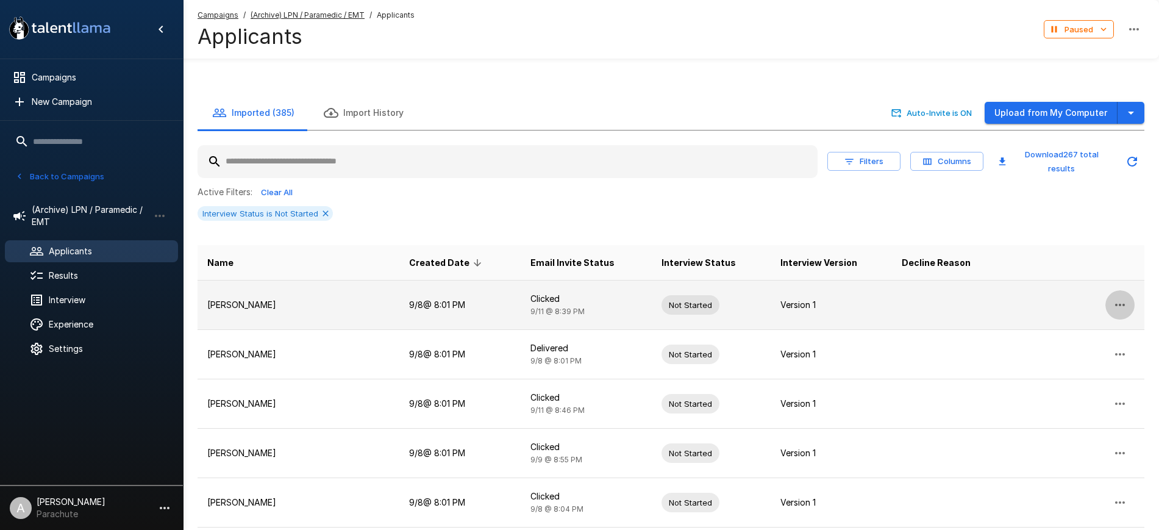
click at [1125, 297] on icon "button" at bounding box center [1119, 304] width 15 height 15
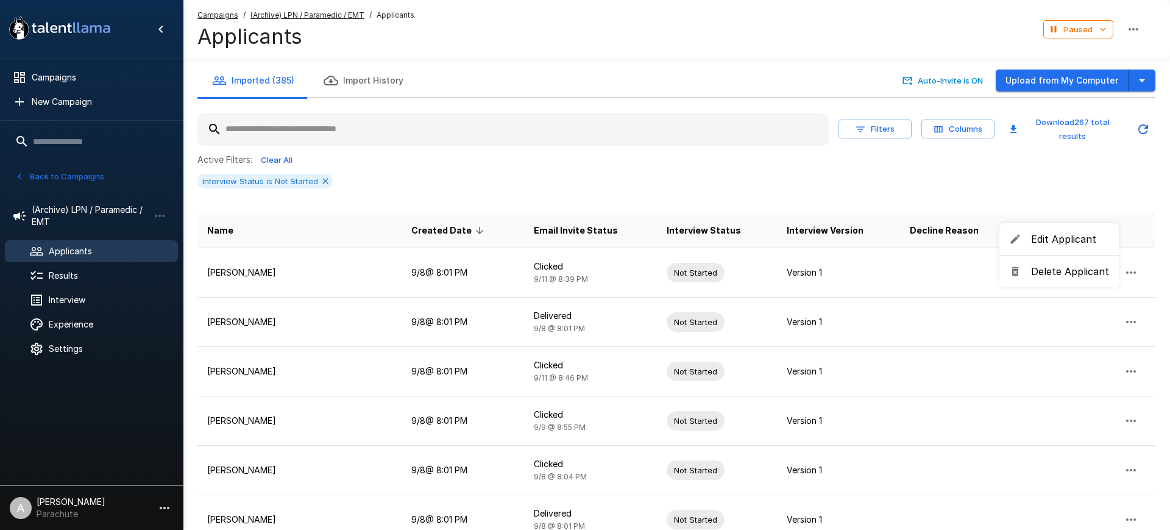
click at [1062, 274] on span "Delete Applicant" at bounding box center [1070, 271] width 78 height 15
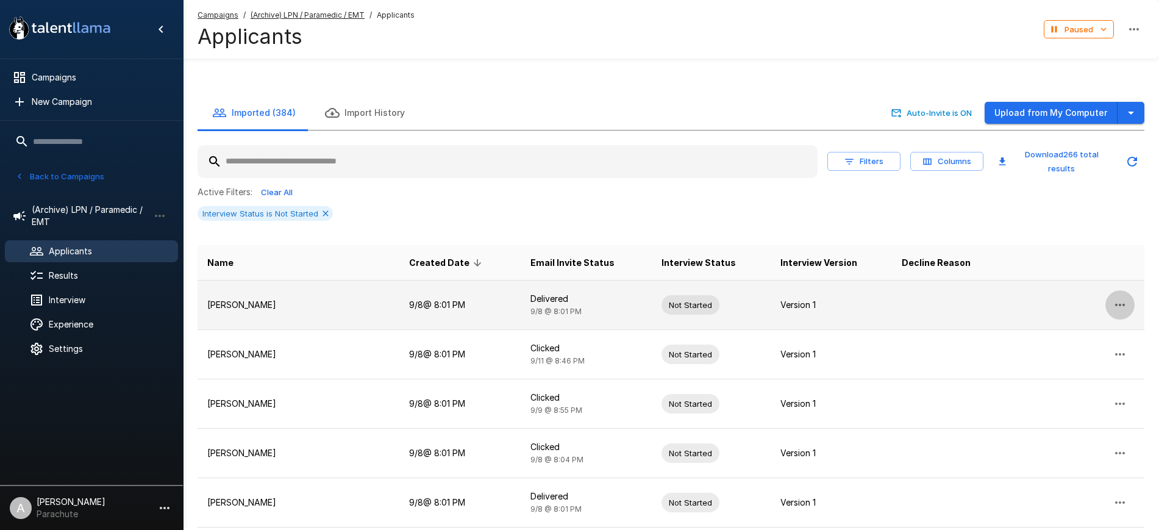
click at [1131, 290] on button "button" at bounding box center [1119, 304] width 29 height 29
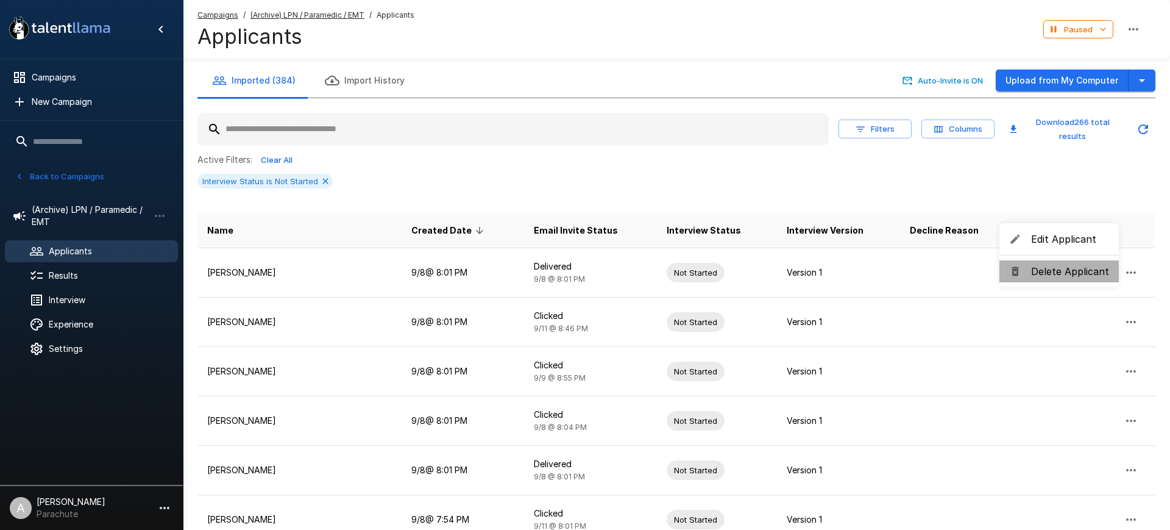
click at [1076, 274] on span "Delete Applicant" at bounding box center [1070, 271] width 78 height 15
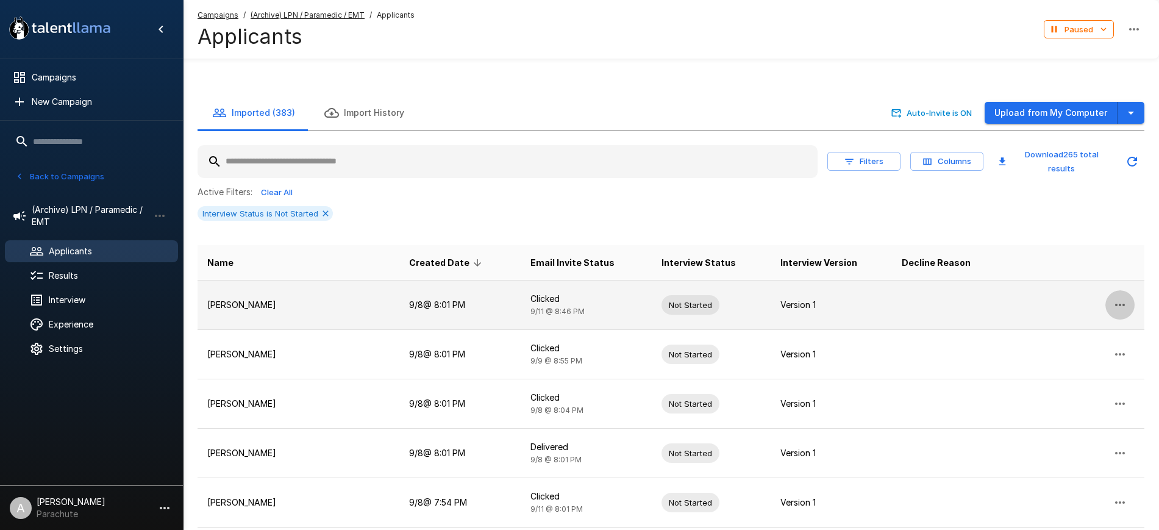
click at [1122, 297] on icon "button" at bounding box center [1119, 304] width 15 height 15
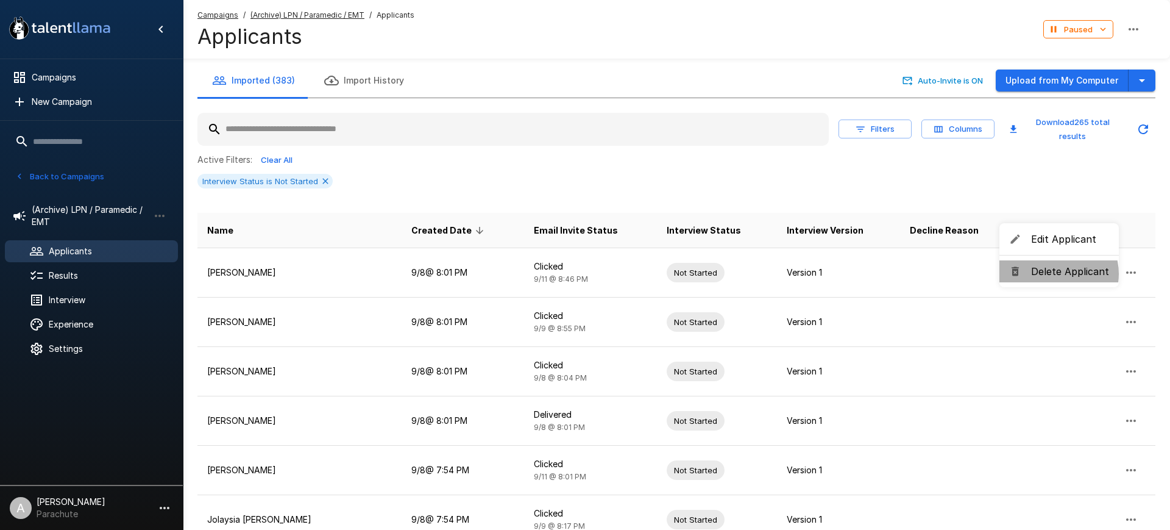
click at [1058, 274] on span "Delete Applicant" at bounding box center [1070, 271] width 78 height 15
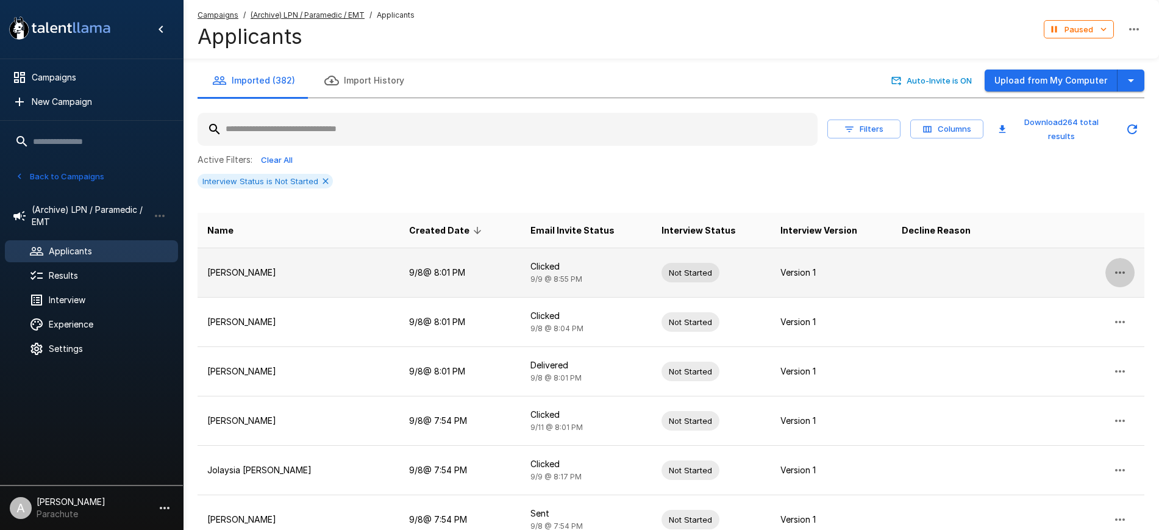
click at [1117, 270] on icon "button" at bounding box center [1119, 272] width 15 height 15
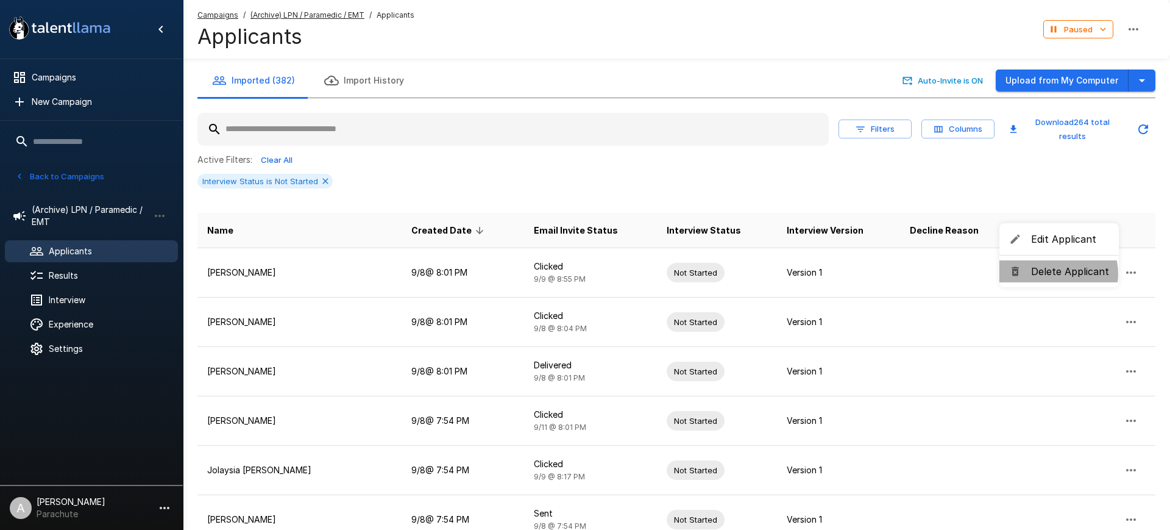
click at [1053, 274] on span "Delete Applicant" at bounding box center [1070, 271] width 78 height 15
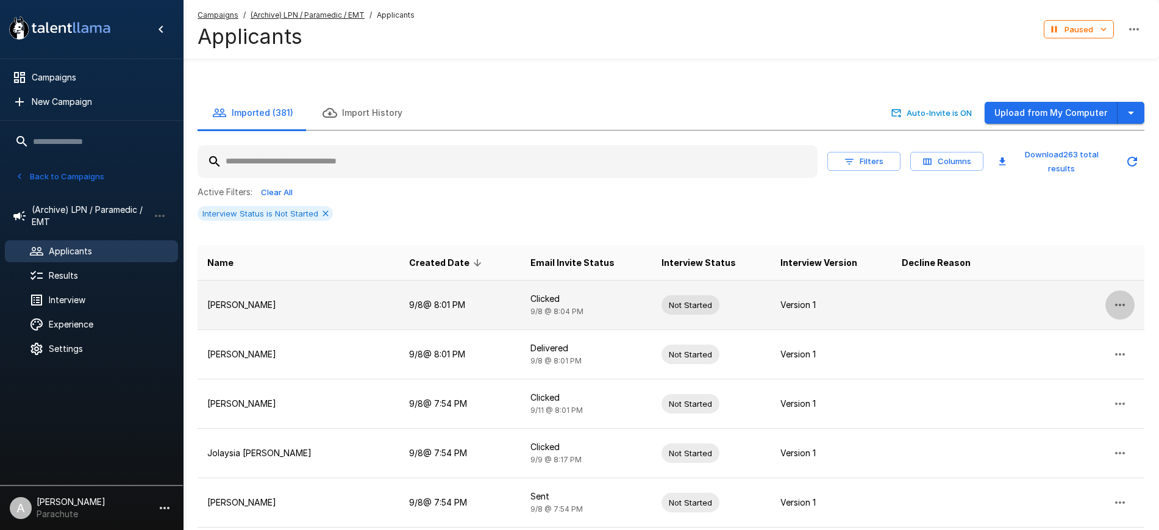
click at [1120, 297] on icon "button" at bounding box center [1119, 304] width 15 height 15
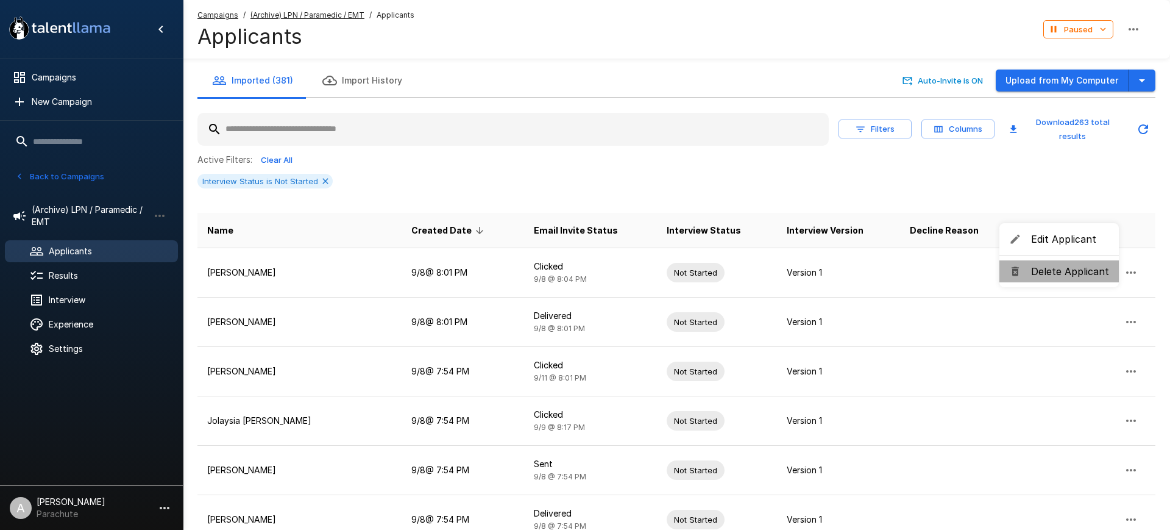
click at [1065, 277] on span "Delete Applicant" at bounding box center [1070, 271] width 78 height 15
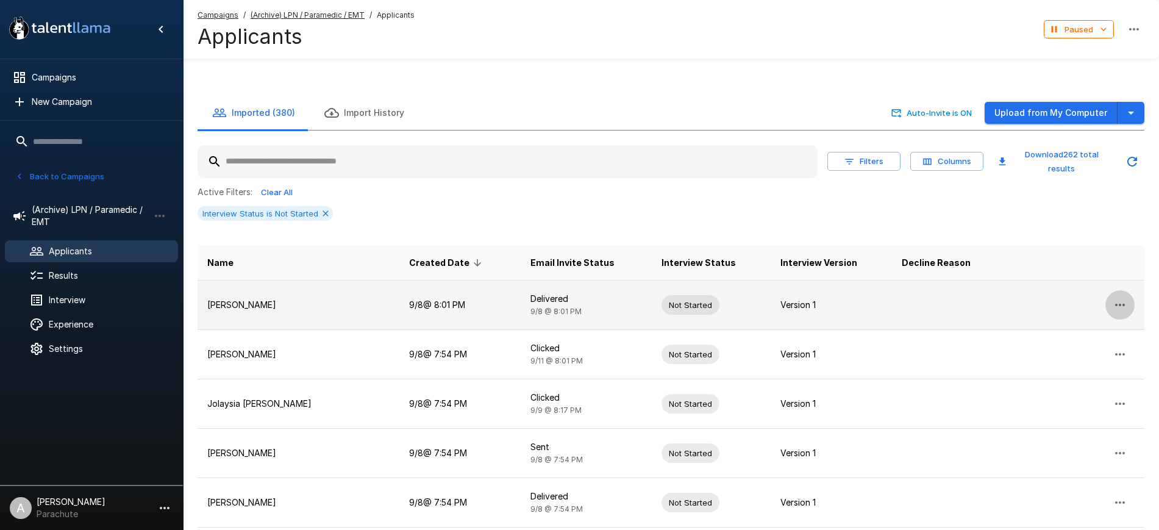
click at [1116, 290] on button "button" at bounding box center [1119, 304] width 29 height 29
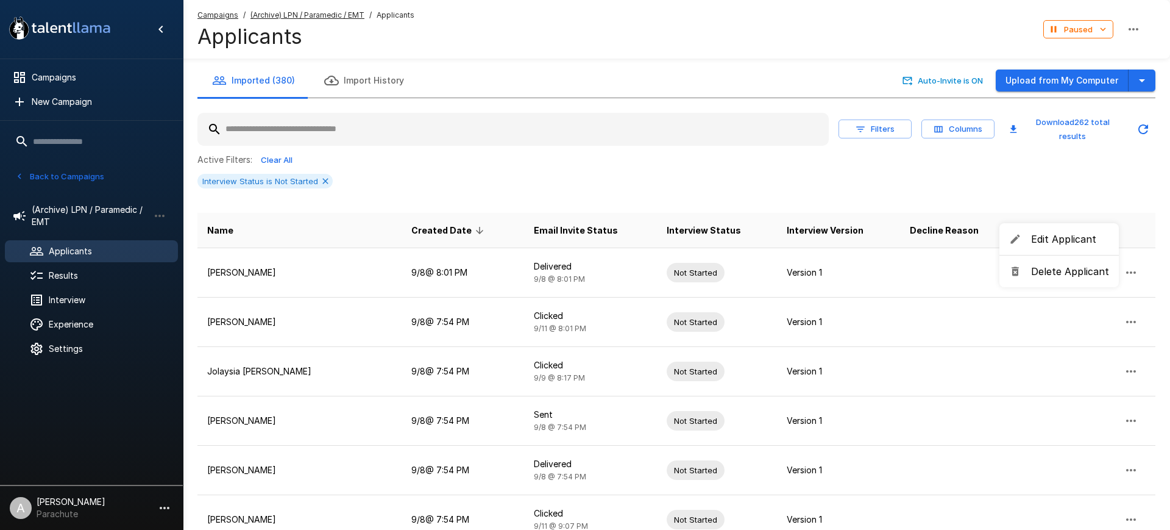
click at [1059, 270] on span "Delete Applicant" at bounding box center [1070, 271] width 78 height 15
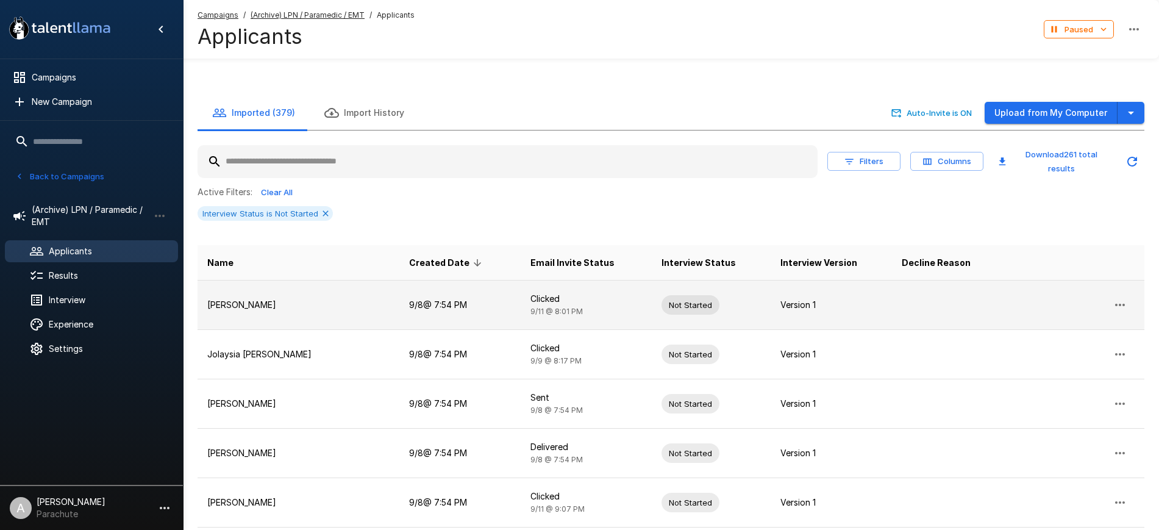
click at [1117, 290] on button "button" at bounding box center [1119, 304] width 29 height 29
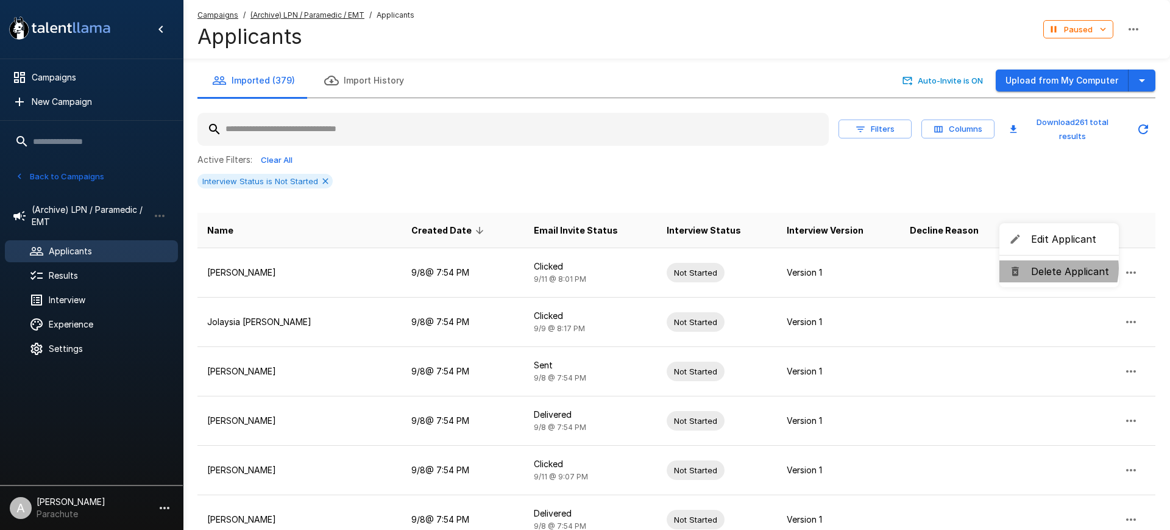
click at [1056, 268] on span "Delete Applicant" at bounding box center [1070, 271] width 78 height 15
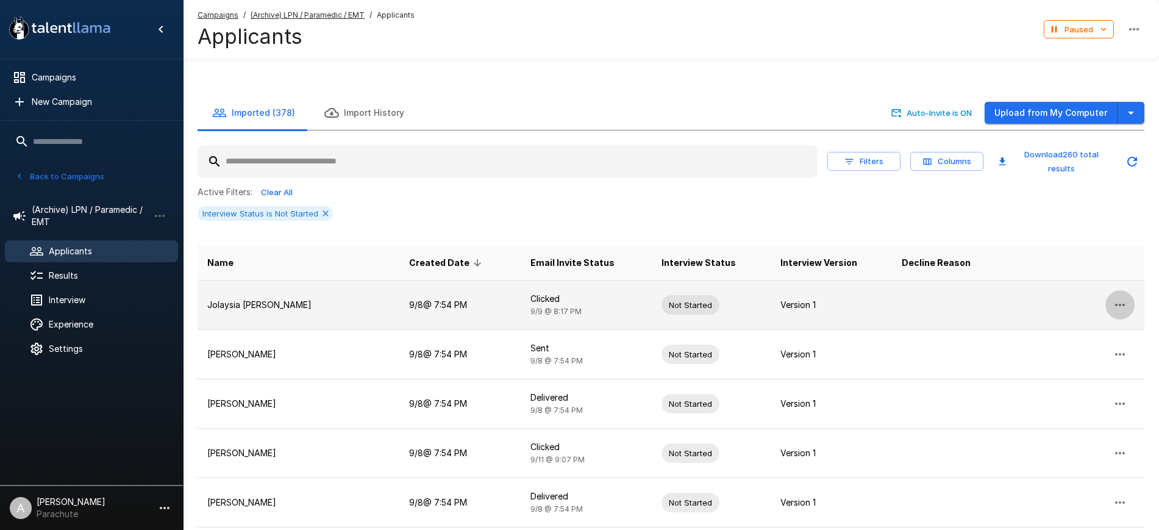
click at [1111, 290] on button "button" at bounding box center [1119, 304] width 29 height 29
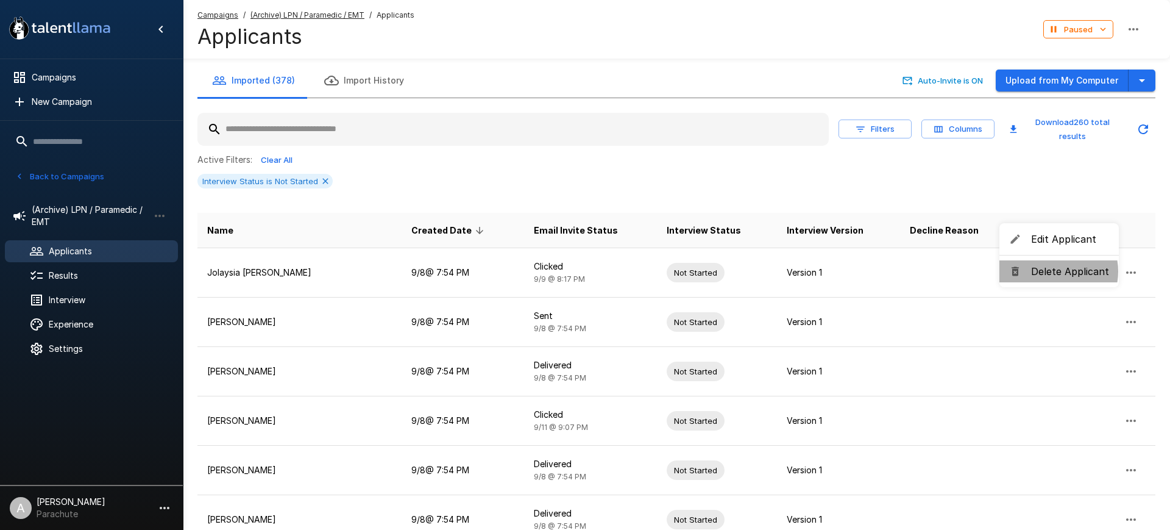
click at [1055, 271] on span "Delete Applicant" at bounding box center [1070, 271] width 78 height 15
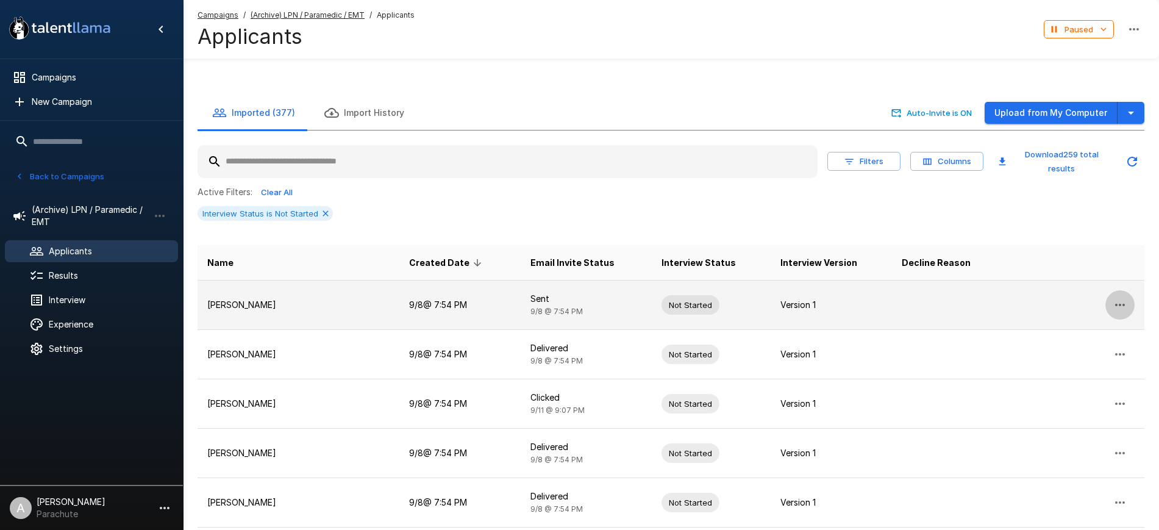
click at [1119, 297] on icon "button" at bounding box center [1119, 304] width 15 height 15
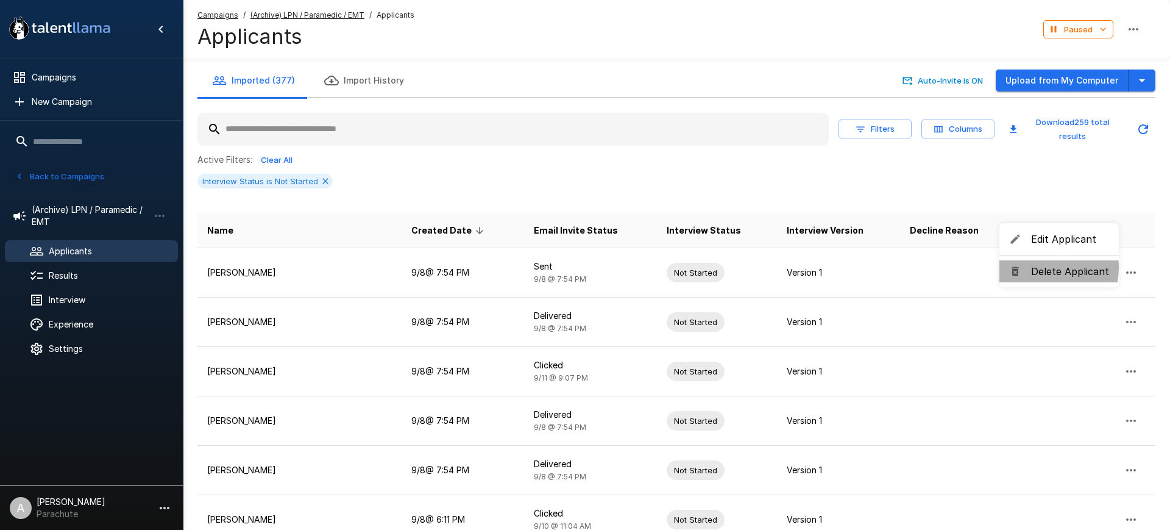
click at [1044, 268] on span "Delete Applicant" at bounding box center [1070, 271] width 78 height 15
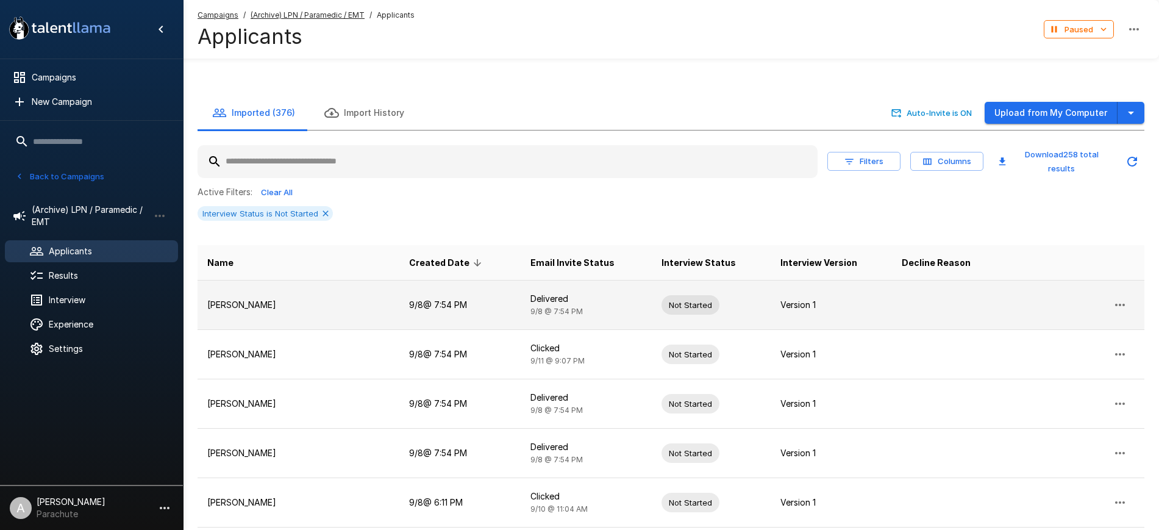
click at [1117, 297] on icon "button" at bounding box center [1119, 304] width 15 height 15
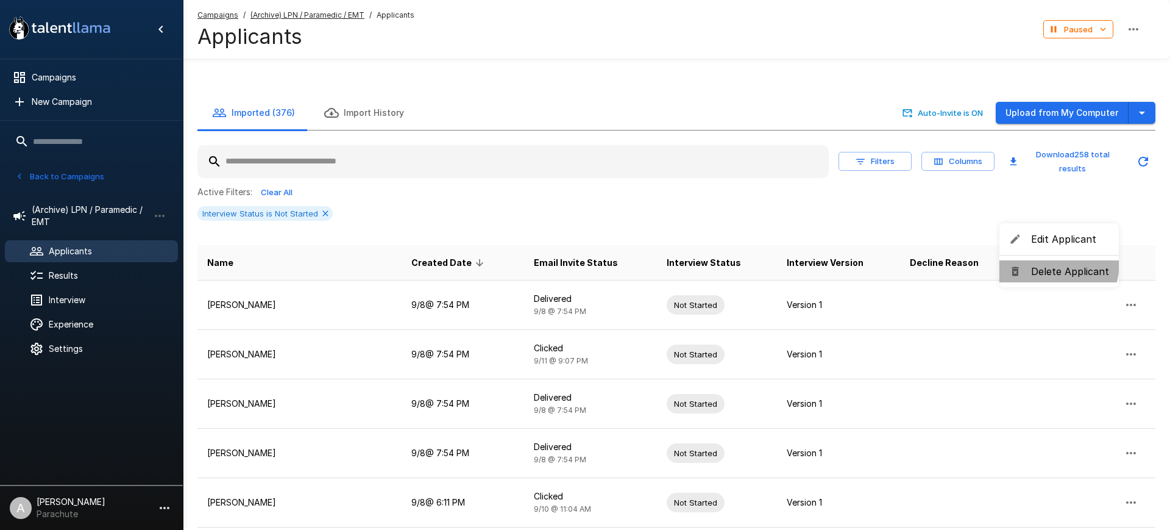
click at [1039, 262] on li "Delete Applicant" at bounding box center [1059, 271] width 119 height 22
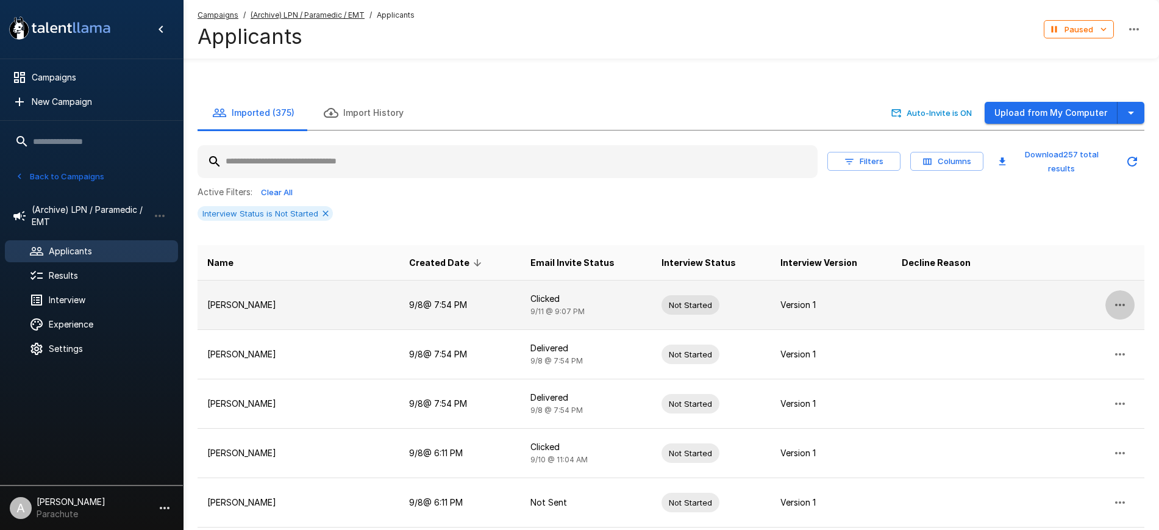
click at [1123, 304] on icon "button" at bounding box center [1120, 305] width 10 height 2
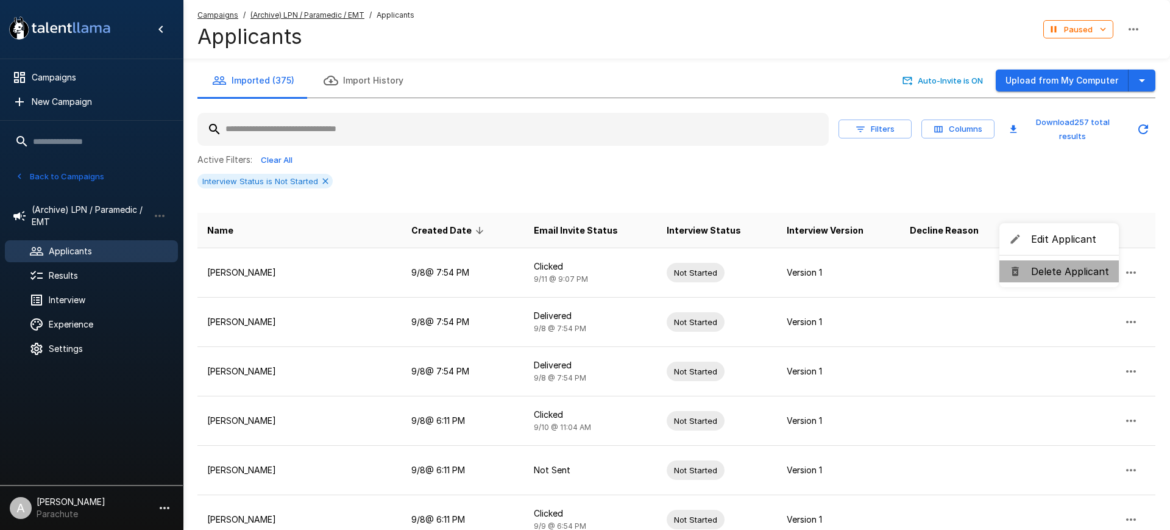
click at [1080, 268] on span "Delete Applicant" at bounding box center [1070, 271] width 78 height 15
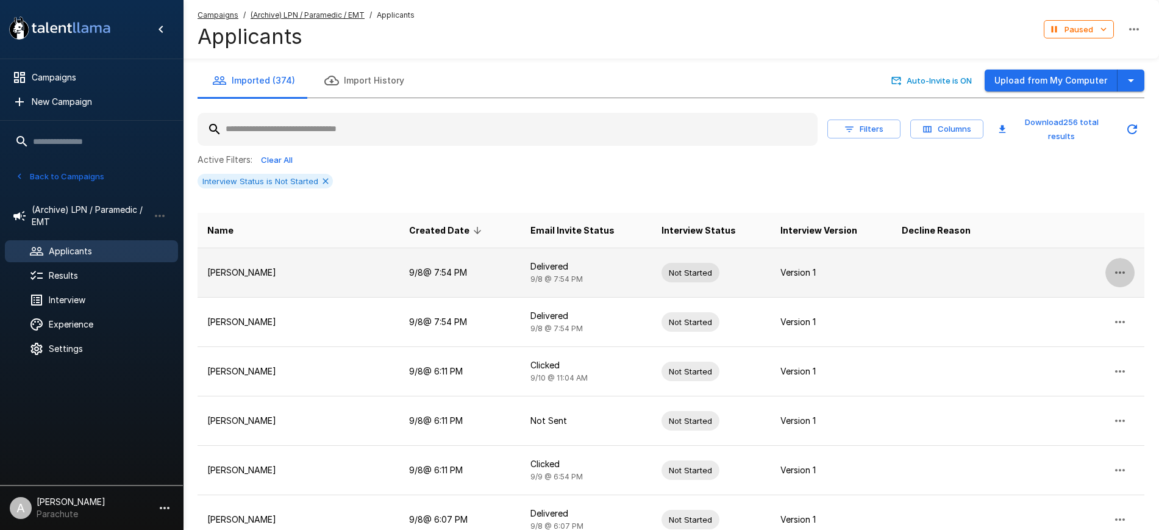
click at [1120, 271] on icon "button" at bounding box center [1119, 272] width 15 height 15
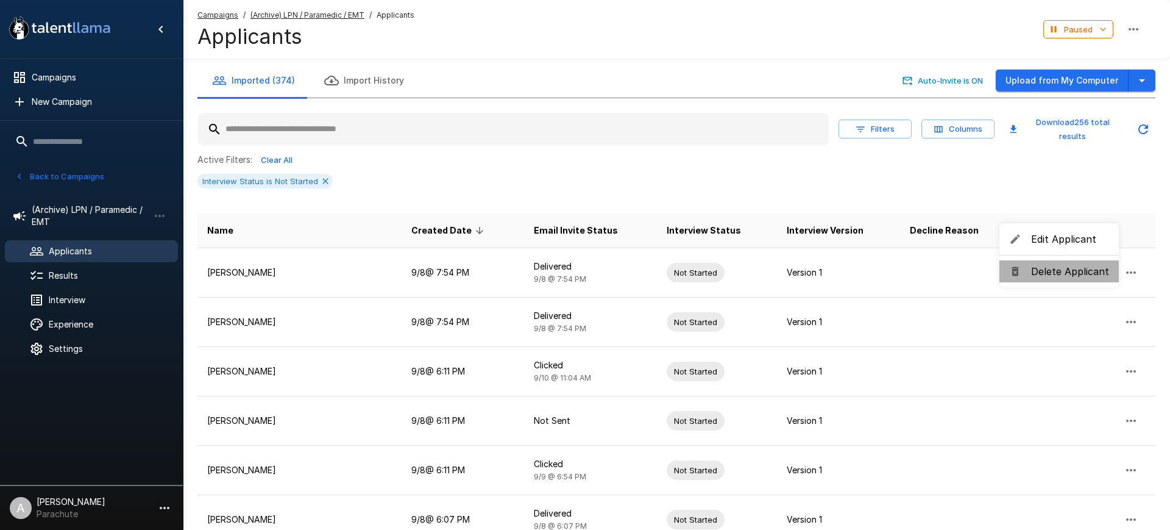
click at [1066, 274] on span "Delete Applicant" at bounding box center [1070, 271] width 78 height 15
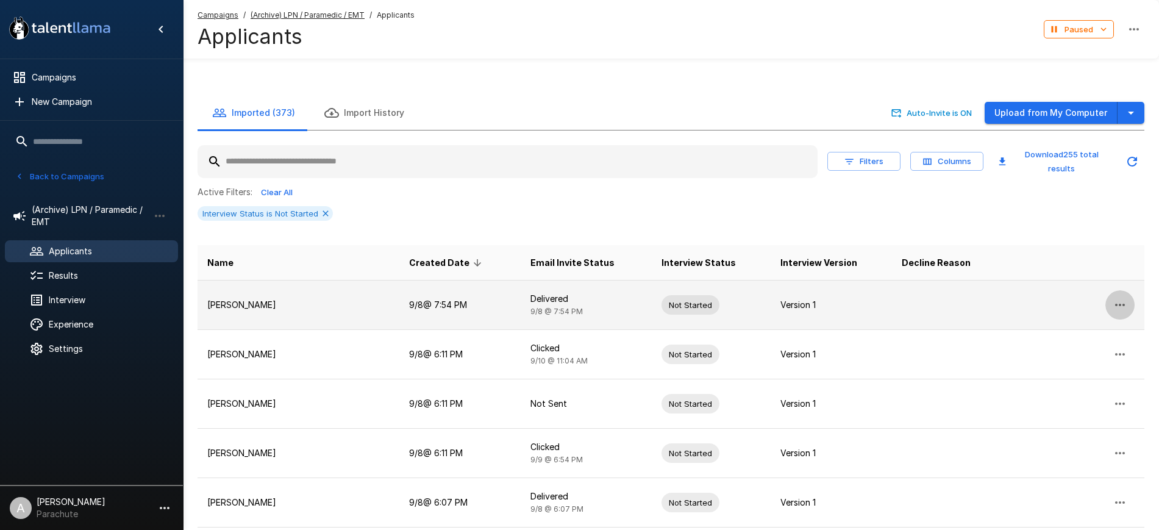
click at [1116, 290] on button "button" at bounding box center [1119, 304] width 29 height 29
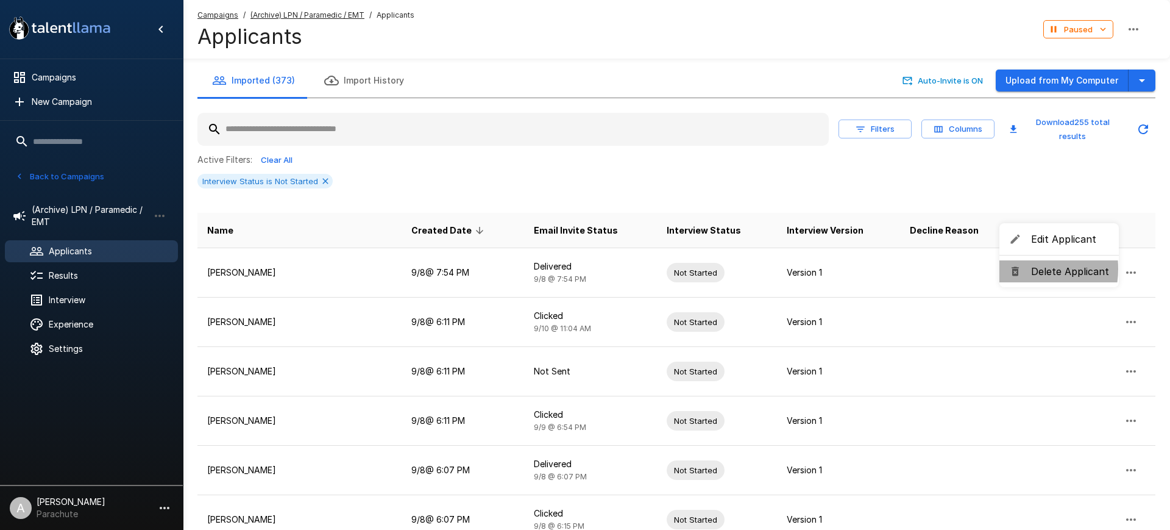
click at [1022, 269] on div at bounding box center [1020, 271] width 22 height 12
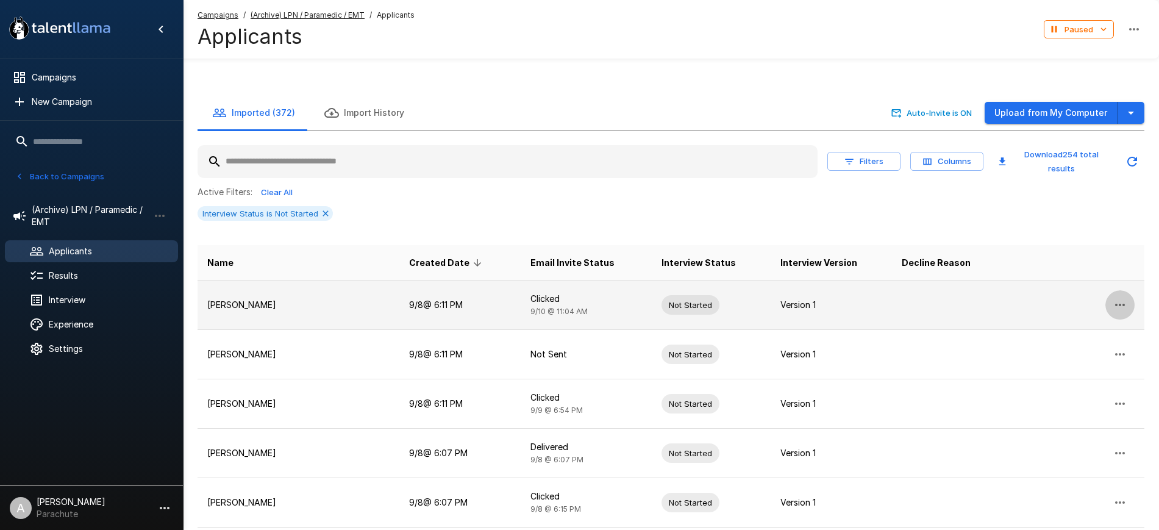
click at [1115, 297] on icon "button" at bounding box center [1119, 304] width 15 height 15
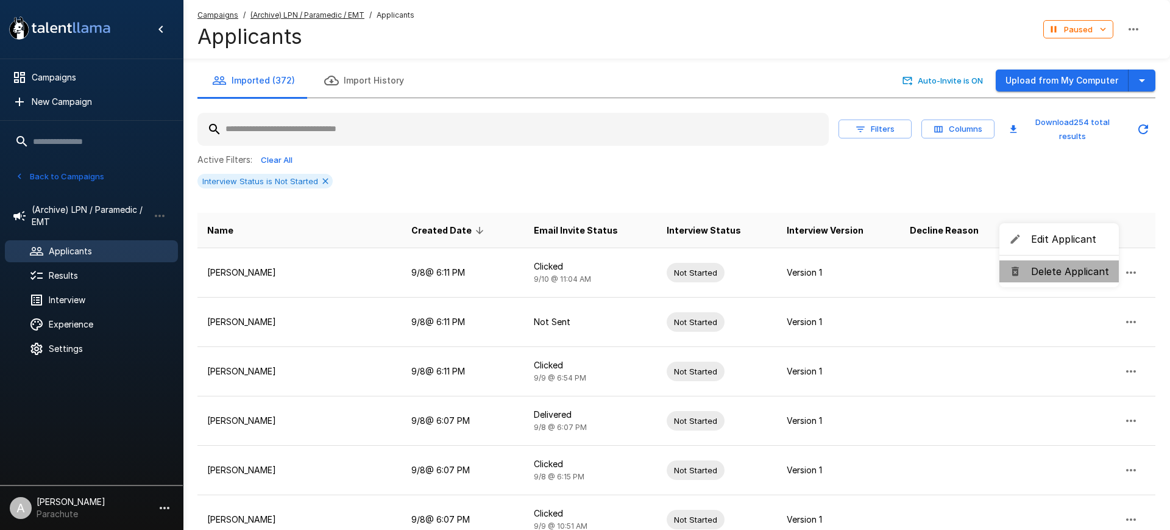
click at [1059, 273] on span "Delete Applicant" at bounding box center [1070, 271] width 78 height 15
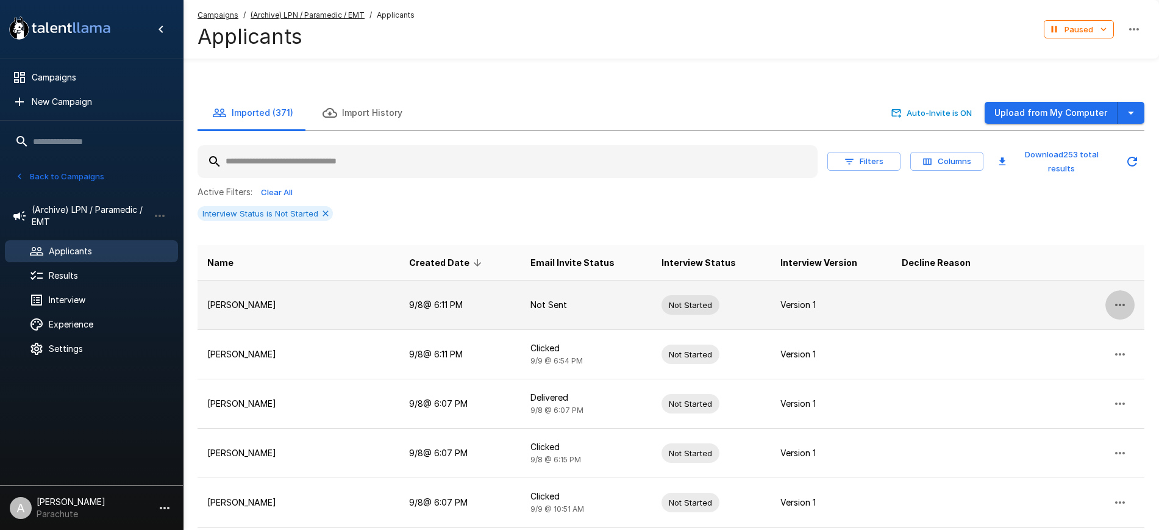
click at [1123, 297] on icon "button" at bounding box center [1119, 304] width 15 height 15
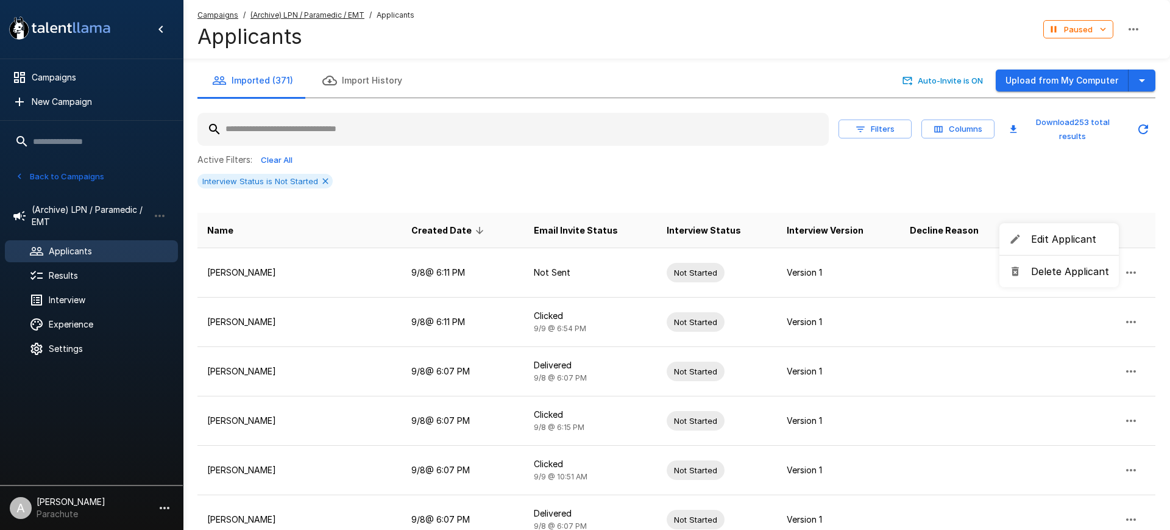
click at [1073, 277] on span "Delete Applicant" at bounding box center [1070, 271] width 78 height 15
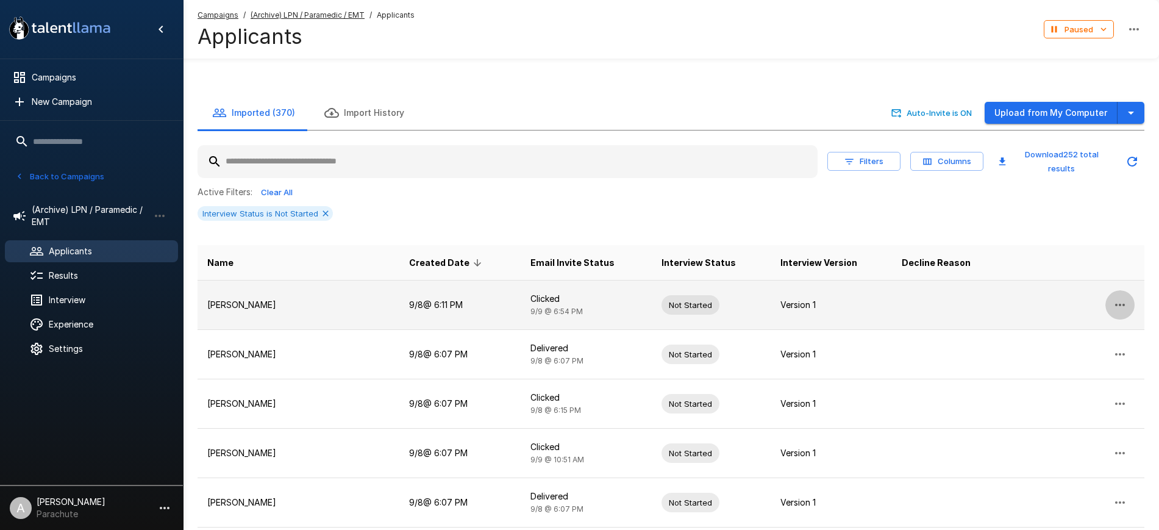
click at [1120, 297] on icon "button" at bounding box center [1119, 304] width 15 height 15
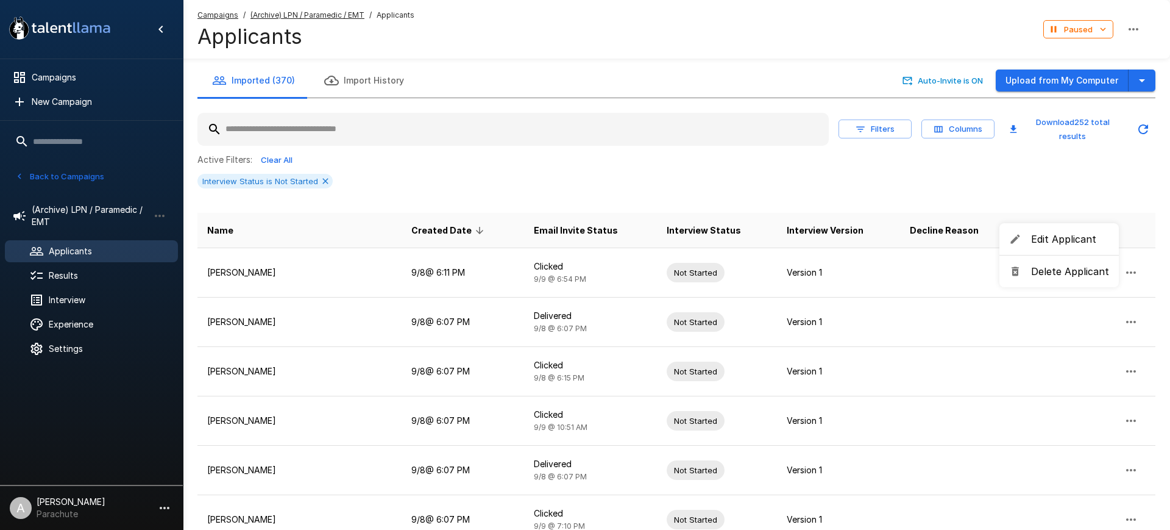
click at [1058, 269] on span "Delete Applicant" at bounding box center [1070, 271] width 78 height 15
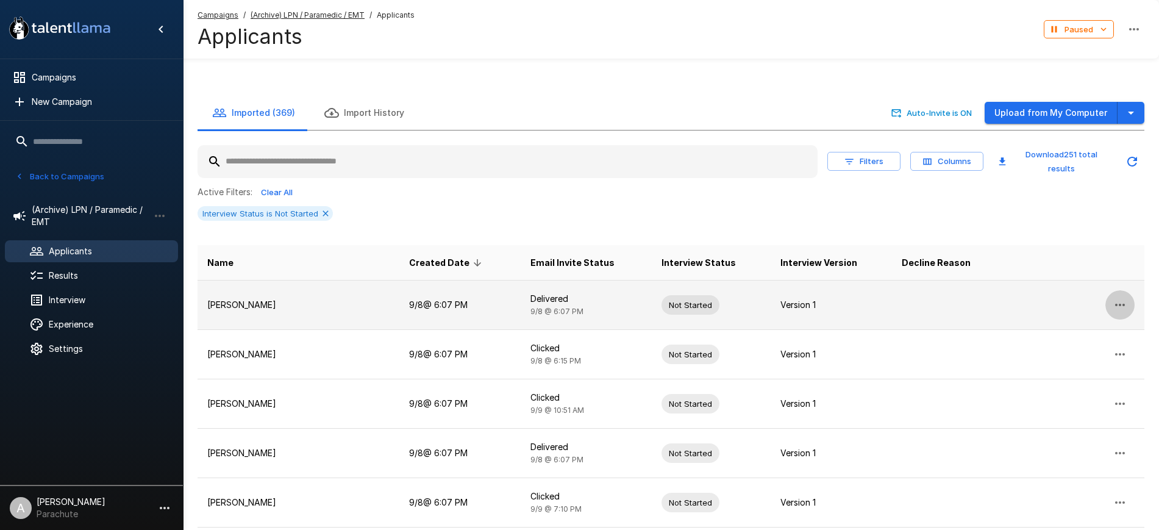
click at [1125, 290] on button "button" at bounding box center [1119, 304] width 29 height 29
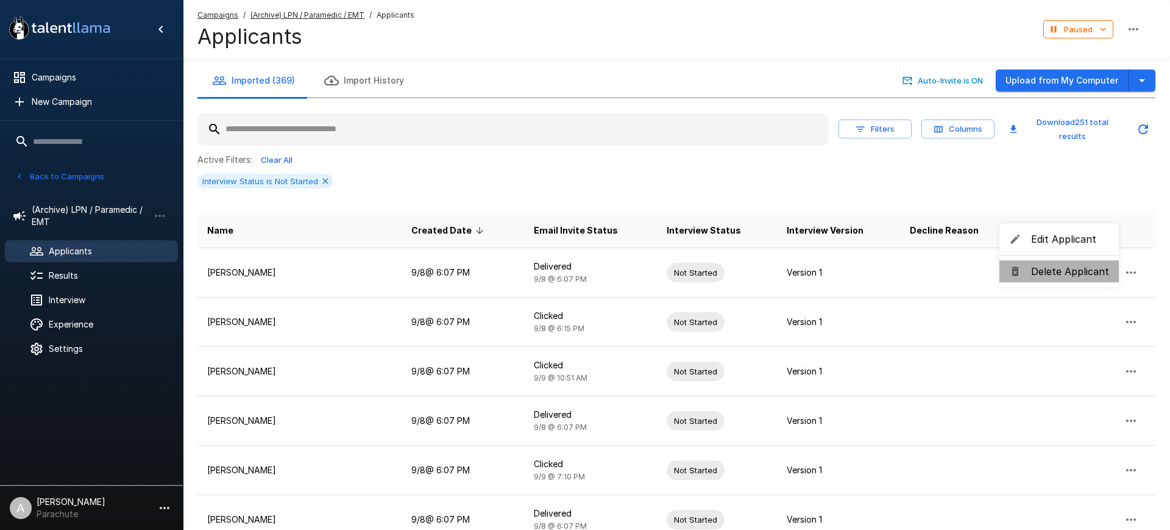
click at [1075, 265] on span "Delete Applicant" at bounding box center [1070, 271] width 78 height 15
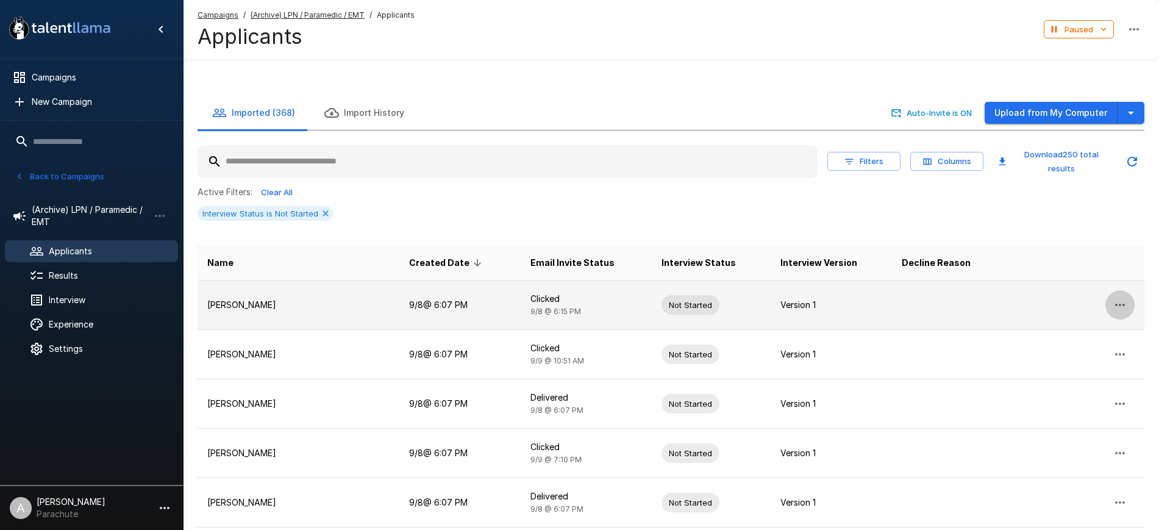
click at [1121, 290] on button "button" at bounding box center [1119, 304] width 29 height 29
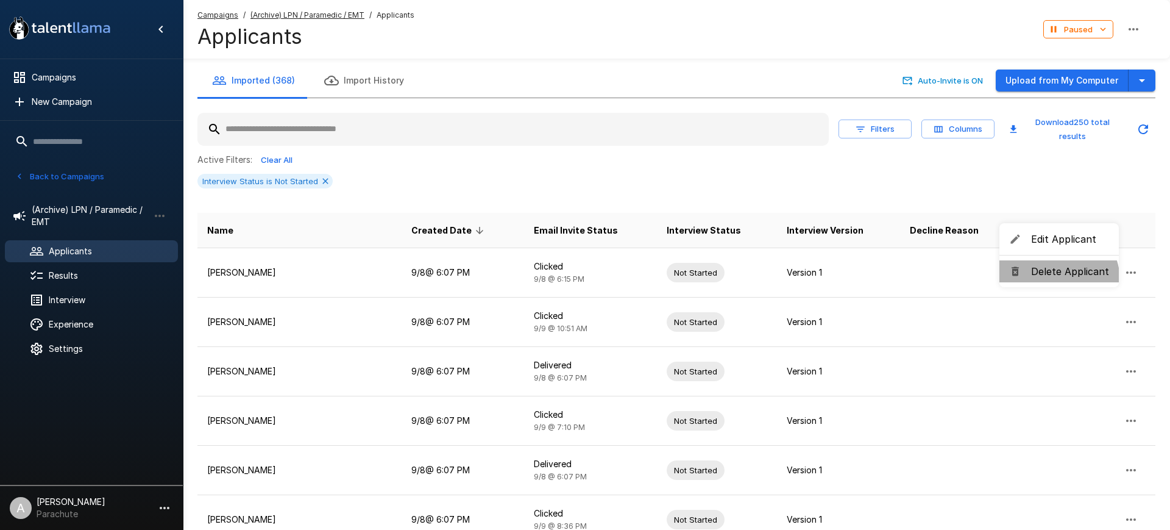
click at [1055, 280] on li "Delete Applicant" at bounding box center [1059, 271] width 119 height 22
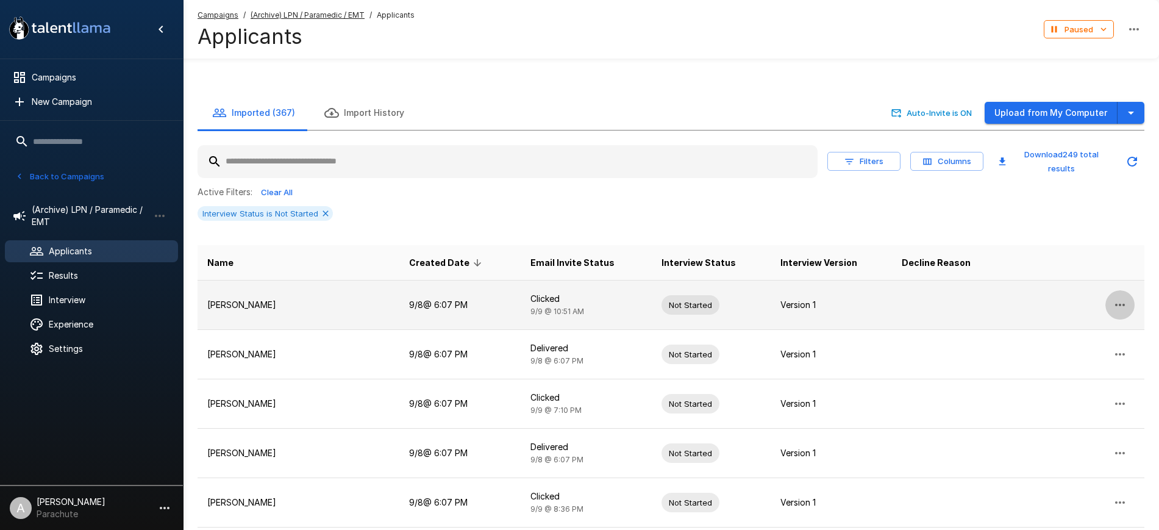
click at [1120, 290] on button "button" at bounding box center [1119, 304] width 29 height 29
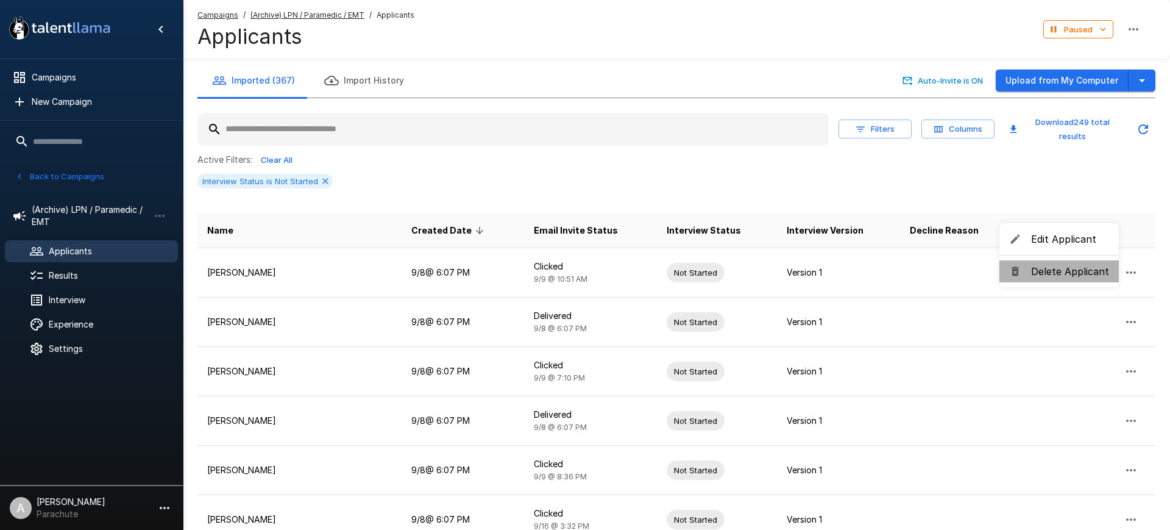
click at [1066, 266] on span "Delete Applicant" at bounding box center [1070, 271] width 78 height 15
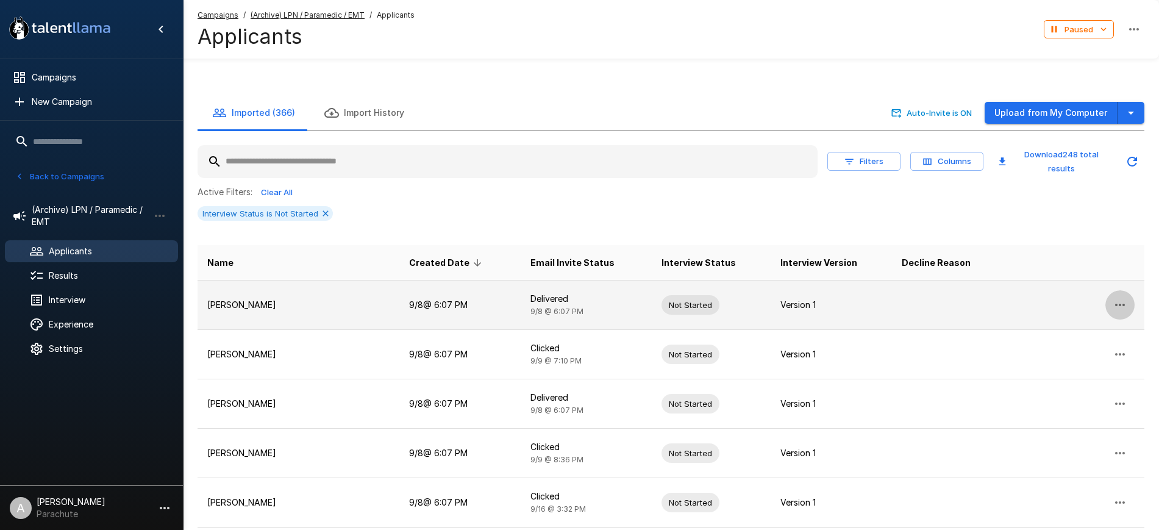
click at [1116, 297] on icon "button" at bounding box center [1119, 304] width 15 height 15
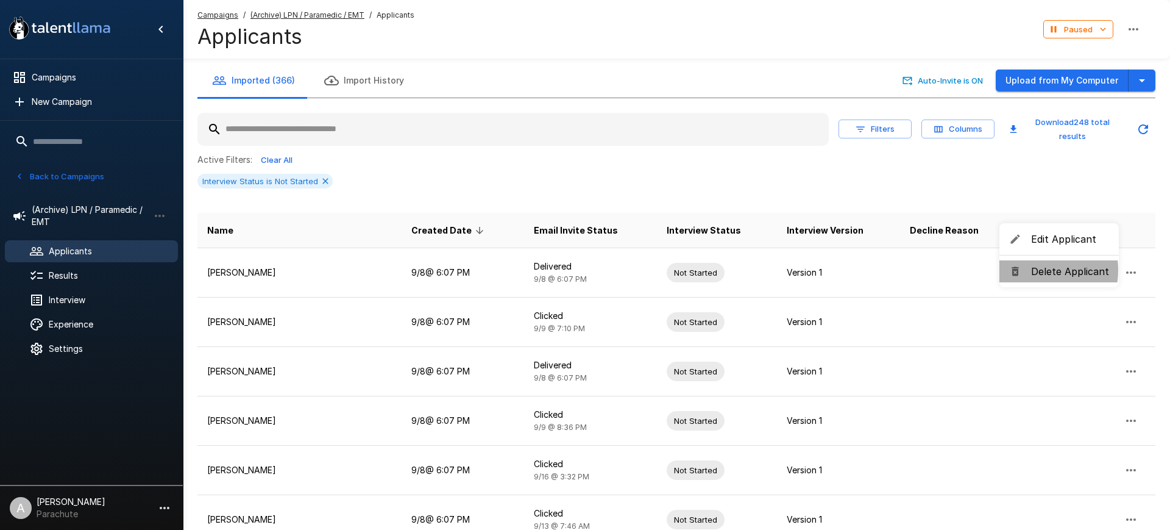
click at [1031, 270] on span "Delete Applicant" at bounding box center [1070, 271] width 78 height 15
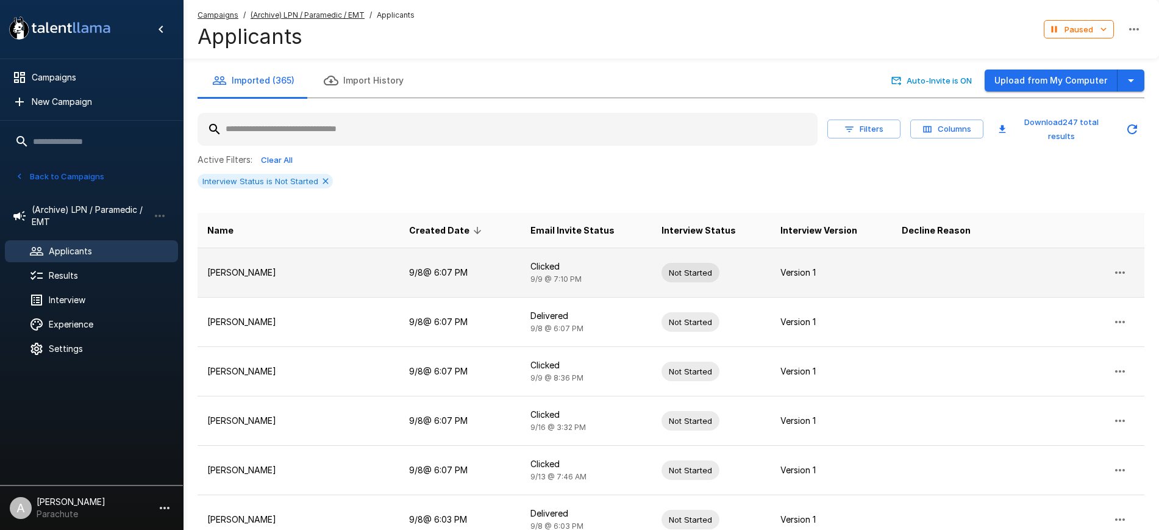
click at [1117, 272] on icon "button" at bounding box center [1120, 272] width 10 height 2
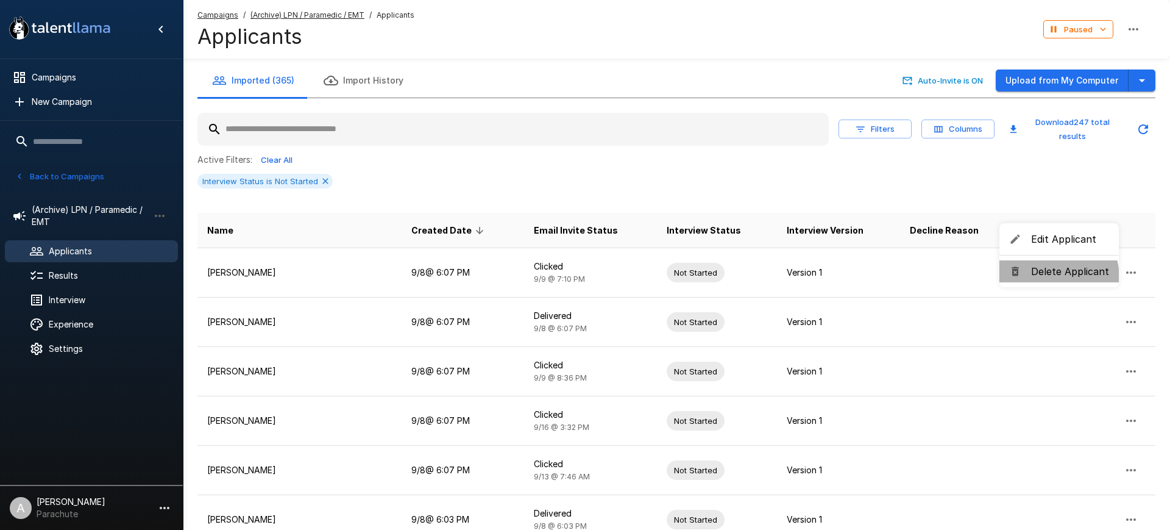
click at [1048, 278] on span "Delete Applicant" at bounding box center [1070, 271] width 78 height 15
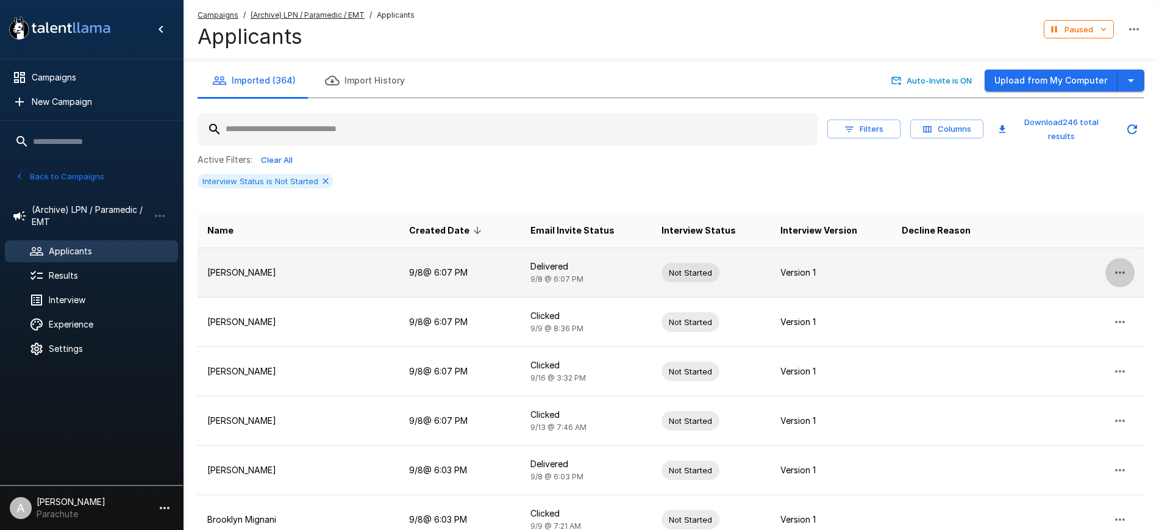
click at [1125, 268] on icon "button" at bounding box center [1119, 272] width 15 height 15
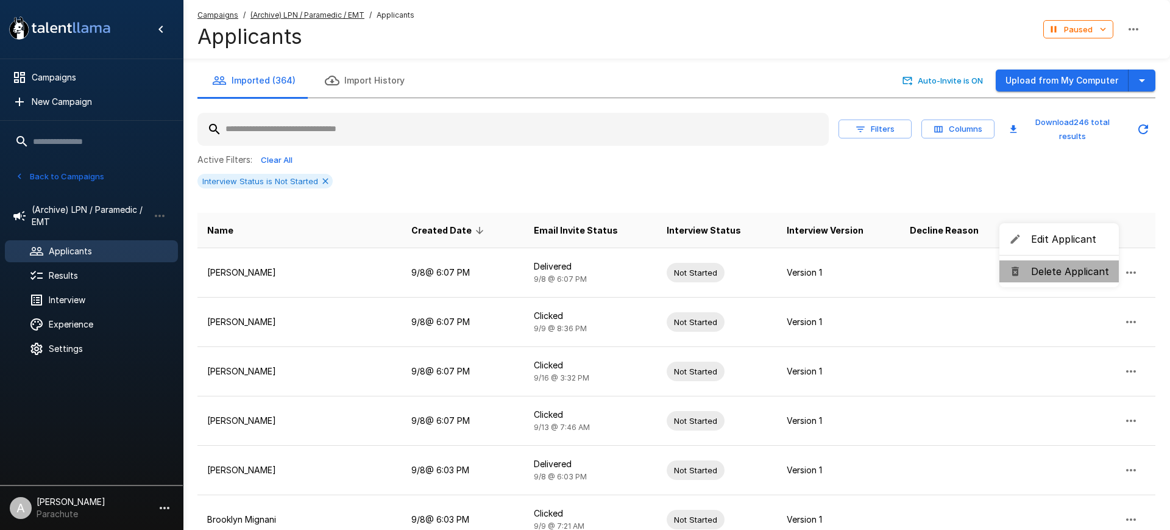
click at [1061, 269] on span "Delete Applicant" at bounding box center [1070, 271] width 78 height 15
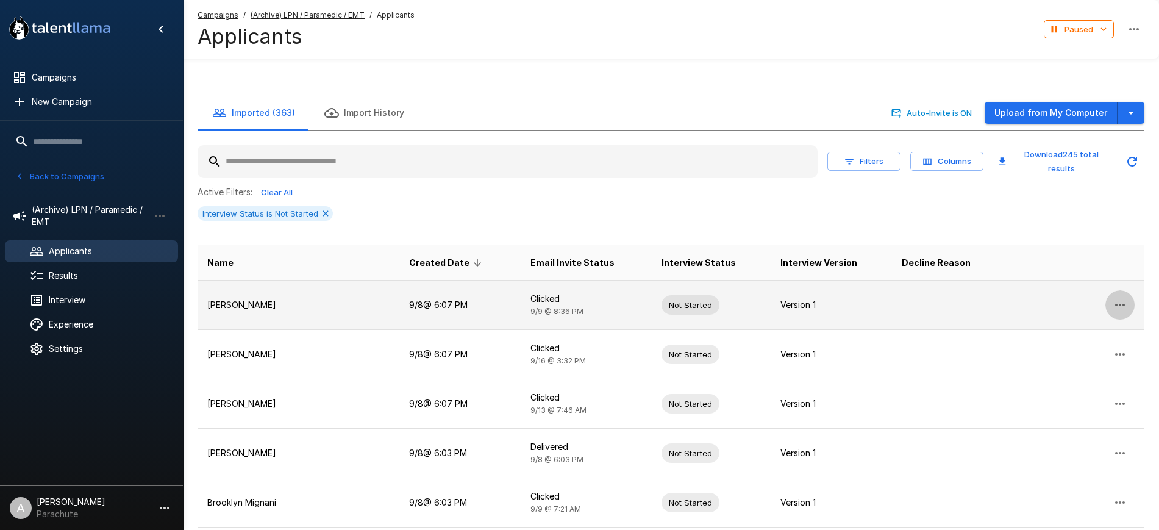
click at [1123, 297] on icon "button" at bounding box center [1119, 304] width 15 height 15
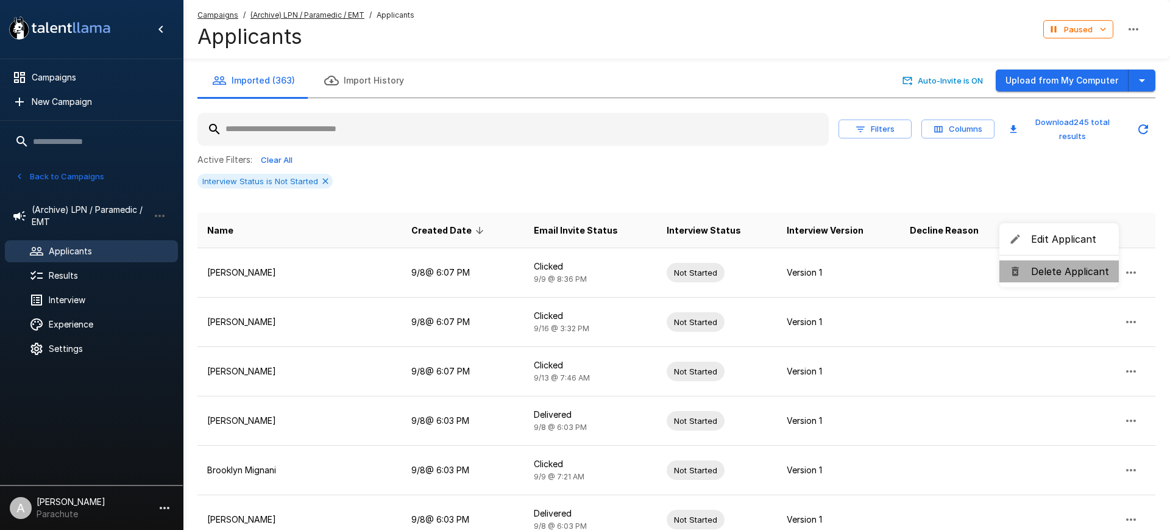
click at [1075, 277] on span "Delete Applicant" at bounding box center [1070, 271] width 78 height 15
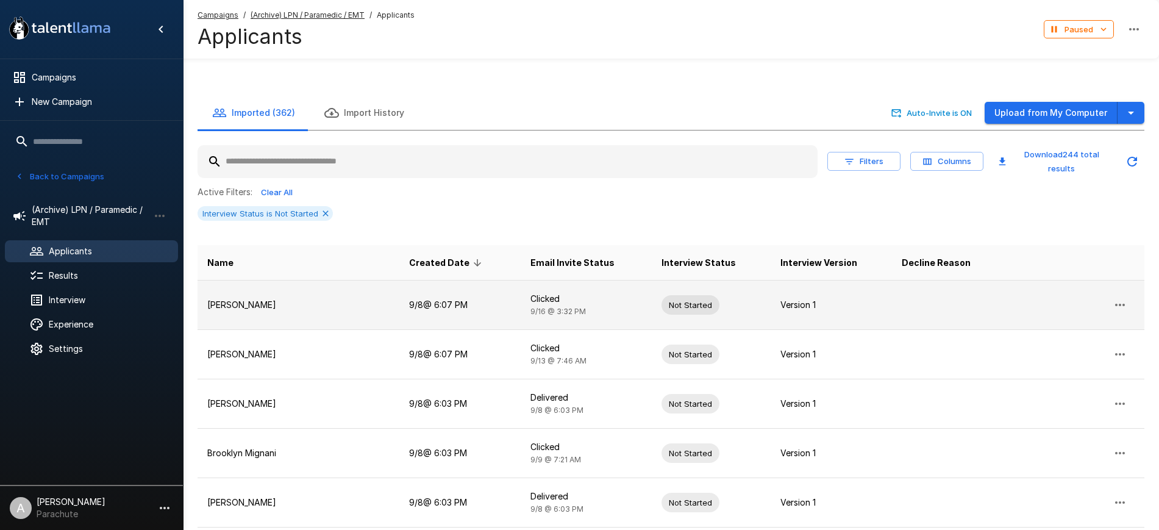
click at [1116, 297] on icon "button" at bounding box center [1119, 304] width 15 height 15
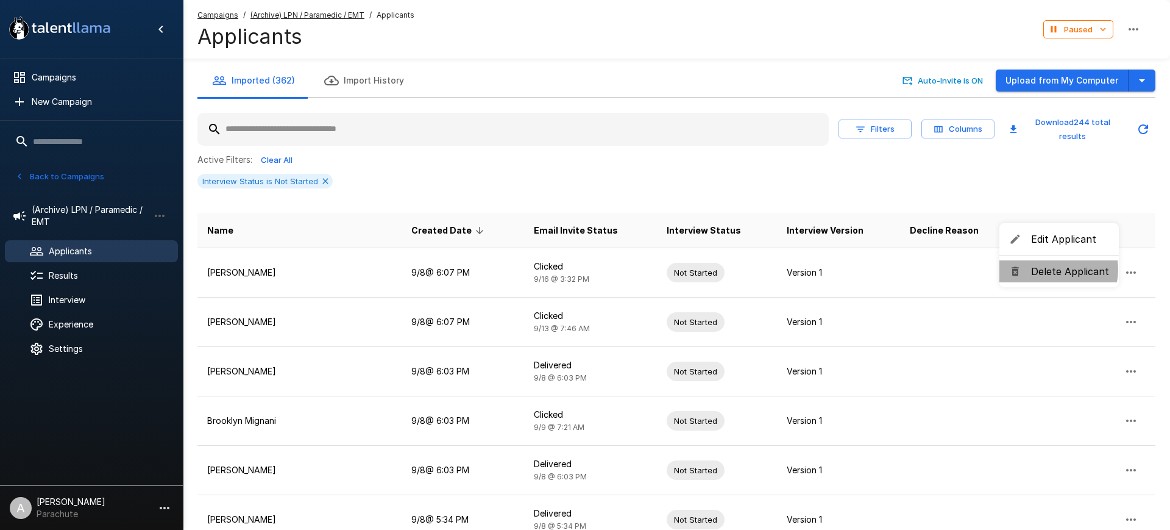
click at [1054, 269] on span "Delete Applicant" at bounding box center [1070, 271] width 78 height 15
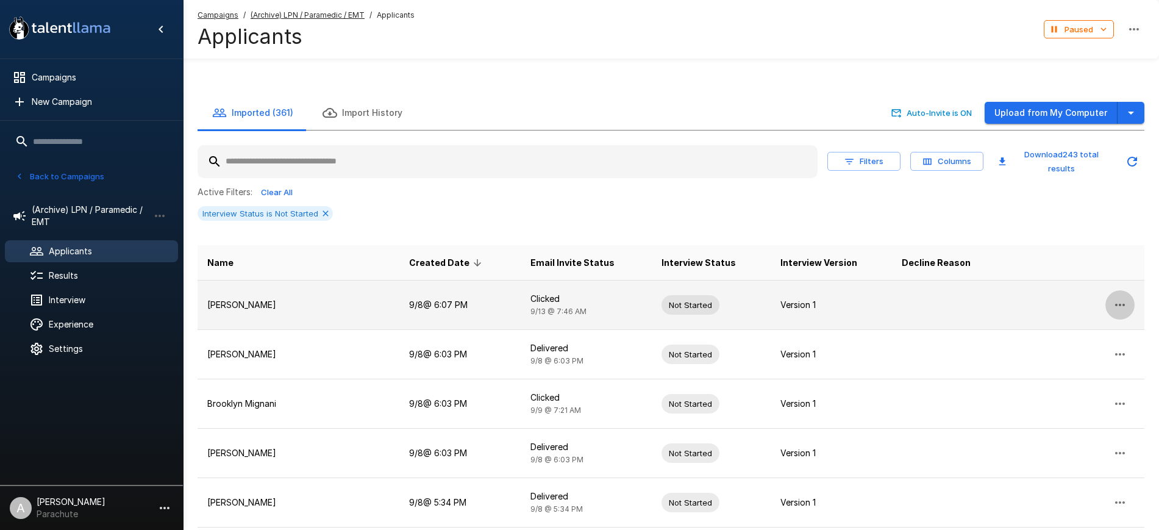
click at [1117, 297] on icon "button" at bounding box center [1119, 304] width 15 height 15
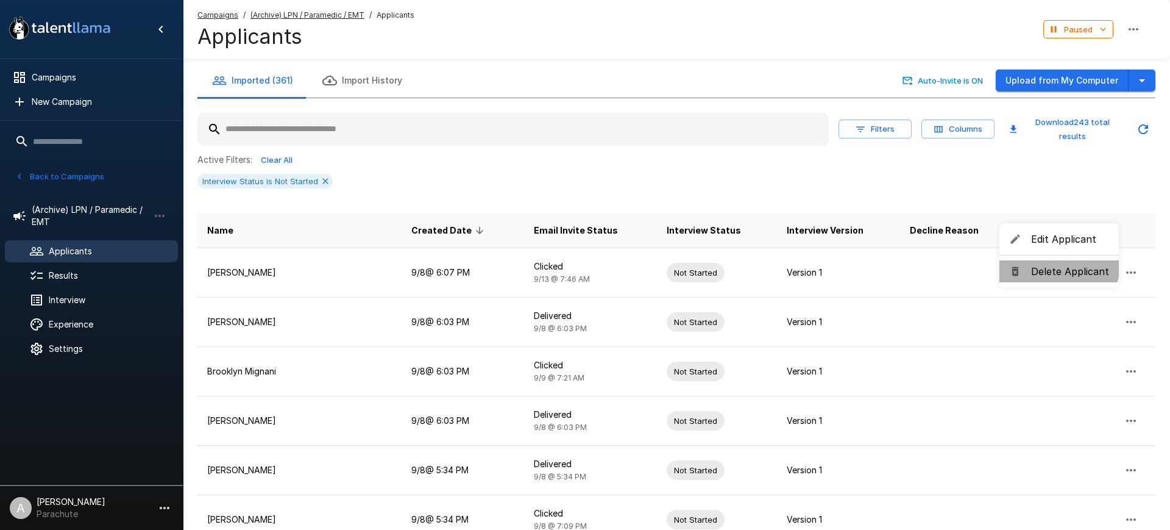
click at [1057, 264] on span "Delete Applicant" at bounding box center [1070, 271] width 78 height 15
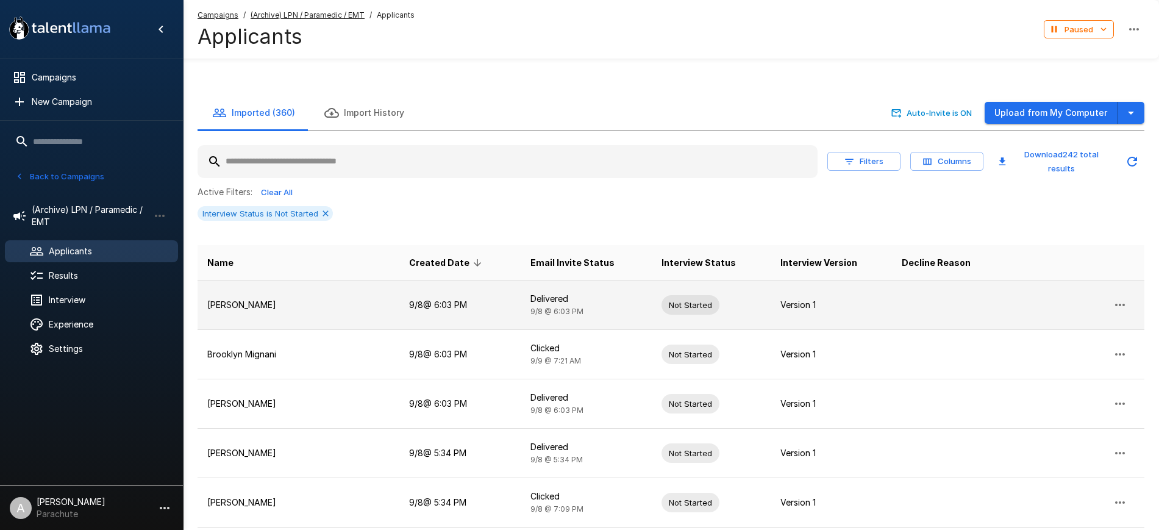
click at [1122, 297] on icon "button" at bounding box center [1119, 304] width 15 height 15
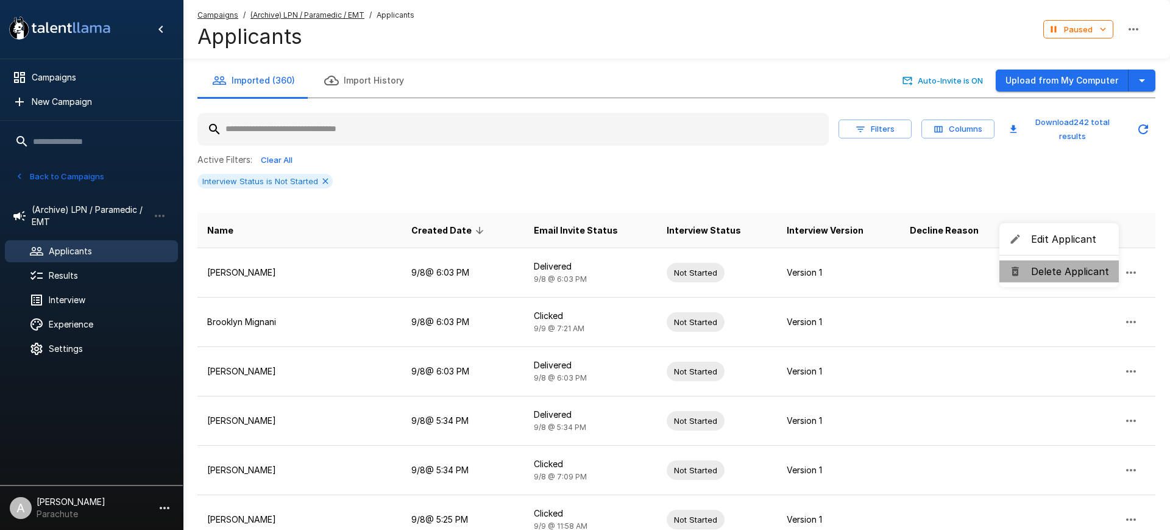
click at [1065, 271] on span "Delete Applicant" at bounding box center [1070, 271] width 78 height 15
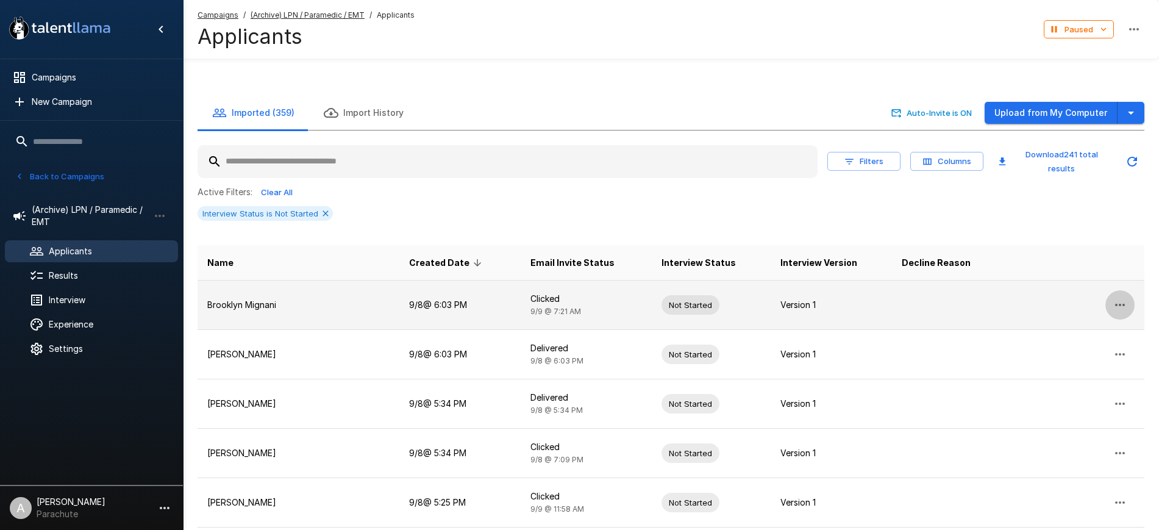
click at [1121, 297] on icon "button" at bounding box center [1119, 304] width 15 height 15
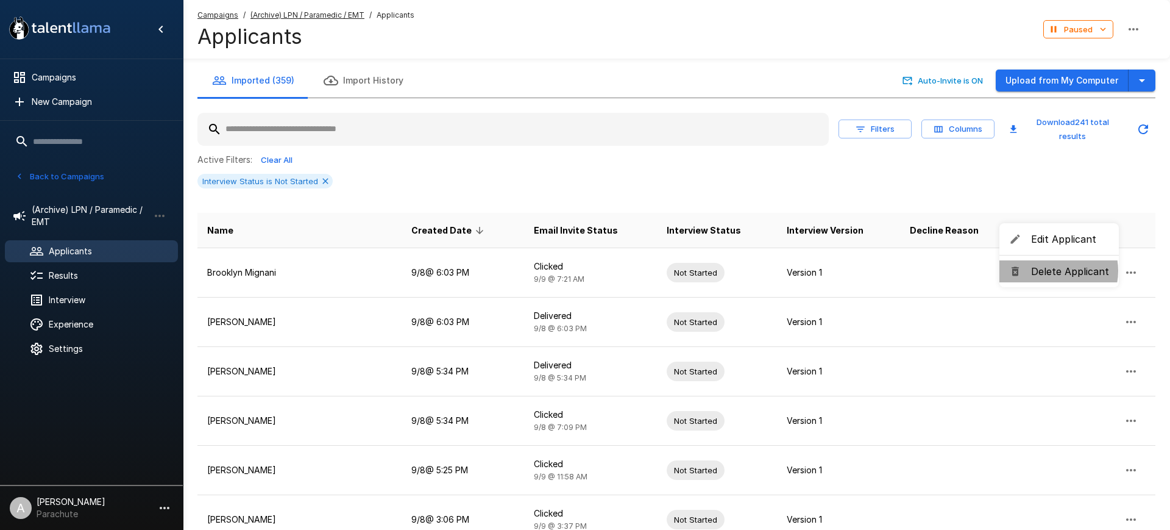
click at [1053, 271] on span "Delete Applicant" at bounding box center [1070, 271] width 78 height 15
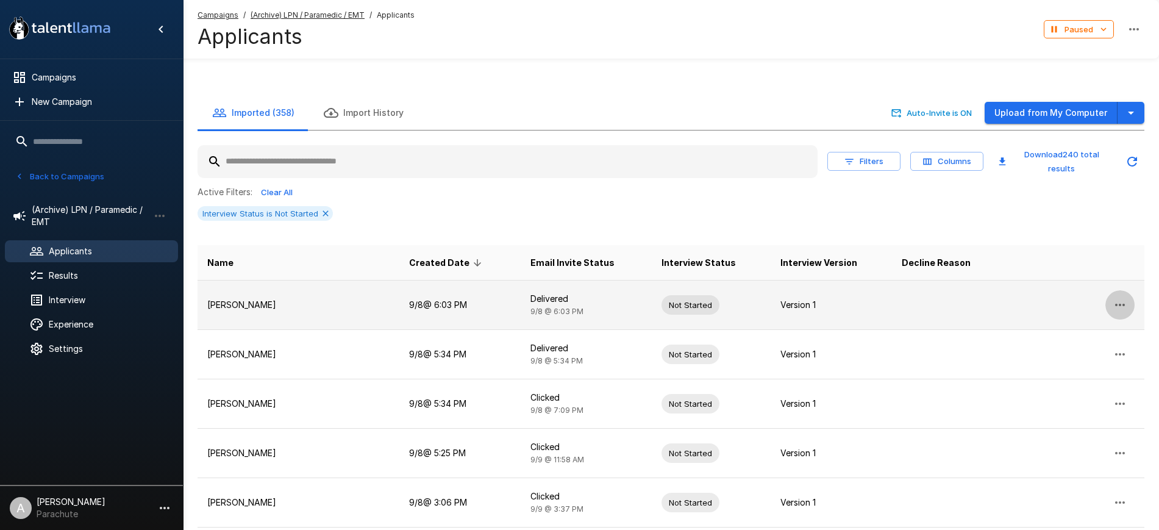
click at [1122, 297] on icon "button" at bounding box center [1119, 304] width 15 height 15
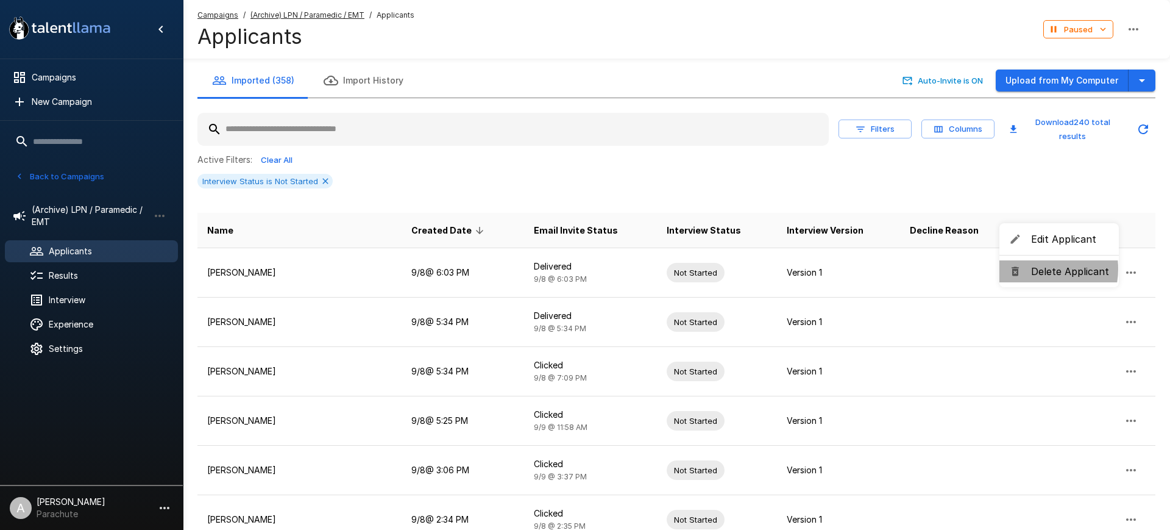
click at [1036, 269] on span "Delete Applicant" at bounding box center [1070, 271] width 78 height 15
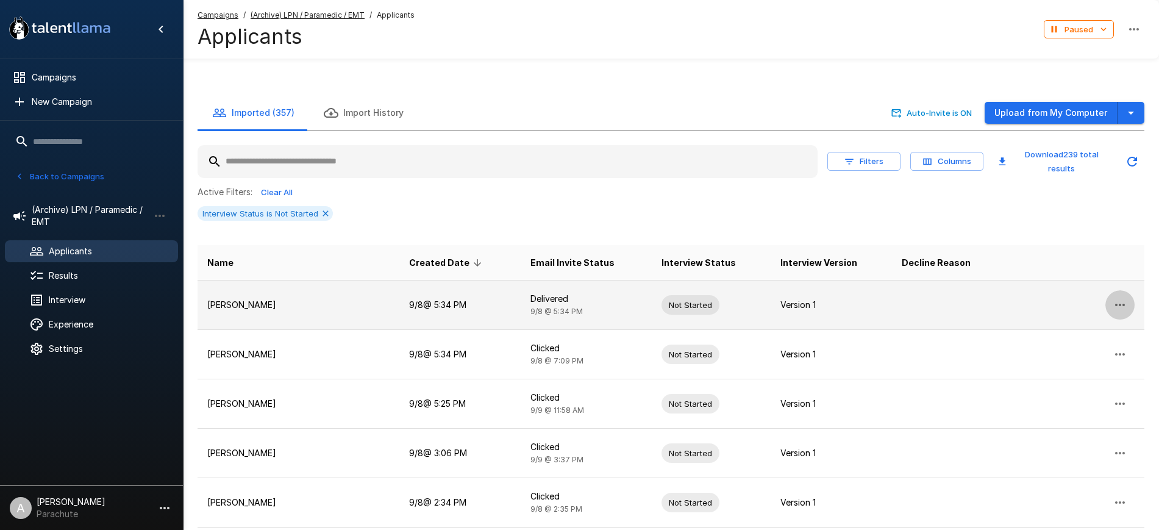
click at [1117, 304] on icon "button" at bounding box center [1120, 305] width 10 height 2
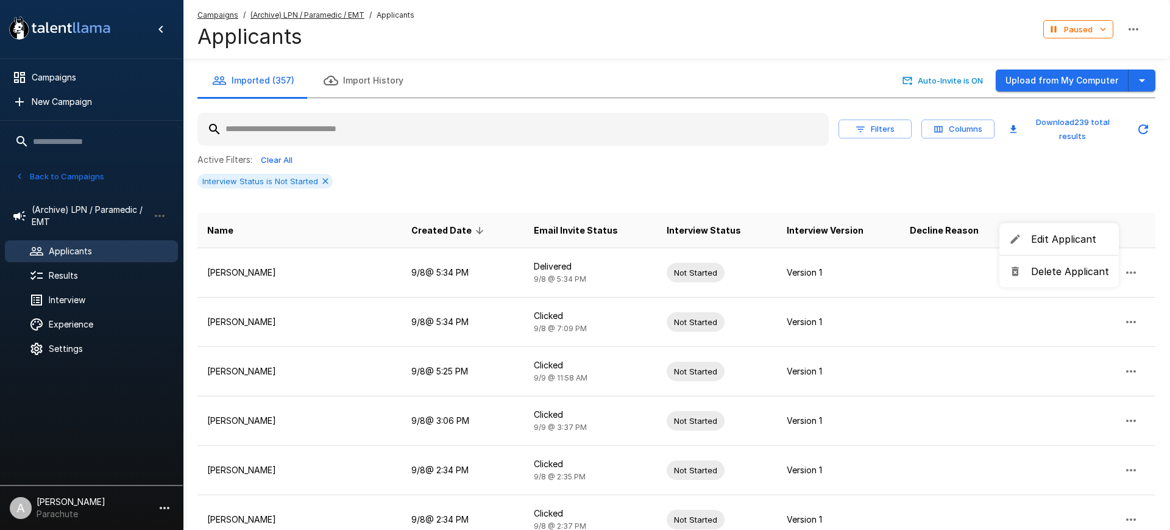
click at [1022, 262] on li "Delete Applicant" at bounding box center [1059, 271] width 119 height 22
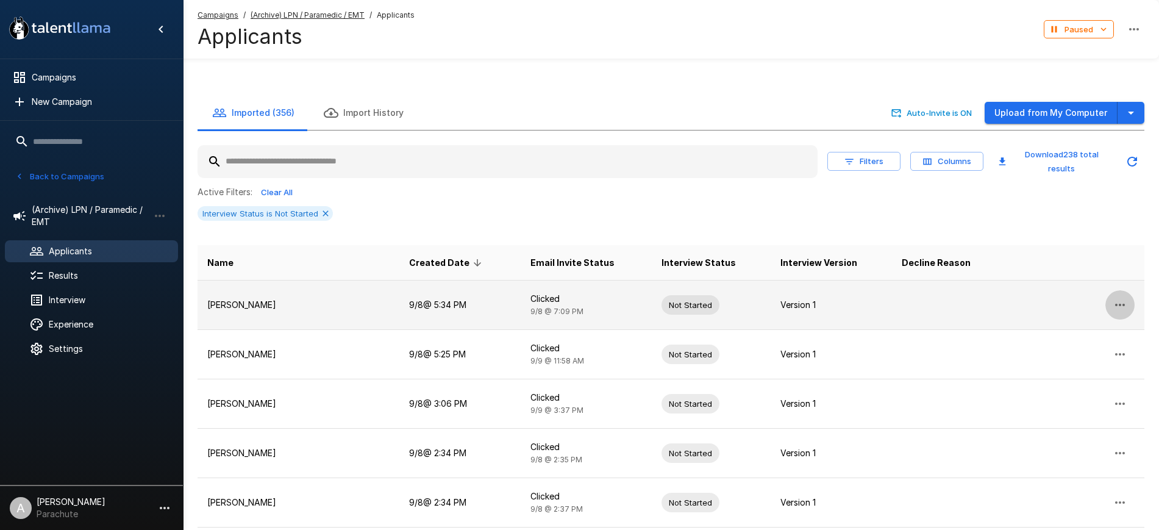
click at [1123, 297] on icon "button" at bounding box center [1119, 304] width 15 height 15
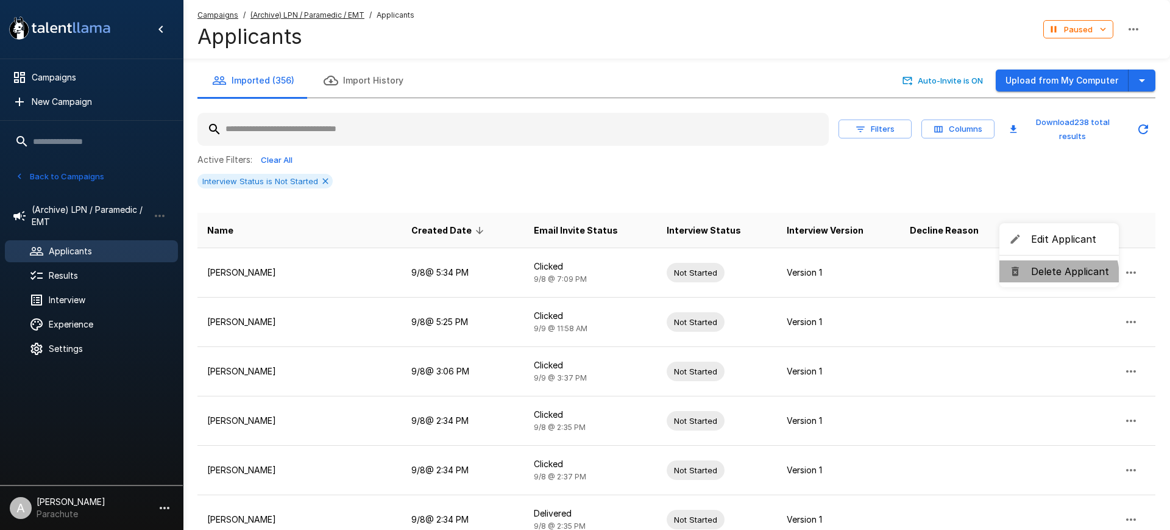
click at [1052, 277] on span "Delete Applicant" at bounding box center [1070, 271] width 78 height 15
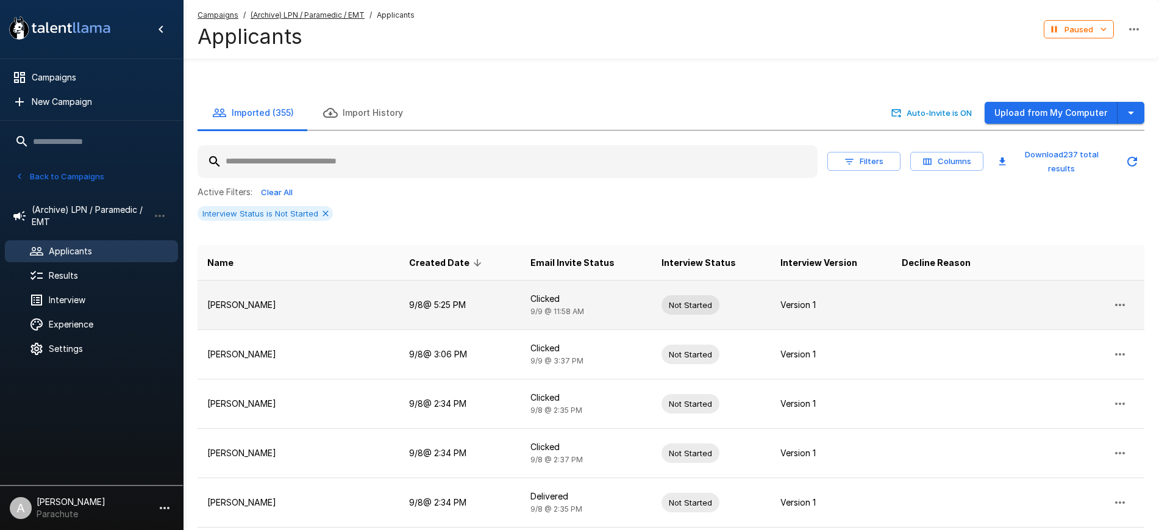
click at [1126, 290] on button "button" at bounding box center [1119, 304] width 29 height 29
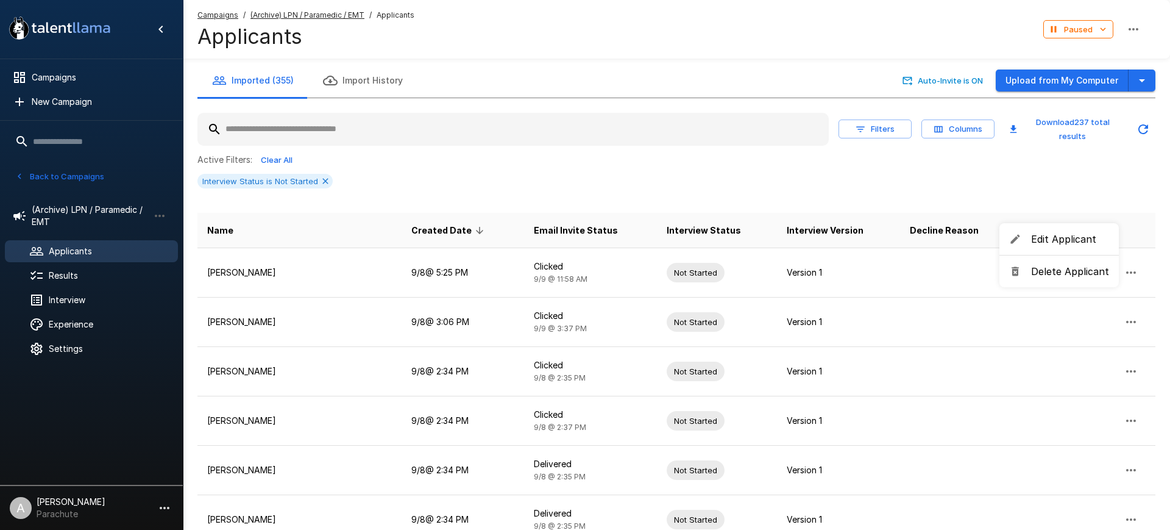
click at [1046, 273] on span "Delete Applicant" at bounding box center [1070, 271] width 78 height 15
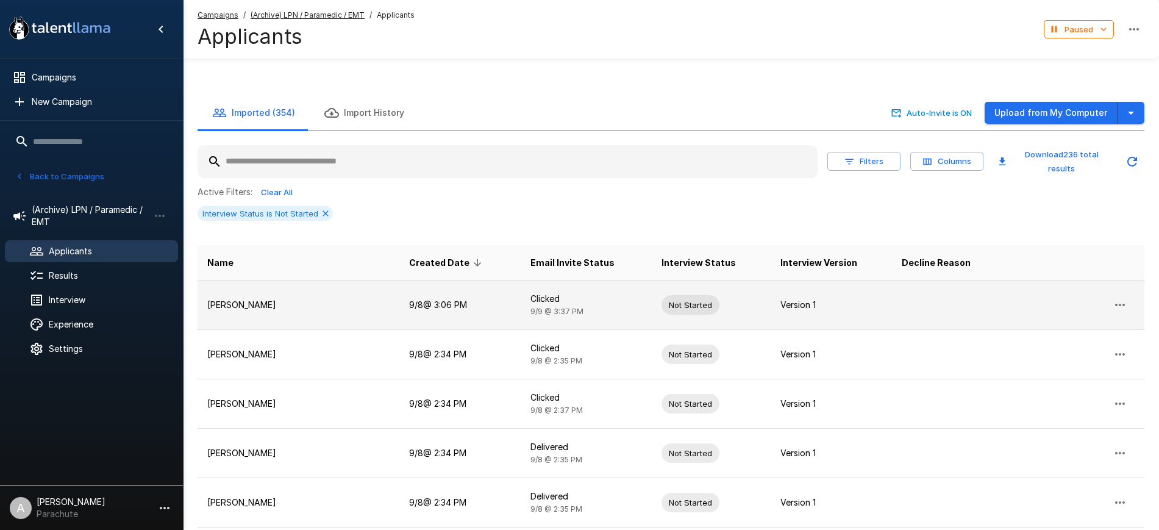
click at [338, 299] on p "Jessica Lane" at bounding box center [298, 305] width 182 height 12
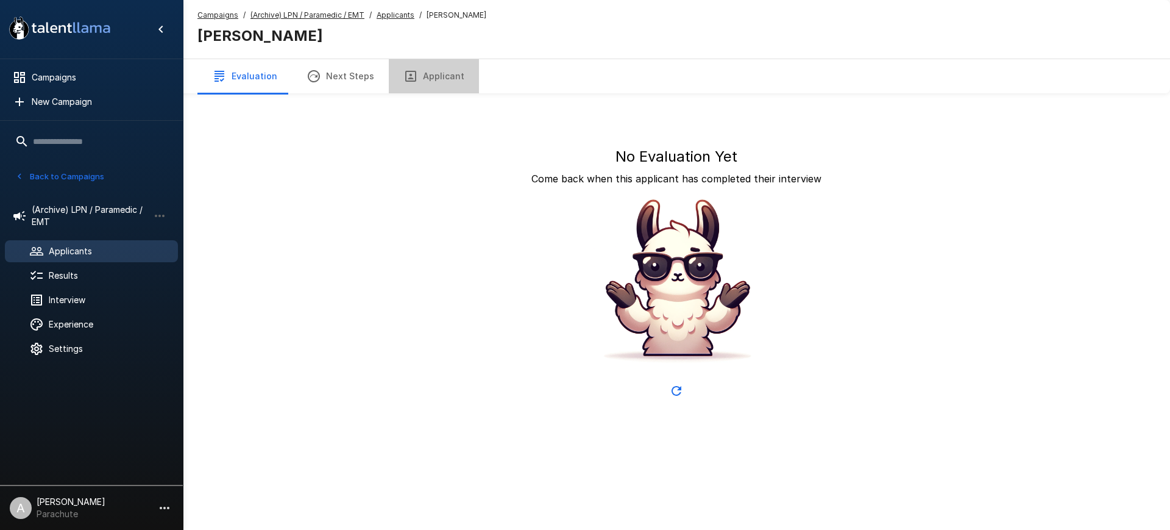
click at [428, 75] on button "Applicant" at bounding box center [434, 76] width 90 height 34
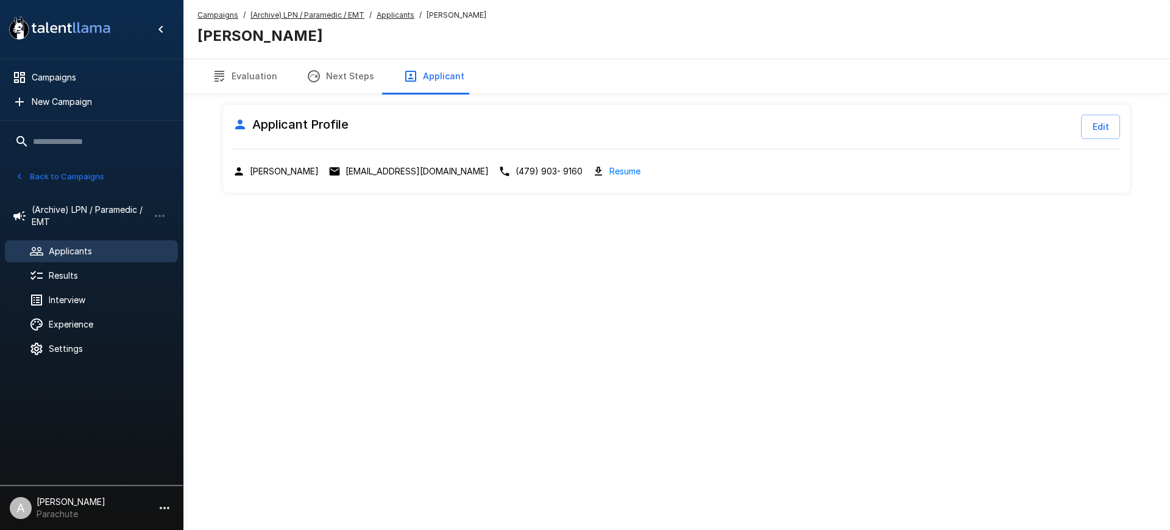
click at [386, 8] on div "Campaigns / (Archive) LPN / Paramedic / EMT / Applicants / Jessica Lane Jessica…" at bounding box center [676, 29] width 987 height 59
click at [389, 12] on u "Applicants" at bounding box center [396, 14] width 38 height 9
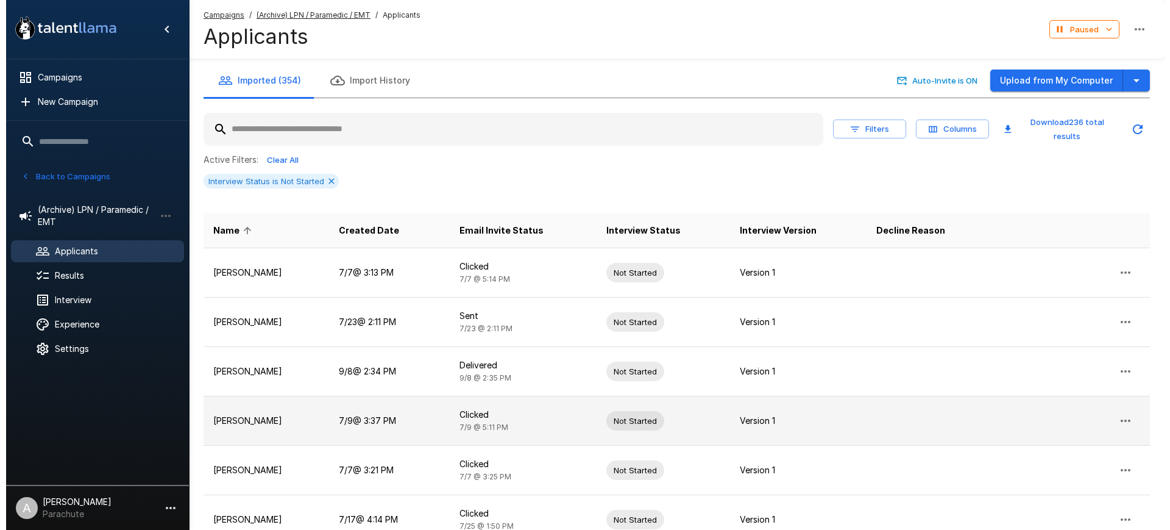
scroll to position [302, 0]
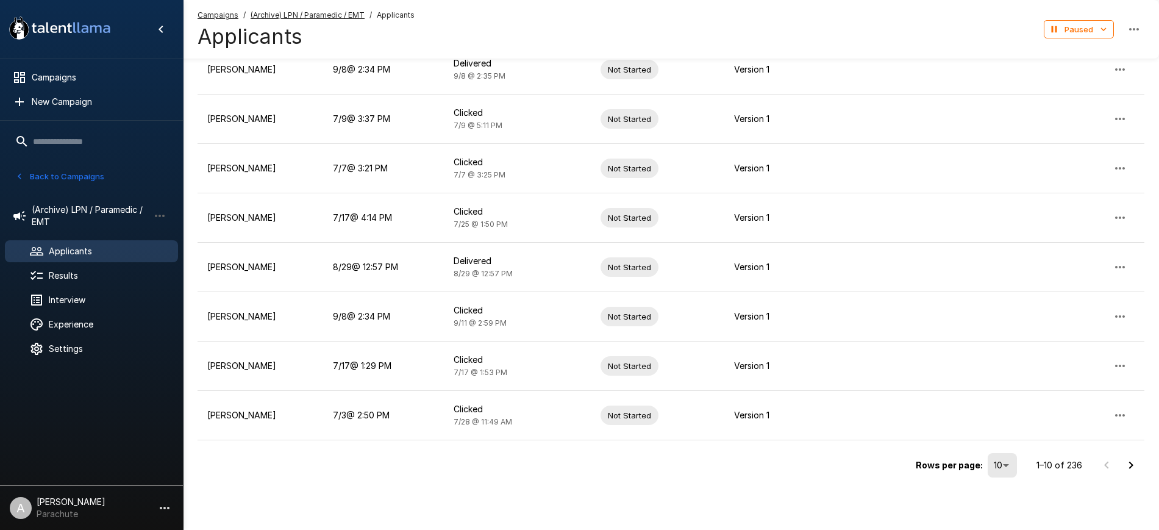
click at [978, 467] on p "Rows per page:" at bounding box center [949, 465] width 67 height 12
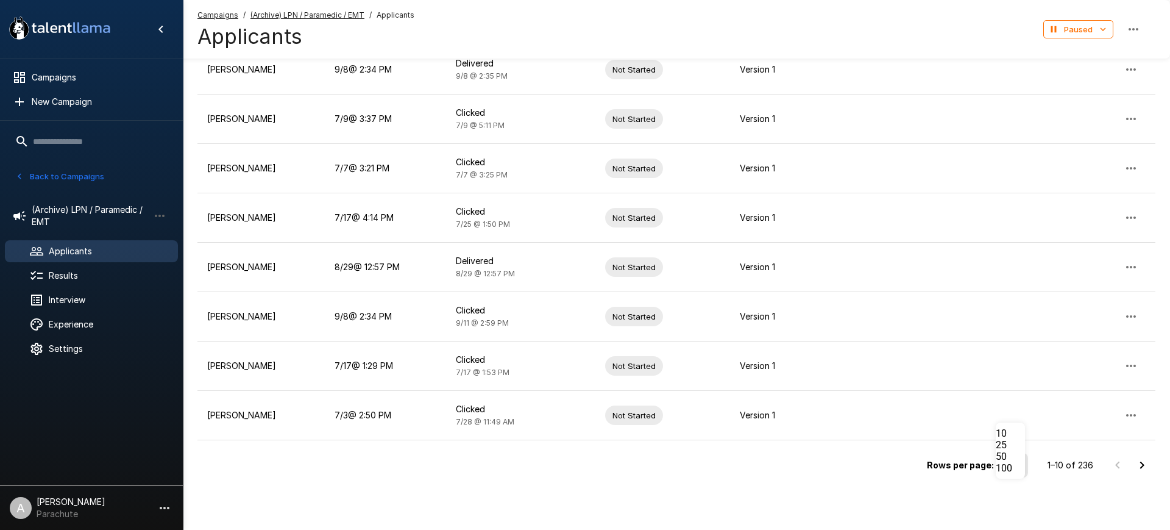
click at [1024, 474] on li "100" at bounding box center [1010, 468] width 29 height 12
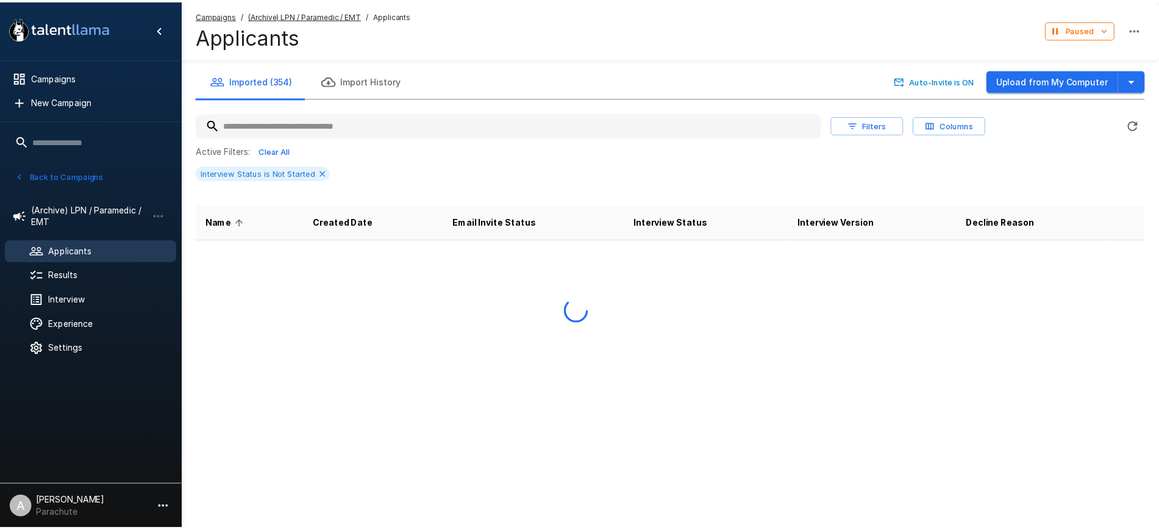
scroll to position [0, 0]
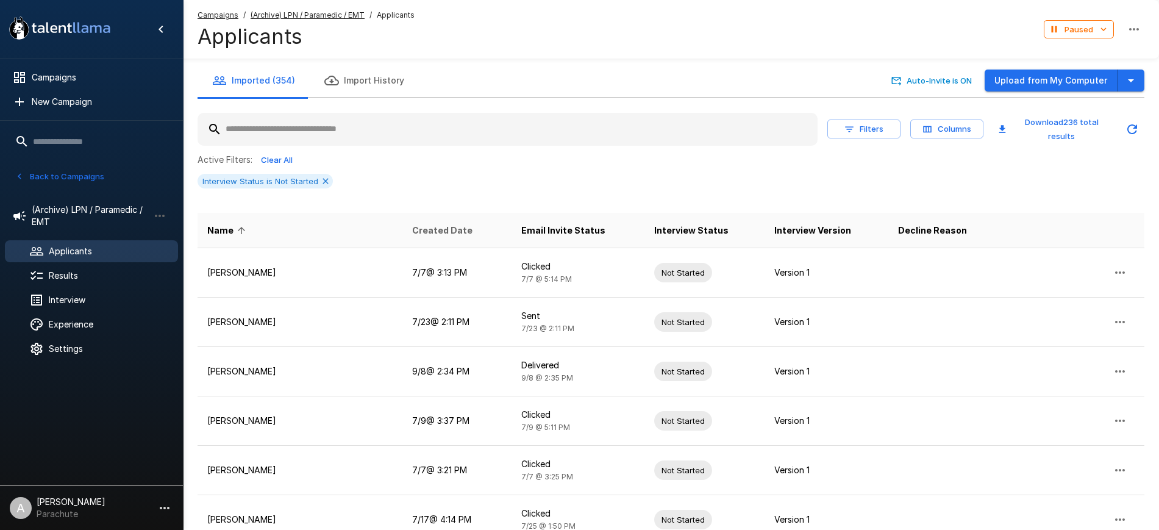
click at [439, 230] on span "Created Date" at bounding box center [442, 230] width 60 height 15
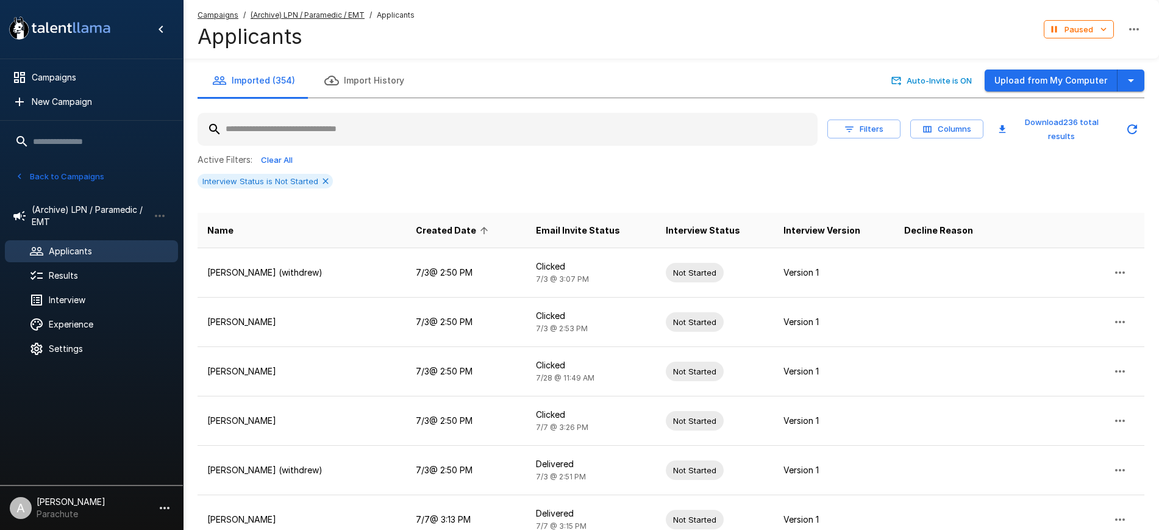
click at [439, 230] on span "Created Date" at bounding box center [454, 230] width 76 height 15
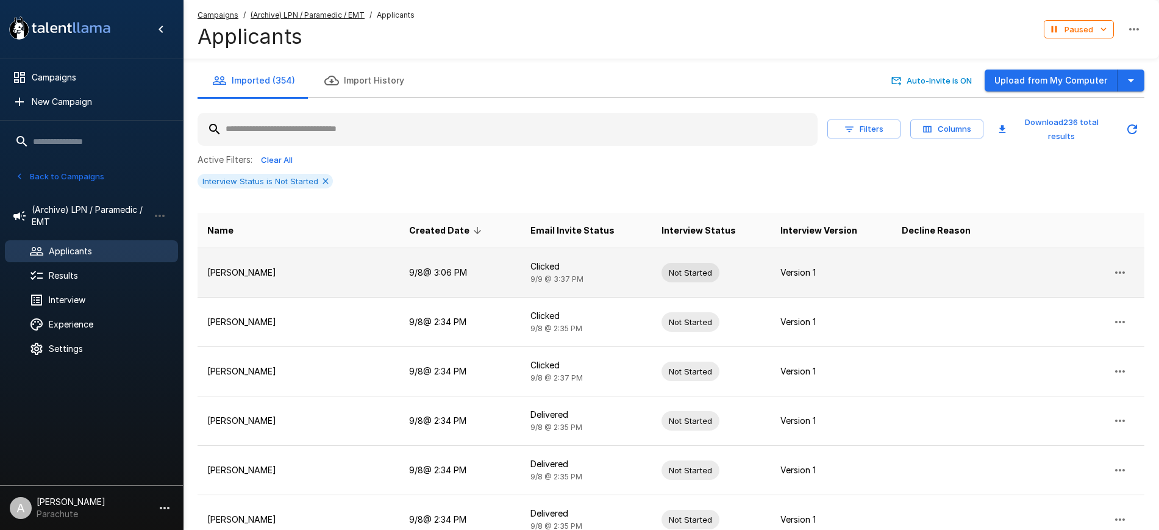
click at [1134, 269] on button "button" at bounding box center [1119, 272] width 29 height 29
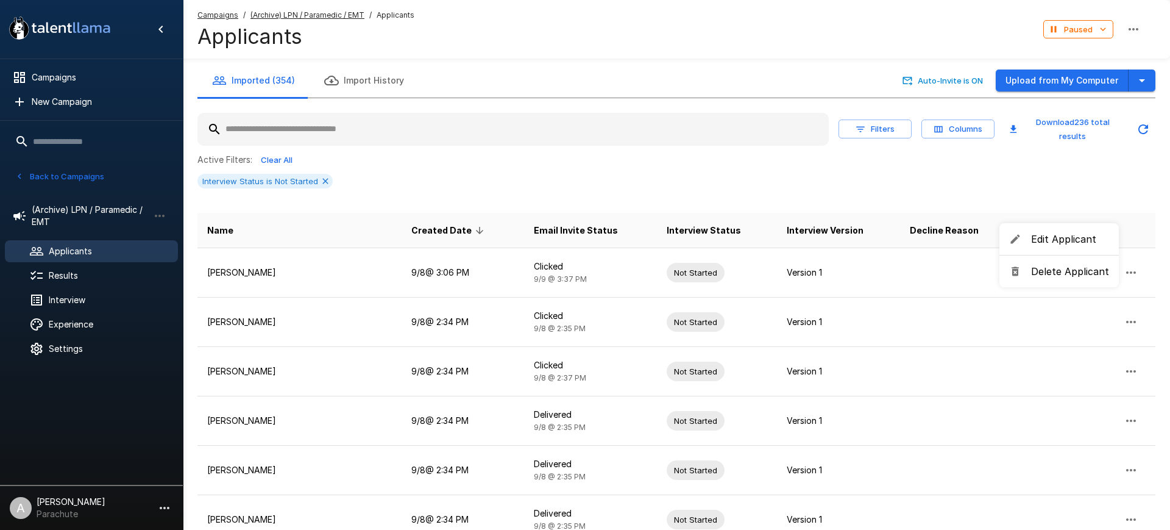
click at [1050, 277] on span "Delete Applicant" at bounding box center [1070, 271] width 78 height 15
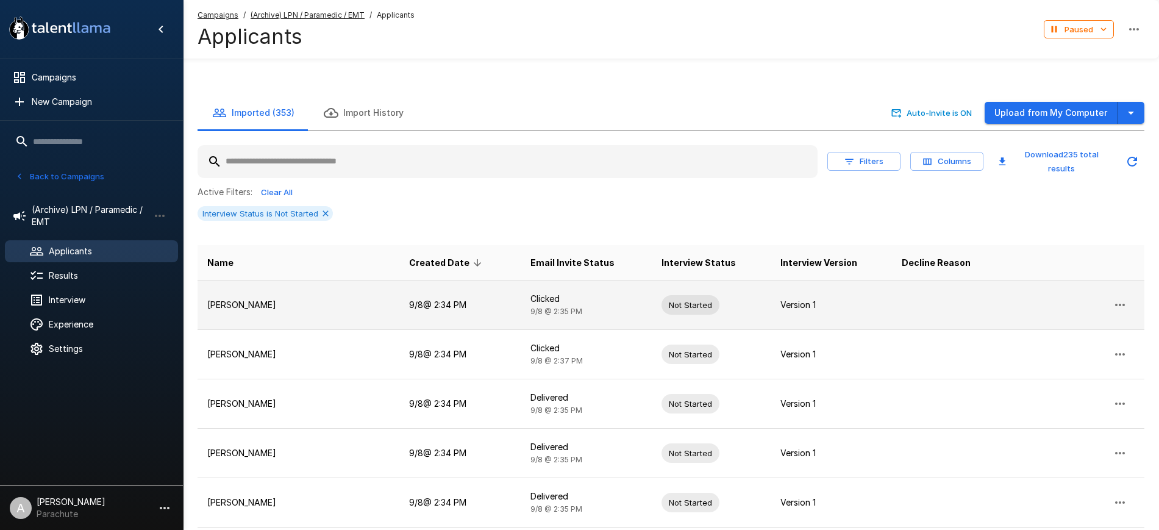
click at [1115, 297] on icon "button" at bounding box center [1119, 304] width 15 height 15
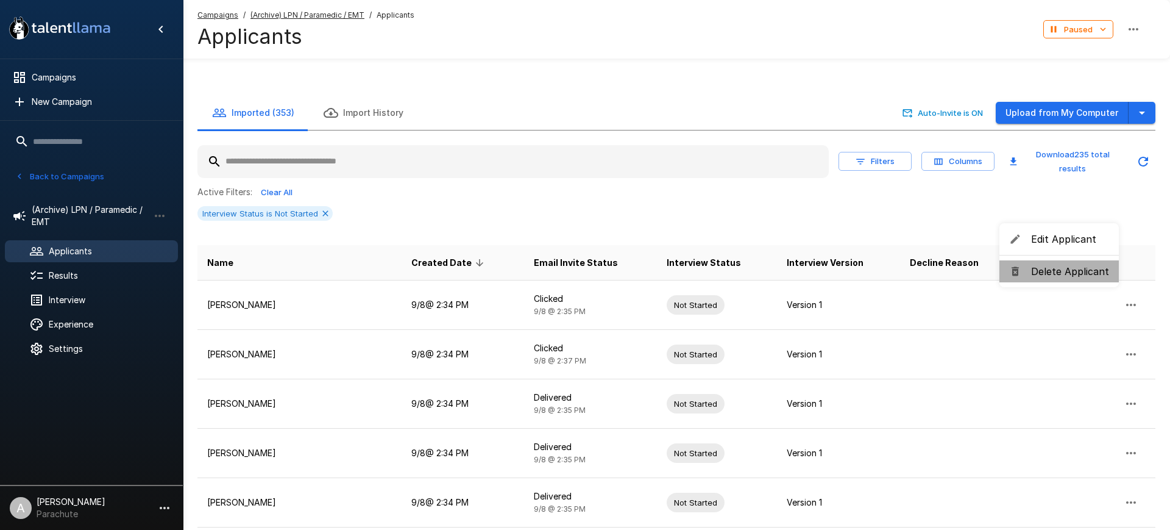
click at [1061, 274] on span "Delete Applicant" at bounding box center [1070, 271] width 78 height 15
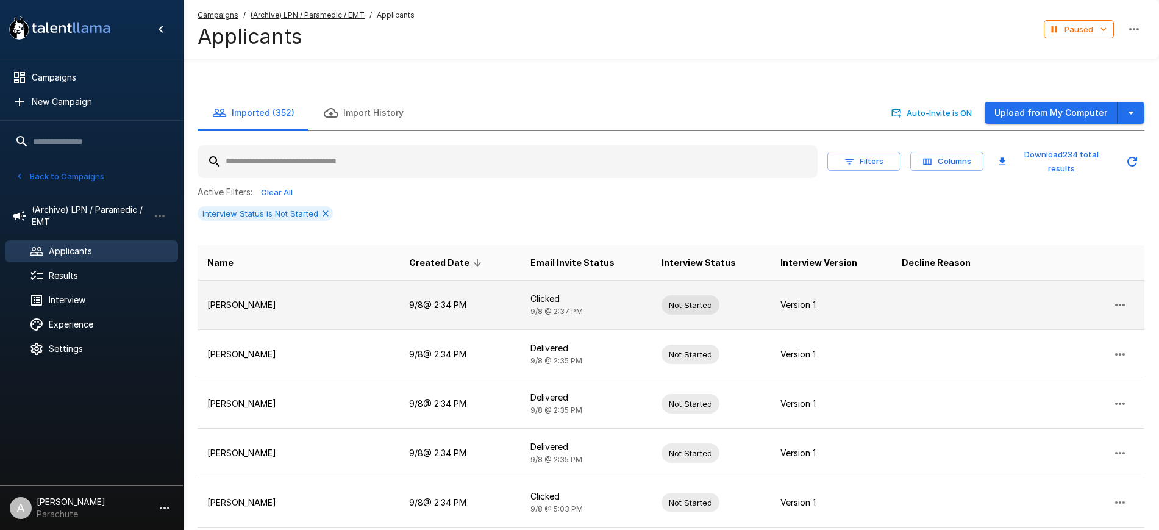
click at [1121, 297] on icon "button" at bounding box center [1119, 304] width 15 height 15
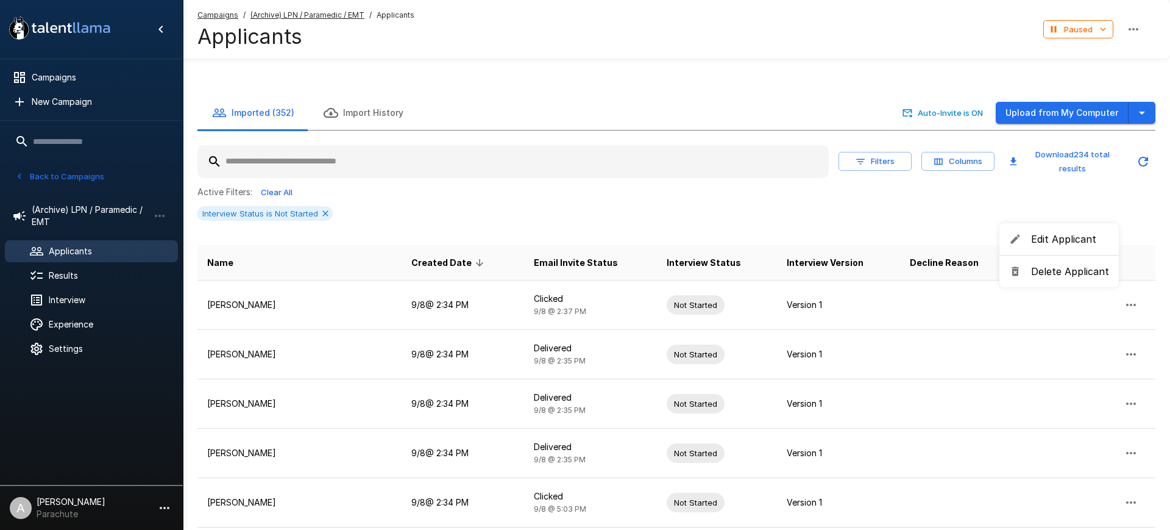
click at [1066, 275] on span "Delete Applicant" at bounding box center [1070, 271] width 78 height 15
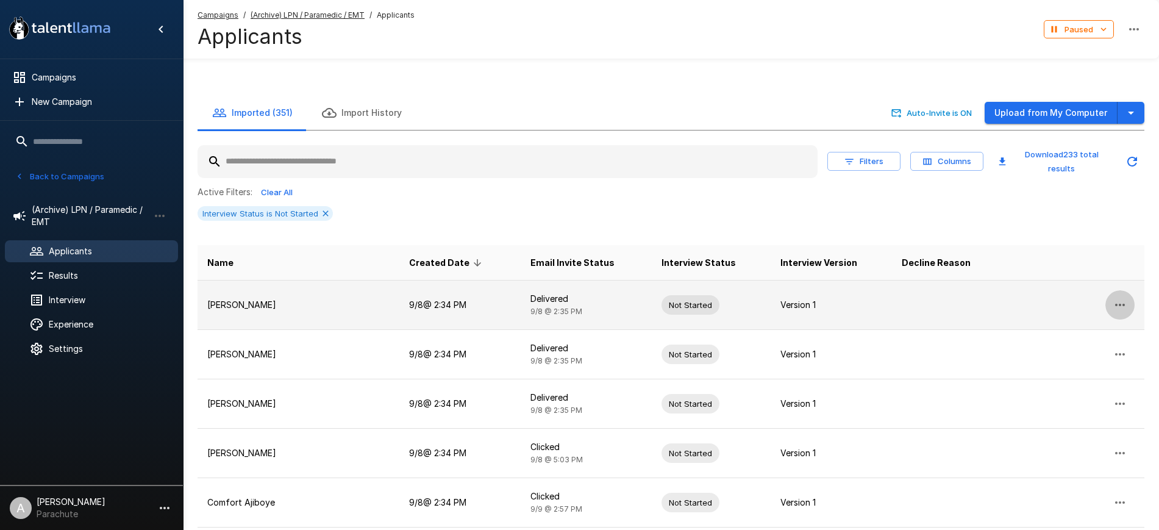
click at [1117, 290] on button "button" at bounding box center [1119, 304] width 29 height 29
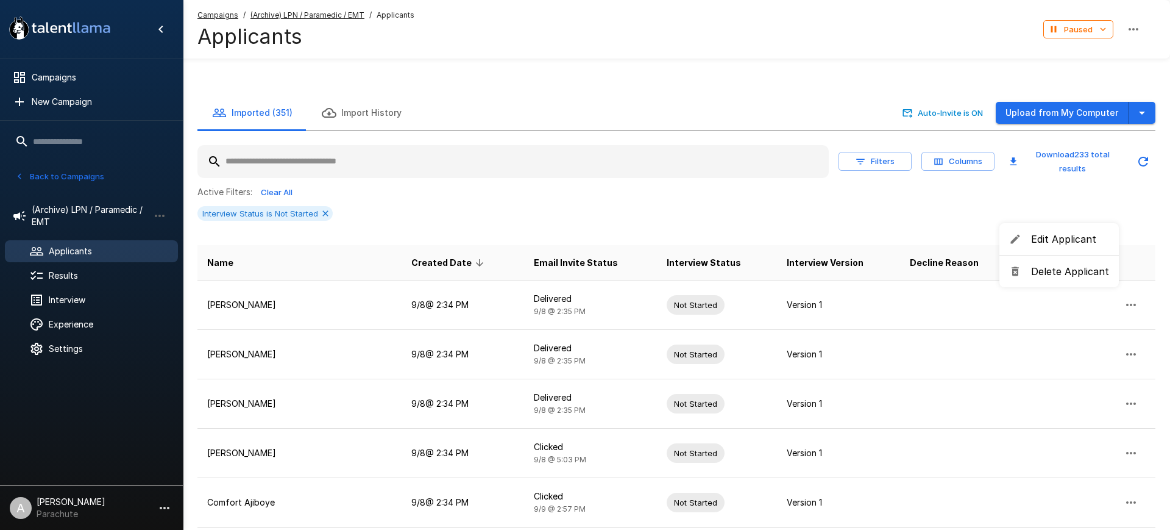
click at [1039, 276] on span "Delete Applicant" at bounding box center [1070, 271] width 78 height 15
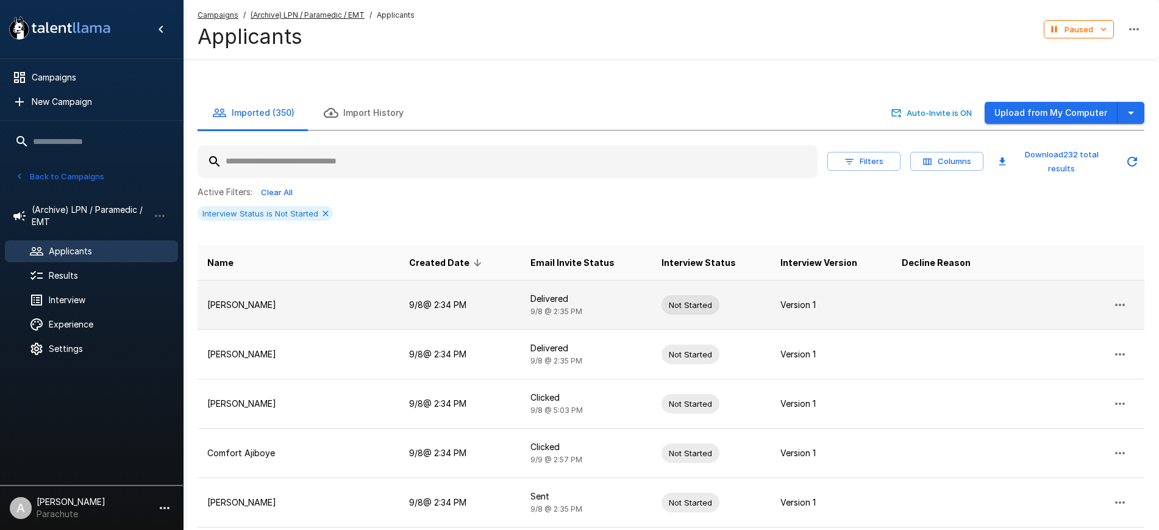
click at [1113, 290] on button "button" at bounding box center [1119, 304] width 29 height 29
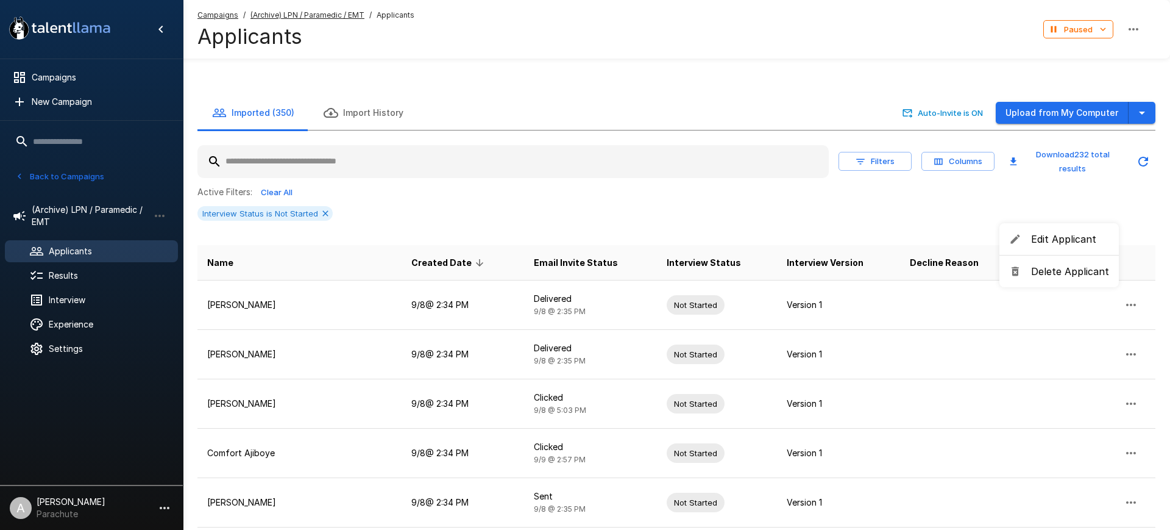
click at [1085, 260] on li "Delete Applicant" at bounding box center [1059, 271] width 119 height 22
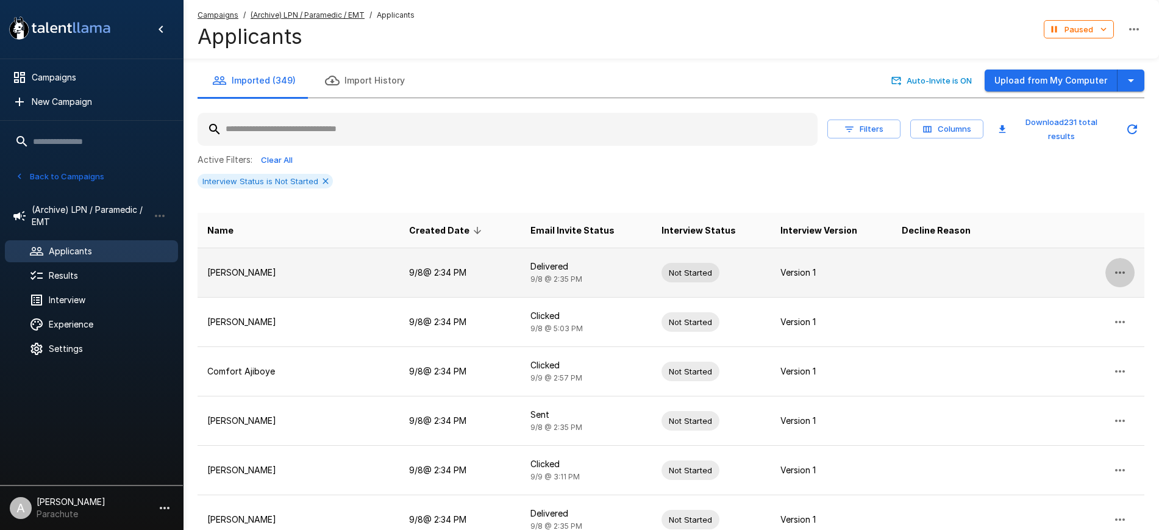
click at [1114, 263] on button "button" at bounding box center [1119, 272] width 29 height 29
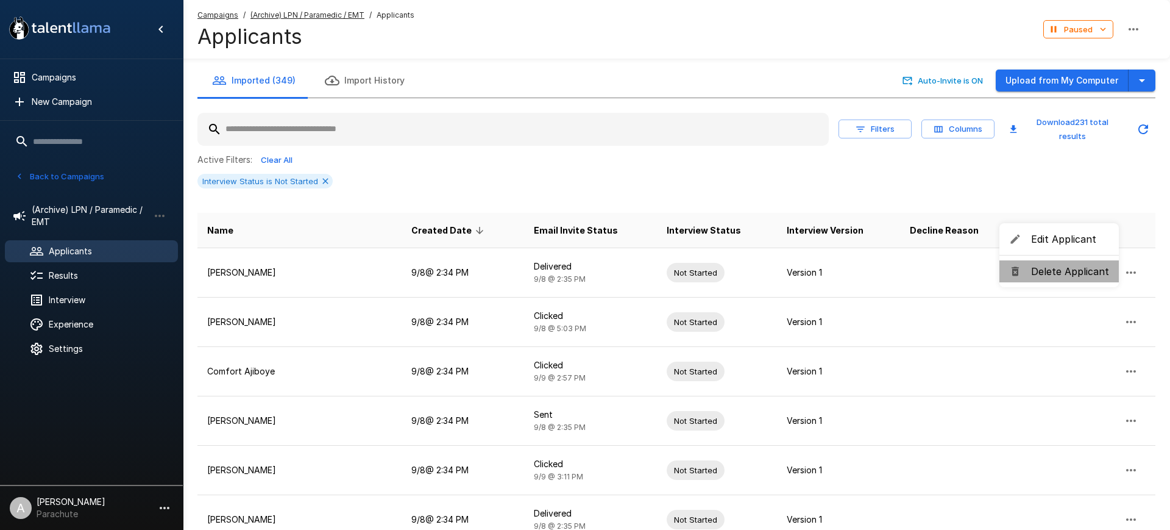
click at [1089, 266] on span "Delete Applicant" at bounding box center [1070, 271] width 78 height 15
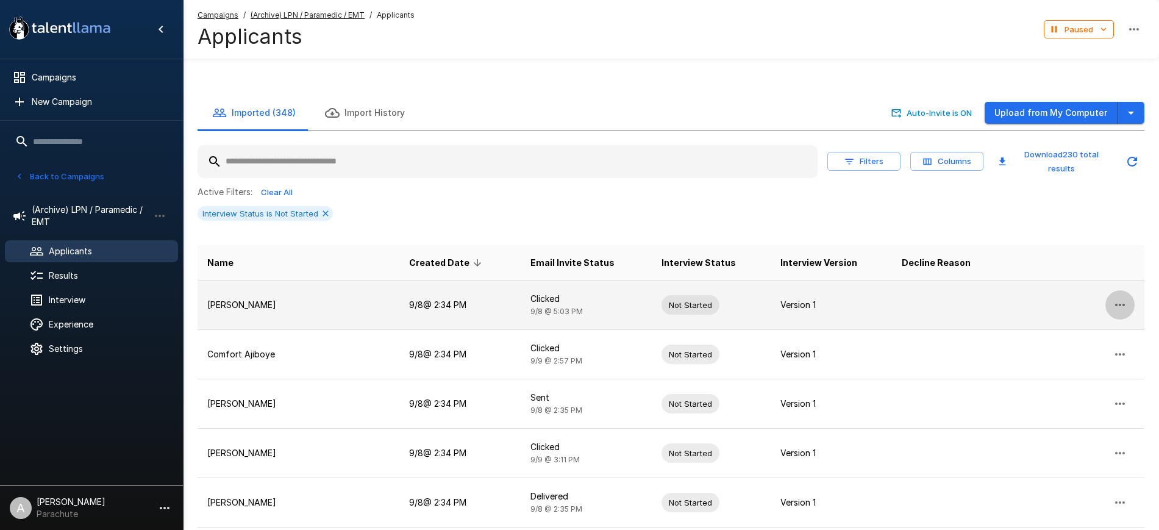
click at [1116, 290] on button "button" at bounding box center [1119, 304] width 29 height 29
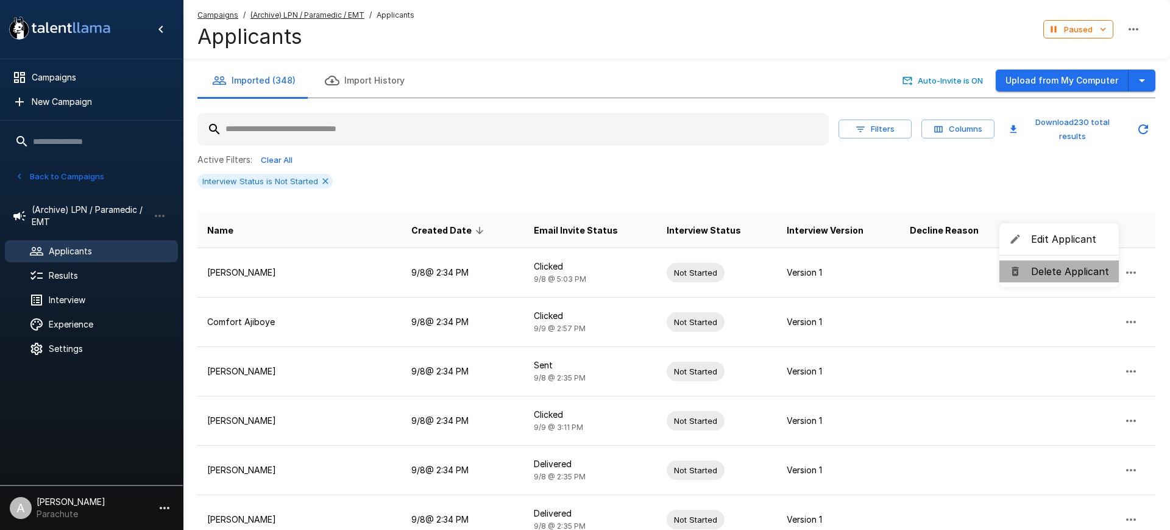
click at [1074, 273] on span "Delete Applicant" at bounding box center [1070, 271] width 78 height 15
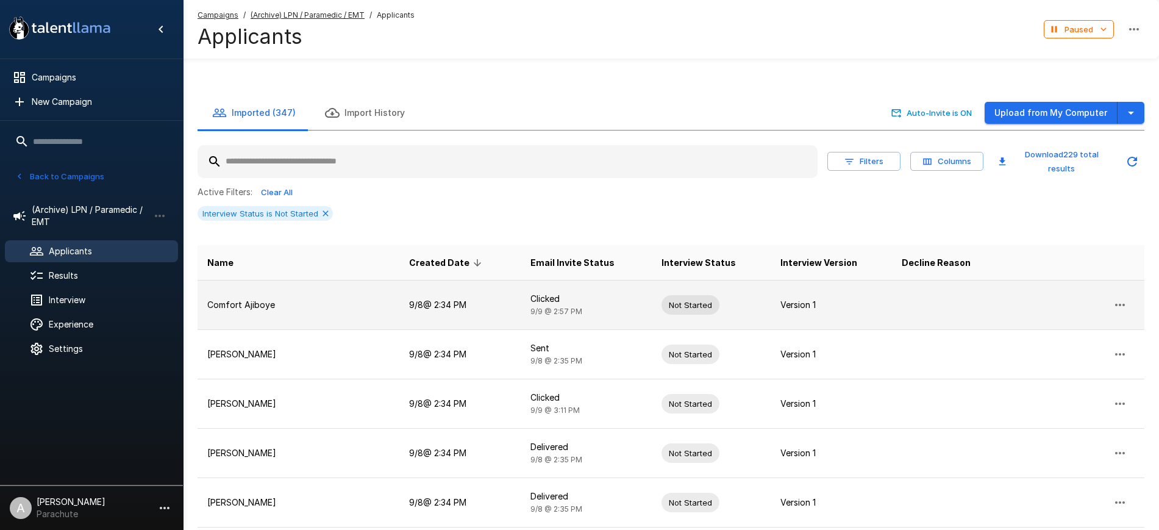
click at [1125, 297] on icon "button" at bounding box center [1119, 304] width 15 height 15
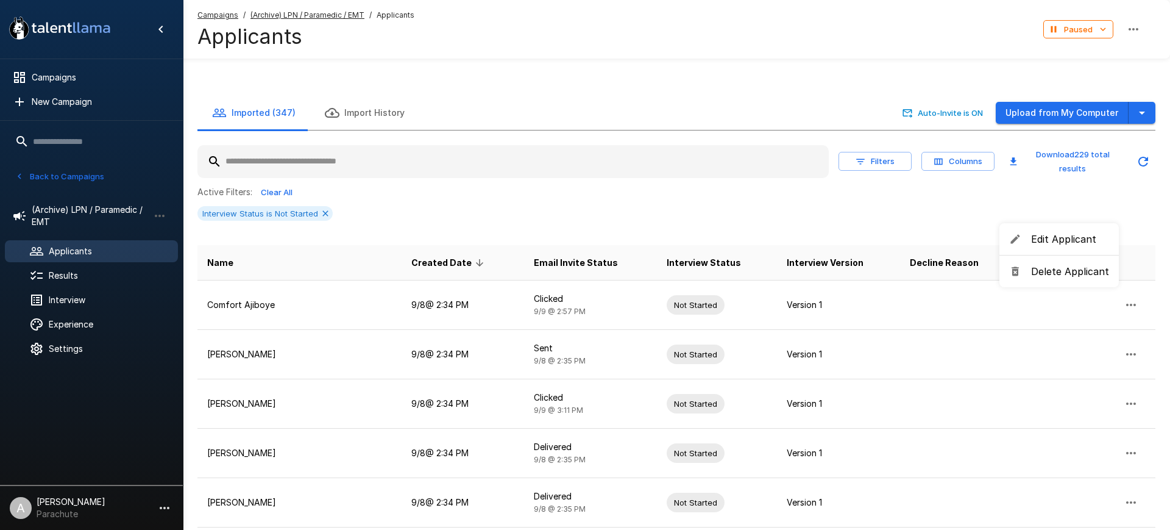
click at [1071, 276] on span "Delete Applicant" at bounding box center [1070, 271] width 78 height 15
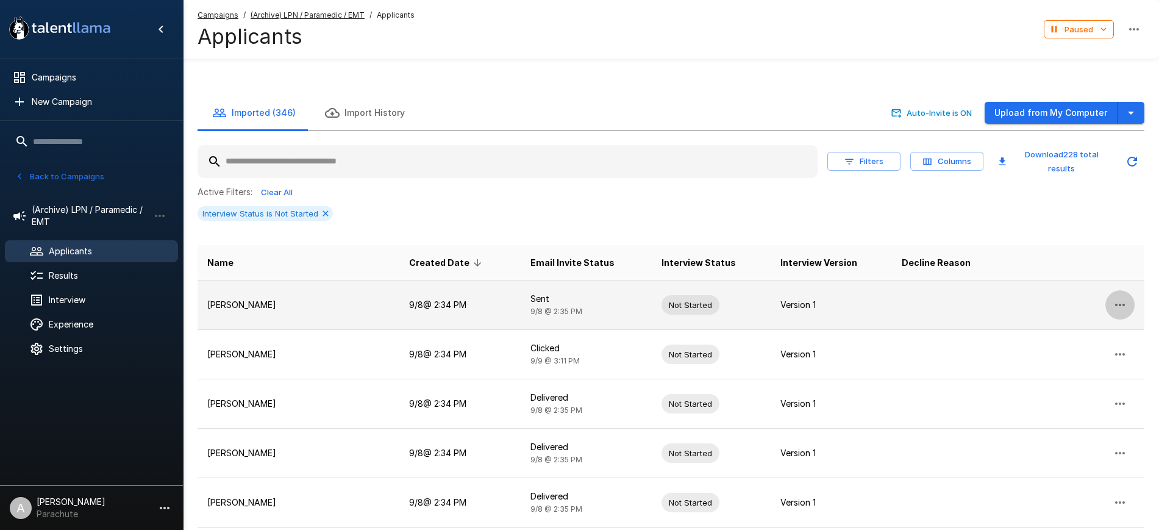
click at [1117, 297] on icon "button" at bounding box center [1119, 304] width 15 height 15
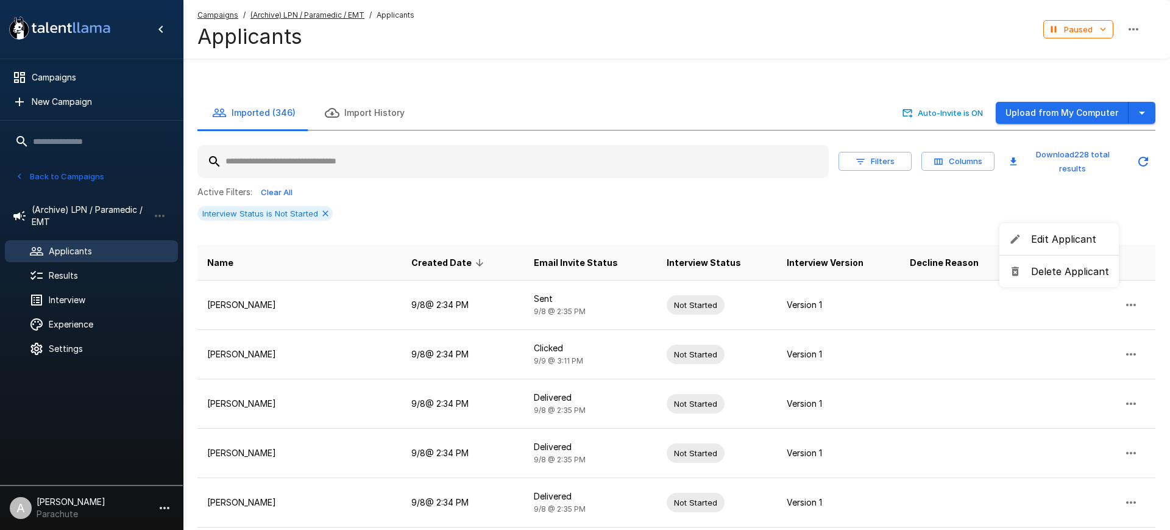
click at [1062, 270] on span "Delete Applicant" at bounding box center [1070, 271] width 78 height 15
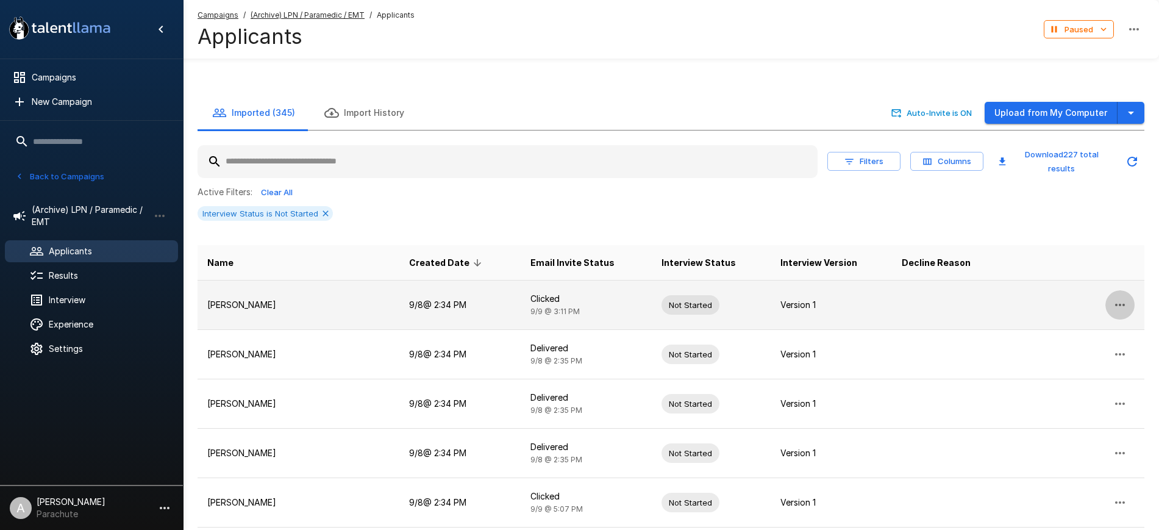
click at [1122, 297] on icon "button" at bounding box center [1119, 304] width 15 height 15
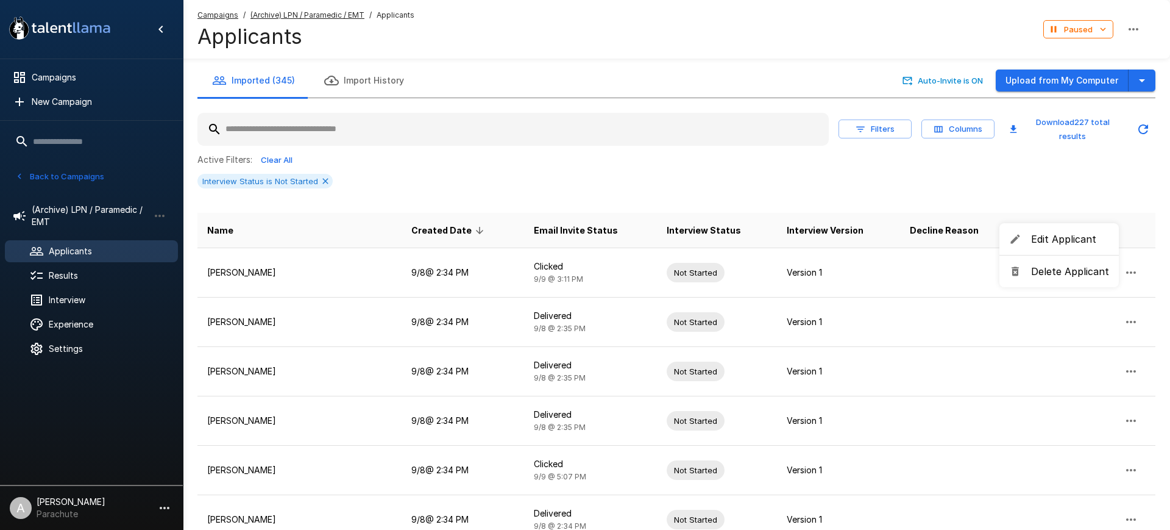
click at [1053, 272] on span "Delete Applicant" at bounding box center [1070, 271] width 78 height 15
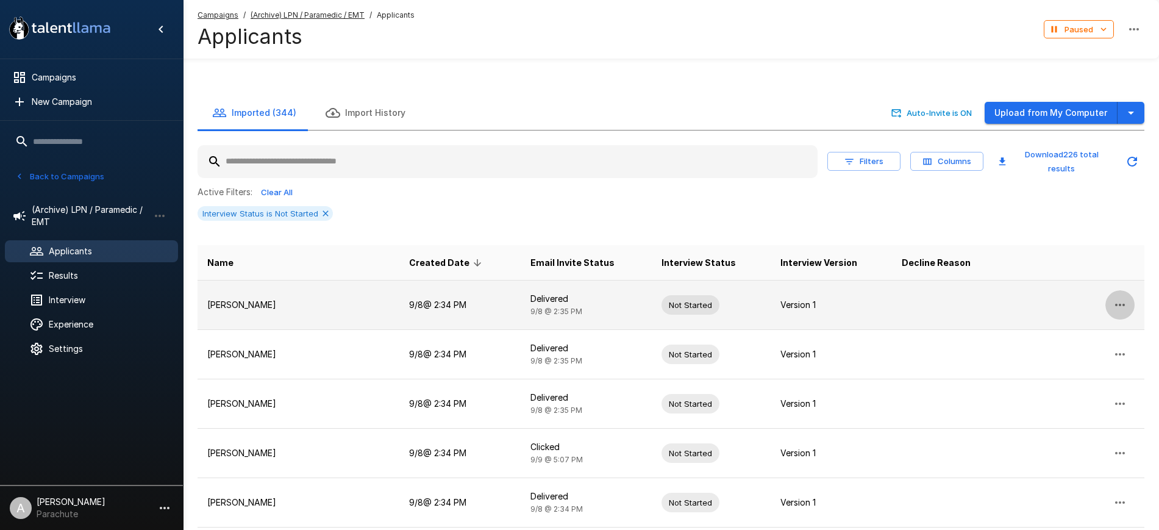
click at [1125, 297] on icon "button" at bounding box center [1119, 304] width 15 height 15
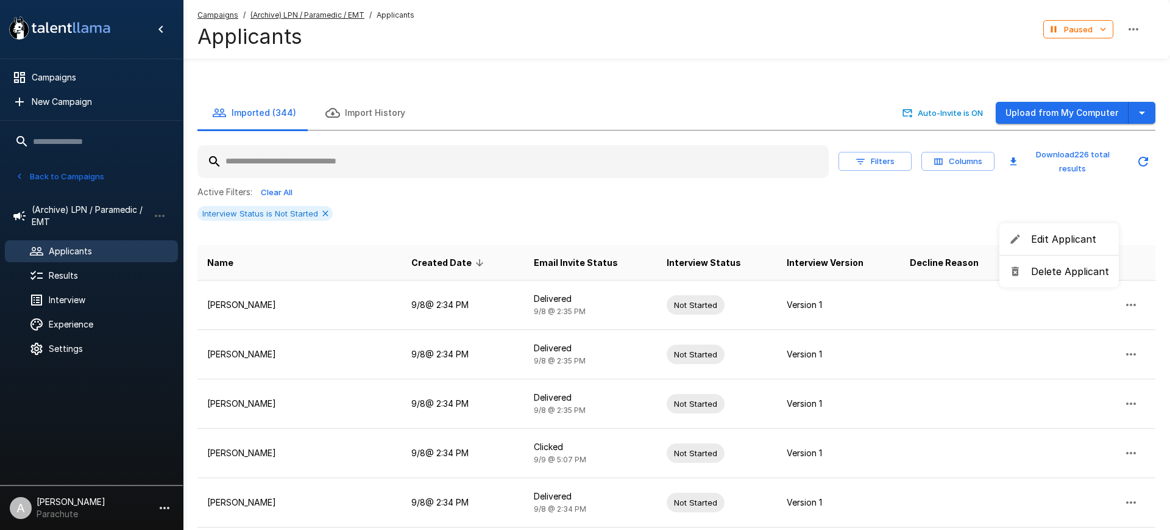
click at [1073, 270] on span "Delete Applicant" at bounding box center [1070, 271] width 78 height 15
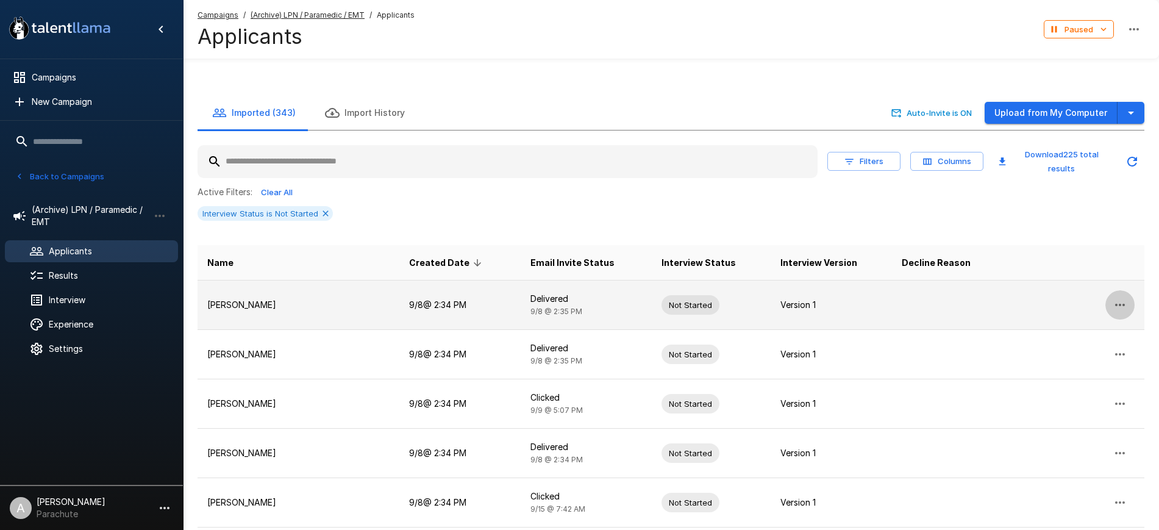
click at [1114, 297] on icon "button" at bounding box center [1119, 304] width 15 height 15
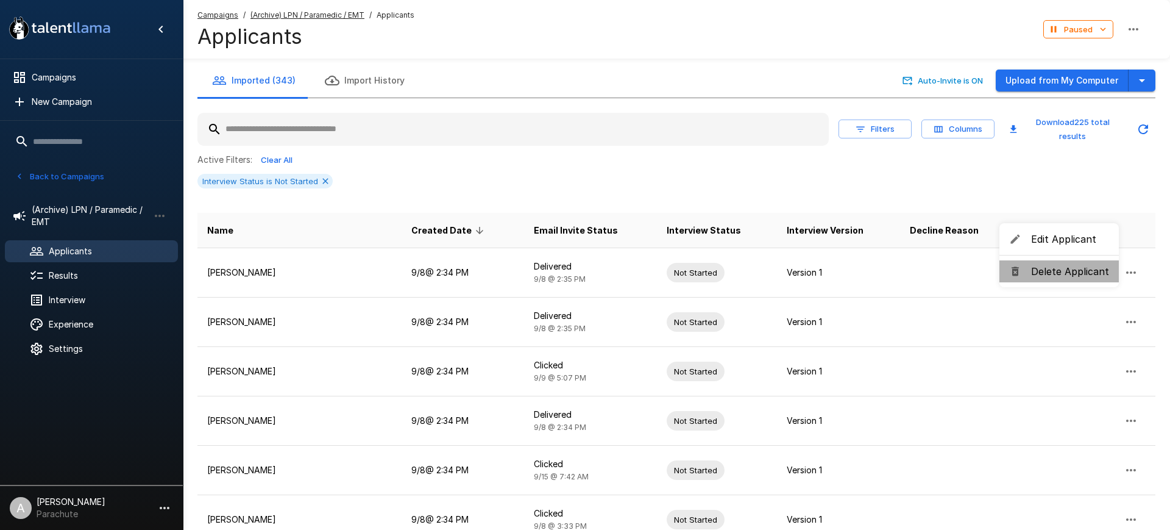
click at [1075, 274] on span "Delete Applicant" at bounding box center [1070, 271] width 78 height 15
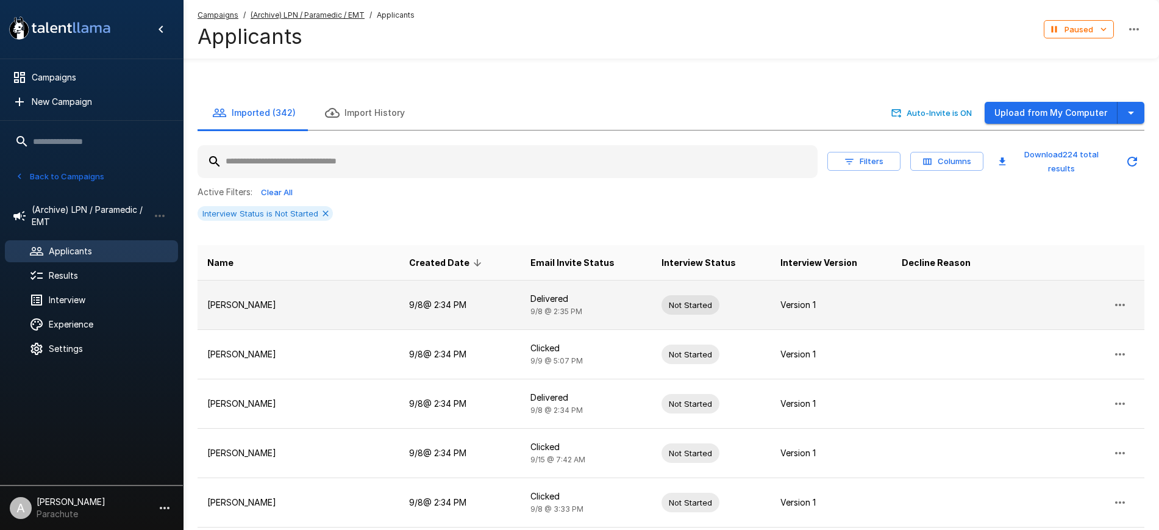
click at [1121, 290] on button "button" at bounding box center [1119, 304] width 29 height 29
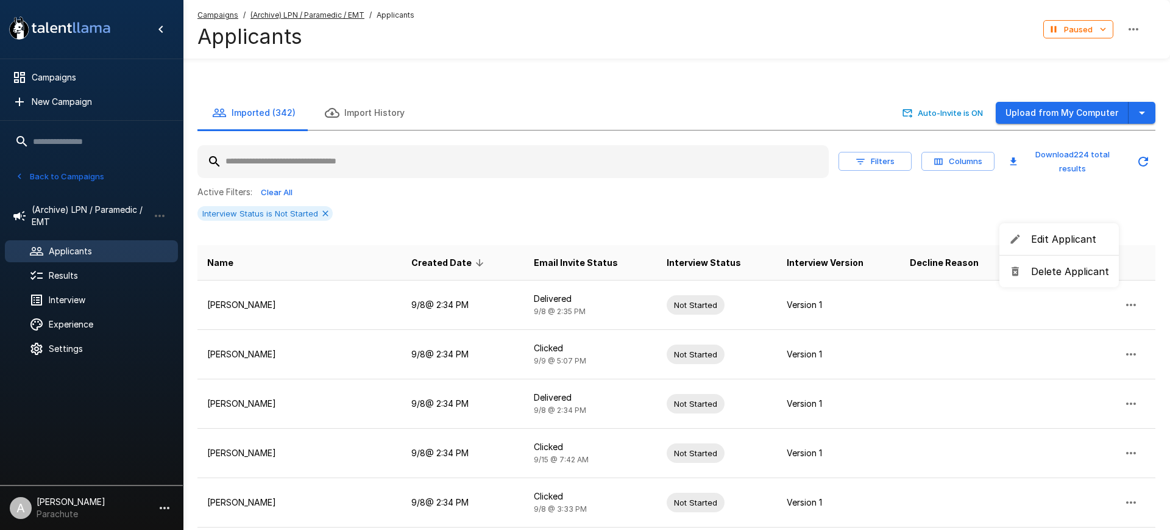
click at [1081, 263] on li "Delete Applicant" at bounding box center [1059, 271] width 119 height 22
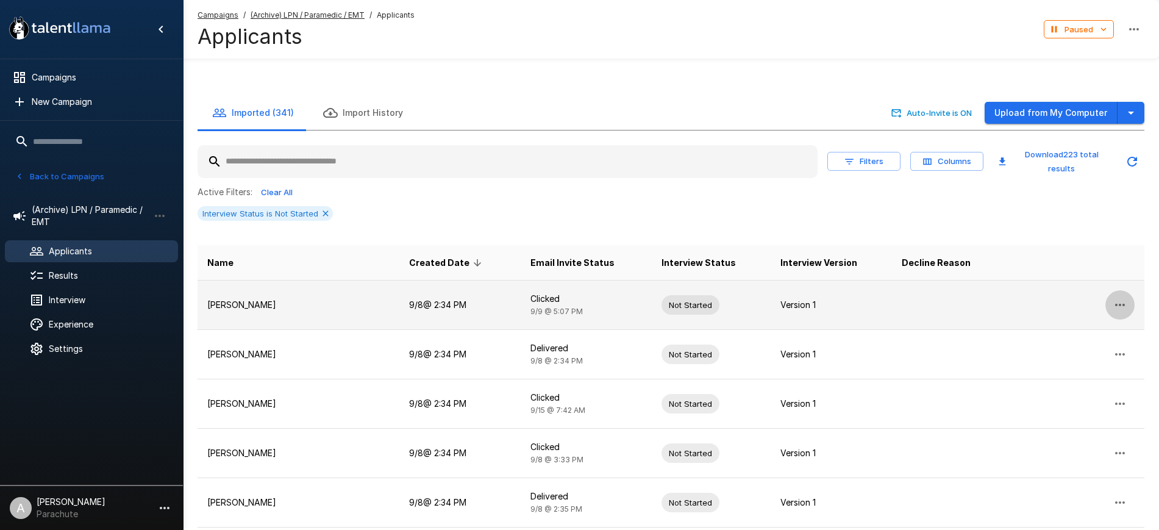
click at [1108, 290] on button "button" at bounding box center [1119, 304] width 29 height 29
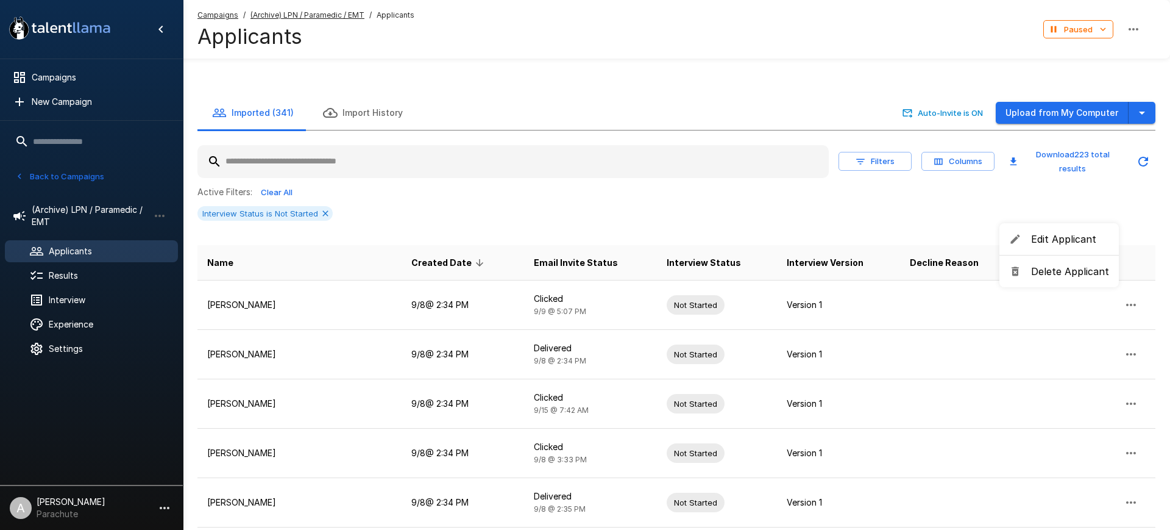
click at [1053, 271] on span "Delete Applicant" at bounding box center [1070, 271] width 78 height 15
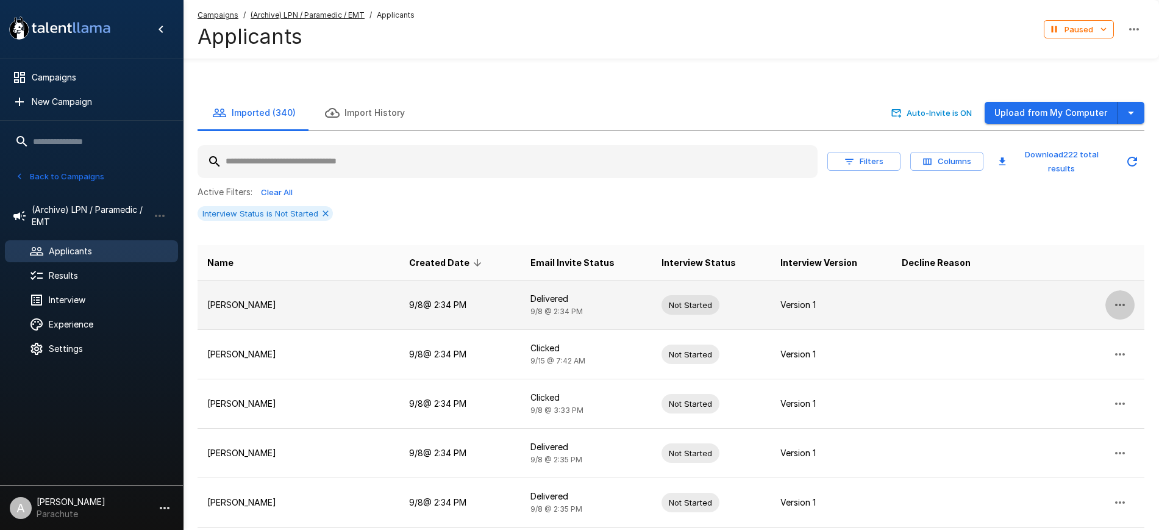
click at [1121, 297] on icon "button" at bounding box center [1119, 304] width 15 height 15
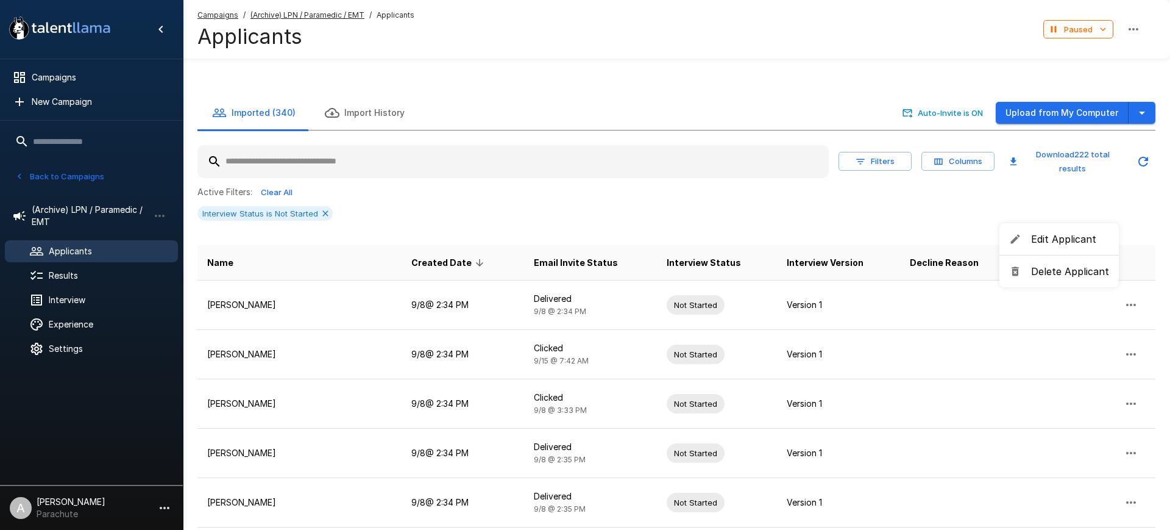
click at [1066, 269] on span "Delete Applicant" at bounding box center [1070, 271] width 78 height 15
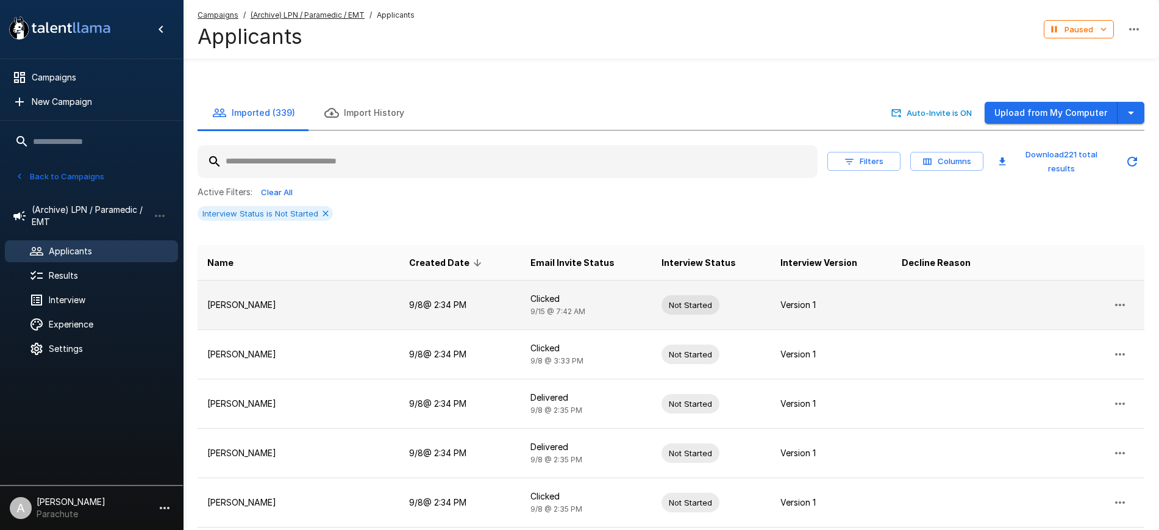
click at [1112, 297] on icon "button" at bounding box center [1119, 304] width 15 height 15
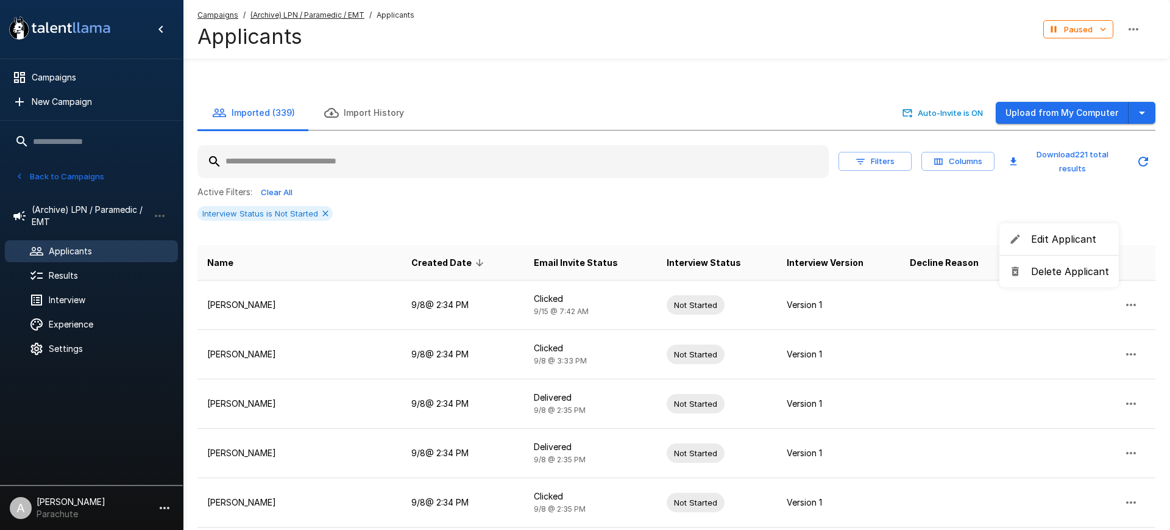
click at [1066, 273] on span "Delete Applicant" at bounding box center [1070, 271] width 78 height 15
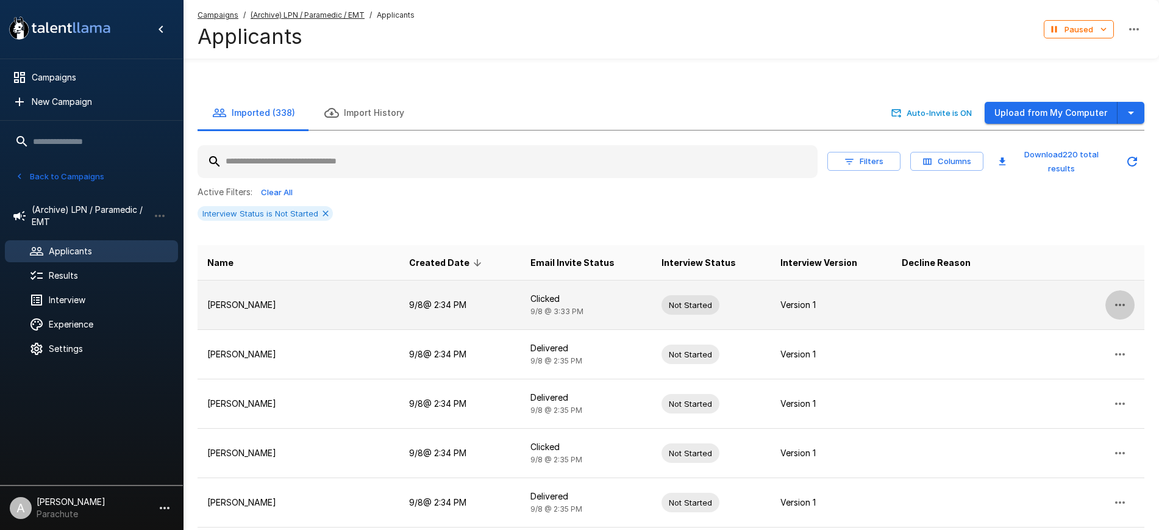
click at [1119, 297] on icon "button" at bounding box center [1119, 304] width 15 height 15
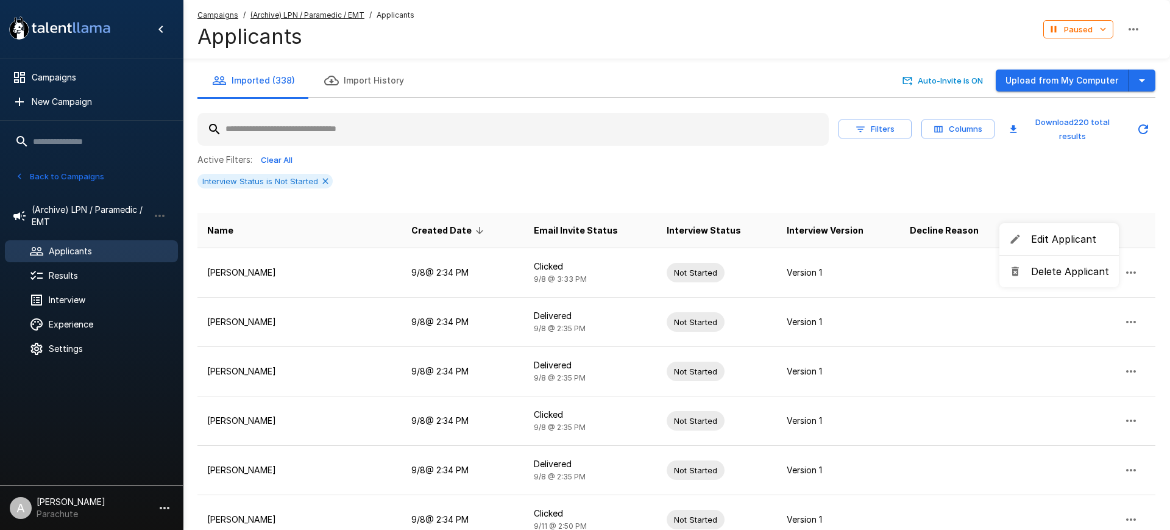
click at [1087, 268] on span "Delete Applicant" at bounding box center [1070, 271] width 78 height 15
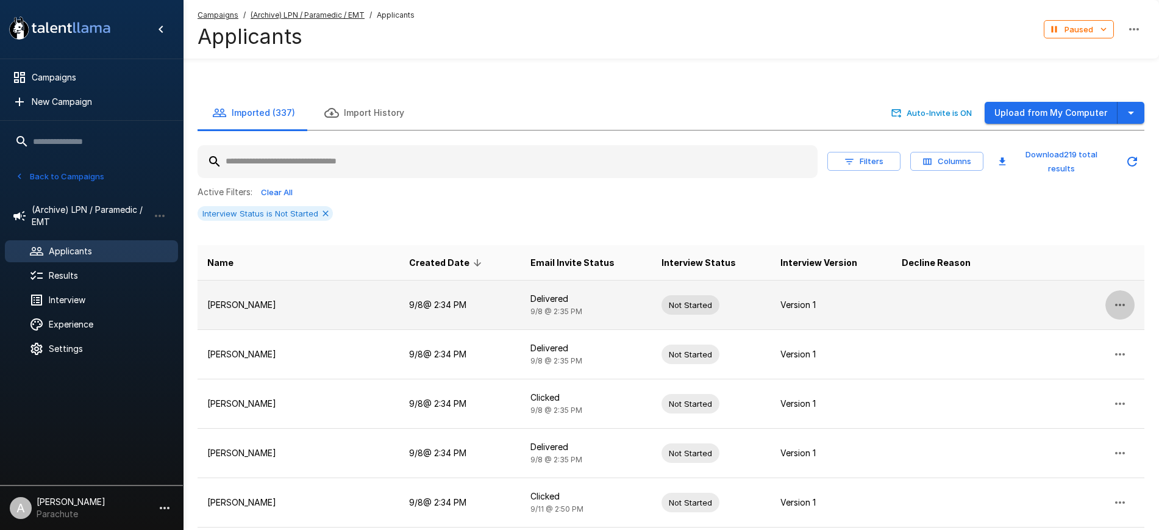
click at [1118, 297] on icon "button" at bounding box center [1119, 304] width 15 height 15
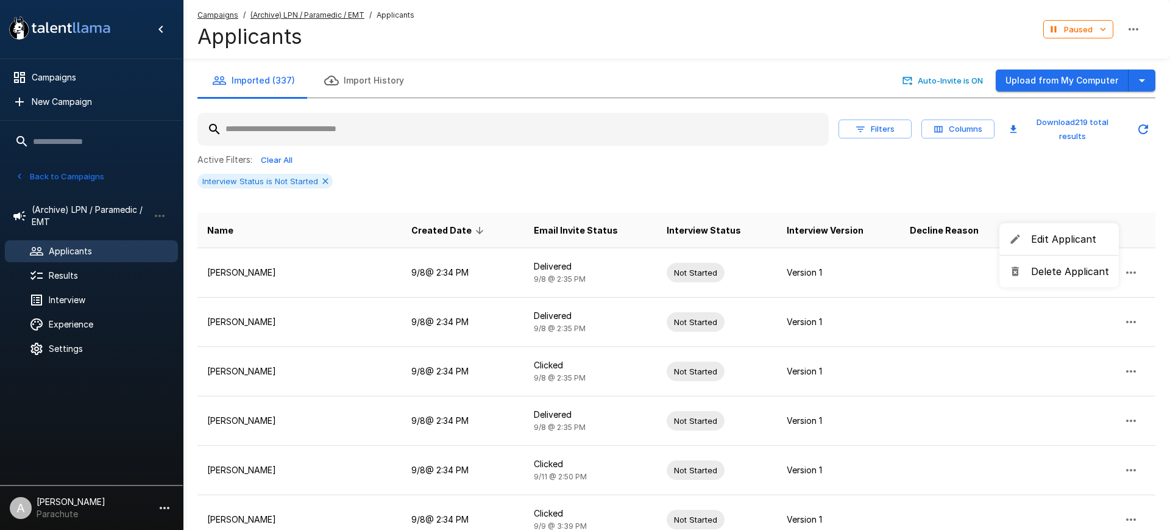
click at [1072, 267] on span "Delete Applicant" at bounding box center [1070, 271] width 78 height 15
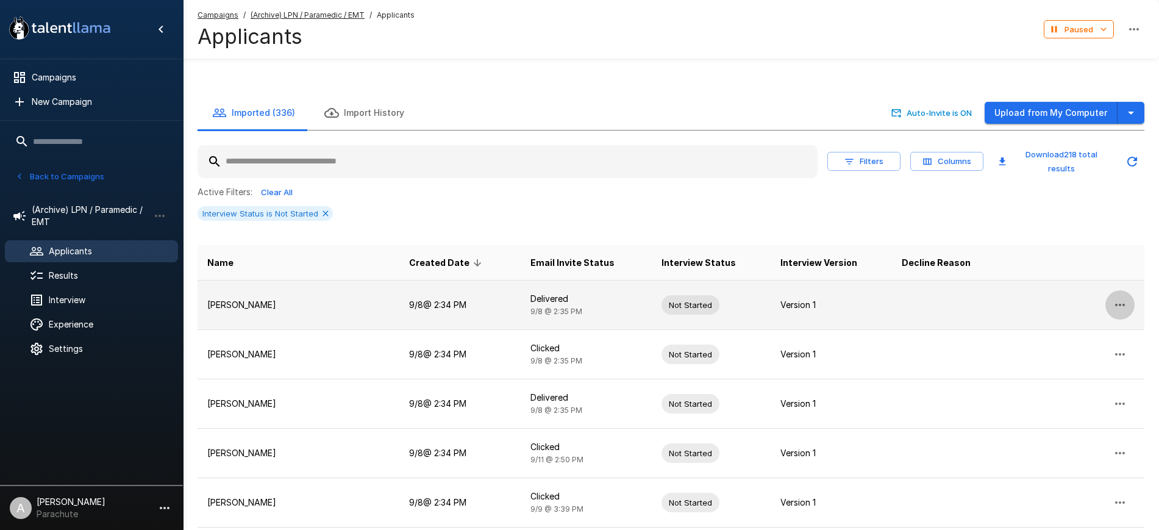
click at [1126, 290] on button "button" at bounding box center [1119, 304] width 29 height 29
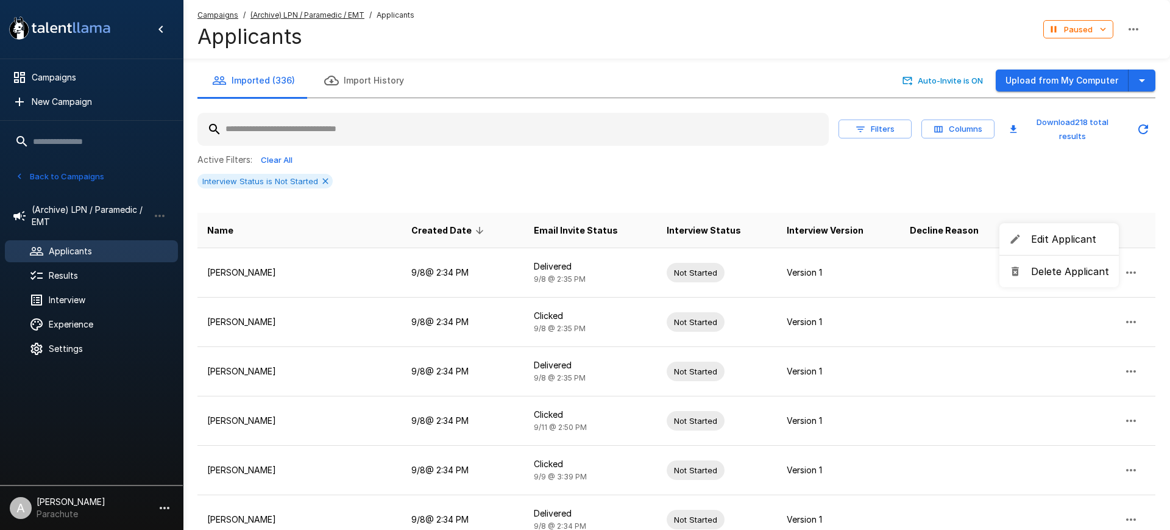
click at [1061, 278] on span "Delete Applicant" at bounding box center [1070, 271] width 78 height 15
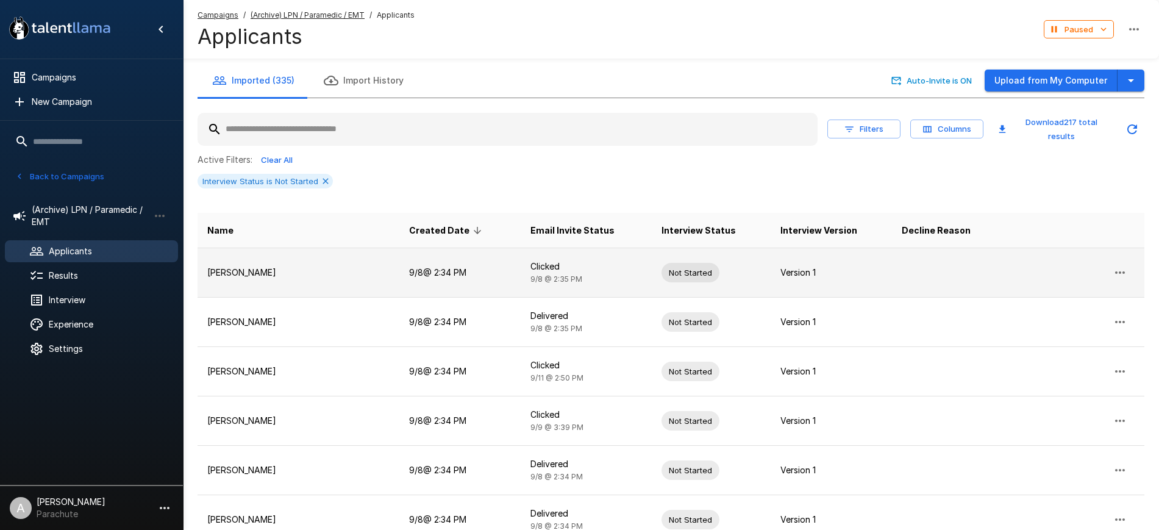
click at [1125, 266] on icon "button" at bounding box center [1119, 272] width 15 height 15
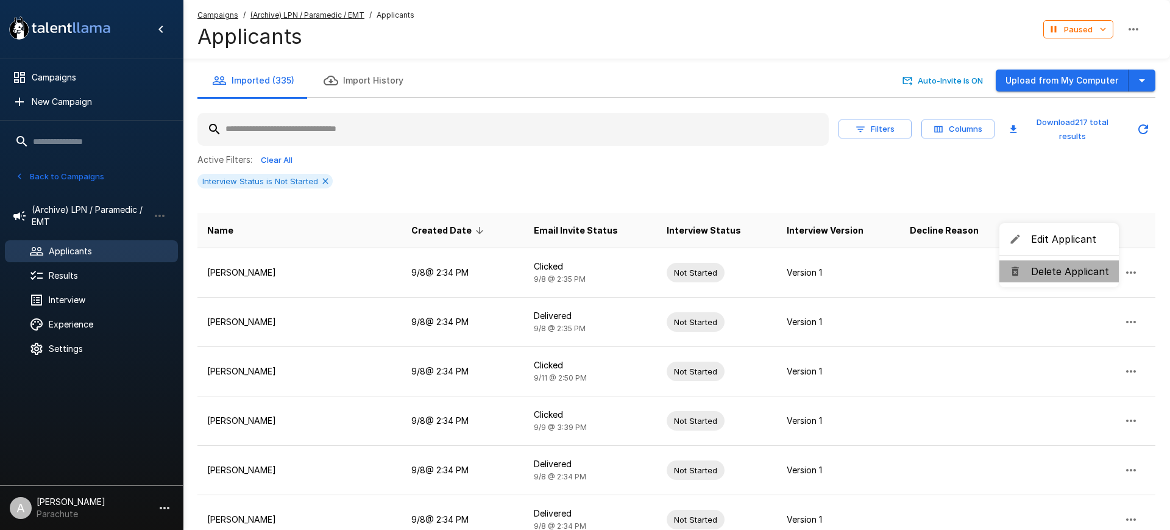
click at [1070, 270] on span "Delete Applicant" at bounding box center [1070, 271] width 78 height 15
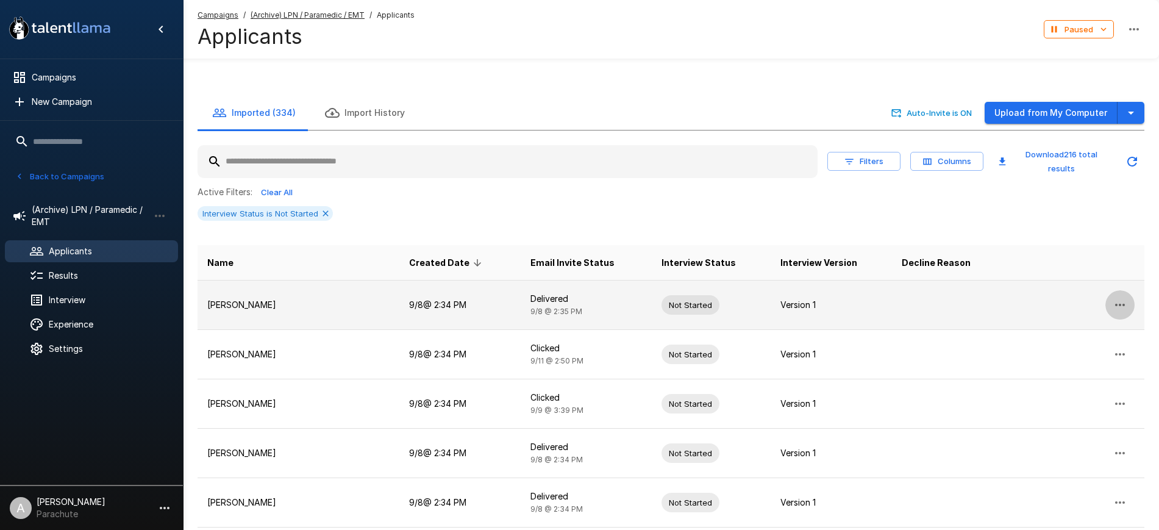
click at [1121, 297] on icon "button" at bounding box center [1119, 304] width 15 height 15
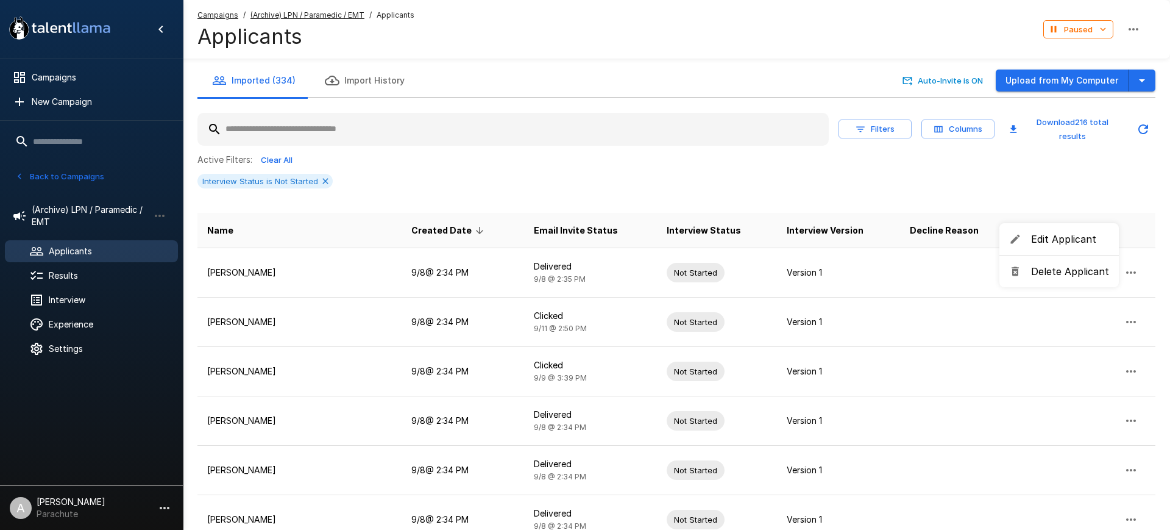
click at [1071, 271] on span "Delete Applicant" at bounding box center [1070, 271] width 78 height 15
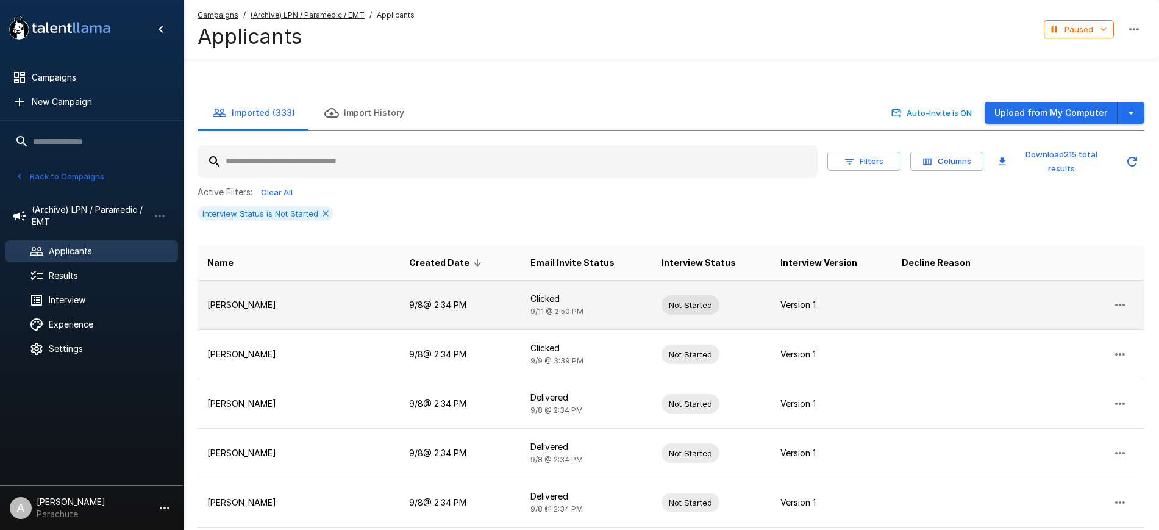
click at [1112, 297] on icon "button" at bounding box center [1119, 304] width 15 height 15
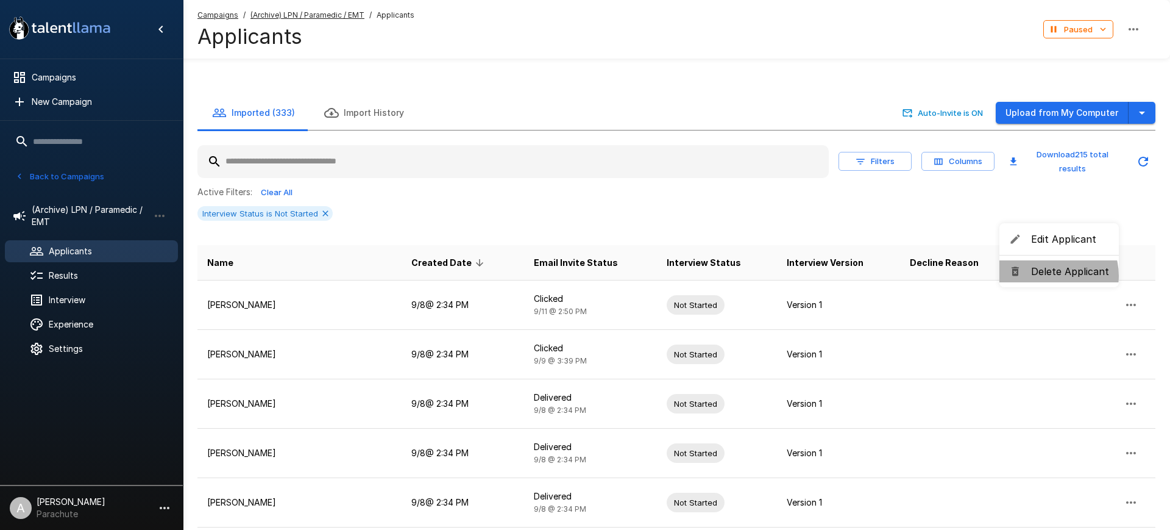
click at [1051, 276] on span "Delete Applicant" at bounding box center [1070, 271] width 78 height 15
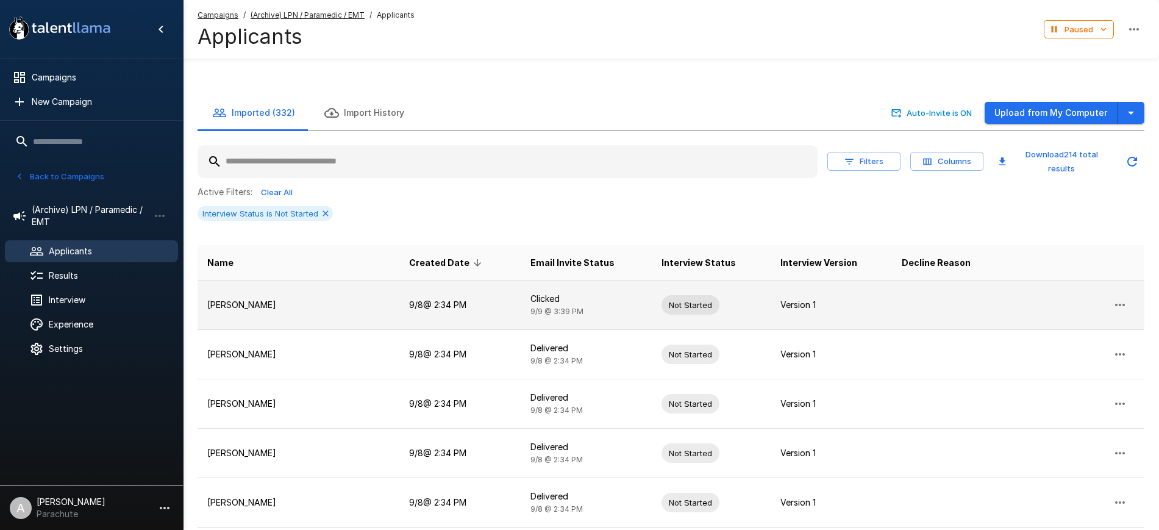
click at [1114, 290] on button "button" at bounding box center [1119, 304] width 29 height 29
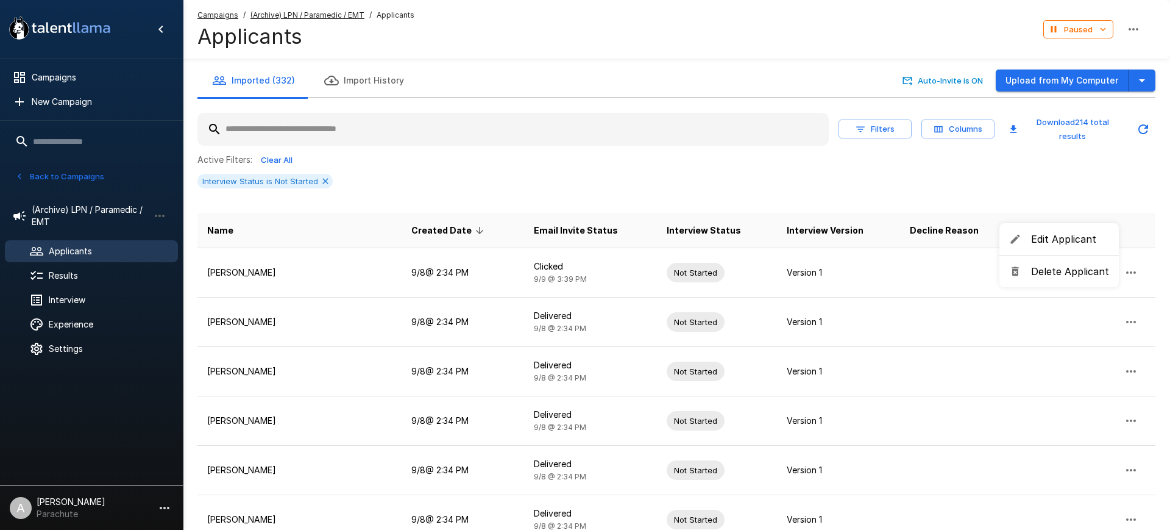
click at [1055, 268] on span "Delete Applicant" at bounding box center [1070, 271] width 78 height 15
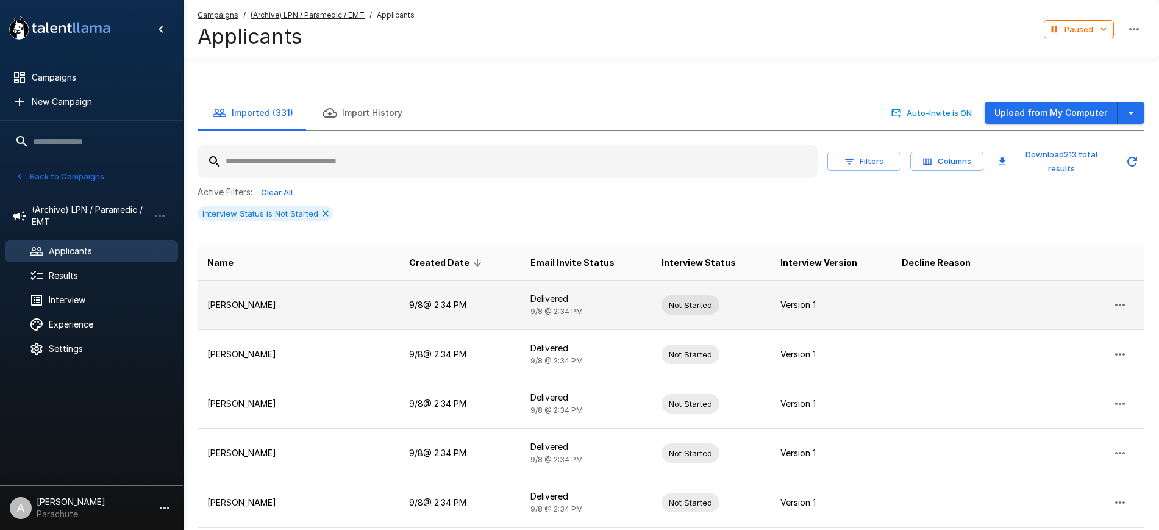
click at [333, 299] on p "Danielle Rowe" at bounding box center [298, 305] width 182 height 12
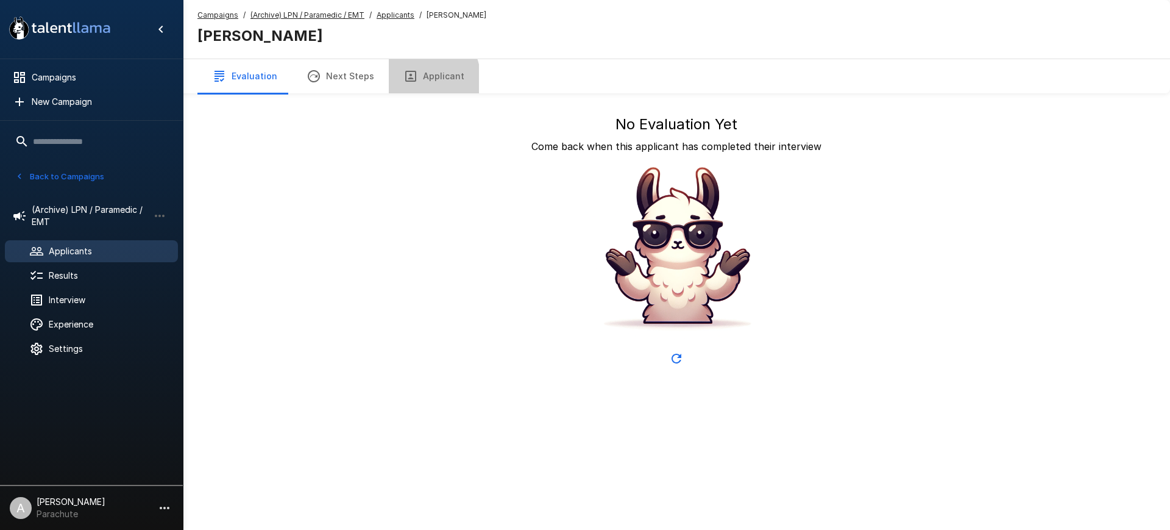
click at [413, 79] on button "Applicant" at bounding box center [434, 76] width 90 height 34
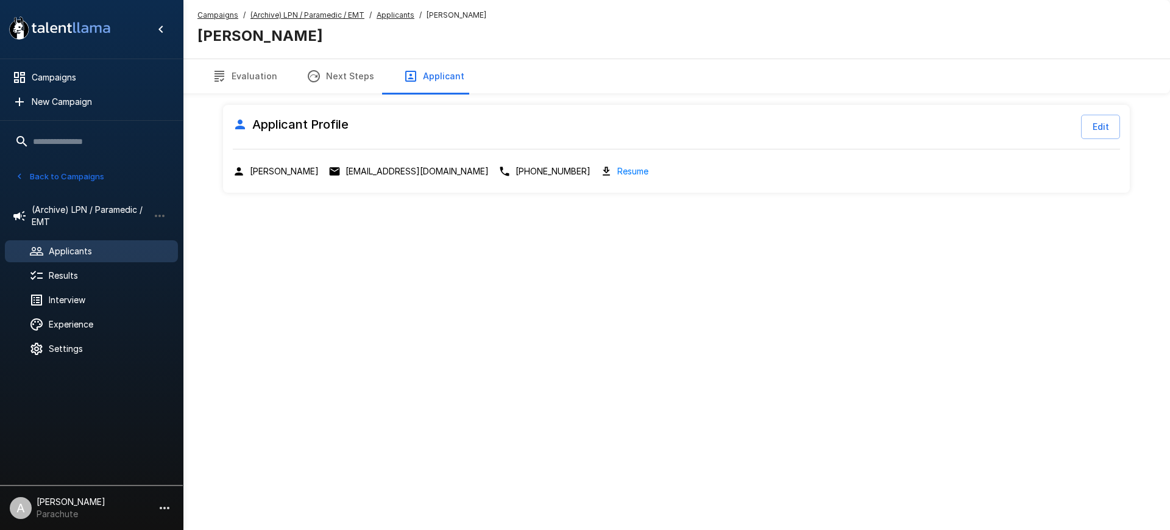
click at [362, 165] on p "drrowe2019@gmail.com" at bounding box center [417, 171] width 143 height 12
click at [395, 16] on u "Applicants" at bounding box center [396, 14] width 38 height 9
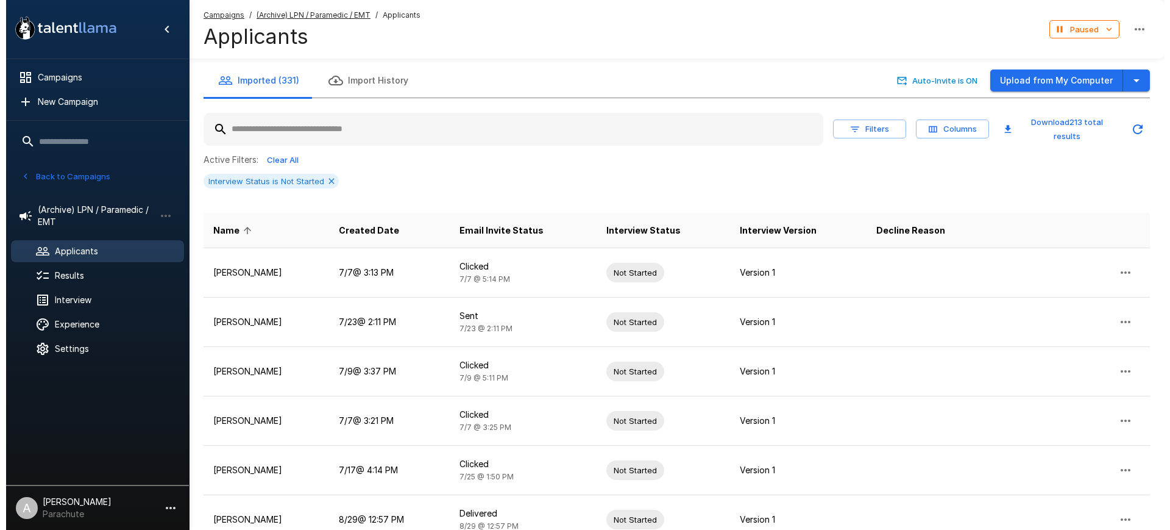
scroll to position [302, 0]
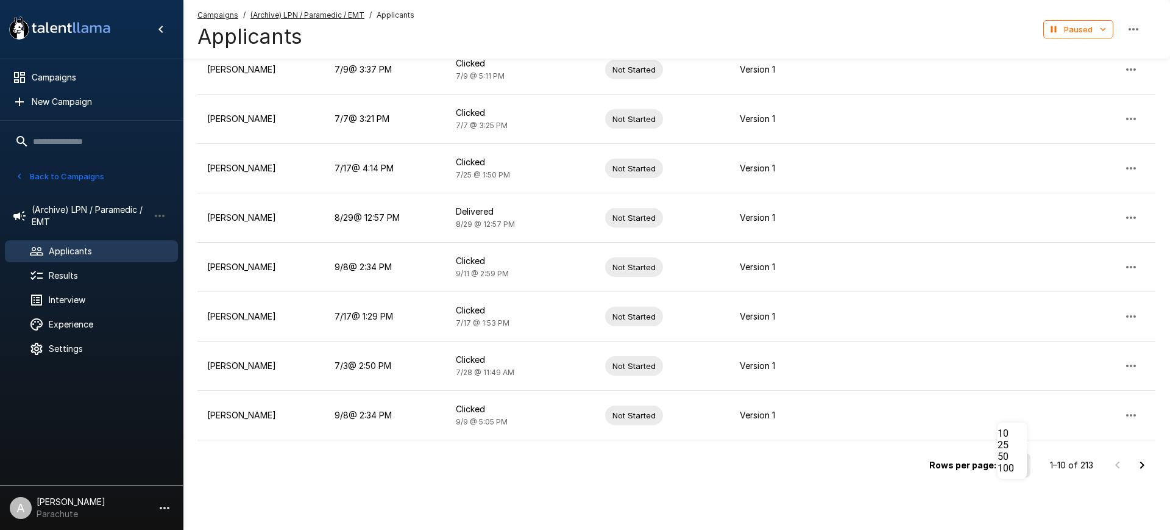
click at [1027, 474] on li "100" at bounding box center [1012, 468] width 29 height 12
type input "***"
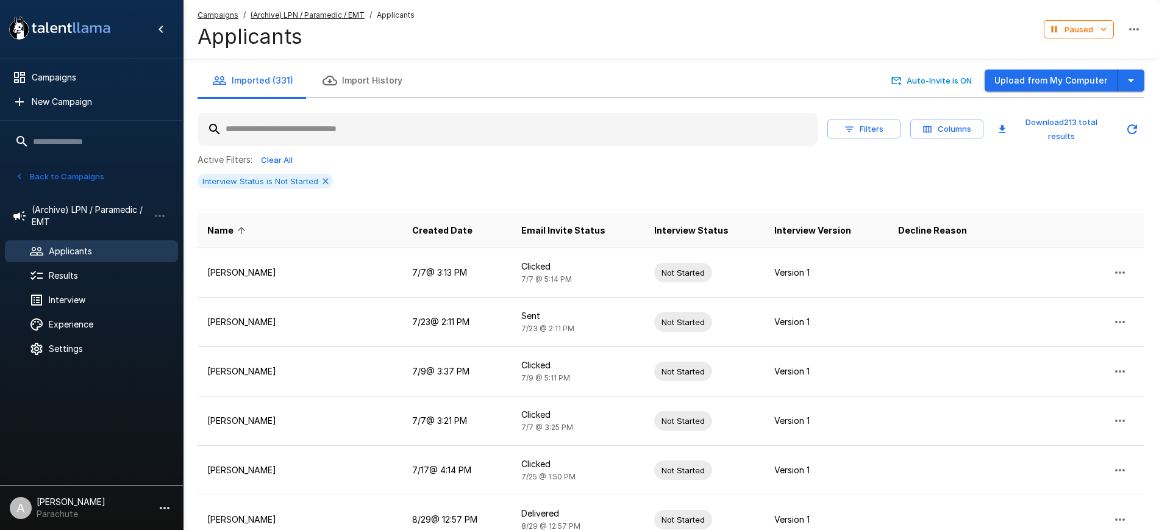
scroll to position [1, 0]
click at [443, 227] on span "Created Date" at bounding box center [442, 229] width 60 height 15
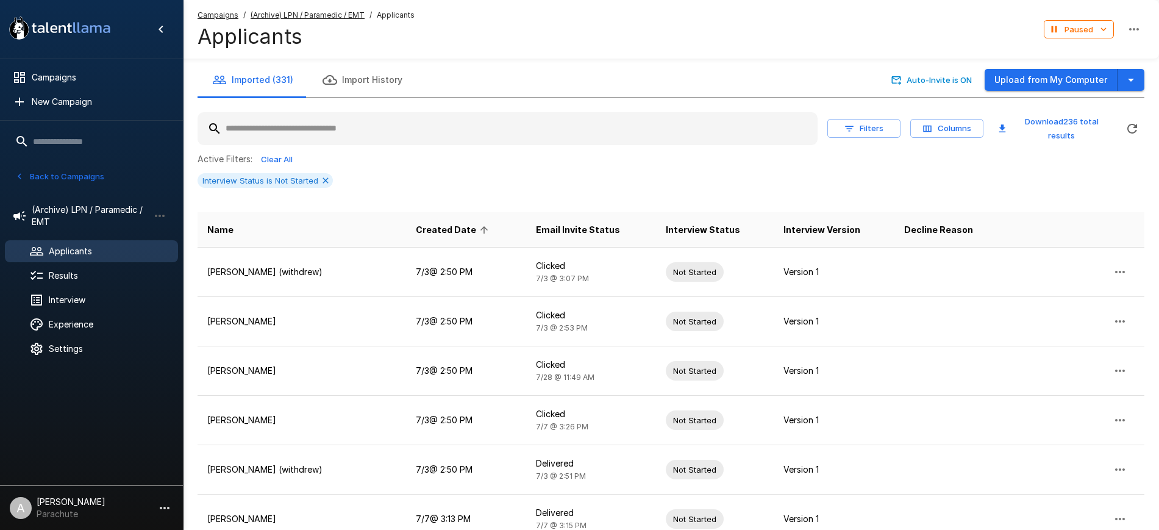
click at [443, 227] on span "Created Date" at bounding box center [454, 229] width 76 height 15
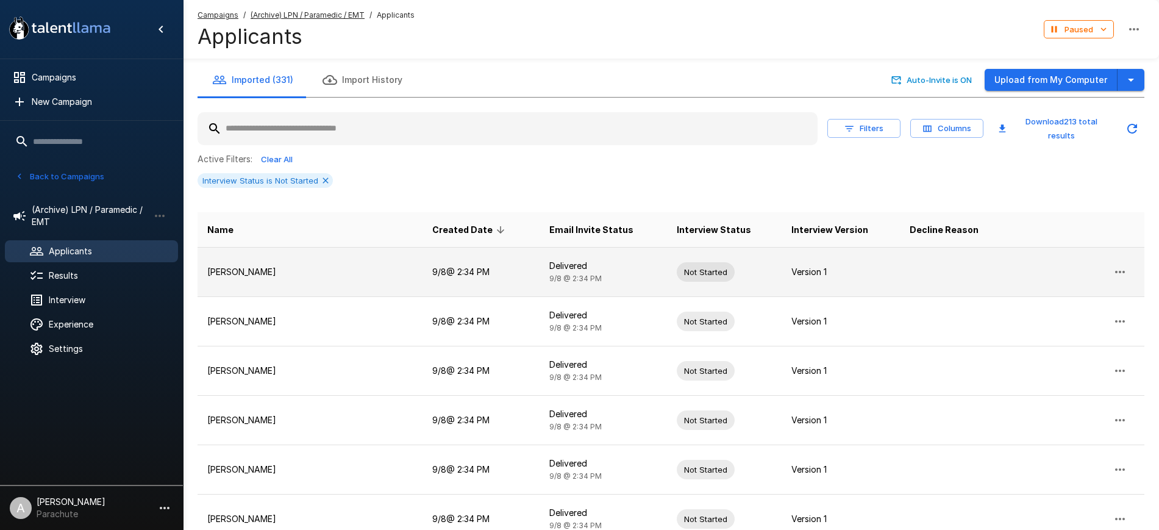
click at [340, 272] on p "Danielle Rowe" at bounding box center [309, 272] width 205 height 12
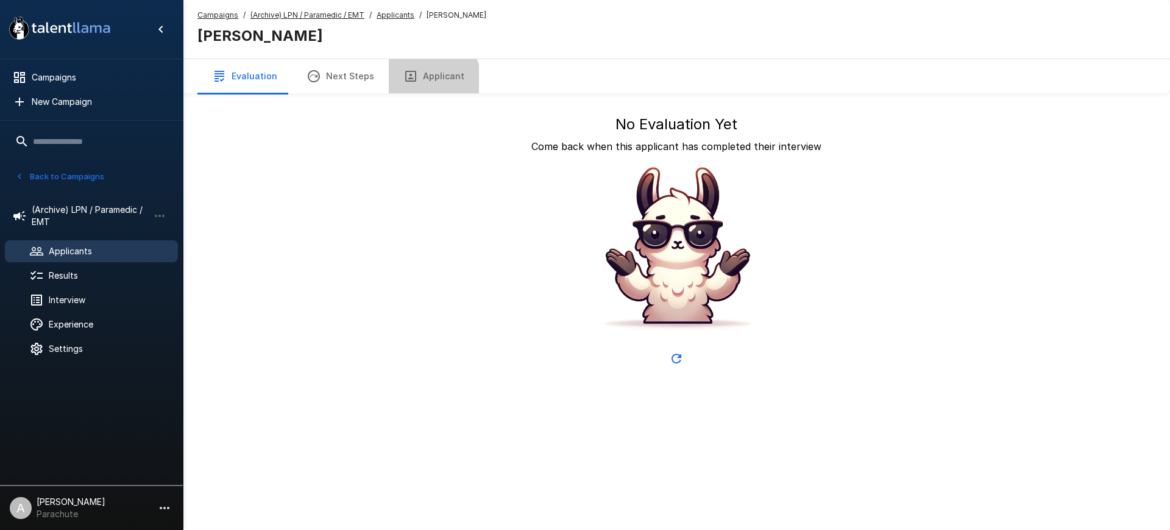
click at [415, 80] on button "Applicant" at bounding box center [434, 76] width 90 height 34
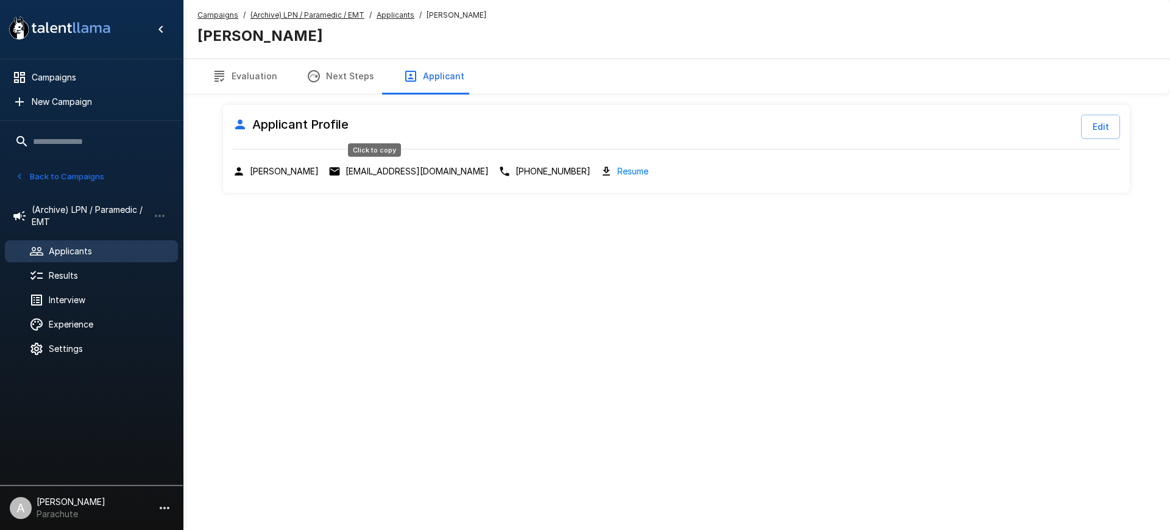
click at [394, 170] on p "drrowe2019@gmail.com" at bounding box center [417, 171] width 143 height 12
click at [402, 15] on u "Applicants" at bounding box center [396, 14] width 38 height 9
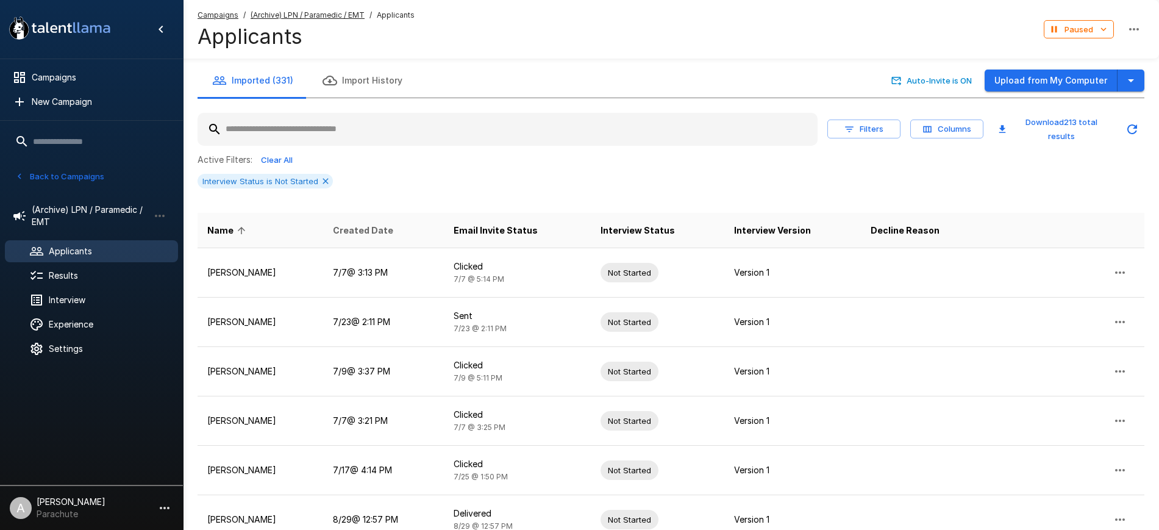
click at [369, 233] on span "Created Date" at bounding box center [363, 230] width 60 height 15
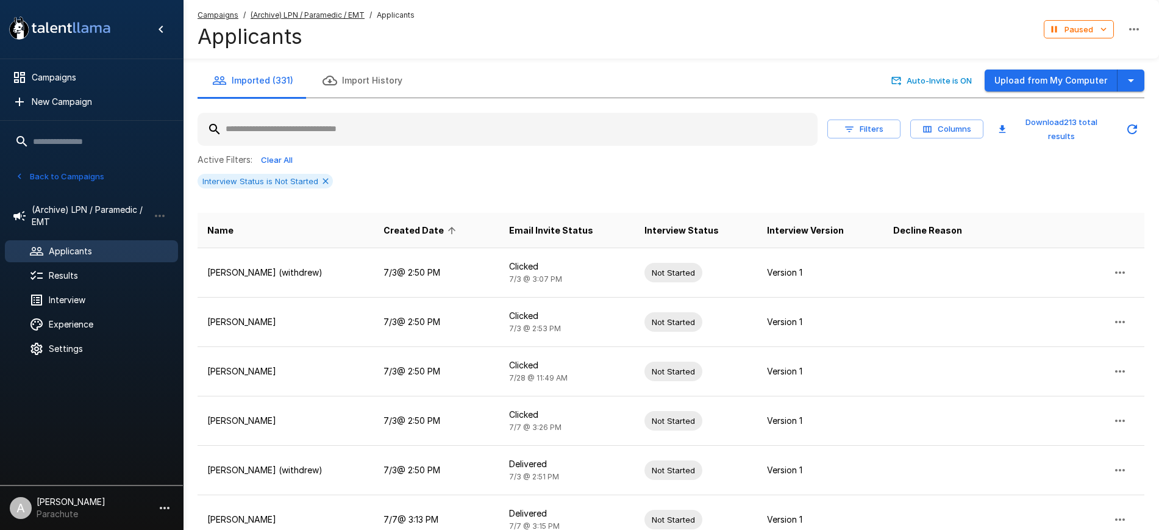
click at [434, 232] on span "Created Date" at bounding box center [421, 230] width 76 height 15
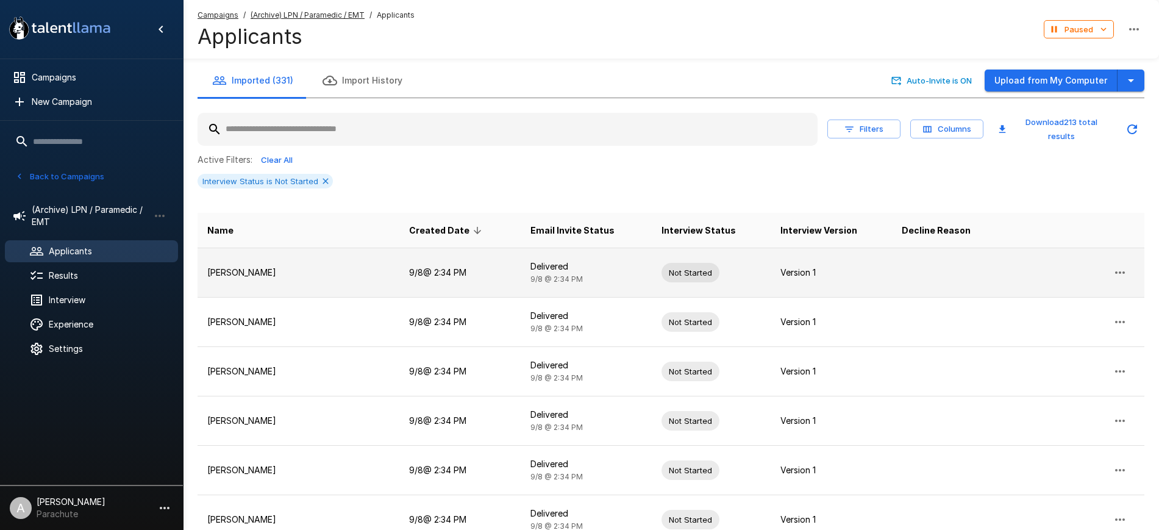
click at [1119, 266] on icon "button" at bounding box center [1119, 272] width 15 height 15
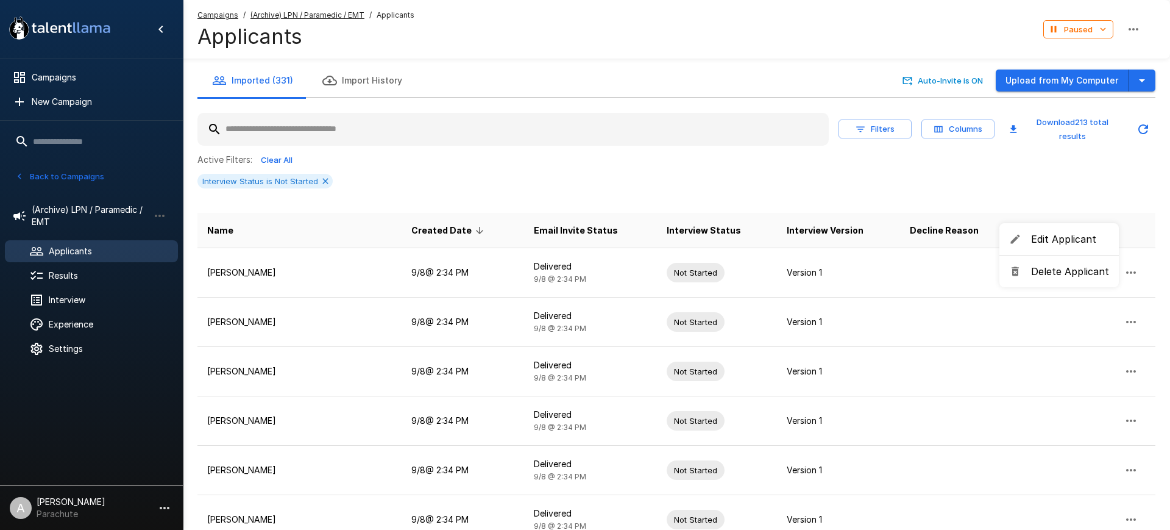
click at [1042, 268] on span "Delete Applicant" at bounding box center [1070, 271] width 78 height 15
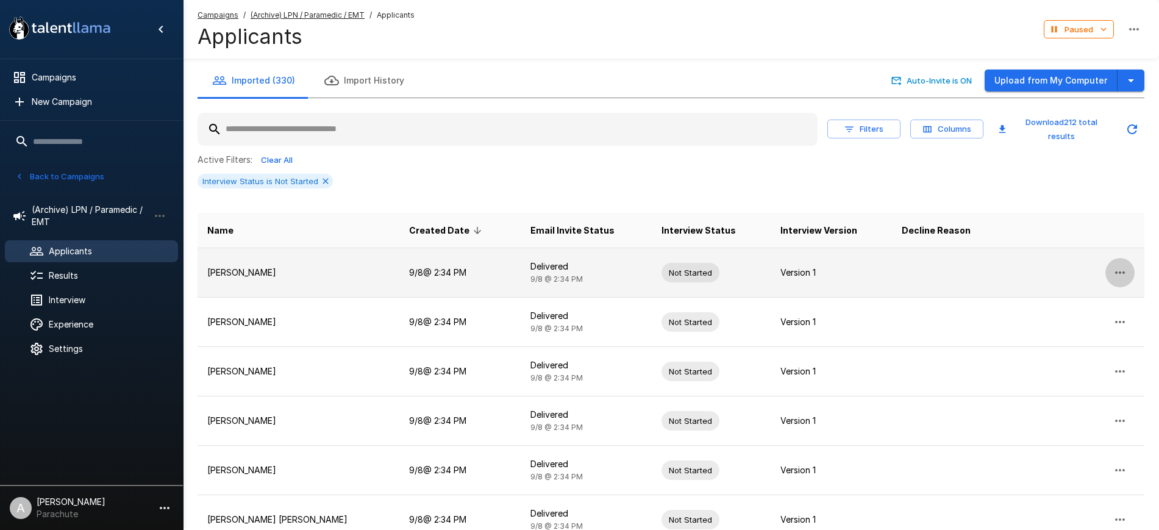
click at [1122, 267] on icon "button" at bounding box center [1119, 272] width 15 height 15
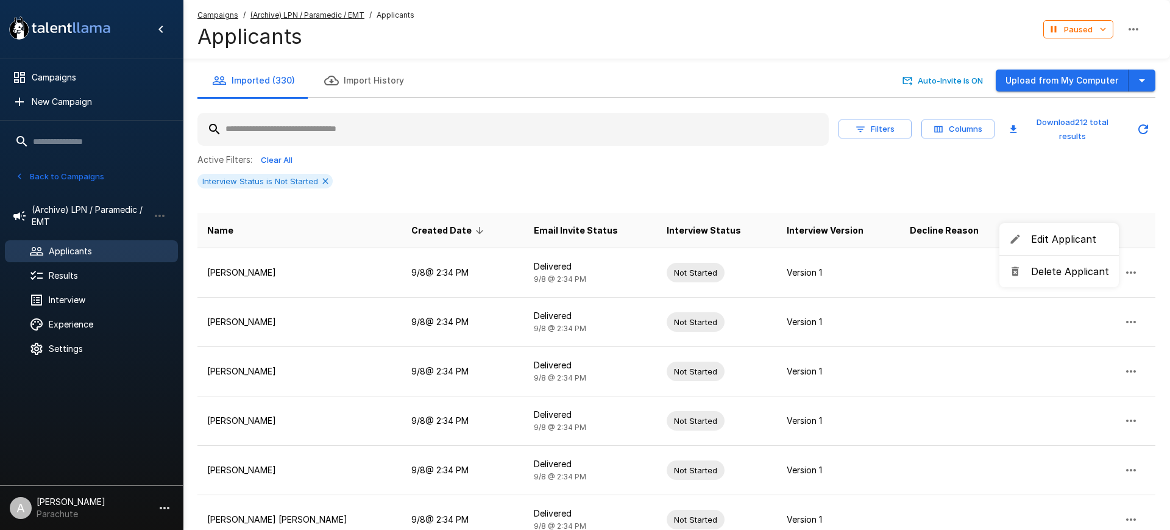
click at [1056, 274] on span "Delete Applicant" at bounding box center [1070, 271] width 78 height 15
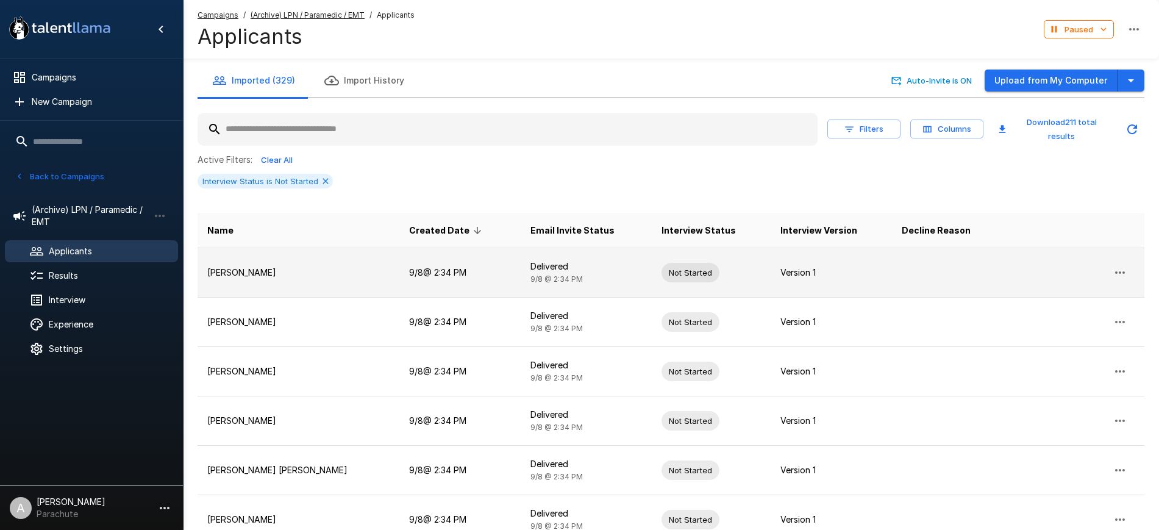
click at [1112, 271] on button "button" at bounding box center [1119, 272] width 29 height 29
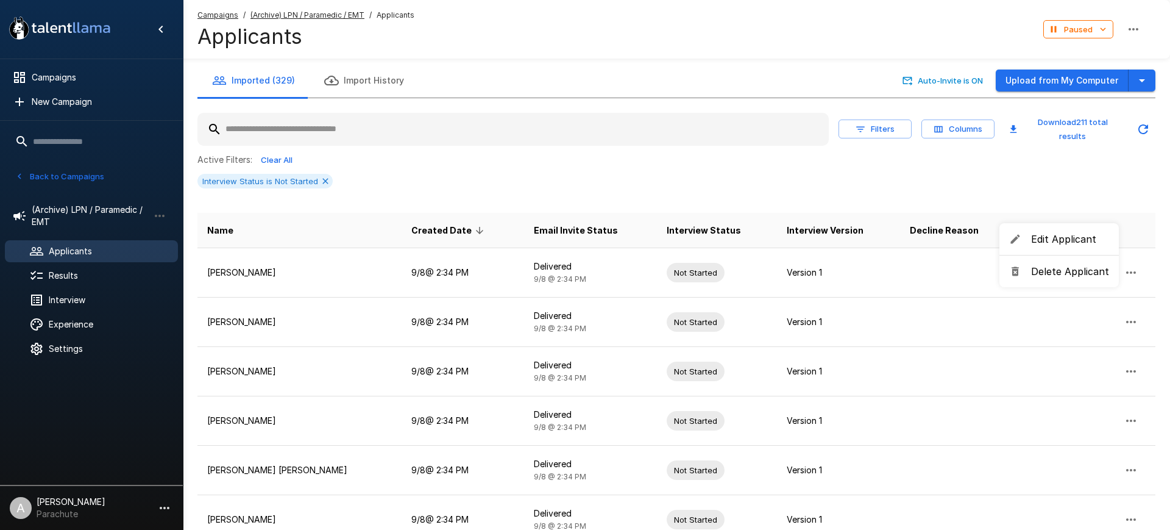
click at [1067, 276] on span "Delete Applicant" at bounding box center [1070, 271] width 78 height 15
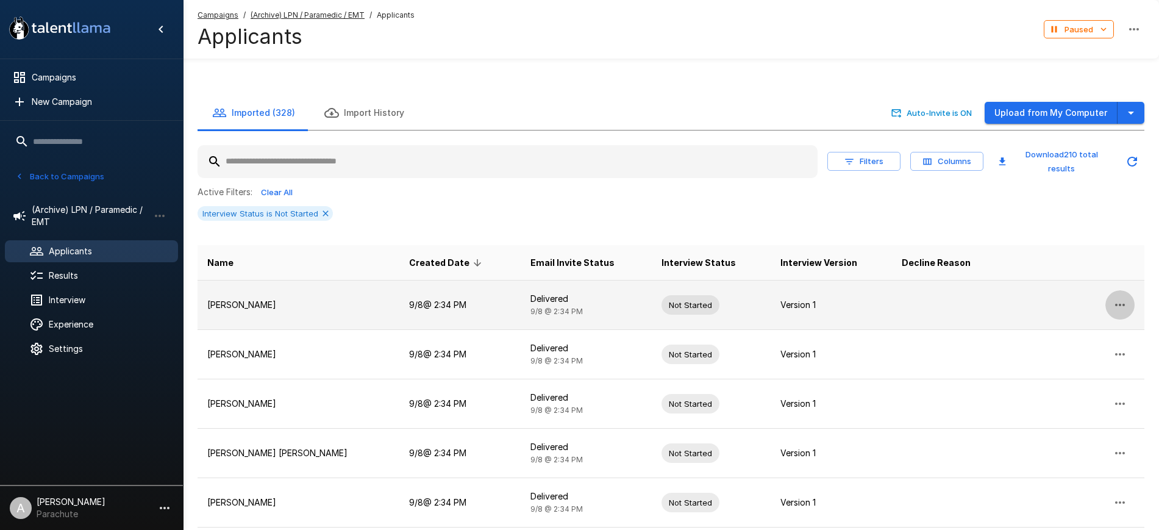
click at [1130, 290] on button "button" at bounding box center [1119, 304] width 29 height 29
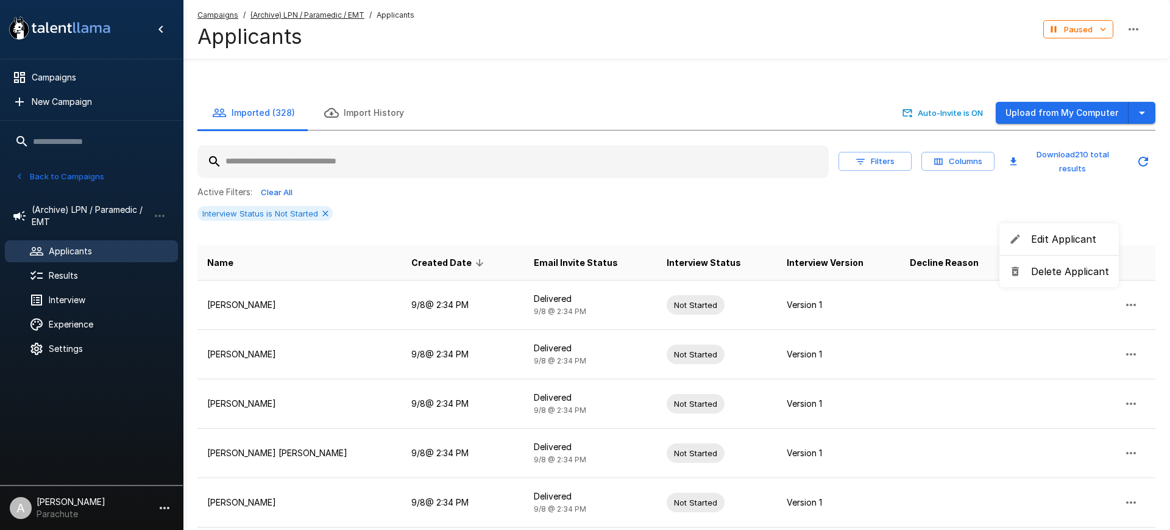
click at [1061, 271] on span "Delete Applicant" at bounding box center [1070, 271] width 78 height 15
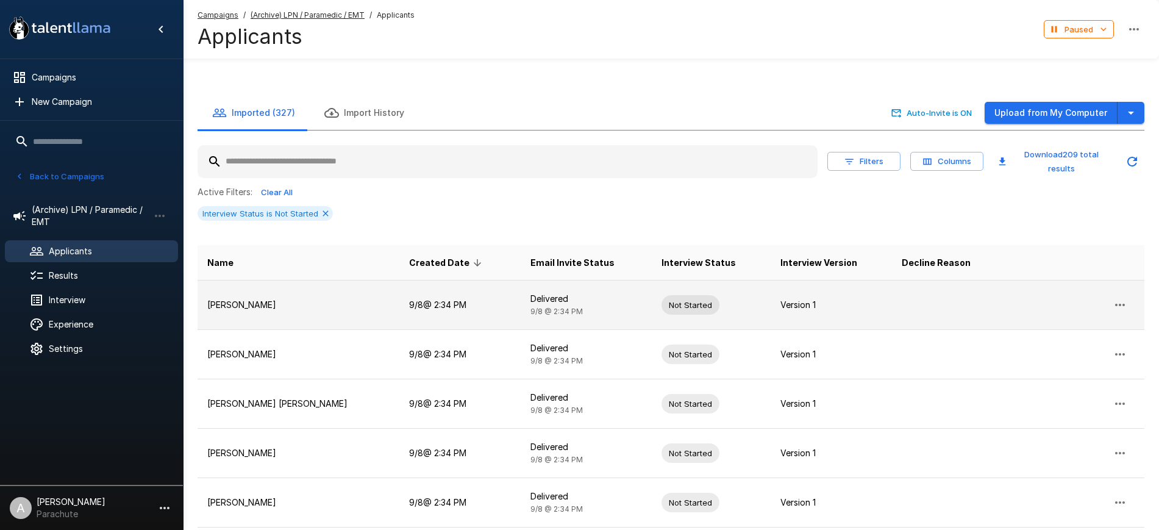
click at [1122, 297] on icon "button" at bounding box center [1119, 304] width 15 height 15
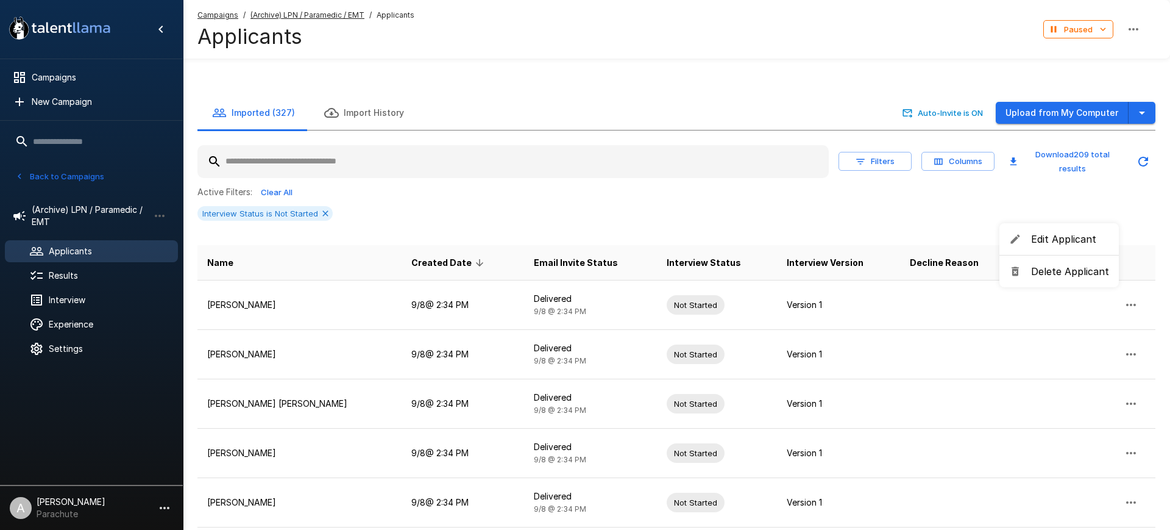
click at [1063, 271] on span "Delete Applicant" at bounding box center [1070, 271] width 78 height 15
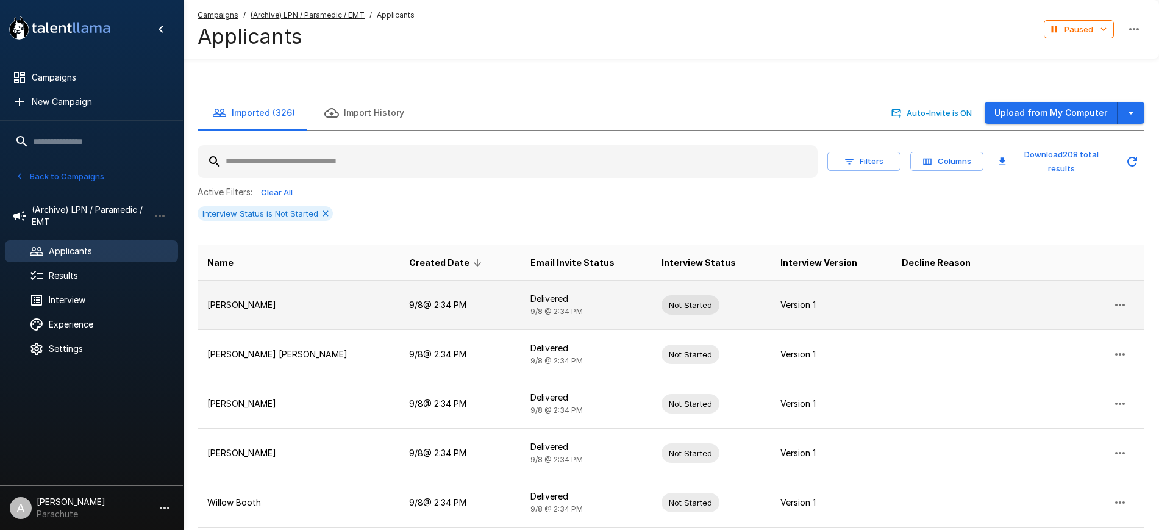
click at [1125, 297] on icon "button" at bounding box center [1119, 304] width 15 height 15
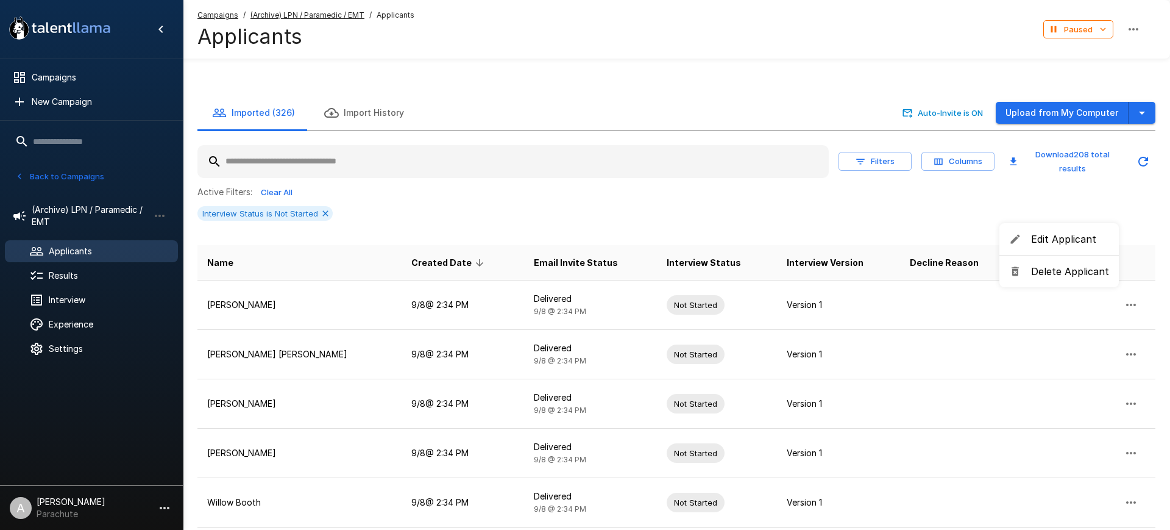
click at [1071, 277] on span "Delete Applicant" at bounding box center [1070, 271] width 78 height 15
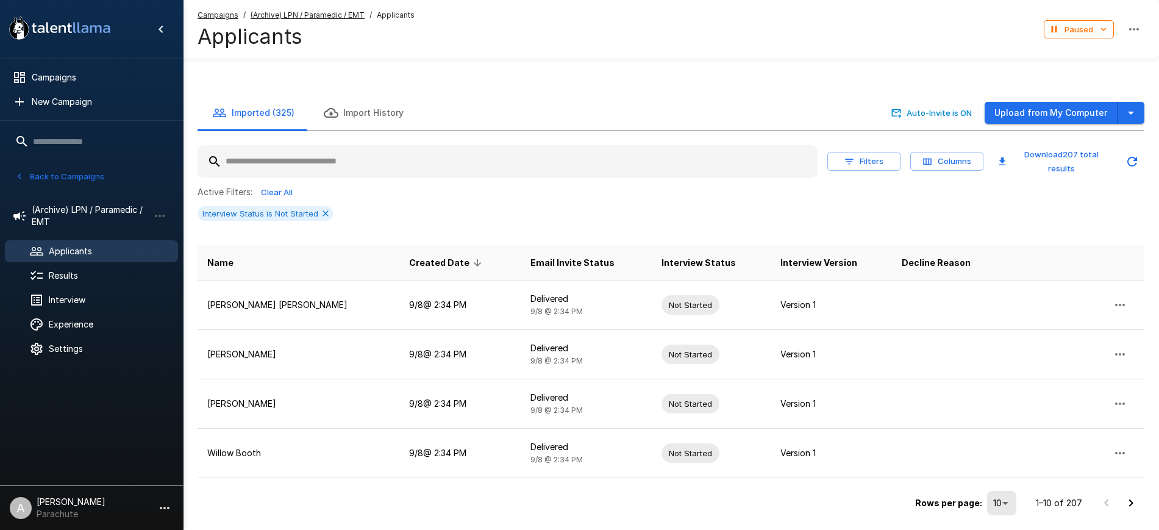
click at [1012, 464] on body ".st0{fill:#FFFFFF;} .st1{fill:#76a4ed;} Campaigns New Campaign Active 14 Assist…" at bounding box center [579, 265] width 1159 height 530
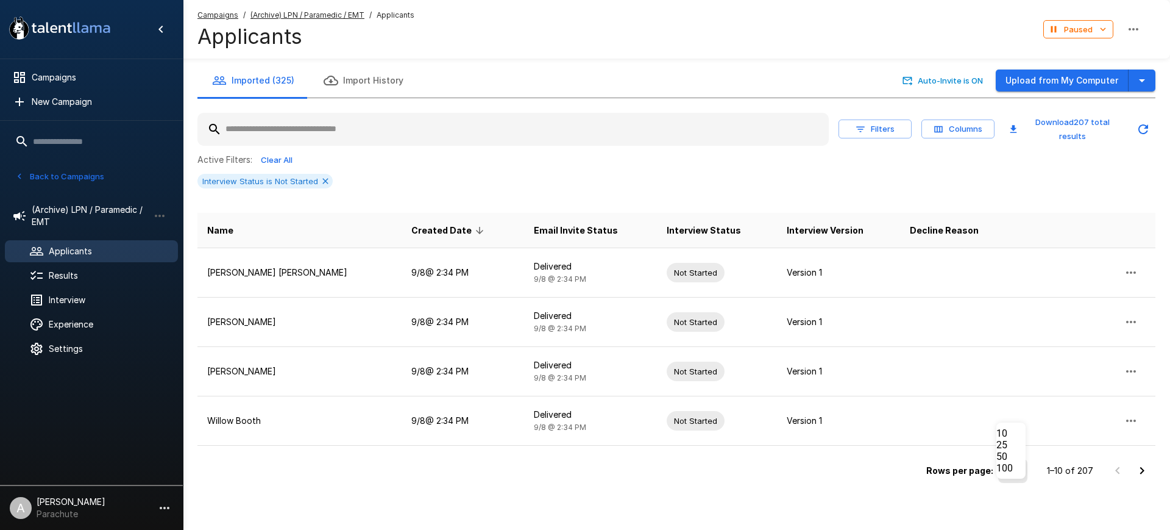
click at [1020, 474] on li "100" at bounding box center [1011, 468] width 29 height 12
type input "***"
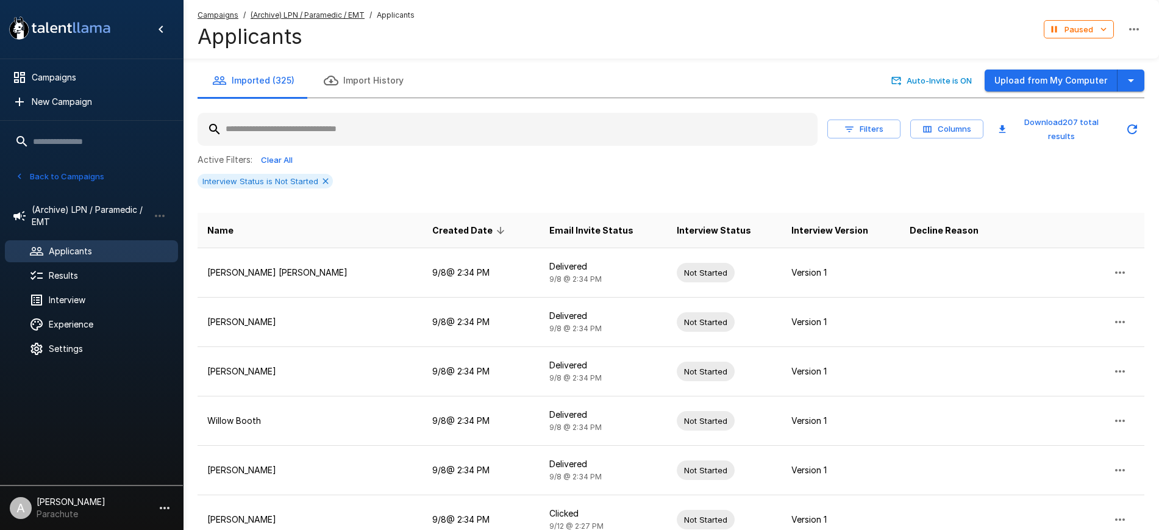
click at [432, 229] on span "Created Date" at bounding box center [470, 230] width 76 height 15
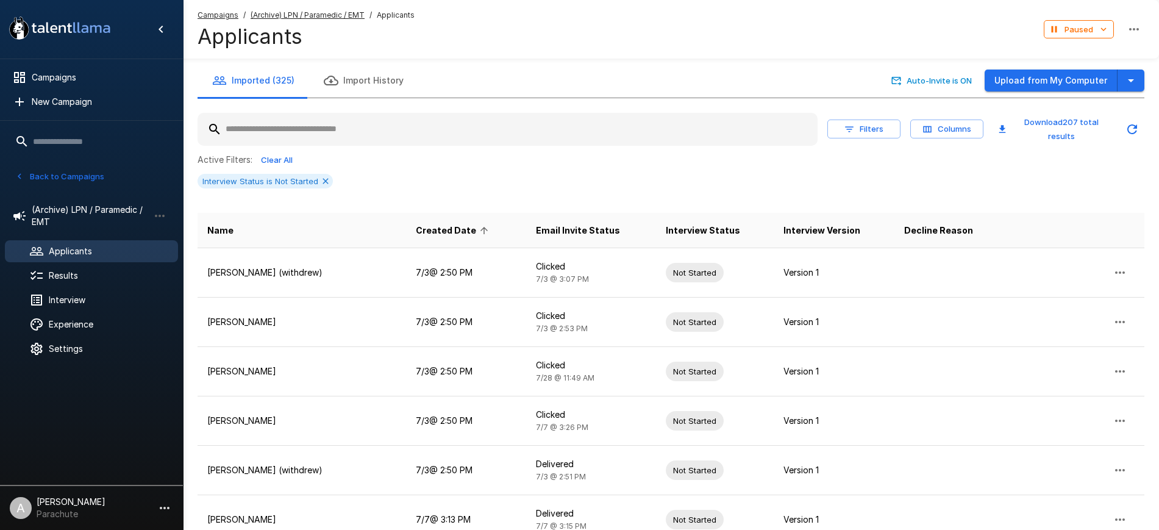
click at [419, 229] on span "Created Date" at bounding box center [454, 230] width 76 height 15
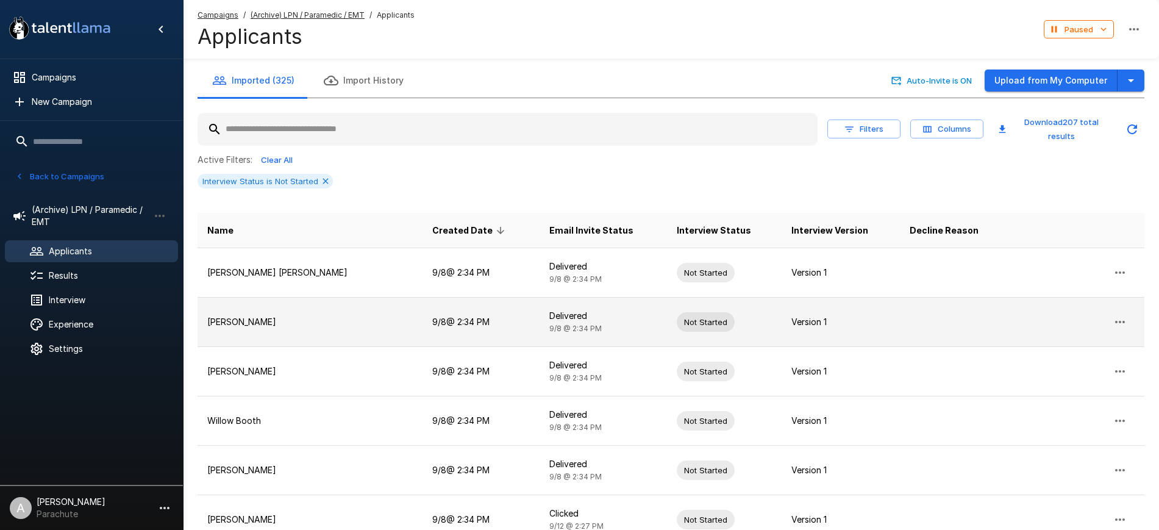
click at [1123, 320] on icon "button" at bounding box center [1119, 322] width 15 height 15
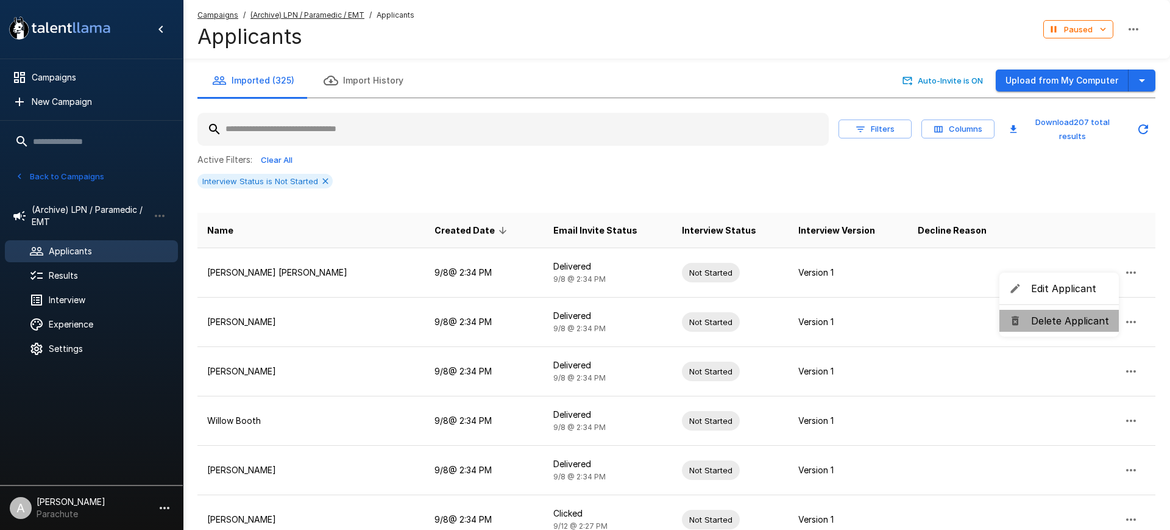
click at [1085, 320] on span "Delete Applicant" at bounding box center [1070, 320] width 78 height 15
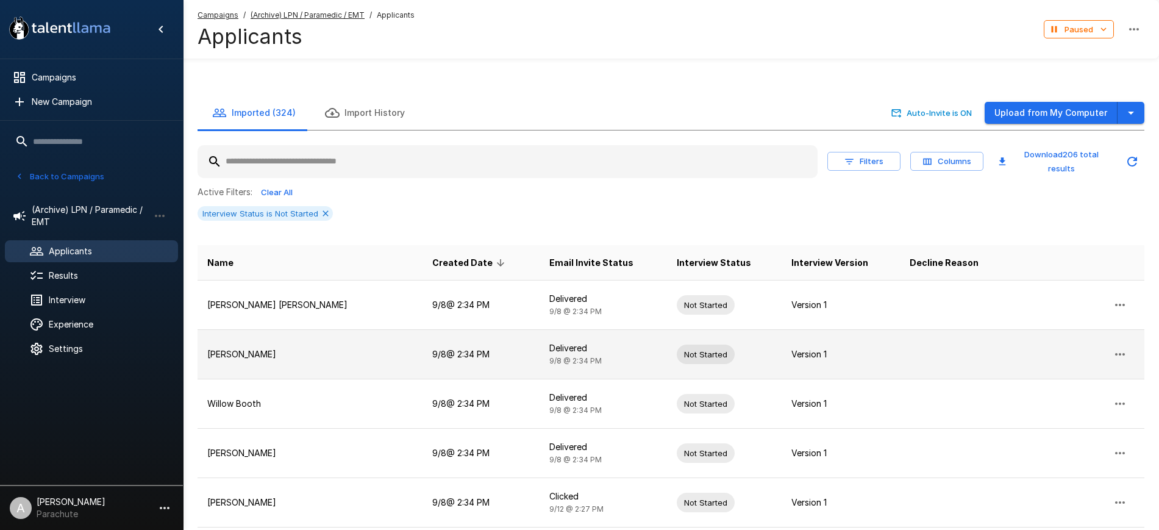
click at [1128, 340] on button "button" at bounding box center [1119, 354] width 29 height 29
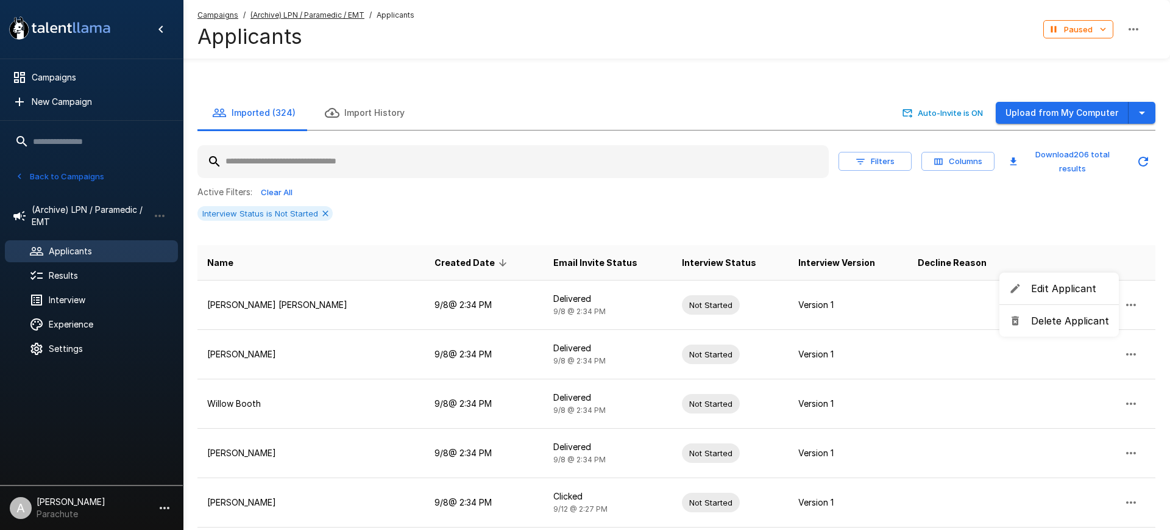
click at [1071, 319] on span "Delete Applicant" at bounding box center [1070, 320] width 78 height 15
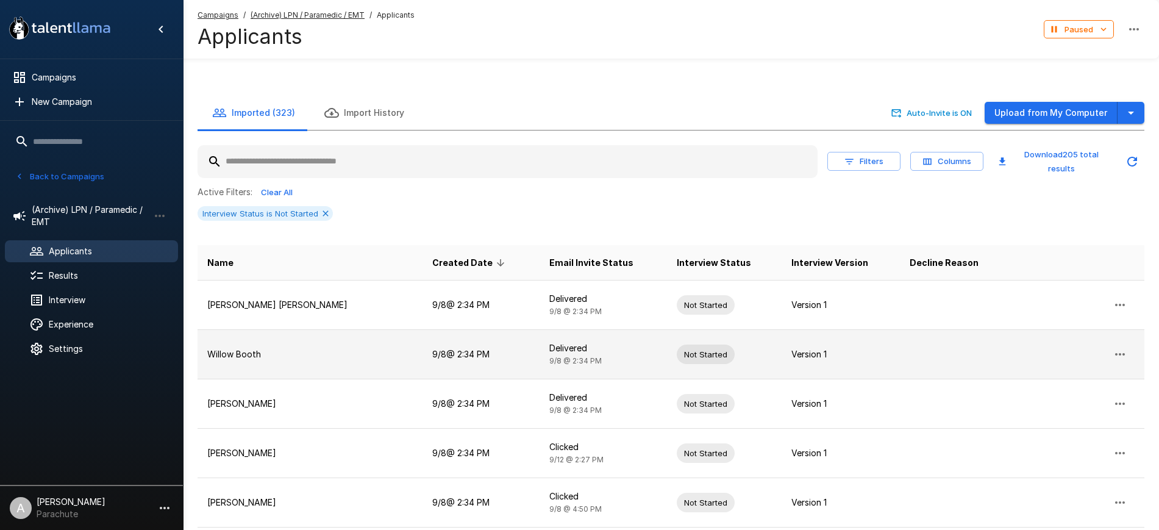
click at [1120, 347] on icon "button" at bounding box center [1119, 354] width 15 height 15
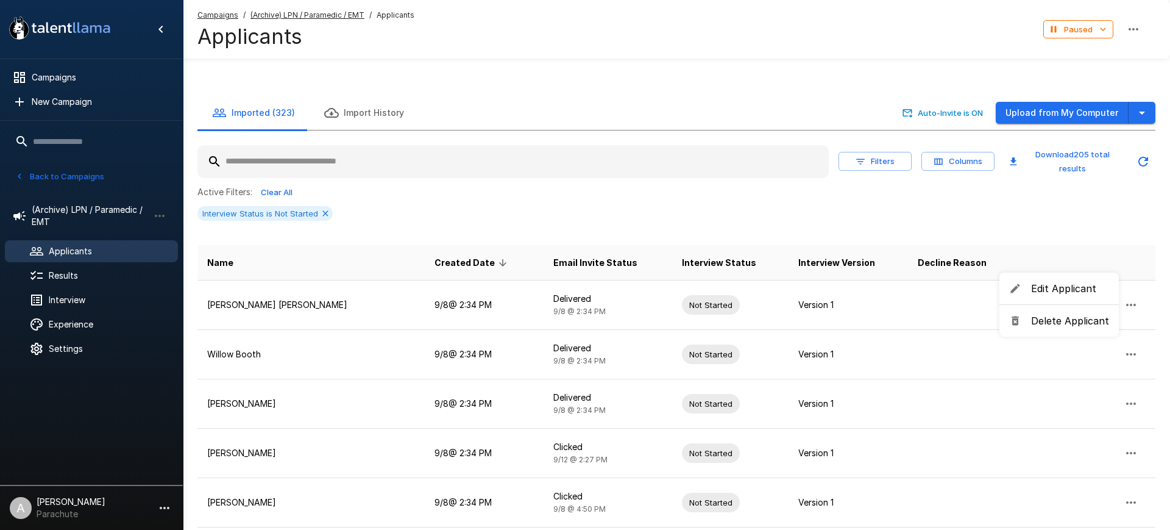
click at [1071, 315] on span "Delete Applicant" at bounding box center [1070, 320] width 78 height 15
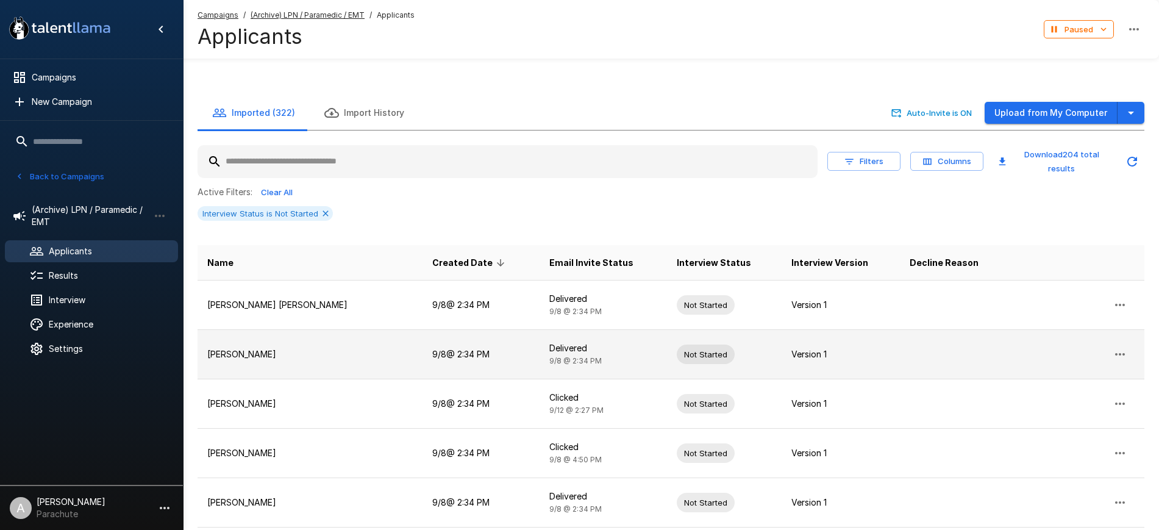
click at [1129, 340] on button "button" at bounding box center [1119, 354] width 29 height 29
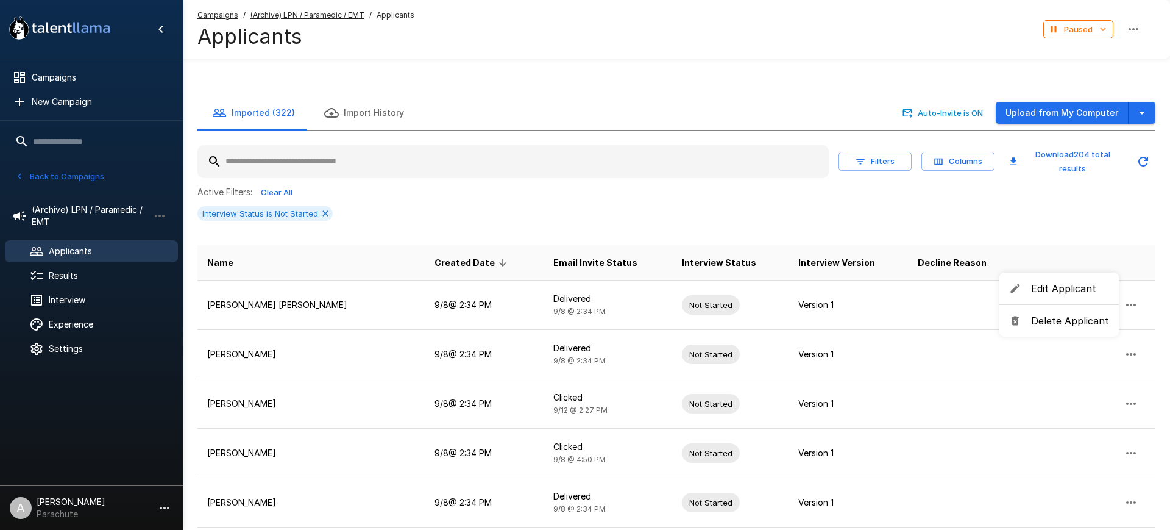
click at [1068, 319] on span "Delete Applicant" at bounding box center [1070, 320] width 78 height 15
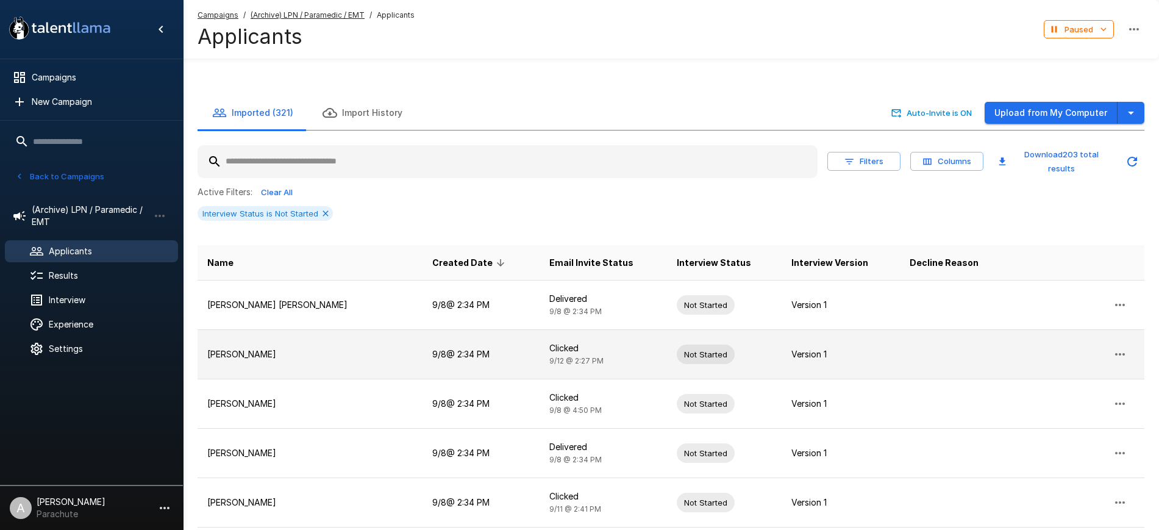
click at [1121, 347] on icon "button" at bounding box center [1119, 354] width 15 height 15
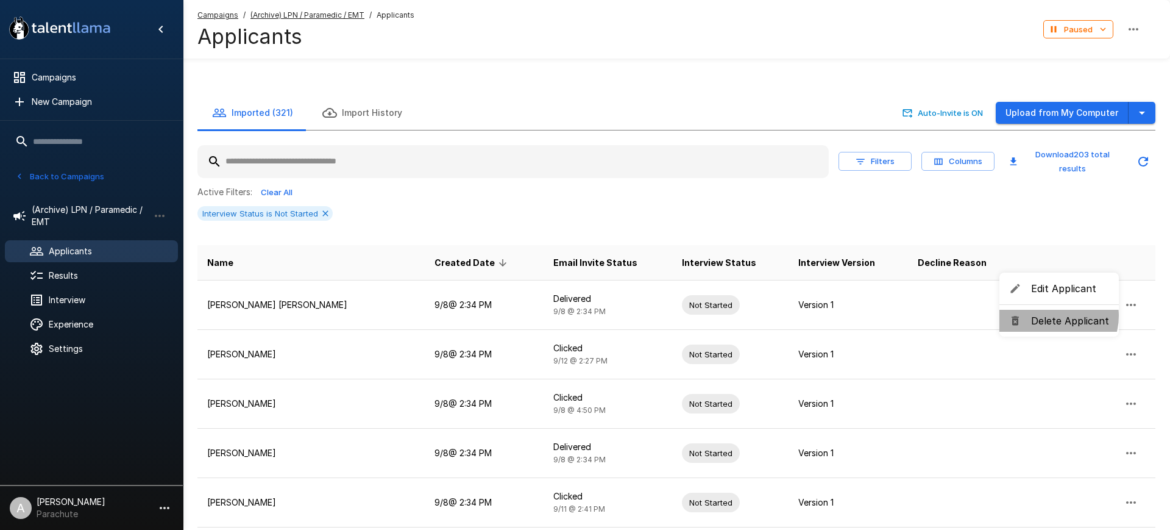
click at [1053, 316] on span "Delete Applicant" at bounding box center [1070, 320] width 78 height 15
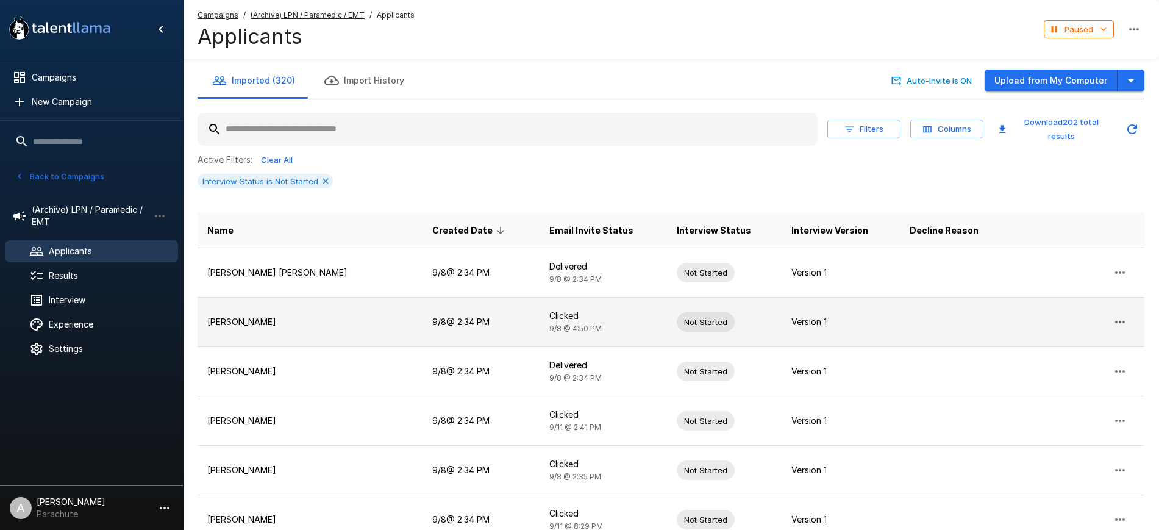
click at [1123, 324] on icon "button" at bounding box center [1119, 322] width 15 height 15
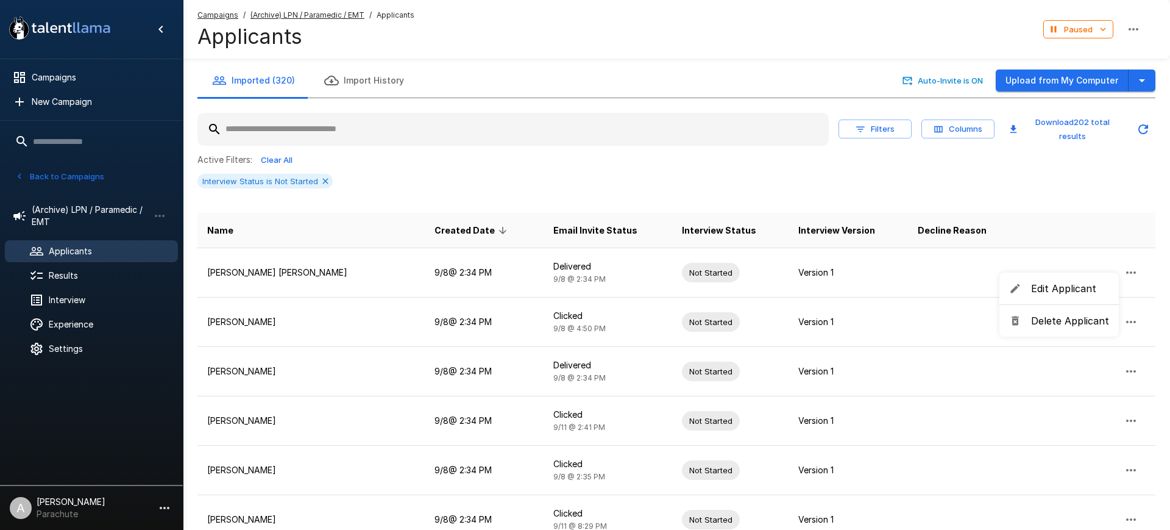
click at [1052, 315] on span "Delete Applicant" at bounding box center [1070, 320] width 78 height 15
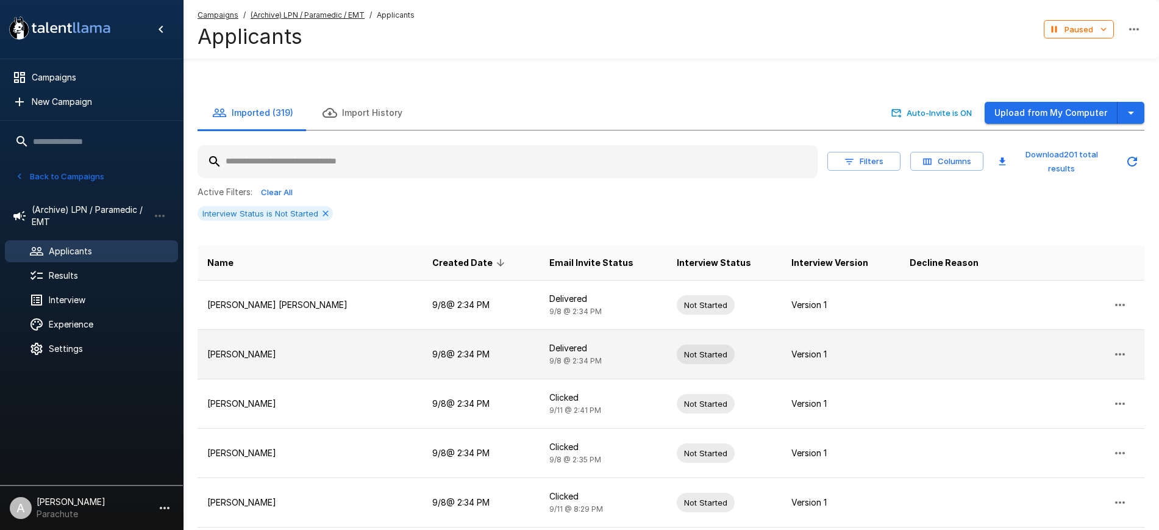
click at [1119, 347] on icon "button" at bounding box center [1119, 354] width 15 height 15
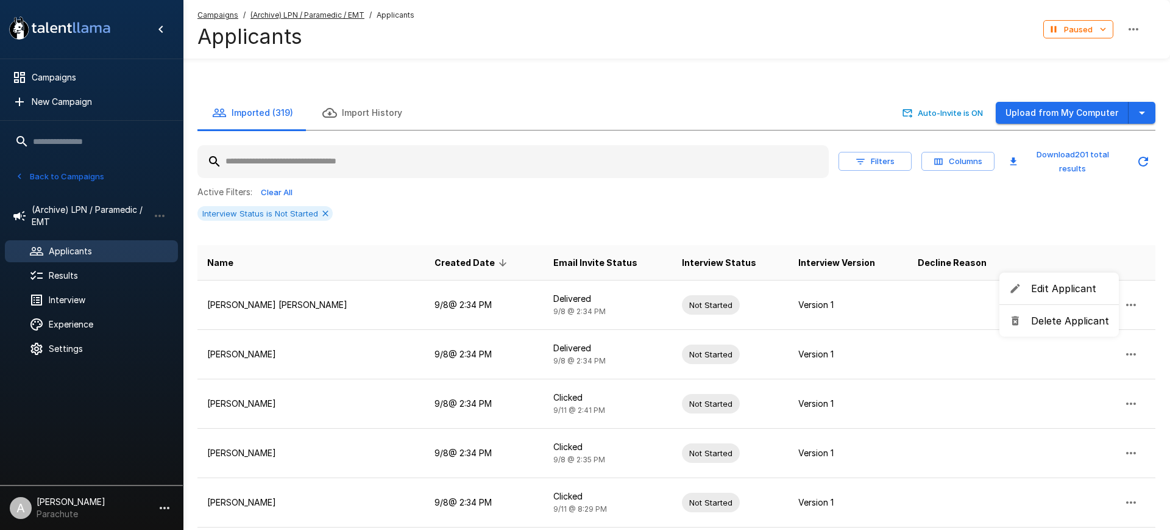
click at [1069, 324] on span "Delete Applicant" at bounding box center [1070, 320] width 78 height 15
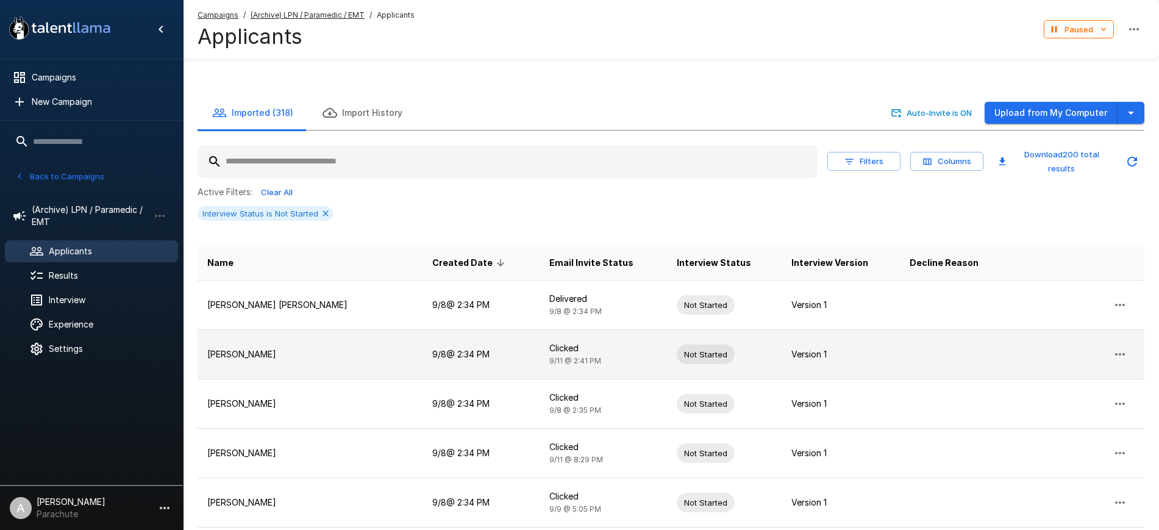
click at [288, 348] on p "Cati Lyn Siler" at bounding box center [309, 354] width 205 height 12
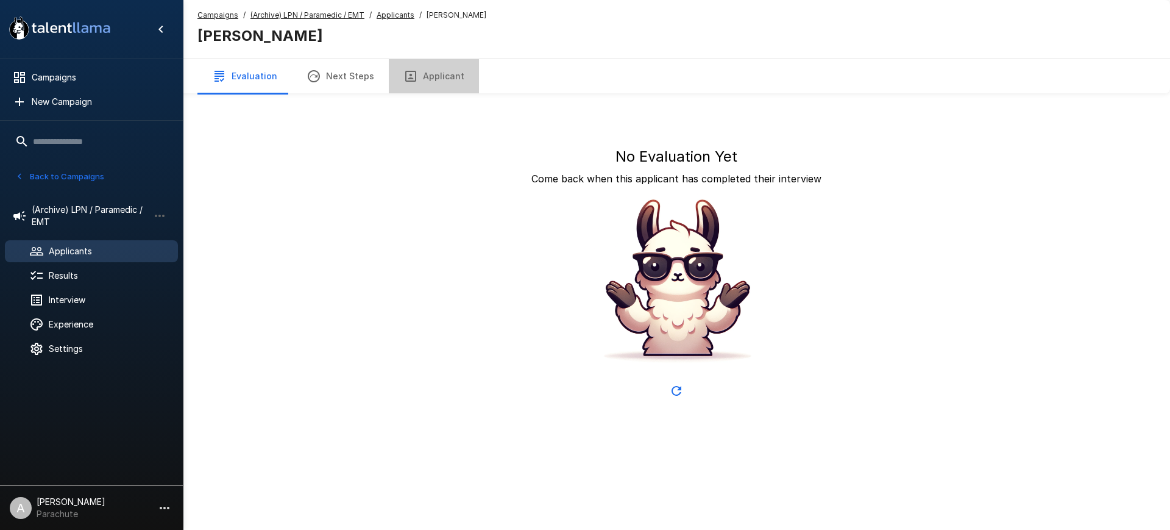
click at [436, 70] on button "Applicant" at bounding box center [434, 76] width 90 height 34
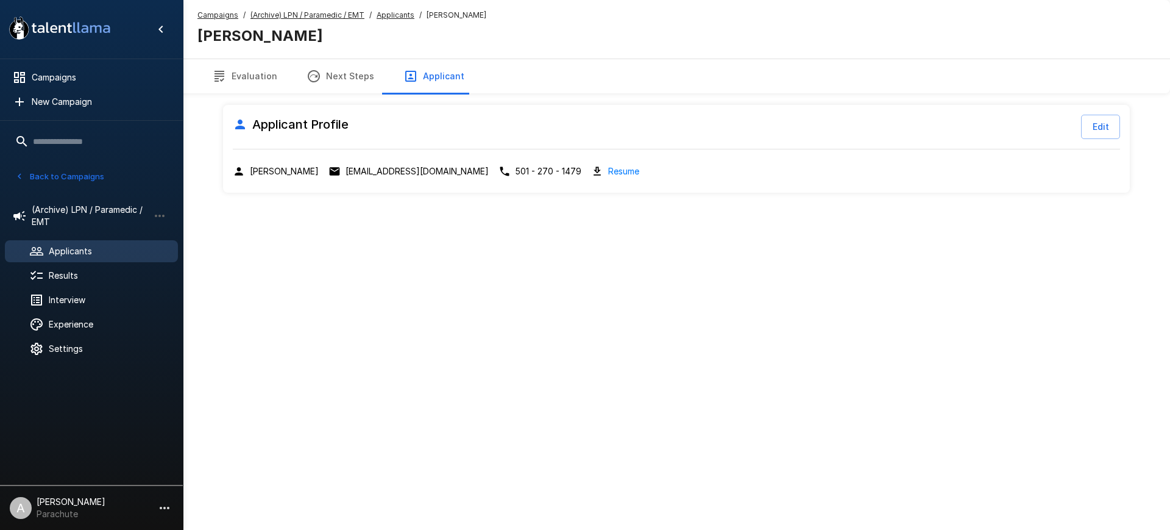
click at [404, 16] on u "Applicants" at bounding box center [396, 14] width 38 height 9
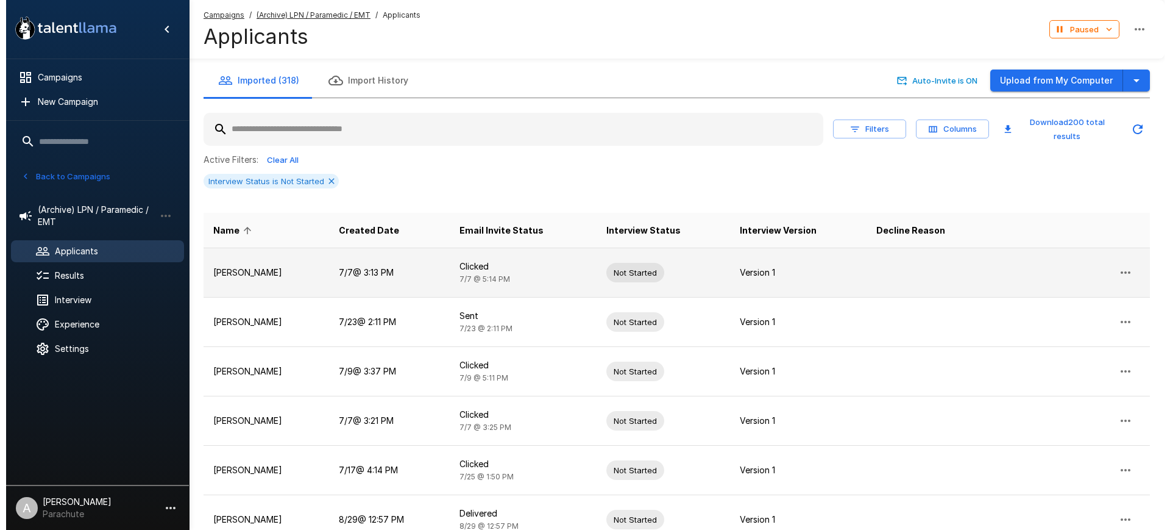
scroll to position [302, 0]
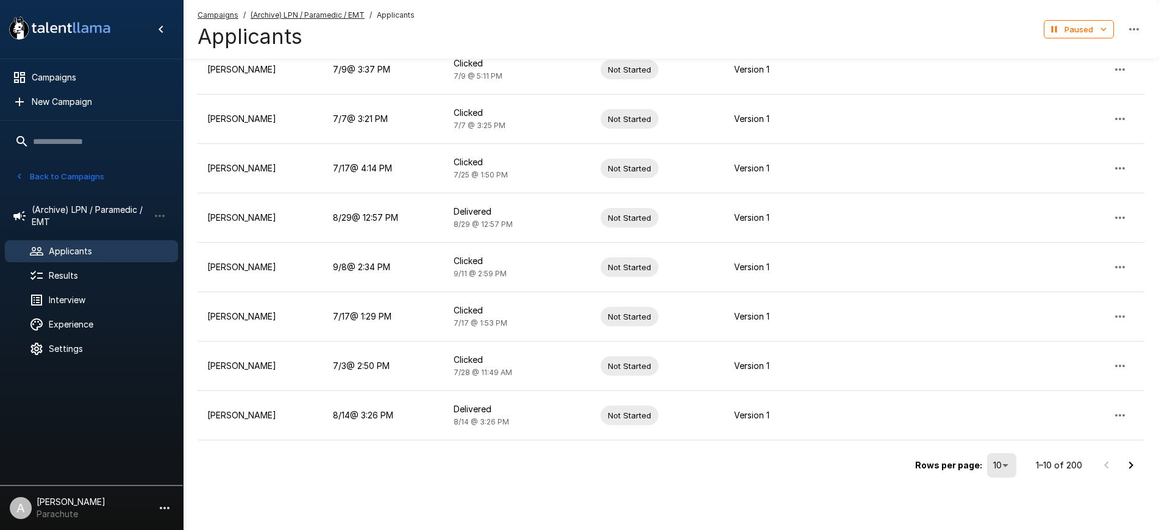
click at [1028, 463] on div "Rows per page: 10 ** 1–10 of 200" at bounding box center [670, 460] width 947 height 41
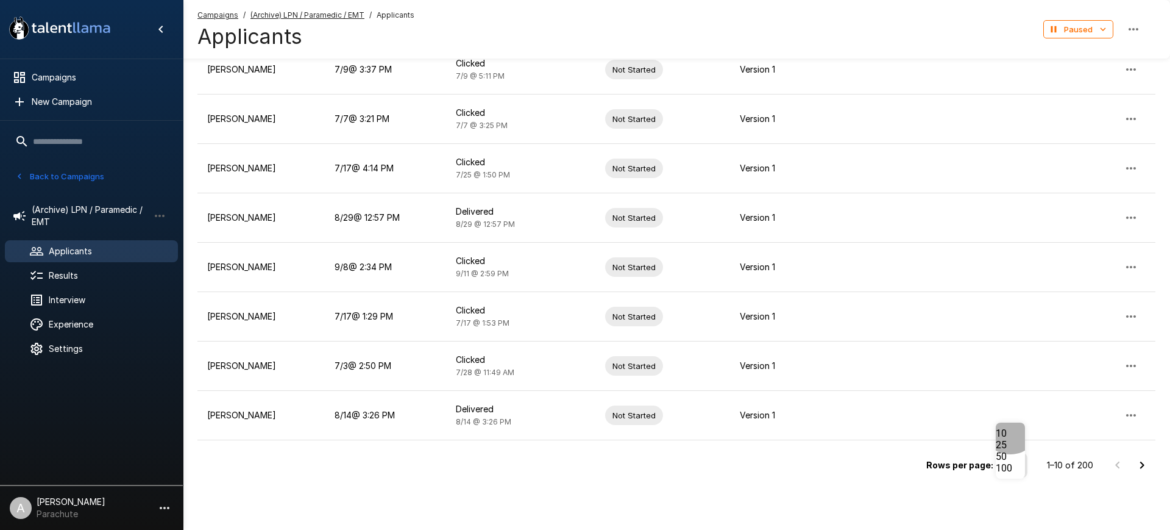
click at [1011, 474] on li "100" at bounding box center [1010, 468] width 29 height 12
type input "***"
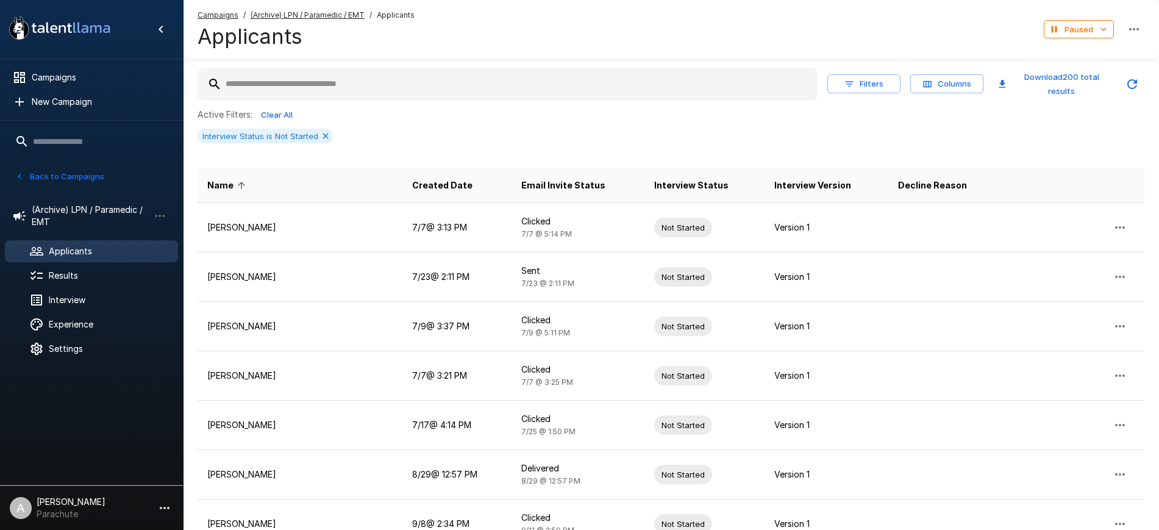
scroll to position [0, 0]
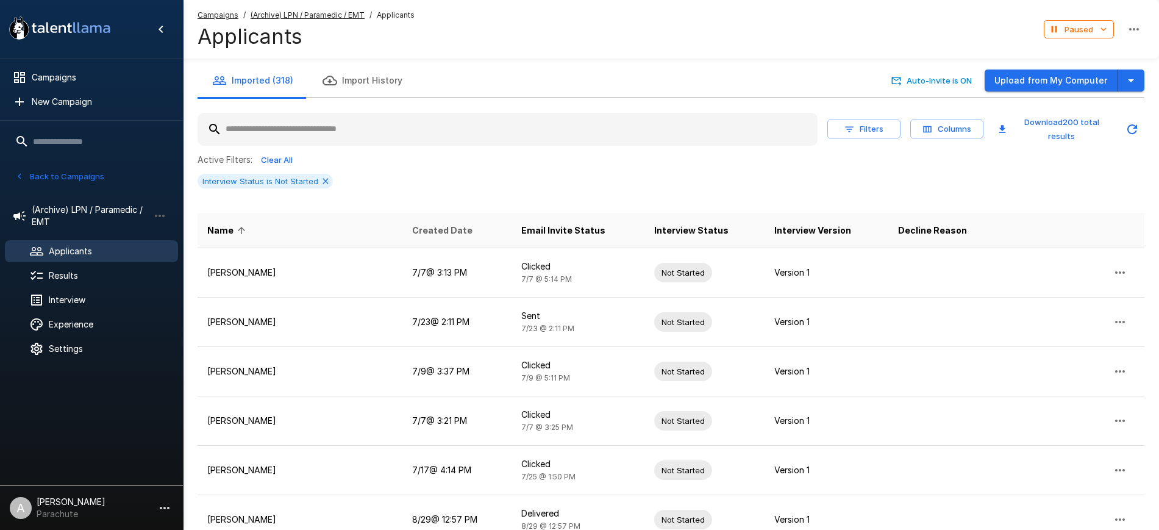
click at [421, 237] on span "Created Date" at bounding box center [442, 230] width 60 height 15
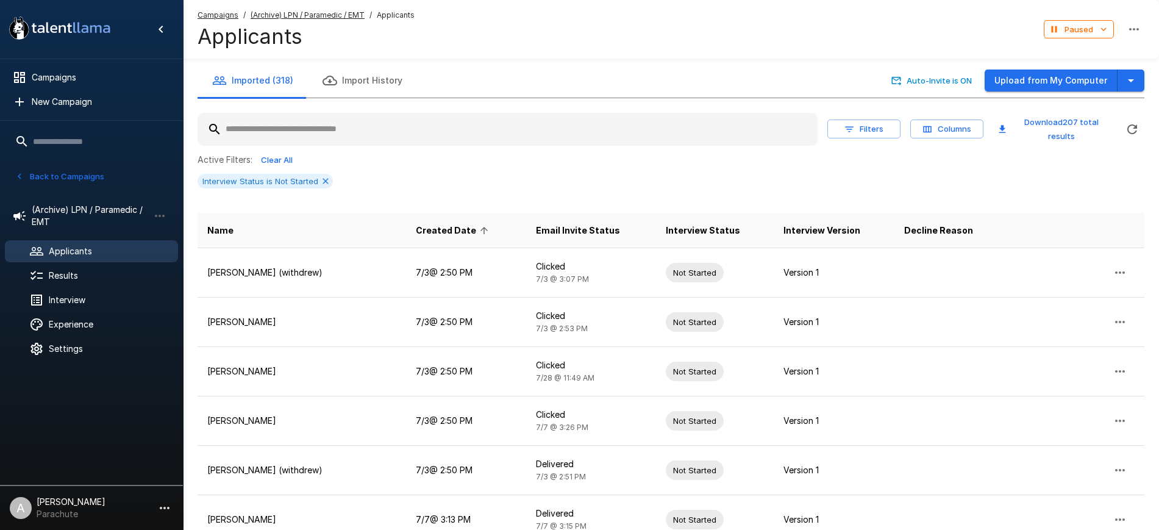
click at [421, 237] on span "Created Date" at bounding box center [454, 230] width 76 height 15
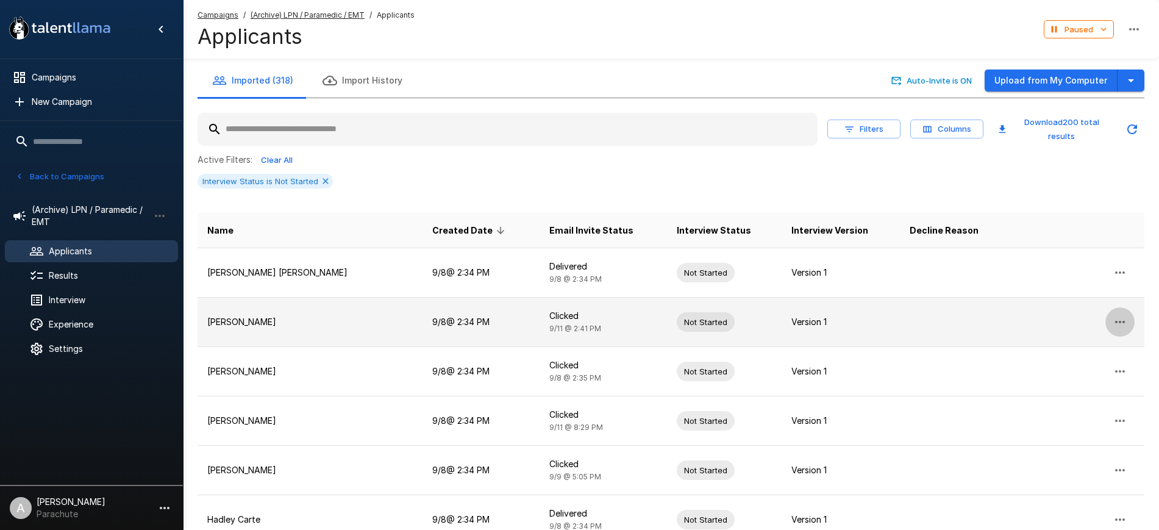
click at [1121, 326] on icon "button" at bounding box center [1119, 322] width 15 height 15
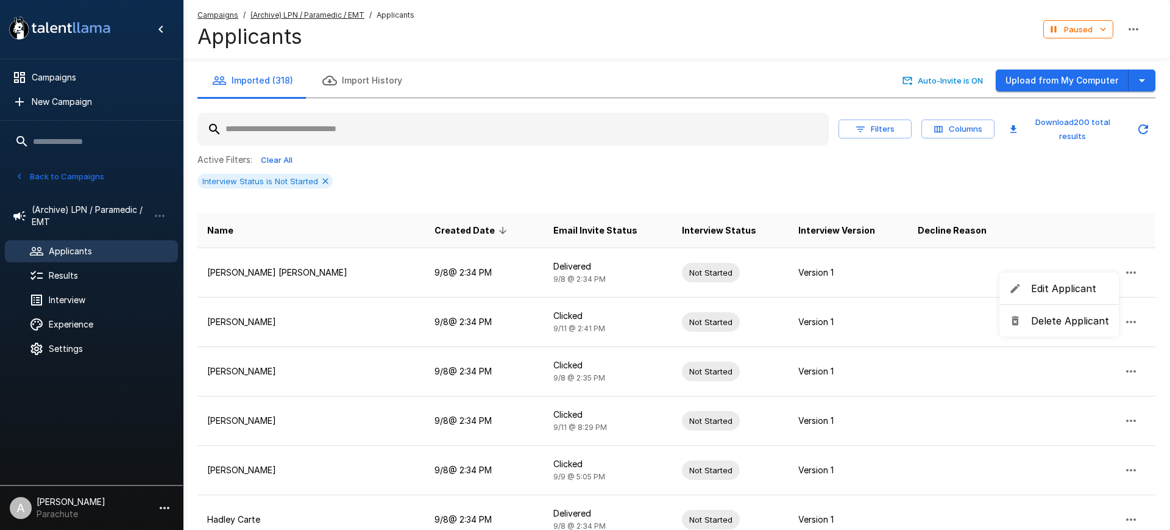
click at [1065, 316] on span "Delete Applicant" at bounding box center [1070, 320] width 78 height 15
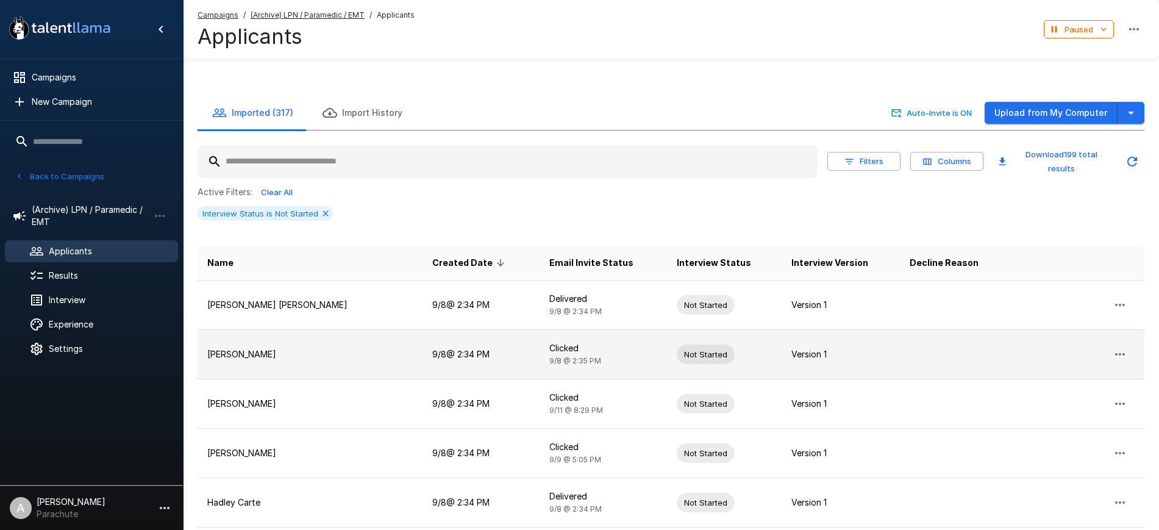
click at [1124, 347] on icon "button" at bounding box center [1119, 354] width 15 height 15
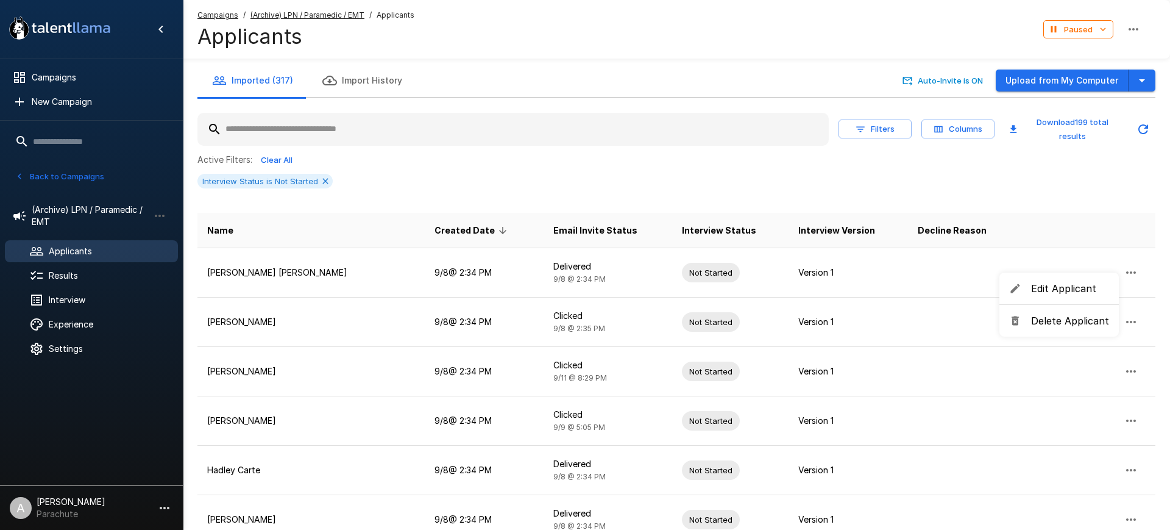
click at [1078, 315] on span "Delete Applicant" at bounding box center [1070, 320] width 78 height 15
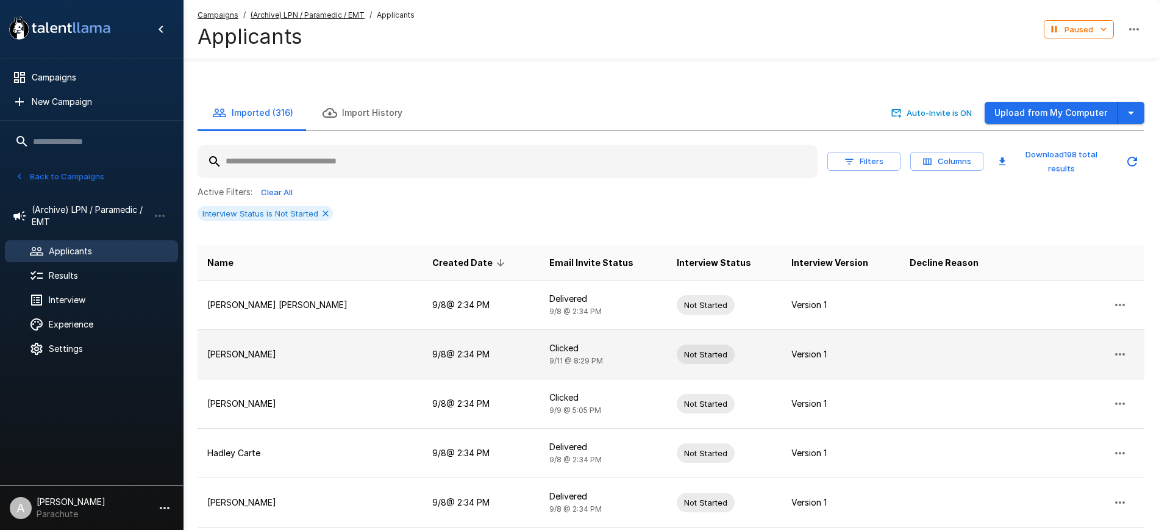
click at [1114, 347] on icon "button" at bounding box center [1119, 354] width 15 height 15
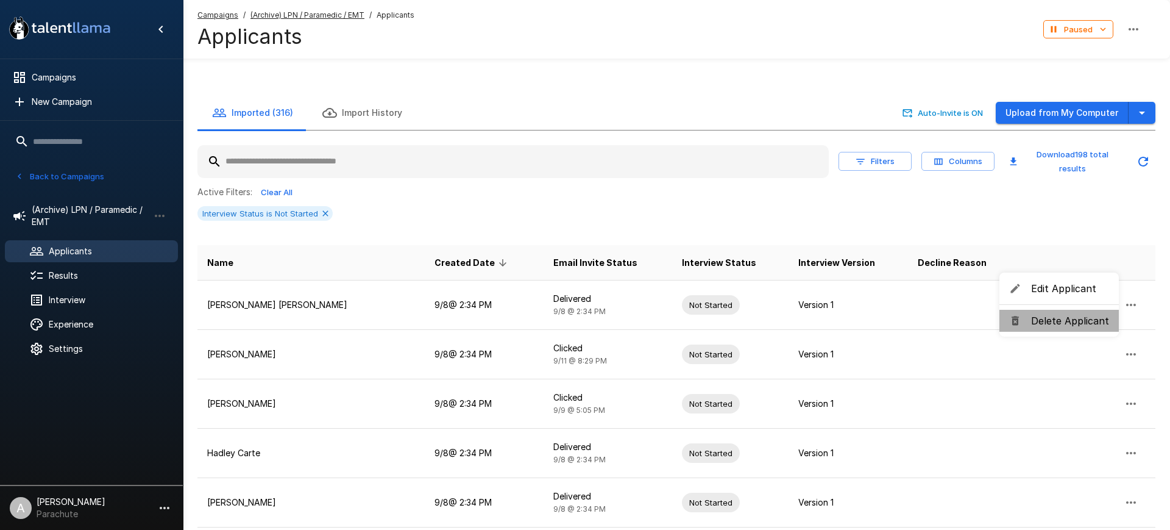
click at [1071, 311] on li "Delete Applicant" at bounding box center [1059, 321] width 119 height 22
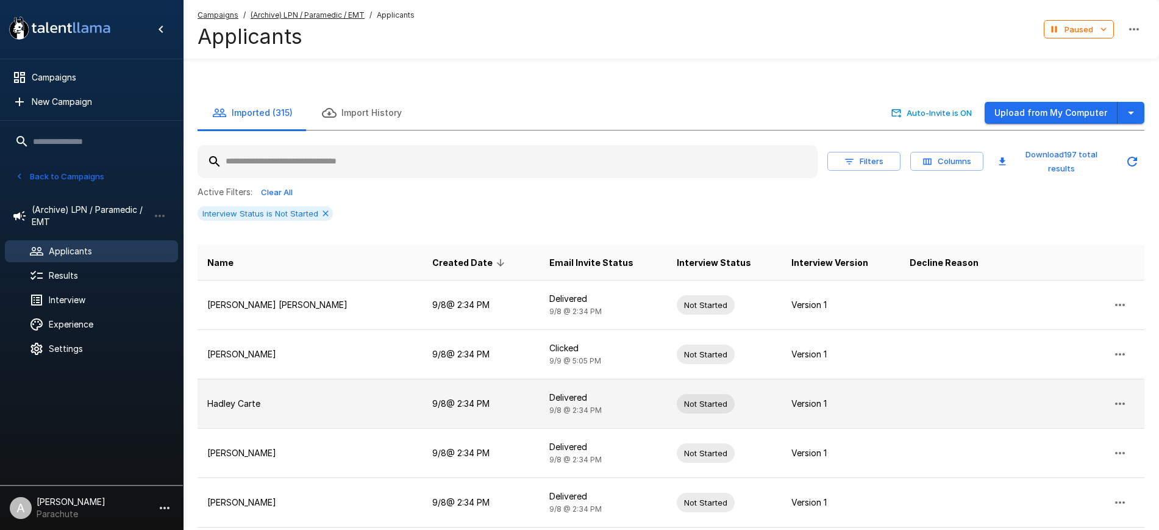
click at [1117, 389] on button "button" at bounding box center [1119, 403] width 29 height 29
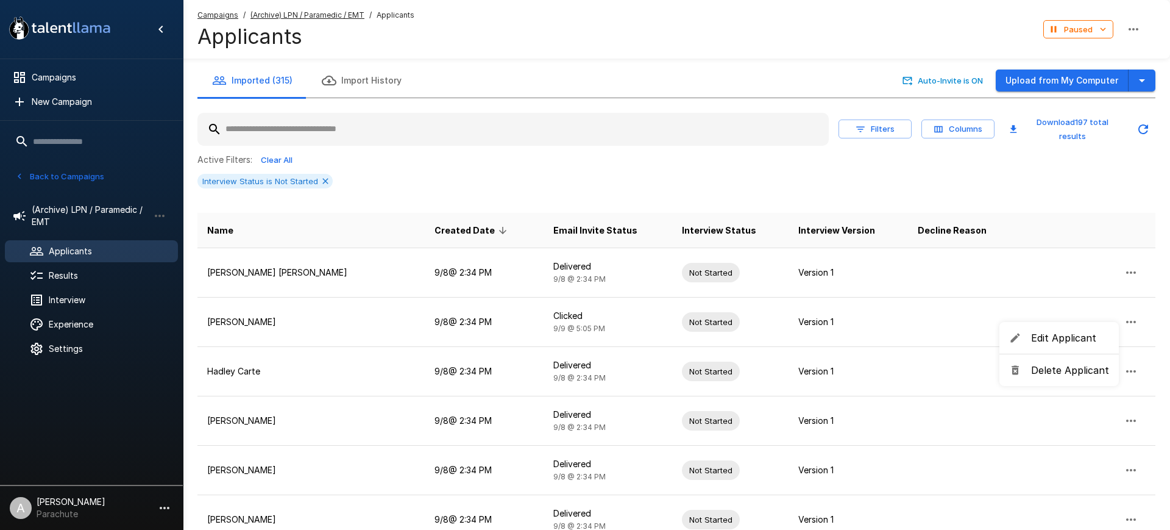
click at [1066, 361] on li "Delete Applicant" at bounding box center [1059, 370] width 119 height 22
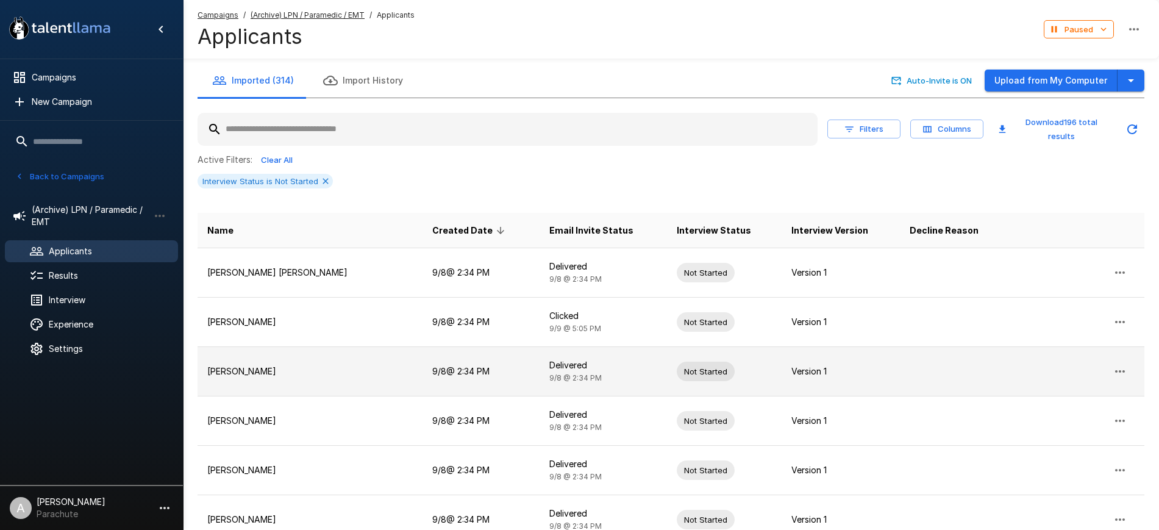
click at [1117, 365] on icon "button" at bounding box center [1119, 371] width 15 height 15
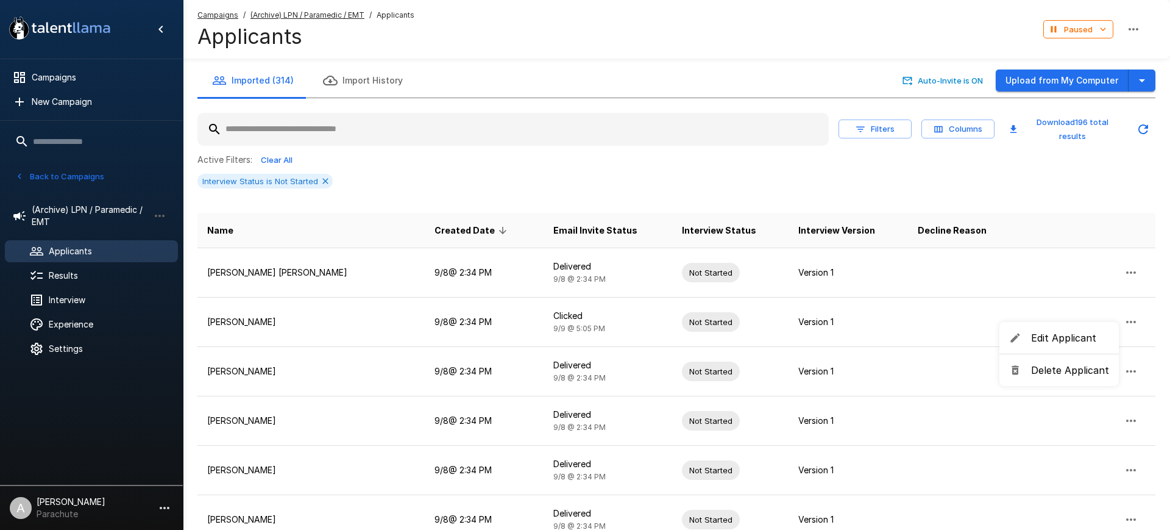
click at [1055, 361] on li "Delete Applicant" at bounding box center [1059, 370] width 119 height 22
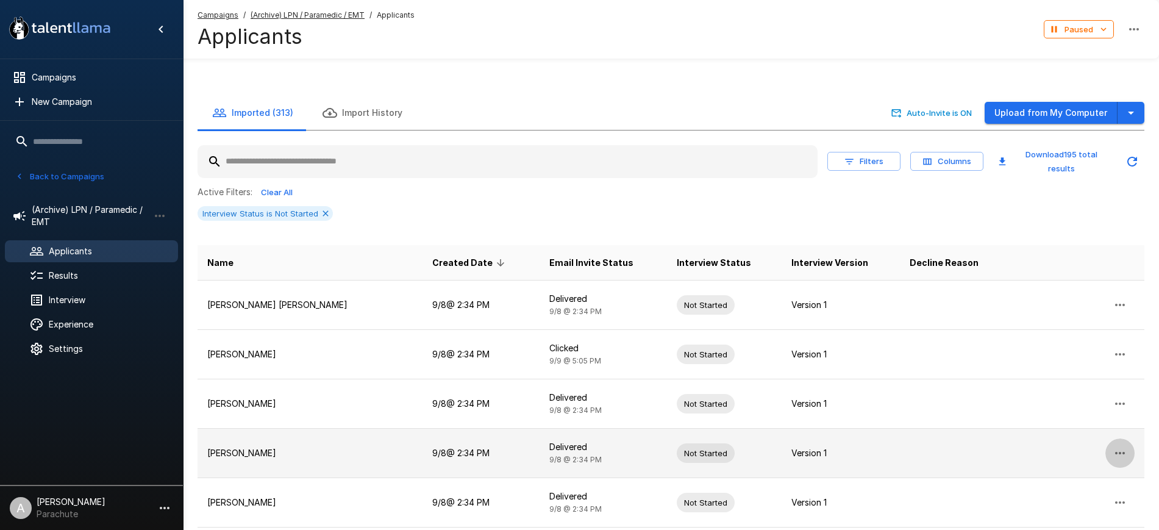
click at [1112, 438] on button "button" at bounding box center [1119, 452] width 29 height 29
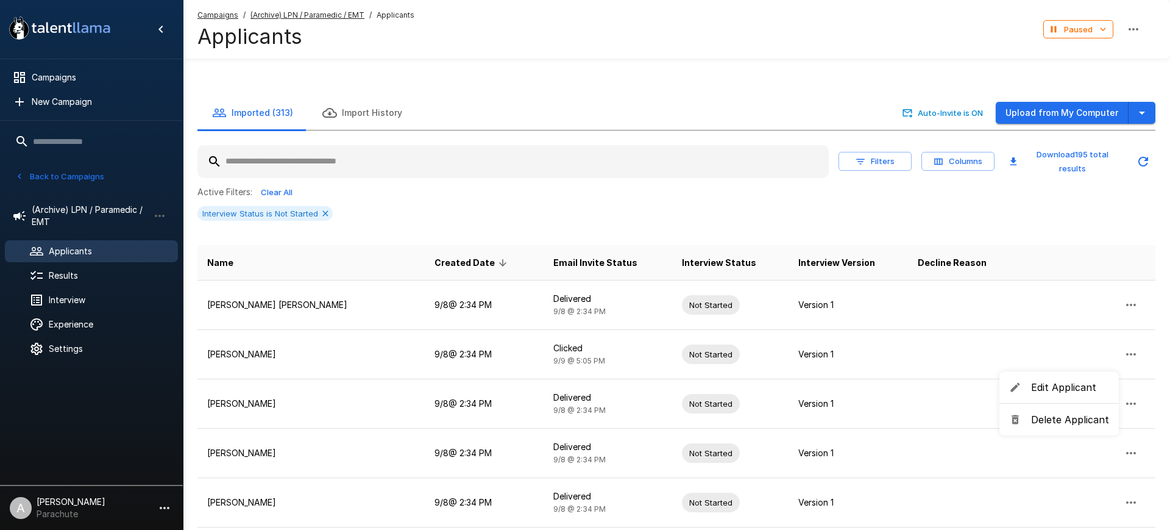
click at [1061, 413] on span "Delete Applicant" at bounding box center [1070, 419] width 78 height 15
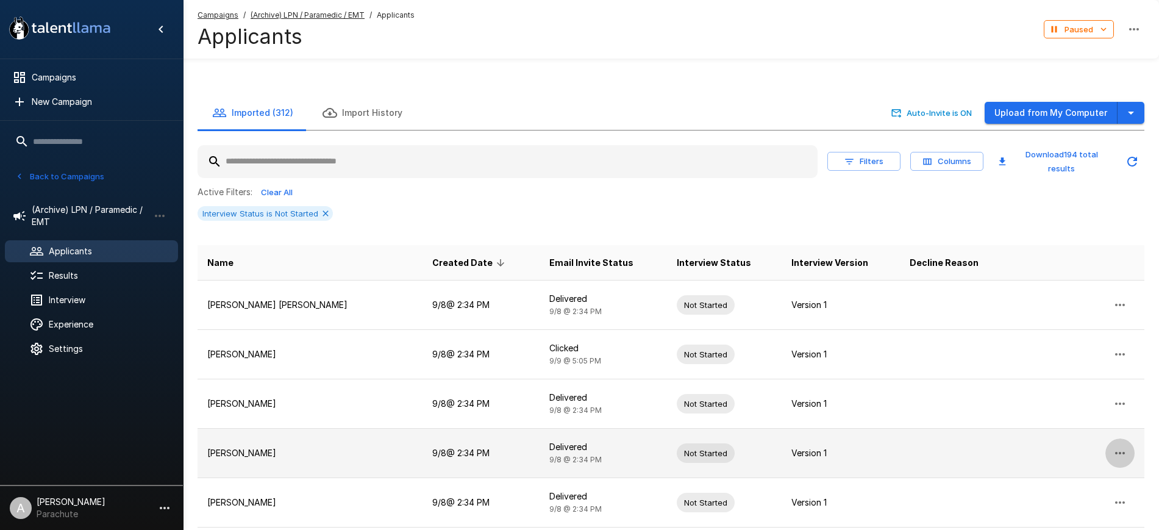
click at [1119, 446] on icon "button" at bounding box center [1119, 453] width 15 height 15
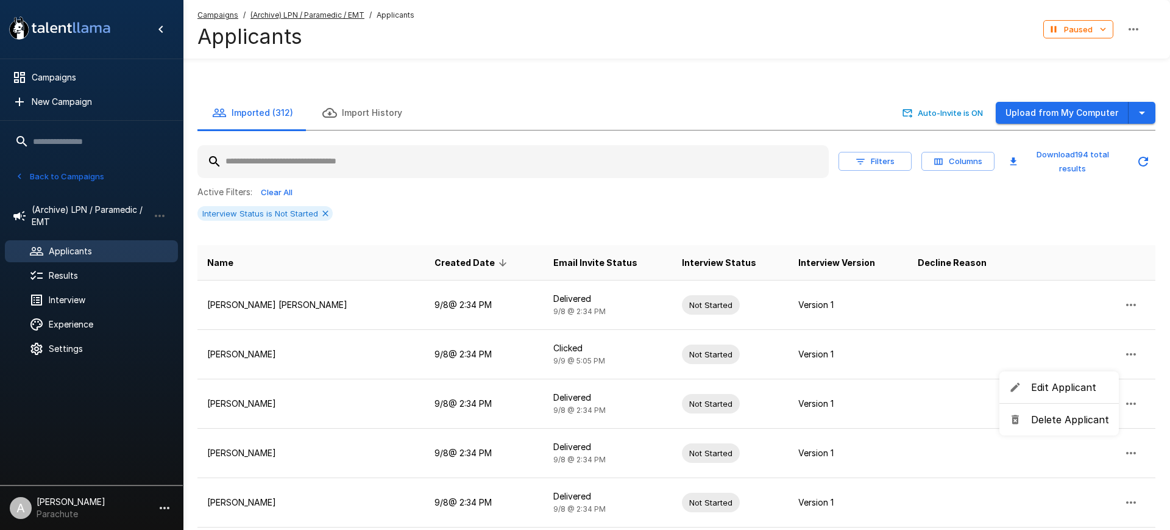
click at [1065, 419] on span "Delete Applicant" at bounding box center [1070, 419] width 78 height 15
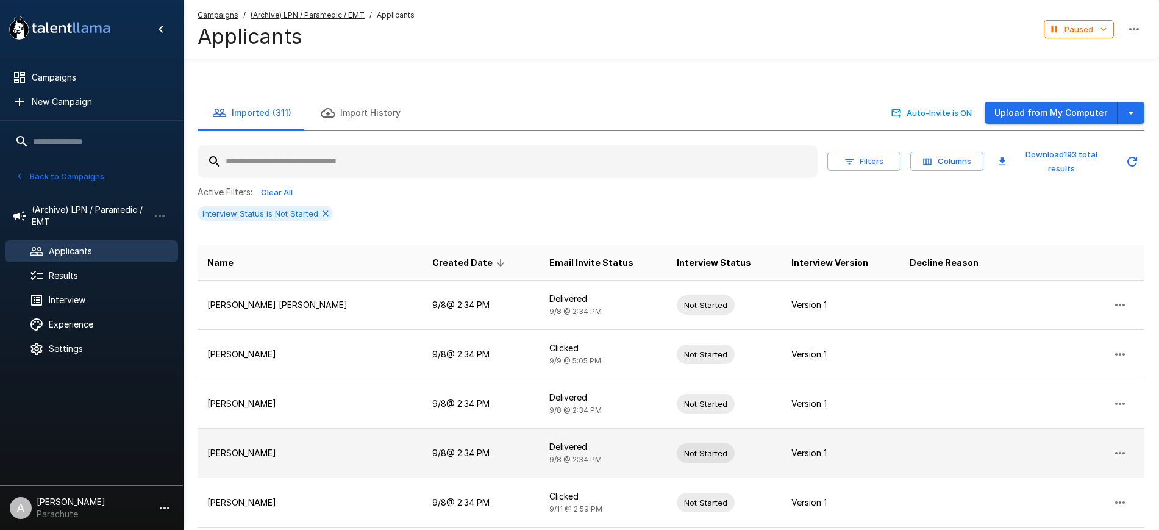
click at [1117, 446] on icon "button" at bounding box center [1119, 453] width 15 height 15
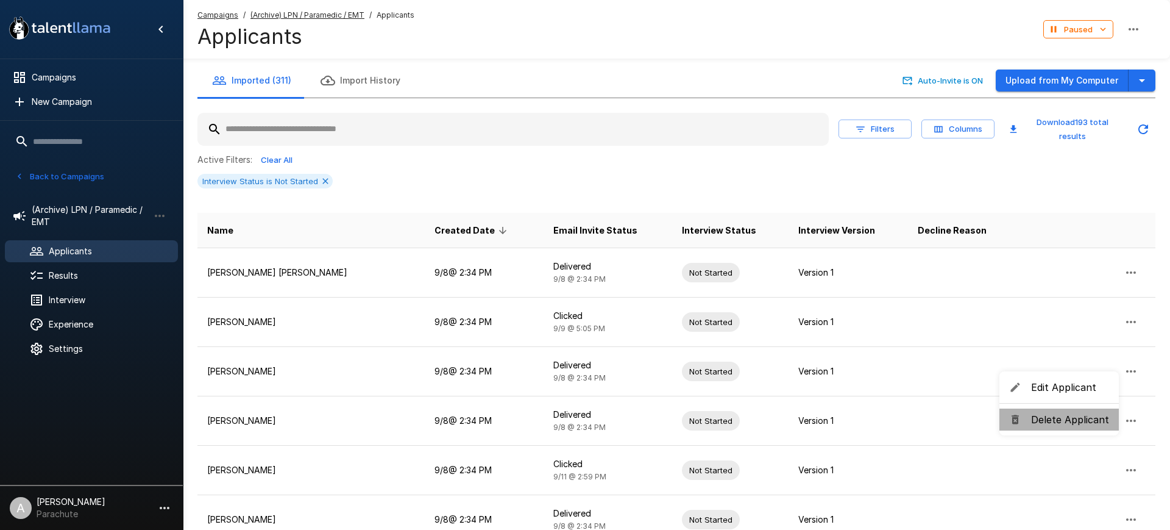
click at [1083, 421] on span "Delete Applicant" at bounding box center [1070, 419] width 78 height 15
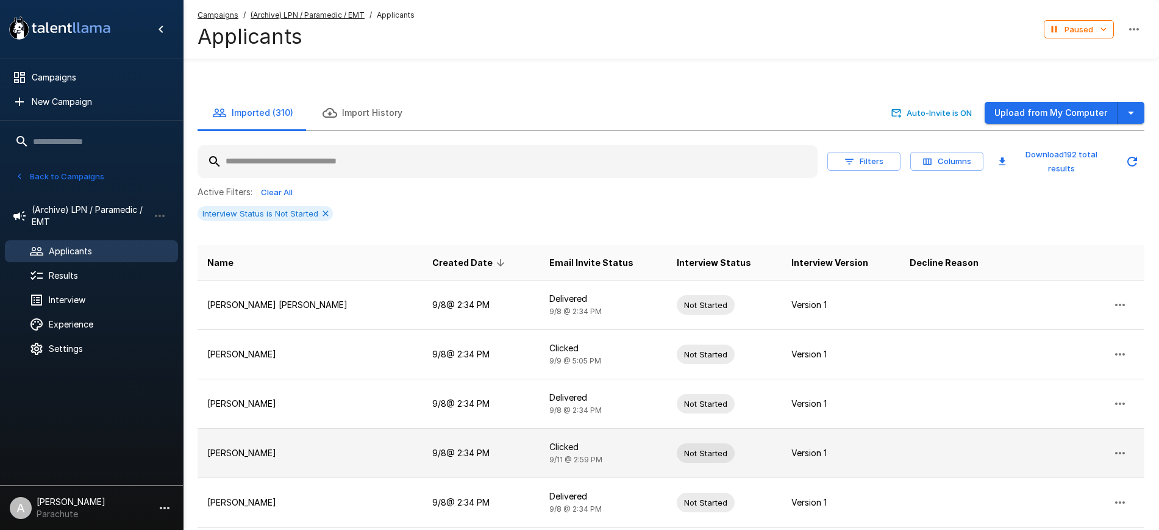
click at [1124, 438] on button "button" at bounding box center [1119, 452] width 29 height 29
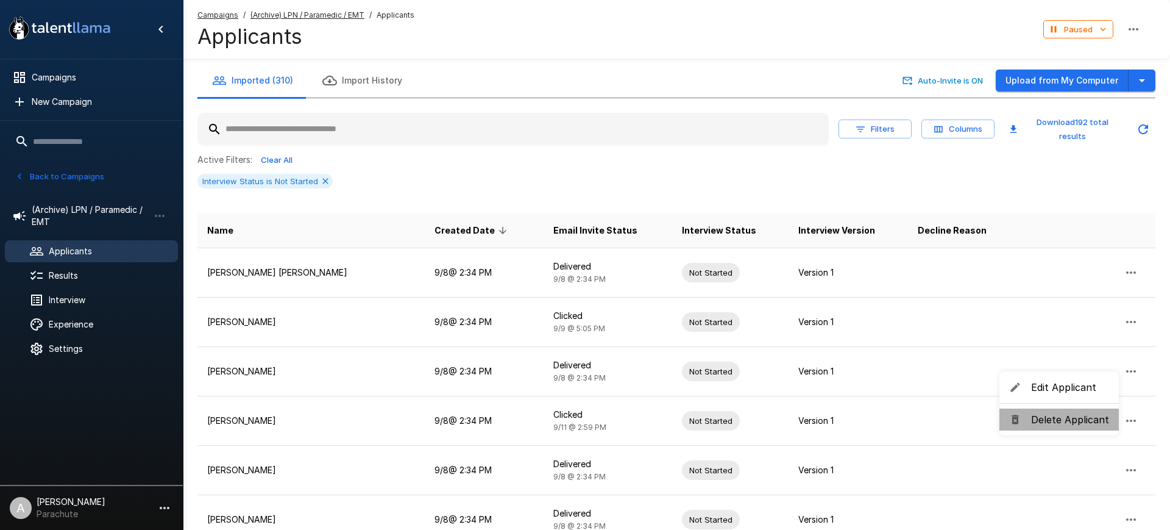
click at [1084, 408] on li "Delete Applicant" at bounding box center [1059, 419] width 119 height 22
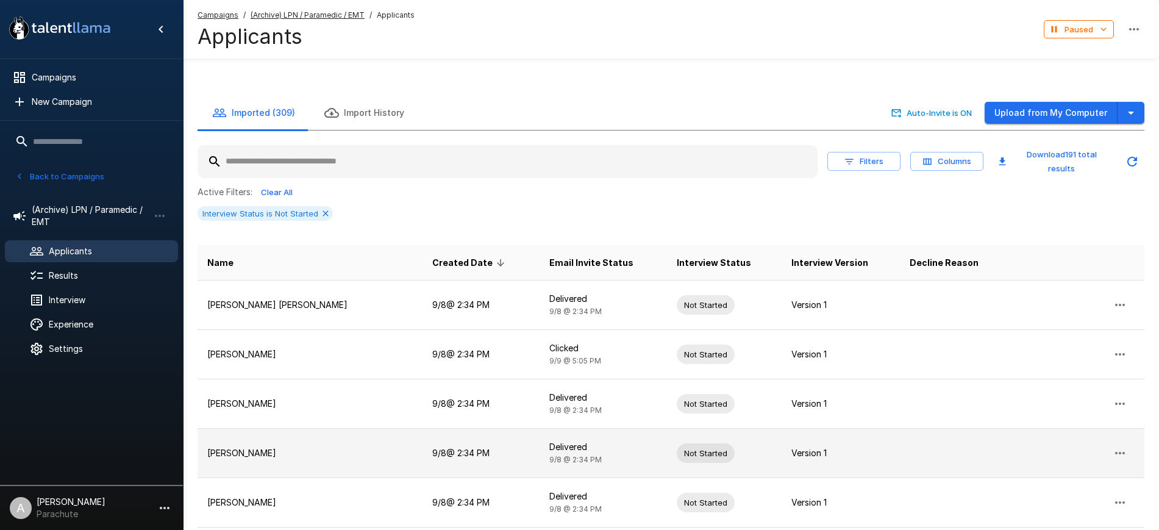
click at [1121, 446] on icon "button" at bounding box center [1119, 453] width 15 height 15
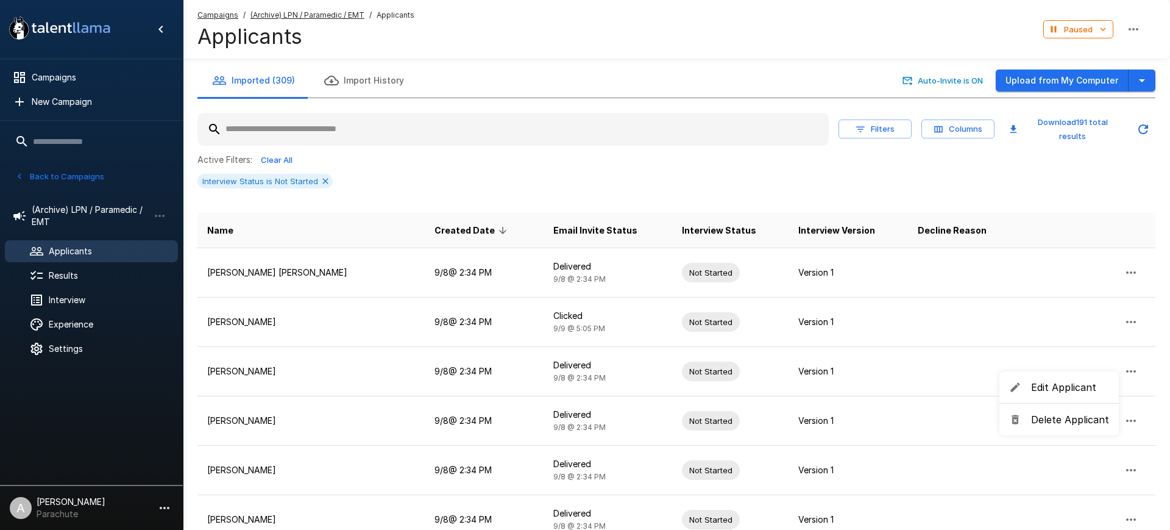
click at [1054, 416] on span "Delete Applicant" at bounding box center [1070, 419] width 78 height 15
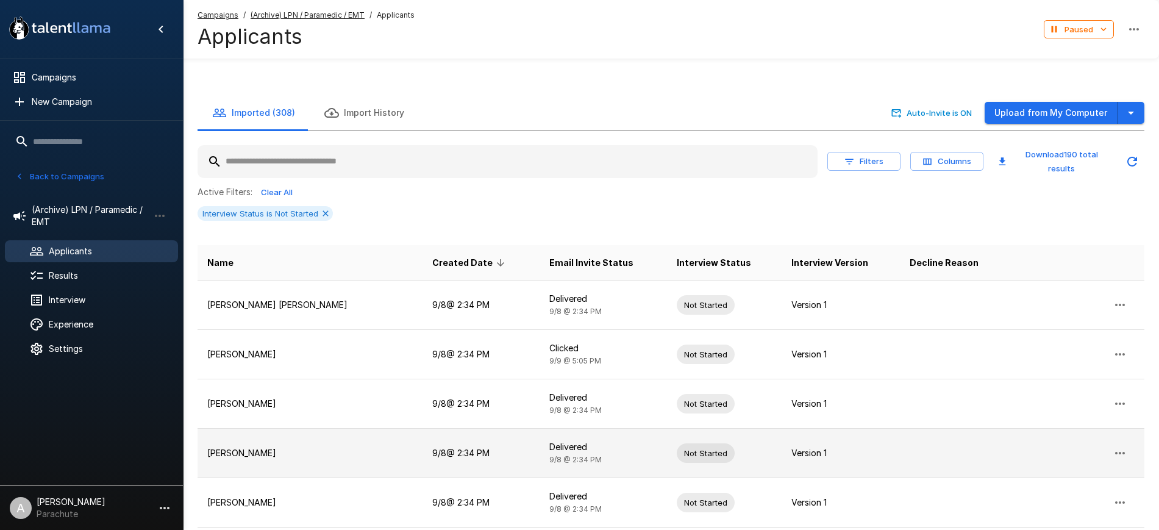
click at [1116, 446] on icon "button" at bounding box center [1119, 453] width 15 height 15
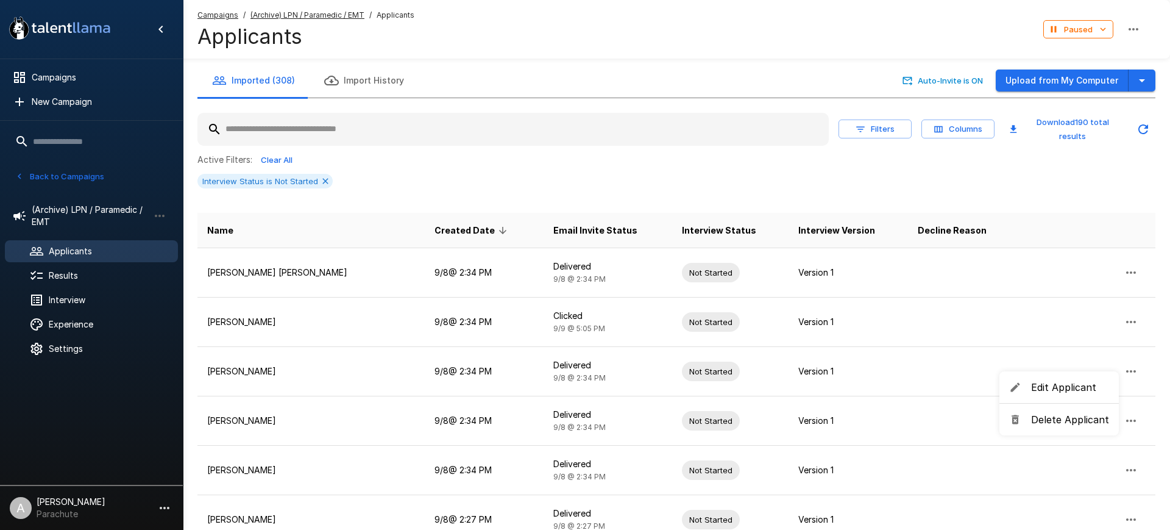
click at [1054, 418] on span "Delete Applicant" at bounding box center [1070, 419] width 78 height 15
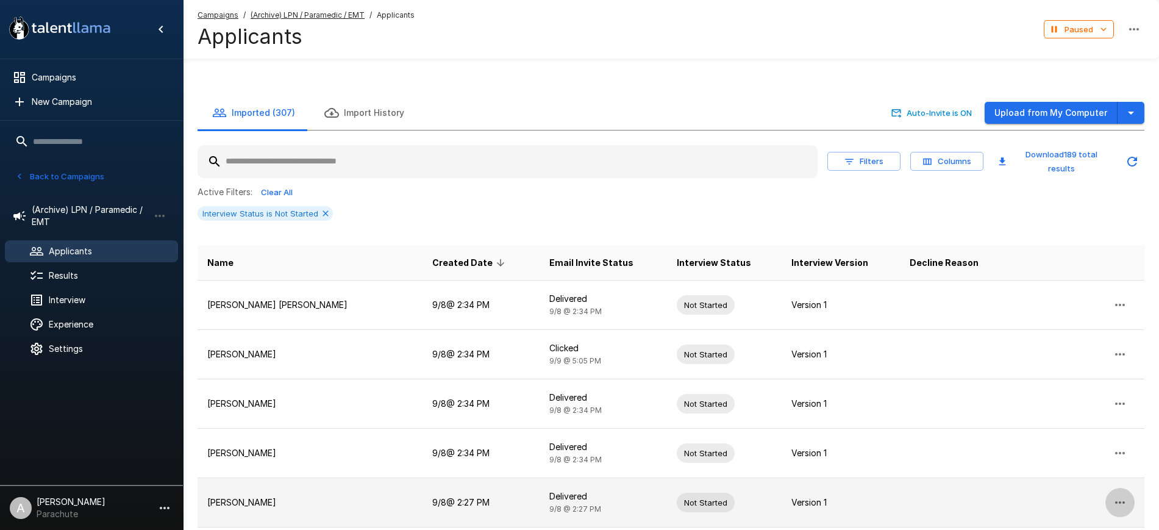
click at [1125, 495] on icon "button" at bounding box center [1119, 502] width 15 height 15
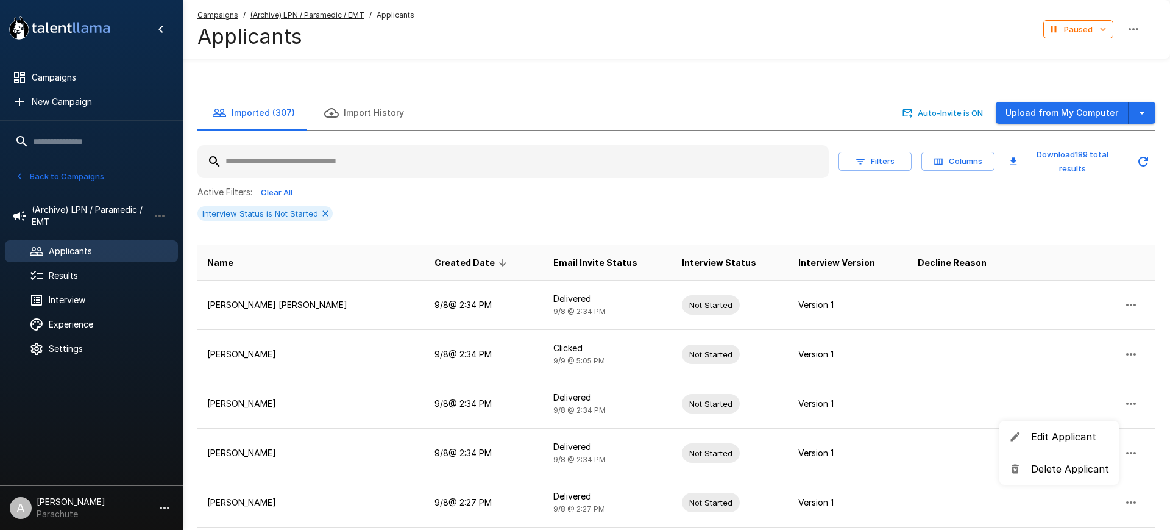
click at [1070, 463] on span "Delete Applicant" at bounding box center [1070, 468] width 78 height 15
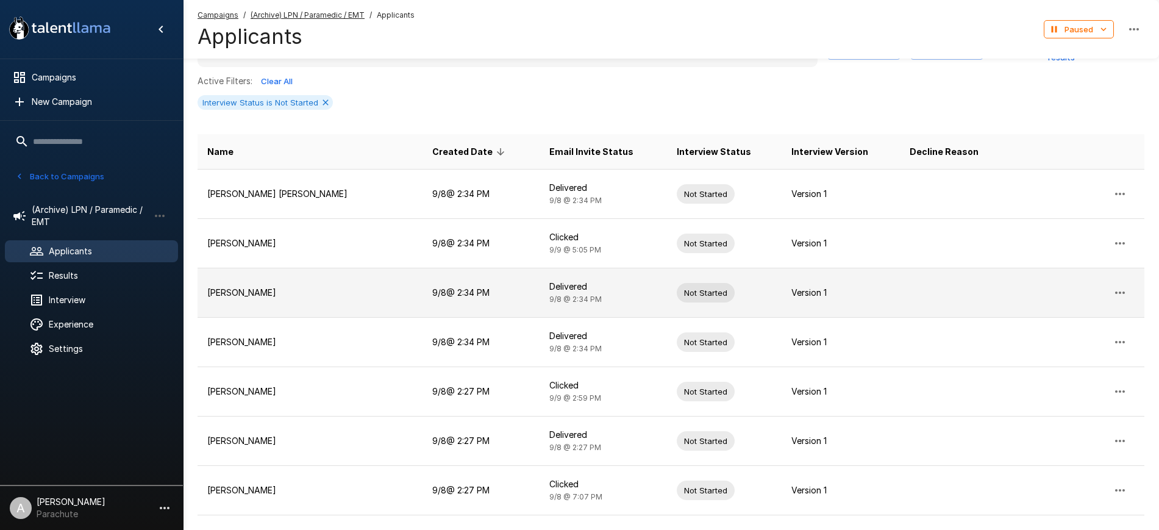
scroll to position [91, 0]
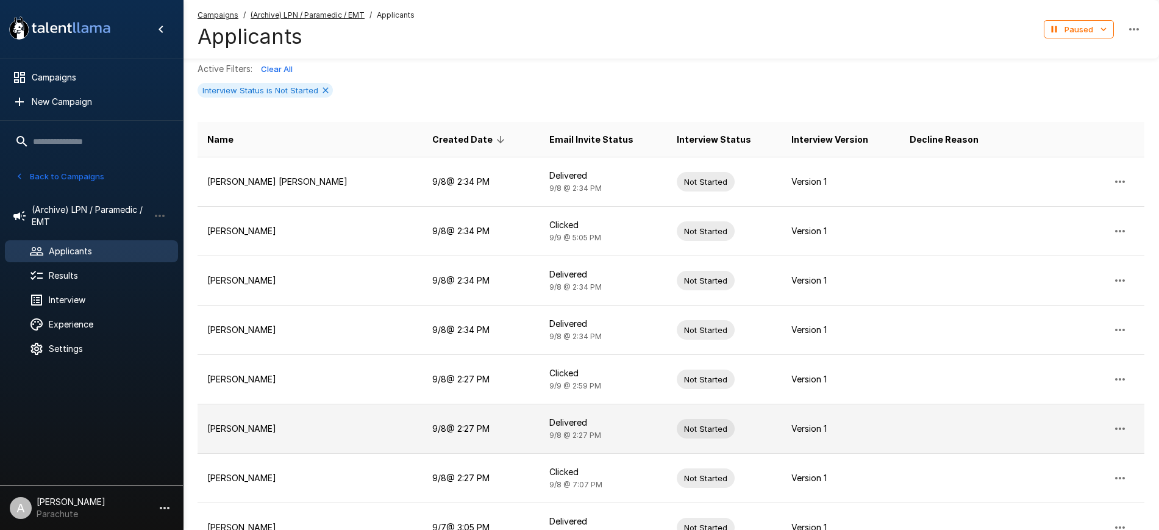
click at [1126, 425] on icon "button" at bounding box center [1119, 428] width 15 height 15
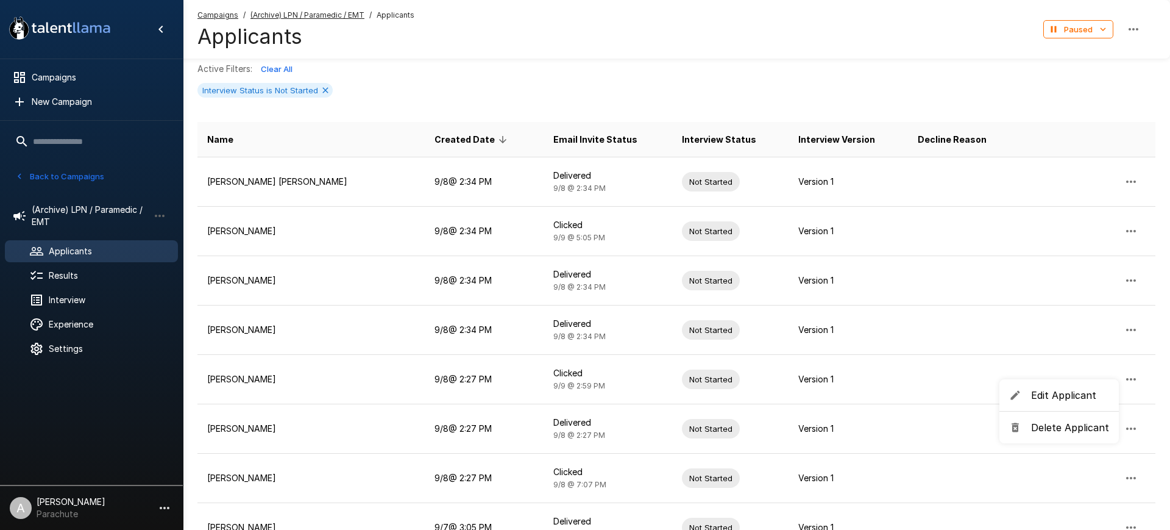
click at [1062, 424] on span "Delete Applicant" at bounding box center [1070, 427] width 78 height 15
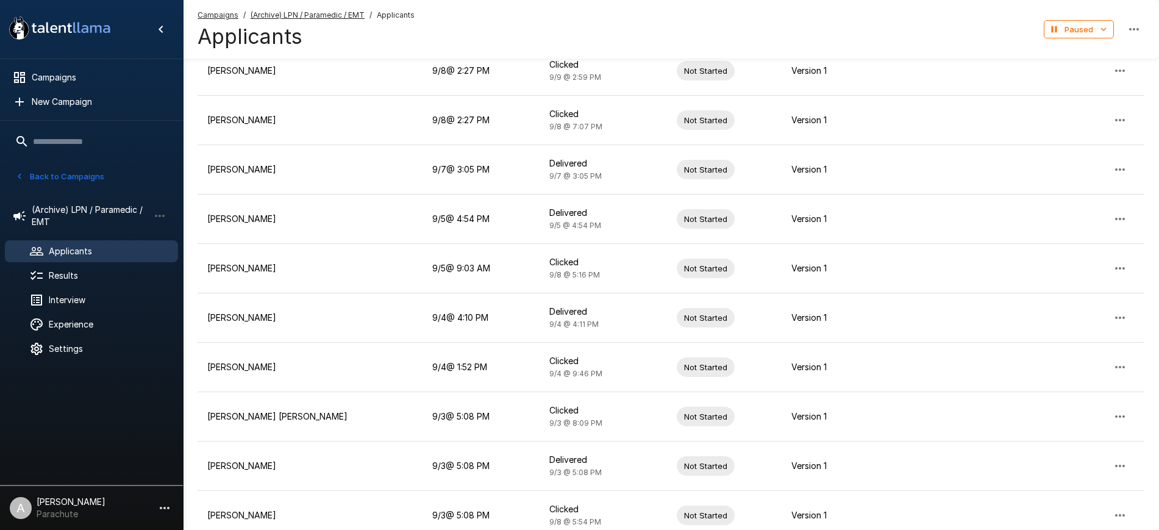
scroll to position [400, 0]
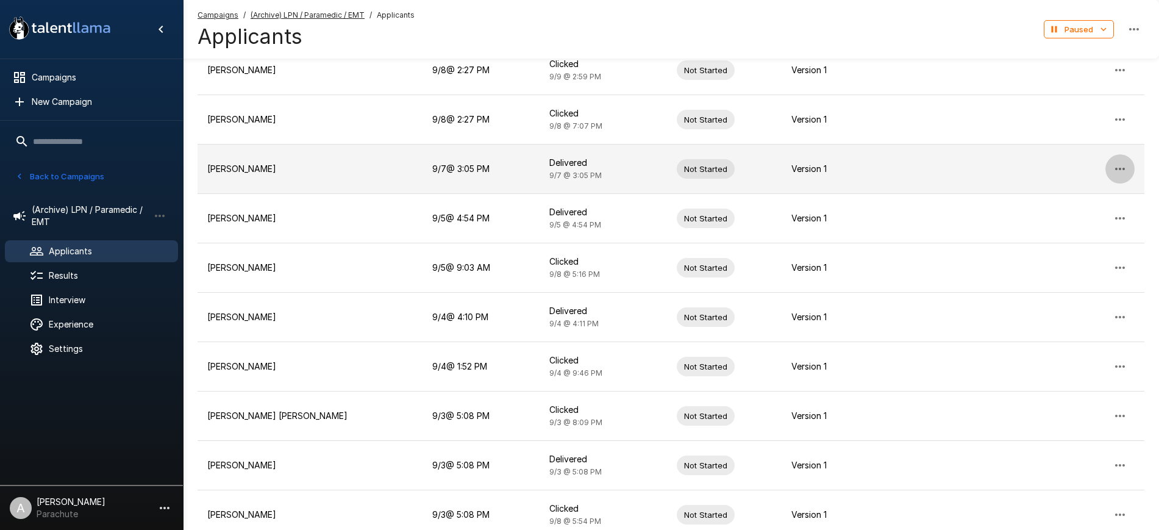
click at [1123, 162] on icon "button" at bounding box center [1119, 169] width 15 height 15
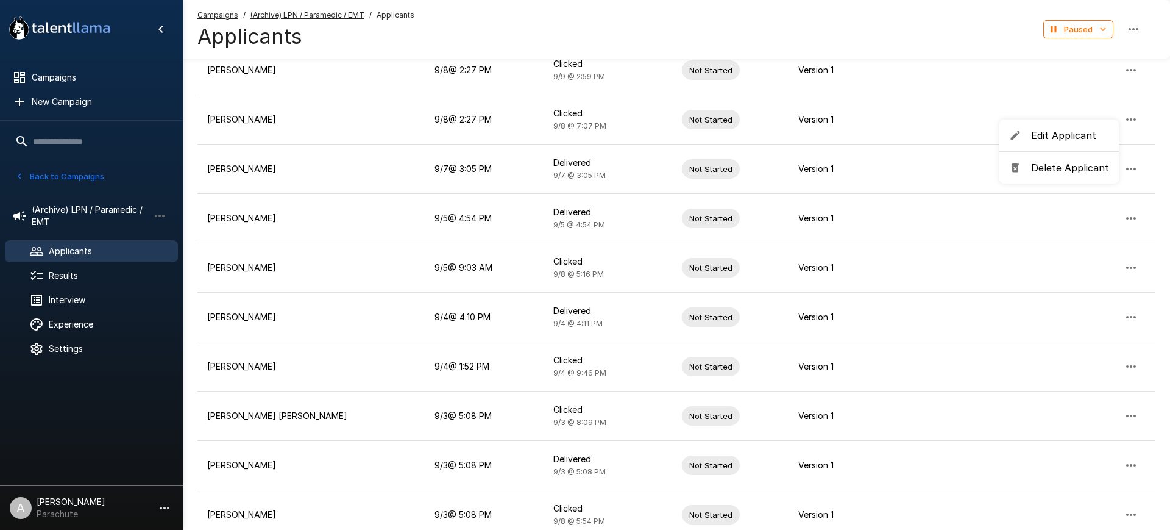
click at [1072, 173] on span "Delete Applicant" at bounding box center [1070, 167] width 78 height 15
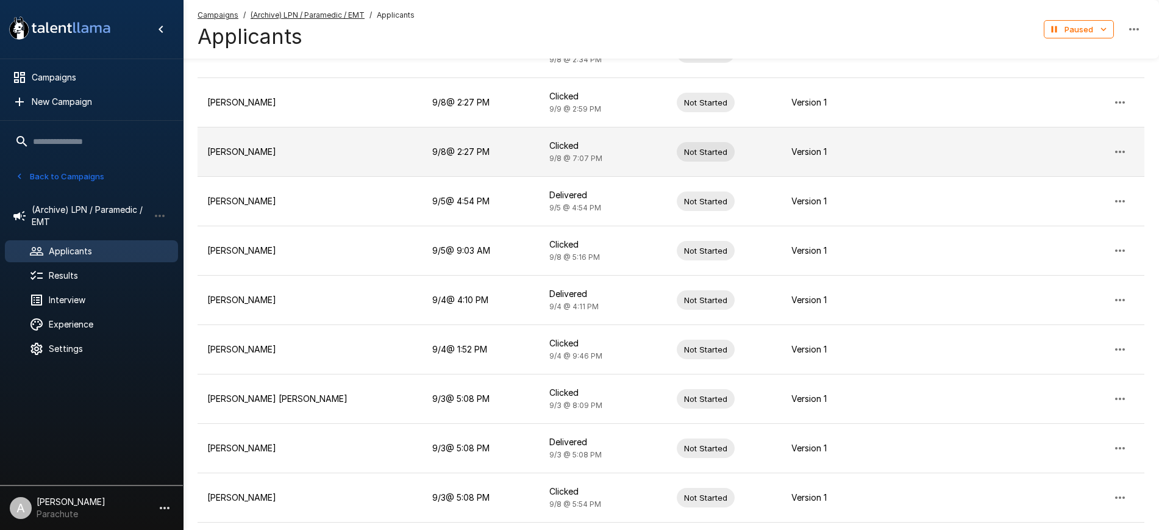
click at [1130, 137] on button "button" at bounding box center [1119, 151] width 29 height 29
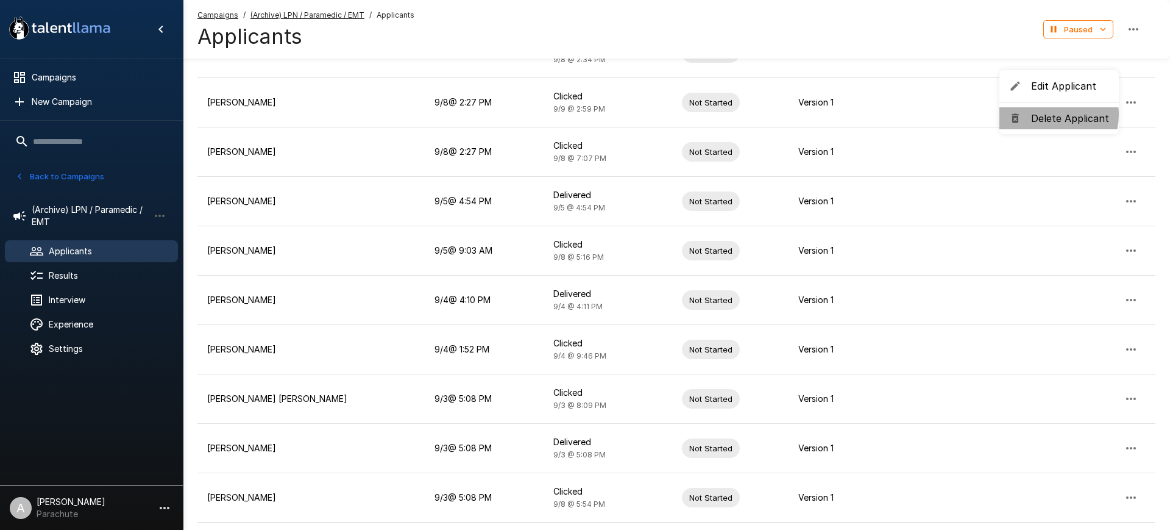
click at [1047, 115] on span "Delete Applicant" at bounding box center [1070, 118] width 78 height 15
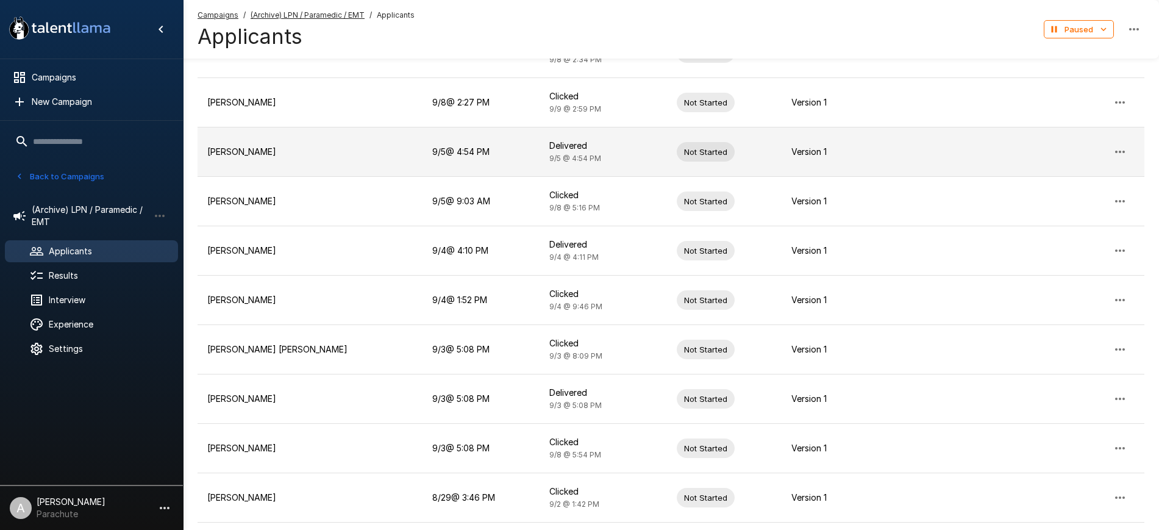
click at [1119, 144] on icon "button" at bounding box center [1119, 151] width 15 height 15
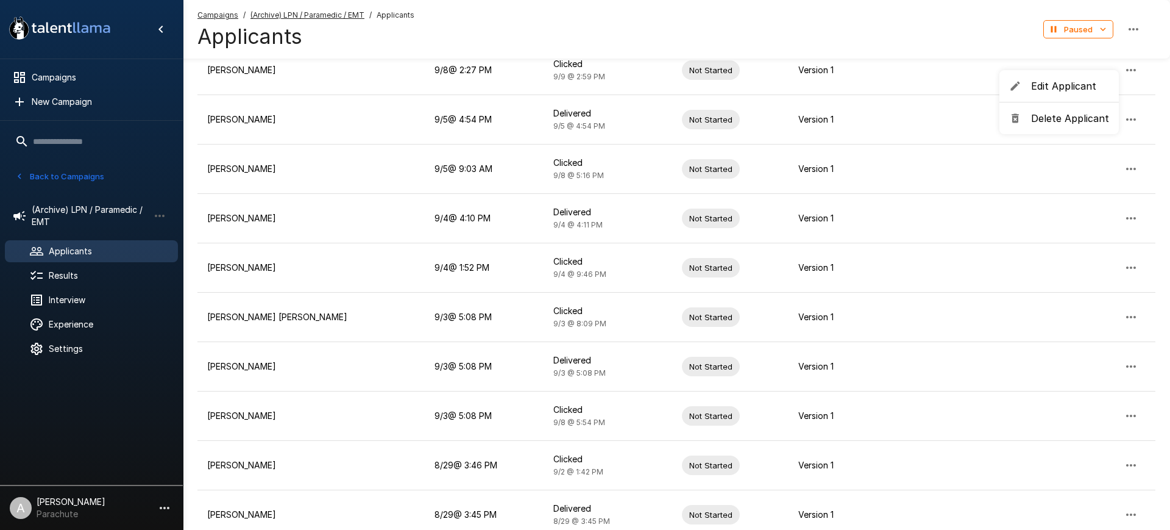
click at [1069, 123] on span "Delete Applicant" at bounding box center [1070, 118] width 78 height 15
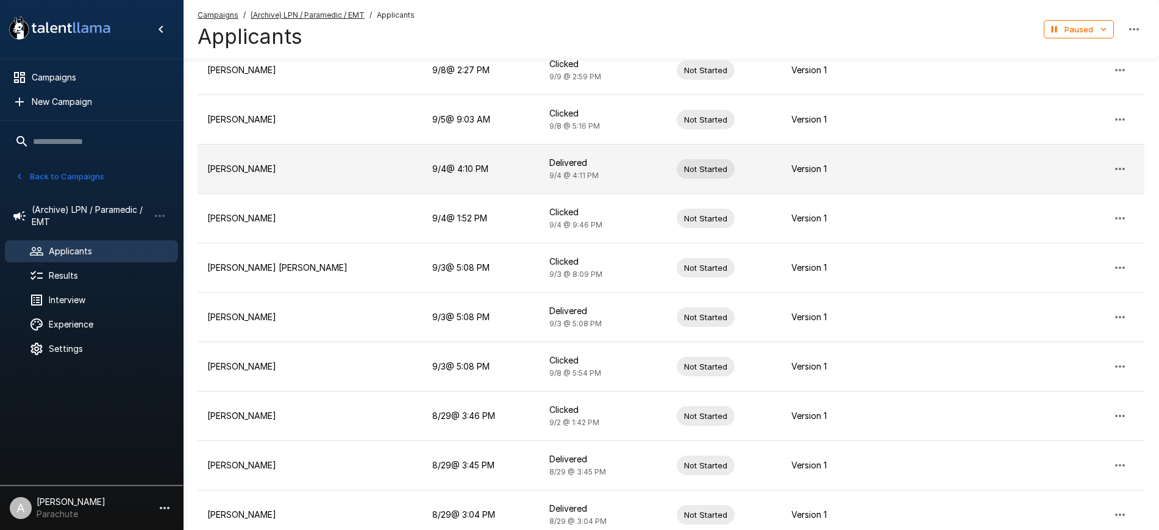
click at [1125, 164] on icon "button" at bounding box center [1119, 169] width 15 height 15
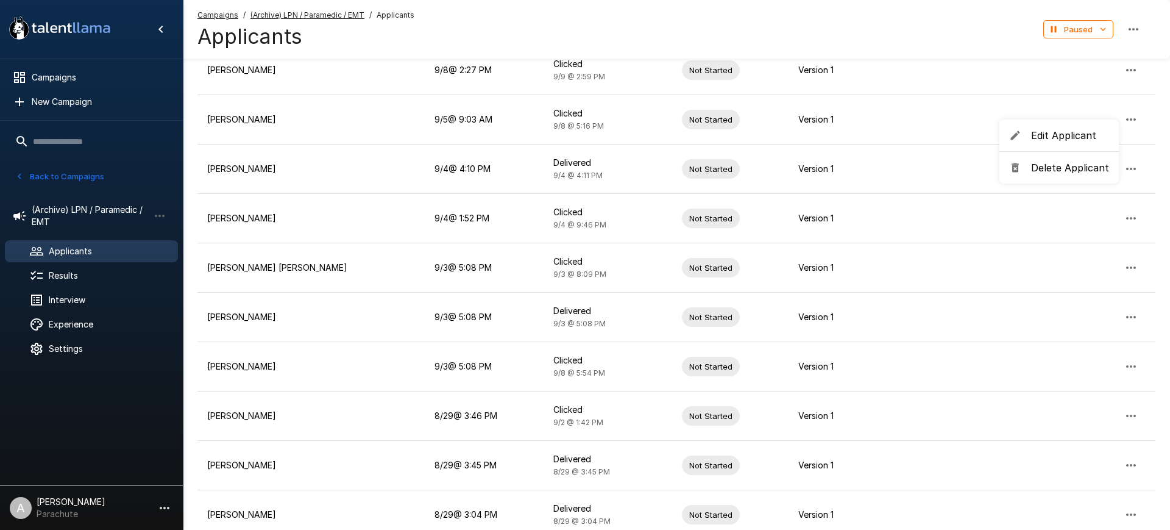
click at [1066, 169] on span "Delete Applicant" at bounding box center [1070, 167] width 78 height 15
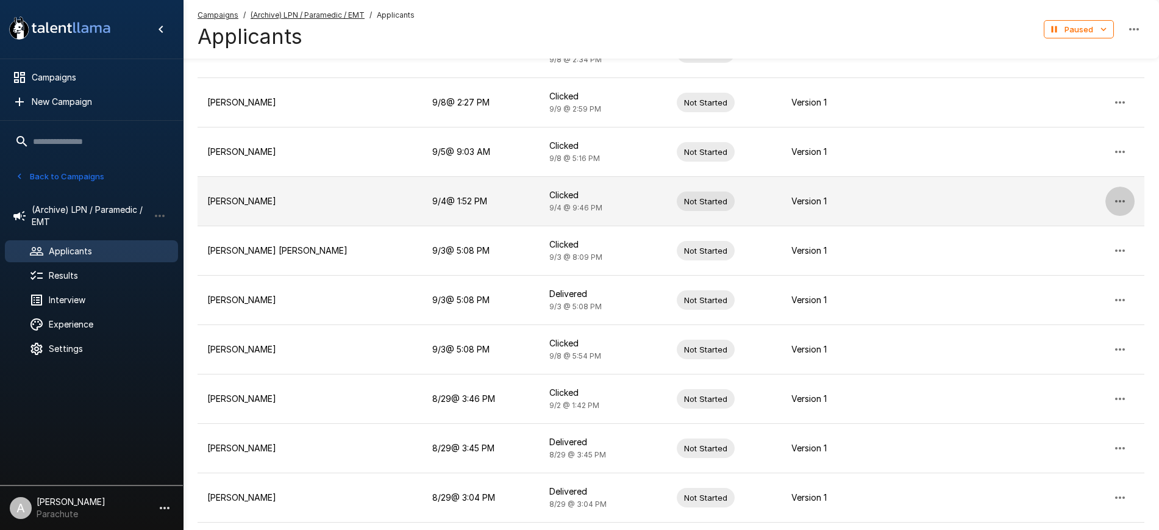
click at [1115, 194] on icon "button" at bounding box center [1119, 201] width 15 height 15
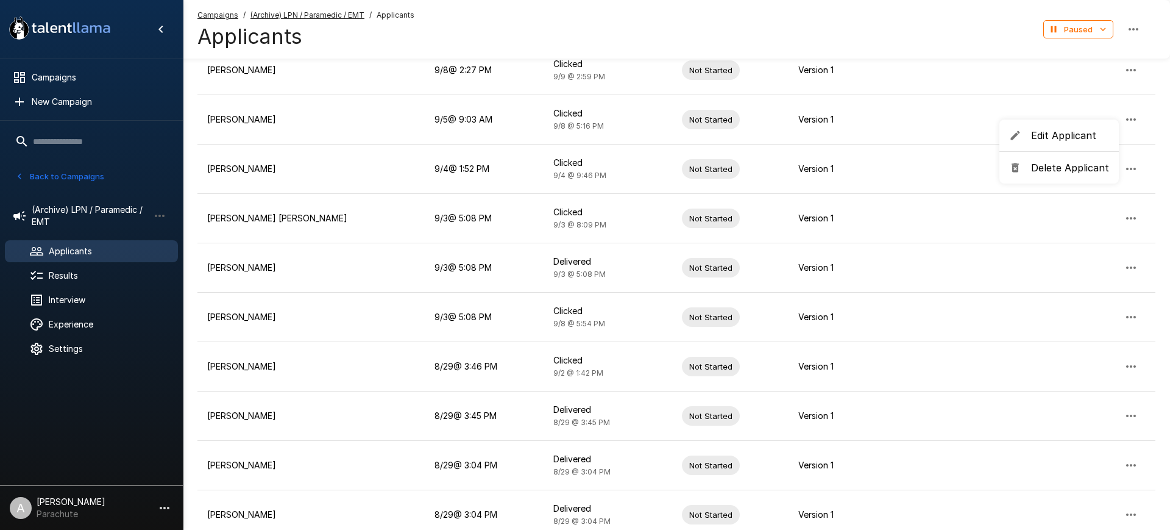
click at [1067, 166] on span "Delete Applicant" at bounding box center [1070, 167] width 78 height 15
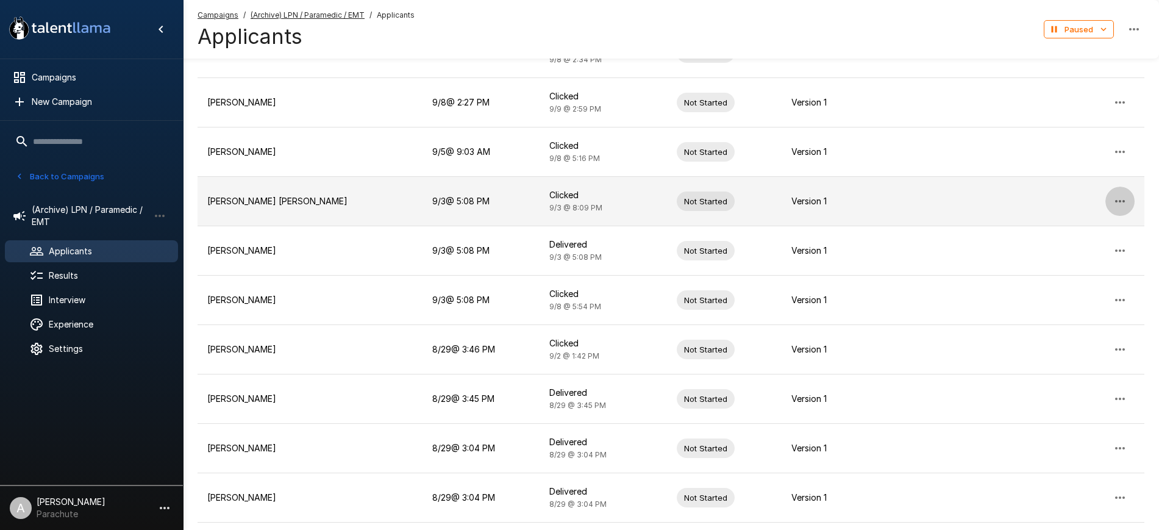
click at [1119, 194] on icon "button" at bounding box center [1119, 201] width 15 height 15
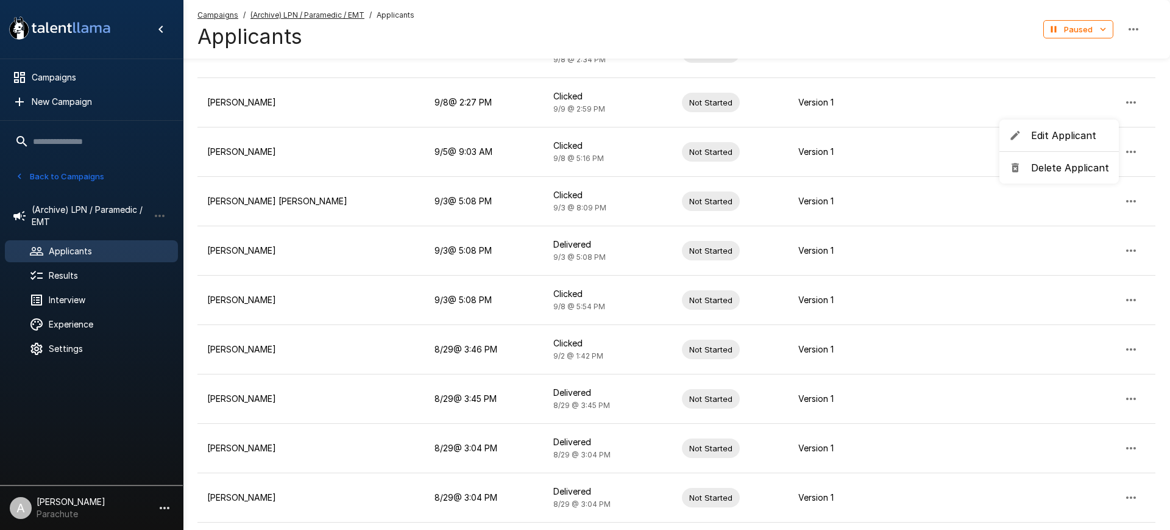
click at [1076, 167] on span "Delete Applicant" at bounding box center [1070, 167] width 78 height 15
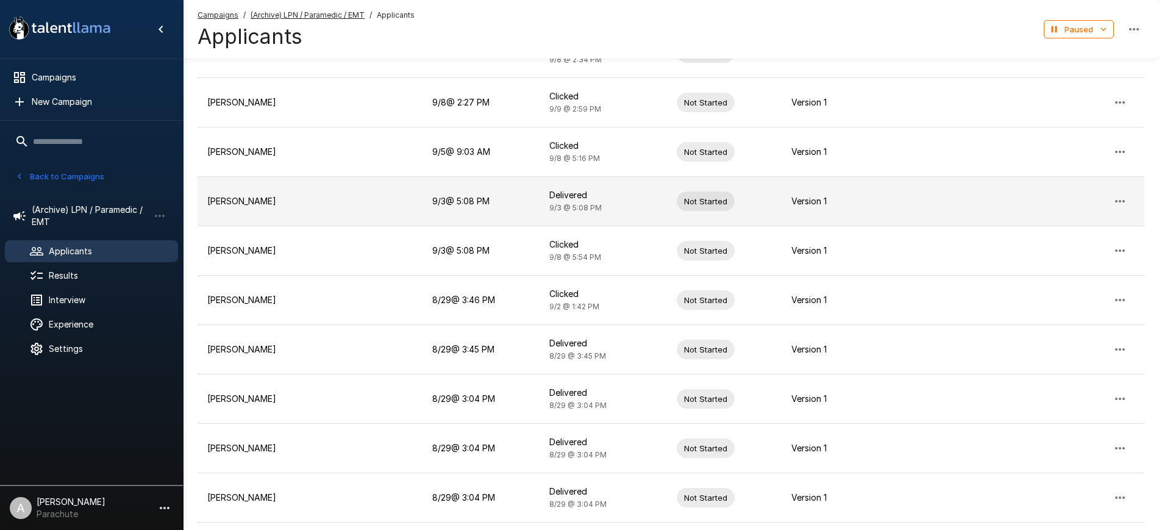
click at [1126, 194] on icon "button" at bounding box center [1119, 201] width 15 height 15
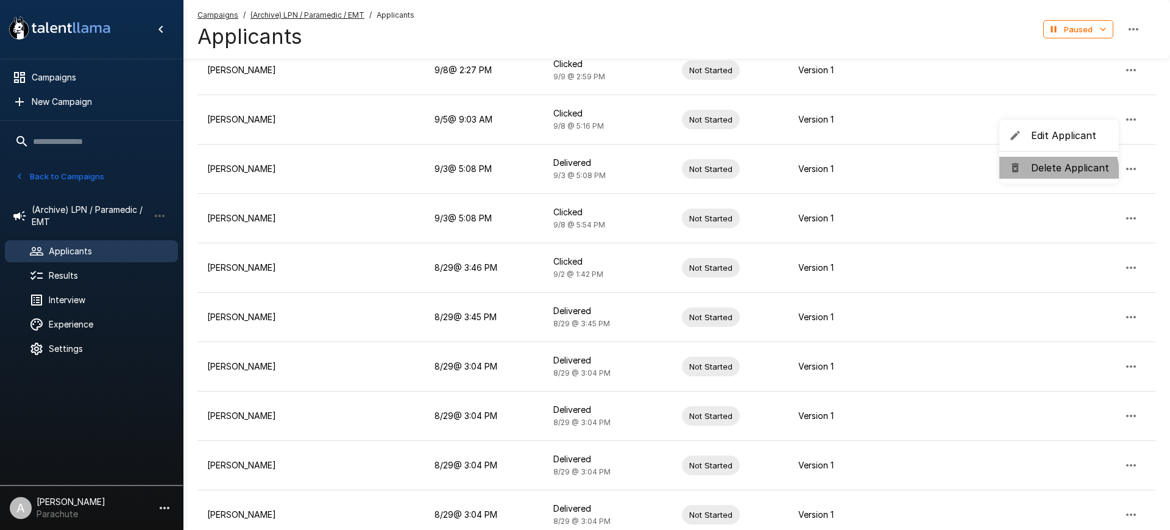
click at [1055, 174] on span "Delete Applicant" at bounding box center [1070, 167] width 78 height 15
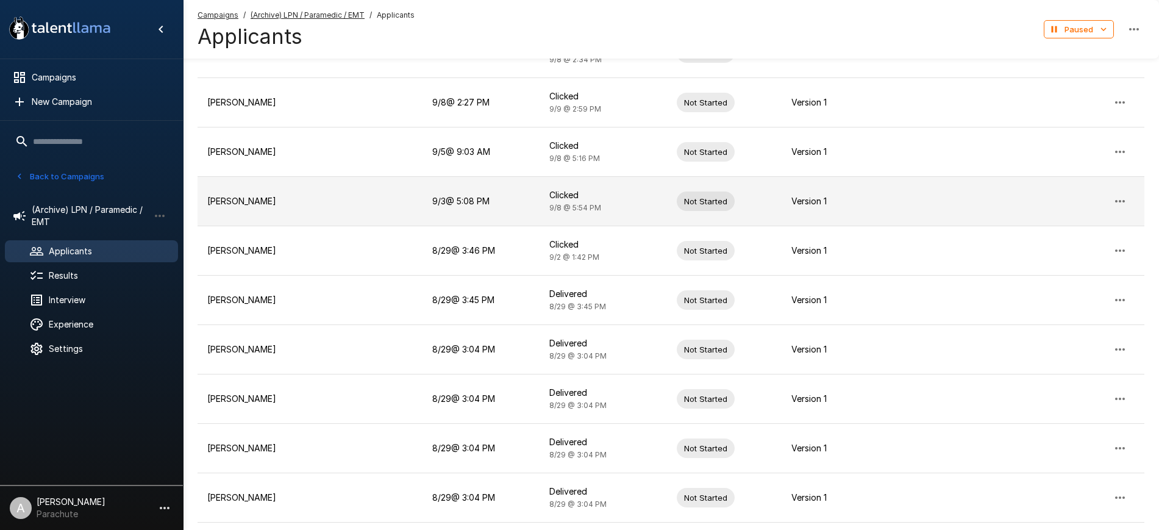
click at [1122, 187] on button "button" at bounding box center [1119, 201] width 29 height 29
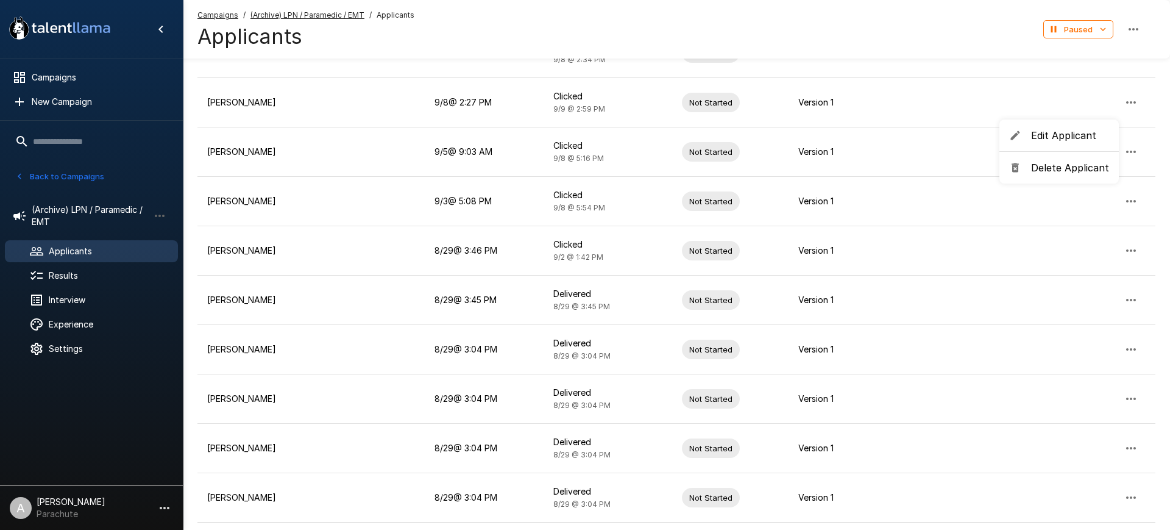
click at [1085, 159] on li "Delete Applicant" at bounding box center [1059, 168] width 119 height 22
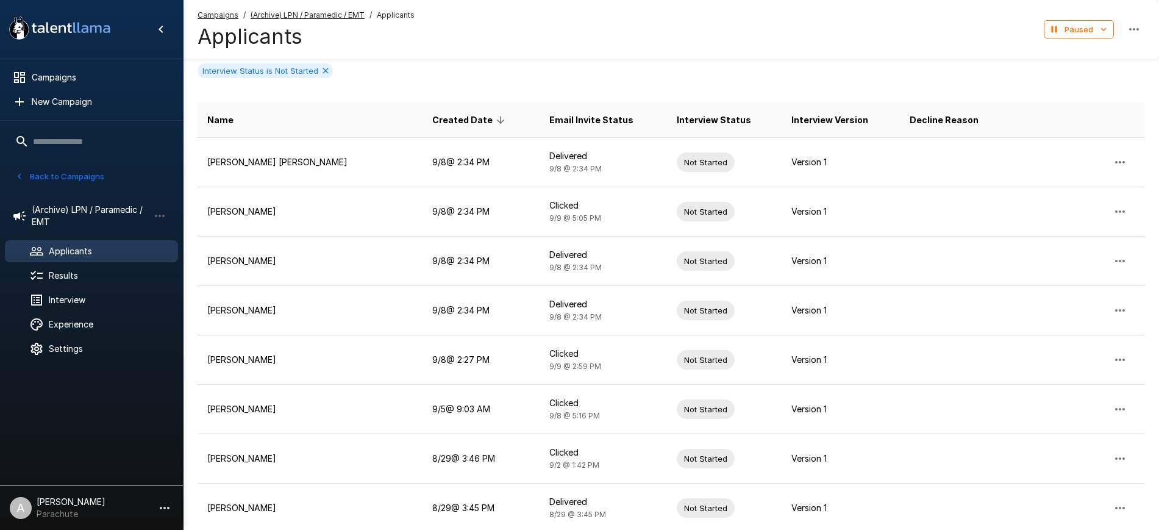
scroll to position [112, 0]
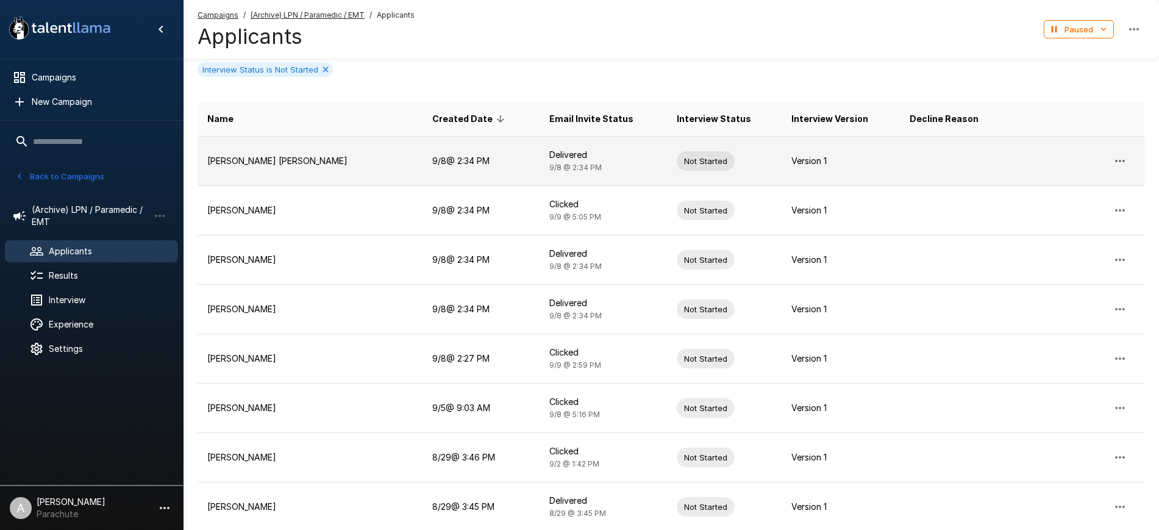
click at [251, 162] on p "Jordan Lee Bagwell" at bounding box center [309, 161] width 205 height 12
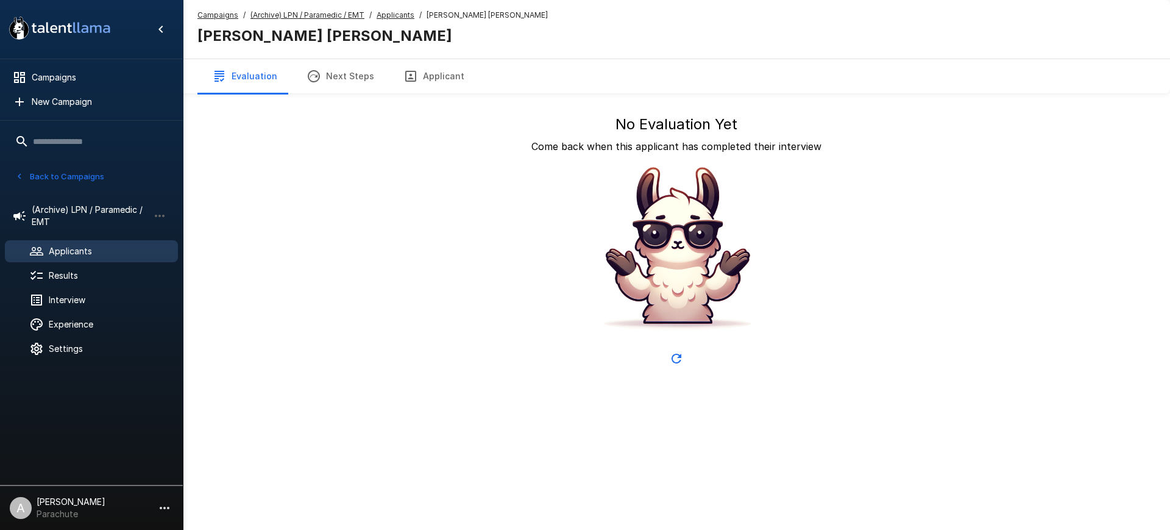
click at [438, 76] on button "Applicant" at bounding box center [434, 76] width 90 height 34
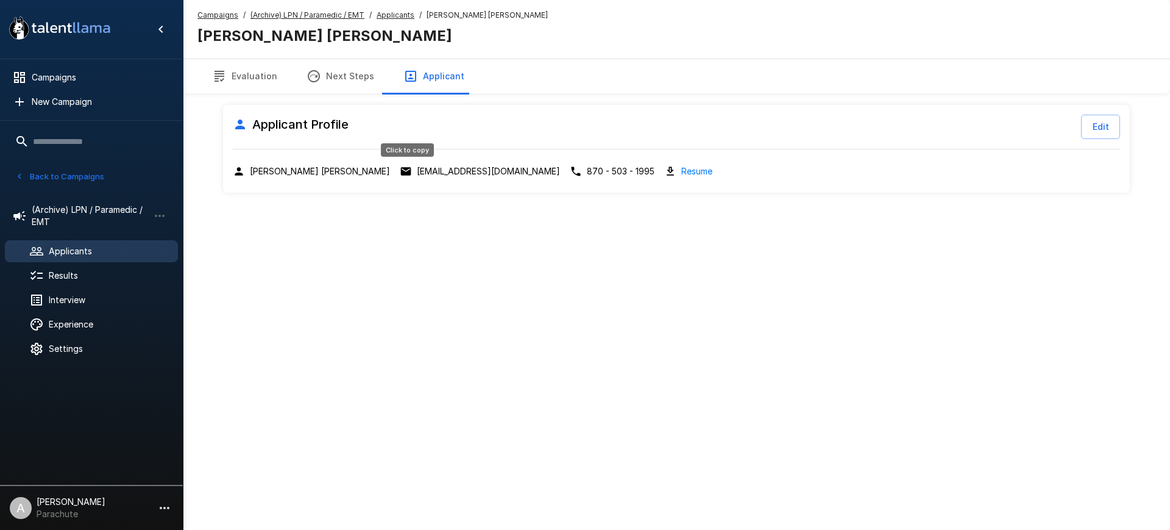
click at [429, 169] on p "jordanbagwell101@gmail.com" at bounding box center [488, 171] width 143 height 12
click at [377, 16] on u "Applicants" at bounding box center [396, 14] width 38 height 9
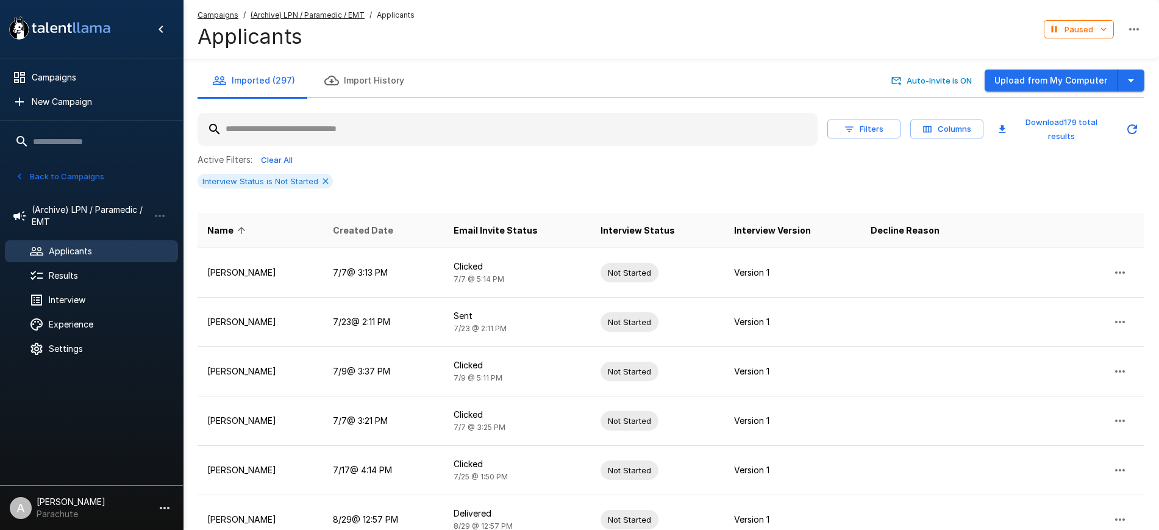
click at [363, 233] on span "Created Date" at bounding box center [363, 230] width 60 height 15
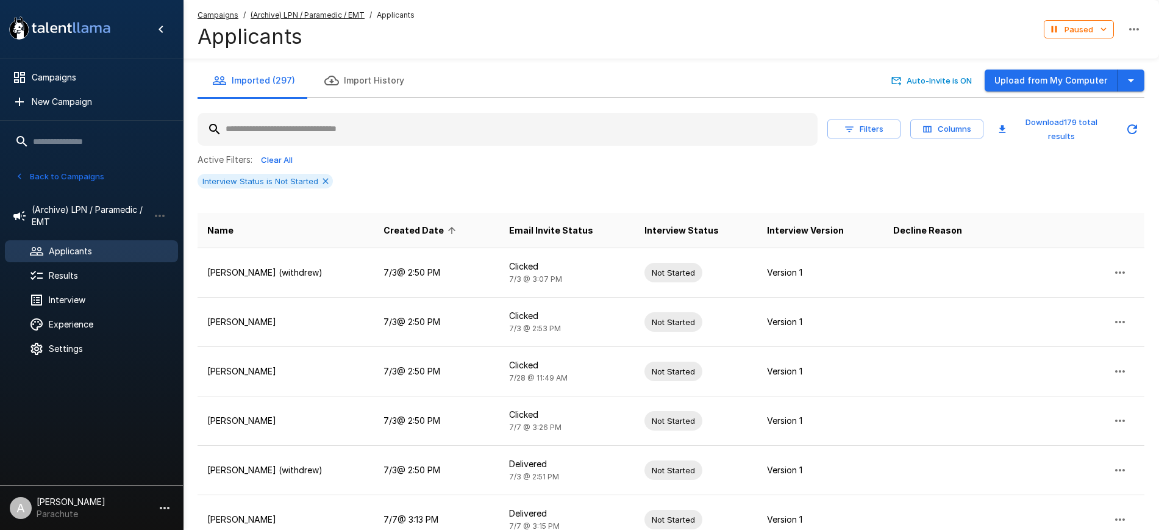
click at [363, 233] on th "Name" at bounding box center [285, 230] width 176 height 35
click at [430, 232] on span "Created Date" at bounding box center [421, 230] width 76 height 15
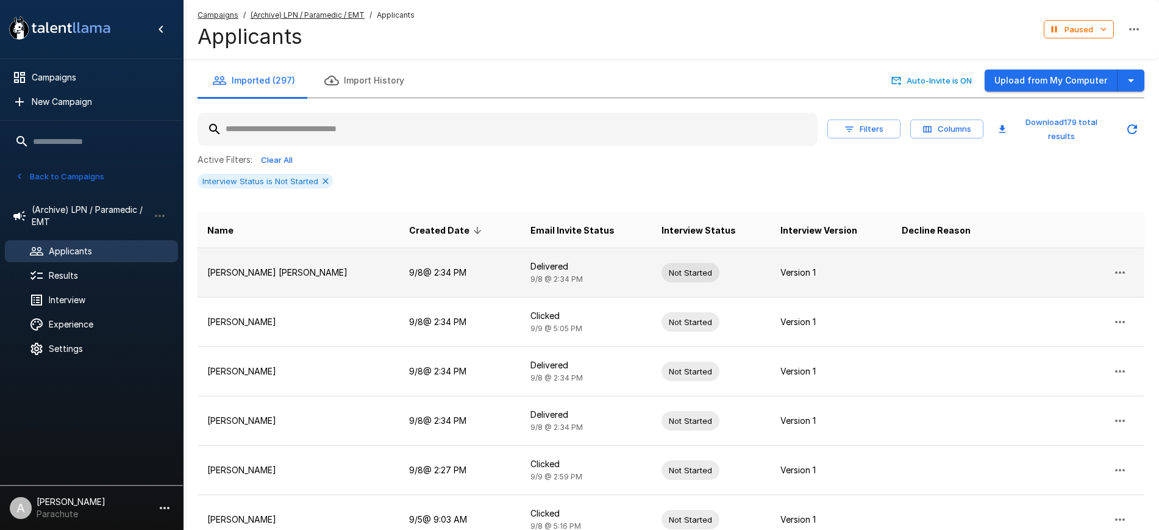
click at [1123, 269] on icon "button" at bounding box center [1119, 272] width 15 height 15
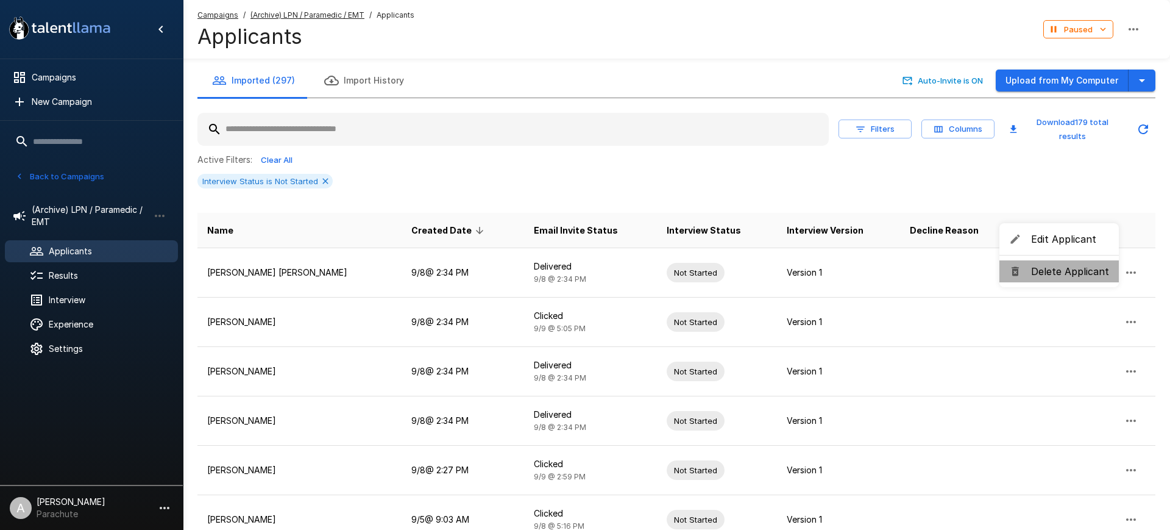
click at [1077, 276] on span "Delete Applicant" at bounding box center [1070, 271] width 78 height 15
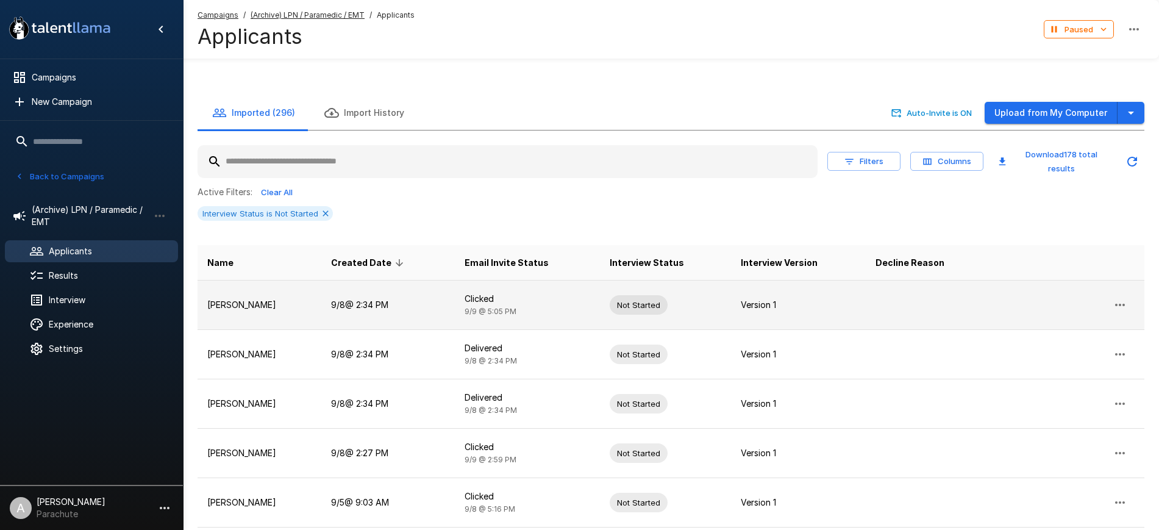
click at [269, 299] on p "[PERSON_NAME]" at bounding box center [259, 305] width 104 height 12
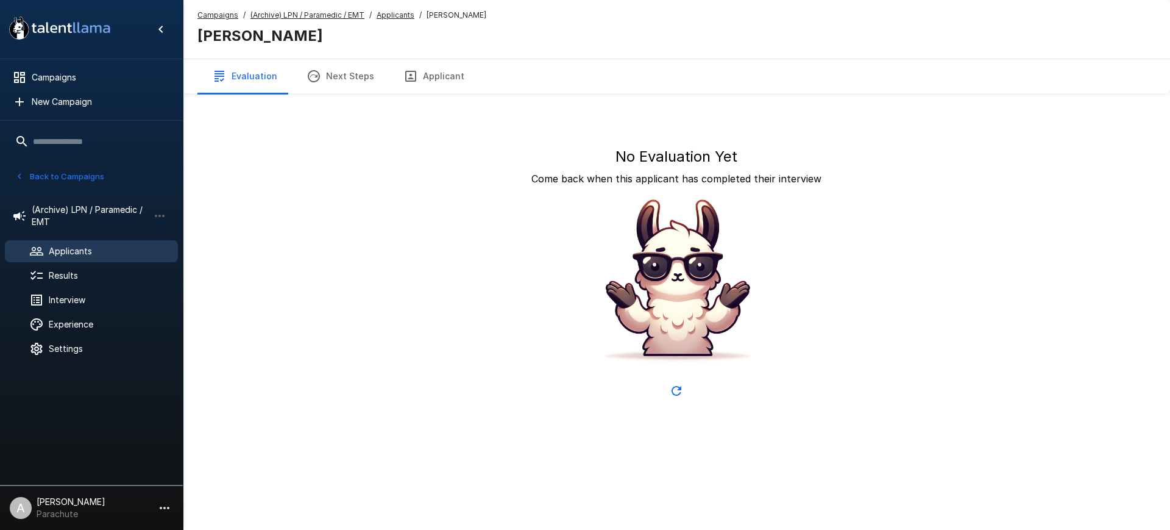
click at [421, 73] on button "Applicant" at bounding box center [434, 76] width 90 height 34
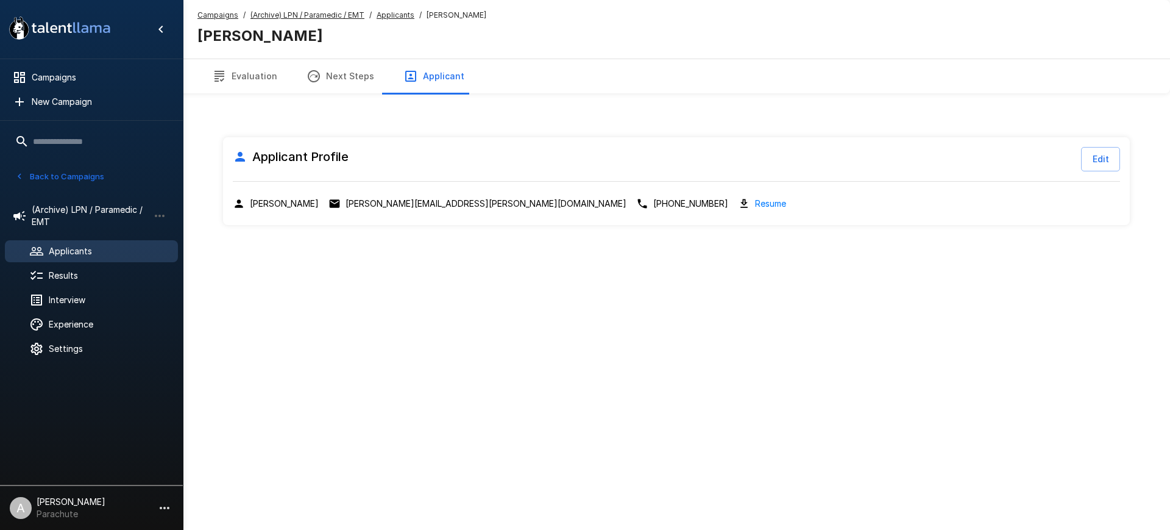
click at [404, 197] on p "mitchell.anthony.jr86@gmail.com" at bounding box center [486, 203] width 281 height 12
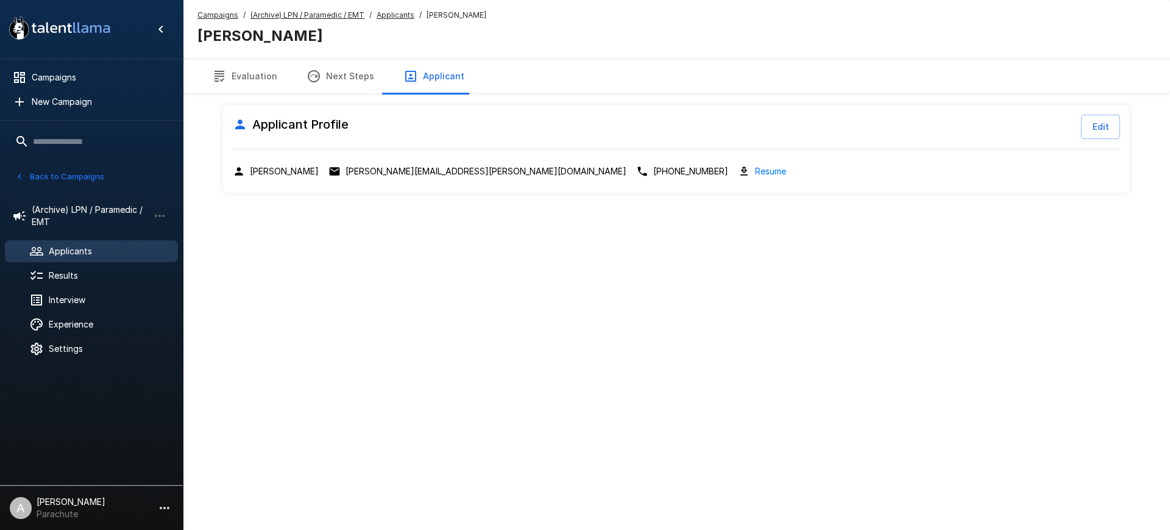
click at [397, 13] on u "Applicants" at bounding box center [396, 14] width 38 height 9
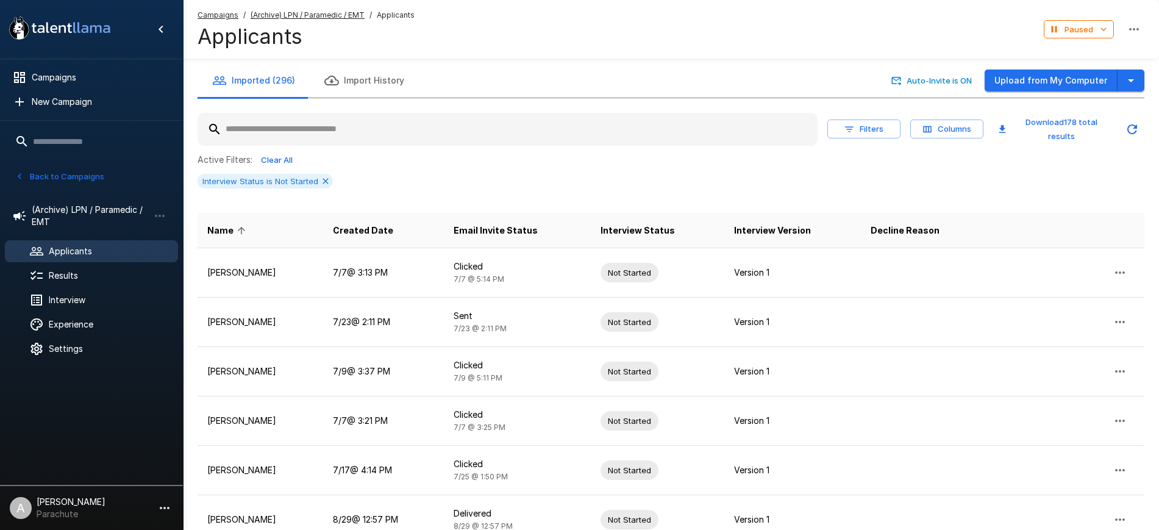
click at [376, 220] on th "Created Date" at bounding box center [383, 230] width 120 height 35
click at [365, 226] on span "Created Date" at bounding box center [363, 230] width 60 height 15
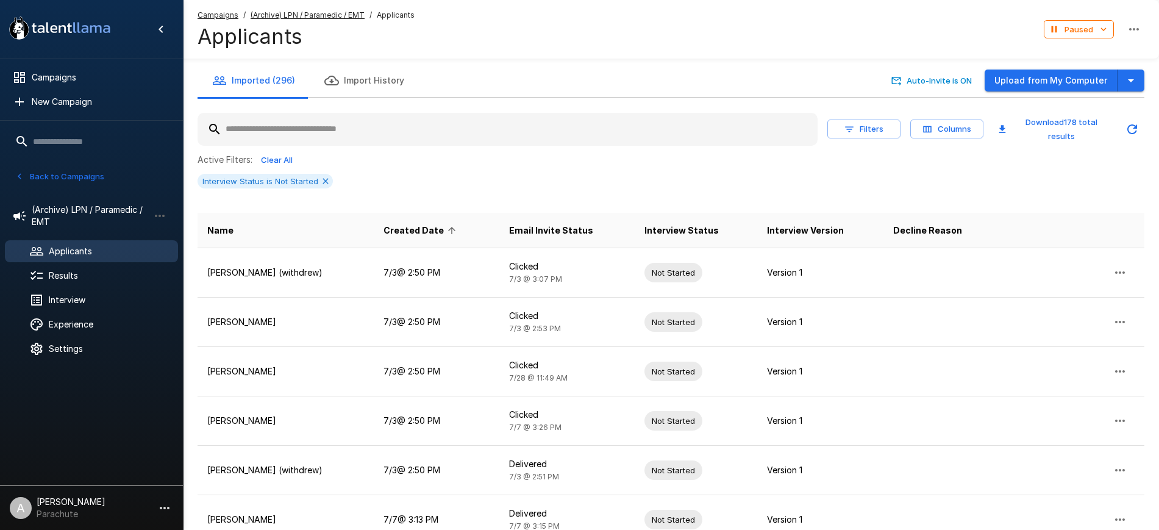
click at [413, 229] on span "Created Date" at bounding box center [421, 230] width 76 height 15
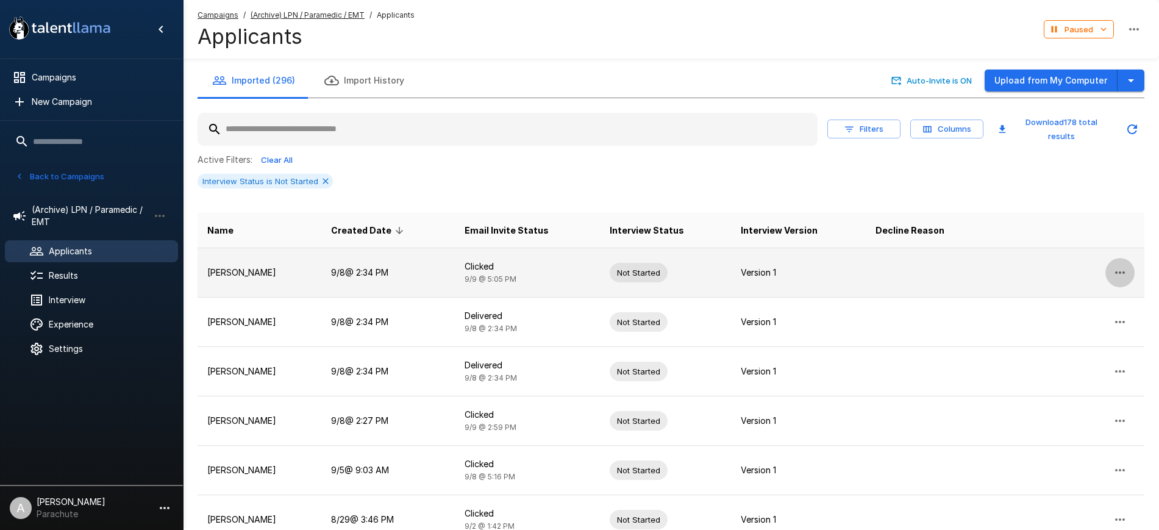
click at [1121, 273] on icon "button" at bounding box center [1119, 272] width 15 height 15
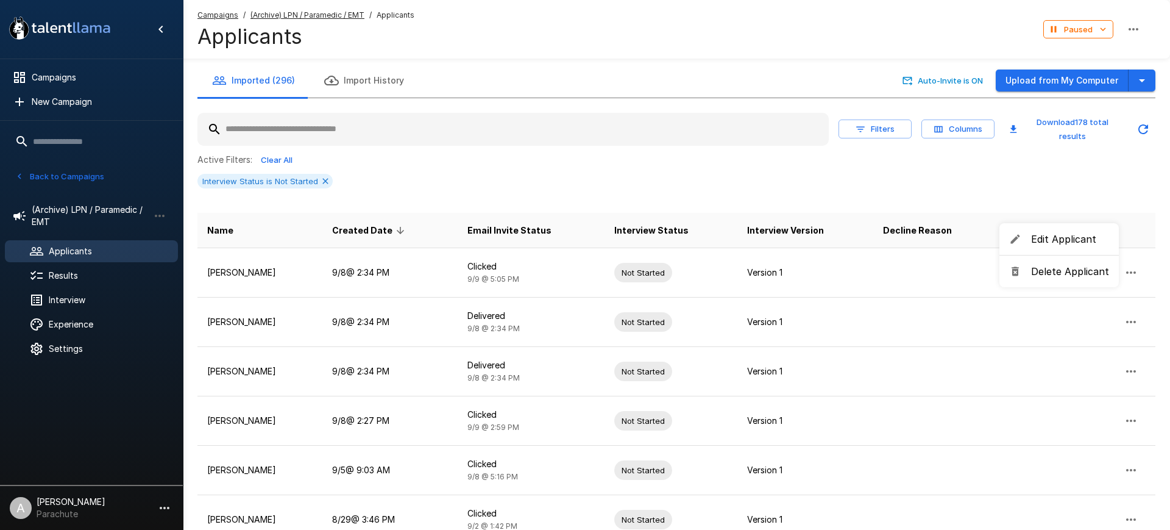
click at [1078, 271] on span "Delete Applicant" at bounding box center [1070, 271] width 78 height 15
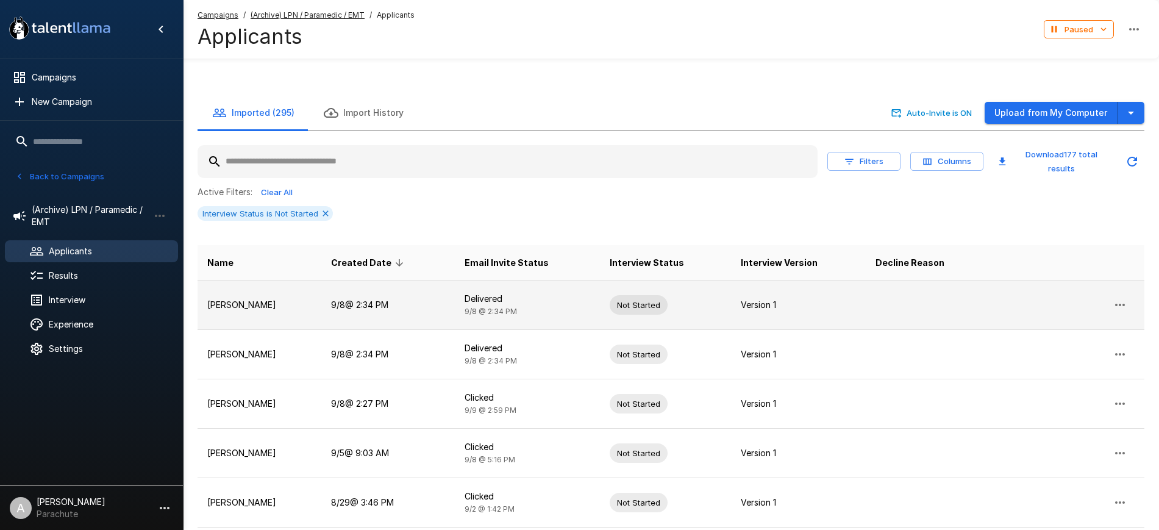
click at [247, 299] on p "Crystal Lively" at bounding box center [259, 305] width 104 height 12
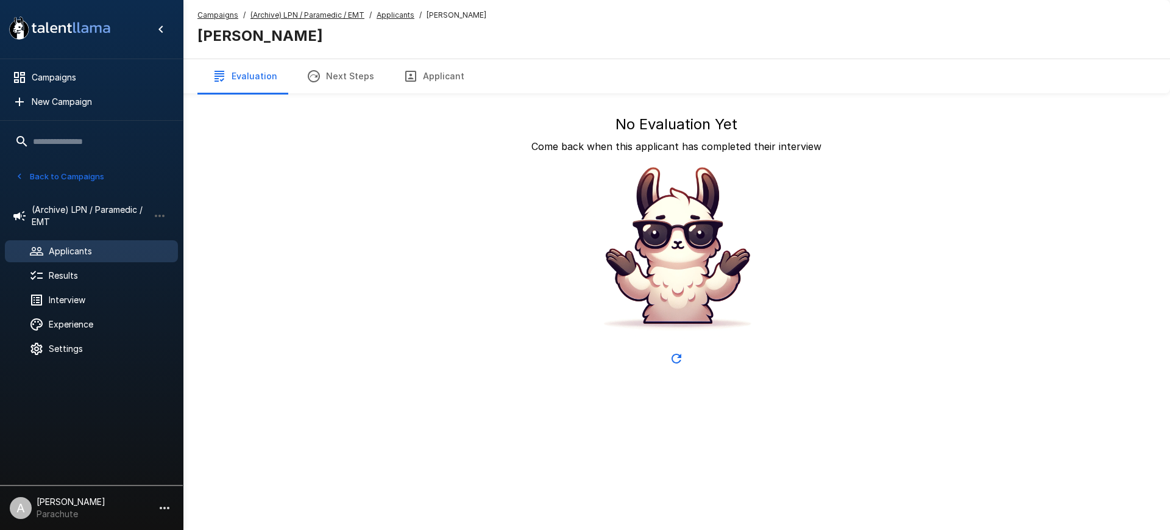
click at [417, 67] on button "Applicant" at bounding box center [434, 76] width 90 height 34
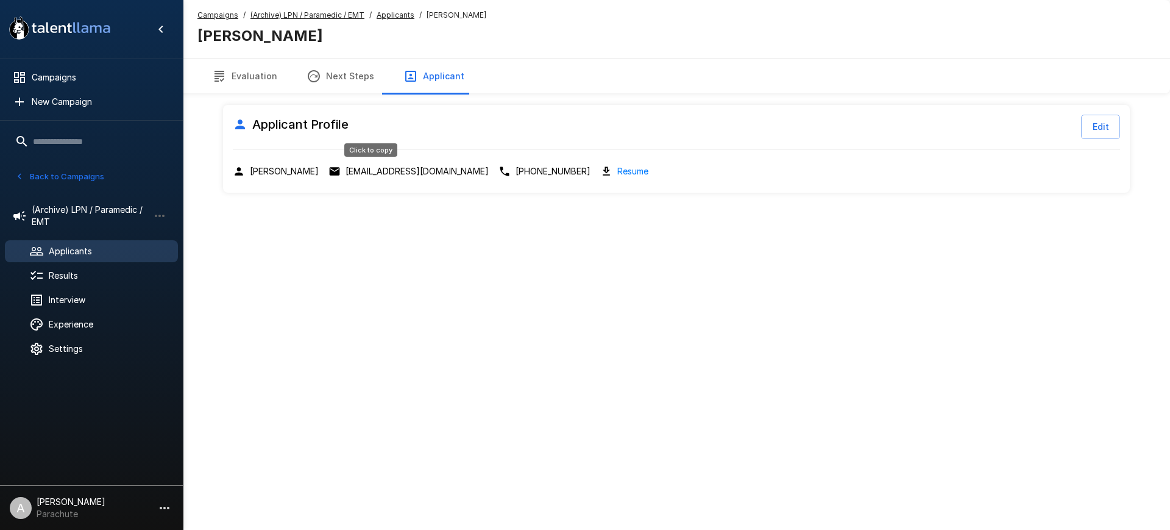
click at [382, 174] on p "cmlively81@yahoo.com" at bounding box center [417, 171] width 143 height 12
click at [393, 12] on u "Applicants" at bounding box center [396, 14] width 38 height 9
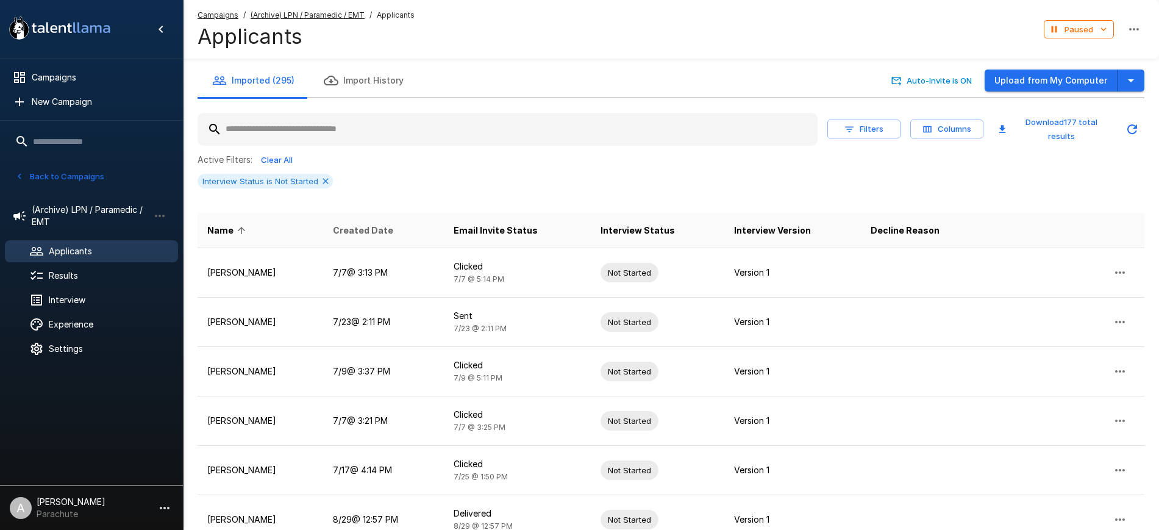
click at [374, 229] on span "Created Date" at bounding box center [363, 230] width 60 height 15
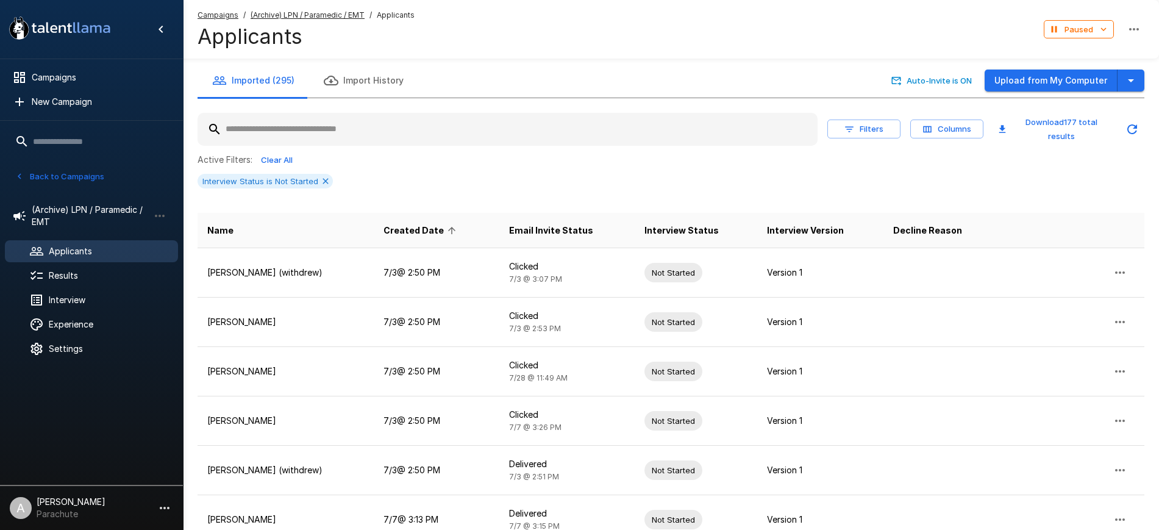
click at [454, 229] on span "Created Date" at bounding box center [421, 230] width 76 height 15
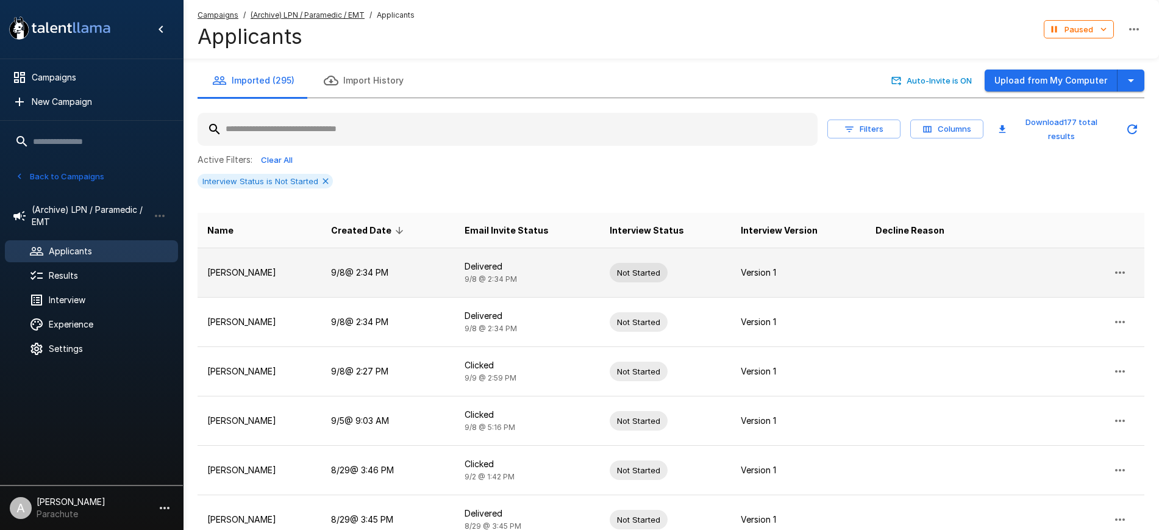
click at [1115, 267] on icon "button" at bounding box center [1119, 272] width 15 height 15
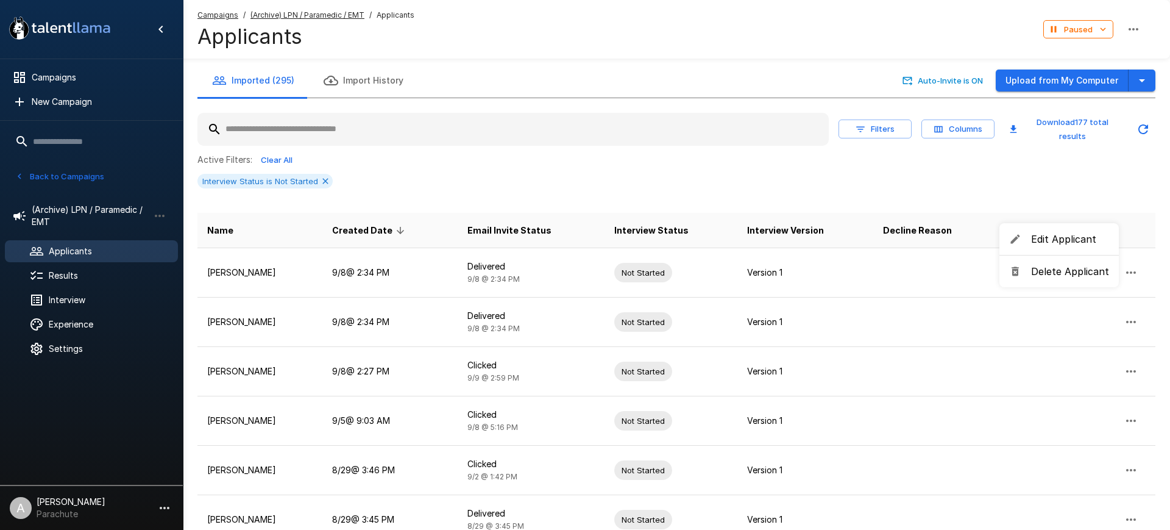
click at [1064, 269] on span "Delete Applicant" at bounding box center [1070, 271] width 78 height 15
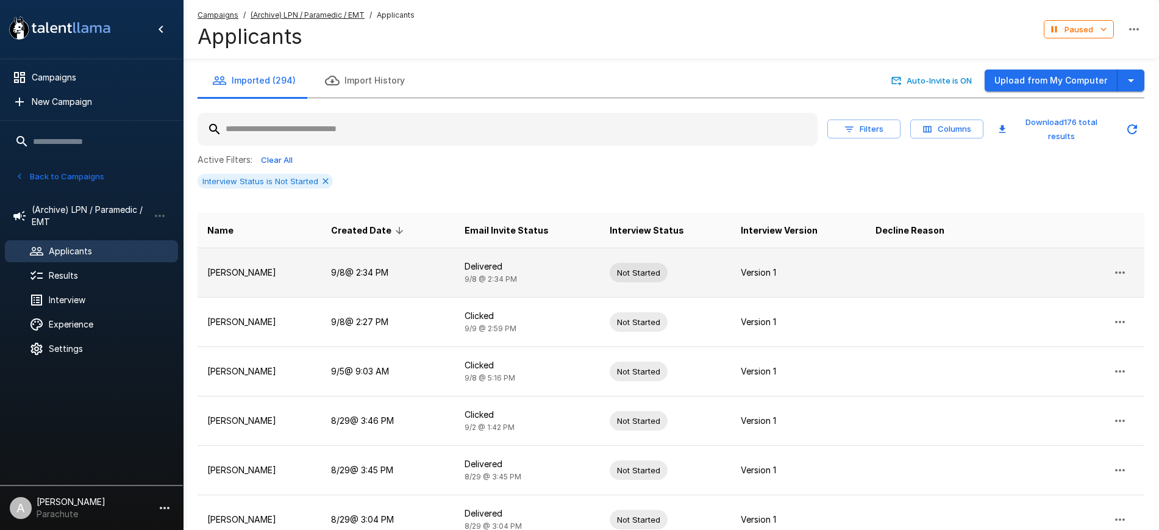
click at [287, 274] on p "Ashley Seymore" at bounding box center [259, 272] width 104 height 12
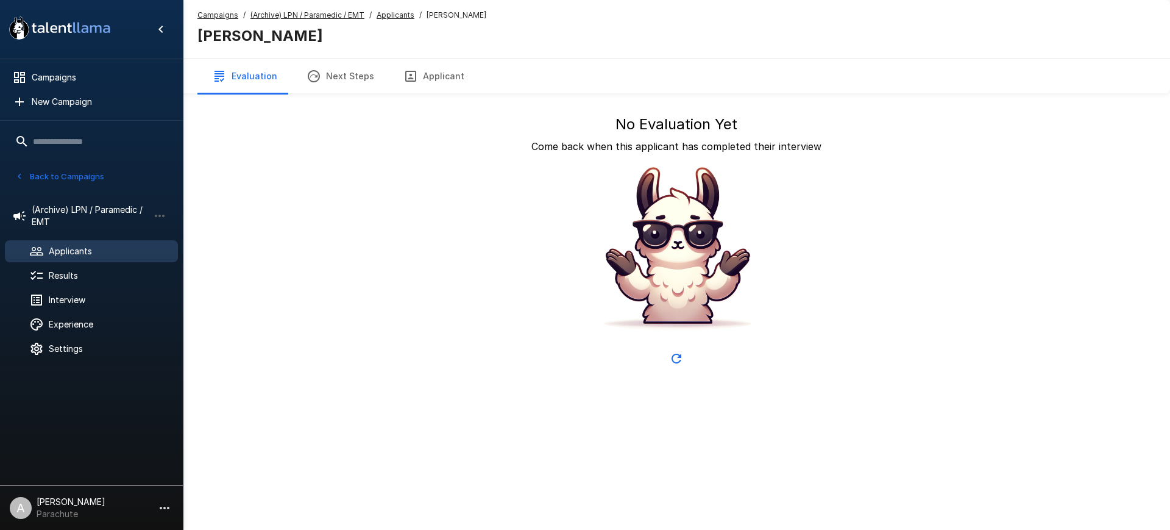
click at [443, 77] on button "Applicant" at bounding box center [434, 76] width 90 height 34
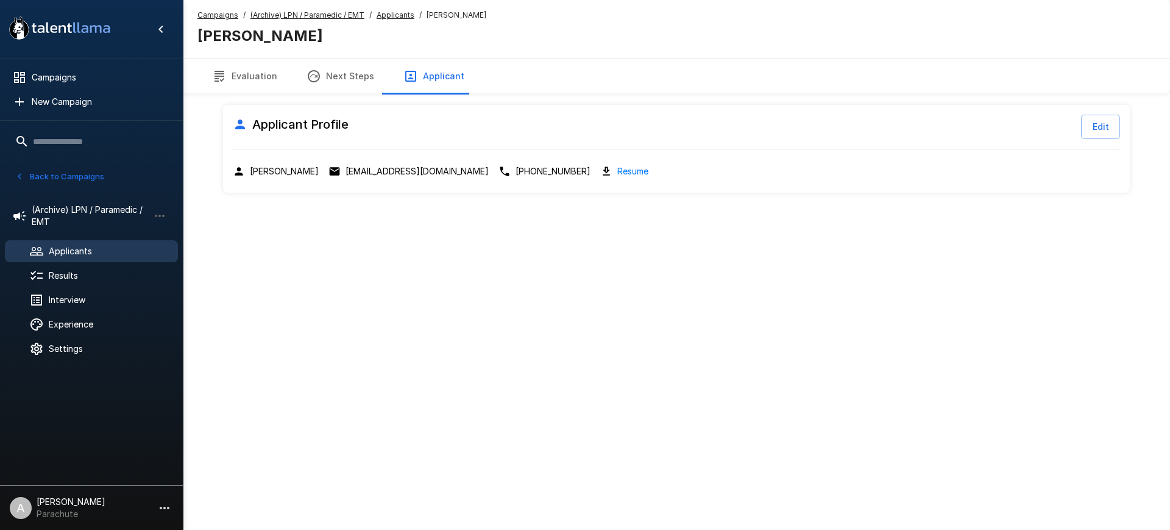
click at [397, 167] on p "ashseymore@outlook.com" at bounding box center [417, 171] width 143 height 12
click at [395, 12] on u "Applicants" at bounding box center [396, 14] width 38 height 9
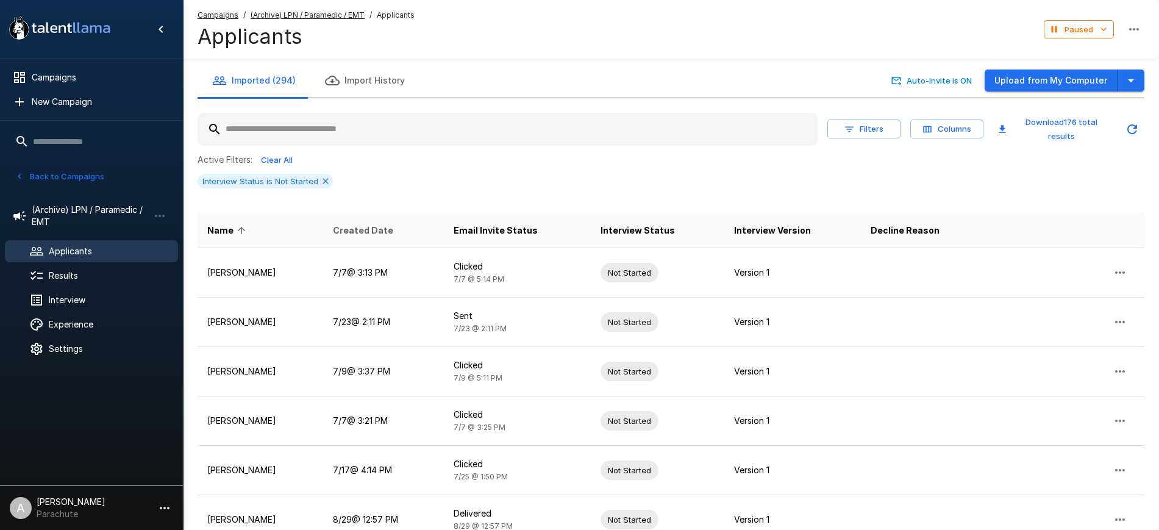
click at [382, 224] on span "Created Date" at bounding box center [363, 230] width 60 height 15
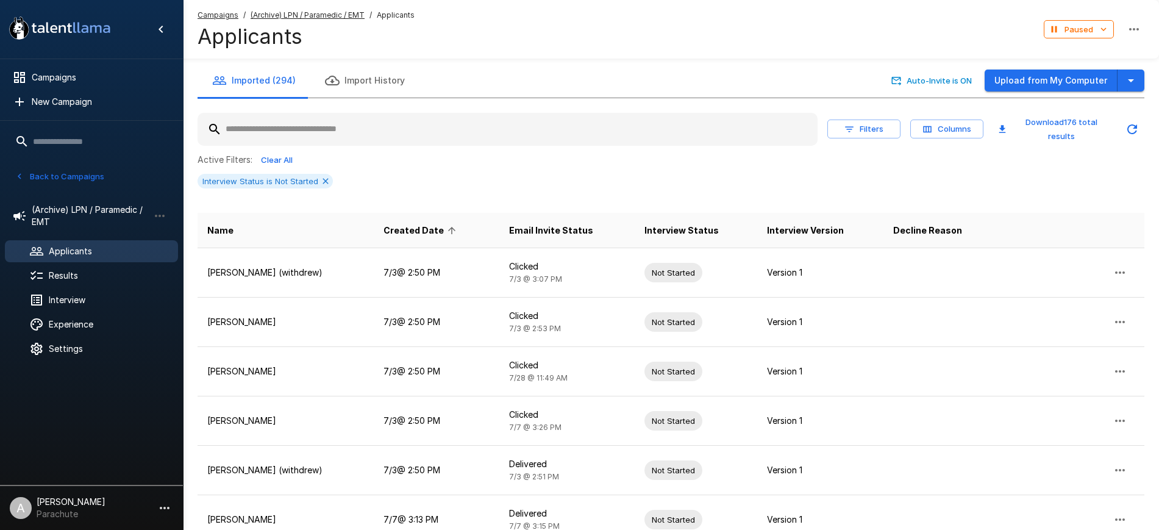
click at [374, 224] on th "Name" at bounding box center [285, 230] width 176 height 35
click at [436, 233] on span "Created Date" at bounding box center [421, 230] width 76 height 15
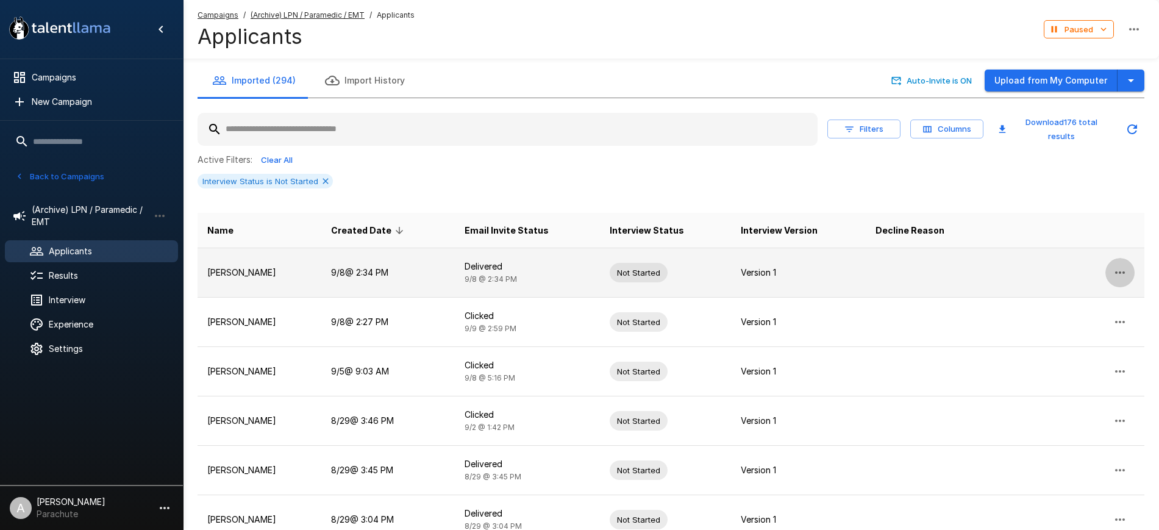
click at [1126, 269] on icon "button" at bounding box center [1119, 272] width 15 height 15
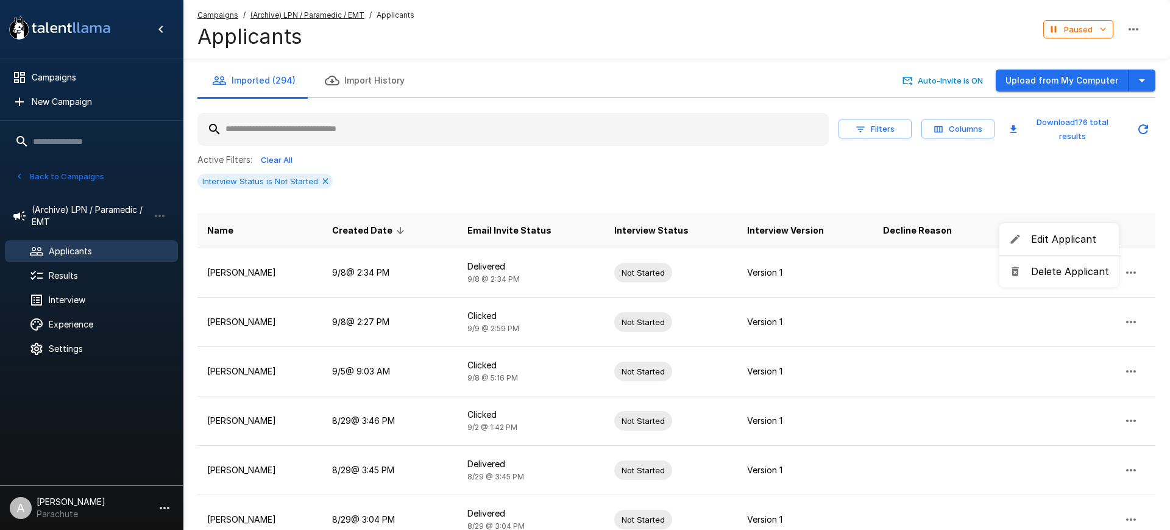
click at [1073, 271] on span "Delete Applicant" at bounding box center [1070, 271] width 78 height 15
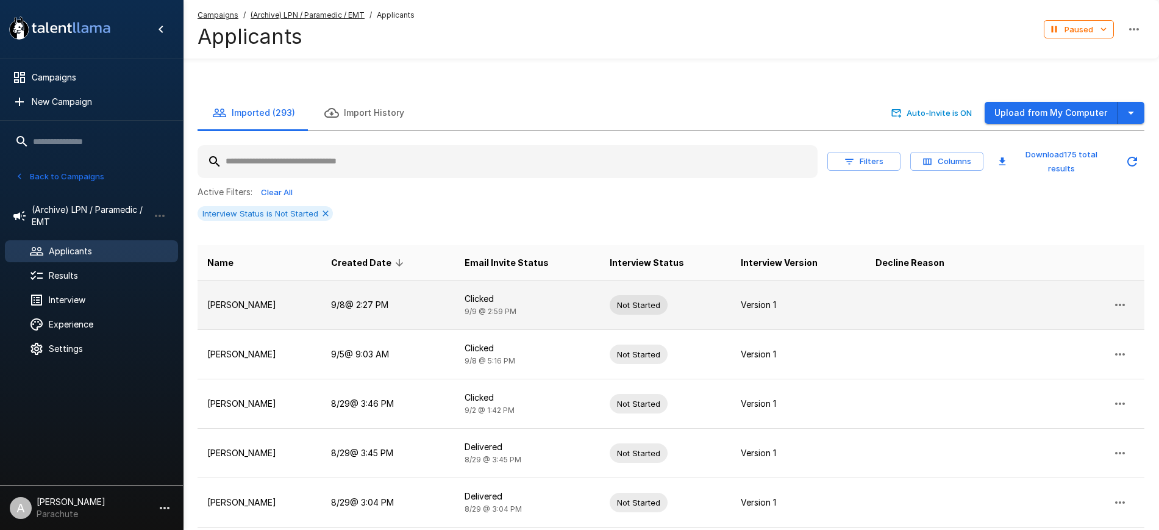
click at [266, 299] on p "Deangelo Burton" at bounding box center [259, 305] width 104 height 12
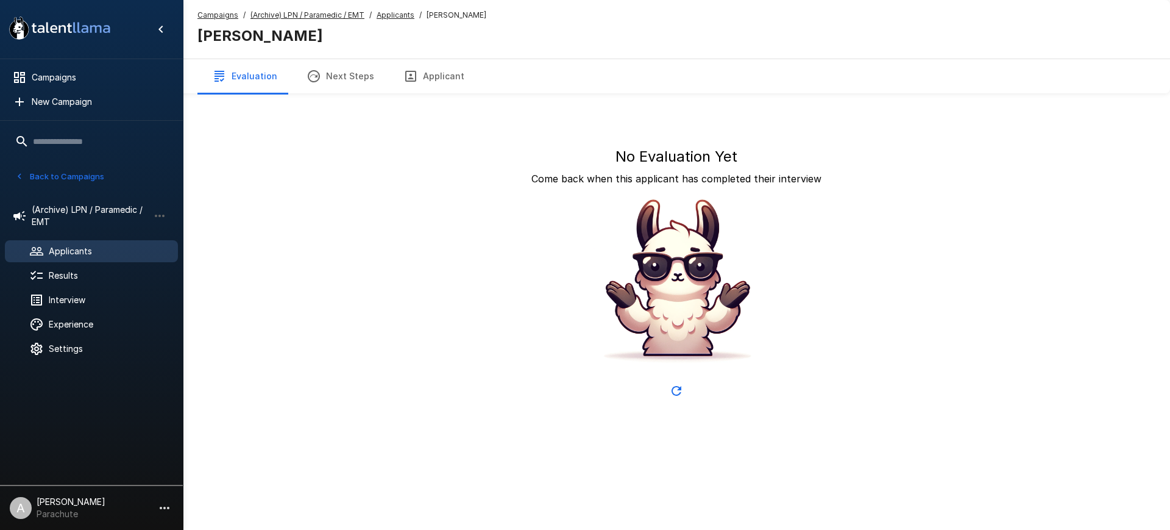
click at [428, 90] on button "Applicant" at bounding box center [434, 76] width 90 height 34
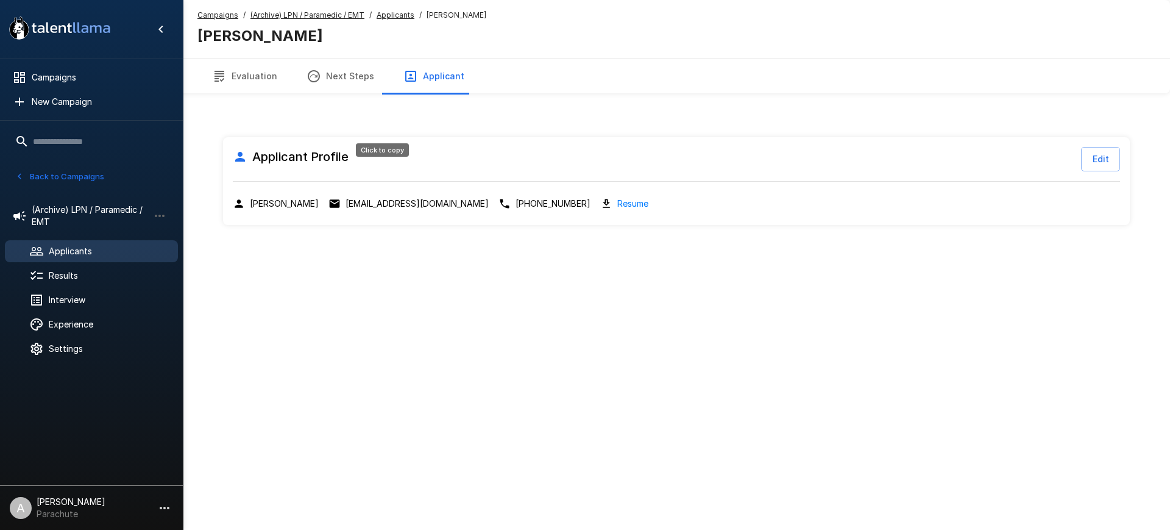
click at [392, 197] on p "dburton9x@gmail.com" at bounding box center [417, 203] width 143 height 12
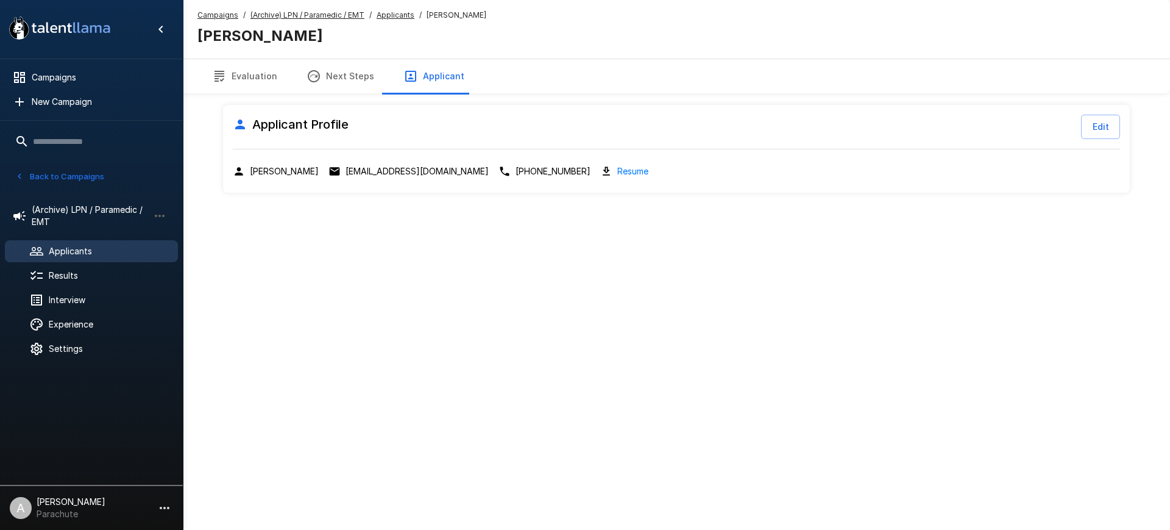
click at [388, 13] on u "Applicants" at bounding box center [396, 14] width 38 height 9
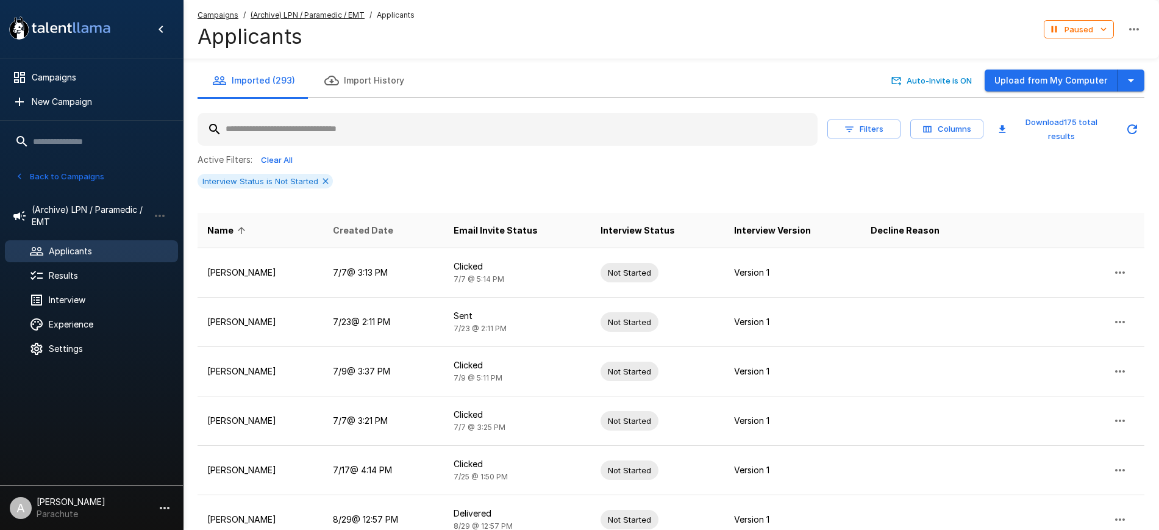
click at [368, 230] on span "Created Date" at bounding box center [363, 230] width 60 height 15
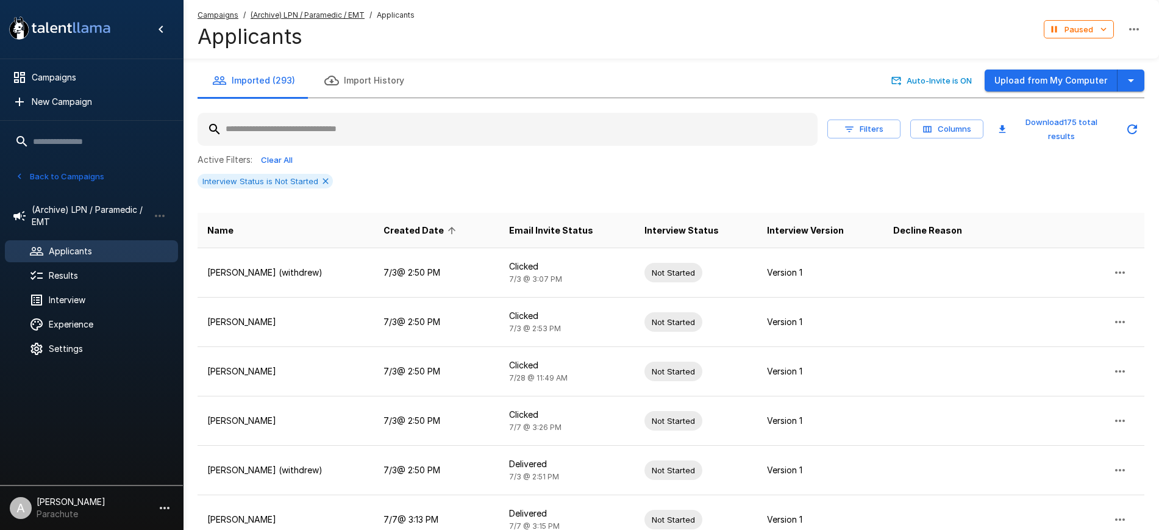
click at [436, 238] on th "Created Date" at bounding box center [436, 230] width 125 height 35
click at [440, 225] on span "Created Date" at bounding box center [421, 230] width 76 height 15
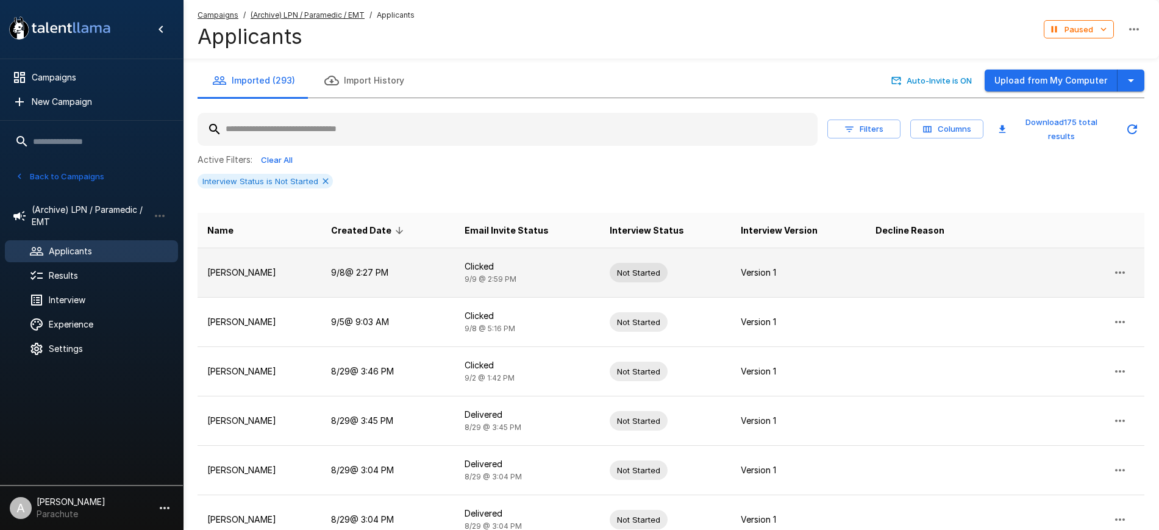
click at [1120, 273] on icon "button" at bounding box center [1120, 272] width 10 height 2
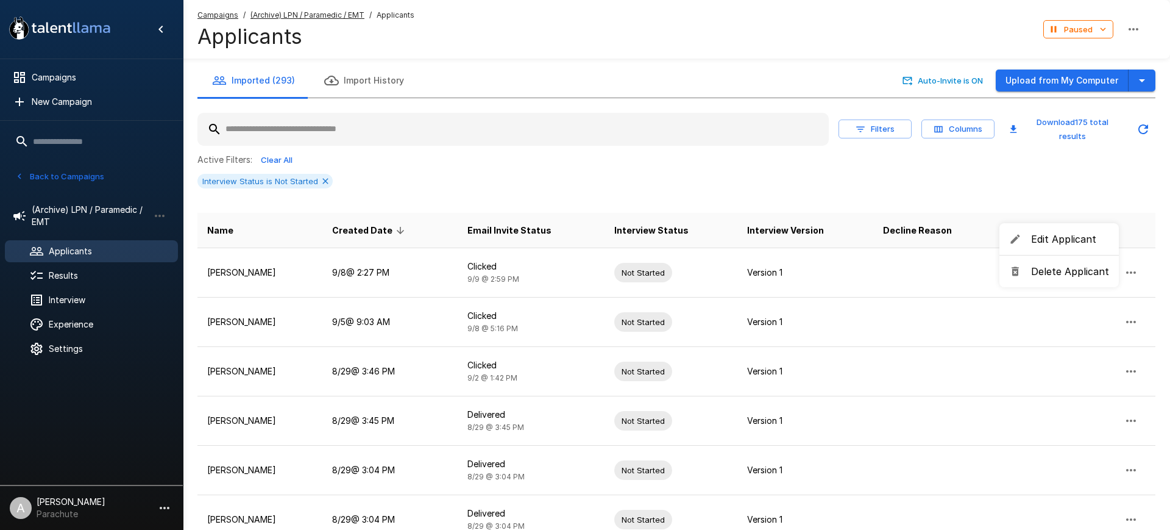
click at [1042, 269] on span "Delete Applicant" at bounding box center [1070, 271] width 78 height 15
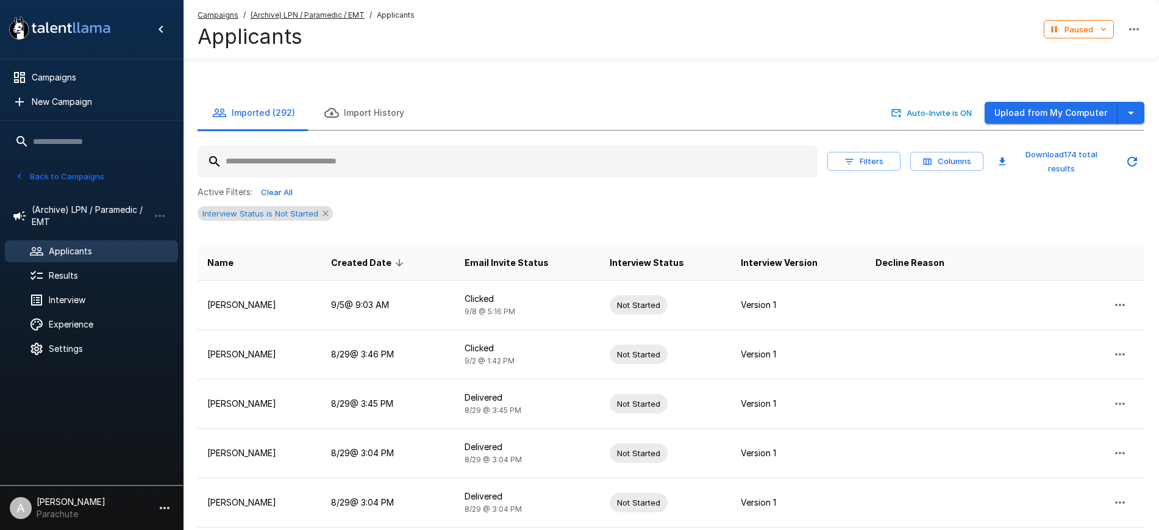
click at [326, 208] on icon at bounding box center [326, 213] width 10 height 10
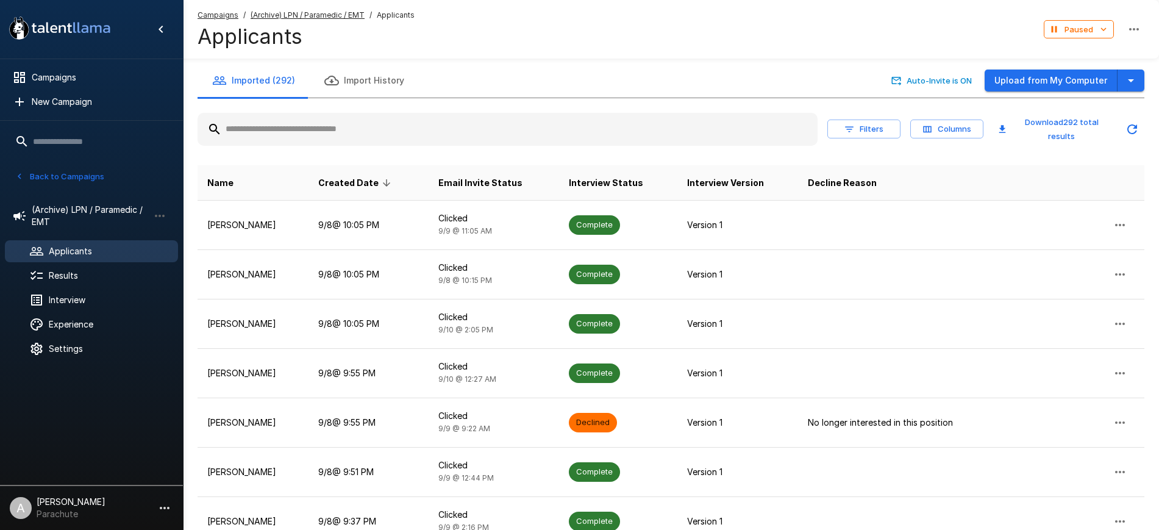
click at [851, 127] on icon "button" at bounding box center [849, 128] width 9 height 5
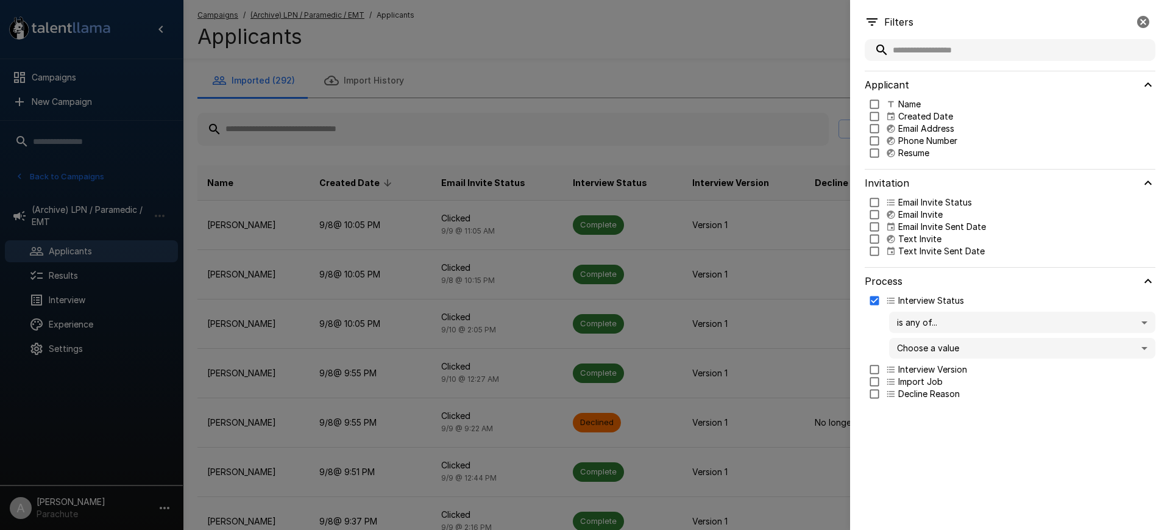
click at [941, 346] on body ".st0{fill:#FFFFFF;} .st1{fill:#76a4ed;} Campaigns New Campaign Active 14 Assist…" at bounding box center [591, 265] width 1182 height 530
click at [1002, 463] on div at bounding box center [585, 265] width 1170 height 530
click at [710, 74] on div at bounding box center [585, 265] width 1170 height 530
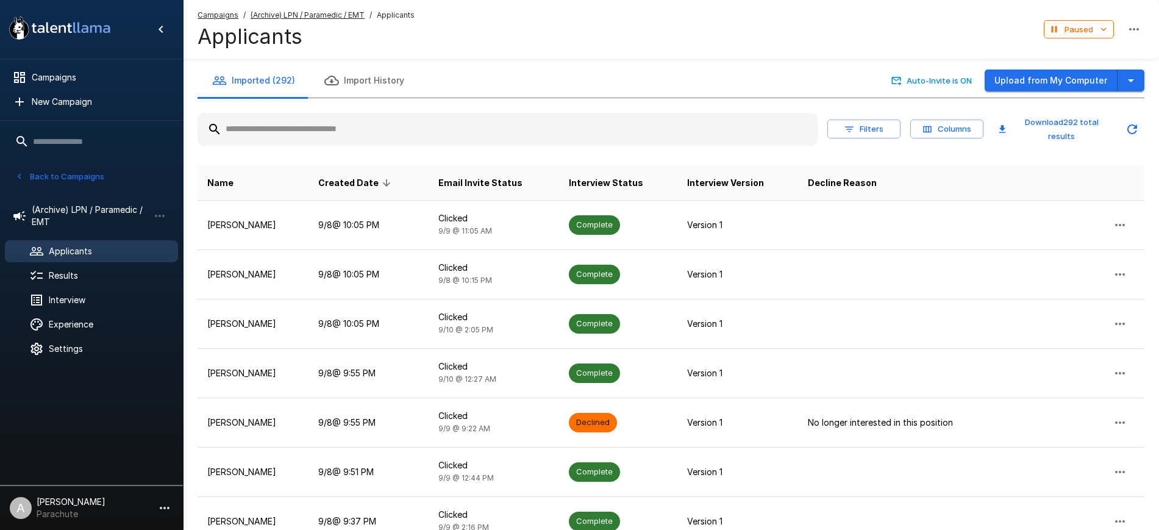
click at [860, 123] on button "Filters" at bounding box center [863, 128] width 73 height 19
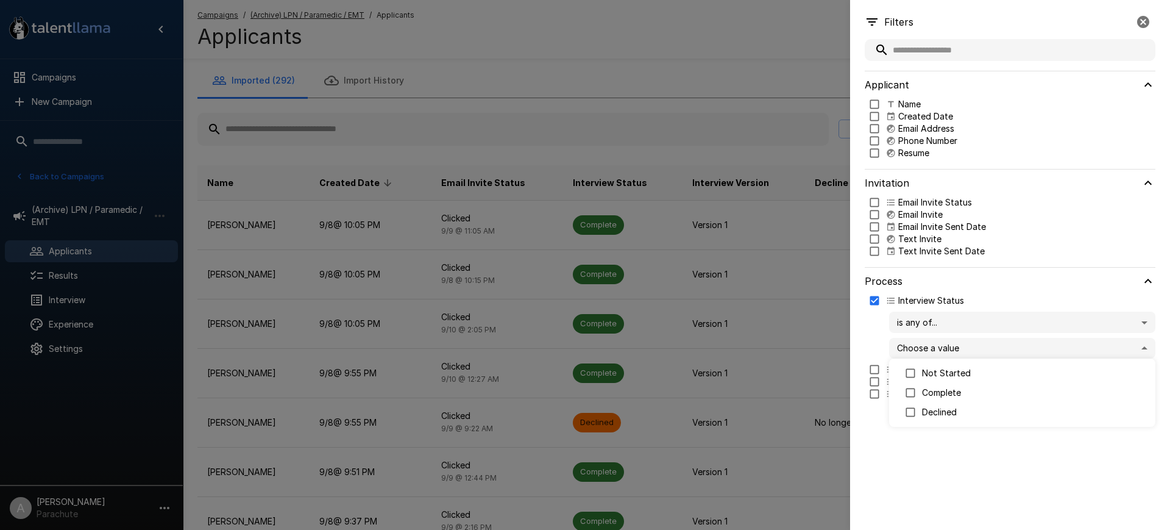
click at [947, 348] on body ".st0{fill:#FFFFFF;} .st1{fill:#76a4ed;} Campaigns New Campaign Active 14 Assist…" at bounding box center [591, 265] width 1182 height 530
click at [931, 393] on p "Complete" at bounding box center [1034, 392] width 224 height 12
type input "********"
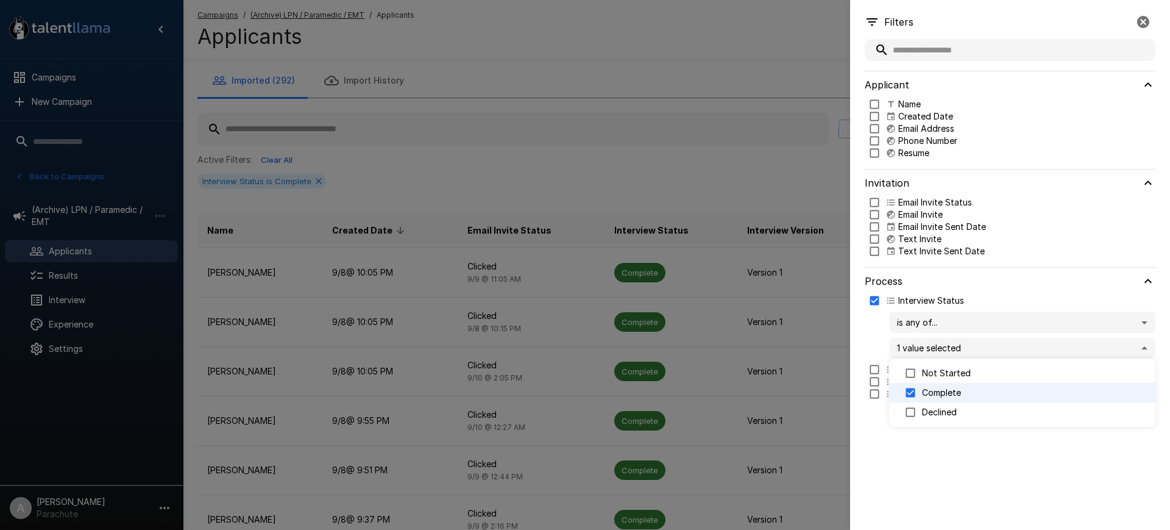
click at [672, 39] on div at bounding box center [585, 265] width 1170 height 530
click at [652, 149] on div at bounding box center [585, 265] width 1170 height 530
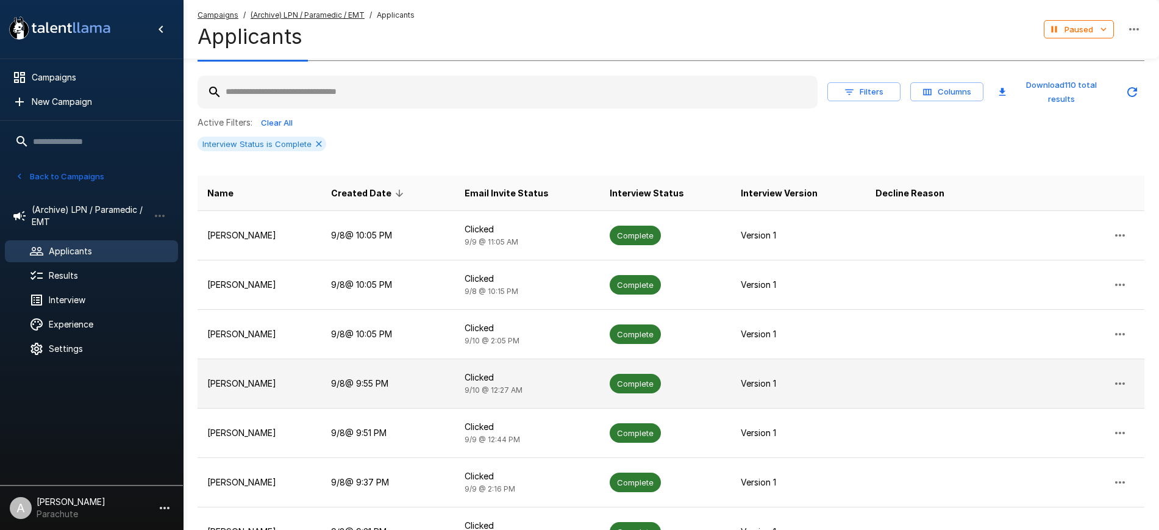
scroll to position [38, 0]
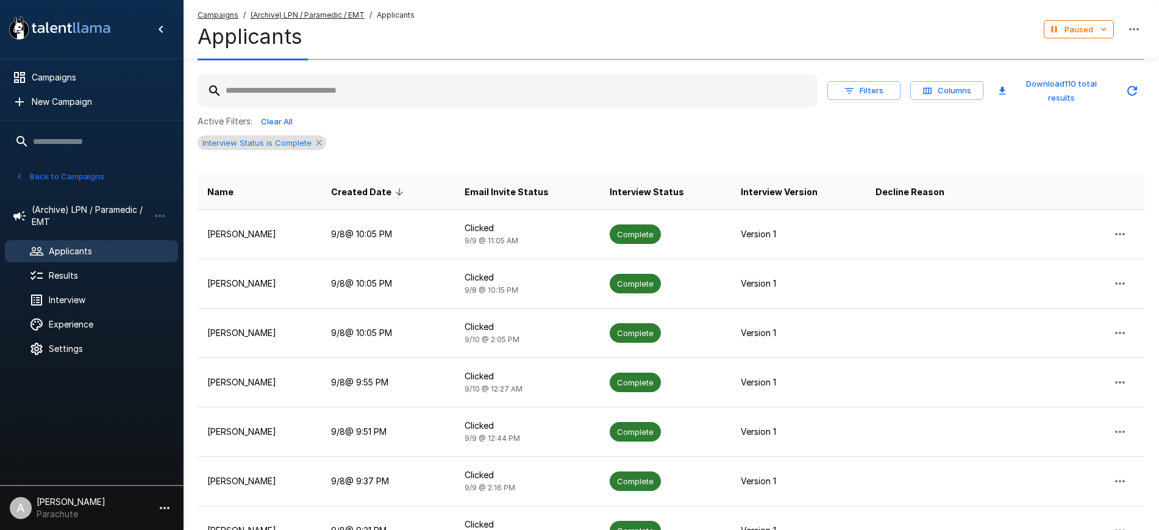
click at [315, 143] on icon at bounding box center [319, 143] width 10 height 10
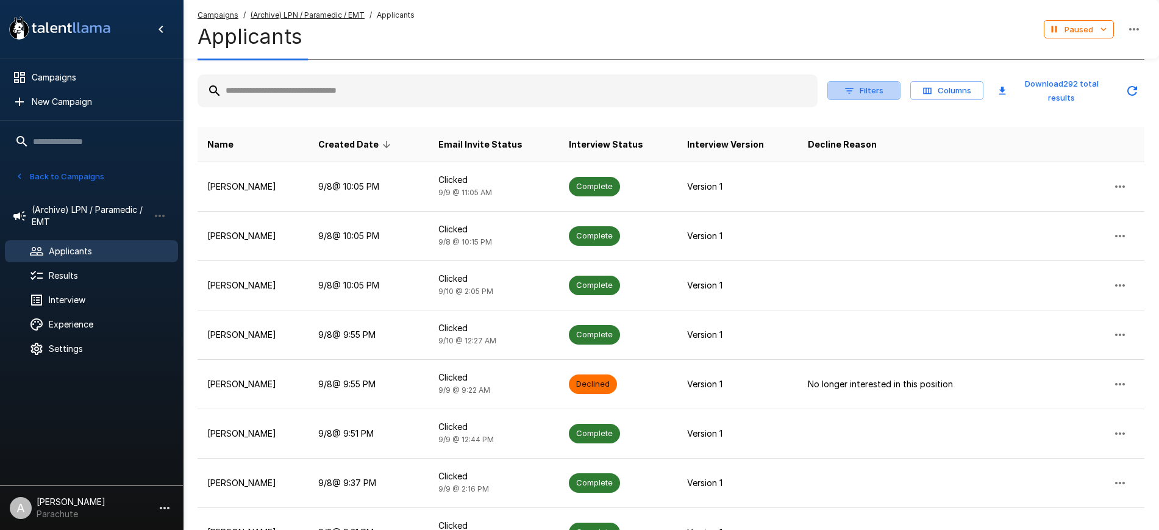
click at [868, 94] on button "Filters" at bounding box center [863, 90] width 73 height 19
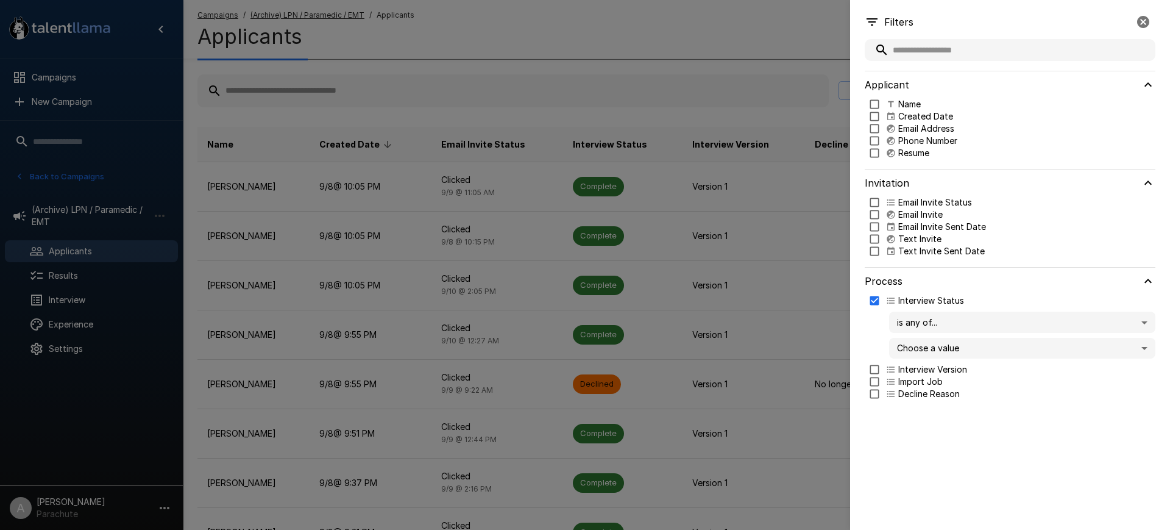
click at [956, 349] on body ".st0{fill:#FFFFFF;} .st1{fill:#76a4ed;} Campaigns New Campaign Active 14 Assist…" at bounding box center [591, 227] width 1182 height 530
click at [947, 465] on div at bounding box center [585, 265] width 1170 height 530
click at [658, 121] on div at bounding box center [585, 265] width 1170 height 530
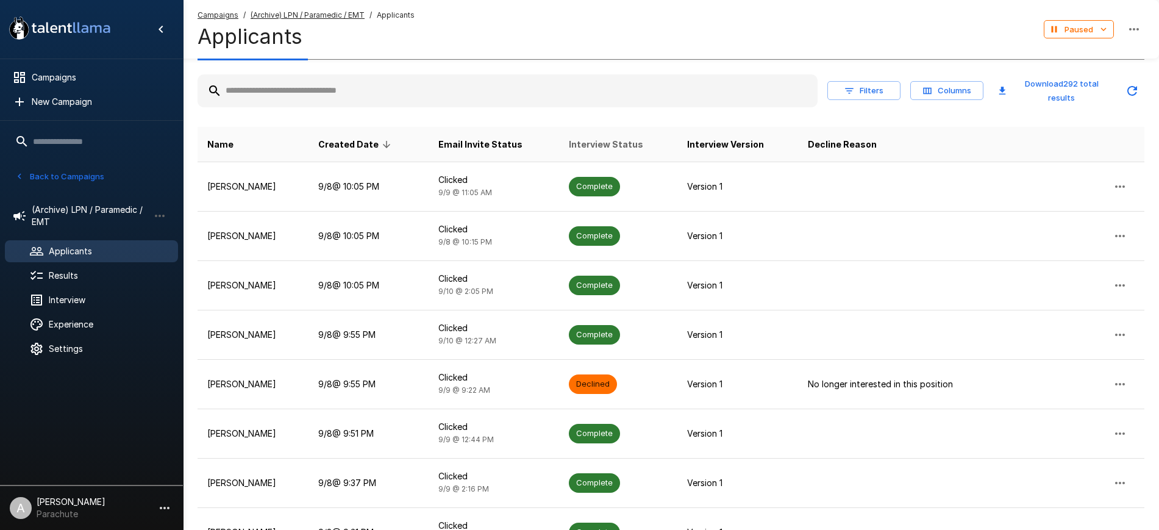
click at [602, 138] on span "Interview Status" at bounding box center [606, 144] width 74 height 15
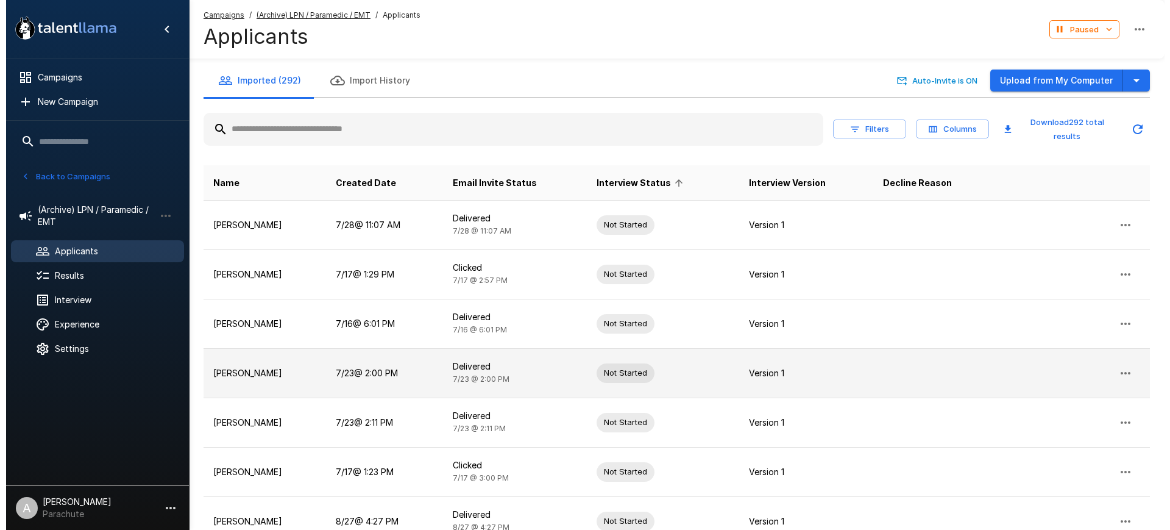
scroll to position [254, 0]
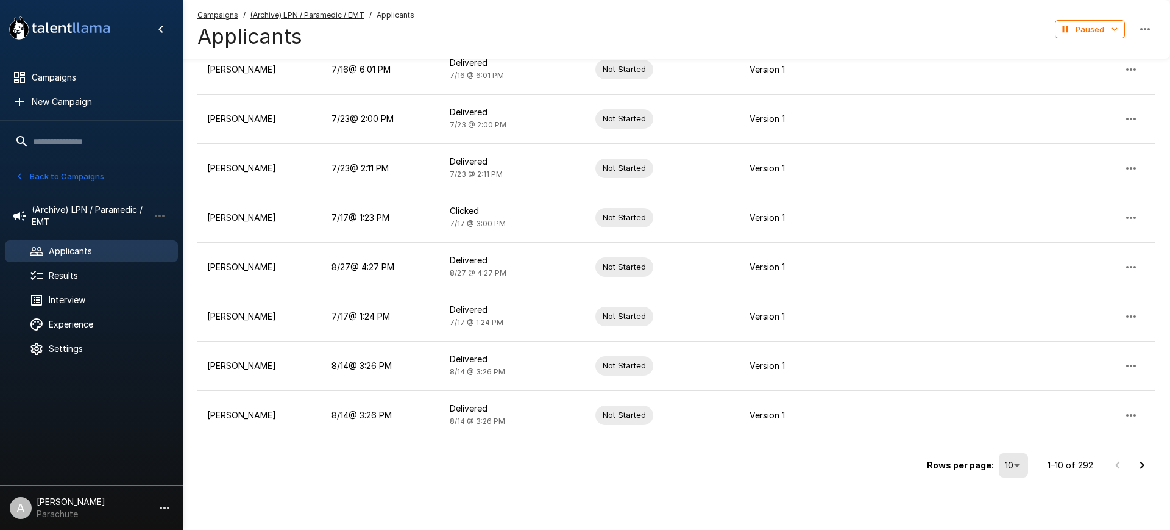
click at [1006, 276] on body ".st0{fill:#FFFFFF;} .st1{fill:#76a4ed;} Campaigns New Campaign Active 14 Assist…" at bounding box center [585, 11] width 1170 height 530
click at [1025, 474] on li "100" at bounding box center [1010, 468] width 29 height 12
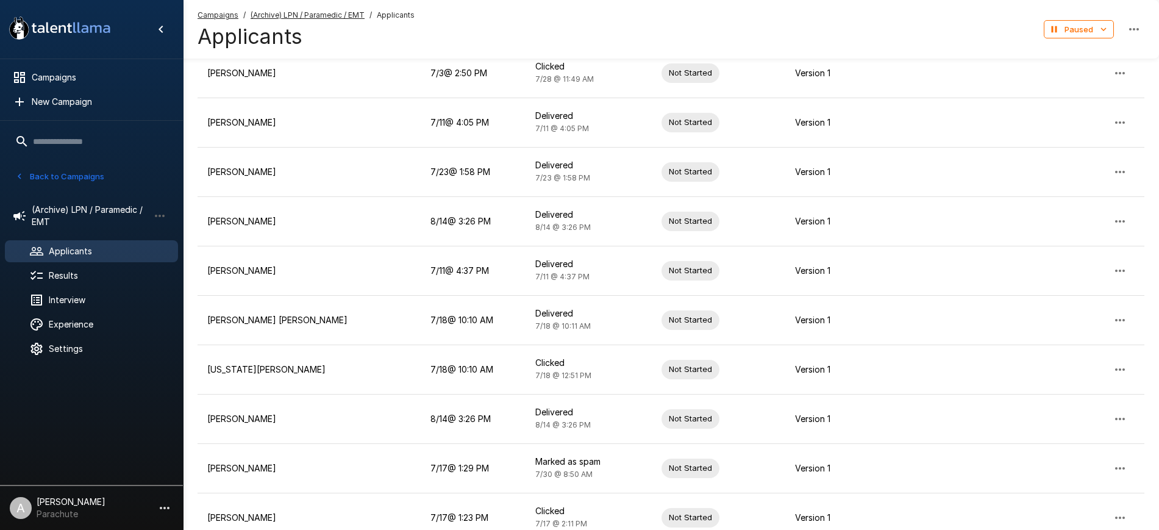
scroll to position [4698, 0]
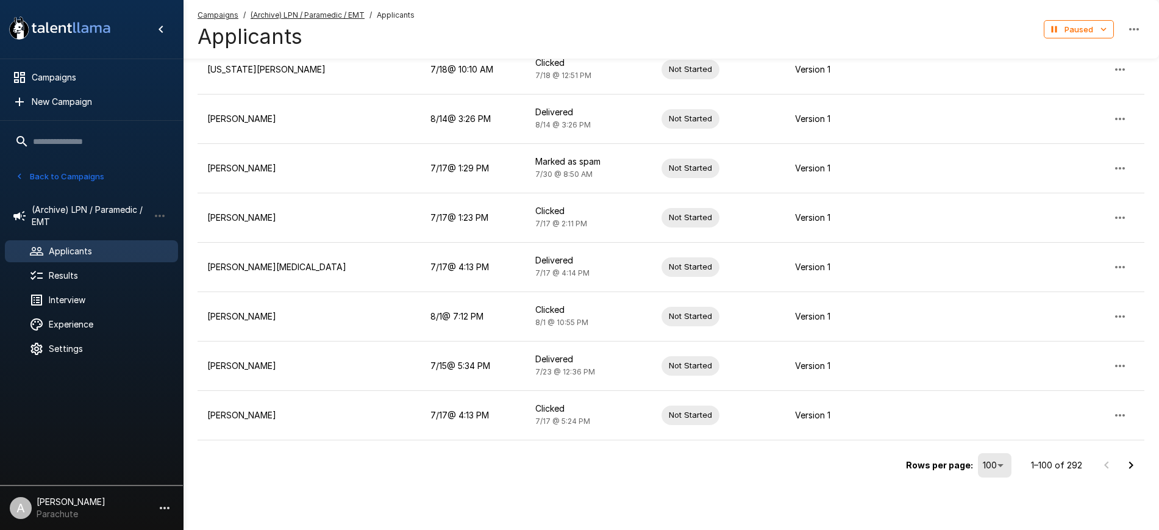
click at [1132, 464] on icon "Go to next page" at bounding box center [1131, 464] width 4 height 7
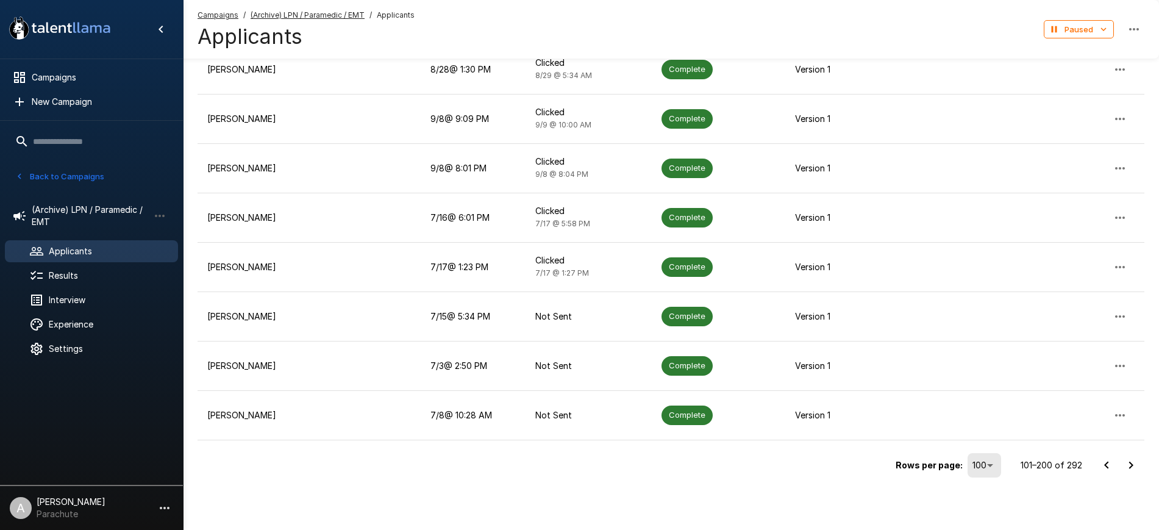
scroll to position [4697, 0]
click at [1130, 469] on icon "Go to next page" at bounding box center [1130, 465] width 15 height 15
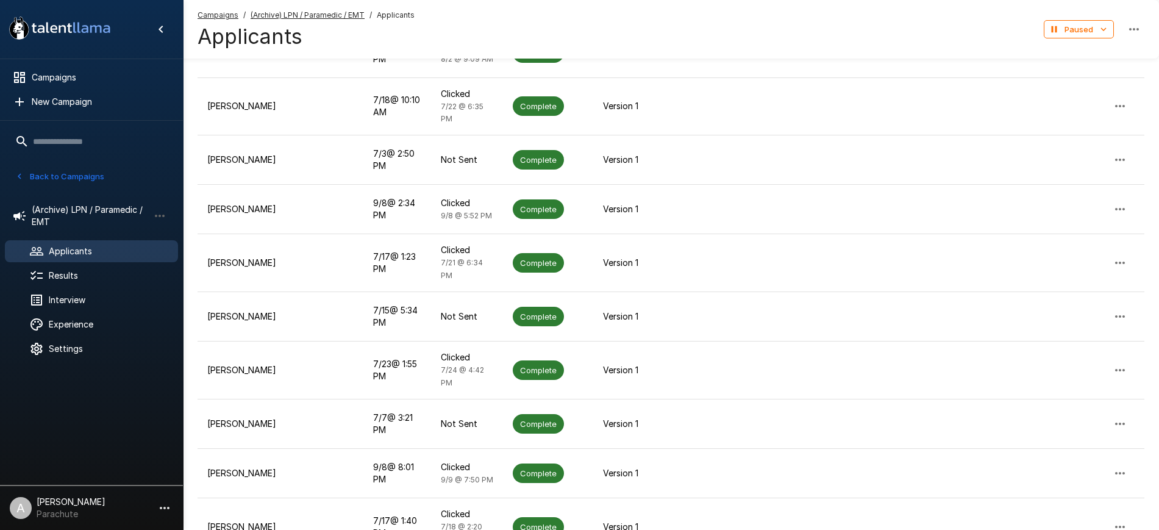
scroll to position [0, 0]
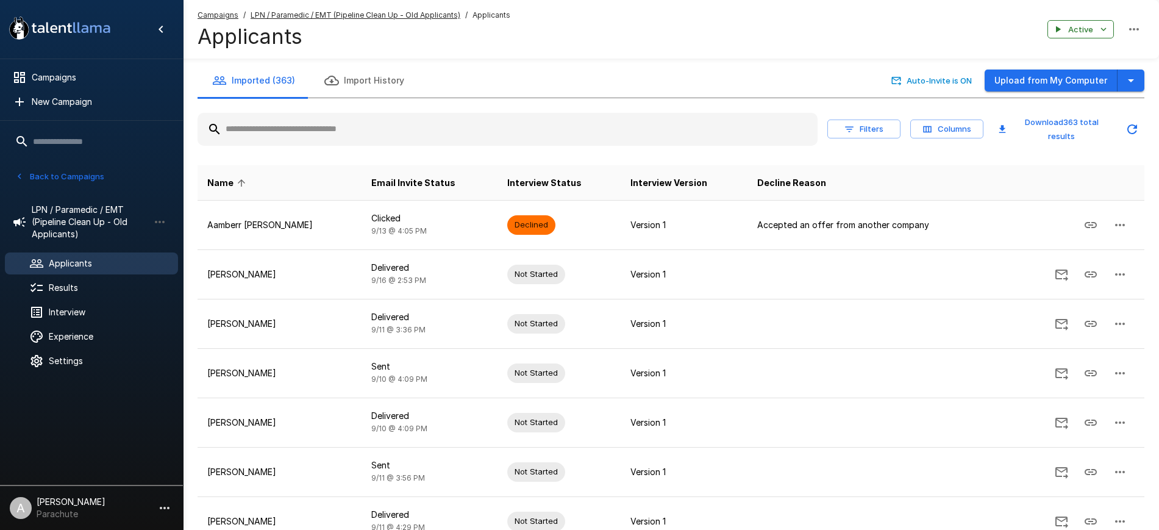
click at [395, 131] on input "text" at bounding box center [507, 129] width 620 height 22
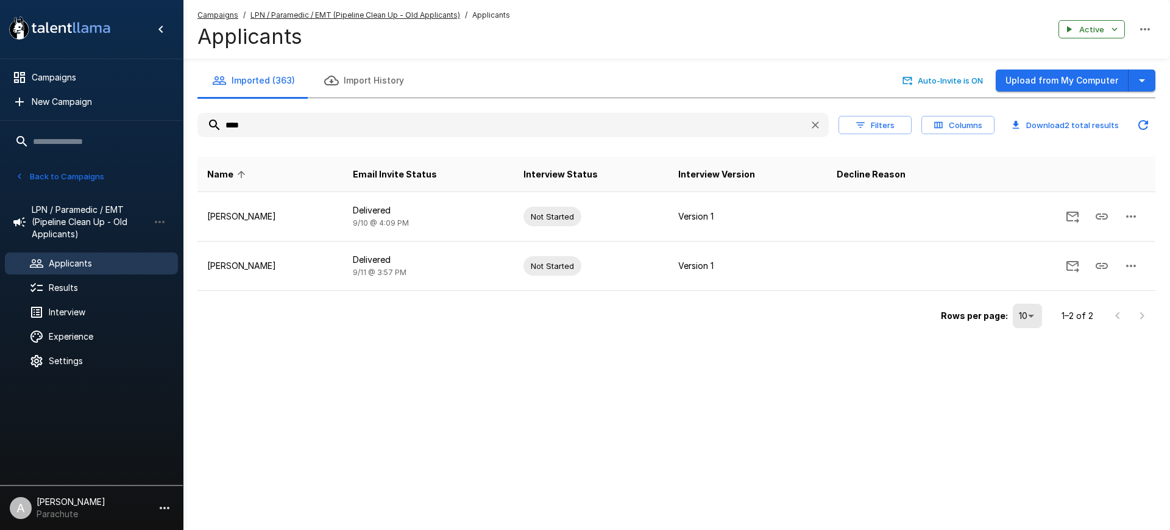
type input "*"
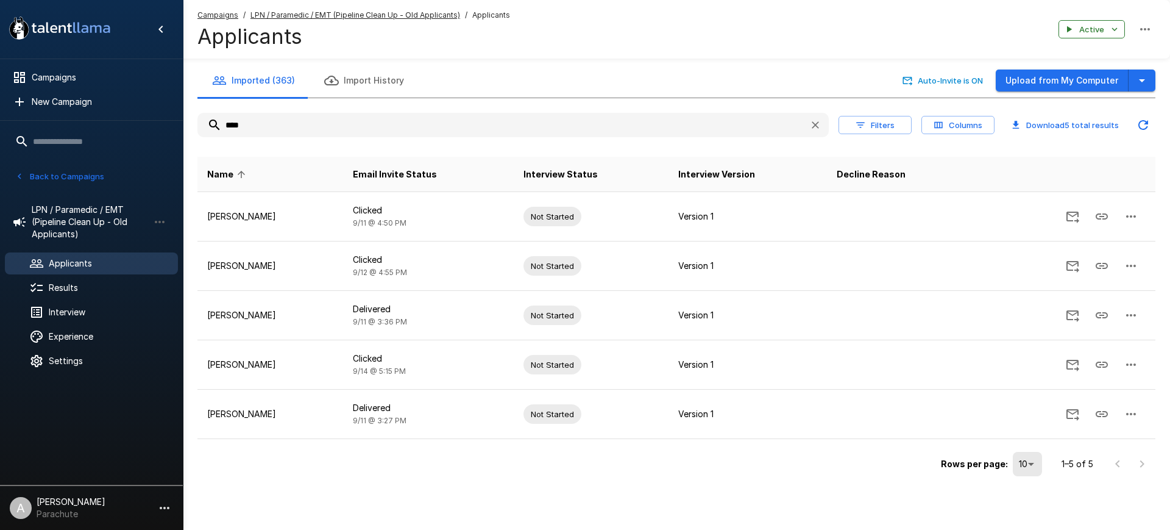
type input "****"
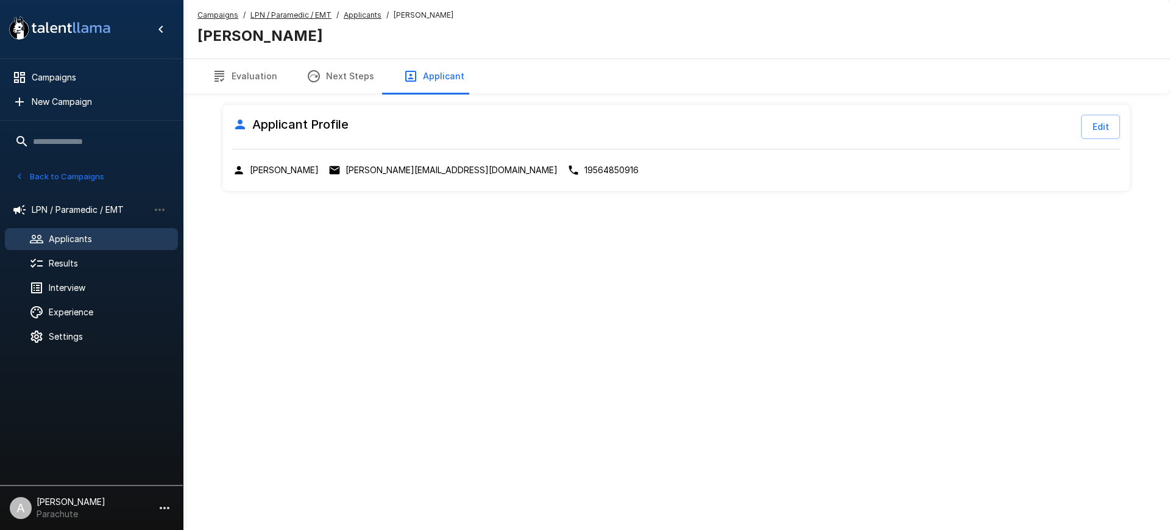
click at [114, 224] on li "LPN / Paramedic / EMT" at bounding box center [91, 210] width 173 height 32
click at [94, 234] on span "Applicants" at bounding box center [108, 239] width 119 height 12
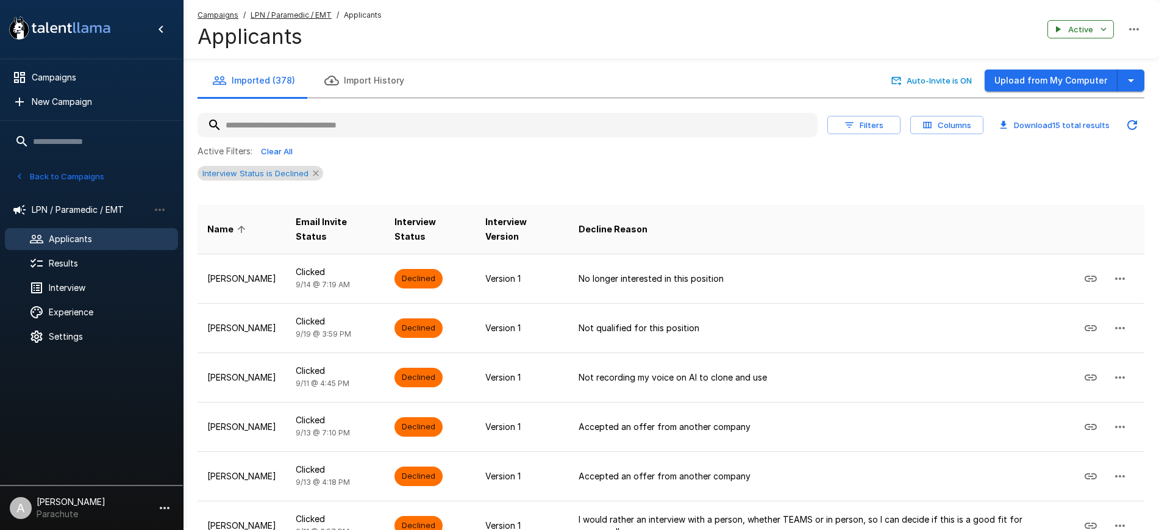
click at [314, 169] on icon at bounding box center [316, 173] width 10 height 10
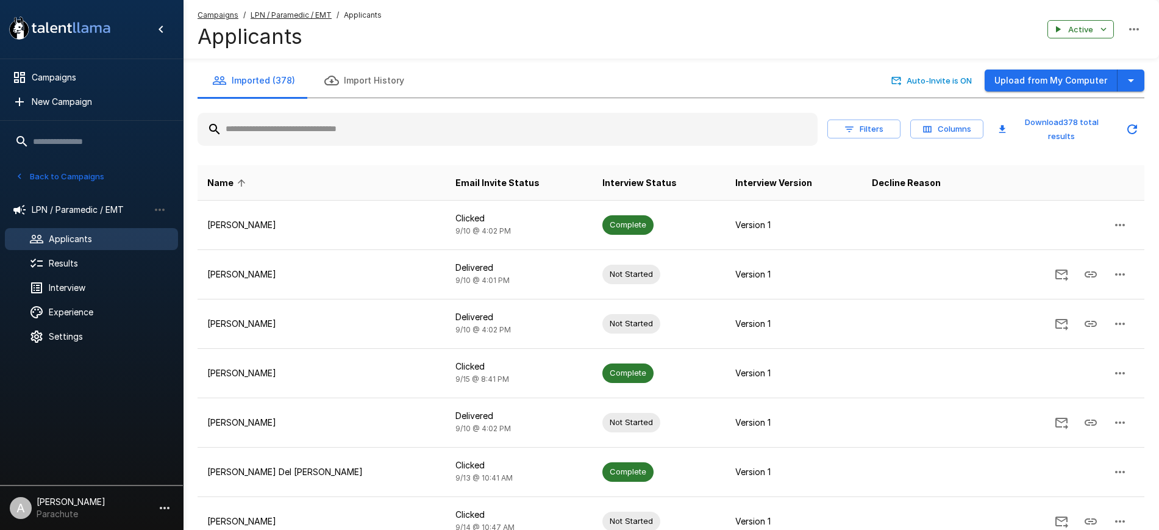
click at [441, 127] on input "text" at bounding box center [507, 129] width 620 height 22
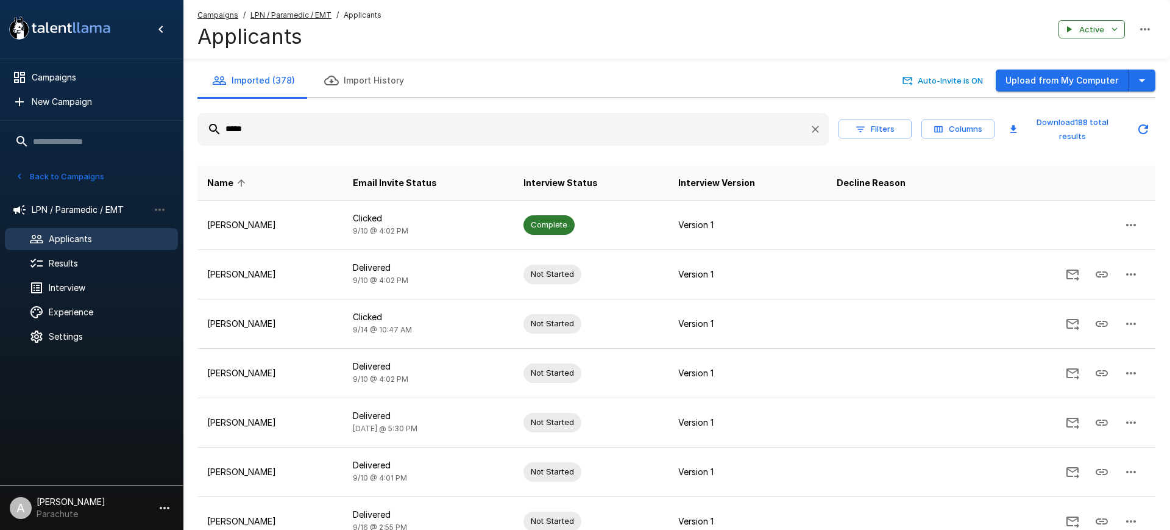
type input "******"
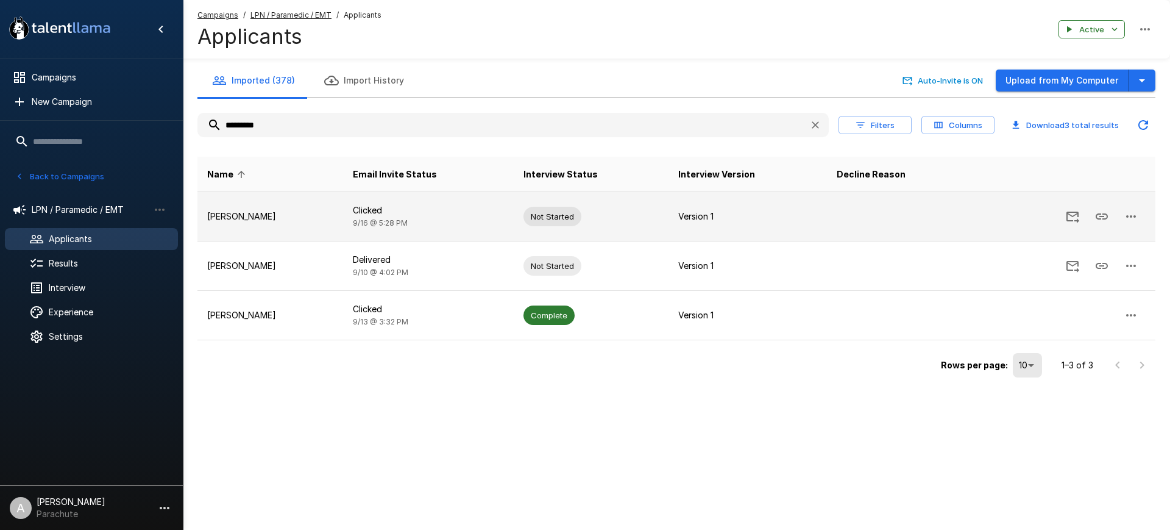
click at [1133, 216] on icon "button" at bounding box center [1131, 216] width 15 height 15
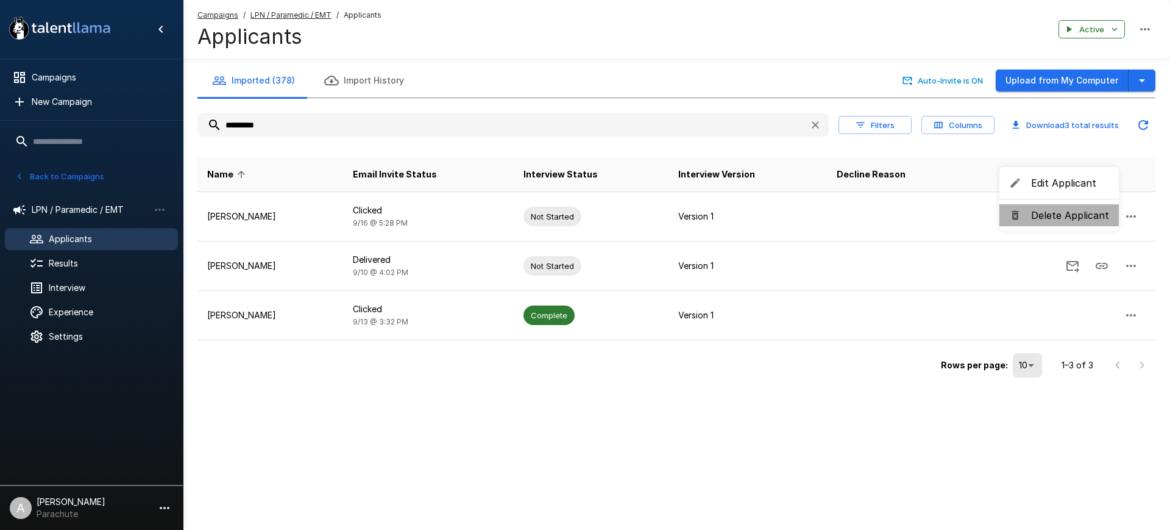
click at [1067, 216] on span "Delete Applicant" at bounding box center [1070, 215] width 78 height 15
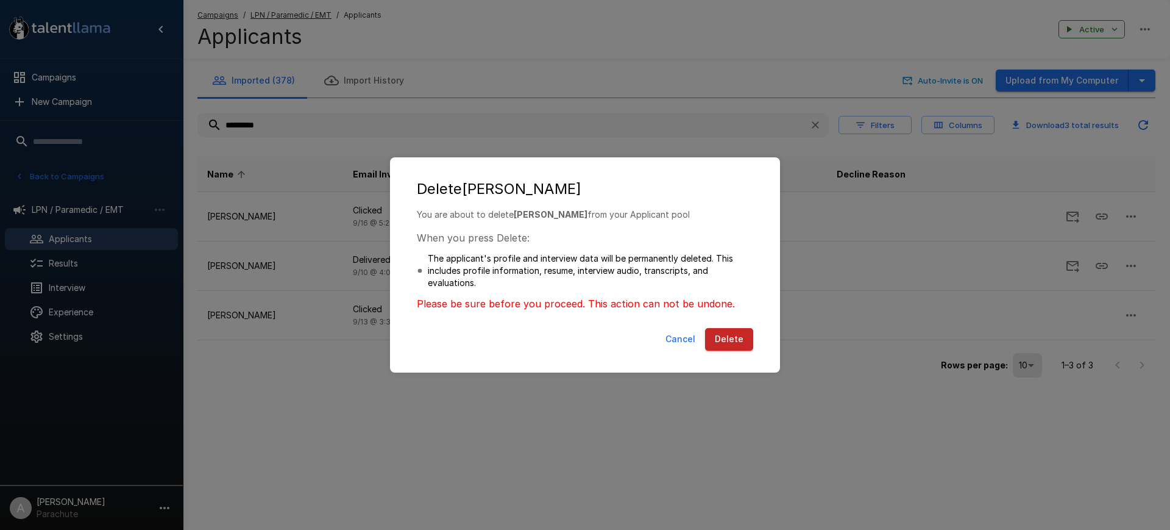
click at [744, 335] on button "Delete" at bounding box center [729, 339] width 48 height 23
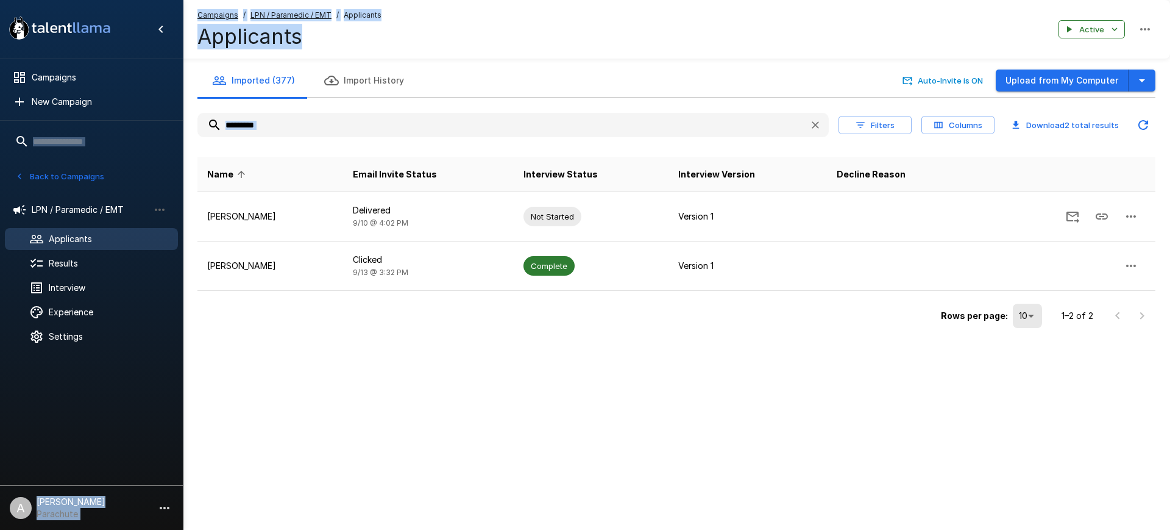
click at [535, 126] on input "*********" at bounding box center [498, 125] width 602 height 22
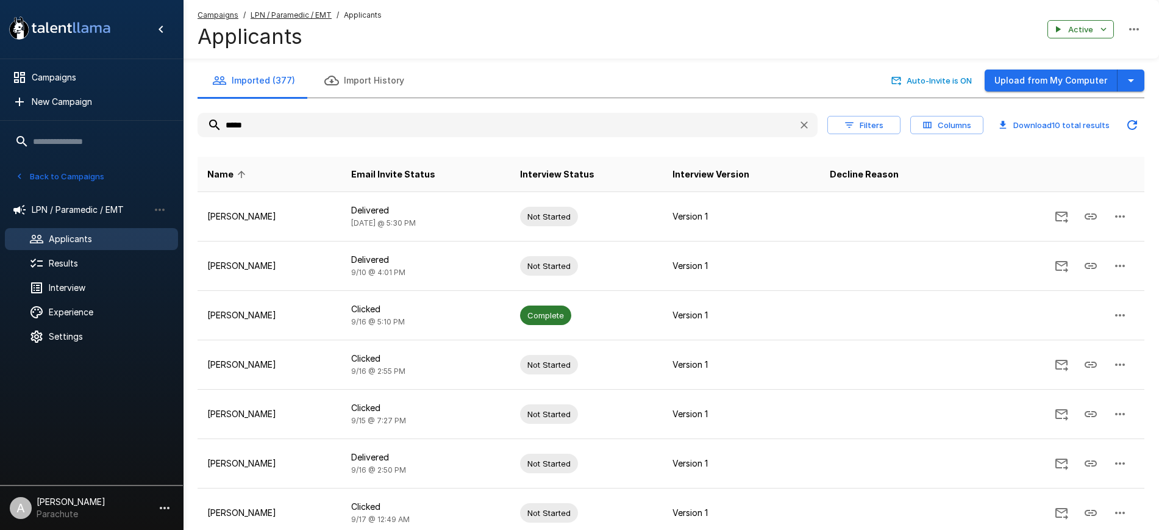
type input "*"
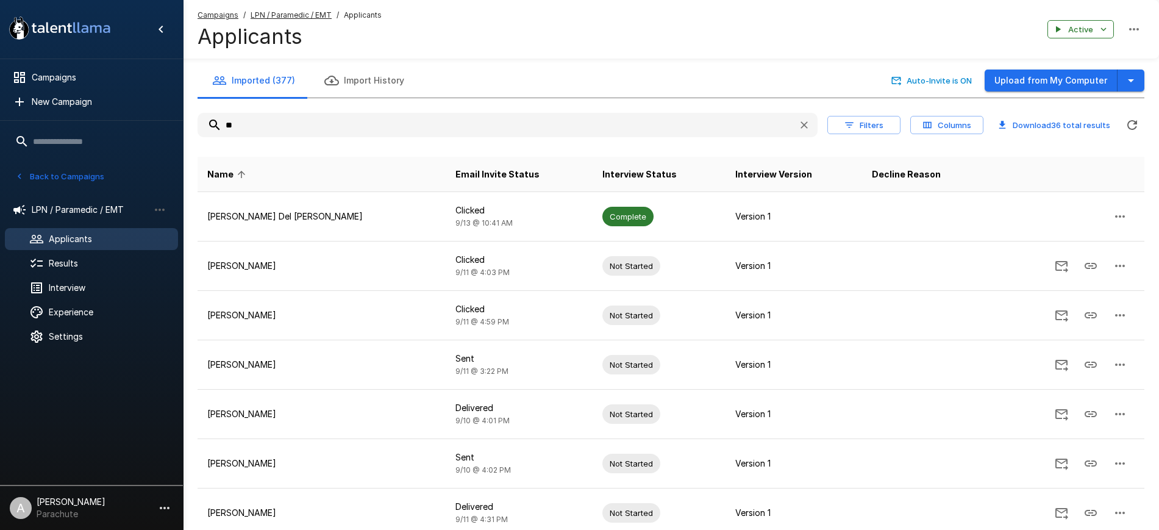
type input "*"
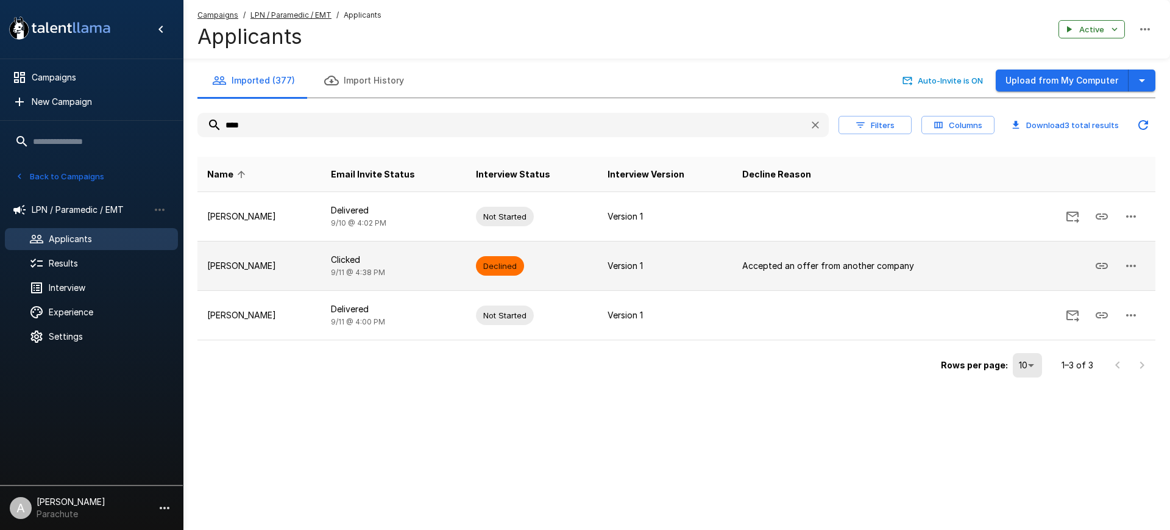
type input "****"
click at [286, 252] on td "[PERSON_NAME]" at bounding box center [259, 265] width 124 height 49
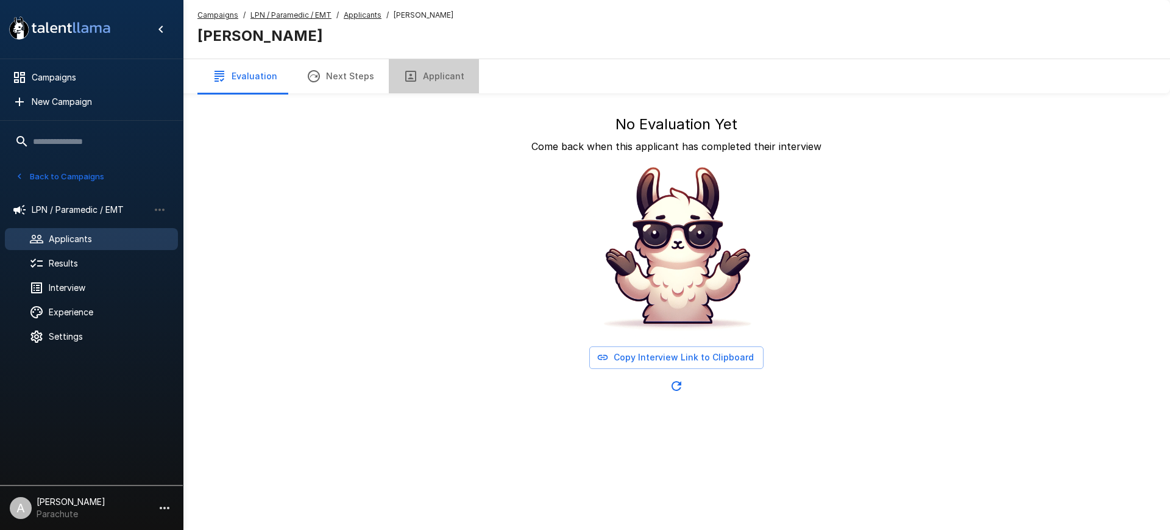
click at [454, 85] on button "Applicant" at bounding box center [434, 76] width 90 height 34
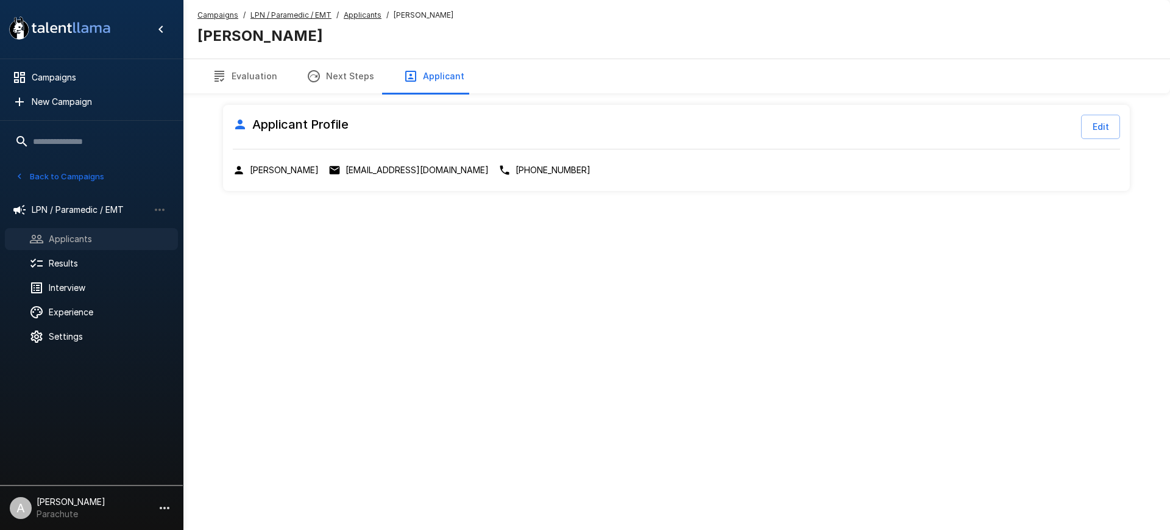
click at [105, 232] on div "Applicants" at bounding box center [91, 239] width 173 height 22
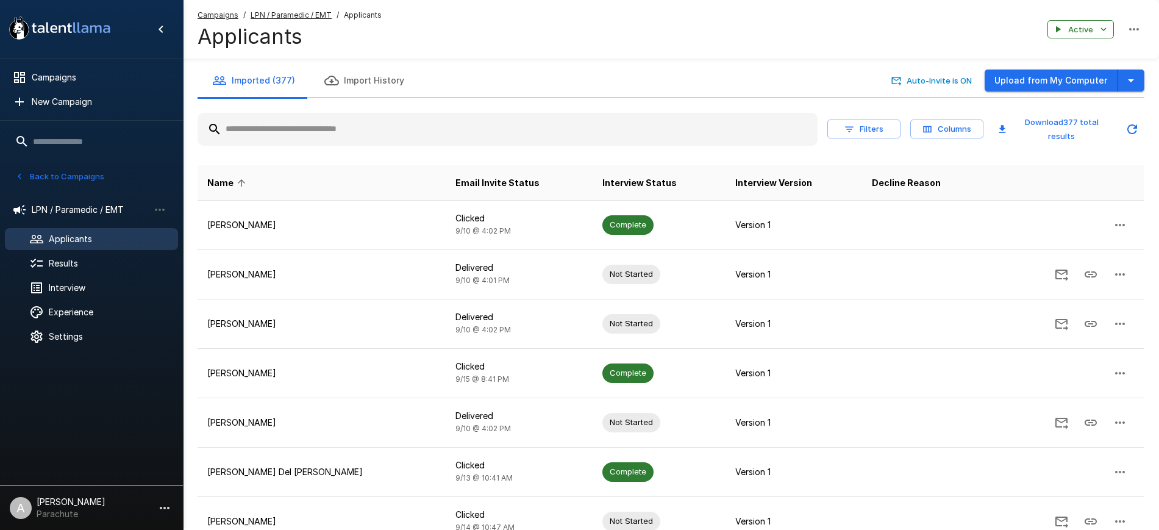
click at [446, 139] on input "text" at bounding box center [507, 129] width 620 height 22
type input "****"
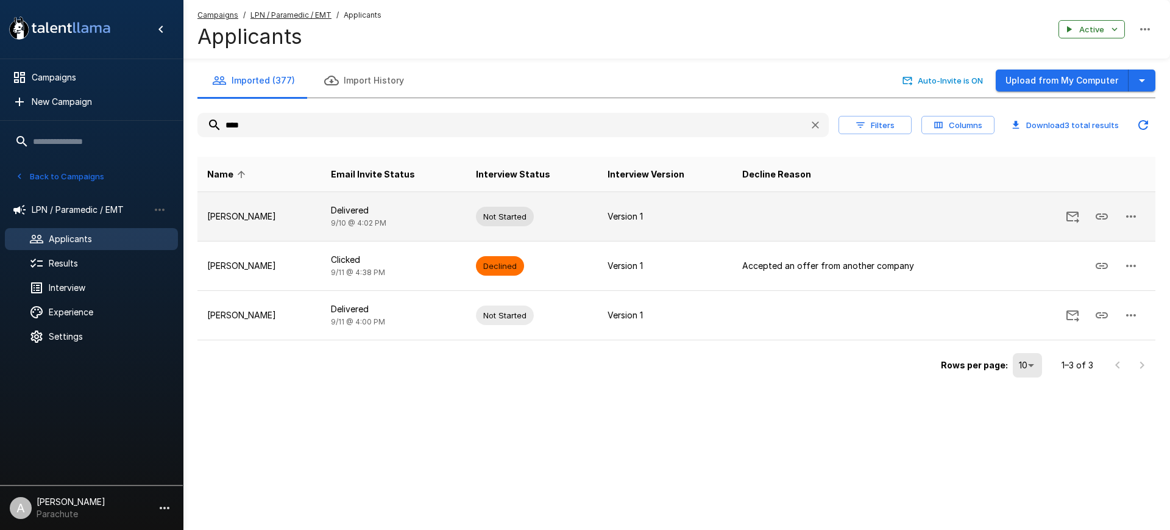
click at [256, 229] on td "[PERSON_NAME]" at bounding box center [259, 216] width 124 height 49
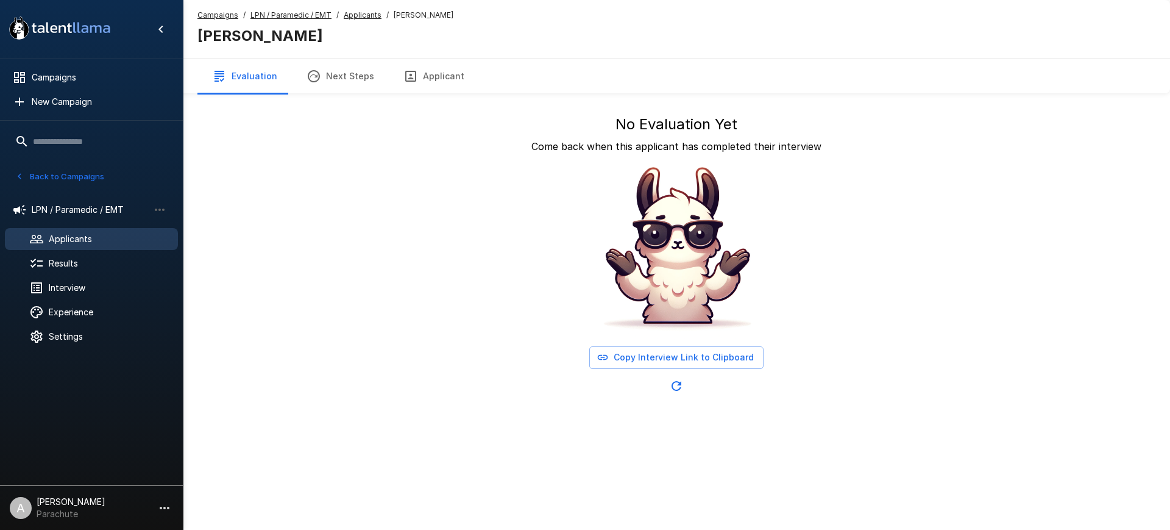
click at [446, 72] on button "Applicant" at bounding box center [434, 76] width 90 height 34
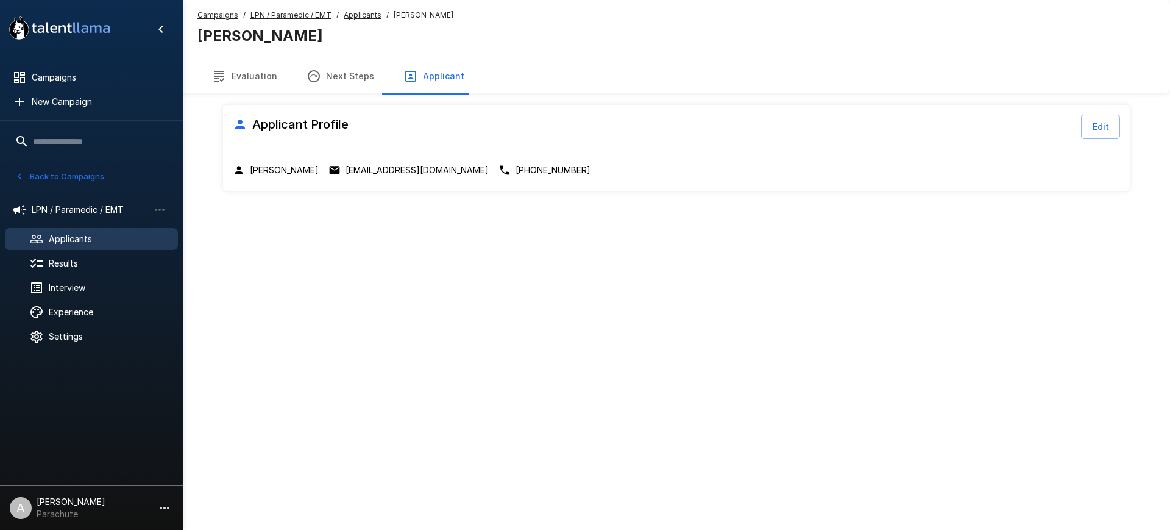
click at [358, 11] on u "Applicants" at bounding box center [363, 14] width 38 height 9
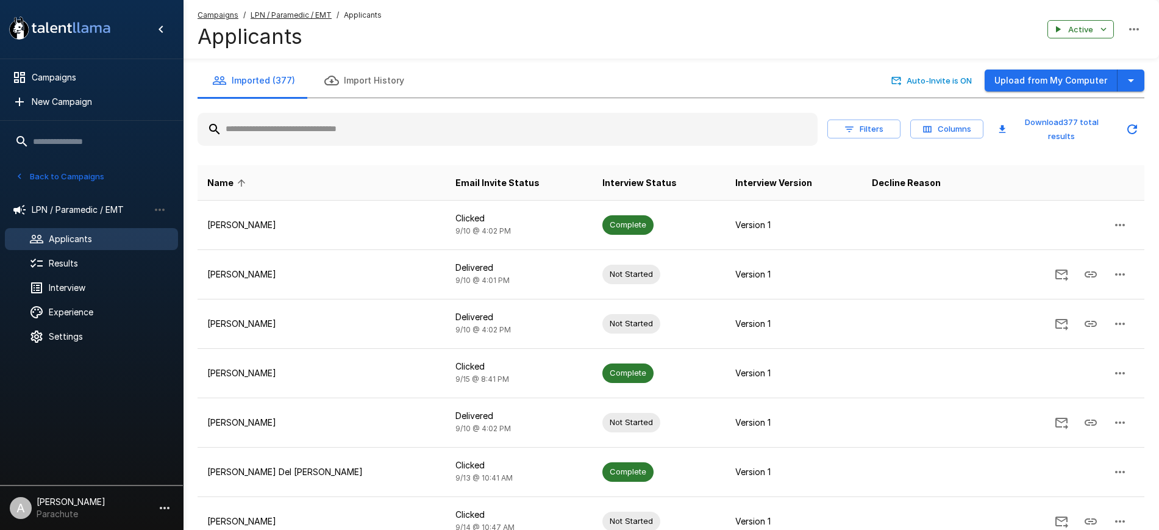
click at [484, 136] on input "text" at bounding box center [507, 129] width 620 height 22
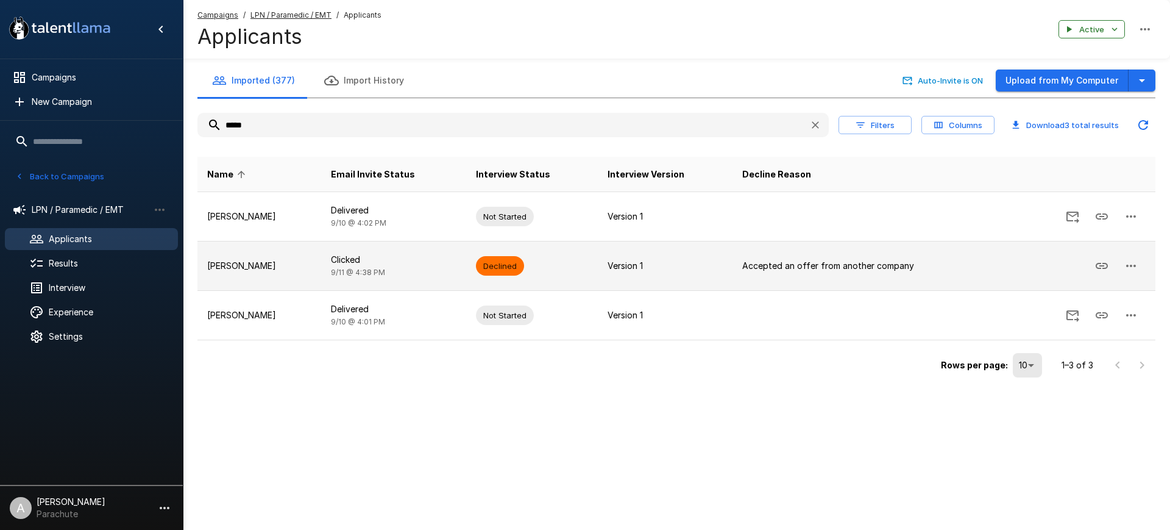
type input "*****"
click at [256, 266] on p "[PERSON_NAME]" at bounding box center [259, 266] width 104 height 12
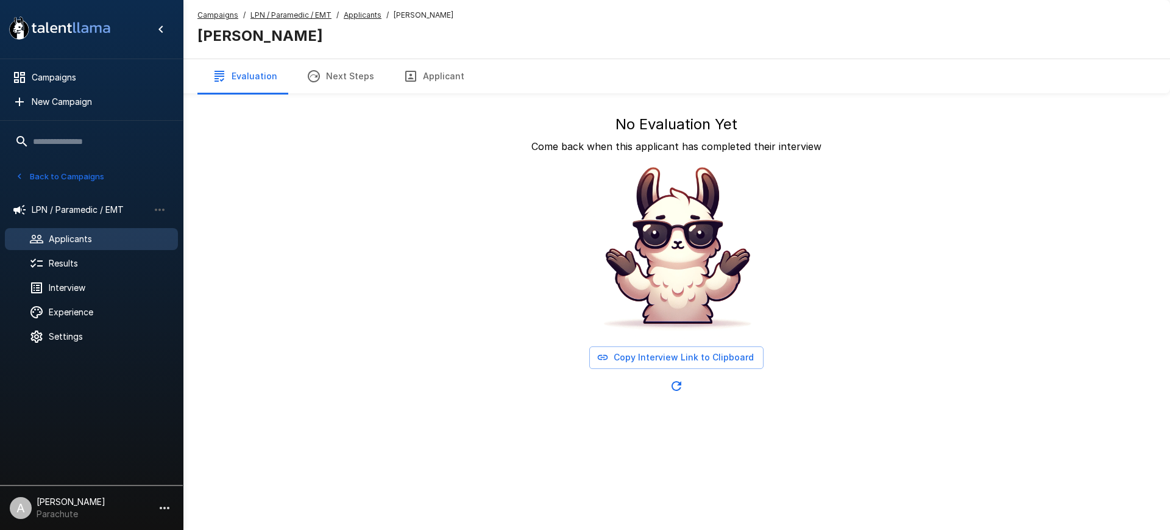
click at [441, 64] on button "Applicant" at bounding box center [434, 76] width 90 height 34
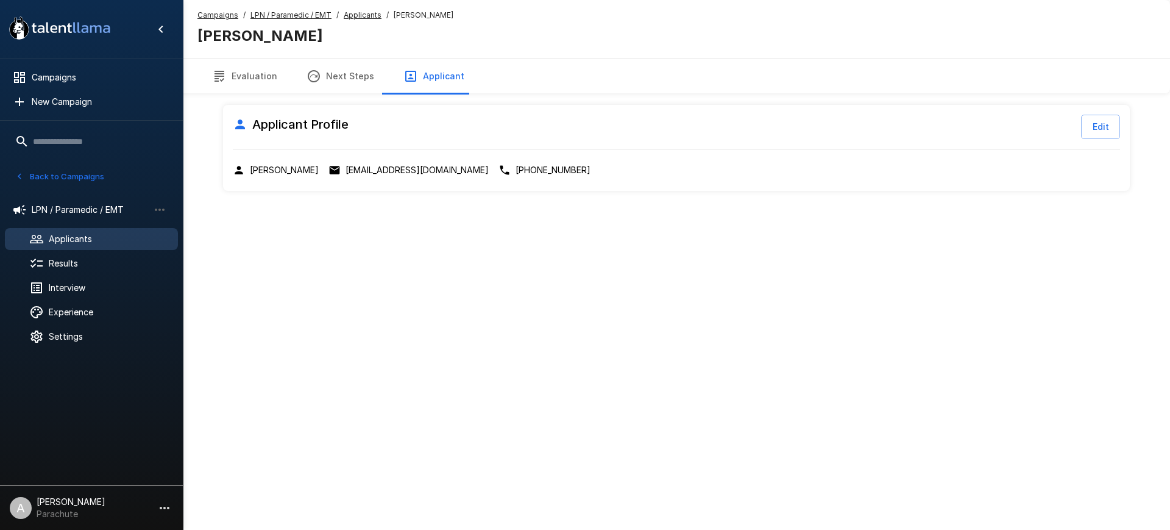
click at [352, 10] on u "Applicants" at bounding box center [363, 14] width 38 height 9
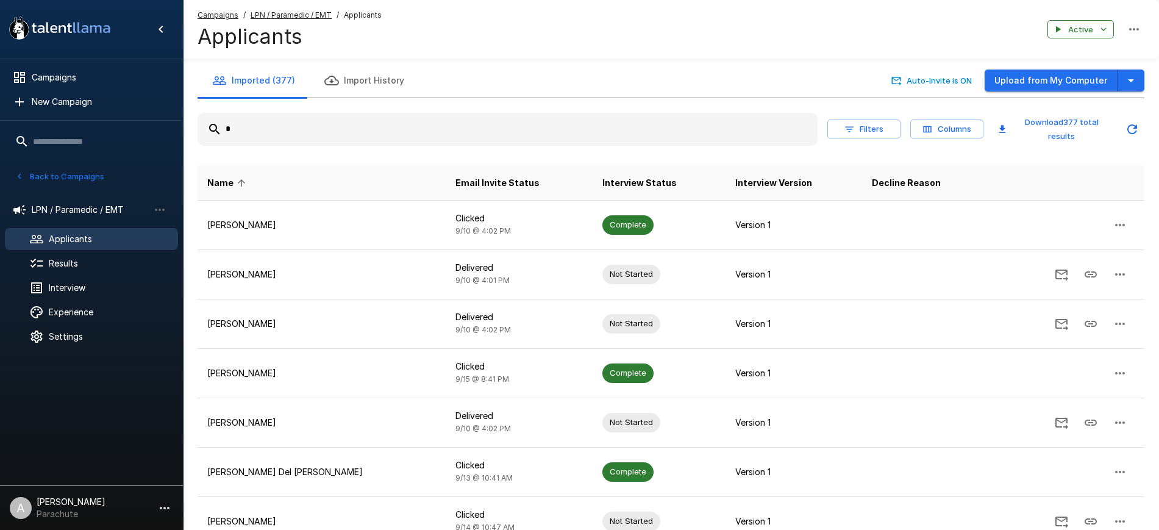
click at [500, 121] on input "*" at bounding box center [507, 129] width 620 height 22
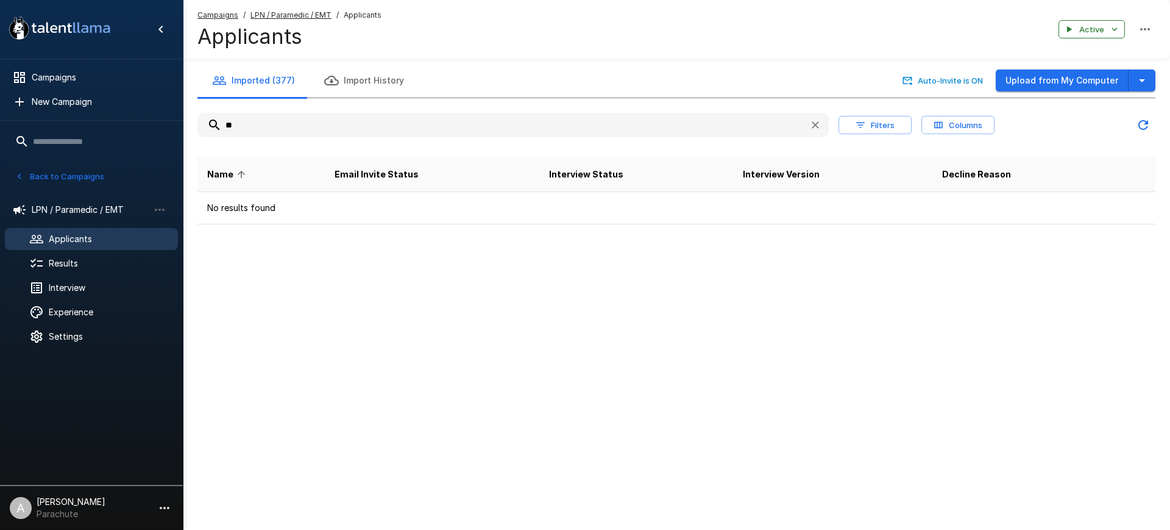
type input "*"
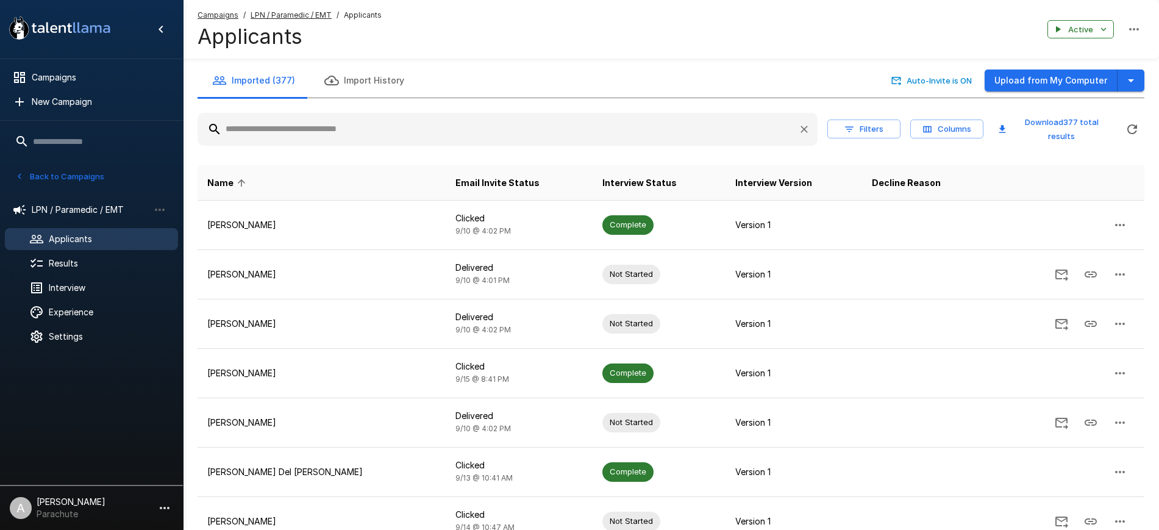
type input "*"
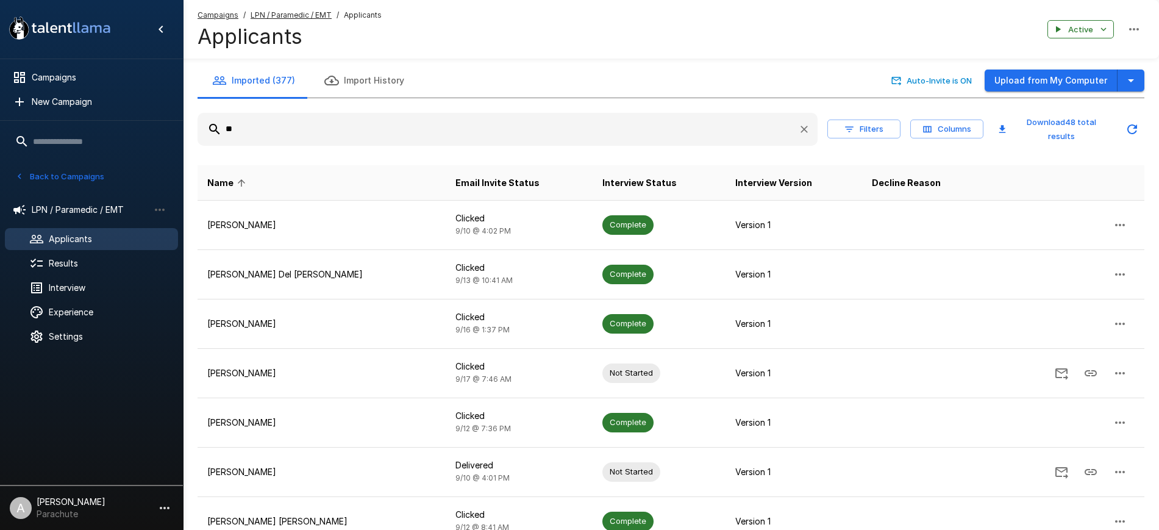
type input "*"
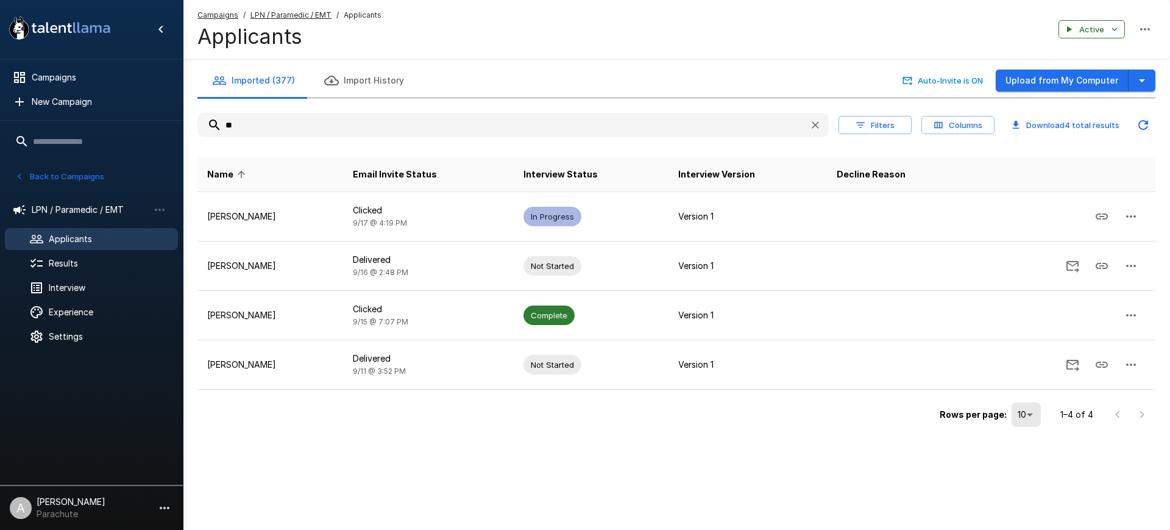
type input "*"
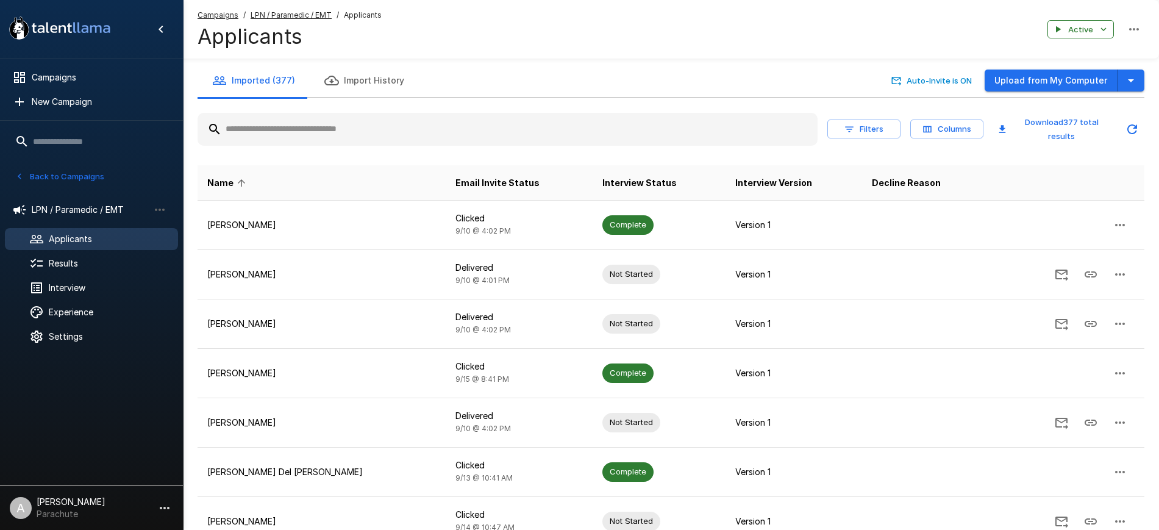
paste input "**********"
type input "**********"
click at [1067, 80] on button "Upload from My Computer" at bounding box center [1050, 80] width 133 height 23
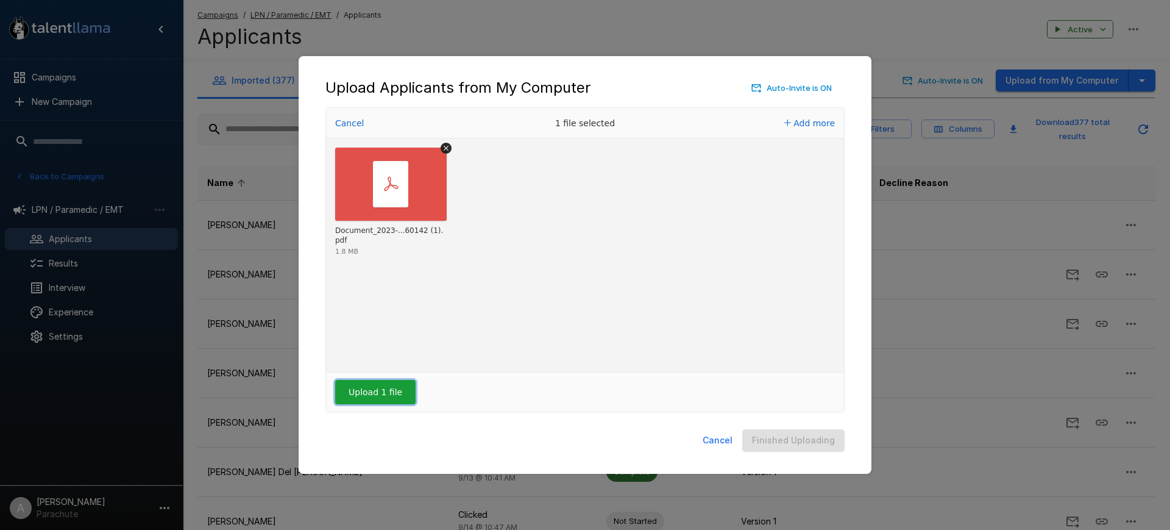
click at [380, 394] on button "Upload 1 file" at bounding box center [375, 392] width 80 height 24
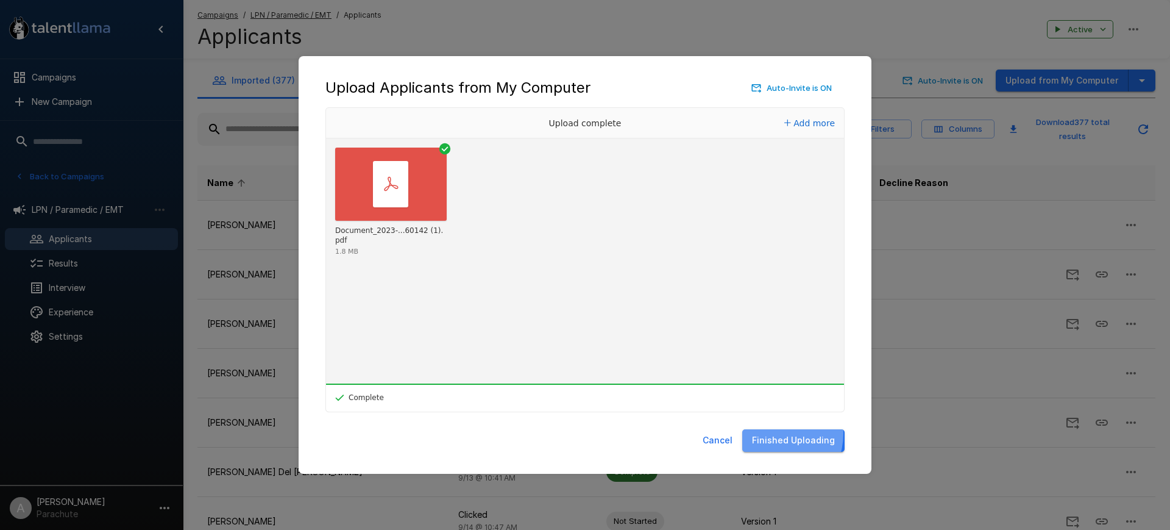
click at [774, 433] on button "Finished Uploading" at bounding box center [793, 440] width 102 height 23
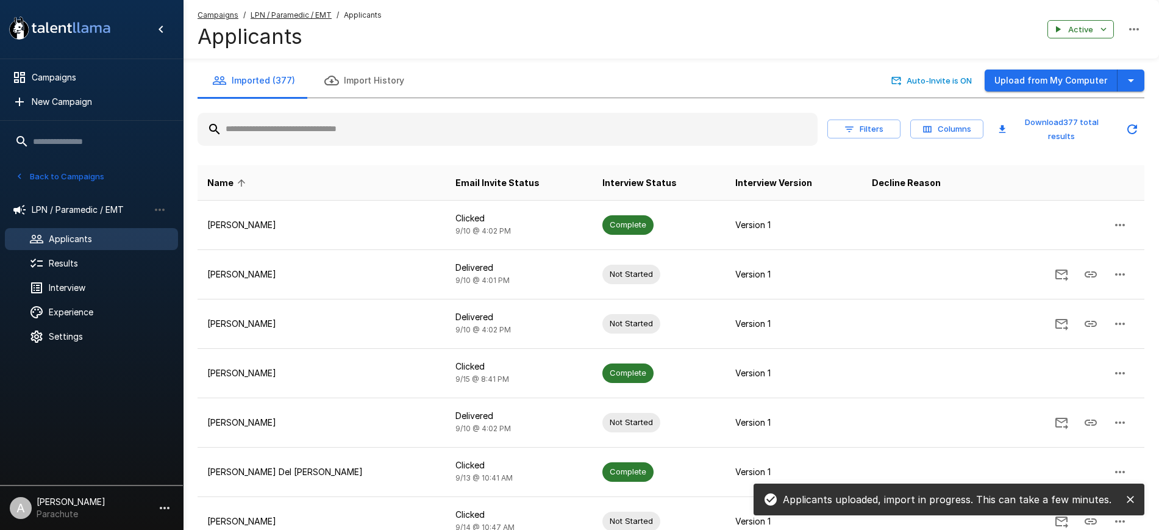
click at [456, 130] on input "text" at bounding box center [507, 129] width 620 height 22
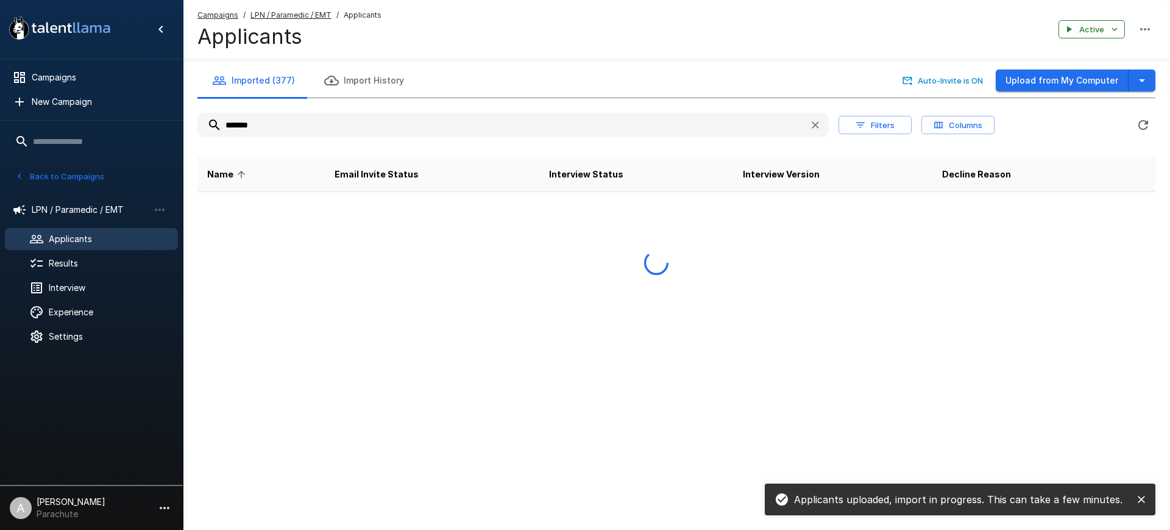
type input "********"
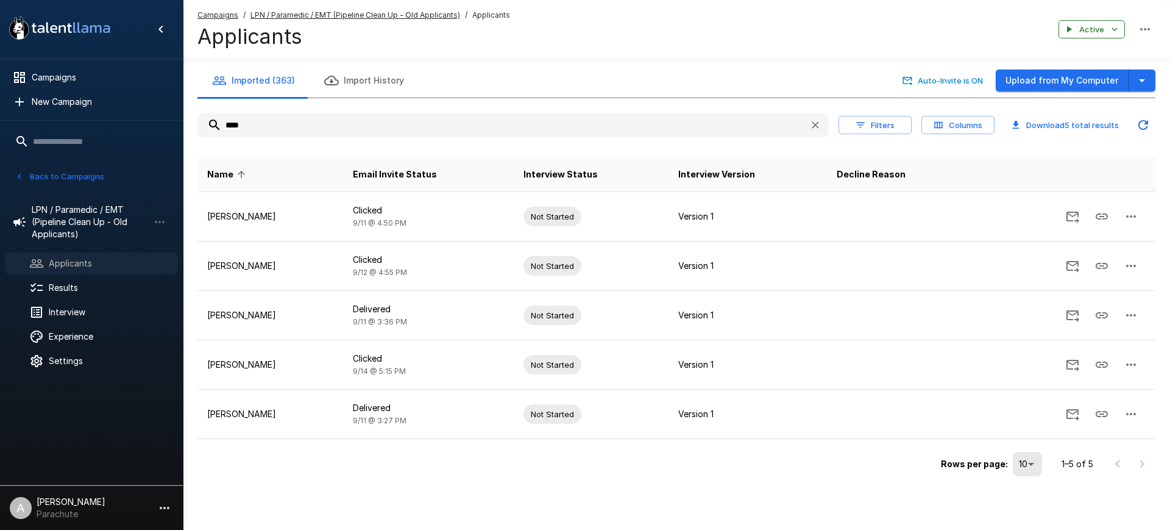
click at [95, 257] on span "Applicants" at bounding box center [108, 263] width 119 height 12
click at [812, 121] on icon "button" at bounding box center [816, 125] width 12 height 12
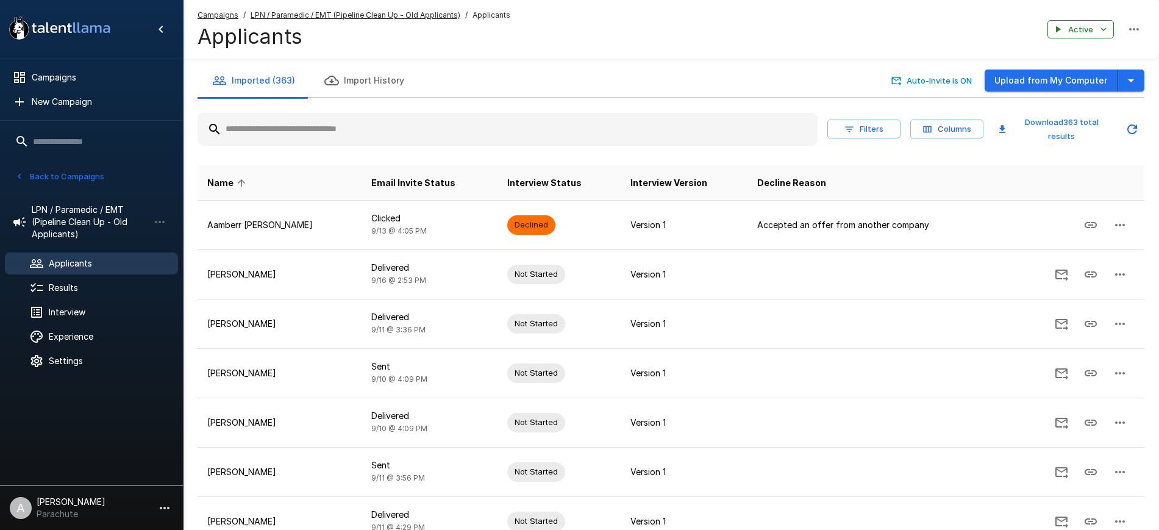
click at [858, 135] on button "Filters" at bounding box center [863, 128] width 73 height 19
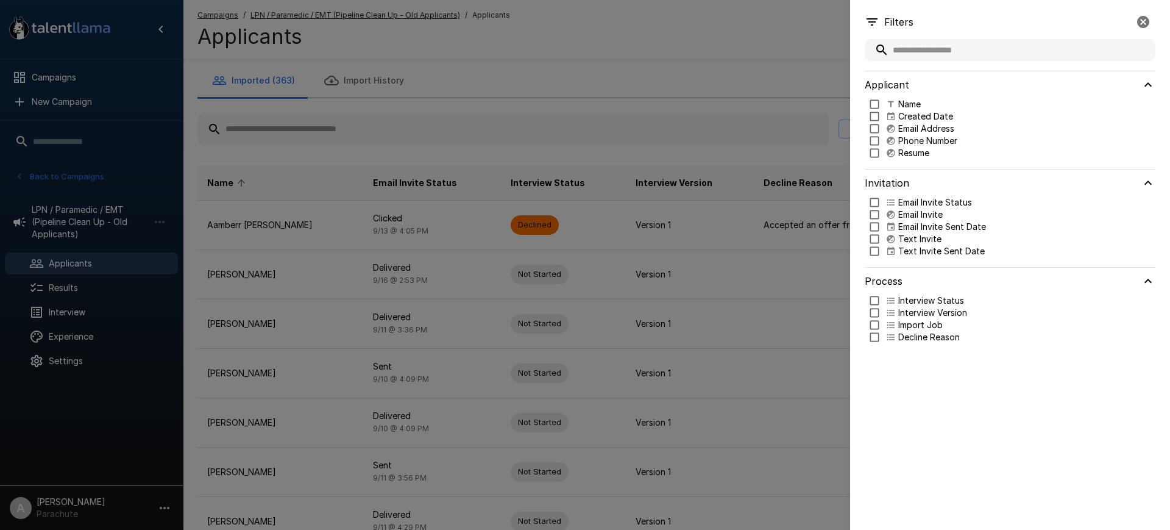
click at [877, 293] on div "Process" at bounding box center [1010, 281] width 291 height 27
click at [875, 294] on div "Process" at bounding box center [1010, 281] width 291 height 27
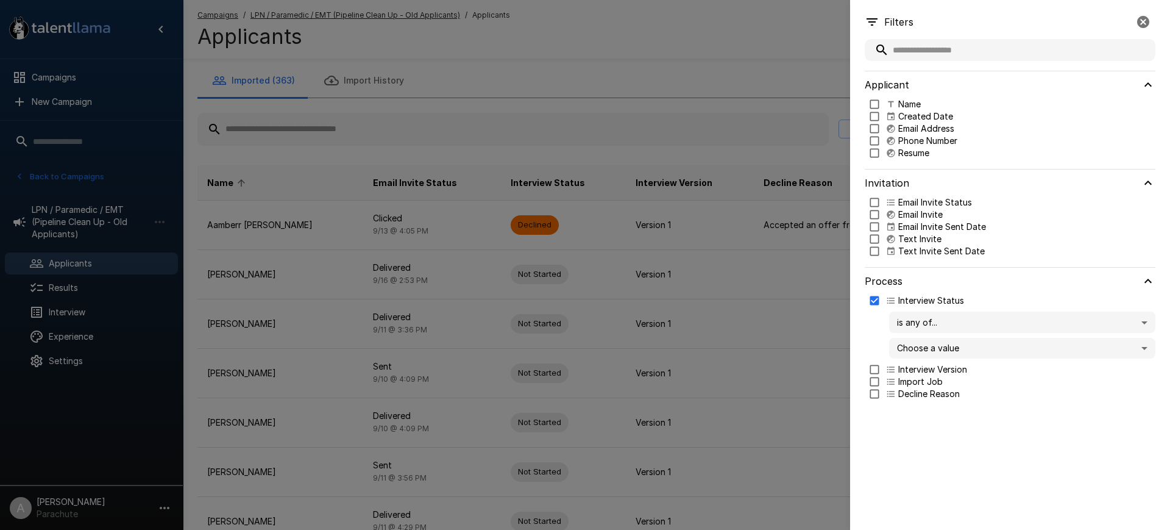
click at [947, 349] on body ".st0{fill:#FFFFFF;} .st1{fill:#76a4ed;} Campaigns New Campaign Active 14 Assist…" at bounding box center [591, 265] width 1182 height 530
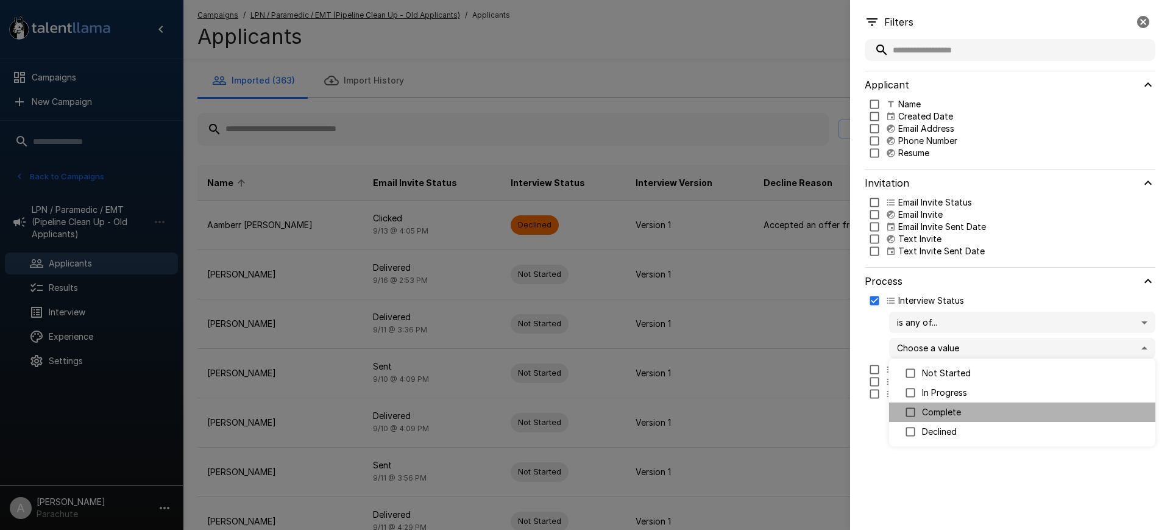
click at [946, 415] on p "Complete" at bounding box center [1034, 412] width 224 height 12
type input "********"
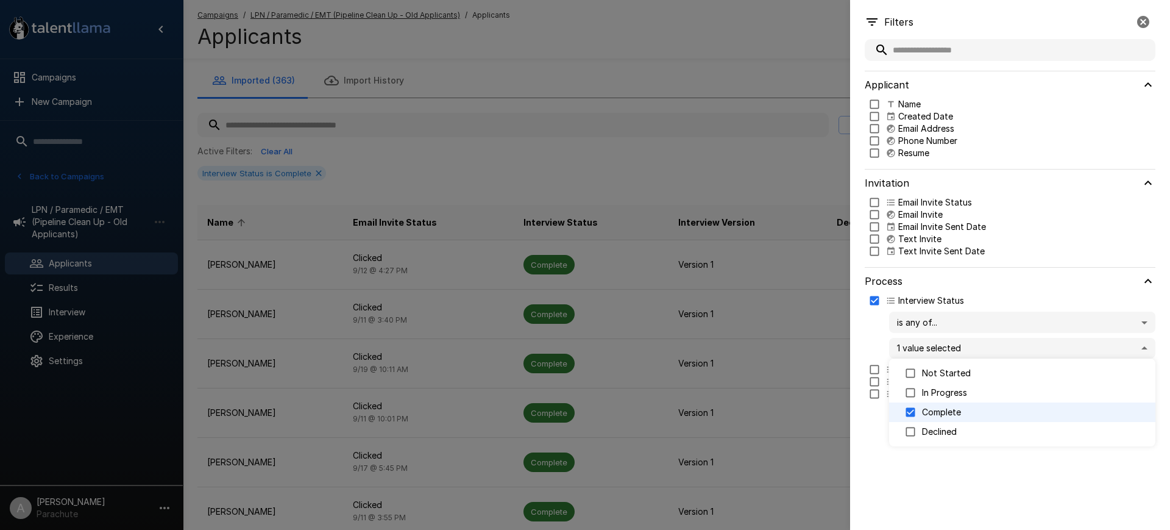
click at [703, 37] on div at bounding box center [585, 265] width 1170 height 530
click at [702, 57] on div at bounding box center [585, 265] width 1170 height 530
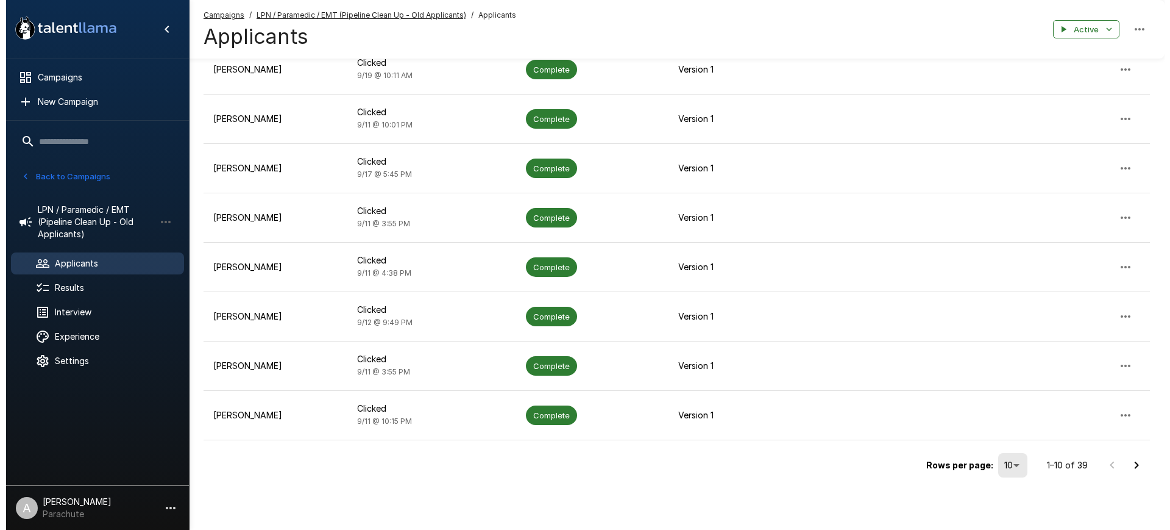
scroll to position [293, 0]
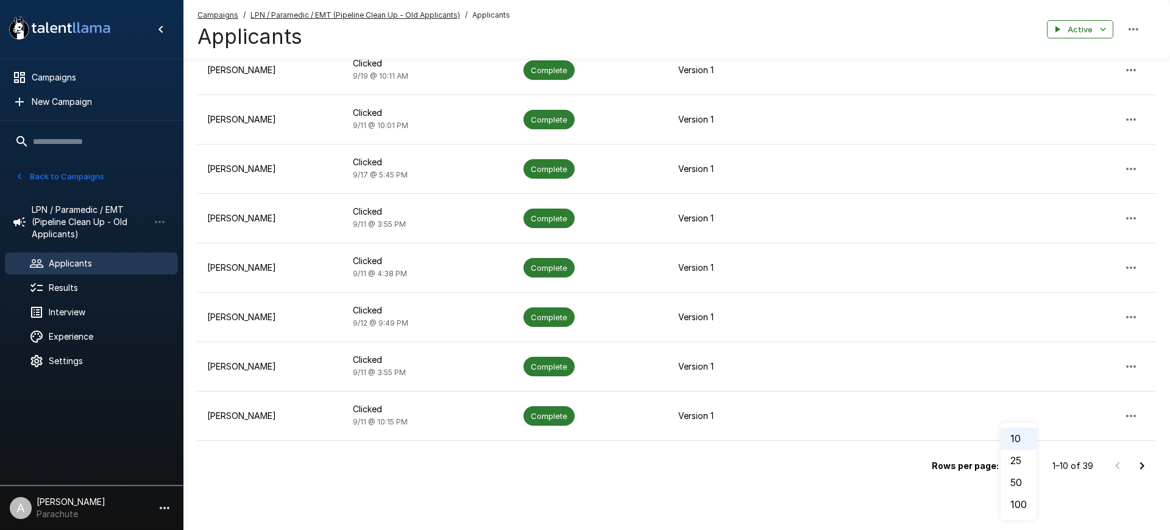
click at [1023, 501] on li "100" at bounding box center [1019, 504] width 36 height 22
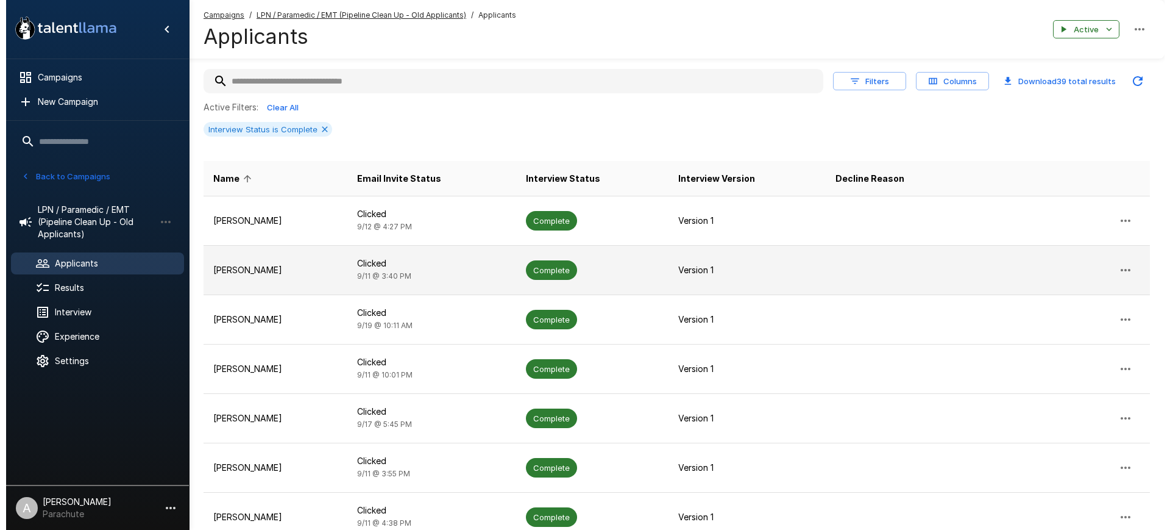
scroll to position [0, 0]
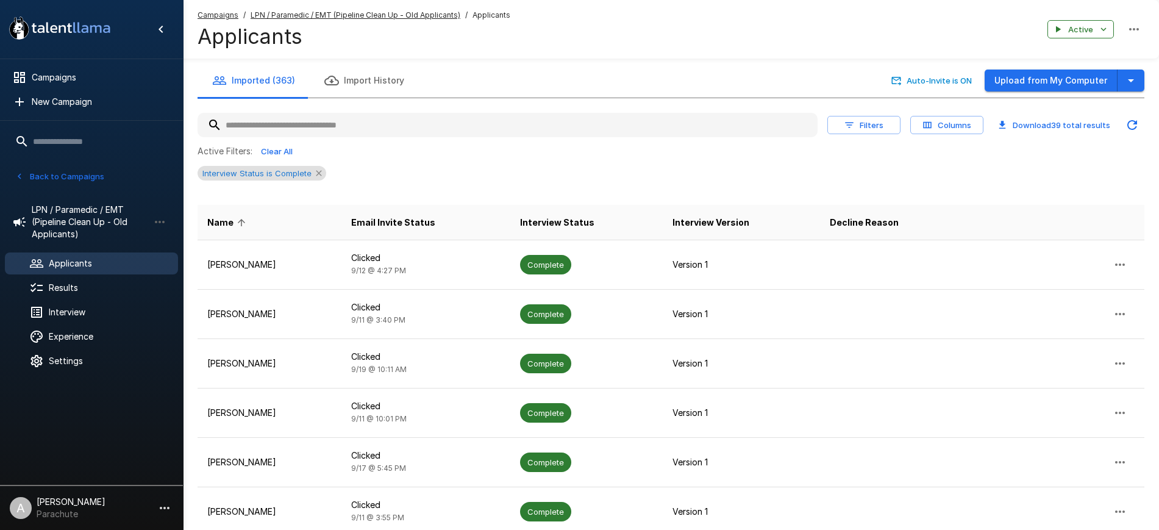
click at [316, 171] on icon at bounding box center [319, 173] width 10 height 10
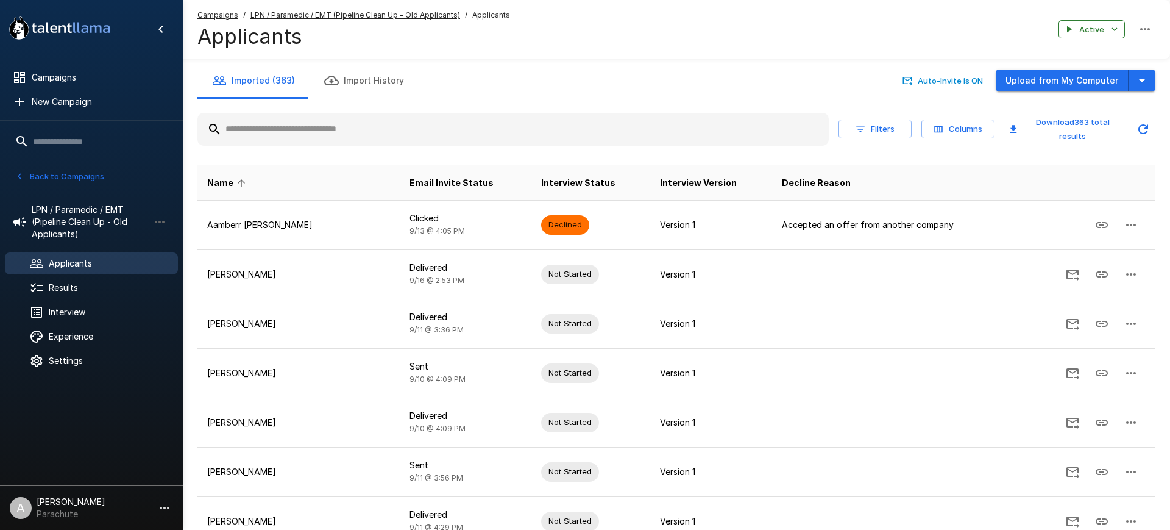
click at [424, 123] on input "text" at bounding box center [513, 129] width 632 height 22
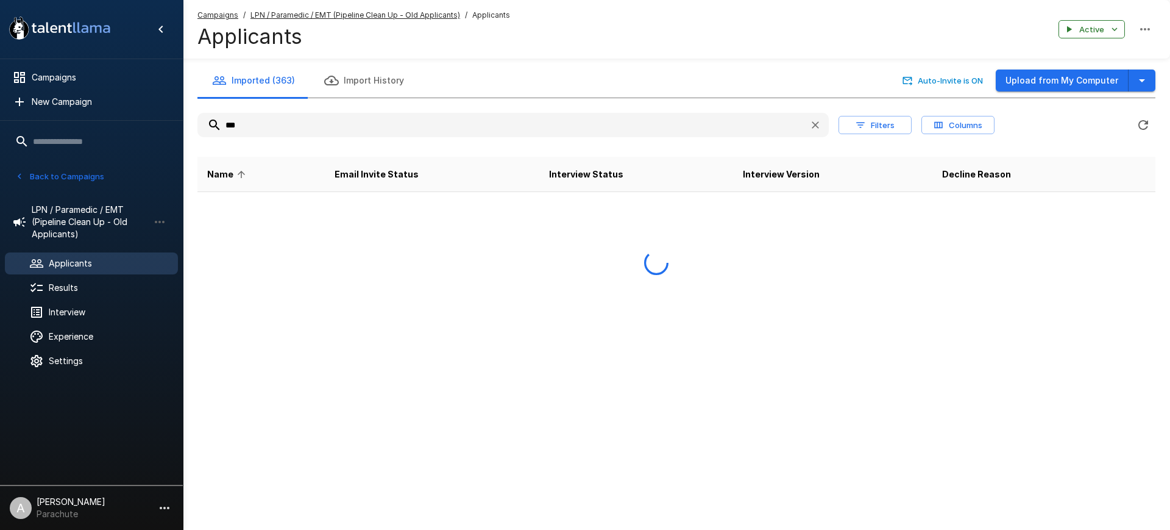
type input "****"
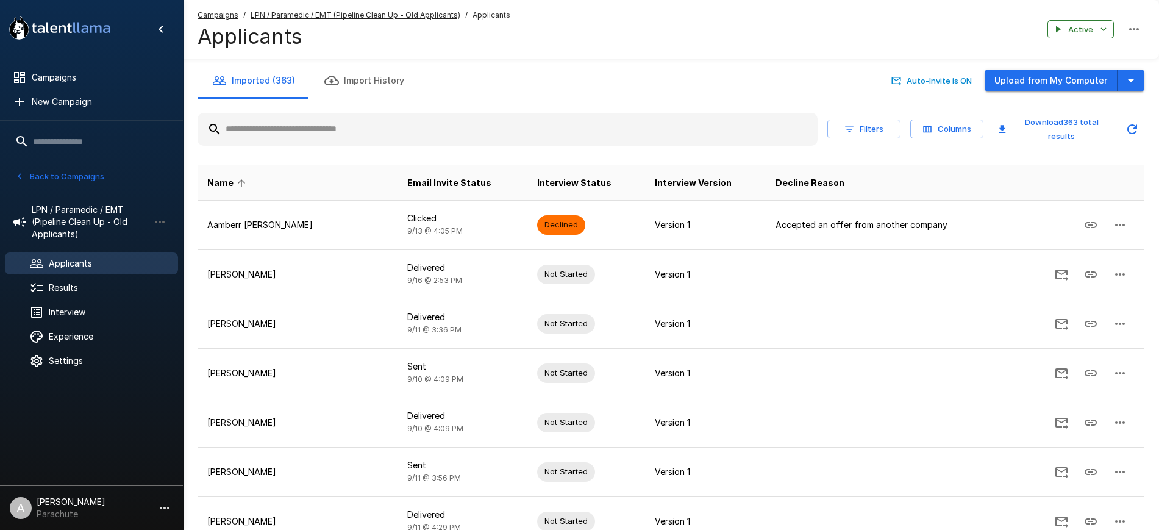
paste input "**********"
type input "**********"
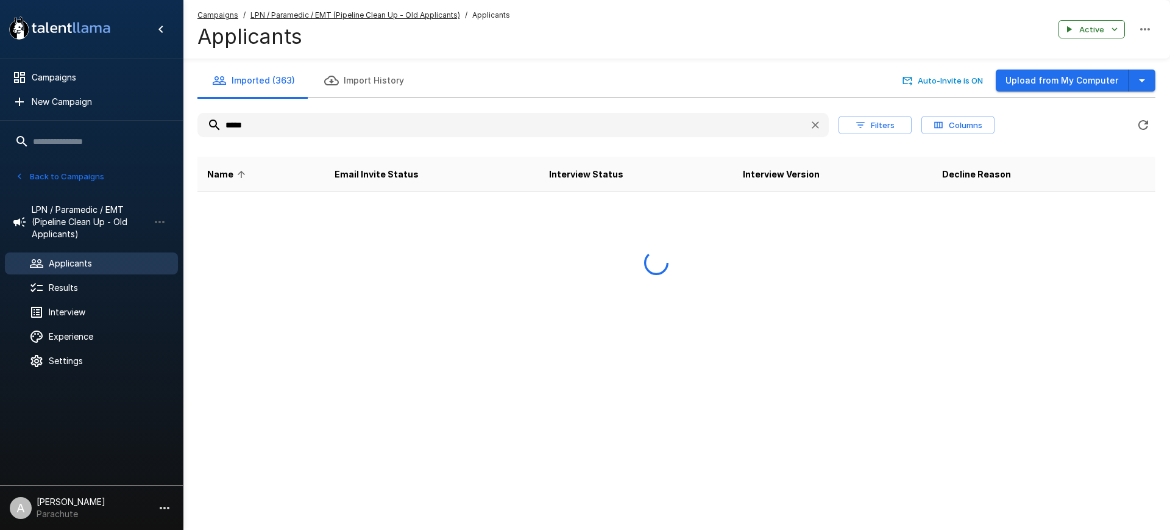
type input "******"
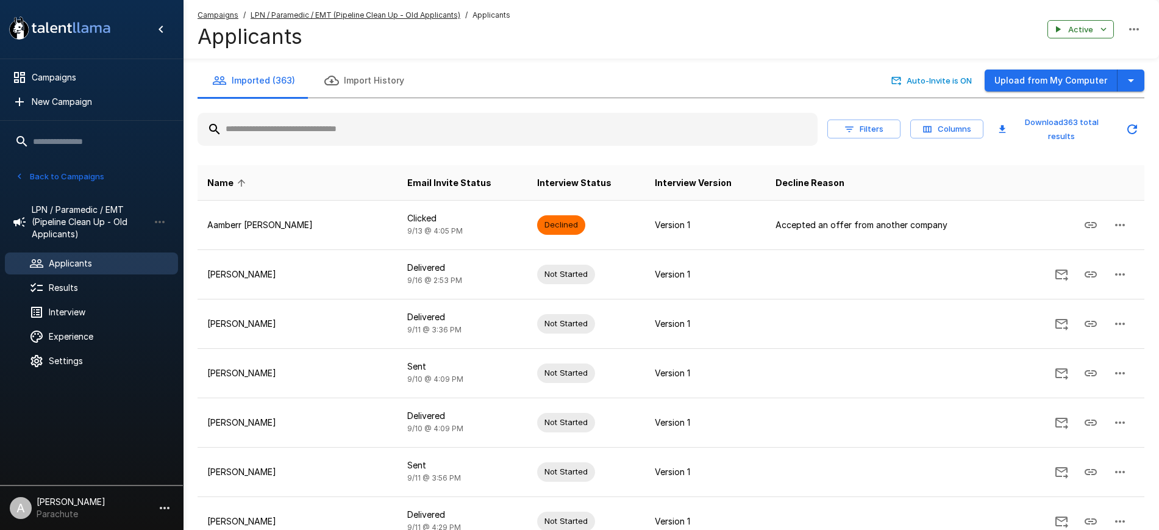
click at [310, 137] on input "text" at bounding box center [507, 129] width 620 height 22
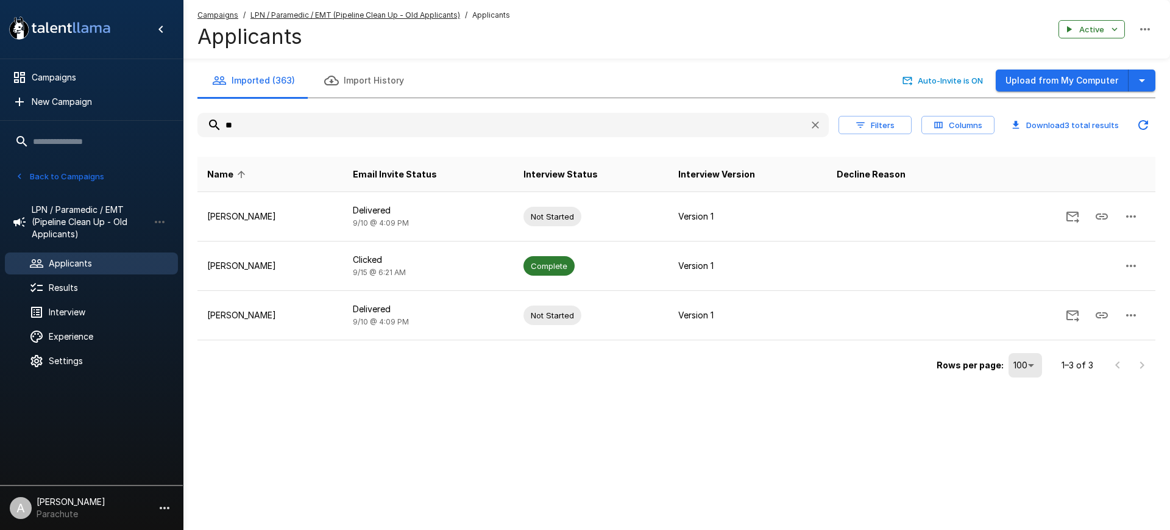
type input "*"
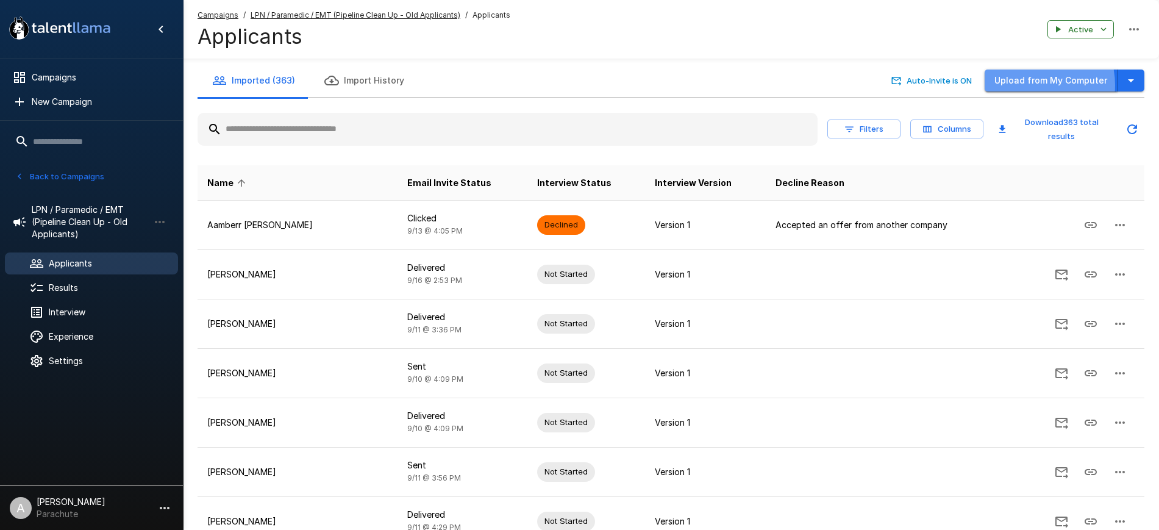
click at [1030, 85] on button "Upload from My Computer" at bounding box center [1050, 80] width 133 height 23
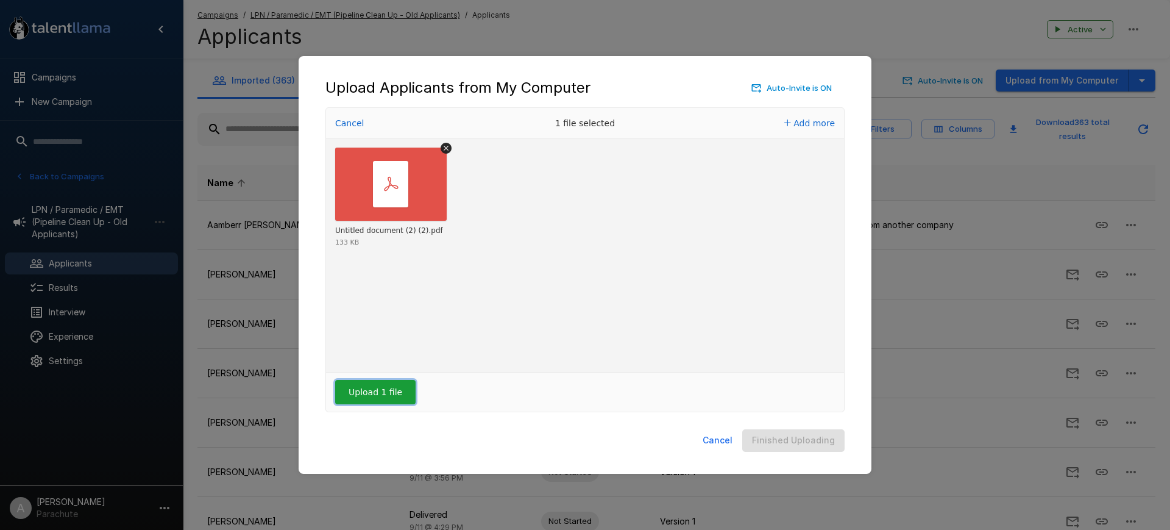
click at [382, 402] on button "Upload 1 file" at bounding box center [375, 392] width 80 height 24
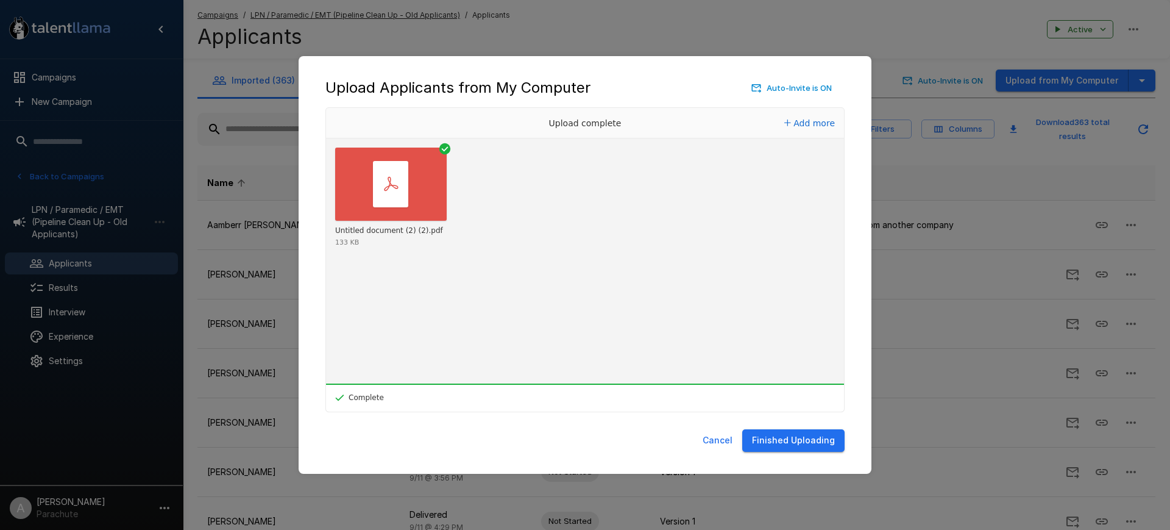
click at [803, 436] on button "Finished Uploading" at bounding box center [793, 440] width 102 height 23
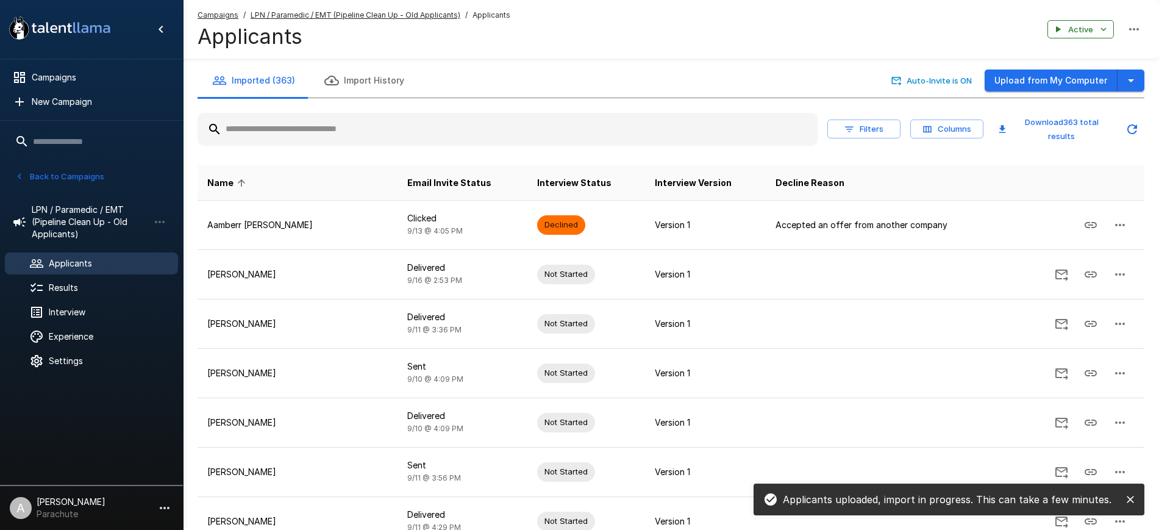
click at [500, 129] on input "text" at bounding box center [507, 129] width 620 height 22
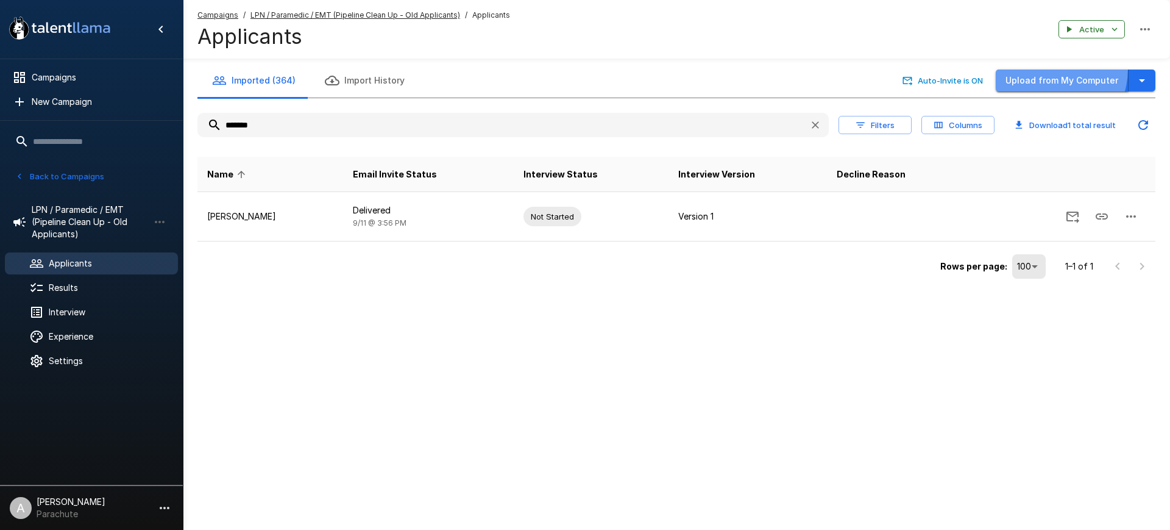
click at [1051, 69] on button "Upload from My Computer" at bounding box center [1062, 80] width 133 height 23
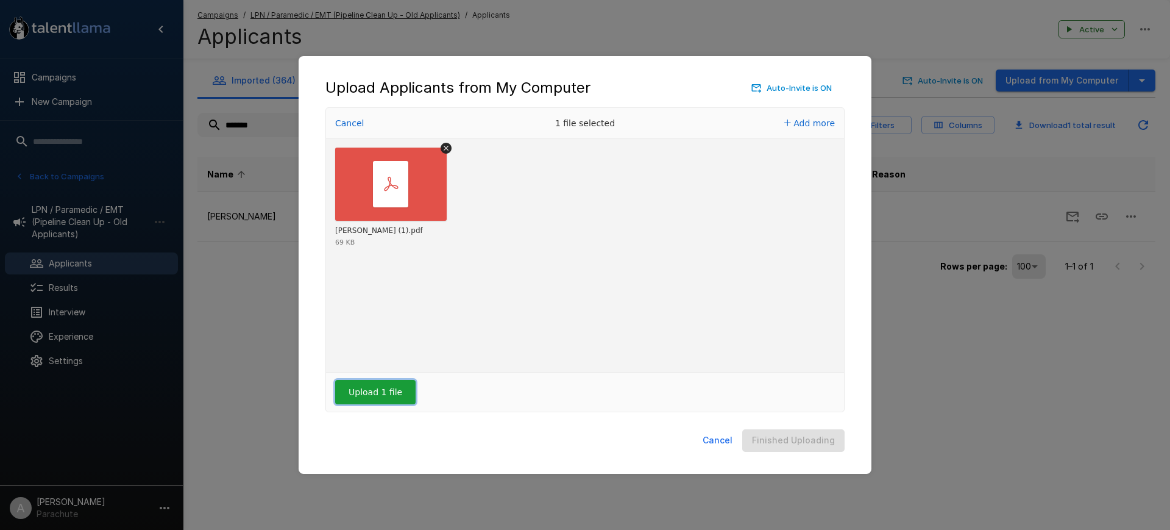
click at [393, 390] on button "Upload 1 file" at bounding box center [375, 392] width 80 height 24
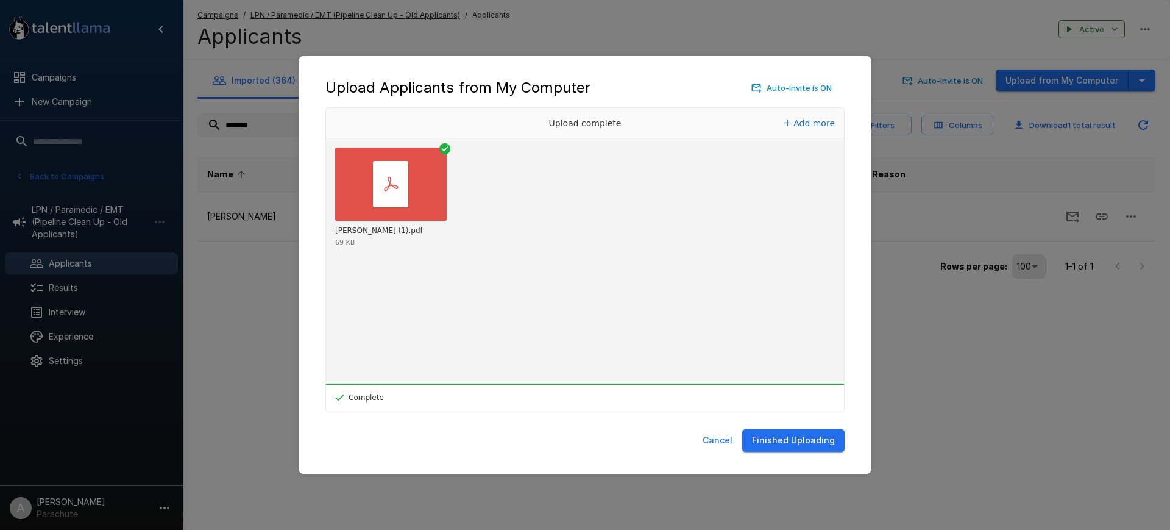
click at [800, 440] on button "Finished Uploading" at bounding box center [793, 440] width 102 height 23
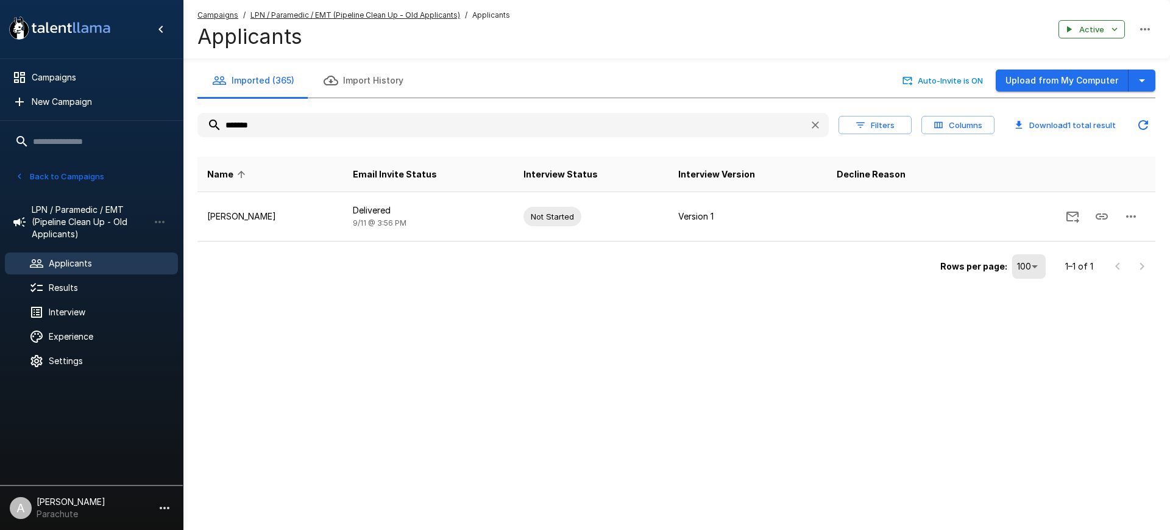
click at [737, 122] on input "*******" at bounding box center [498, 125] width 602 height 22
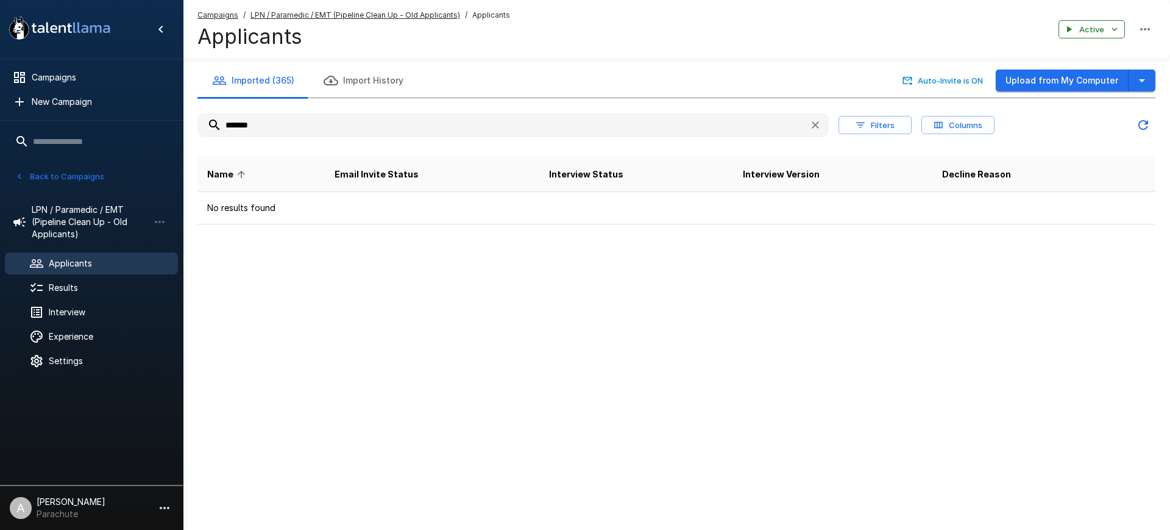
type input "*******"
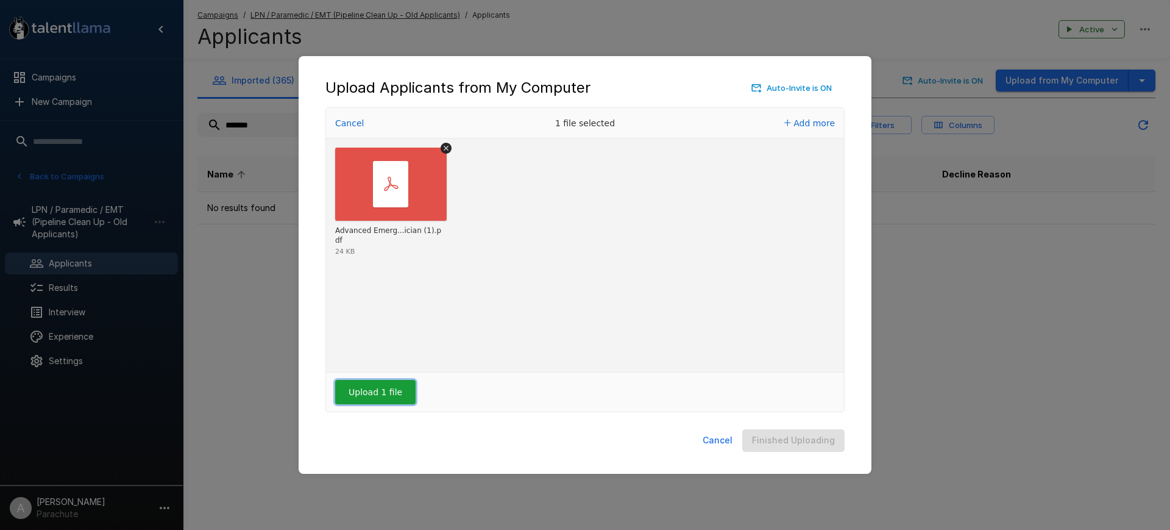
click at [387, 400] on button "Upload 1 file" at bounding box center [375, 392] width 80 height 24
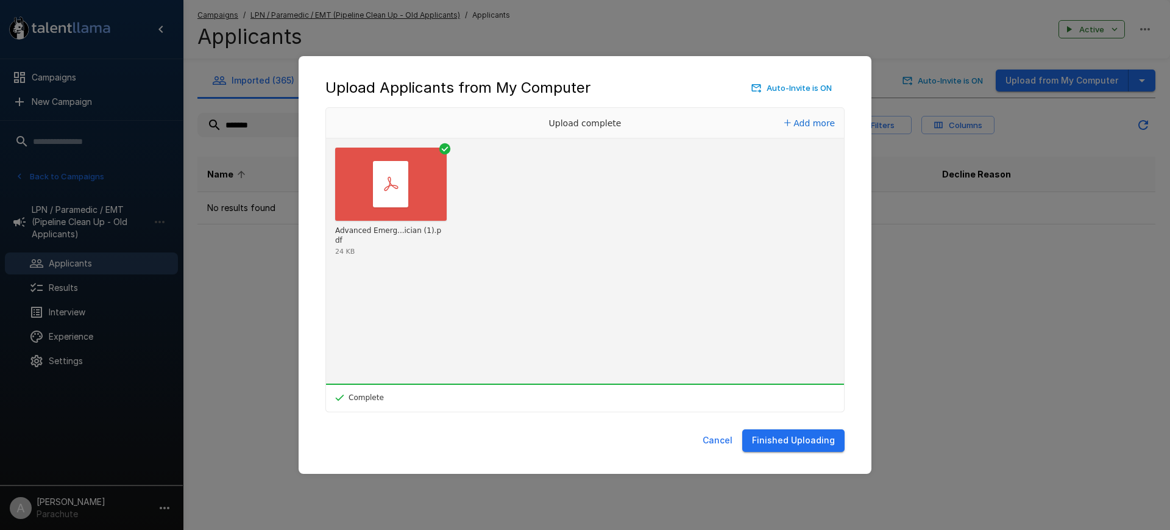
click at [802, 442] on button "Finished Uploading" at bounding box center [793, 440] width 102 height 23
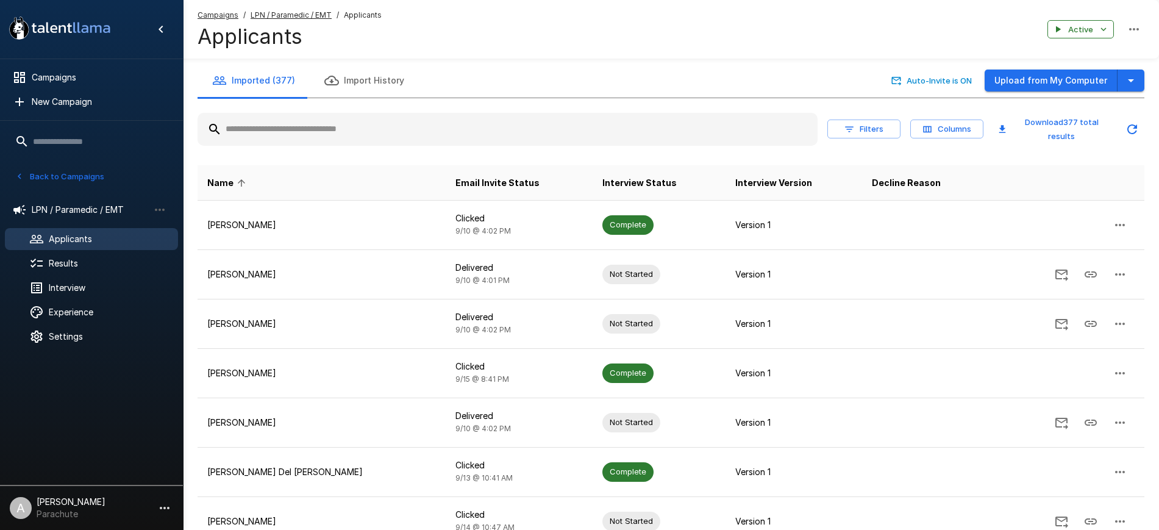
click at [399, 118] on input "text" at bounding box center [507, 129] width 620 height 22
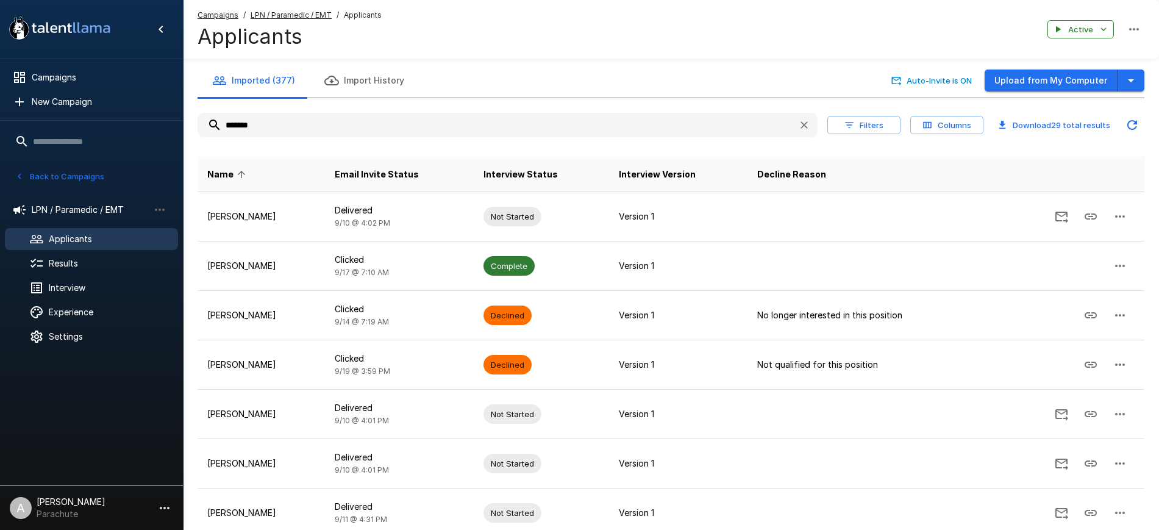
type input "********"
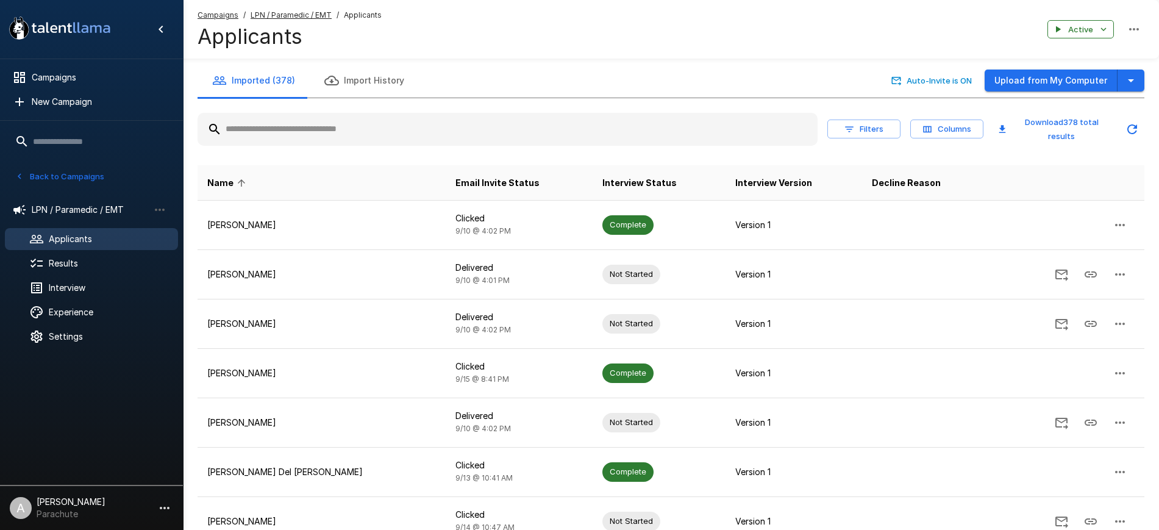
click at [333, 113] on div at bounding box center [507, 129] width 620 height 33
click at [339, 126] on input "text" at bounding box center [507, 129] width 620 height 22
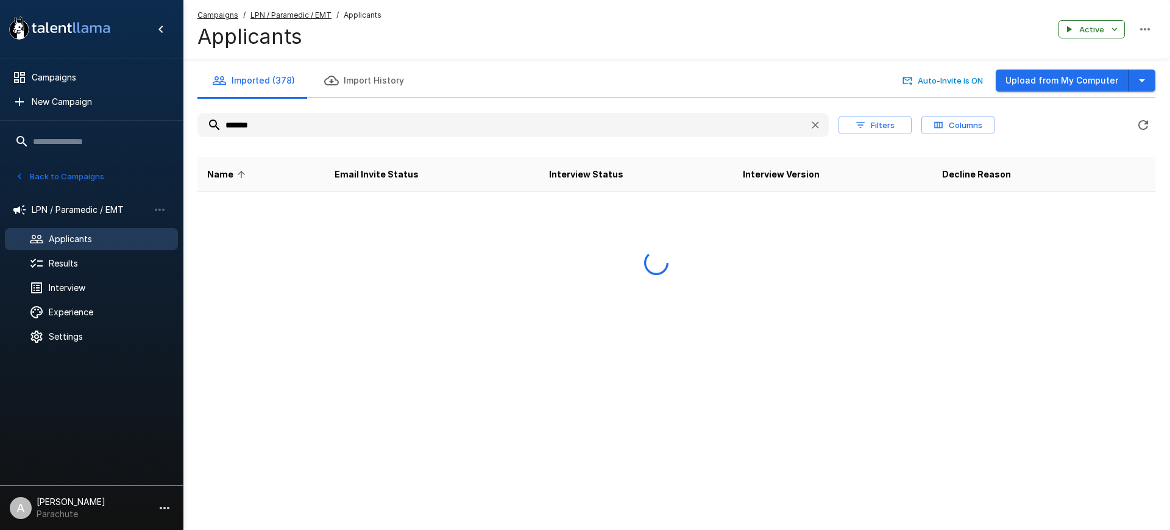
type input "********"
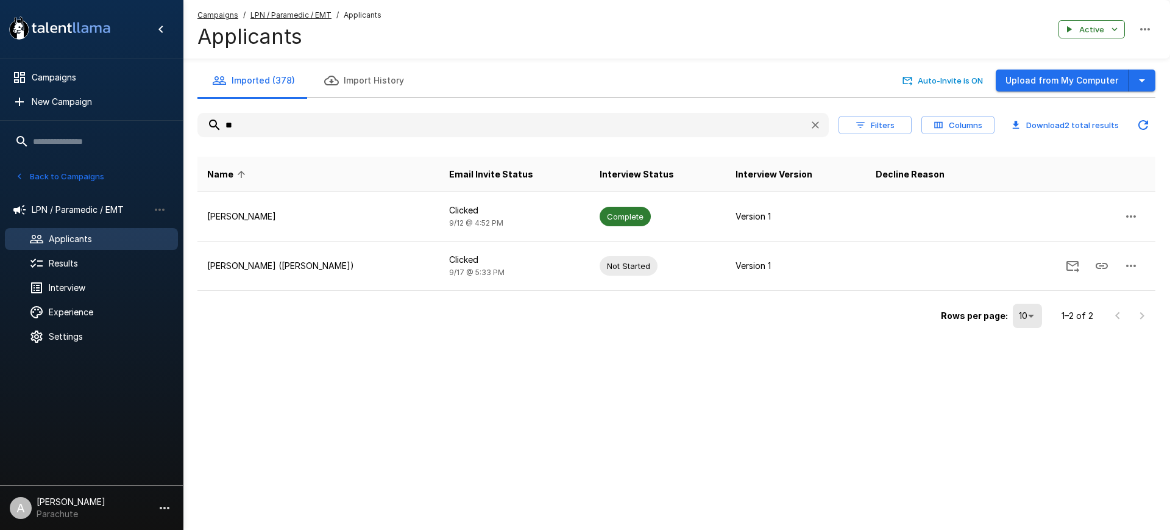
type input "*"
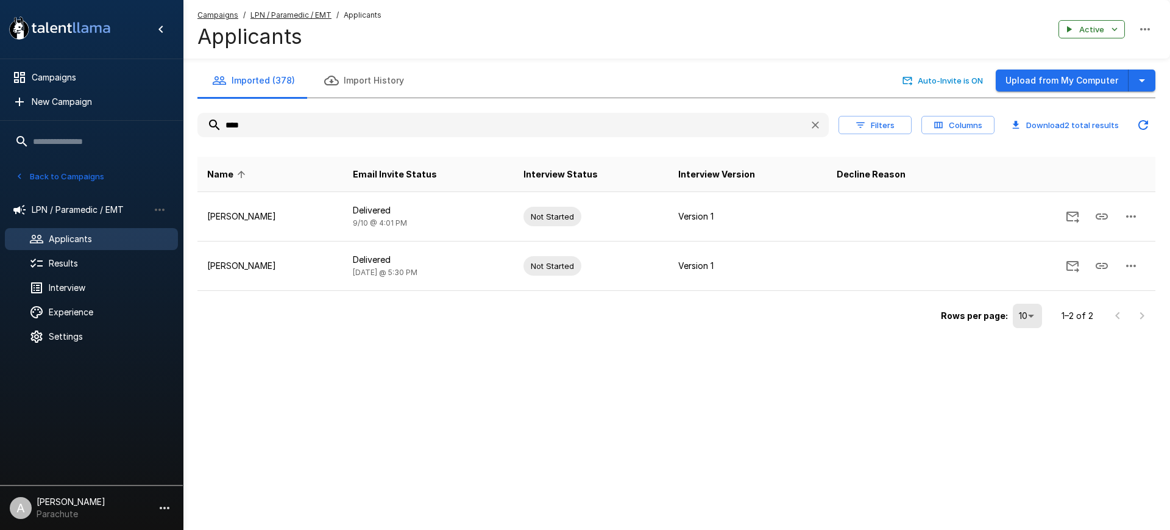
type input "****"
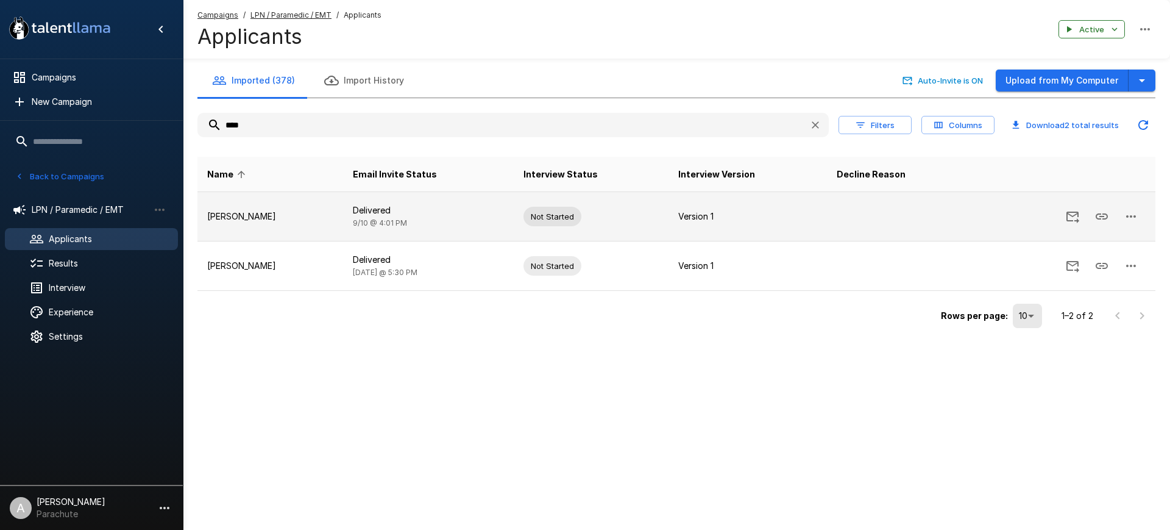
click at [231, 224] on td "[PERSON_NAME]" at bounding box center [270, 216] width 146 height 49
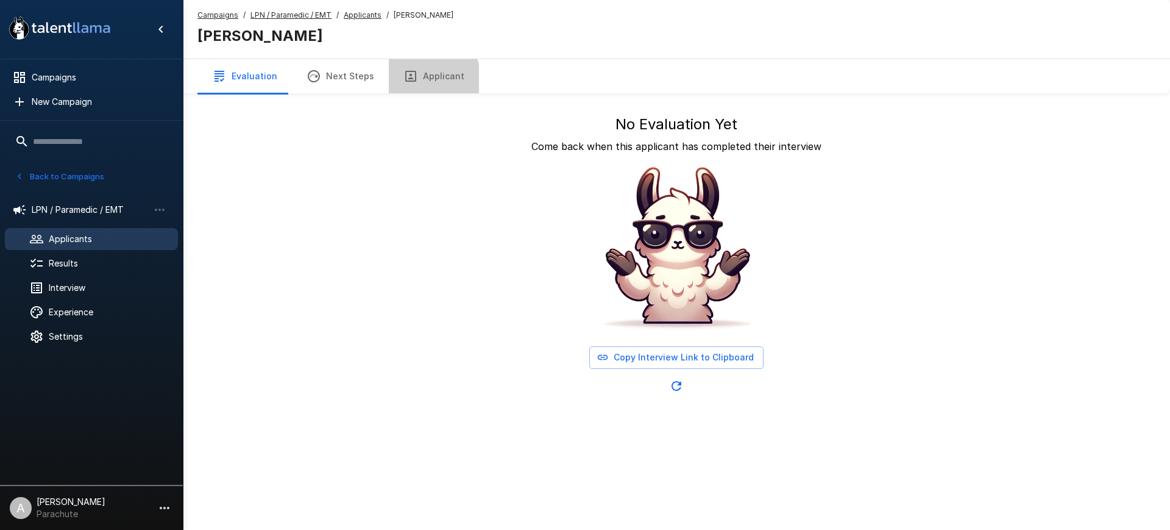
click at [418, 79] on button "Applicant" at bounding box center [434, 76] width 90 height 34
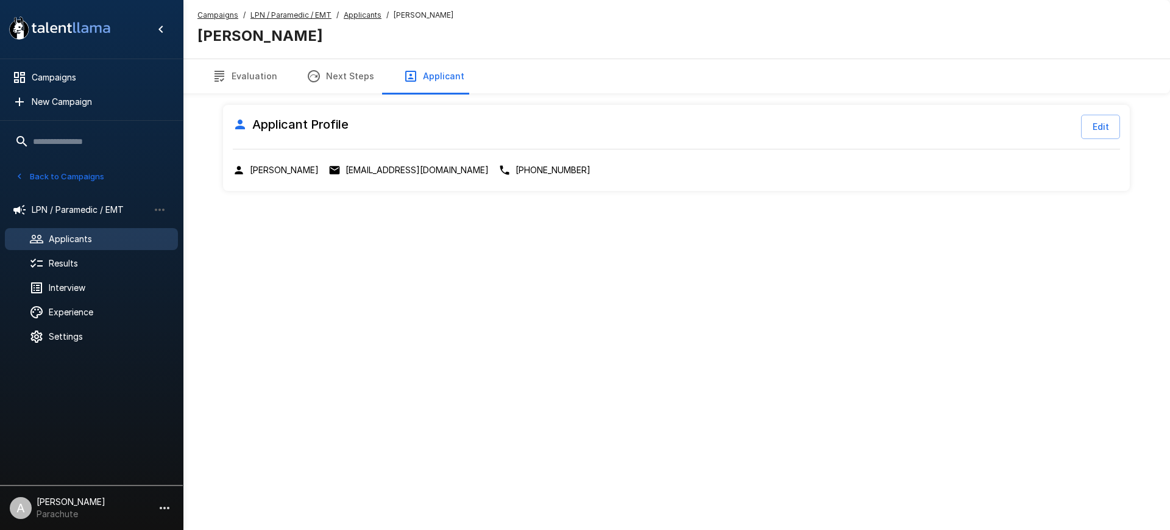
click at [357, 18] on u "Applicants" at bounding box center [363, 14] width 38 height 9
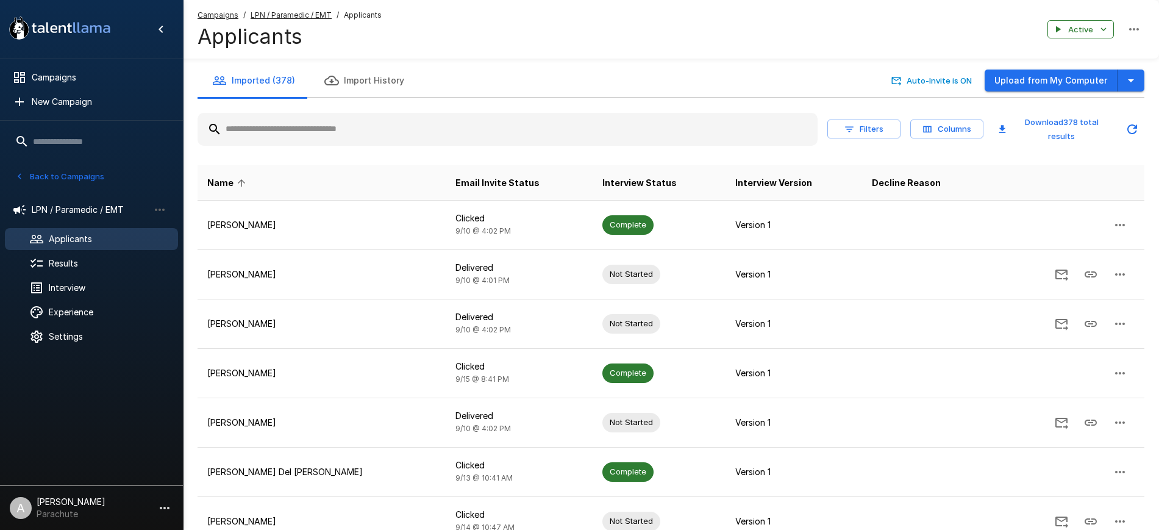
click at [364, 132] on input "text" at bounding box center [507, 129] width 620 height 22
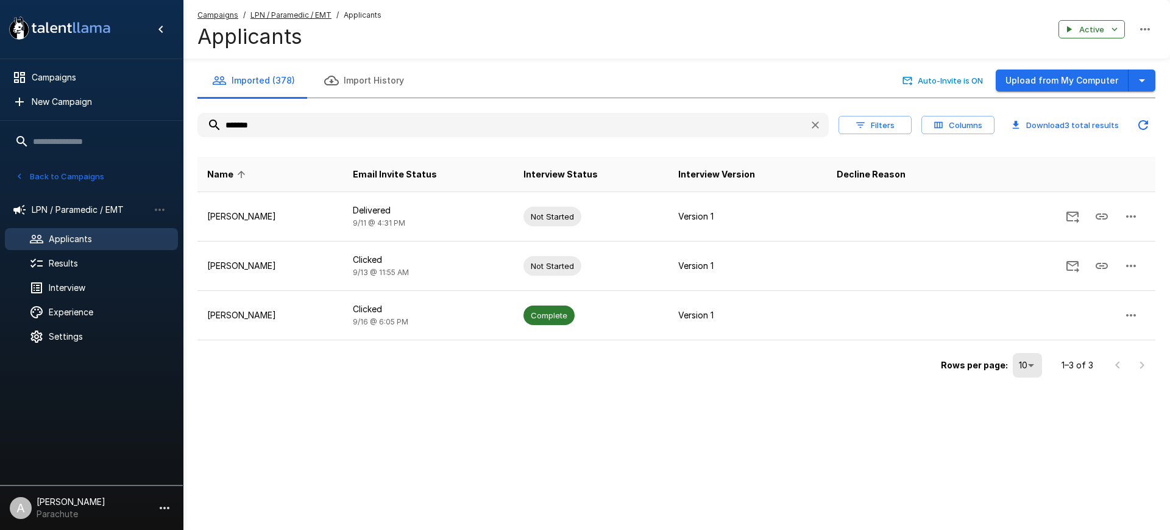
type input "********"
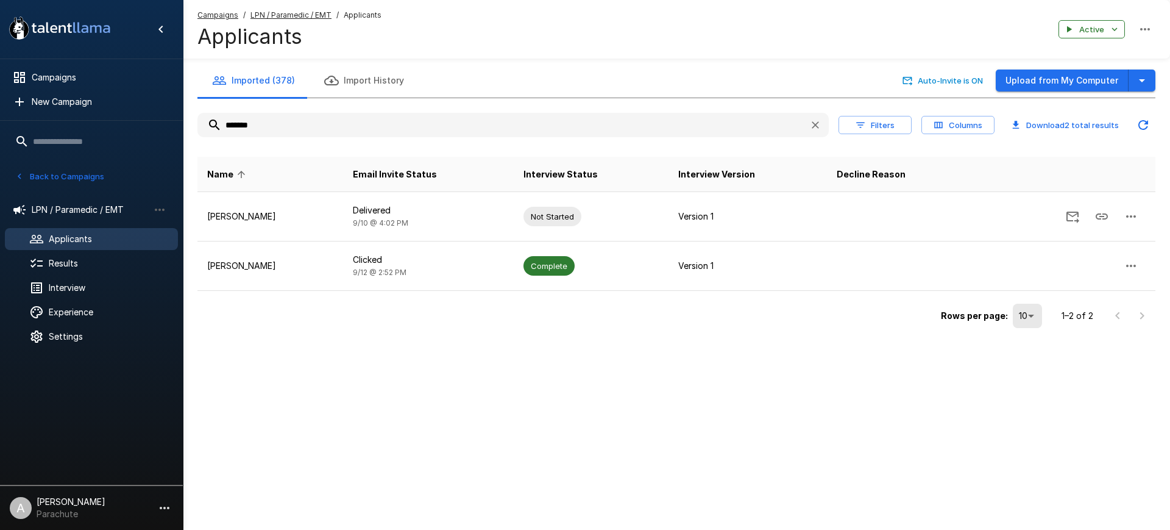
click at [341, 115] on input "*******" at bounding box center [498, 125] width 602 height 22
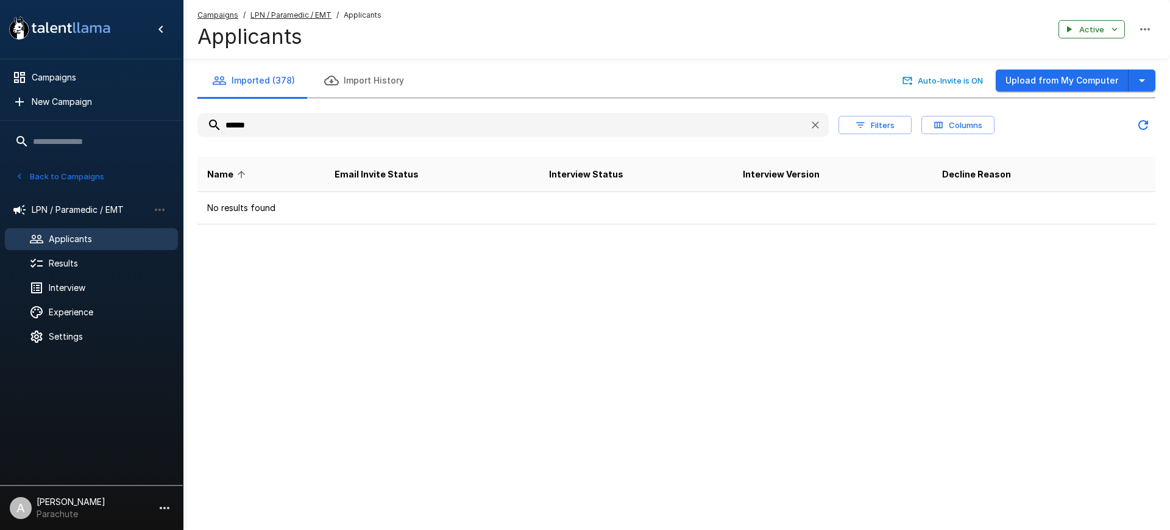
type input "******"
click at [1036, 89] on button "Upload from My Computer" at bounding box center [1062, 80] width 133 height 23
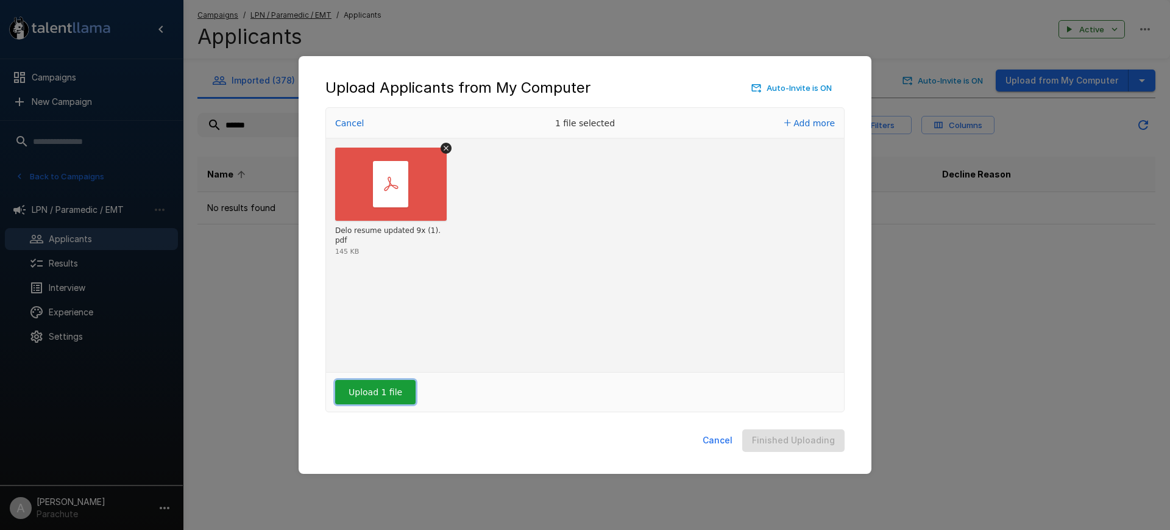
click at [375, 388] on button "Upload 1 file" at bounding box center [375, 392] width 80 height 24
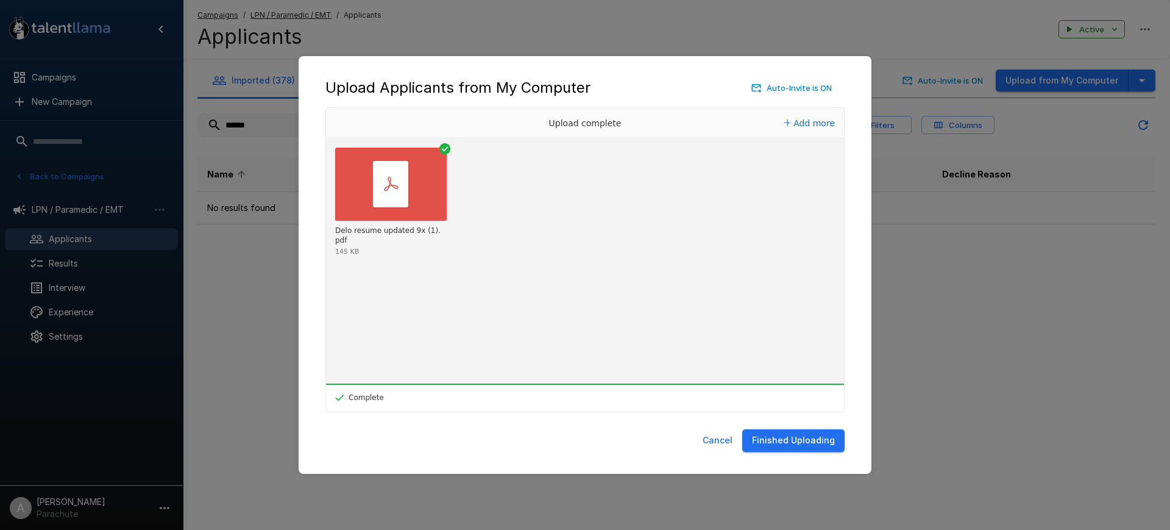
click at [804, 441] on button "Finished Uploading" at bounding box center [793, 440] width 102 height 23
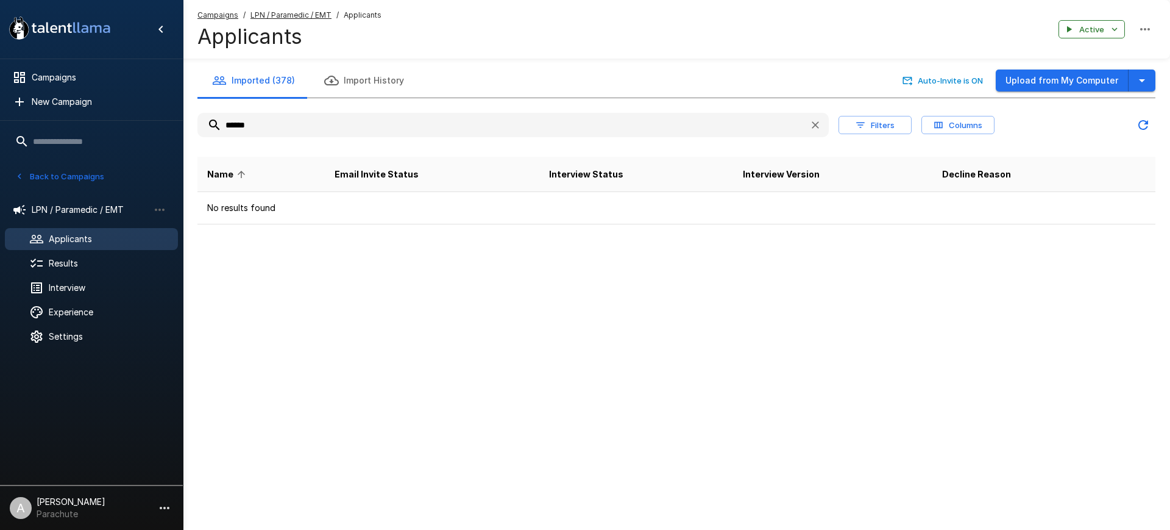
click at [84, 247] on div "Applicants" at bounding box center [91, 239] width 173 height 22
click at [82, 246] on div "Applicants" at bounding box center [91, 239] width 173 height 22
click at [819, 128] on icon "button" at bounding box center [816, 125] width 12 height 12
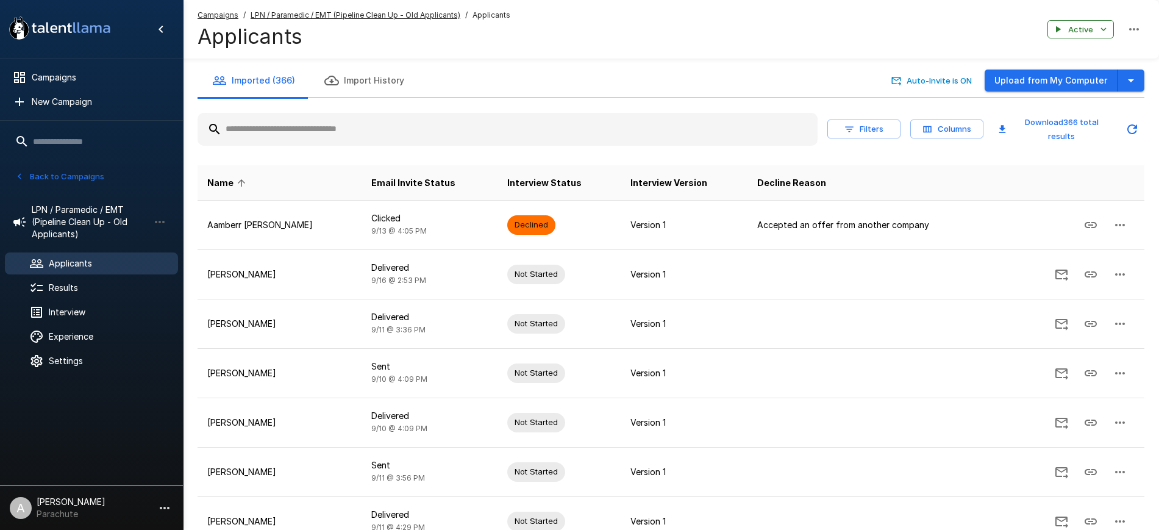
click at [350, 129] on input "text" at bounding box center [507, 129] width 620 height 22
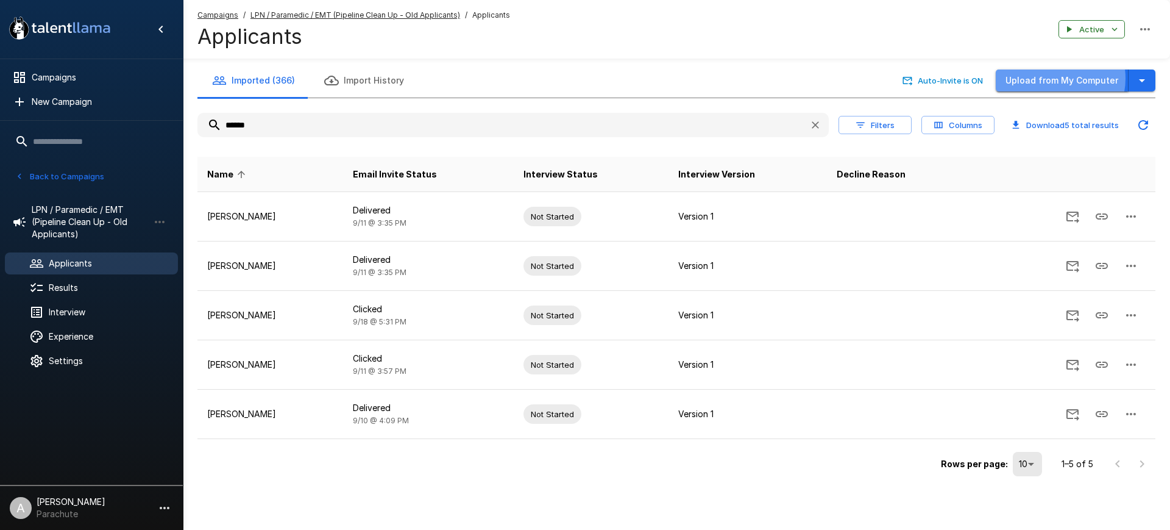
click at [1060, 79] on button "Upload from My Computer" at bounding box center [1062, 80] width 133 height 23
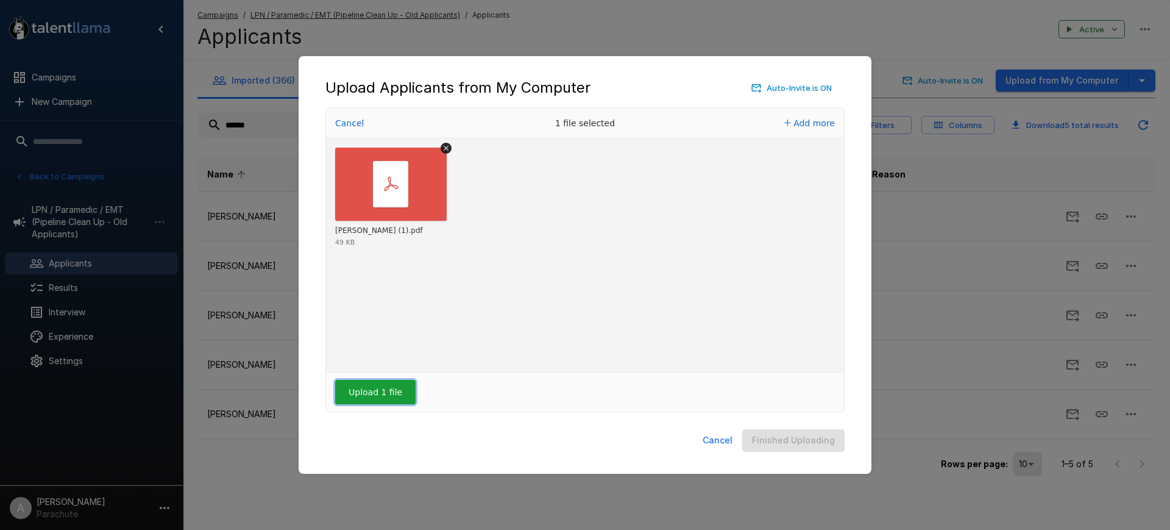
click at [368, 397] on button "Upload 1 file" at bounding box center [375, 392] width 80 height 24
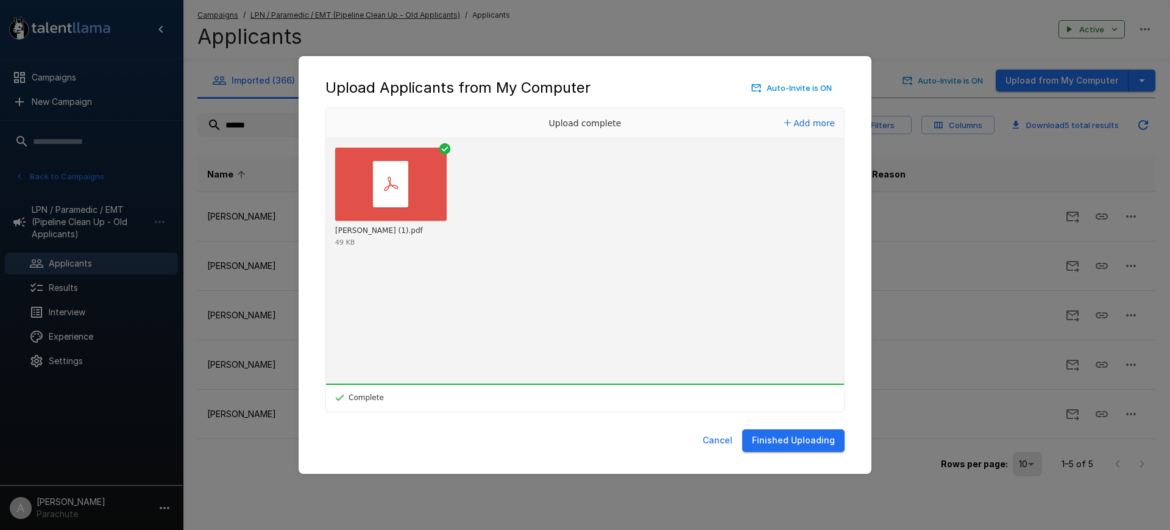
click at [780, 435] on button "Finished Uploading" at bounding box center [793, 440] width 102 height 23
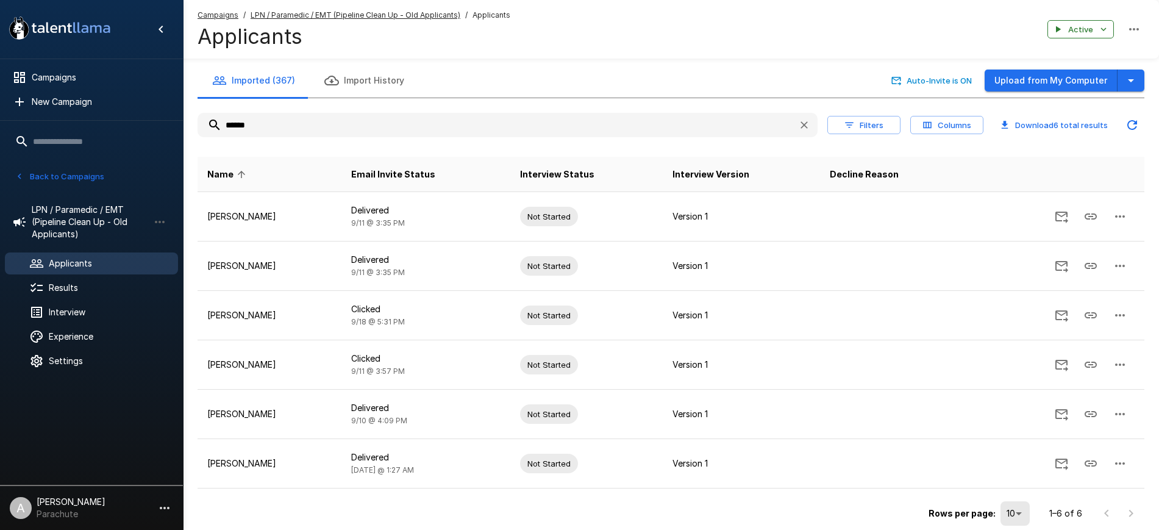
click at [368, 123] on input "******" at bounding box center [492, 125] width 591 height 22
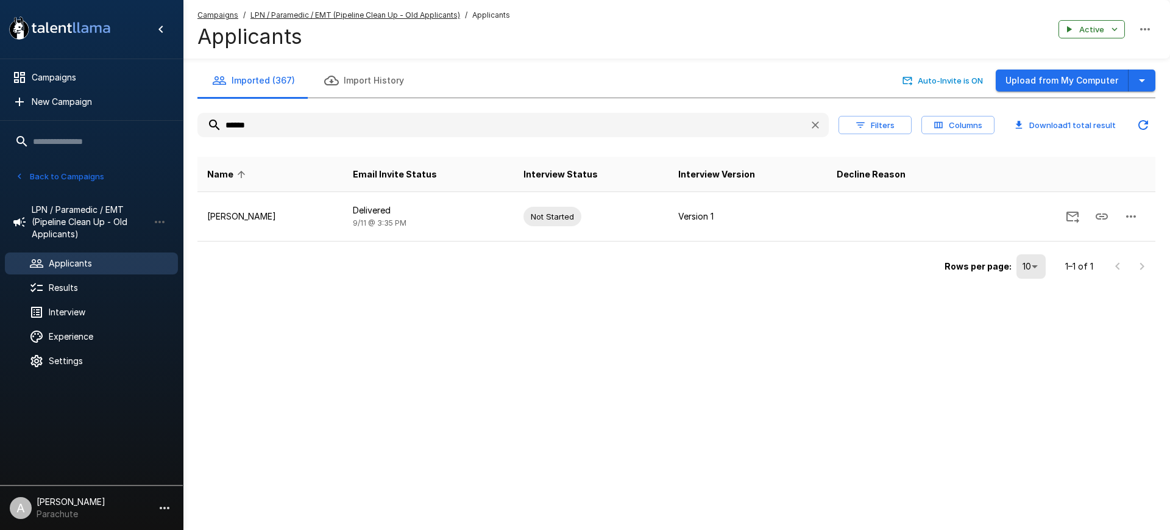
type input "******"
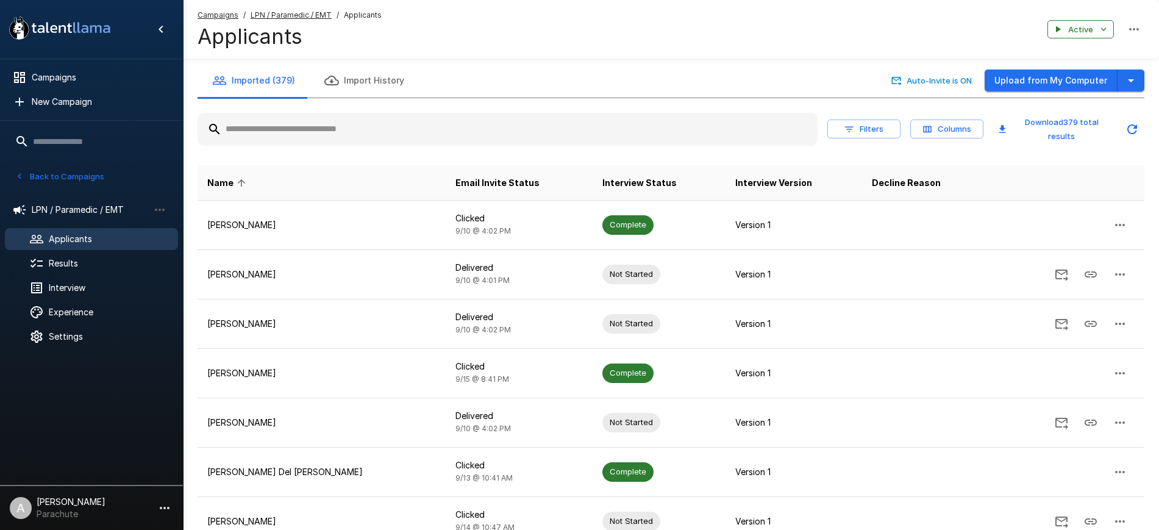
click at [881, 126] on button "Filters" at bounding box center [863, 128] width 73 height 19
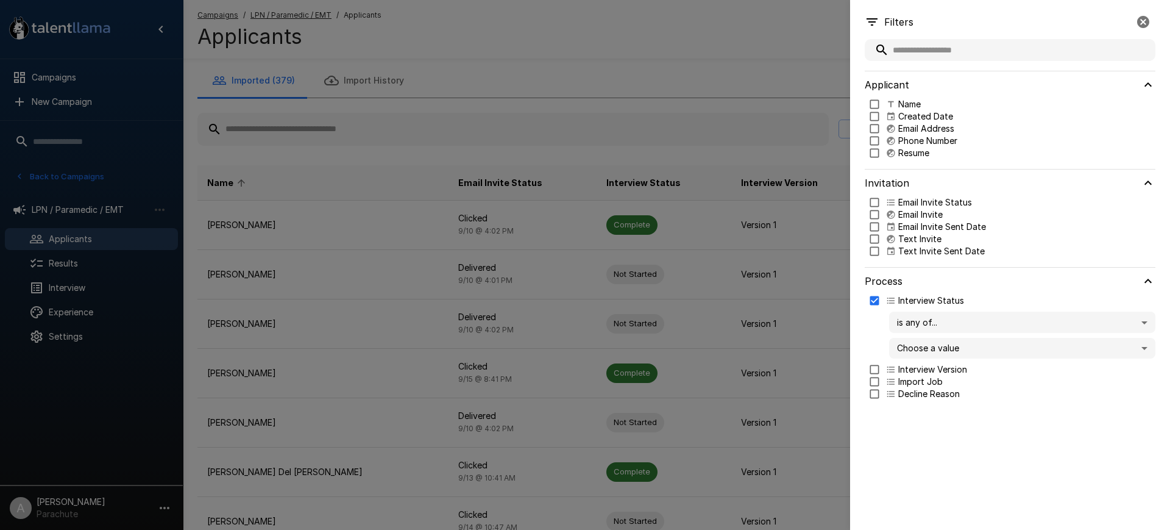
click at [947, 347] on body ".st0{fill:#FFFFFF;} .st1{fill:#76a4ed;} Campaigns New Campaign Active 14 Assist…" at bounding box center [591, 265] width 1182 height 530
click at [942, 451] on div at bounding box center [585, 265] width 1170 height 530
click at [736, 38] on div at bounding box center [585, 265] width 1170 height 530
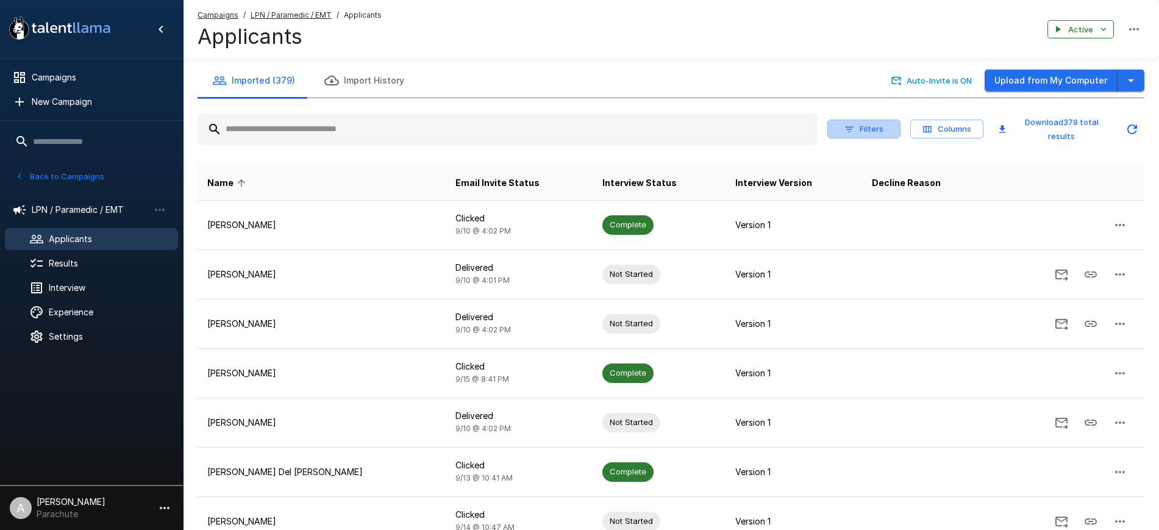
click at [878, 124] on button "Filters" at bounding box center [863, 128] width 73 height 19
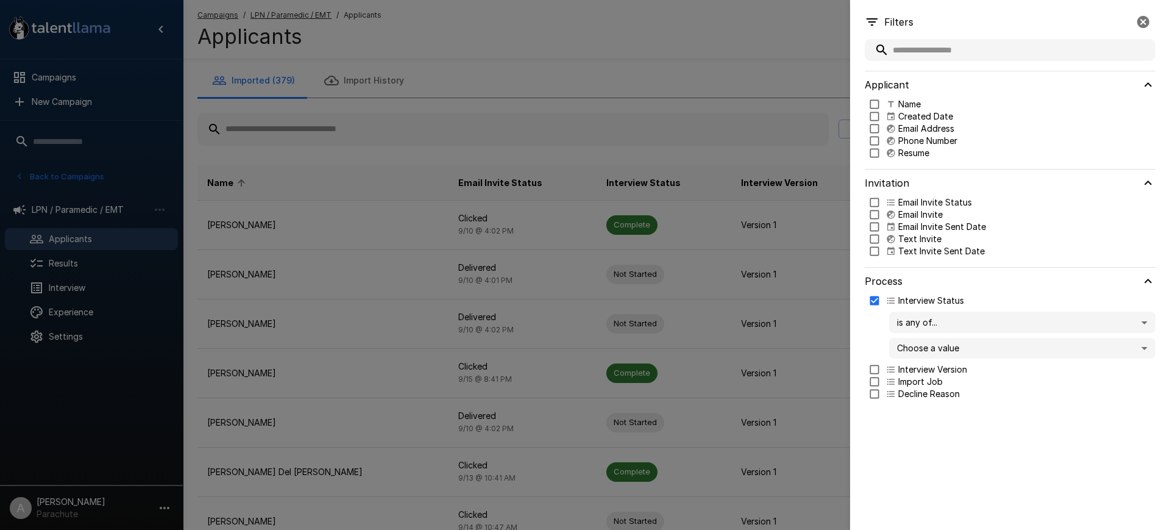
click at [944, 341] on body ".st0{fill:#FFFFFF;} .st1{fill:#76a4ed;} Campaigns New Campaign Active 14 Assist…" at bounding box center [591, 265] width 1182 height 530
click at [750, 41] on div at bounding box center [585, 265] width 1170 height 530
click at [795, 68] on div at bounding box center [585, 265] width 1170 height 530
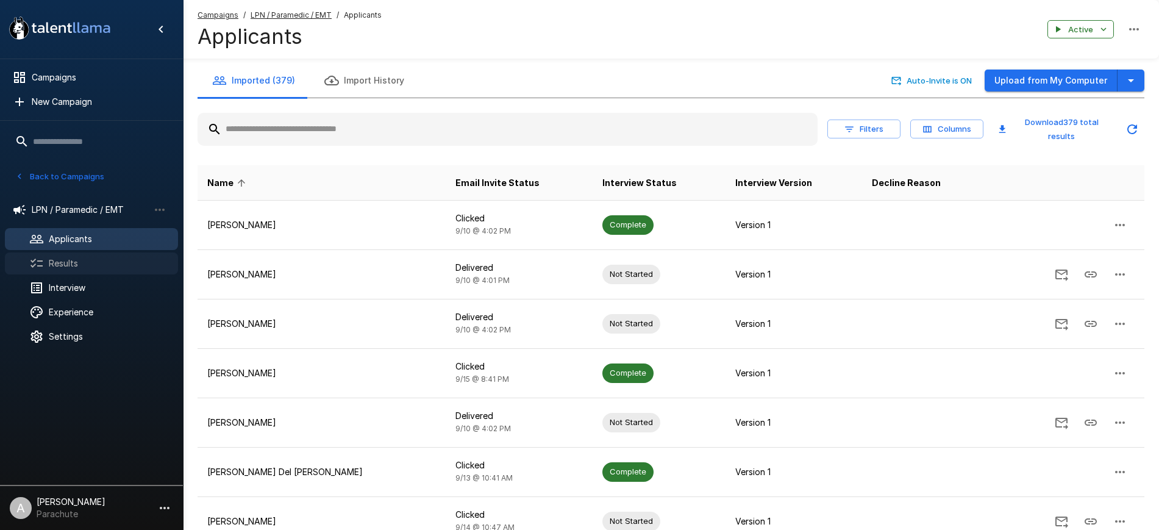
click at [99, 260] on span "Results" at bounding box center [108, 263] width 119 height 12
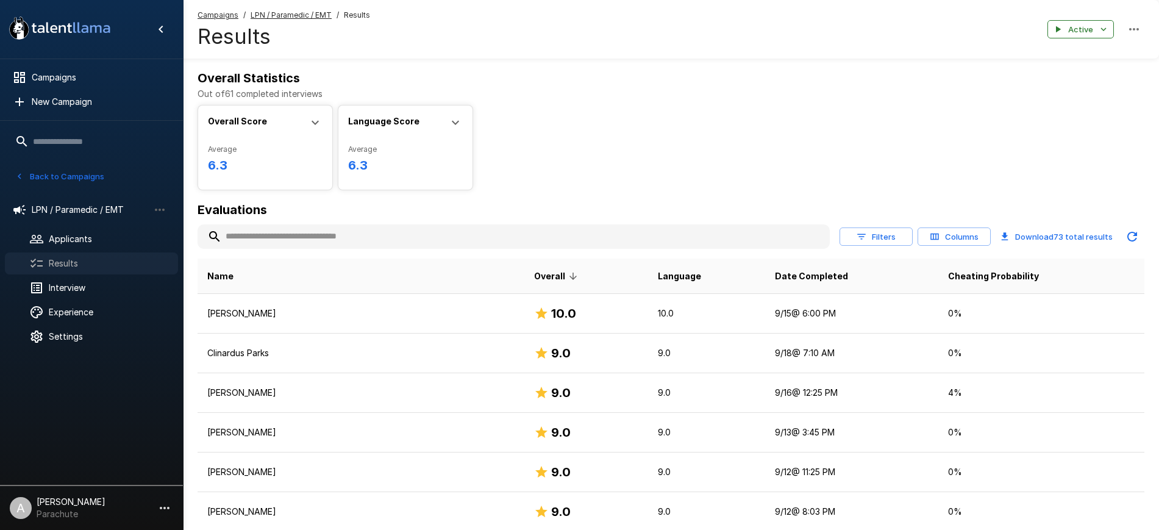
click at [74, 264] on span "Results" at bounding box center [108, 263] width 119 height 12
click at [116, 232] on div "Applicants" at bounding box center [91, 239] width 173 height 22
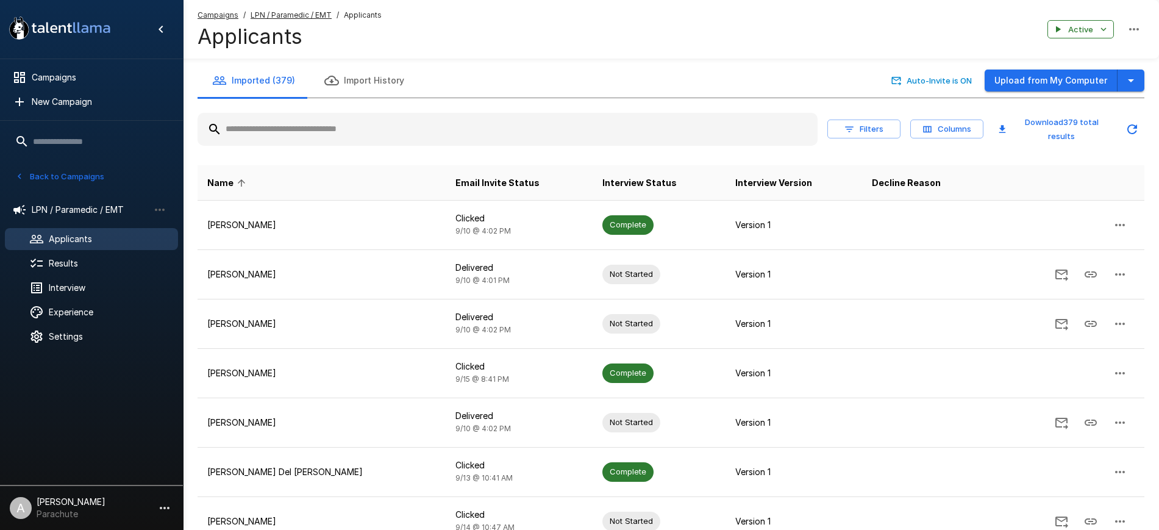
click at [856, 131] on button "Filters" at bounding box center [863, 128] width 73 height 19
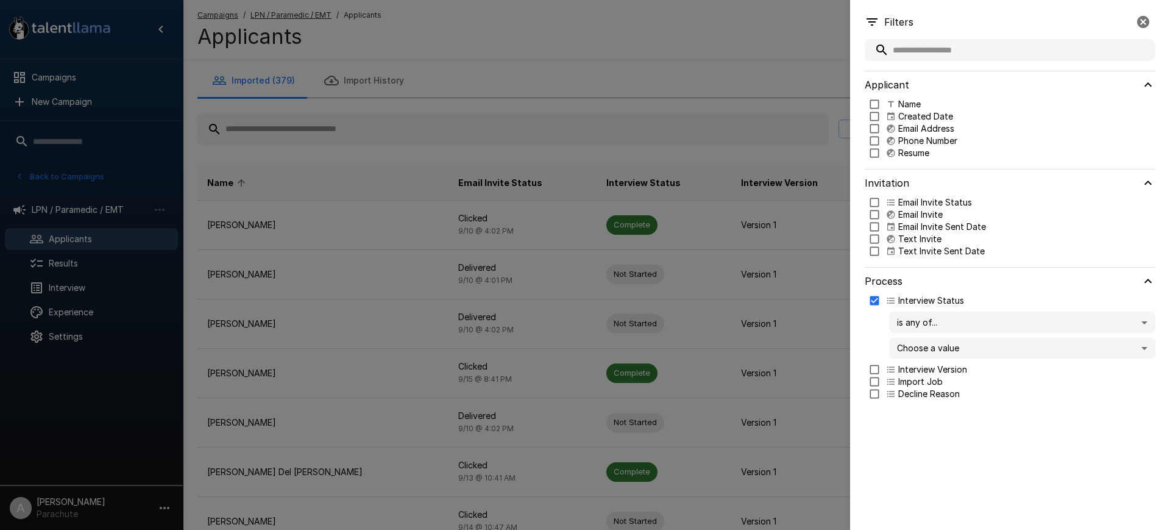
click at [934, 341] on body ".st0{fill:#FFFFFF;} .st1{fill:#76a4ed;} Campaigns New Campaign Active 14 Assist…" at bounding box center [591, 265] width 1182 height 530
click at [932, 432] on p "Declined" at bounding box center [1034, 431] width 224 height 12
type input "********"
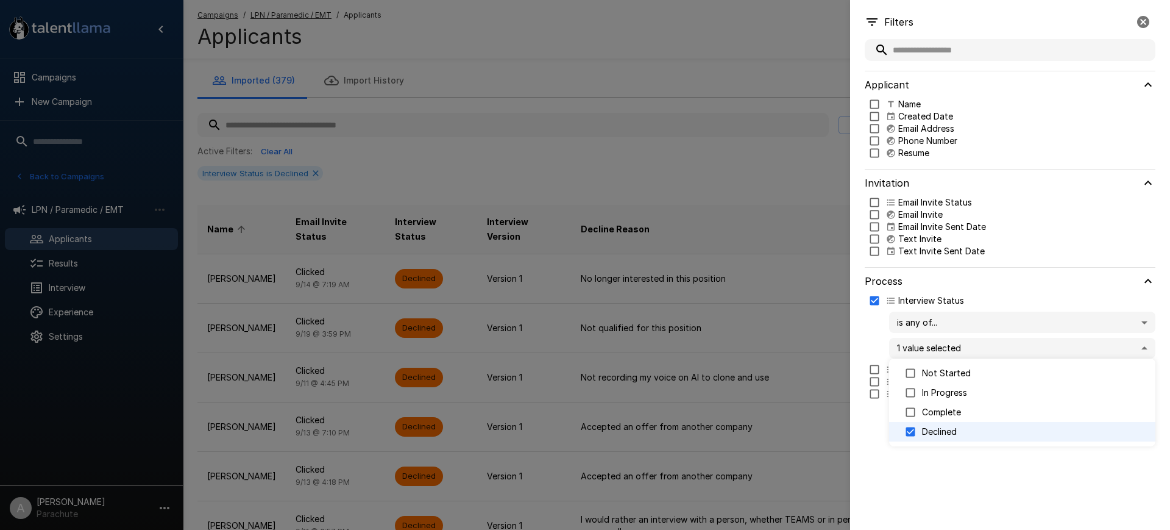
click at [628, 54] on div at bounding box center [585, 265] width 1170 height 530
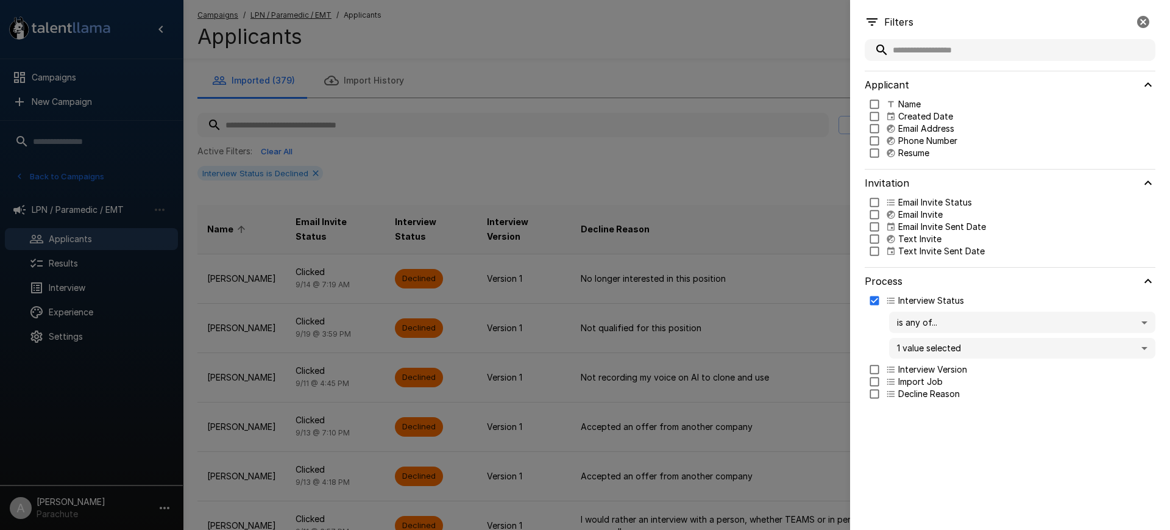
click at [675, 195] on div at bounding box center [585, 265] width 1170 height 530
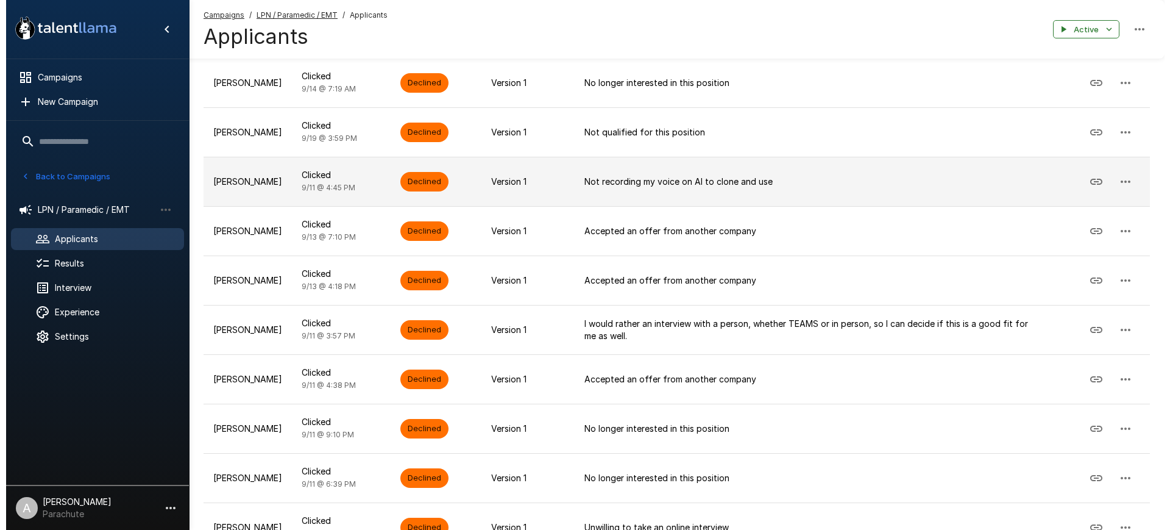
scroll to position [308, 0]
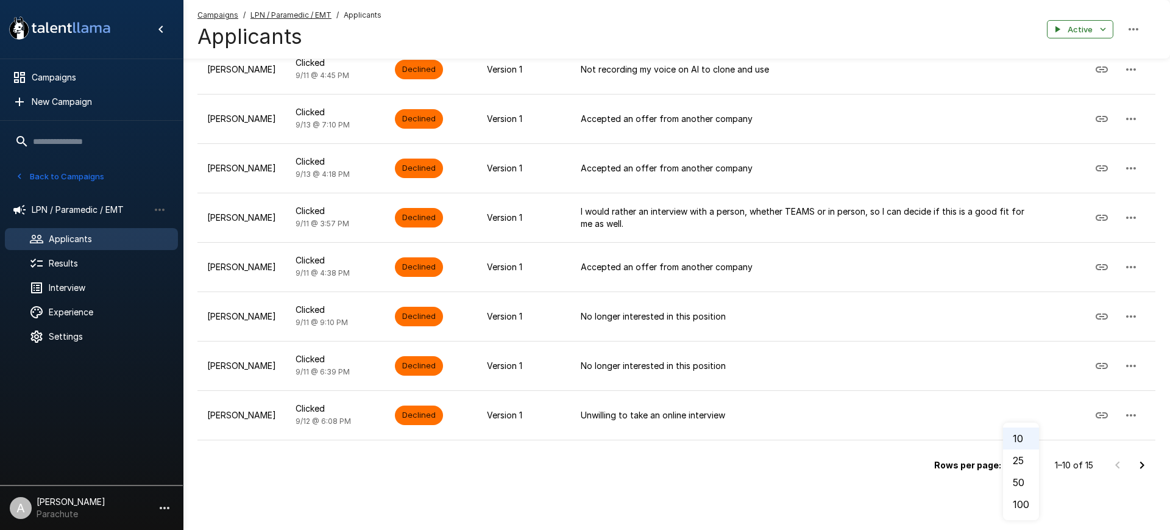
click at [1029, 460] on li "25" at bounding box center [1021, 460] width 36 height 22
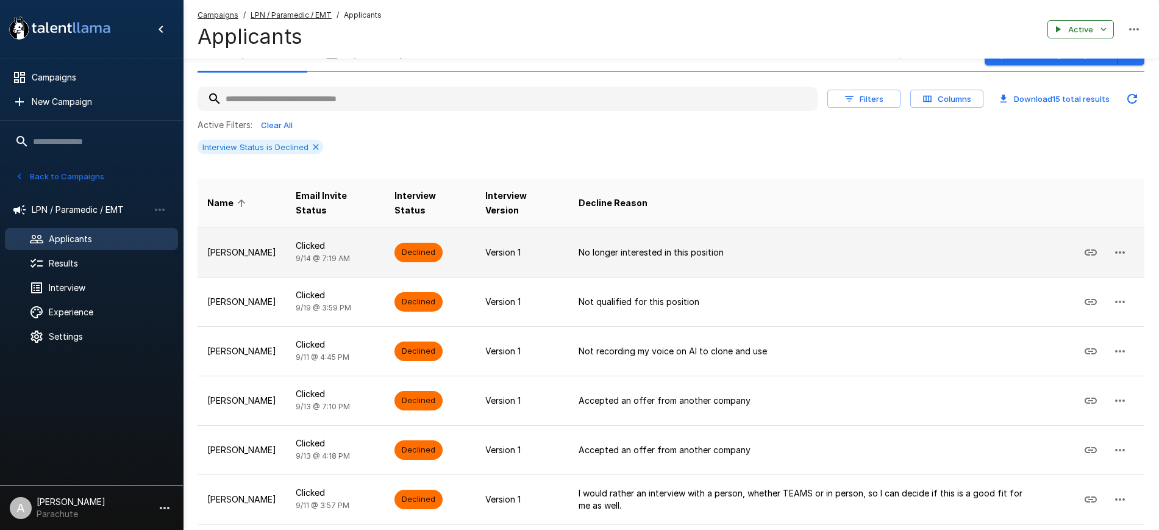
scroll to position [0, 0]
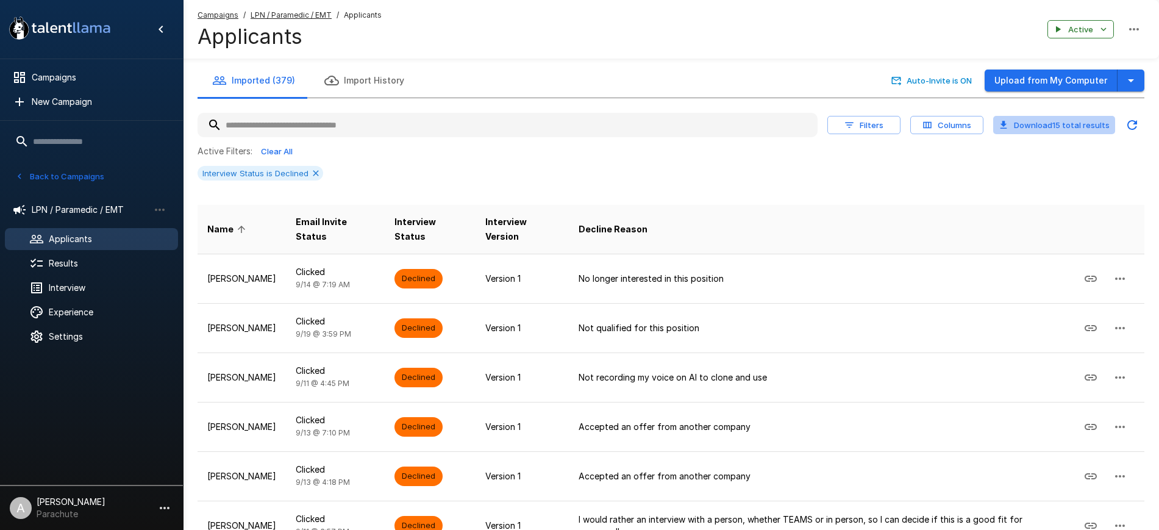
click at [1015, 123] on button "Download 15 total results" at bounding box center [1054, 125] width 122 height 19
click at [318, 173] on icon at bounding box center [316, 173] width 10 height 10
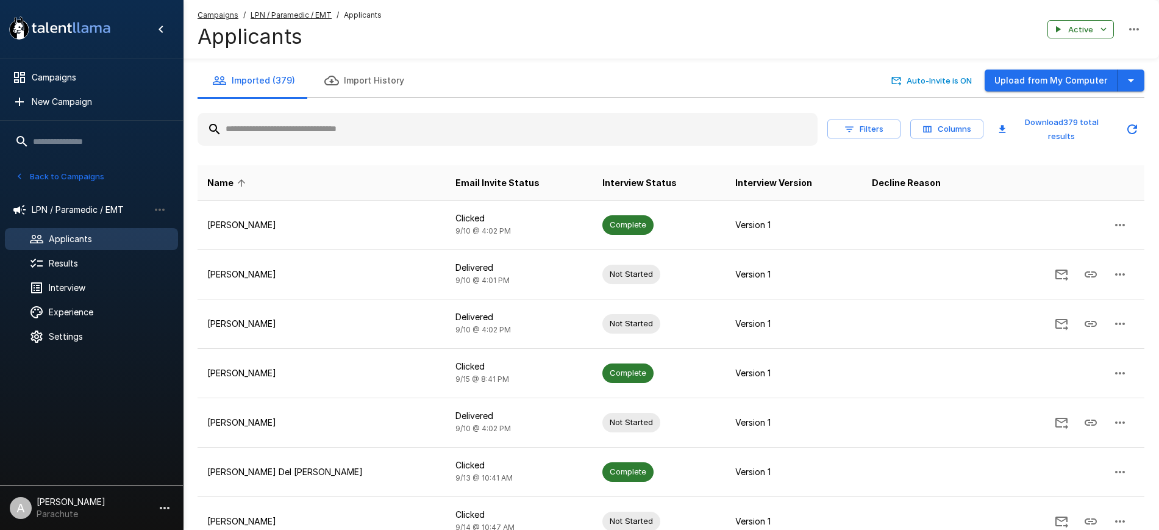
click at [869, 128] on button "Filters" at bounding box center [863, 128] width 73 height 19
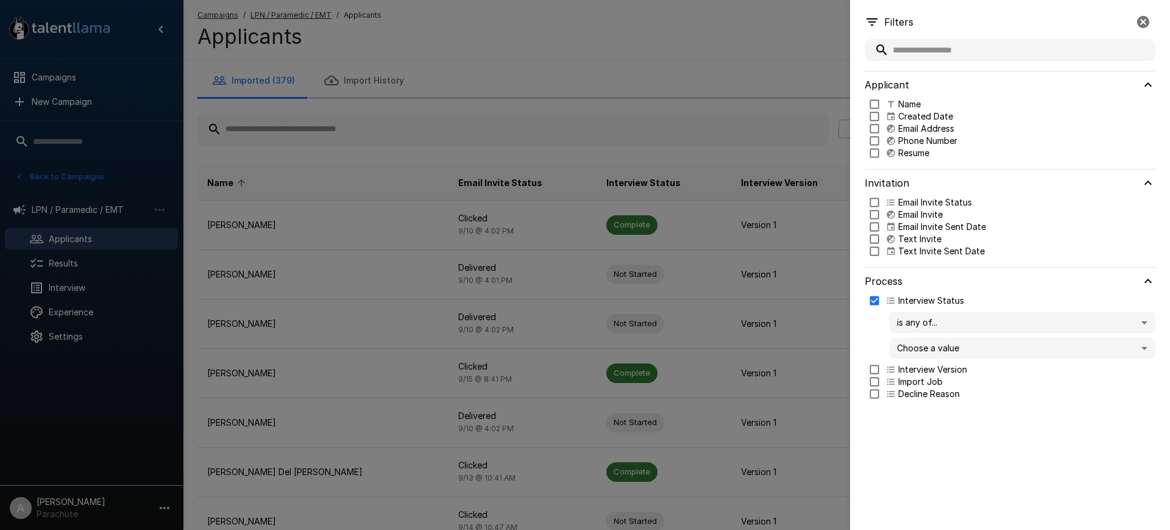
click at [940, 353] on body ".st0{fill:#FFFFFF;} .st1{fill:#76a4ed;} Campaigns New Campaign Active 14 Assist…" at bounding box center [591, 265] width 1182 height 530
click at [941, 390] on p "In Progress" at bounding box center [1034, 392] width 224 height 12
type input "**********"
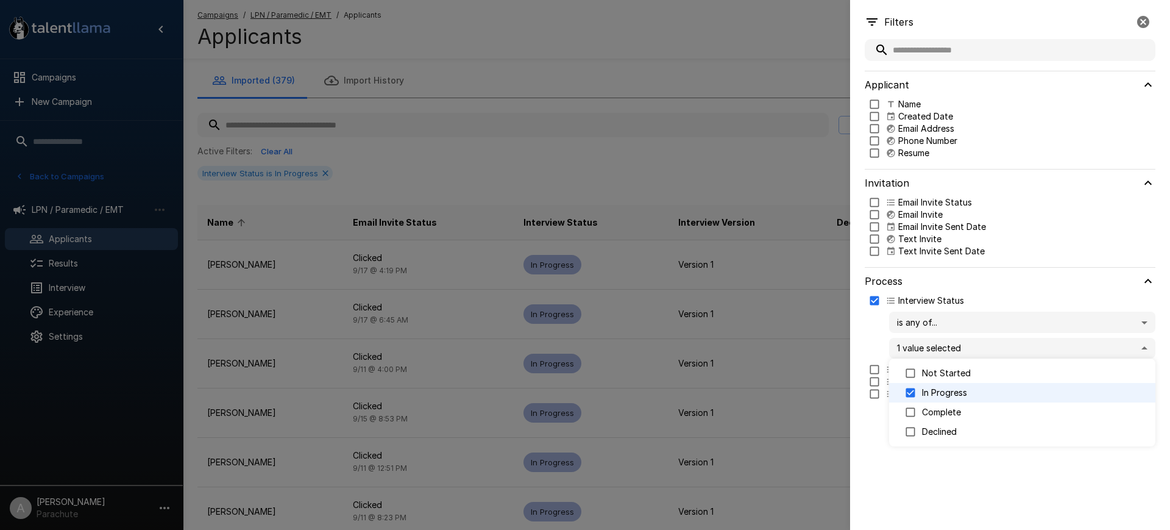
click at [705, 176] on div at bounding box center [585, 265] width 1170 height 530
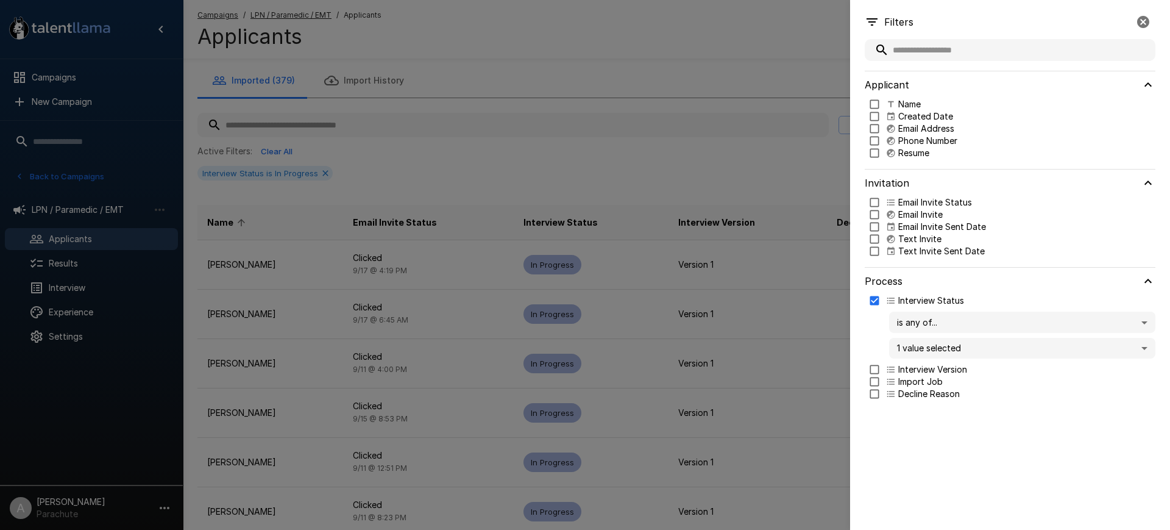
click at [766, 192] on div at bounding box center [585, 265] width 1170 height 530
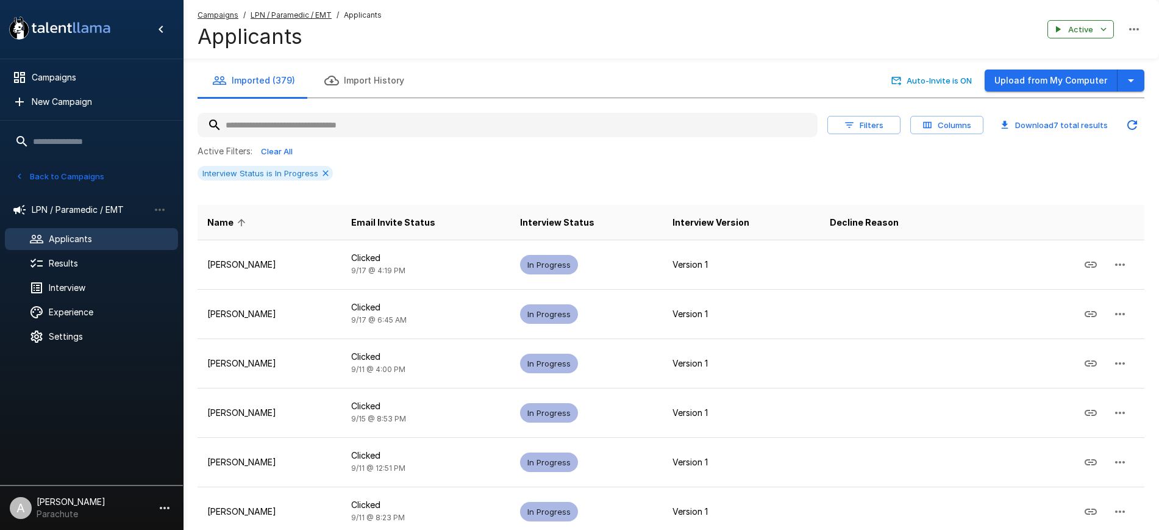
click at [1035, 117] on button "Download 7 total results" at bounding box center [1054, 125] width 122 height 19
click at [918, 123] on button "Columns" at bounding box center [946, 125] width 73 height 19
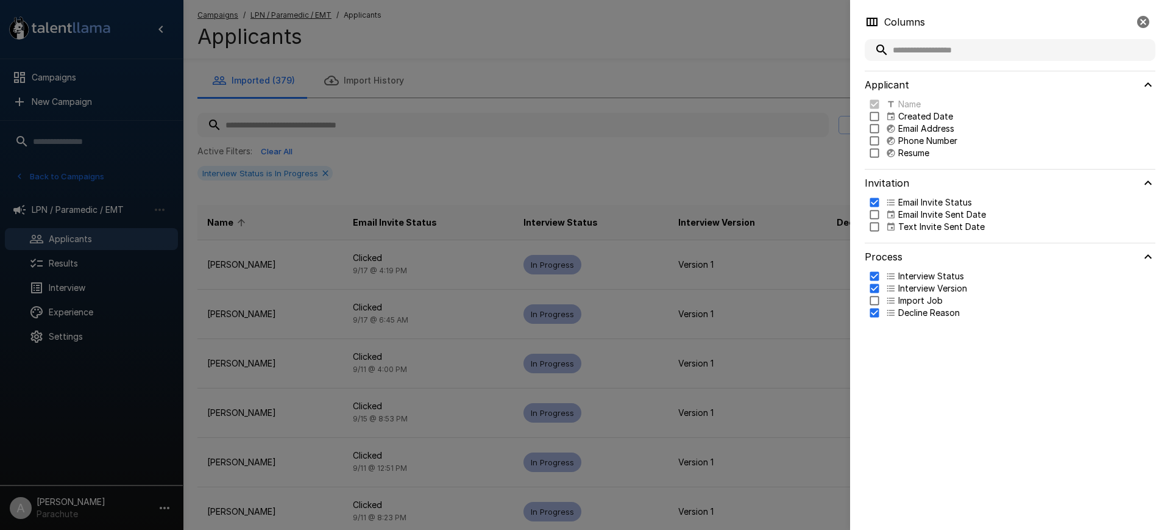
click at [669, 173] on div at bounding box center [585, 265] width 1170 height 530
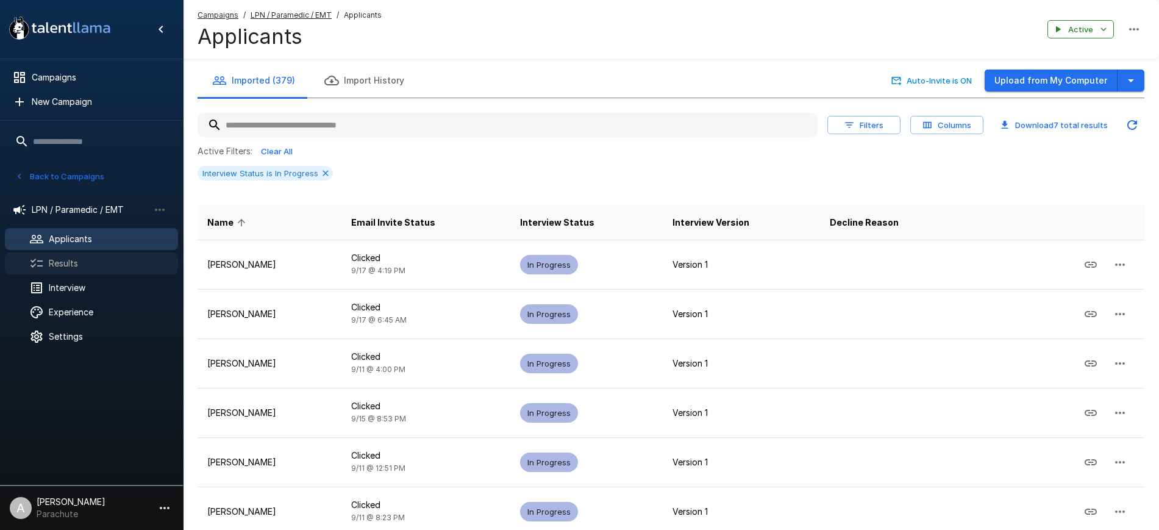
click at [65, 265] on span "Results" at bounding box center [108, 263] width 119 height 12
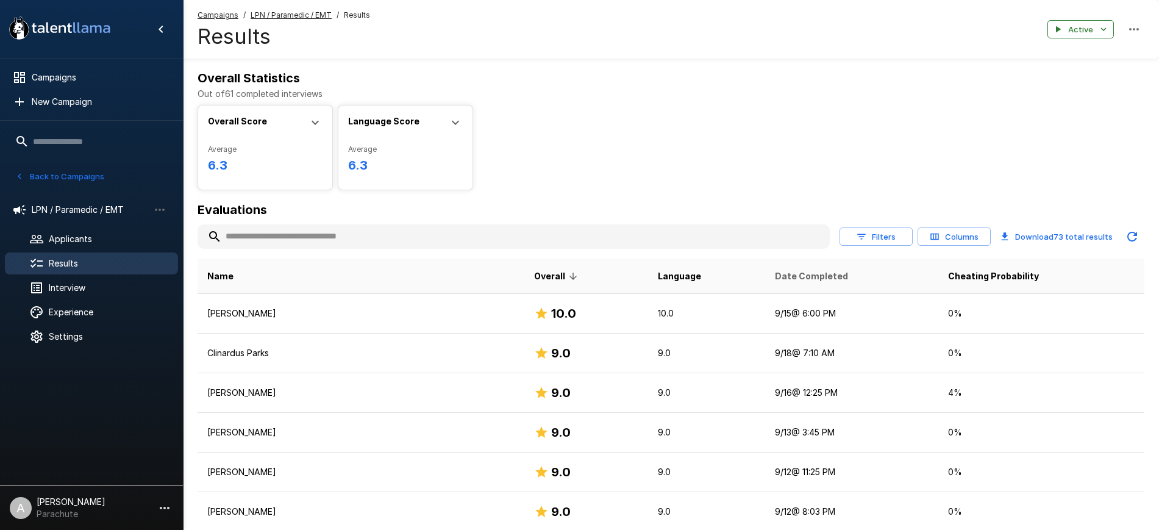
click at [775, 272] on span "Date Completed" at bounding box center [811, 276] width 73 height 15
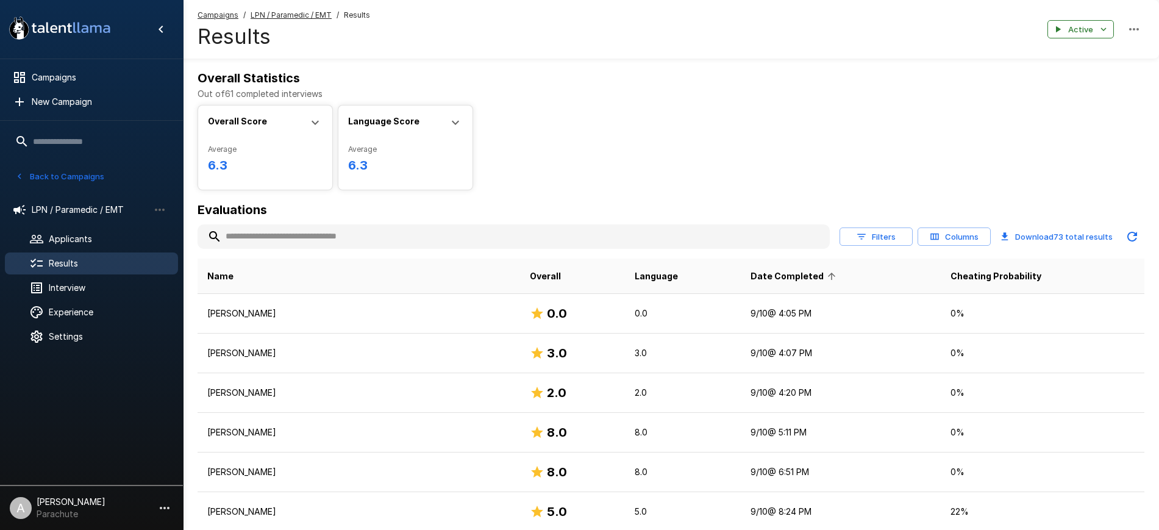
click at [750, 272] on span "Date Completed" at bounding box center [794, 276] width 89 height 15
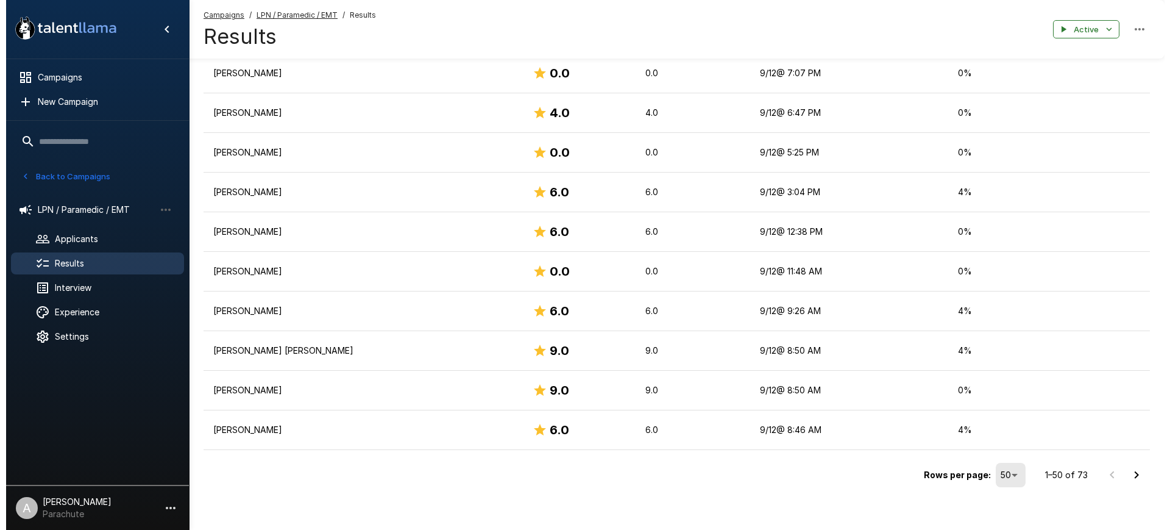
scroll to position [1835, 0]
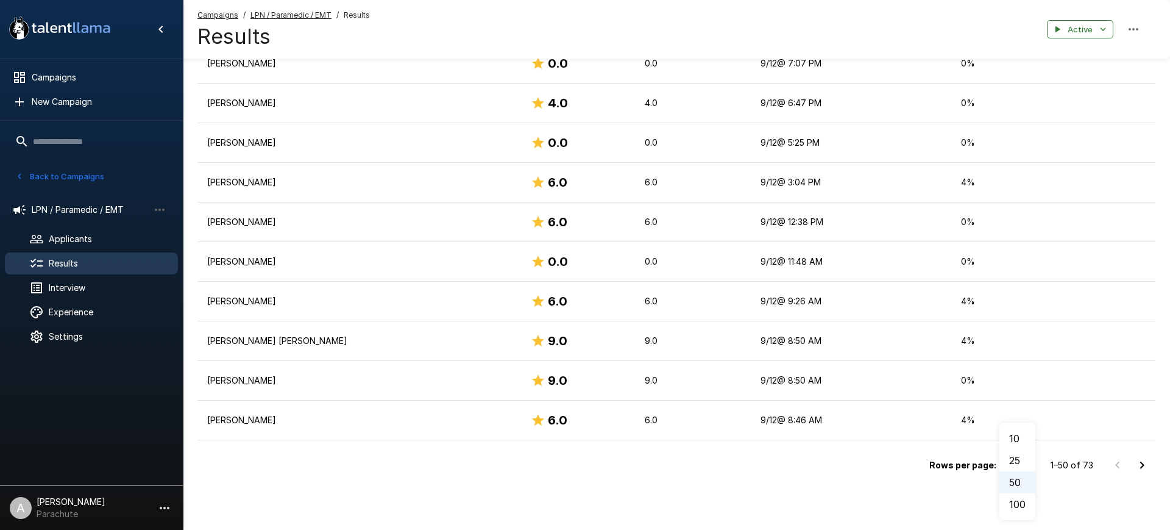
click at [1011, 501] on li "100" at bounding box center [1018, 504] width 36 height 22
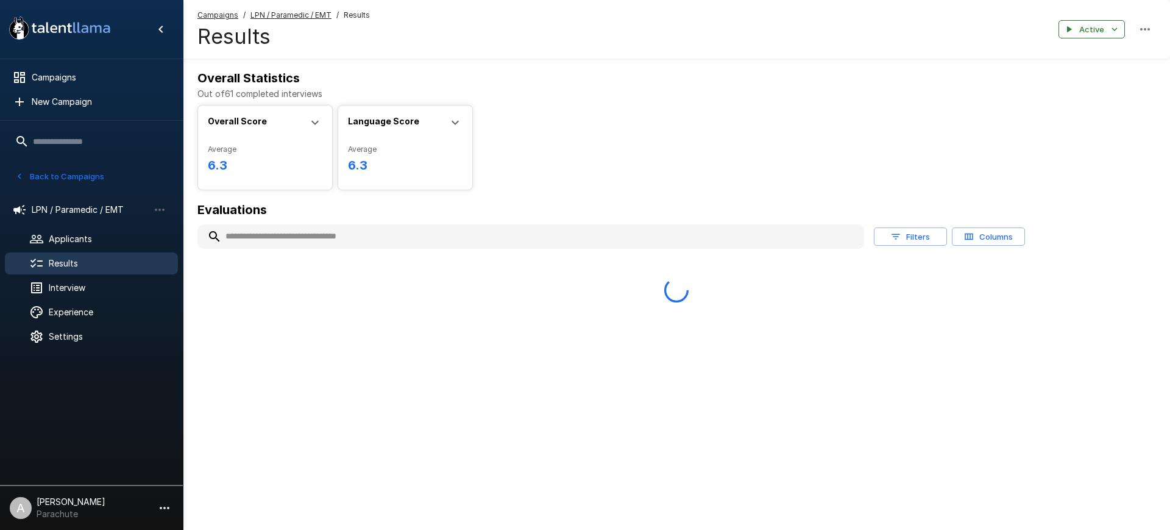
scroll to position [0, 0]
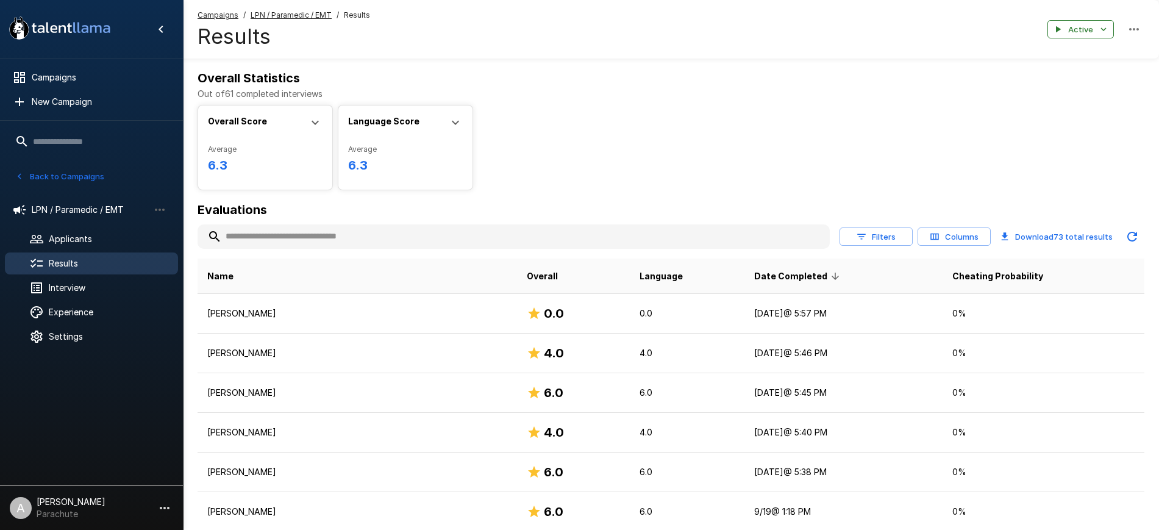
click at [769, 276] on span "Date Completed" at bounding box center [798, 276] width 89 height 15
click at [1031, 229] on button "Download 73 total results" at bounding box center [1056, 236] width 122 height 24
click at [894, 237] on button "Filters" at bounding box center [875, 236] width 73 height 19
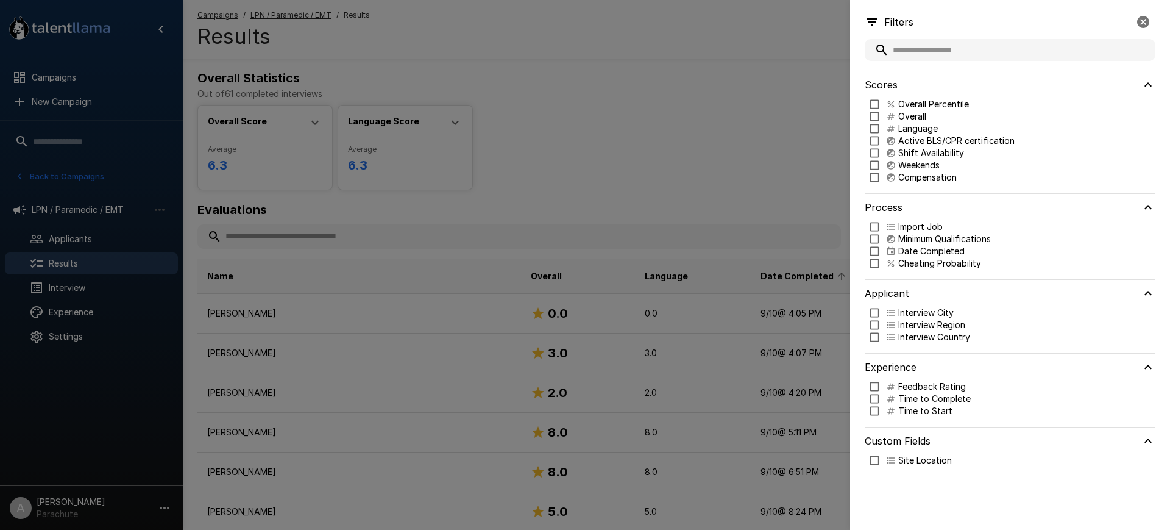
click at [813, 201] on div at bounding box center [585, 265] width 1170 height 530
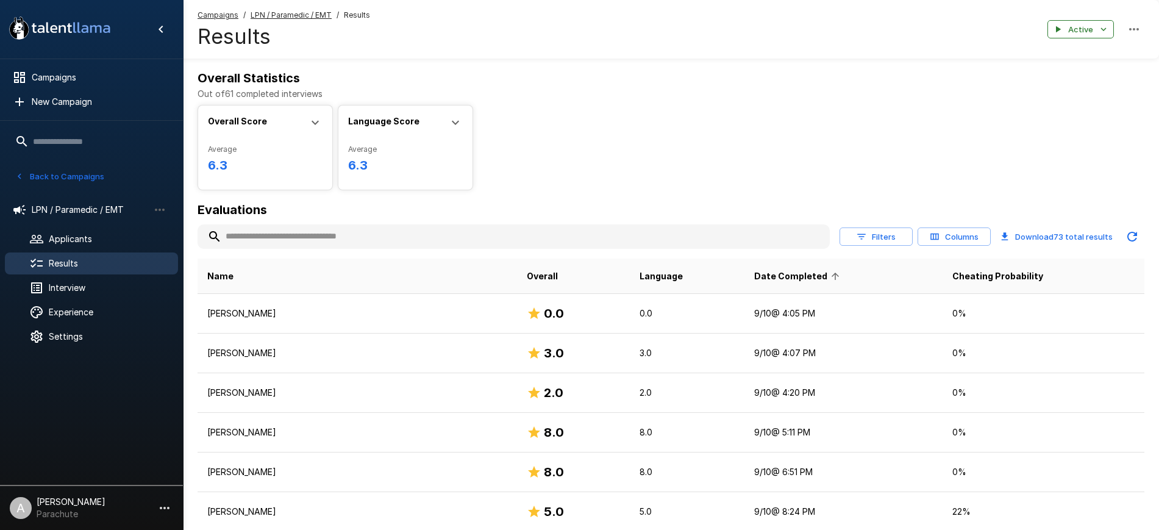
click at [939, 231] on icon "button" at bounding box center [934, 236] width 11 height 11
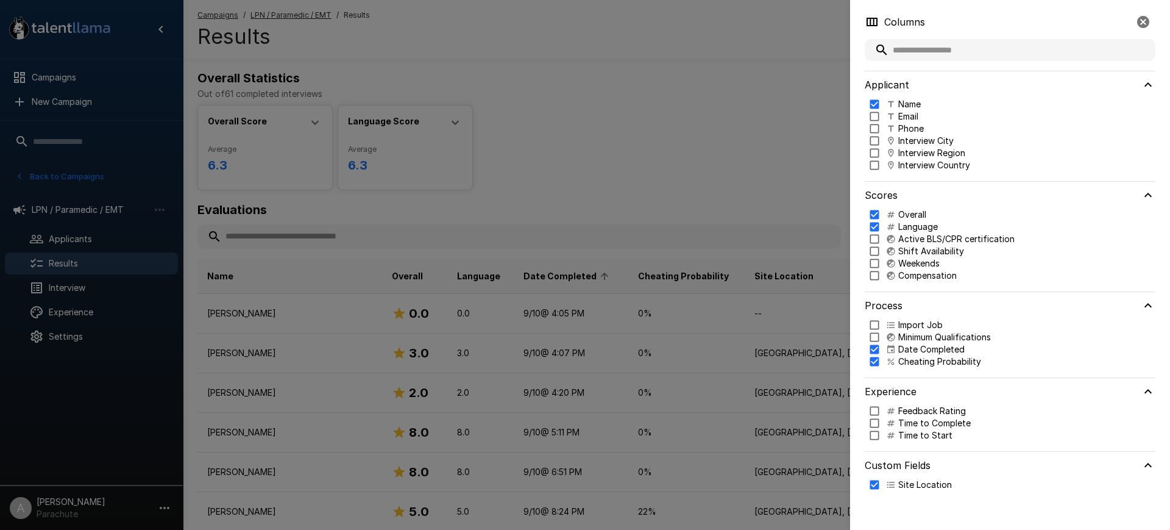
click at [782, 154] on div at bounding box center [585, 265] width 1170 height 530
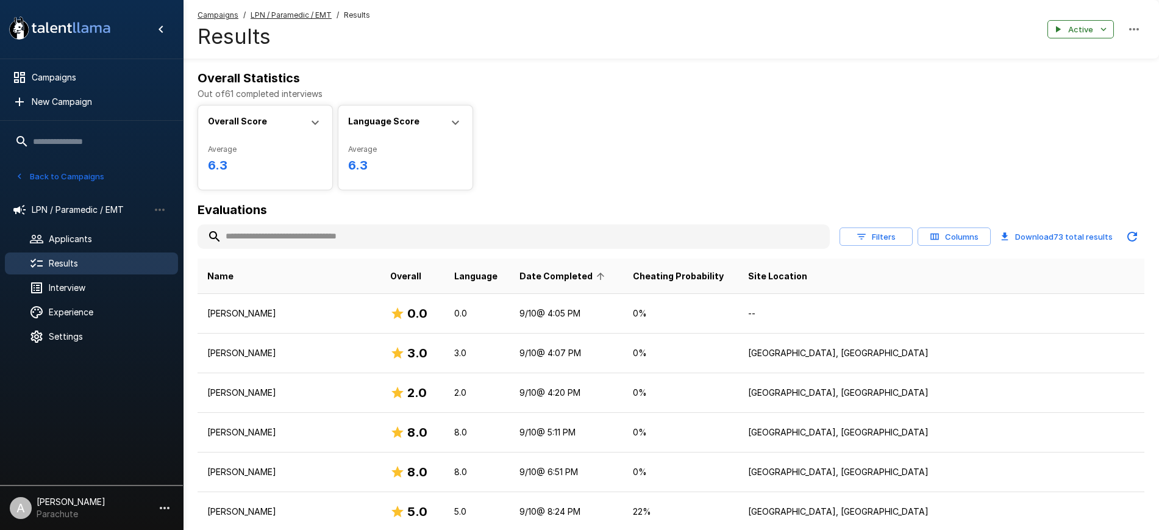
click at [1028, 236] on button "Download 73 total results" at bounding box center [1056, 236] width 122 height 24
click at [945, 232] on button "Columns" at bounding box center [953, 236] width 73 height 19
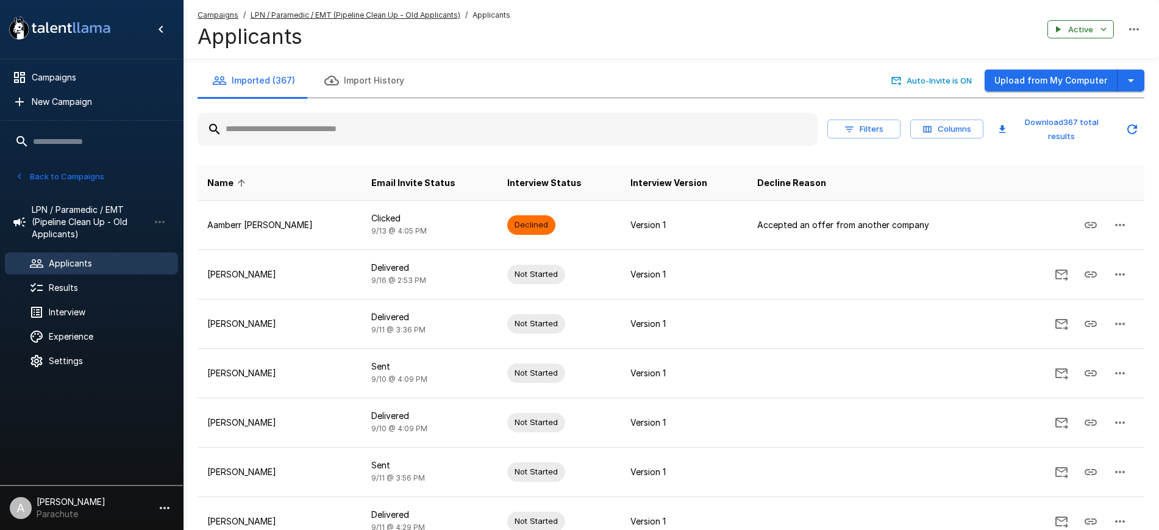
click at [872, 120] on button "Filters" at bounding box center [863, 128] width 73 height 19
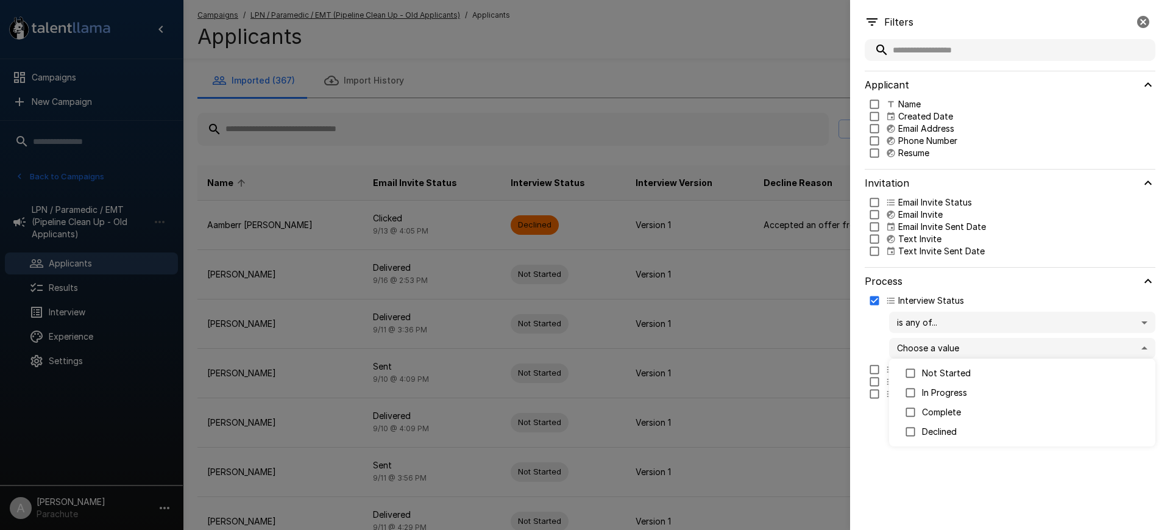
click at [944, 354] on body ".st0{fill:#FFFFFF;} .st1{fill:#76a4ed;} Campaigns New Campaign Active 14 Assist…" at bounding box center [591, 265] width 1182 height 530
click at [714, 70] on div at bounding box center [585, 265] width 1170 height 530
click at [719, 76] on div at bounding box center [585, 265] width 1170 height 530
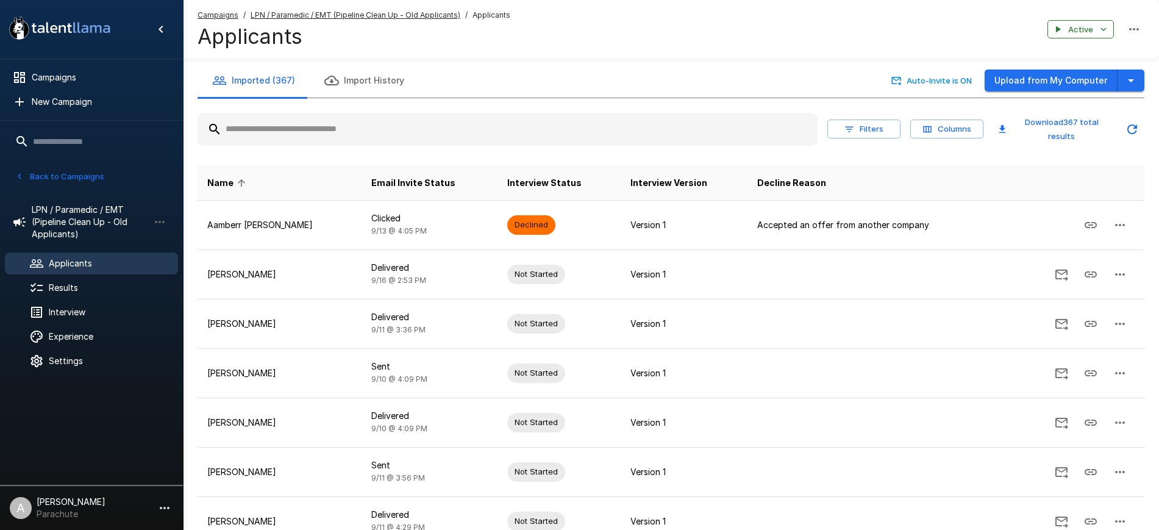
click at [882, 124] on button "Filters" at bounding box center [863, 128] width 73 height 19
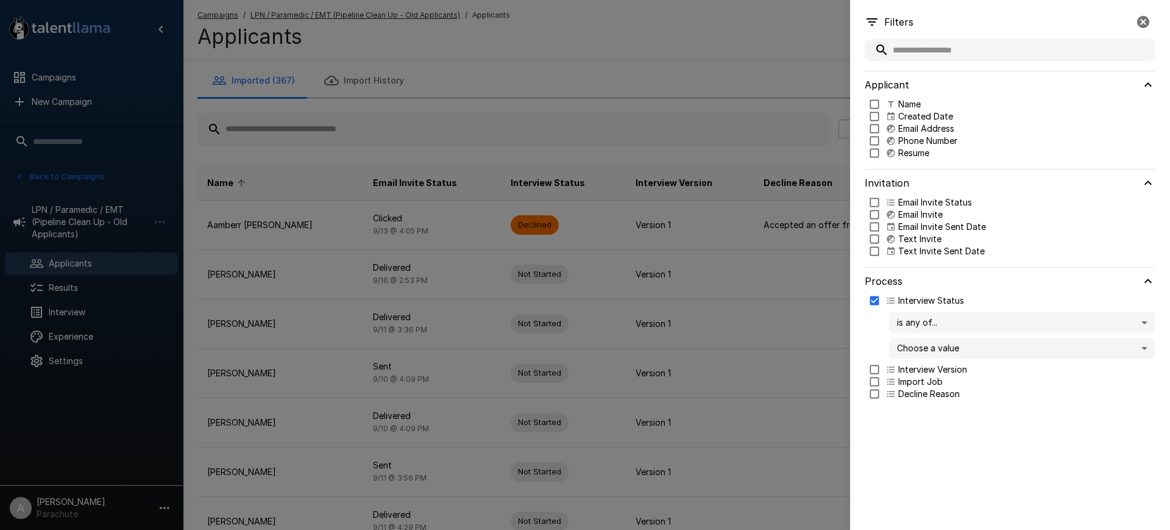
click at [948, 343] on body ".st0{fill:#FFFFFF;} .st1{fill:#76a4ed;} Campaigns New Campaign Active 14 Assist…" at bounding box center [591, 265] width 1182 height 530
click at [950, 424] on li "Declined" at bounding box center [1022, 432] width 266 height 20
type input "********"
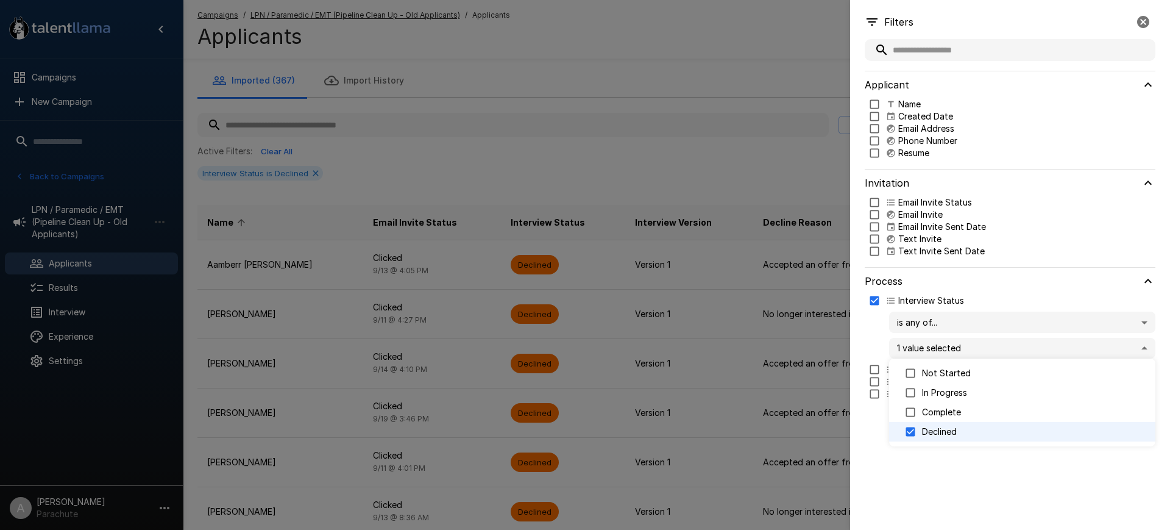
click at [753, 148] on div at bounding box center [585, 265] width 1170 height 530
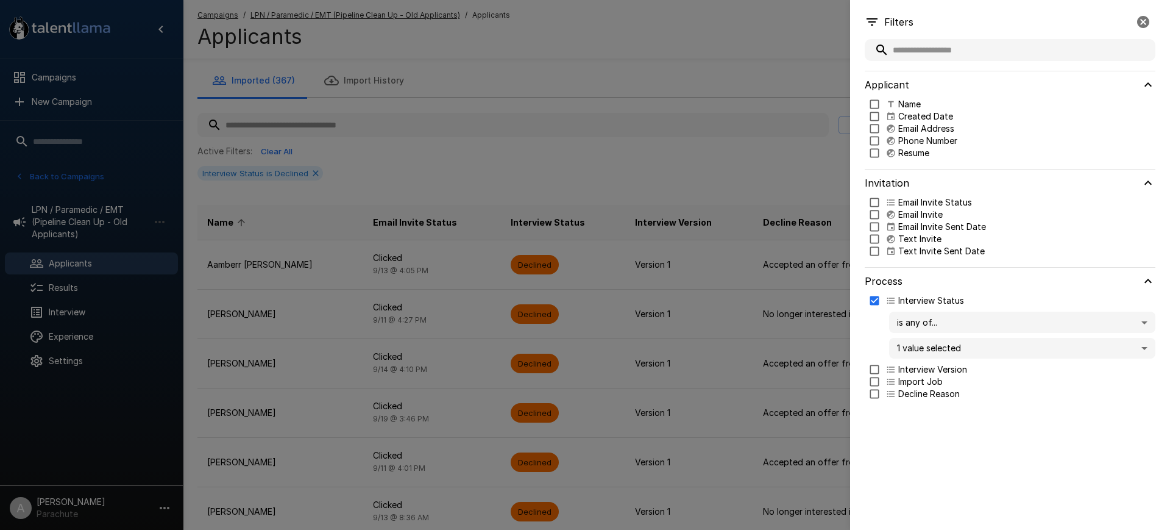
click at [692, 154] on div at bounding box center [585, 265] width 1170 height 530
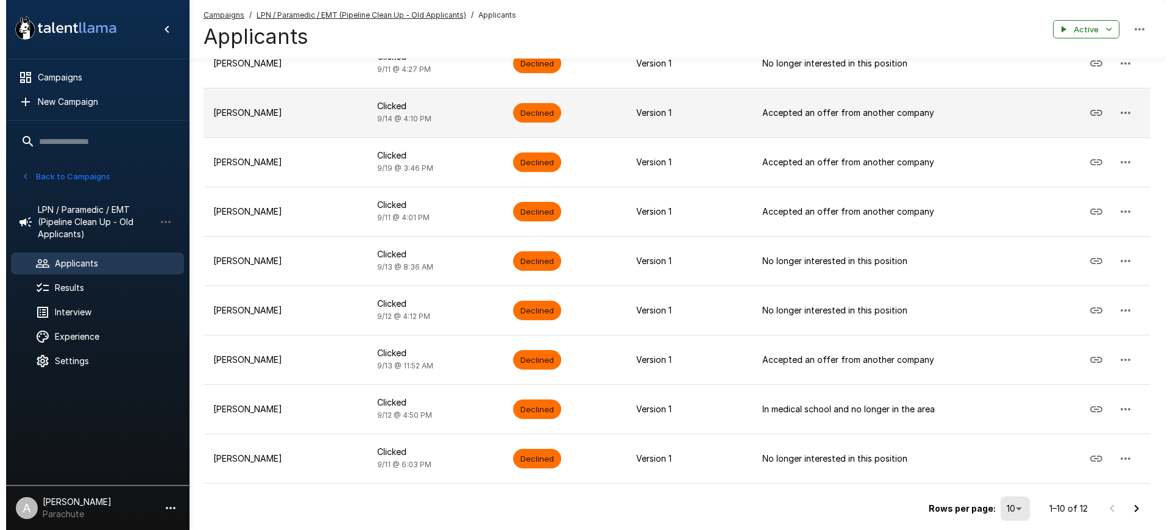
scroll to position [294, 0]
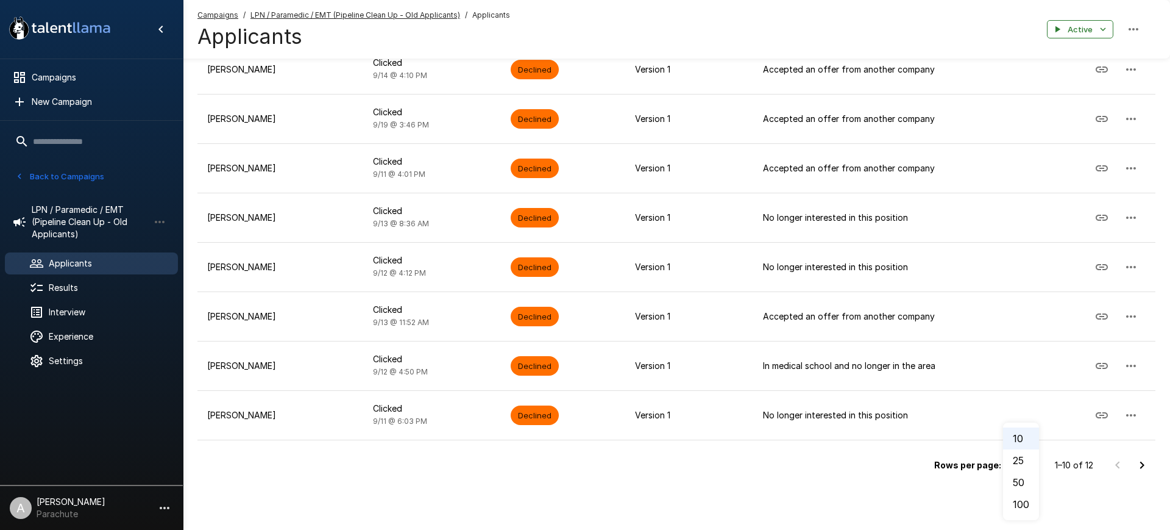
click at [1029, 461] on li "25" at bounding box center [1021, 460] width 36 height 22
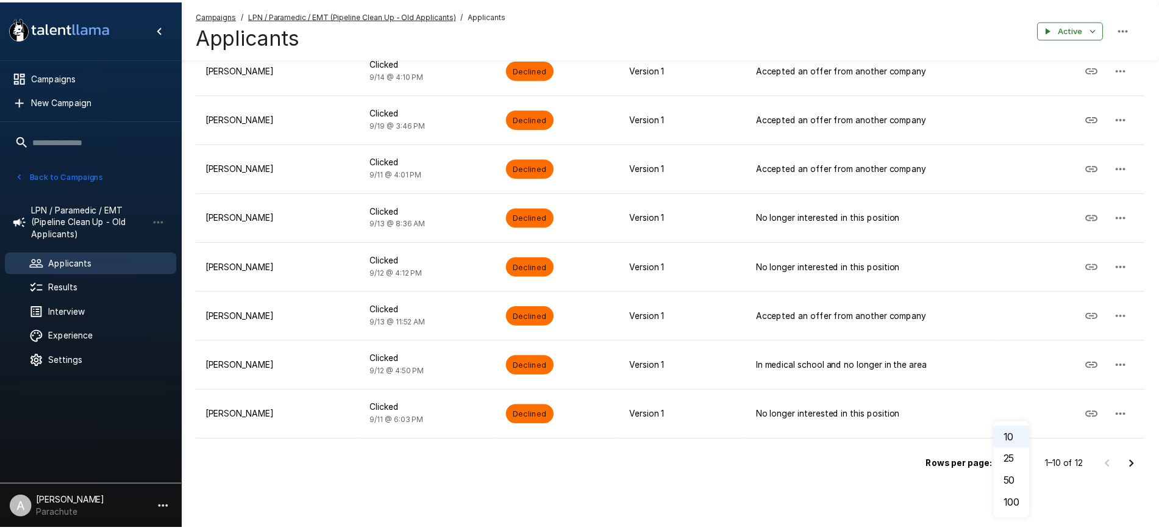
scroll to position [0, 0]
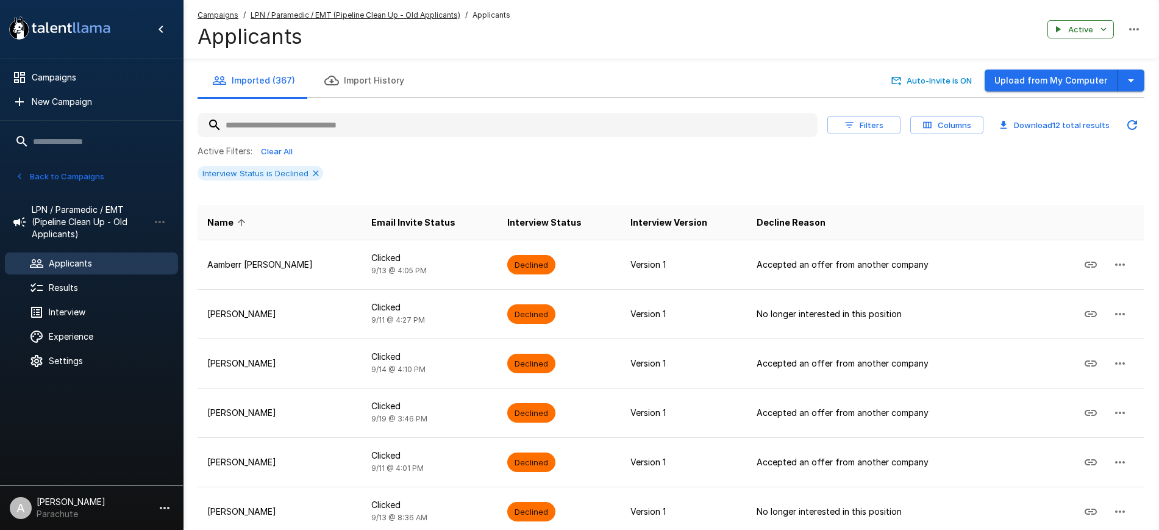
click at [1013, 132] on button "Download 12 total results" at bounding box center [1054, 125] width 122 height 19
click at [311, 174] on icon at bounding box center [316, 173] width 10 height 10
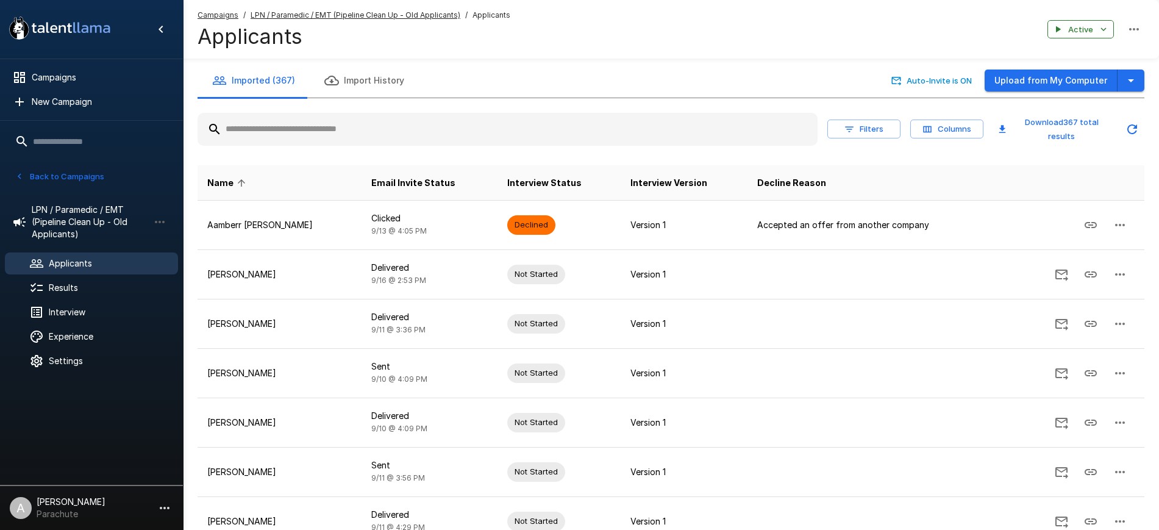
click at [847, 114] on div "Filters Columns Download 367 total results" at bounding box center [985, 129] width 317 height 33
click at [853, 130] on icon "button" at bounding box center [849, 129] width 11 height 11
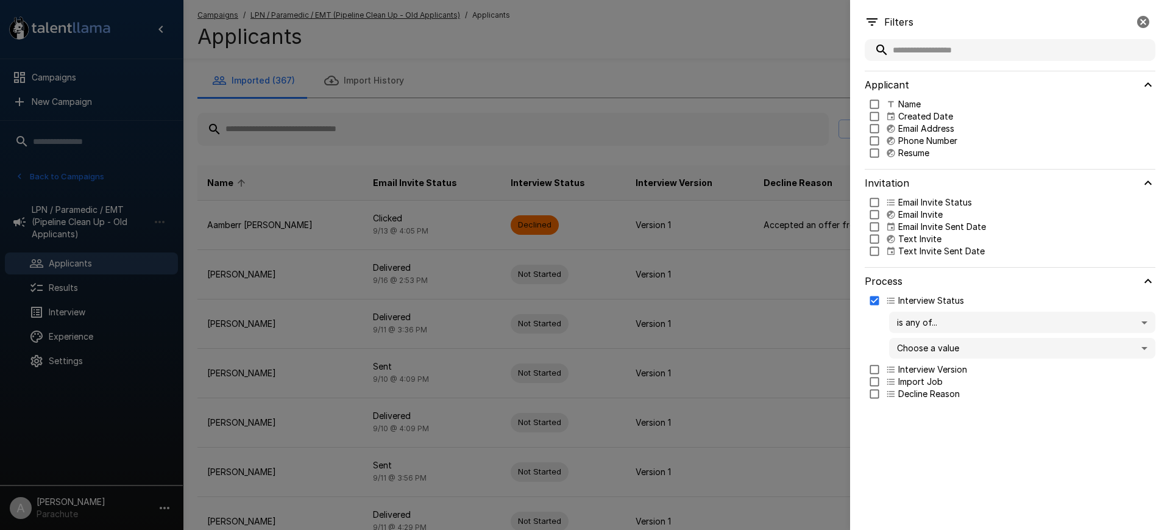
click at [945, 344] on body ".st0{fill:#FFFFFF;} .st1{fill:#76a4ed;} Campaigns New Campaign Active 14 Assist…" at bounding box center [591, 265] width 1182 height 530
click at [949, 390] on p "In Progress" at bounding box center [1034, 392] width 224 height 12
type input "**********"
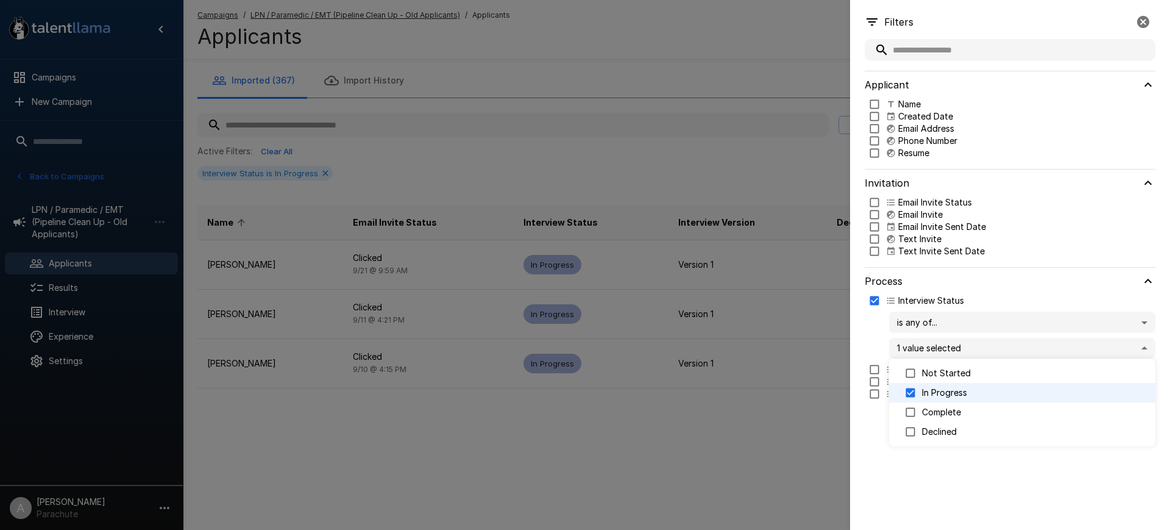
click at [733, 71] on div at bounding box center [585, 265] width 1170 height 530
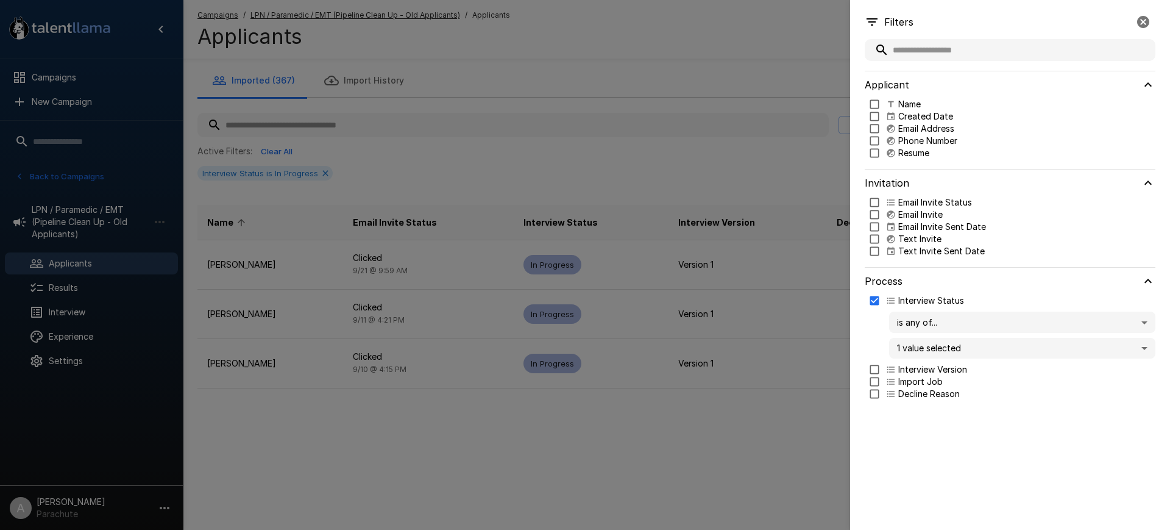
click at [739, 75] on div at bounding box center [585, 265] width 1170 height 530
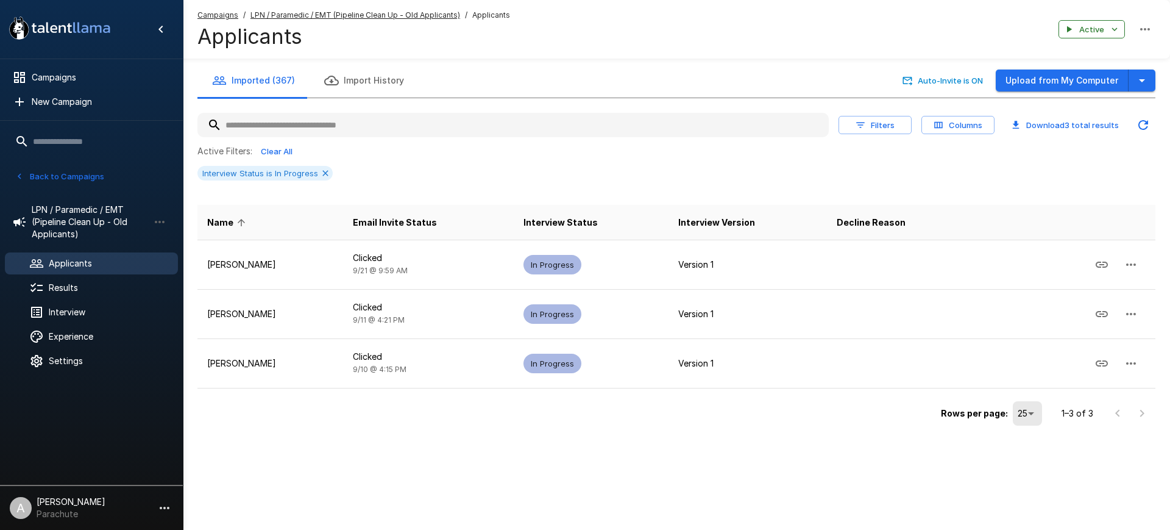
click at [1034, 117] on button "Download 3 total results" at bounding box center [1066, 125] width 122 height 19
click at [325, 169] on icon at bounding box center [326, 173] width 10 height 10
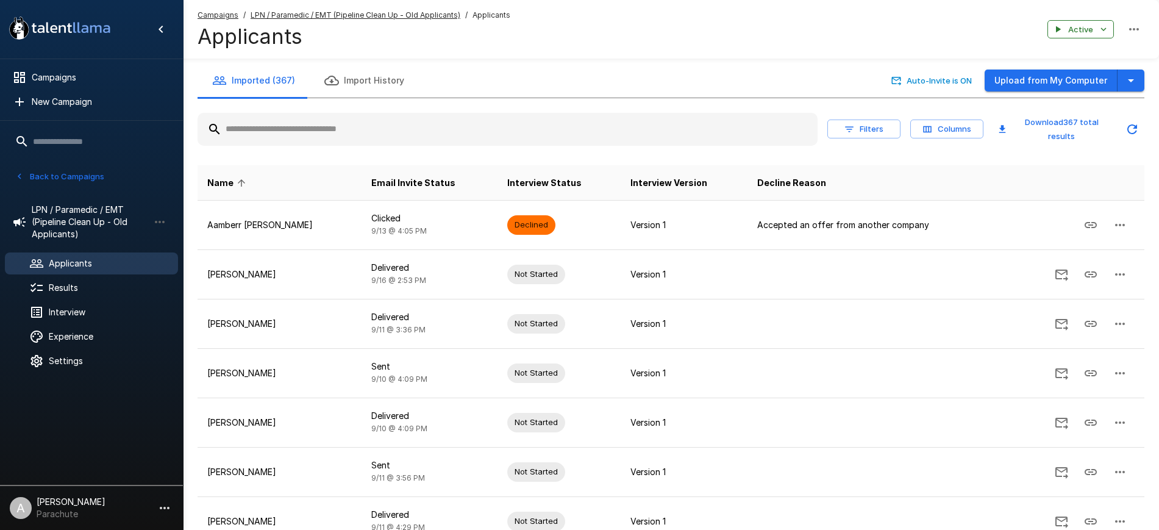
click at [858, 130] on button "Filters" at bounding box center [863, 128] width 73 height 19
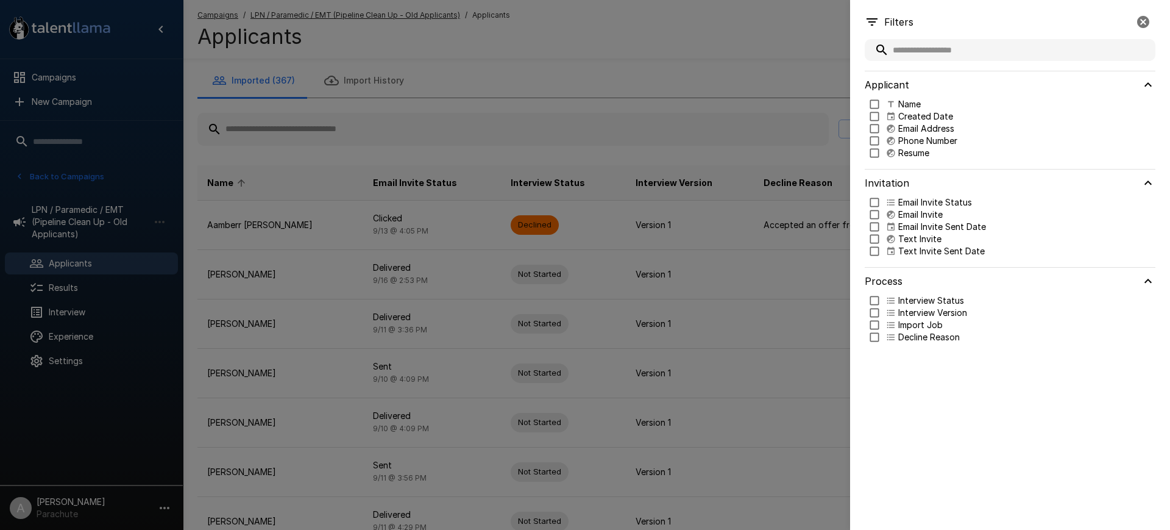
click at [775, 61] on div at bounding box center [585, 265] width 1170 height 530
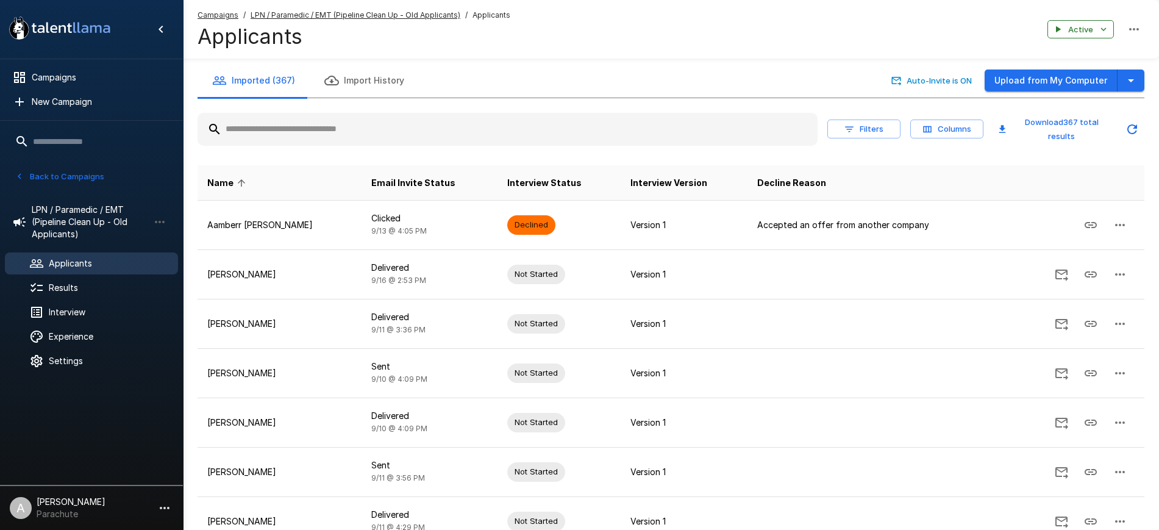
click at [938, 119] on button "Columns" at bounding box center [946, 128] width 73 height 19
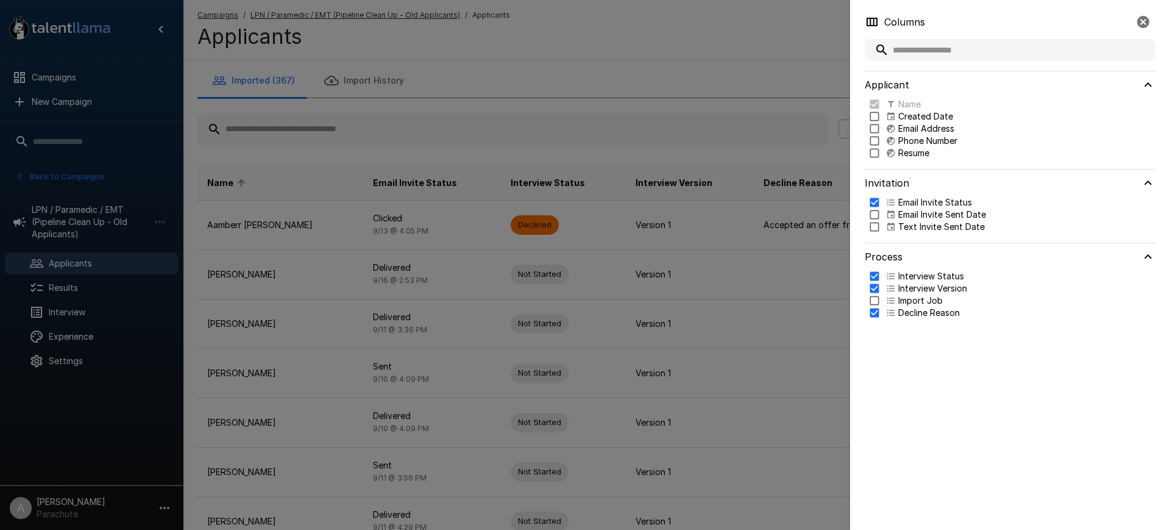
click at [711, 85] on div at bounding box center [585, 265] width 1170 height 530
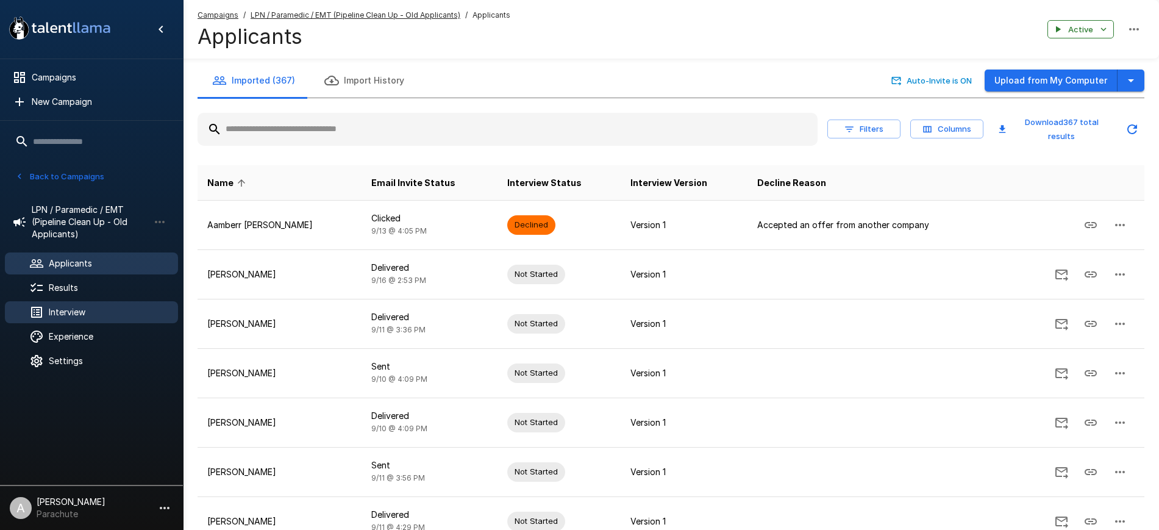
click at [85, 319] on div "Interview" at bounding box center [91, 312] width 173 height 22
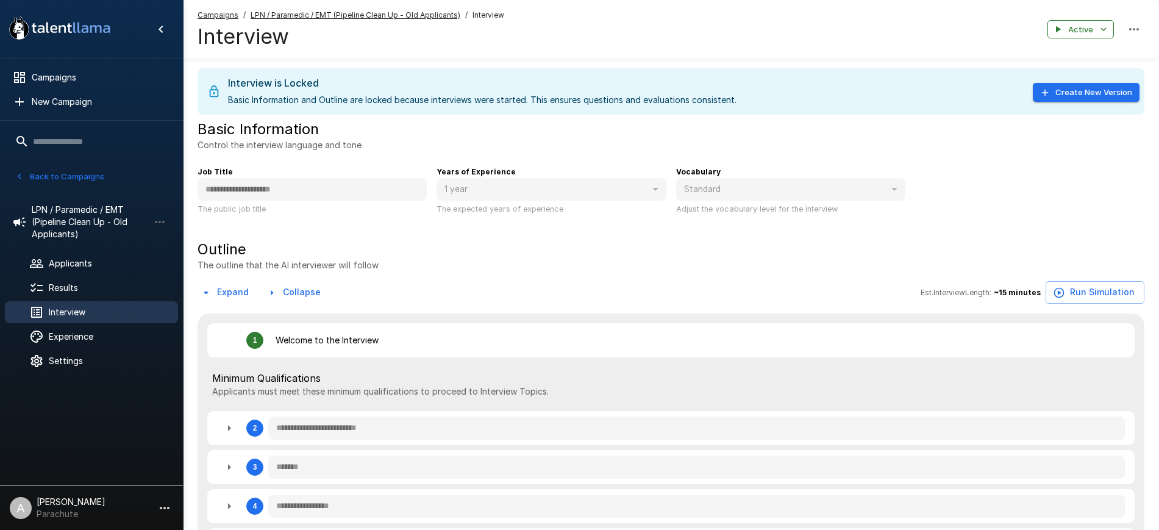
type textarea "*"
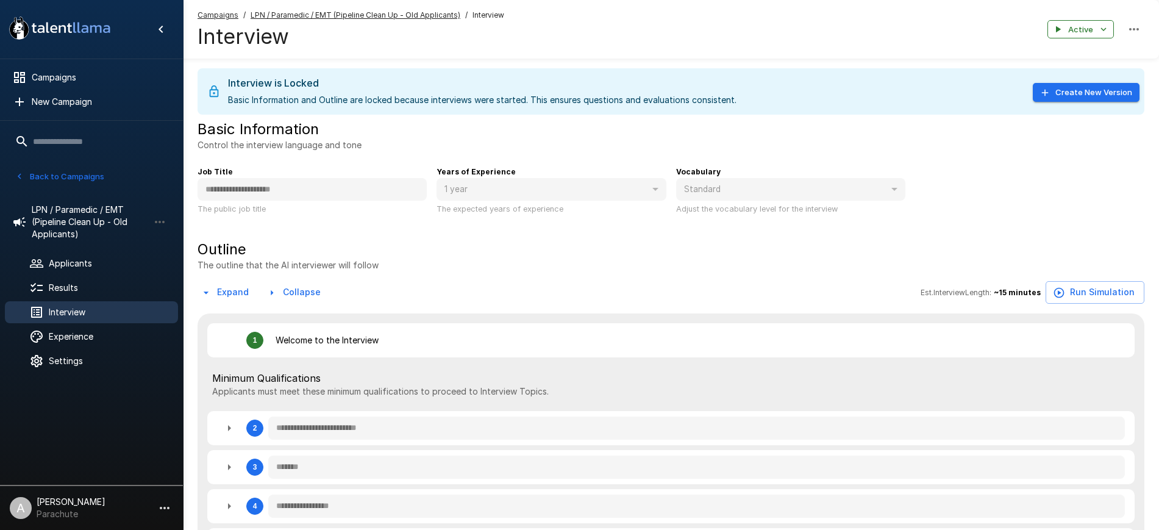
type textarea "*"
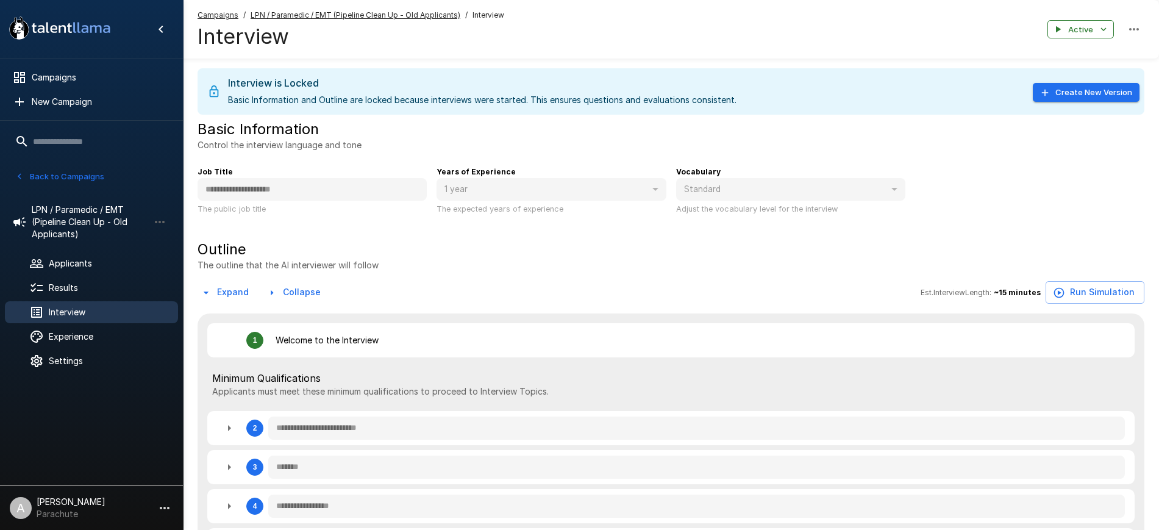
type textarea "*"
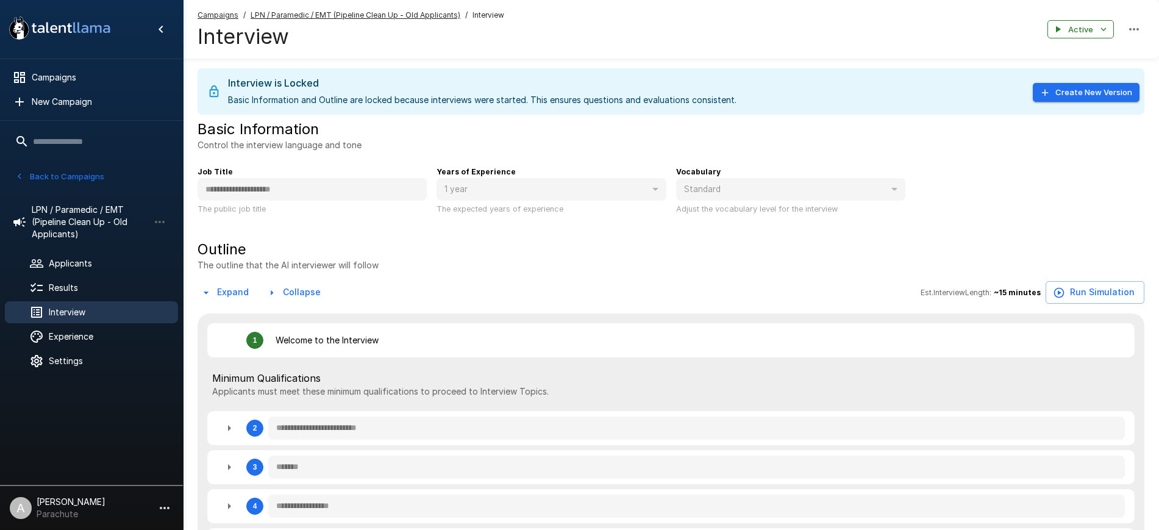
type textarea "*"
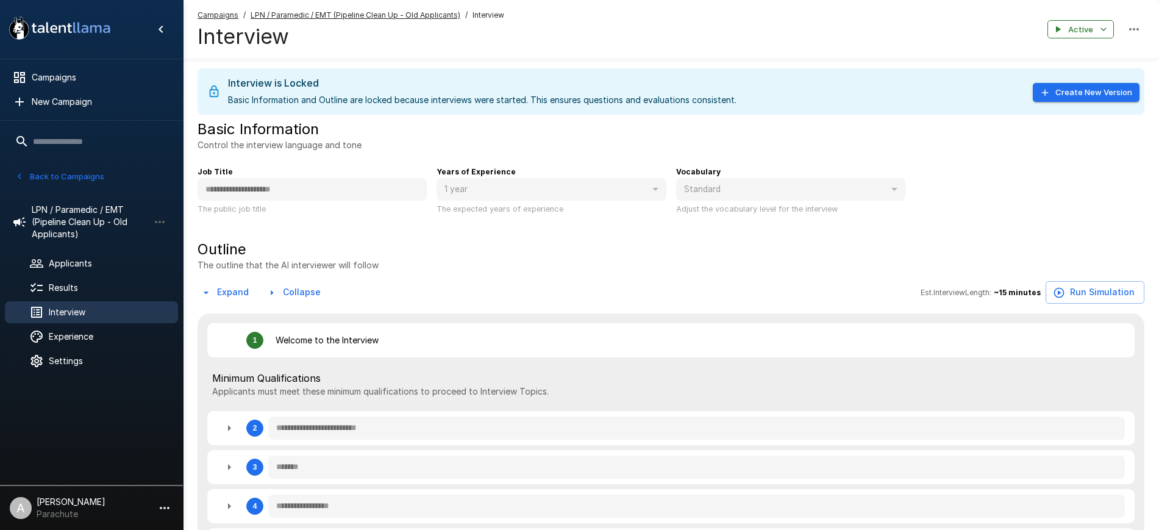
type textarea "*"
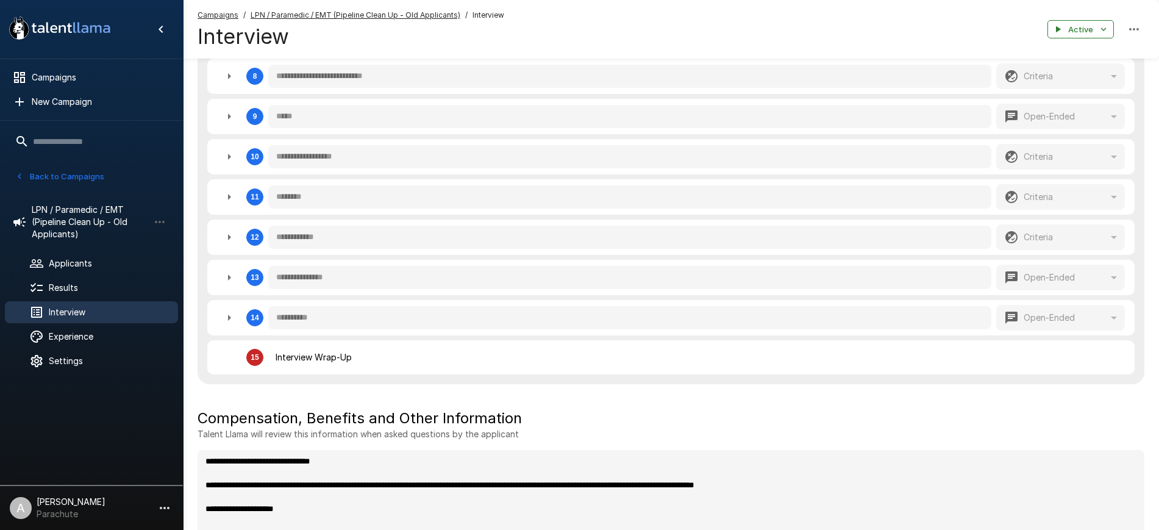
scroll to position [620, 0]
click at [230, 278] on icon "button" at bounding box center [229, 278] width 15 height 15
type textarea "*"
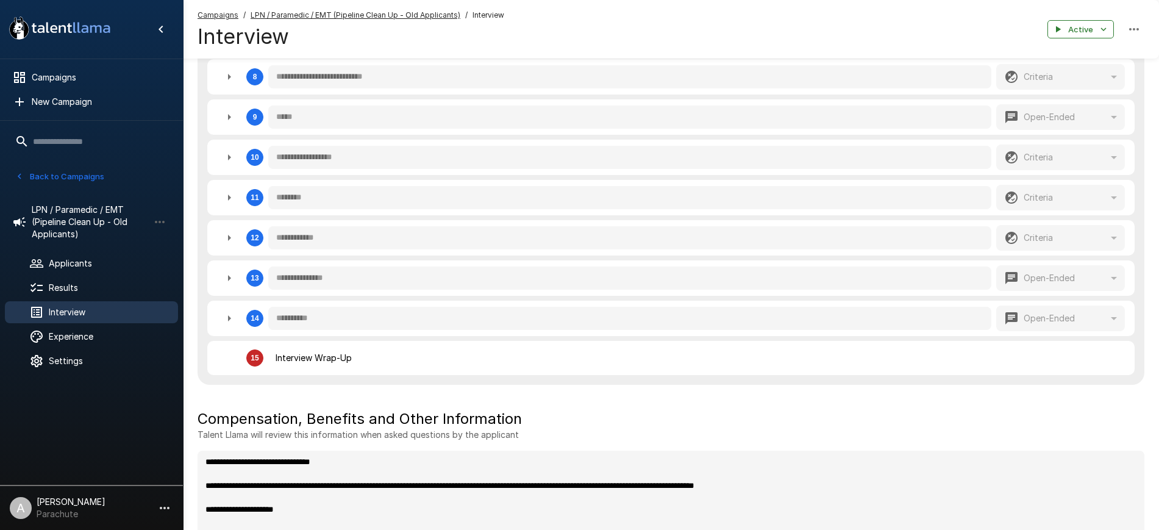
type textarea "*"
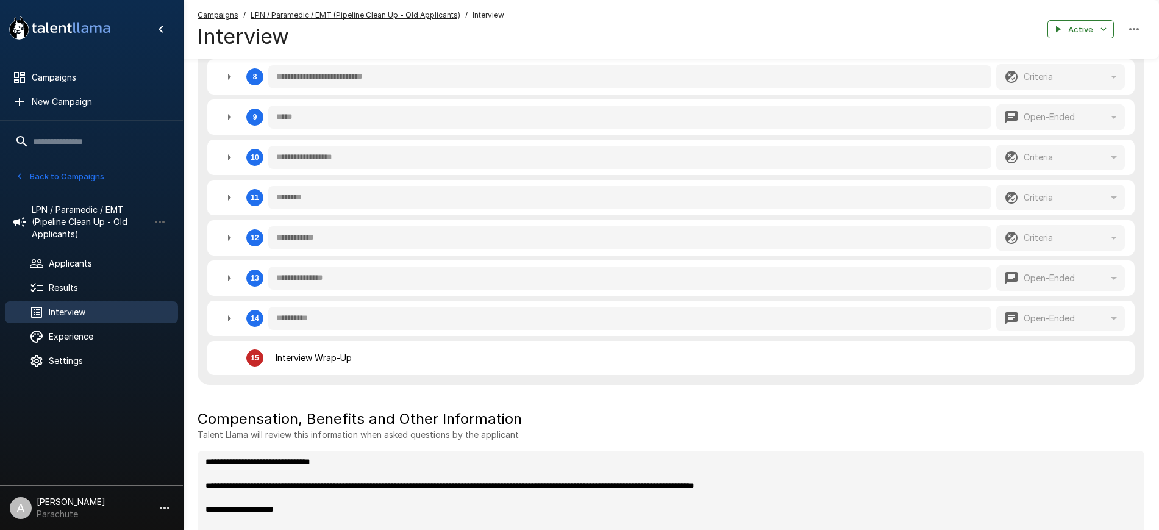
type textarea "*"
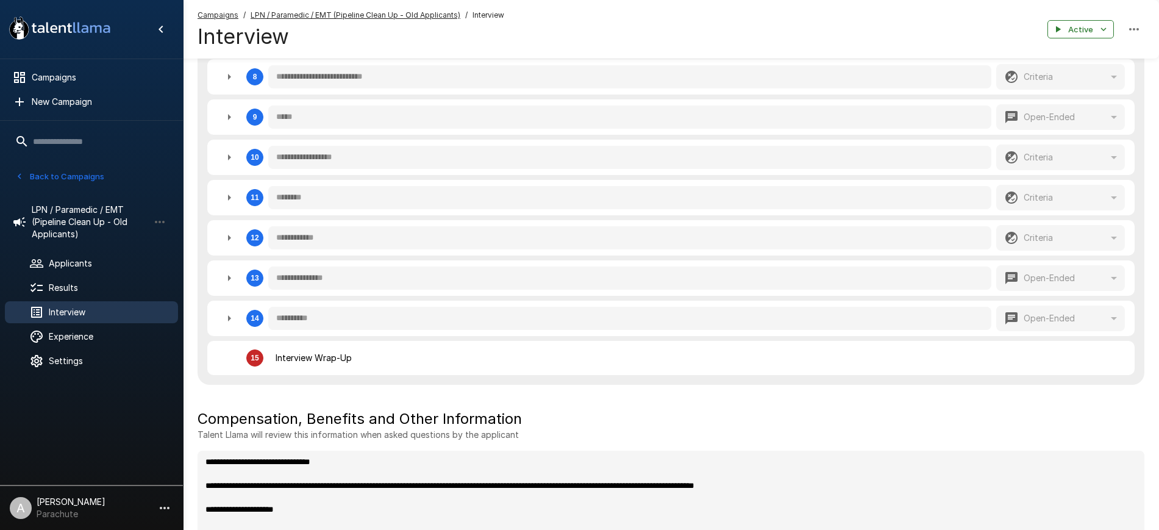
type textarea "*"
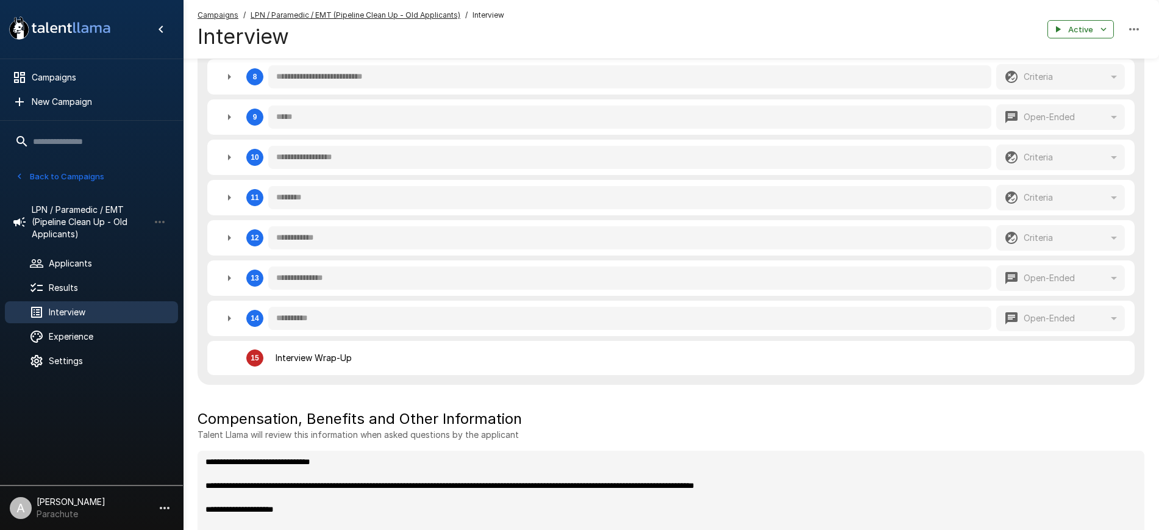
type textarea "*"
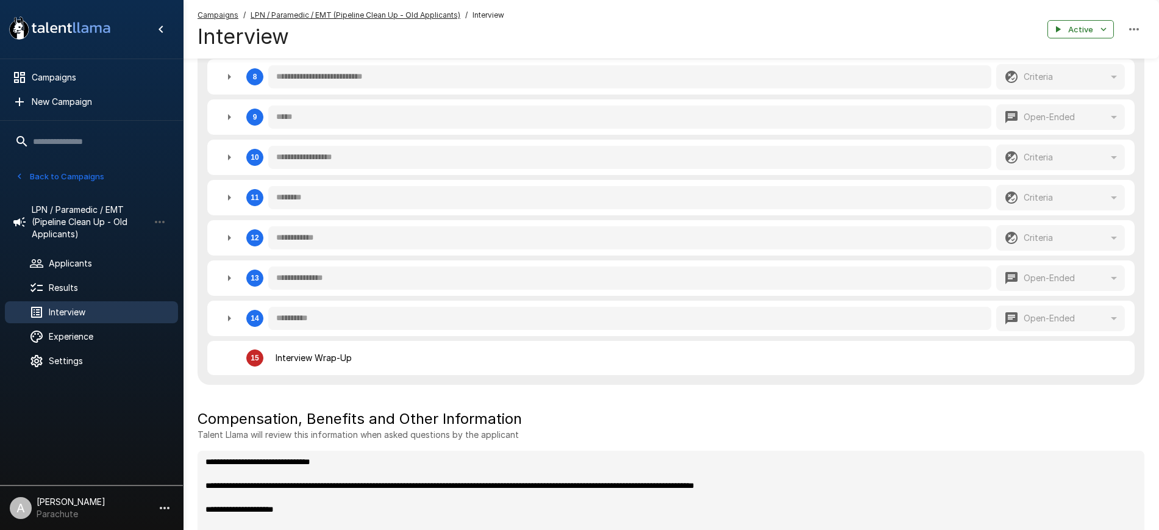
type textarea "*"
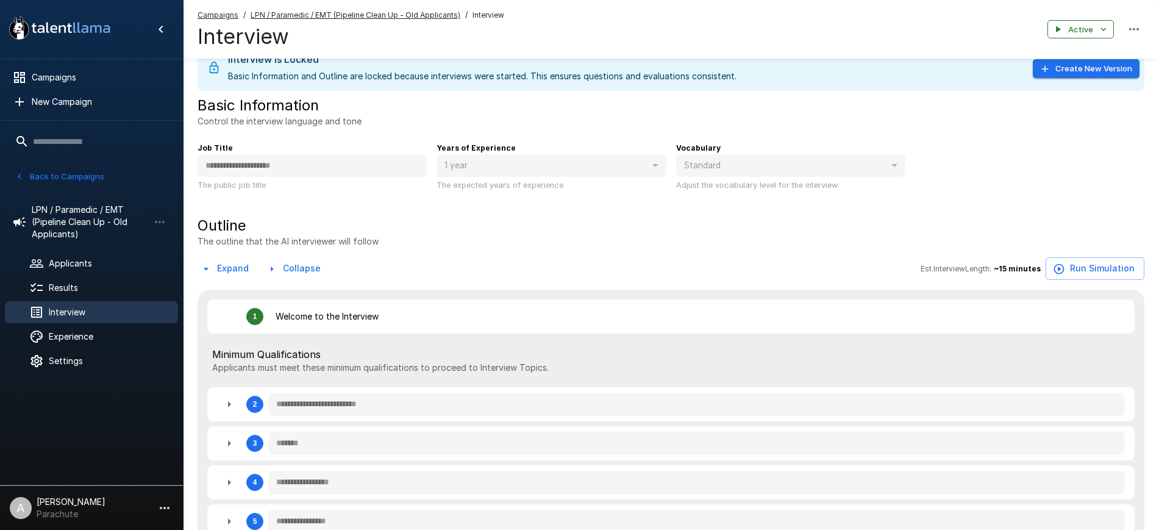
scroll to position [0, 0]
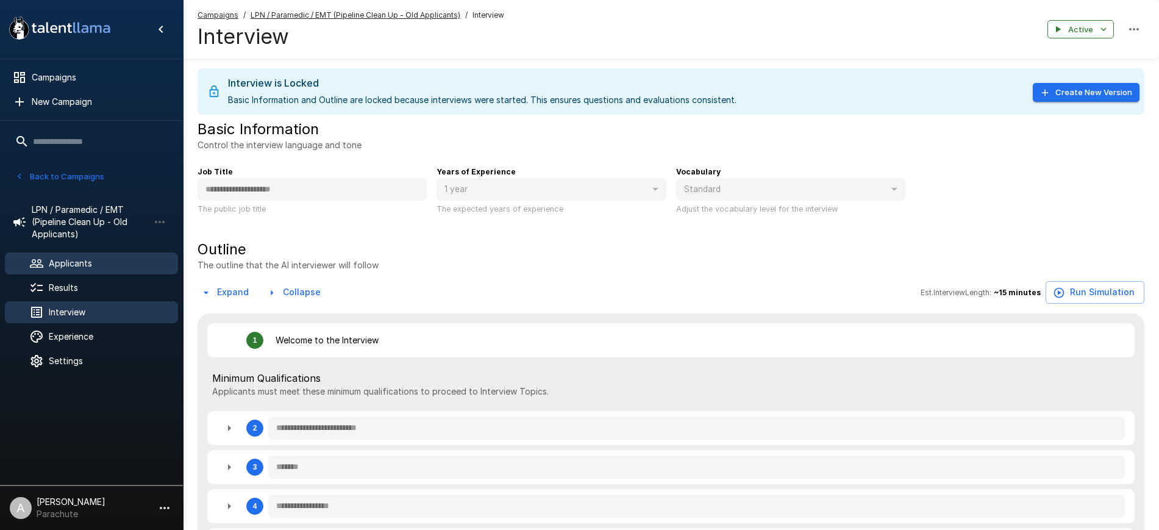
click at [96, 272] on div "Applicants" at bounding box center [91, 263] width 173 height 22
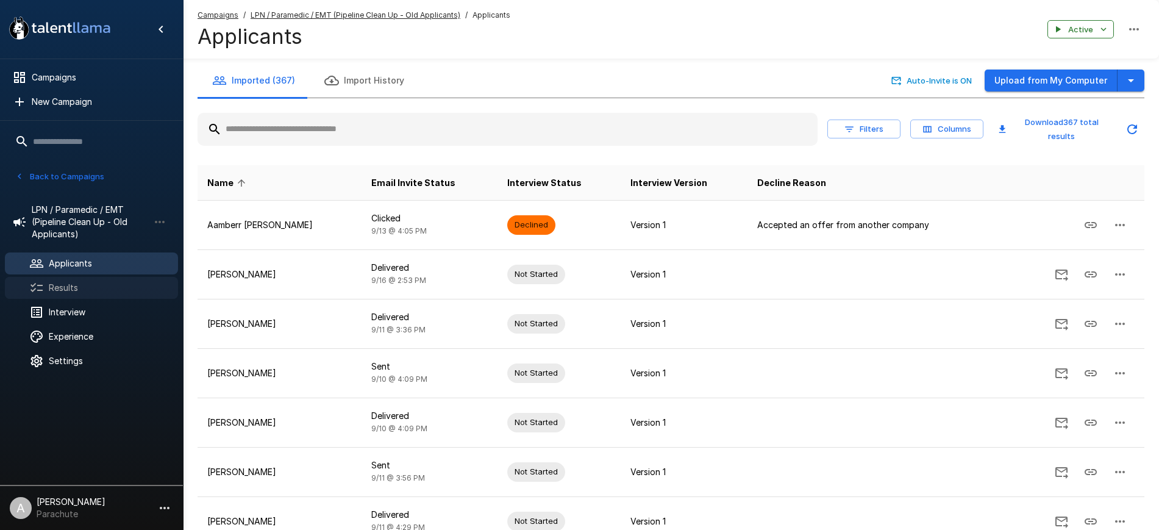
click at [93, 286] on span "Results" at bounding box center [108, 288] width 119 height 12
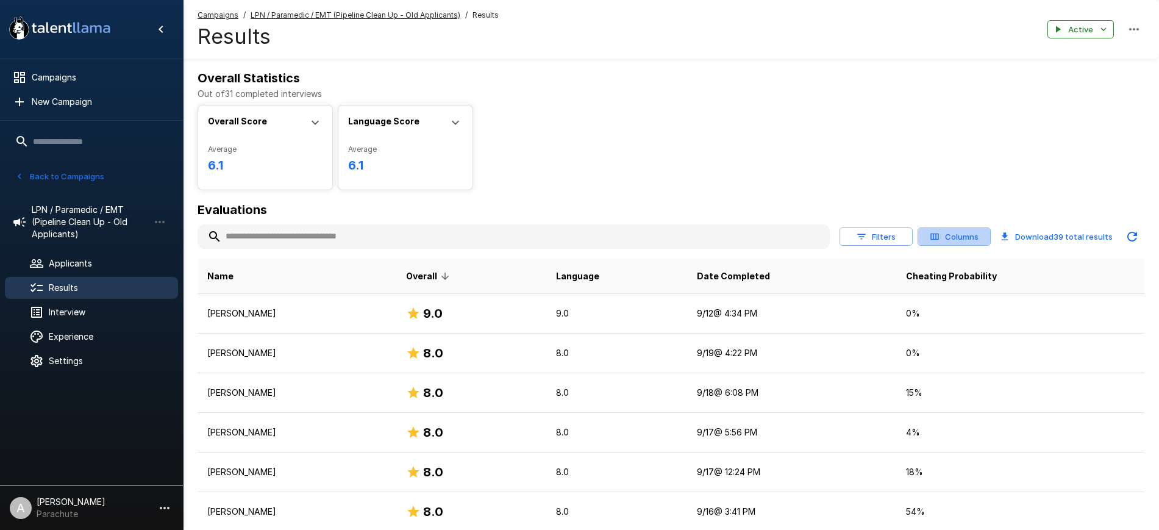
click at [947, 238] on button "Columns" at bounding box center [953, 236] width 73 height 19
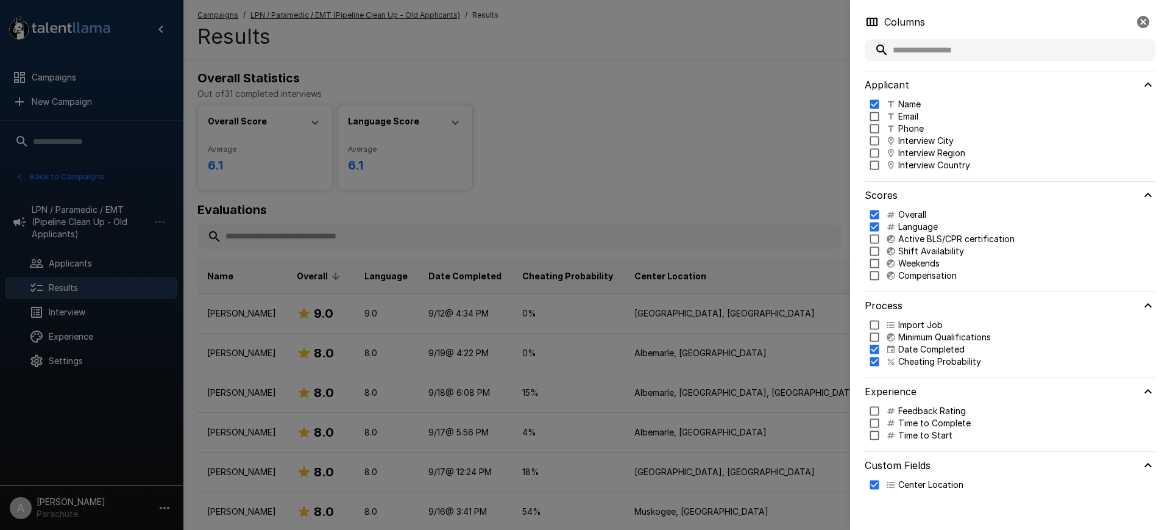
click at [793, 147] on div at bounding box center [585, 265] width 1170 height 530
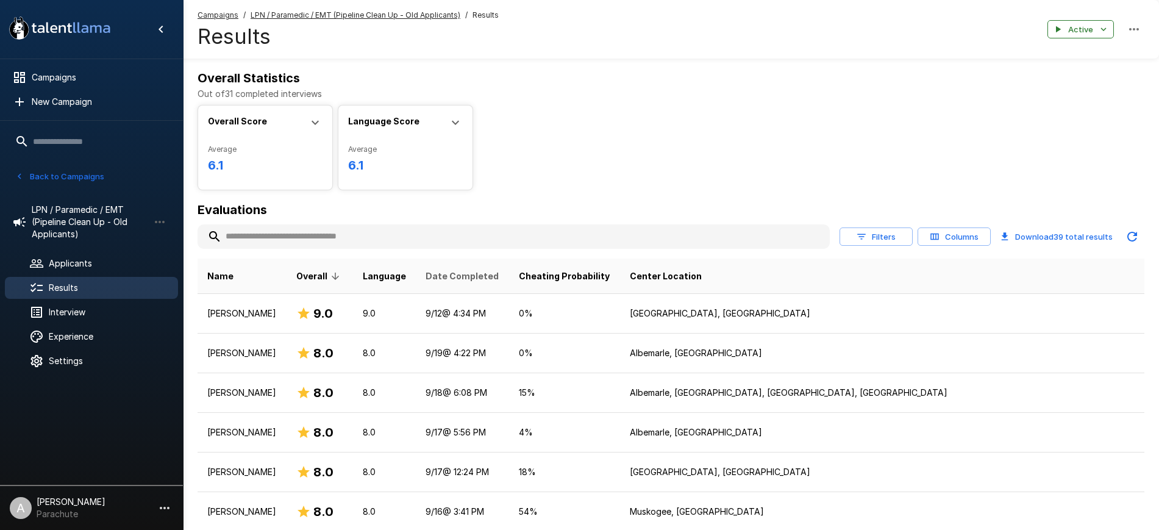
click at [499, 272] on span "Date Completed" at bounding box center [461, 276] width 73 height 15
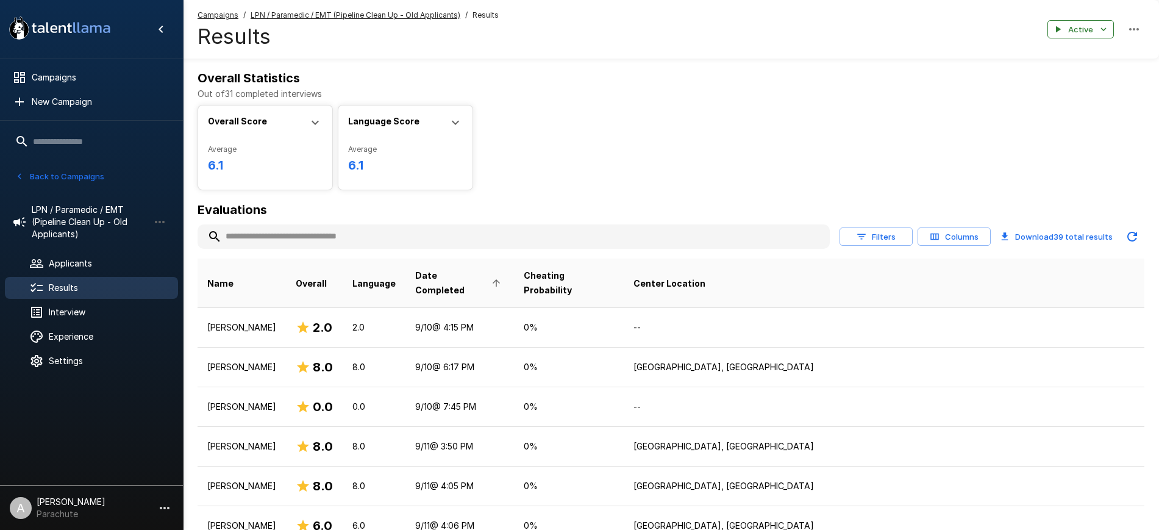
click at [502, 277] on icon at bounding box center [496, 282] width 11 height 11
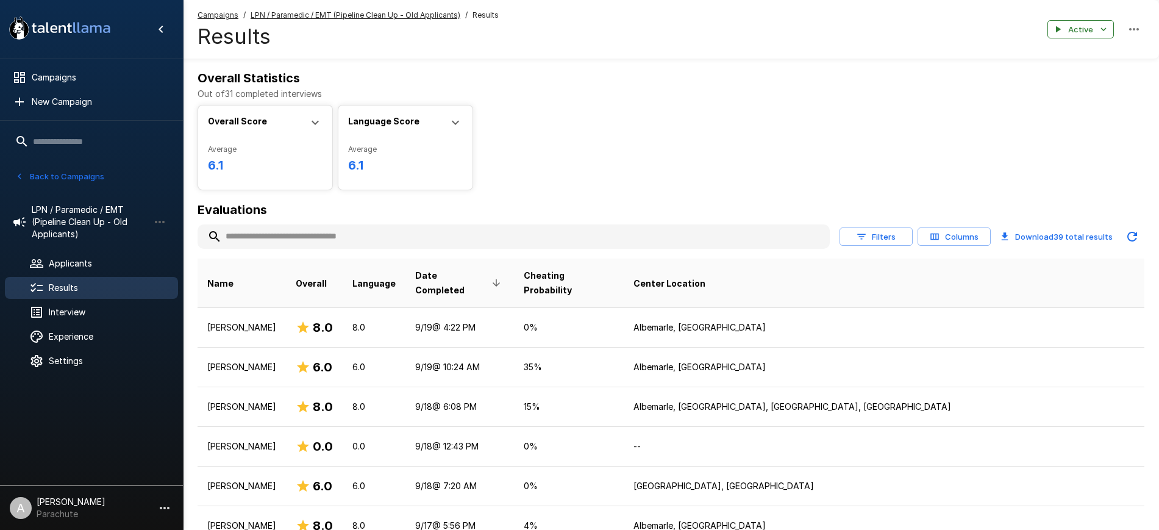
click at [502, 277] on icon at bounding box center [496, 282] width 11 height 11
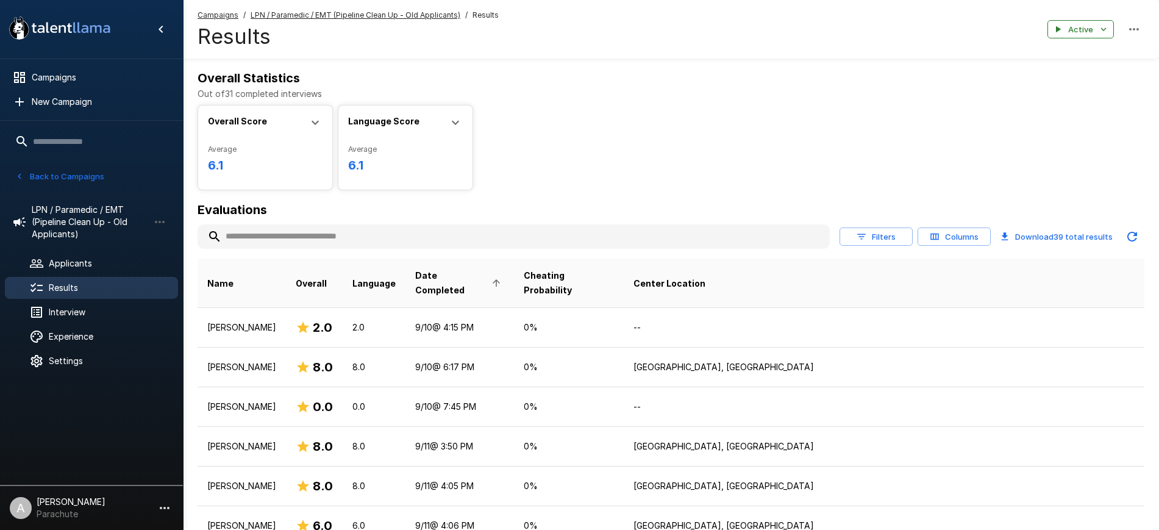
click at [1034, 239] on button "Download 39 total results" at bounding box center [1056, 236] width 122 height 24
click at [1082, 105] on div "Overall Score Average 6.1 Min 2.0 Max 9.0 Median 6.0 Score Distribution 0 10 Ra…" at bounding box center [670, 147] width 947 height 85
click at [1053, 236] on button "Download 39 total results" at bounding box center [1056, 236] width 122 height 24
